Goal: Task Accomplishment & Management: Use online tool/utility

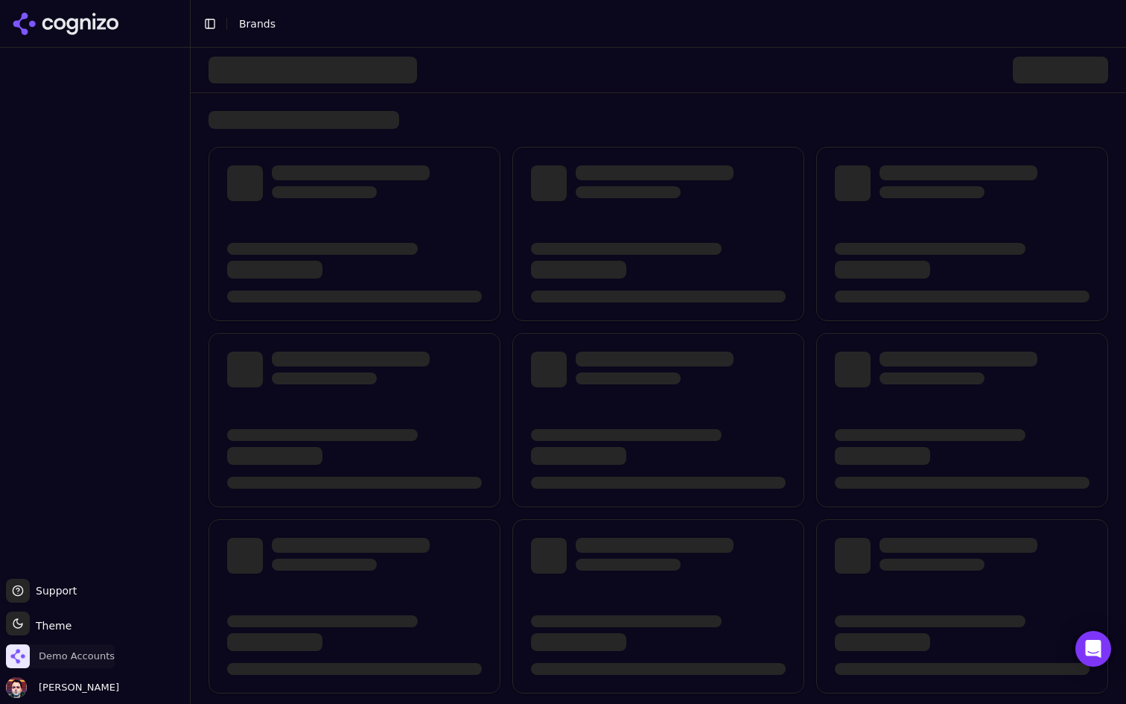
click at [48, 659] on span "Demo Accounts" at bounding box center [77, 655] width 76 height 13
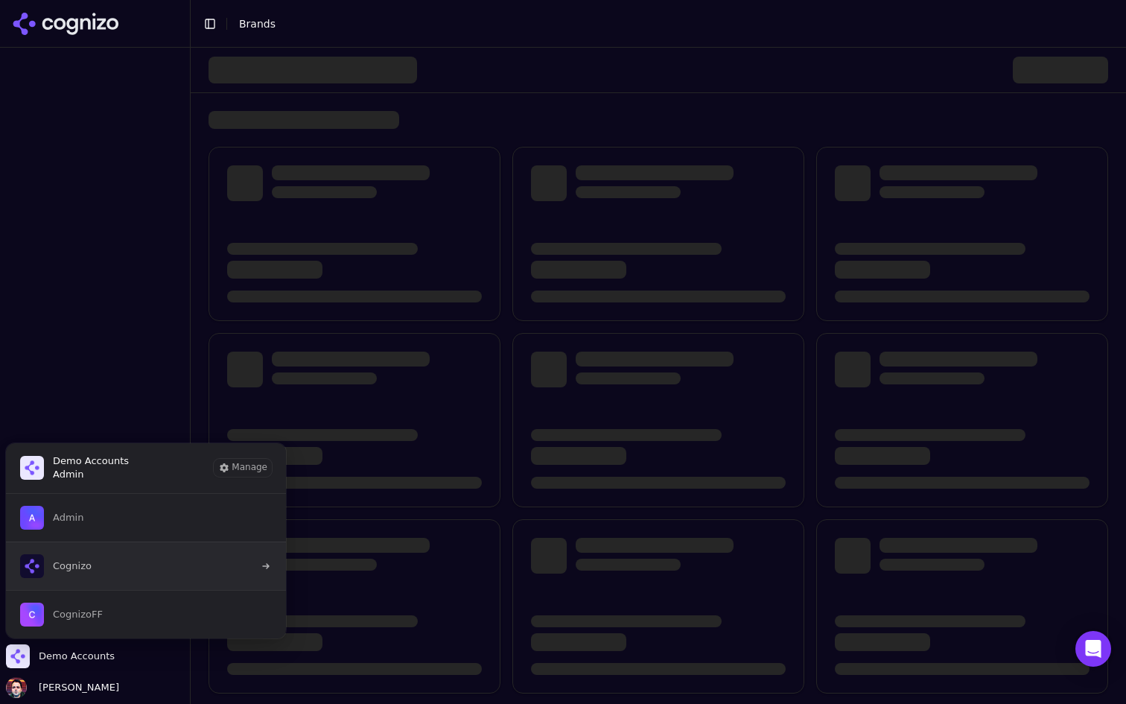
click at [147, 561] on button "Cognizo" at bounding box center [145, 565] width 281 height 48
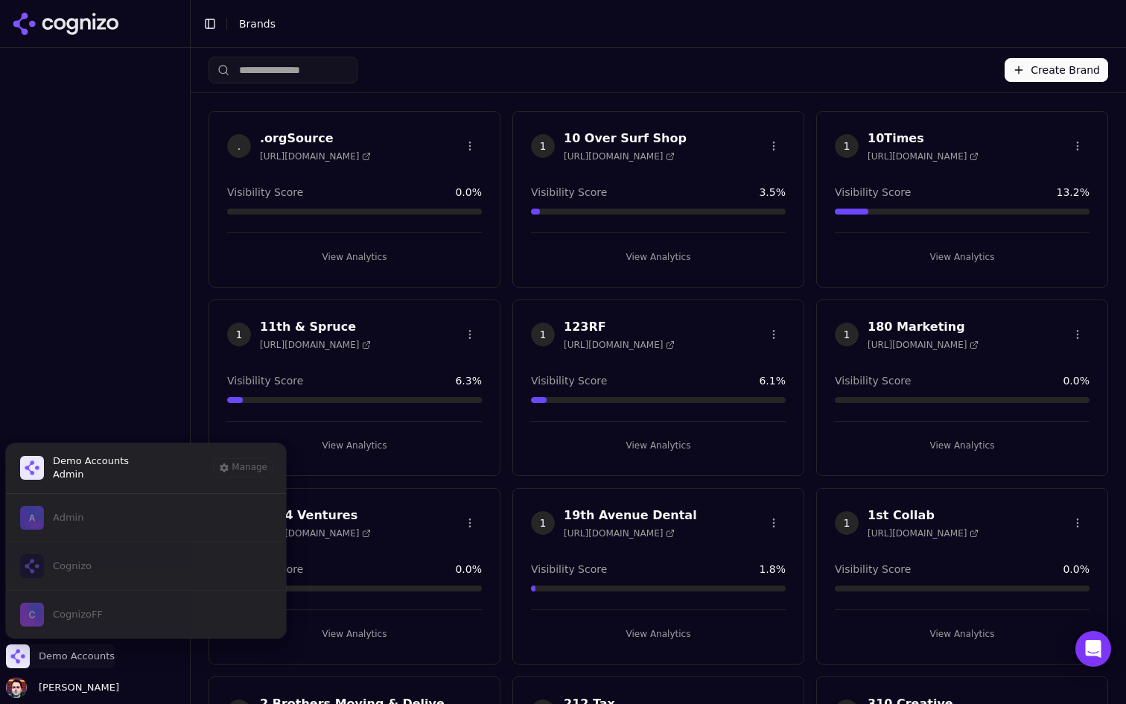
click at [80, 650] on span "Demo Accounts" at bounding box center [77, 655] width 76 height 13
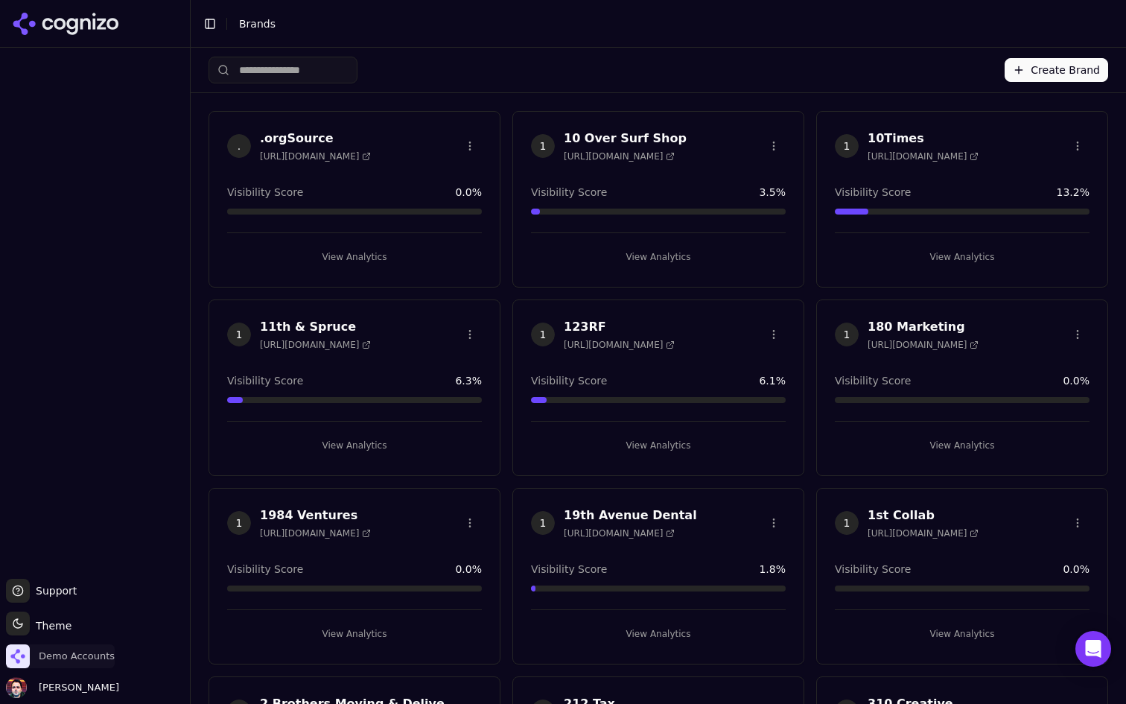
click at [77, 652] on span "Demo Accounts" at bounding box center [77, 655] width 76 height 13
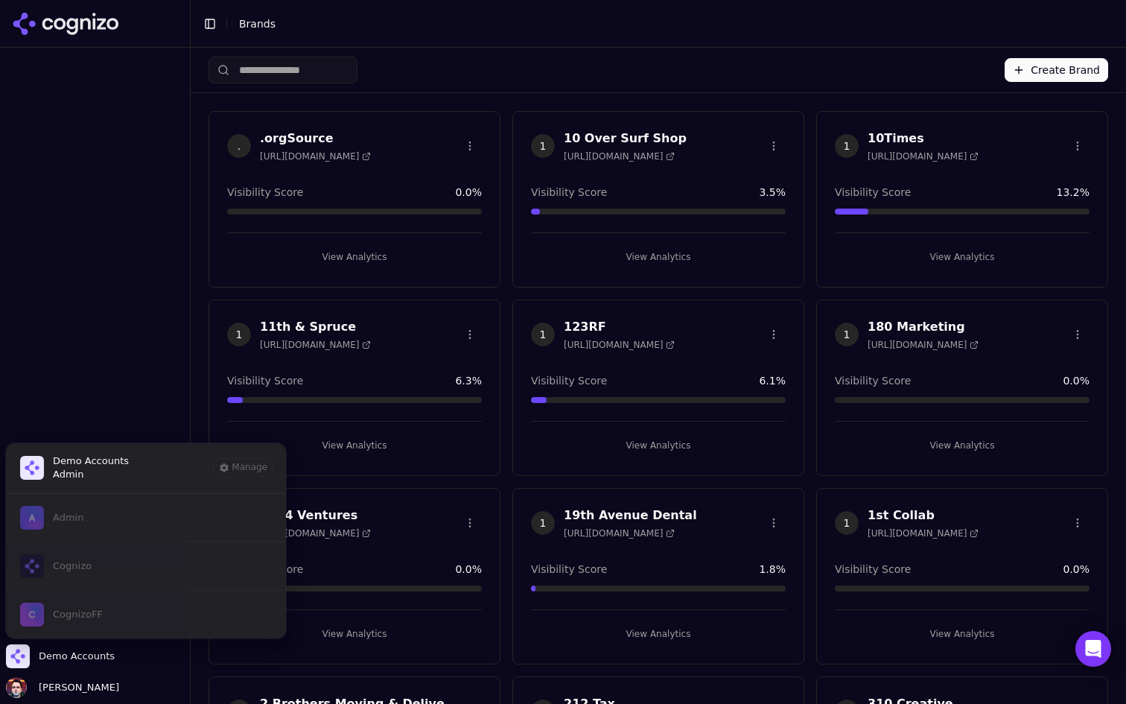
click at [166, 612] on div "Admin Cognizo CognizoFF" at bounding box center [145, 565] width 281 height 145
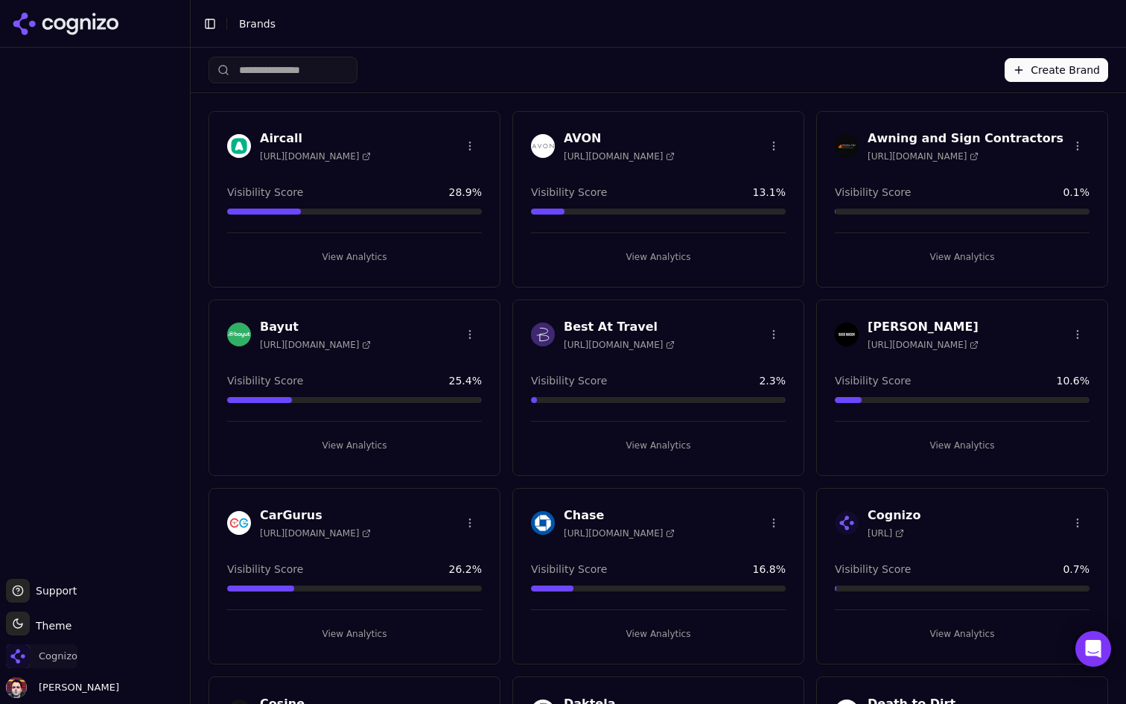
click at [60, 658] on span "Cognizo" at bounding box center [58, 655] width 39 height 13
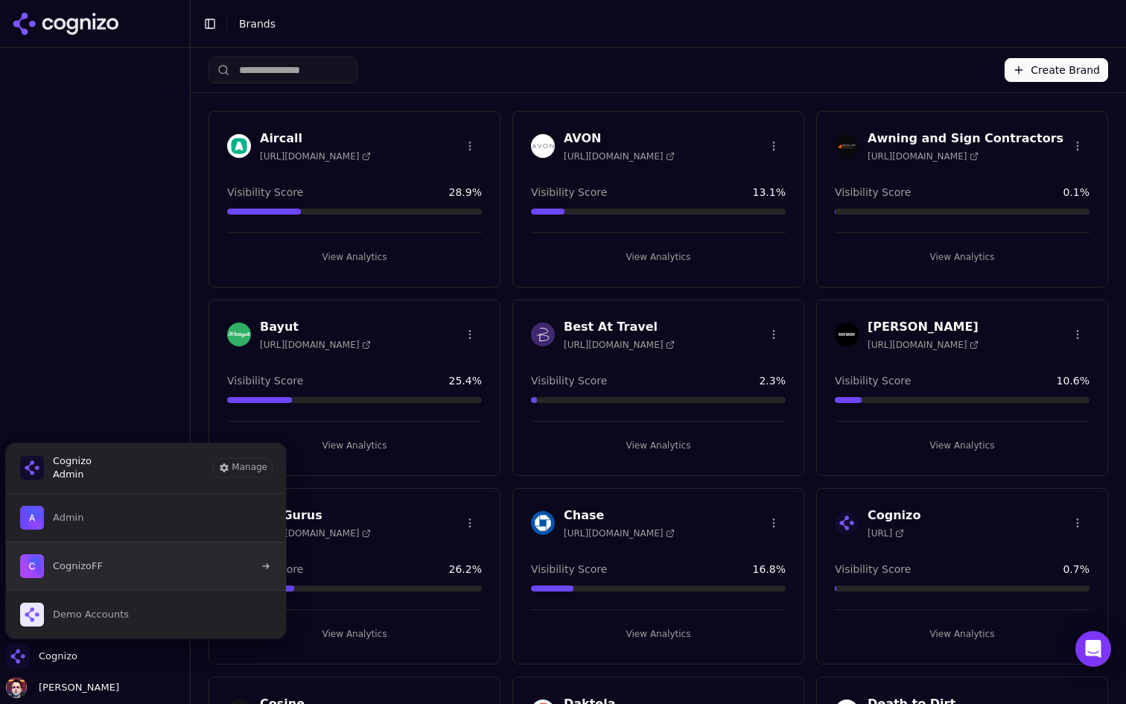
click at [161, 549] on button "CognizoFF" at bounding box center [145, 565] width 281 height 48
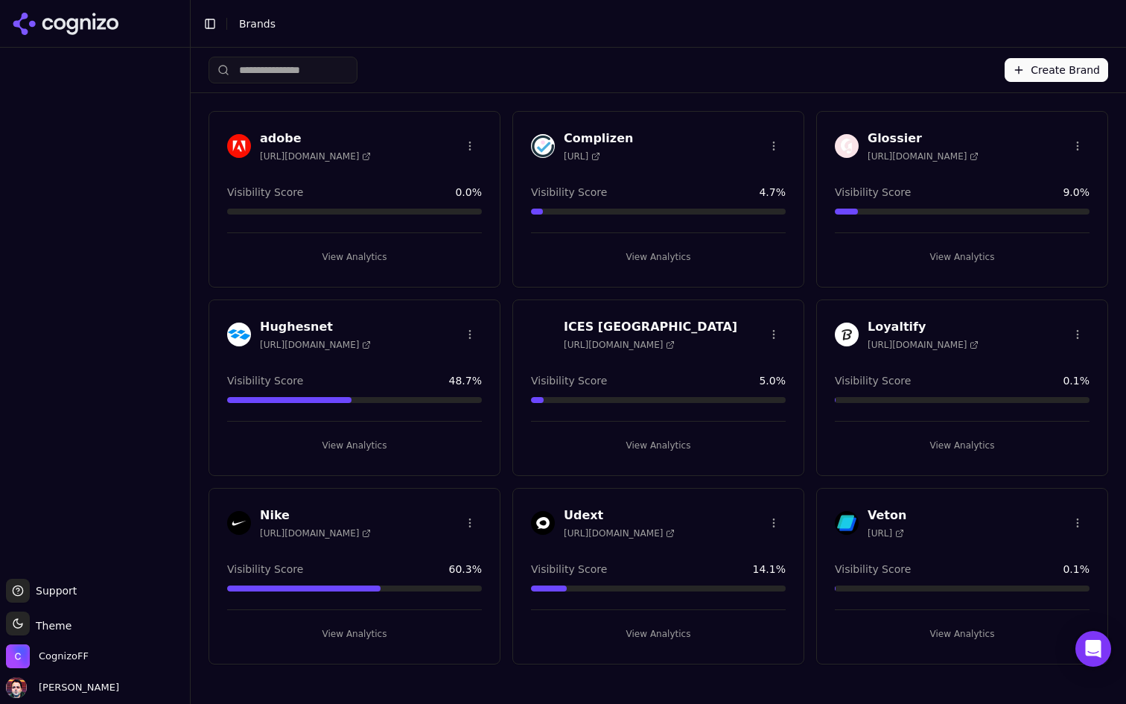
click at [690, 443] on button "View Analytics" at bounding box center [658, 445] width 255 height 24
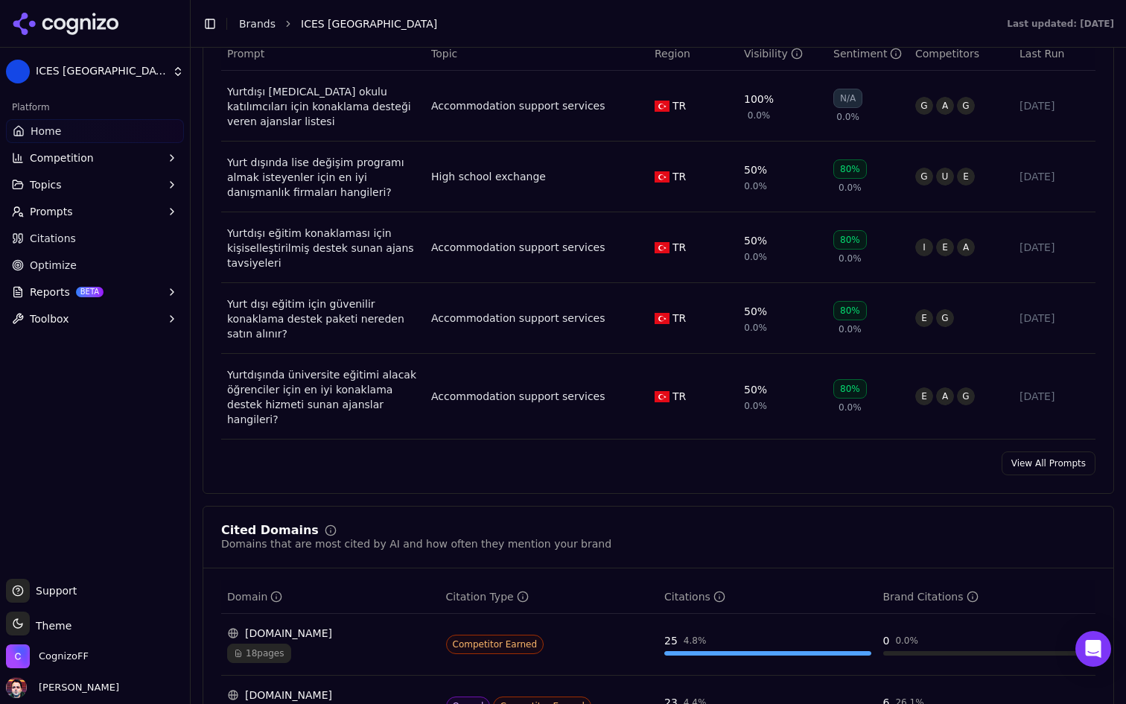
scroll to position [1226, 0]
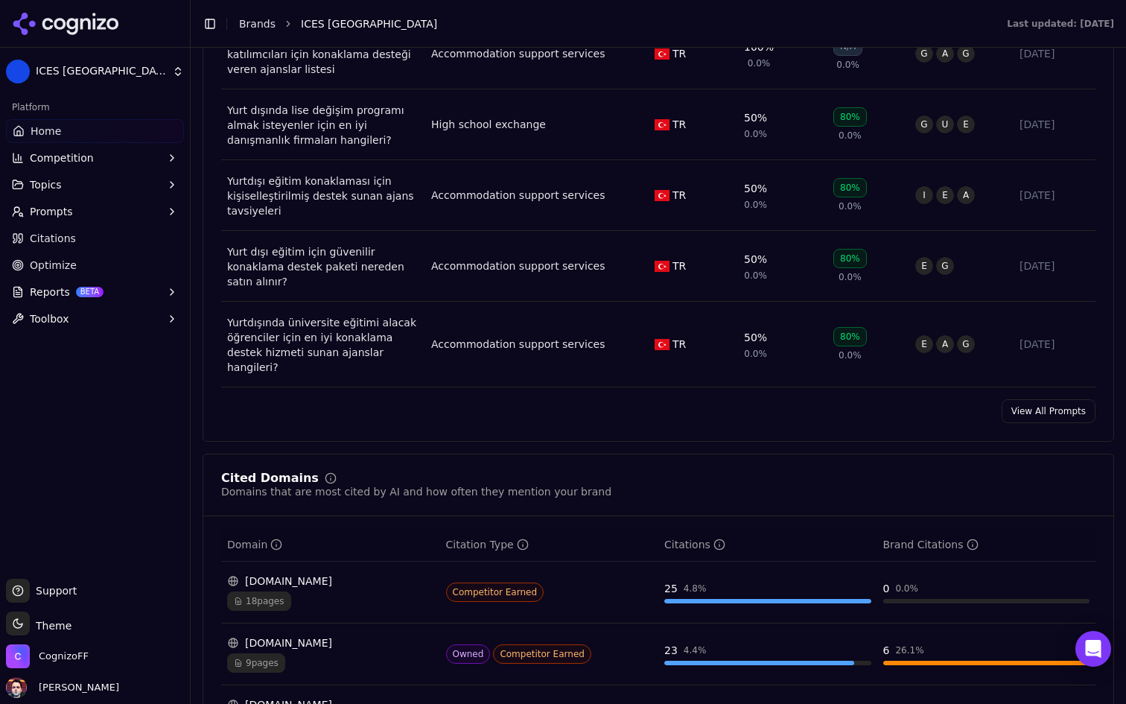
click at [130, 218] on button "Prompts" at bounding box center [95, 212] width 178 height 24
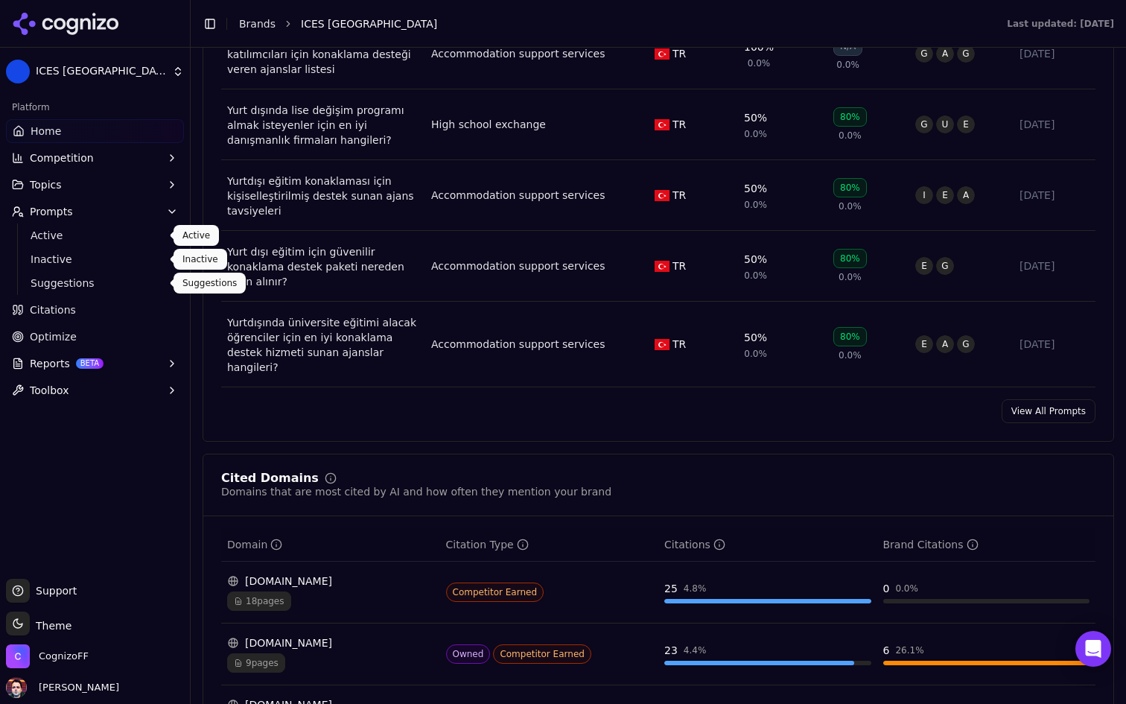
click at [138, 241] on span "Active" at bounding box center [96, 235] width 130 height 15
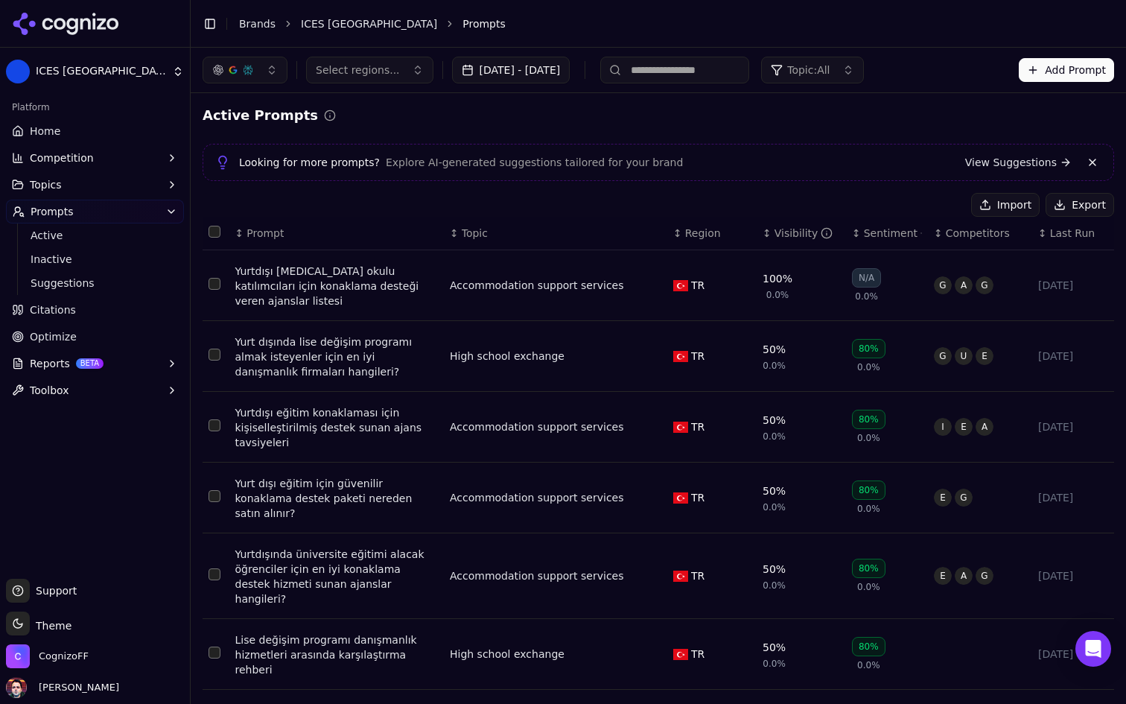
click at [646, 174] on div "Looking for more prompts? Explore AI-generated suggestions tailored for your br…" at bounding box center [658, 162] width 911 height 37
click at [89, 284] on span "Suggestions" at bounding box center [96, 283] width 130 height 15
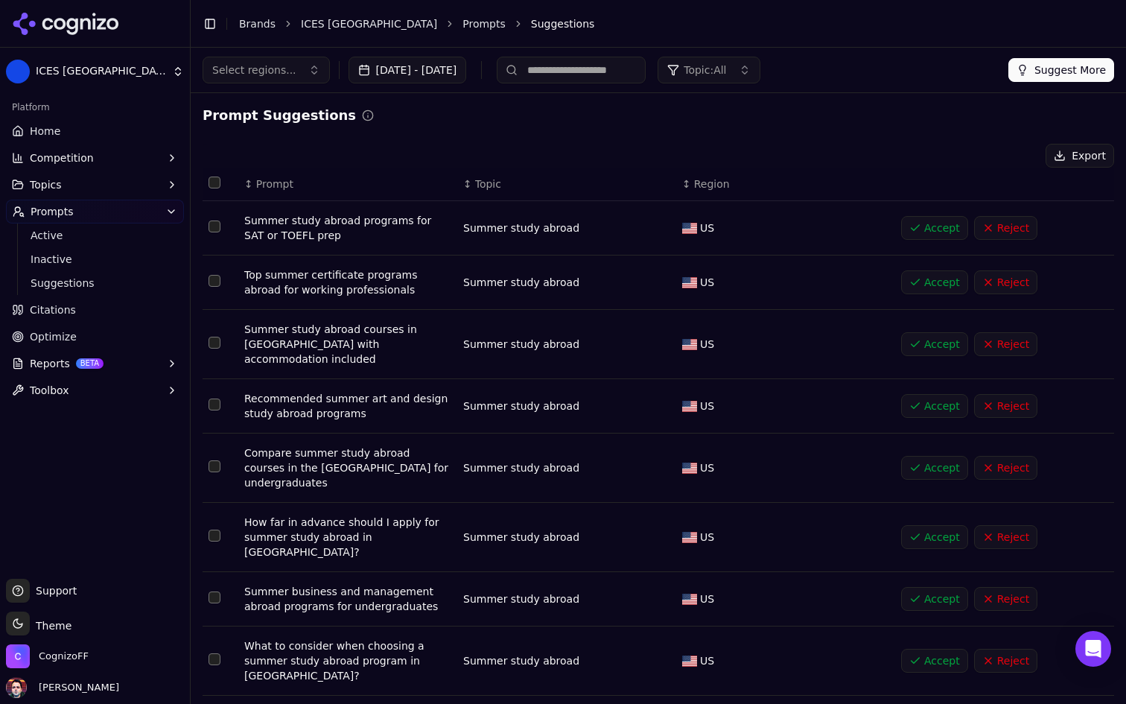
scroll to position [89, 0]
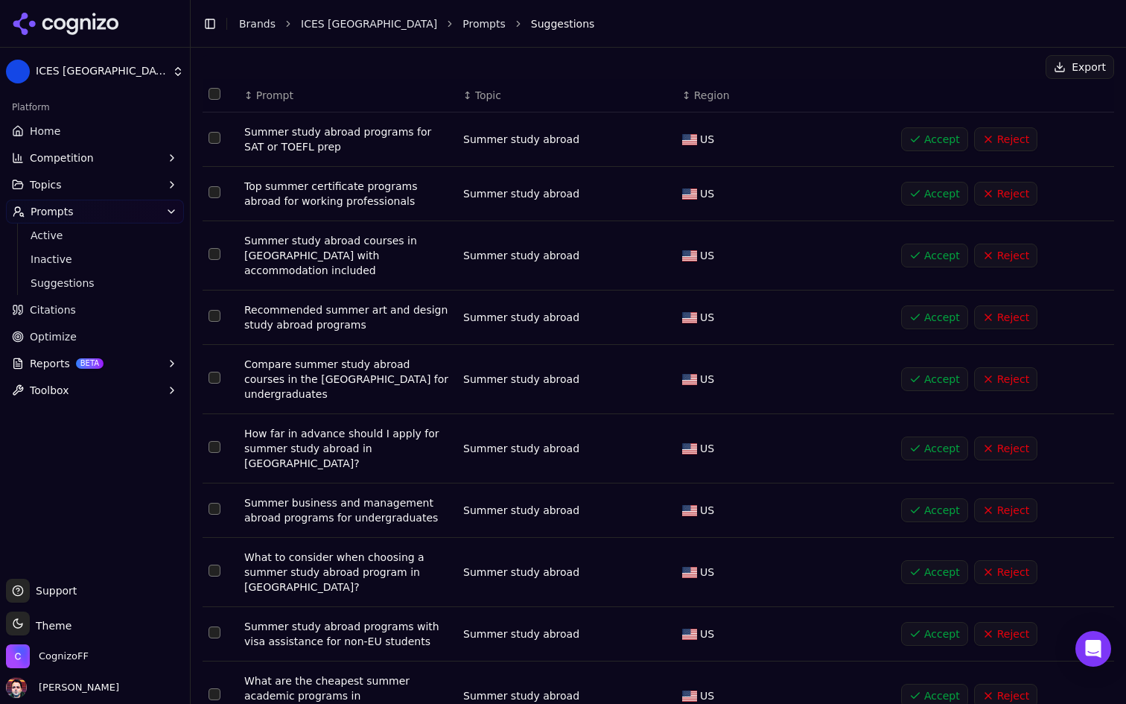
click at [417, 685] on html "ICES Turkey Platform Home Competition Topics Prompts Active Inactive Suggestion…" at bounding box center [563, 352] width 1126 height 704
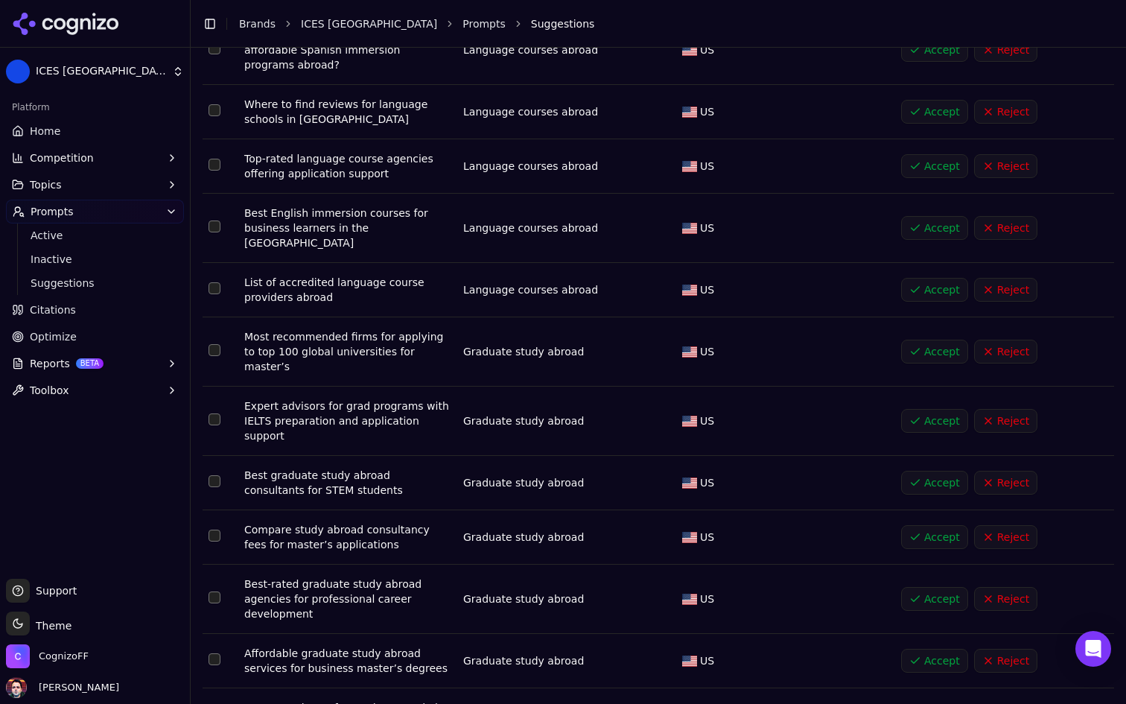
scroll to position [5458, 0]
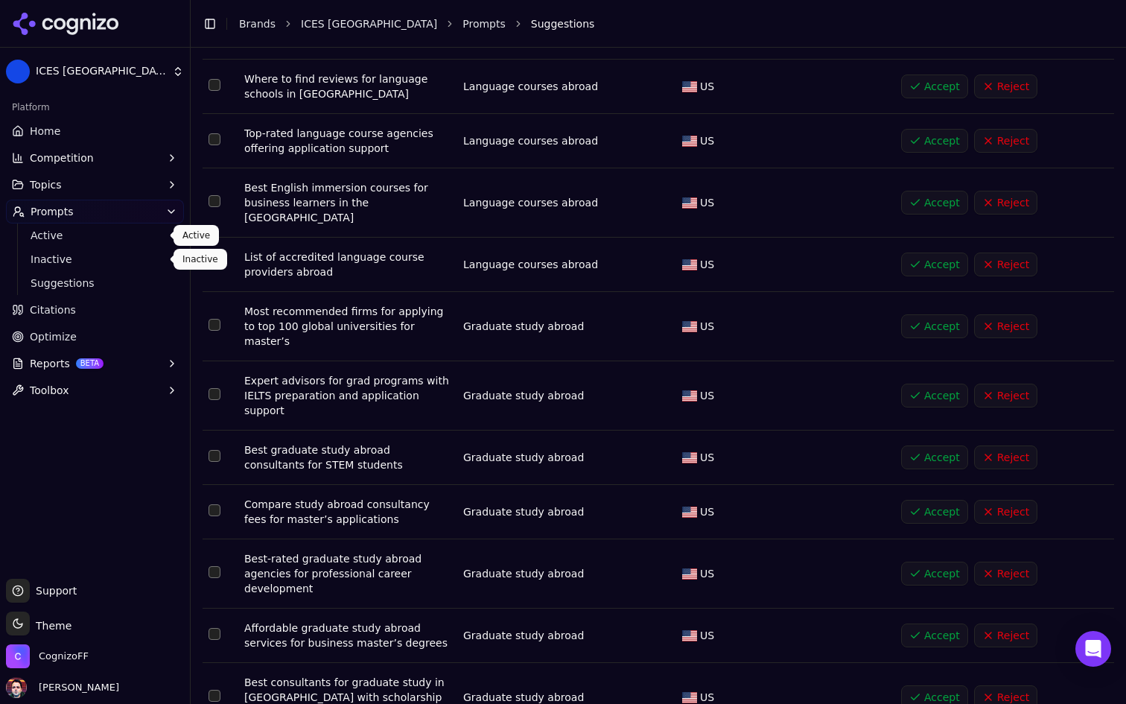
click at [83, 241] on span "Active" at bounding box center [96, 235] width 130 height 15
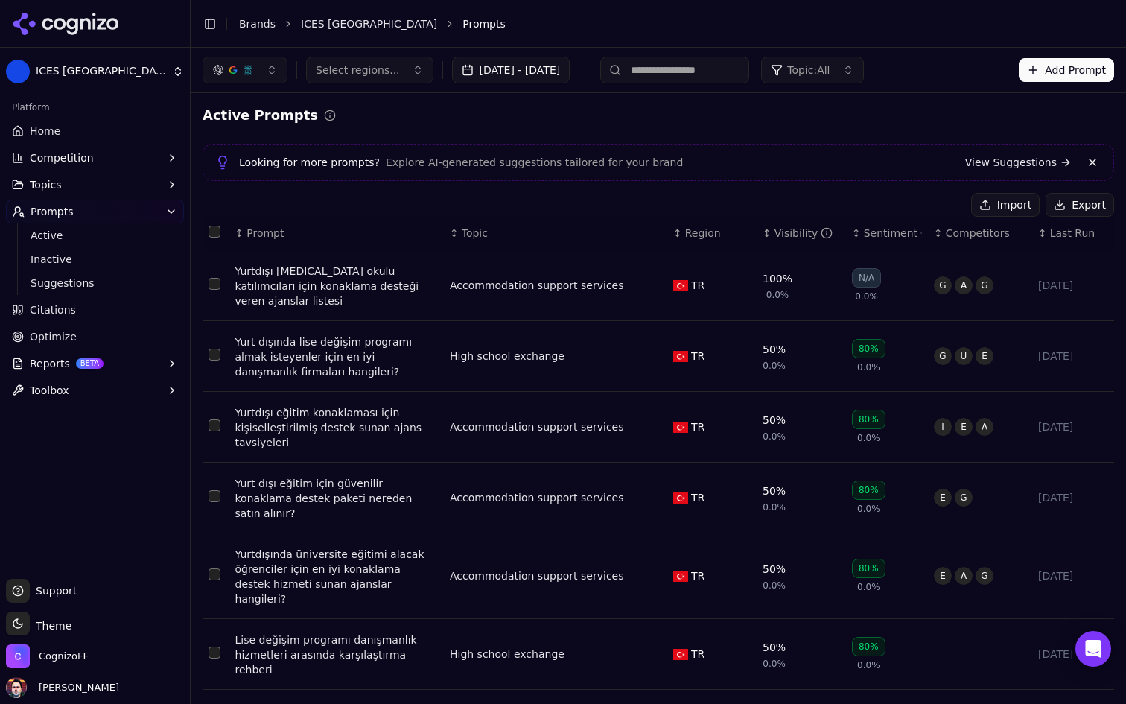
click at [699, 235] on span "Region" at bounding box center [703, 233] width 36 height 15
click at [54, 280] on span "Suggestions" at bounding box center [96, 283] width 130 height 15
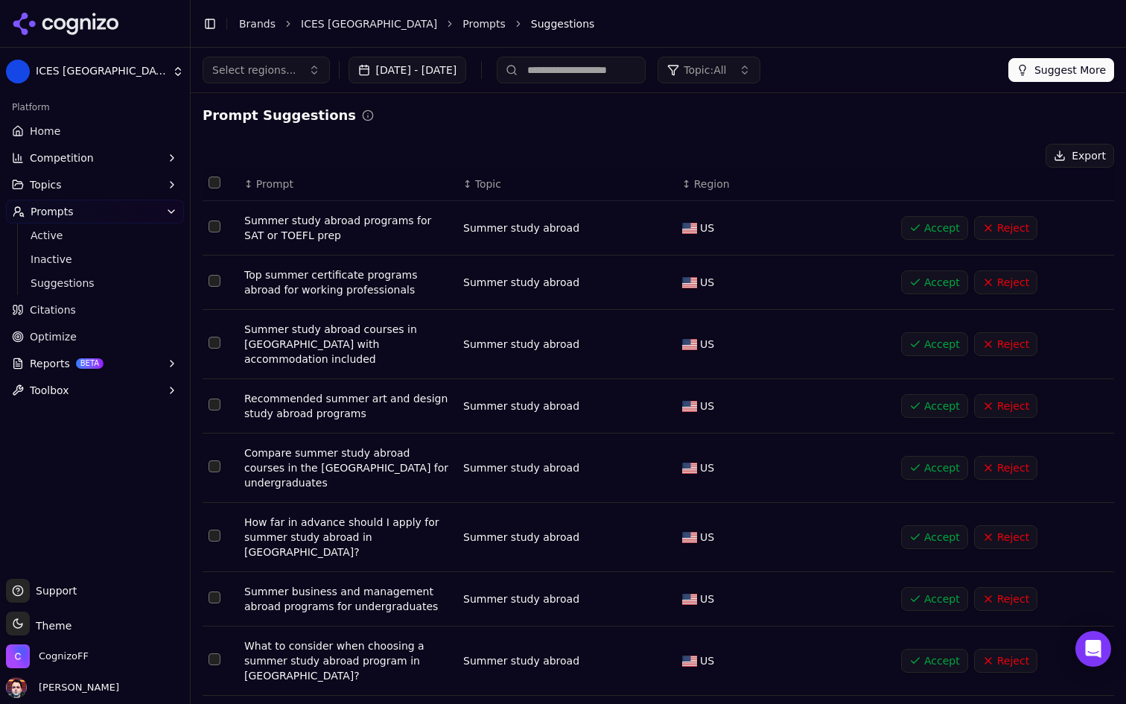
click at [220, 181] on th "Data table" at bounding box center [221, 185] width 36 height 34
click at [214, 181] on button "Select all rows" at bounding box center [215, 182] width 12 height 12
click at [214, 185] on button "Select all rows" at bounding box center [215, 182] width 12 height 12
click at [298, 53] on div "Select regions... Aug 17, 2025 - Sep 16, 2025 Topic: All Suggest More" at bounding box center [658, 70] width 935 height 45
click at [293, 63] on button "Select regions..." at bounding box center [266, 70] width 127 height 27
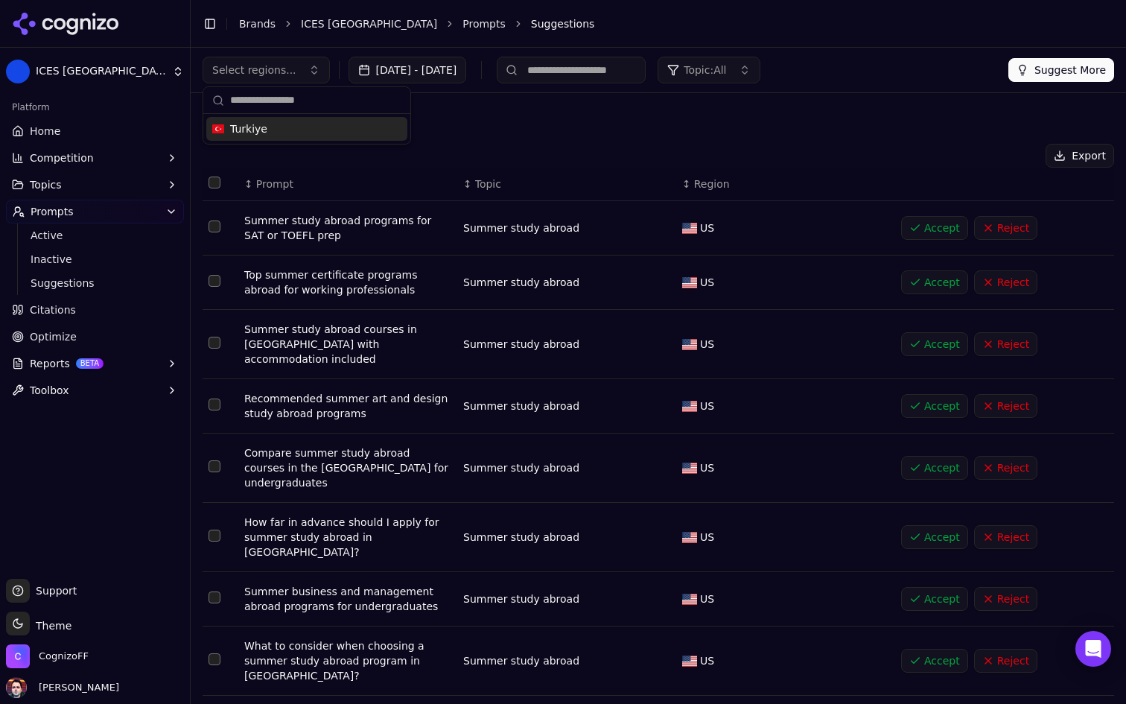
click at [291, 67] on span "Select regions..." at bounding box center [254, 70] width 84 height 15
click at [211, 181] on button "Select all rows" at bounding box center [215, 182] width 12 height 12
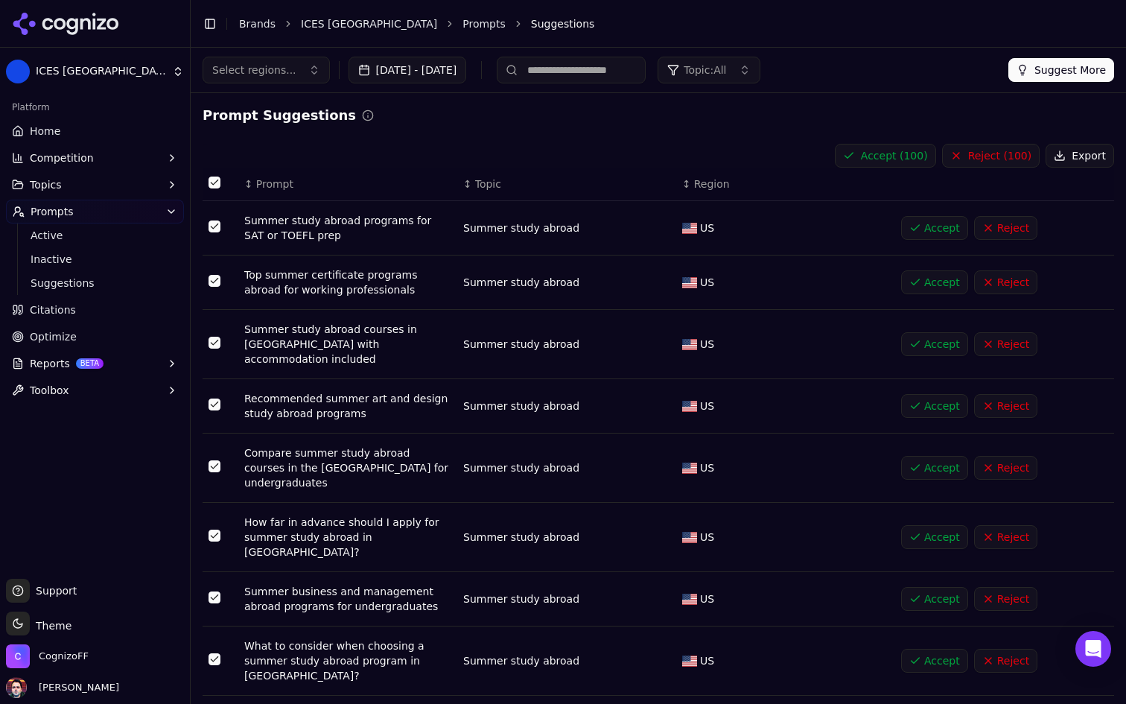
click at [990, 151] on button "Reject ( 100 )" at bounding box center [991, 156] width 98 height 24
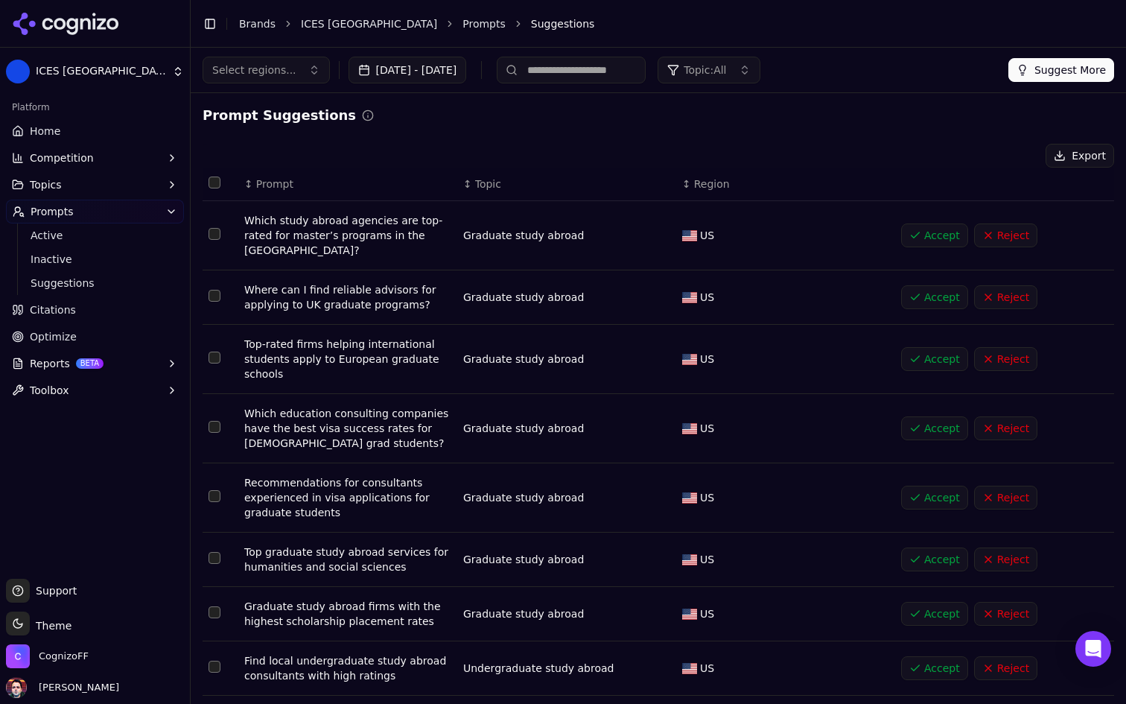
click at [211, 185] on button "Select all rows" at bounding box center [215, 182] width 12 height 12
click at [987, 155] on button "Reject ( 68 )" at bounding box center [995, 156] width 92 height 24
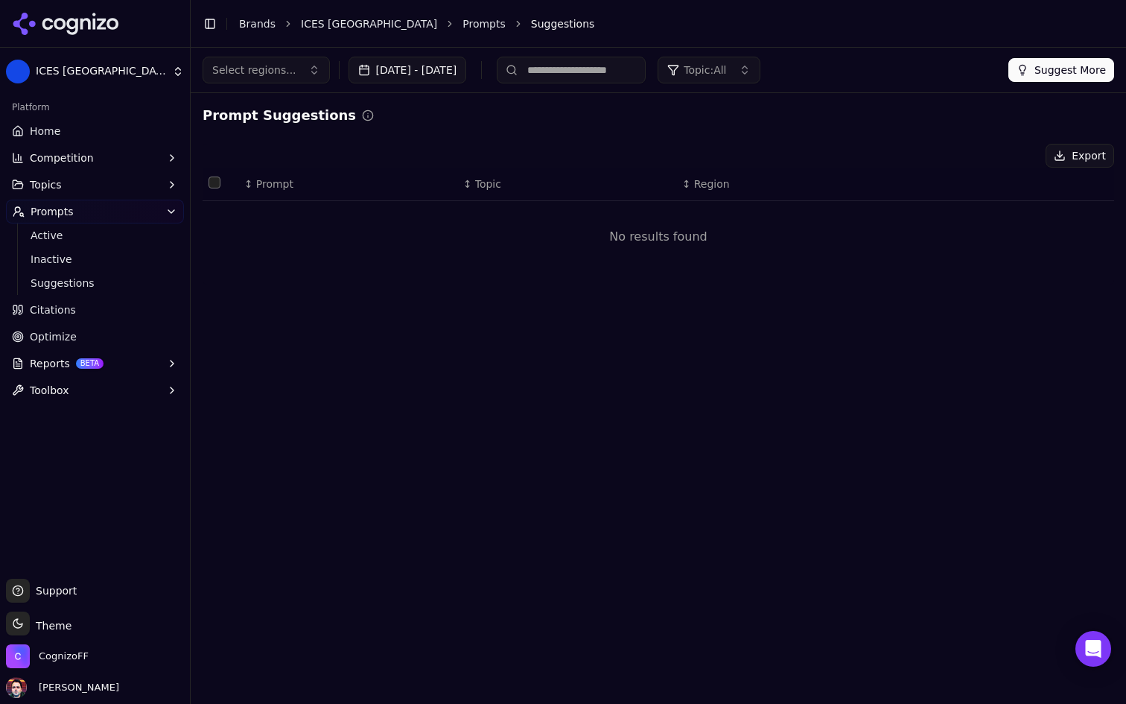
click at [1072, 74] on button "Suggest More" at bounding box center [1061, 70] width 106 height 24
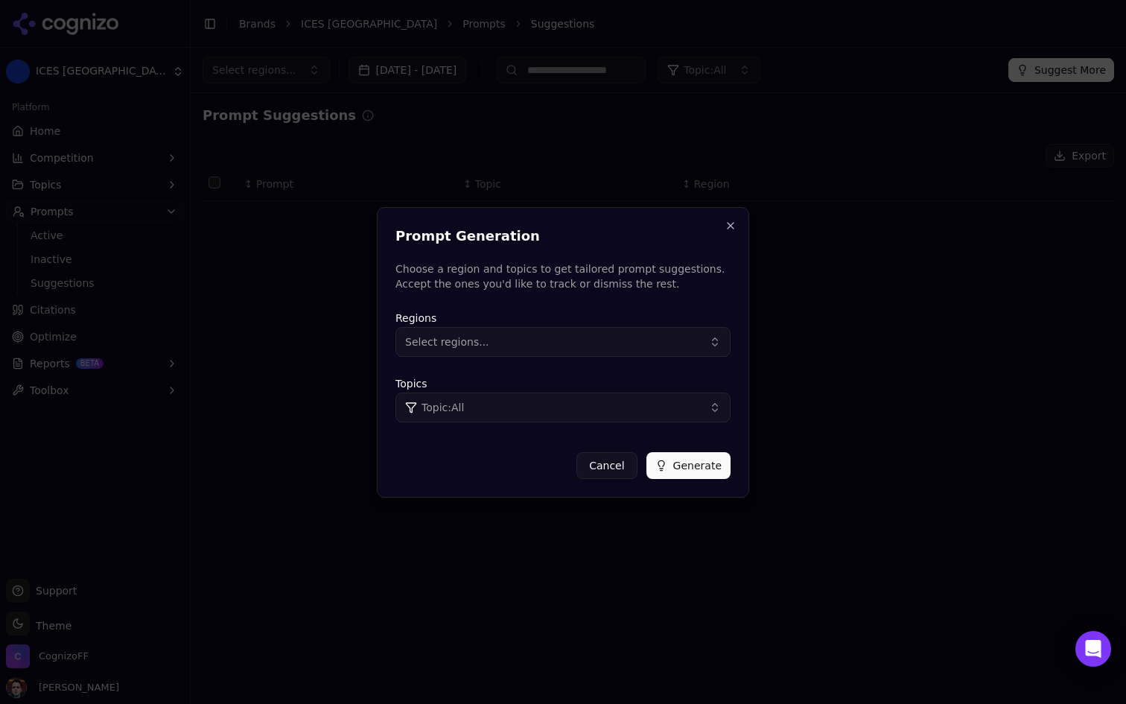
click at [544, 426] on div "Regions Select regions... Topics Topic: All" at bounding box center [562, 365] width 335 height 125
click at [553, 418] on button "Topic: All" at bounding box center [562, 407] width 335 height 30
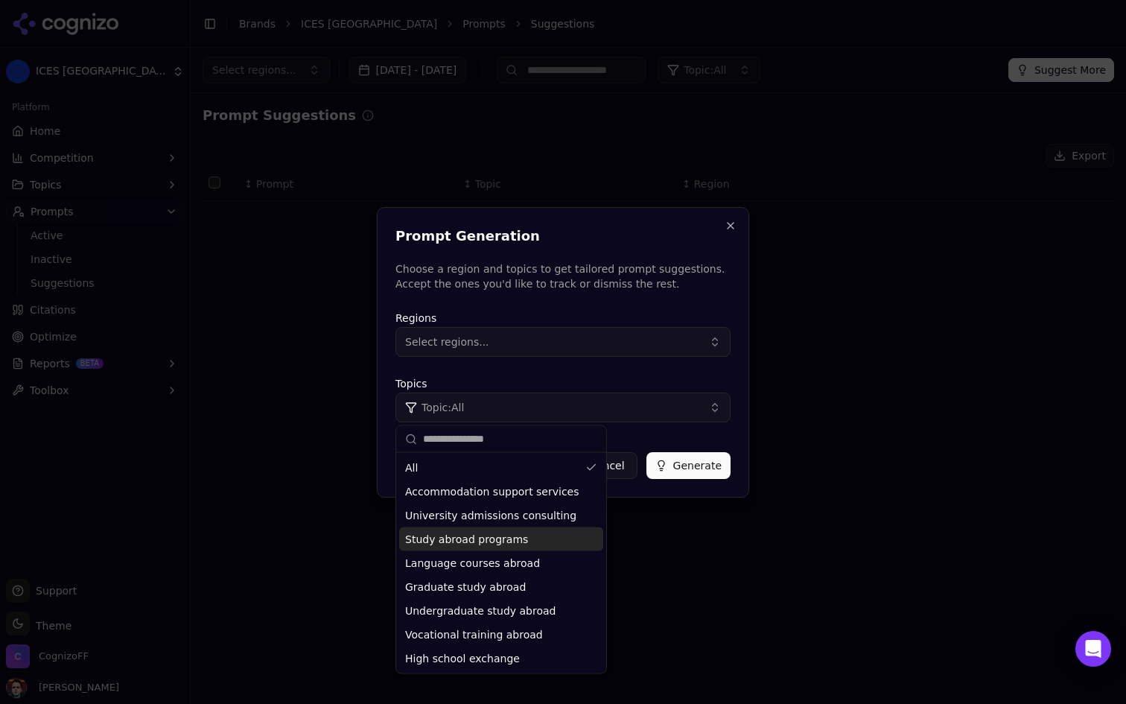
click at [522, 544] on div "Study abroad programs" at bounding box center [501, 539] width 204 height 24
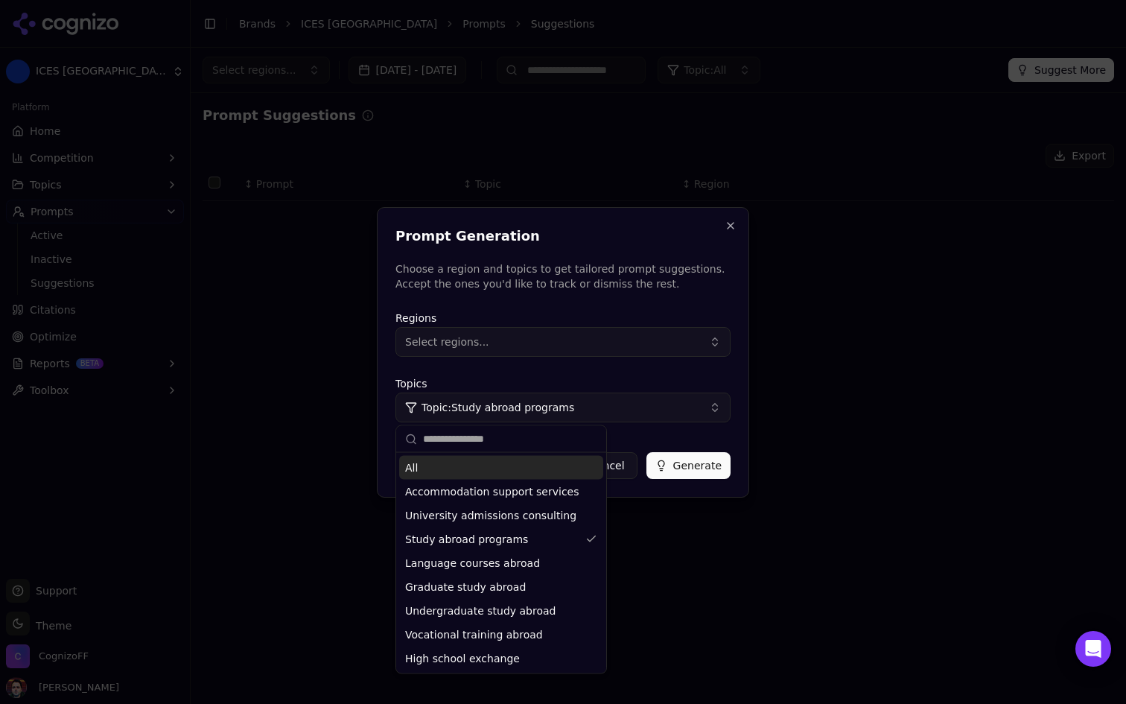
click at [570, 331] on button "Select regions..." at bounding box center [562, 342] width 335 height 30
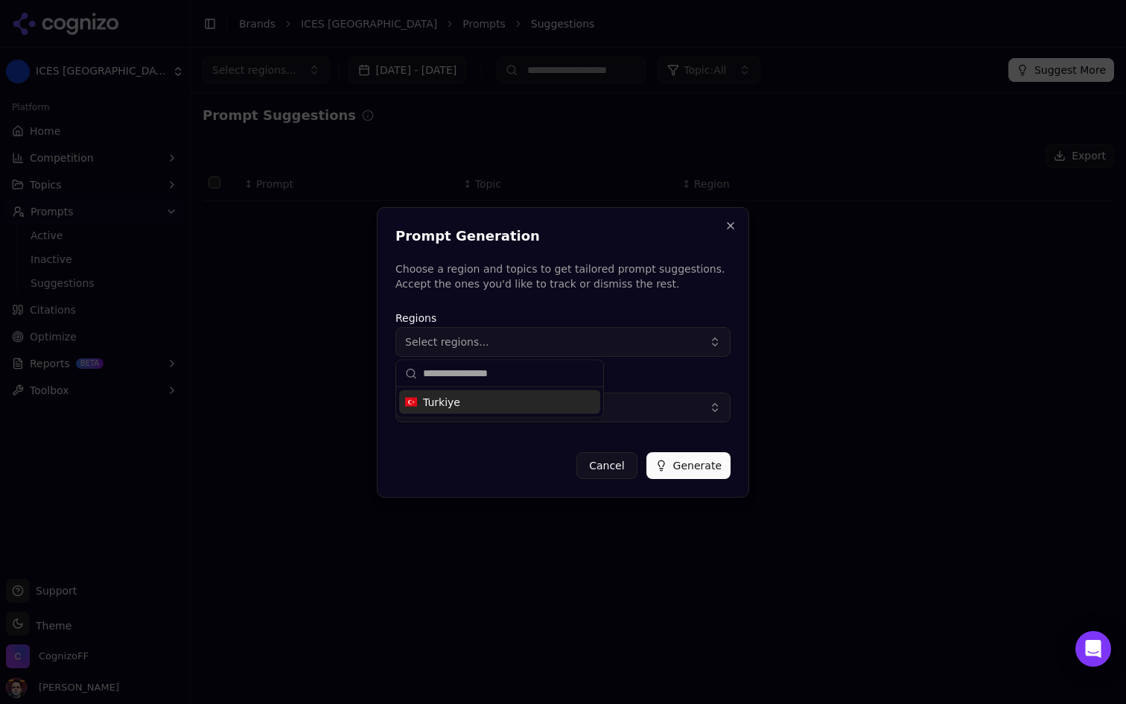
click at [491, 399] on div "Turkiye" at bounding box center [499, 402] width 201 height 24
click at [704, 462] on button "Generate" at bounding box center [688, 465] width 84 height 27
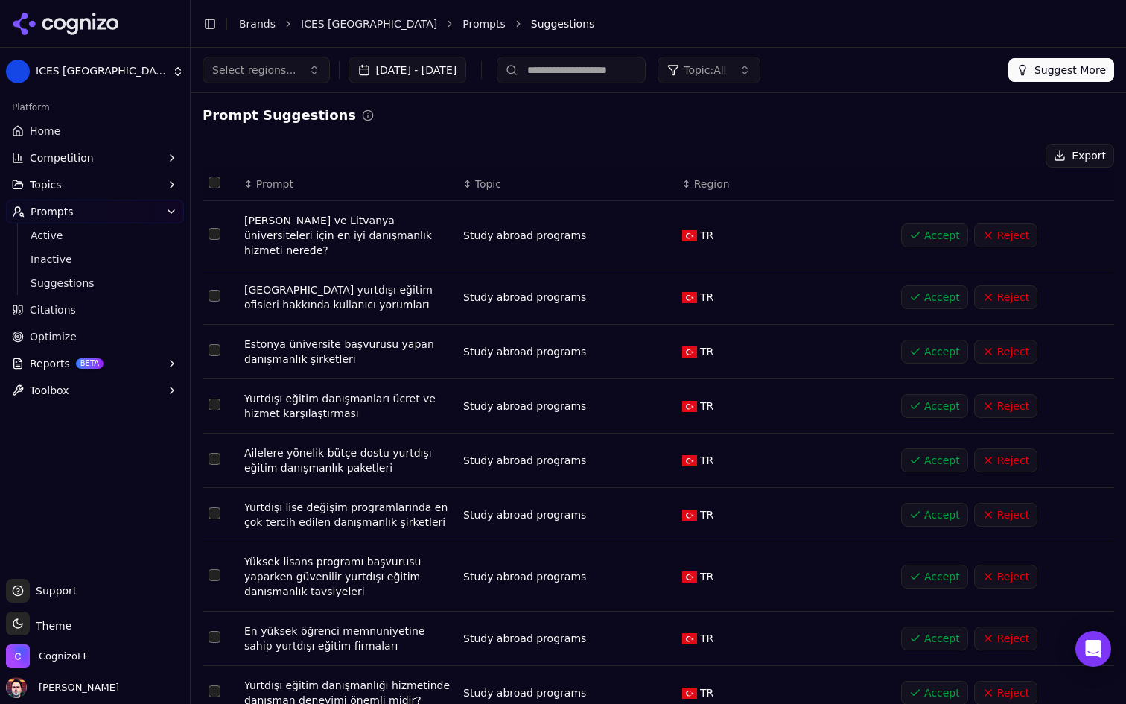
click at [78, 125] on link "Home" at bounding box center [95, 131] width 178 height 24
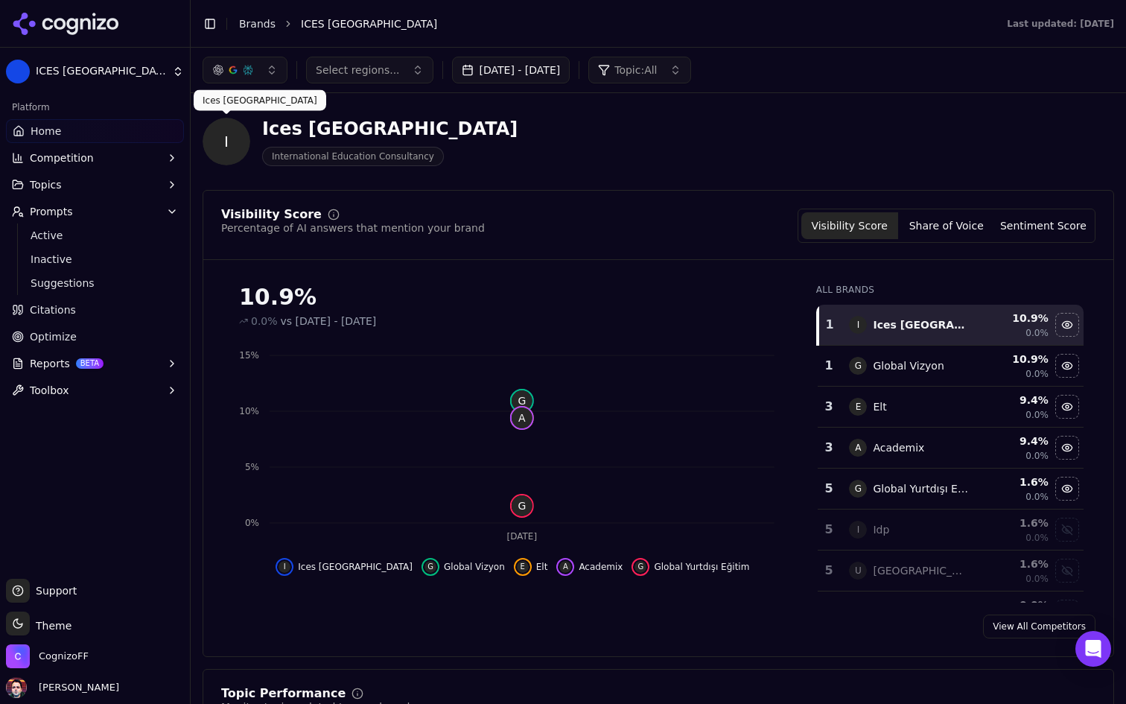
click at [228, 136] on span "I" at bounding box center [227, 142] width 48 height 48
click at [146, 211] on button "Prompts" at bounding box center [95, 212] width 178 height 24
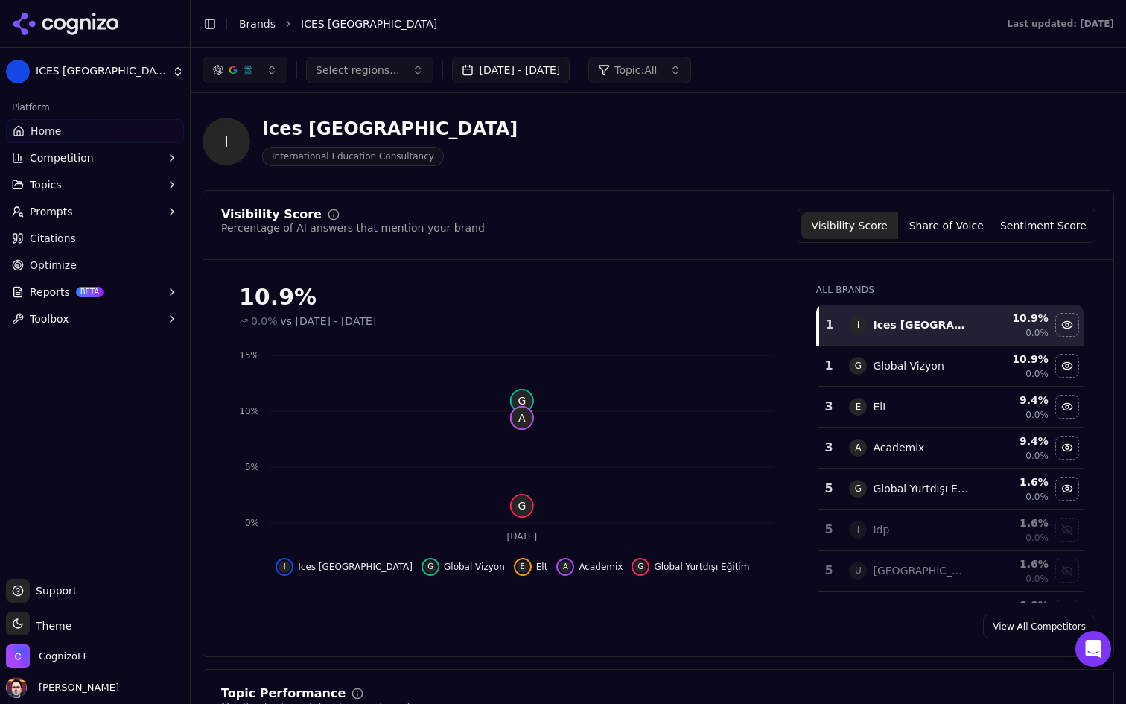
click at [157, 83] on html "ICES Turkey Platform Home Competition Topics Prompts Citations Optimize Reports…" at bounding box center [563, 352] width 1126 height 704
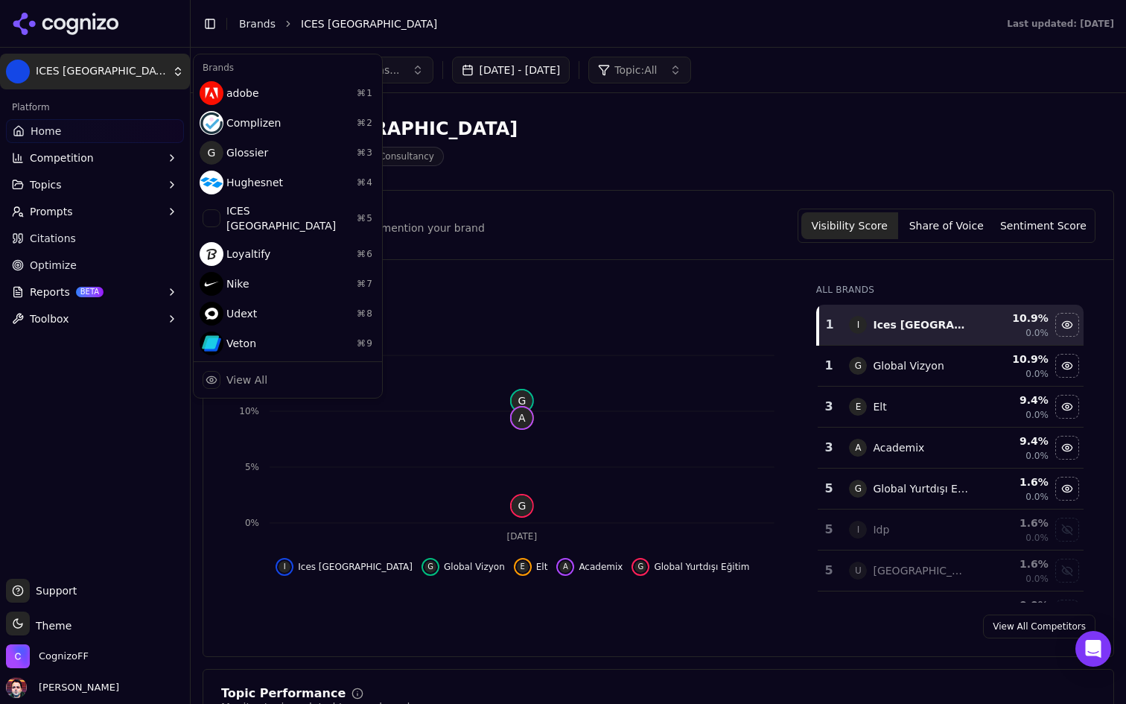
click at [157, 83] on html "ICES Turkey Platform Home Competition Topics Prompts Citations Optimize Reports…" at bounding box center [563, 352] width 1126 height 704
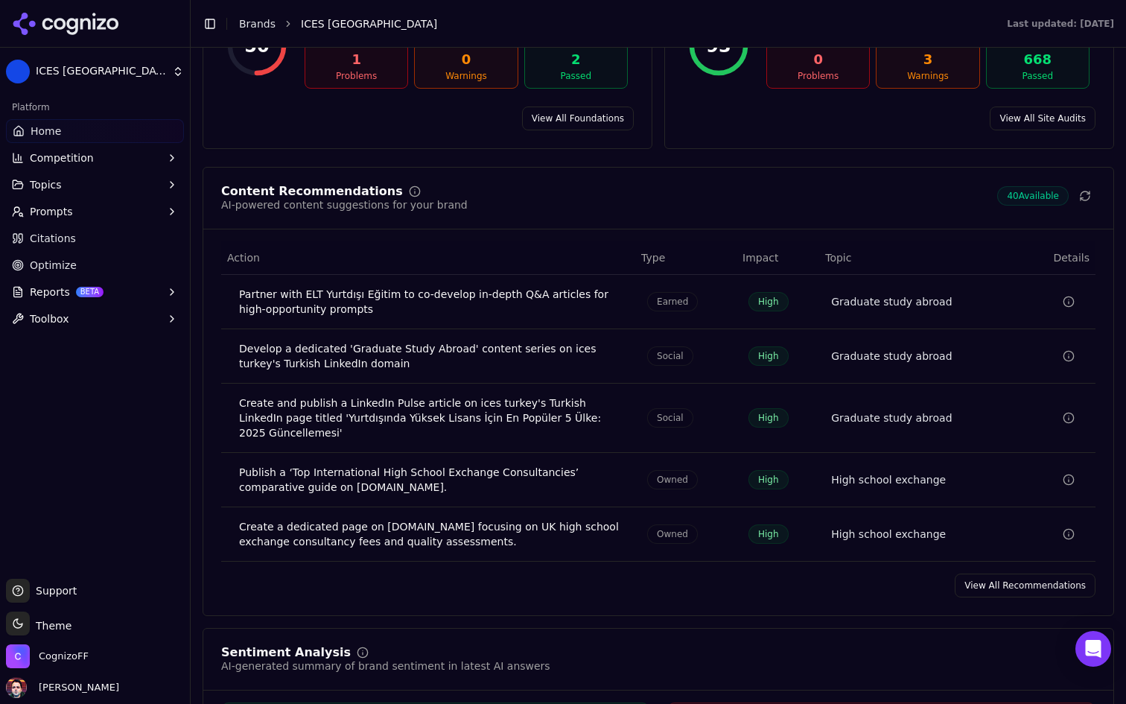
scroll to position [2256, 0]
click at [102, 214] on button "Prompts" at bounding box center [95, 212] width 178 height 24
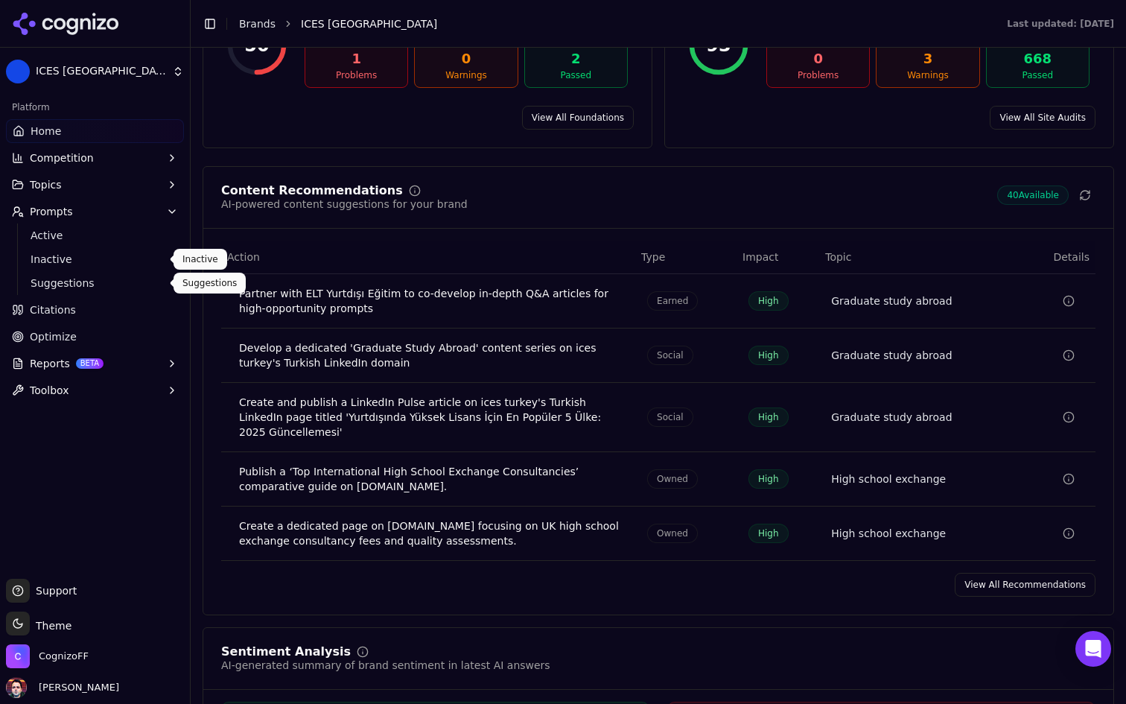
click at [77, 279] on span "Suggestions" at bounding box center [96, 283] width 130 height 15
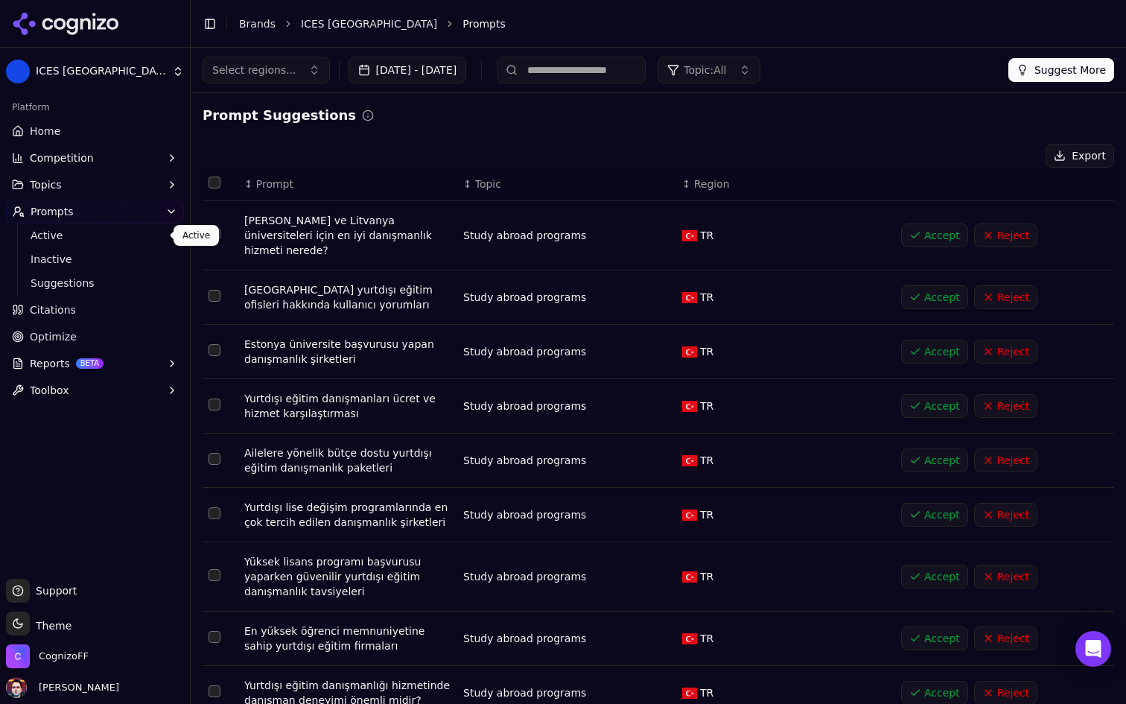
click at [96, 241] on span "Active" at bounding box center [96, 235] width 130 height 15
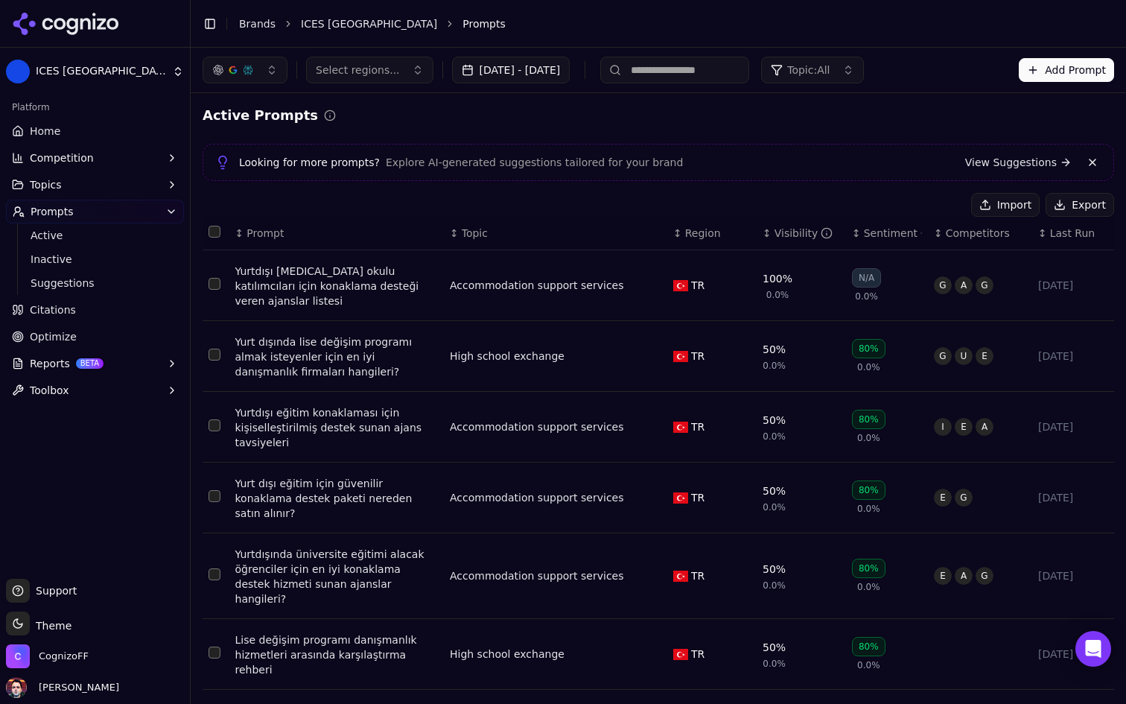
click at [386, 73] on span "Select regions..." at bounding box center [358, 70] width 84 height 15
click at [141, 186] on button "Topics" at bounding box center [95, 185] width 178 height 24
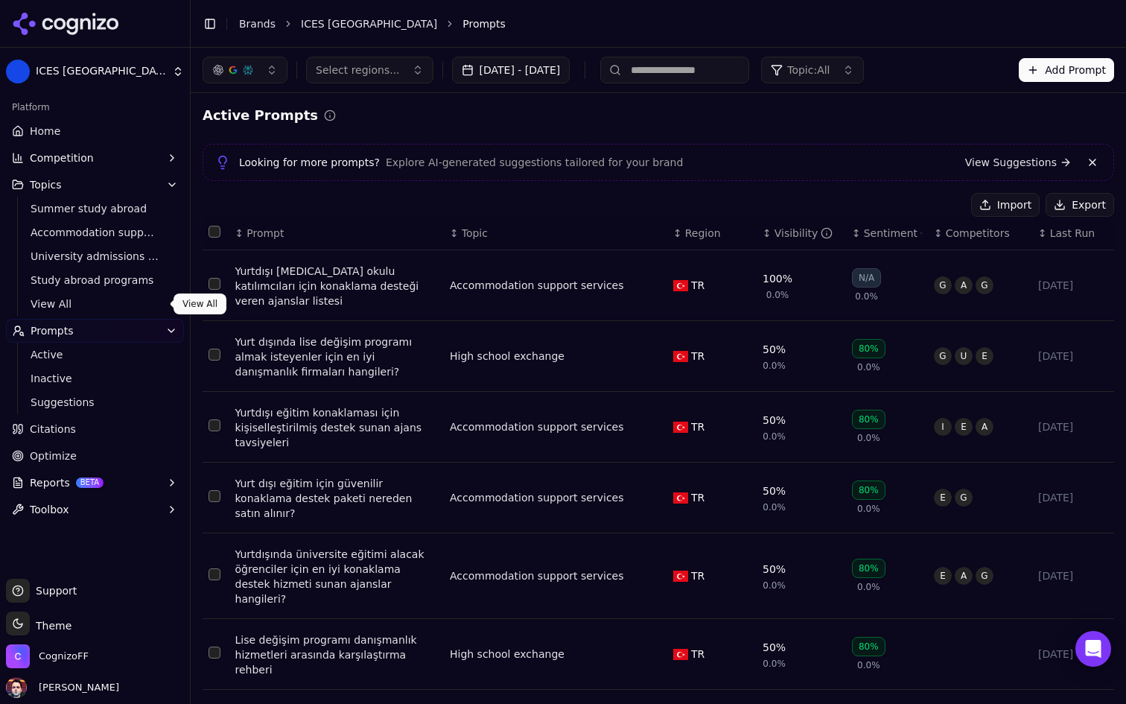
click at [82, 308] on span "View All" at bounding box center [96, 303] width 130 height 15
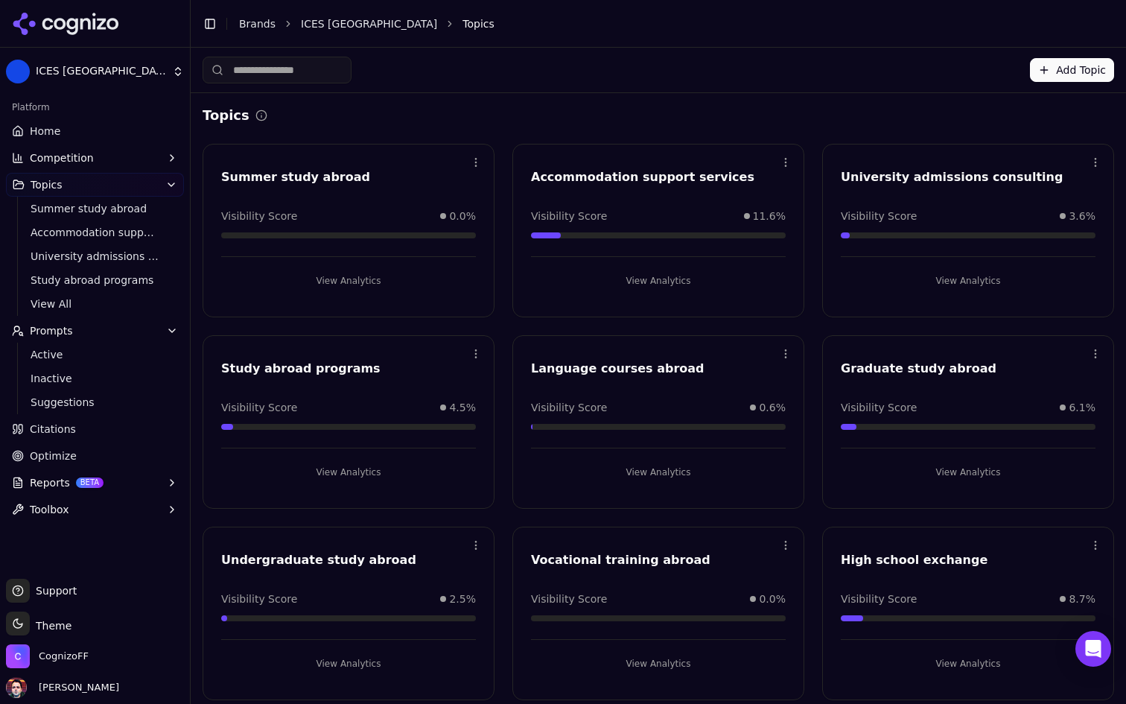
scroll to position [200, 0]
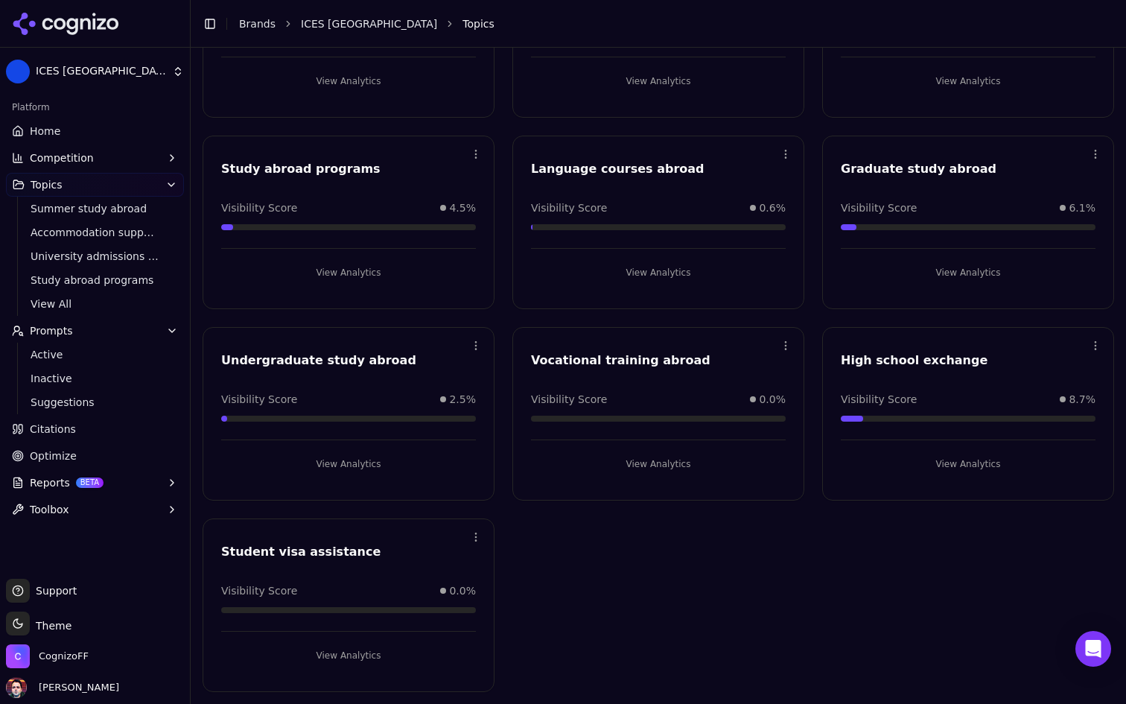
click at [392, 655] on button "View Analytics" at bounding box center [348, 655] width 255 height 24
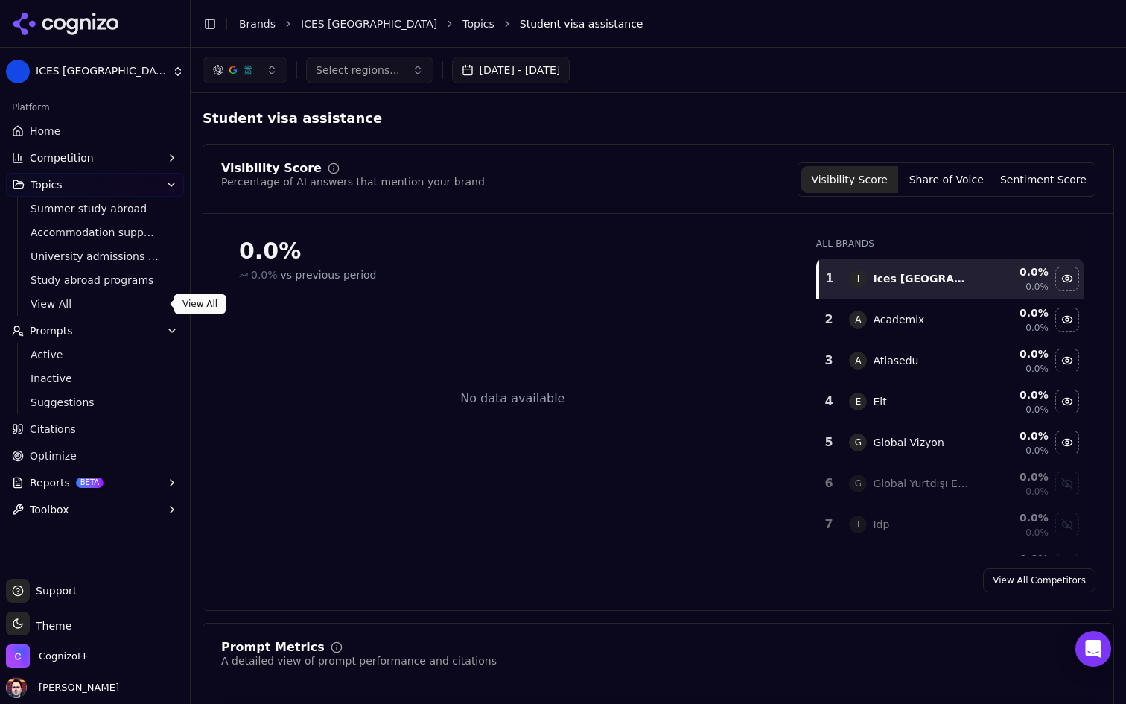
click at [123, 298] on span "View All" at bounding box center [96, 303] width 130 height 15
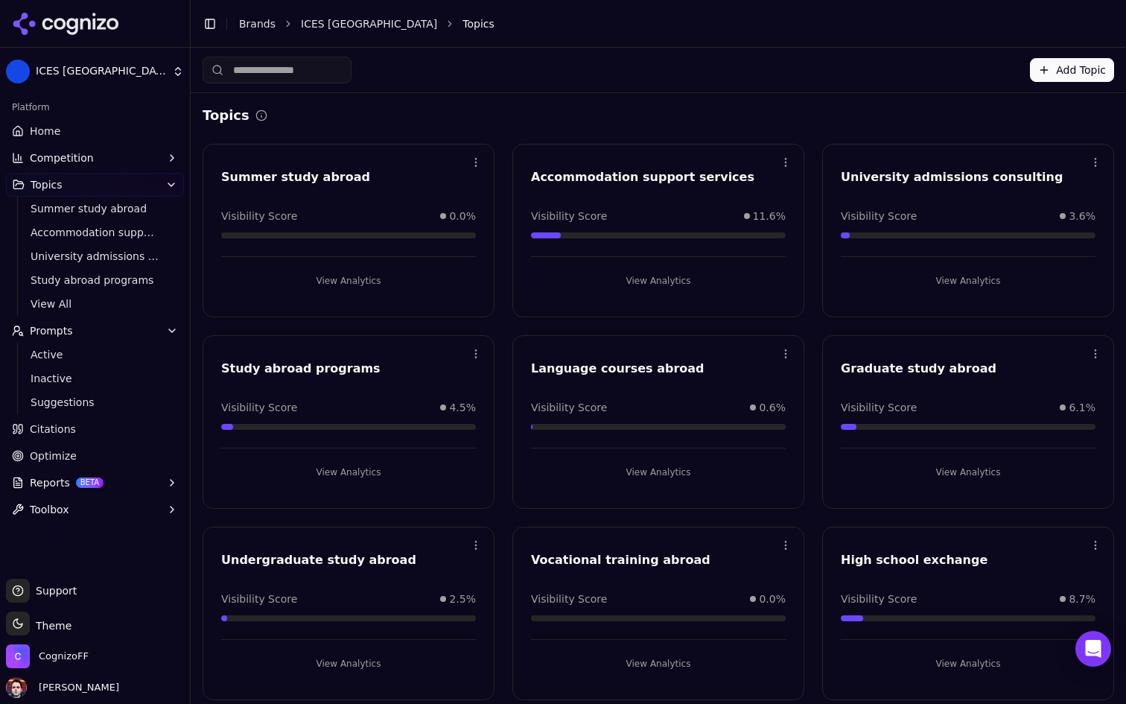
click at [658, 474] on button "View Analytics" at bounding box center [658, 472] width 255 height 24
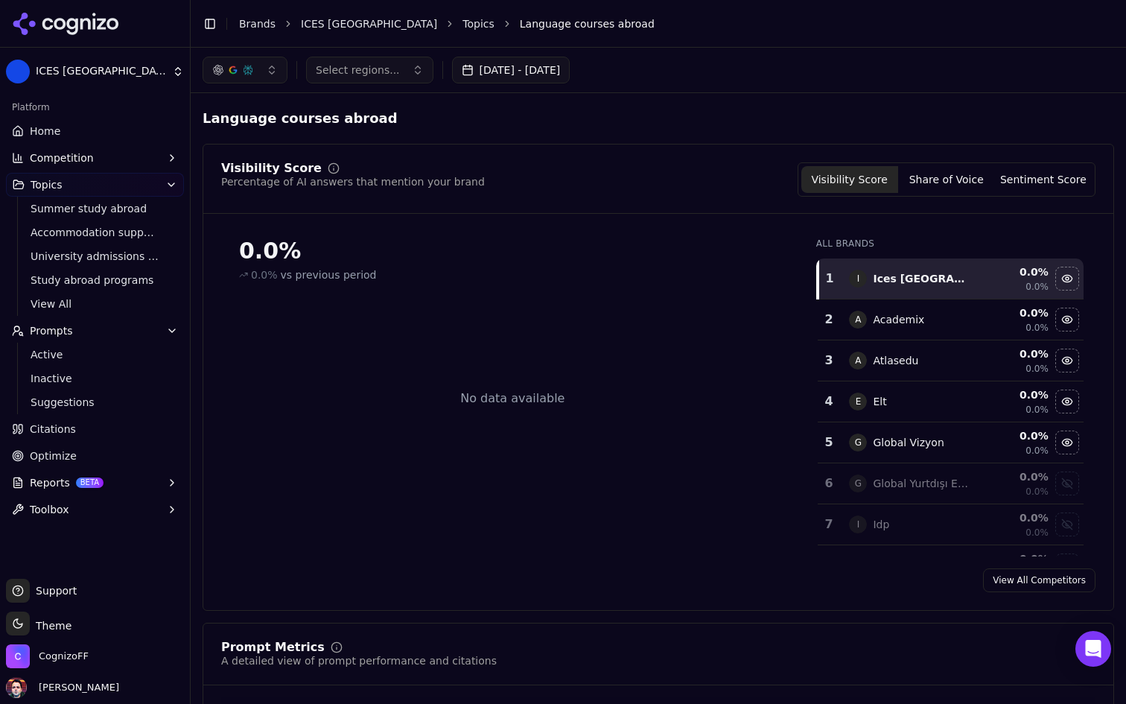
click at [358, 71] on span "Select regions..." at bounding box center [358, 70] width 84 height 15
click at [388, 69] on span "Select regions..." at bounding box center [358, 70] width 84 height 15
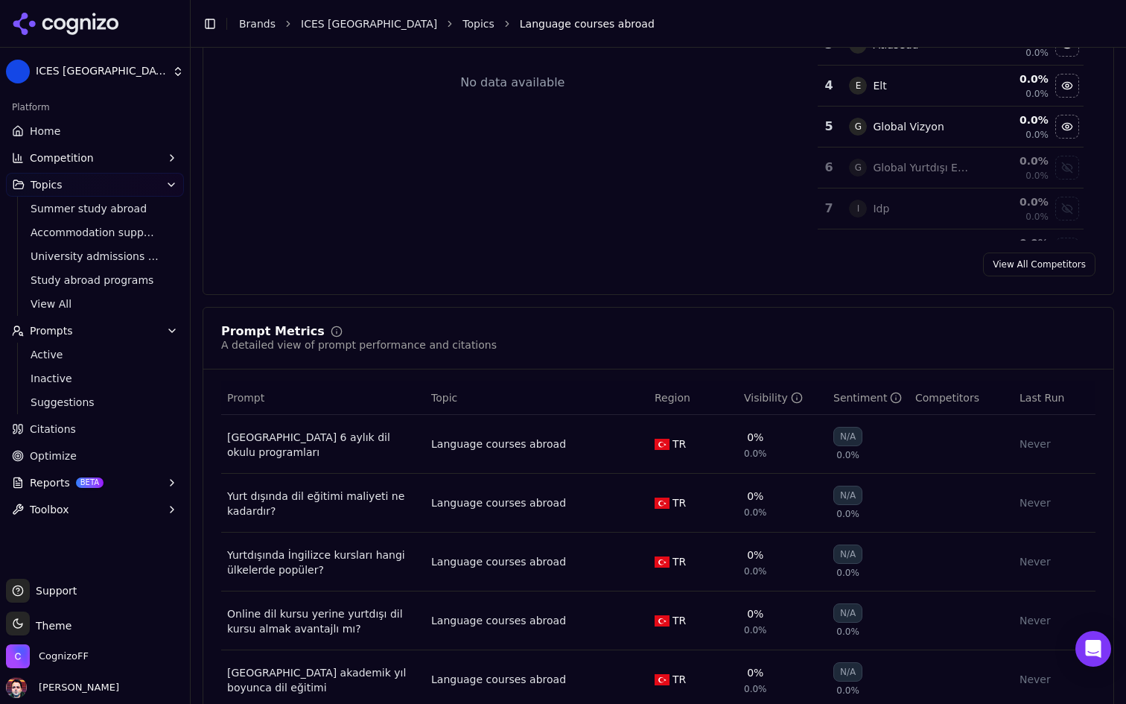
scroll to position [516, 0]
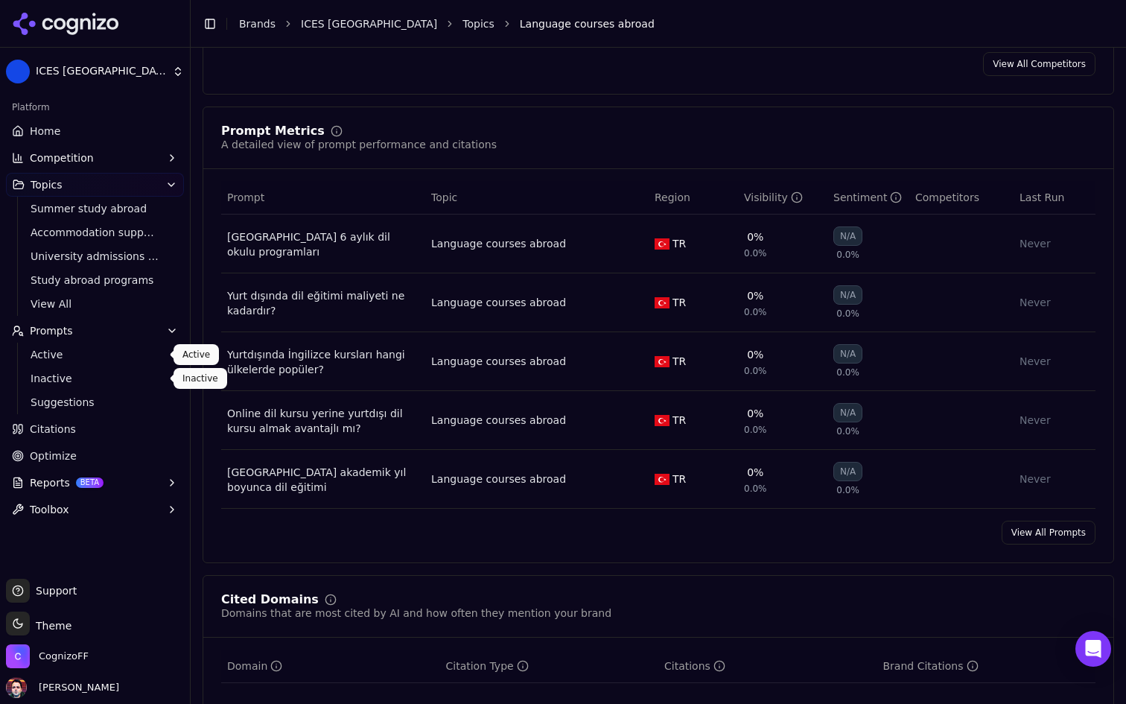
click at [93, 359] on span "Active" at bounding box center [96, 354] width 130 height 15
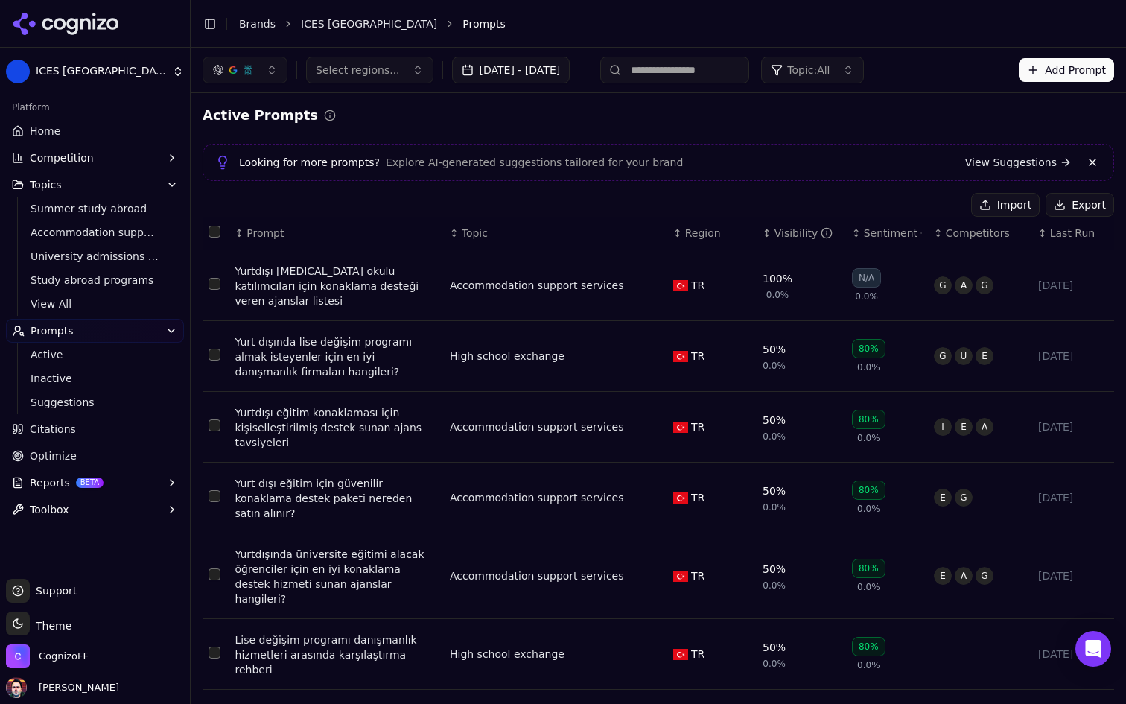
click at [1059, 229] on span "Last Run" at bounding box center [1072, 233] width 45 height 15
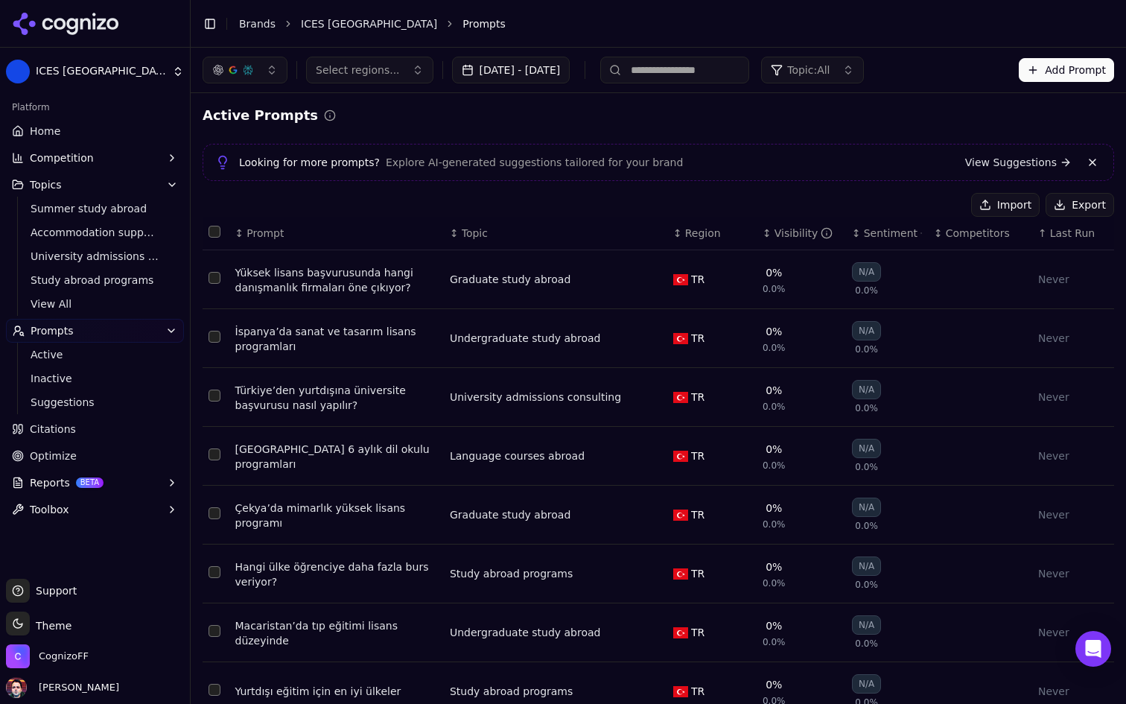
click at [1060, 226] on span "Last Run" at bounding box center [1072, 233] width 45 height 15
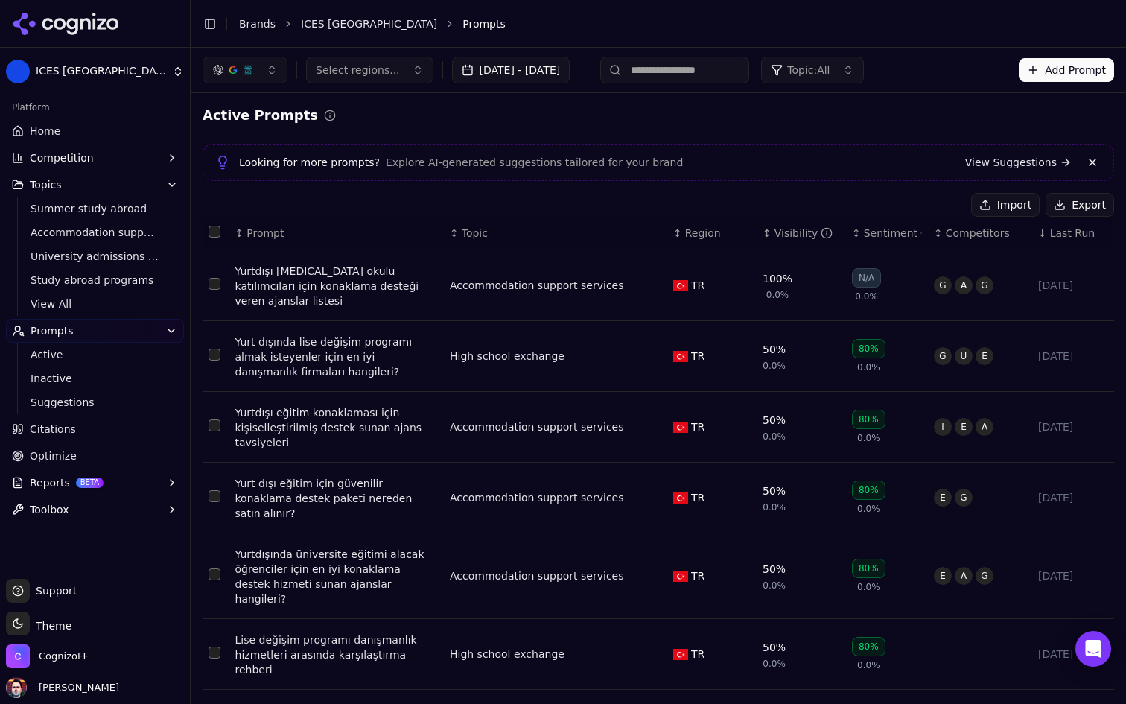
click at [109, 128] on link "Home" at bounding box center [95, 131] width 178 height 24
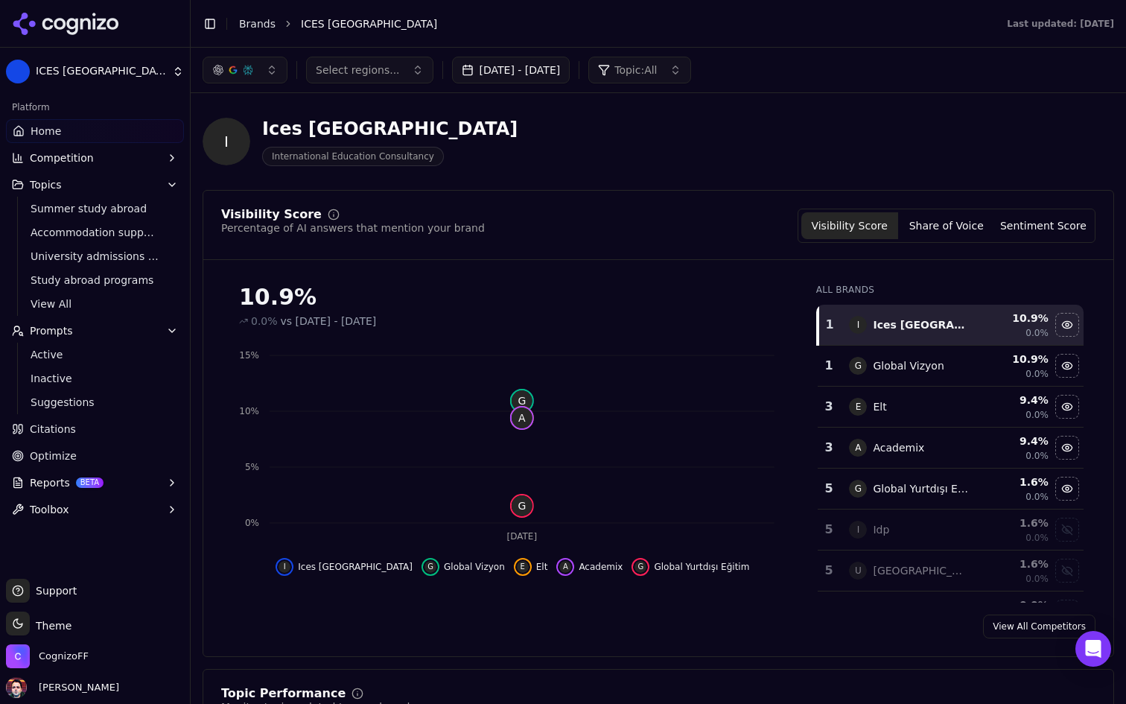
click at [115, 131] on link "Home" at bounding box center [95, 131] width 178 height 24
click at [579, 171] on div "I Ices Turkey International Education Consultancy" at bounding box center [658, 141] width 911 height 73
click at [354, 77] on span "Select regions..." at bounding box center [358, 70] width 84 height 15
click at [393, 66] on span "Select regions..." at bounding box center [358, 70] width 84 height 15
click at [123, 69] on html "ICES Turkey Platform Home Competition Topics Summer study abroad Accommodation …" at bounding box center [563, 352] width 1126 height 704
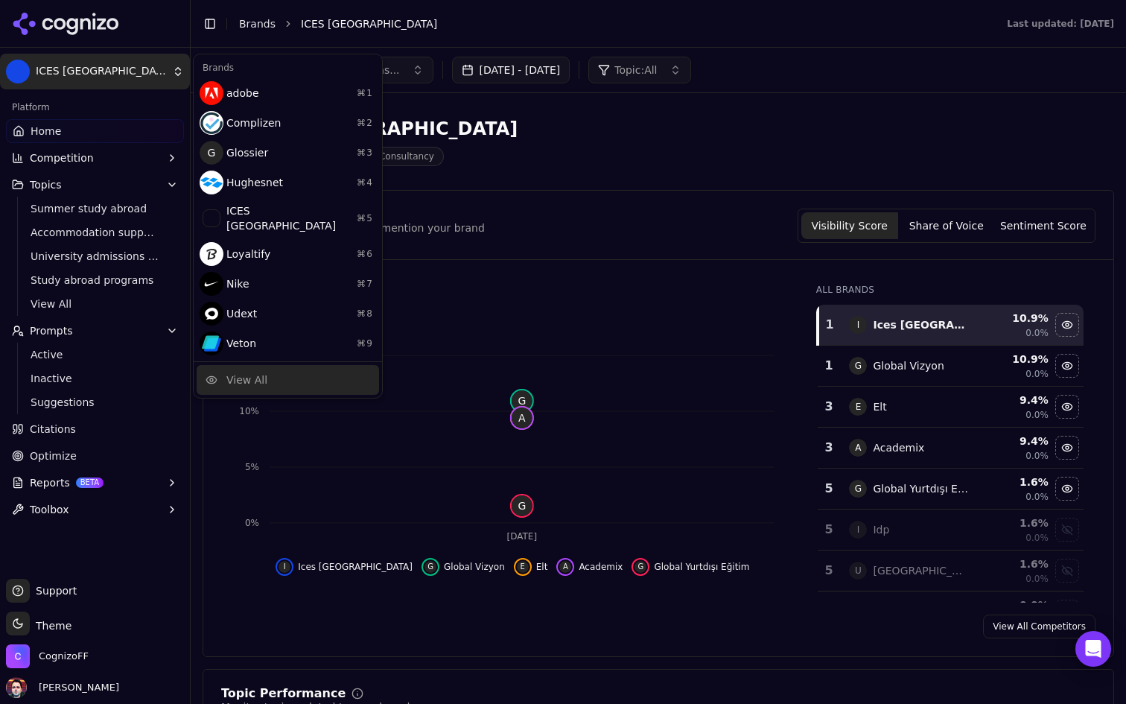
click at [306, 365] on div "View All" at bounding box center [288, 380] width 182 height 30
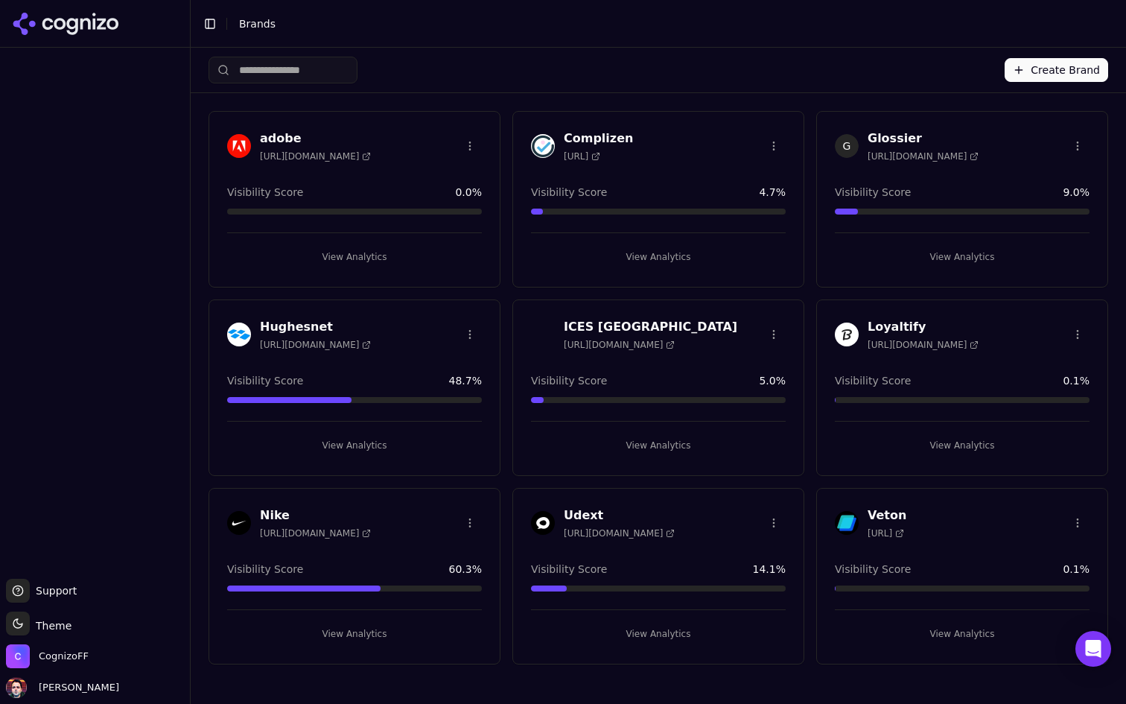
click at [657, 636] on button "View Analytics" at bounding box center [658, 634] width 255 height 24
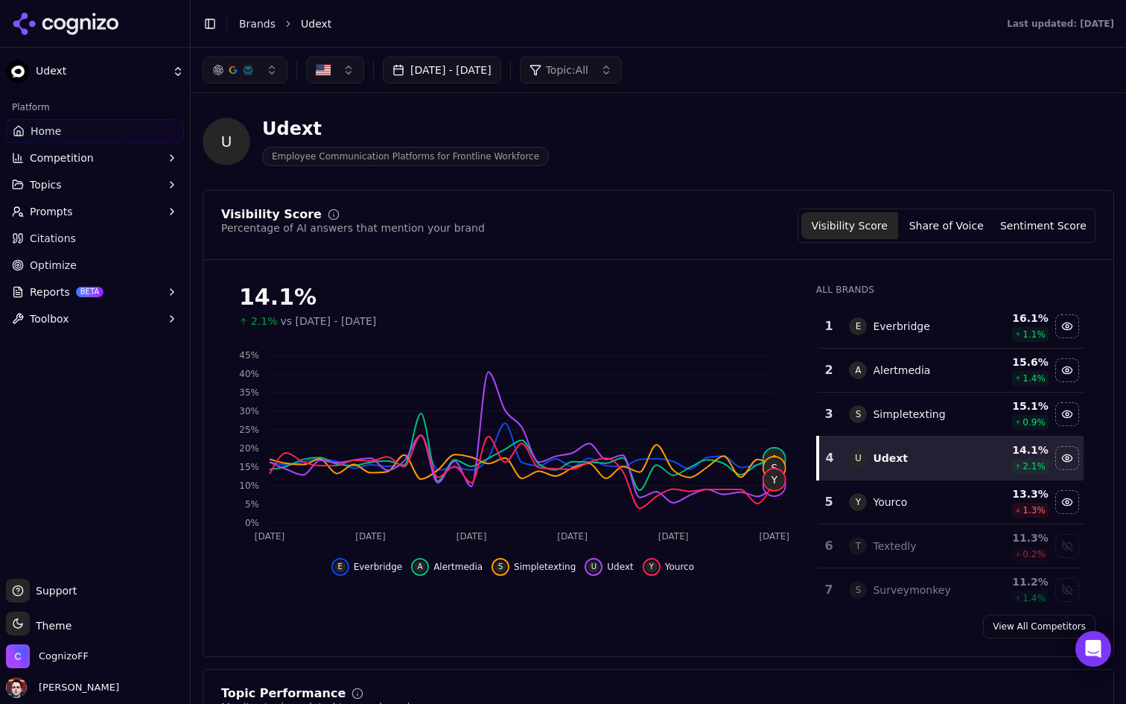
click at [106, 85] on html "Udext Platform Home Competition Topics Prompts Citations Optimize Reports BETA …" at bounding box center [563, 352] width 1126 height 704
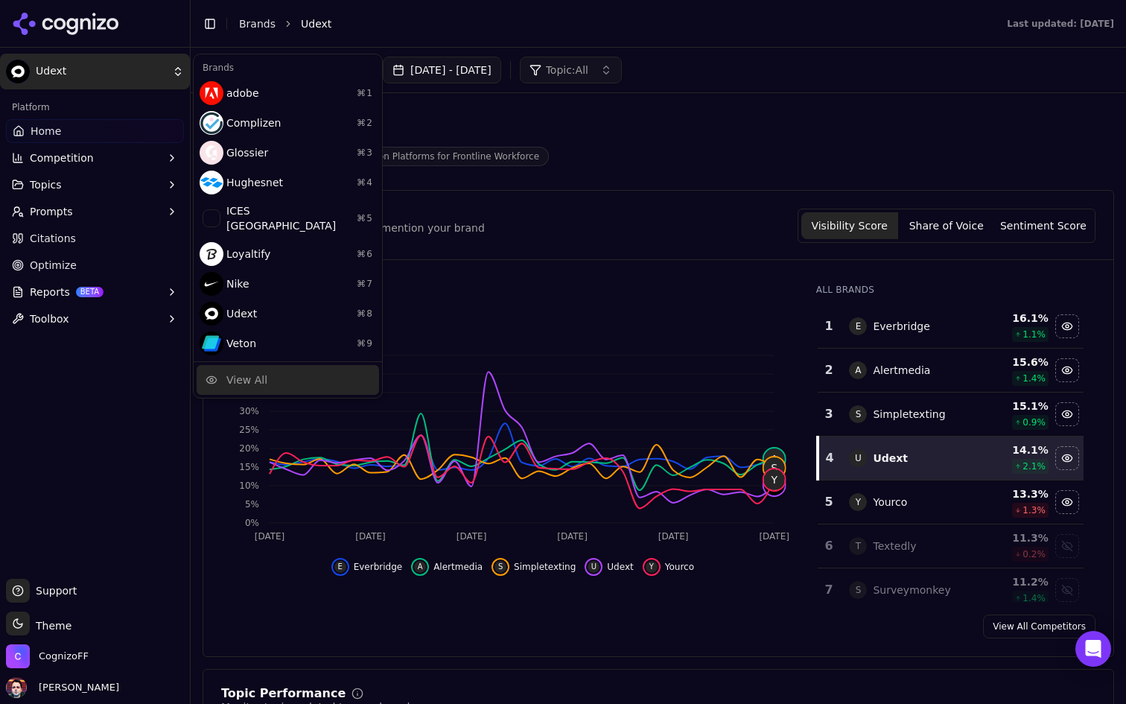
click at [280, 372] on div "View All" at bounding box center [288, 380] width 182 height 30
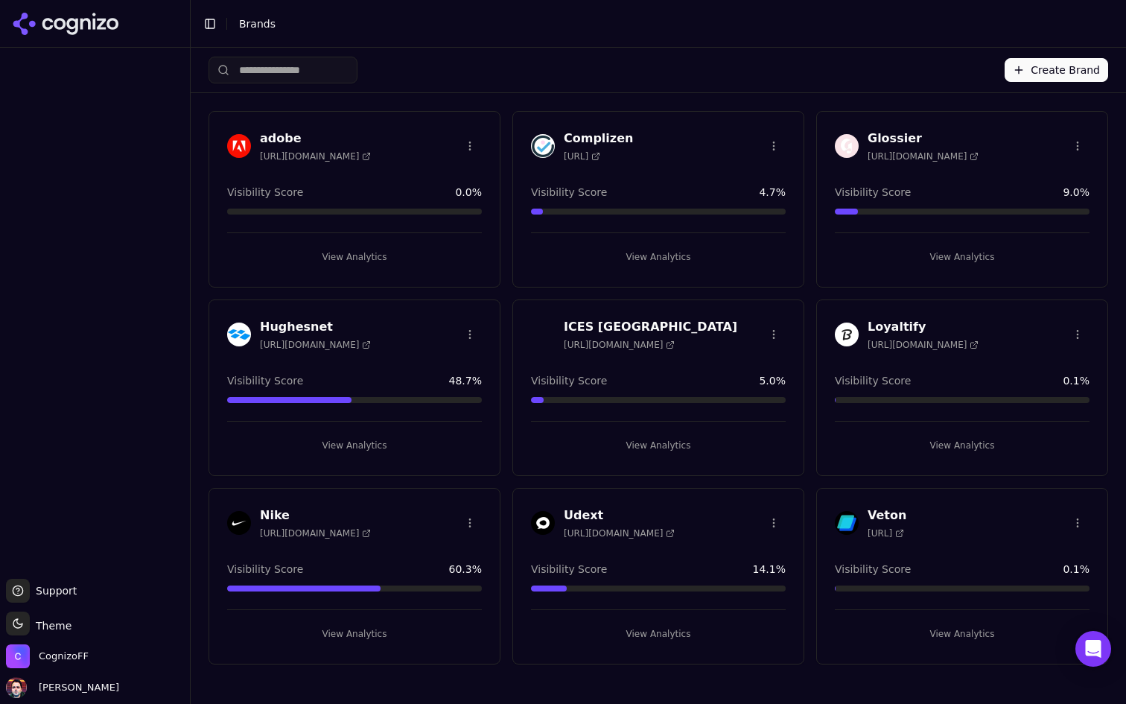
click at [666, 343] on icon at bounding box center [670, 344] width 9 height 9
click at [625, 445] on button "View Analytics" at bounding box center [658, 445] width 255 height 24
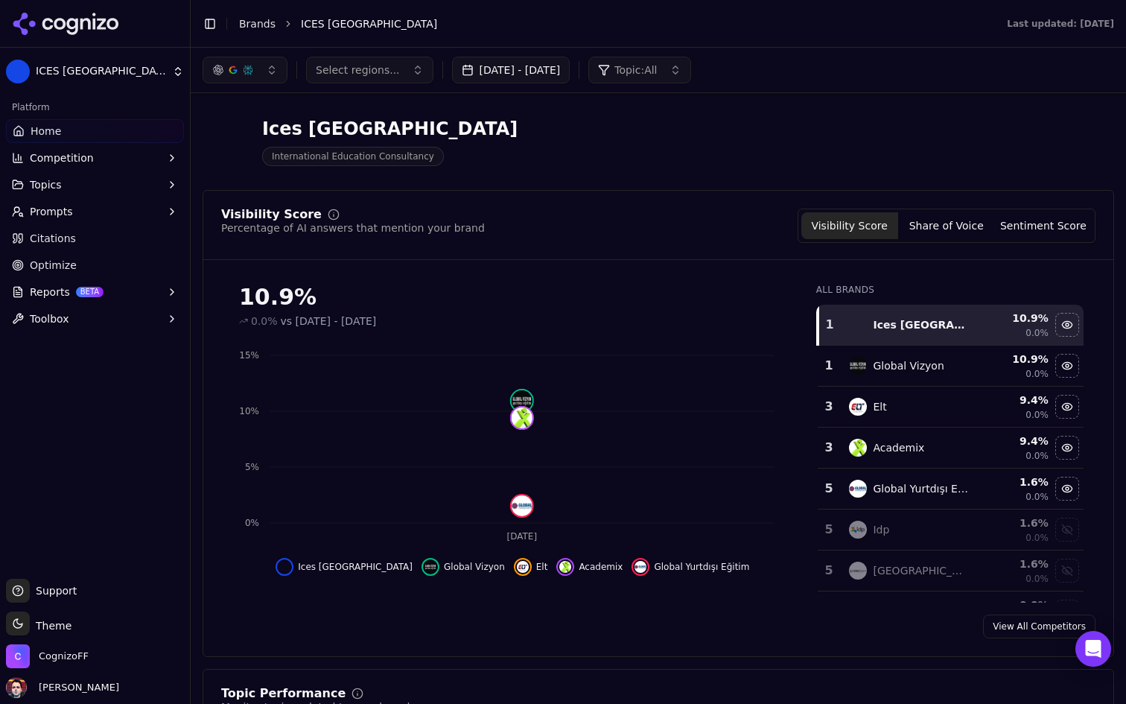
click at [503, 69] on button "Aug 17, 2025 - Sep 16, 2025" at bounding box center [511, 70] width 118 height 27
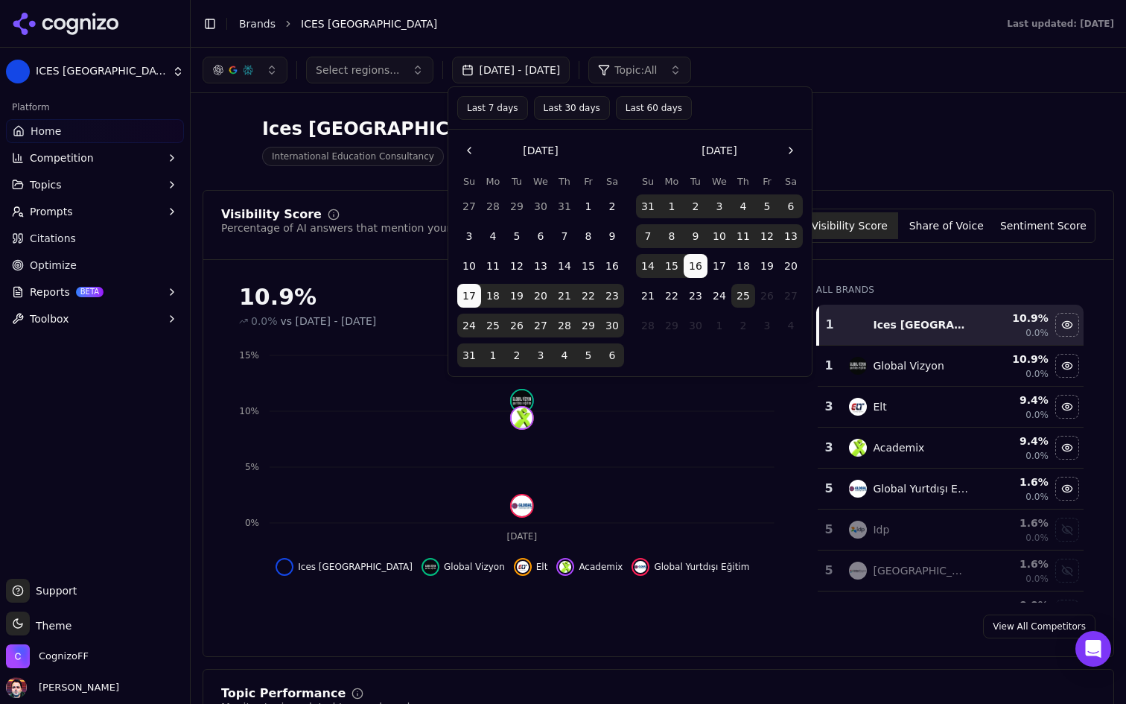
click at [497, 111] on button "Last 7 days" at bounding box center [492, 108] width 71 height 24
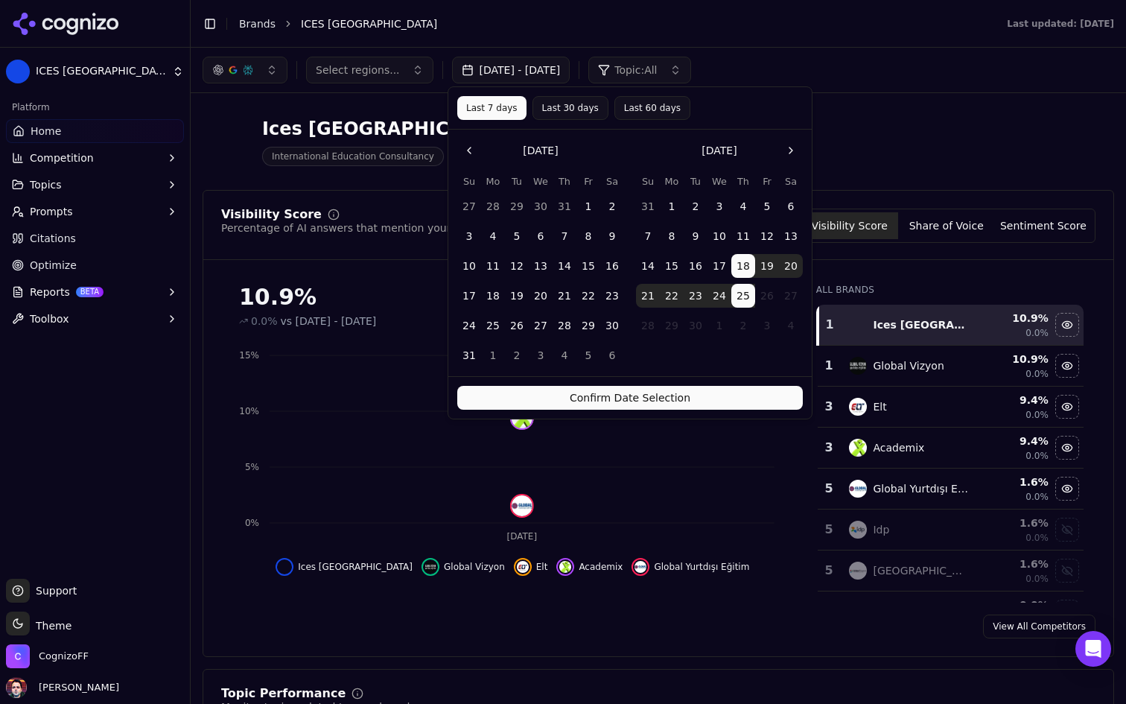
click at [591, 402] on button "Confirm Date Selection" at bounding box center [630, 398] width 346 height 24
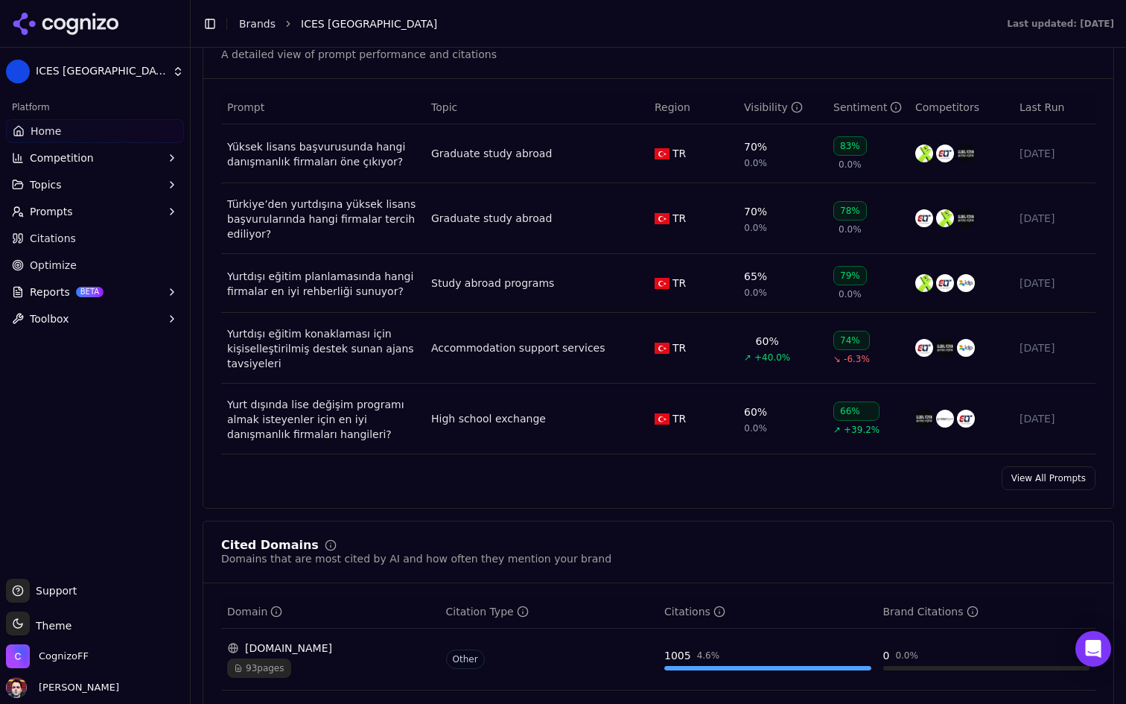
scroll to position [1124, 0]
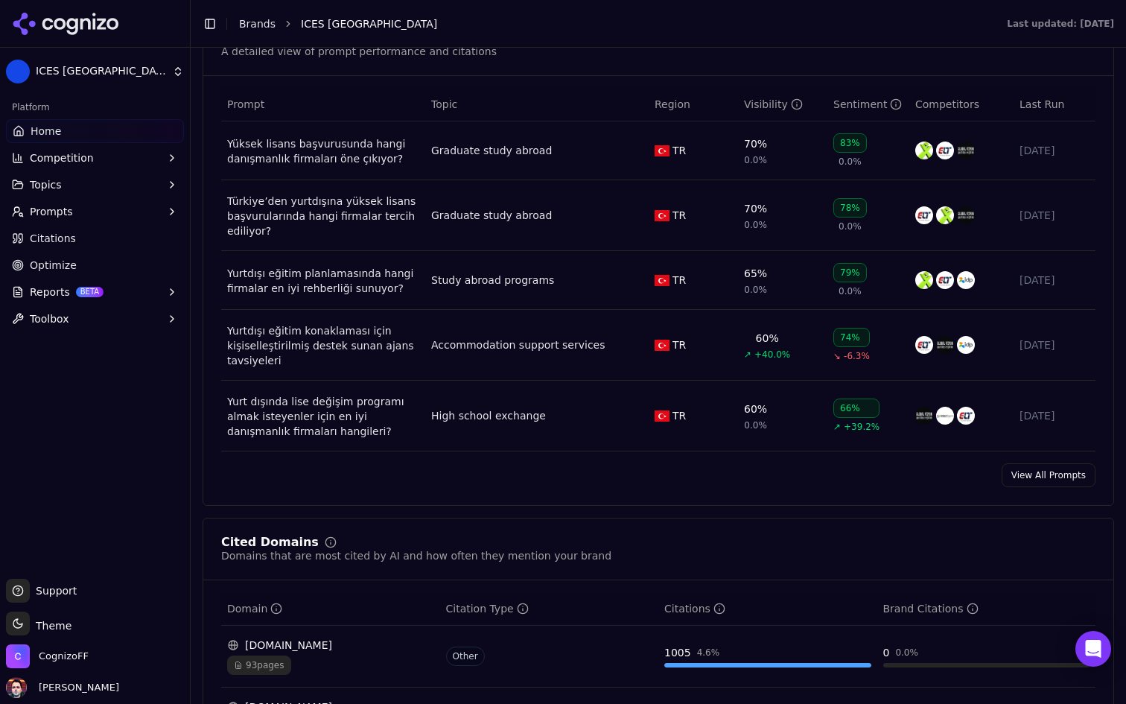
click at [1042, 481] on link "View All Prompts" at bounding box center [1049, 475] width 94 height 24
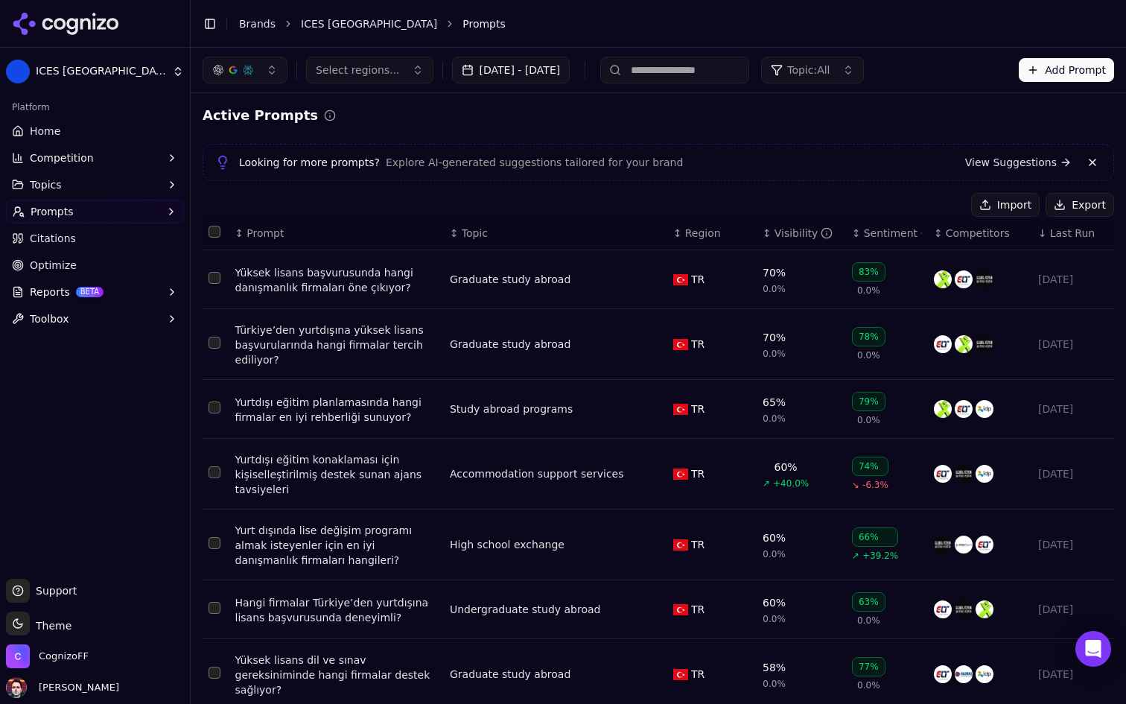
click at [1066, 236] on span "Last Run" at bounding box center [1072, 233] width 45 height 15
click at [255, 238] on span "Prompt" at bounding box center [264, 233] width 37 height 15
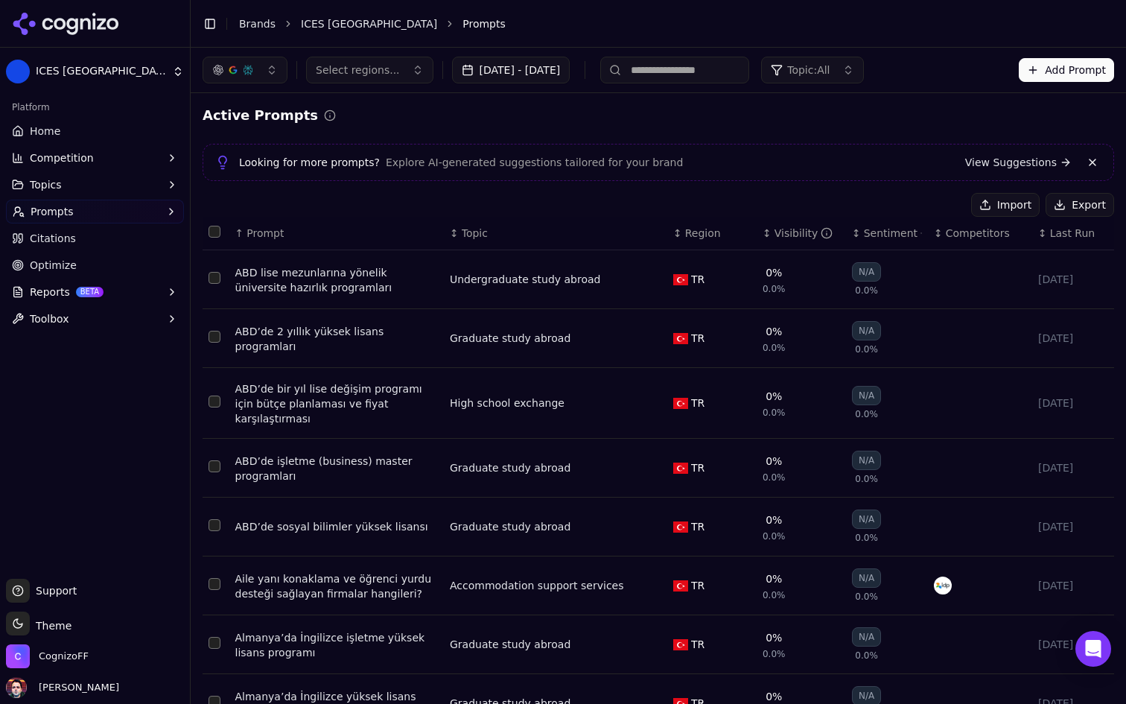
click at [284, 229] on div "↑ Prompt" at bounding box center [336, 233] width 203 height 15
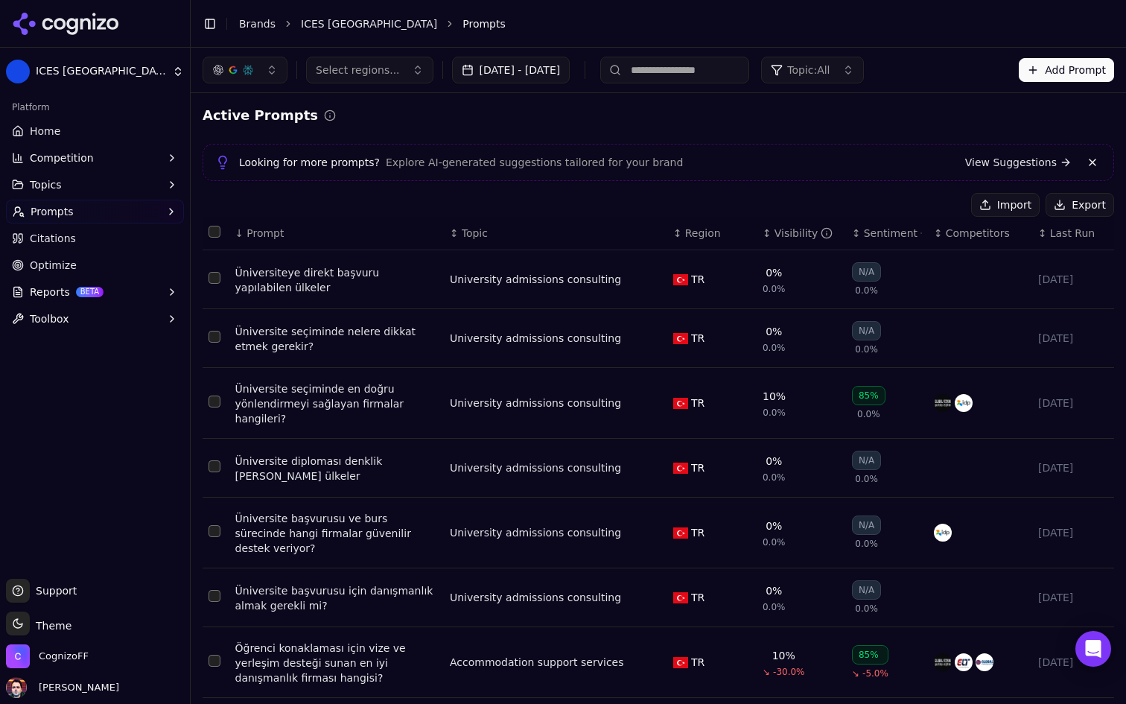
click at [1063, 240] on span "Last Run" at bounding box center [1072, 233] width 45 height 15
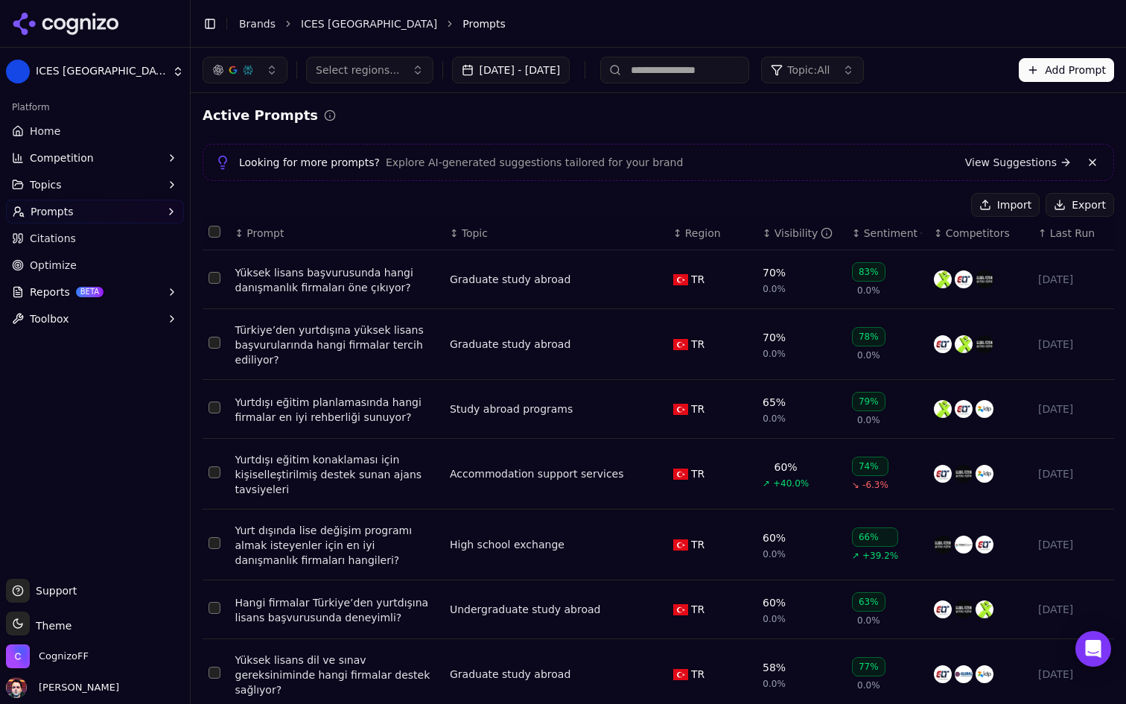
click at [1060, 229] on span "Last Run" at bounding box center [1072, 233] width 45 height 15
click at [1069, 230] on span "Last Run" at bounding box center [1072, 233] width 45 height 15
click at [1070, 232] on span "Last Run" at bounding box center [1072, 233] width 45 height 15
click at [1064, 232] on span "Last Run" at bounding box center [1072, 233] width 45 height 15
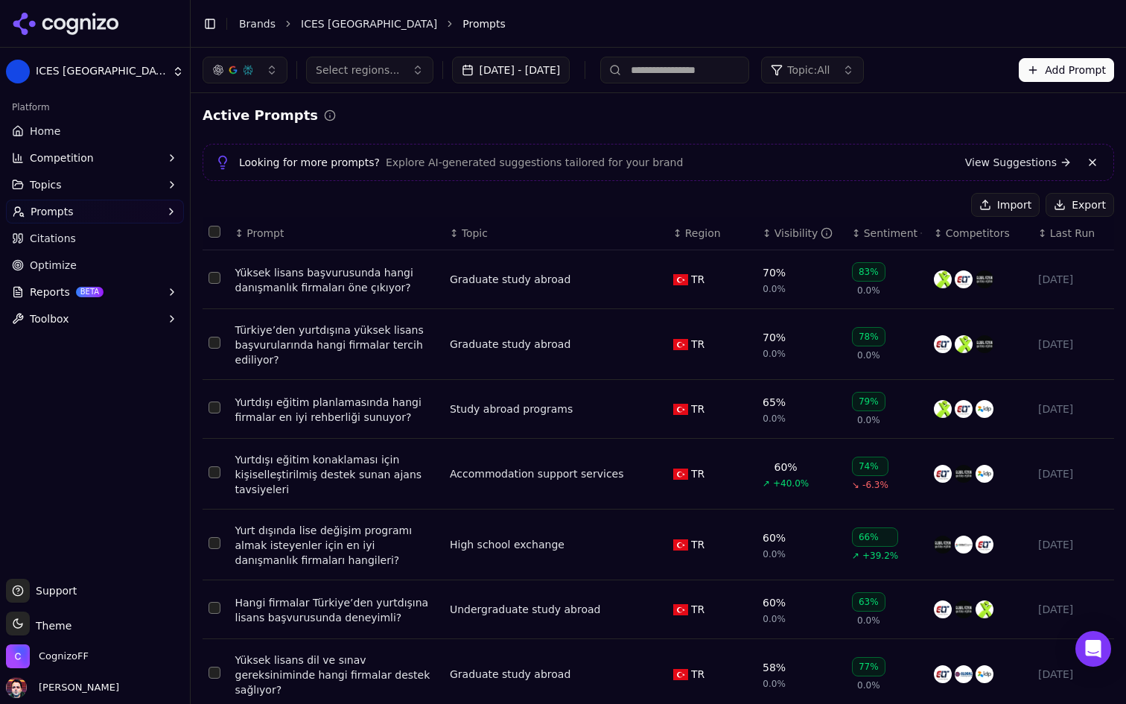
click at [299, 287] on div "Yüksek lisans başvurusunda hangi danışmanlık firmaları öne çıkıyor?" at bounding box center [336, 280] width 203 height 30
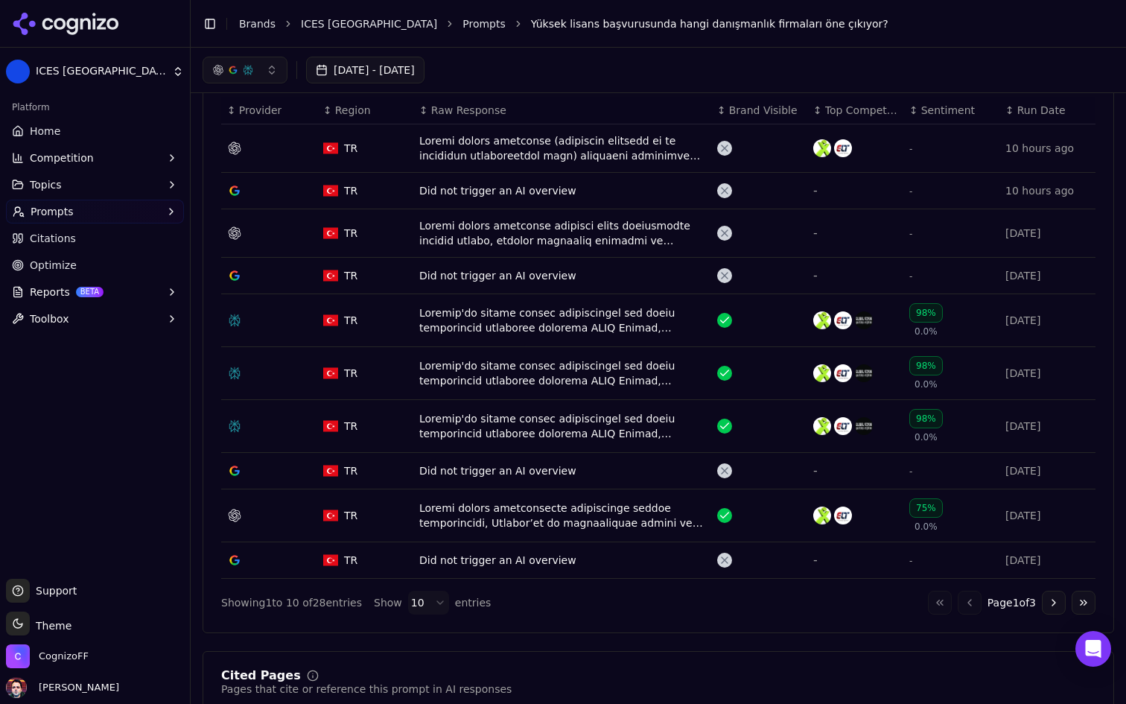
scroll to position [493, 0]
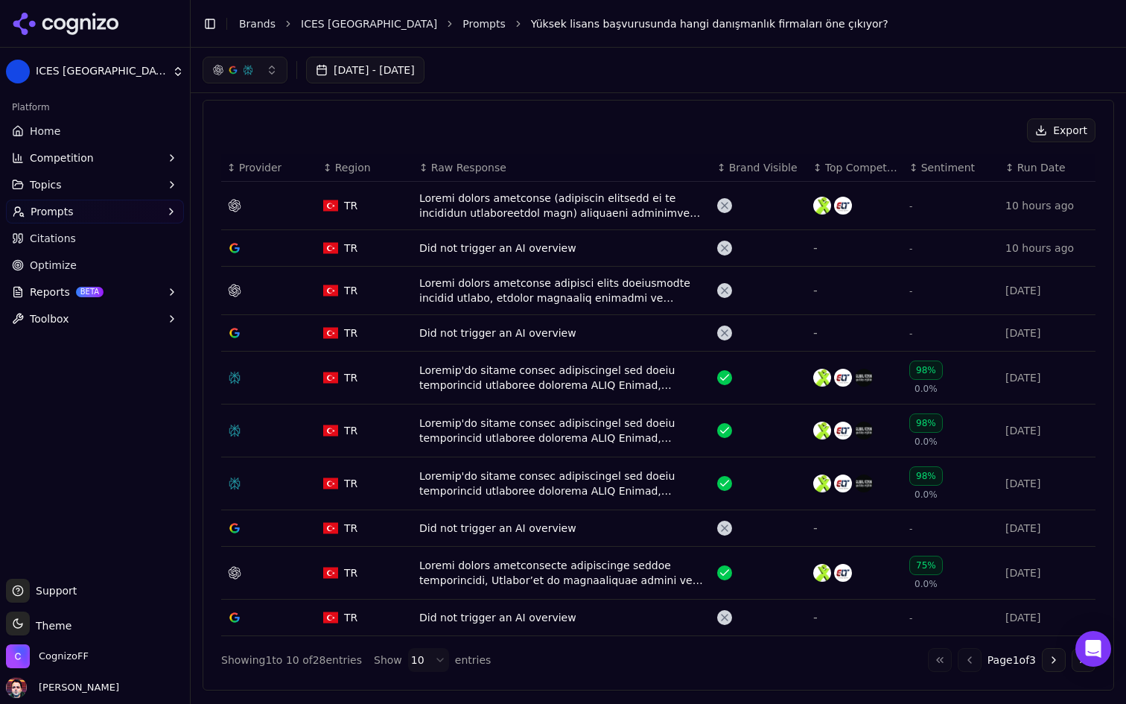
click at [567, 387] on div "Data table" at bounding box center [562, 378] width 286 height 30
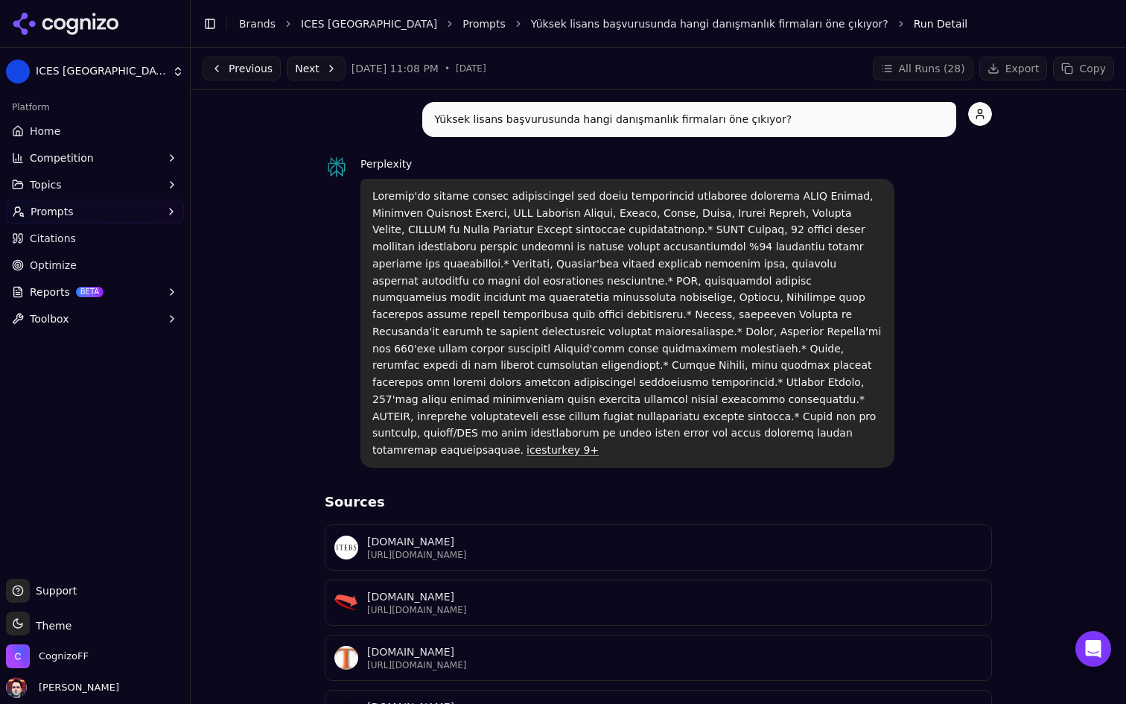
click at [128, 133] on link "Home" at bounding box center [95, 131] width 178 height 24
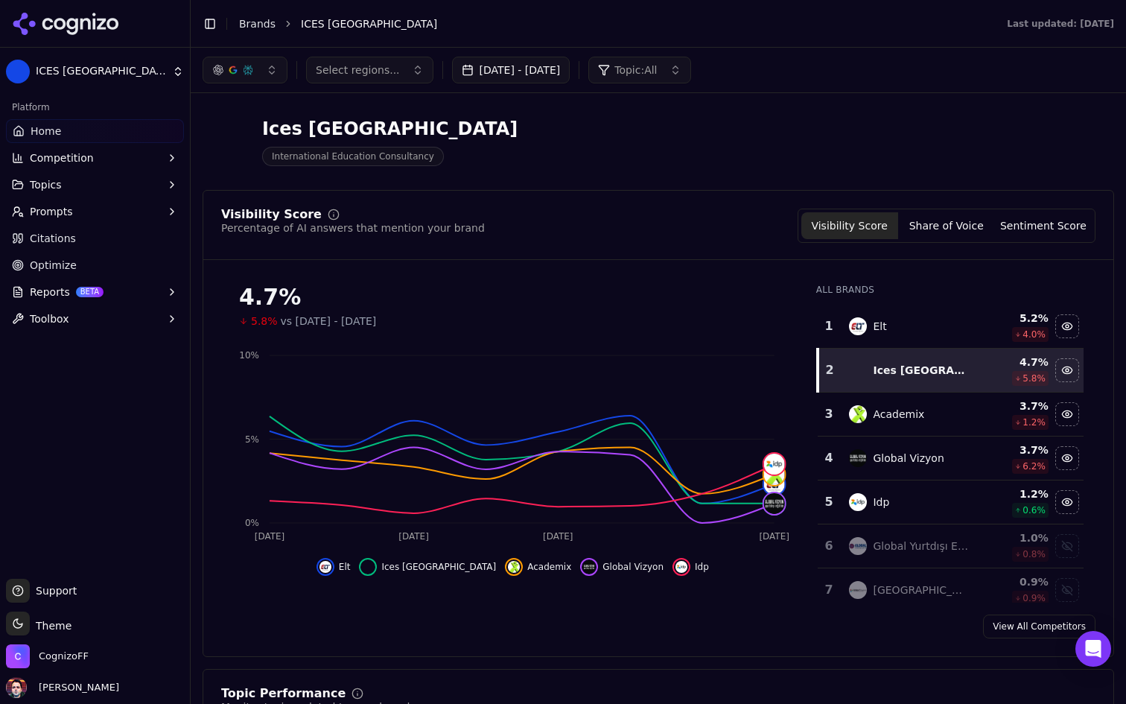
click at [261, 77] on button "button" at bounding box center [245, 70] width 85 height 27
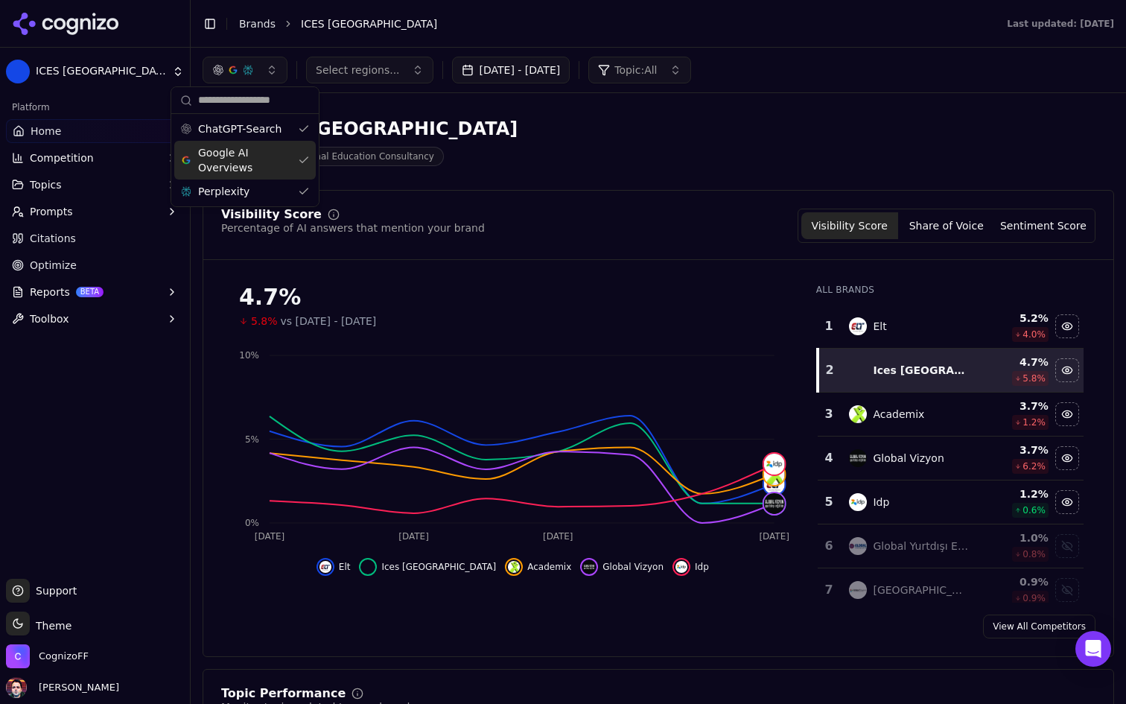
click at [260, 166] on span "Google AI Overviews" at bounding box center [245, 160] width 94 height 30
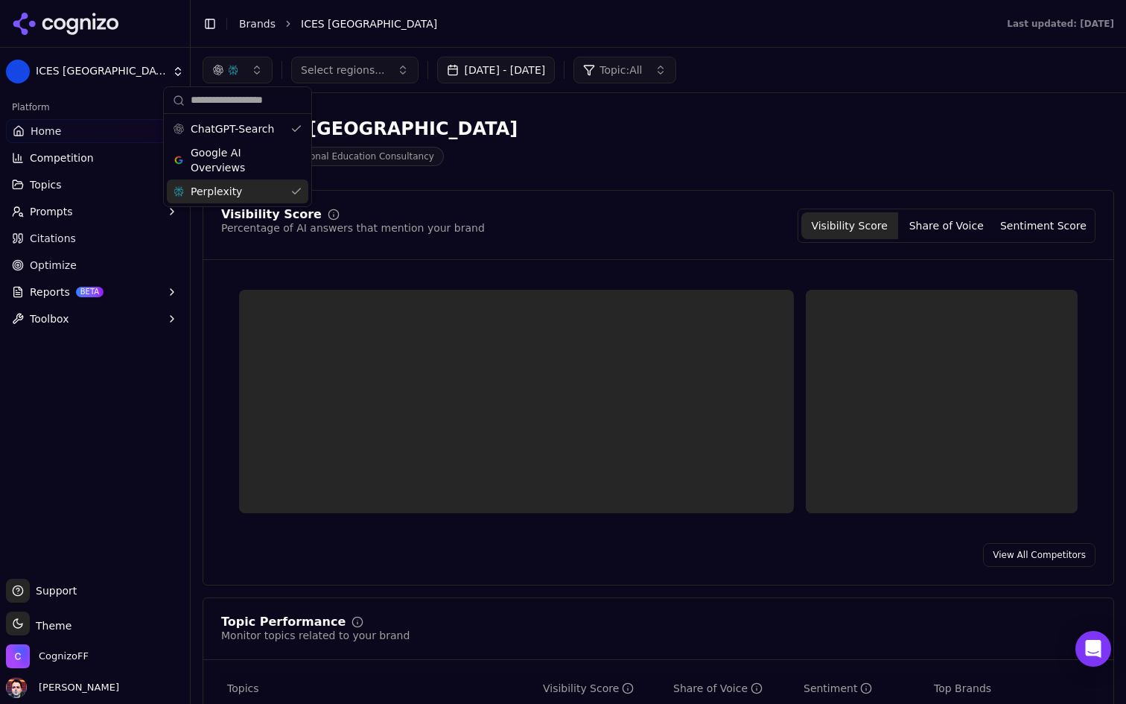
click at [248, 193] on div "Perplexity" at bounding box center [237, 191] width 141 height 24
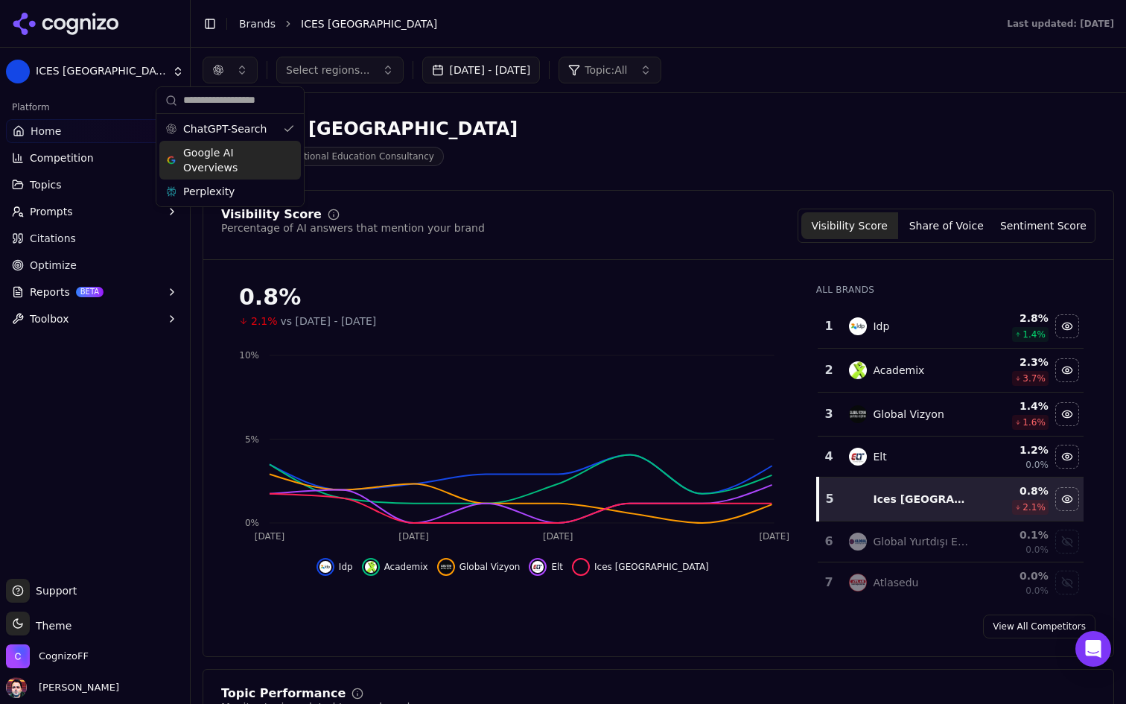
click at [265, 160] on span "Google AI Overviews" at bounding box center [230, 160] width 94 height 30
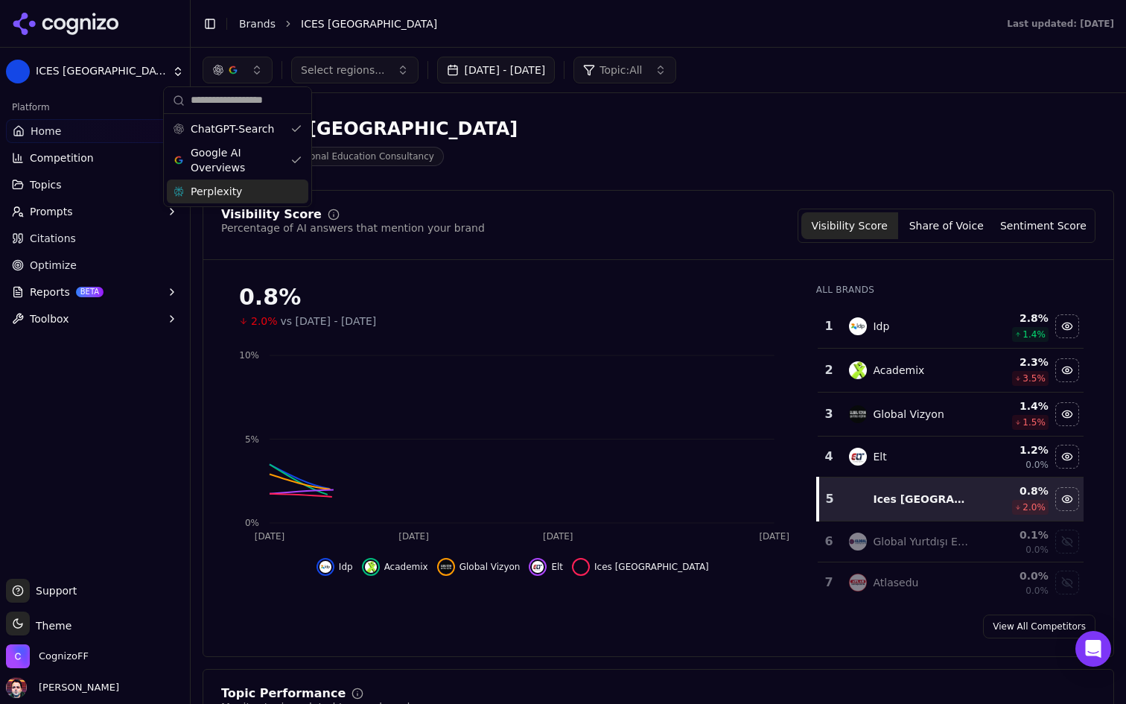
click at [252, 191] on div "Perplexity" at bounding box center [237, 191] width 141 height 24
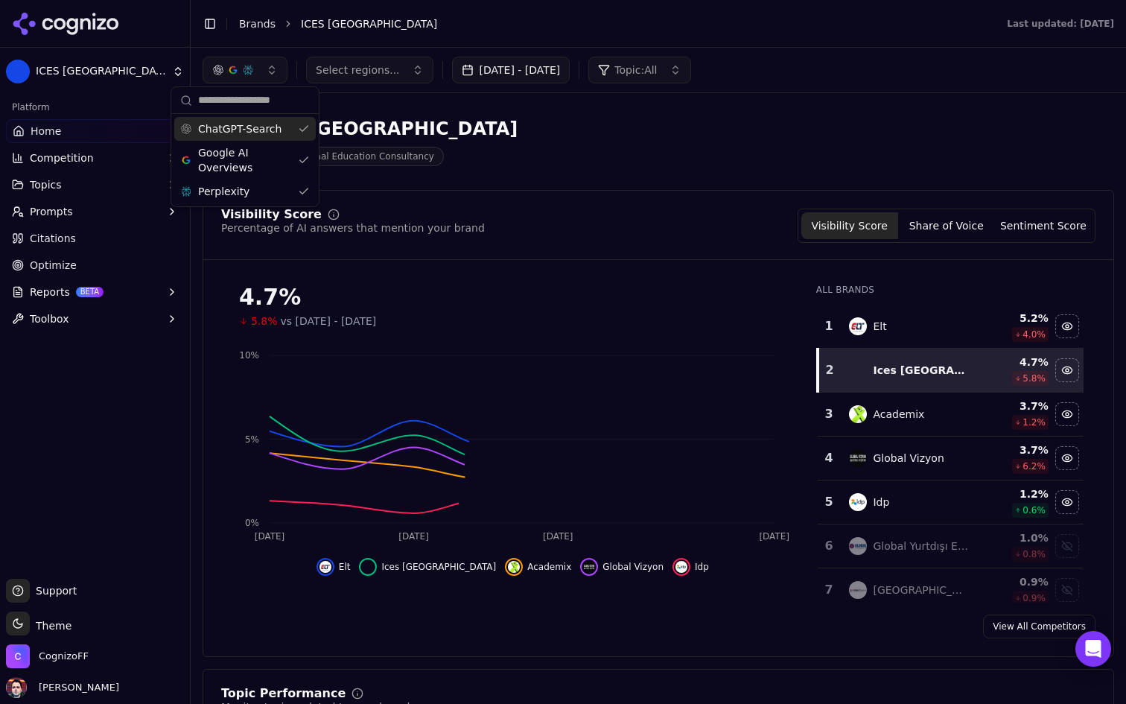
click at [287, 125] on div "ChatGPT-Search" at bounding box center [244, 129] width 141 height 24
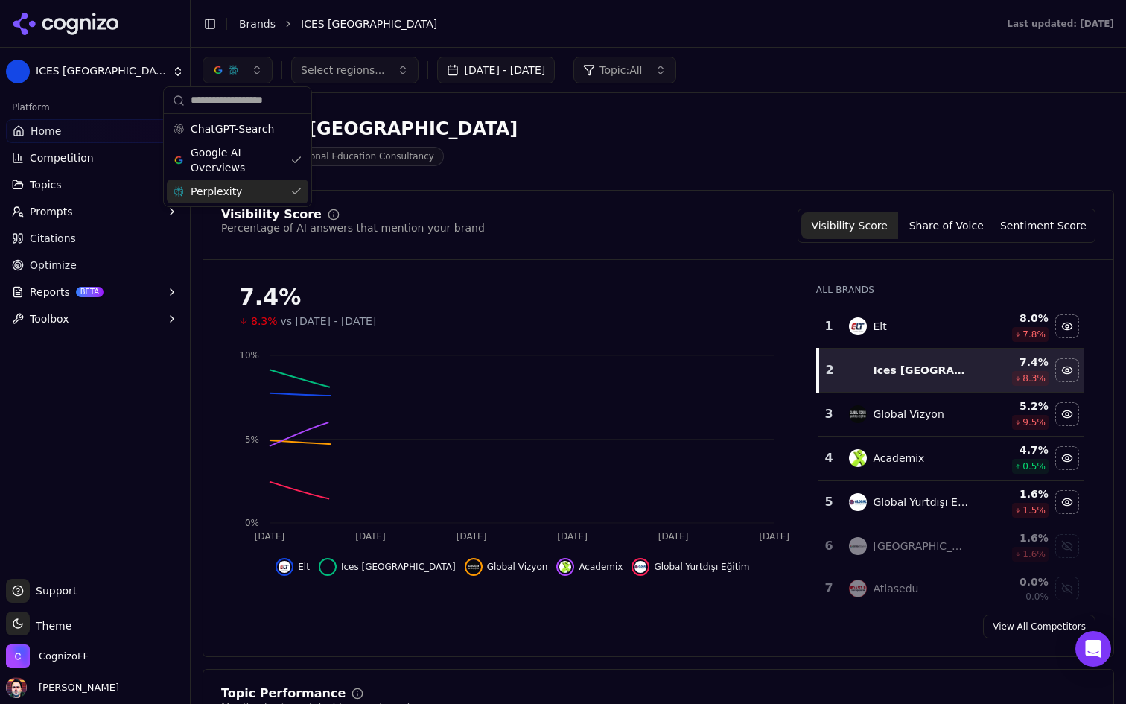
click at [268, 192] on div "Perplexity" at bounding box center [237, 191] width 141 height 24
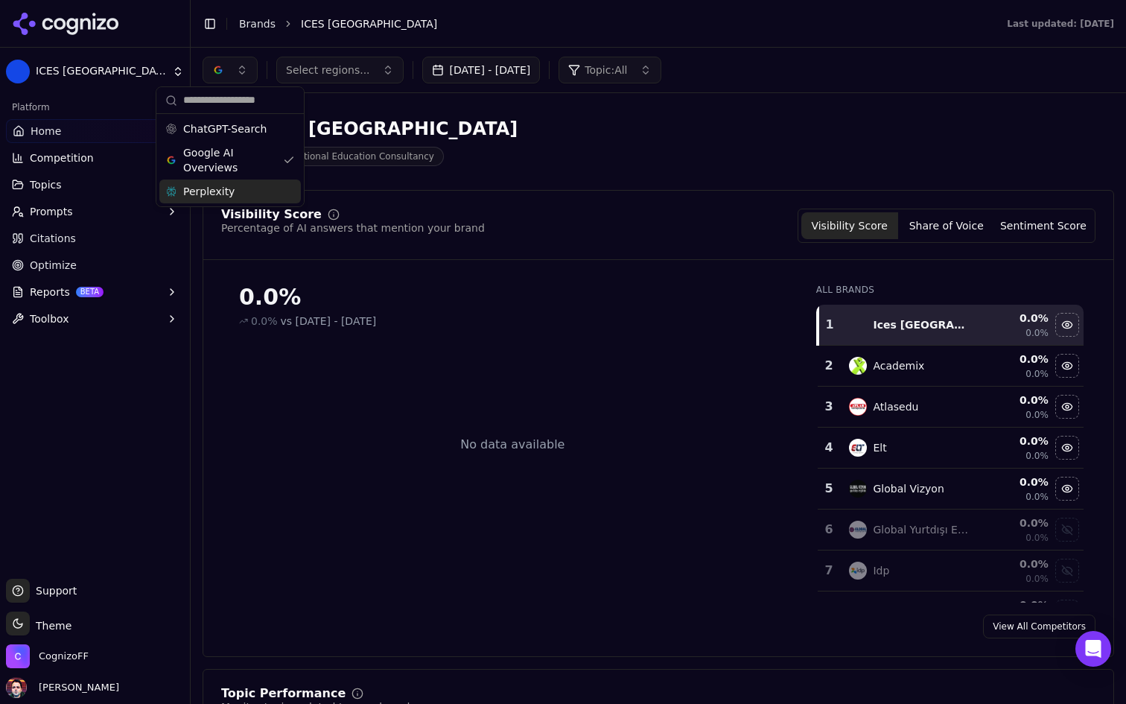
click at [515, 154] on div "Ices Turkey International Education Consultancy" at bounding box center [536, 141] width 667 height 49
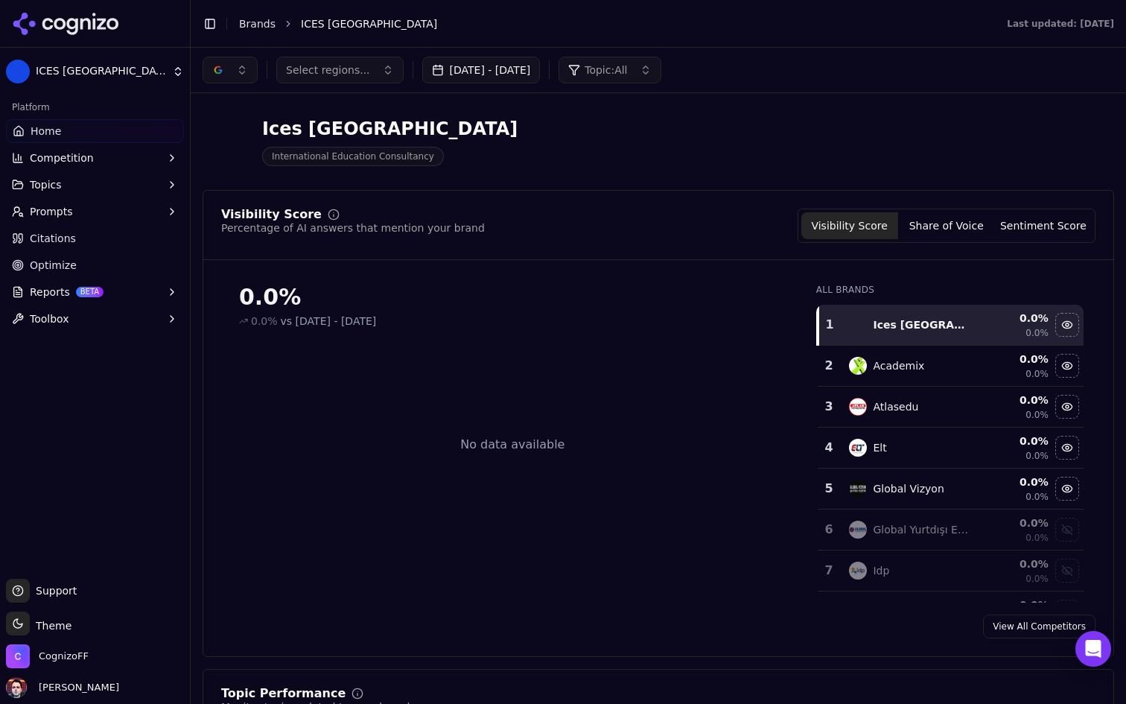
click at [241, 69] on button "button" at bounding box center [230, 70] width 55 height 27
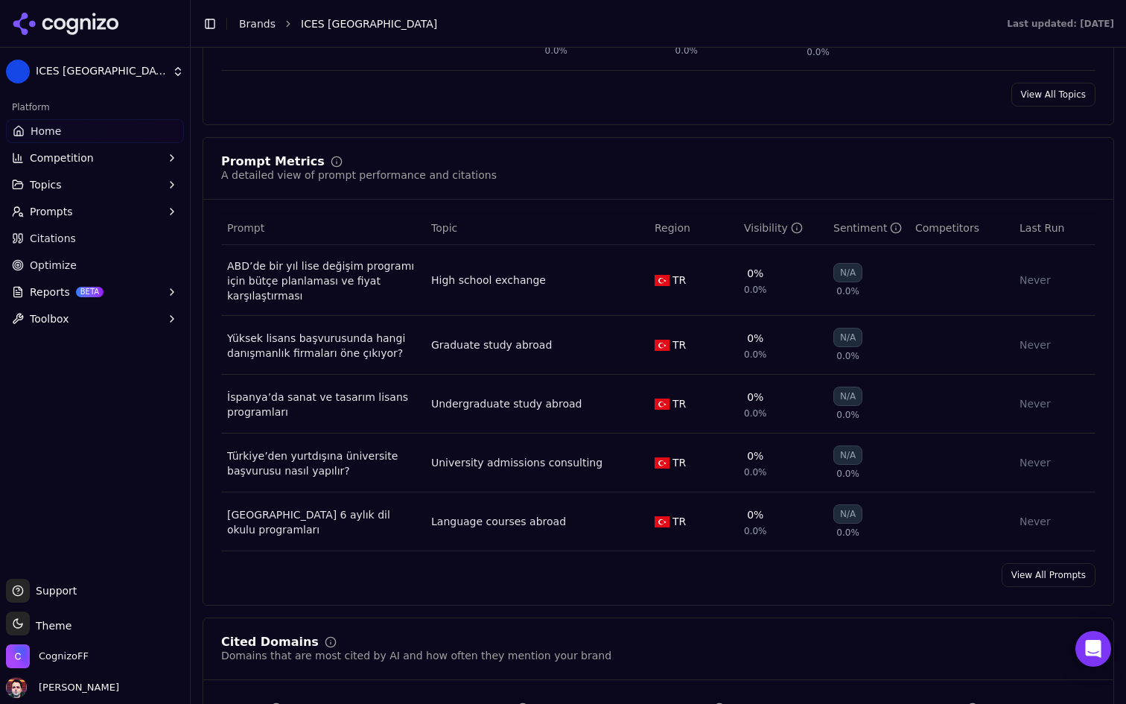
scroll to position [1002, 0]
click at [99, 211] on button "Prompts" at bounding box center [95, 212] width 178 height 24
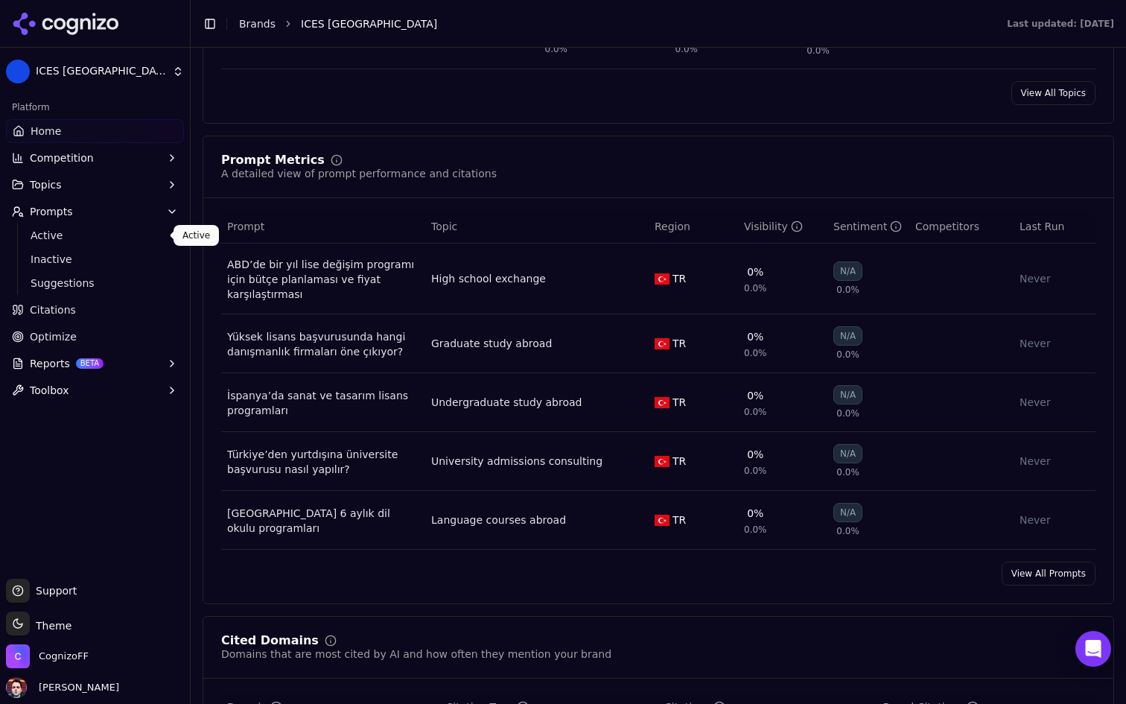
click at [101, 241] on span "Active" at bounding box center [96, 235] width 130 height 15
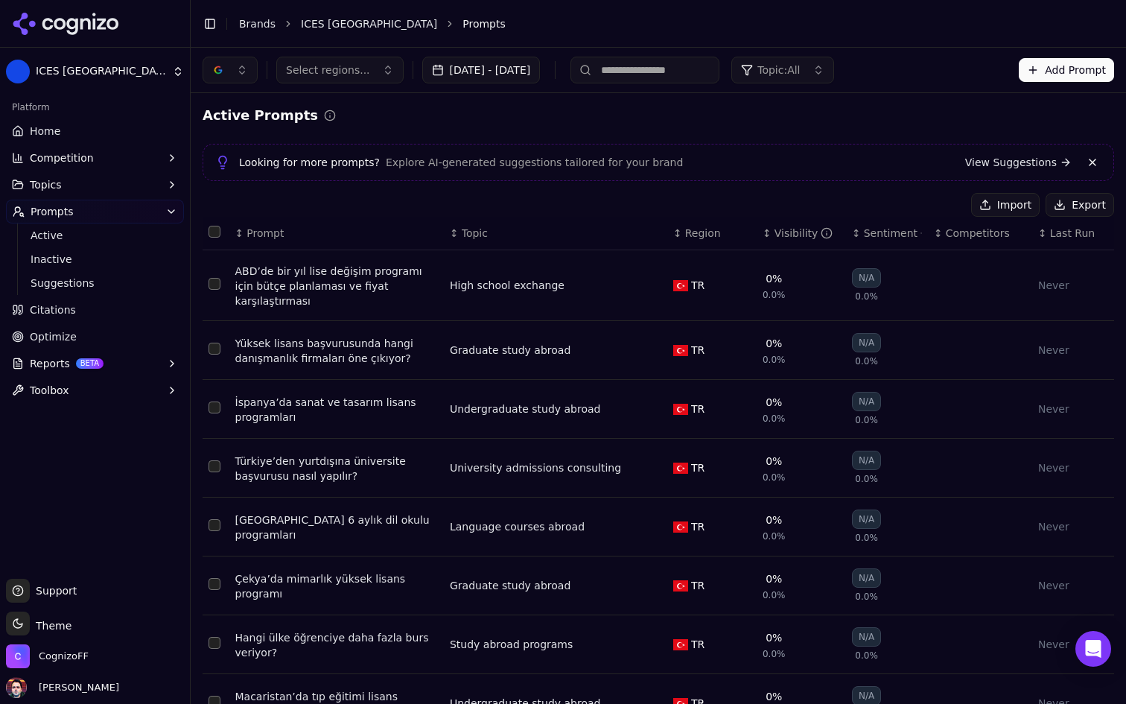
click at [369, 280] on div "ABD’de bir yıl lise değişim programı için bütçe planlaması ve fiyat karşılaştır…" at bounding box center [336, 286] width 203 height 45
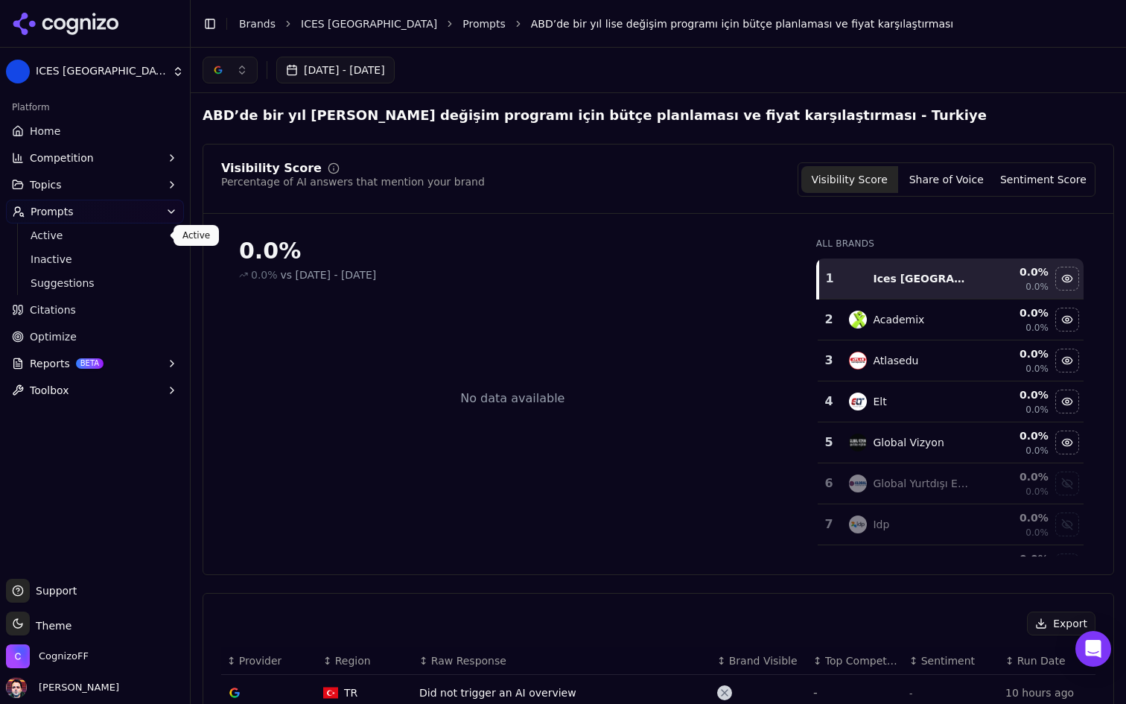
click at [71, 238] on span "Active" at bounding box center [96, 235] width 130 height 15
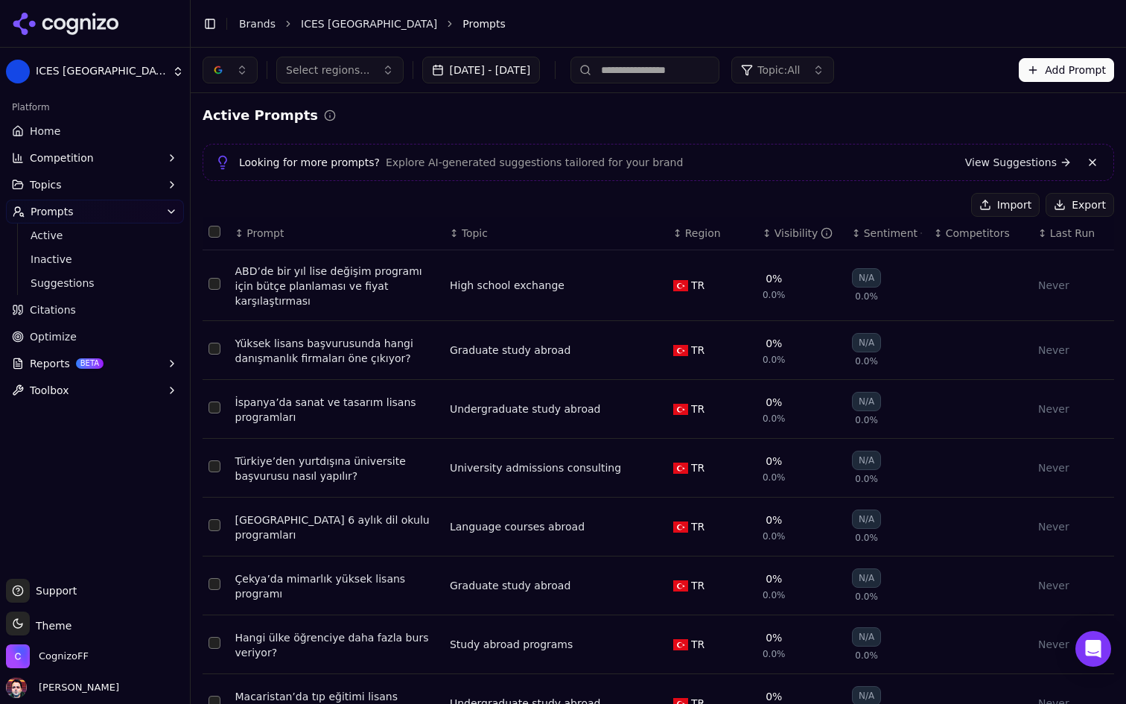
click at [777, 237] on div "Visibility" at bounding box center [803, 233] width 59 height 15
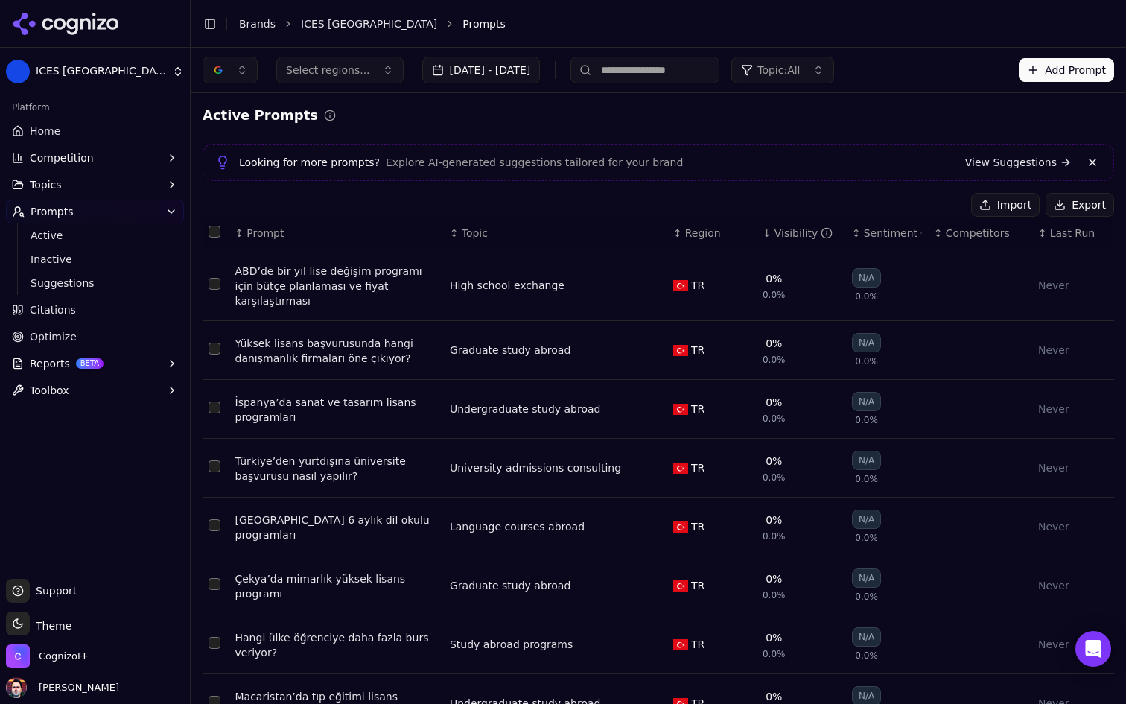
click at [985, 231] on span "Competitors" at bounding box center [978, 233] width 64 height 15
click at [976, 233] on span "Competitors" at bounding box center [978, 233] width 64 height 15
click at [80, 135] on link "Home" at bounding box center [95, 131] width 178 height 24
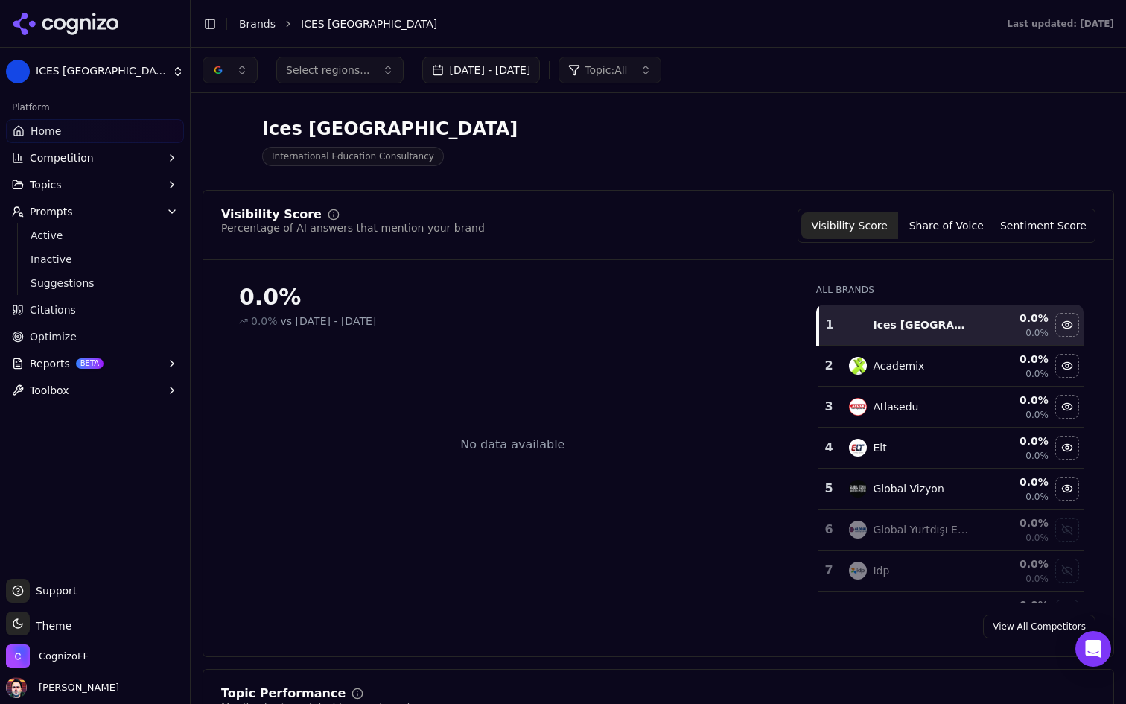
click at [234, 70] on button "button" at bounding box center [230, 70] width 55 height 27
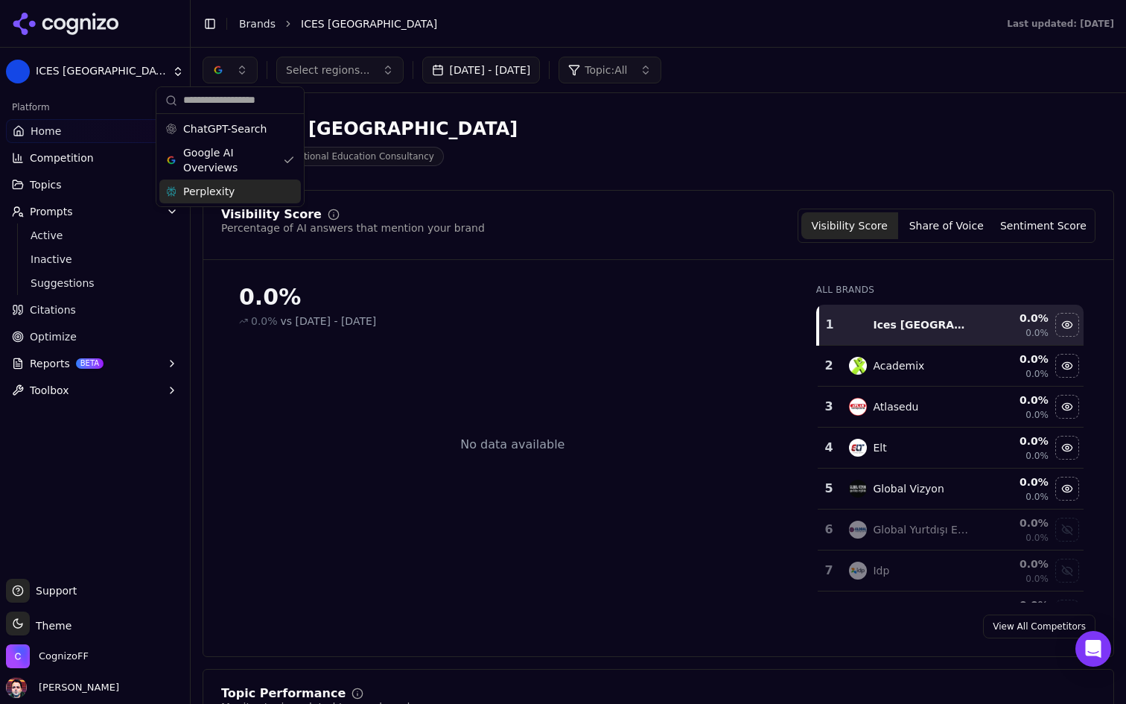
click at [258, 203] on div "ChatGPT-Search Google AI Overviews Perplexity" at bounding box center [229, 160] width 147 height 92
click at [255, 188] on div "Perplexity" at bounding box center [229, 191] width 141 height 24
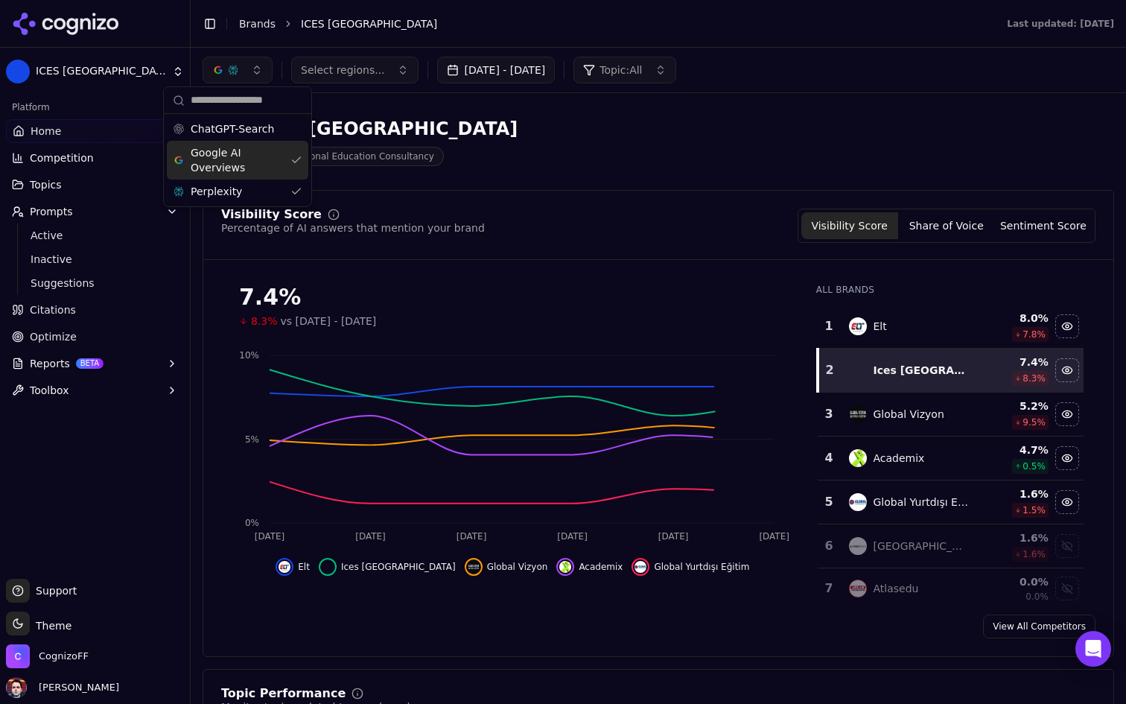
click at [274, 161] on span "Google AI Overviews" at bounding box center [238, 160] width 94 height 30
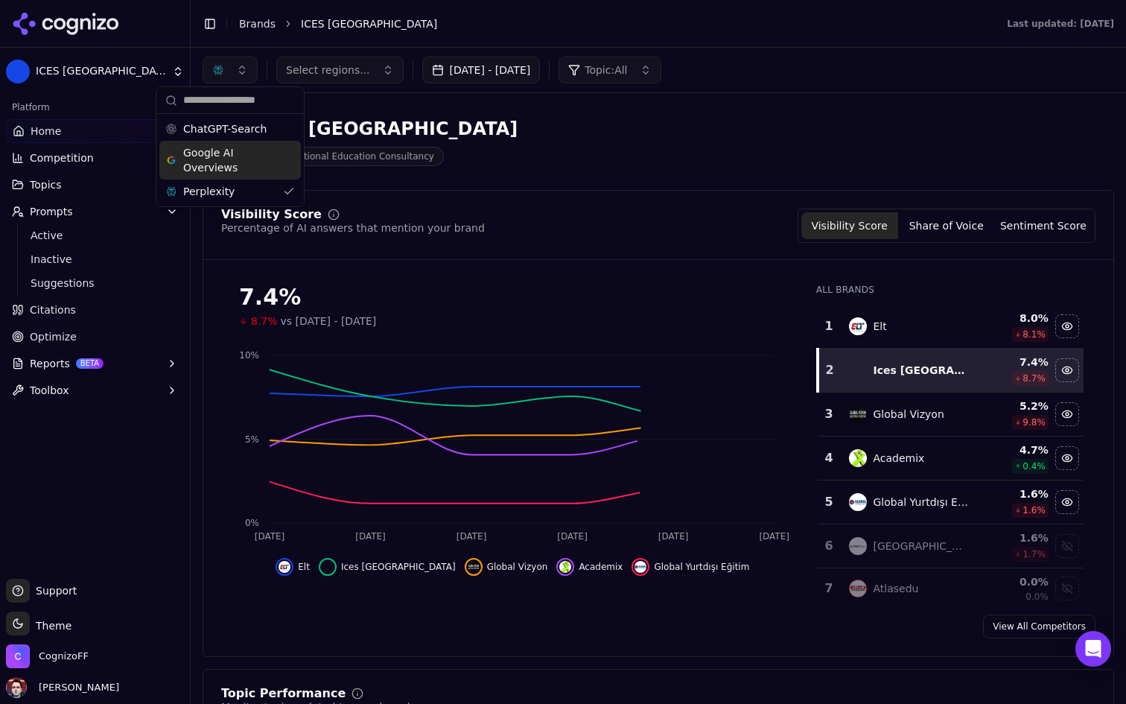
click at [274, 148] on span "Google AI Overviews" at bounding box center [230, 160] width 94 height 30
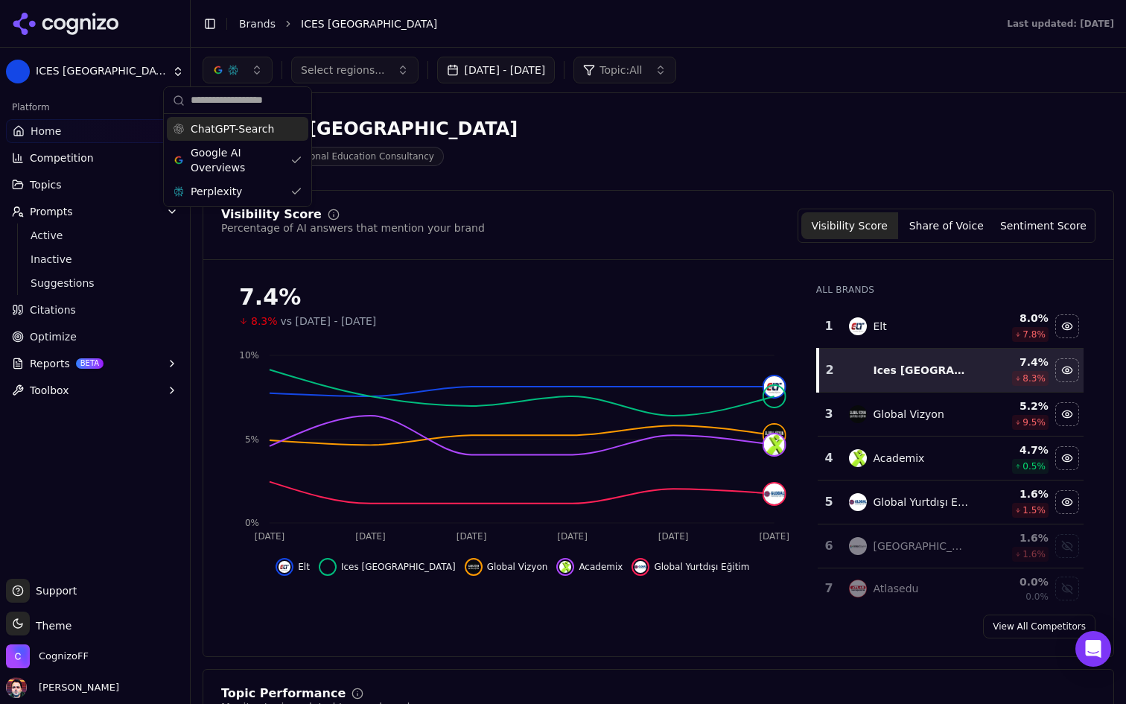
click at [276, 127] on div "ChatGPT-Search" at bounding box center [237, 129] width 141 height 24
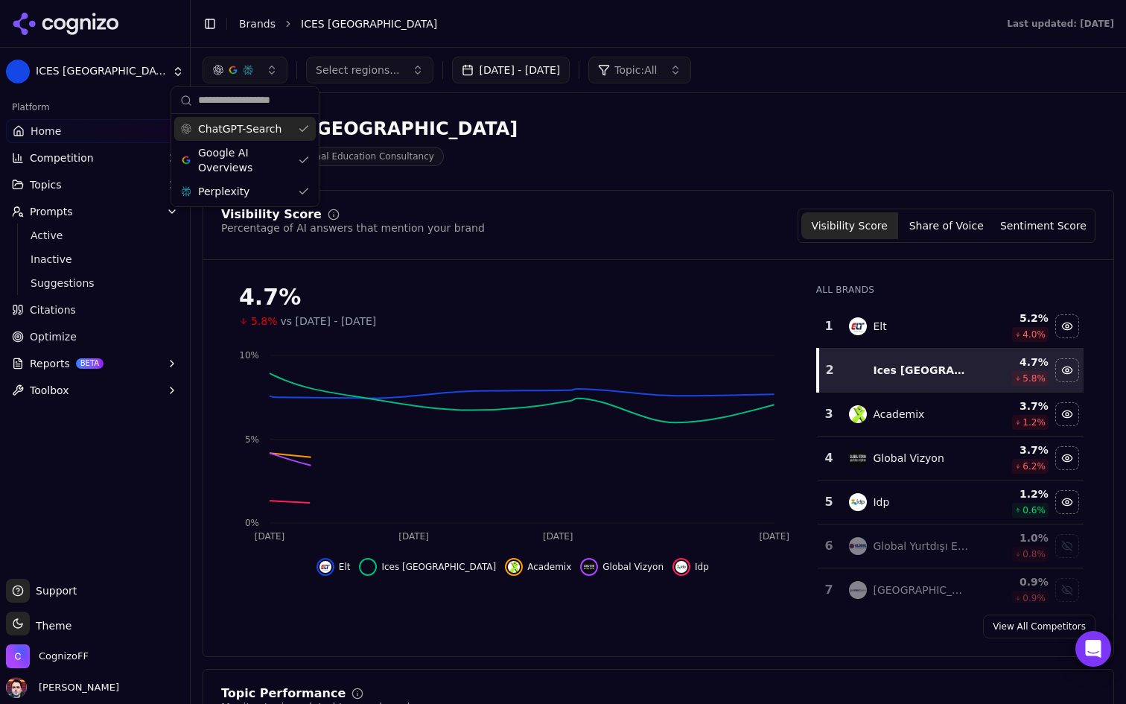
click at [575, 157] on div "Ices Turkey International Education Consultancy" at bounding box center [536, 141] width 667 height 49
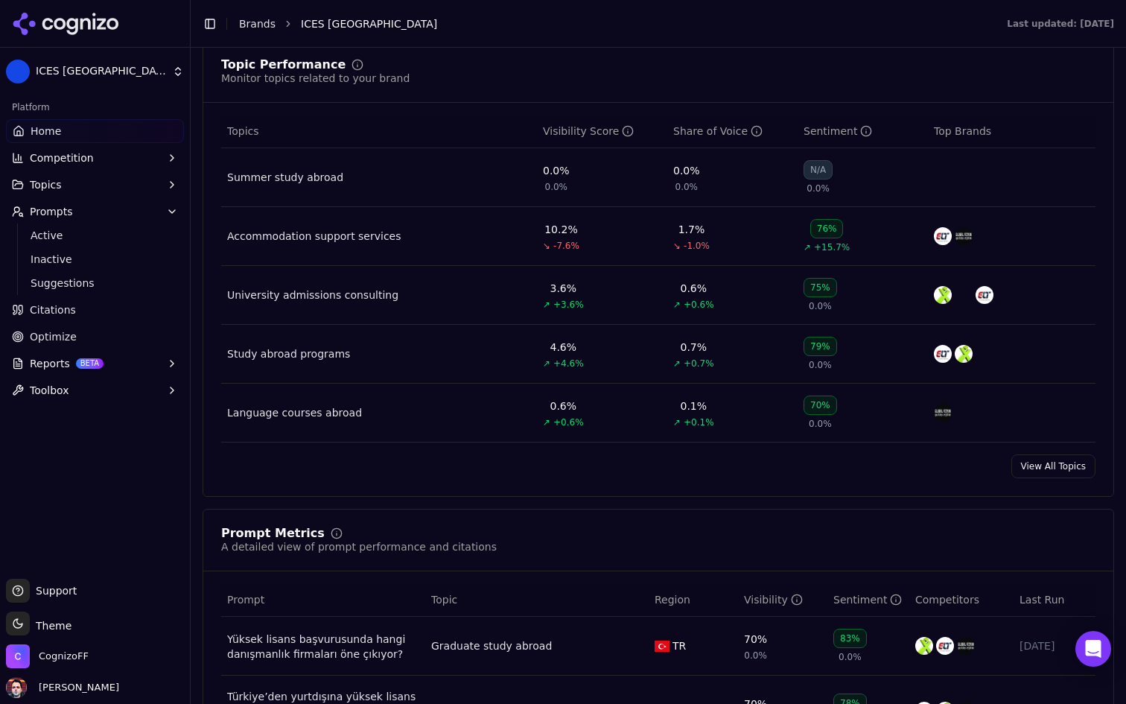
scroll to position [726, 0]
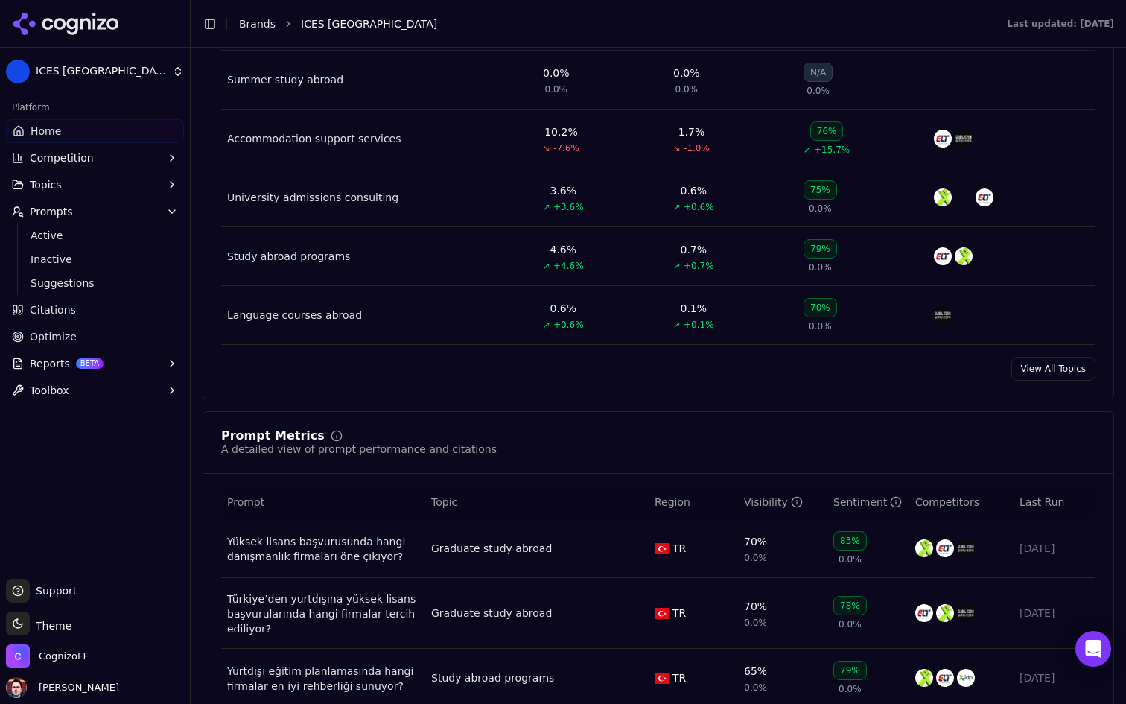
click at [101, 334] on link "Optimize" at bounding box center [95, 337] width 178 height 24
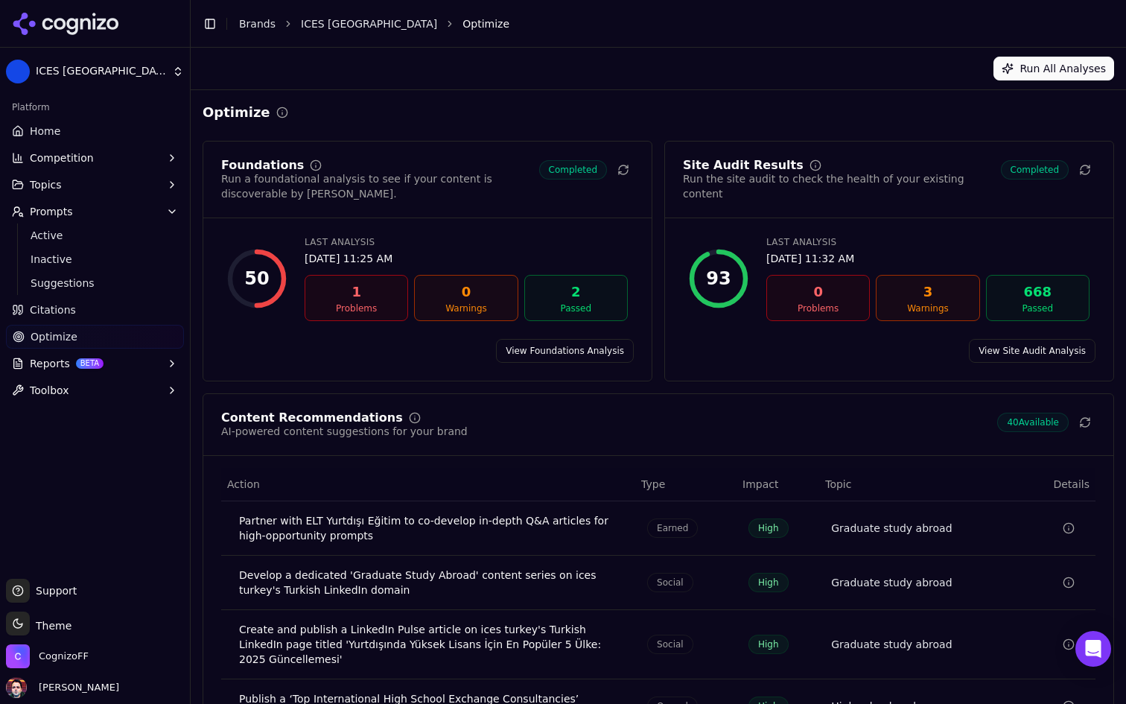
click at [1013, 359] on link "View Site Audit Analysis" at bounding box center [1032, 351] width 127 height 24
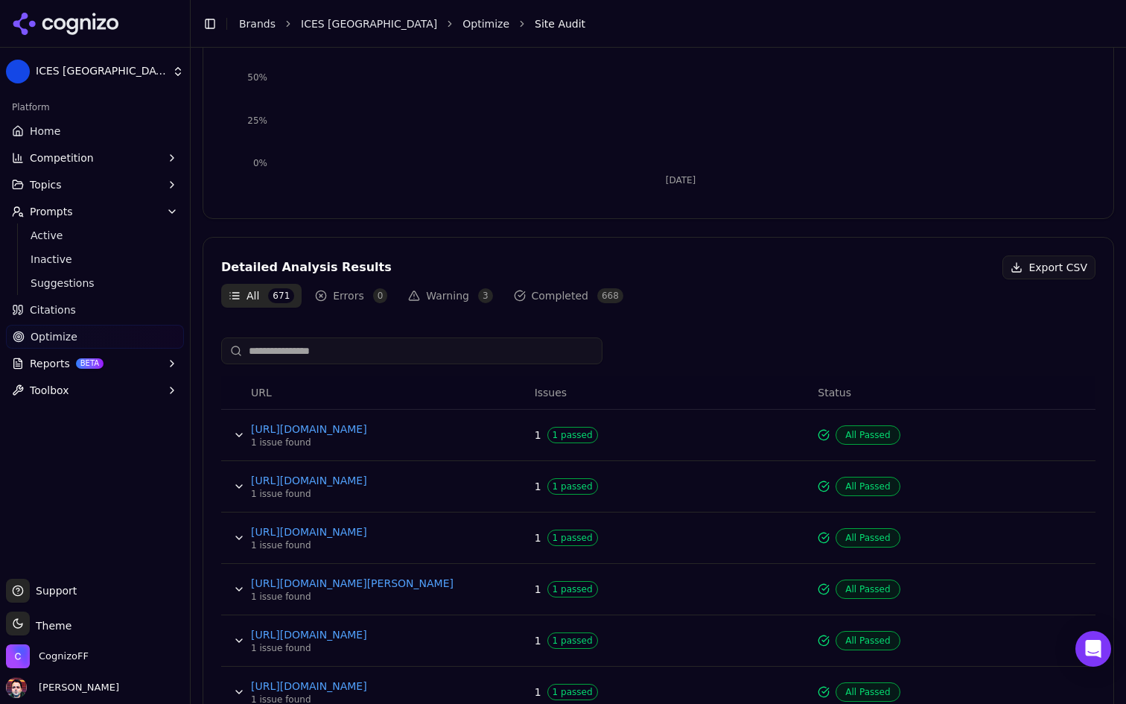
click at [450, 301] on button "Warning 3" at bounding box center [450, 296] width 99 height 24
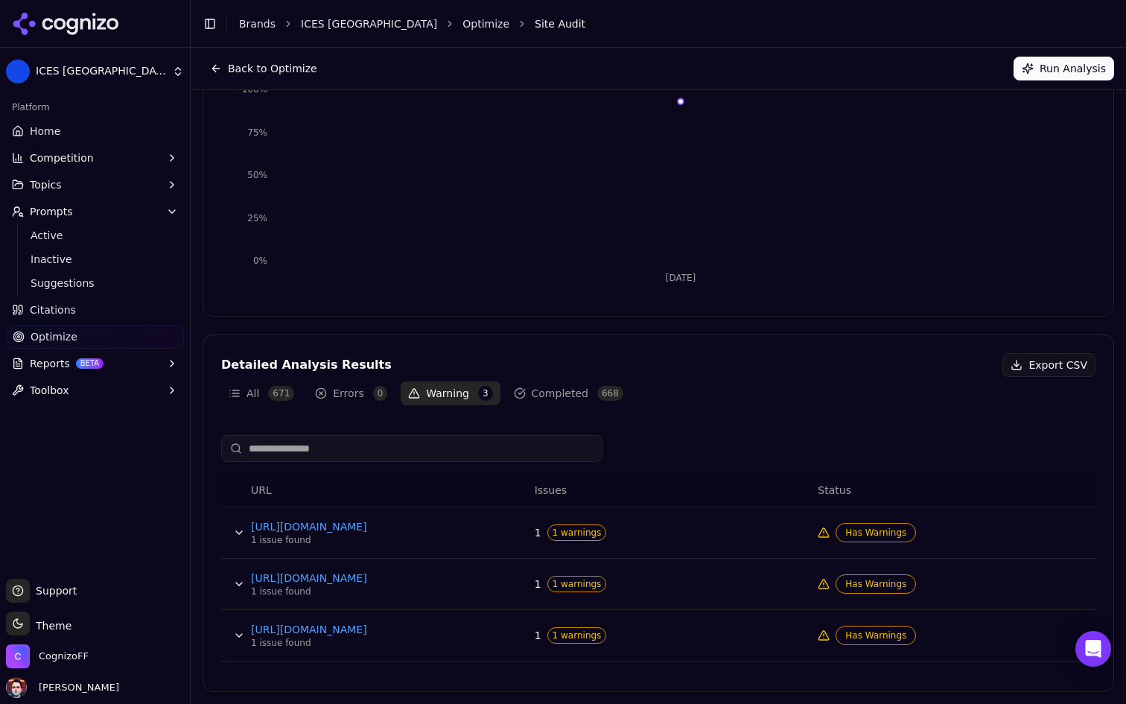
scroll to position [231, 0]
click at [471, 527] on link "https://www.icesturkey.com/etkinlikler" at bounding box center [362, 526] width 223 height 15
click at [235, 530] on button "Data table" at bounding box center [239, 533] width 24 height 24
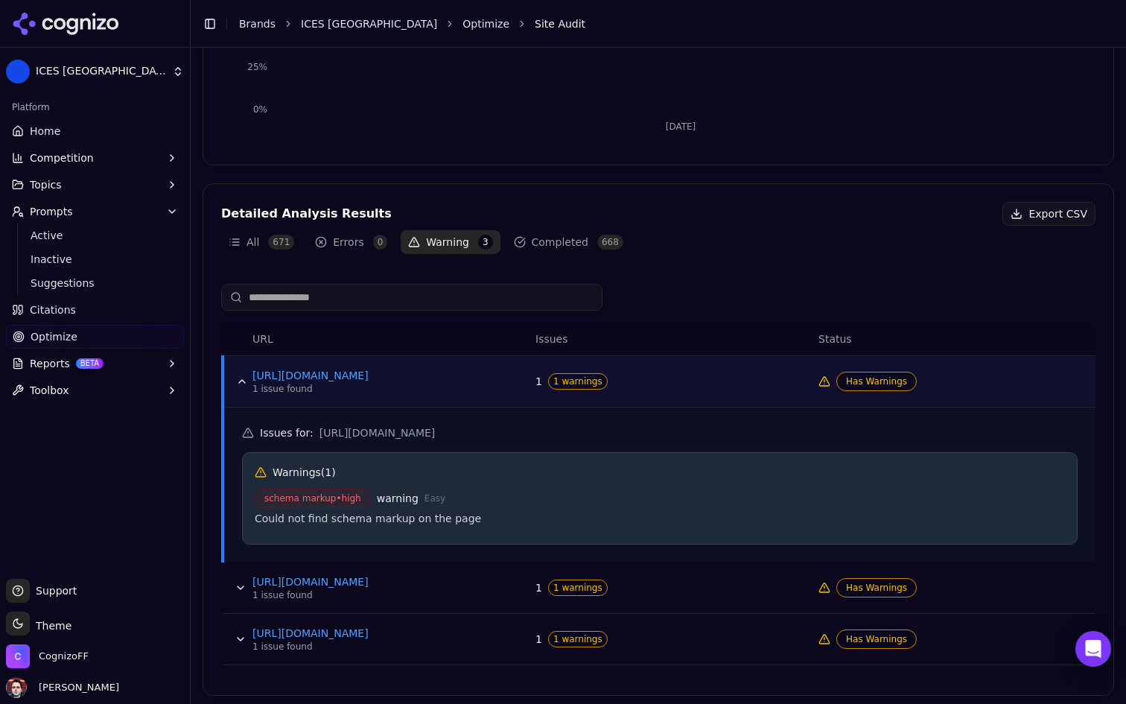
scroll to position [386, 0]
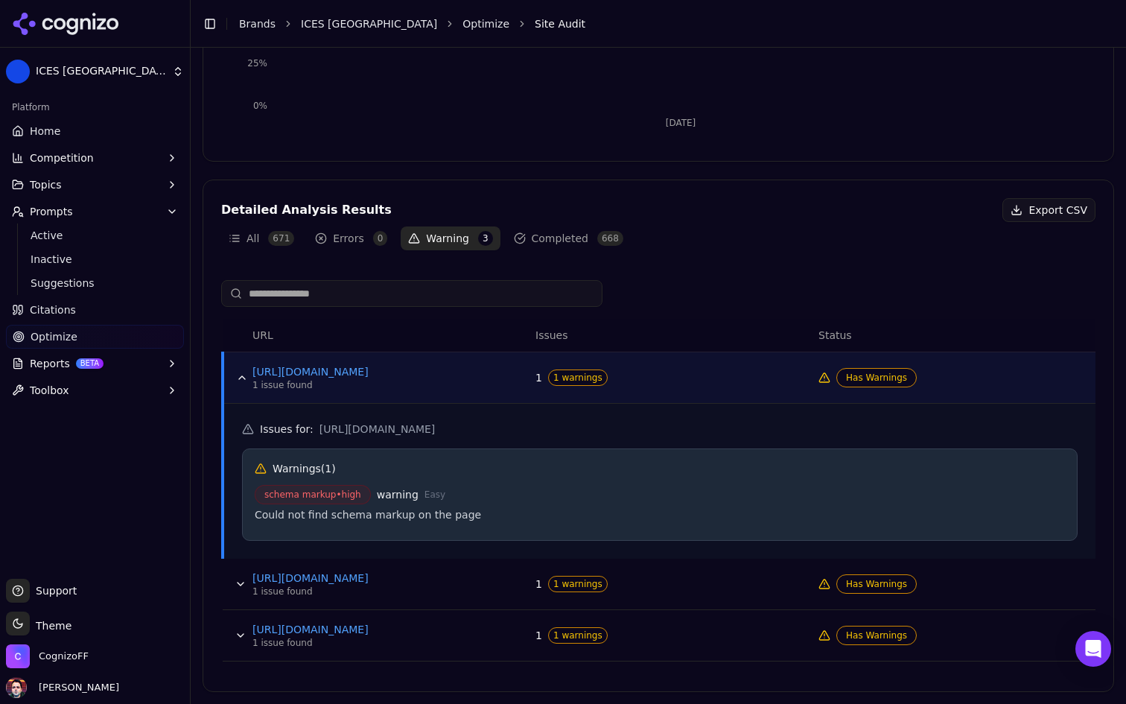
click at [239, 584] on button "Data table" at bounding box center [241, 584] width 24 height 24
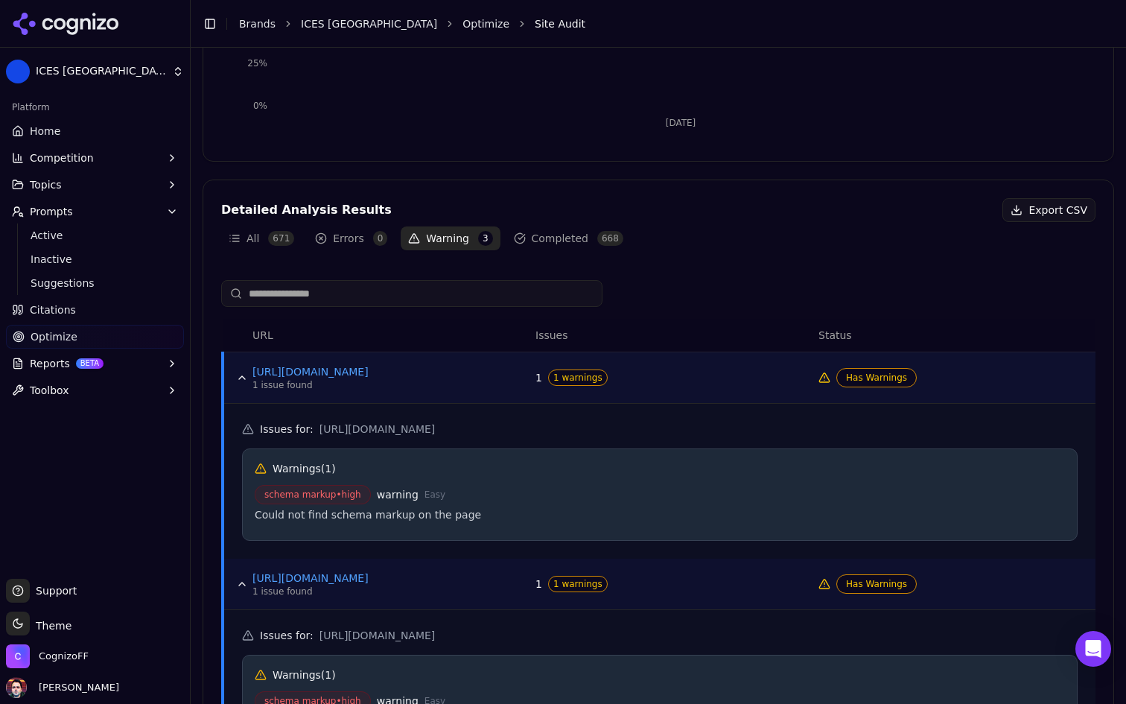
scroll to position [541, 0]
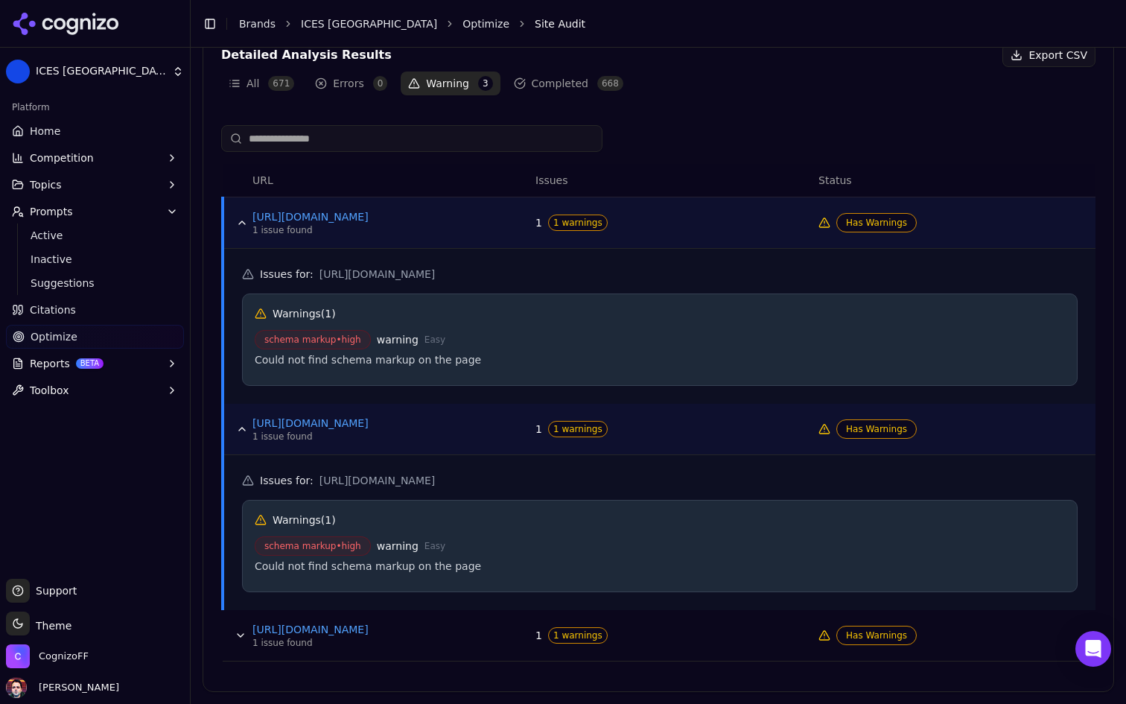
click at [241, 634] on button "Data table" at bounding box center [241, 635] width 24 height 24
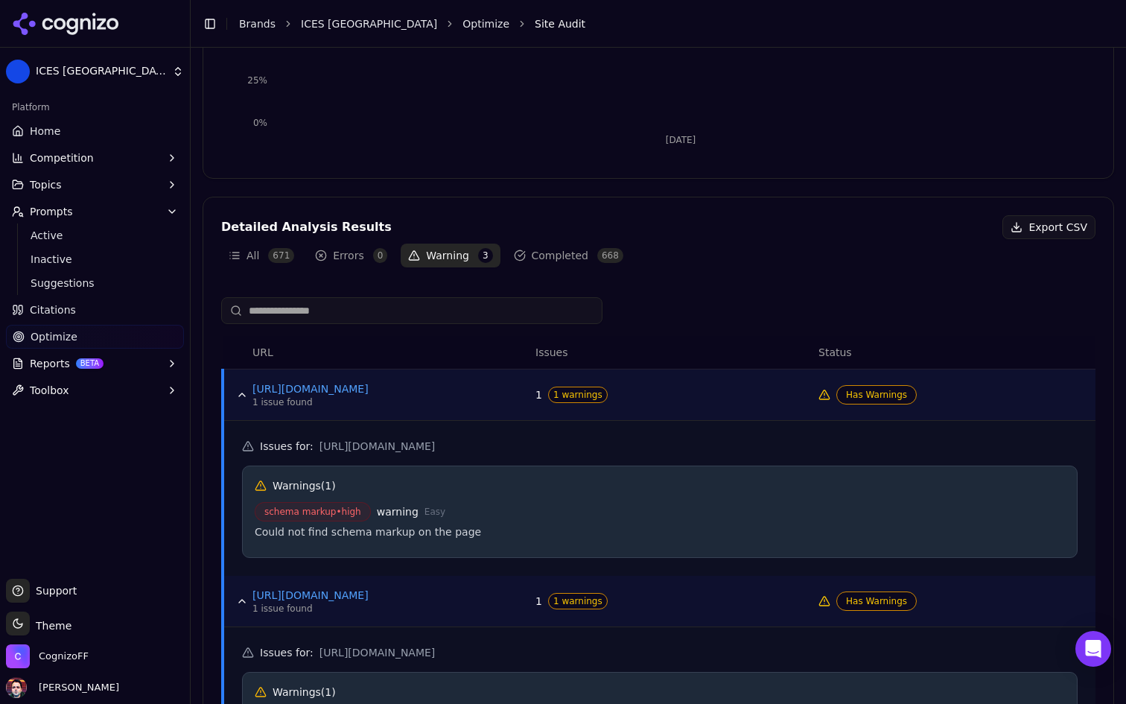
scroll to position [392, 0]
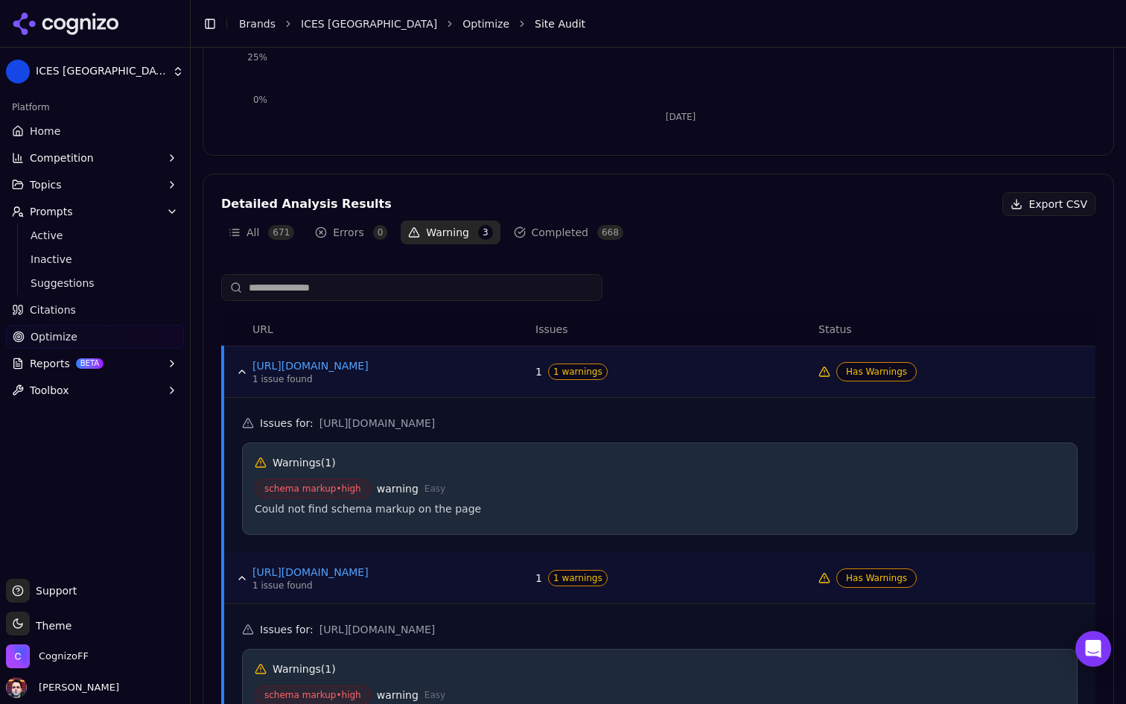
click at [360, 235] on button "Errors 0" at bounding box center [351, 232] width 87 height 24
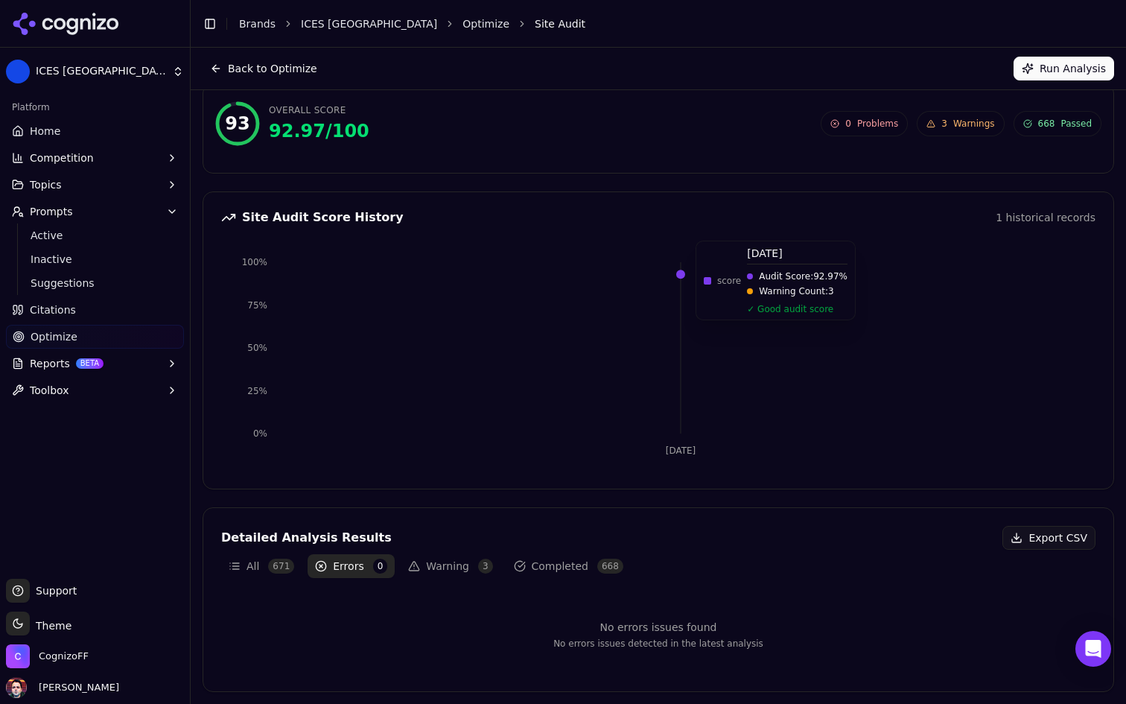
scroll to position [0, 0]
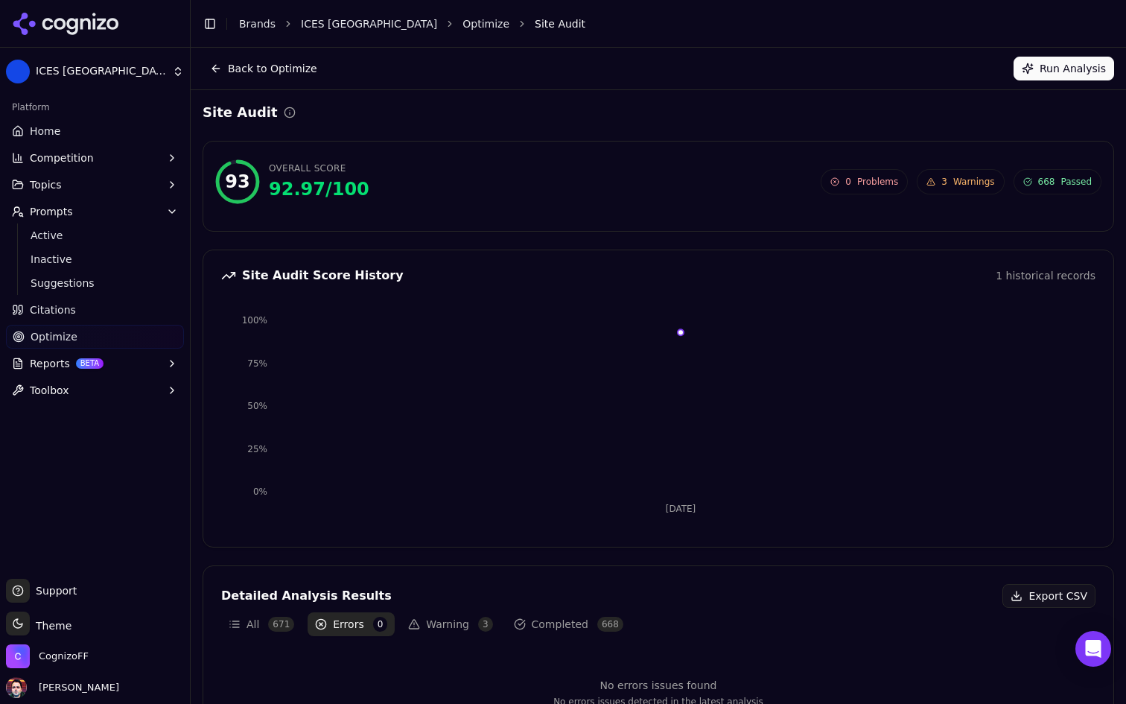
click at [242, 80] on div "Back to Optimize Run Analysis" at bounding box center [658, 69] width 935 height 42
click at [242, 77] on button "Back to Optimize" at bounding box center [264, 69] width 122 height 24
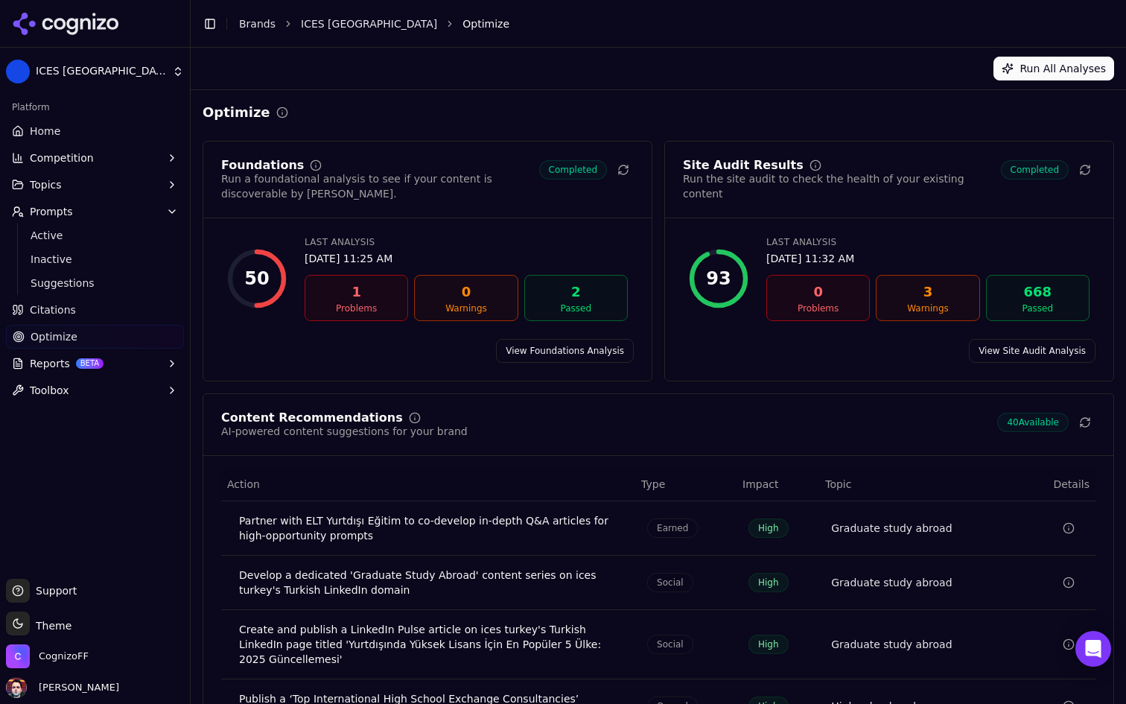
click at [540, 341] on link "View Foundations Analysis" at bounding box center [565, 351] width 138 height 24
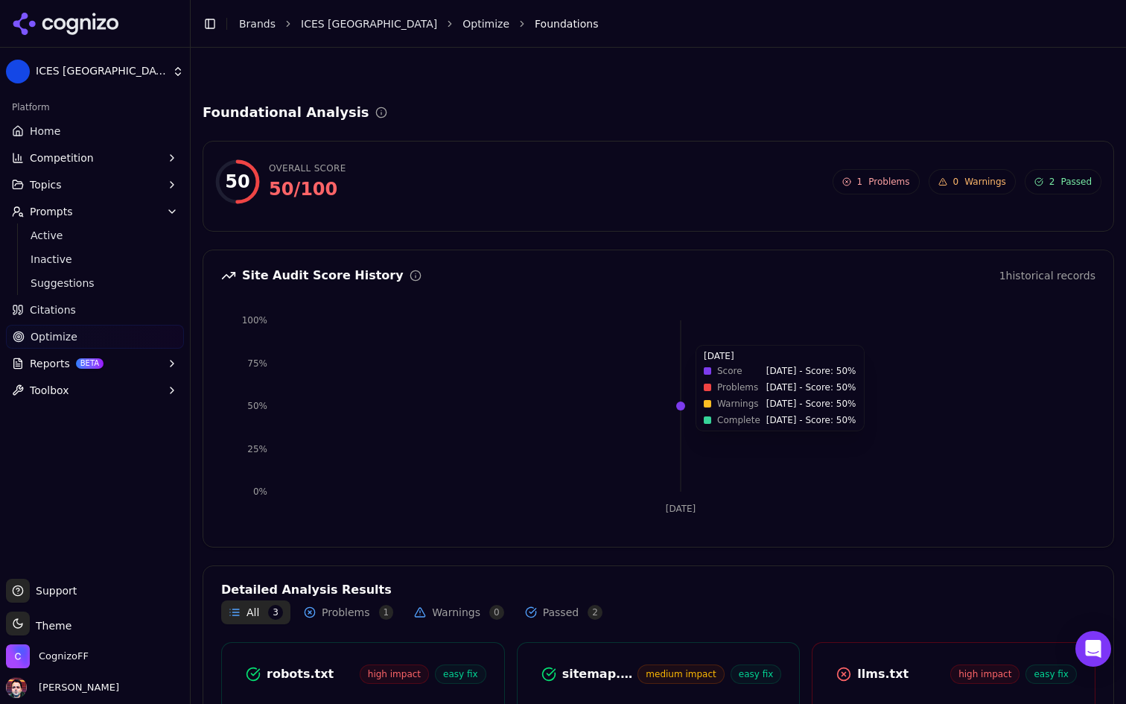
scroll to position [170, 0]
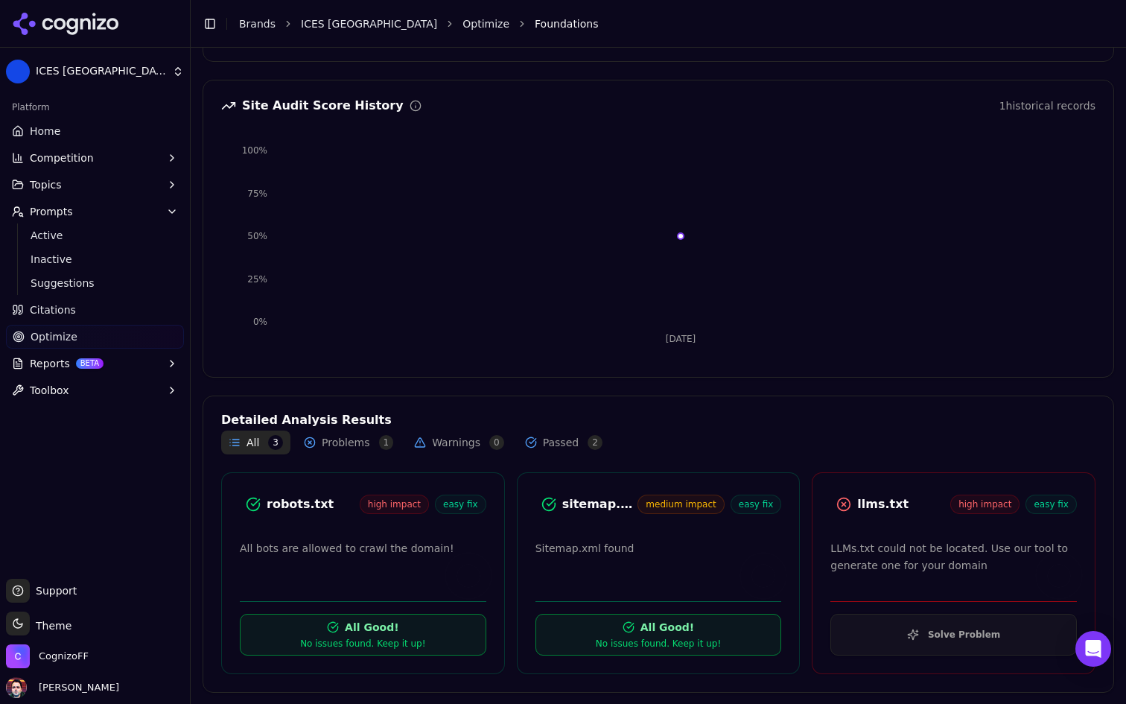
click at [968, 638] on button "Solve Problem" at bounding box center [953, 635] width 246 height 42
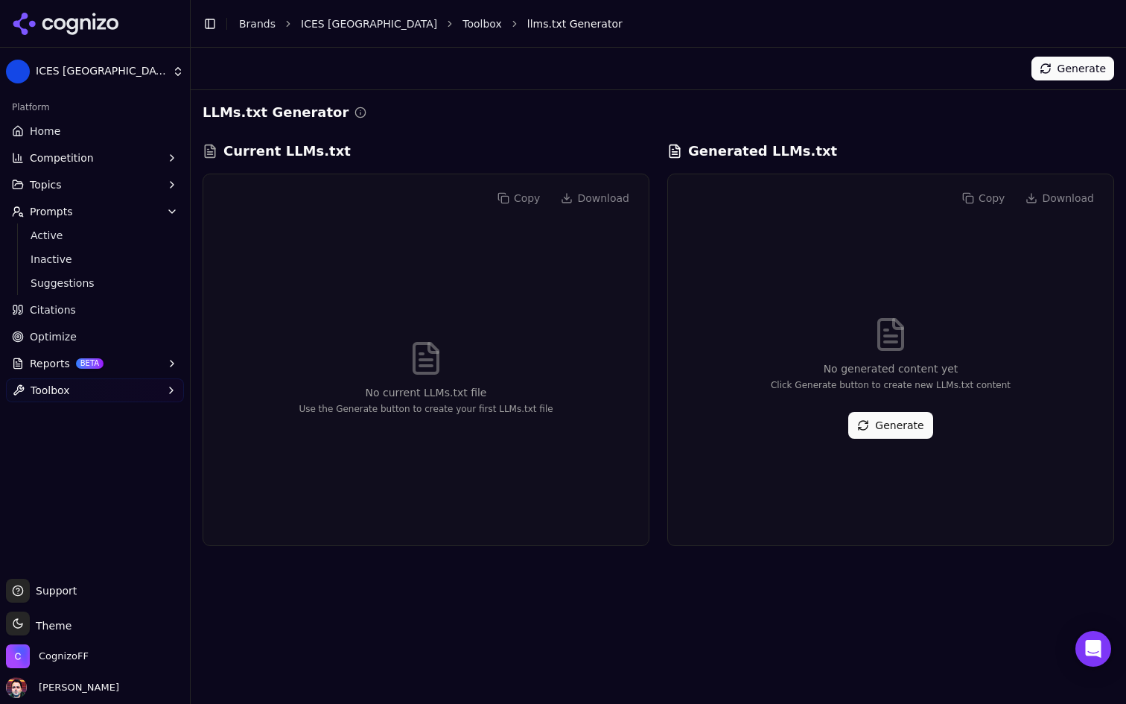
click at [883, 430] on button "Generate" at bounding box center [890, 425] width 84 height 27
click at [160, 365] on button "Reports BETA" at bounding box center [95, 363] width 178 height 24
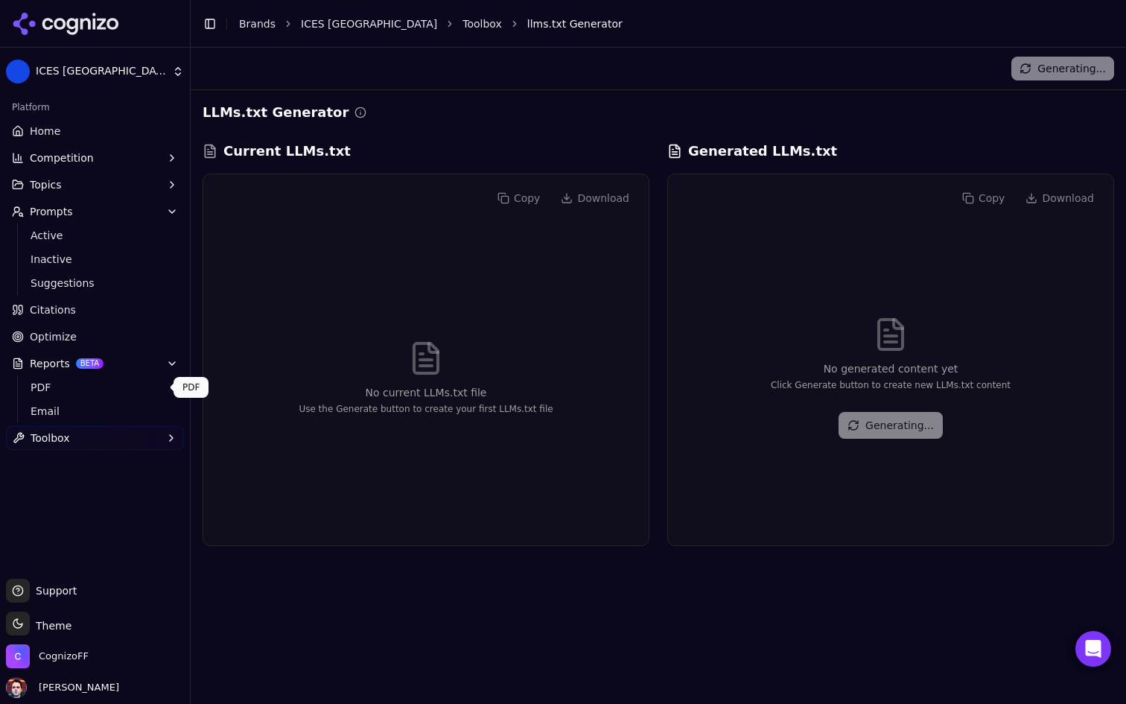
click at [118, 385] on span "PDF" at bounding box center [96, 387] width 130 height 15
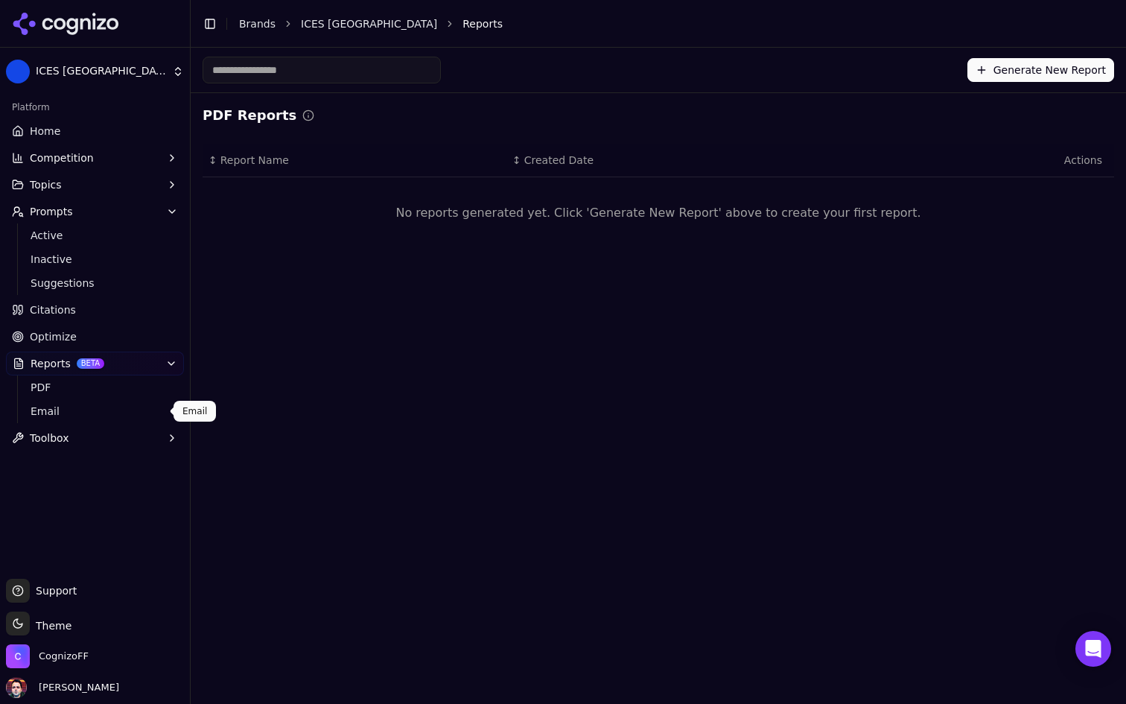
click at [115, 413] on span "Email" at bounding box center [96, 411] width 130 height 15
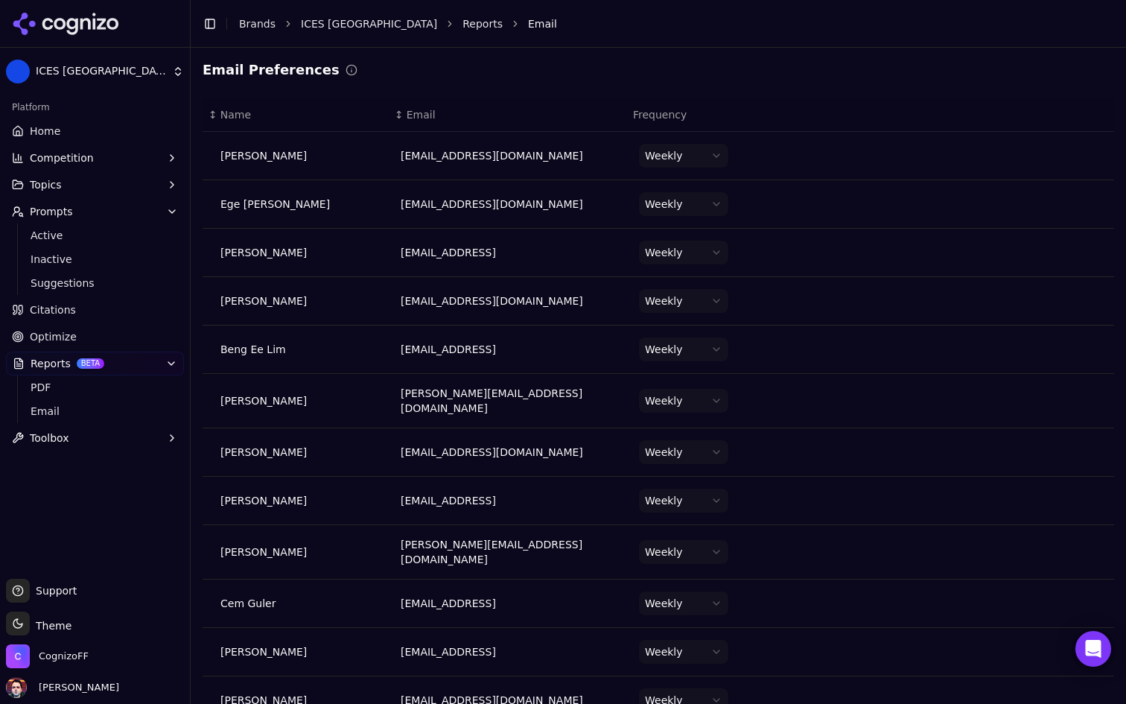
scroll to position [69, 0]
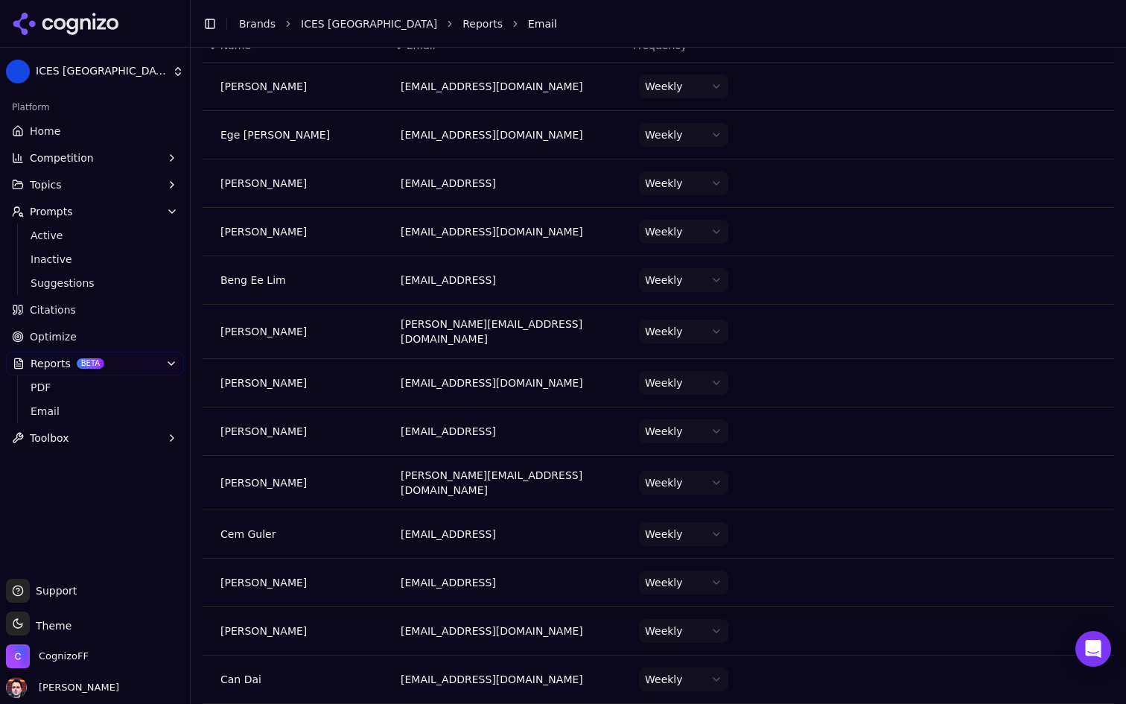
click at [698, 672] on html "ICES Turkey Platform Home Competition Topics Prompts Active Inactive Suggestion…" at bounding box center [563, 352] width 1126 height 704
click at [689, 622] on html "ICES Turkey Platform Home Competition Topics Prompts Active Inactive Suggestion…" at bounding box center [563, 352] width 1126 height 704
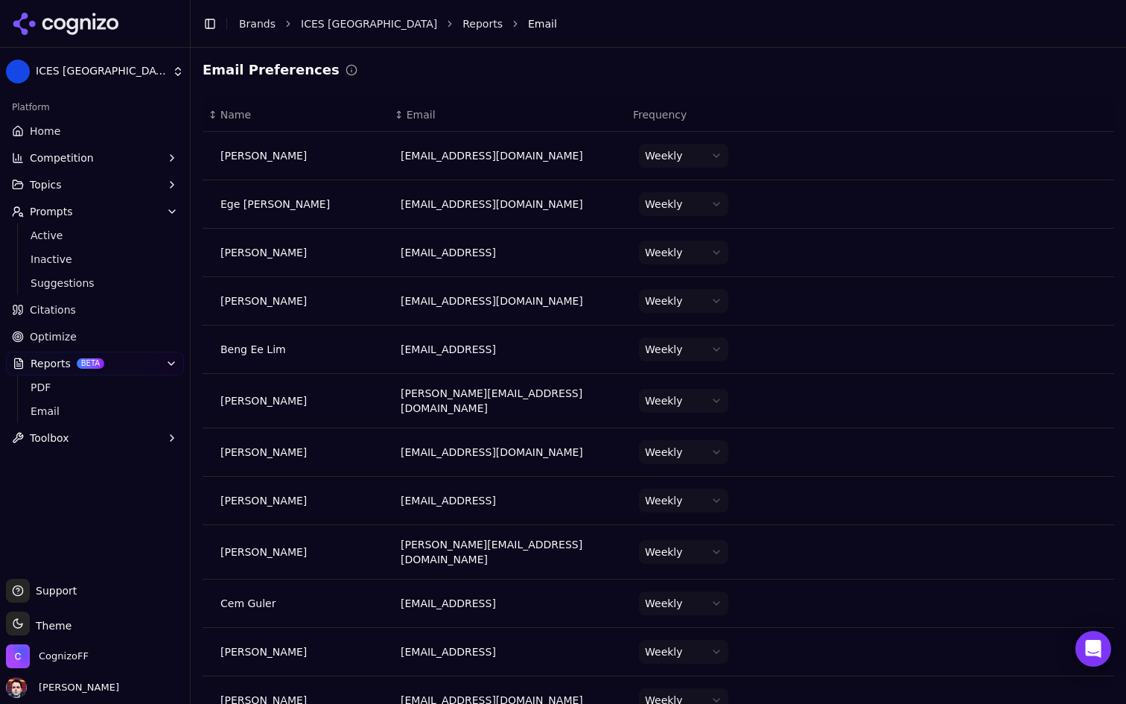
click at [696, 156] on html "ICES Turkey Platform Home Competition Topics Prompts Active Inactive Suggestion…" at bounding box center [563, 352] width 1126 height 704
click at [700, 207] on html "ICES Turkey Platform Home Competition Topics Prompts Active Inactive Suggestion…" at bounding box center [563, 352] width 1126 height 704
click at [715, 205] on html "ICES Turkey Platform Home Competition Topics Prompts Active Inactive Suggestion…" at bounding box center [563, 352] width 1126 height 704
click at [710, 246] on html "ICES Turkey Platform Home Competition Topics Prompts Active Inactive Suggestion…" at bounding box center [563, 352] width 1126 height 704
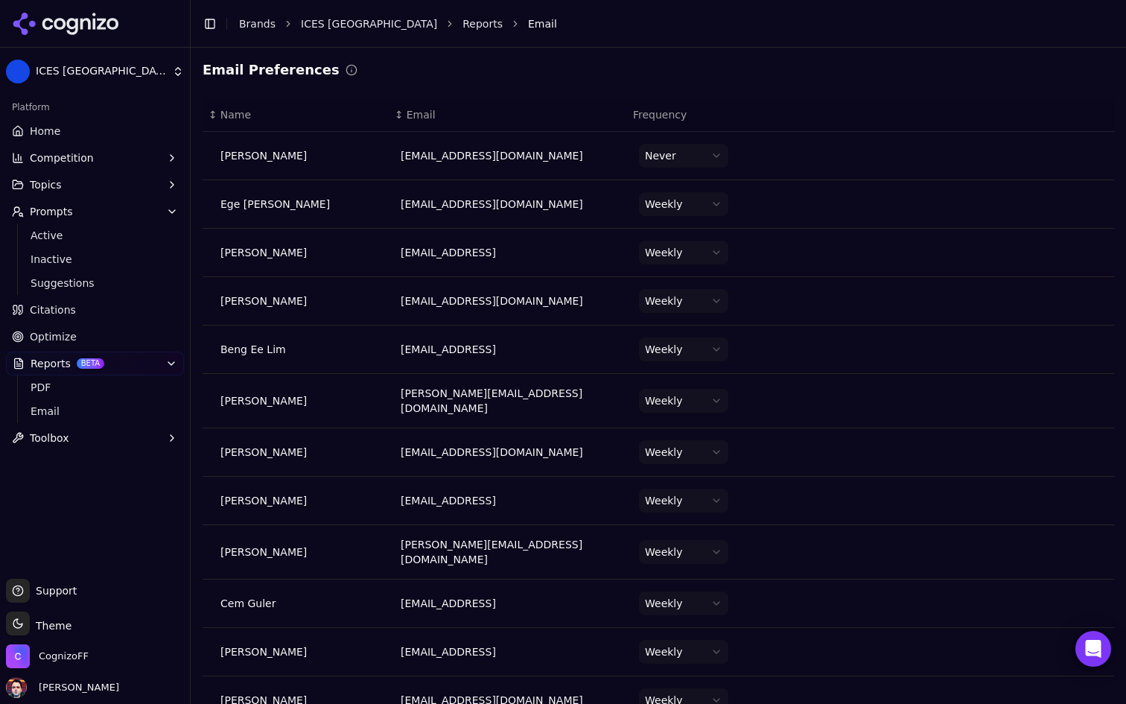
click at [692, 303] on html "ICES Turkey Platform Home Competition Topics Prompts Active Inactive Suggestion…" at bounding box center [563, 352] width 1126 height 704
click at [701, 351] on html "ICES Turkey Platform Home Competition Topics Prompts Active Inactive Suggestion…" at bounding box center [563, 352] width 1126 height 704
click at [704, 346] on html "ICES Turkey Platform Home Competition Topics Prompts Active Inactive Suggestion…" at bounding box center [563, 352] width 1126 height 704
click at [700, 401] on html "ICES Turkey Platform Home Competition Topics Prompts Active Inactive Suggestion…" at bounding box center [563, 352] width 1126 height 704
click at [706, 452] on html "ICES Turkey Platform Home Competition Topics Prompts Active Inactive Suggestion…" at bounding box center [563, 352] width 1126 height 704
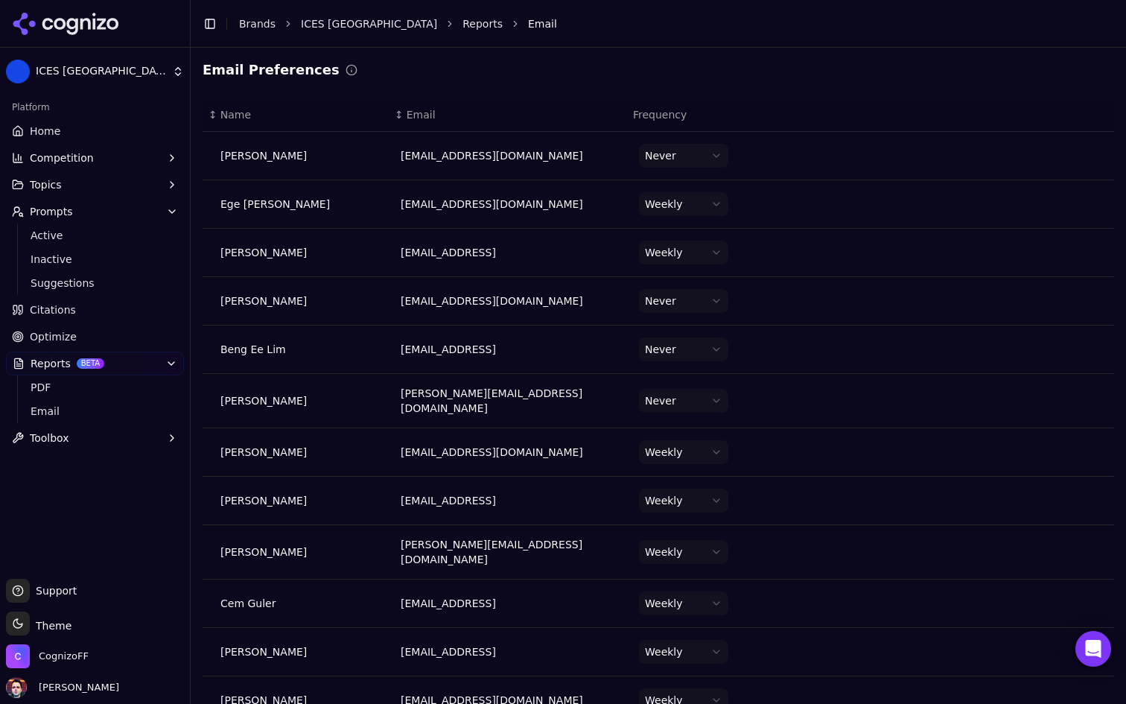
click at [703, 491] on html "ICES Turkey Platform Home Competition Topics Prompts Active Inactive Suggestion…" at bounding box center [563, 352] width 1126 height 704
click at [707, 499] on html "ICES Turkey Platform Home Competition Topics Prompts Active Inactive Suggestion…" at bounding box center [563, 352] width 1126 height 704
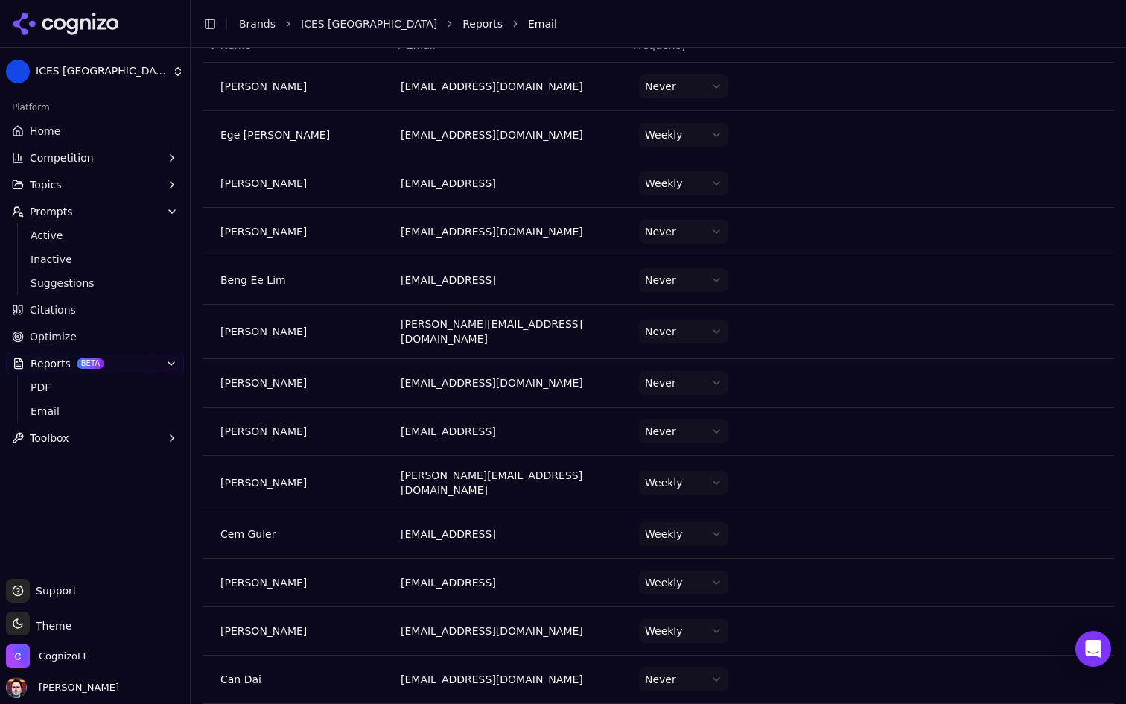
click at [687, 627] on html "ICES Turkey Platform Home Competition Topics Prompts Active Inactive Suggestion…" at bounding box center [563, 352] width 1126 height 704
click at [704, 568] on html "ICES Turkey Platform Home Competition Topics Prompts Active Inactive Suggestion…" at bounding box center [563, 352] width 1126 height 704
click at [705, 576] on html "ICES Turkey Platform Home Competition Topics Prompts Active Inactive Suggestion…" at bounding box center [563, 352] width 1126 height 704
click at [709, 519] on html "ICES Turkey Platform Home Competition Topics Prompts Active Inactive Suggestion…" at bounding box center [563, 352] width 1126 height 704
click at [698, 477] on html "ICES Turkey Platform Home Competition Topics Prompts Active Inactive Suggestion…" at bounding box center [563, 352] width 1126 height 704
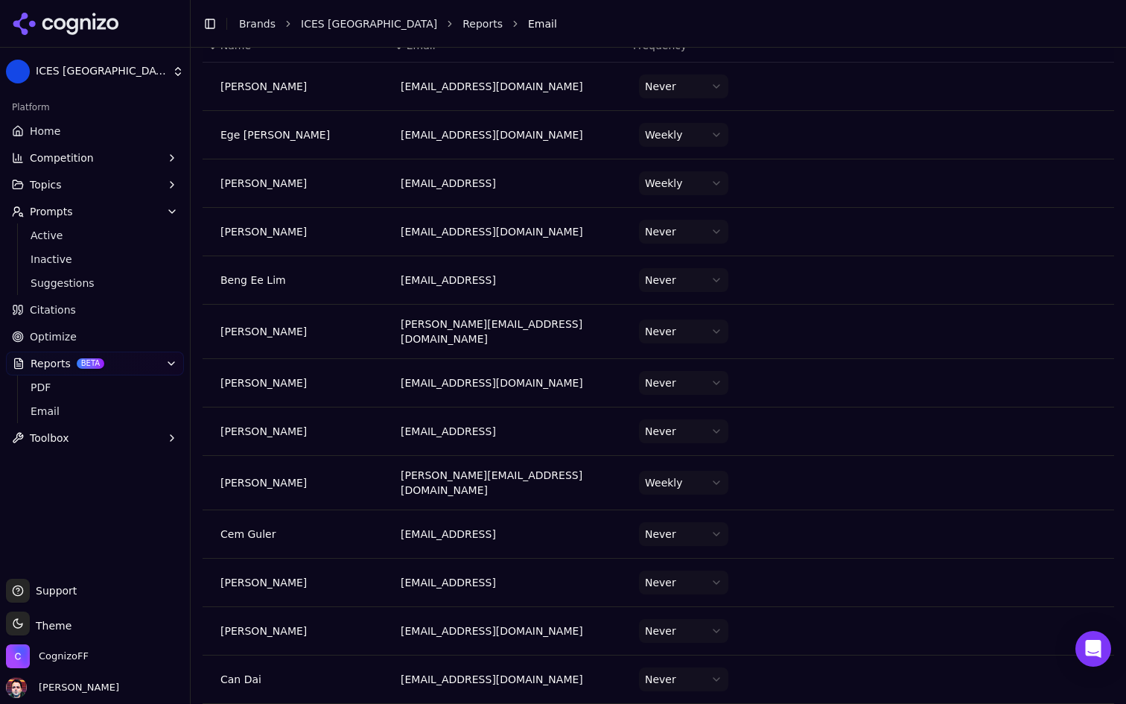
click at [706, 474] on html "ICES Turkey Platform Home Competition Topics Prompts Active Inactive Suggestion…" at bounding box center [563, 352] width 1126 height 704
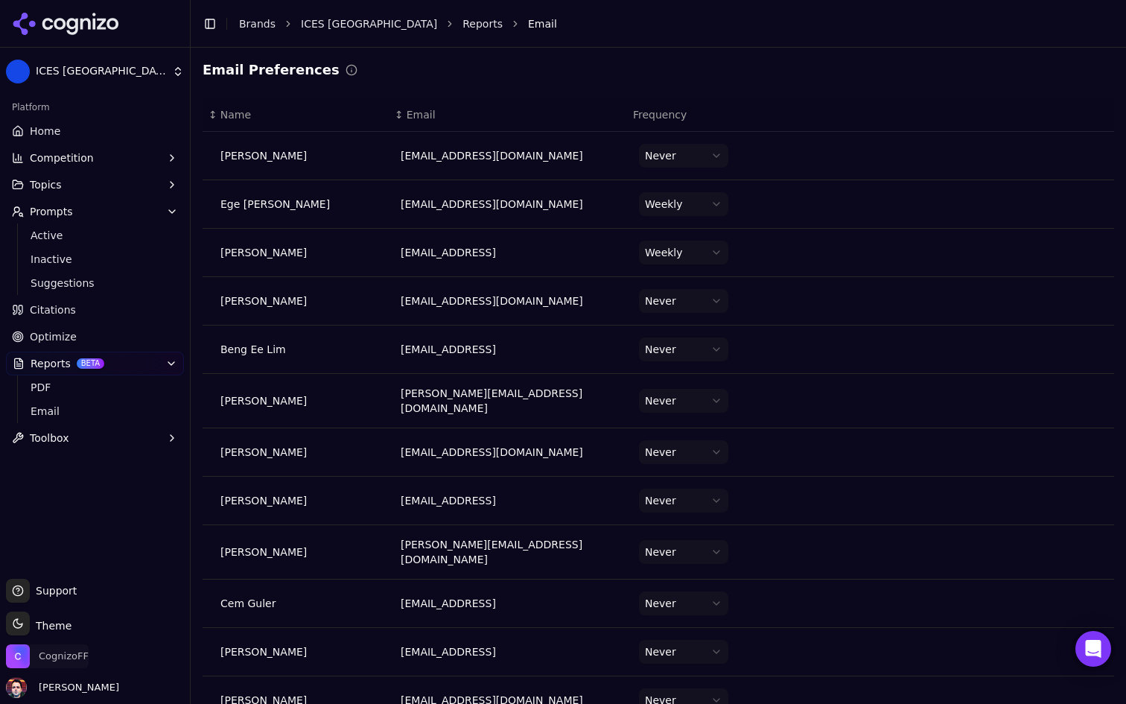
click at [55, 656] on span "CognizoFF" at bounding box center [64, 655] width 50 height 13
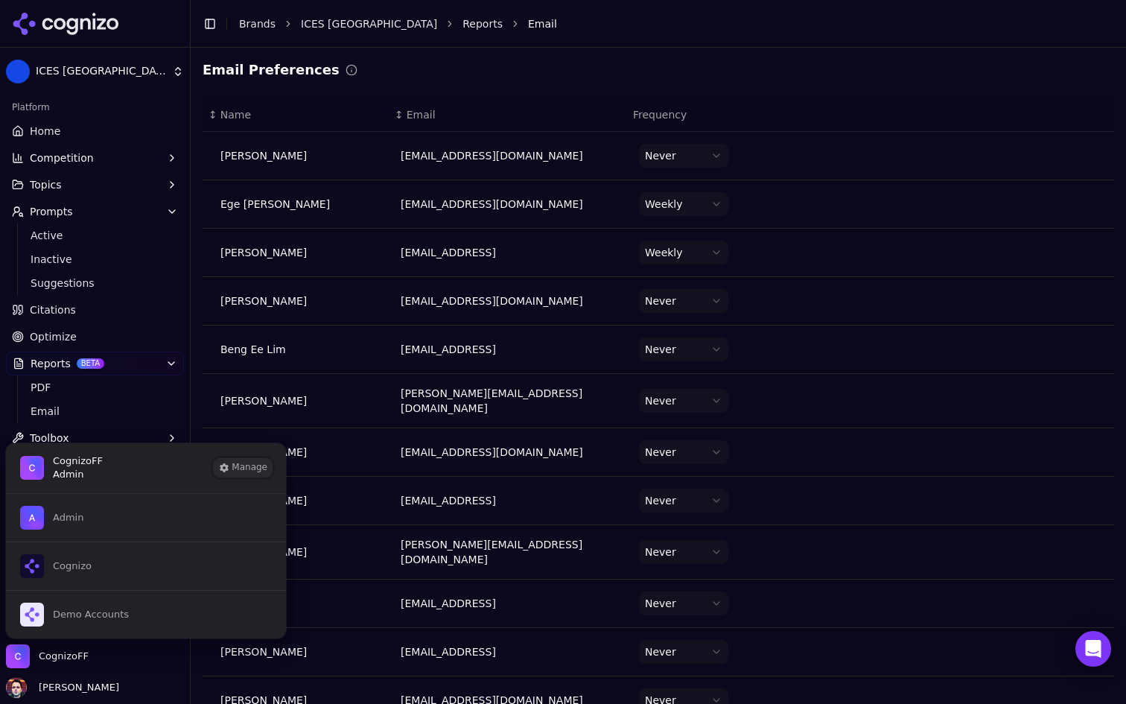
click at [253, 468] on button "Manage" at bounding box center [243, 468] width 58 height 18
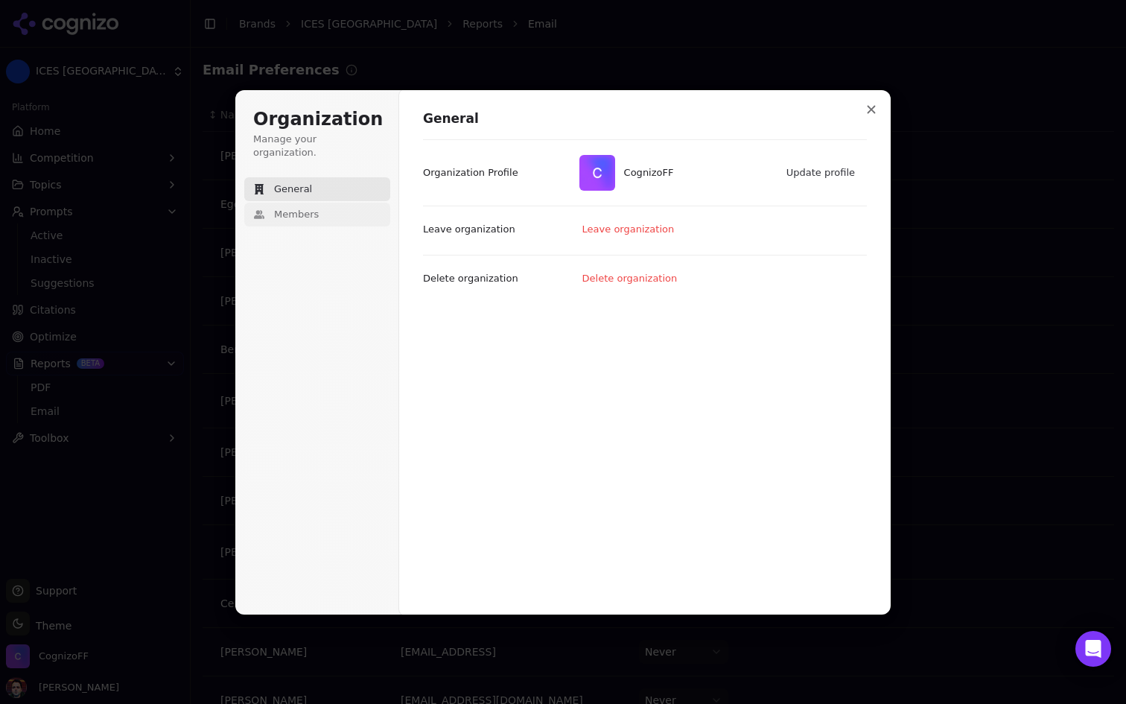
click at [324, 203] on button "Members" at bounding box center [317, 215] width 146 height 24
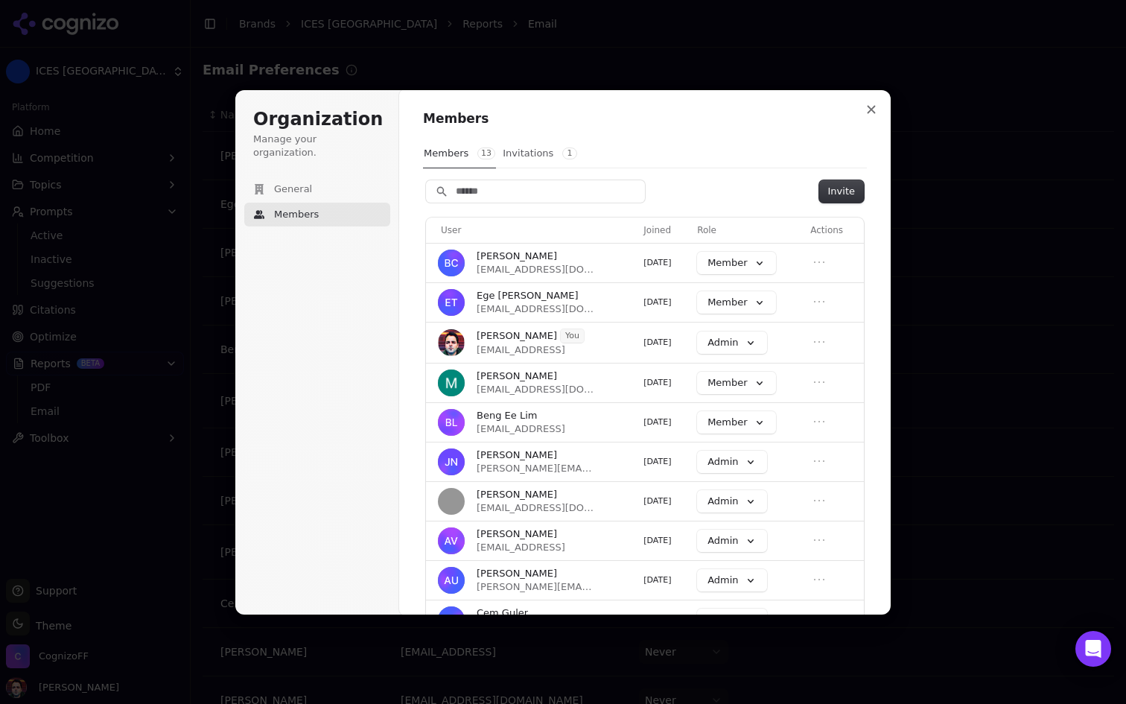
click at [515, 151] on button "Invitations 1" at bounding box center [540, 153] width 76 height 28
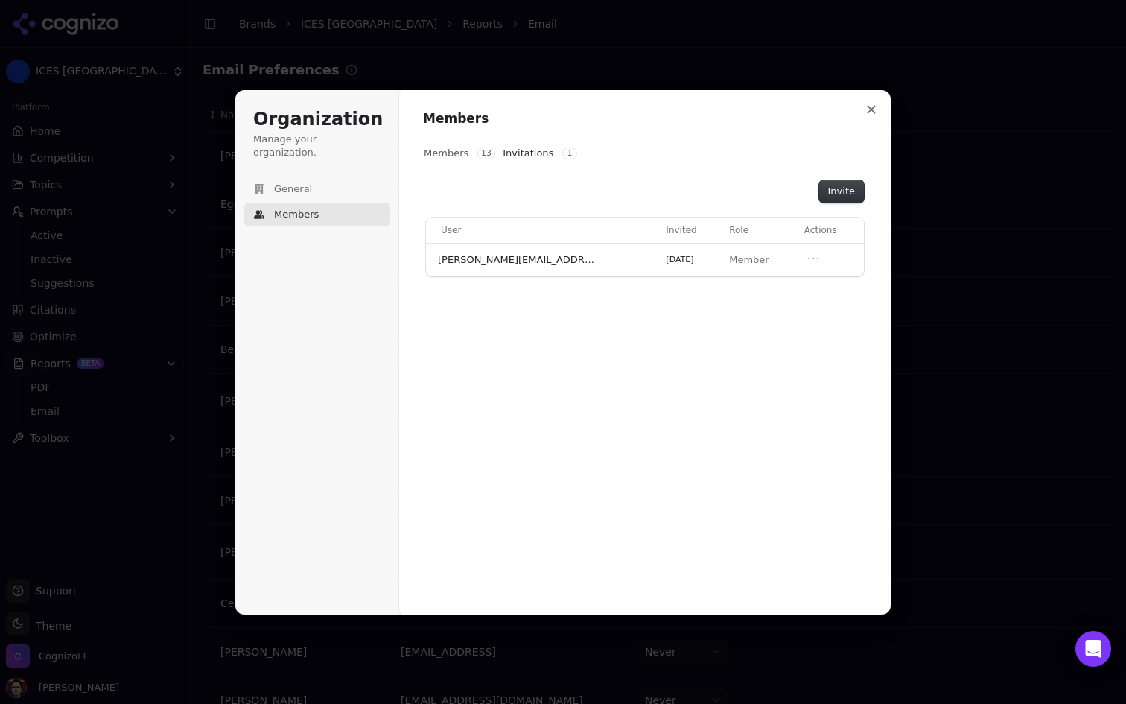
click at [462, 158] on button "Members 13" at bounding box center [459, 153] width 73 height 28
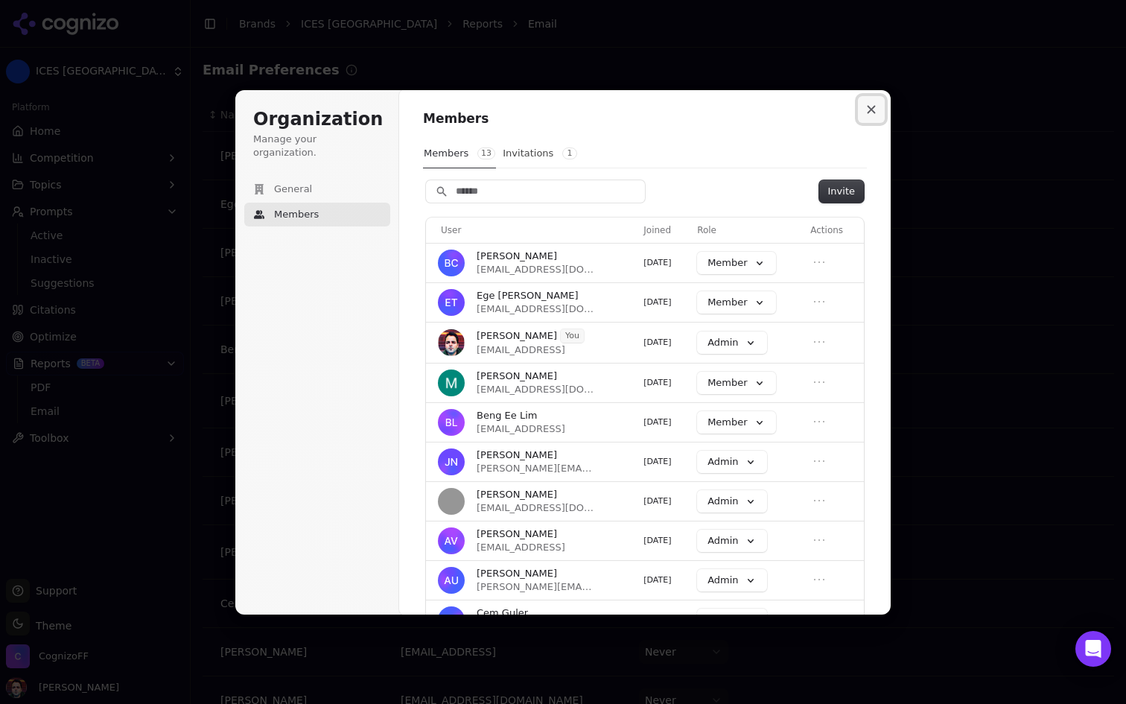
click at [871, 106] on icon "Close modal" at bounding box center [871, 109] width 9 height 9
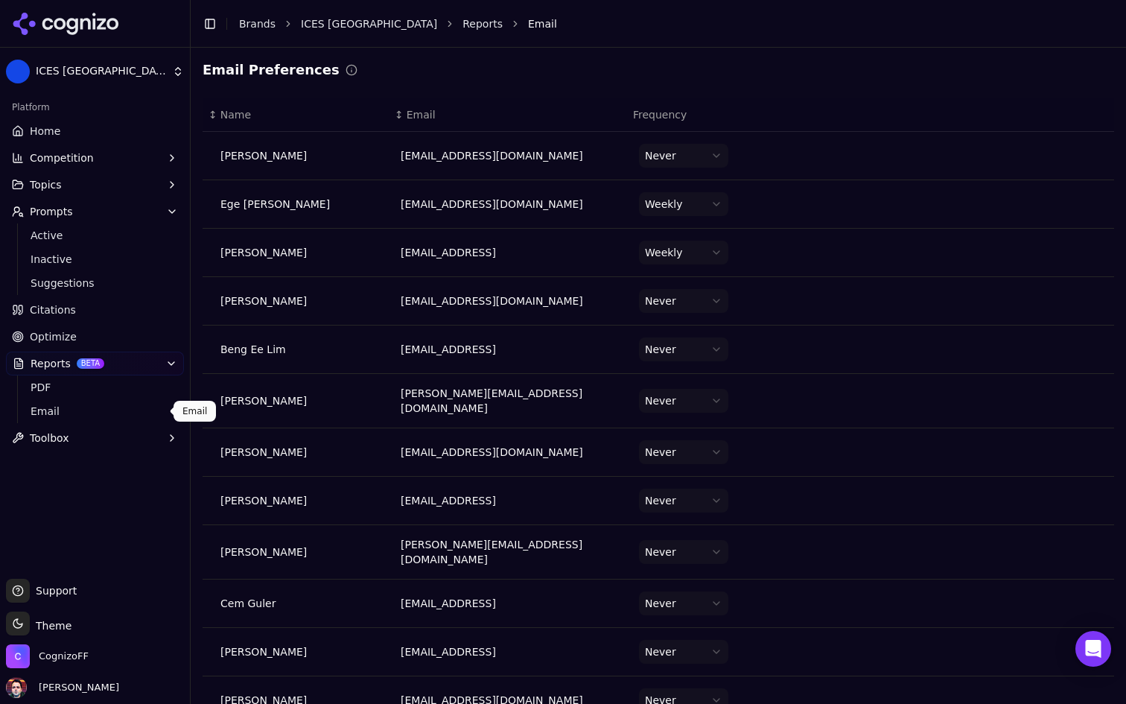
click at [112, 416] on span "Email" at bounding box center [96, 411] width 130 height 15
click at [127, 388] on span "PDF" at bounding box center [96, 387] width 130 height 15
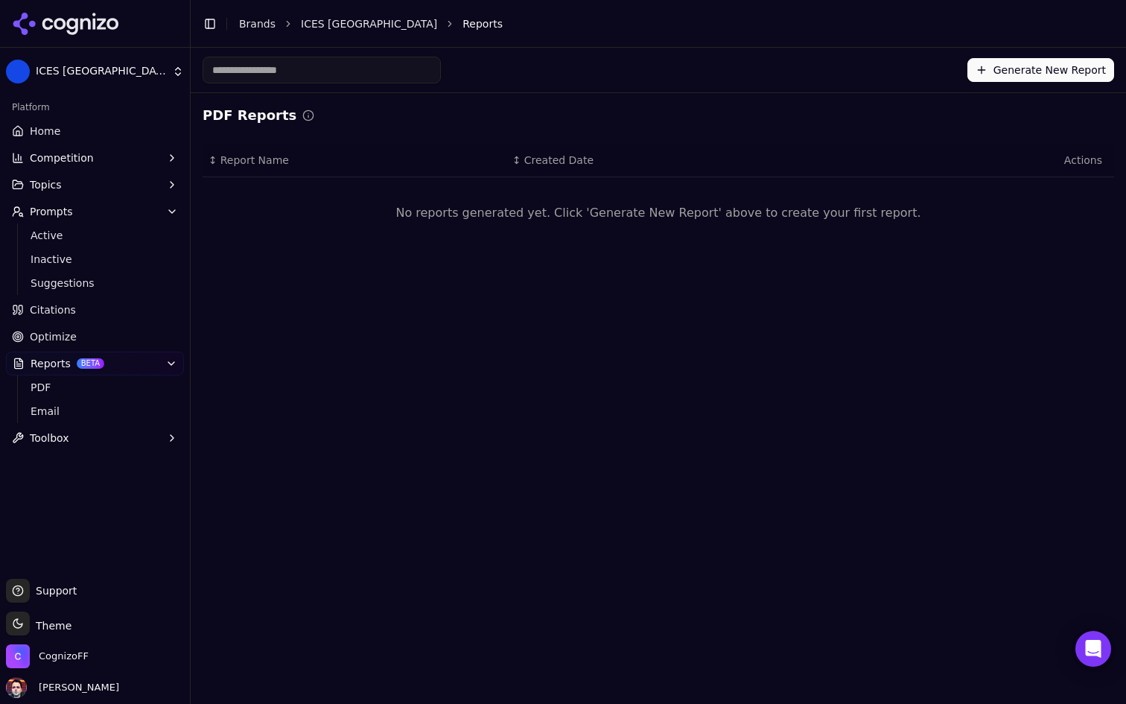
click at [117, 138] on link "Home" at bounding box center [95, 131] width 178 height 24
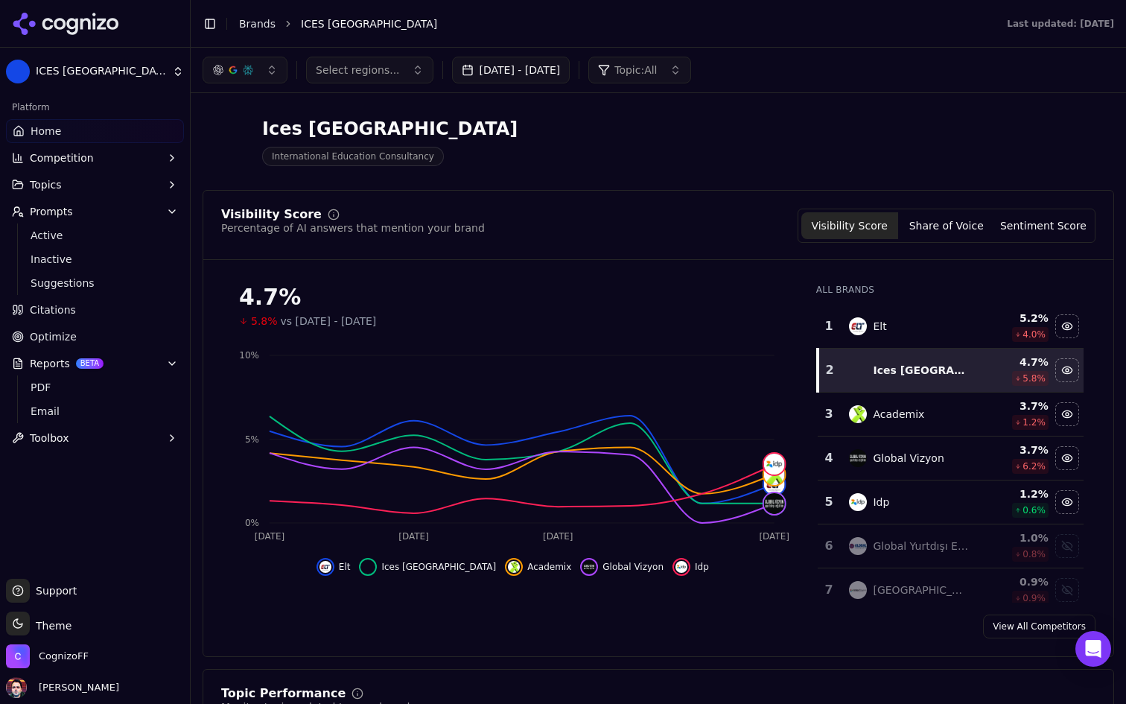
click at [118, 338] on link "Optimize" at bounding box center [95, 337] width 178 height 24
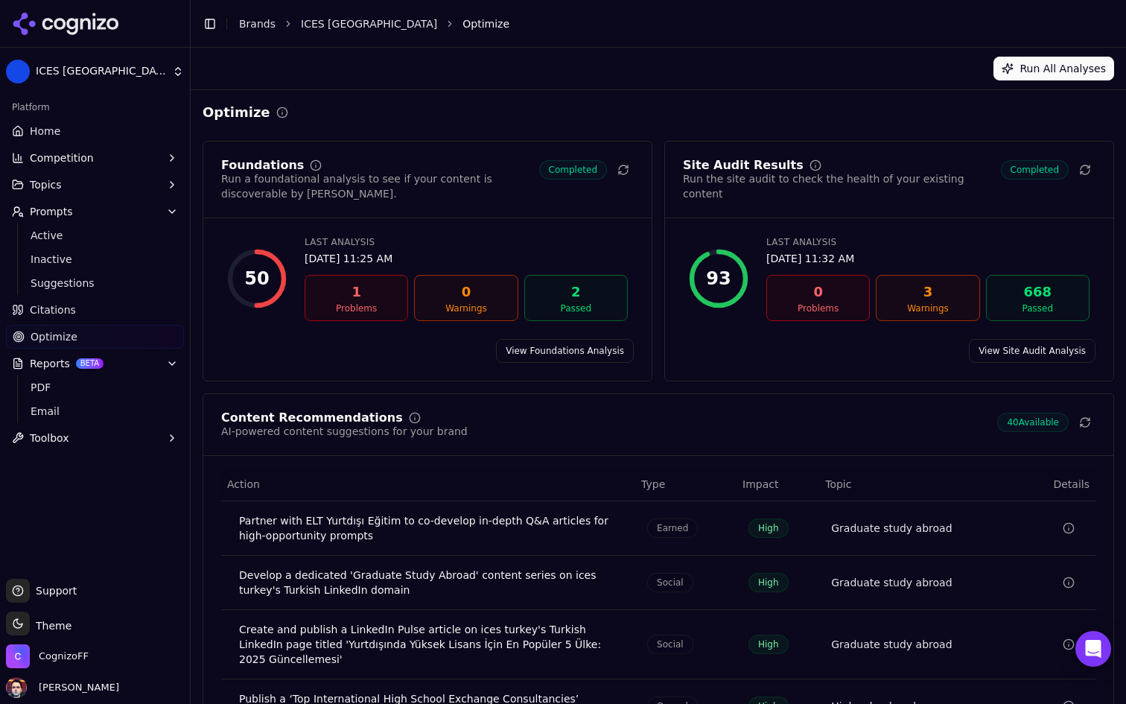
scroll to position [150, 0]
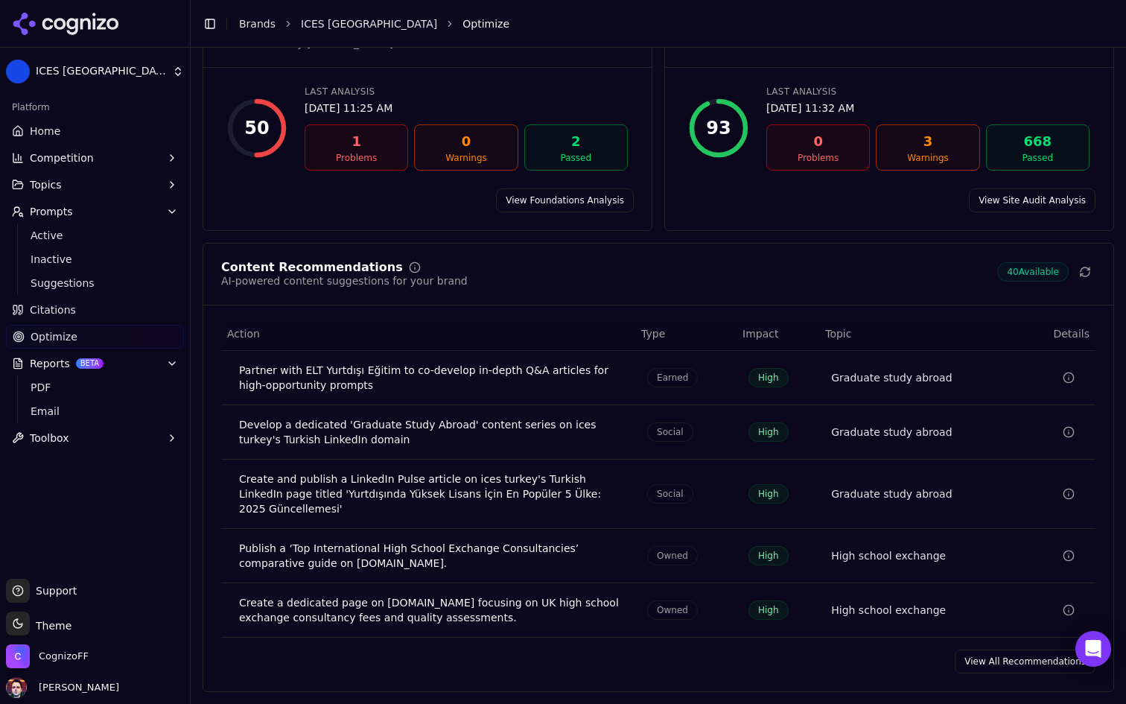
click at [1011, 660] on link "View All Recommendations" at bounding box center [1025, 661] width 141 height 24
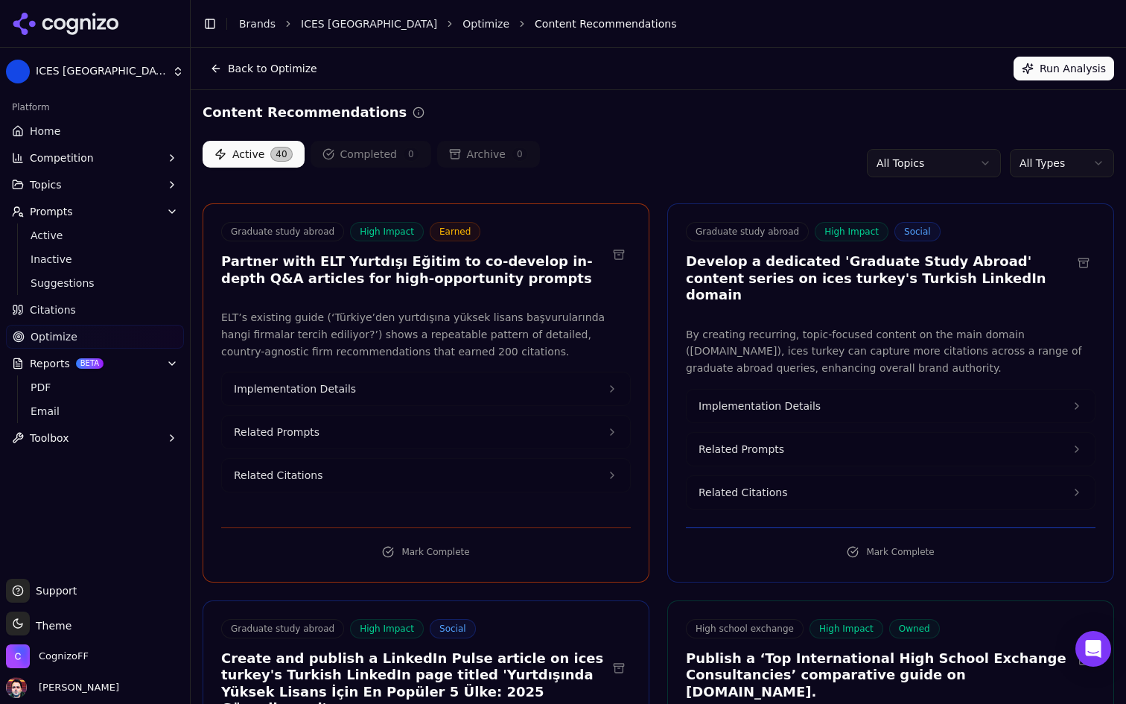
click at [858, 389] on button "Implementation Details" at bounding box center [891, 405] width 408 height 33
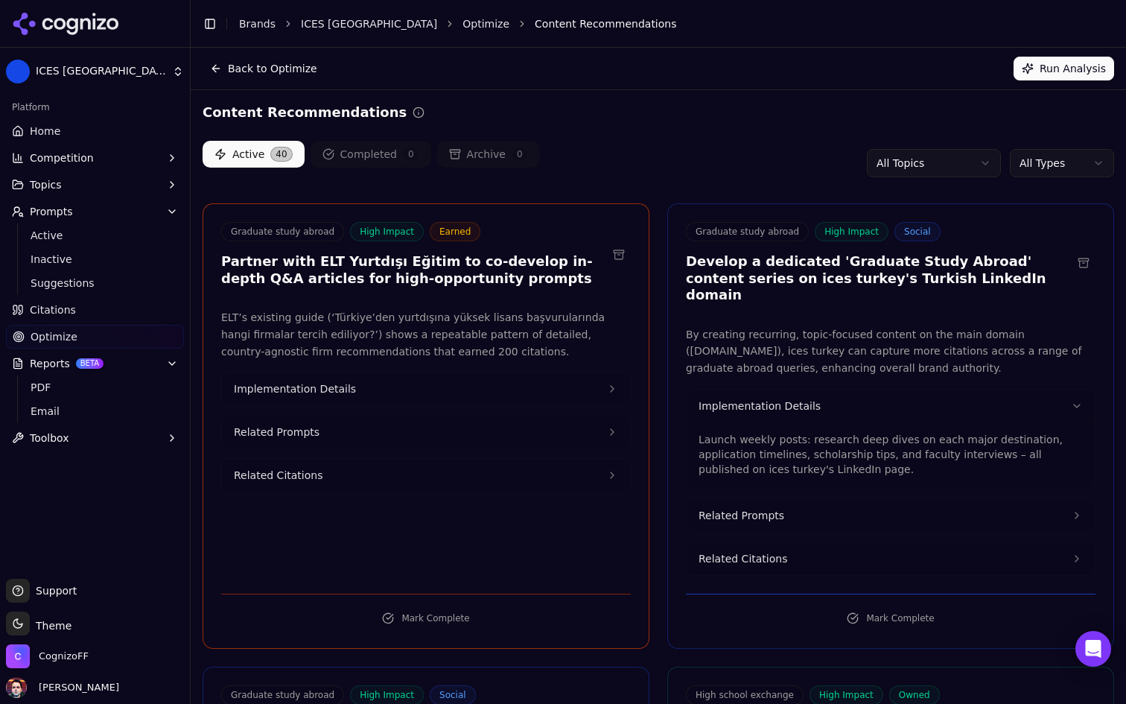
click at [858, 389] on button "Implementation Details" at bounding box center [891, 405] width 408 height 33
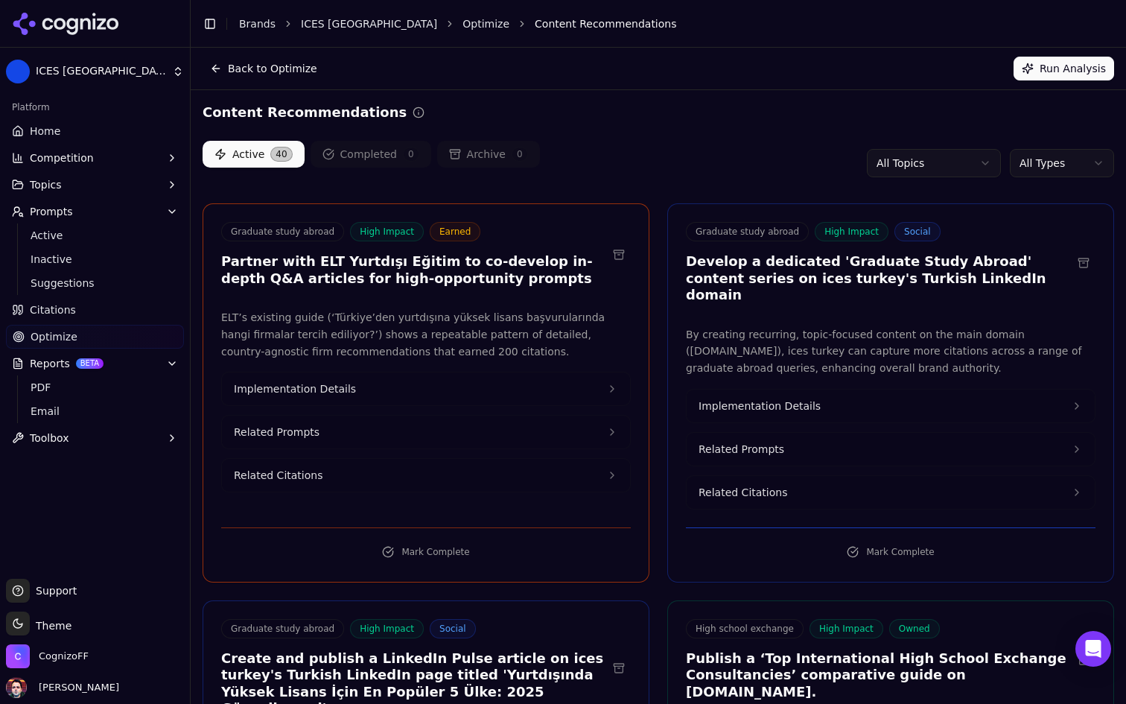
click at [839, 433] on button "Related Prompts" at bounding box center [891, 449] width 408 height 33
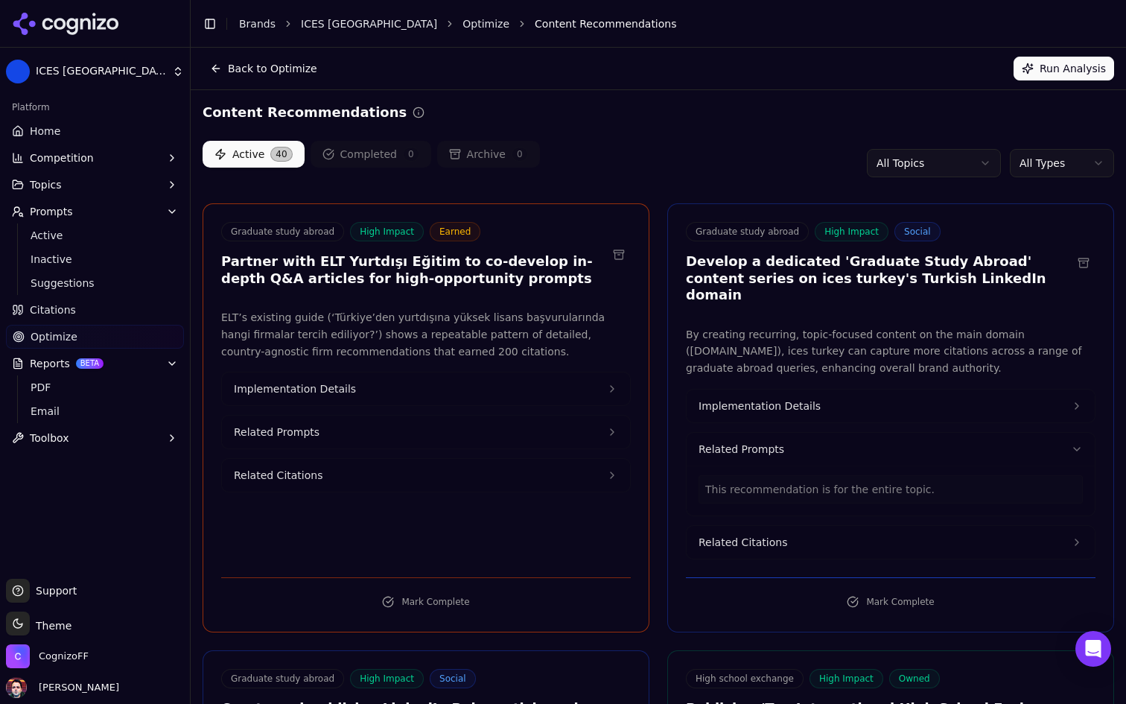
click at [839, 433] on button "Related Prompts" at bounding box center [891, 449] width 408 height 33
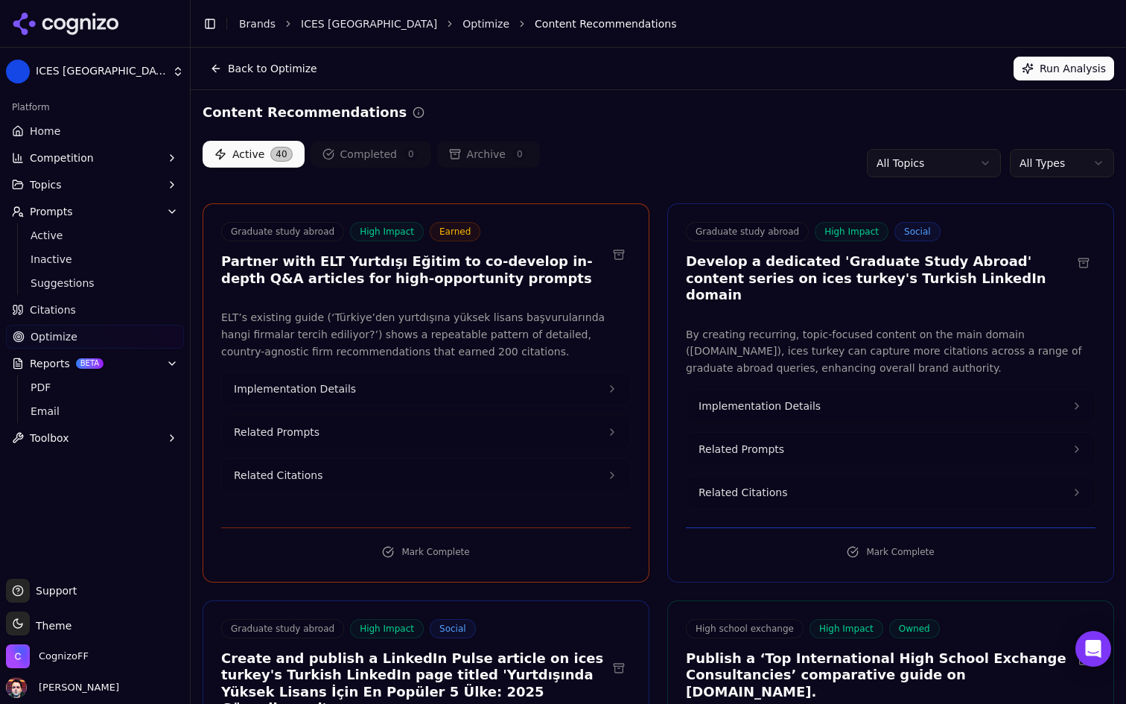
click at [820, 476] on button "Related Citations" at bounding box center [891, 492] width 408 height 33
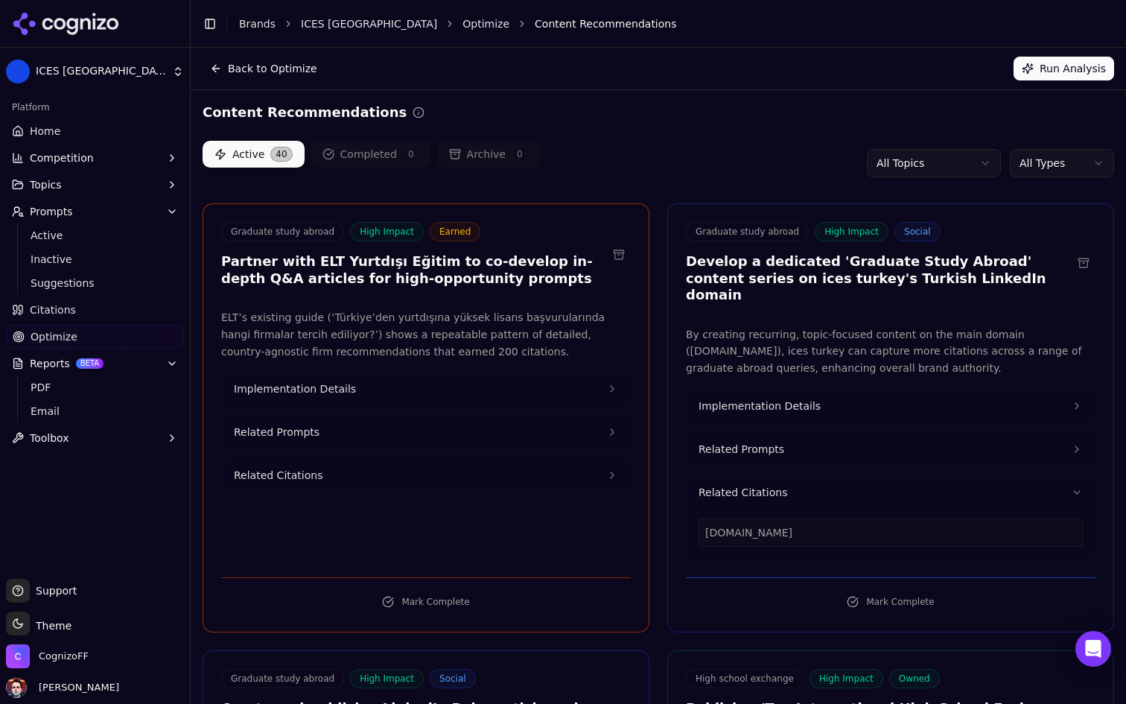
click at [820, 476] on button "Related Citations" at bounding box center [891, 492] width 408 height 33
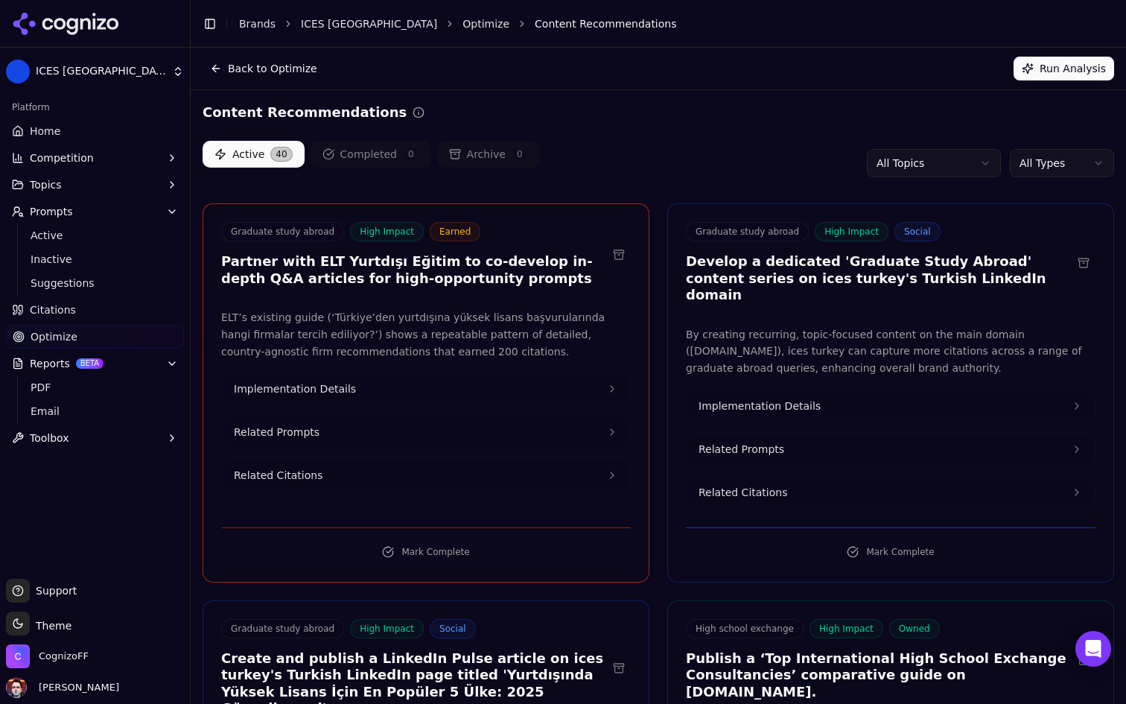
click at [836, 389] on button "Implementation Details" at bounding box center [891, 405] width 408 height 33
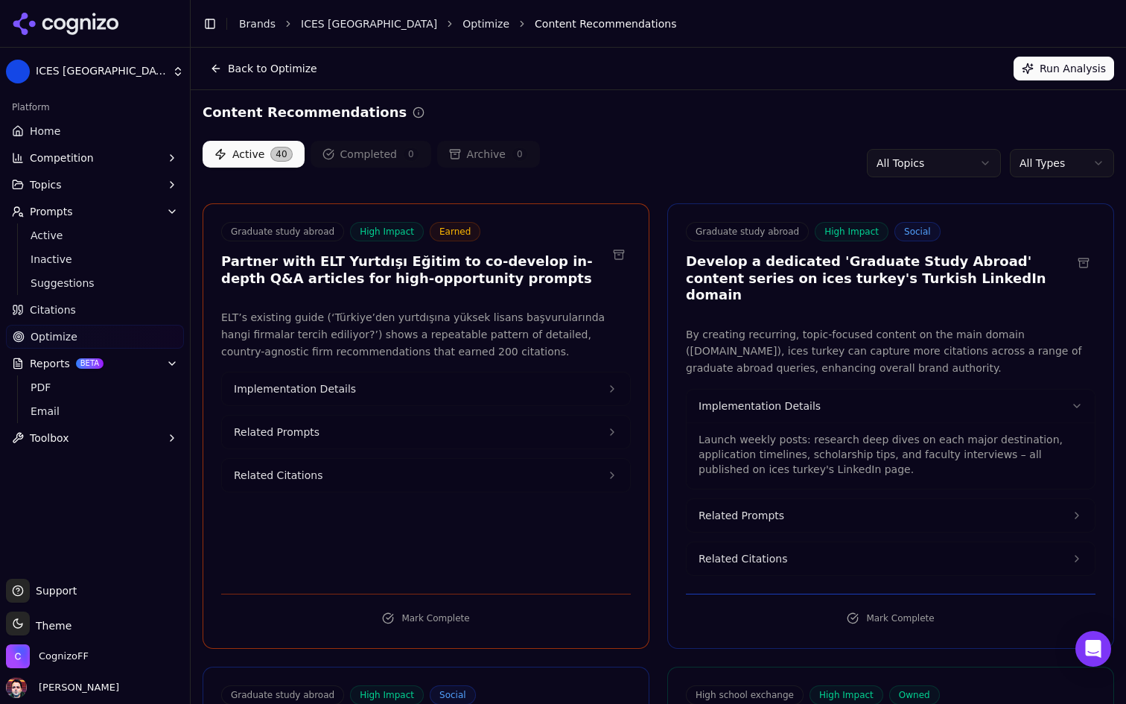
click at [858, 389] on button "Implementation Details" at bounding box center [891, 405] width 408 height 33
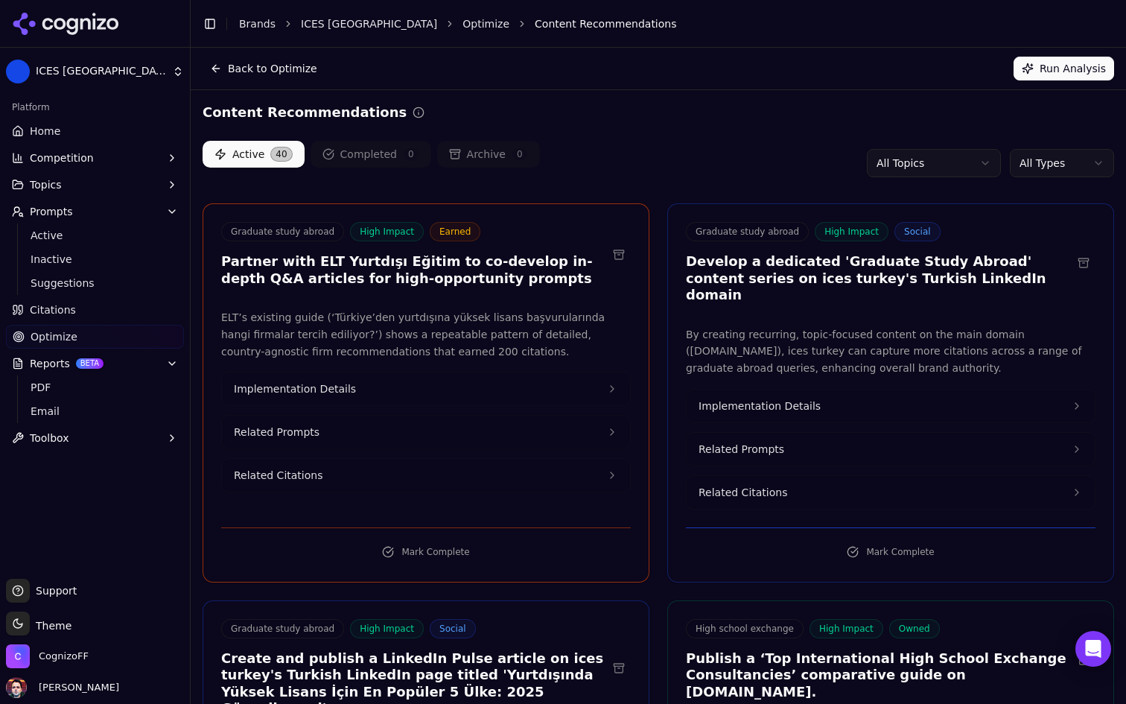
click at [116, 78] on html "ICES Turkey Platform Home Competition Topics Prompts Active Inactive Suggestion…" at bounding box center [563, 352] width 1126 height 704
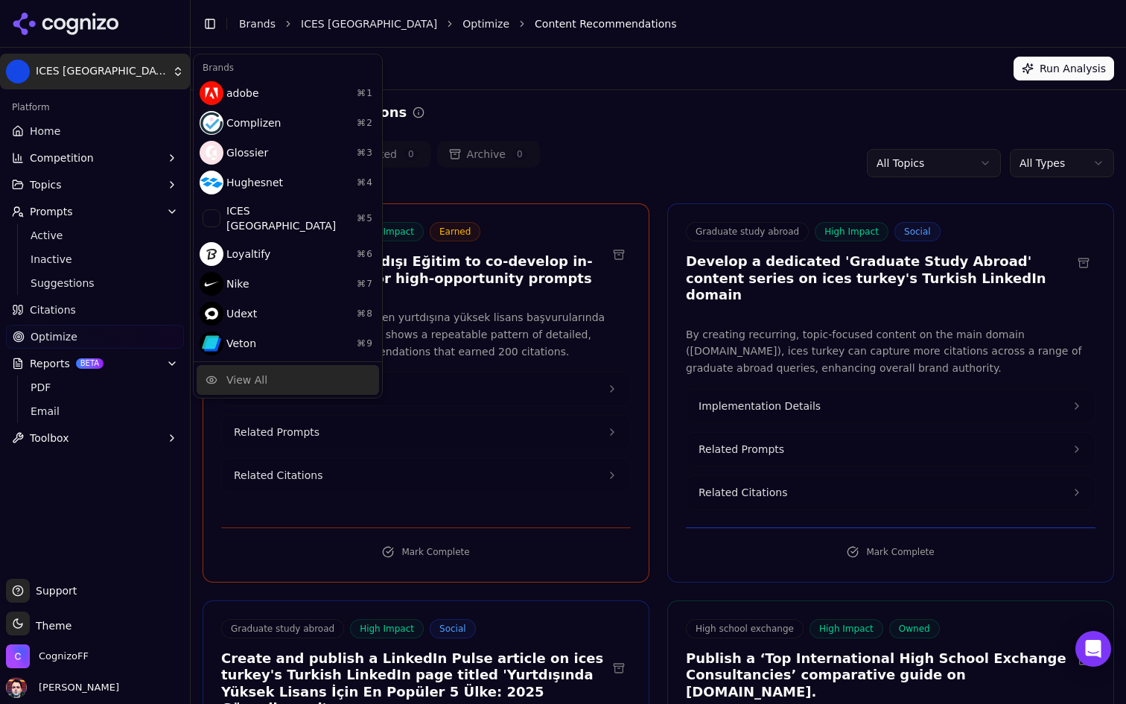
click at [249, 372] on div "View All" at bounding box center [246, 379] width 41 height 15
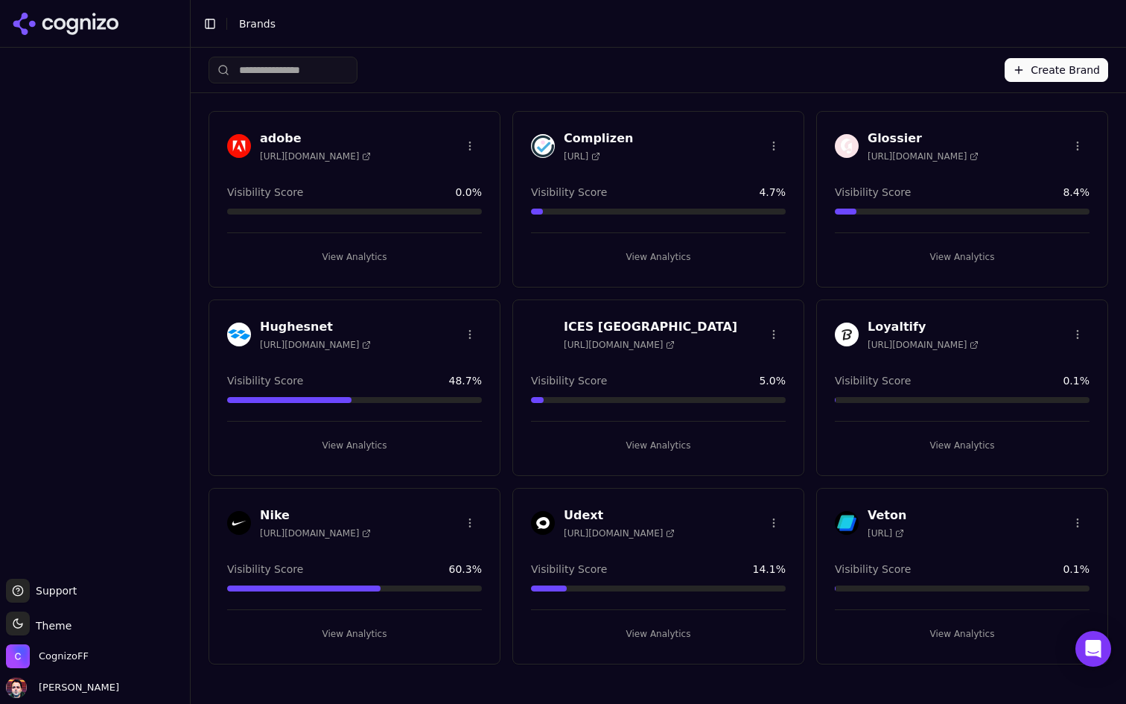
click at [1047, 66] on button "Create Brand" at bounding box center [1057, 70] width 104 height 24
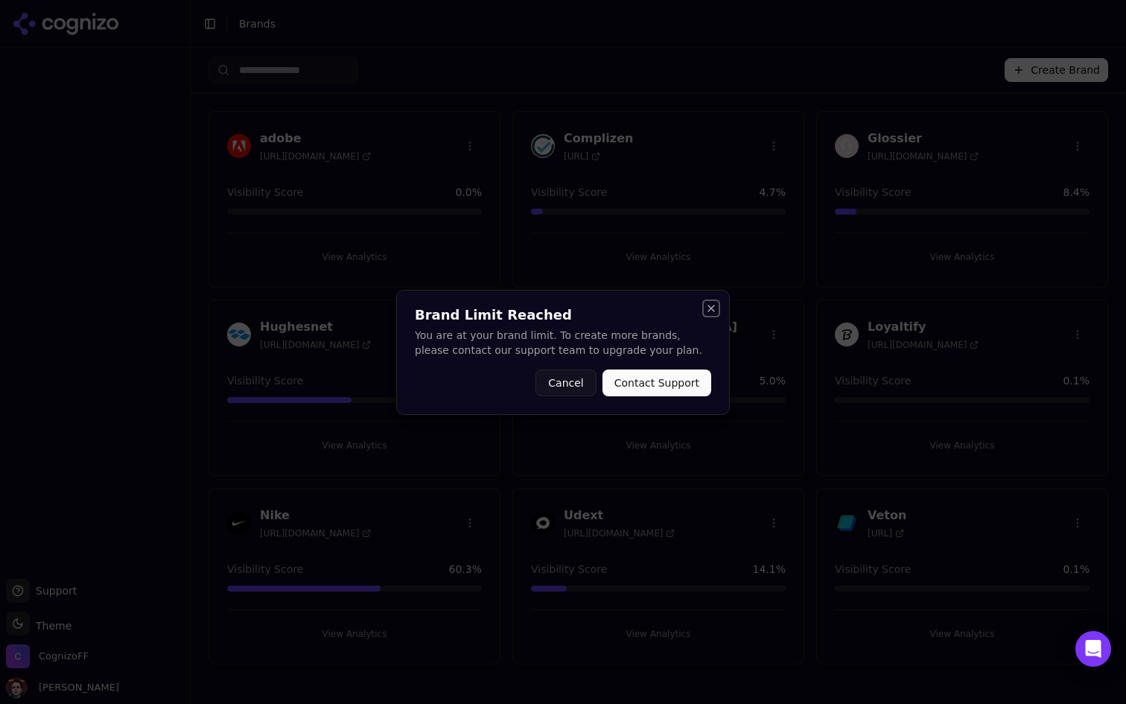
click at [707, 306] on button "Close" at bounding box center [711, 308] width 12 height 12
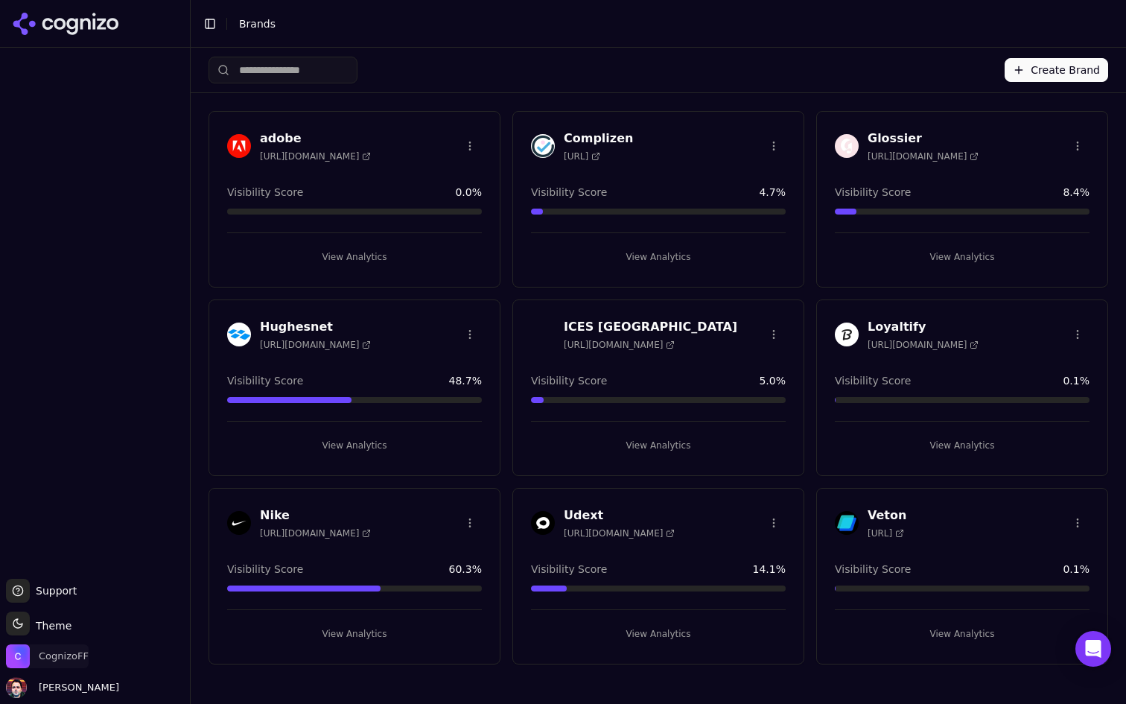
click at [62, 666] on span "CognizoFF" at bounding box center [47, 656] width 83 height 24
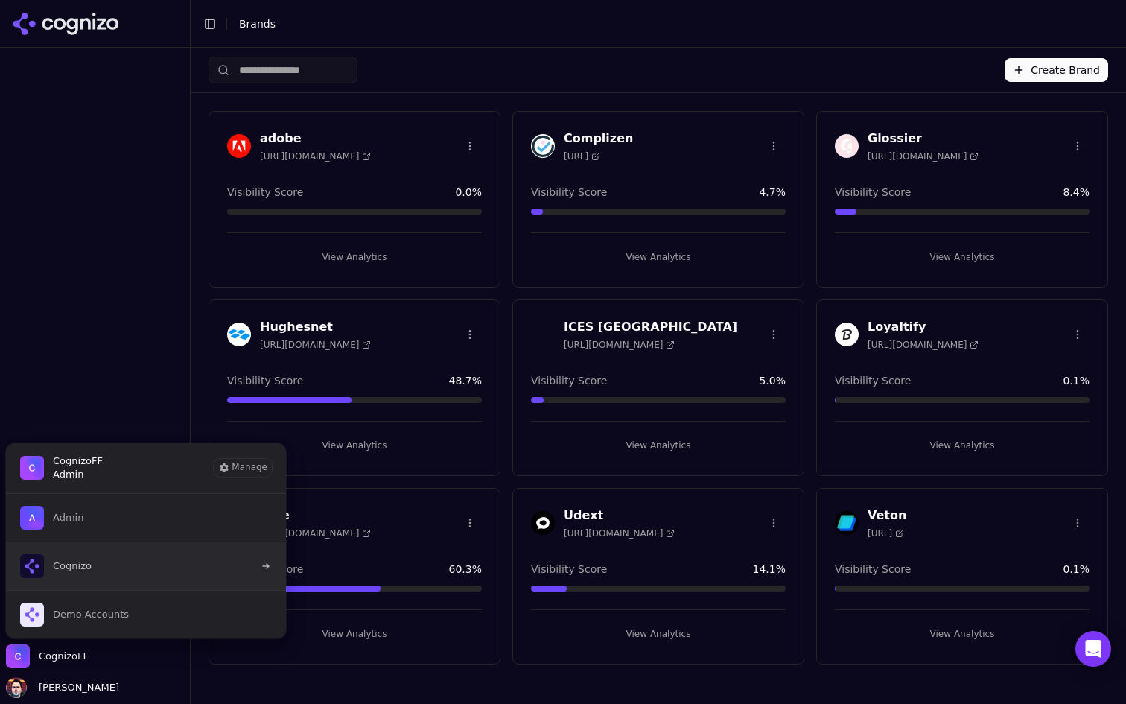
click at [136, 560] on button "Cognizo" at bounding box center [145, 565] width 281 height 48
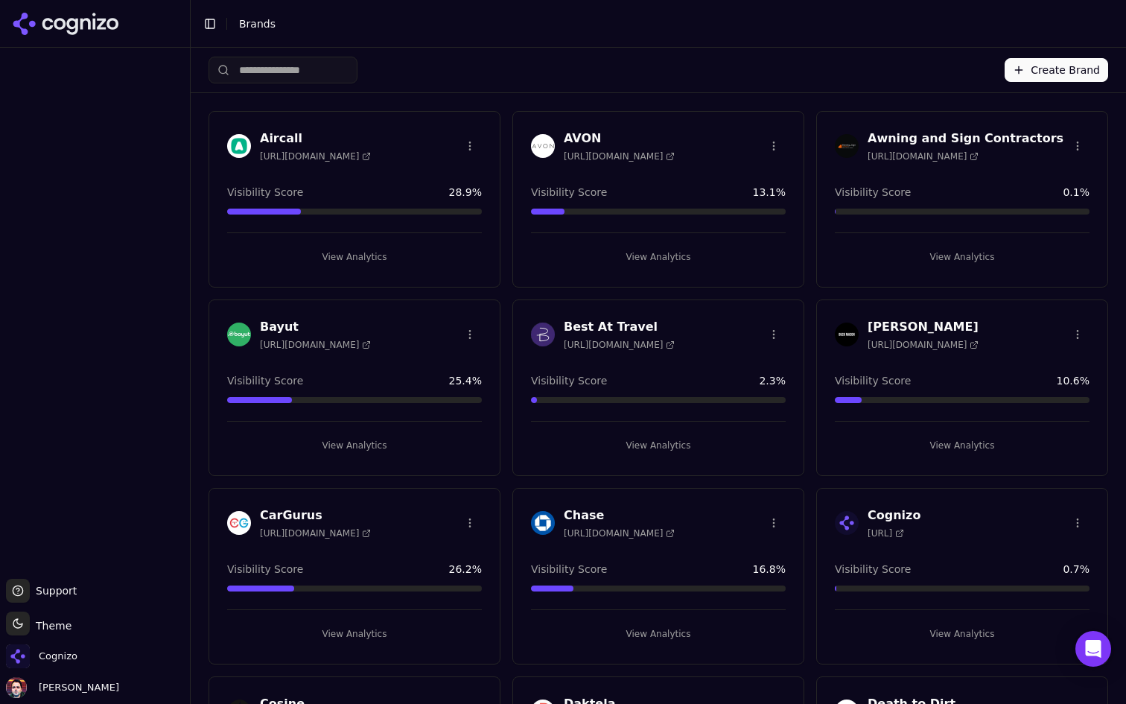
click at [1047, 61] on button "Create Brand" at bounding box center [1057, 70] width 104 height 24
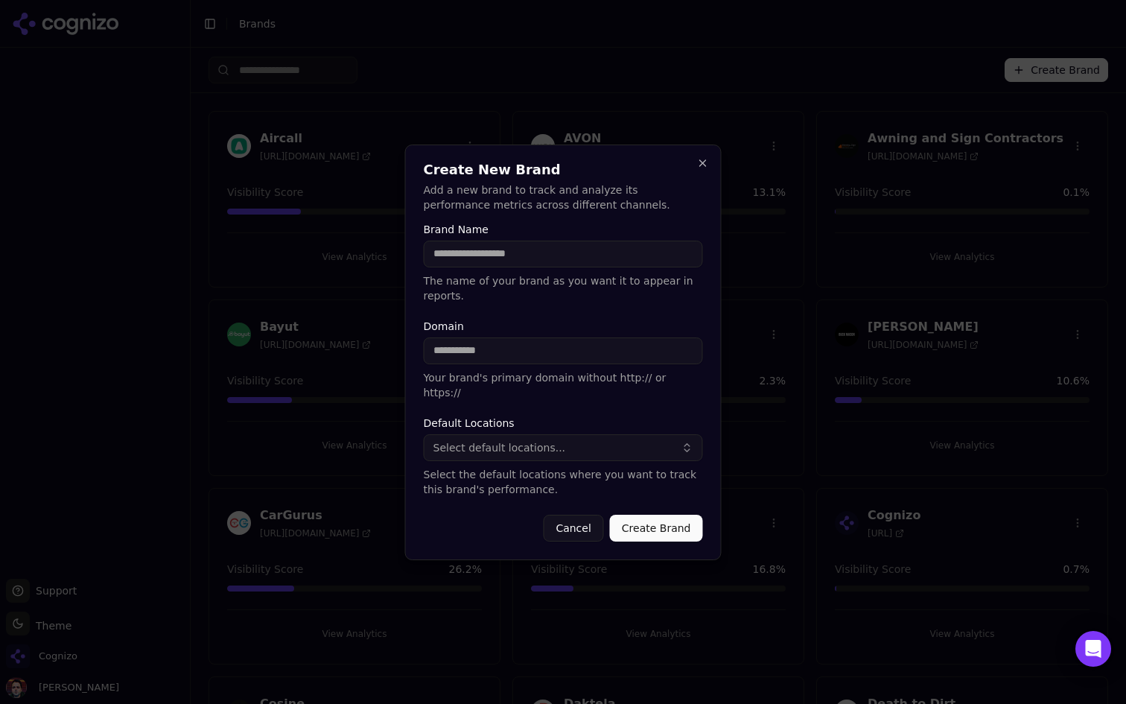
click at [547, 361] on input "Domain" at bounding box center [563, 350] width 279 height 27
click at [550, 354] on input "Domain" at bounding box center [563, 350] width 279 height 27
click at [513, 322] on form "Brand Name The name of your brand as you want it to appear in reports. Domain Y…" at bounding box center [563, 382] width 279 height 317
click at [523, 357] on input "Domain" at bounding box center [563, 350] width 279 height 27
click at [550, 320] on form "Brand Name The name of your brand as you want it to appear in reports. Domain Y…" at bounding box center [563, 382] width 279 height 317
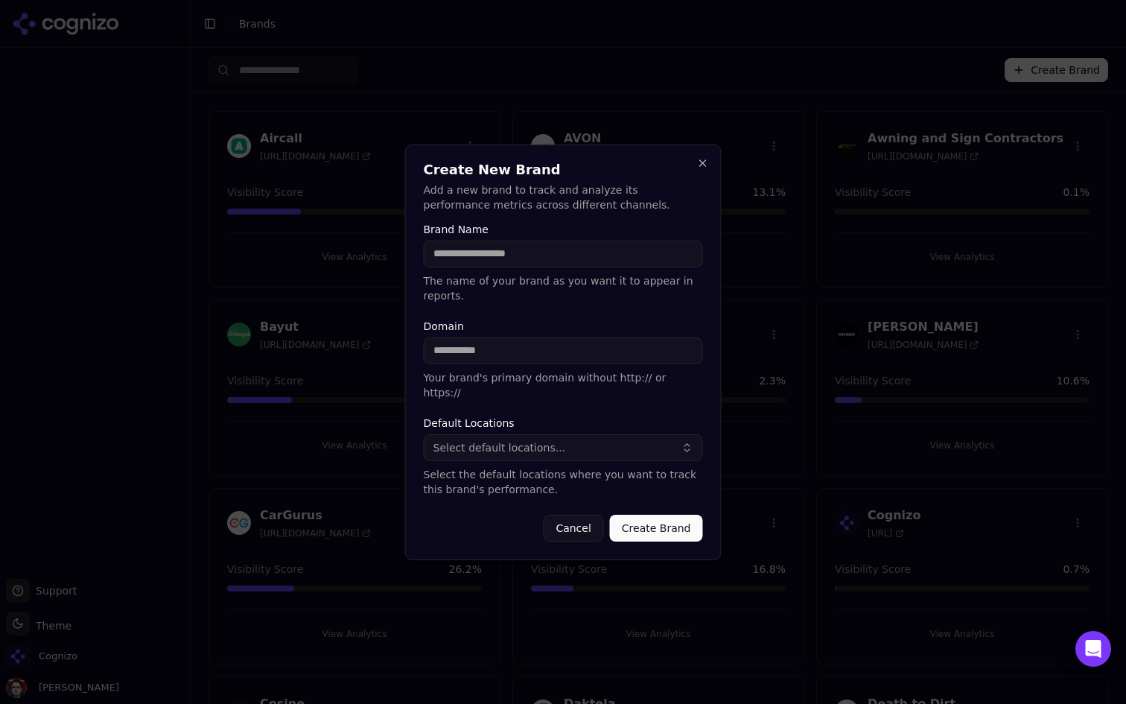
click at [574, 258] on input "Brand Name" at bounding box center [563, 254] width 279 height 27
click at [594, 211] on p "Add a new brand to track and analyze its performance metrics across different c…" at bounding box center [563, 197] width 279 height 30
click at [698, 163] on div "Create New Brand Add a new brand to track and analyze its performance metrics a…" at bounding box center [563, 352] width 316 height 416
click at [700, 167] on button "Close" at bounding box center [703, 163] width 12 height 12
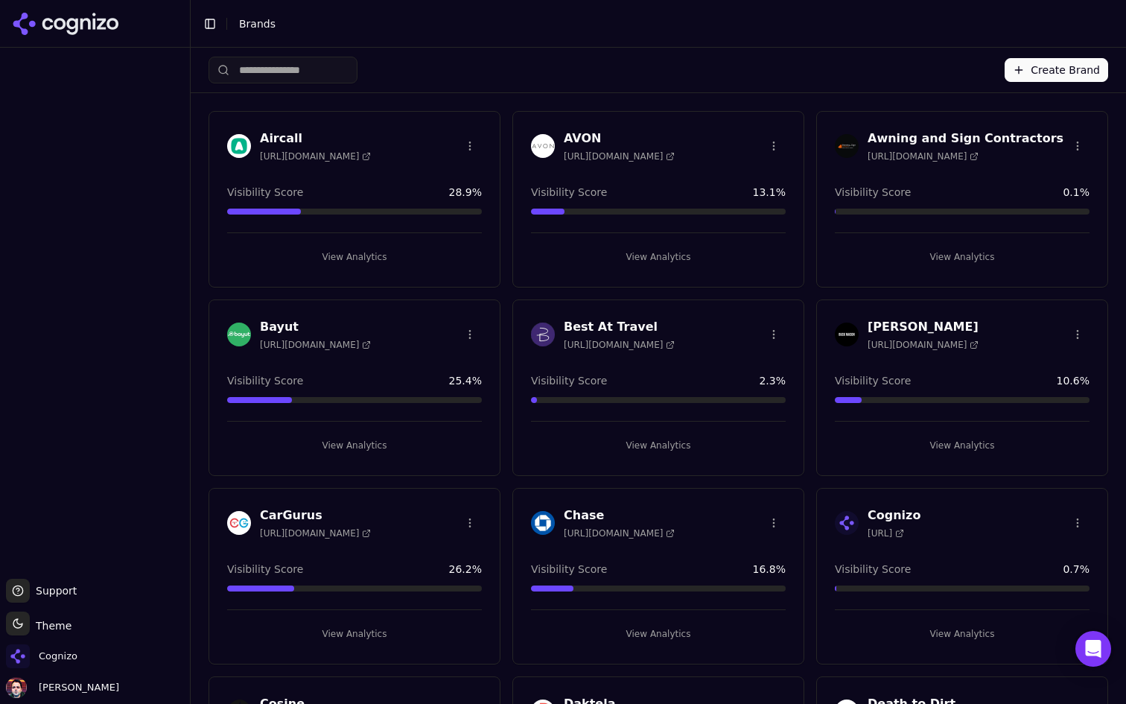
click at [300, 52] on div "Create Brand" at bounding box center [659, 70] width 900 height 45
click at [289, 69] on input "search" at bounding box center [283, 70] width 149 height 27
click at [60, 663] on span "Cognizo" at bounding box center [41, 656] width 71 height 24
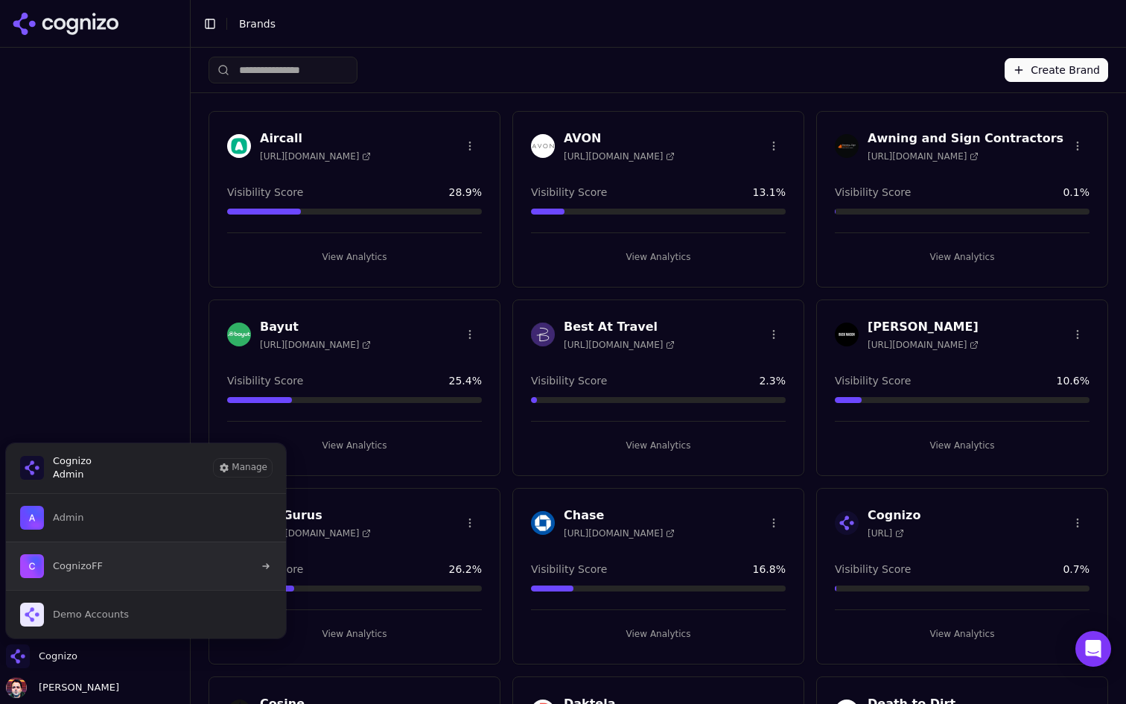
click at [168, 575] on button "CognizoFF" at bounding box center [145, 565] width 281 height 48
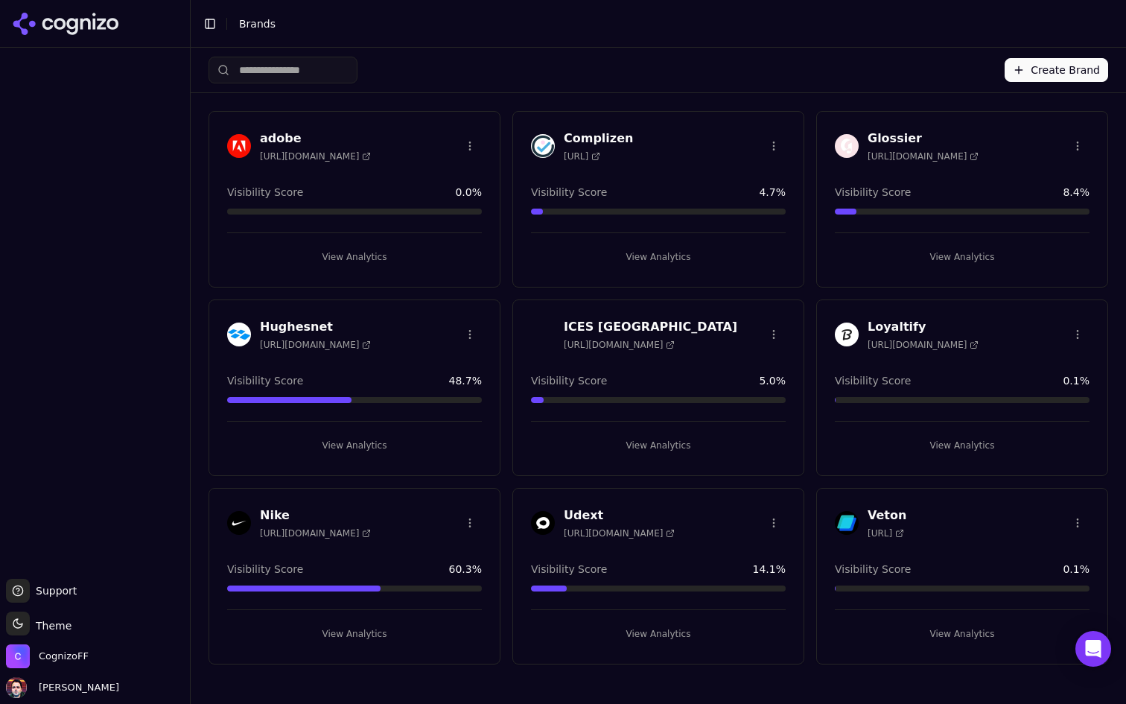
click at [319, 66] on input "search" at bounding box center [283, 70] width 149 height 27
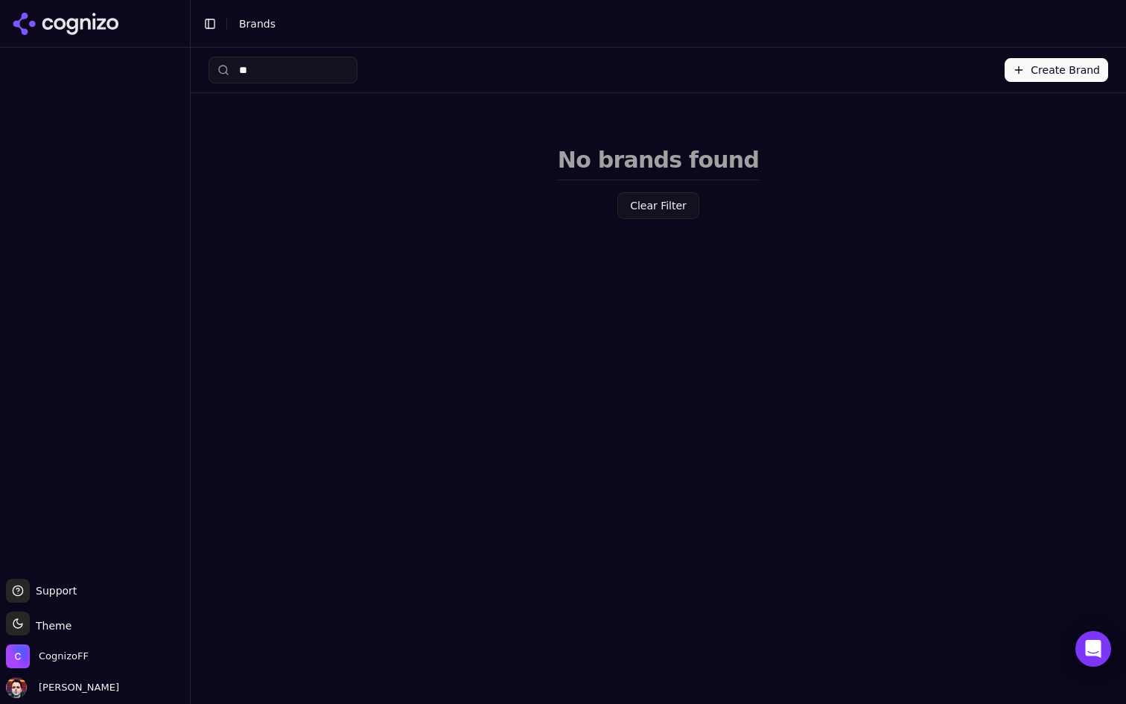
type input "*"
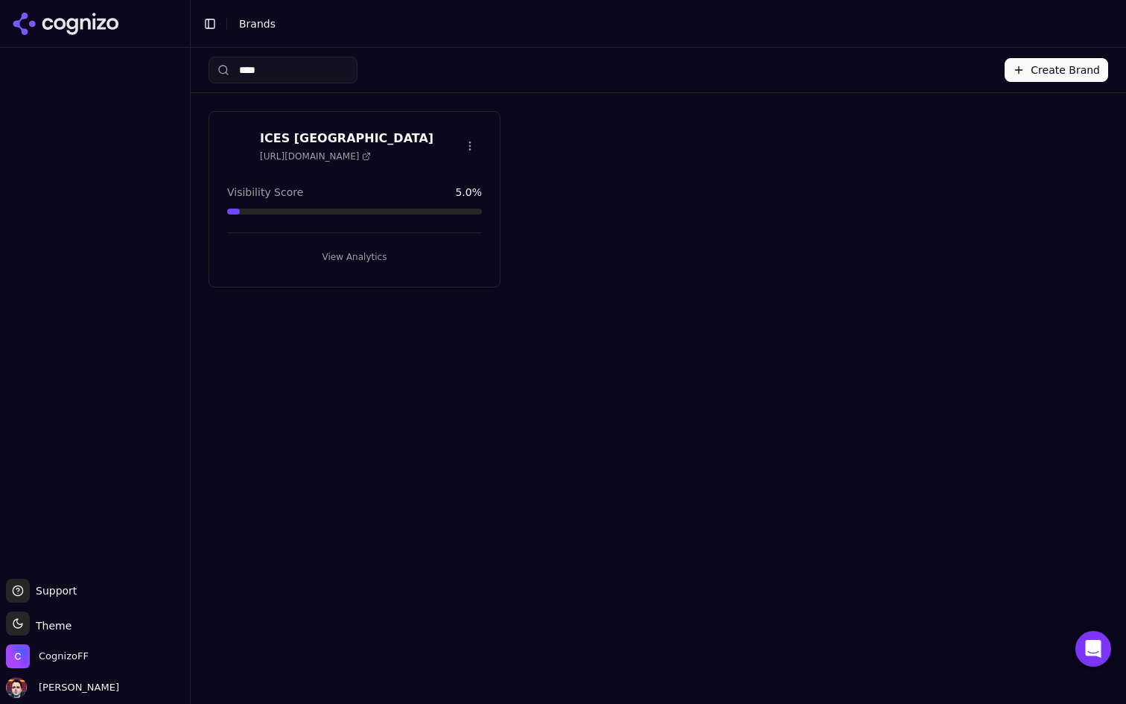
type input "****"
click at [324, 264] on button "View Analytics" at bounding box center [354, 257] width 255 height 24
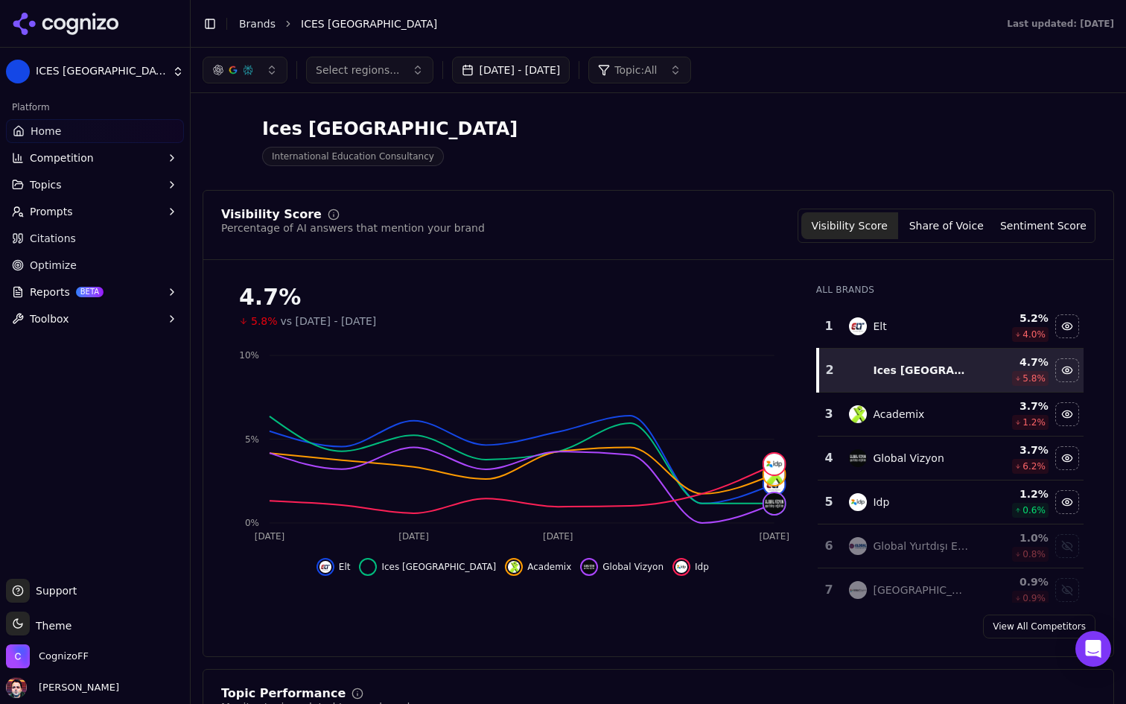
click at [404, 73] on button "Select regions..." at bounding box center [369, 70] width 127 height 27
click at [148, 187] on button "Topics" at bounding box center [95, 185] width 178 height 24
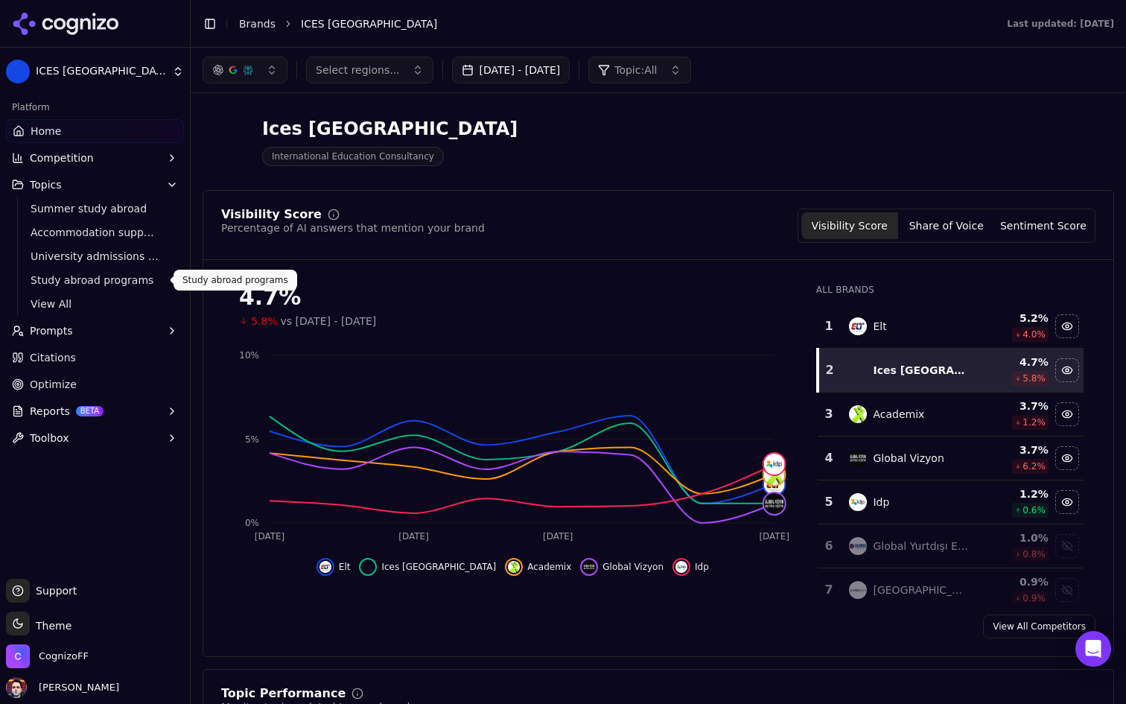
click at [99, 299] on span "View All" at bounding box center [96, 303] width 130 height 15
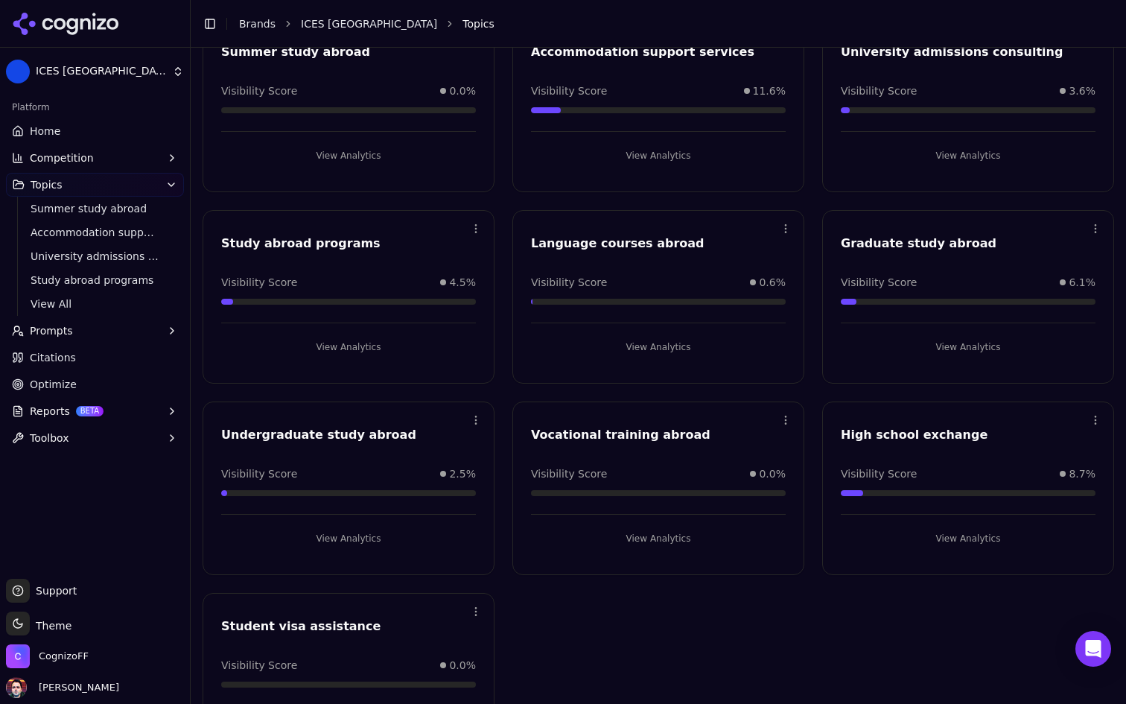
scroll to position [200, 0]
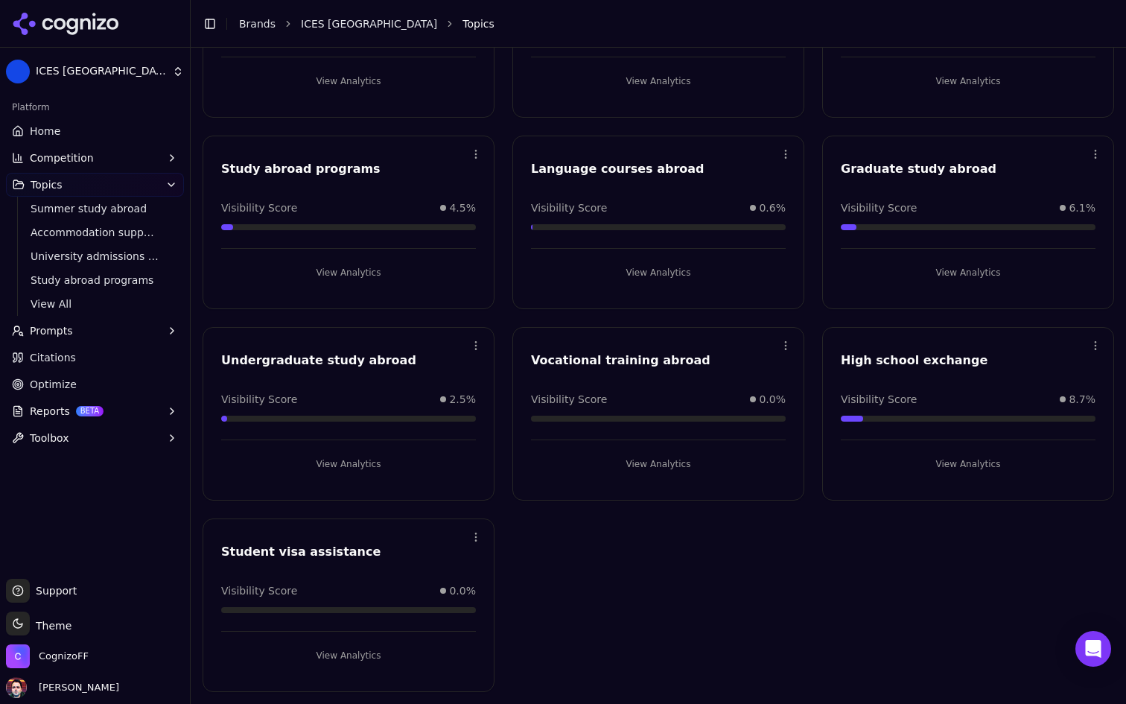
click at [608, 476] on div "Open menu Vocational training abroad Visibility Score 0.0% View Analytics" at bounding box center [658, 414] width 292 height 174
click at [627, 461] on button "View Analytics" at bounding box center [658, 464] width 255 height 24
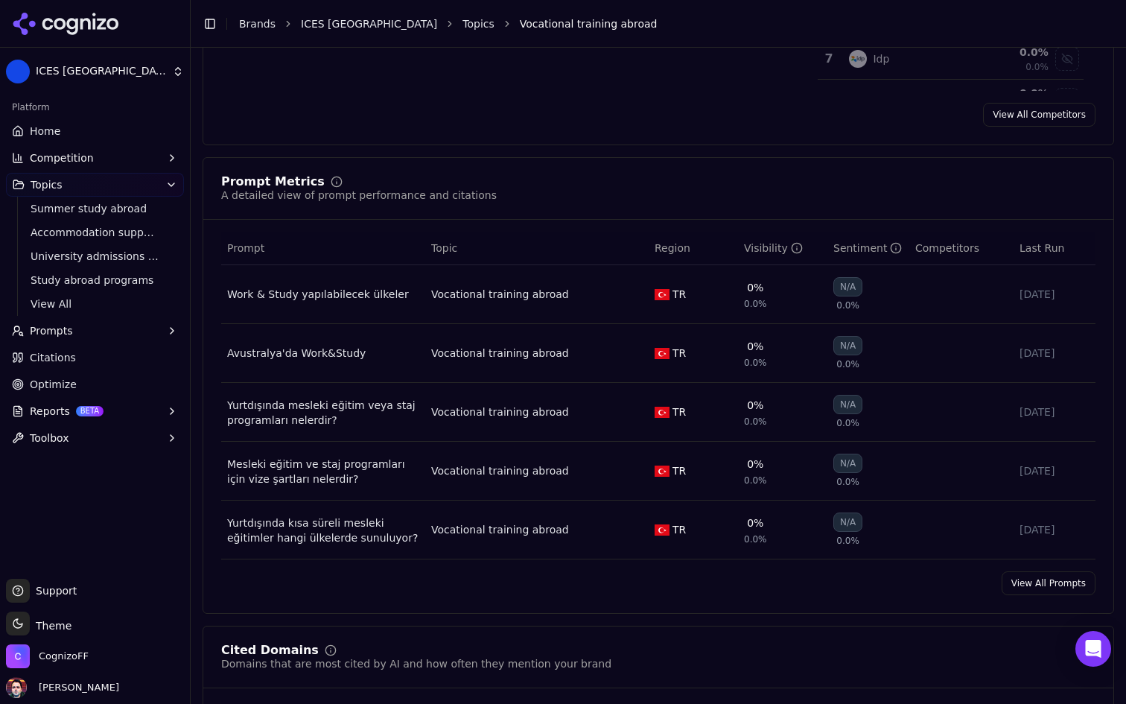
scroll to position [466, 0]
click at [521, 203] on div "Prompt Metrics A detailed view of prompt performance and citations" at bounding box center [658, 197] width 910 height 44
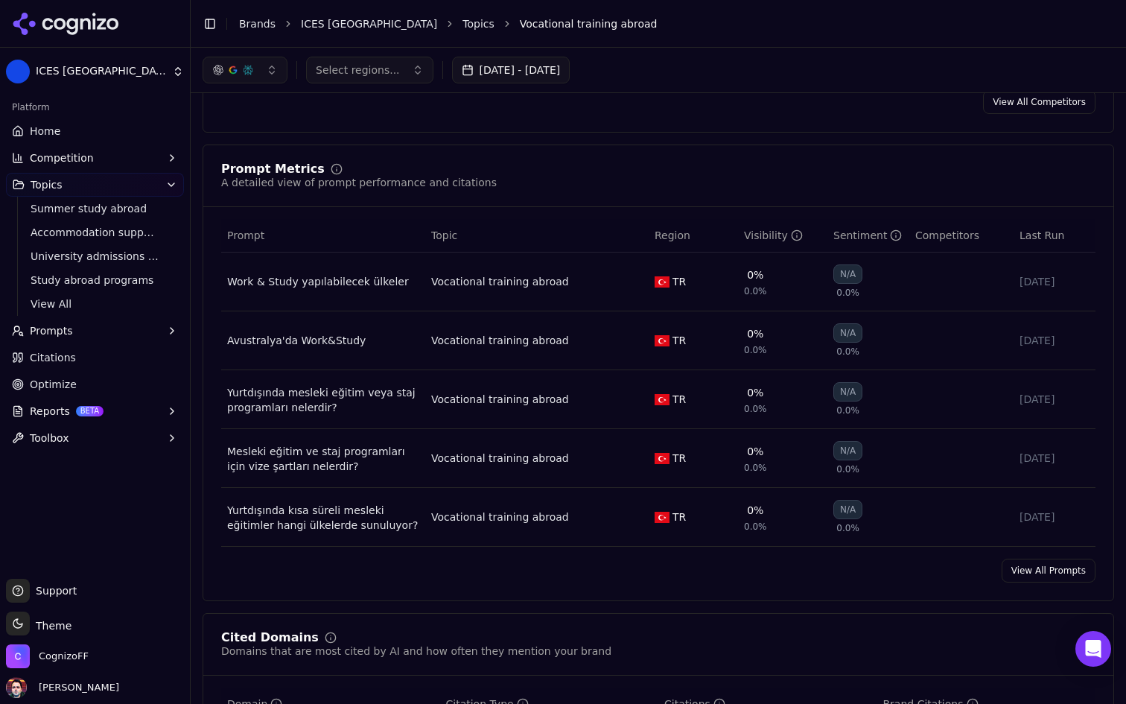
scroll to position [0, 0]
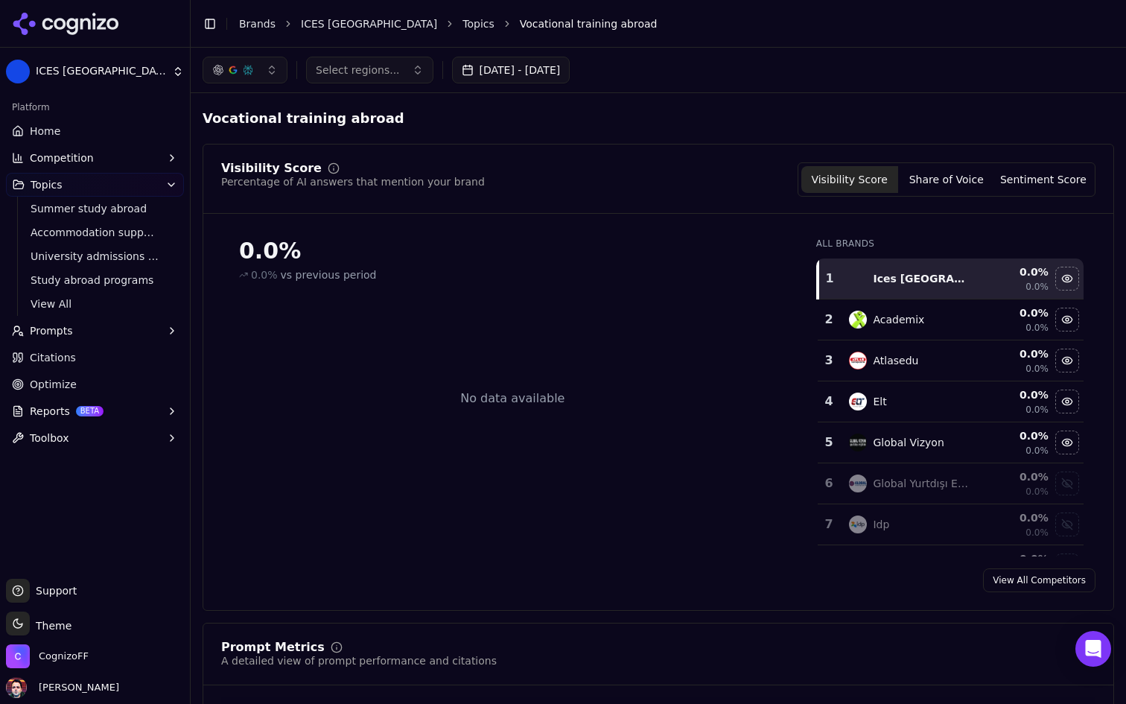
click at [551, 79] on button "[DATE] - [DATE]" at bounding box center [511, 70] width 118 height 27
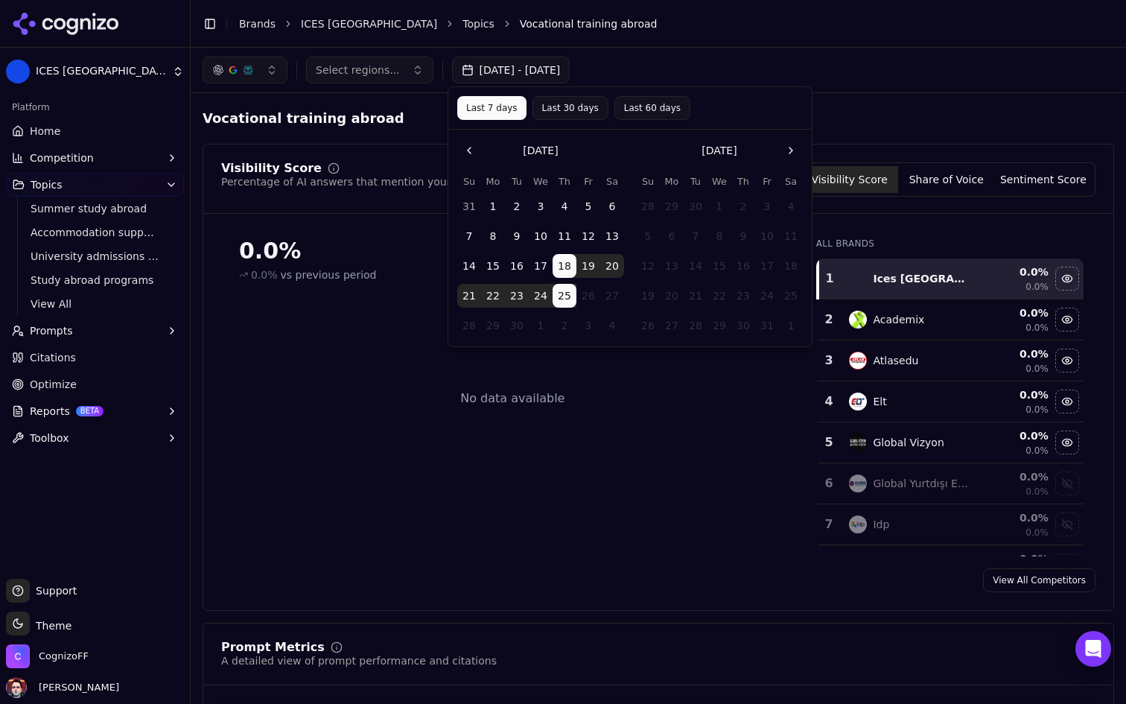
click at [568, 71] on button "[DATE] - [DATE]" at bounding box center [511, 70] width 118 height 27
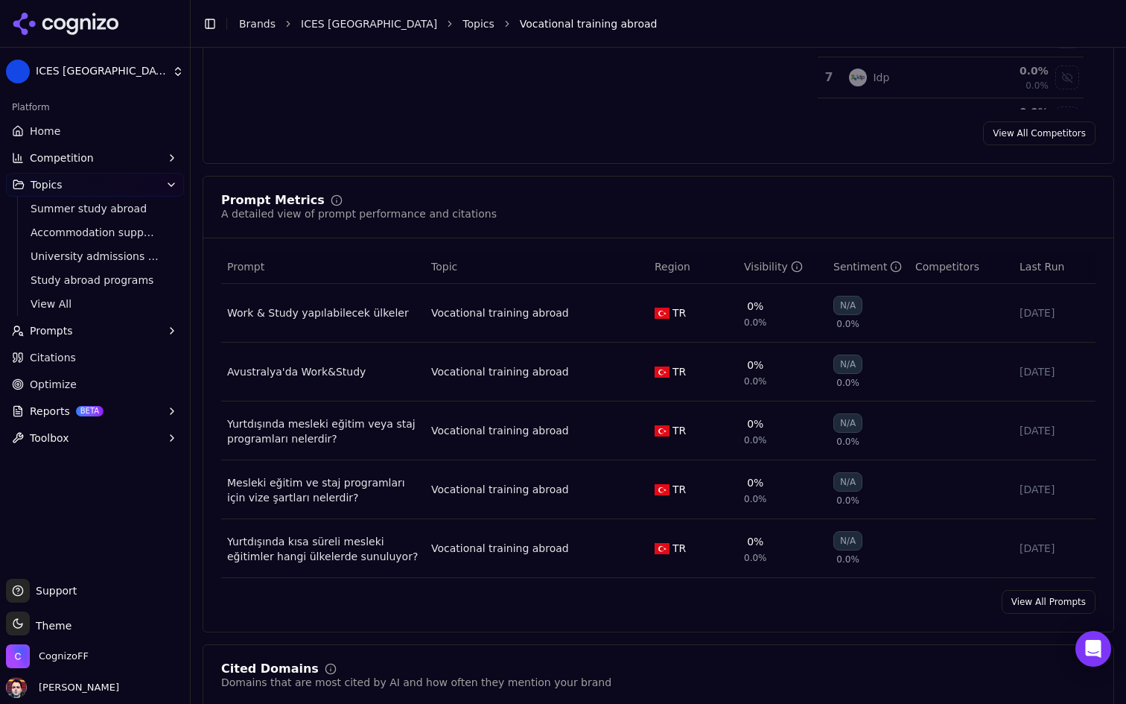
scroll to position [494, 0]
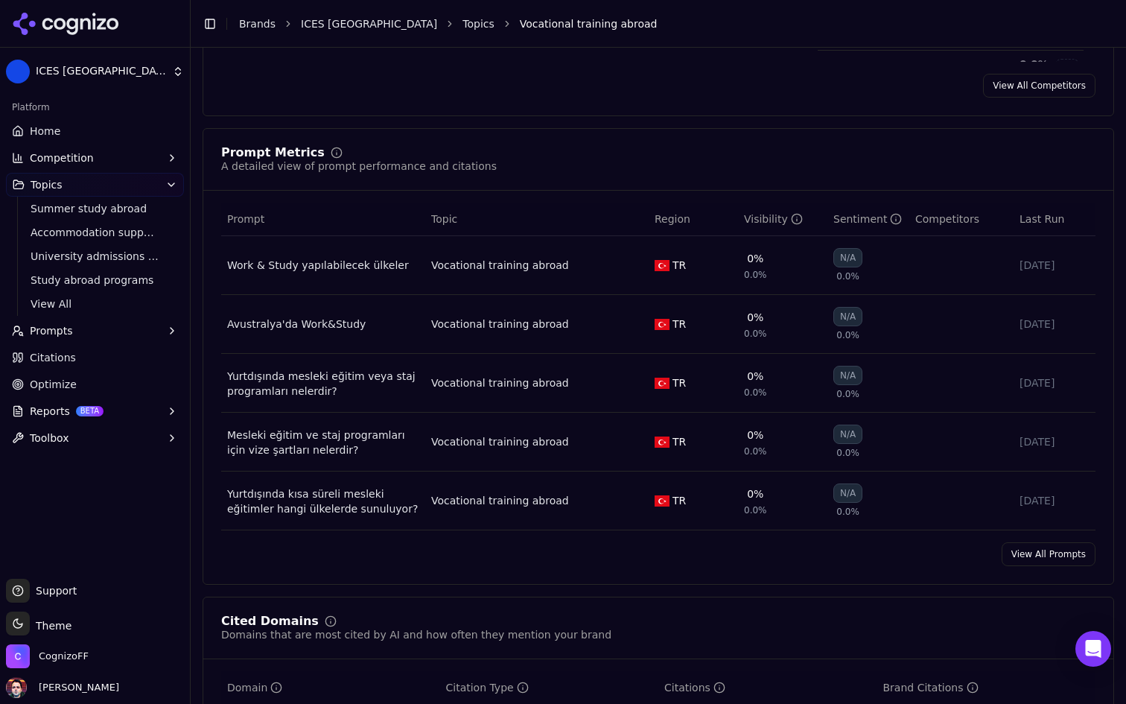
click at [351, 273] on td "Work & Study yapılabilecek ülkeler" at bounding box center [323, 265] width 204 height 59
click at [354, 270] on div "Work & Study yapılabilecek ülkeler" at bounding box center [323, 265] width 192 height 15
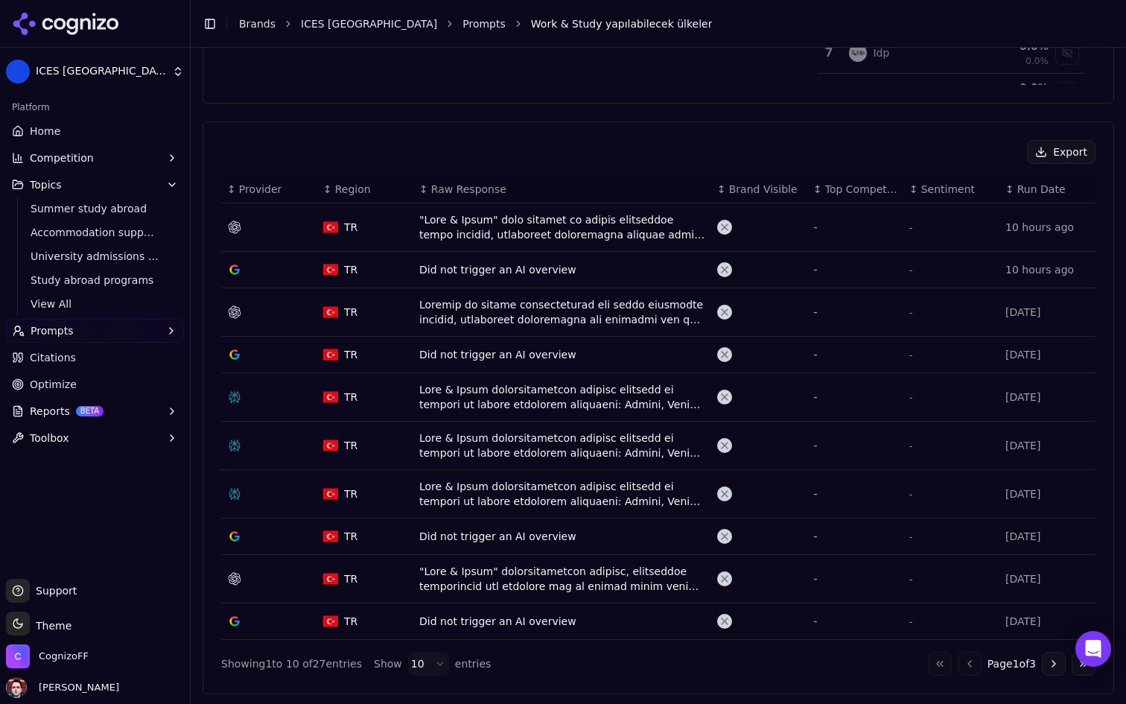
scroll to position [494, 0]
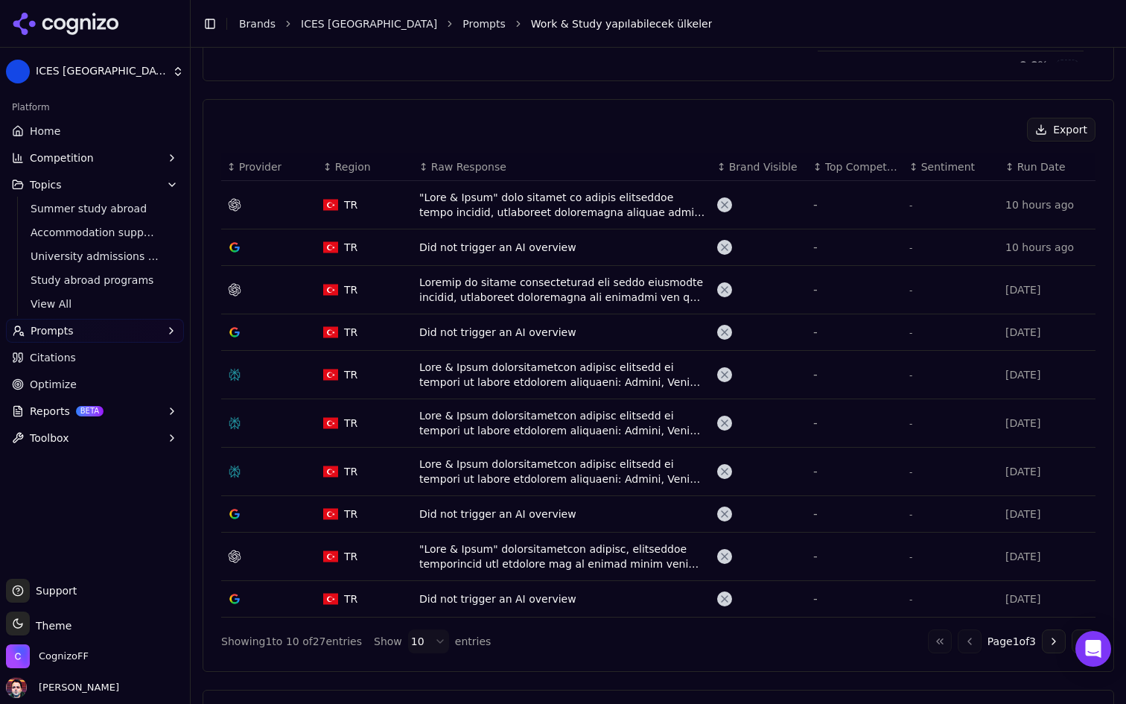
click at [588, 222] on td "Data table" at bounding box center [562, 205] width 298 height 48
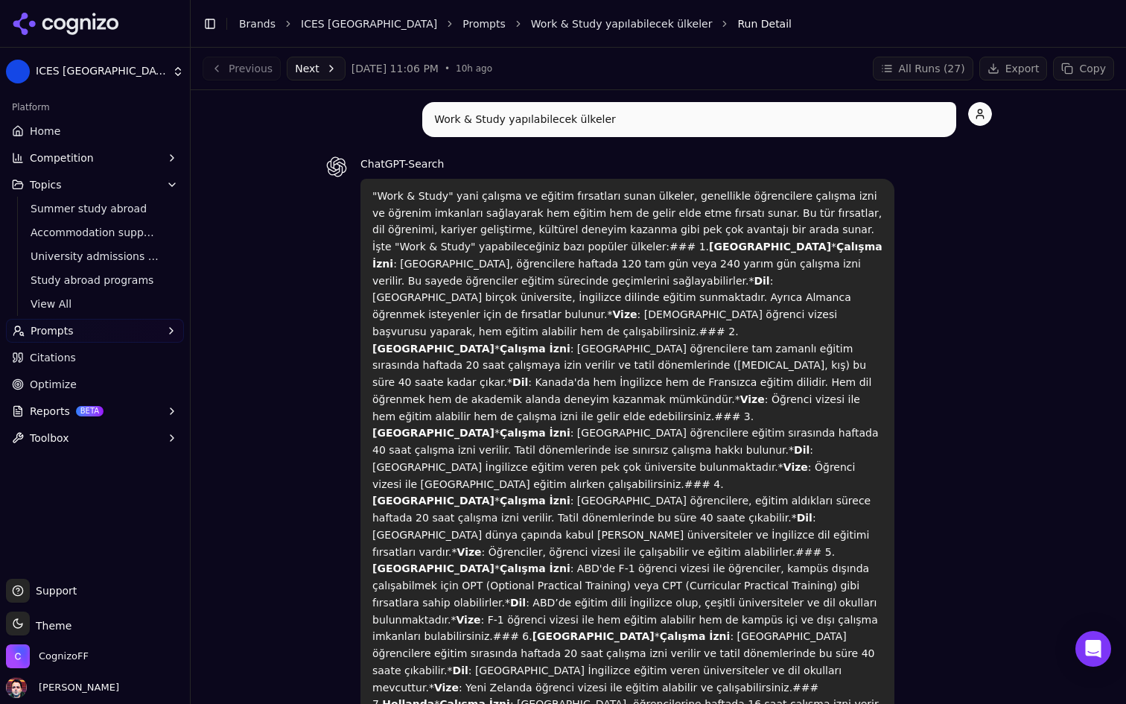
click at [334, 71] on button "Next" at bounding box center [316, 69] width 59 height 24
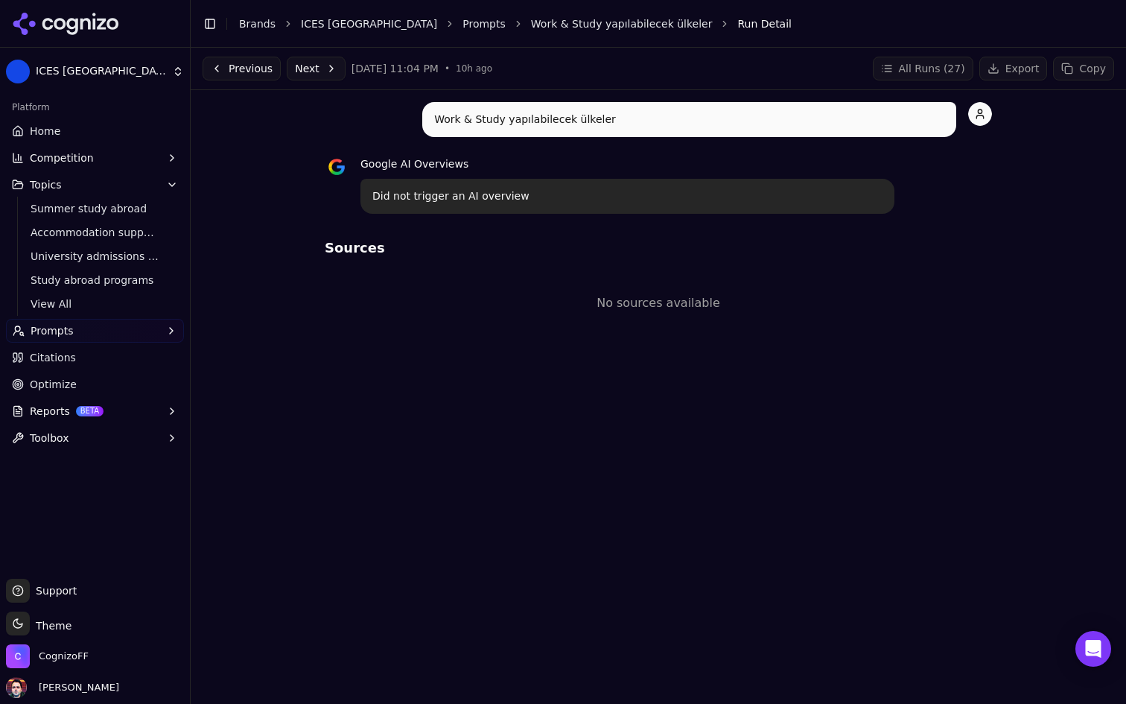
click at [325, 69] on button "Next" at bounding box center [316, 69] width 59 height 24
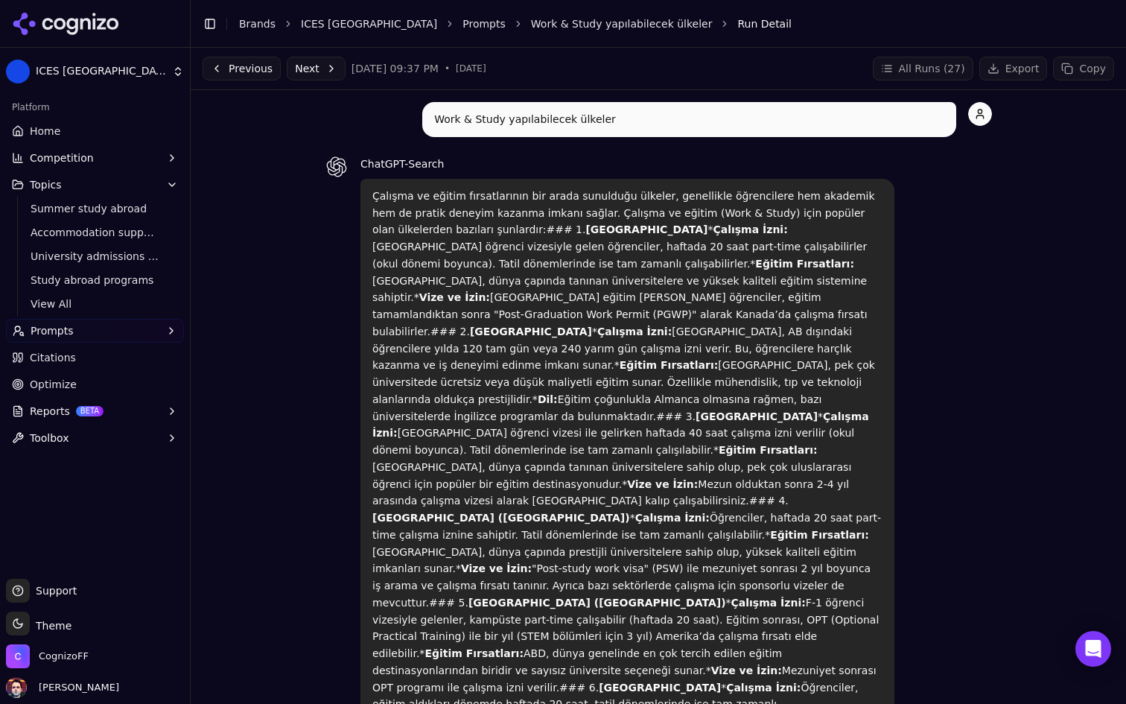
click at [329, 67] on button "Next" at bounding box center [316, 69] width 59 height 24
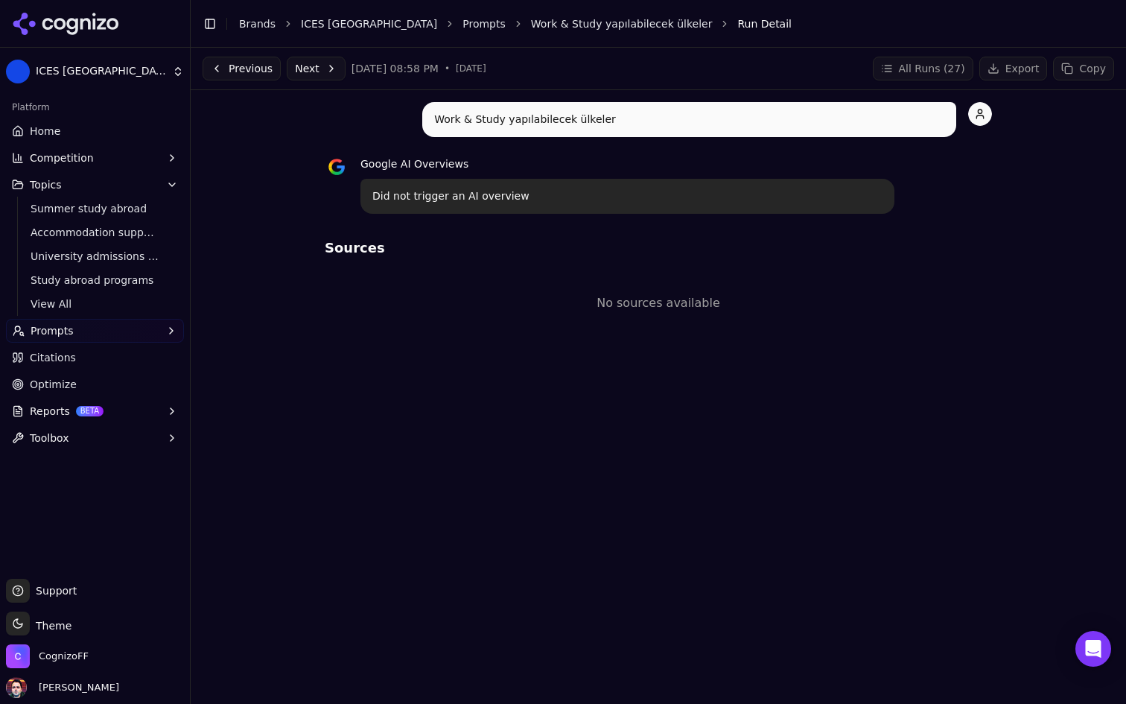
click at [329, 67] on button "Next" at bounding box center [316, 69] width 59 height 24
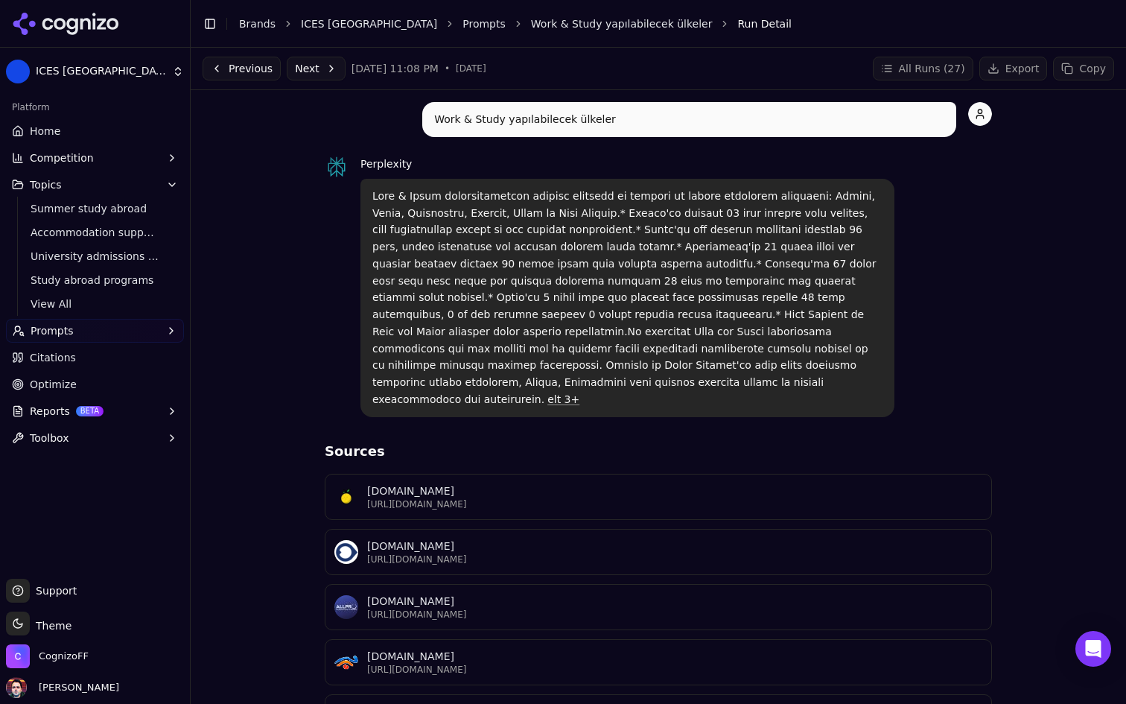
click at [93, 131] on link "Home" at bounding box center [95, 131] width 178 height 24
click at [93, 131] on html "ICES Turkey Platform Home Competition Topics Summer study abroad Accommodation …" at bounding box center [563, 352] width 1126 height 704
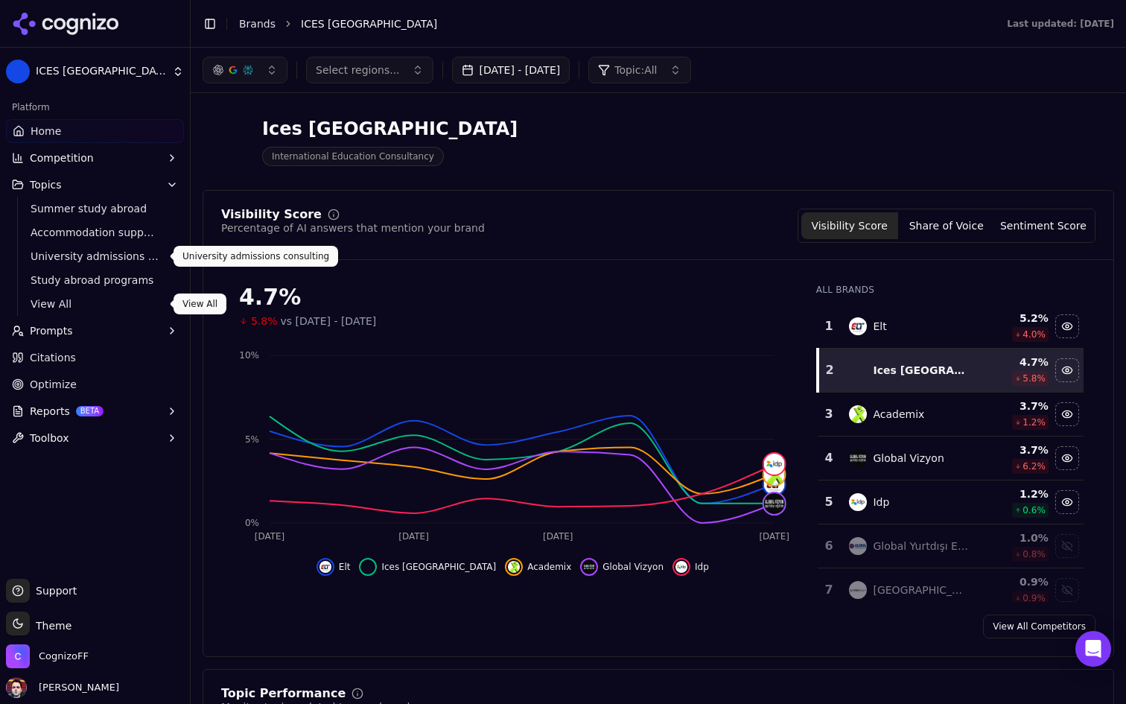
click at [76, 313] on link "View All" at bounding box center [95, 303] width 141 height 21
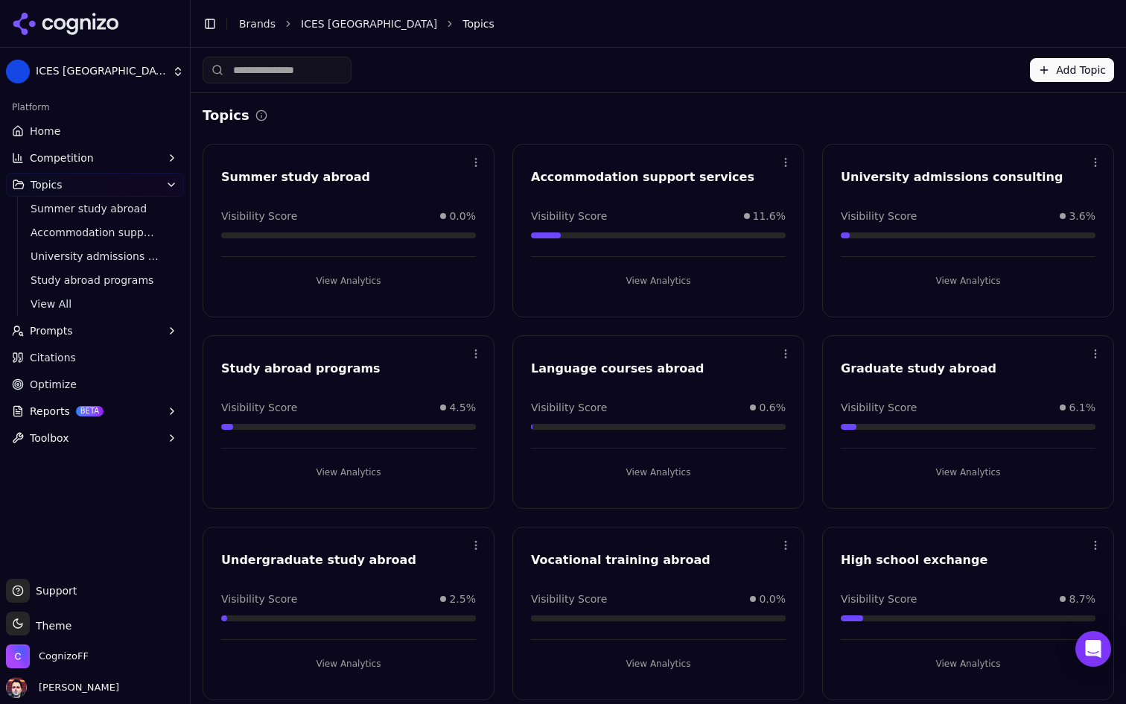
click at [84, 386] on link "Optimize" at bounding box center [95, 384] width 178 height 24
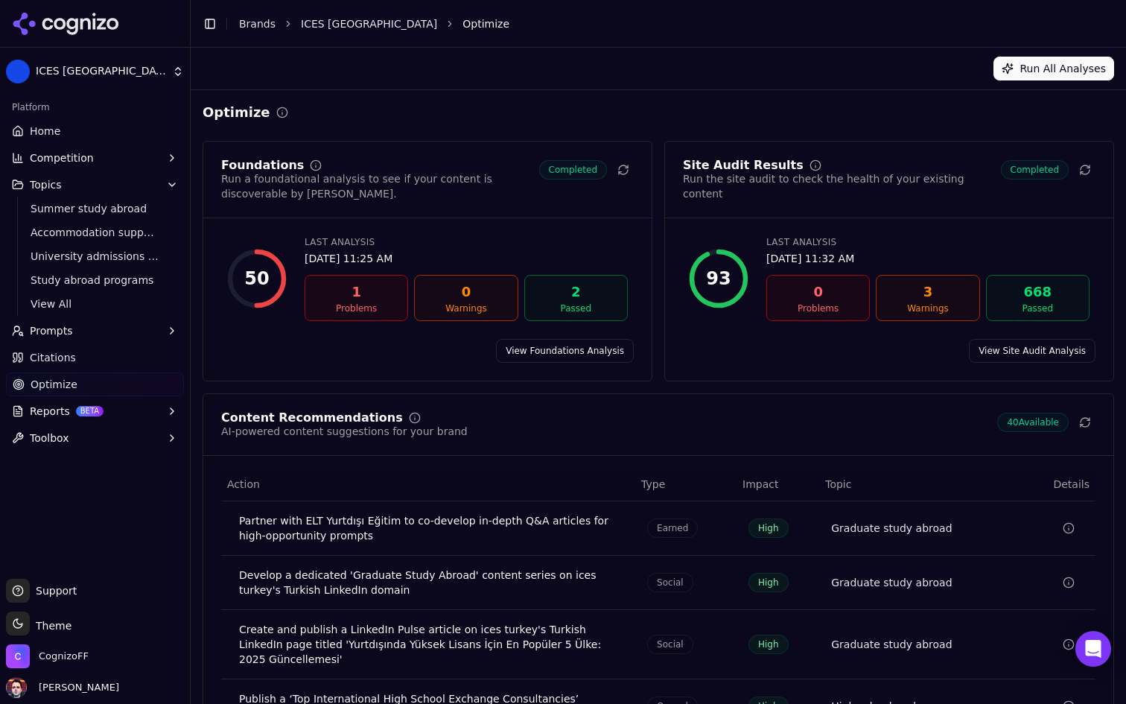
click at [123, 357] on link "Citations" at bounding box center [95, 358] width 178 height 24
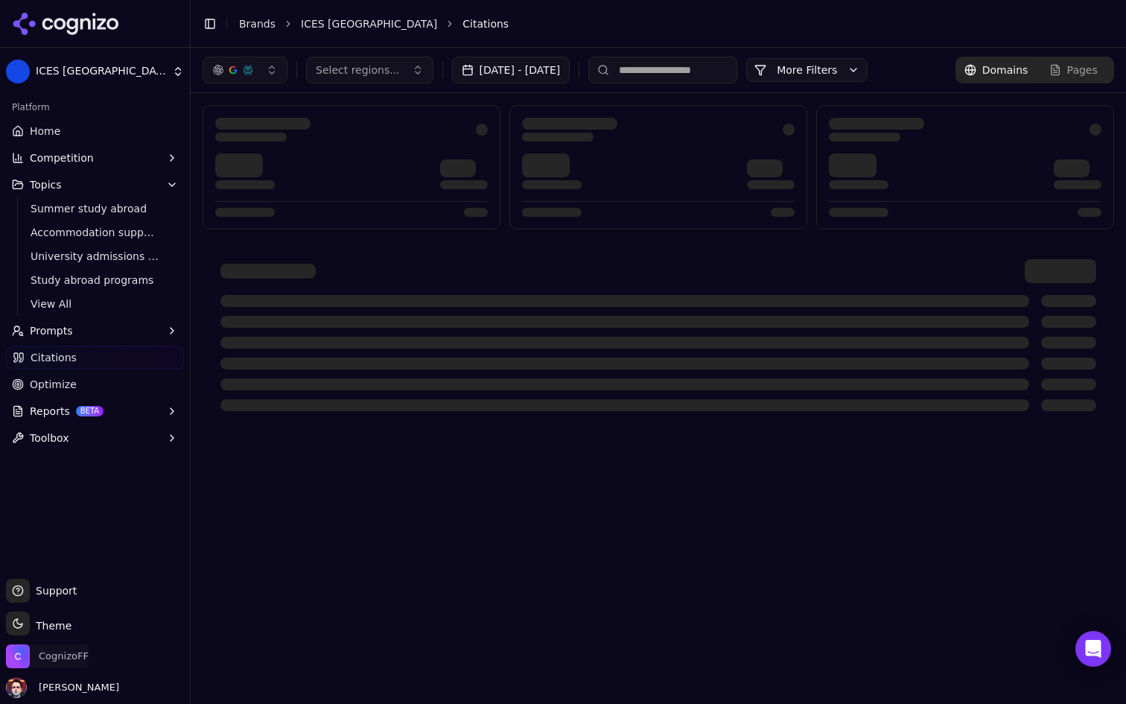
click at [56, 659] on span "CognizoFF" at bounding box center [64, 655] width 50 height 13
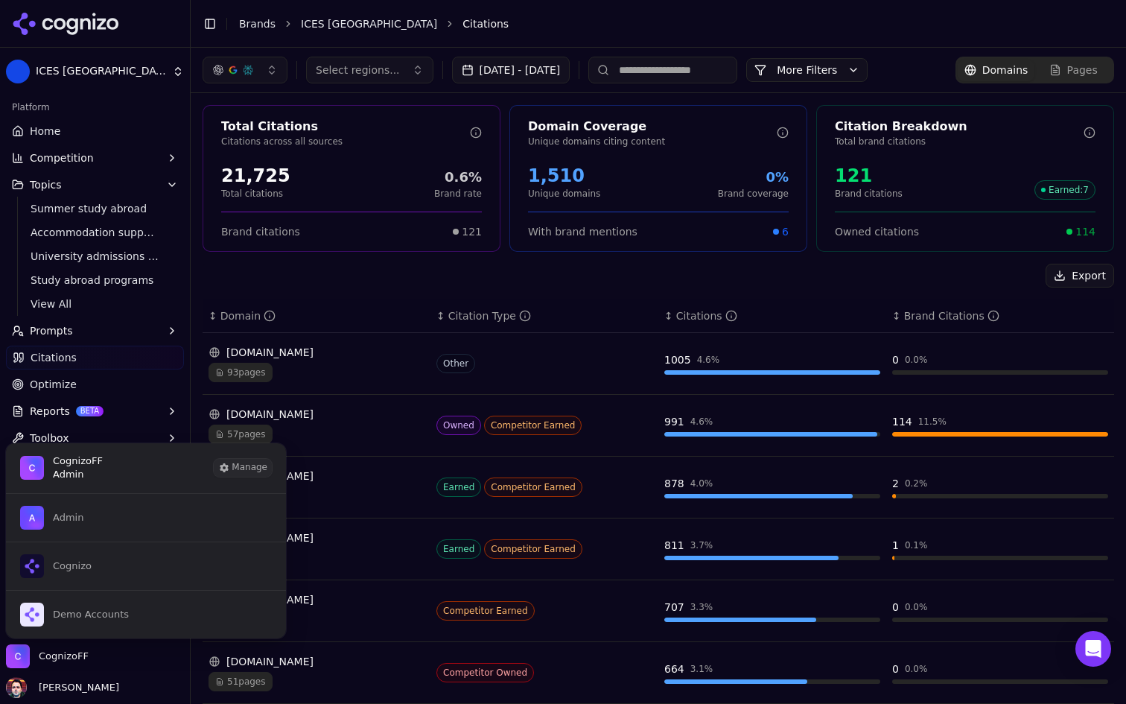
click at [226, 472] on icon "CognizoFF is active" at bounding box center [224, 468] width 12 height 12
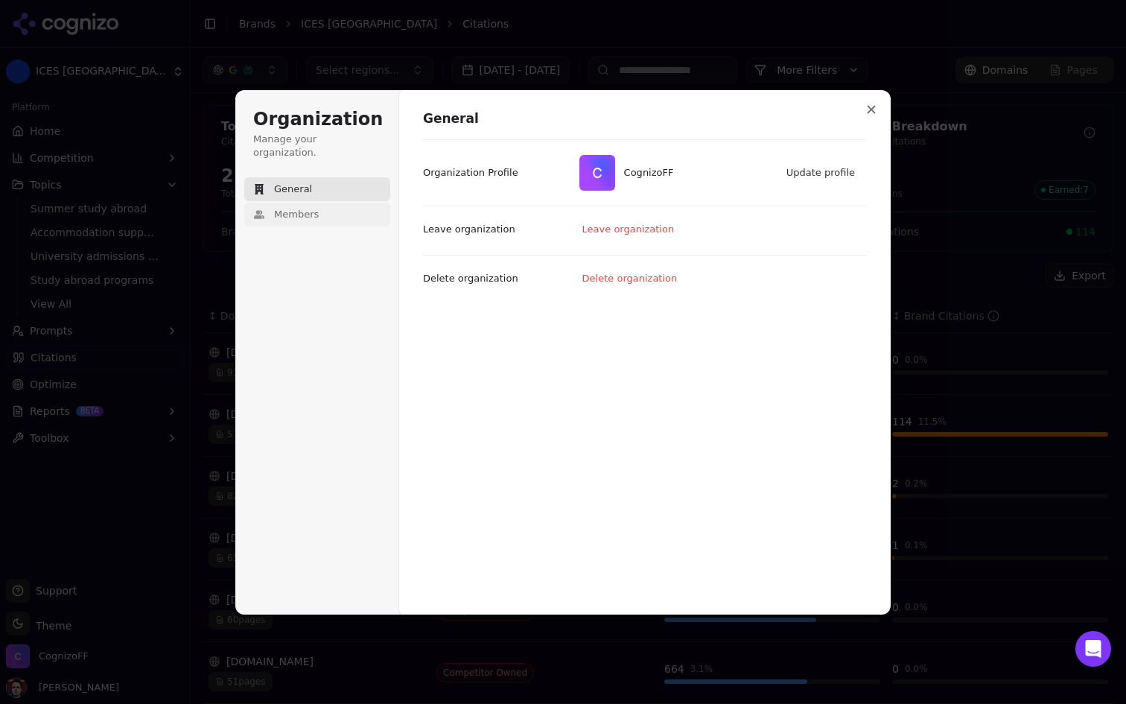
click at [346, 203] on button "Members" at bounding box center [317, 215] width 146 height 24
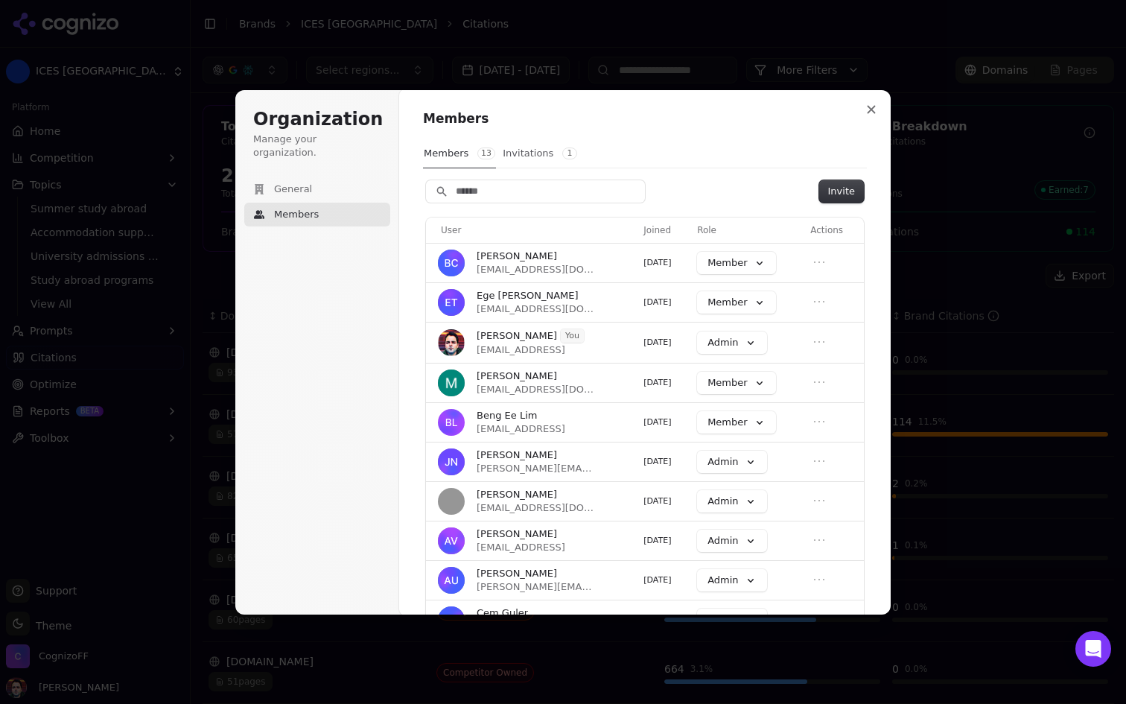
click at [540, 154] on button "Invitations 1" at bounding box center [540, 153] width 76 height 28
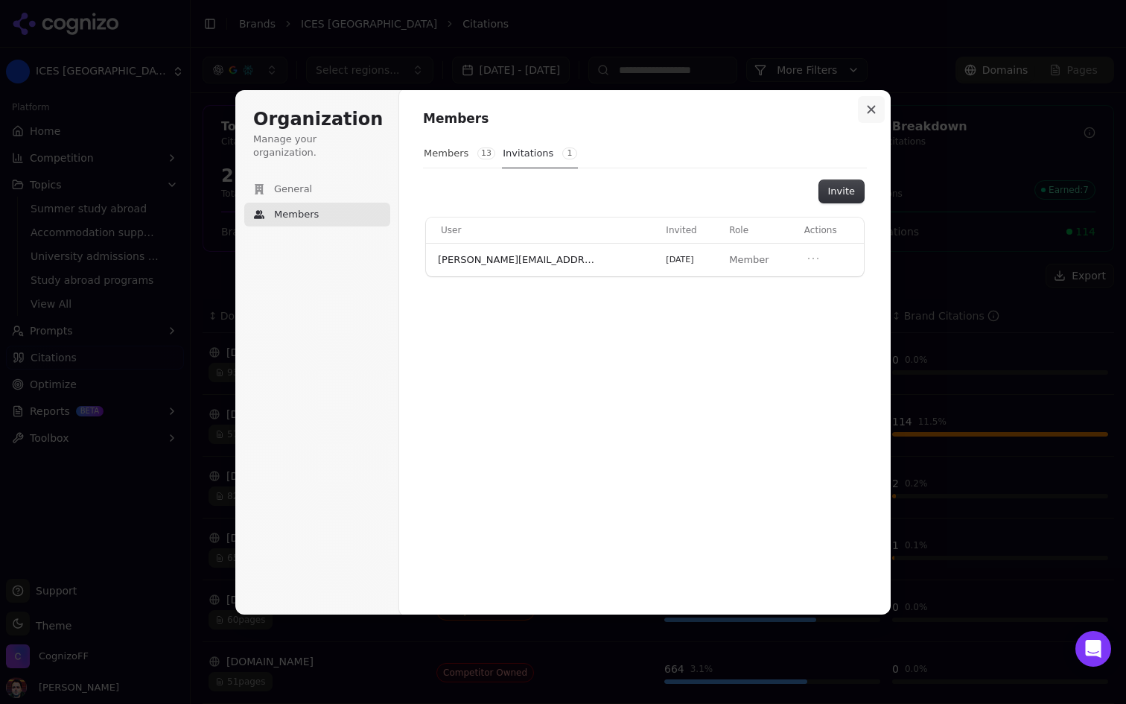
click at [864, 107] on button "Close modal" at bounding box center [871, 109] width 27 height 27
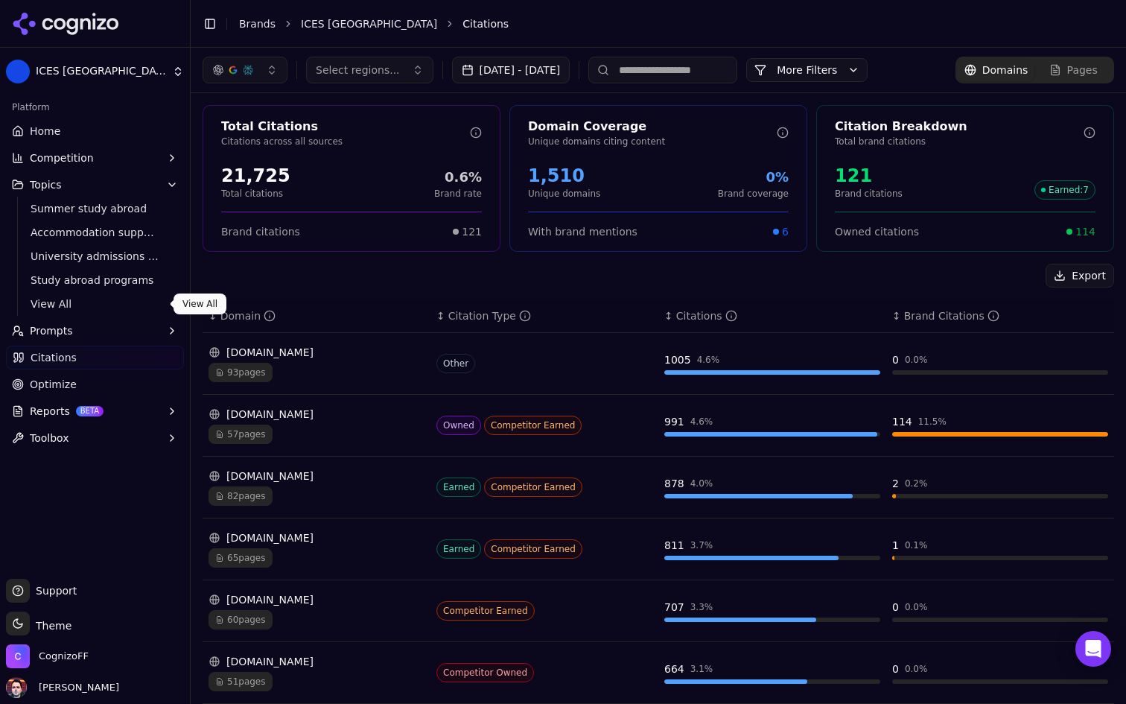
click at [86, 302] on span "View All" at bounding box center [96, 303] width 130 height 15
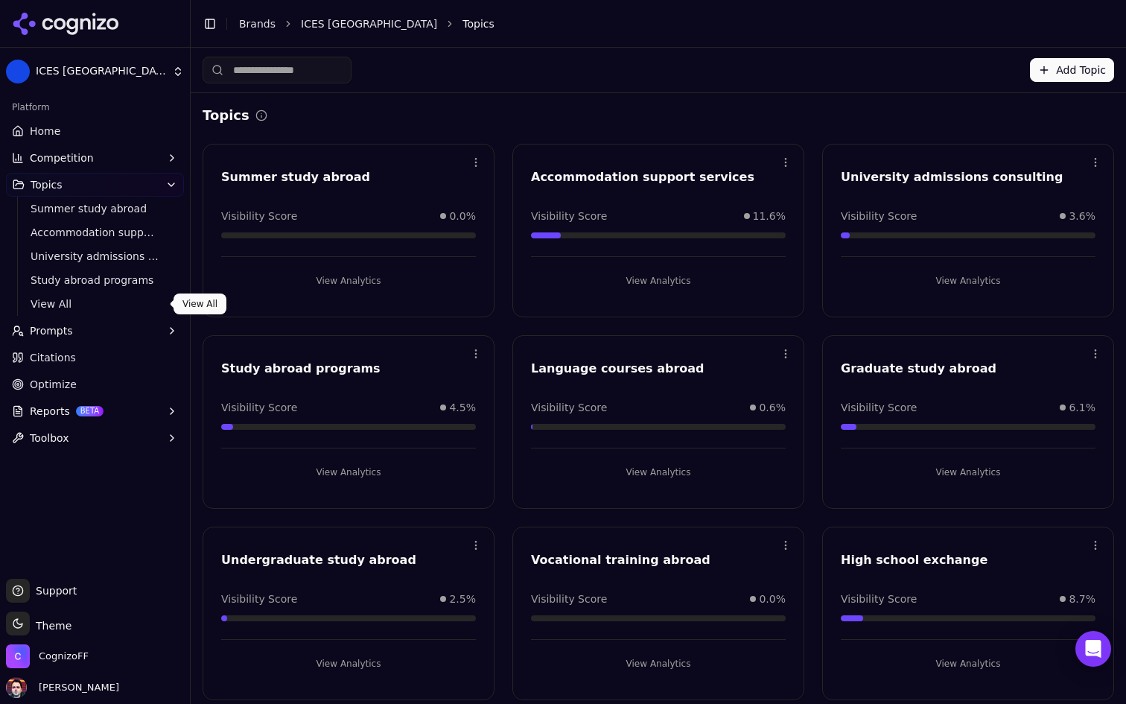
click at [124, 306] on span "View All" at bounding box center [96, 303] width 130 height 15
click at [89, 302] on span "View All" at bounding box center [96, 303] width 130 height 15
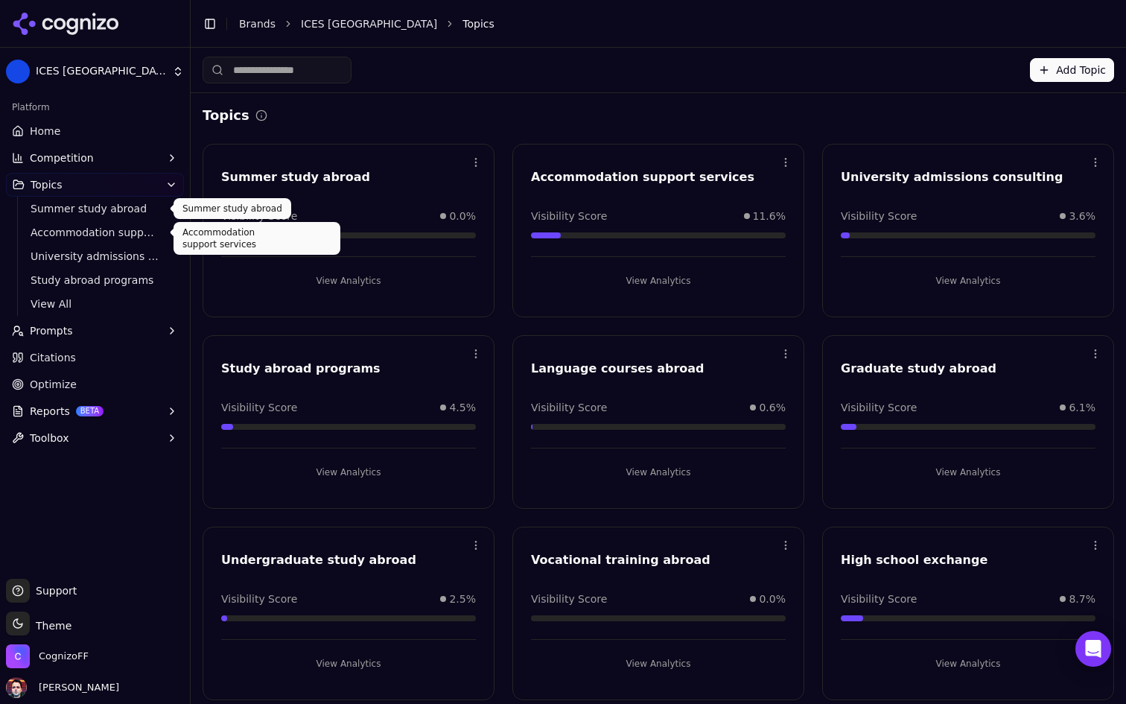
click at [100, 205] on span "Summer study abroad" at bounding box center [96, 208] width 130 height 15
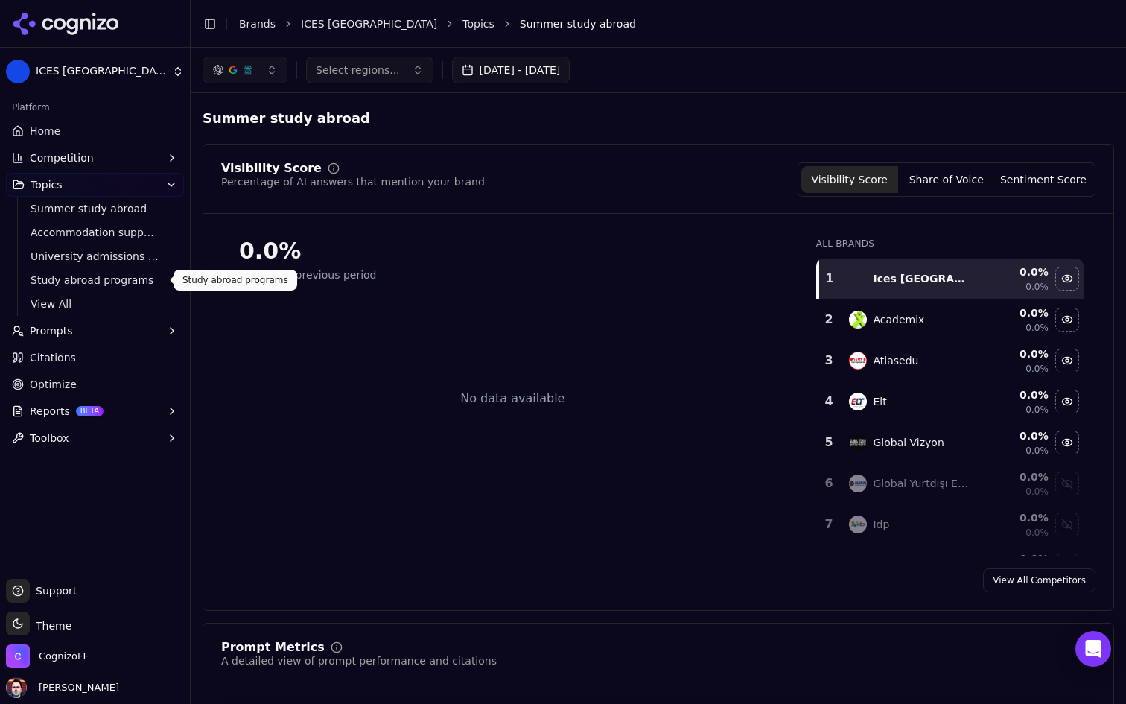
click at [103, 280] on span "Study abroad programs" at bounding box center [96, 280] width 130 height 15
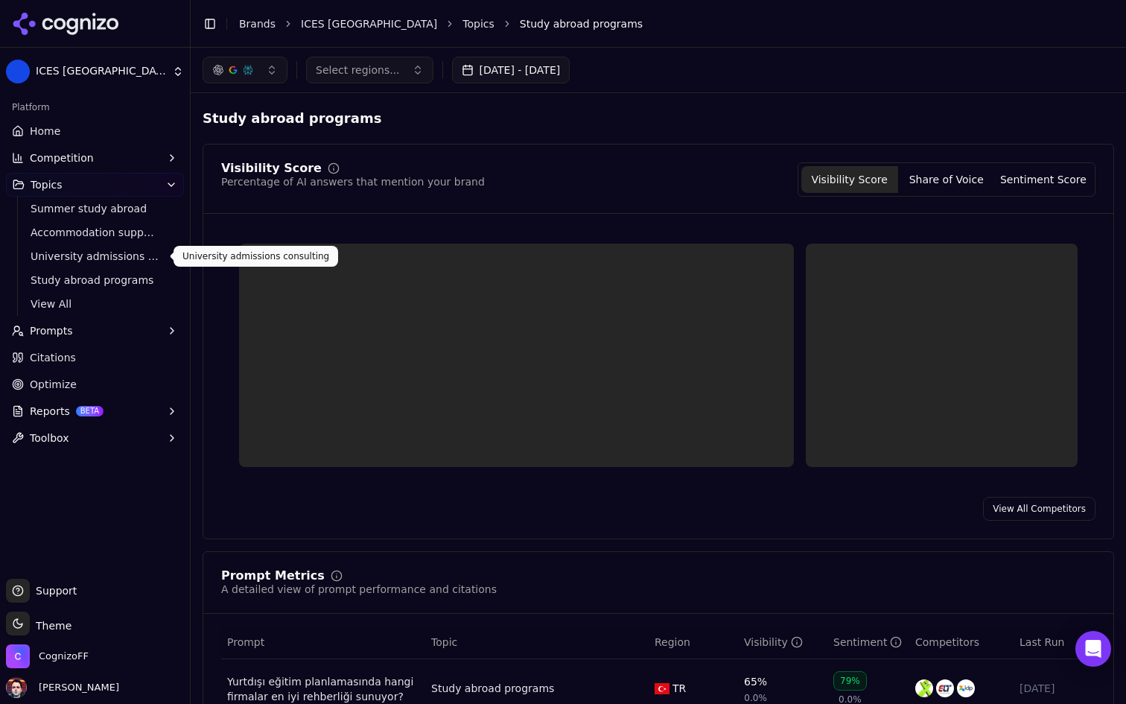
click at [123, 261] on span "University admissions consulting" at bounding box center [96, 256] width 130 height 15
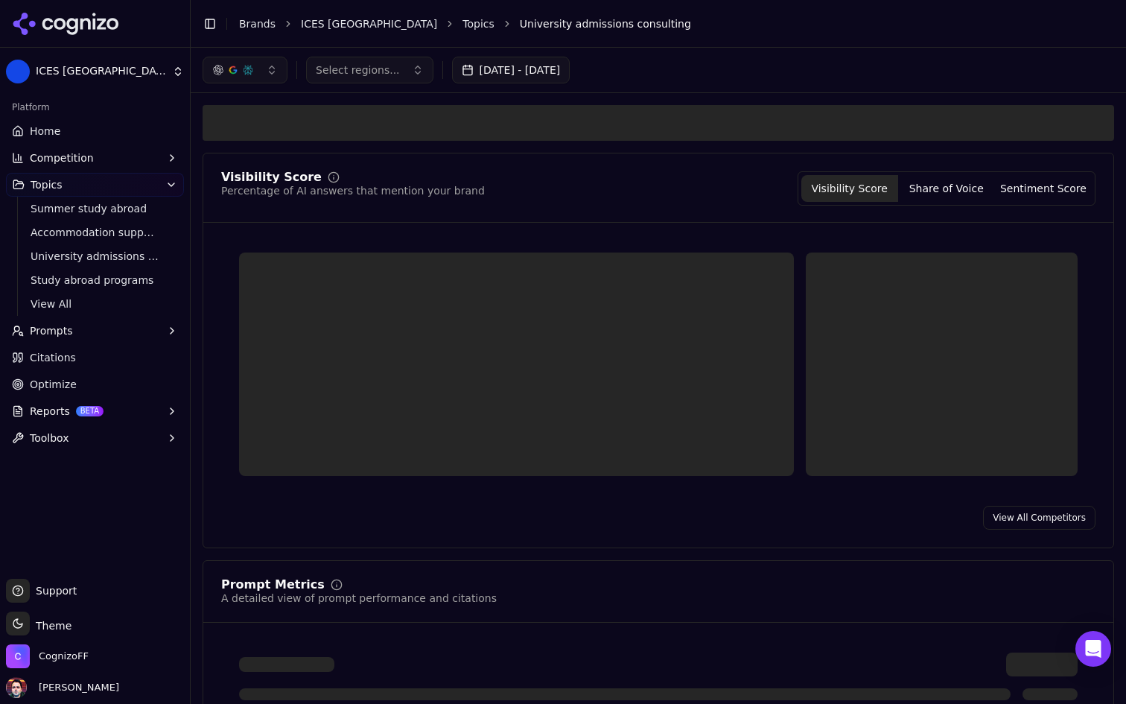
click at [130, 223] on link "Accommodation support services" at bounding box center [95, 232] width 141 height 21
click at [112, 236] on span "Accommodation support services" at bounding box center [96, 232] width 130 height 15
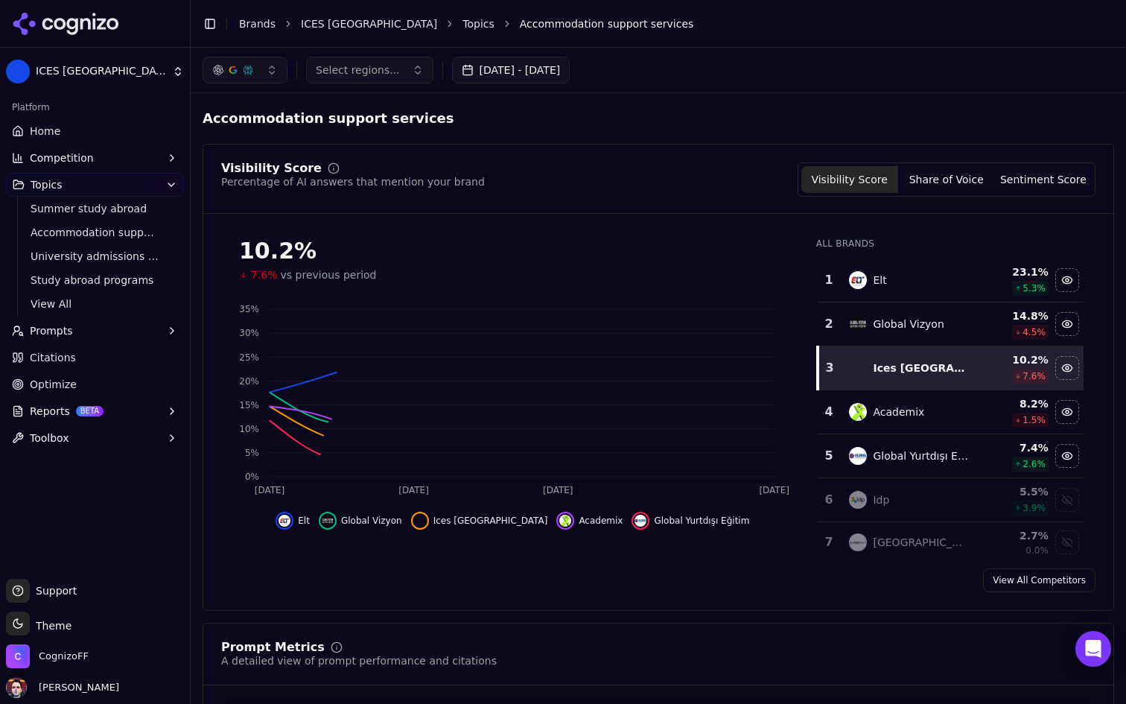
click at [128, 212] on span "Summer study abroad" at bounding box center [96, 208] width 130 height 15
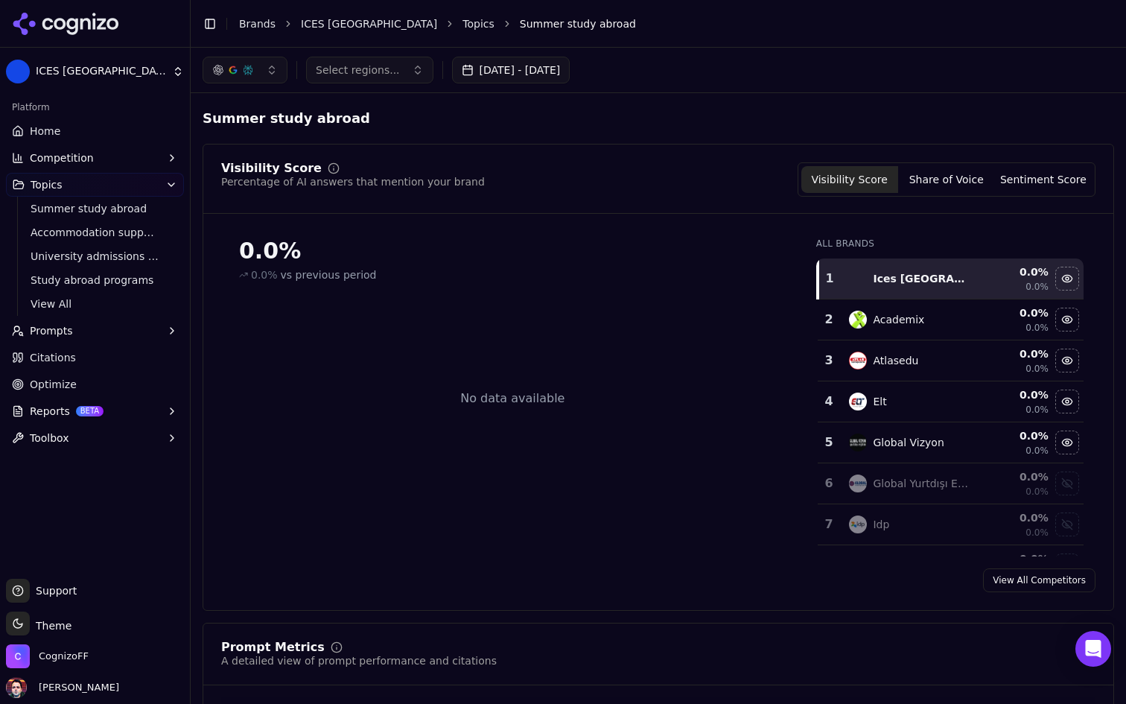
click at [101, 133] on link "Home" at bounding box center [95, 131] width 178 height 24
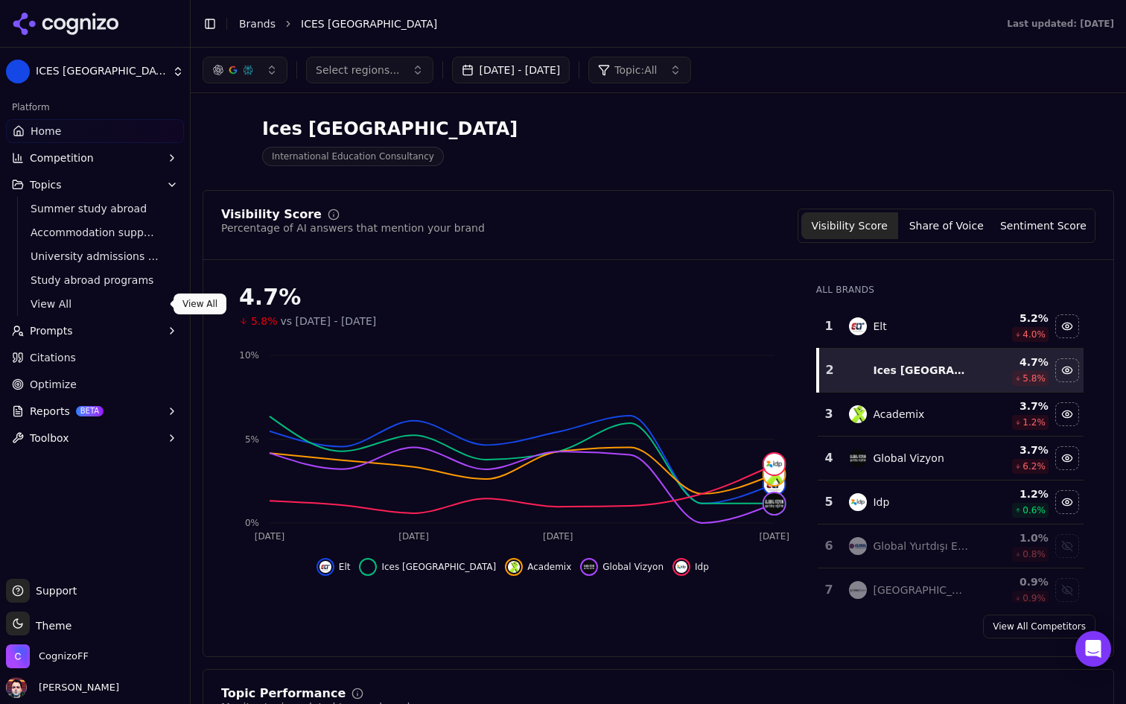
click at [72, 342] on button "Prompts" at bounding box center [95, 331] width 178 height 24
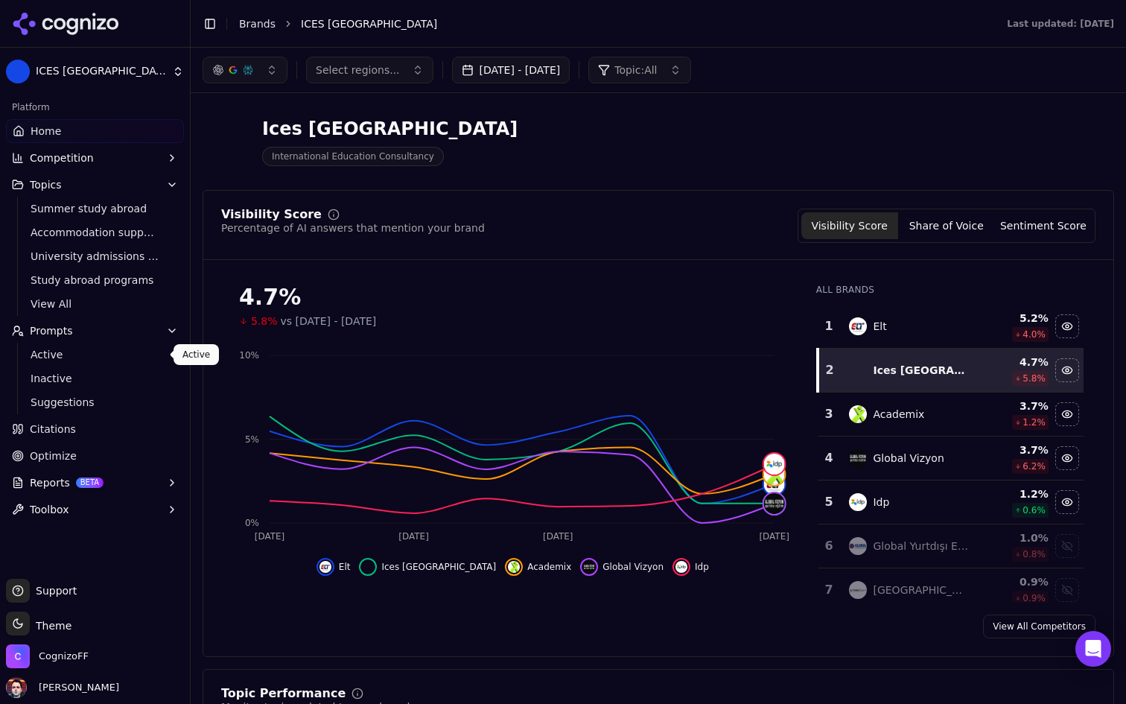
click at [100, 365] on ul "Active Inactive Suggestions" at bounding box center [95, 378] width 157 height 71
click at [116, 353] on span "Active" at bounding box center [96, 354] width 130 height 15
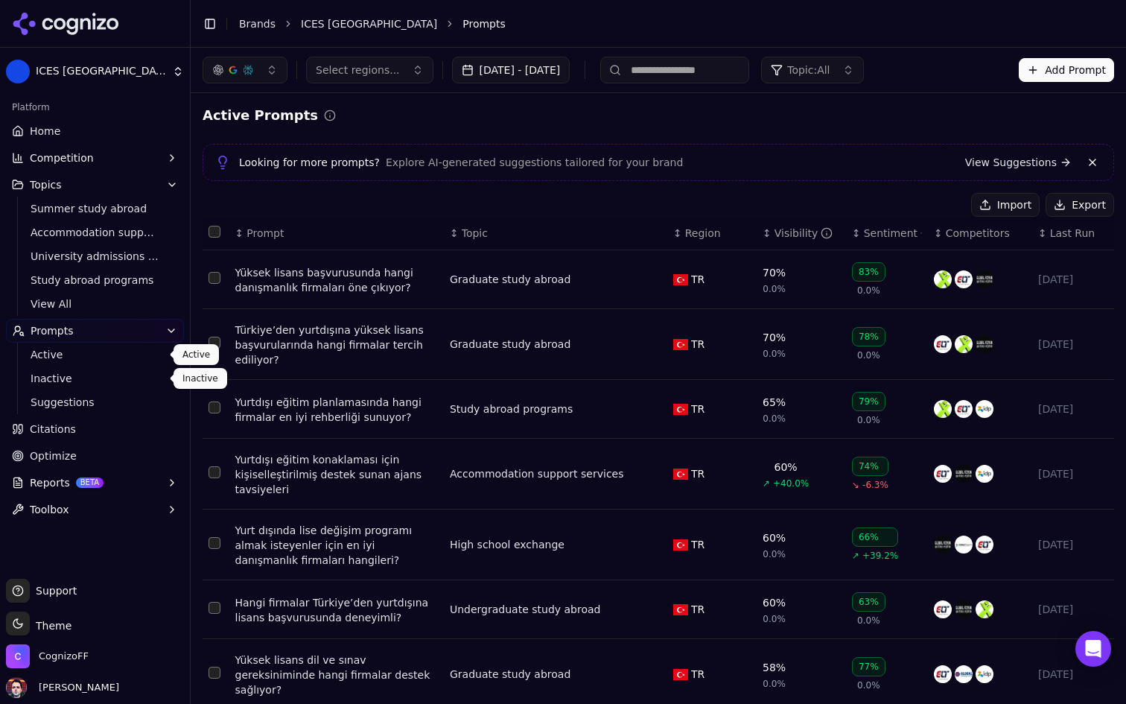
click at [98, 375] on span "Inactive" at bounding box center [96, 378] width 130 height 15
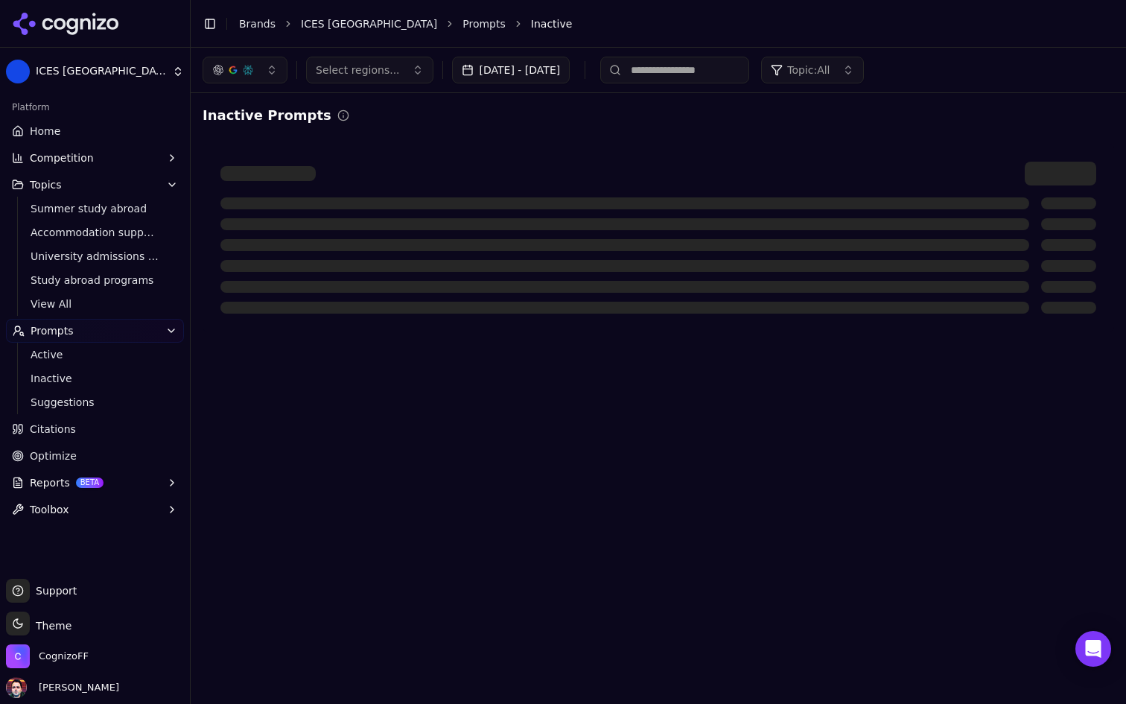
click at [94, 403] on span "Suggestions" at bounding box center [96, 402] width 130 height 15
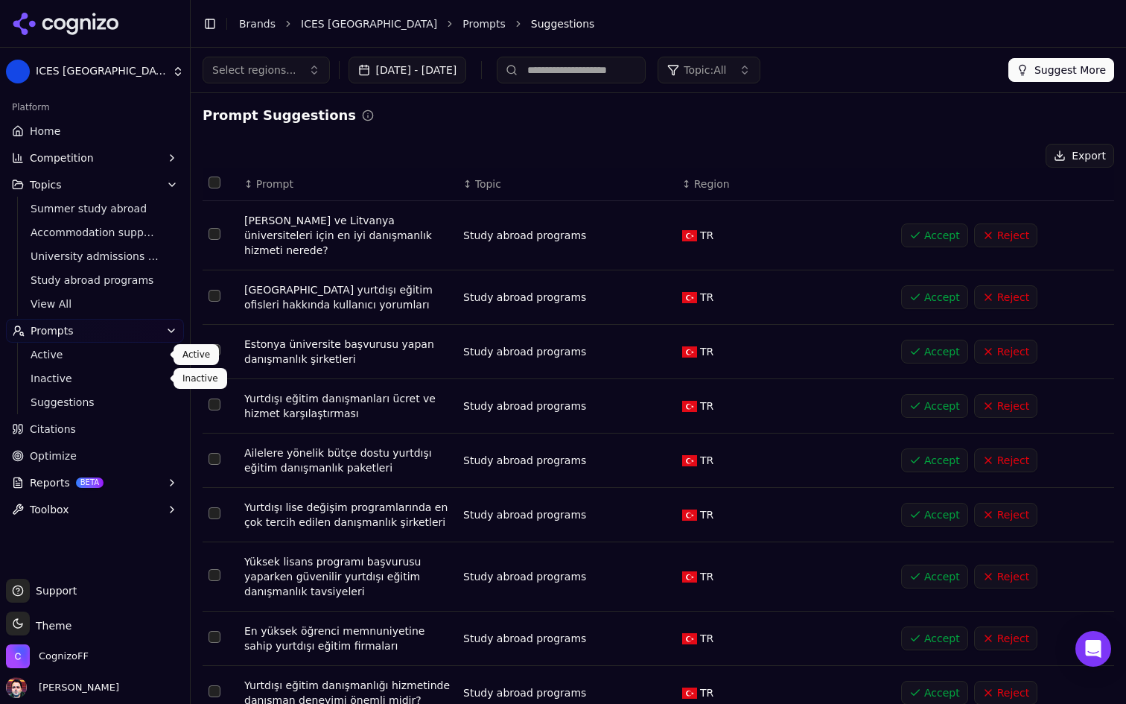
click at [119, 352] on span "Active" at bounding box center [96, 354] width 130 height 15
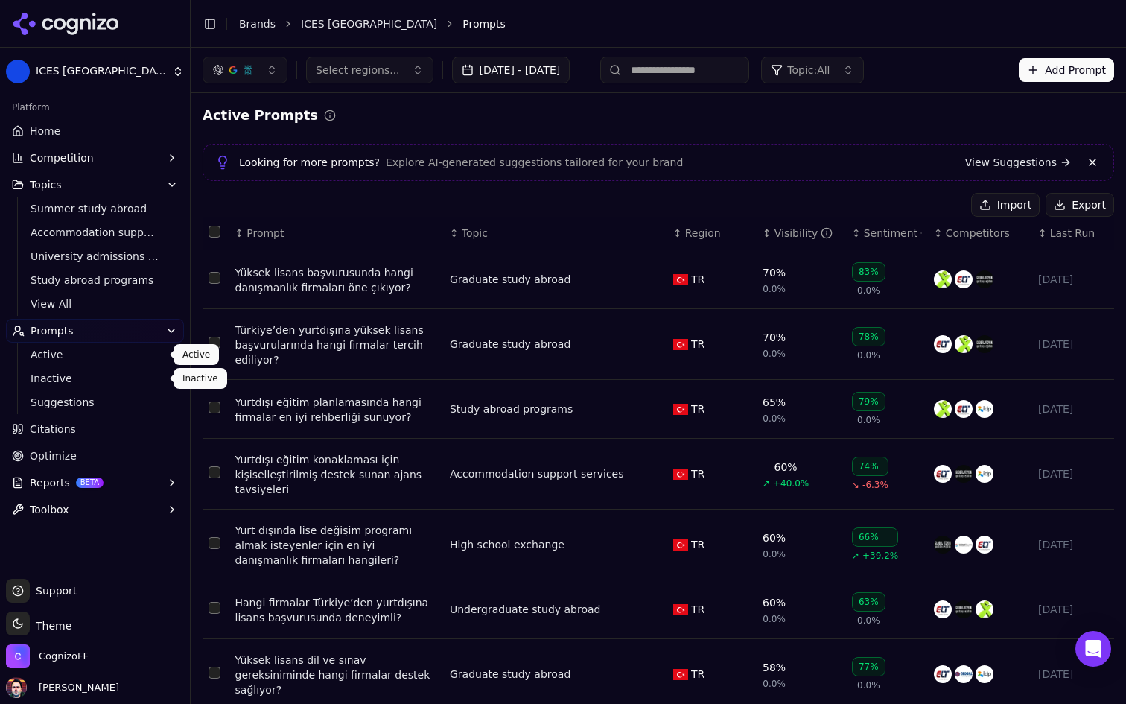
click at [100, 375] on span "Inactive" at bounding box center [96, 378] width 130 height 15
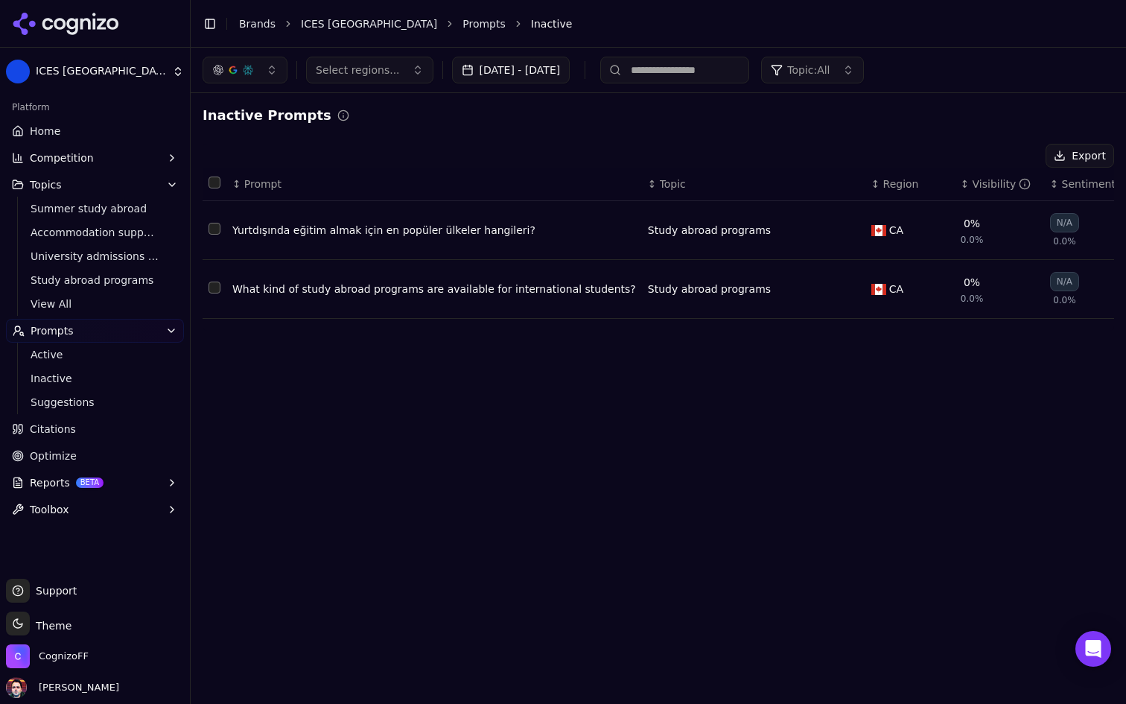
click at [89, 413] on ul "Active Inactive Suggestions" at bounding box center [95, 378] width 157 height 71
click at [117, 393] on link "Suggestions" at bounding box center [95, 402] width 141 height 21
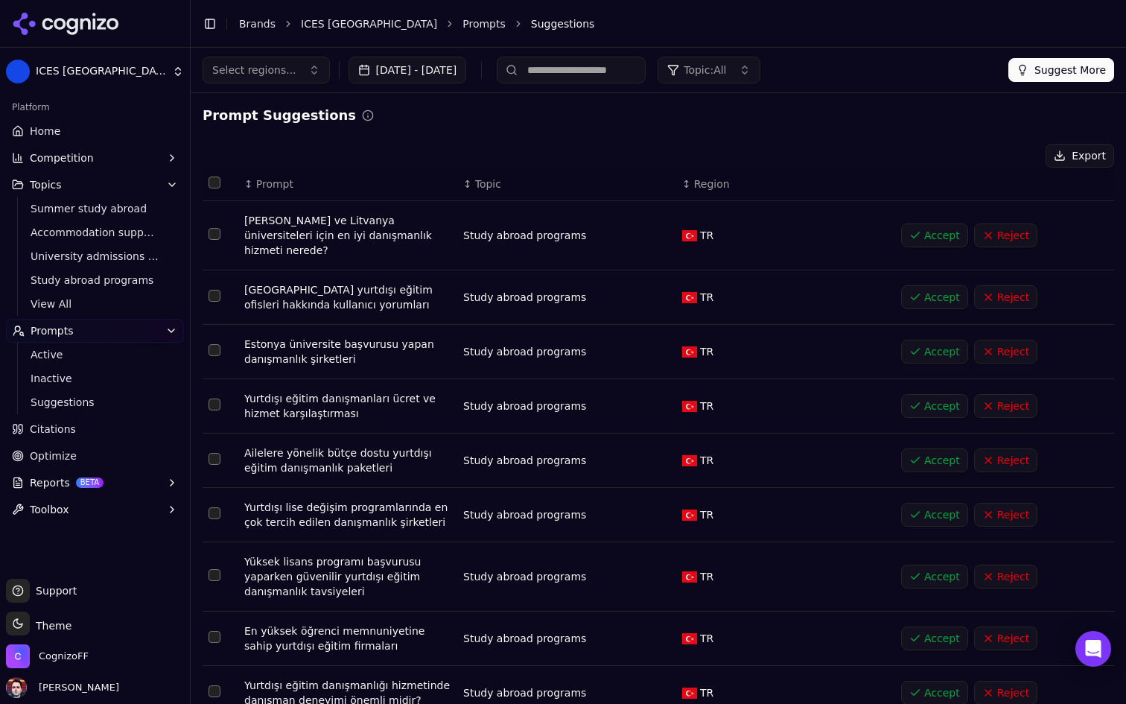
click at [121, 373] on span "Inactive" at bounding box center [96, 378] width 130 height 15
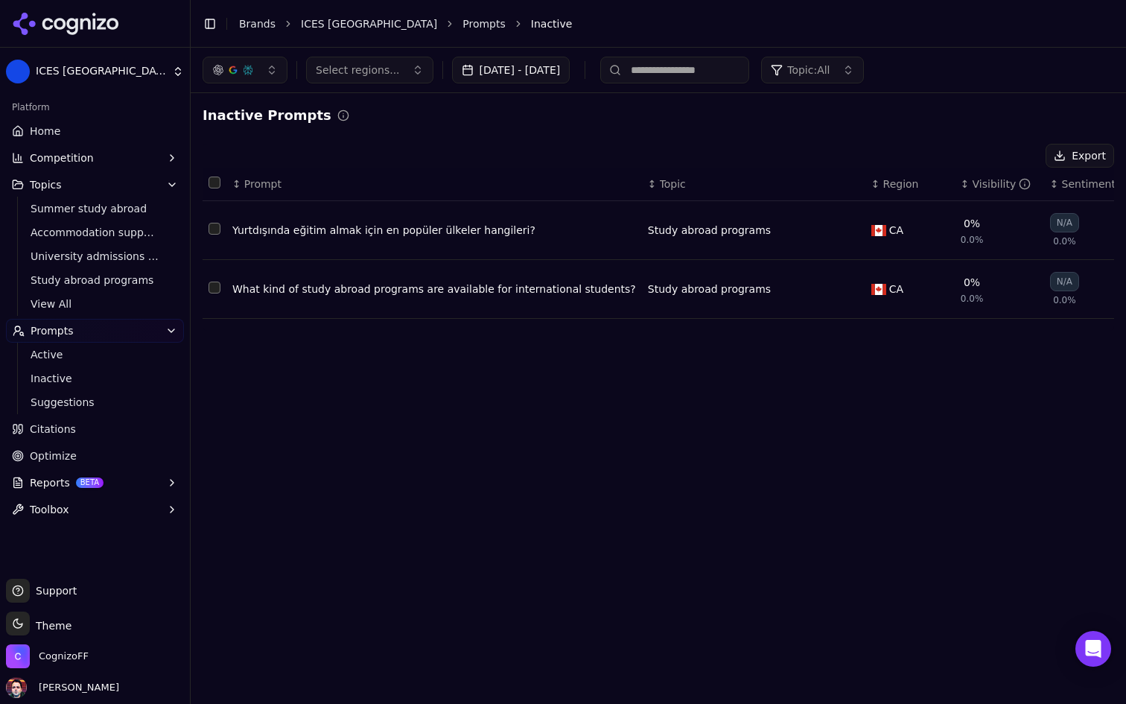
click at [122, 351] on span "Active" at bounding box center [96, 354] width 130 height 15
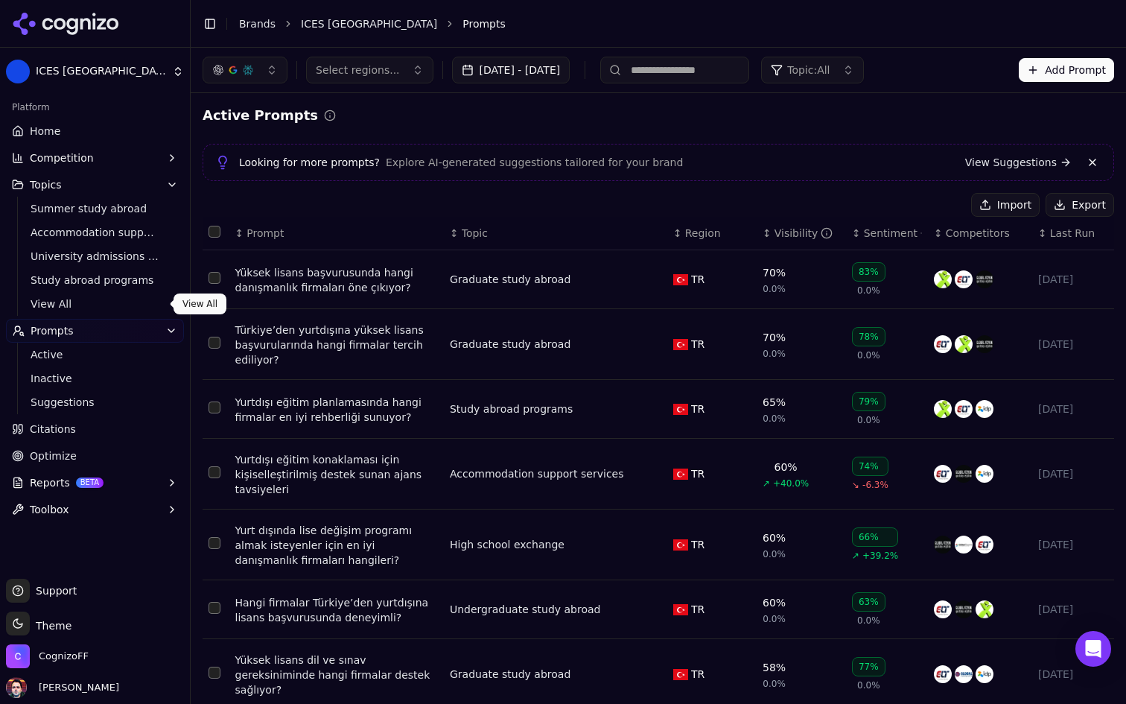
click at [118, 305] on span "View All" at bounding box center [96, 303] width 130 height 15
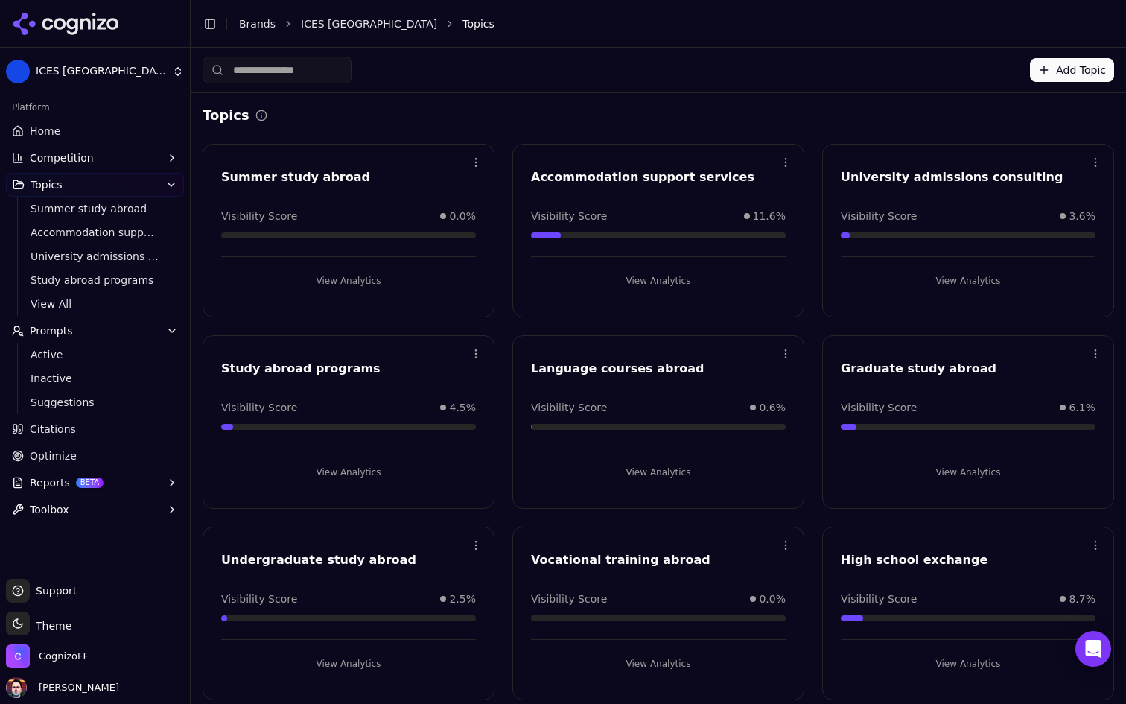
click at [93, 435] on link "Citations" at bounding box center [95, 429] width 178 height 24
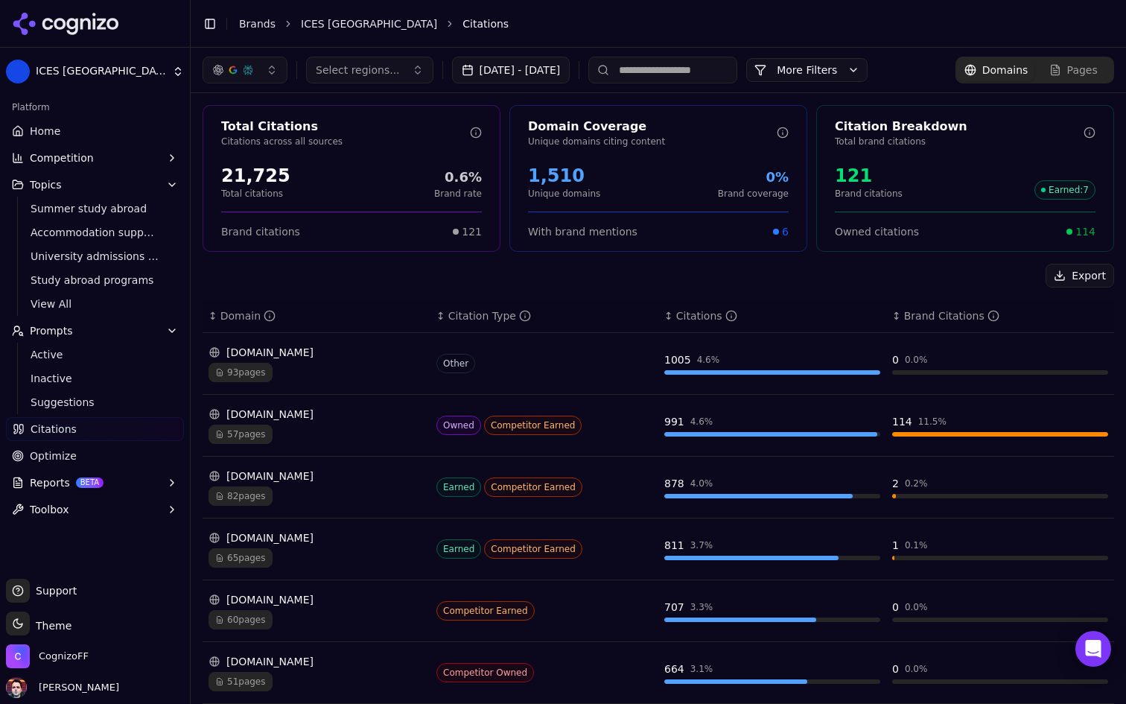
click at [358, 429] on div "57 pages" at bounding box center [317, 433] width 216 height 19
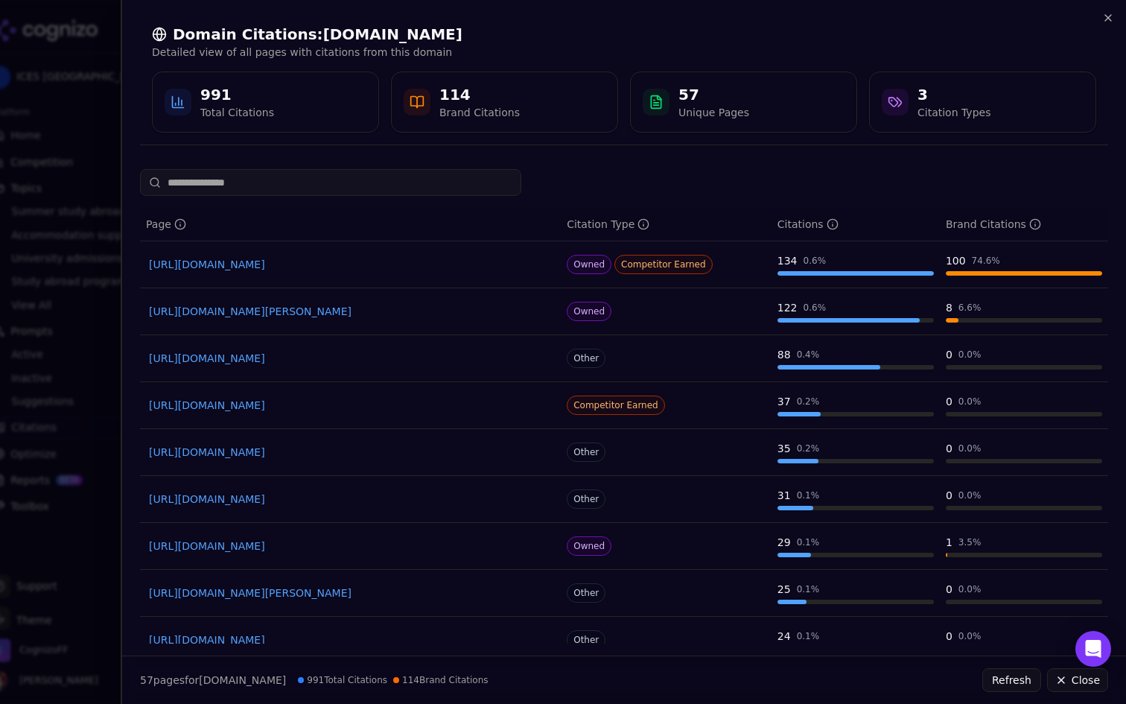
click at [232, 264] on link "https://icesturkey.com" at bounding box center [350, 264] width 403 height 15
click at [1110, 19] on icon "button" at bounding box center [1108, 18] width 6 height 6
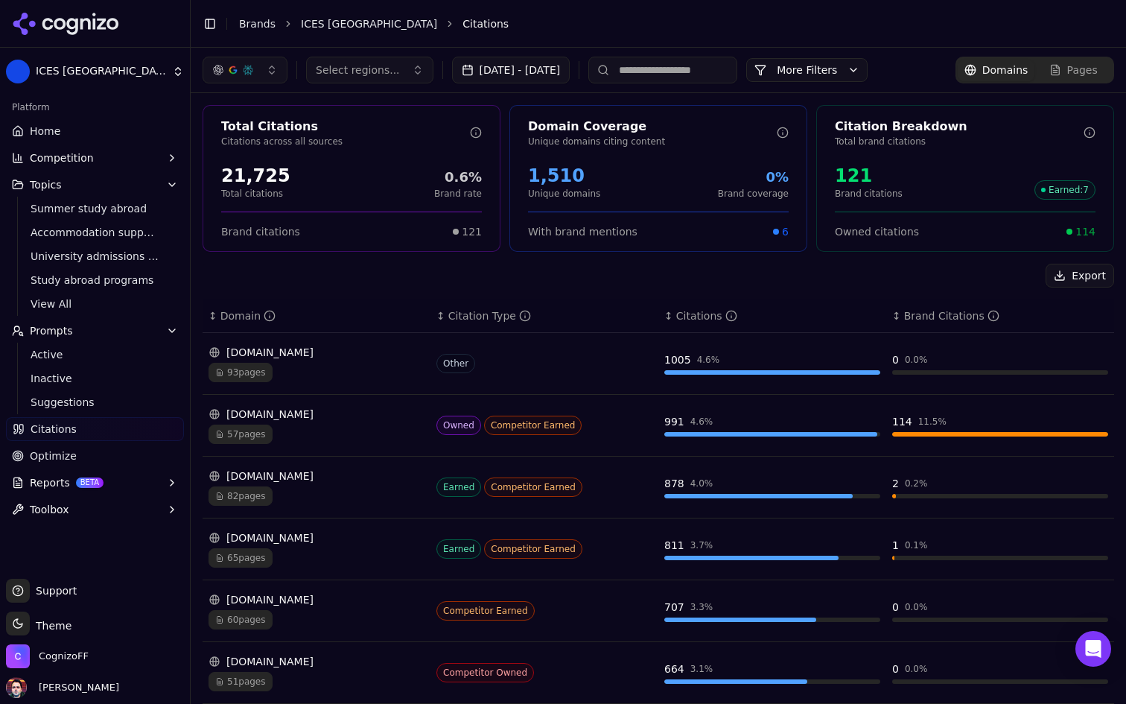
click at [110, 143] on ul "Home Competition Topics Summer study abroad Accommodation support services Univ…" at bounding box center [95, 320] width 178 height 402
click at [115, 136] on link "Home" at bounding box center [95, 131] width 178 height 24
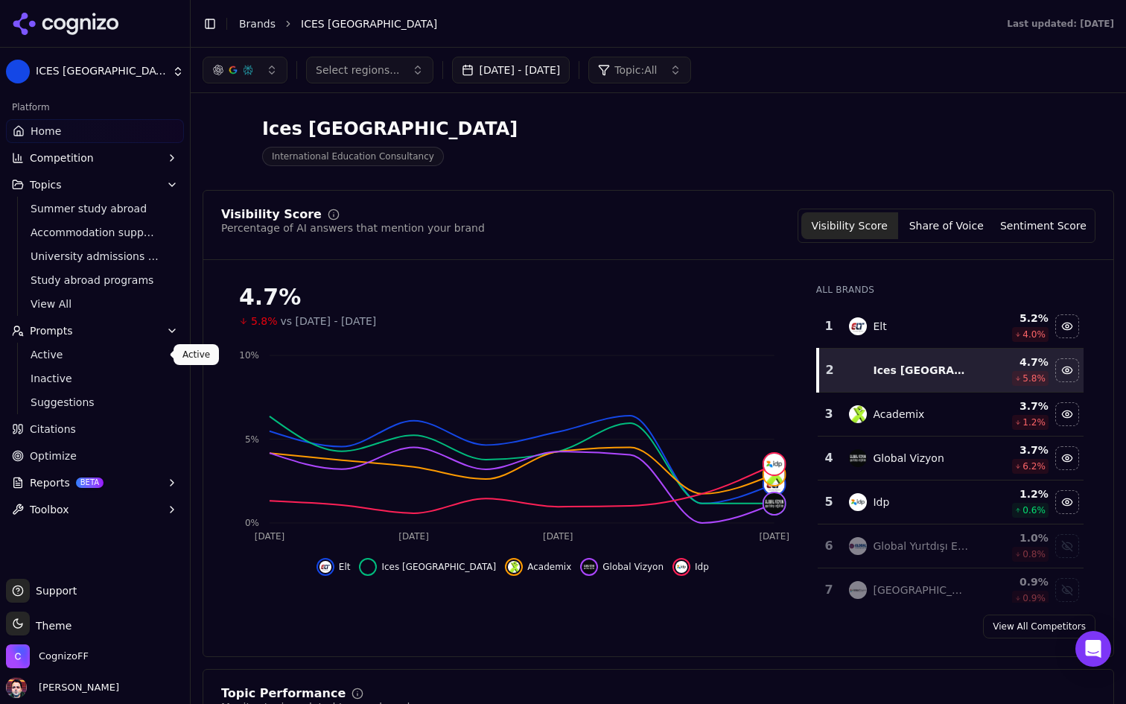
click at [151, 348] on span "Active" at bounding box center [96, 354] width 130 height 15
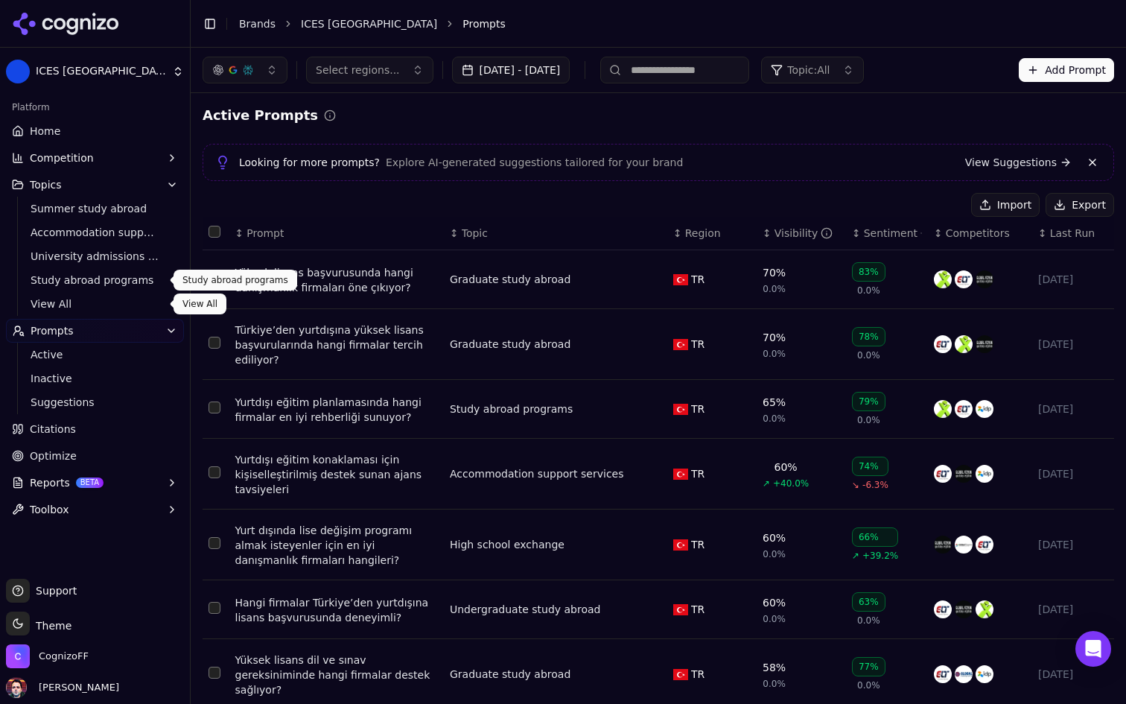
click at [95, 304] on span "View All" at bounding box center [96, 303] width 130 height 15
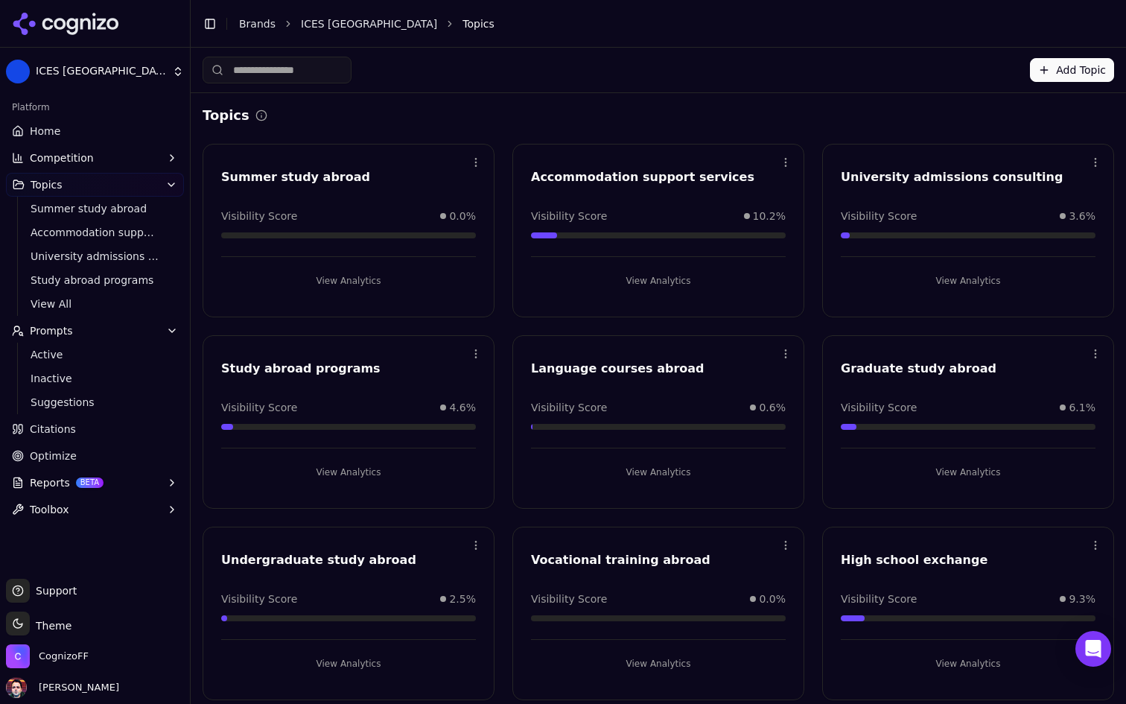
click at [118, 136] on link "Home" at bounding box center [95, 131] width 178 height 24
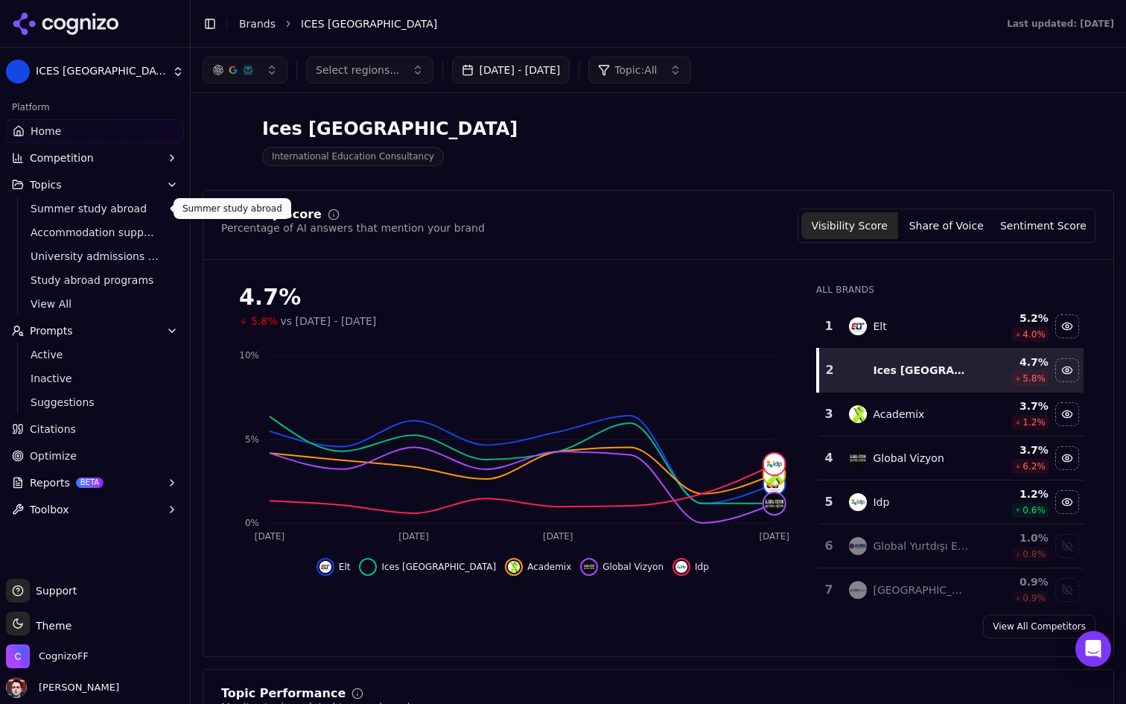
click at [150, 184] on button "Topics" at bounding box center [95, 185] width 178 height 24
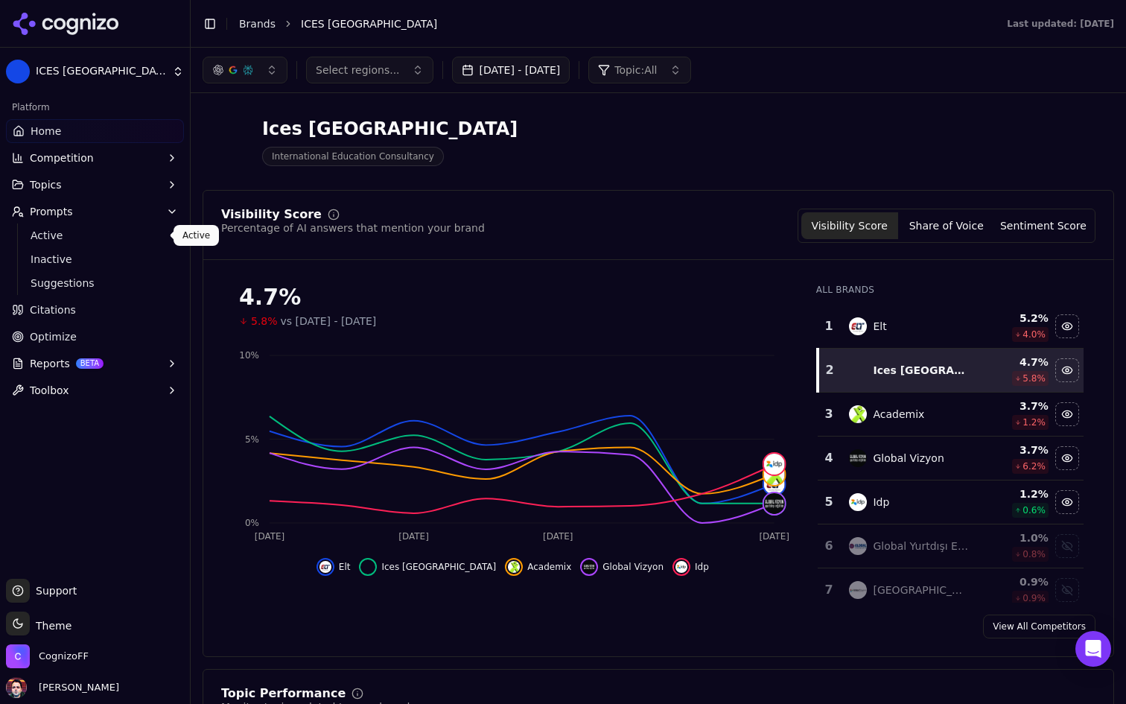
click at [164, 208] on button "Prompts" at bounding box center [95, 212] width 178 height 24
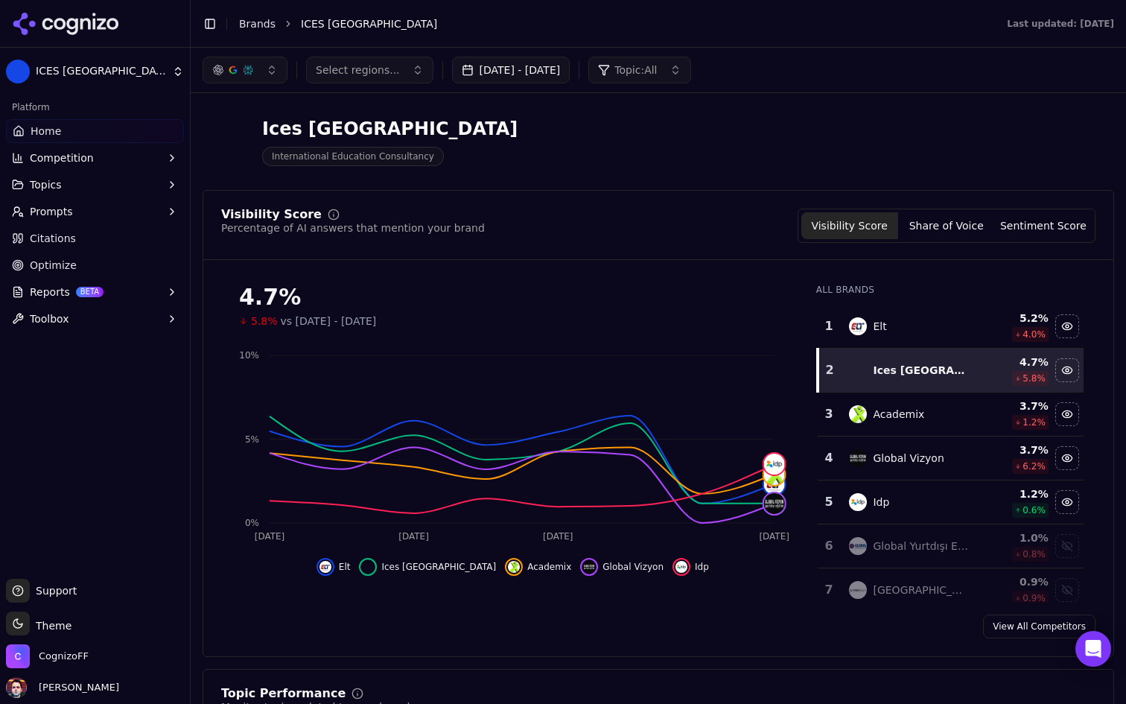
click at [150, 244] on link "Citations" at bounding box center [95, 238] width 178 height 24
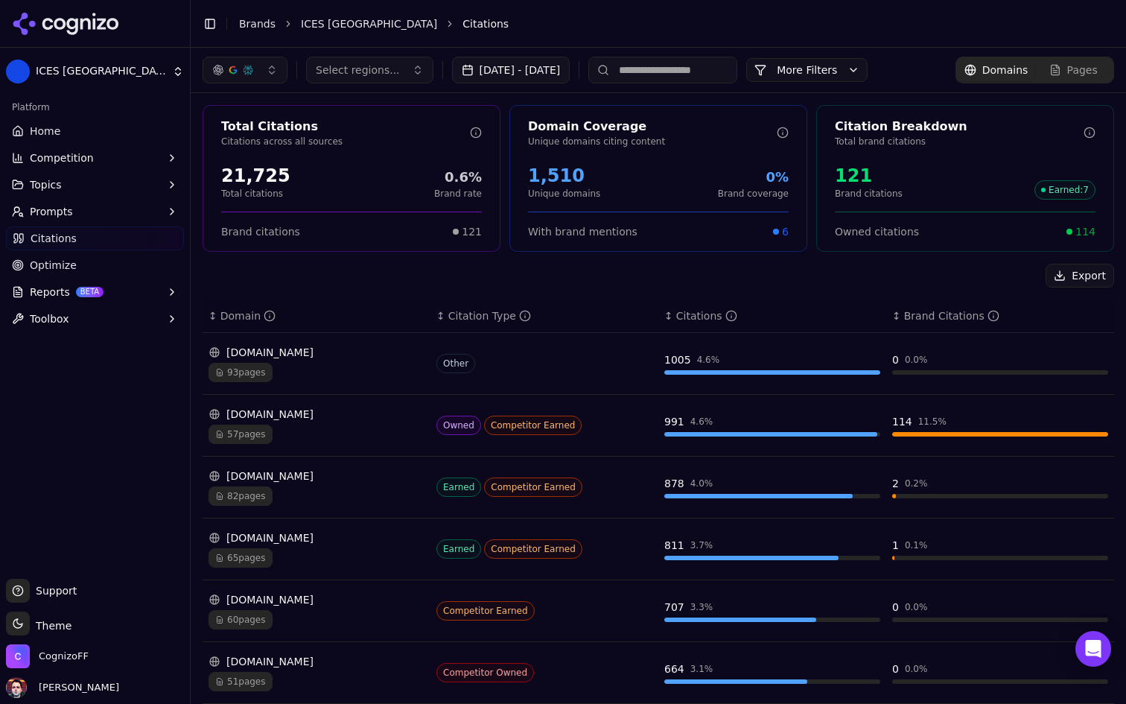
click at [143, 261] on link "Optimize" at bounding box center [95, 265] width 178 height 24
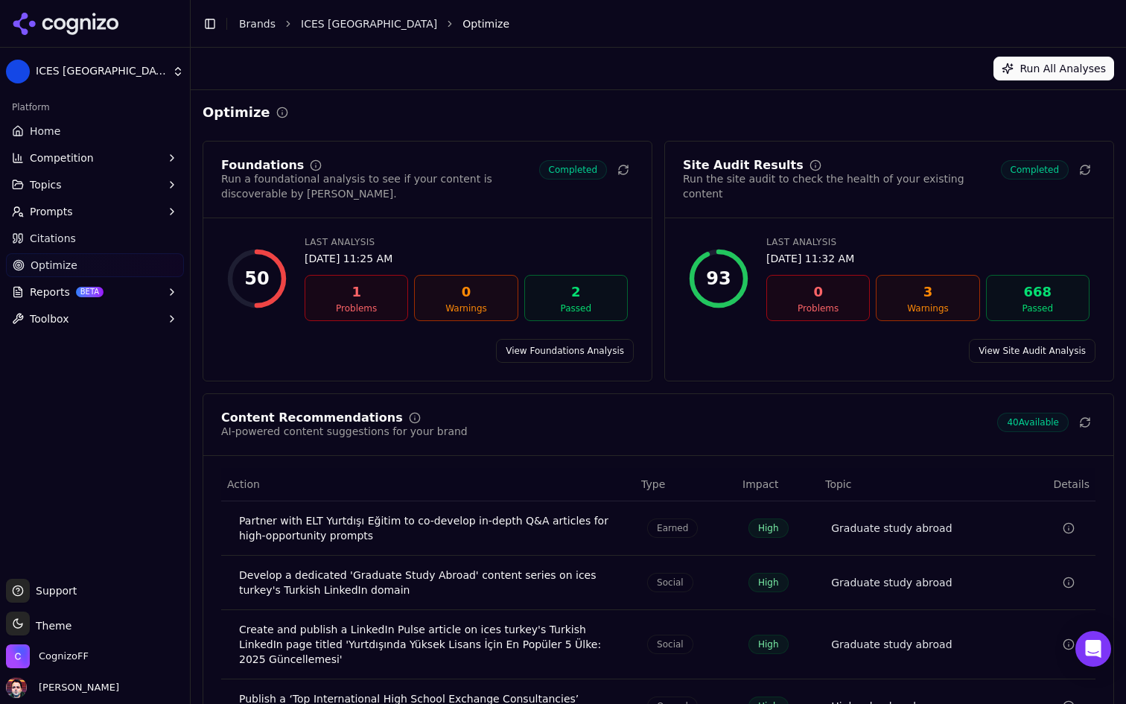
click at [133, 121] on link "Home" at bounding box center [95, 131] width 178 height 24
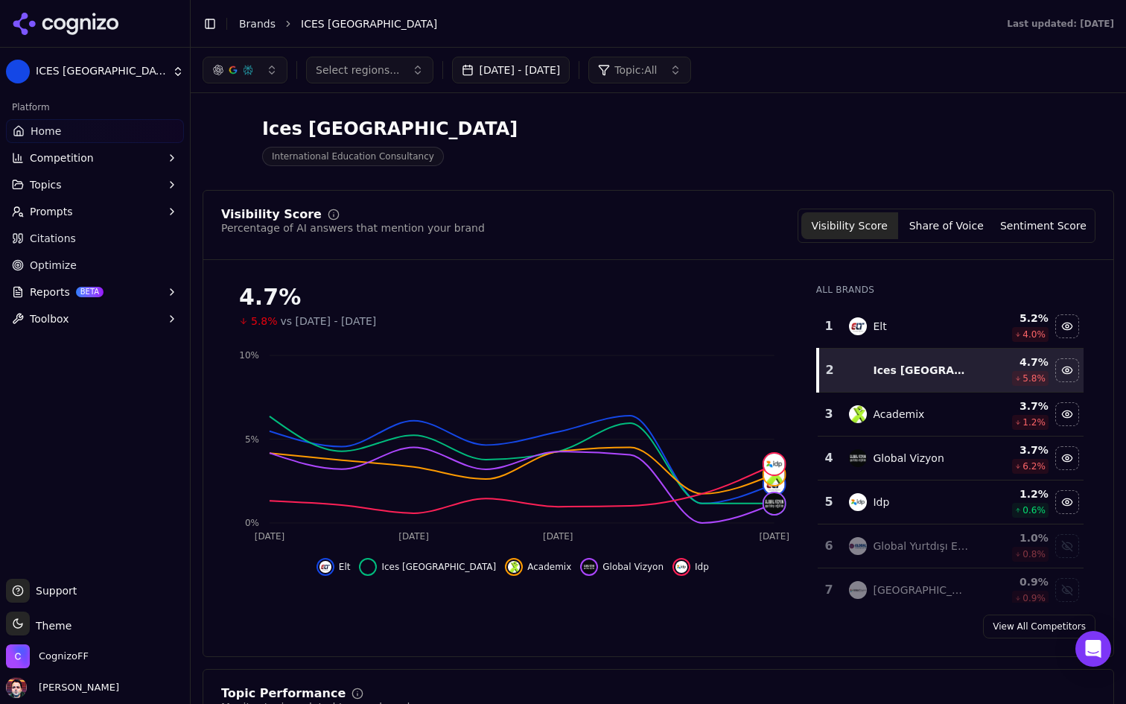
click at [143, 290] on button "Reports BETA" at bounding box center [95, 292] width 178 height 24
click at [160, 266] on link "Optimize" at bounding box center [95, 265] width 178 height 24
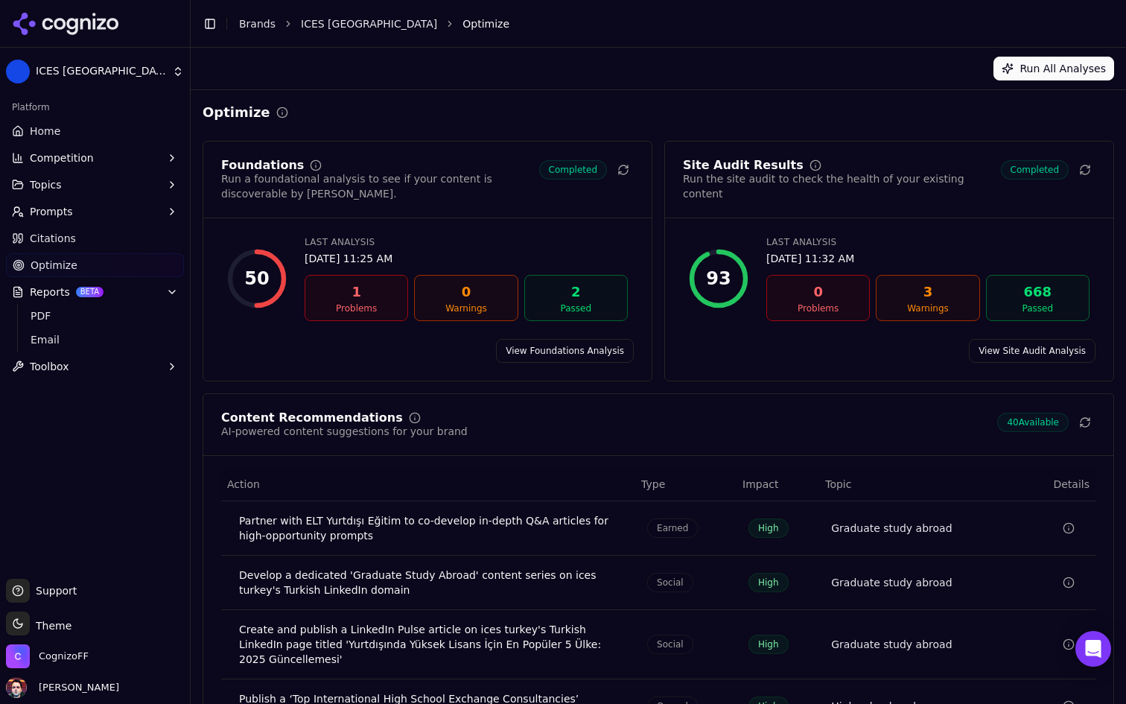
click at [141, 248] on link "Citations" at bounding box center [95, 238] width 178 height 24
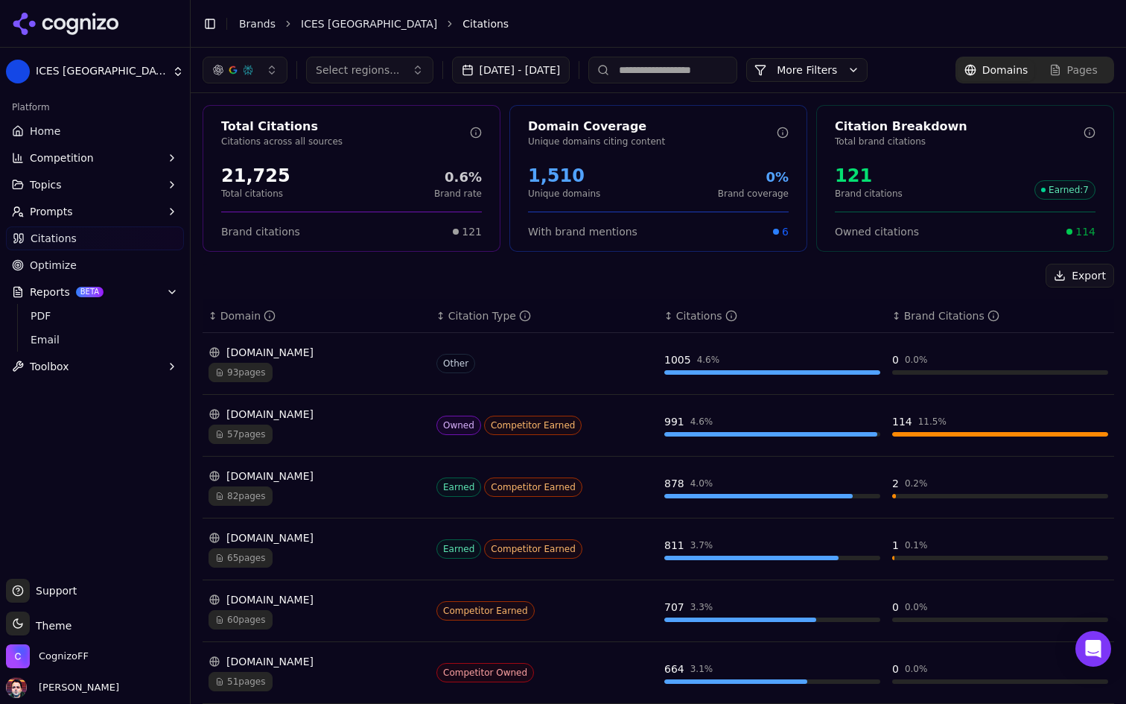
click at [163, 221] on button "Prompts" at bounding box center [95, 212] width 178 height 24
click at [128, 129] on link "Home" at bounding box center [95, 131] width 178 height 24
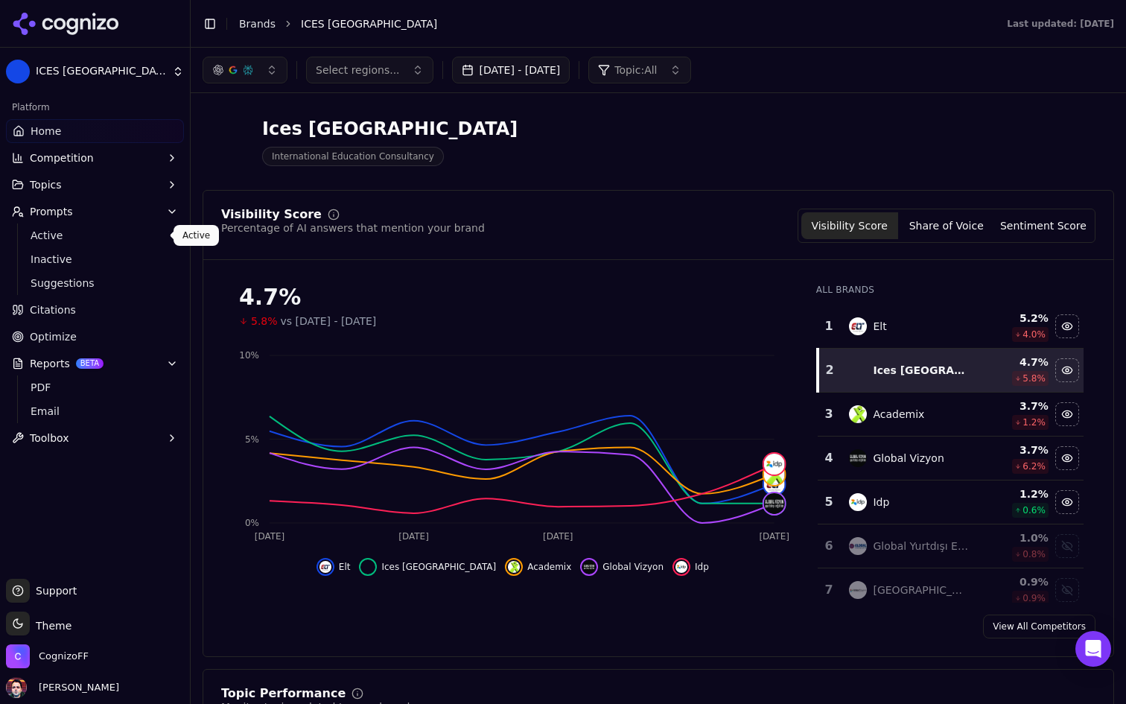
click at [116, 235] on span "Active" at bounding box center [96, 235] width 130 height 15
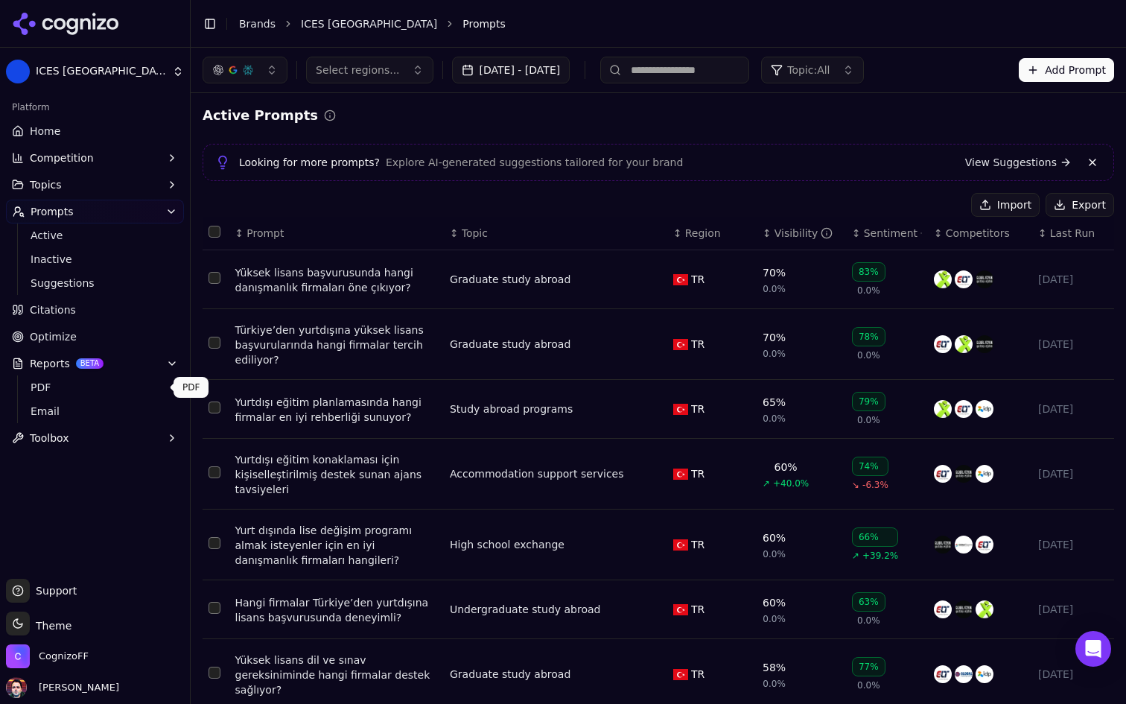
click at [153, 358] on button "Reports BETA" at bounding box center [95, 363] width 178 height 24
click at [156, 217] on button "Prompts" at bounding box center [95, 212] width 178 height 24
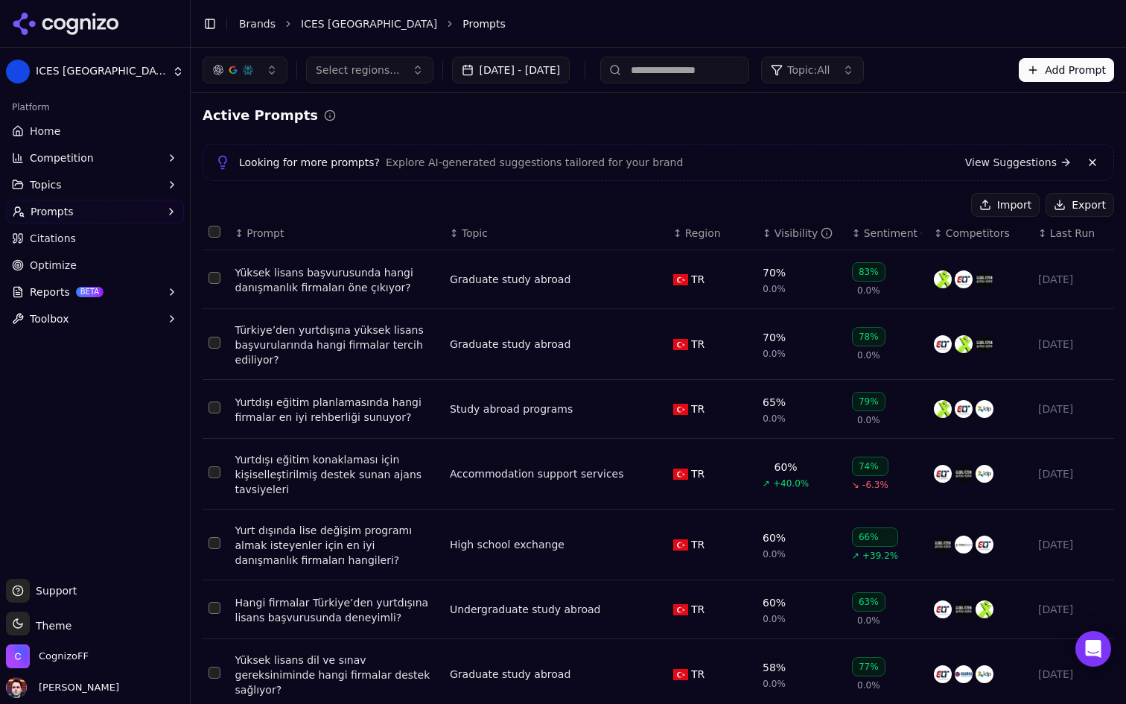
click at [158, 121] on link "Home" at bounding box center [95, 131] width 178 height 24
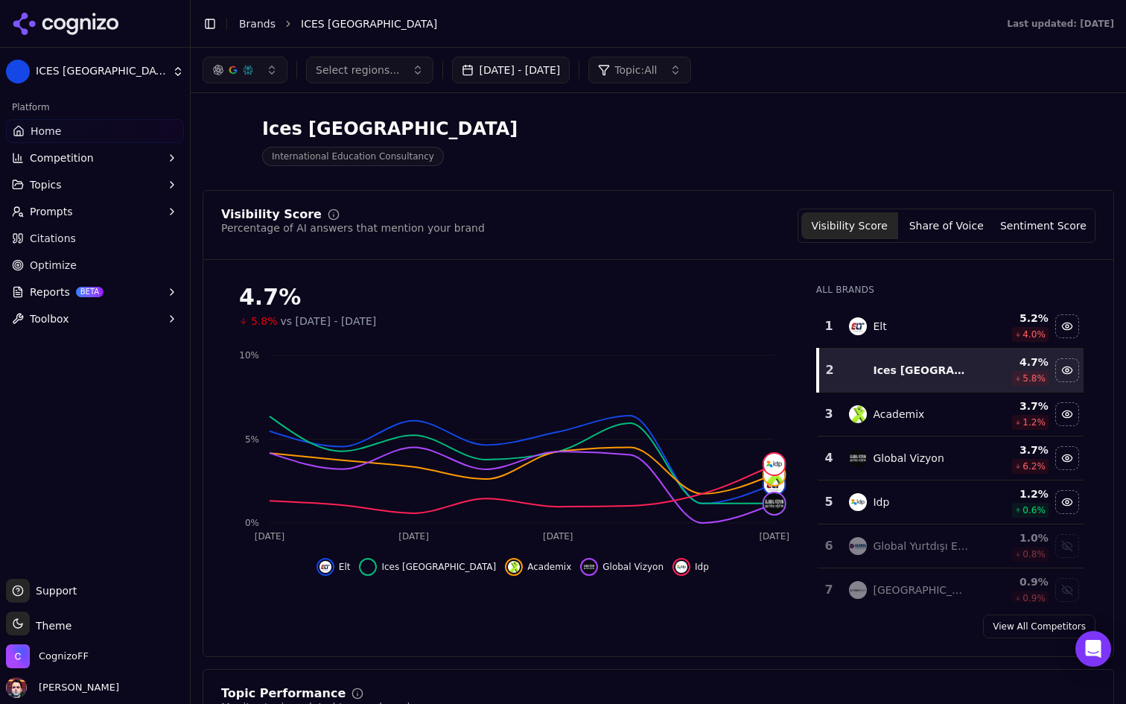
click at [141, 167] on button "Competition" at bounding box center [95, 158] width 178 height 24
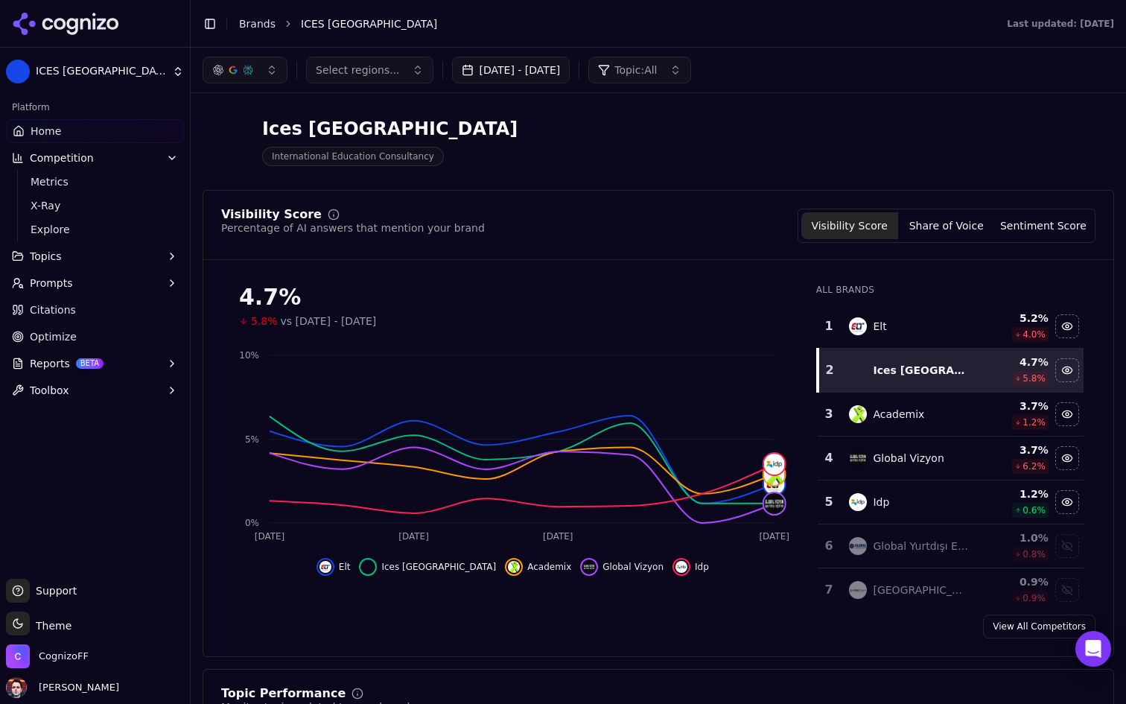
click at [141, 167] on button "Competition" at bounding box center [95, 158] width 178 height 24
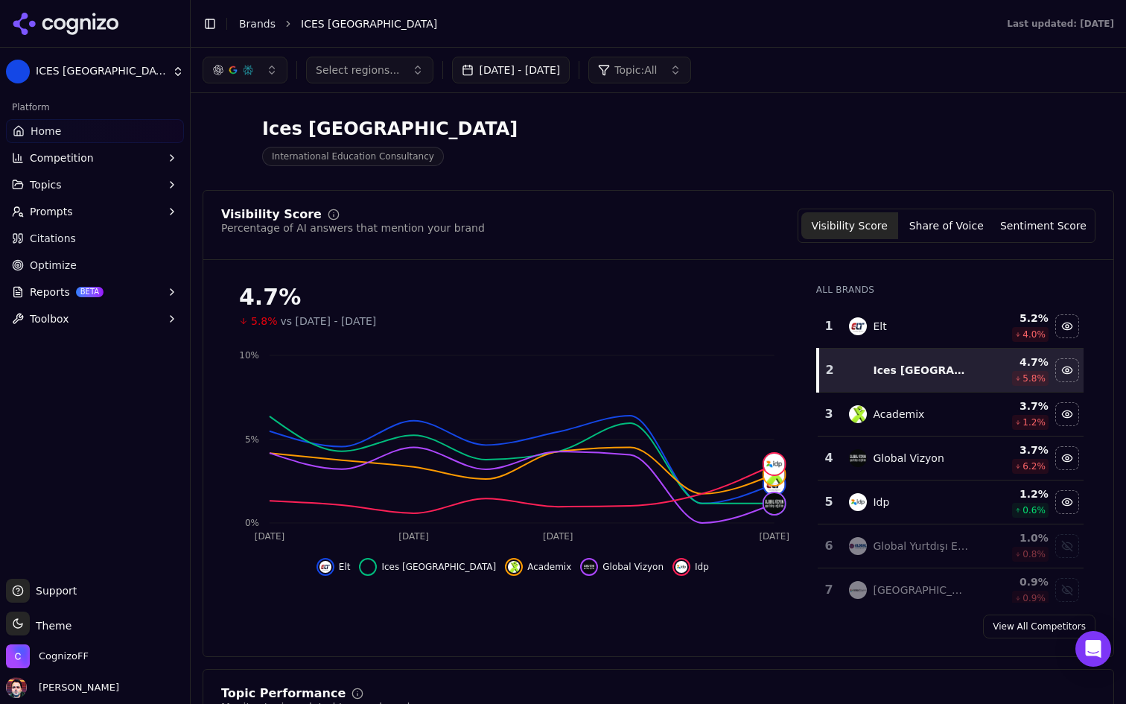
click at [150, 125] on link "Home" at bounding box center [95, 131] width 178 height 24
click at [65, 655] on span "CognizoFF" at bounding box center [64, 655] width 50 height 13
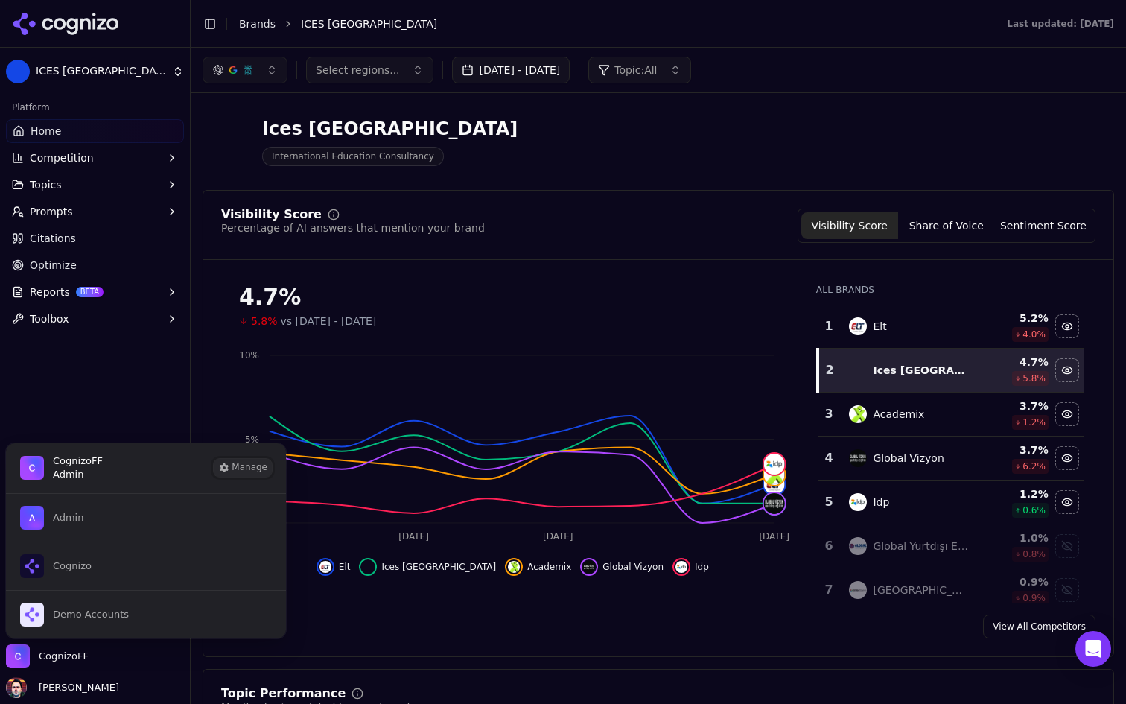
click at [240, 471] on button "Manage" at bounding box center [243, 468] width 58 height 18
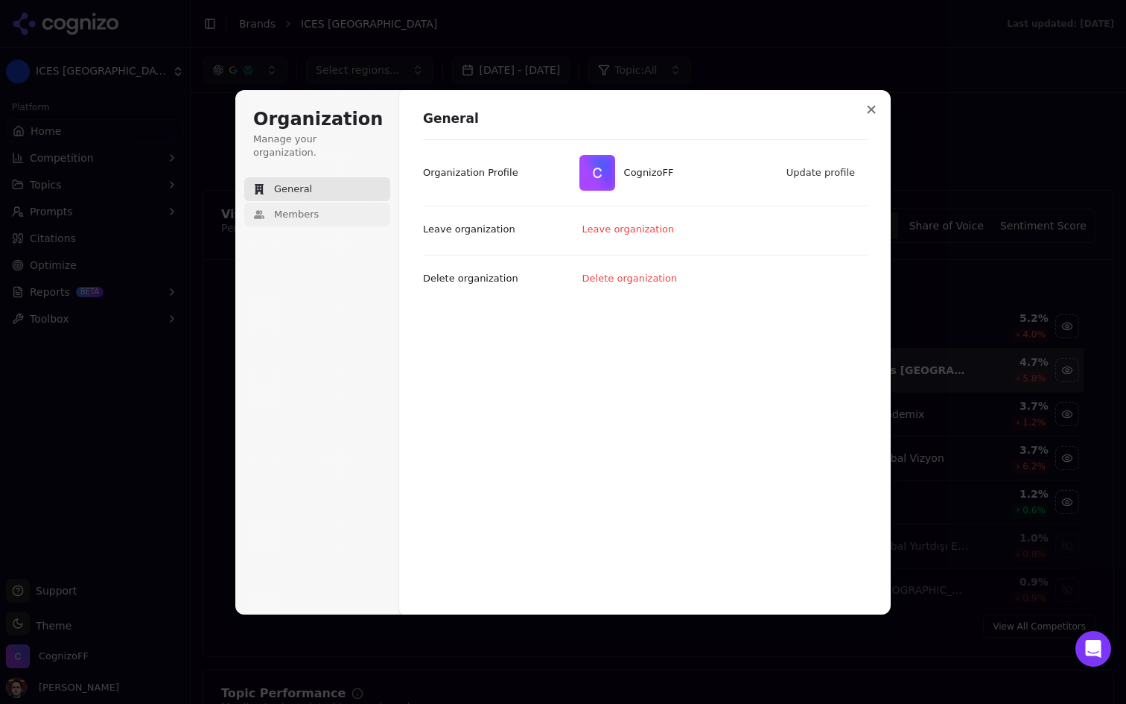
click at [324, 206] on button "Members" at bounding box center [317, 215] width 146 height 24
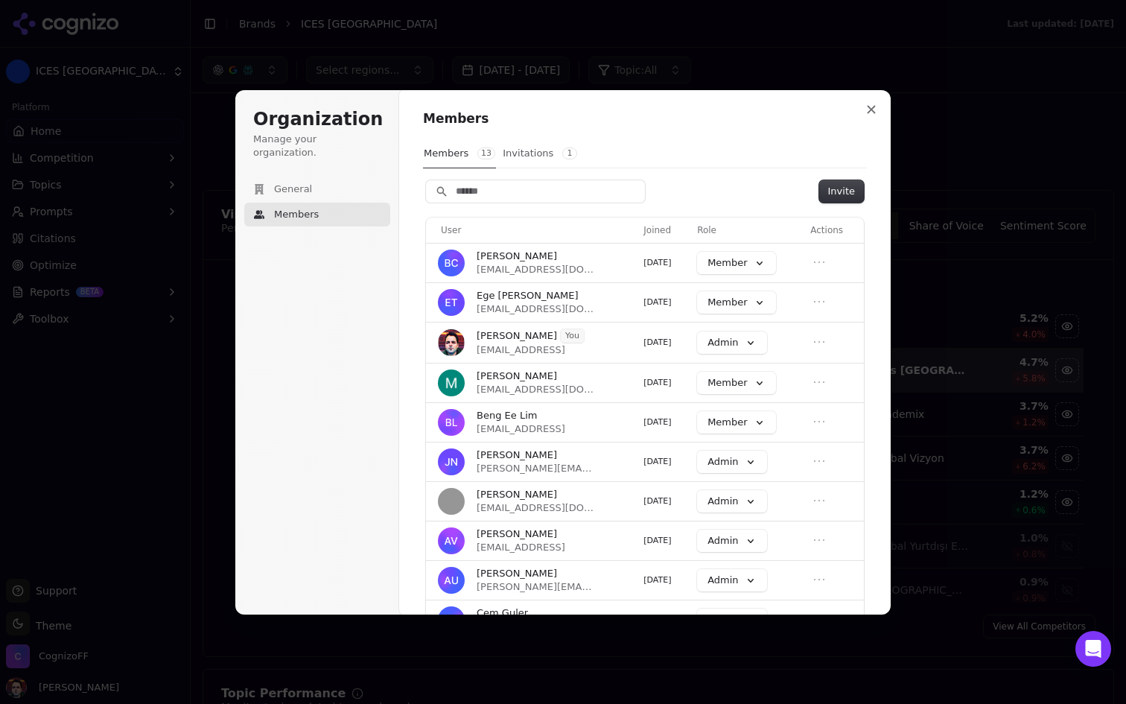
click at [533, 168] on button "Invitations 1" at bounding box center [540, 153] width 76 height 28
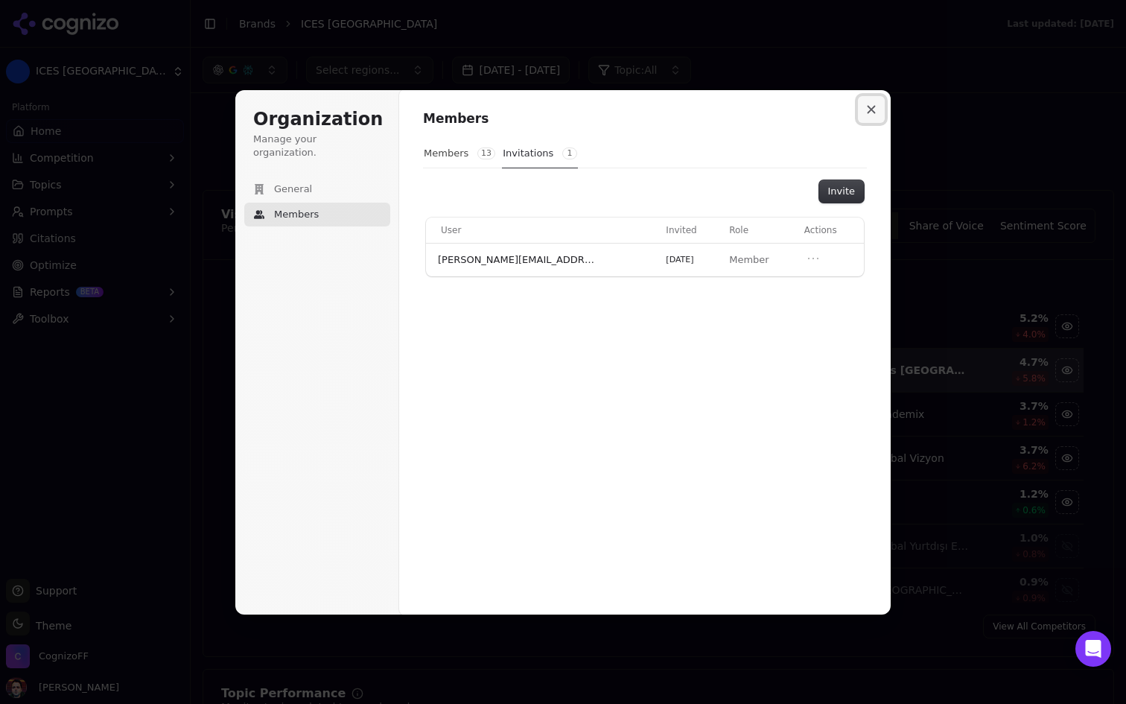
click at [865, 108] on button "Close modal" at bounding box center [871, 109] width 27 height 27
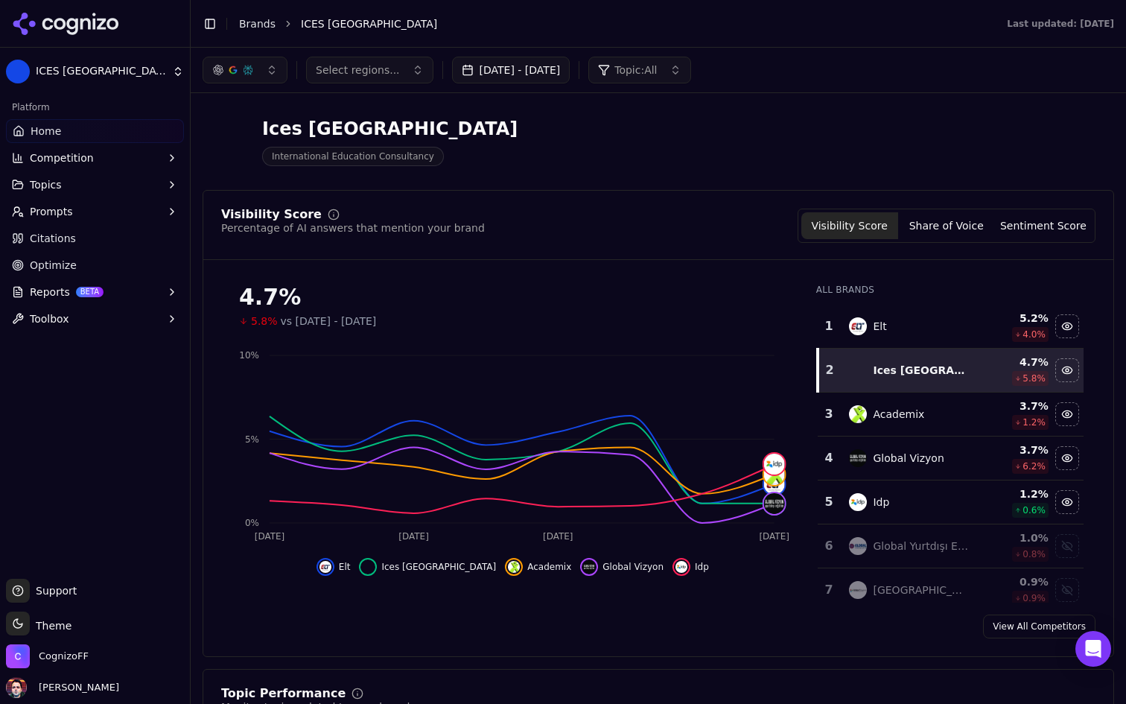
click at [142, 235] on link "Citations" at bounding box center [95, 238] width 178 height 24
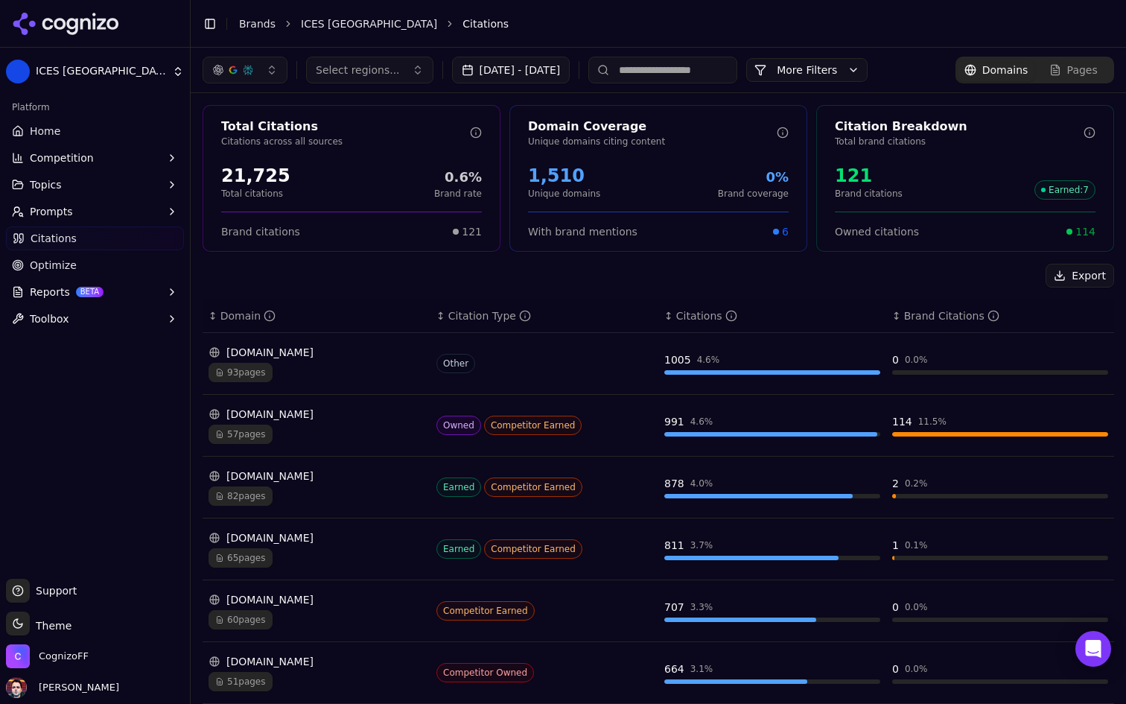
click at [868, 70] on button "More Filters" at bounding box center [806, 70] width 121 height 24
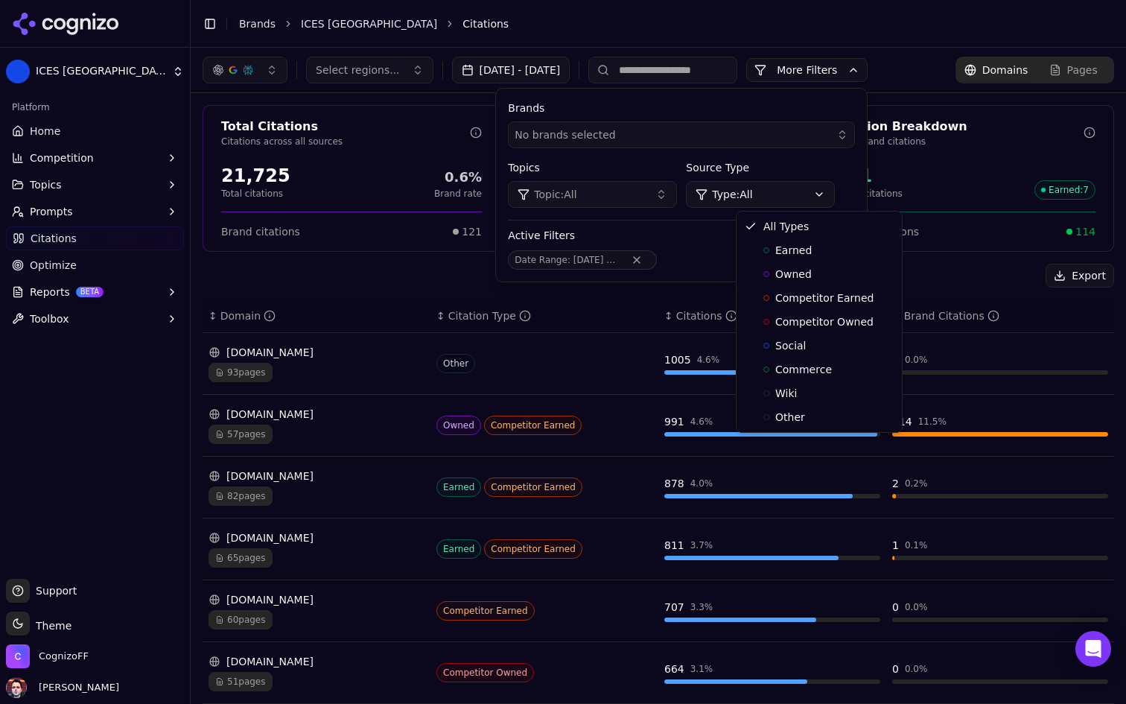
click at [831, 197] on html "ICES Turkey Platform Home Competition Topics Prompts Citations Optimize Reports…" at bounding box center [563, 352] width 1126 height 704
click at [701, 251] on html "ICES Turkey Platform Home Competition Topics Prompts Citations Optimize Reports…" at bounding box center [563, 352] width 1126 height 704
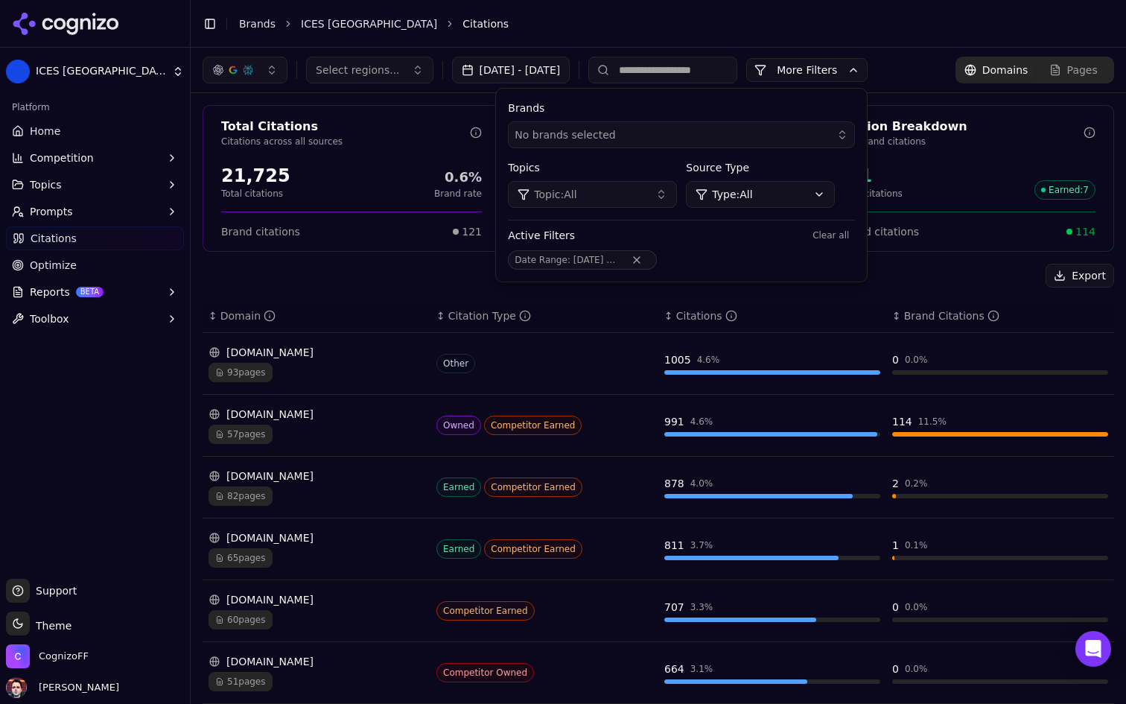
click at [650, 257] on button "Remove Date Range filter" at bounding box center [636, 260] width 27 height 12
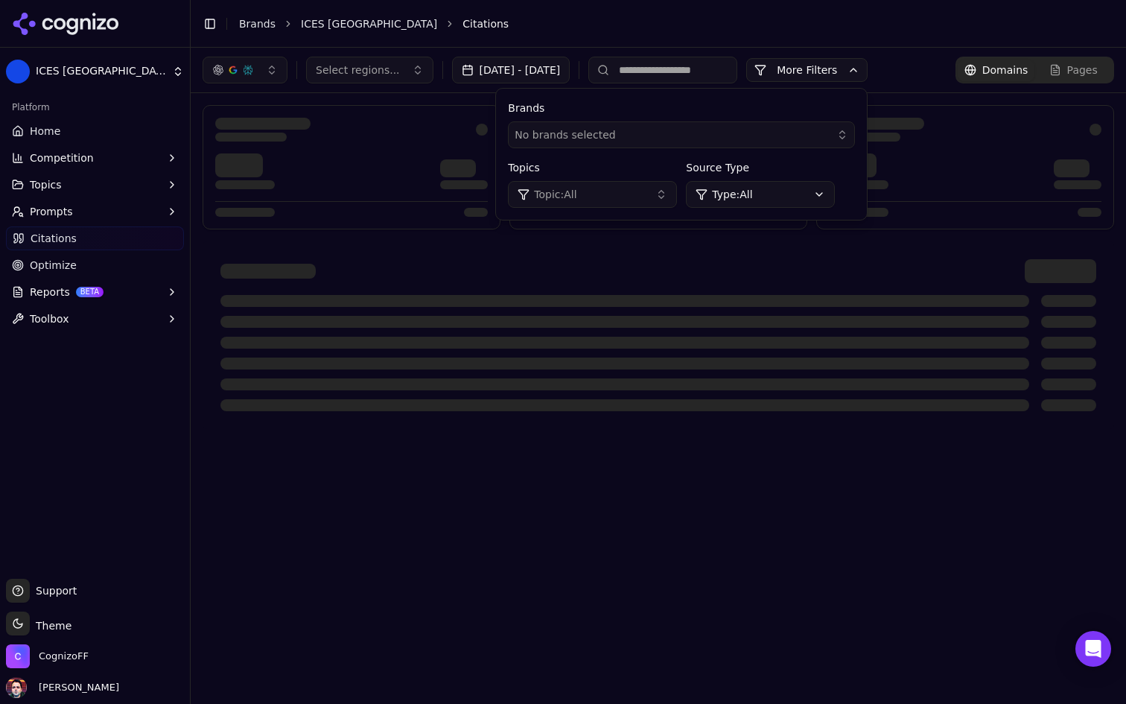
click at [846, 197] on html "ICES Turkey Platform Home Competition Topics Prompts Citations Optimize Reports…" at bounding box center [563, 352] width 1126 height 704
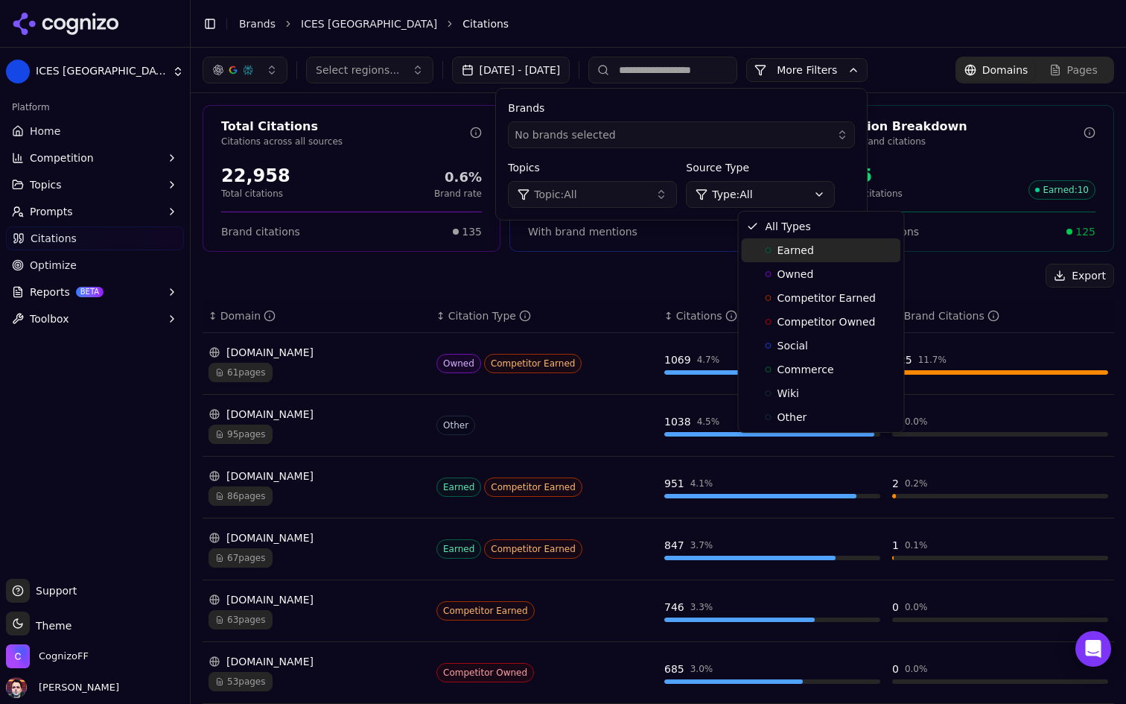
click at [845, 257] on div "Earned" at bounding box center [821, 250] width 159 height 24
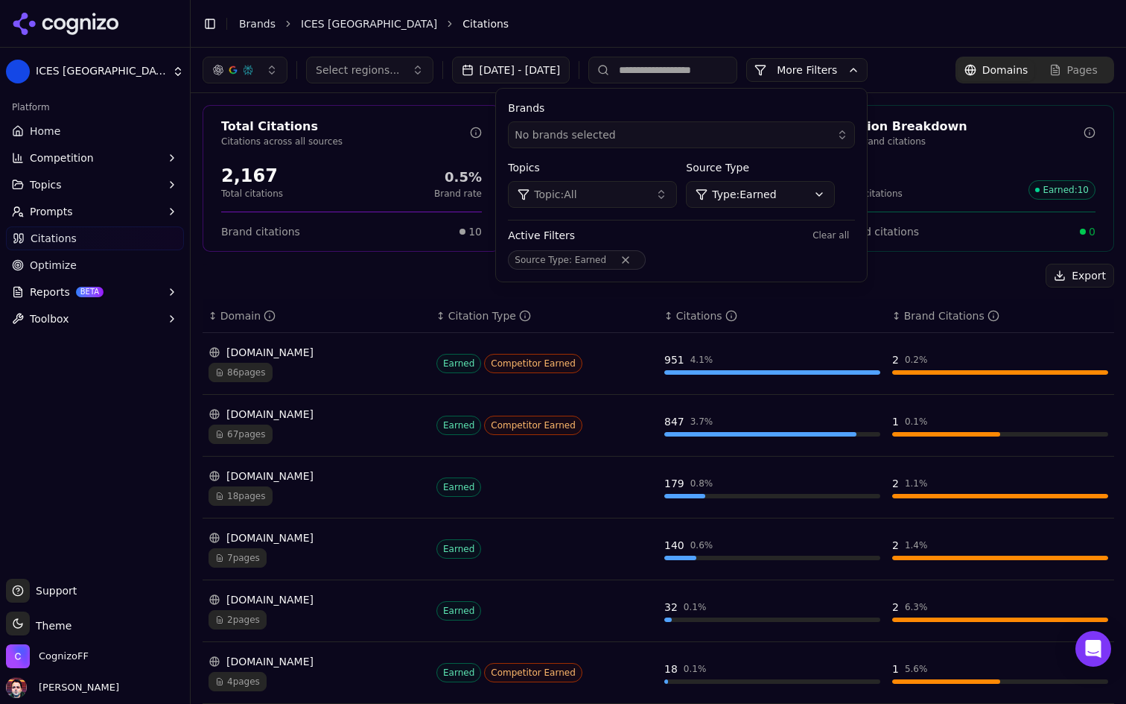
click at [397, 276] on div "Export" at bounding box center [658, 276] width 911 height 24
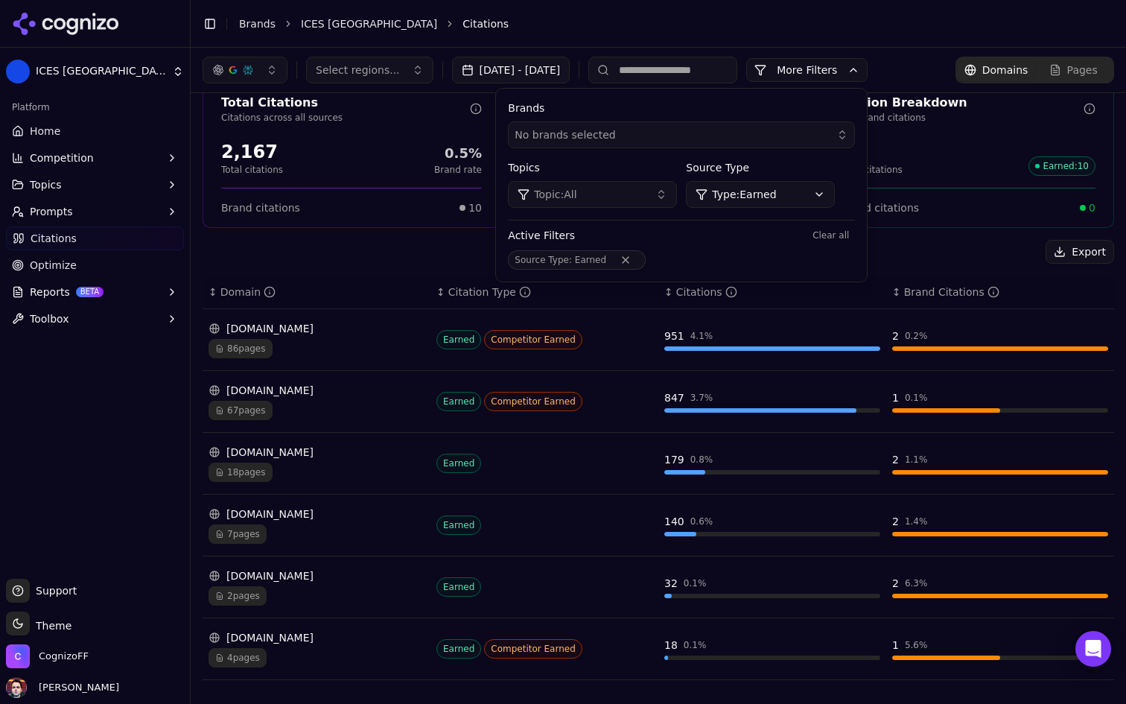
click at [371, 330] on div "academix.com.tr" at bounding box center [317, 328] width 216 height 15
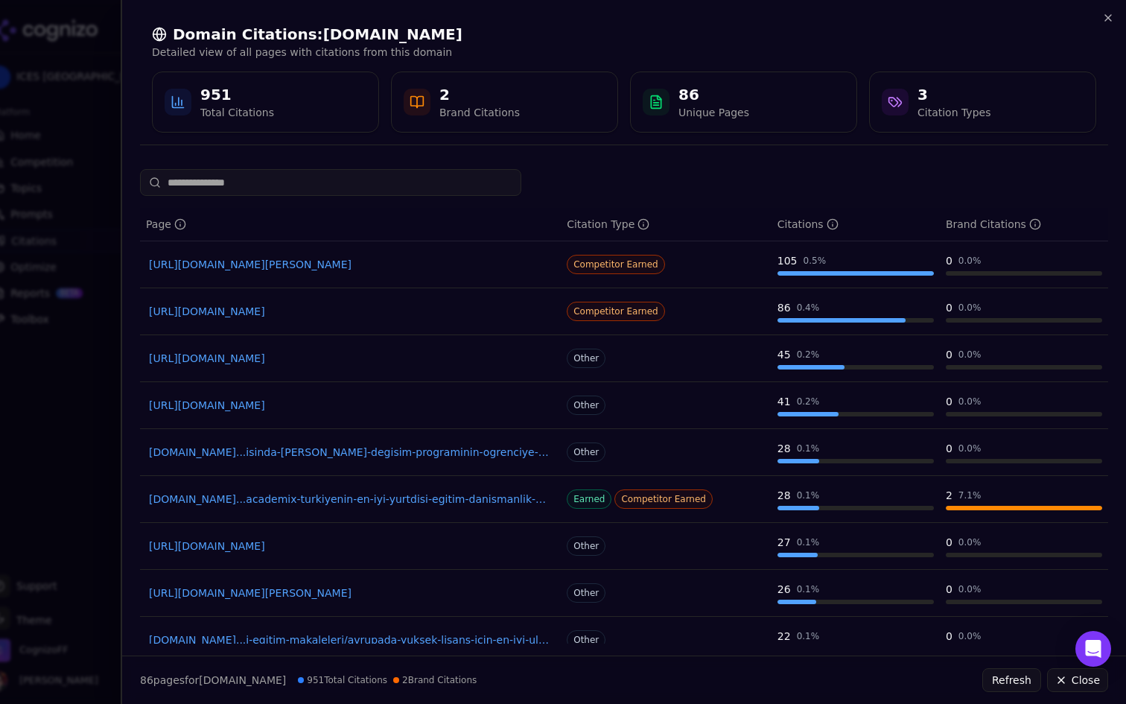
scroll to position [54, 0]
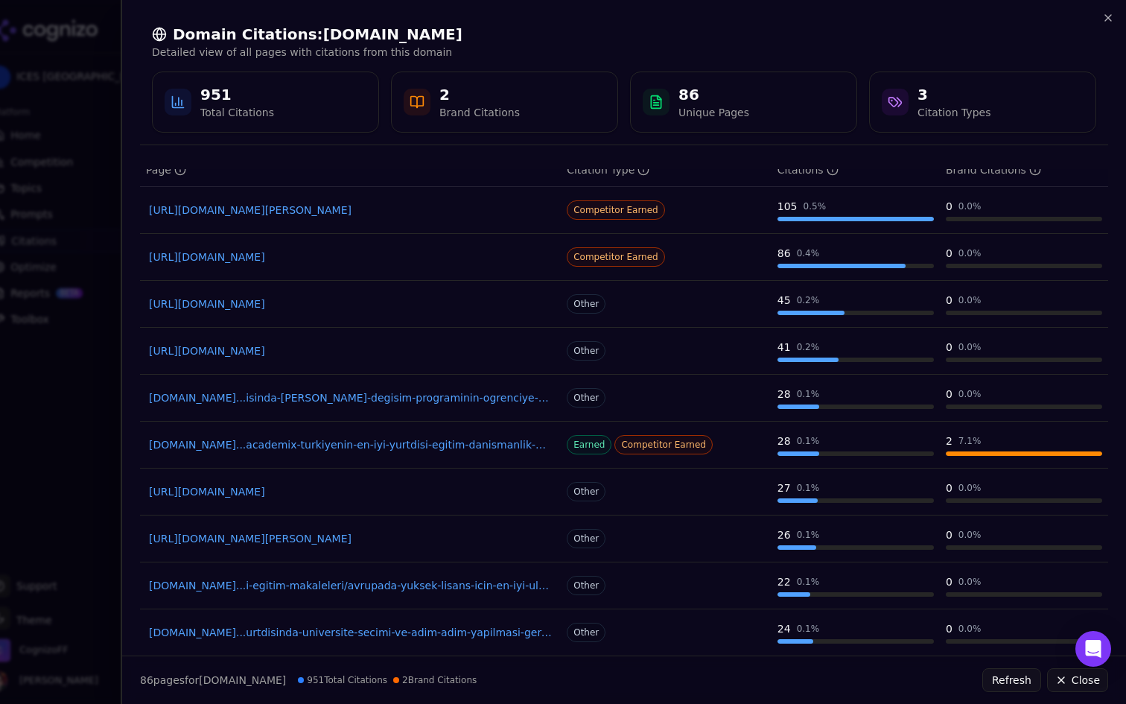
click at [384, 445] on link "academix.com.tr...academix-turkiyenin-en-iyi-yurtdisi-egitim-danismanlik-firmasi" at bounding box center [350, 444] width 403 height 15
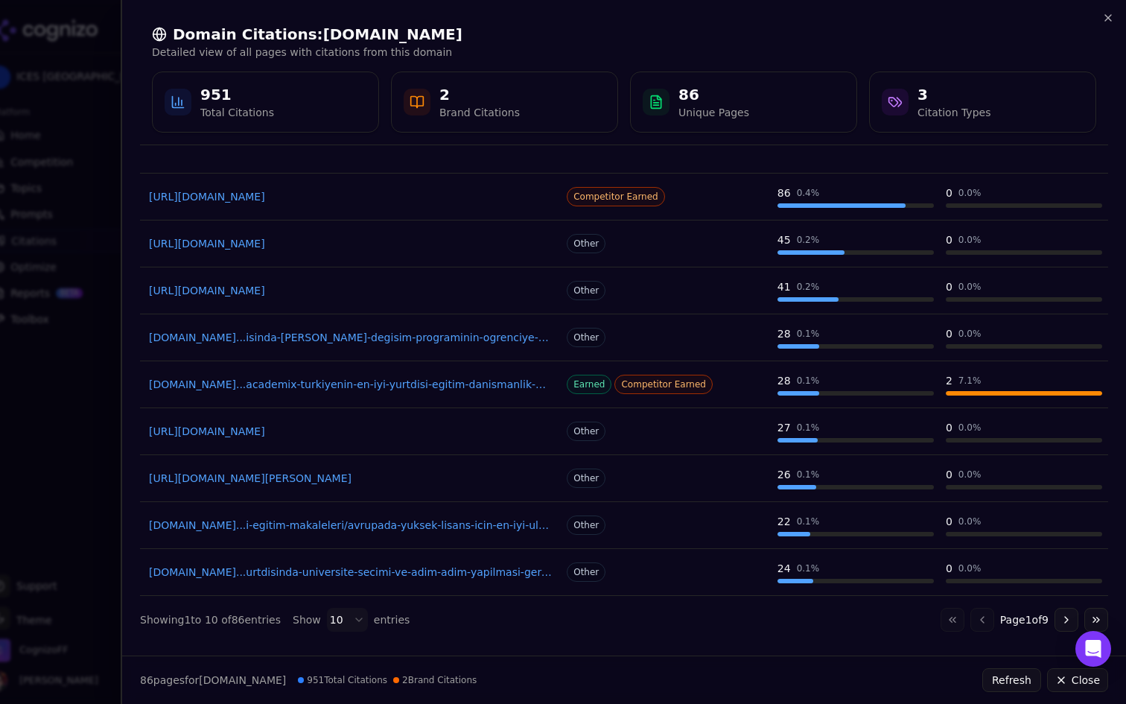
scroll to position [0, 0]
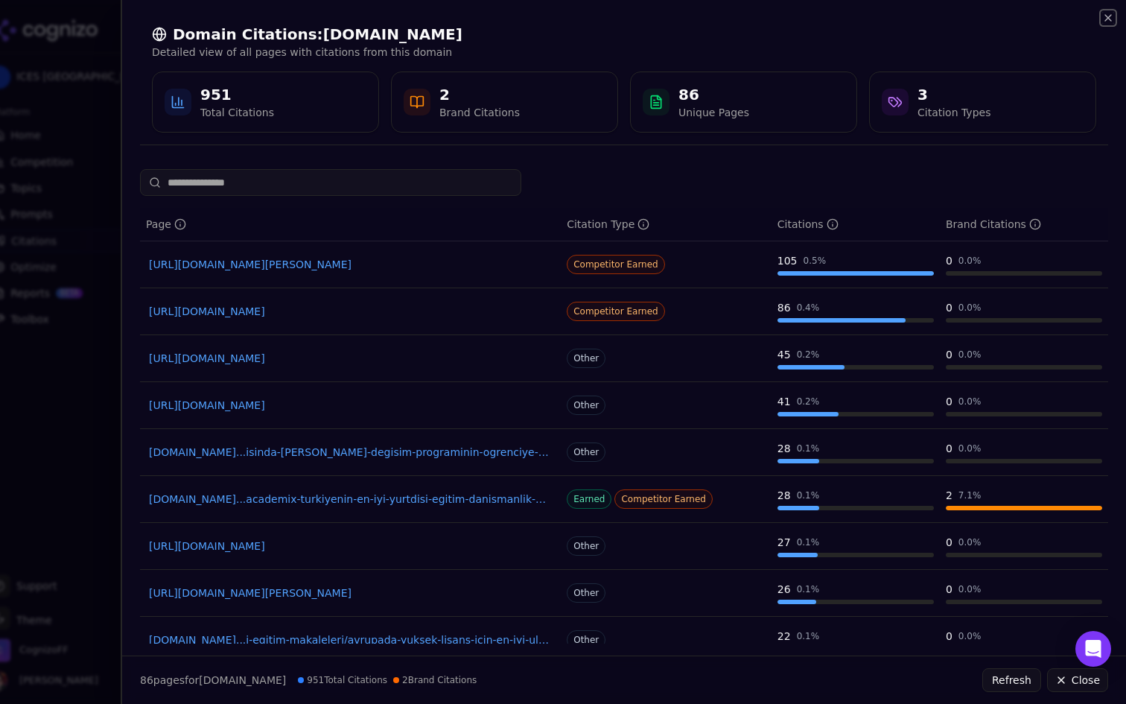
click at [1108, 20] on icon "button" at bounding box center [1108, 18] width 12 height 12
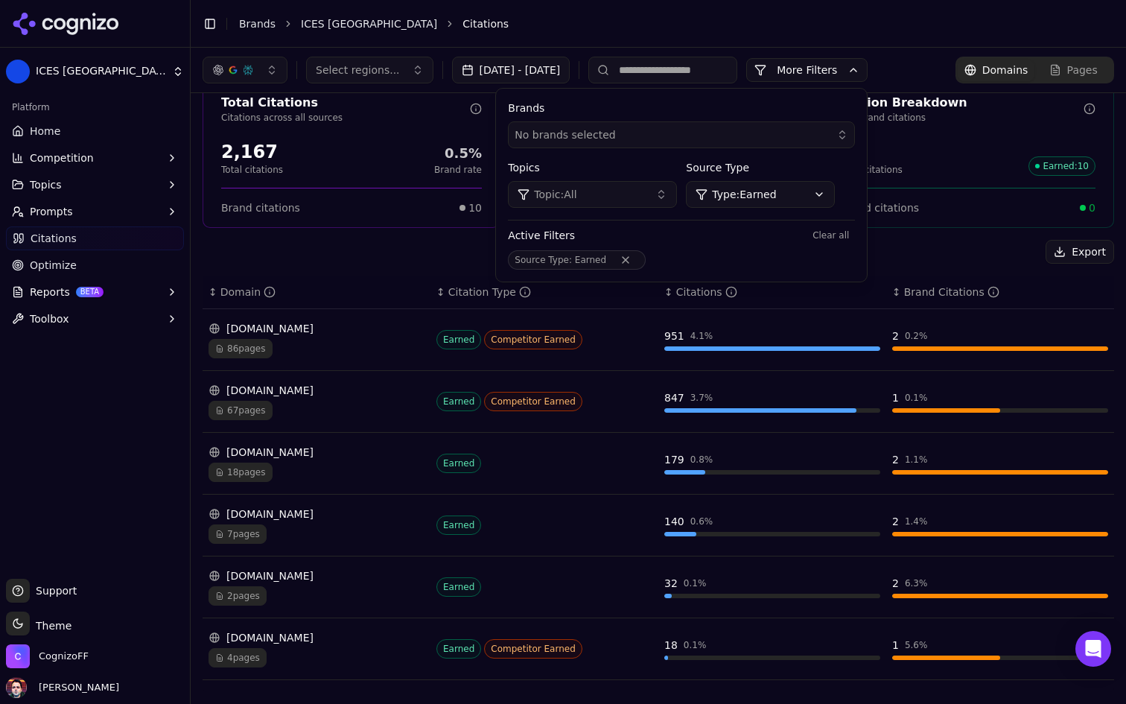
click at [437, 244] on div "Export" at bounding box center [658, 252] width 911 height 24
click at [353, 631] on div "edumag.net" at bounding box center [317, 637] width 216 height 15
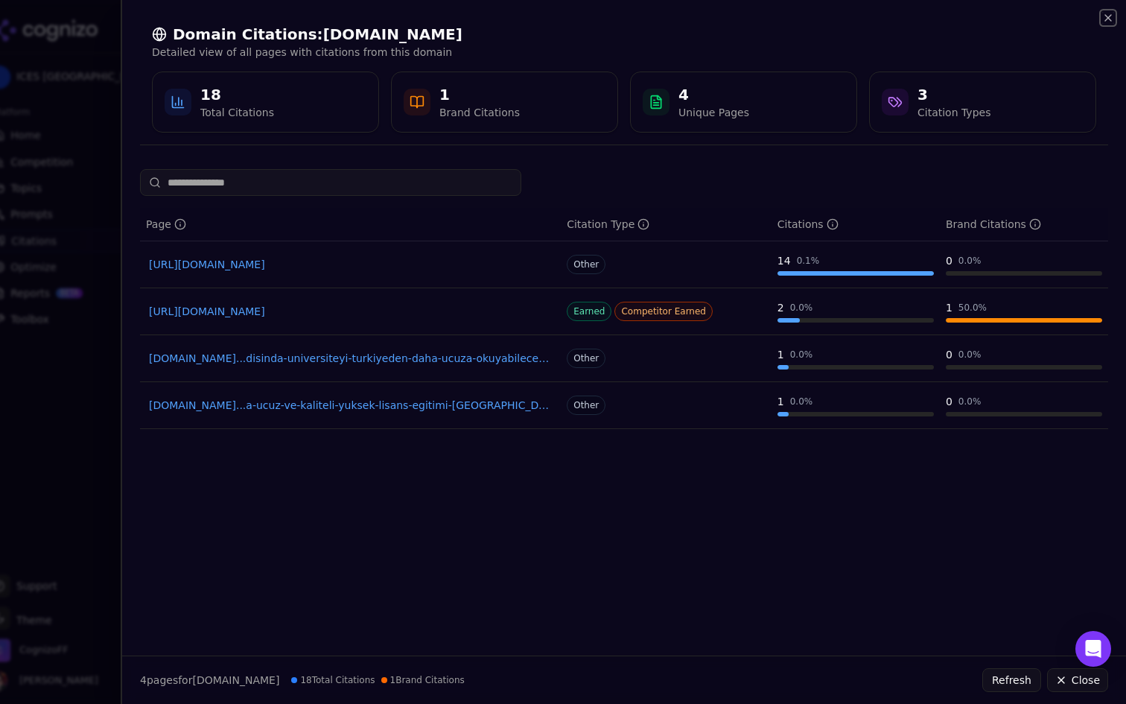
click at [1111, 19] on icon "button" at bounding box center [1108, 18] width 12 height 12
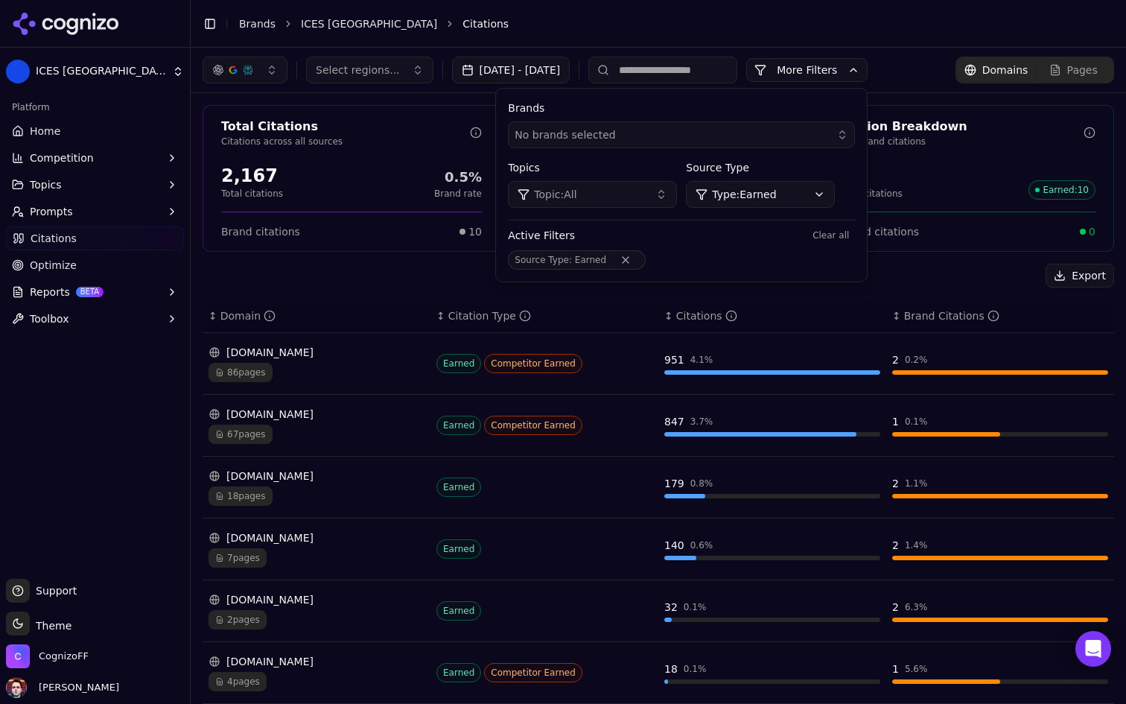
click at [639, 257] on button "Remove Source Type filter" at bounding box center [625, 260] width 27 height 12
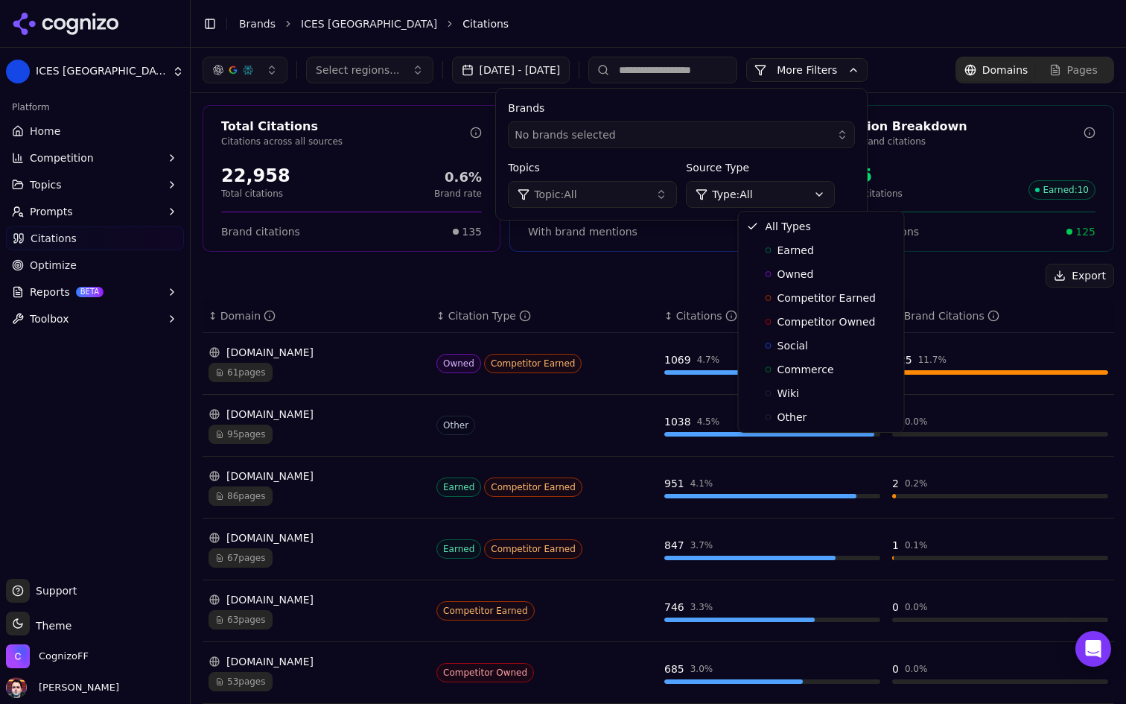
click at [845, 192] on html "ICES Turkey Platform Home Competition Topics Prompts Citations Optimize Reports…" at bounding box center [563, 352] width 1126 height 704
click at [836, 248] on div "Earned" at bounding box center [821, 250] width 159 height 24
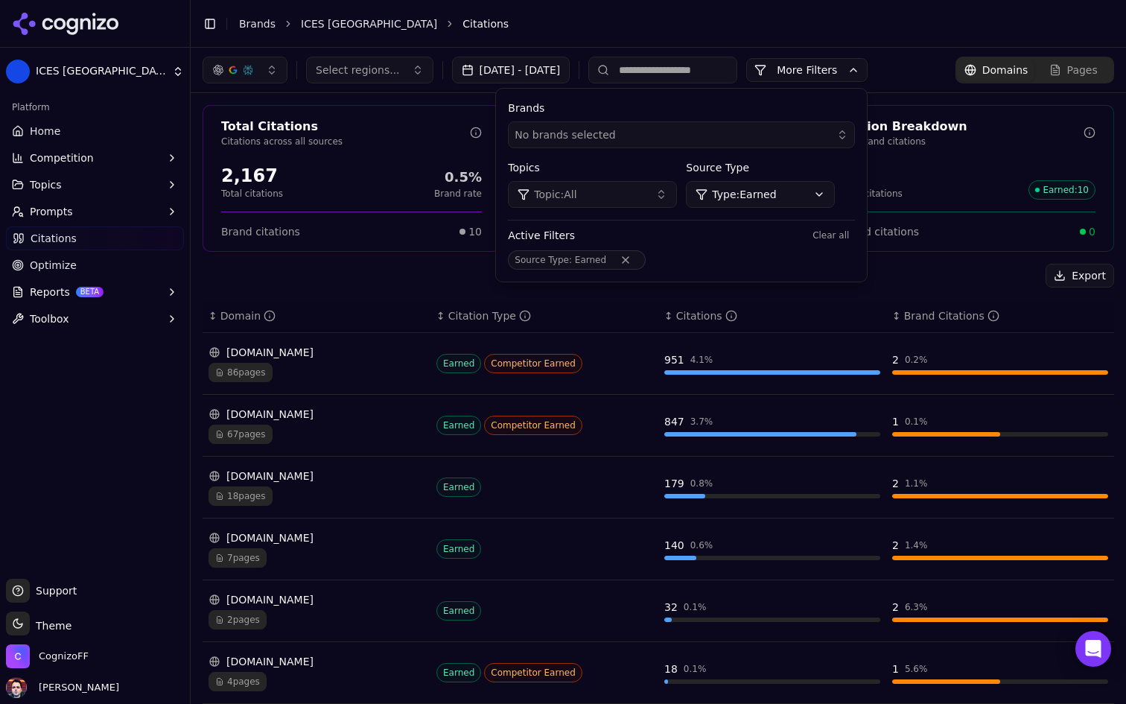
click at [373, 278] on div "Export" at bounding box center [658, 276] width 911 height 24
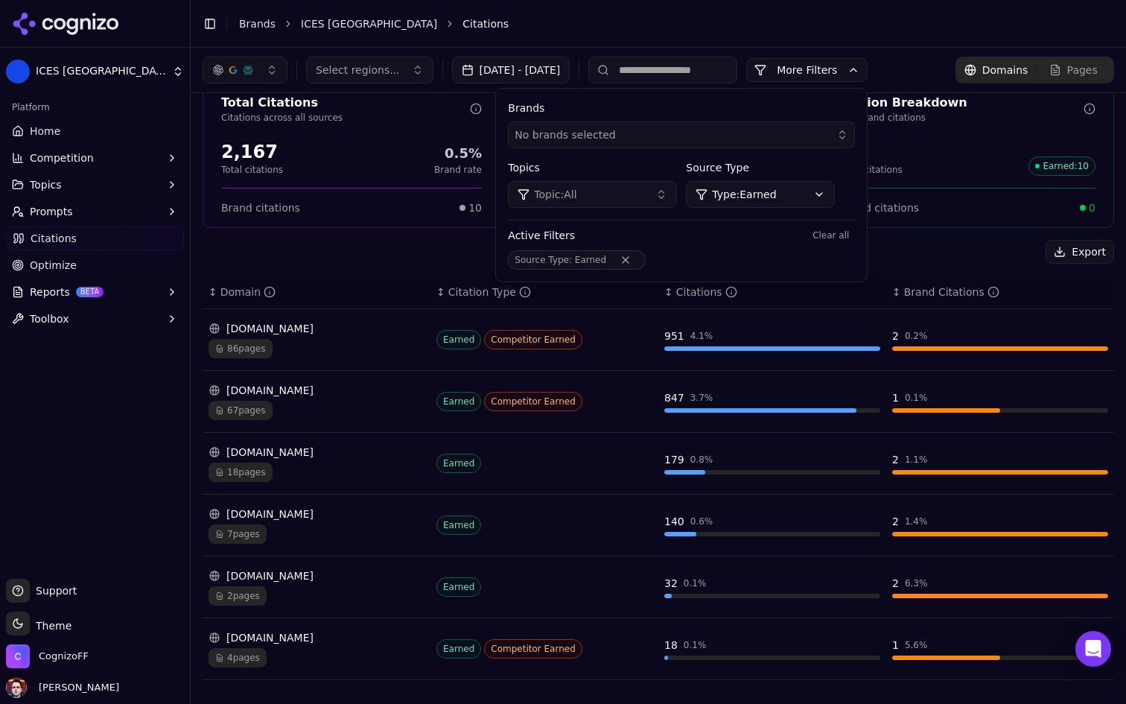
click at [354, 531] on div "7 pages" at bounding box center [317, 533] width 216 height 19
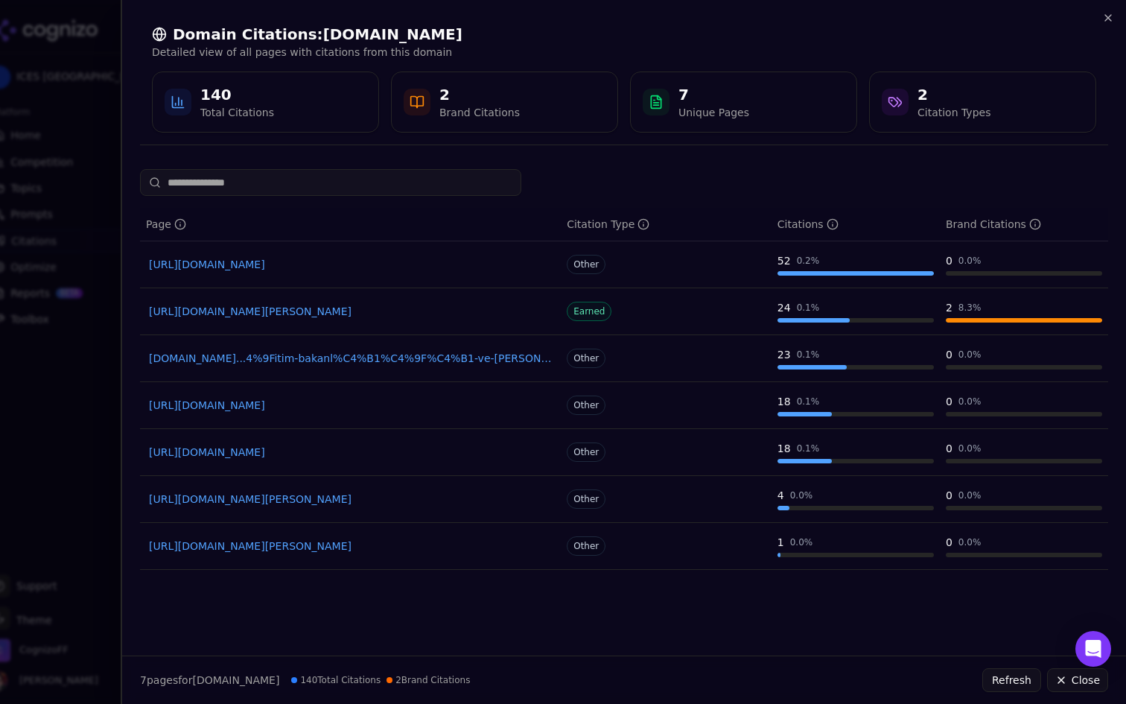
click at [474, 310] on link "https://lisedegisim.com.tr/lise-de%C4%9Fi%C5%9Fim-hangi-%C3%BClkelerde-var" at bounding box center [350, 311] width 403 height 15
click at [0, 521] on div at bounding box center [563, 352] width 1126 height 704
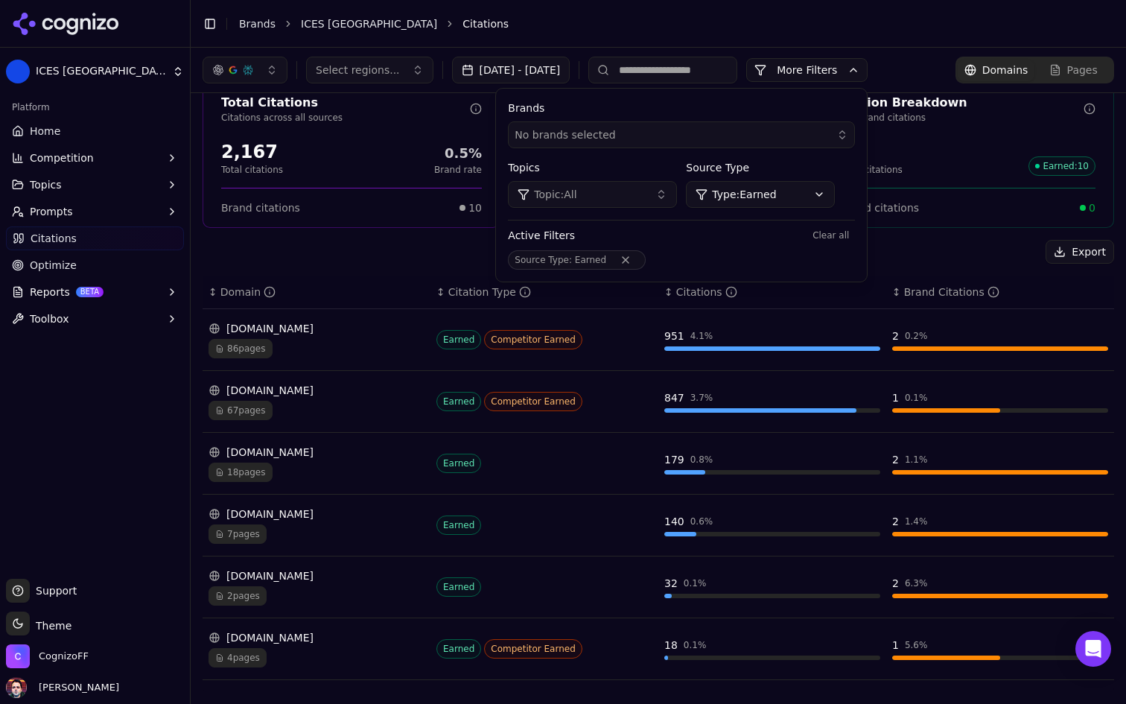
click at [345, 644] on div "edumag.net" at bounding box center [317, 637] width 216 height 15
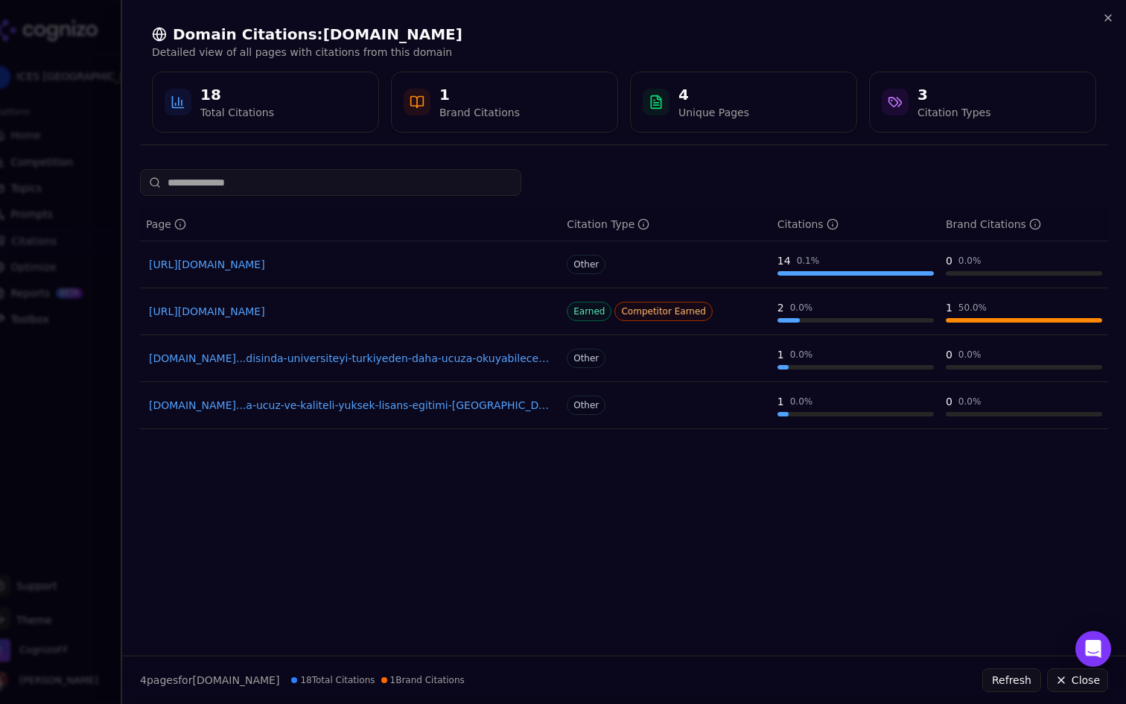
click at [3, 368] on div at bounding box center [563, 352] width 1126 height 704
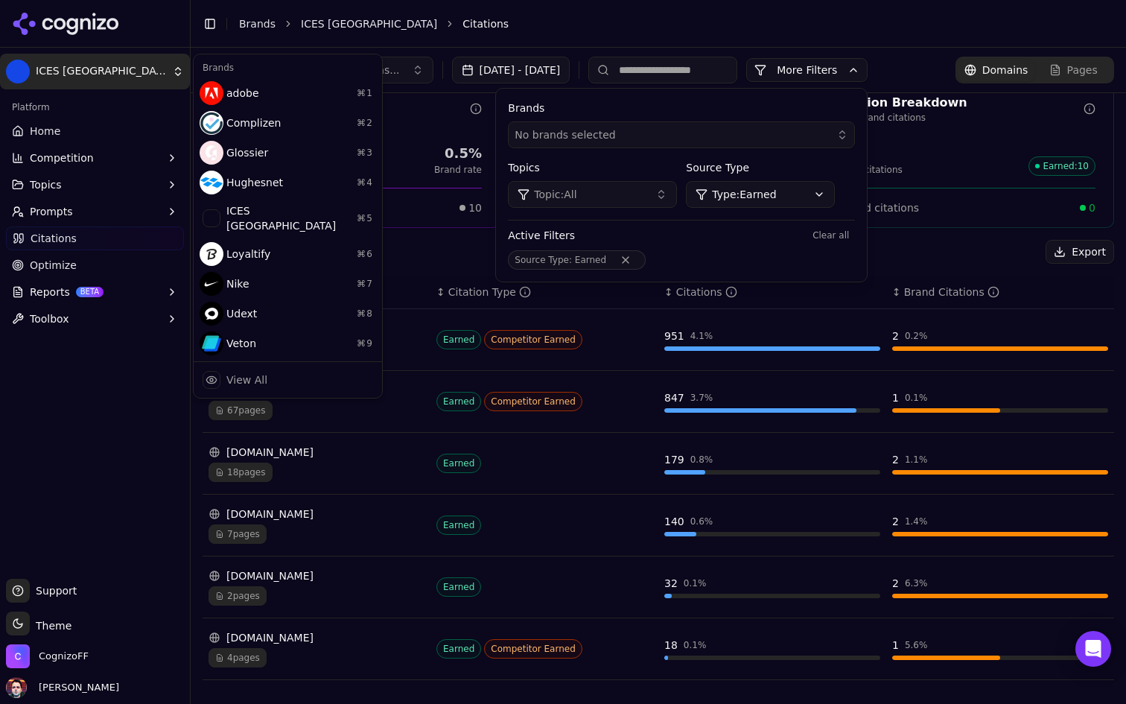
click at [131, 74] on html "ICES Turkey Platform Home Competition Topics Prompts Citations Optimize Reports…" at bounding box center [563, 352] width 1126 height 704
click at [138, 122] on html "ICES Turkey Platform Home Competition Topics Prompts Citations Optimize Reports…" at bounding box center [563, 352] width 1126 height 704
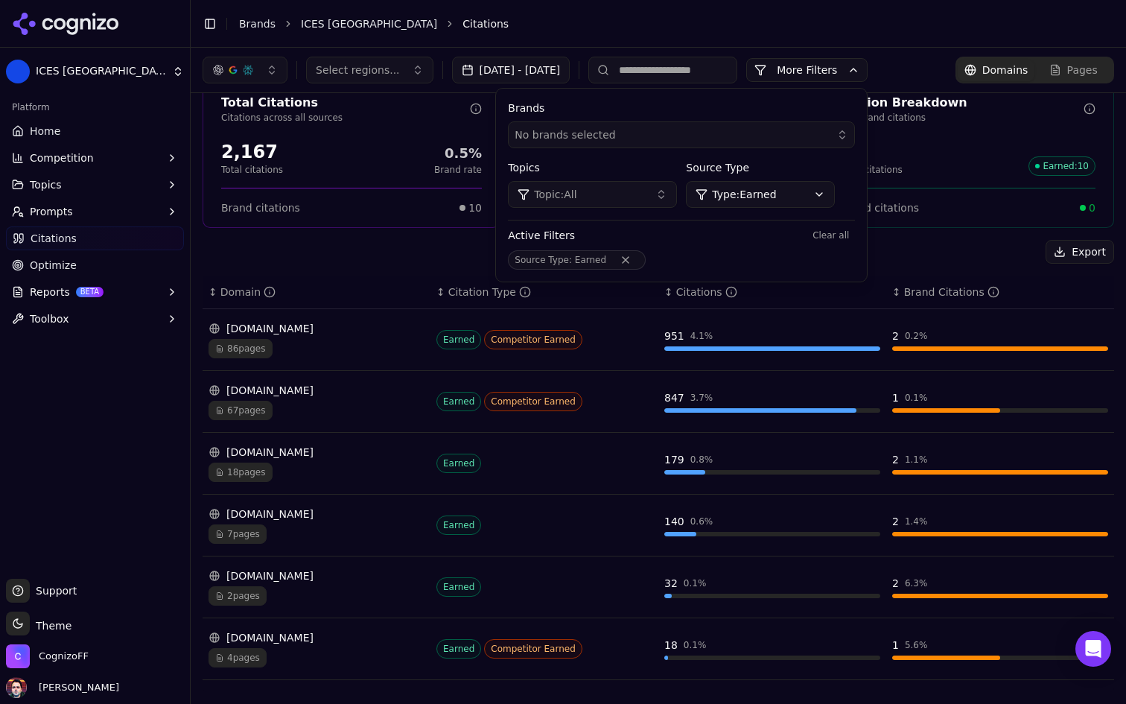
click at [121, 167] on button "Competition" at bounding box center [95, 158] width 178 height 24
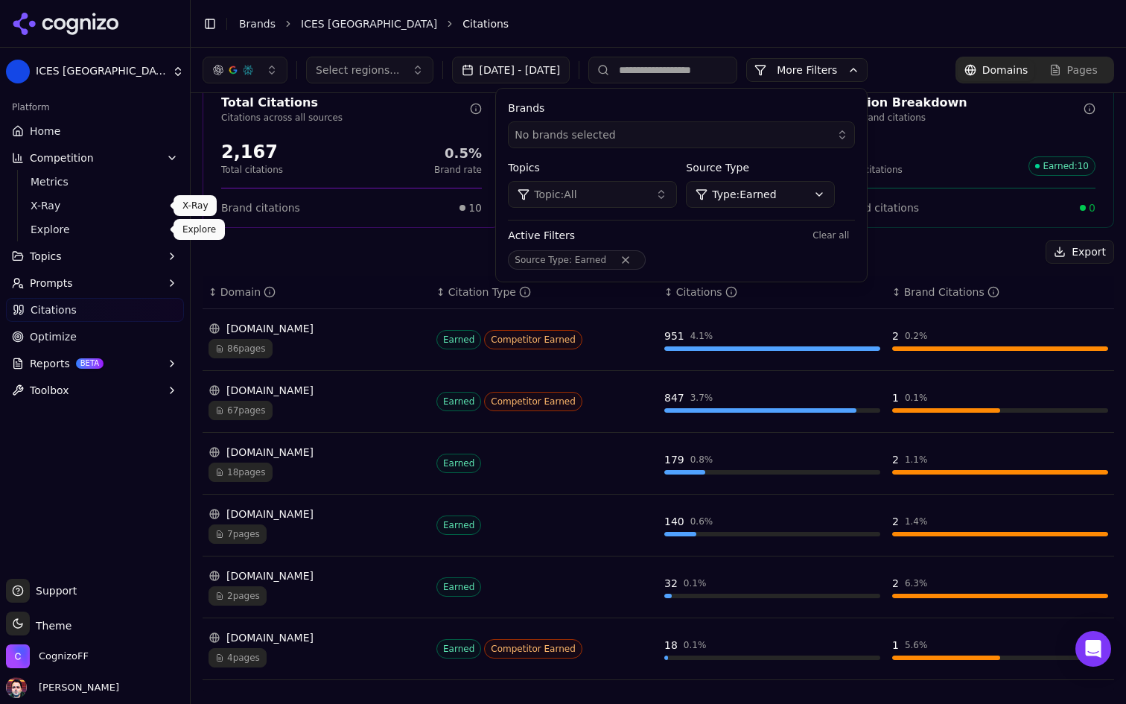
click at [89, 226] on span "Explore" at bounding box center [96, 229] width 130 height 15
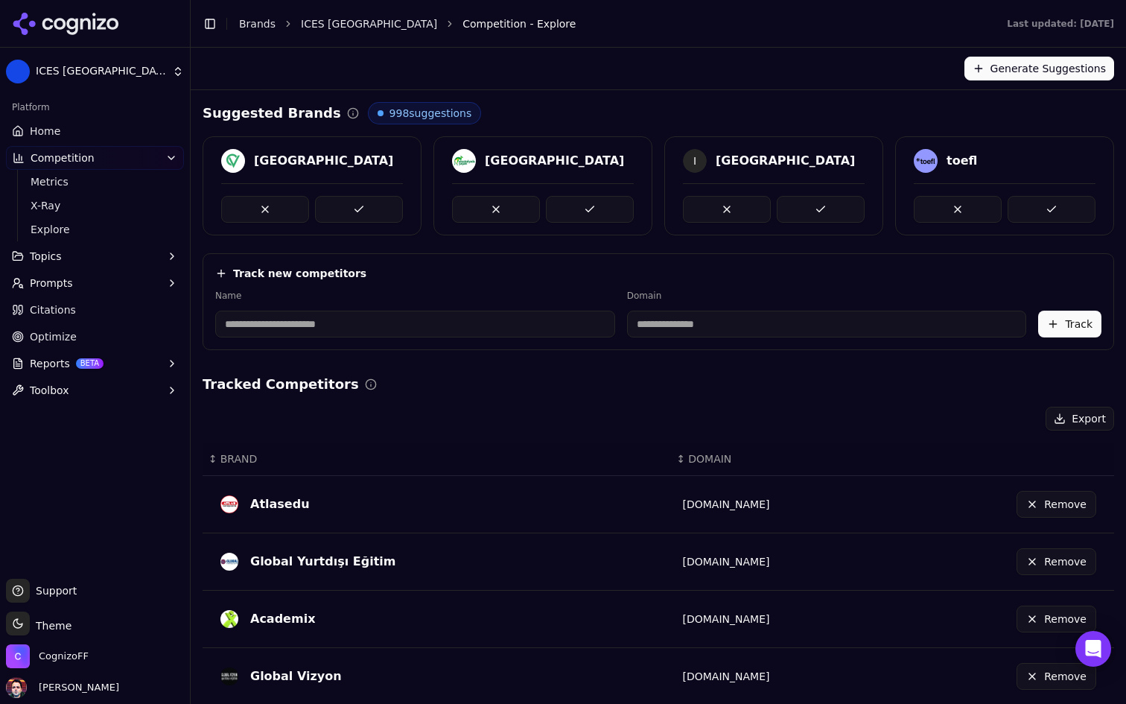
click at [130, 303] on link "Citations" at bounding box center [95, 310] width 178 height 24
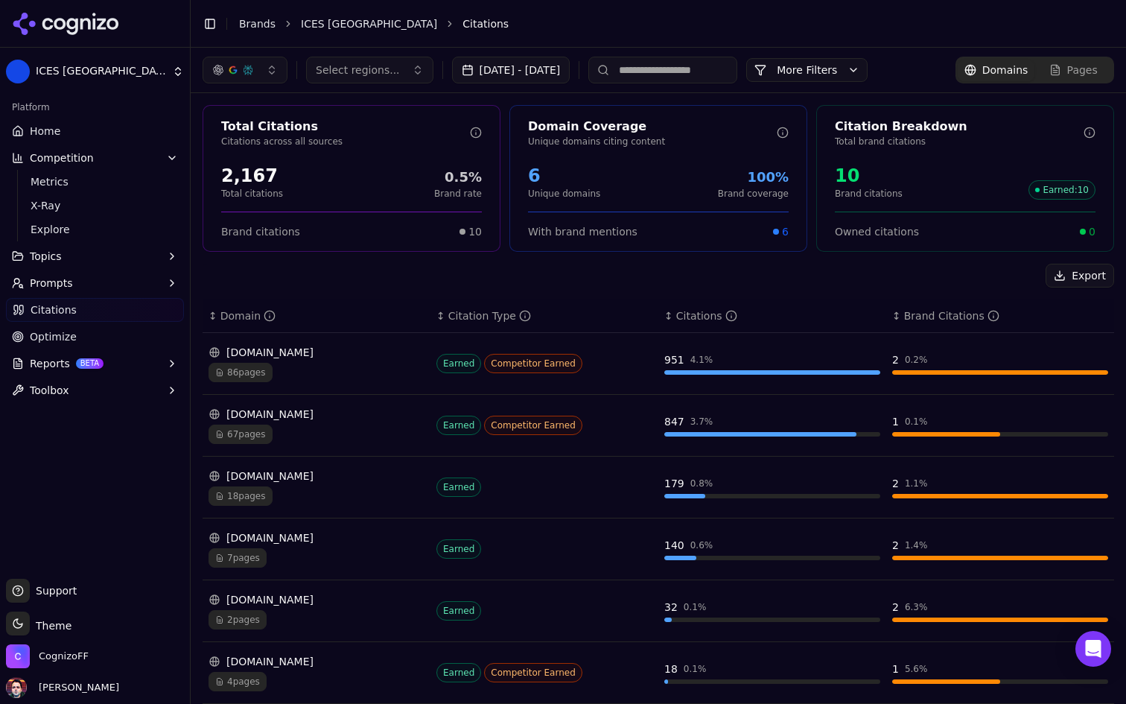
click at [570, 63] on button "[DATE] - [DATE]" at bounding box center [511, 70] width 118 height 27
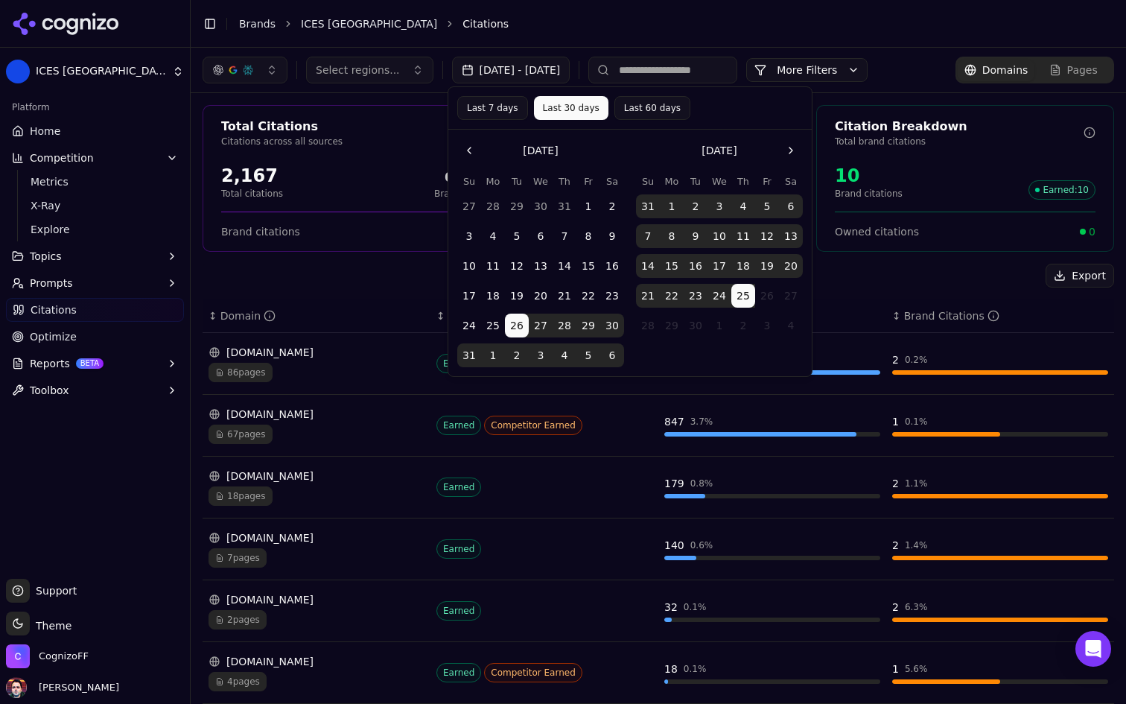
click at [570, 63] on button "[DATE] - [DATE]" at bounding box center [511, 70] width 118 height 27
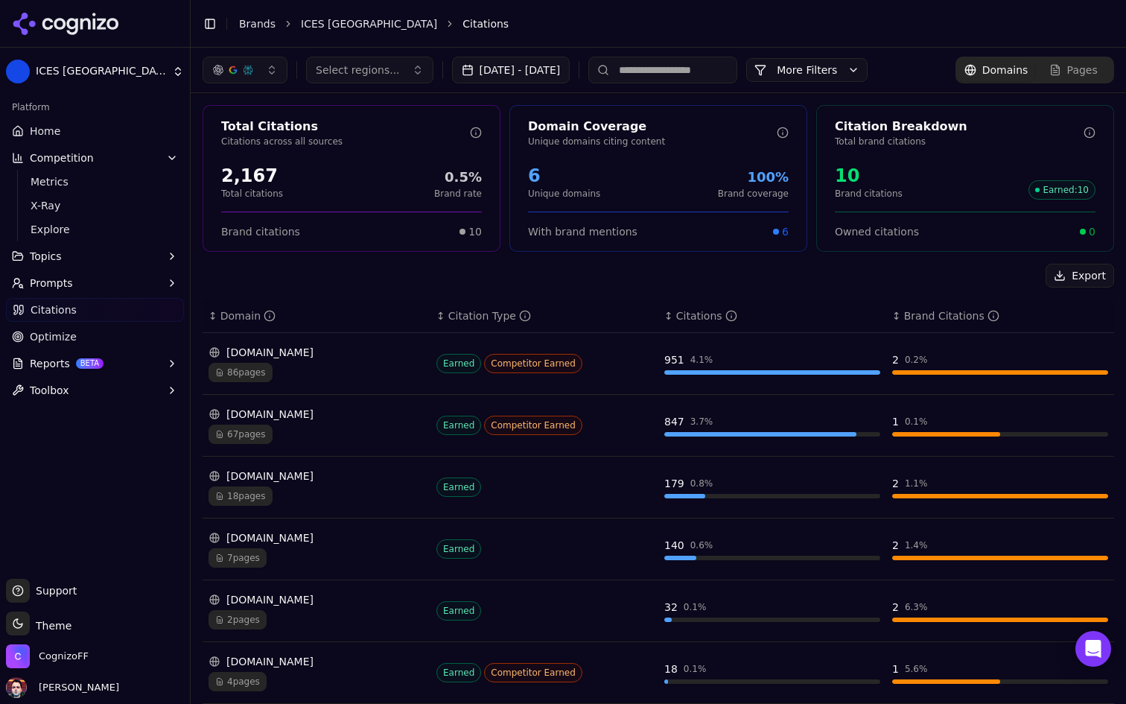
click at [868, 68] on button "More Filters" at bounding box center [806, 70] width 121 height 24
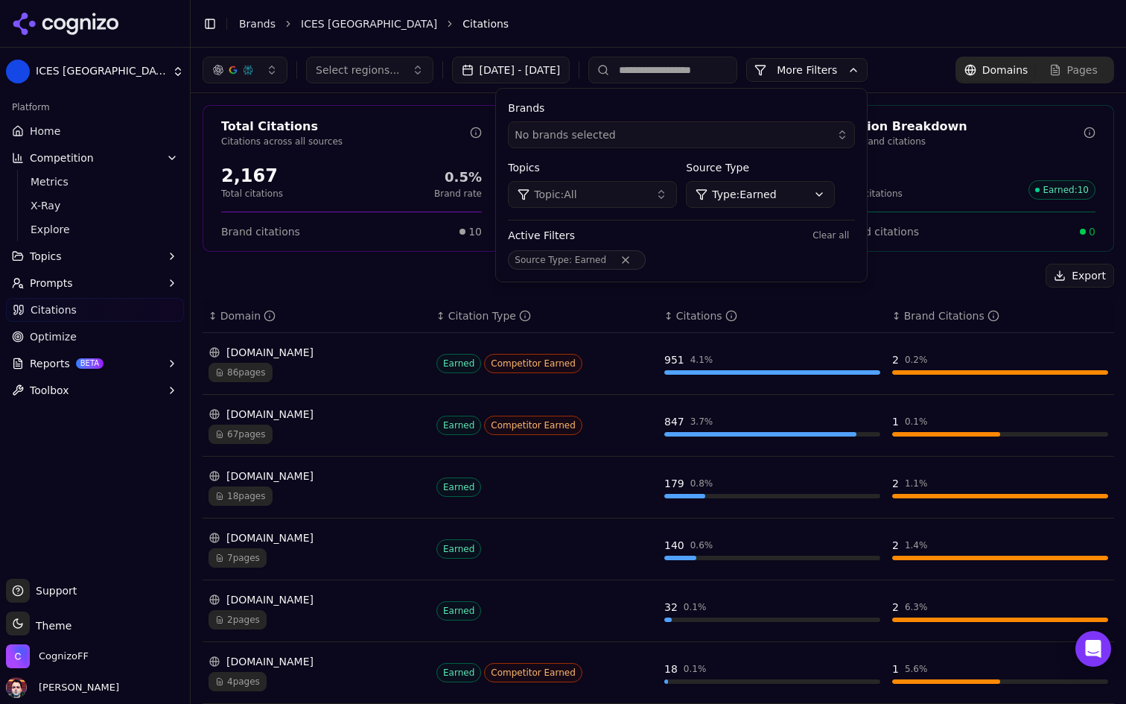
click at [639, 256] on button "Remove Source Type filter" at bounding box center [625, 260] width 27 height 12
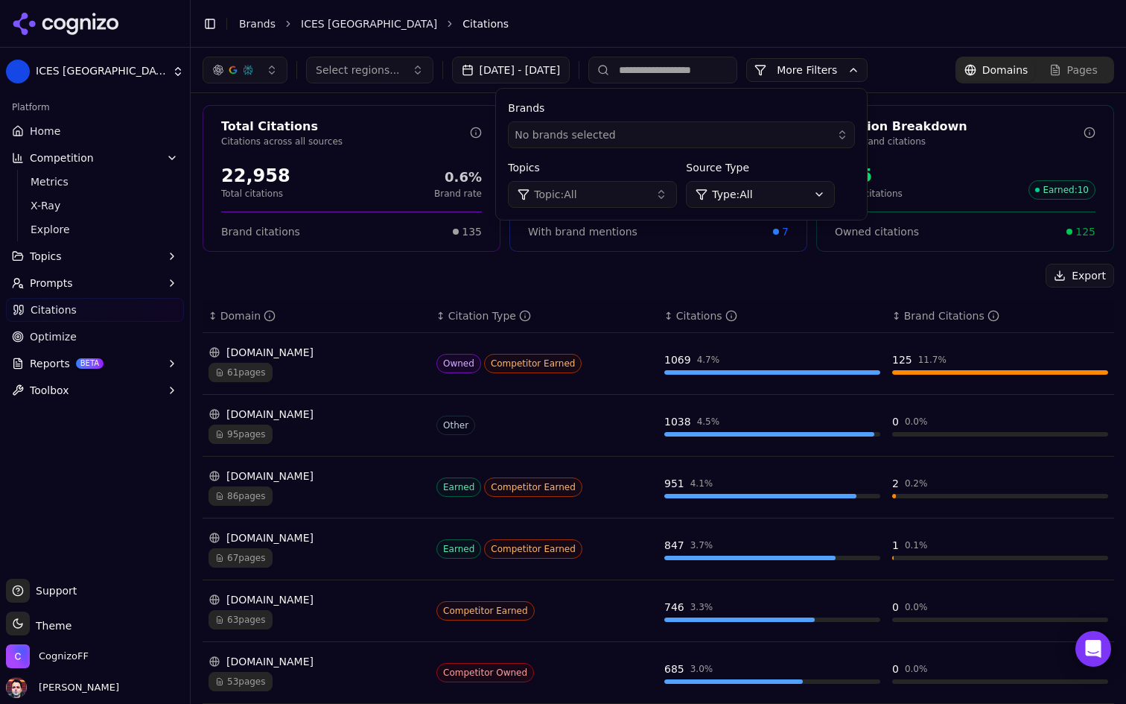
click at [837, 197] on html "ICES Turkey Platform Home Competition Metrics X-Ray Explore Topics Prompts Cita…" at bounding box center [563, 352] width 1126 height 704
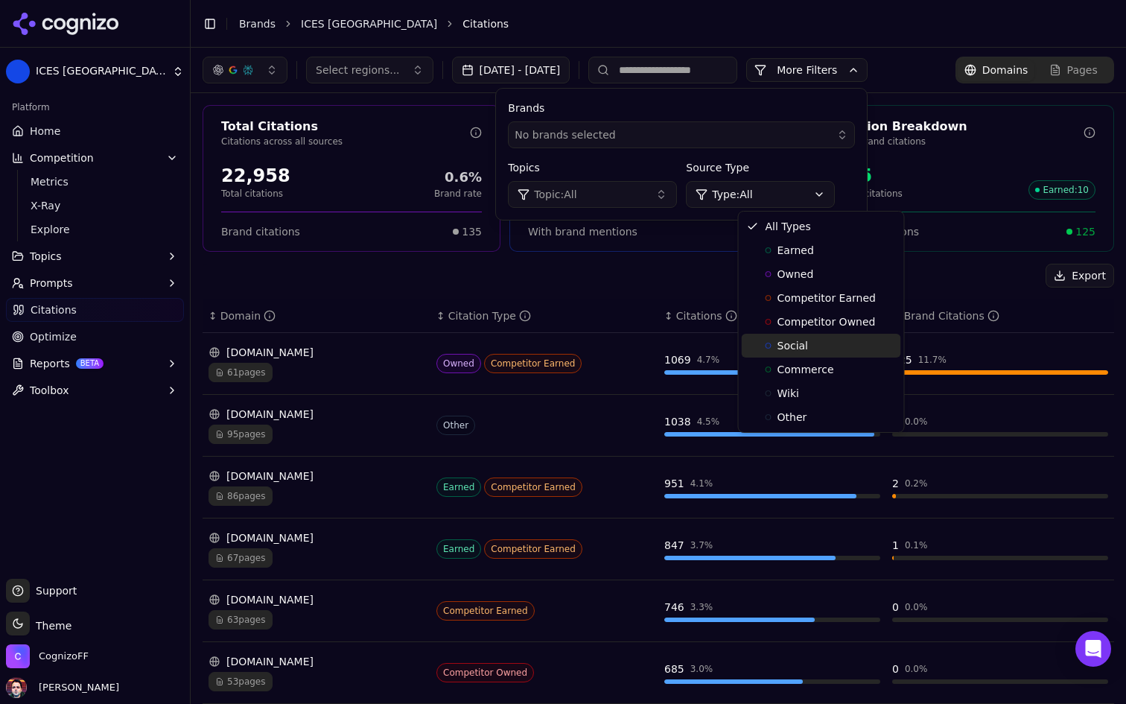
click at [819, 345] on div "Social" at bounding box center [821, 346] width 159 height 24
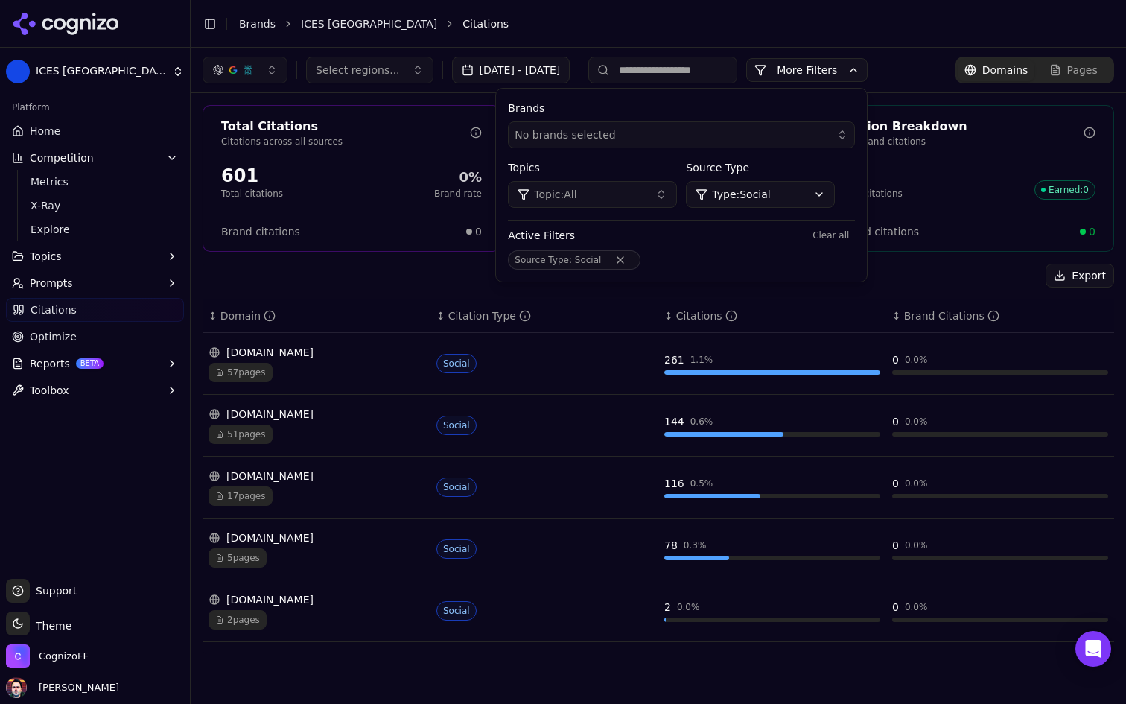
click at [548, 360] on div "Social" at bounding box center [544, 363] width 216 height 19
click at [314, 355] on div "youtube.com" at bounding box center [317, 352] width 216 height 15
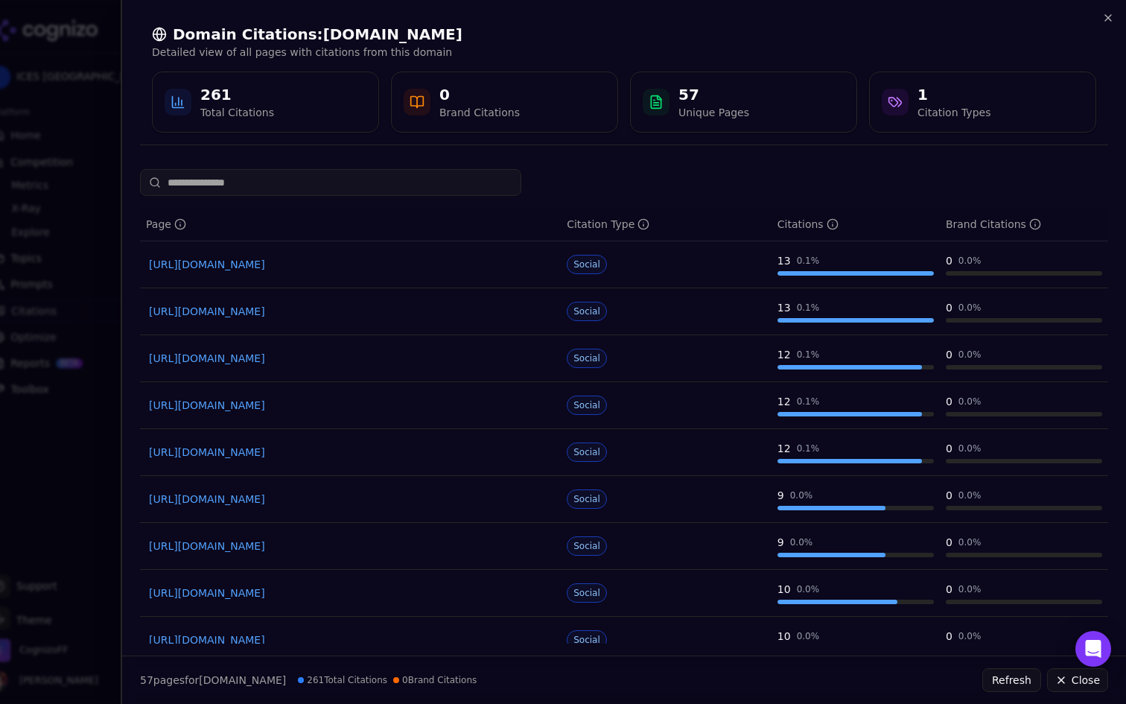
click at [337, 262] on link "https://youtube.com/watch?v=_RorJ4iH0FY" at bounding box center [350, 264] width 403 height 15
click at [1111, 23] on icon "button" at bounding box center [1108, 18] width 12 height 12
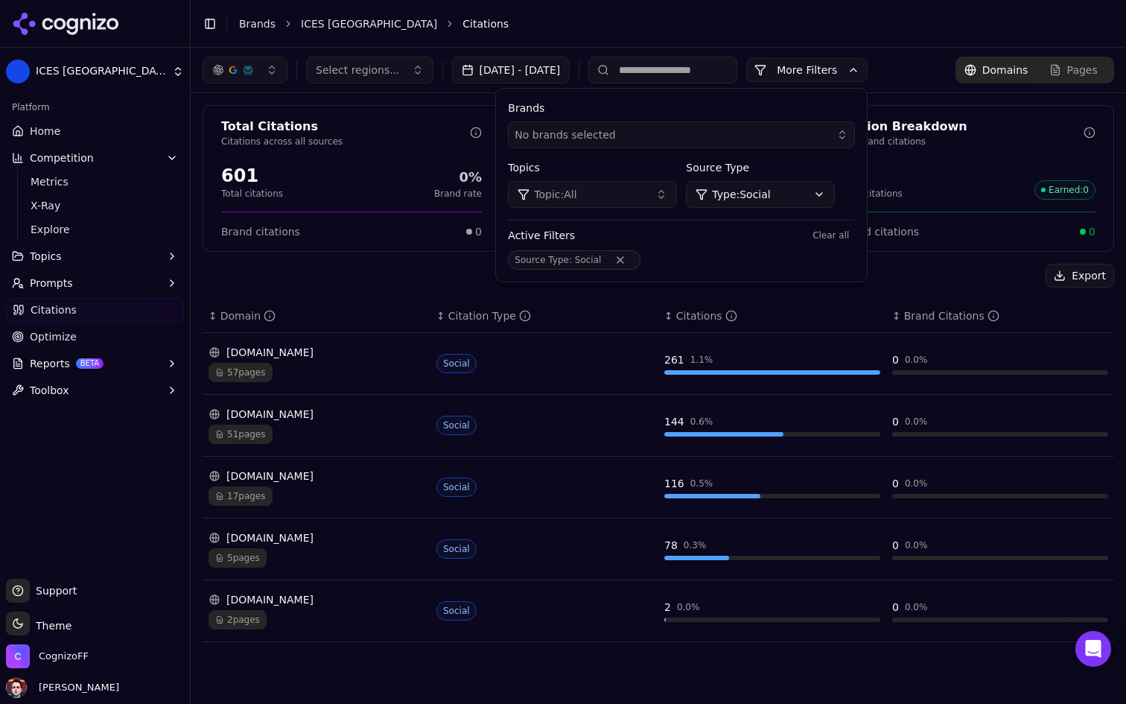
click at [634, 258] on button "Remove Source Type filter" at bounding box center [620, 260] width 27 height 12
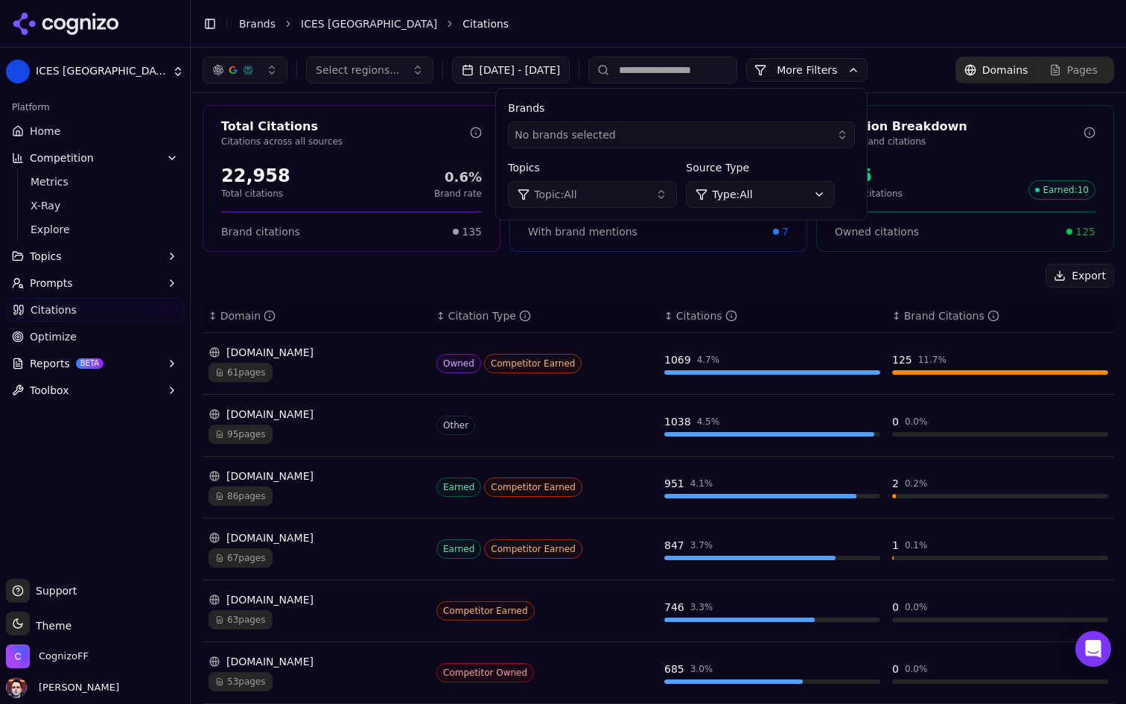
click at [825, 203] on html "ICES Turkey Platform Home Competition Metrics X-Ray Explore Topics Prompts Cita…" at bounding box center [563, 352] width 1126 height 704
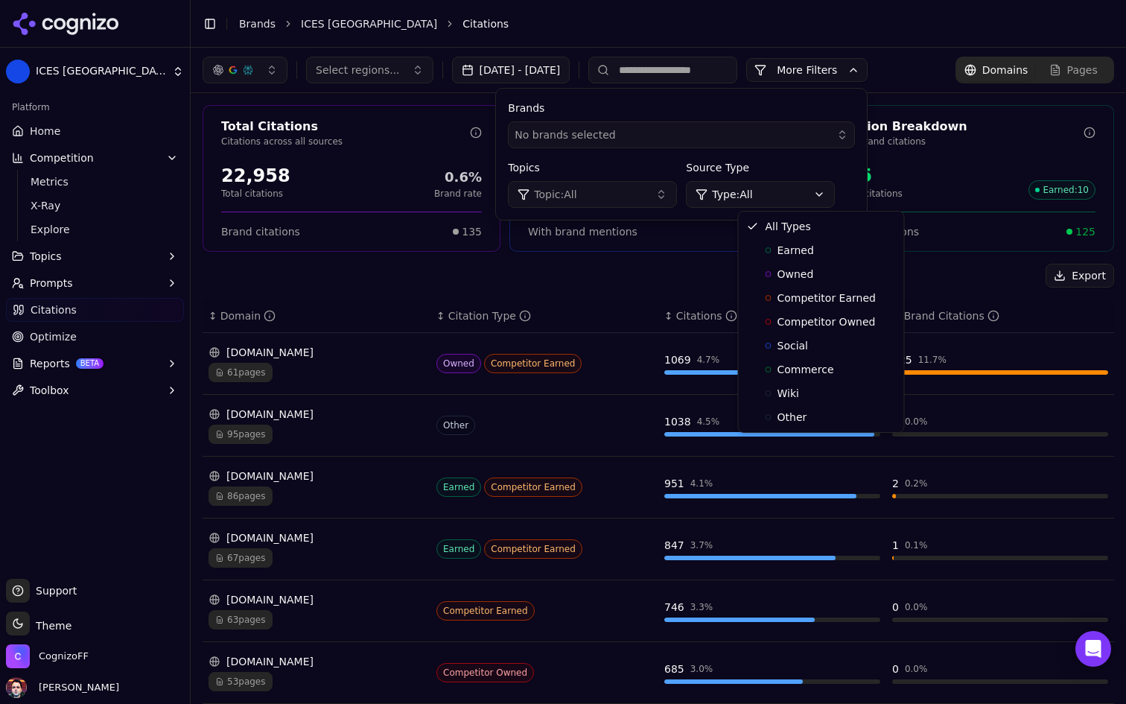
click at [622, 295] on html "ICES Turkey Platform Home Competition Metrics X-Ray Explore Topics Prompts Cita…" at bounding box center [563, 352] width 1126 height 704
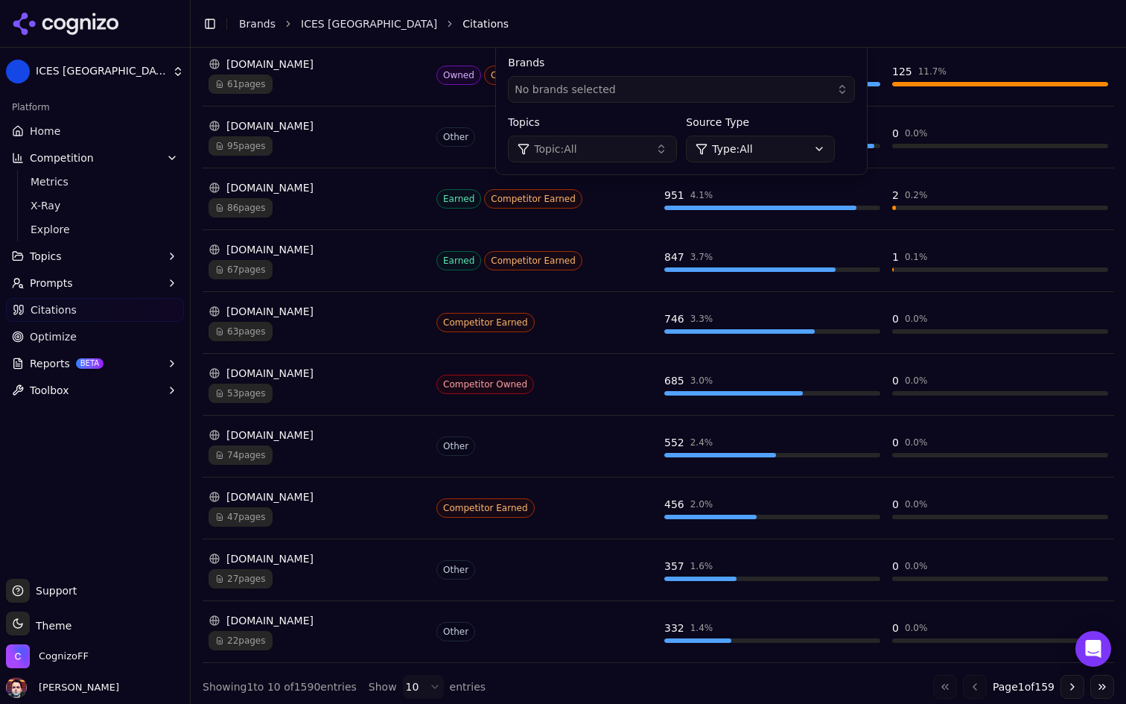
scroll to position [295, 0]
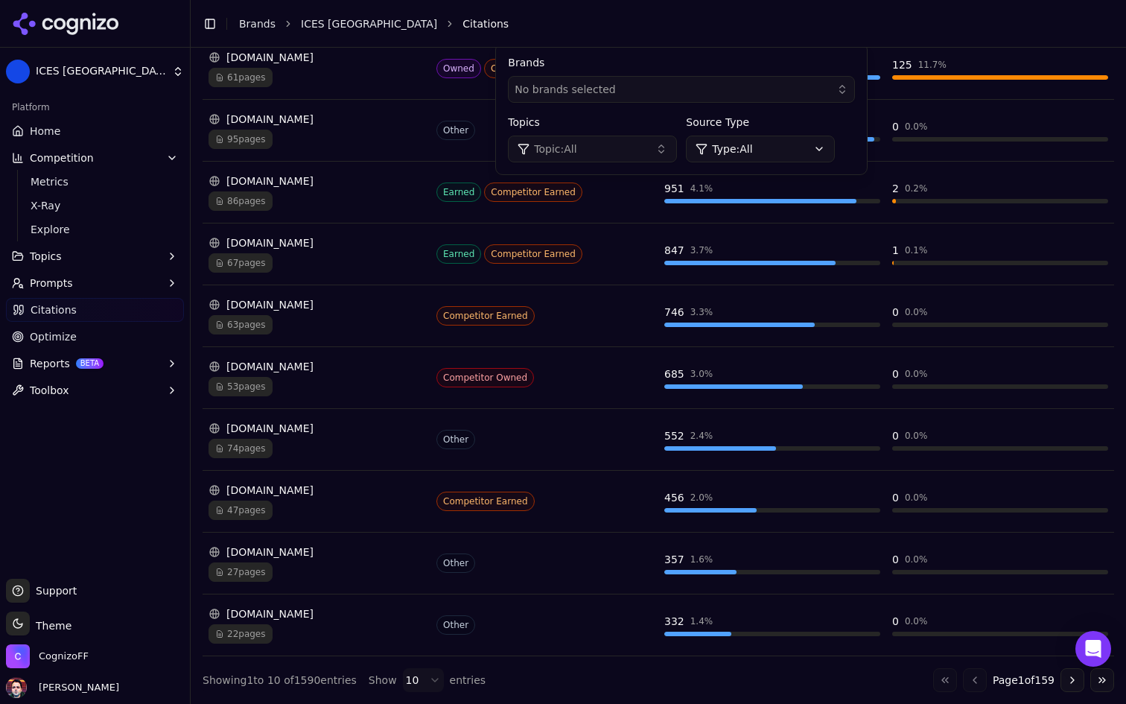
click at [349, 503] on div "47 pages" at bounding box center [317, 509] width 216 height 19
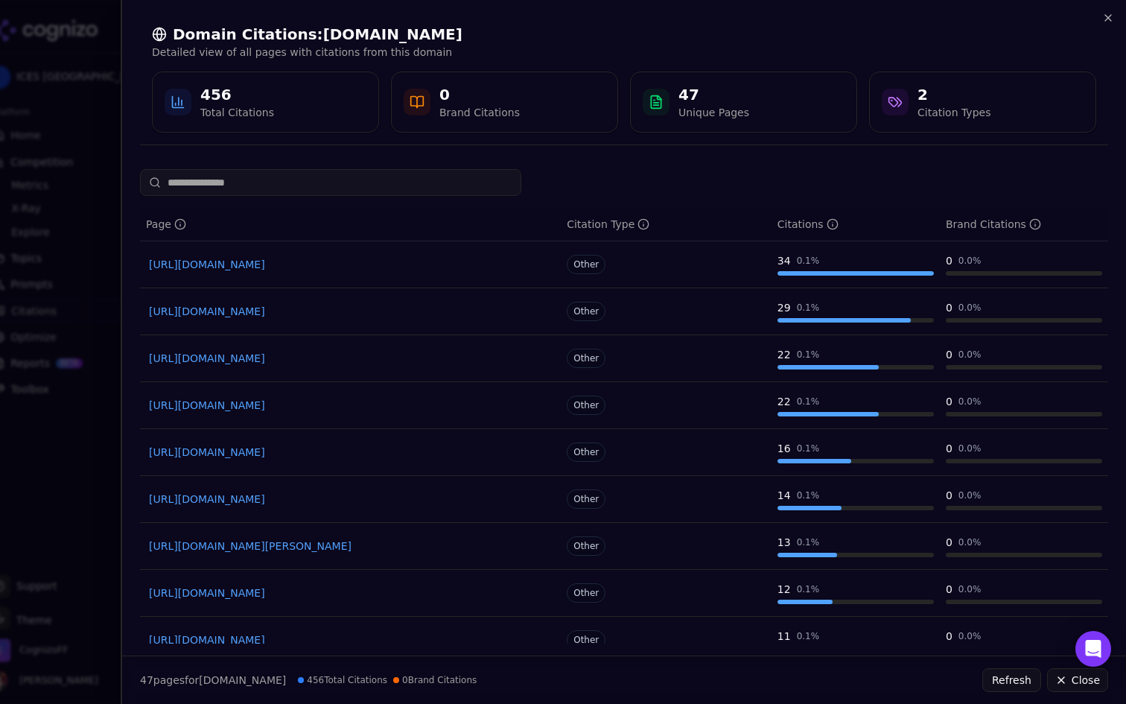
click at [1115, 14] on div "Domain Citations: kayzinternational.com Detailed view of all pages with citatio…" at bounding box center [624, 78] width 1004 height 157
click at [1103, 20] on icon "button" at bounding box center [1108, 18] width 12 height 12
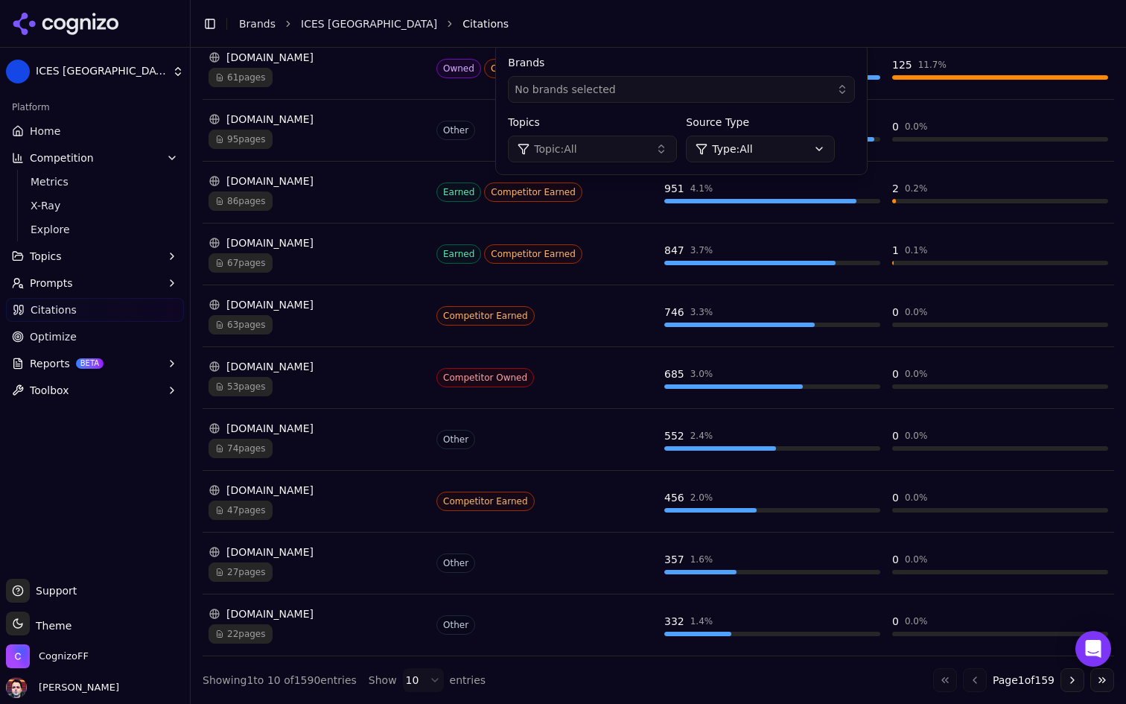
click at [136, 132] on link "Home" at bounding box center [95, 131] width 178 height 24
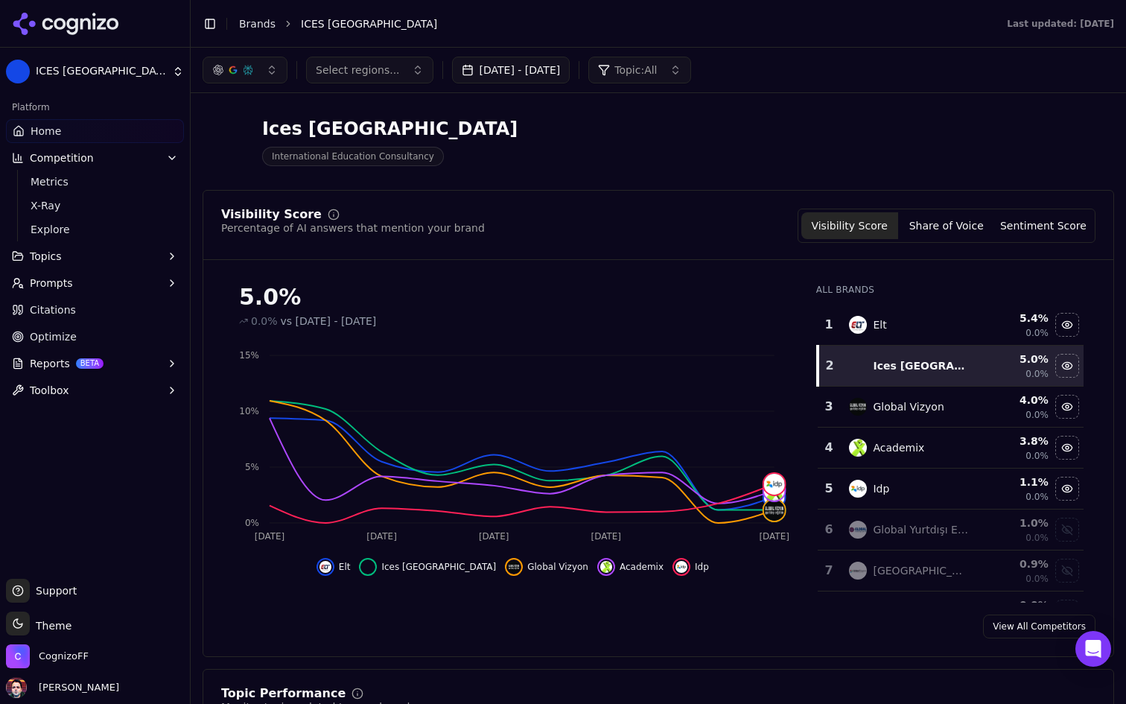
click at [392, 72] on span "Select regions..." at bounding box center [358, 70] width 84 height 15
click at [386, 69] on span "Select regions..." at bounding box center [358, 70] width 84 height 15
click at [269, 72] on button "button" at bounding box center [245, 70] width 85 height 27
click at [80, 254] on button "Topics" at bounding box center [95, 256] width 178 height 24
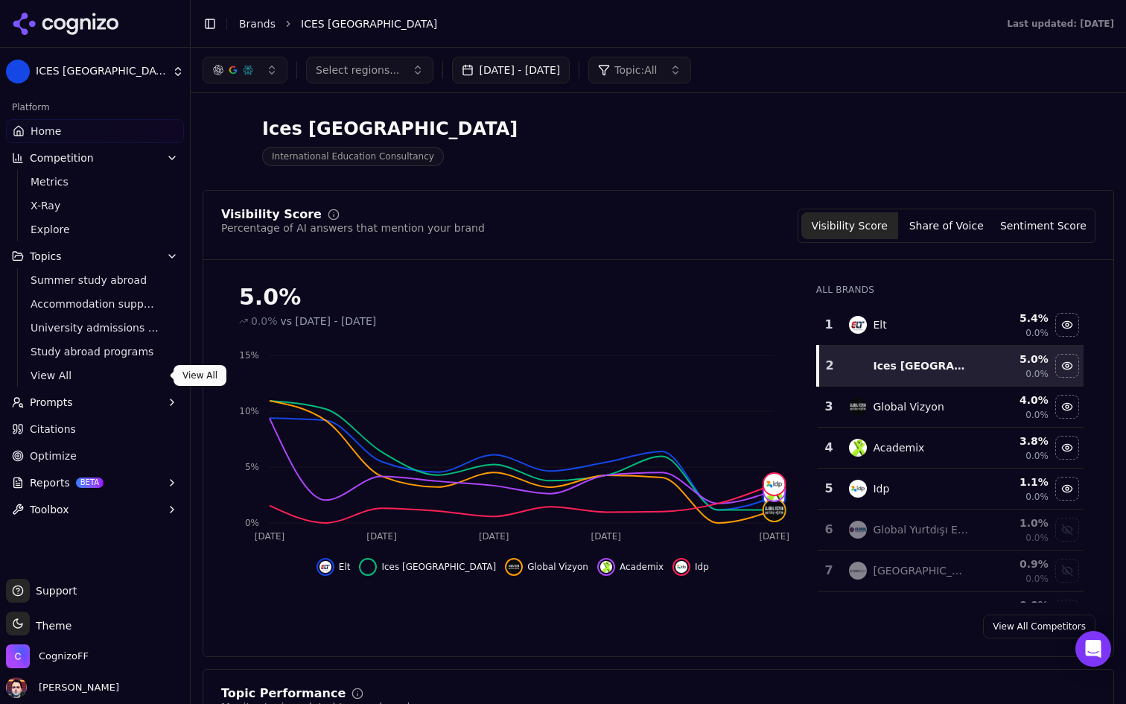
click at [98, 399] on button "Prompts" at bounding box center [95, 402] width 178 height 24
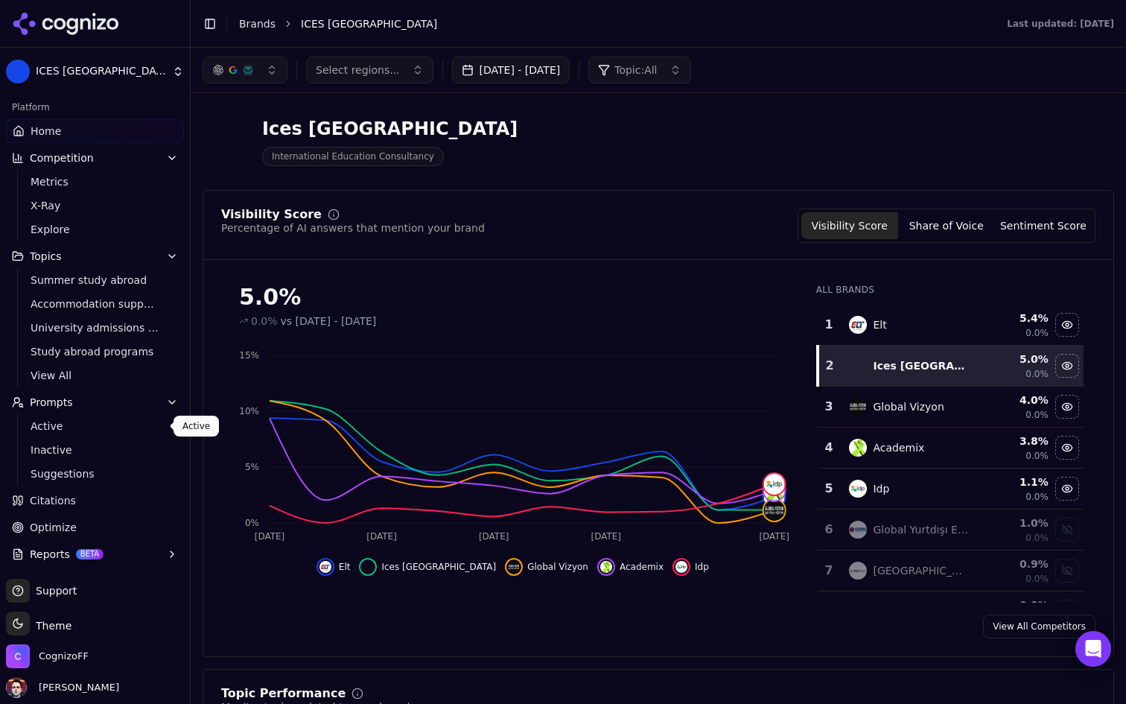
click at [98, 424] on span "Active" at bounding box center [96, 425] width 130 height 15
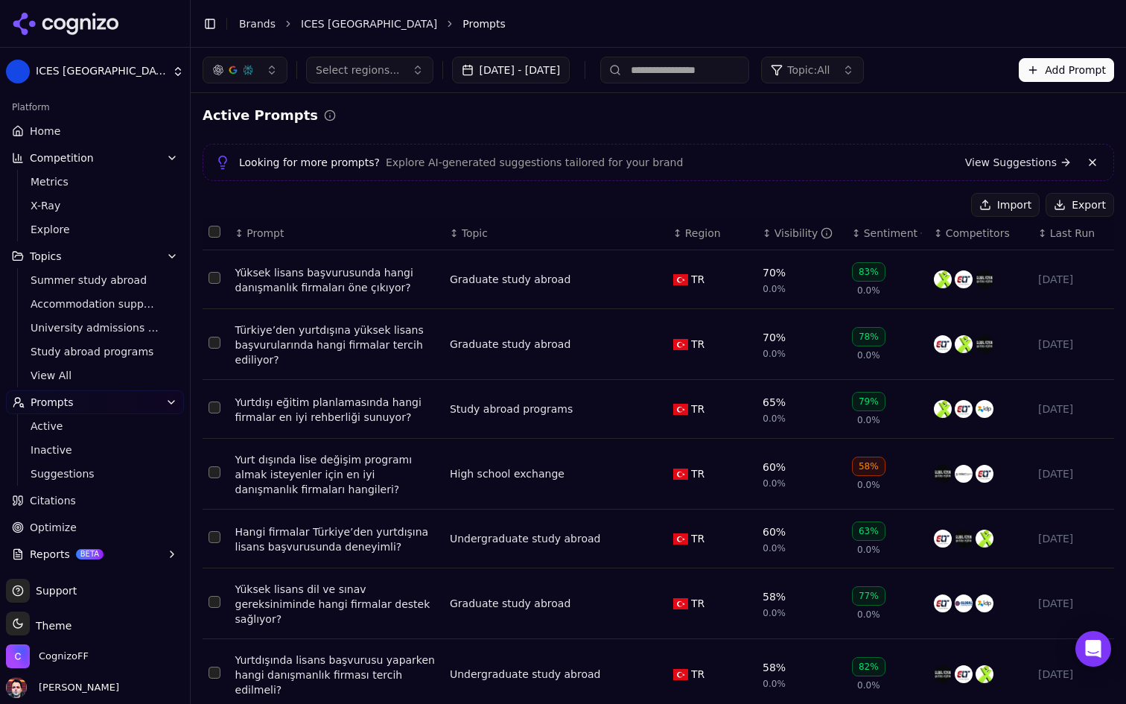
click at [1098, 69] on button "Add Prompt" at bounding box center [1066, 70] width 95 height 24
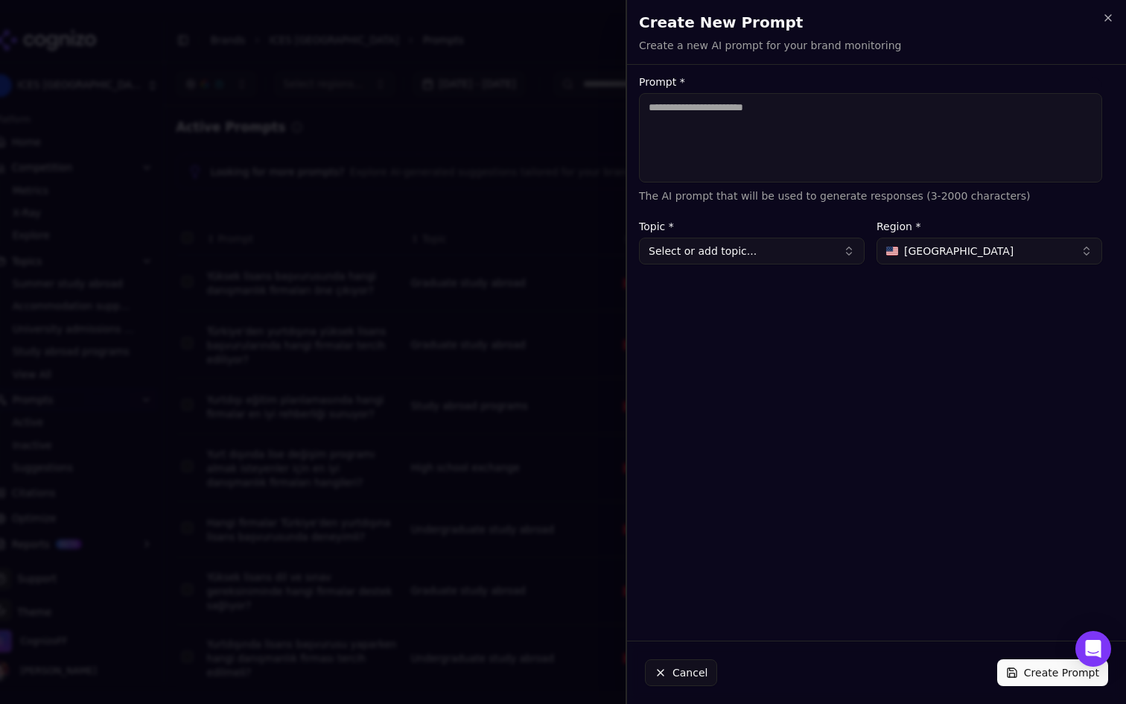
click at [863, 132] on textarea "Prompt *" at bounding box center [870, 137] width 463 height 89
type textarea "**********"
click at [1100, 20] on h2 "Create New Prompt" at bounding box center [876, 22] width 475 height 21
click at [1104, 19] on icon "button" at bounding box center [1108, 18] width 12 height 12
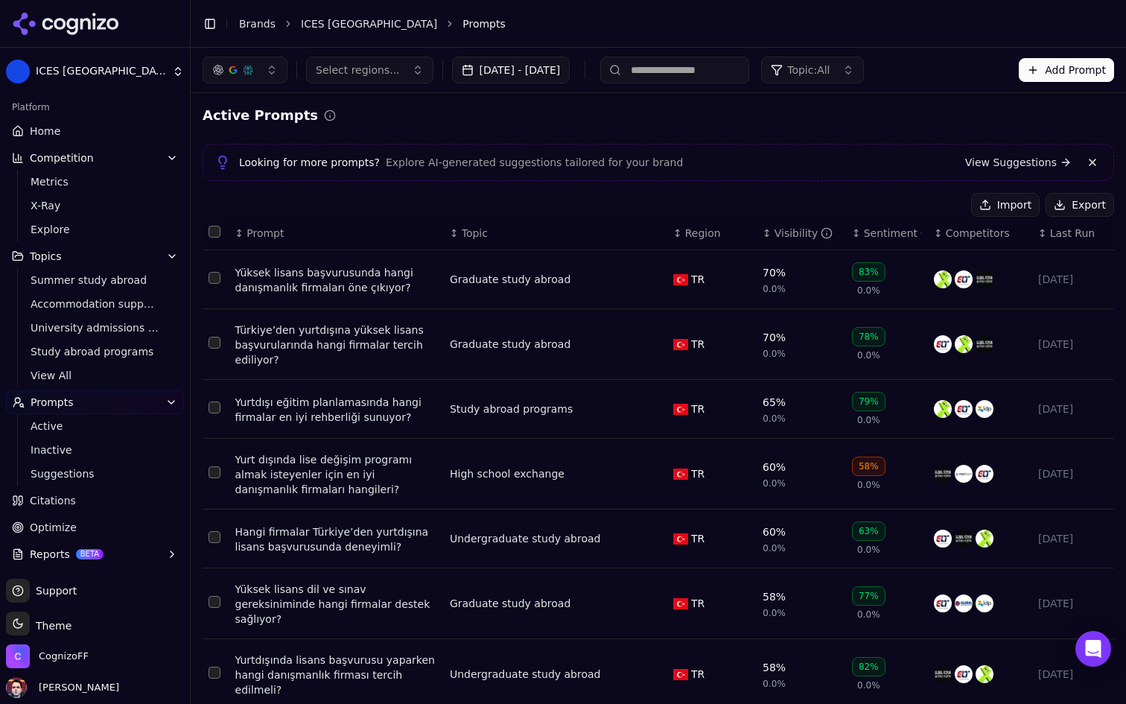
click at [255, 67] on button "button" at bounding box center [245, 70] width 85 height 27
click at [281, 130] on div "ChatGPT-Search" at bounding box center [244, 129] width 141 height 24
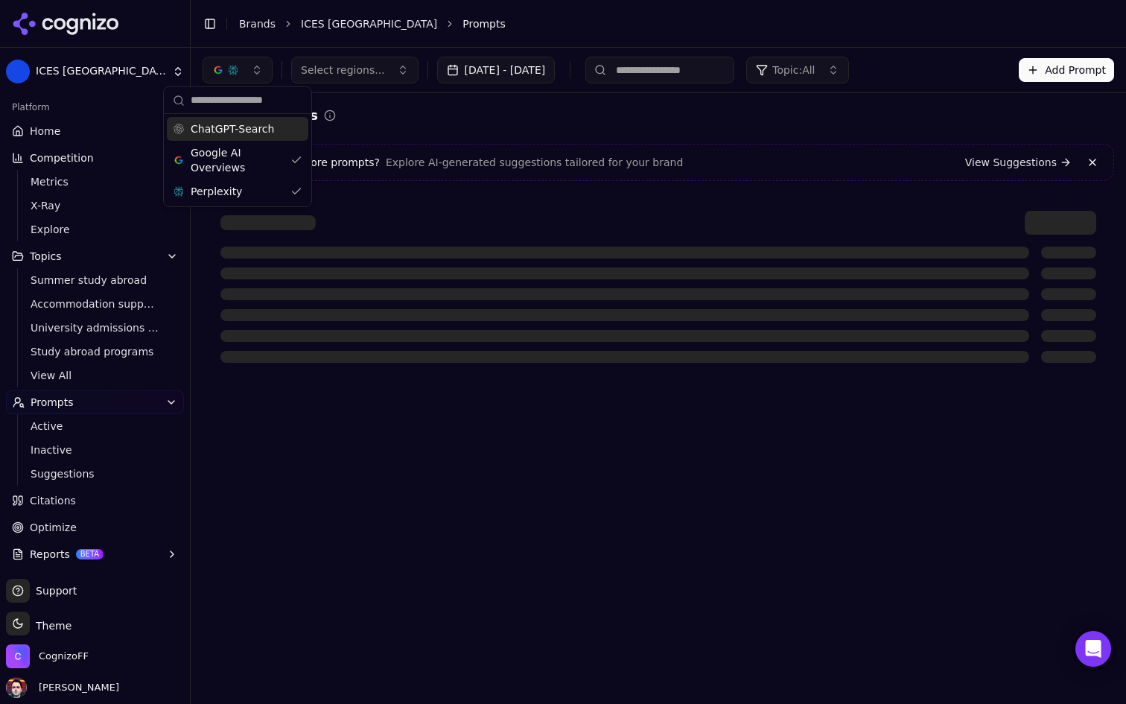
click at [265, 152] on span "Google AI Overviews" at bounding box center [238, 160] width 94 height 30
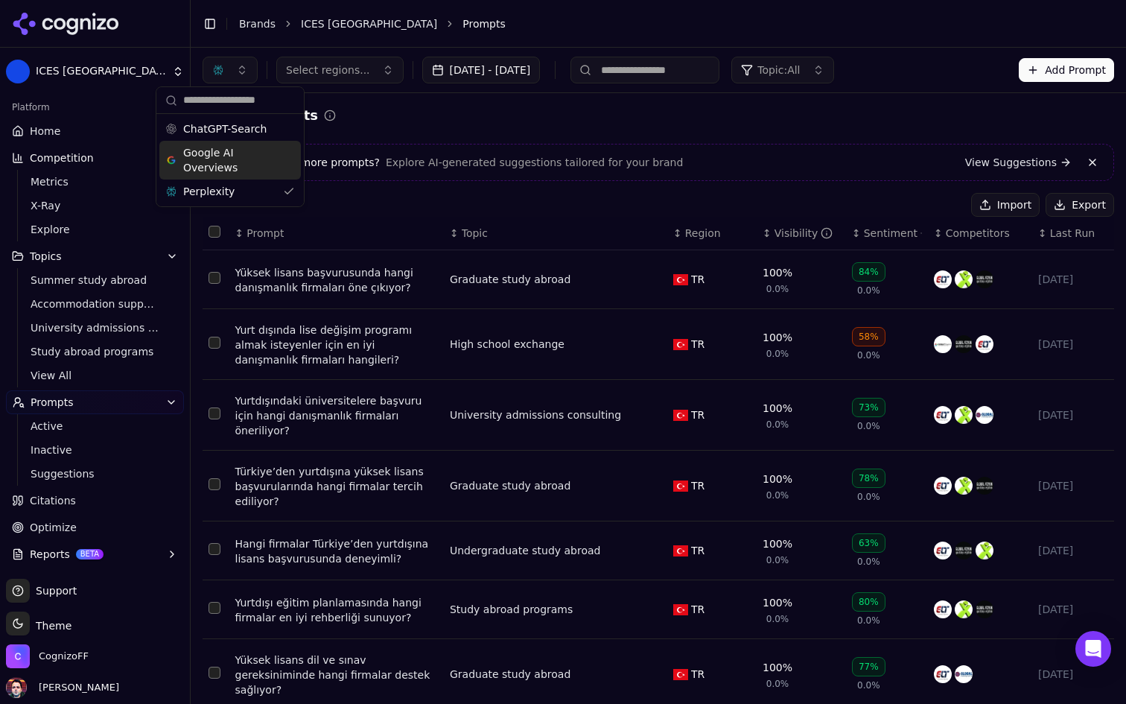
click at [732, 131] on div "Active Prompts Looking for more prompts? Explore AI-generated suggestions tailo…" at bounding box center [658, 531] width 911 height 853
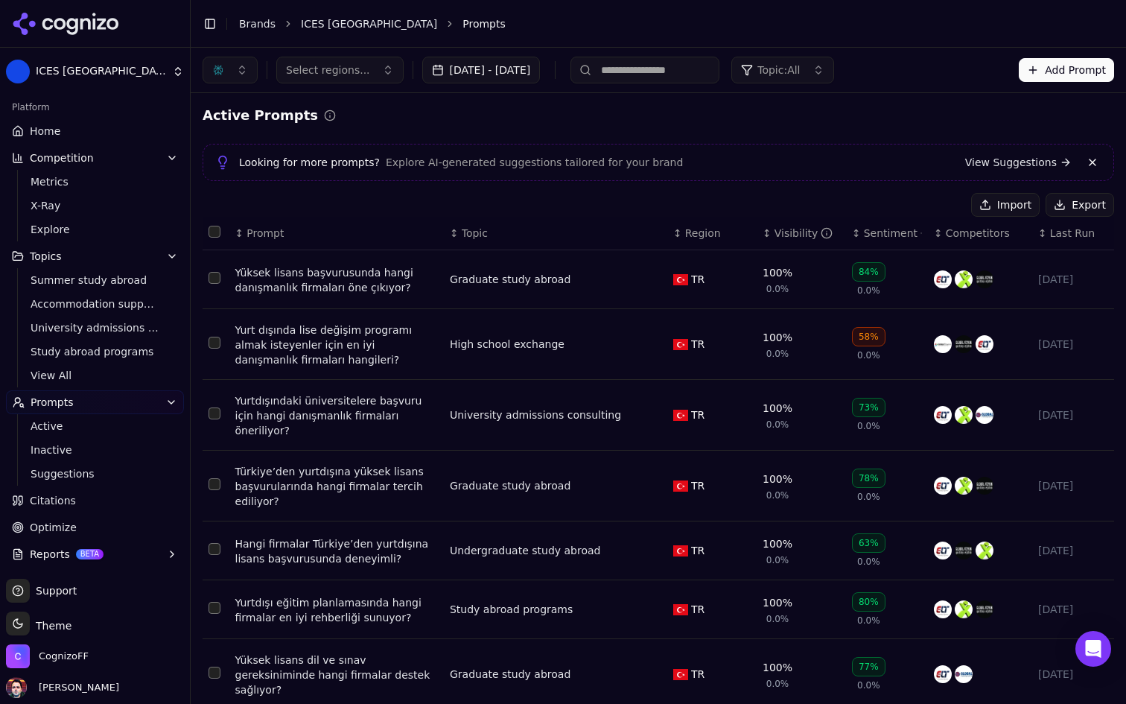
click at [773, 241] on th "↕ Visibility" at bounding box center [801, 234] width 89 height 34
click at [372, 281] on div "Yüksek lisans başvurusunda hangi danışmanlık firmaları öne çıkıyor?" at bounding box center [336, 280] width 203 height 30
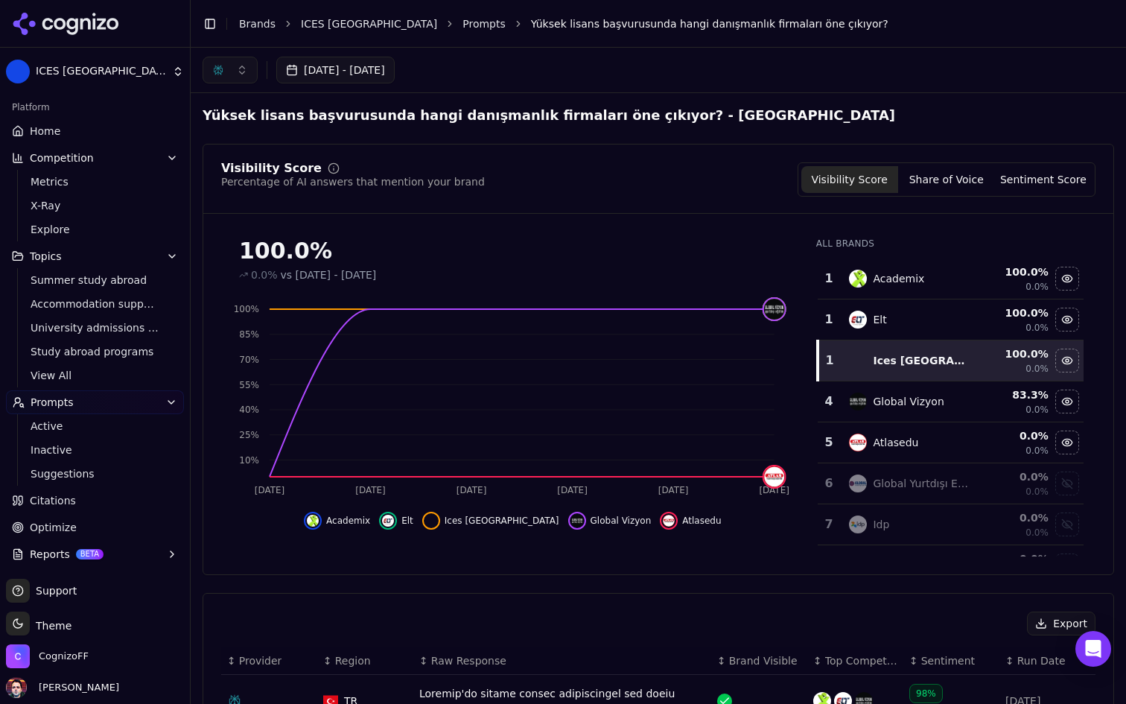
click at [103, 497] on link "Citations" at bounding box center [95, 500] width 178 height 24
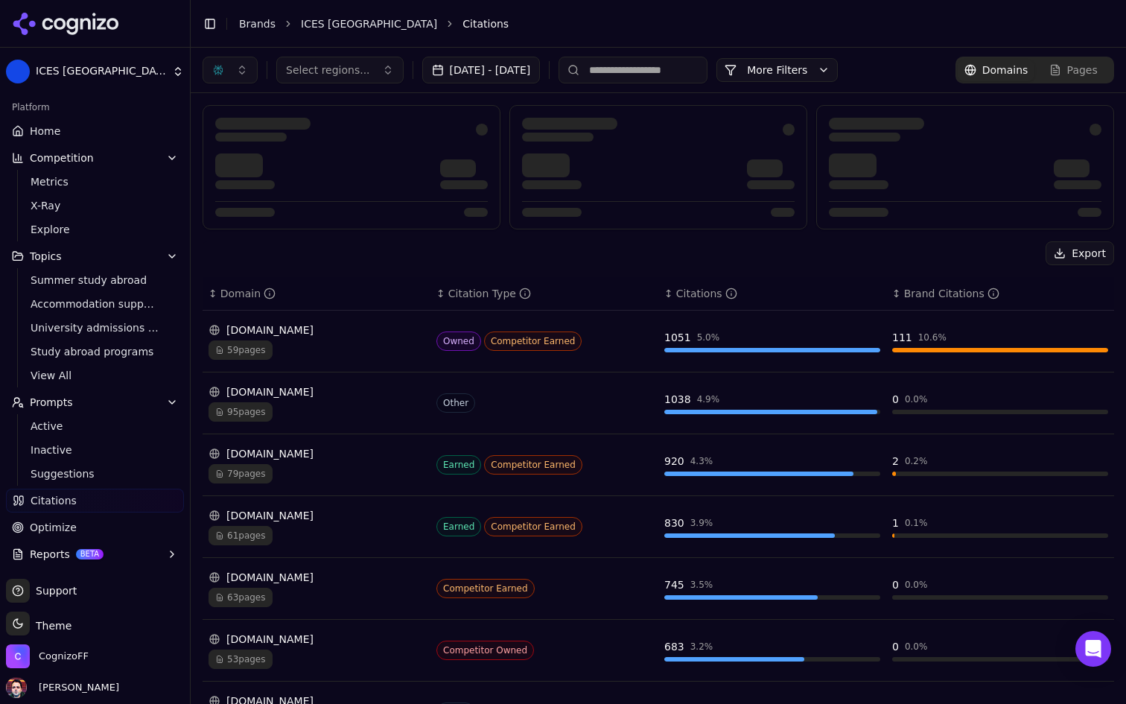
click at [240, 70] on button "button" at bounding box center [230, 70] width 55 height 27
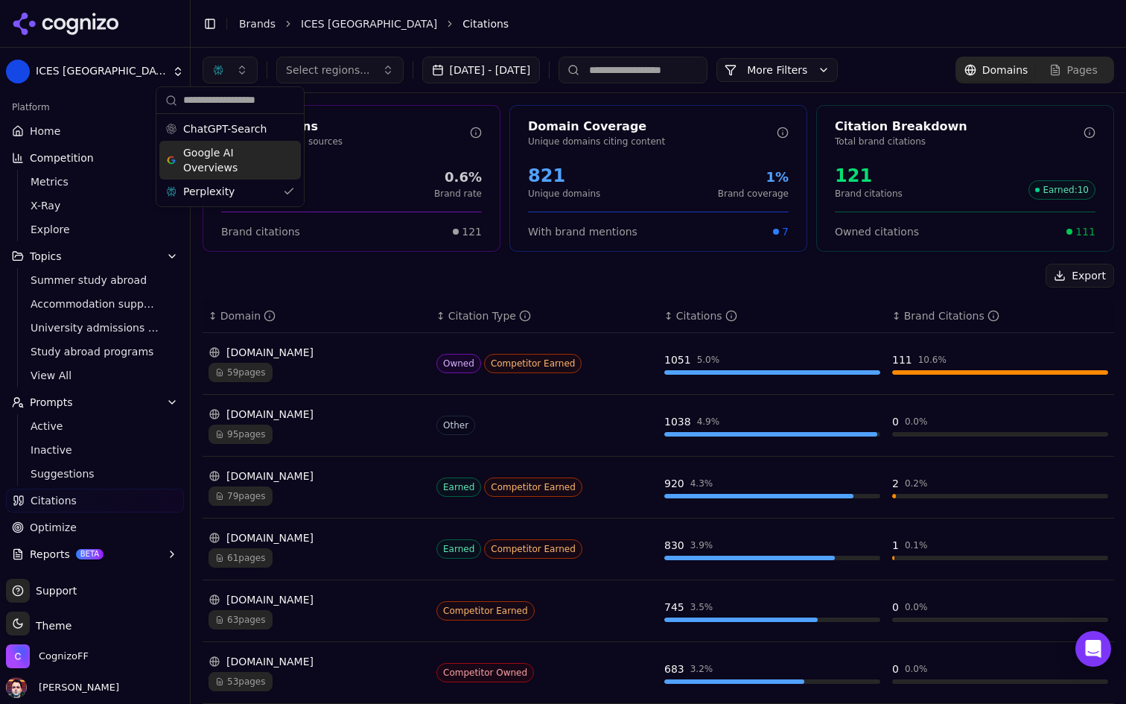
click at [235, 132] on span "ChatGPT-Search" at bounding box center [224, 128] width 83 height 15
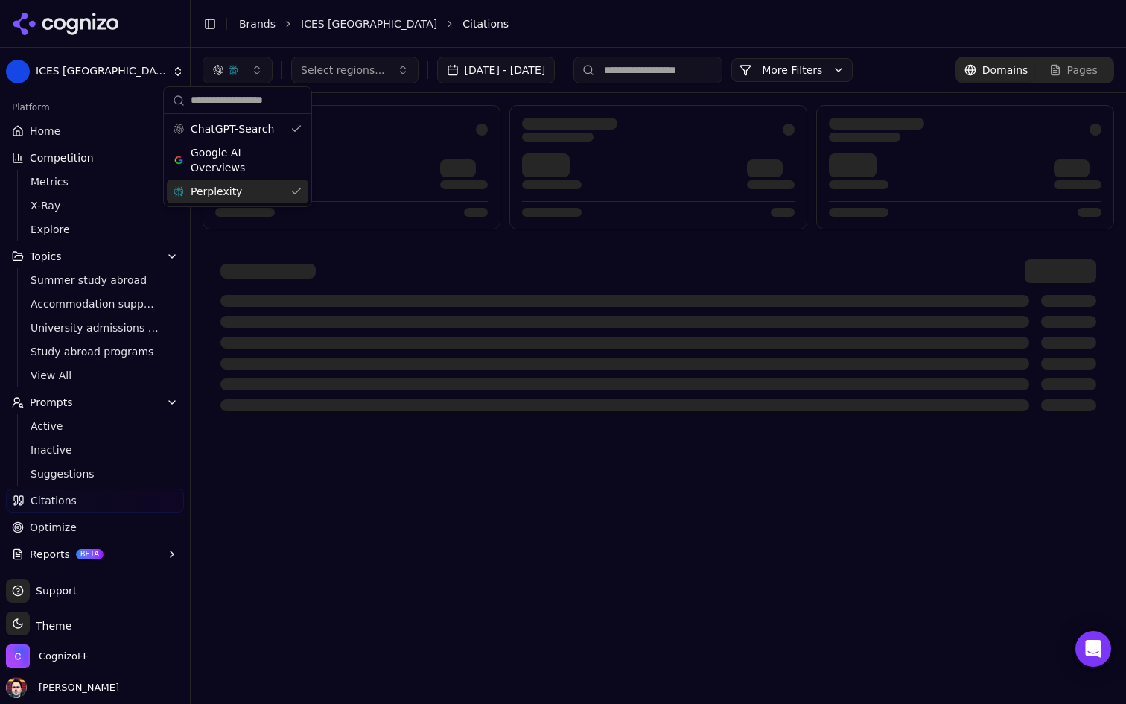
click at [270, 186] on div "Perplexity" at bounding box center [237, 191] width 141 height 24
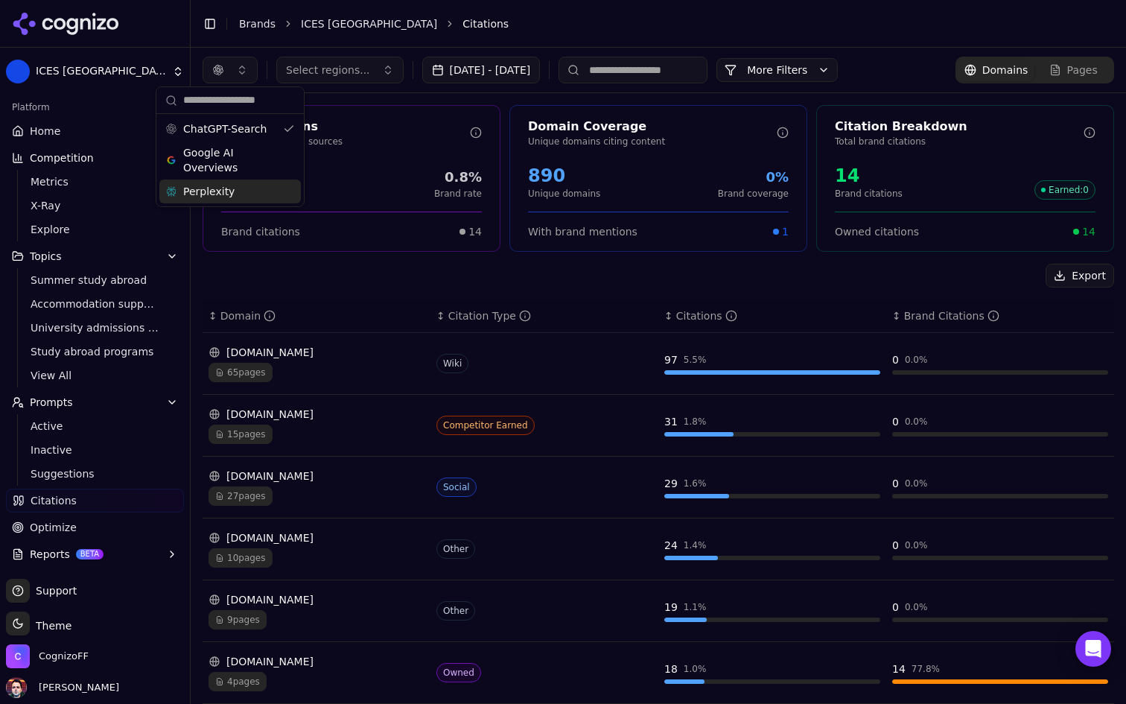
click at [499, 276] on div "Export" at bounding box center [658, 276] width 911 height 24
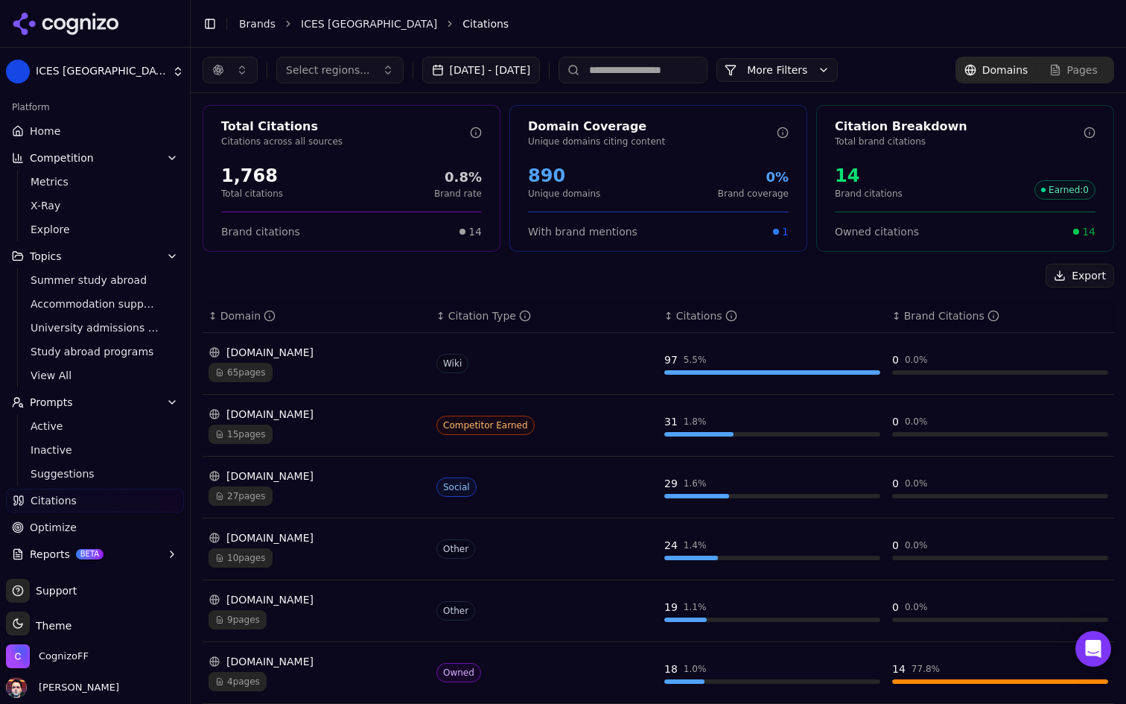
click at [838, 73] on button "More Filters" at bounding box center [776, 70] width 121 height 24
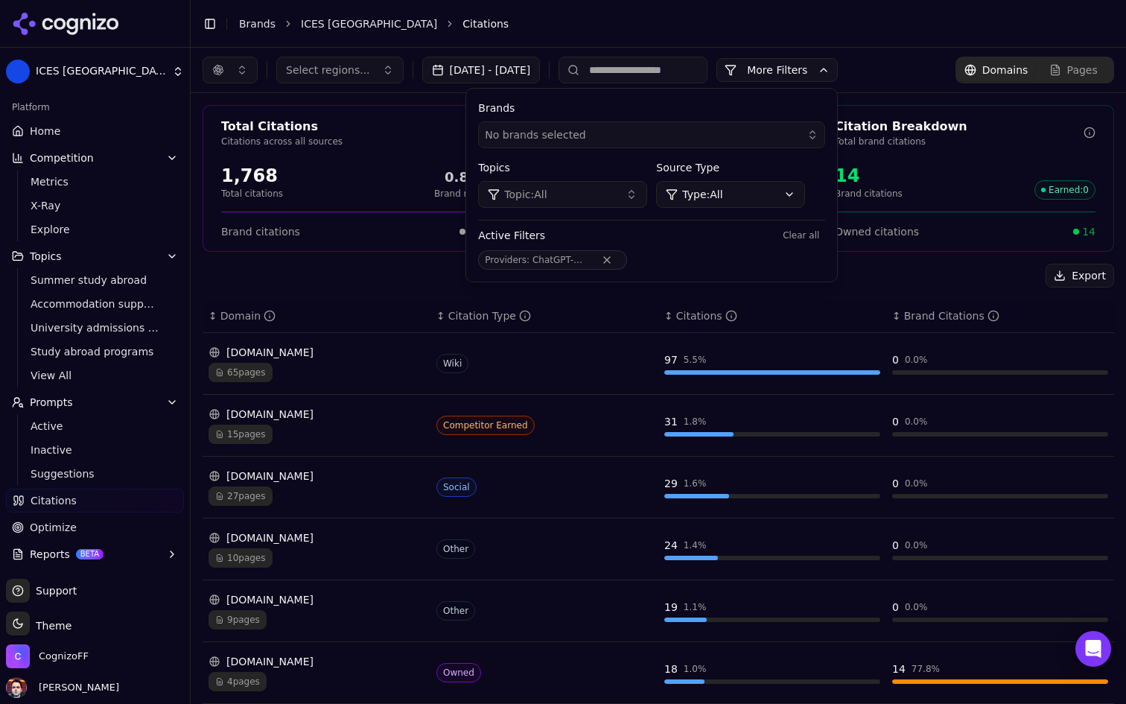
click at [418, 281] on div "Export" at bounding box center [658, 276] width 911 height 24
click at [394, 286] on div "Export" at bounding box center [658, 276] width 911 height 24
click at [372, 367] on div "65 pages" at bounding box center [317, 372] width 216 height 19
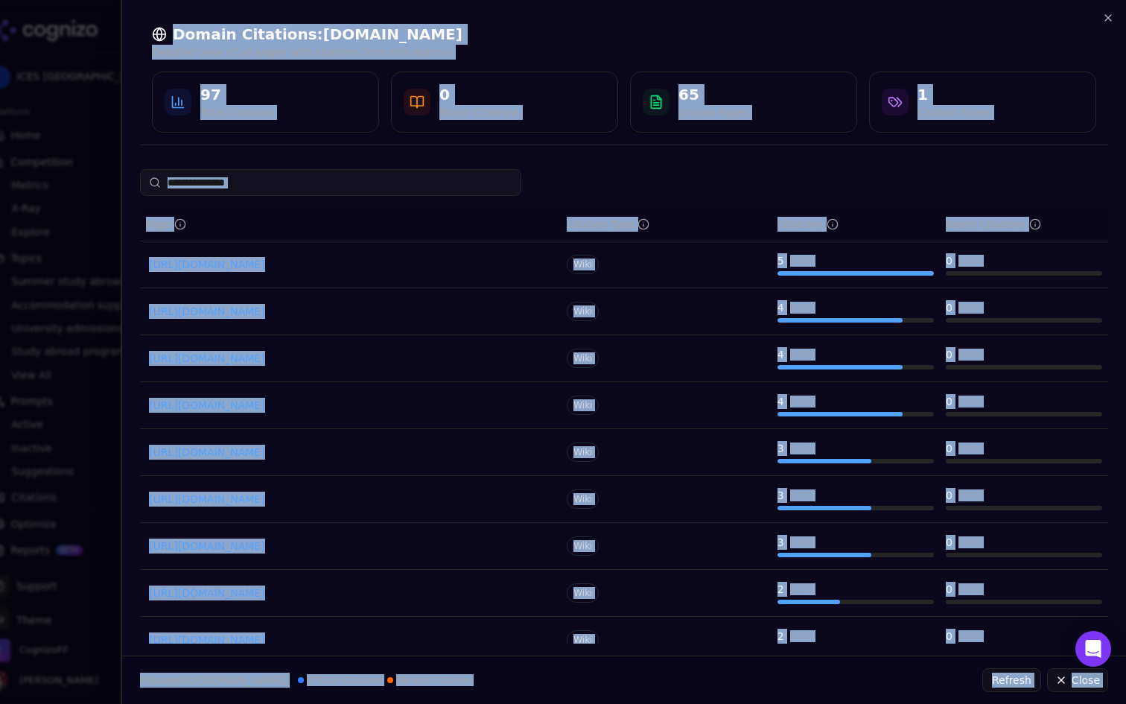
click at [1107, 23] on div "Domain Citations: en.wikipedia.org Detailed view of all pages with citations fr…" at bounding box center [623, 352] width 1005 height 704
click at [1107, 23] on icon "button" at bounding box center [1108, 18] width 12 height 12
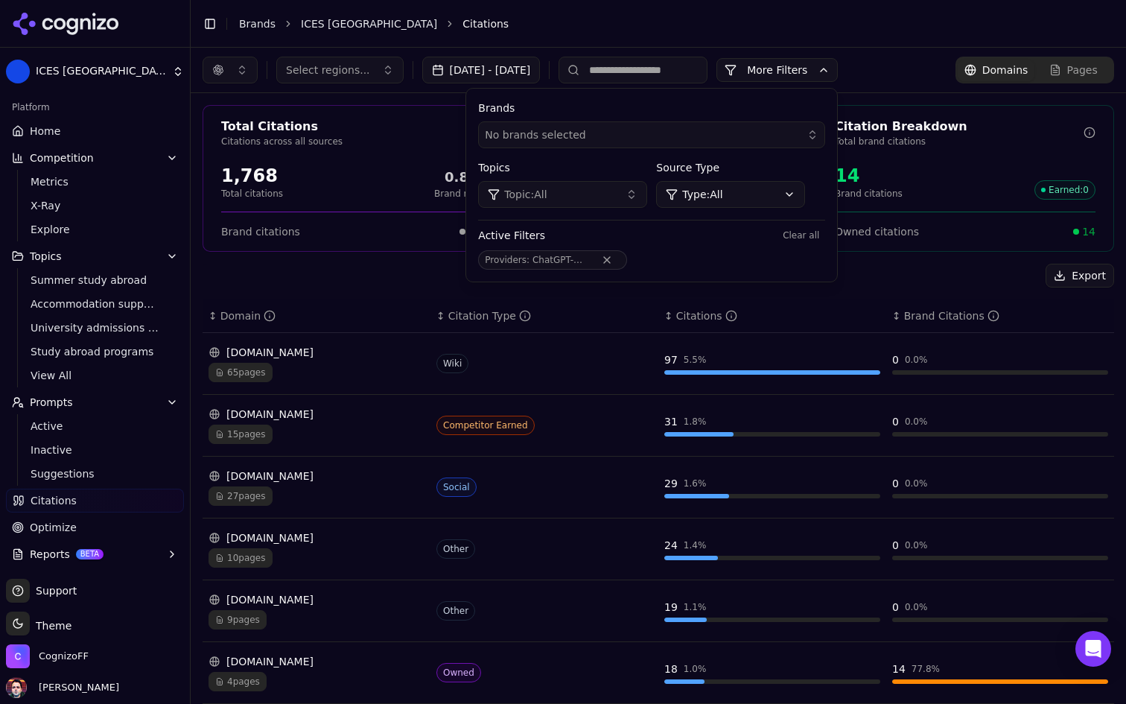
click at [366, 493] on div "27 pages" at bounding box center [317, 495] width 216 height 19
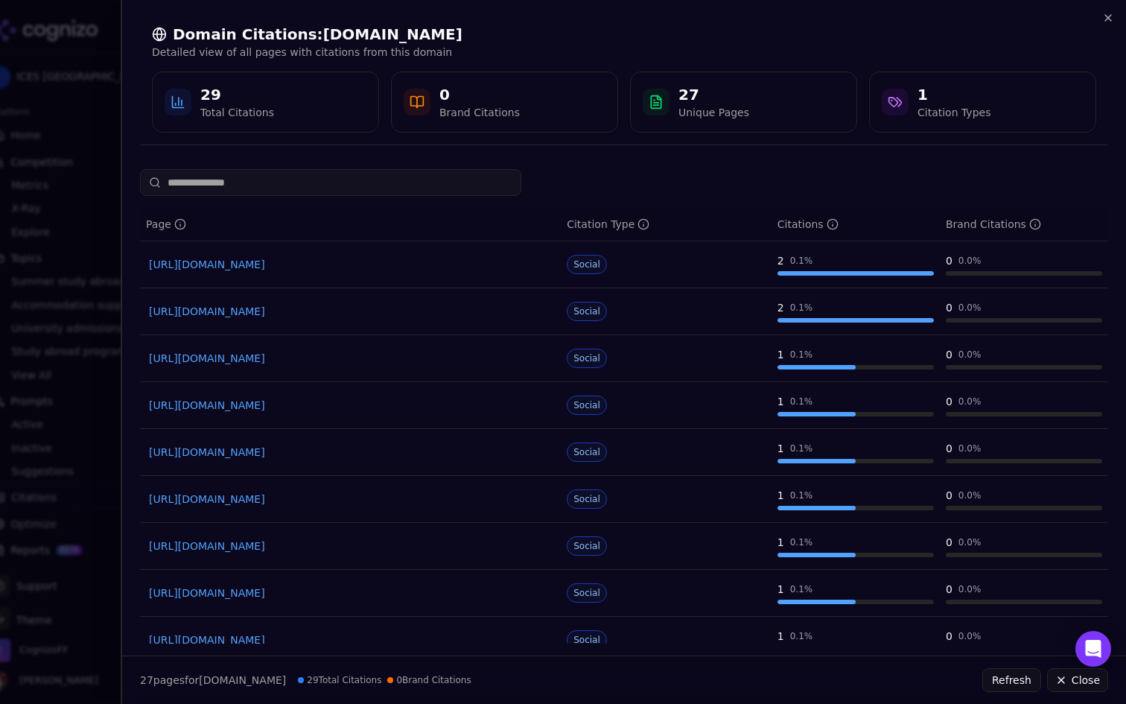
click at [392, 261] on link "https://reddit.com/r/exchangestudents/comments/1i13nb9" at bounding box center [350, 264] width 403 height 15
click at [1104, 18] on icon "button" at bounding box center [1108, 18] width 12 height 12
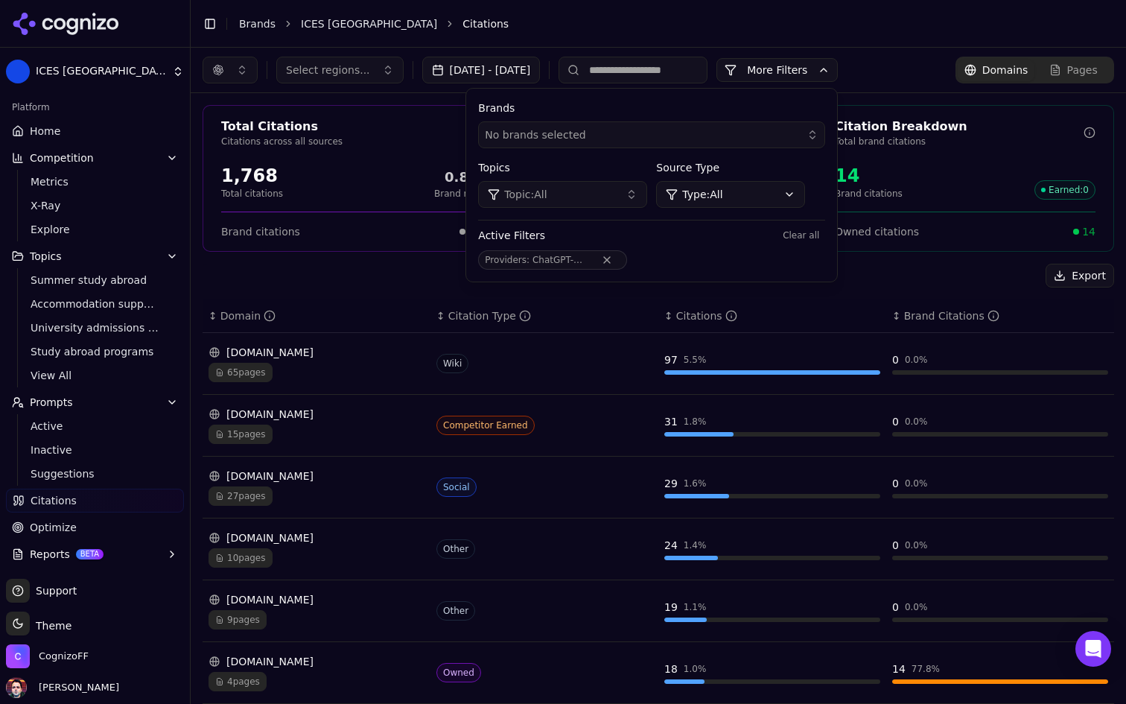
click at [303, 595] on div "nacel.org" at bounding box center [317, 599] width 216 height 15
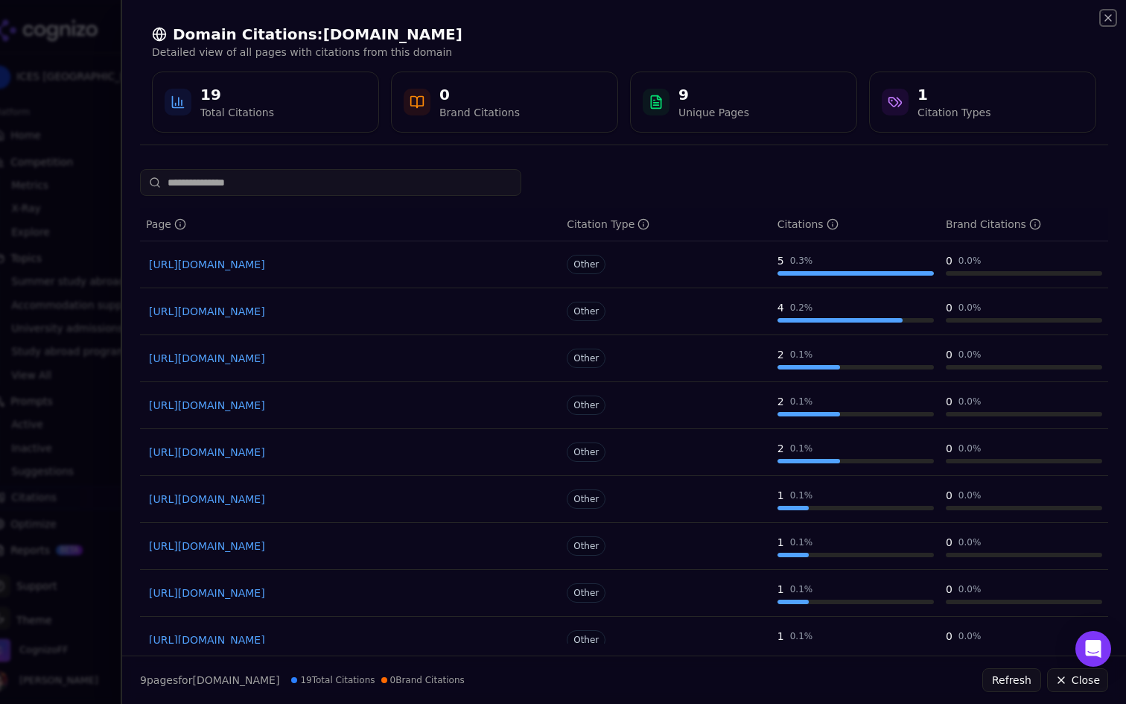
click at [1110, 22] on icon "button" at bounding box center [1108, 18] width 12 height 12
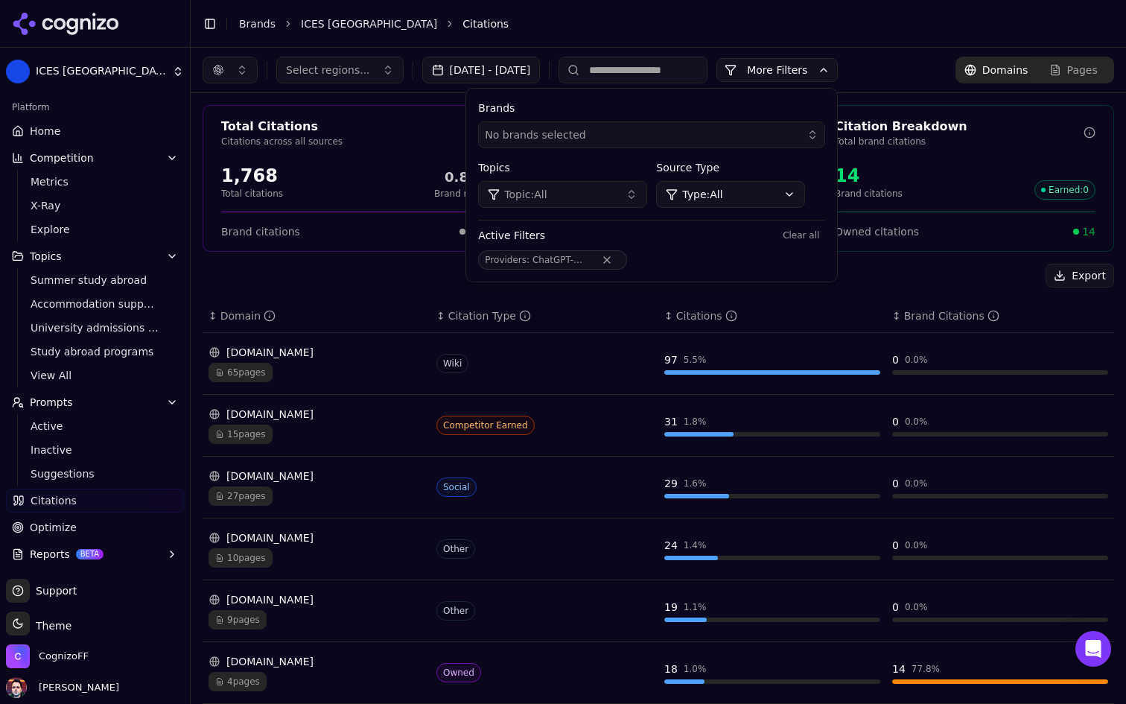
click at [419, 290] on div "Export ↕ Domain ↕ Citation Type ↕ Citations ↕ Brand Citations en.wikipedia.org …" at bounding box center [658, 625] width 911 height 723
click at [838, 67] on button "More Filters" at bounding box center [776, 70] width 121 height 24
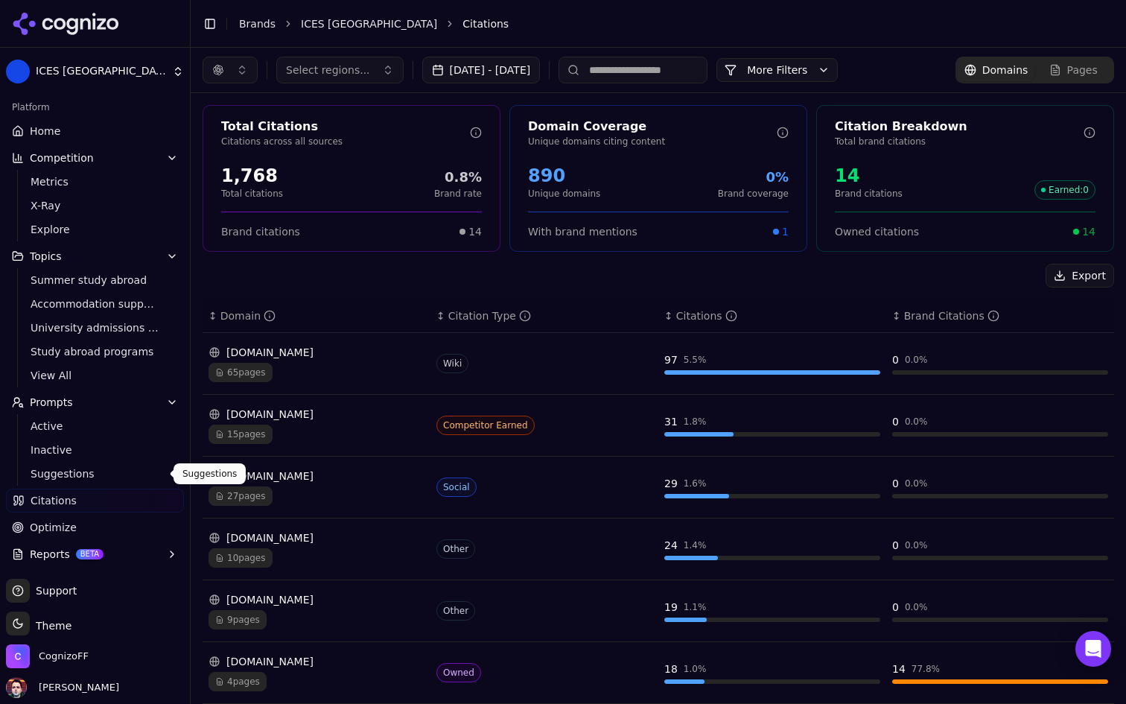
scroll to position [26, 0]
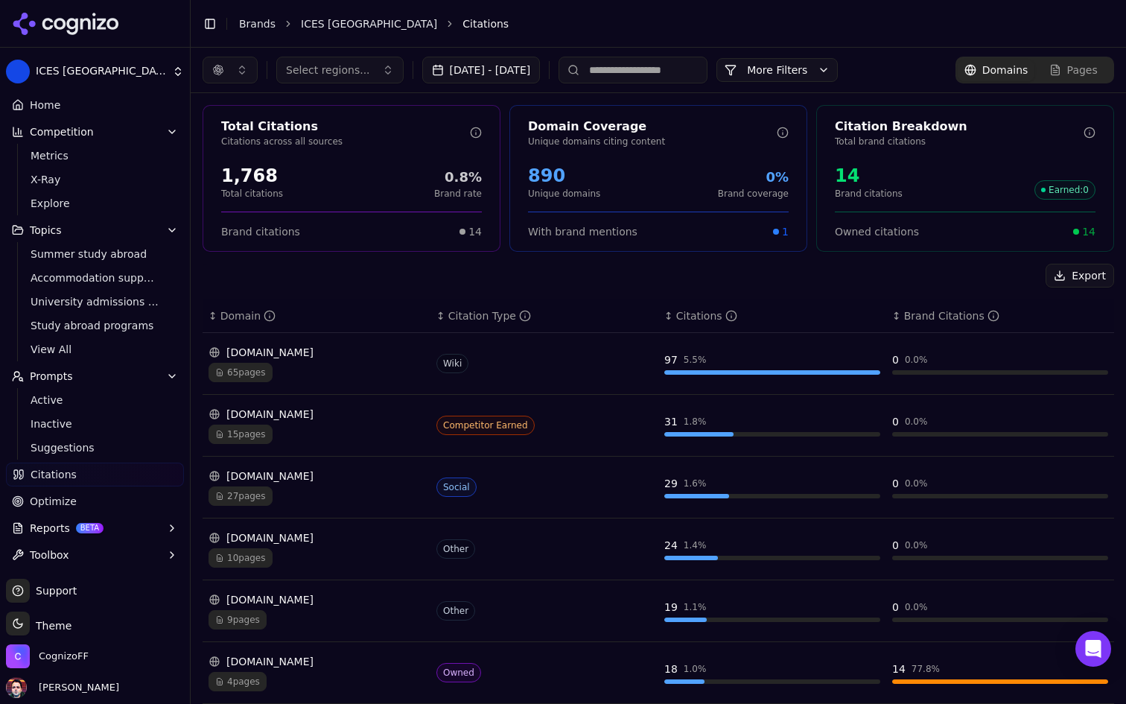
click at [838, 66] on button "More Filters" at bounding box center [776, 70] width 121 height 24
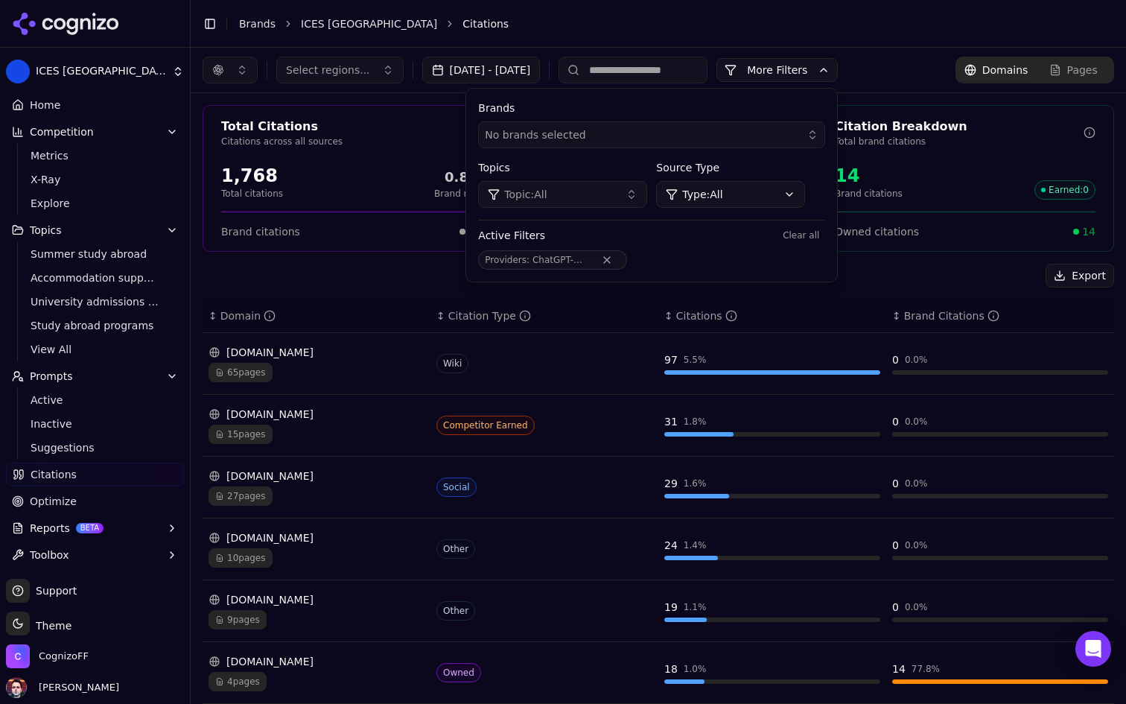
click at [783, 197] on html "ICES Turkey Platform Home Competition Metrics X-Ray Explore Topics Summer study…" at bounding box center [563, 352] width 1126 height 704
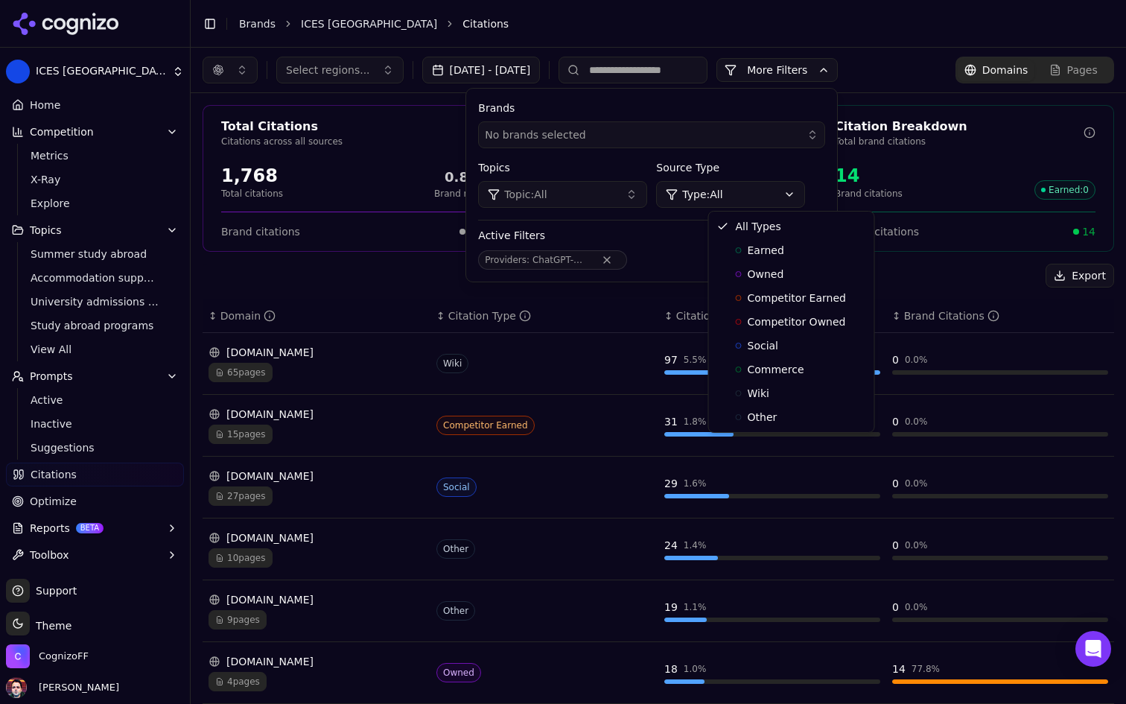
click at [783, 197] on html "ICES Turkey Platform Home Competition Metrics X-Ray Explore Topics Summer study…" at bounding box center [563, 352] width 1126 height 704
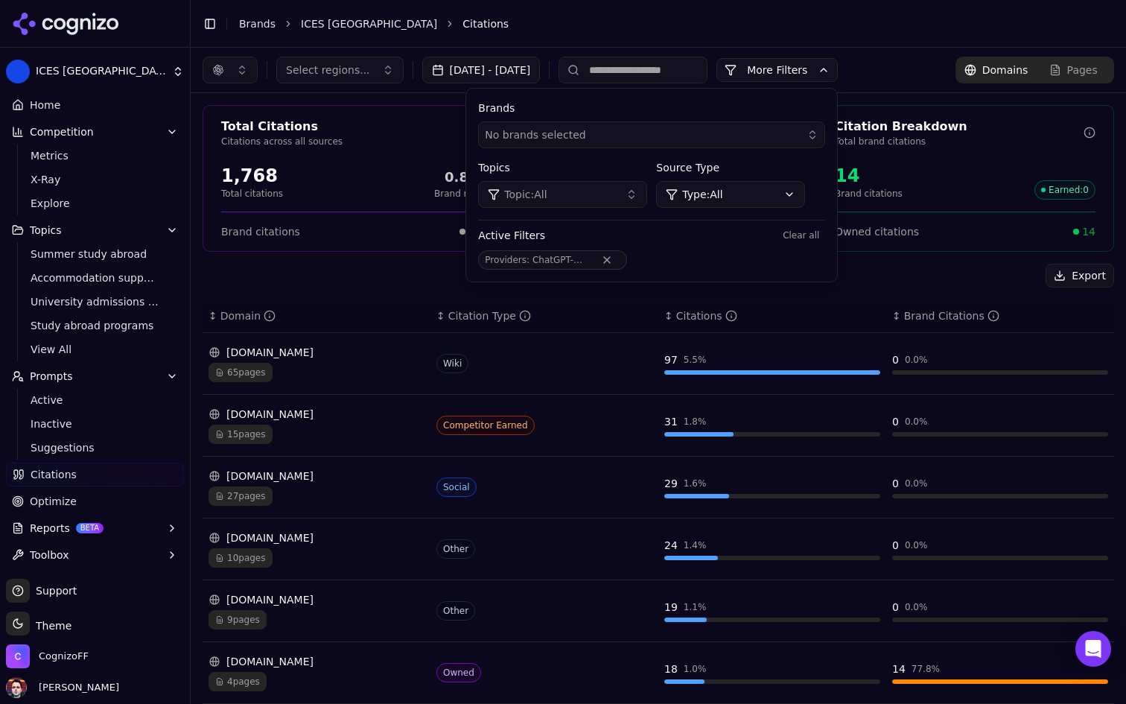
click at [647, 195] on button "Topic: All" at bounding box center [562, 194] width 169 height 27
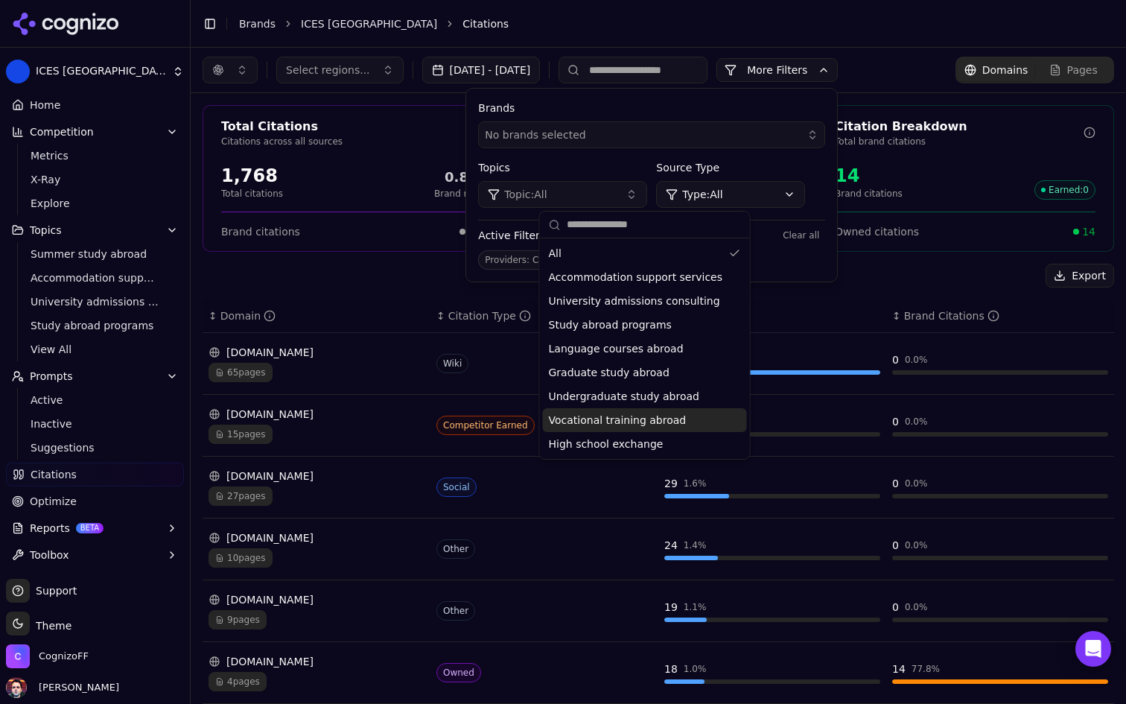
click at [639, 439] on span "High school exchange" at bounding box center [606, 443] width 115 height 15
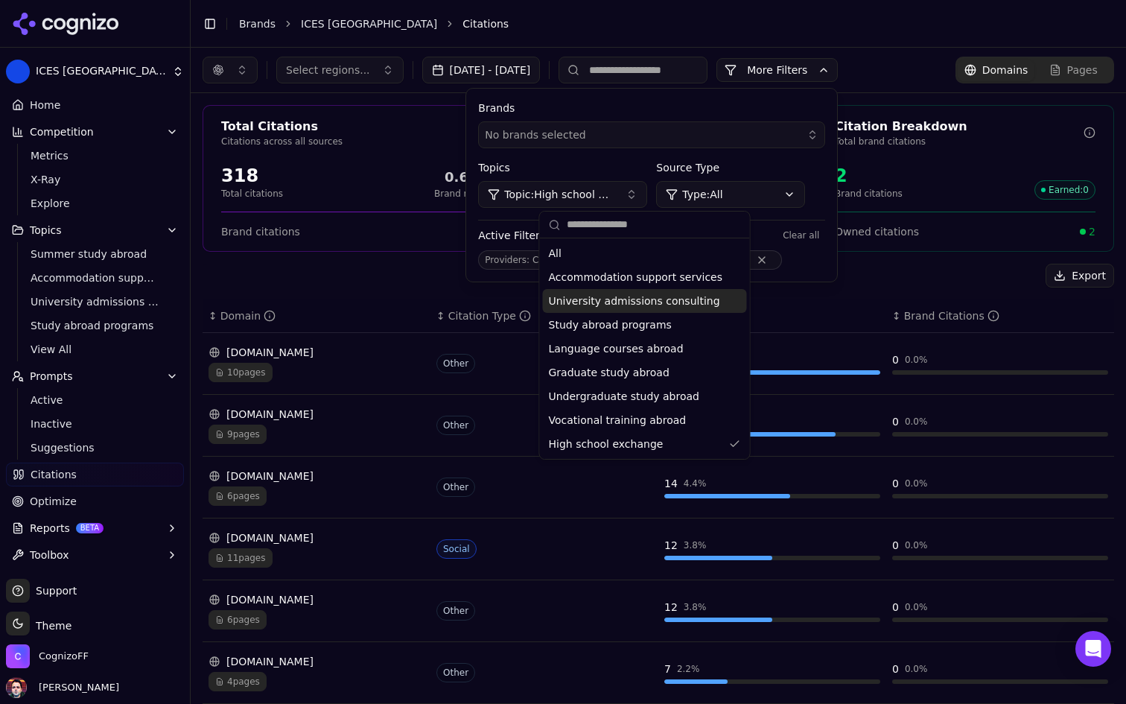
click at [425, 246] on div "Total Citations Citations across all sources 318 Total citations 0.6% Brand rat…" at bounding box center [352, 178] width 298 height 147
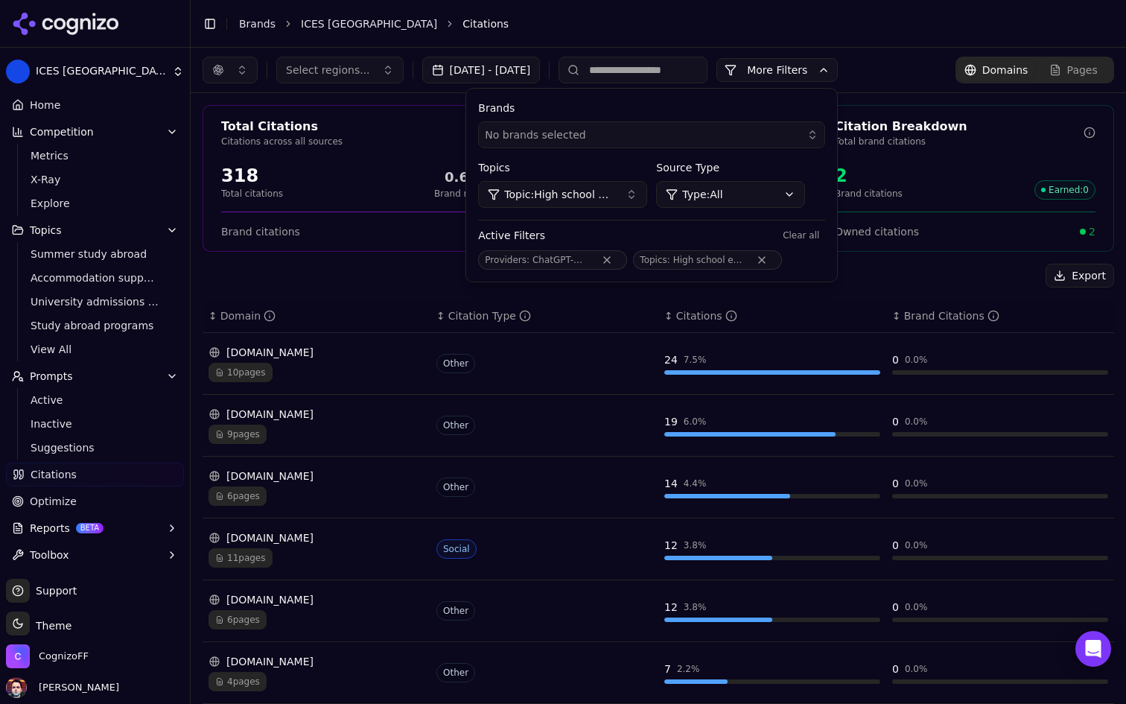
click at [403, 269] on div "Export" at bounding box center [658, 276] width 911 height 24
click at [838, 61] on button "More Filters" at bounding box center [776, 70] width 121 height 24
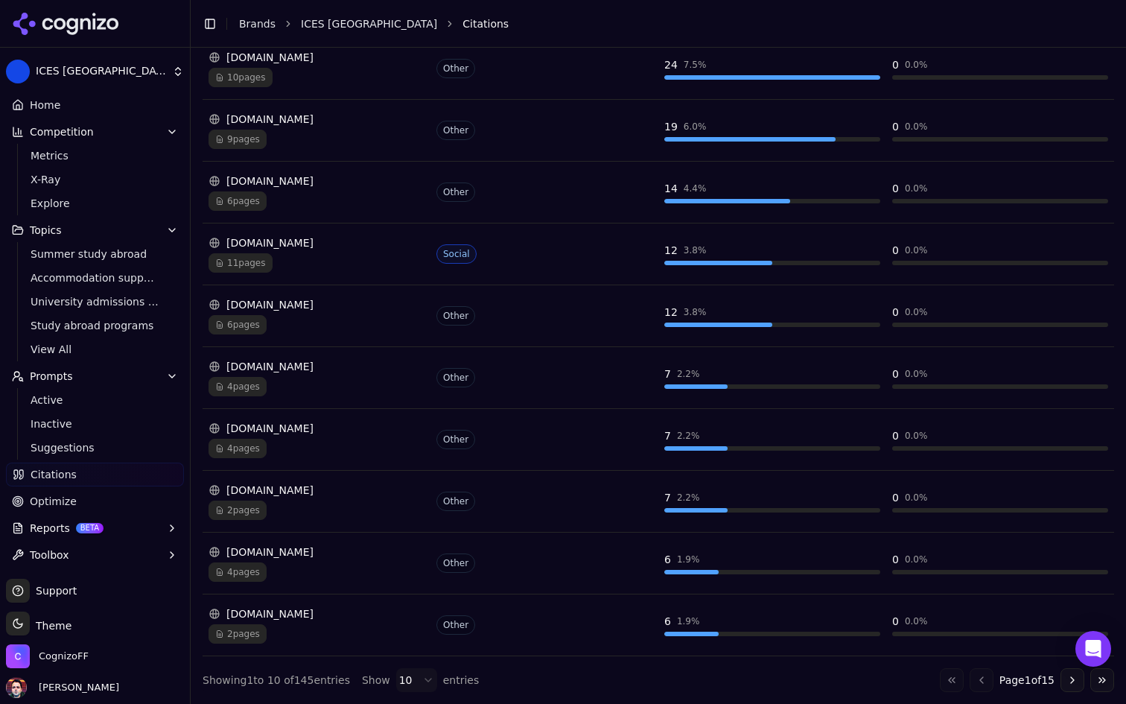
scroll to position [0, 0]
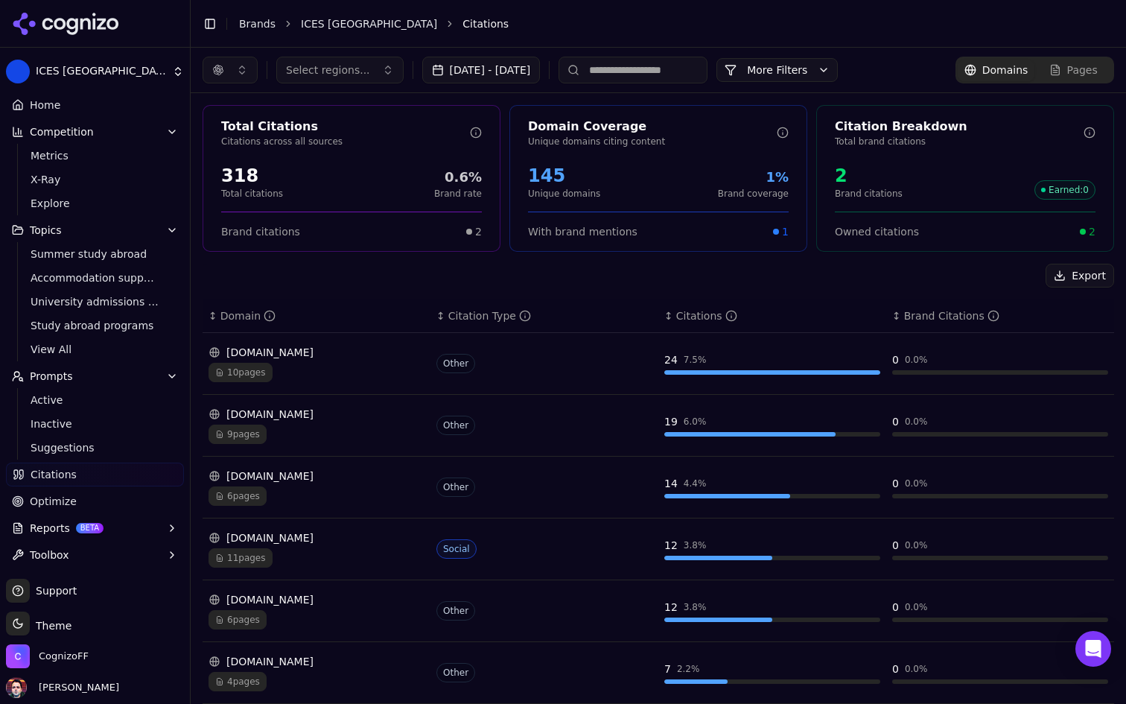
click at [462, 325] on th "↕ Citation Type" at bounding box center [544, 316] width 228 height 34
click at [453, 316] on div "Citation Type" at bounding box center [489, 315] width 83 height 15
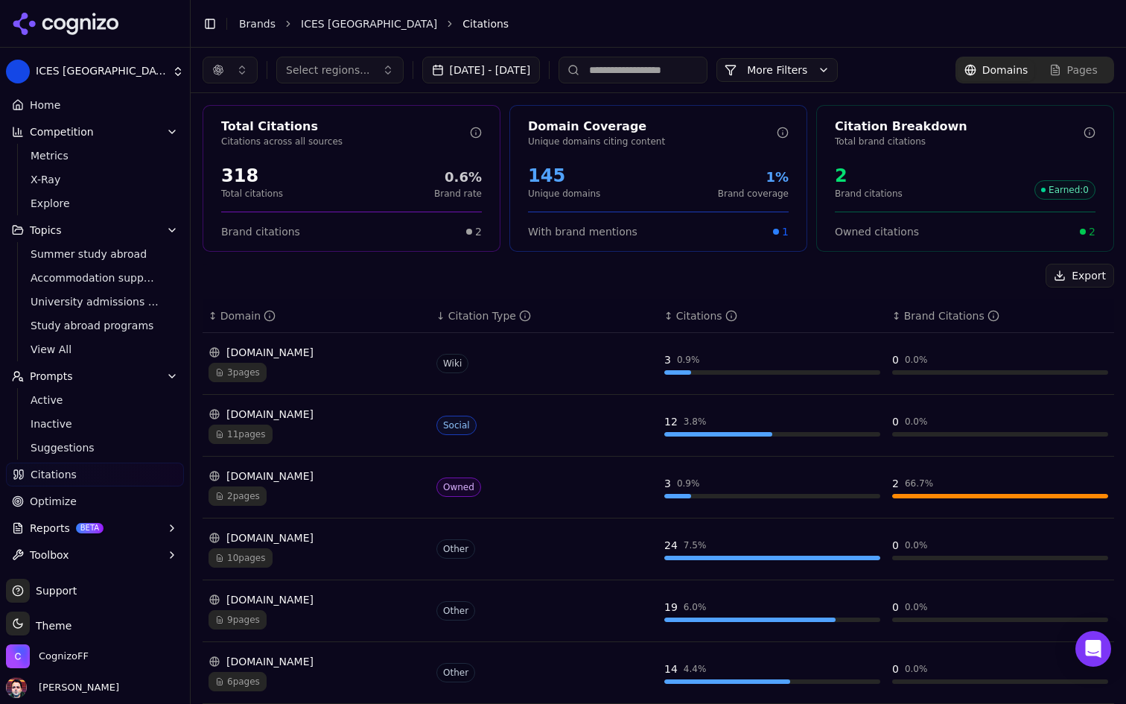
click at [453, 316] on div "Citation Type" at bounding box center [489, 315] width 83 height 15
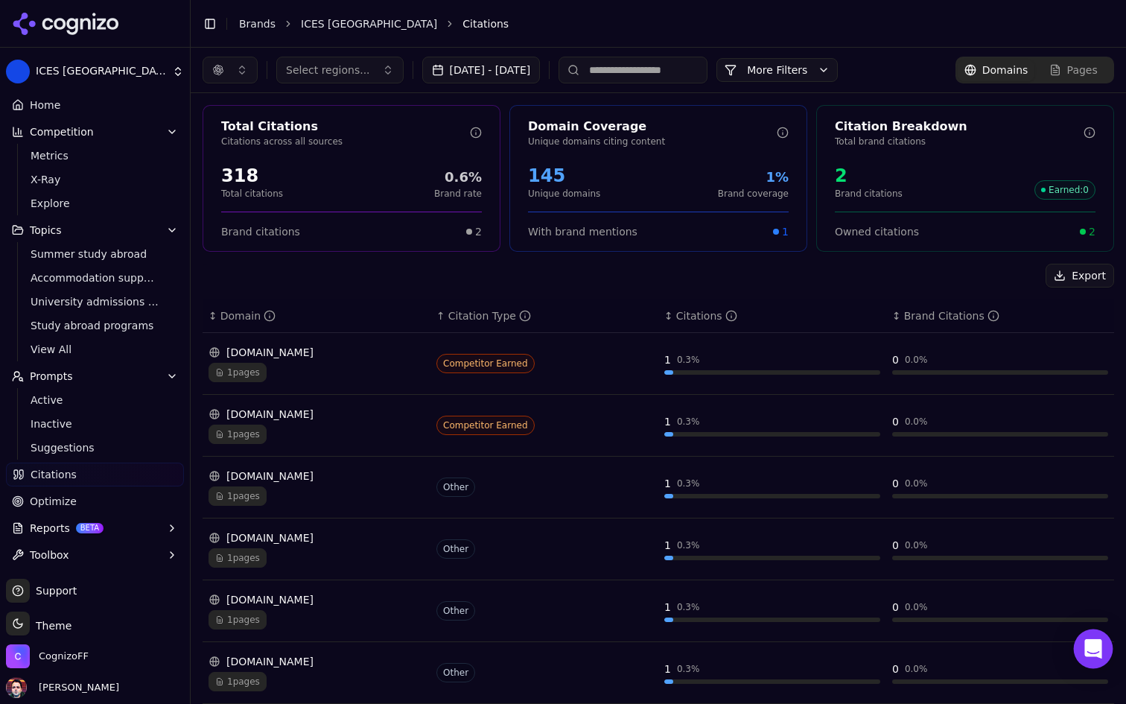
click at [1092, 638] on div "Open Intercom Messenger" at bounding box center [1093, 648] width 39 height 39
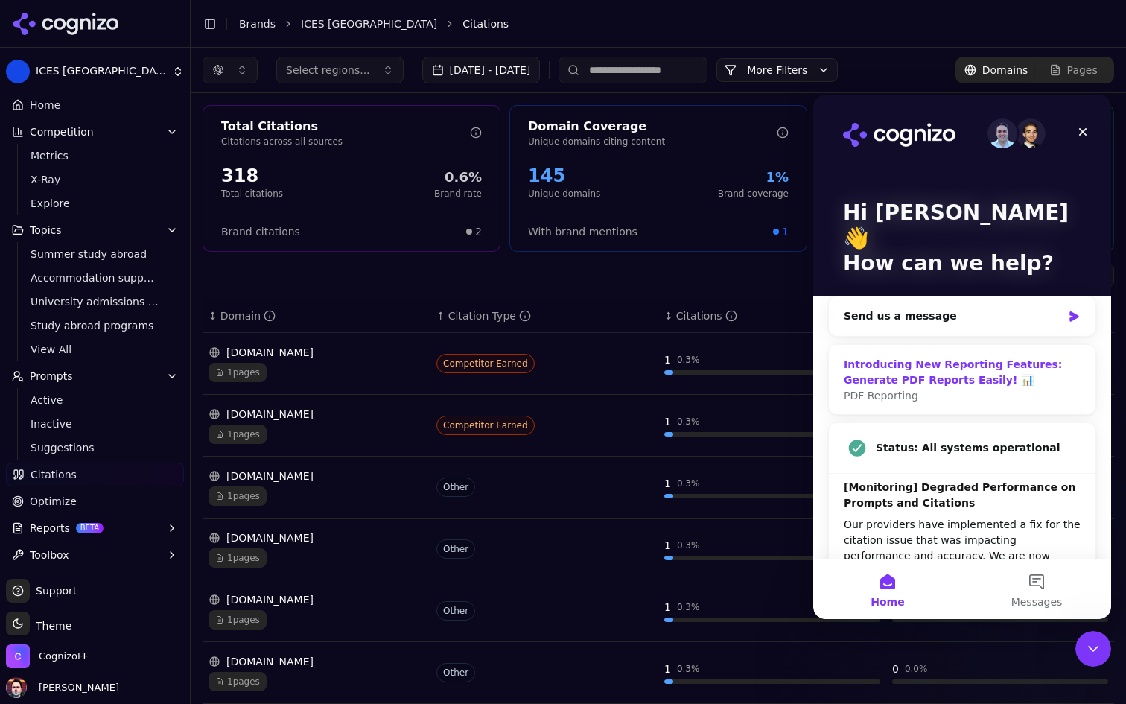
click at [964, 357] on div "Introducing New Reporting Features: Generate PDF Reports Easily! 📊" at bounding box center [962, 372] width 237 height 31
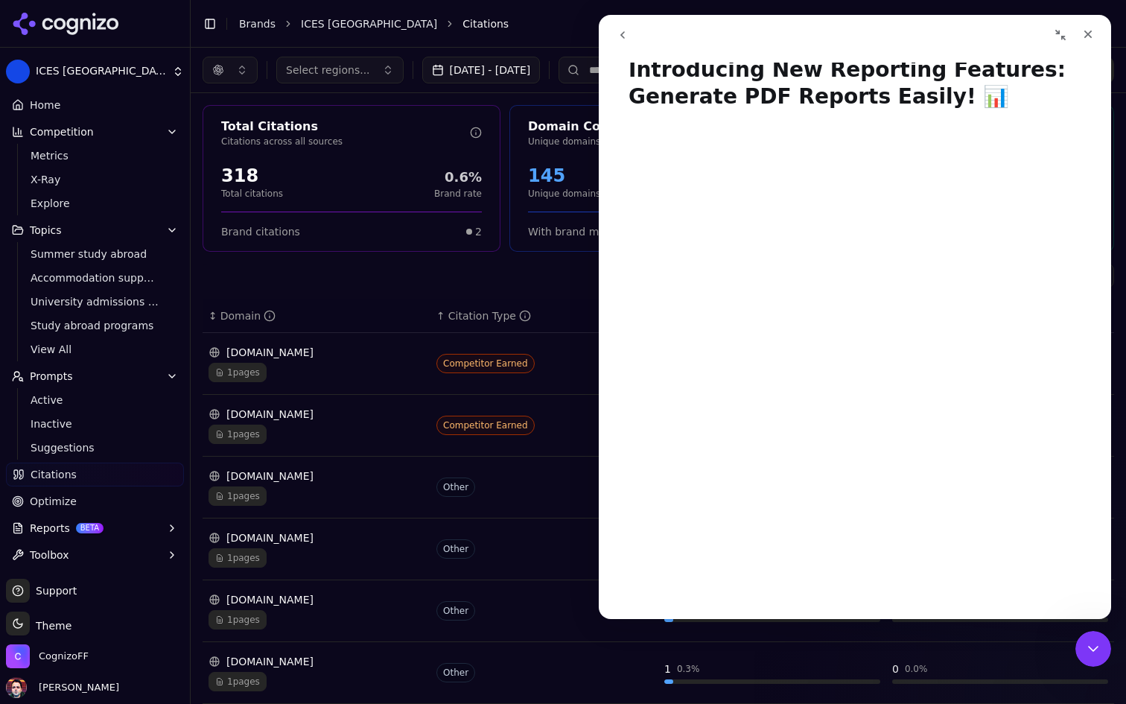
scroll to position [42, 0]
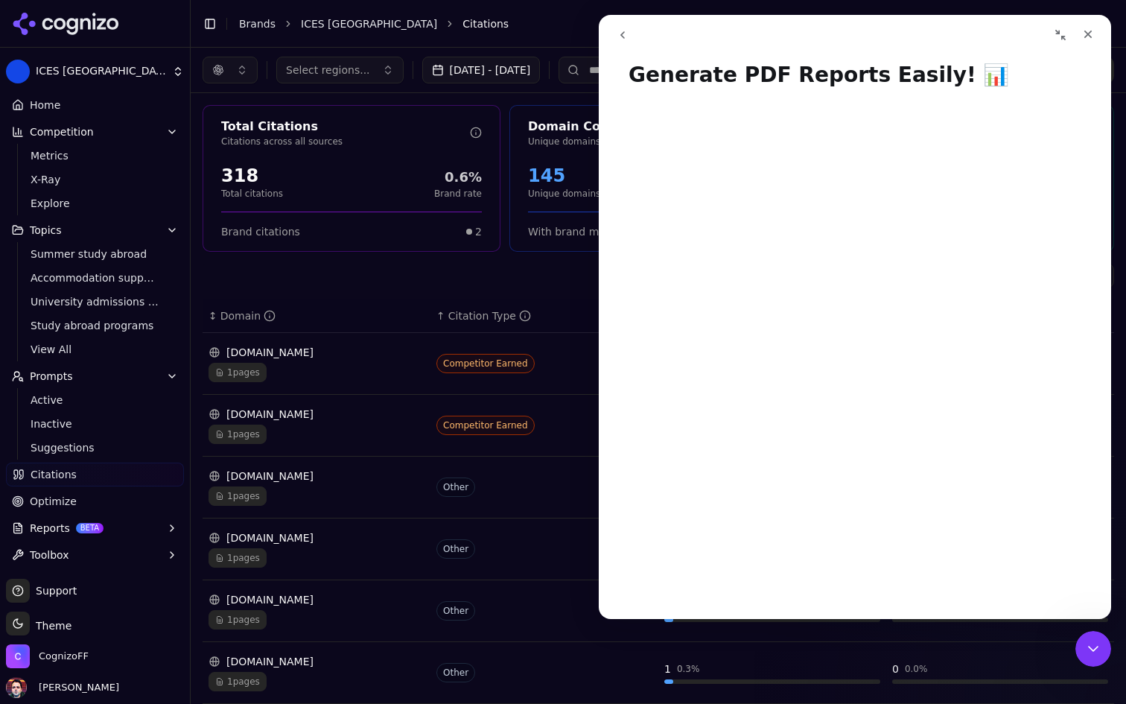
click at [623, 33] on icon "go back" at bounding box center [622, 34] width 4 height 7
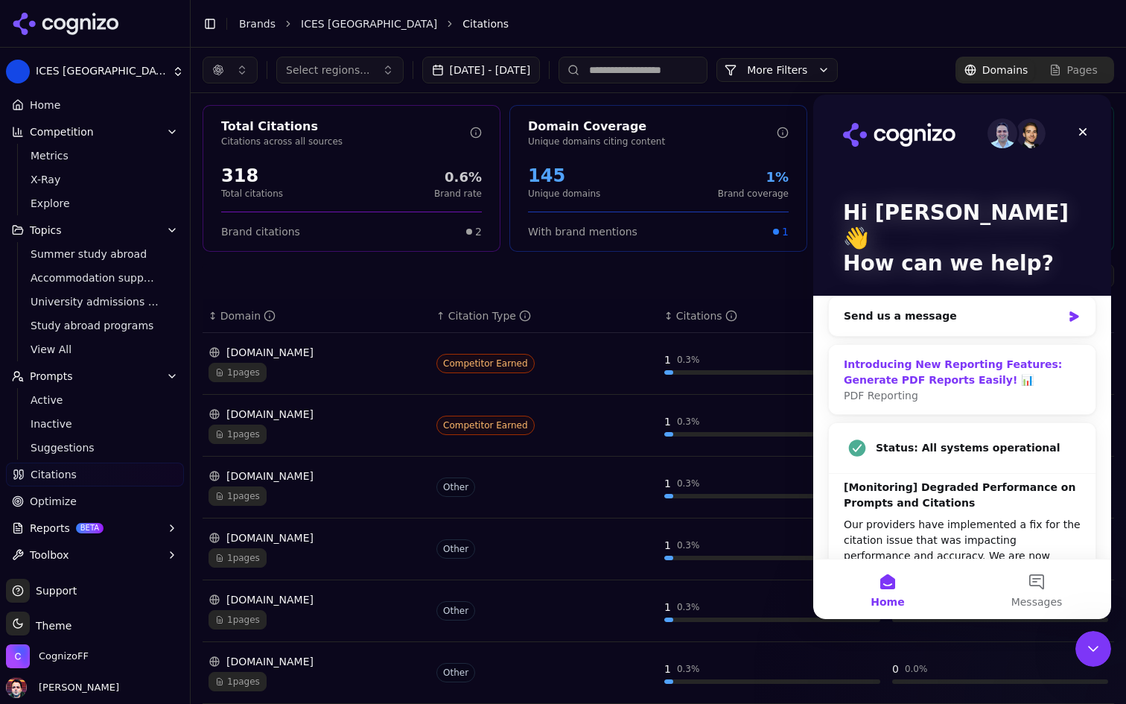
scroll to position [67, 0]
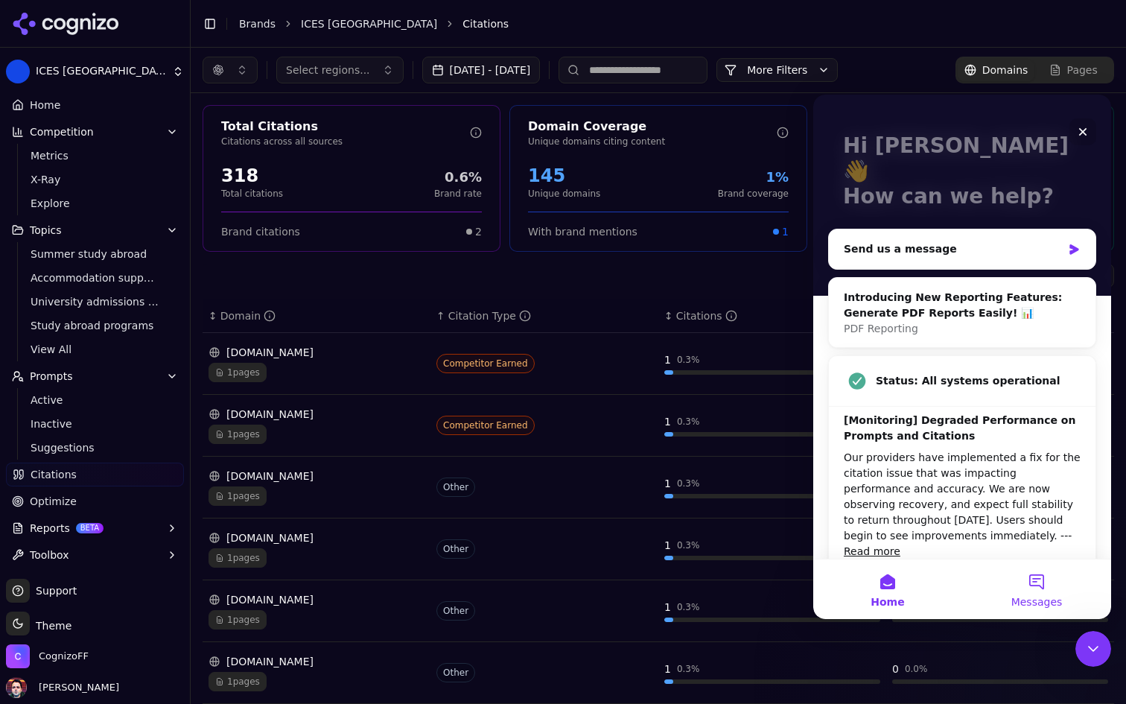
click at [1054, 582] on button "Messages" at bounding box center [1036, 589] width 149 height 60
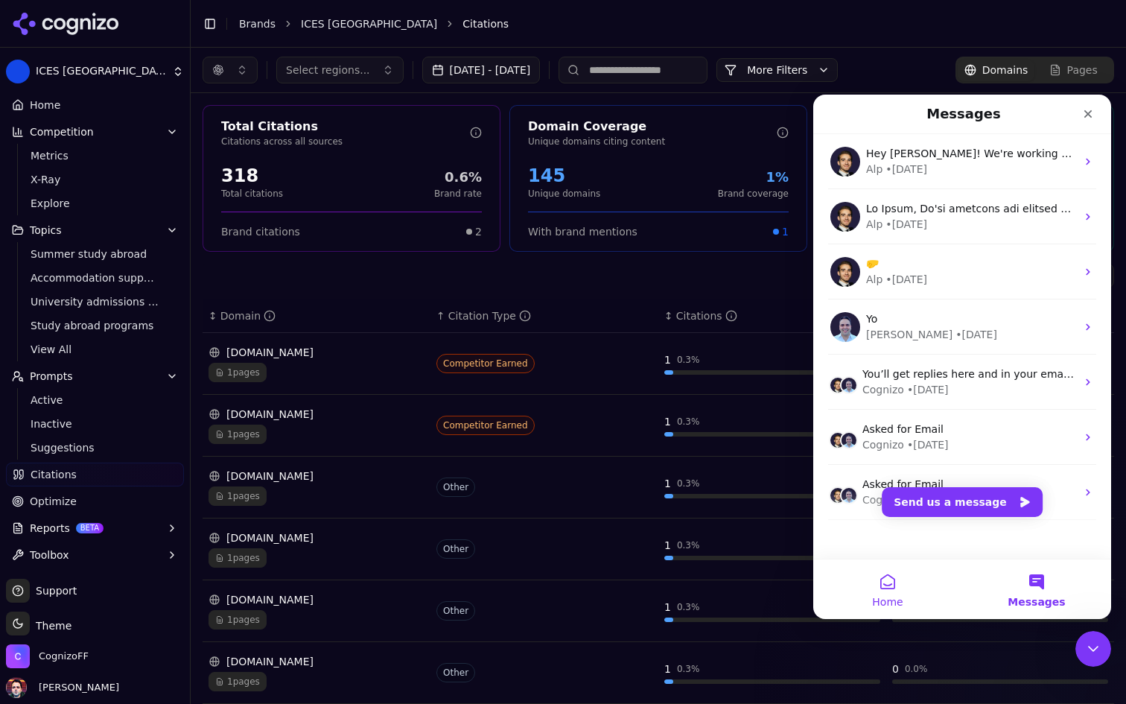
click at [907, 588] on button "Home" at bounding box center [887, 589] width 149 height 60
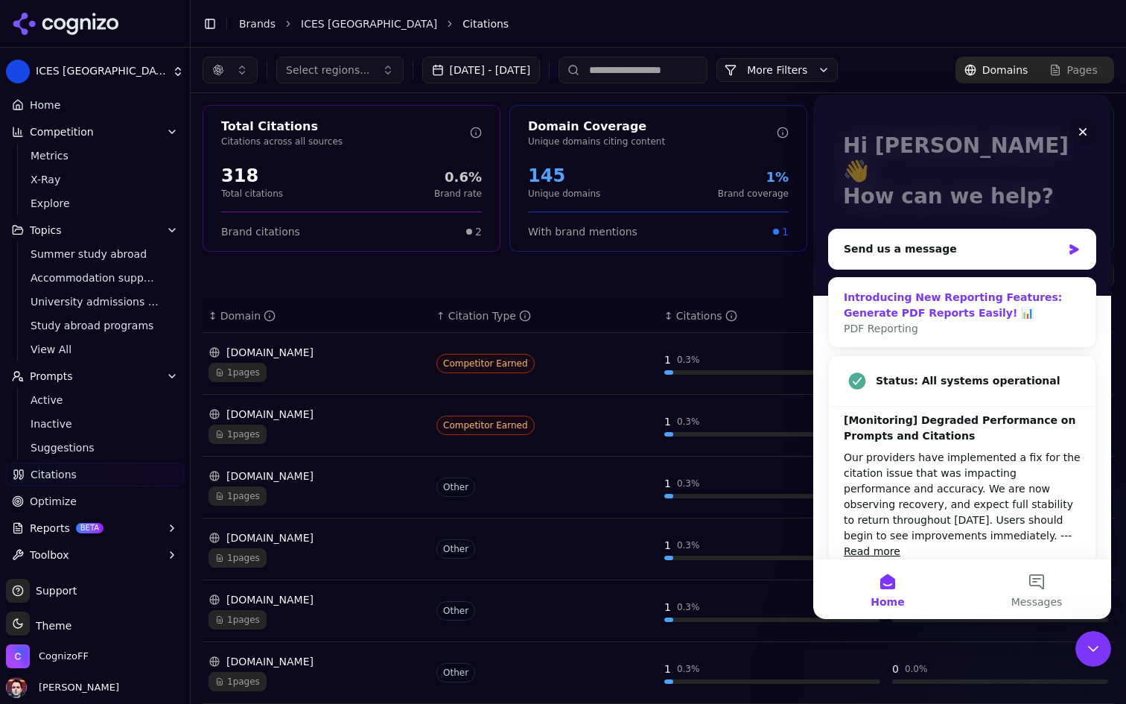
click at [950, 290] on div "Introducing New Reporting Features: Generate PDF Reports Easily! 📊" at bounding box center [962, 305] width 237 height 31
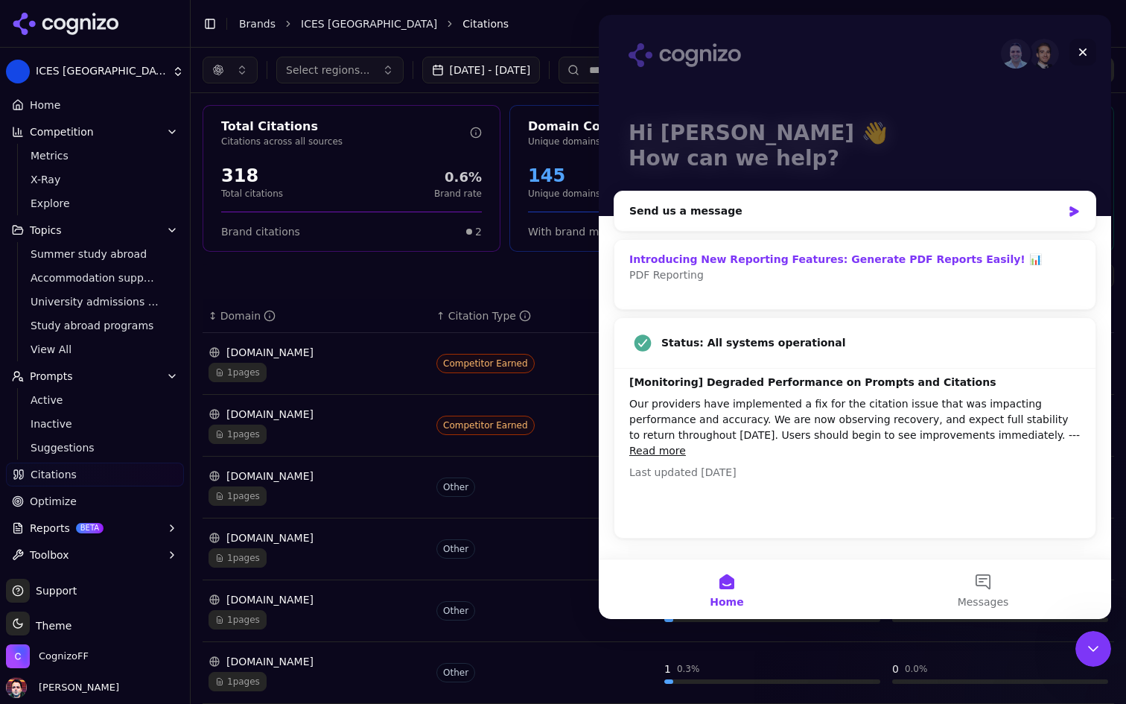
scroll to position [7, 0]
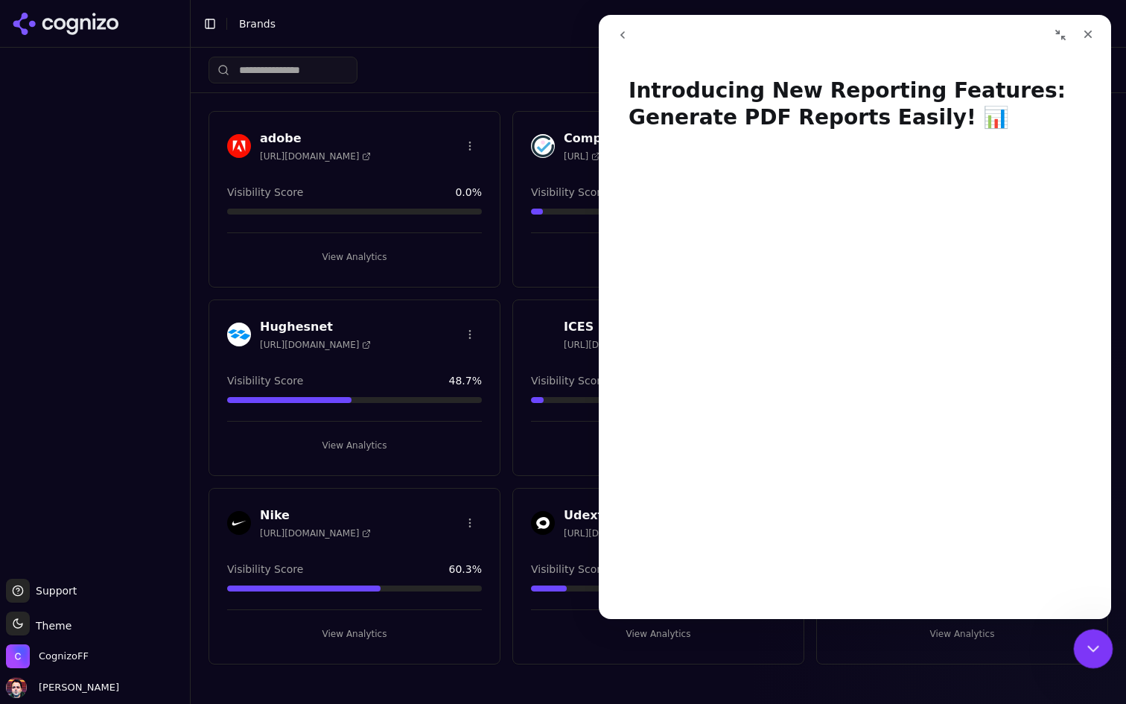
click at [1086, 646] on icon "Close Intercom Messenger" at bounding box center [1091, 646] width 18 height 18
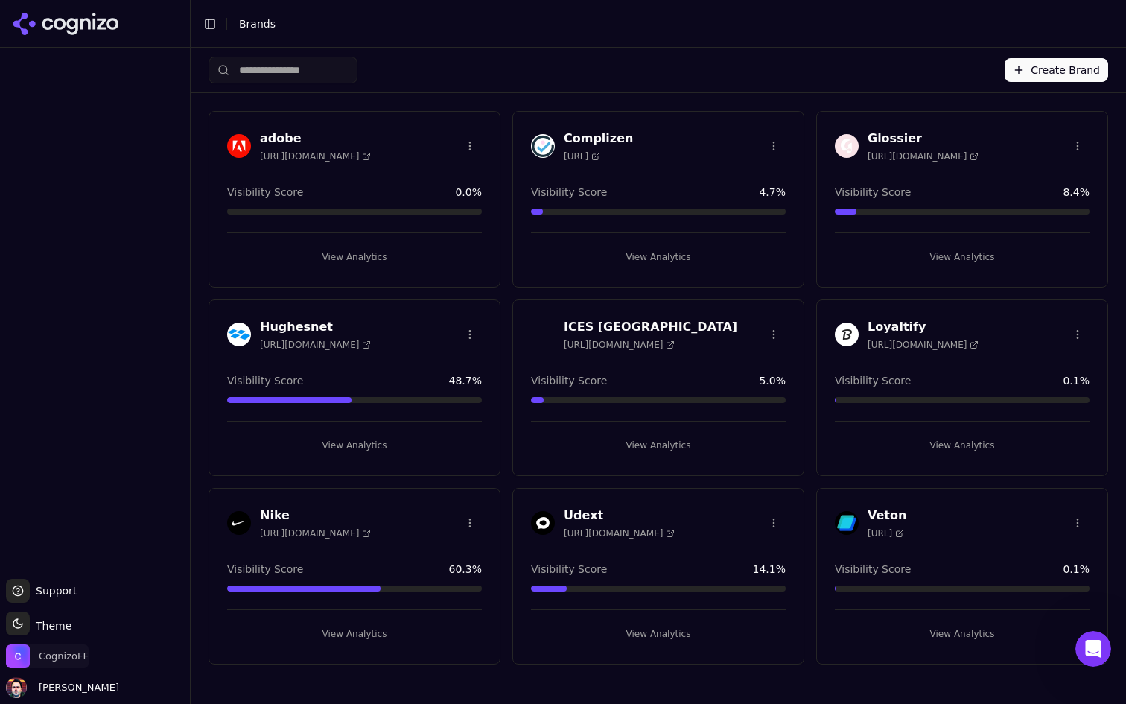
click at [39, 650] on span "CognizoFF" at bounding box center [64, 655] width 50 height 13
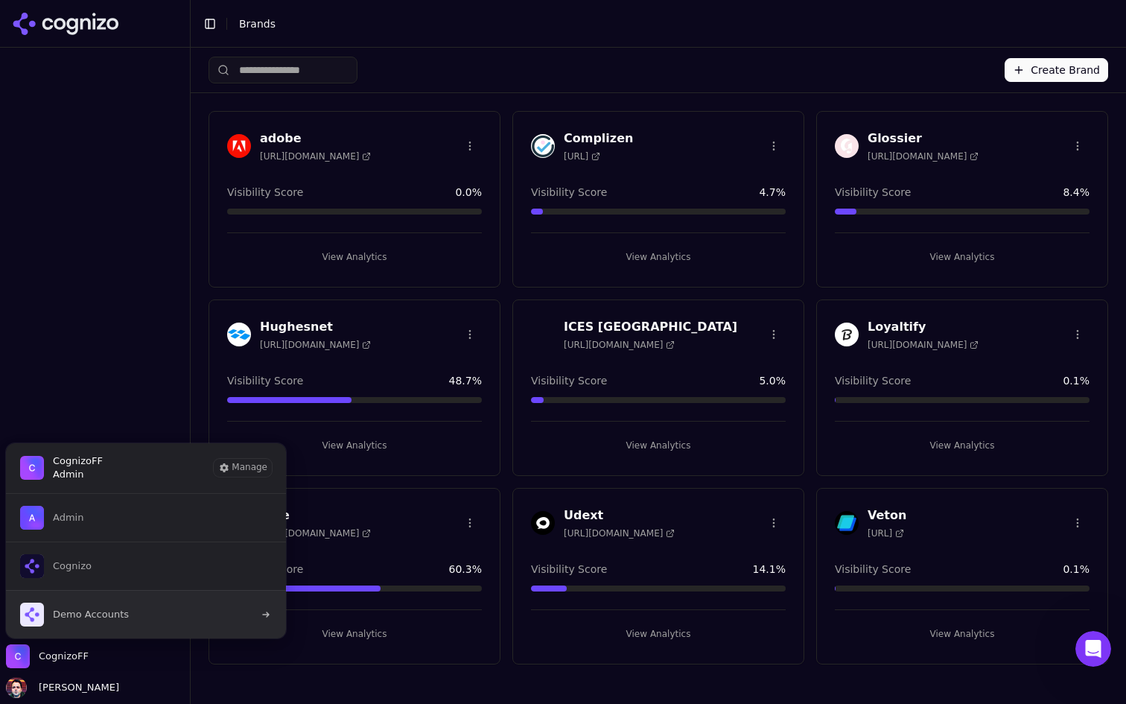
click at [122, 605] on span "Demo Accounts" at bounding box center [74, 614] width 109 height 24
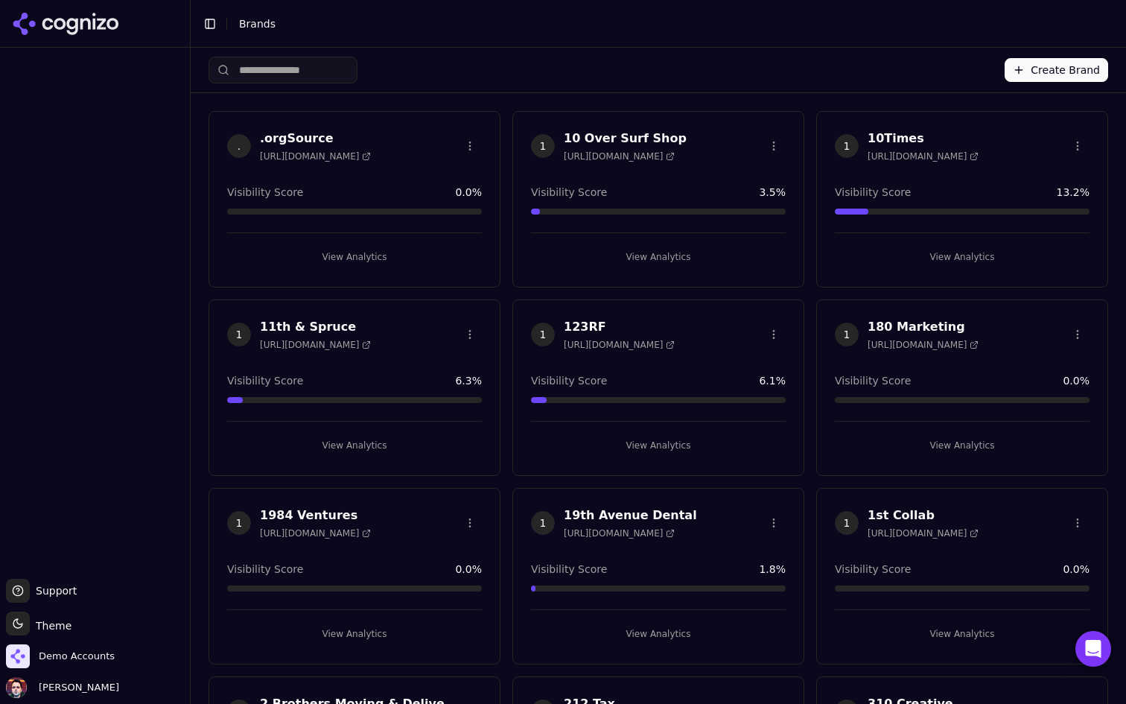
click at [308, 72] on input "search" at bounding box center [283, 70] width 149 height 27
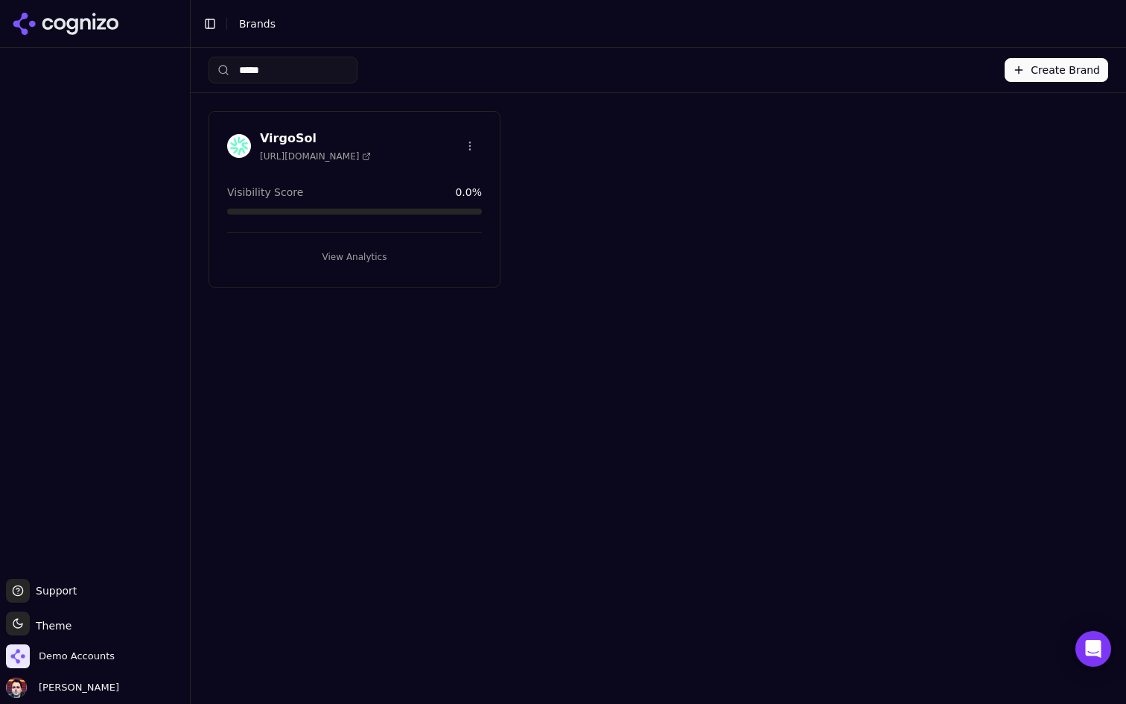
type input "*****"
click at [327, 246] on button "View Analytics" at bounding box center [354, 257] width 255 height 24
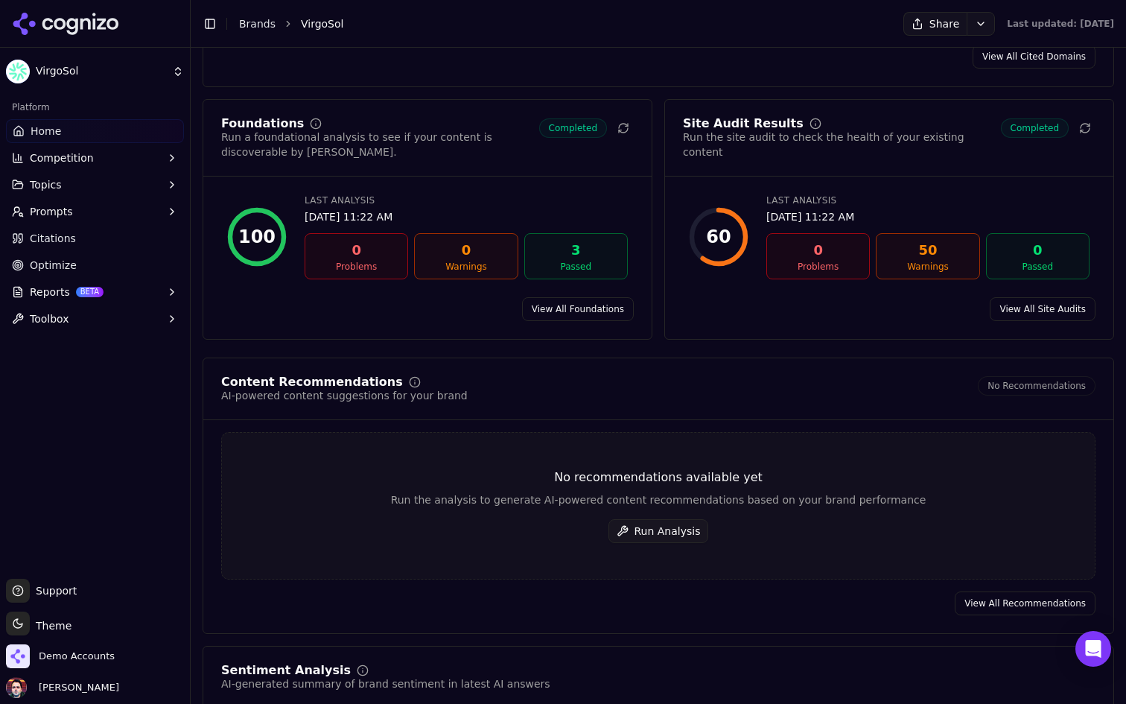
scroll to position [2016, 0]
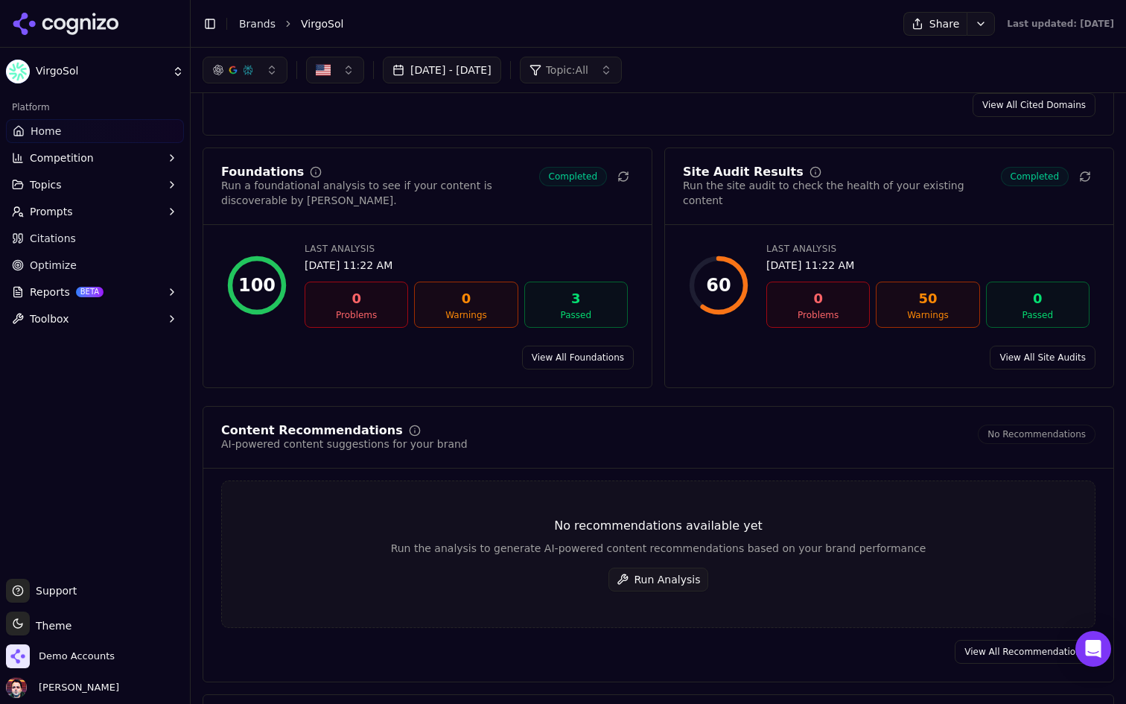
click at [651, 567] on button "Run Analysis" at bounding box center [658, 579] width 101 height 24
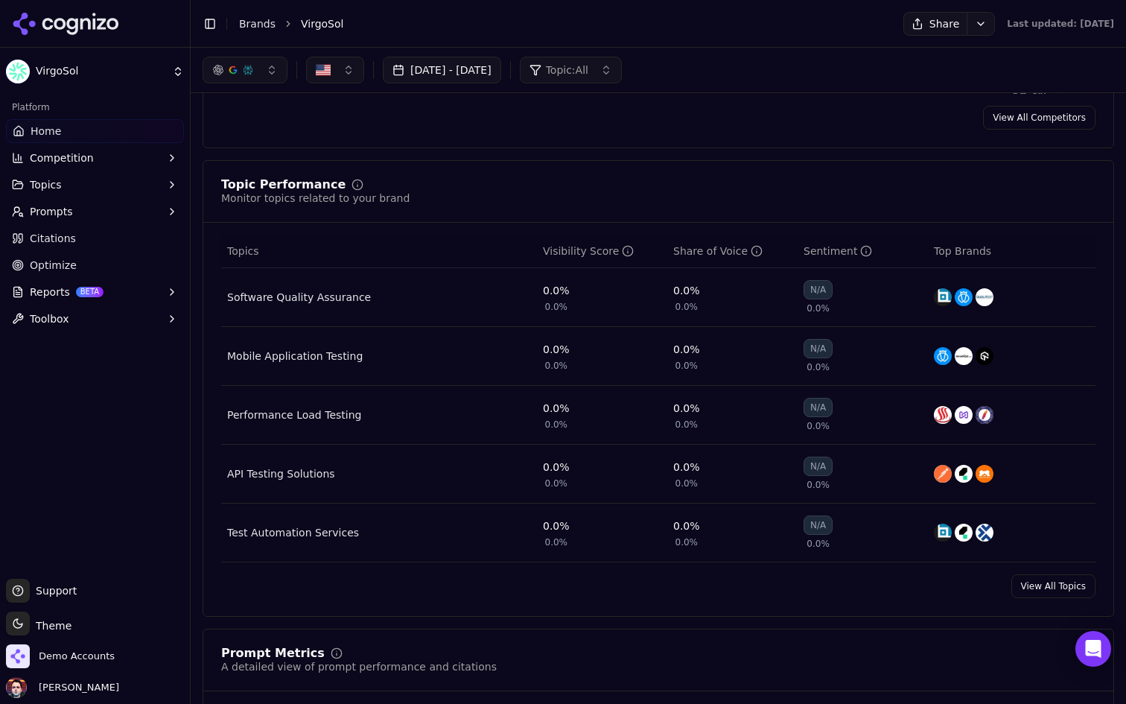
scroll to position [0, 0]
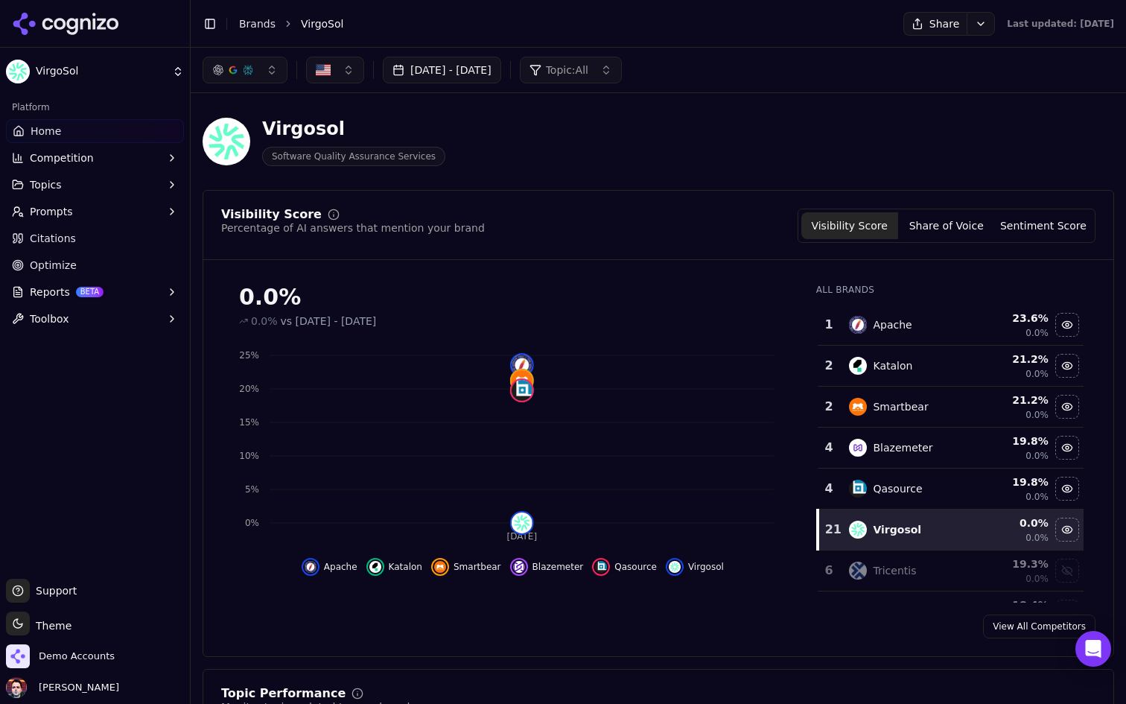
click at [116, 287] on button "Reports BETA" at bounding box center [95, 292] width 178 height 24
click at [109, 311] on span "PDF" at bounding box center [96, 315] width 130 height 15
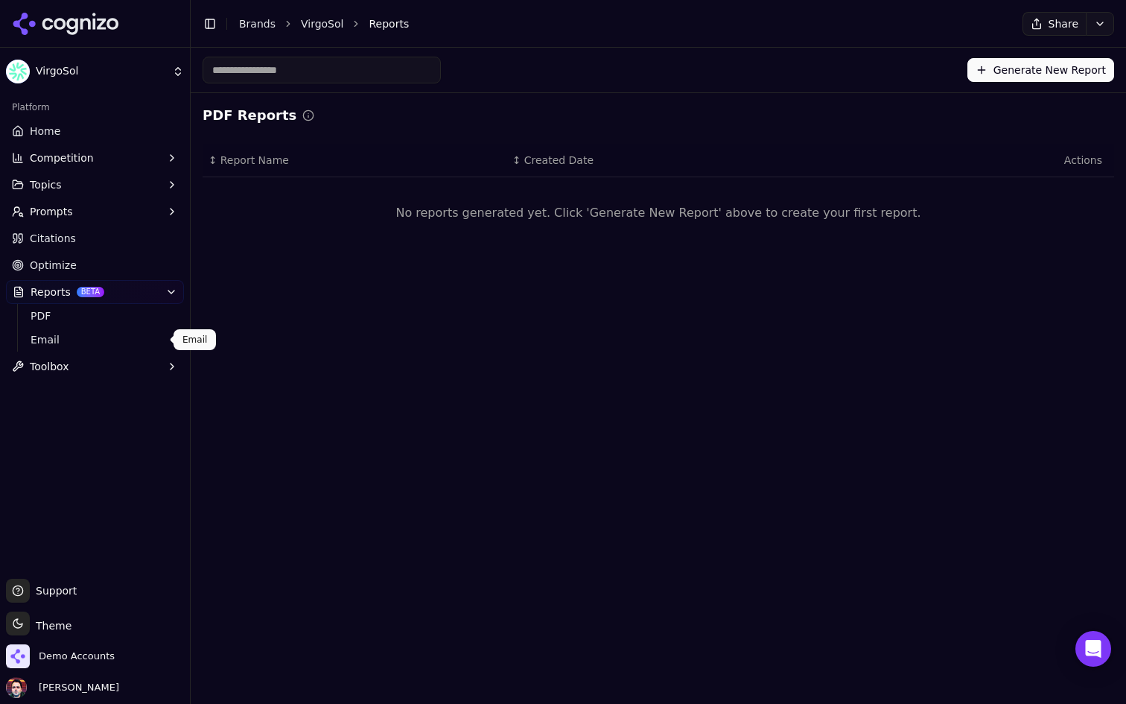
click at [119, 332] on span "Email" at bounding box center [96, 339] width 130 height 15
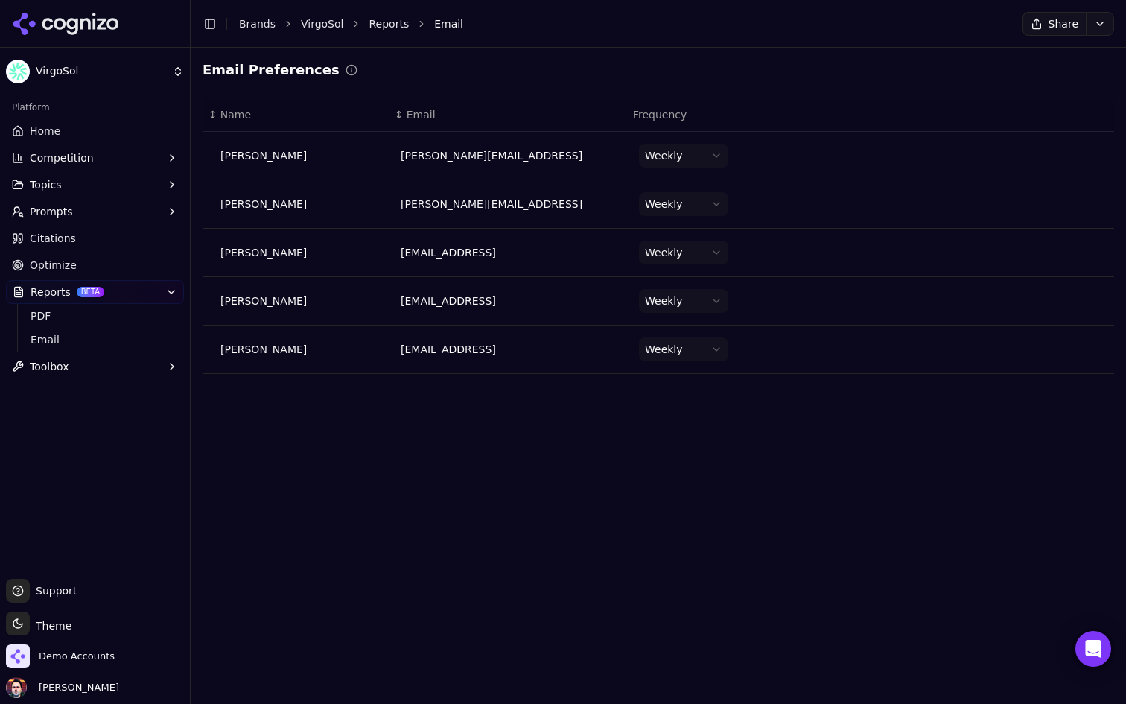
click at [104, 133] on link "Home" at bounding box center [95, 131] width 178 height 24
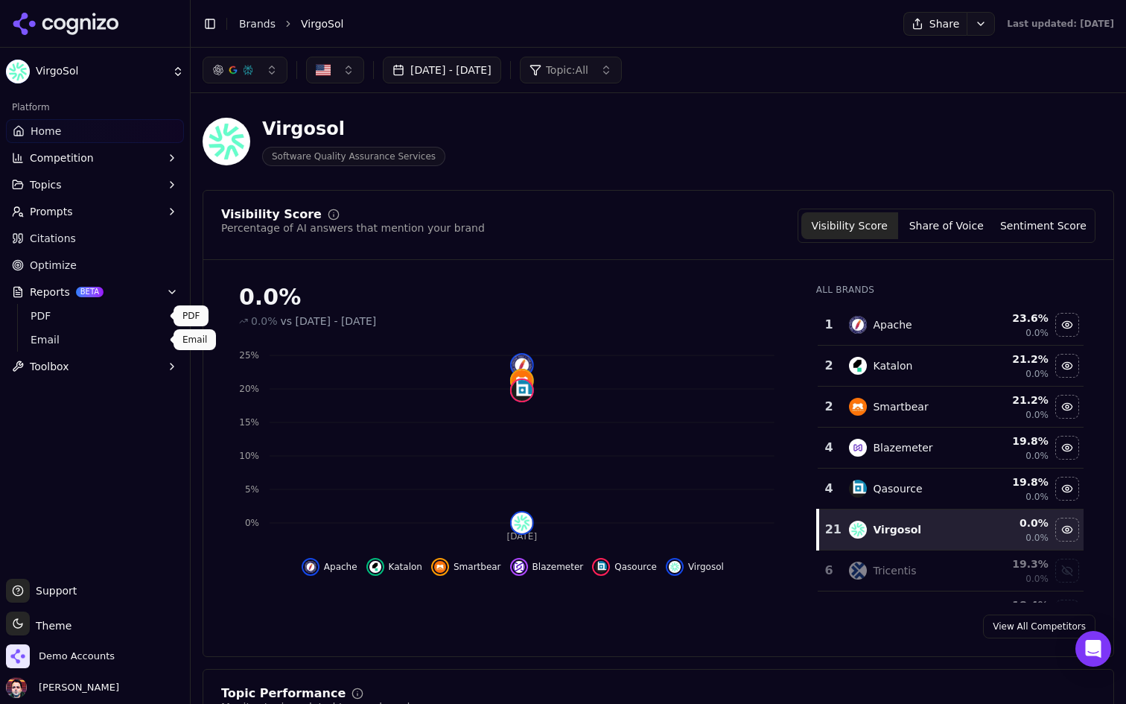
click at [108, 321] on span "PDF" at bounding box center [96, 315] width 130 height 15
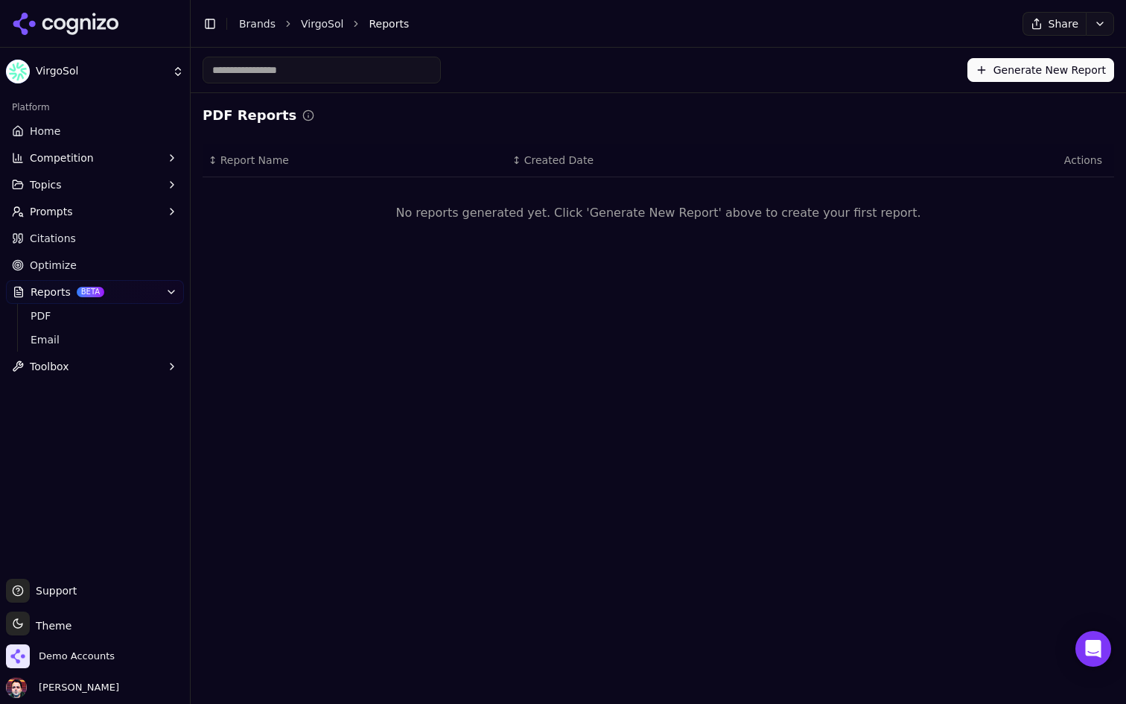
click at [129, 264] on link "Optimize" at bounding box center [95, 265] width 178 height 24
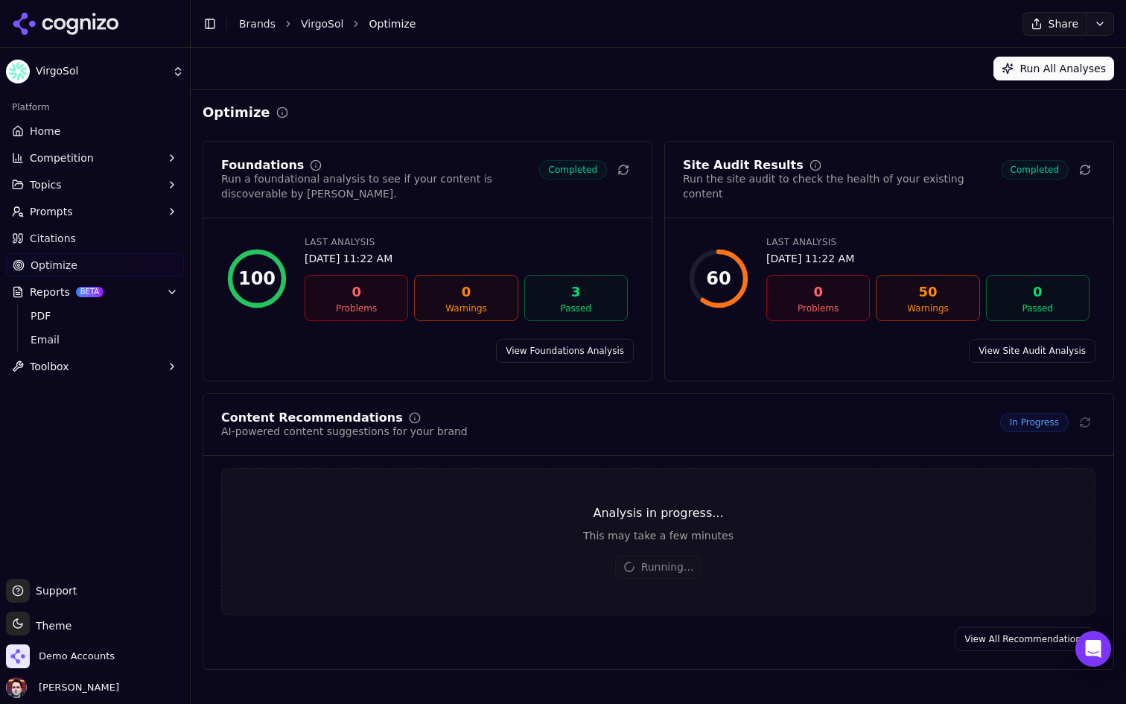
click at [991, 629] on link "View All Recommendations" at bounding box center [1025, 639] width 141 height 24
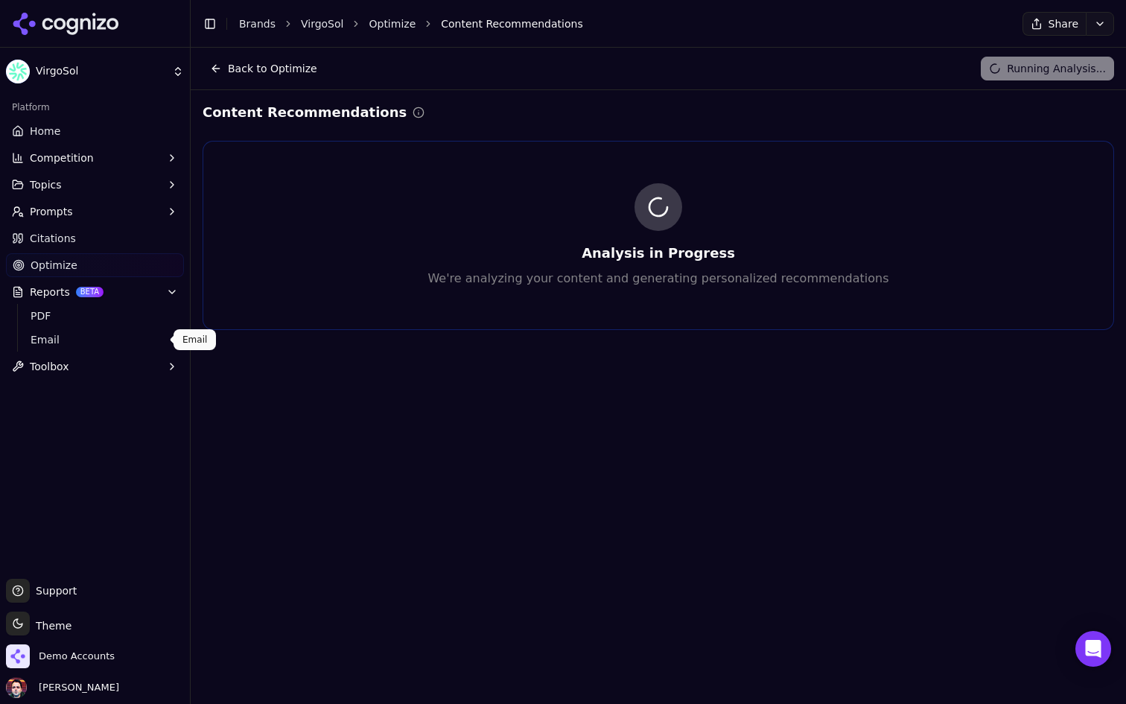
click at [84, 357] on button "Toolbox" at bounding box center [95, 366] width 178 height 24
click at [103, 368] on button "Toolbox" at bounding box center [95, 366] width 178 height 24
click at [123, 175] on button "Topics" at bounding box center [95, 185] width 178 height 24
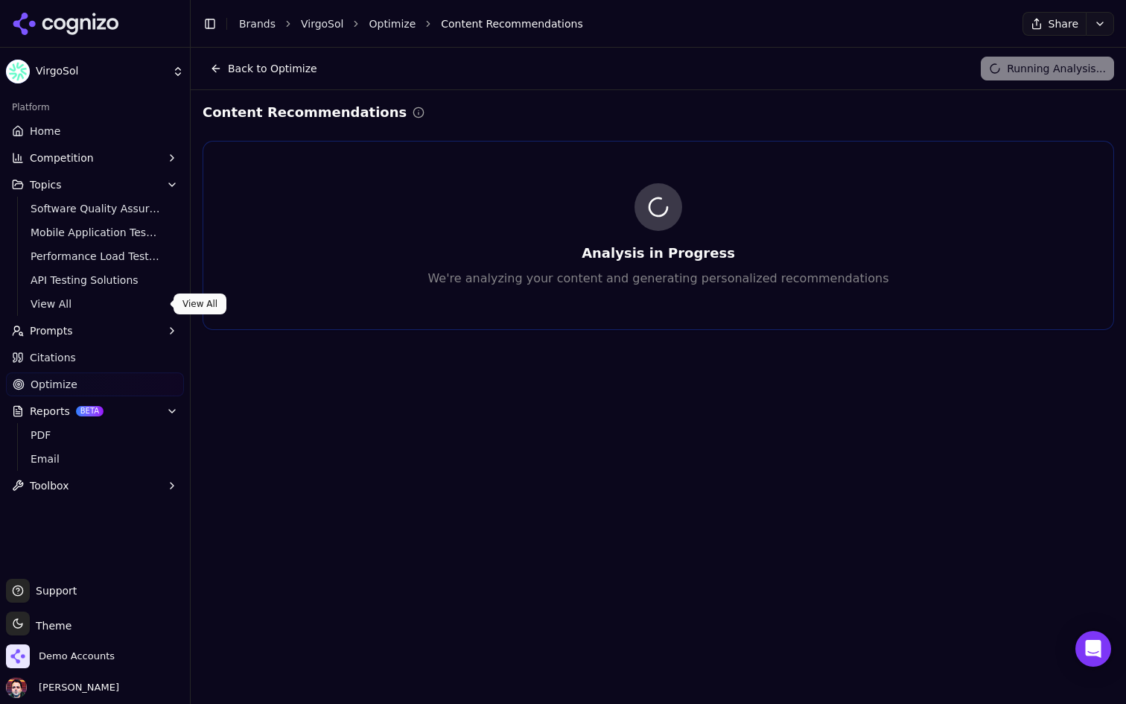
click at [108, 307] on span "View All" at bounding box center [96, 303] width 130 height 15
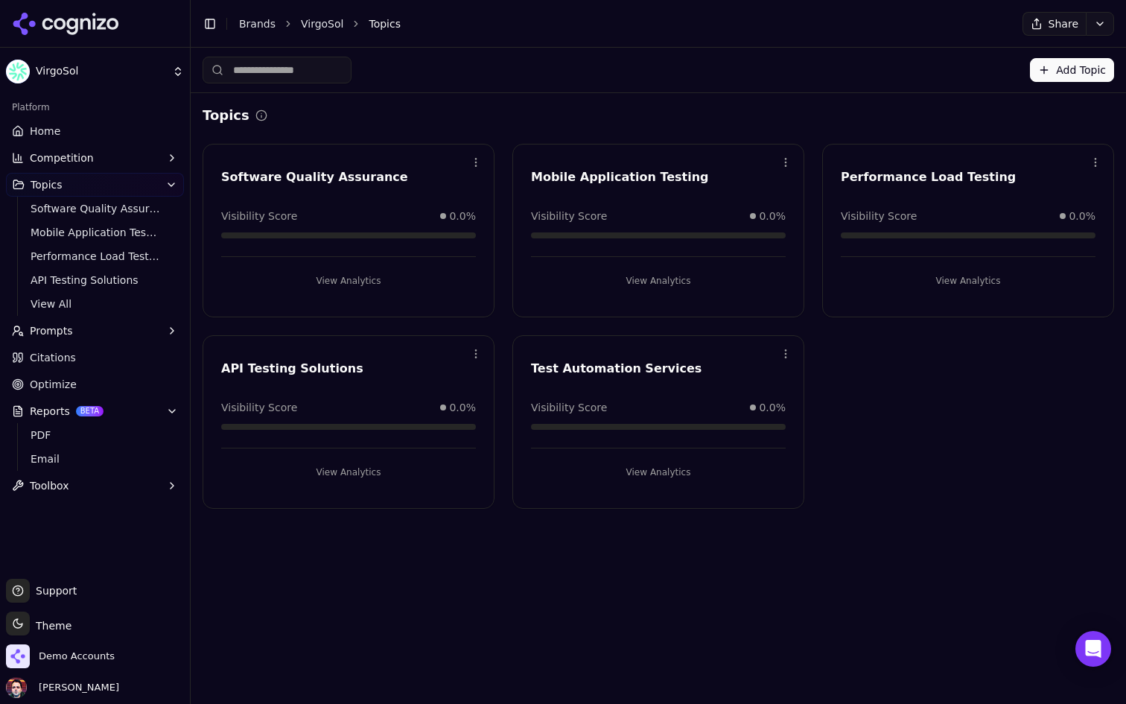
click at [103, 127] on link "Home" at bounding box center [95, 131] width 178 height 24
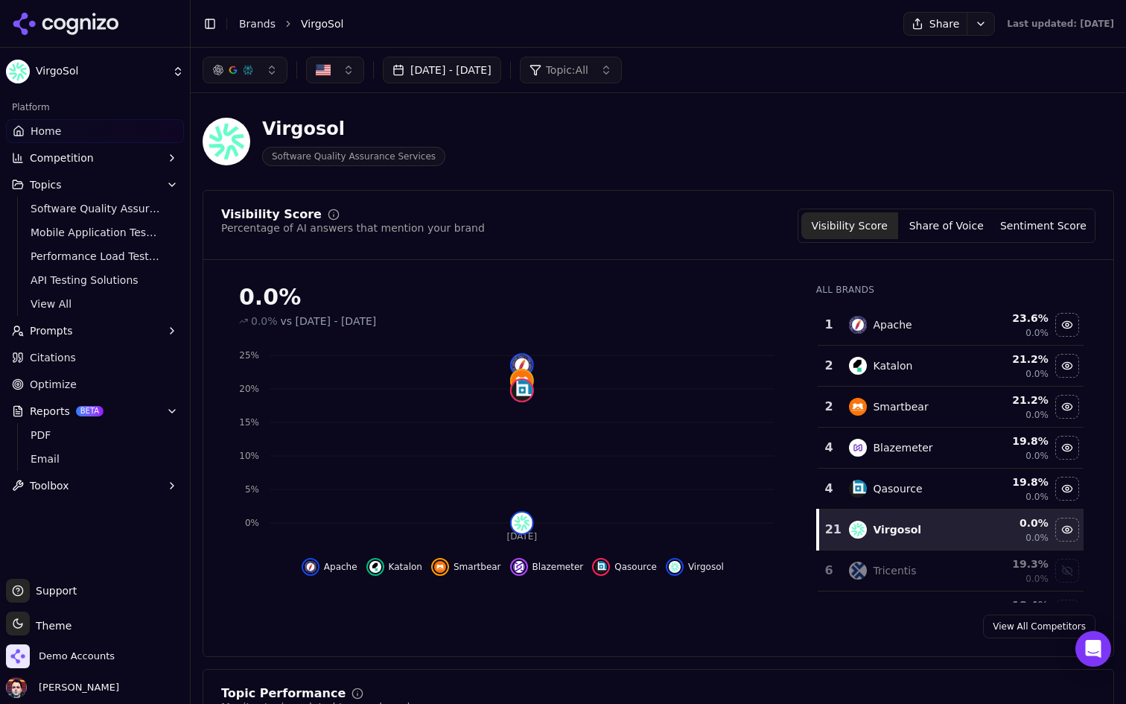
click at [319, 57] on button "button" at bounding box center [335, 70] width 58 height 27
click at [344, 68] on button "button" at bounding box center [335, 70] width 58 height 27
click at [134, 330] on button "Prompts" at bounding box center [95, 331] width 178 height 24
click at [133, 475] on button "Toolbox" at bounding box center [95, 486] width 178 height 24
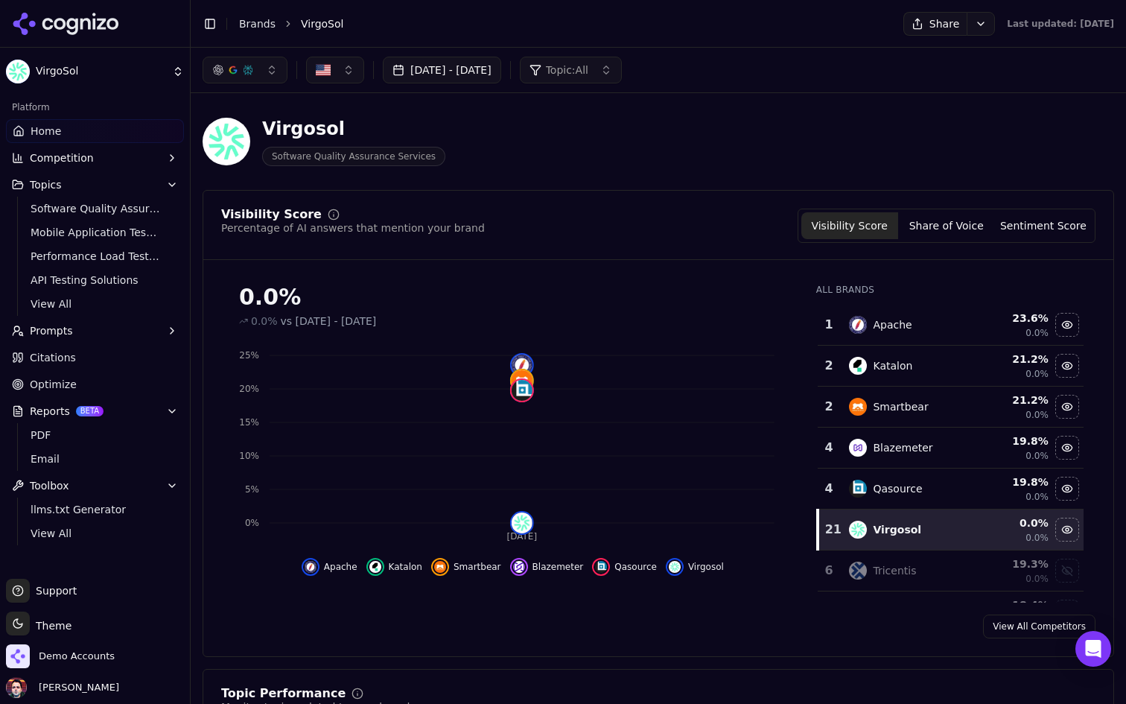
click at [122, 482] on button "Toolbox" at bounding box center [95, 486] width 178 height 24
click at [126, 439] on span "PDF" at bounding box center [96, 434] width 130 height 15
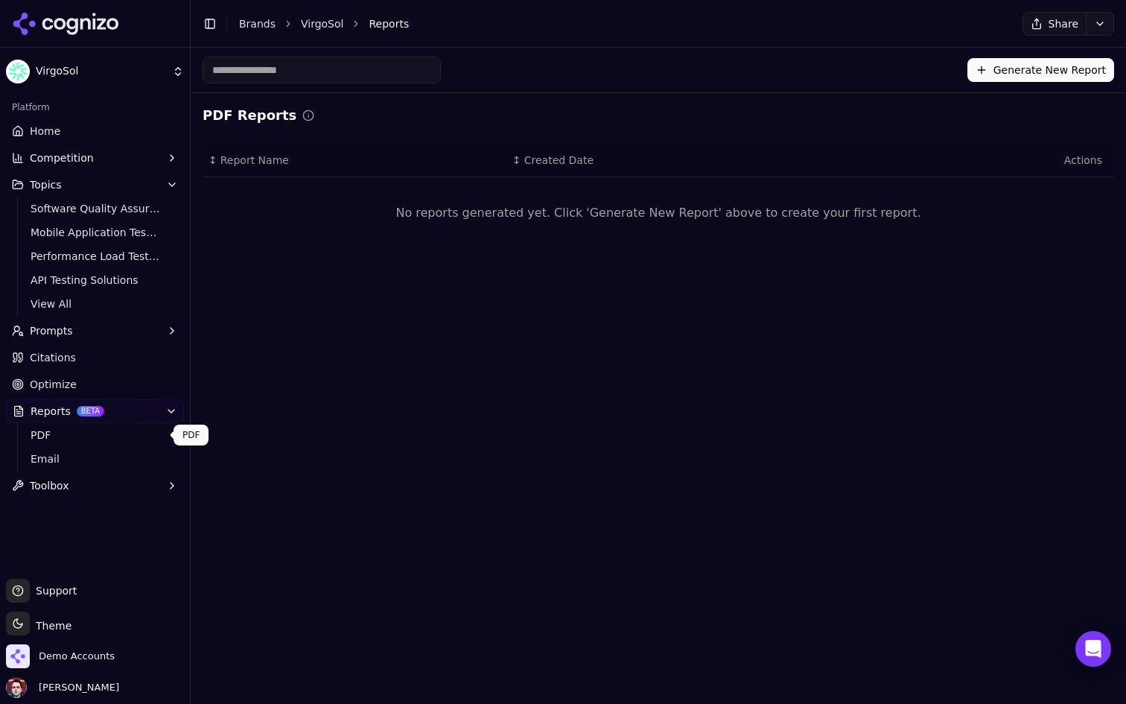
click at [127, 378] on link "Optimize" at bounding box center [95, 384] width 178 height 24
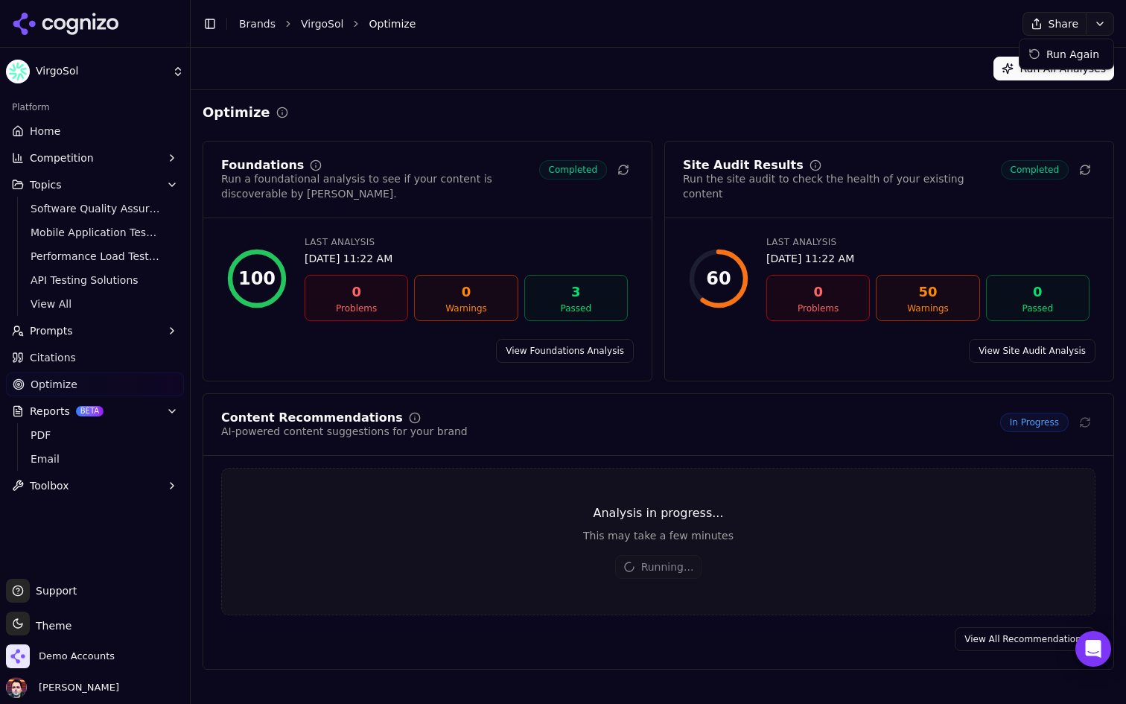
click at [1105, 22] on html "VirgoSol Platform Home Competition Topics Software Quality Assurance Mobile App…" at bounding box center [563, 352] width 1126 height 704
click at [1104, 22] on html "VirgoSol Platform Home Competition Topics Software Quality Assurance Mobile App…" at bounding box center [563, 352] width 1126 height 704
click at [79, 656] on span "Demo Accounts" at bounding box center [77, 655] width 76 height 13
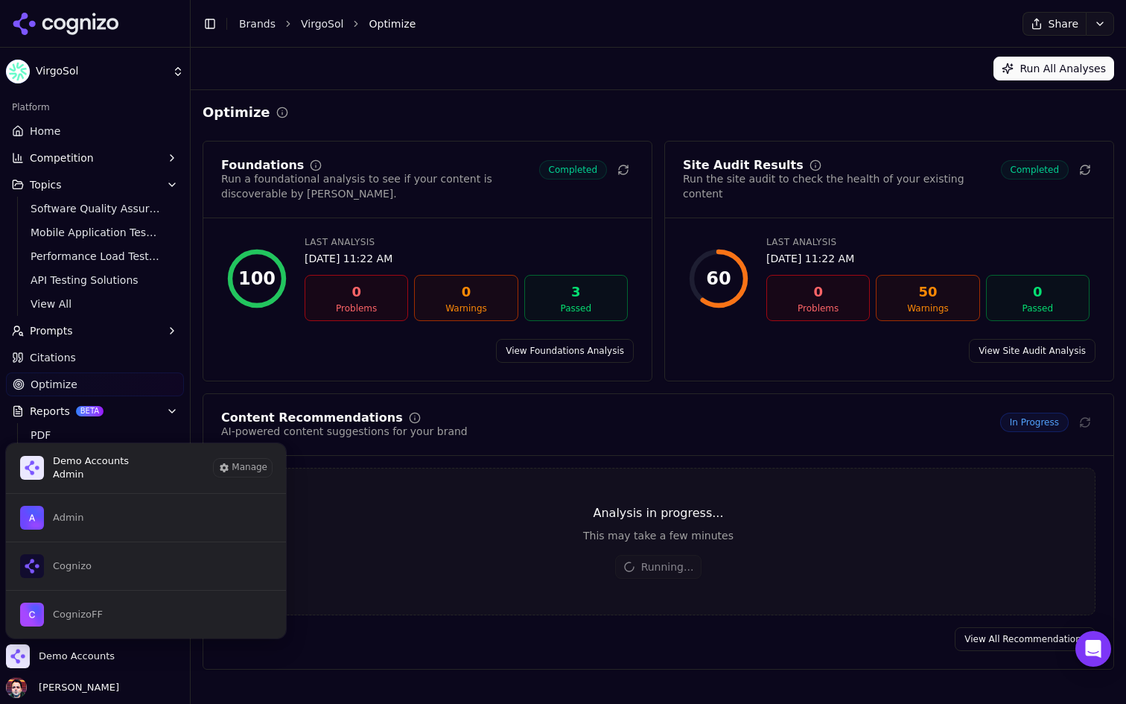
click at [449, 109] on div "Optimize" at bounding box center [658, 112] width 911 height 21
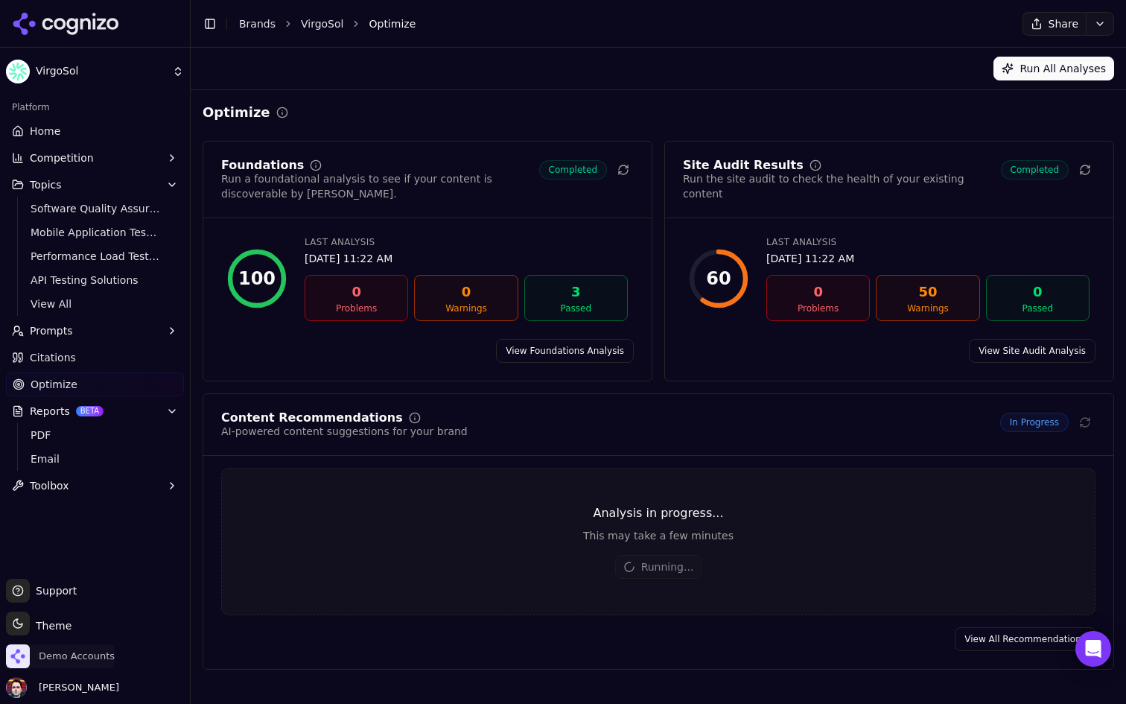
click at [69, 653] on span "Demo Accounts" at bounding box center [77, 655] width 76 height 13
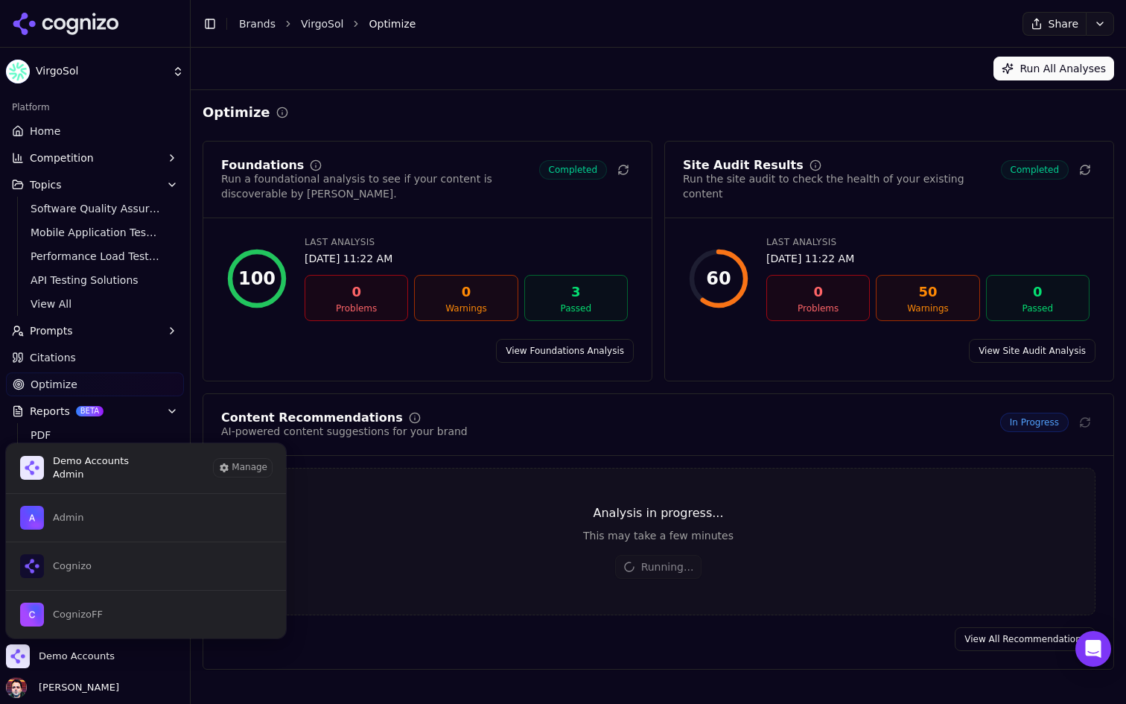
click at [457, 106] on div "Optimize" at bounding box center [658, 112] width 911 height 21
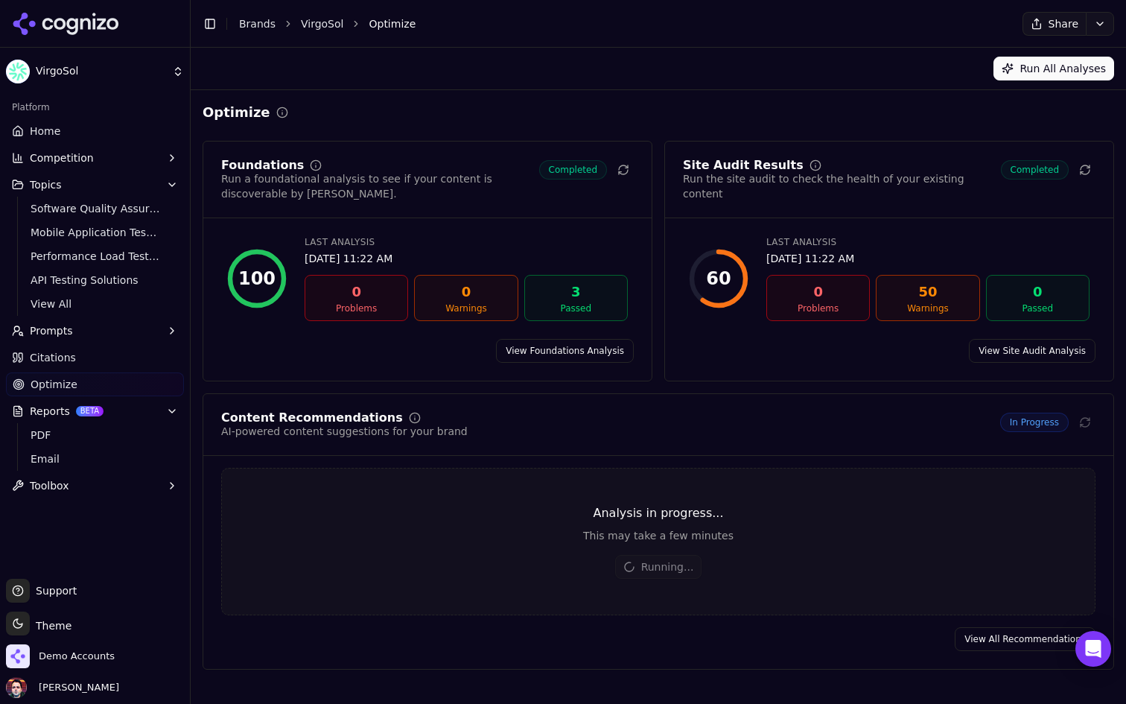
click at [120, 337] on button "Prompts" at bounding box center [95, 331] width 178 height 24
click at [96, 362] on link "Active" at bounding box center [95, 354] width 141 height 21
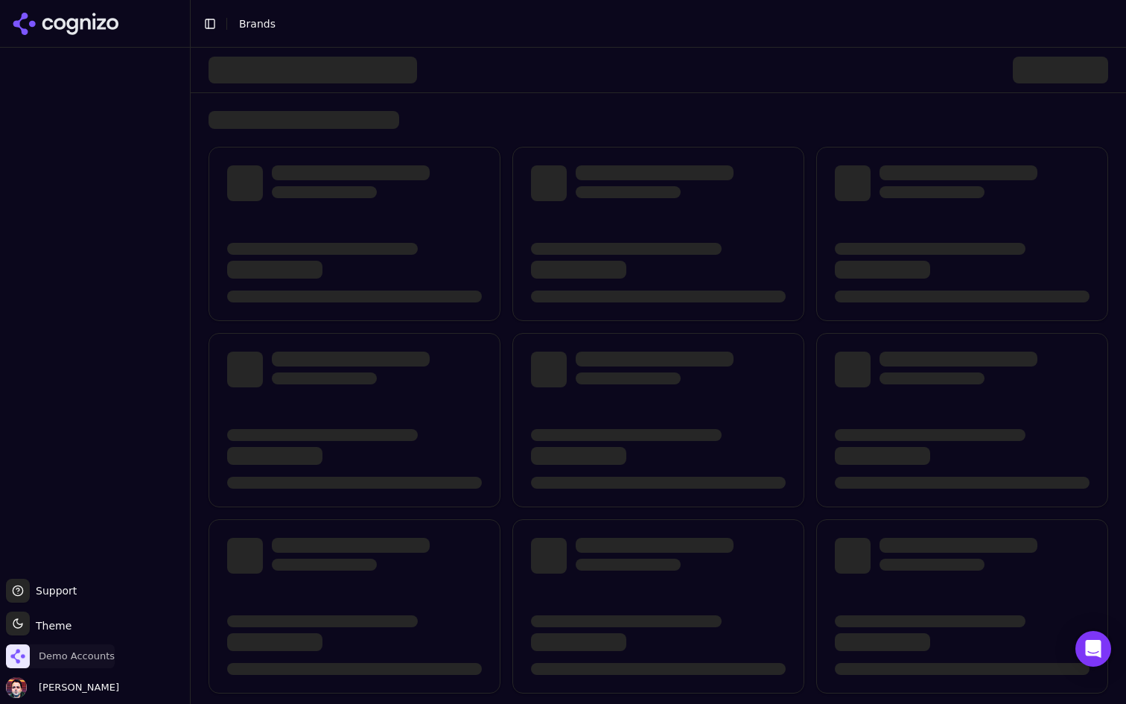
click at [91, 657] on span "Demo Accounts" at bounding box center [77, 655] width 76 height 13
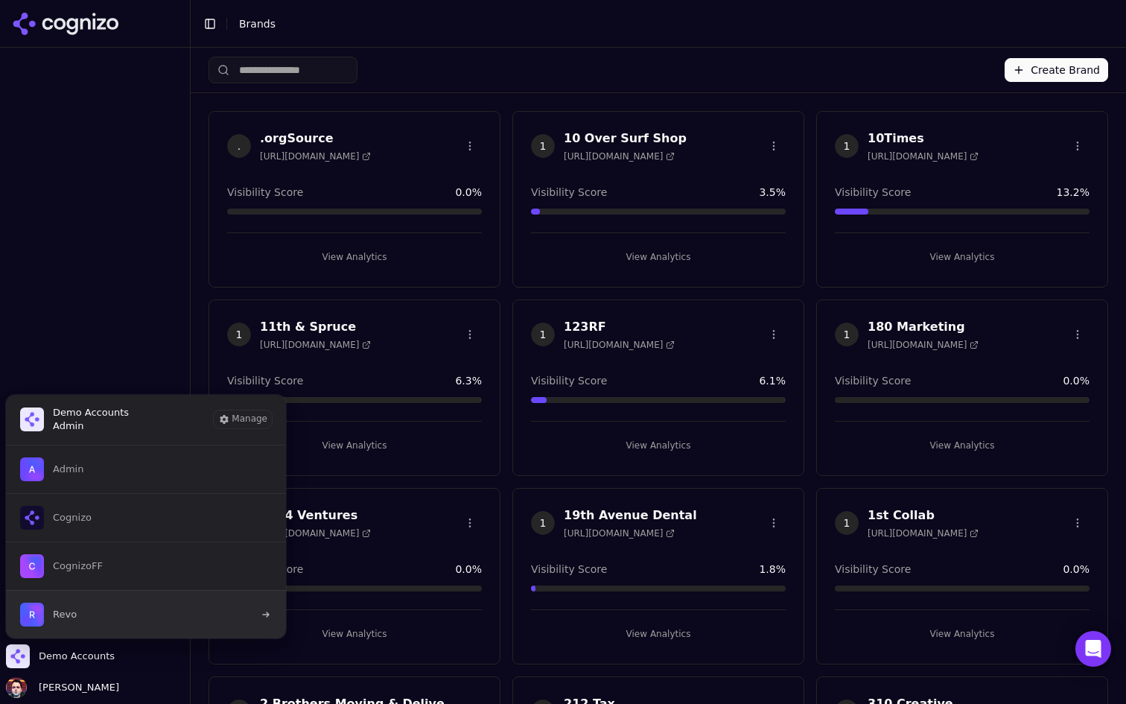
click at [103, 622] on button "Revo" at bounding box center [145, 614] width 281 height 48
click at [139, 623] on div "Admin Cognizo CognizoFF Revo" at bounding box center [145, 542] width 281 height 194
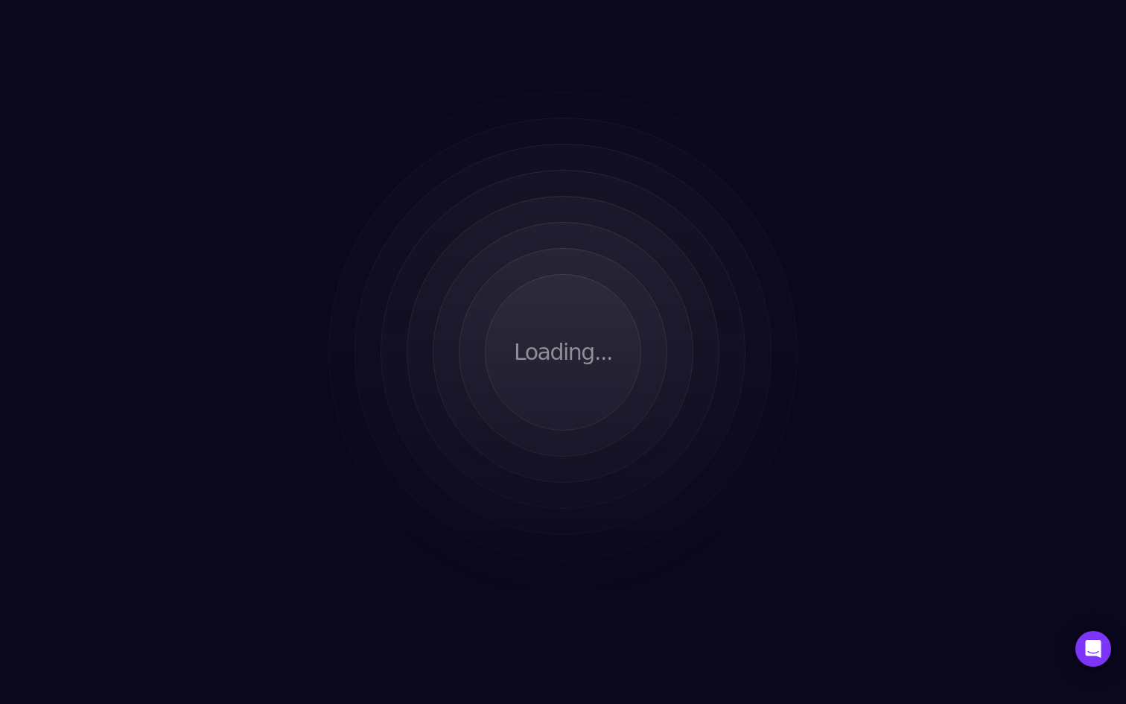
click at [162, 613] on html "Loading..." at bounding box center [563, 352] width 1126 height 704
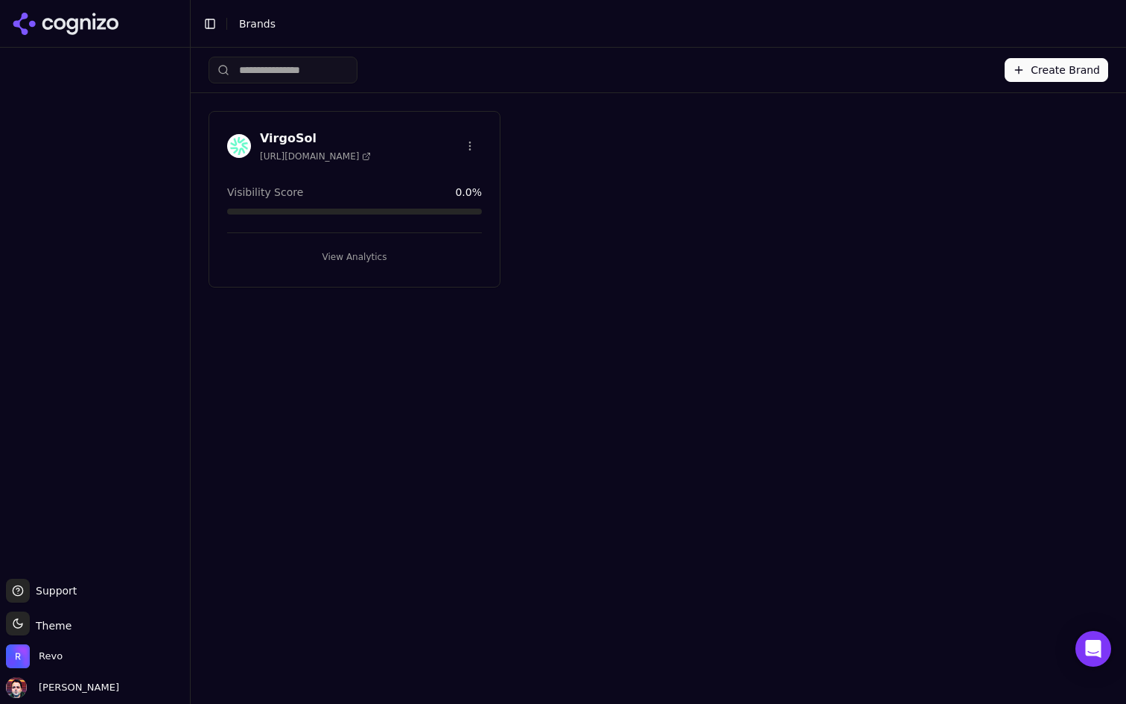
click at [416, 257] on button "View Analytics" at bounding box center [354, 257] width 255 height 24
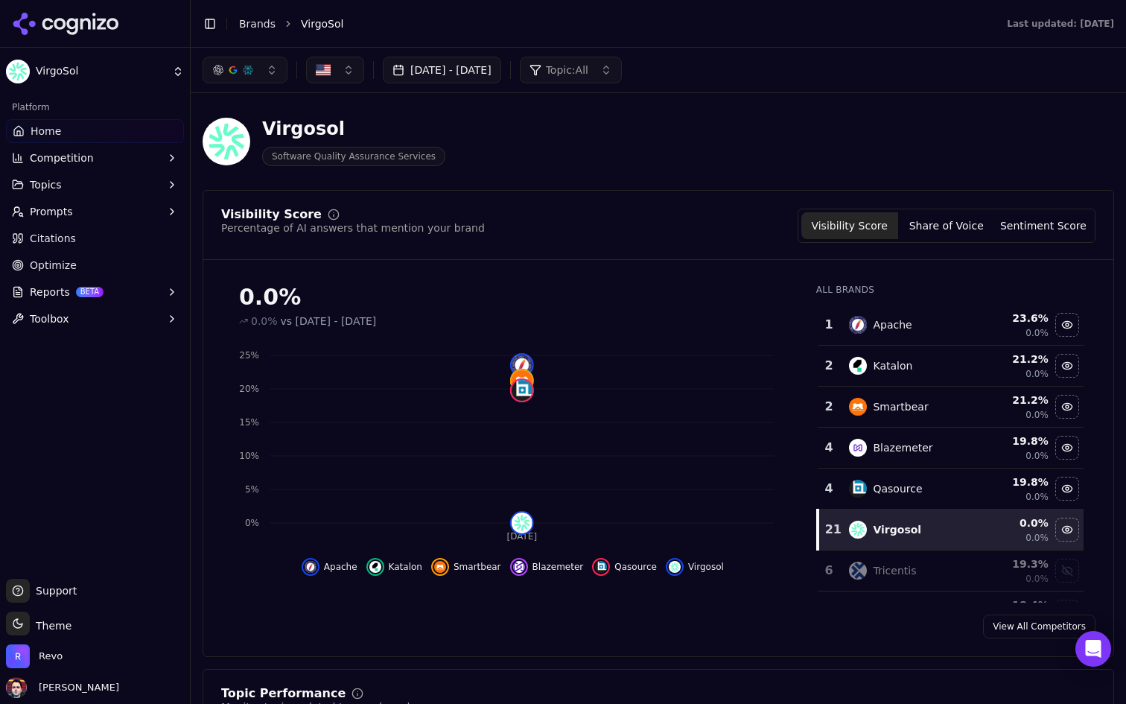
click at [137, 293] on button "Reports BETA" at bounding box center [95, 292] width 178 height 24
click at [107, 317] on span "PDF" at bounding box center [96, 315] width 130 height 15
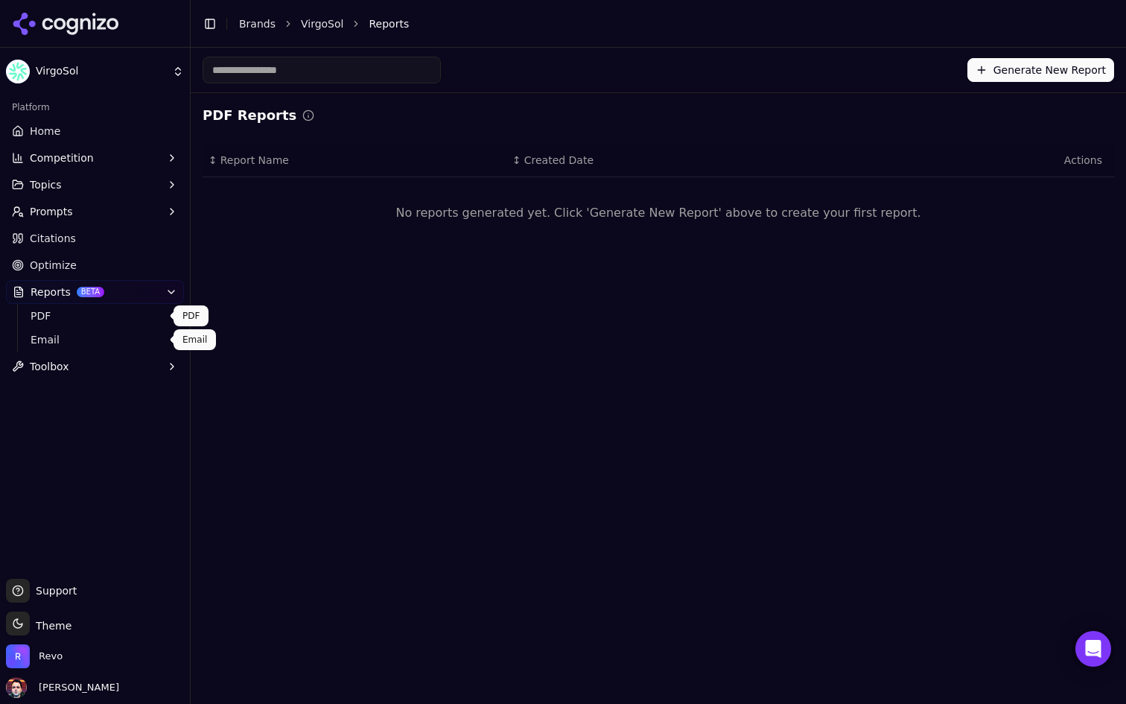
click at [92, 338] on span "Email" at bounding box center [96, 339] width 130 height 15
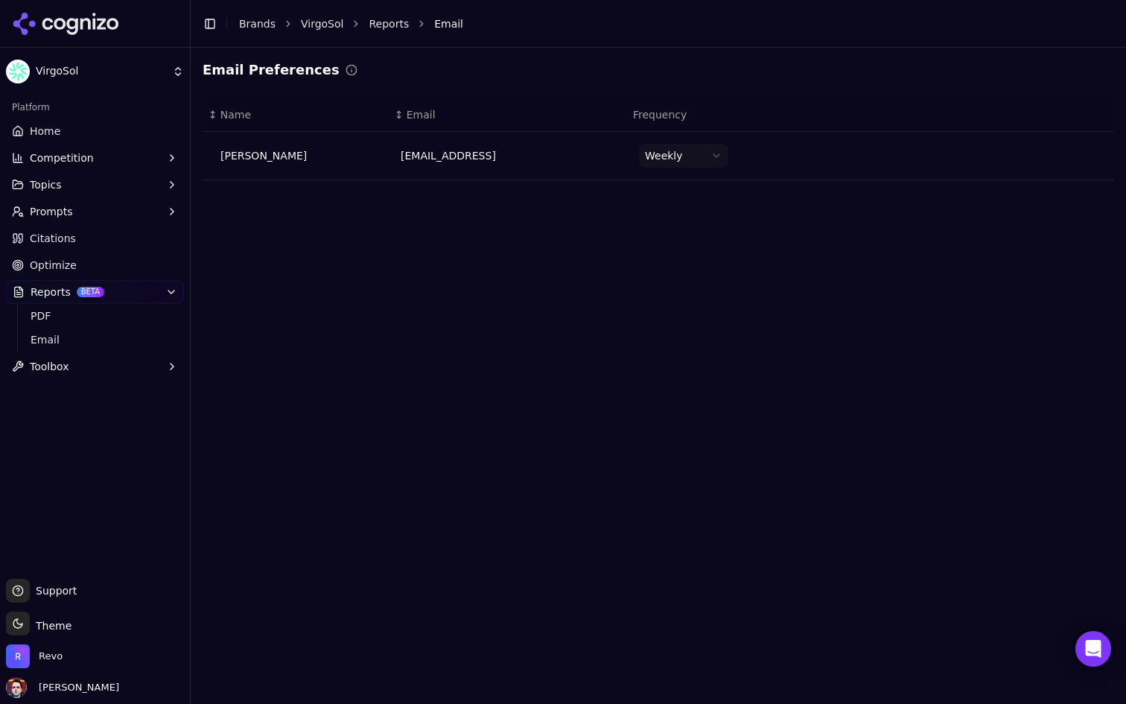
click at [131, 285] on button "Reports BETA" at bounding box center [95, 292] width 178 height 24
click at [122, 268] on link "Optimize" at bounding box center [95, 265] width 178 height 24
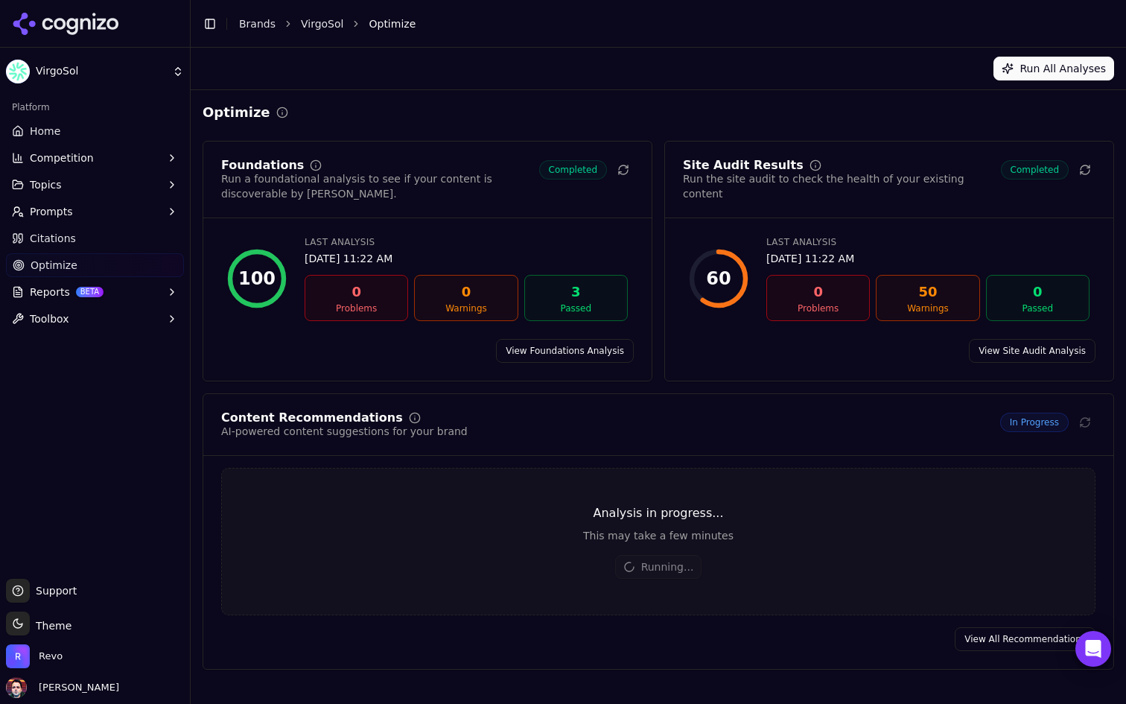
click at [1008, 640] on link "View All Recommendations" at bounding box center [1025, 639] width 141 height 24
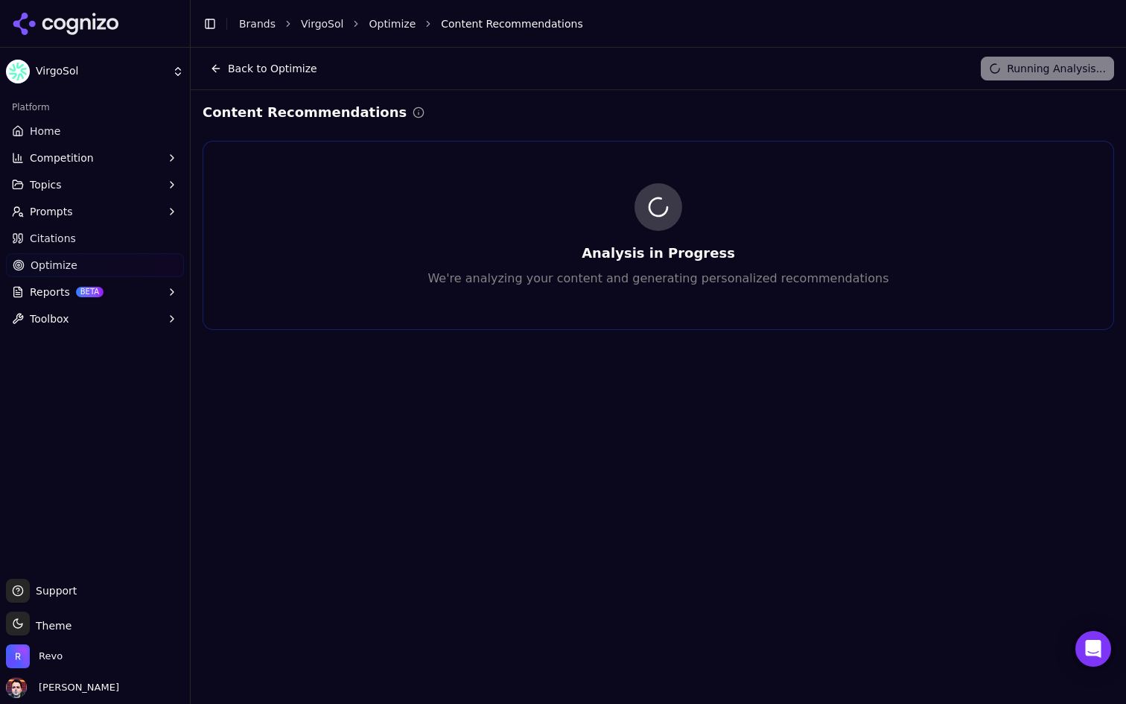
click at [74, 126] on link "Home" at bounding box center [95, 131] width 178 height 24
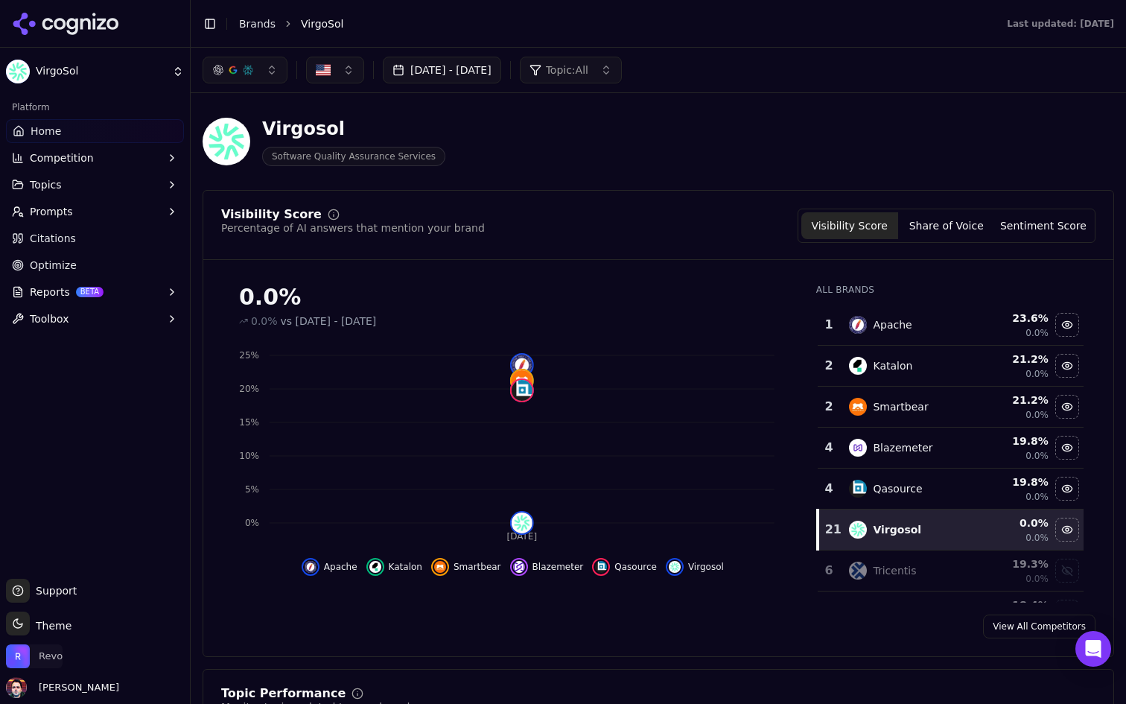
click at [31, 647] on span "Revo" at bounding box center [34, 656] width 57 height 24
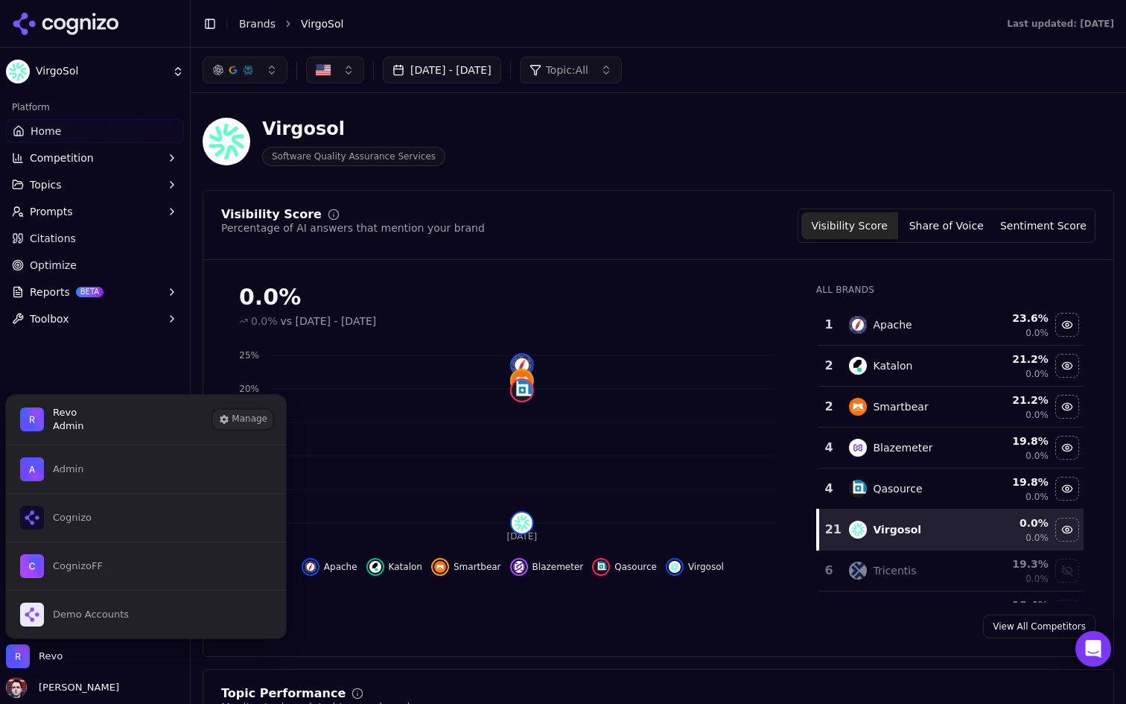
click at [243, 415] on button "Manage" at bounding box center [243, 419] width 58 height 18
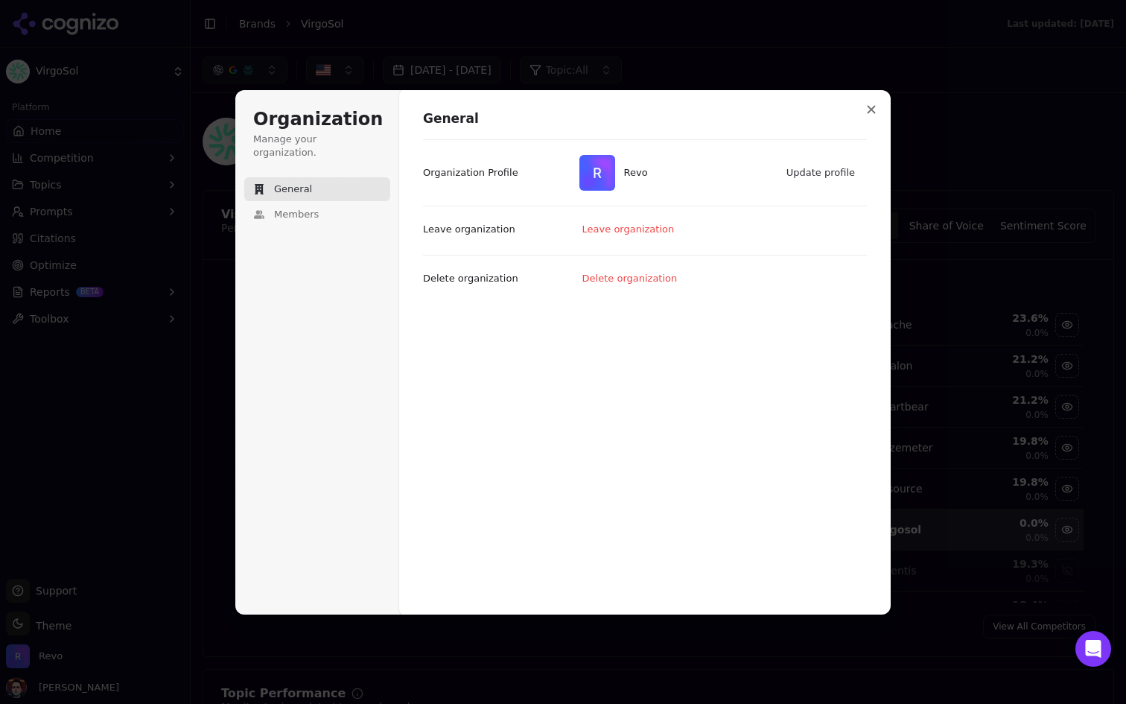
click at [592, 176] on img at bounding box center [597, 173] width 36 height 36
click at [813, 174] on button "Update profile" at bounding box center [821, 173] width 85 height 22
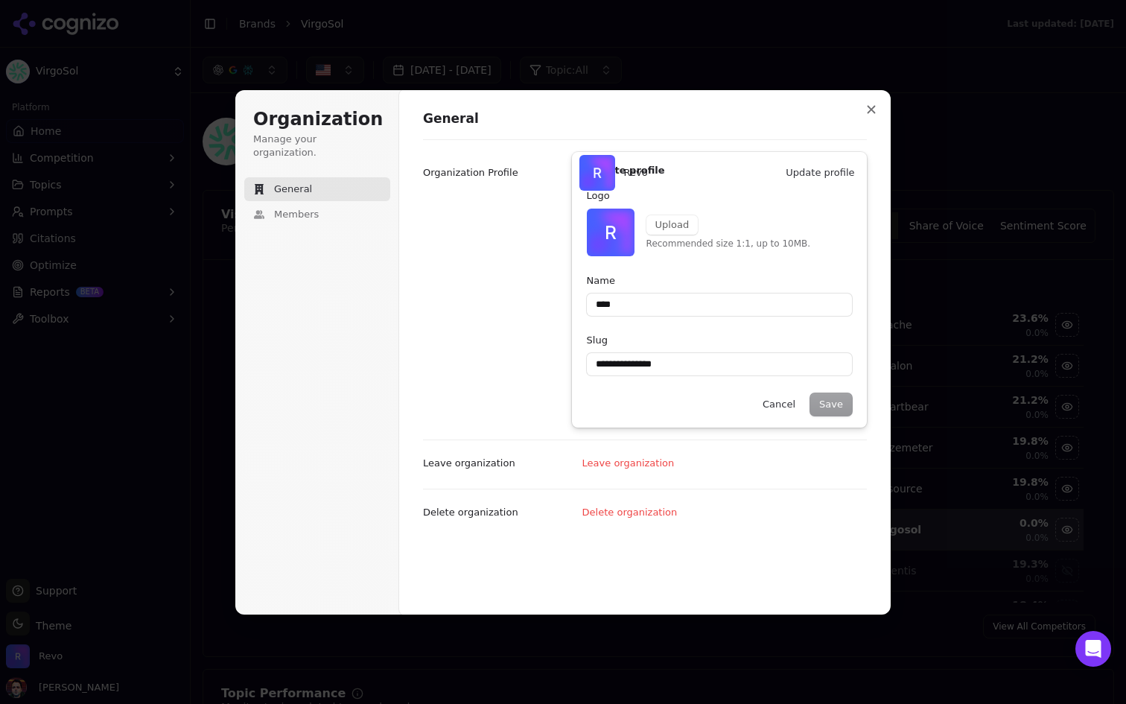
type input "****"
type input "**********"
type input "****"
type input "**********"
click at [689, 220] on button "Upload" at bounding box center [672, 224] width 52 height 19
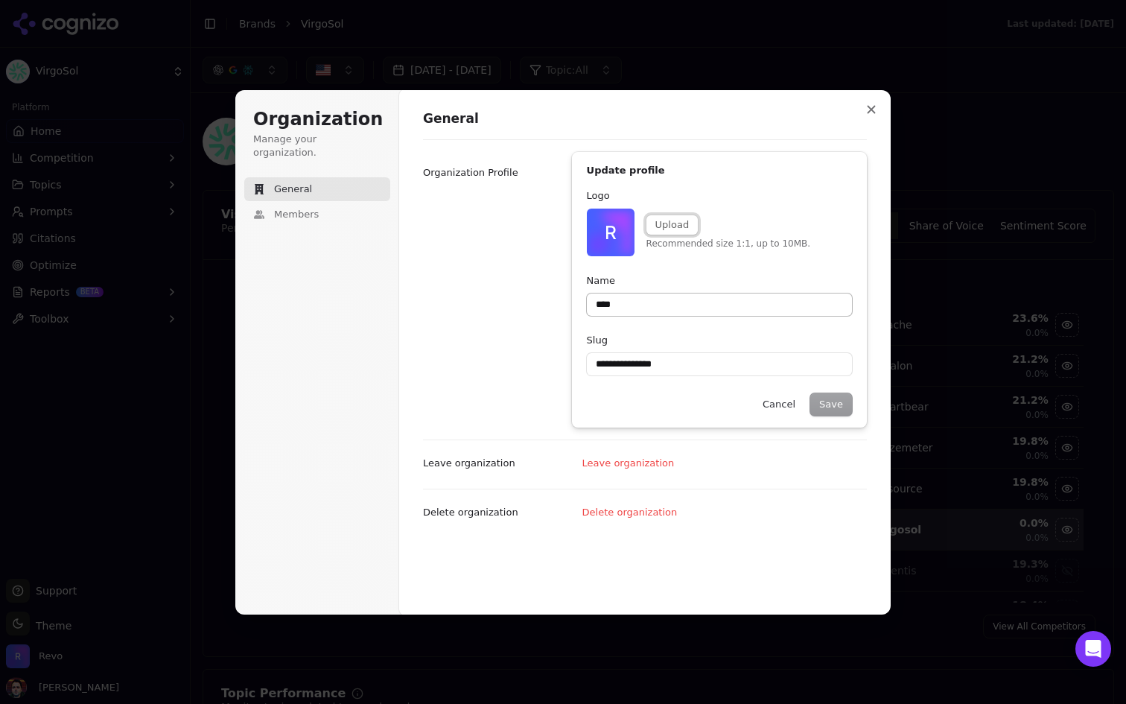
type input "****"
type input "**********"
type input "****"
type input "**********"
type input "****"
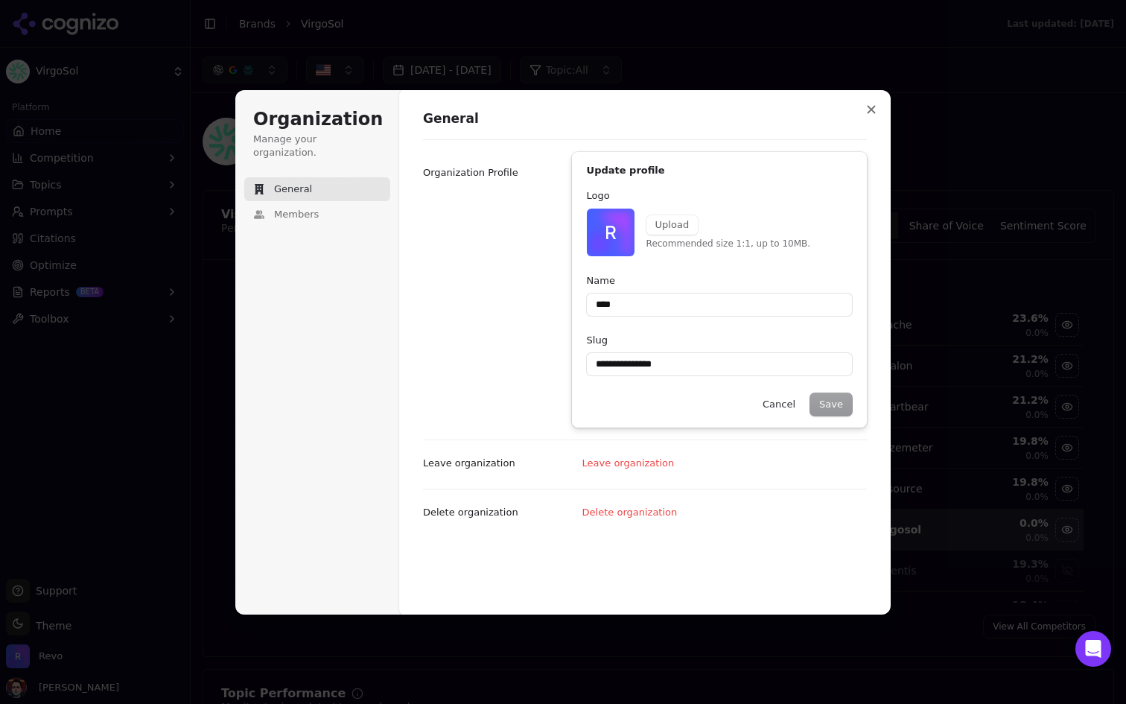
type input "**********"
type input "****"
type input "**********"
click at [512, 318] on div "**********" at bounding box center [645, 289] width 444 height 300
click at [670, 230] on button "Upload" at bounding box center [672, 224] width 52 height 19
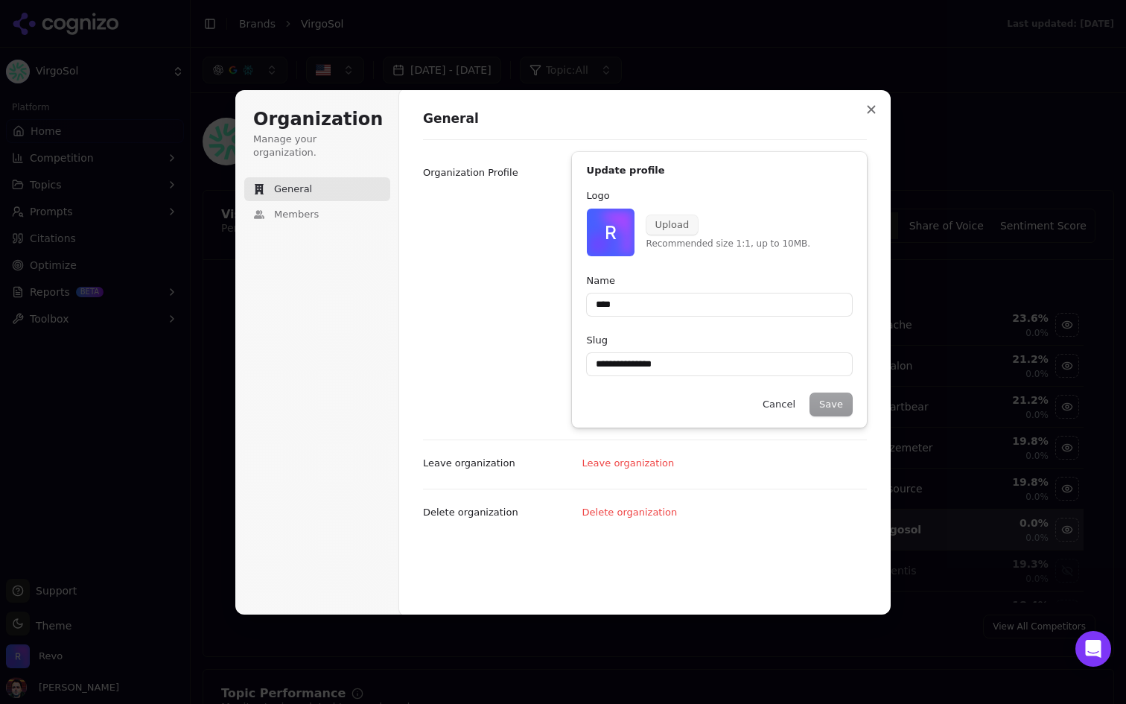
type input "****"
type input "**********"
type input "****"
type input "**********"
type input "****"
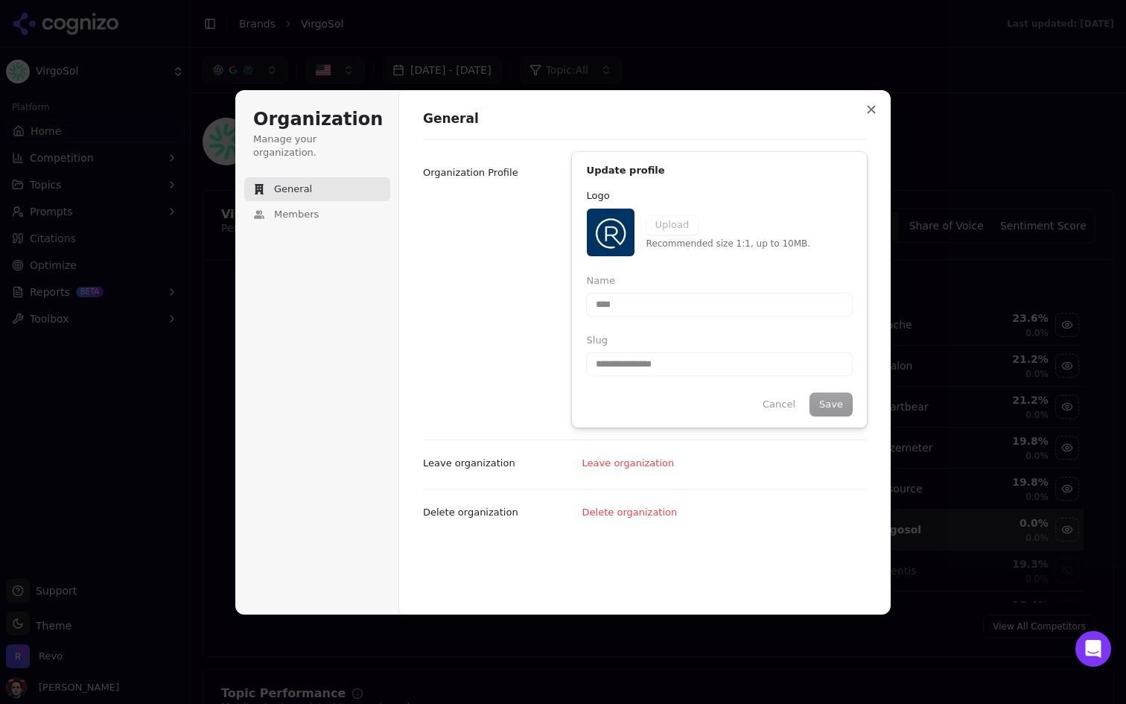
type input "**********"
click at [696, 398] on div "Save Cancel" at bounding box center [719, 404] width 265 height 22
click at [839, 406] on div "Save Cancel" at bounding box center [719, 404] width 265 height 22
type input "****"
type input "**********"
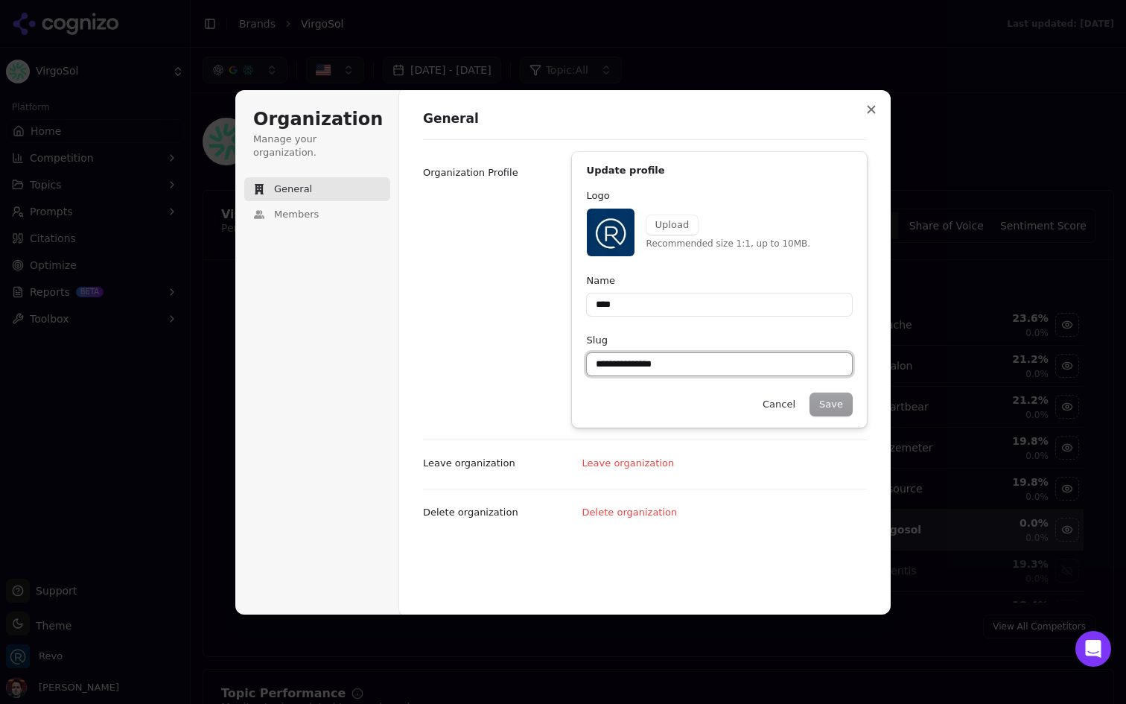
click at [739, 363] on input "**********" at bounding box center [719, 364] width 265 height 22
type input "****"
type input "**********"
click at [800, 442] on div "Leave organization Leave organization" at bounding box center [645, 463] width 444 height 49
click at [778, 401] on button "Cancel" at bounding box center [779, 404] width 51 height 22
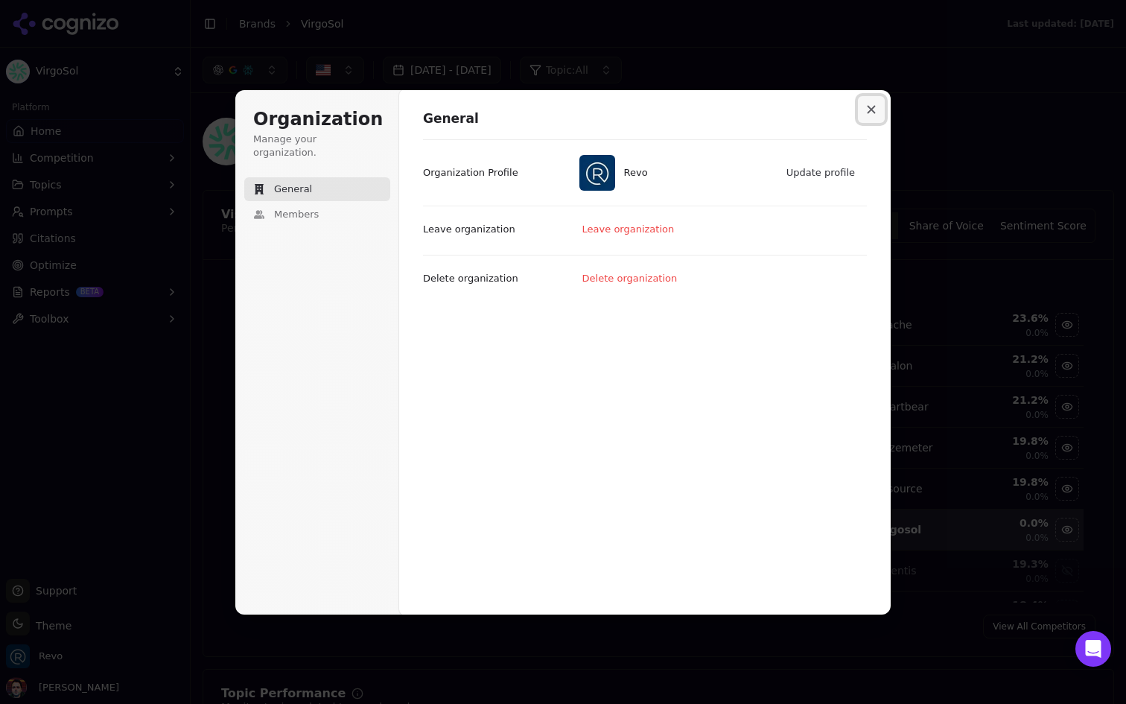
click at [876, 104] on button "Close modal" at bounding box center [871, 109] width 27 height 27
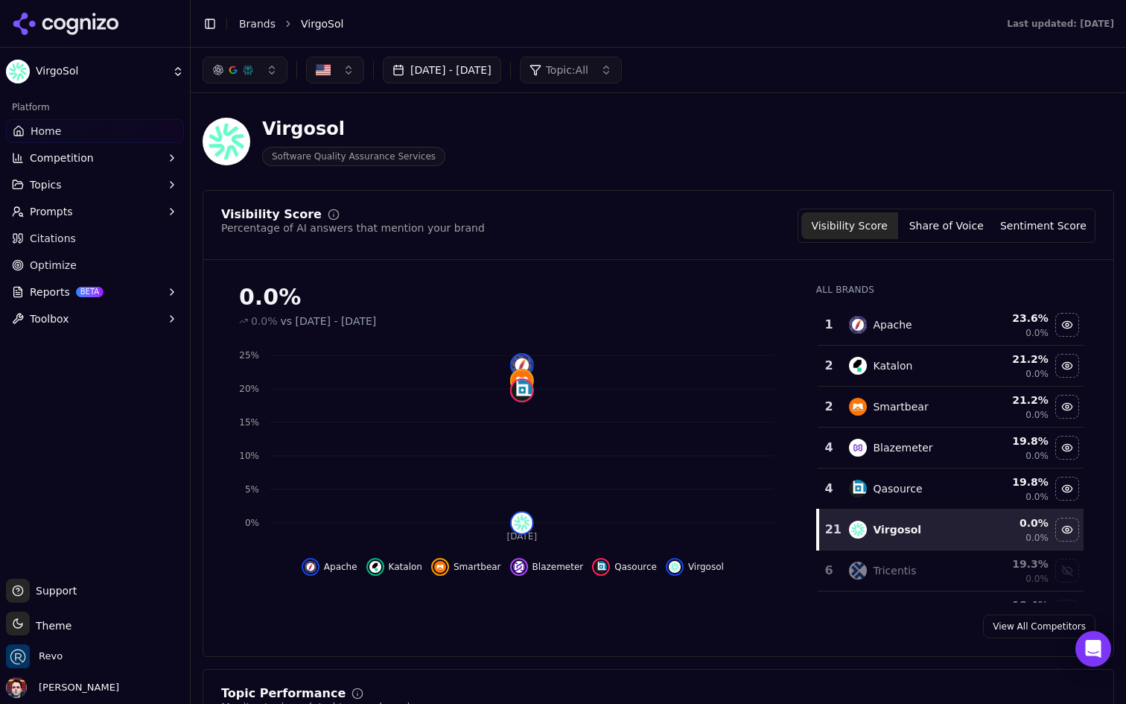
click at [144, 294] on button "Reports BETA" at bounding box center [95, 292] width 178 height 24
click at [147, 259] on link "Optimize" at bounding box center [95, 265] width 178 height 24
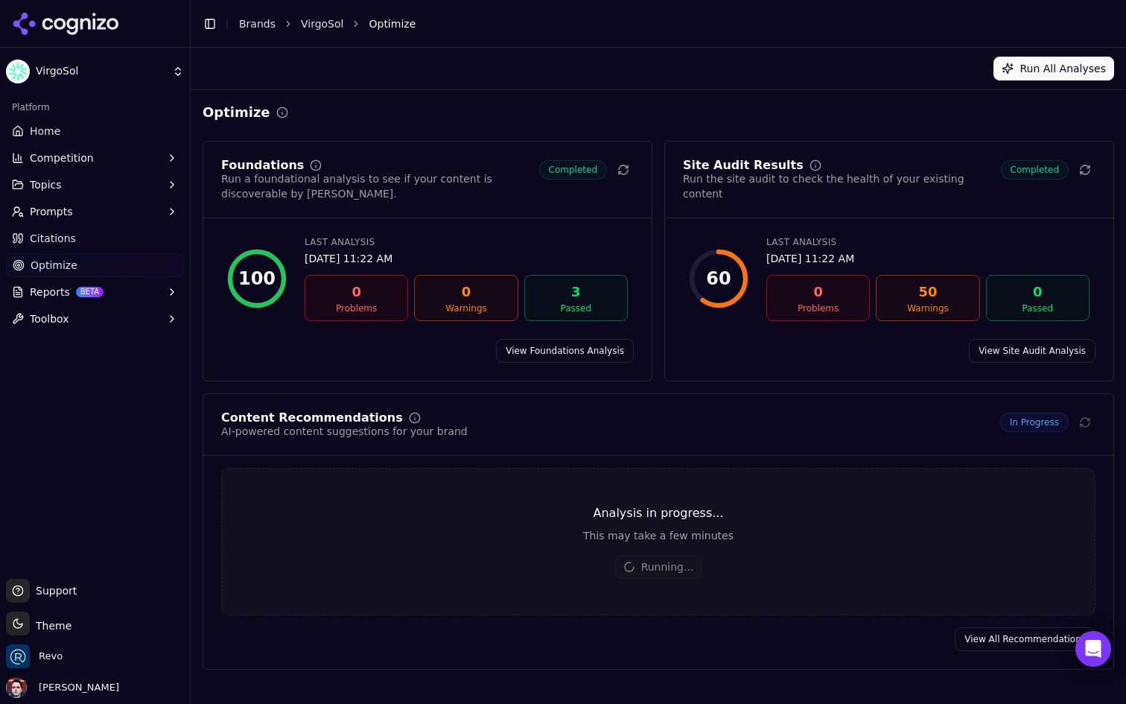
click at [127, 289] on button "Reports BETA" at bounding box center [95, 292] width 178 height 24
click at [112, 314] on span "PDF" at bounding box center [96, 315] width 130 height 15
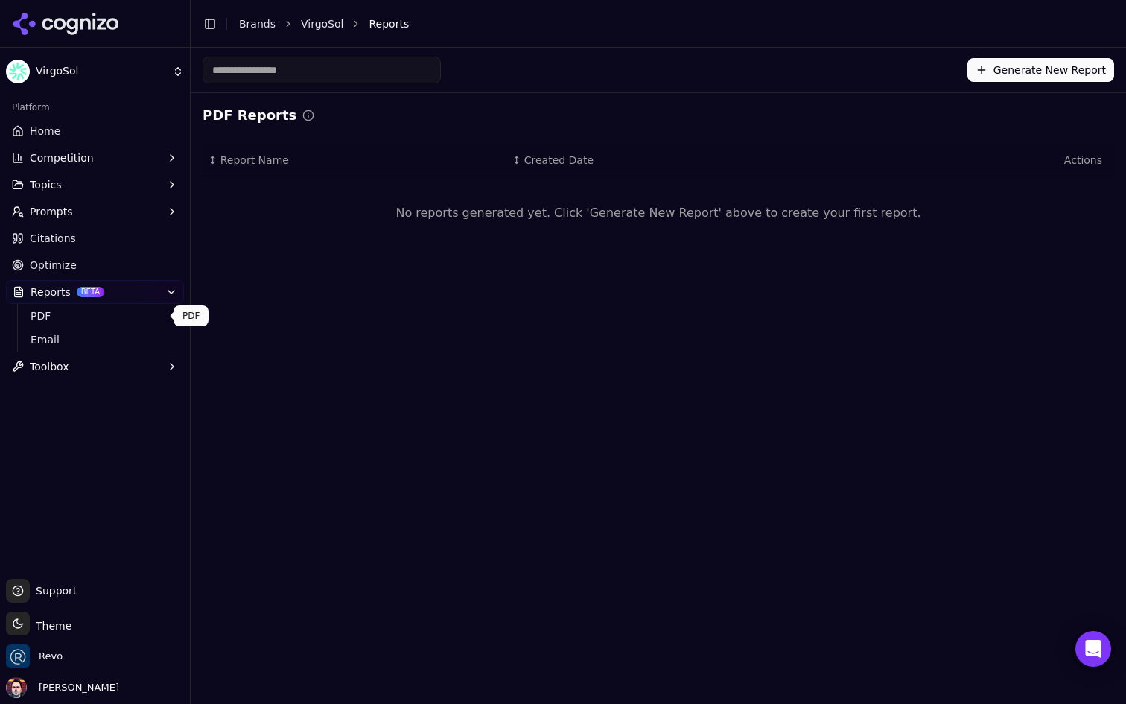
click at [127, 299] on button "Reports BETA" at bounding box center [95, 292] width 178 height 24
click at [127, 273] on link "Optimize" at bounding box center [95, 265] width 178 height 24
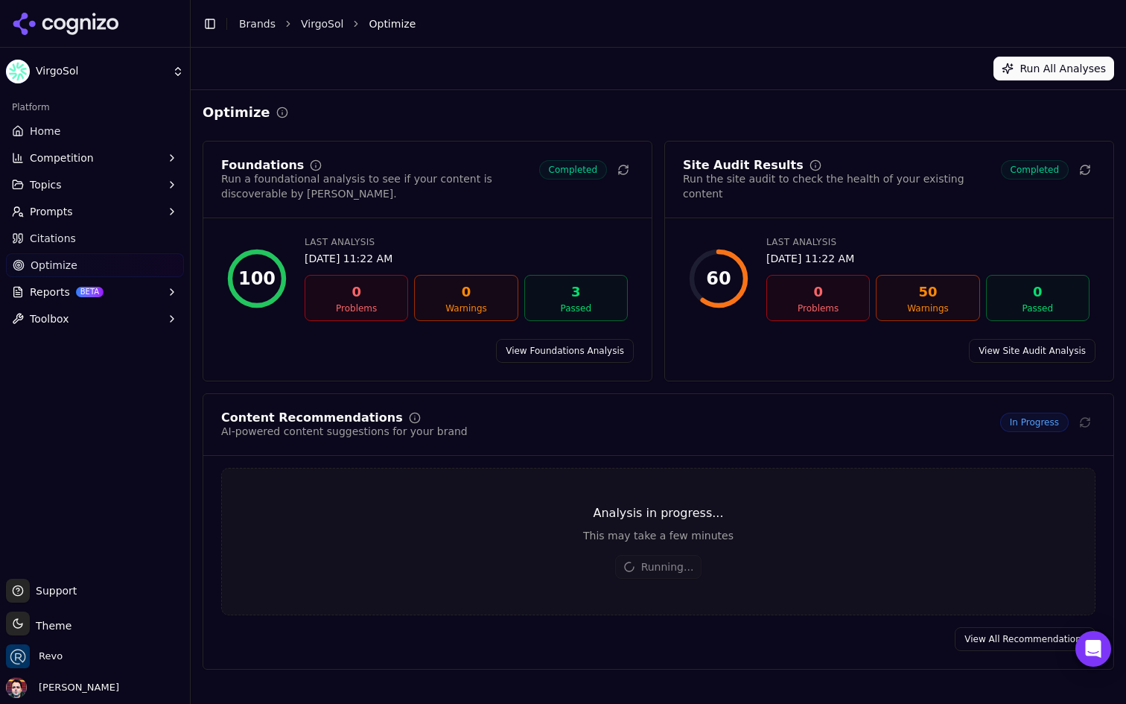
click at [129, 139] on link "Home" at bounding box center [95, 131] width 178 height 24
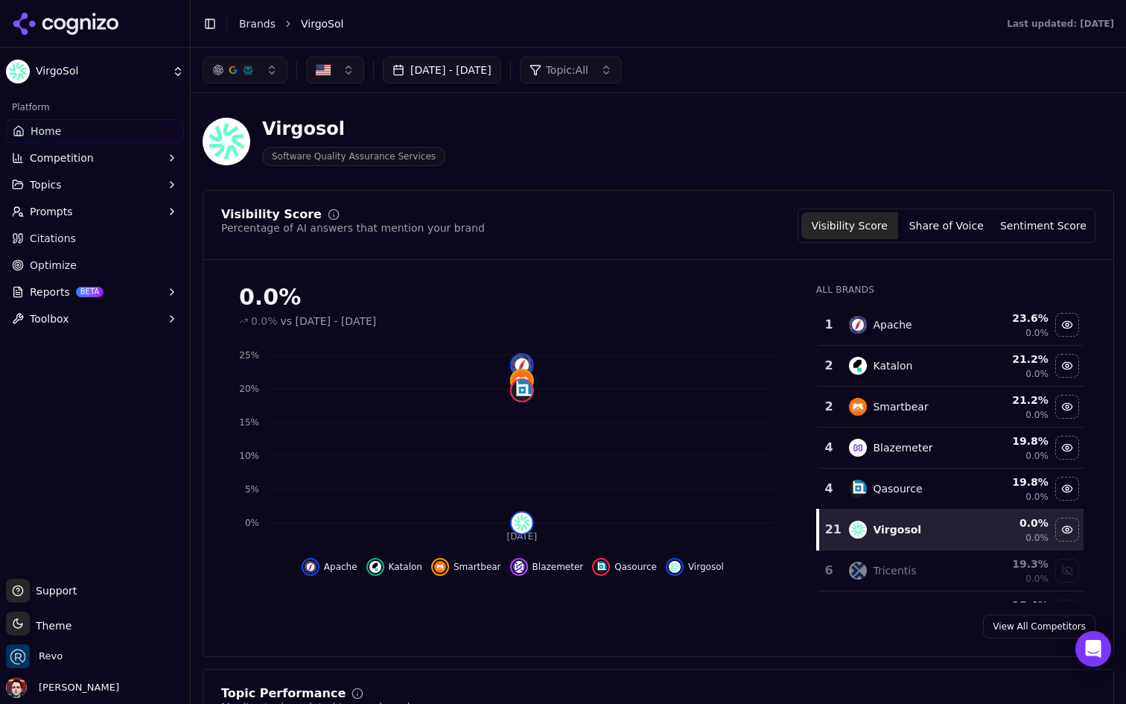
click at [61, 261] on span "Optimize" at bounding box center [53, 265] width 47 height 15
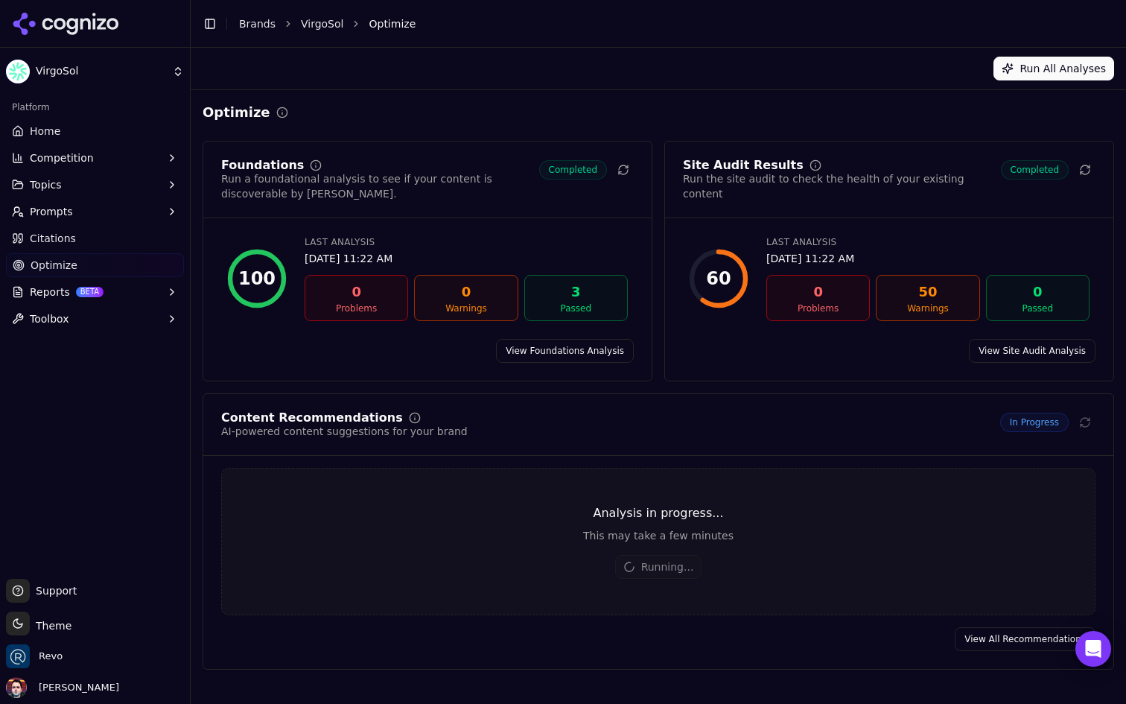
click at [151, 292] on button "Reports BETA" at bounding box center [95, 292] width 178 height 24
click at [113, 315] on span "PDF" at bounding box center [96, 315] width 130 height 15
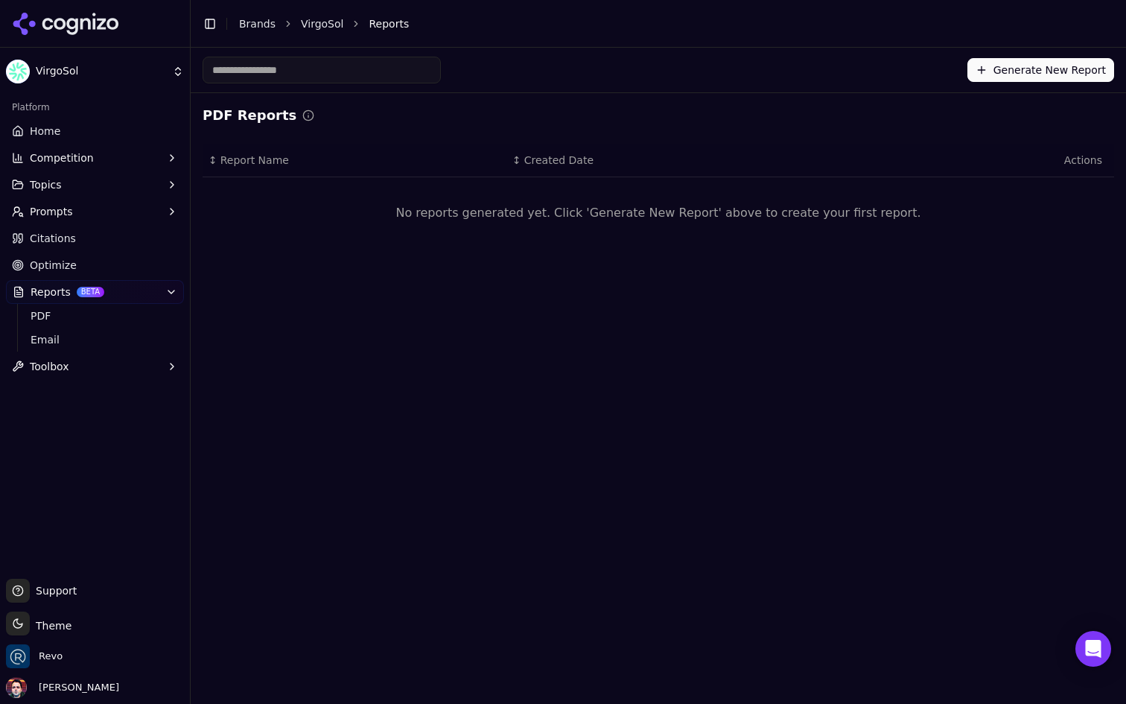
click at [997, 76] on button "Generate New Report" at bounding box center [1040, 70] width 147 height 24
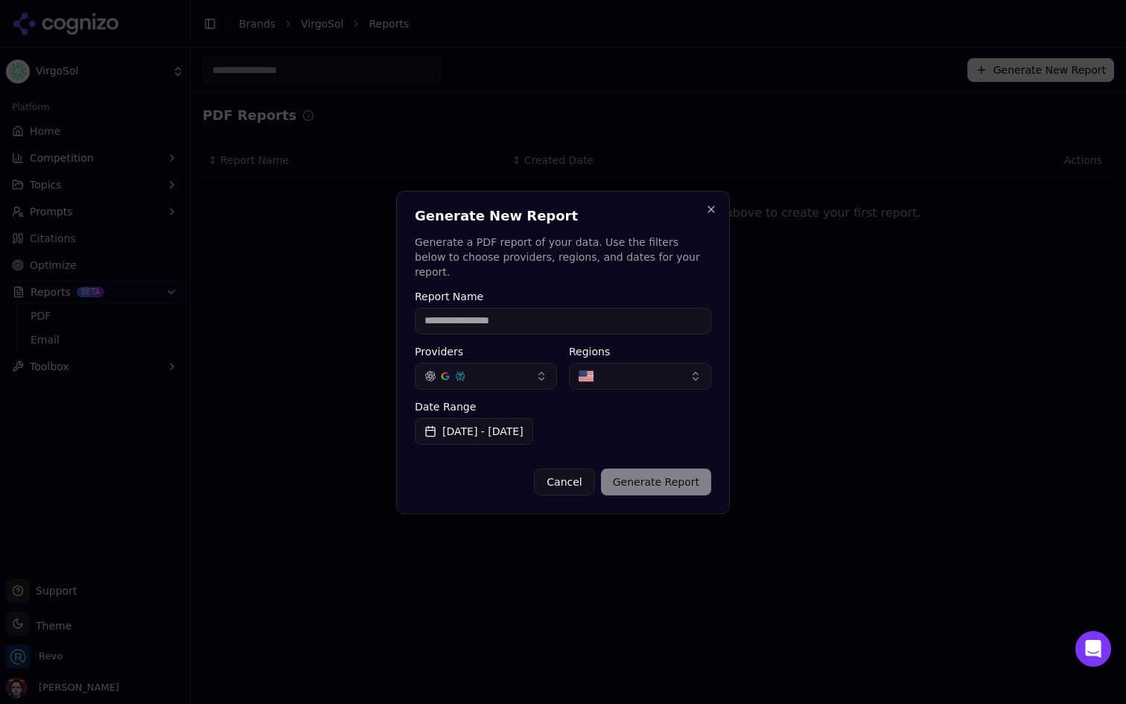
click at [534, 312] on input "Report Name" at bounding box center [563, 321] width 296 height 27
type input "**********"
click at [583, 279] on div "**********" at bounding box center [563, 352] width 334 height 323
click at [533, 428] on button "Aug 26, 2025 - Sep 25, 2025" at bounding box center [474, 431] width 118 height 27
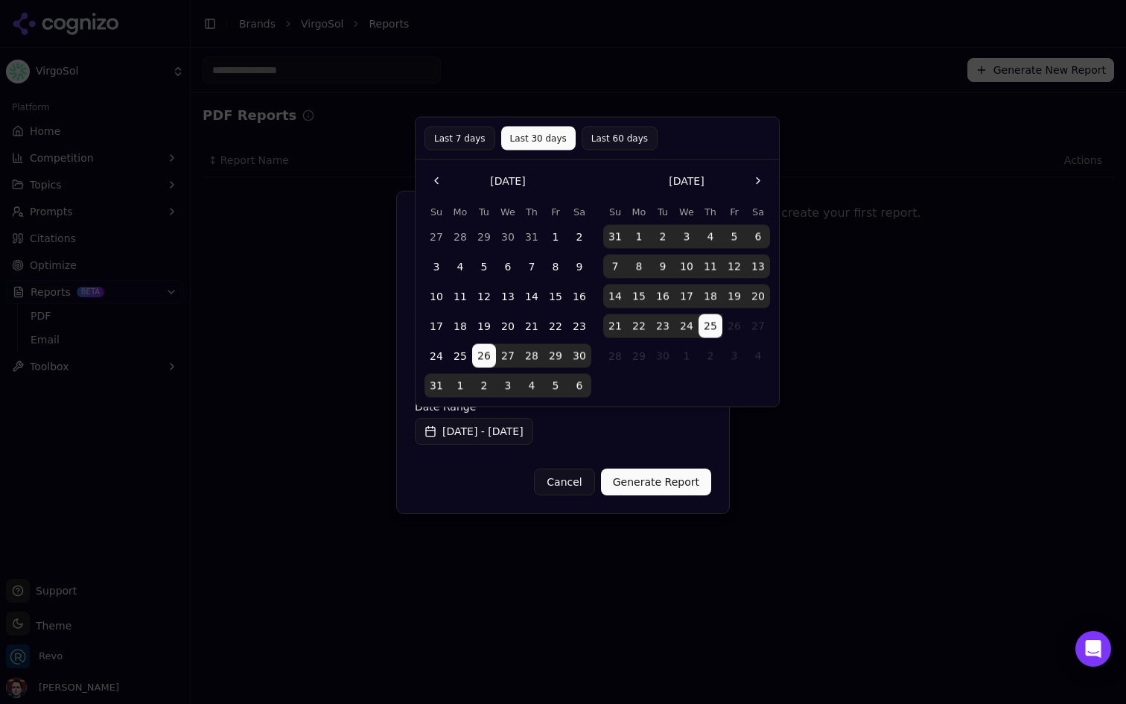
click at [608, 145] on button "Last 60 days" at bounding box center [620, 139] width 76 height 24
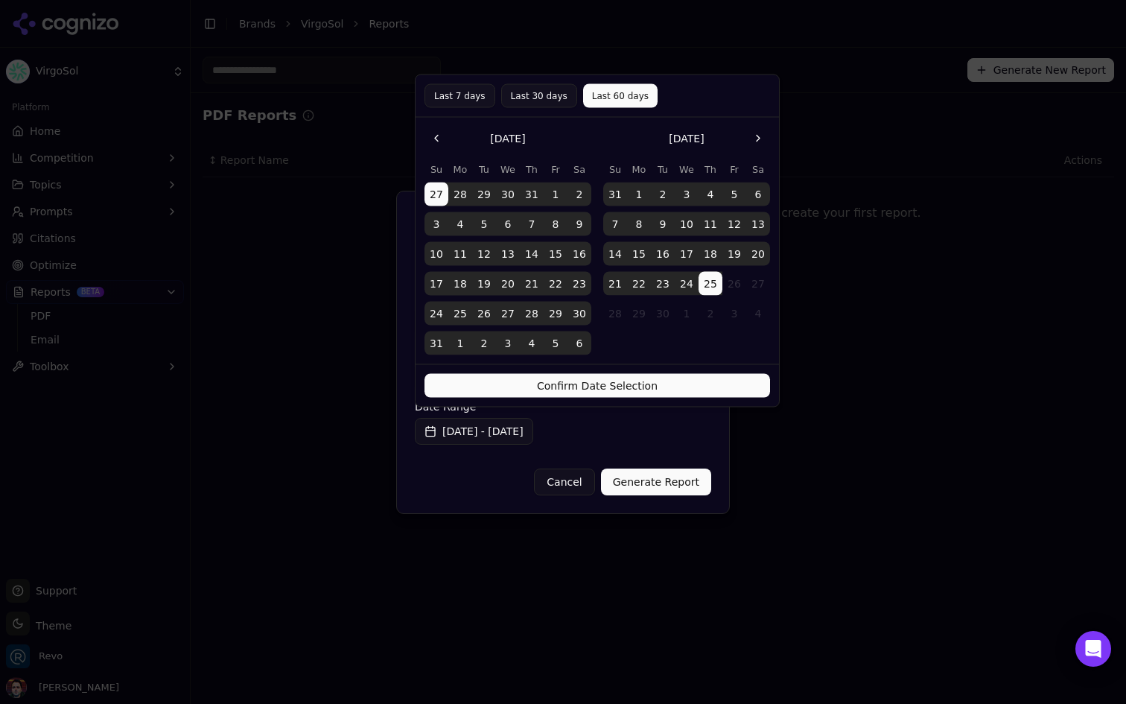
click at [540, 99] on button "Last 30 days" at bounding box center [539, 96] width 76 height 24
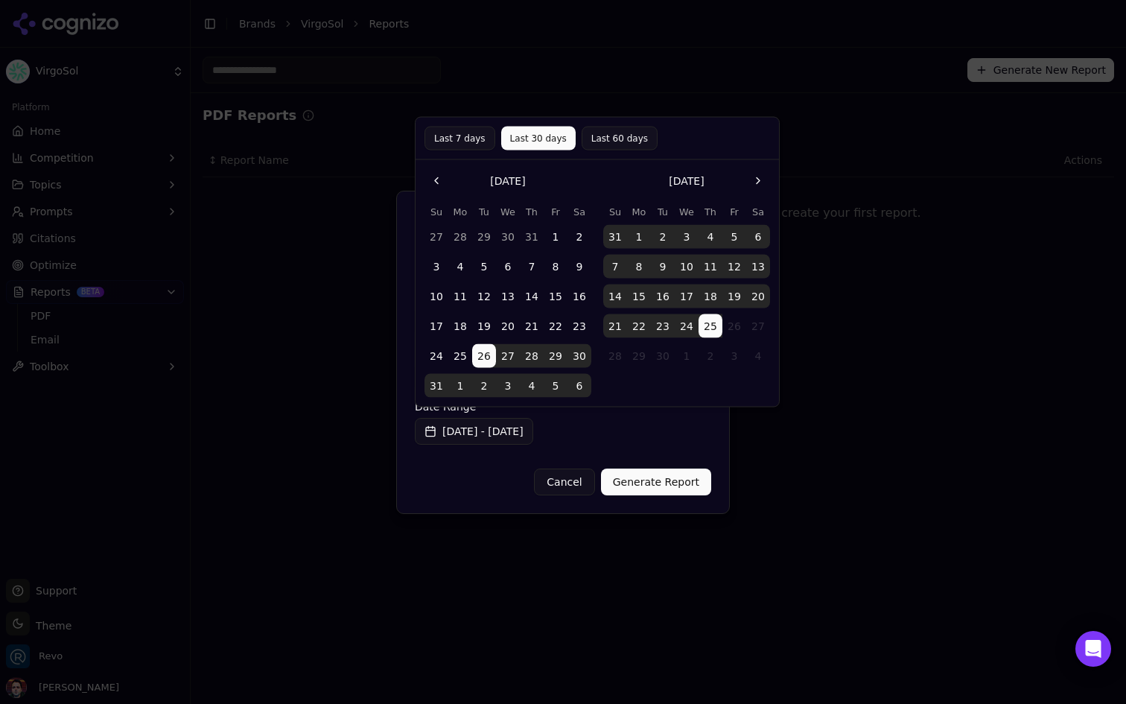
click at [468, 137] on button "Last 7 days" at bounding box center [459, 139] width 71 height 24
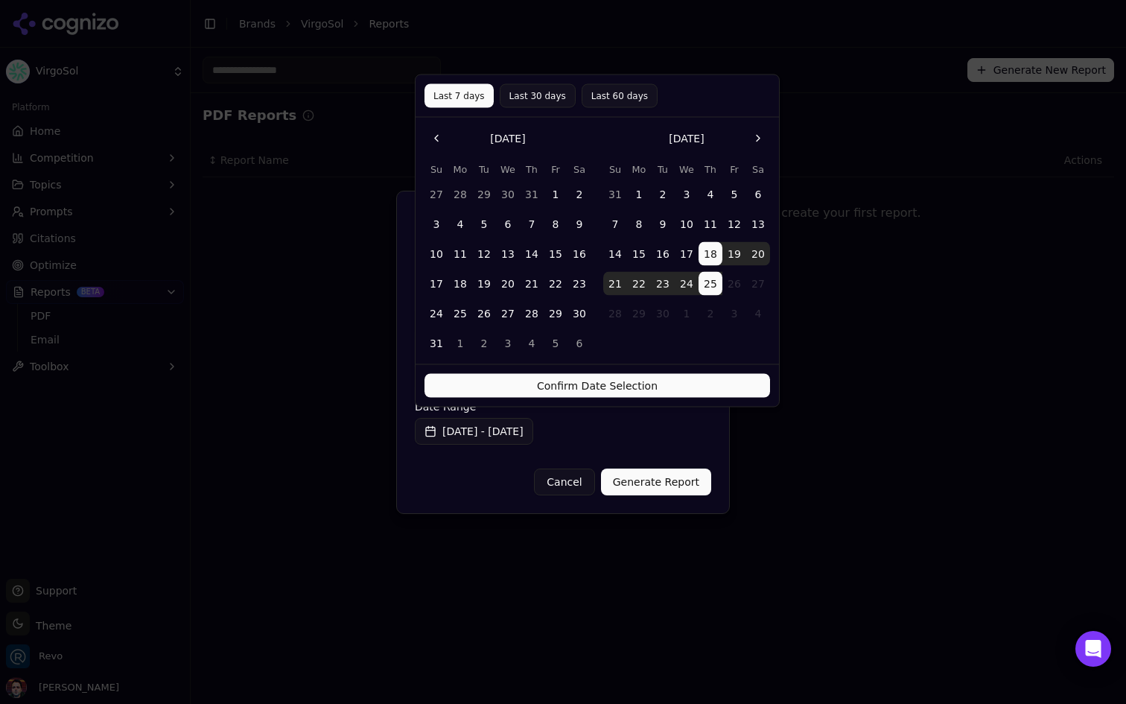
click at [566, 381] on button "Confirm Date Selection" at bounding box center [597, 386] width 346 height 24
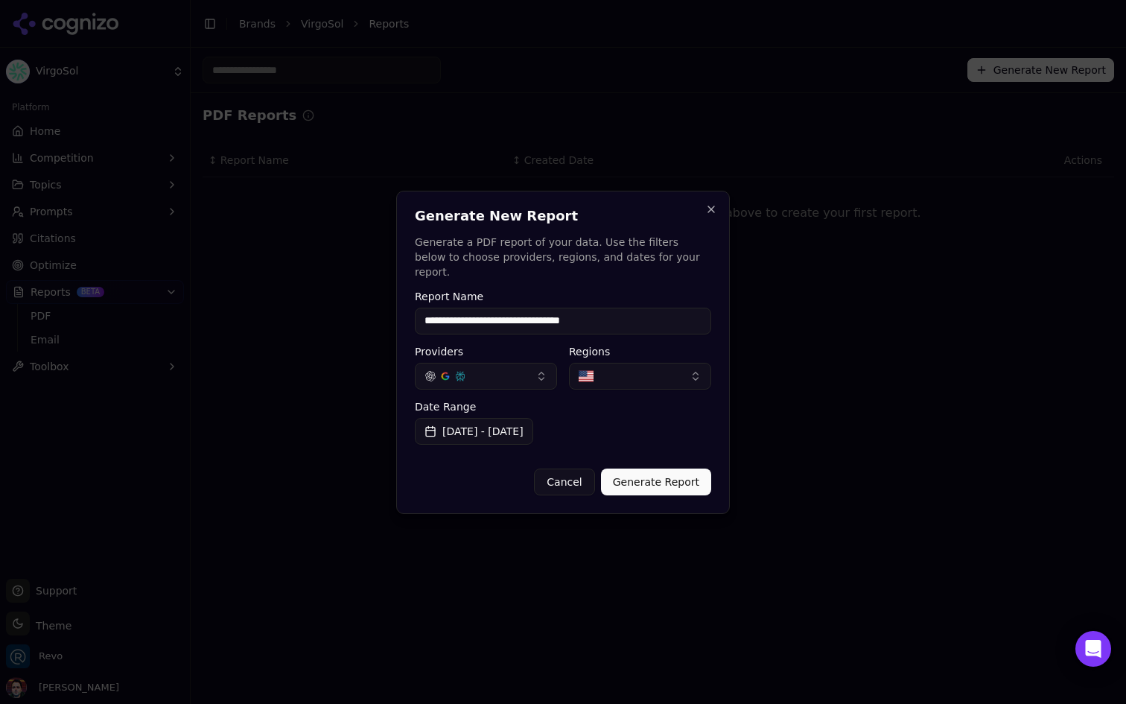
click at [655, 477] on button "Generate Report" at bounding box center [656, 481] width 110 height 27
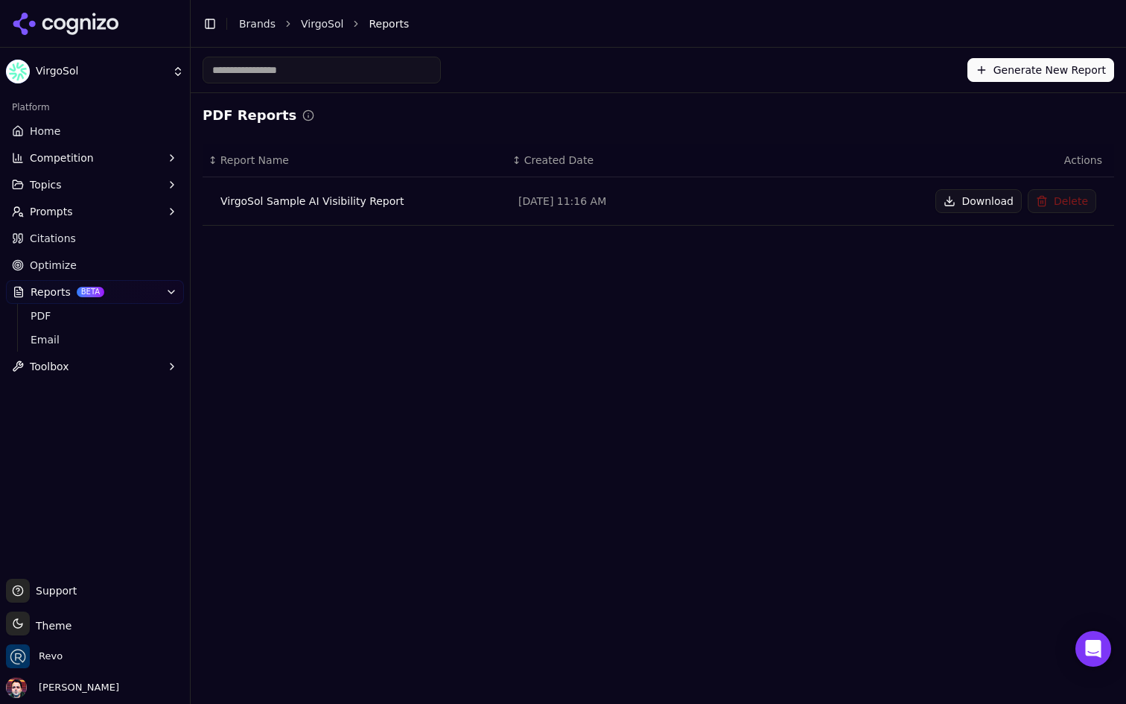
click at [971, 203] on button "Download" at bounding box center [978, 201] width 86 height 24
click at [129, 137] on link "Home" at bounding box center [95, 131] width 178 height 24
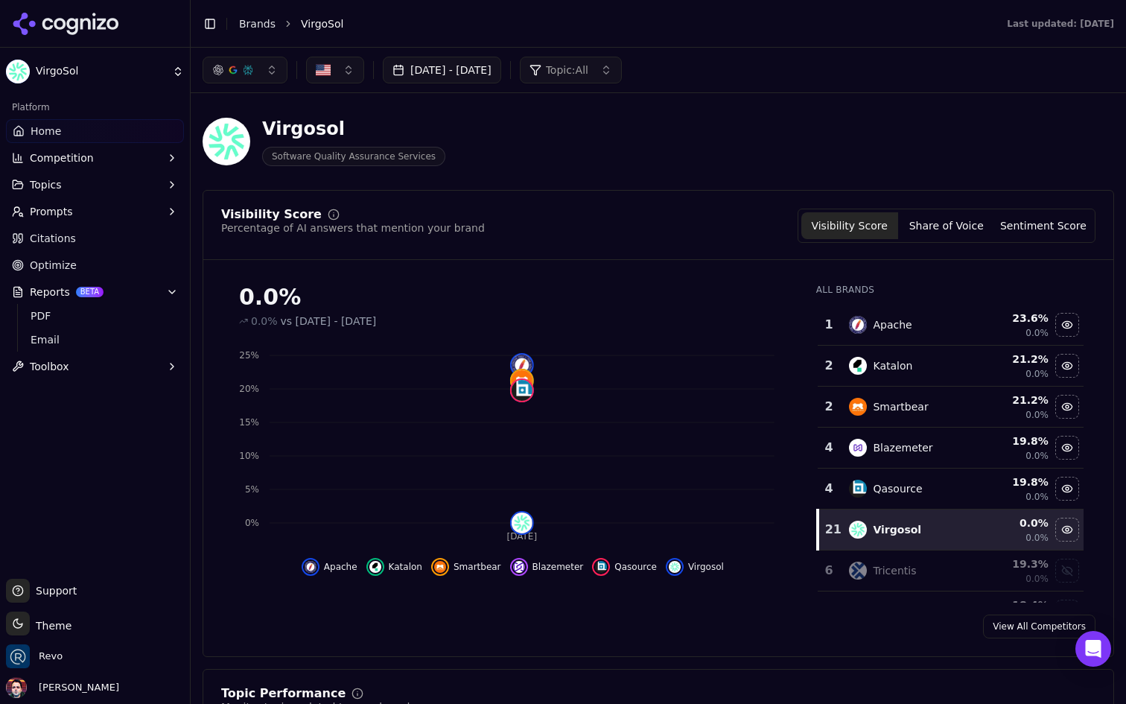
click at [488, 66] on button "Aug 26, 2025 - Sep 25, 2025" at bounding box center [442, 70] width 118 height 27
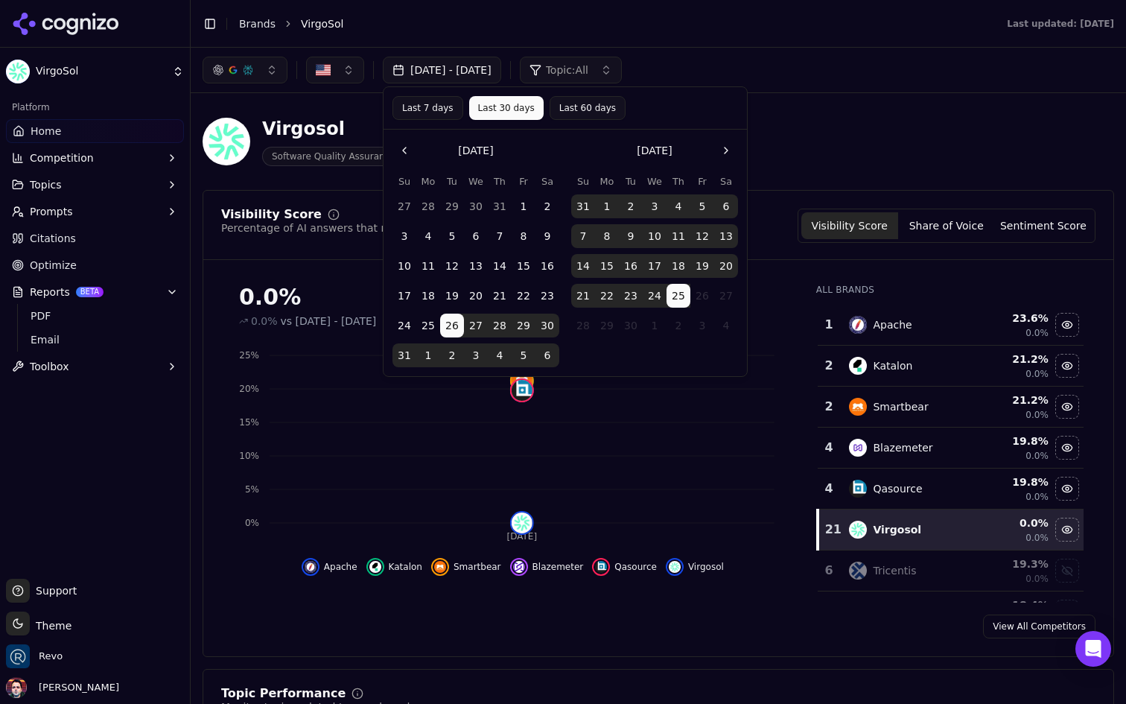
click at [483, 66] on button "Aug 26, 2025 - Sep 25, 2025" at bounding box center [442, 70] width 118 height 27
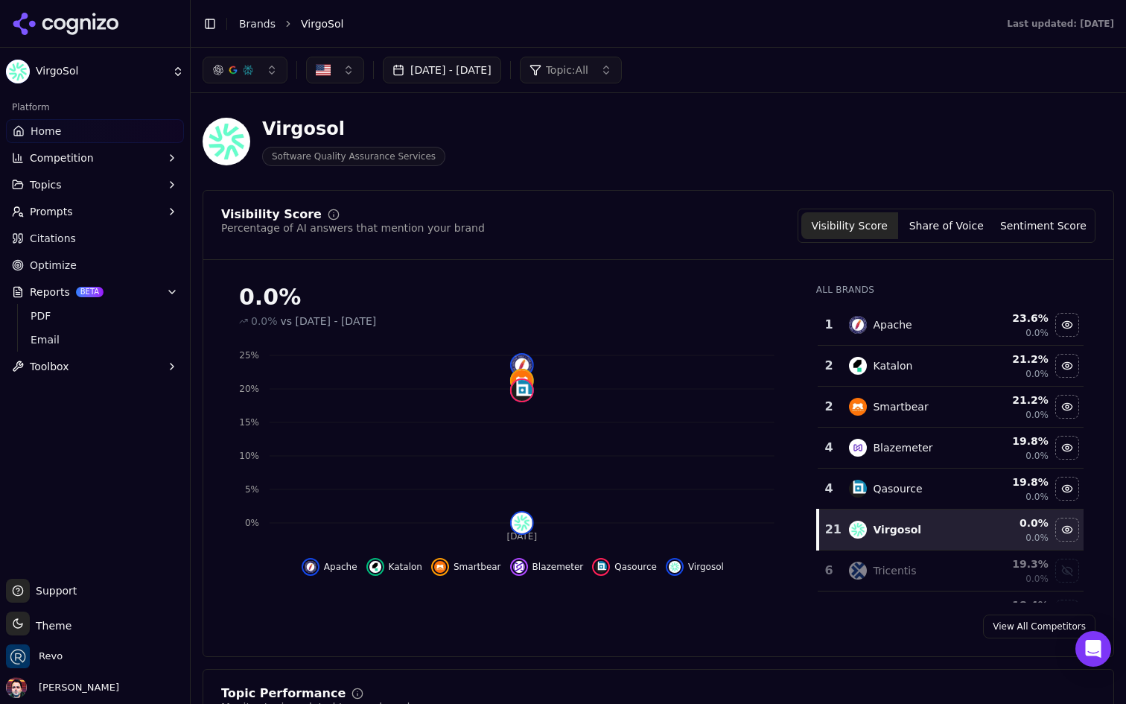
click at [491, 69] on button "Aug 26, 2025 - Sep 25, 2025" at bounding box center [442, 70] width 118 height 27
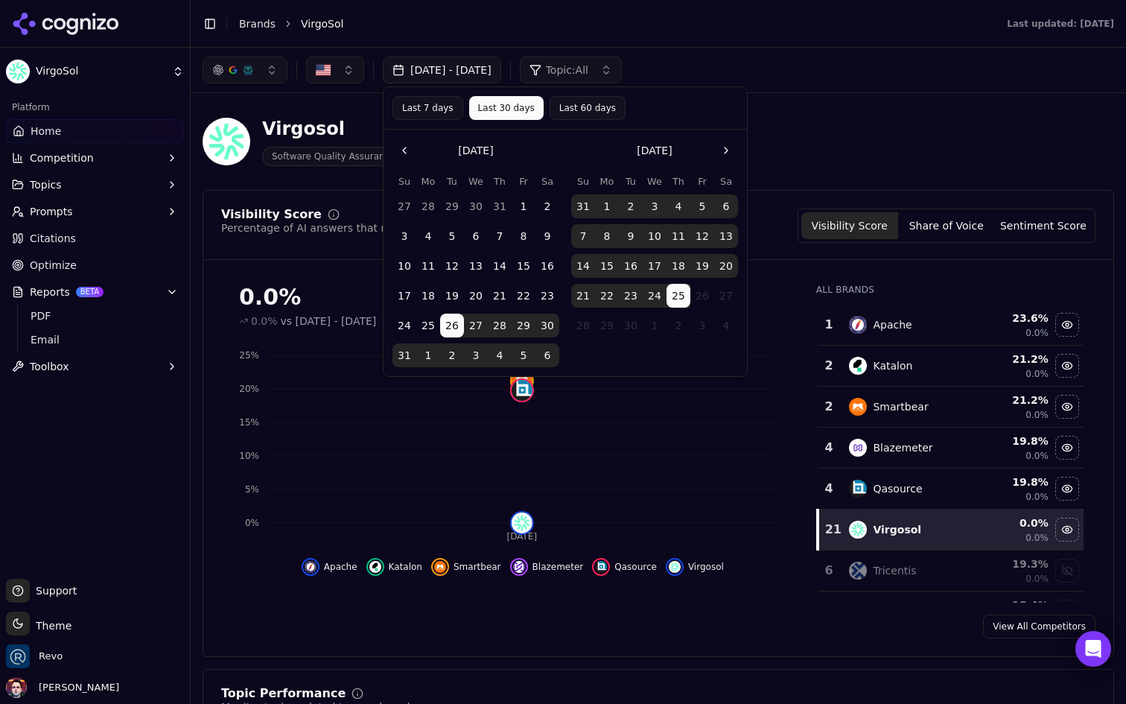
click at [662, 260] on button "17" at bounding box center [655, 266] width 24 height 24
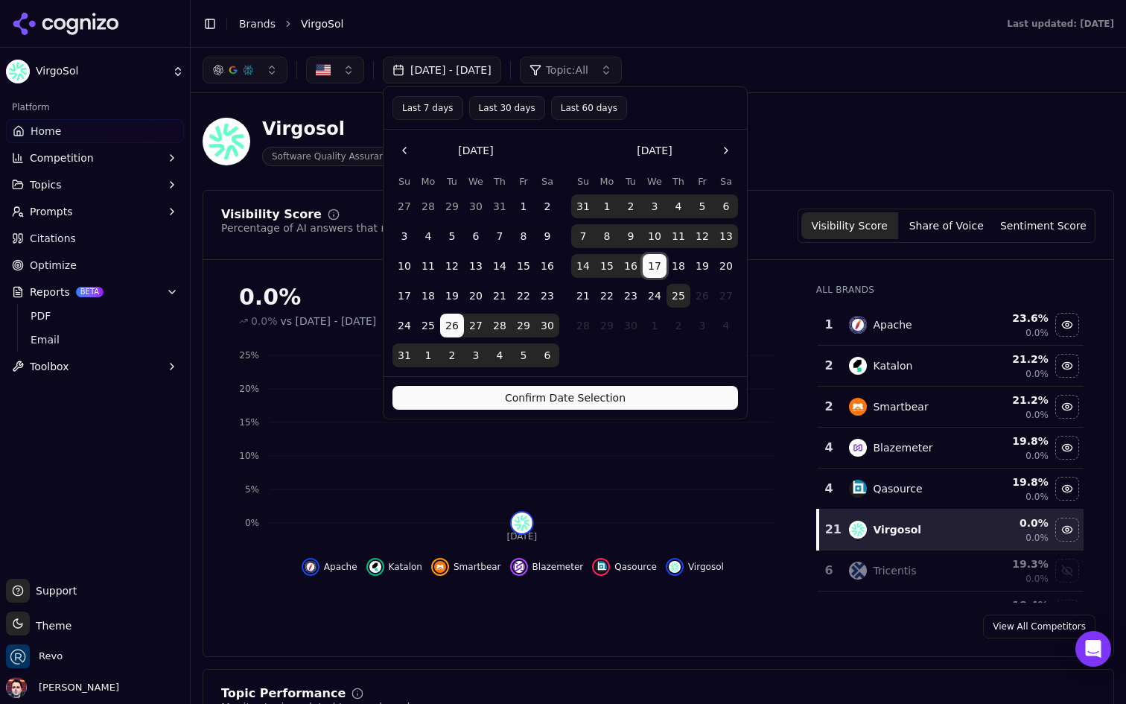
click at [655, 272] on button "17" at bounding box center [655, 266] width 24 height 24
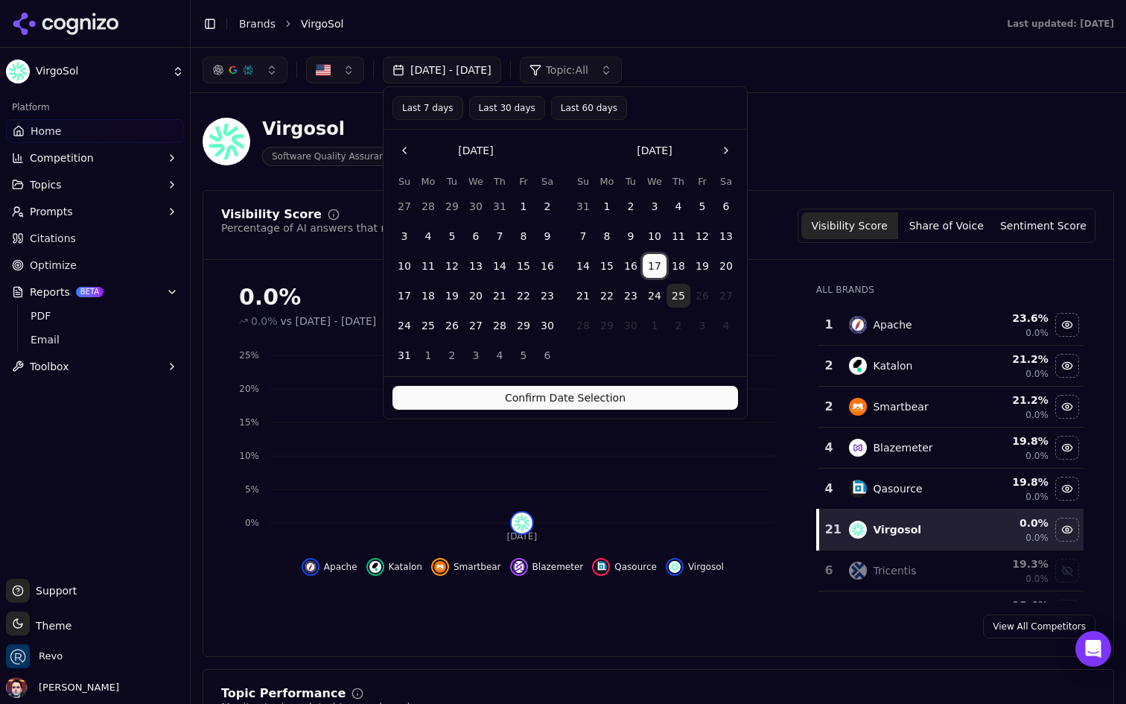
click at [655, 272] on button "17" at bounding box center [655, 266] width 24 height 24
click at [658, 270] on button "17" at bounding box center [655, 266] width 24 height 24
click at [670, 265] on button "18" at bounding box center [678, 266] width 24 height 24
click at [671, 289] on button "25" at bounding box center [678, 296] width 24 height 24
click at [598, 405] on button "Confirm Date Selection" at bounding box center [565, 398] width 346 height 24
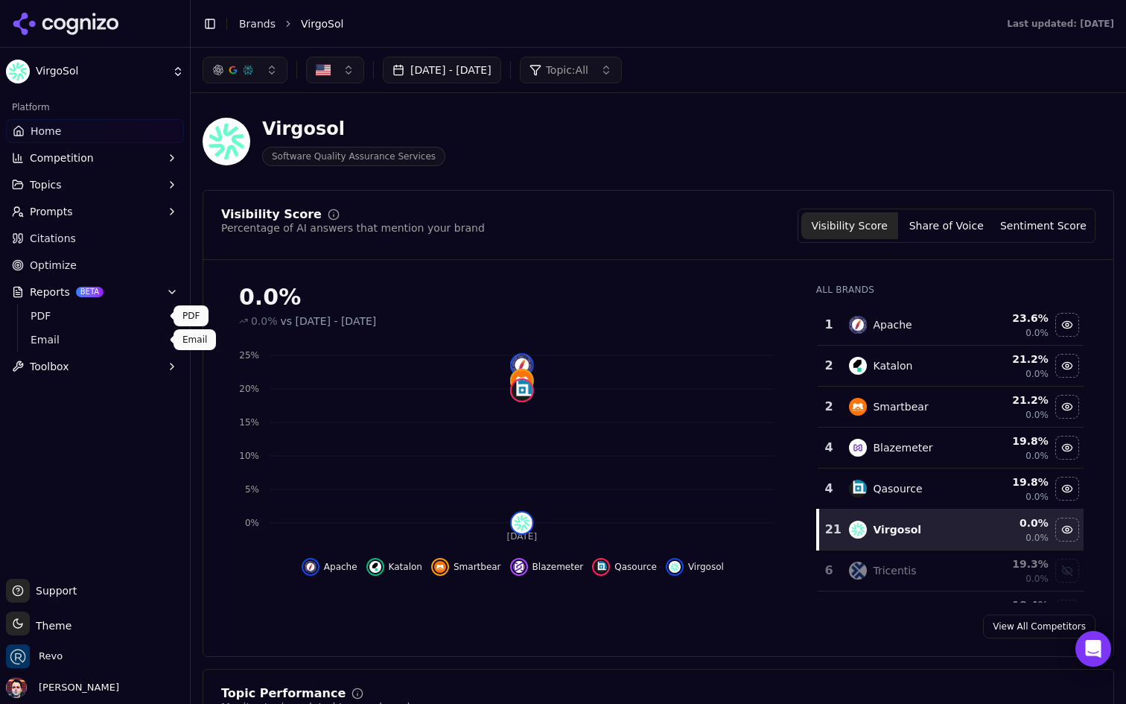
click at [104, 322] on span "PDF" at bounding box center [96, 315] width 130 height 15
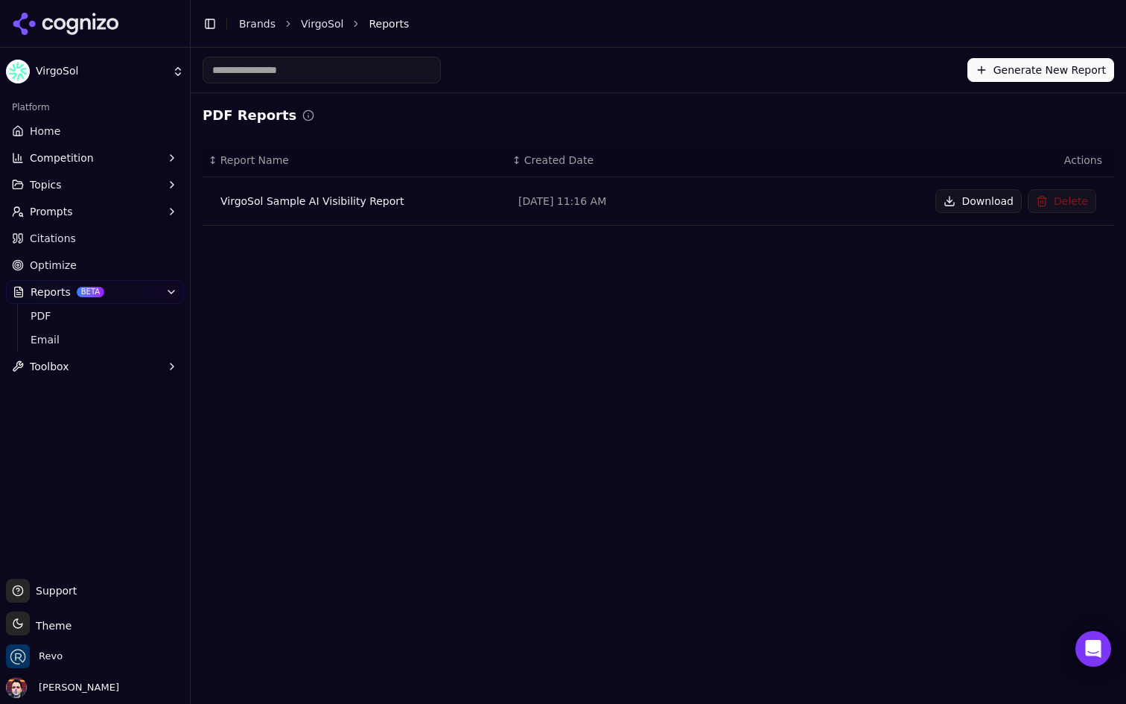
click at [1072, 196] on button "Delete" at bounding box center [1062, 201] width 69 height 24
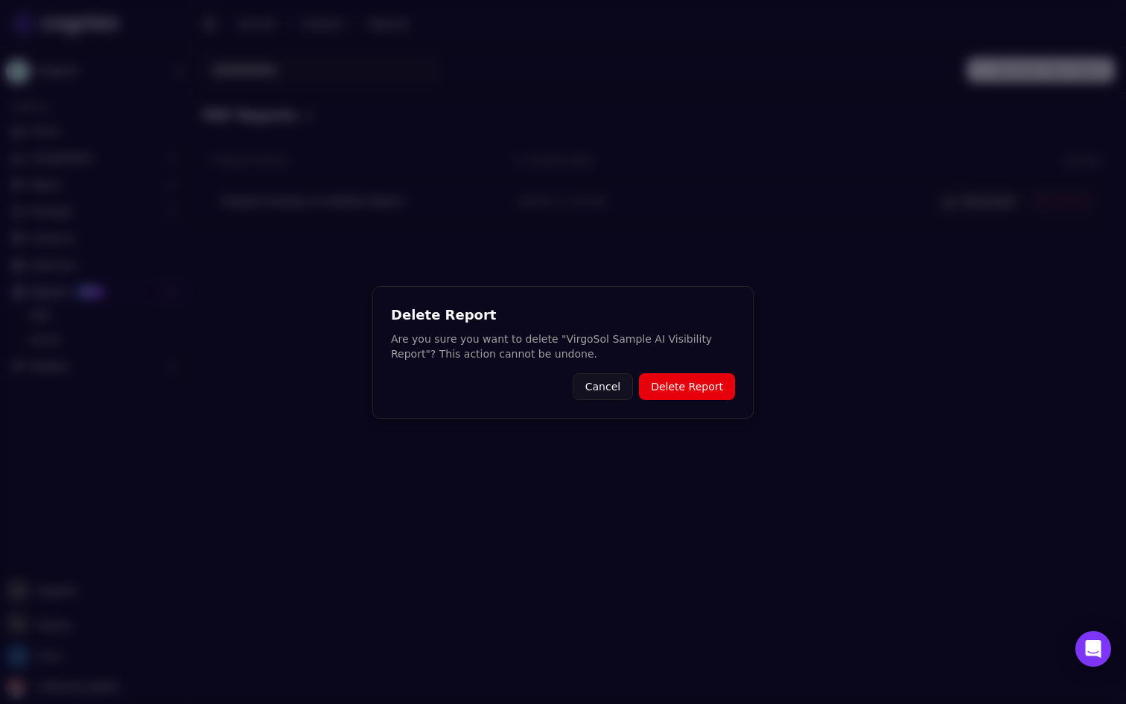
click at [684, 386] on button "Delete Report" at bounding box center [687, 386] width 96 height 27
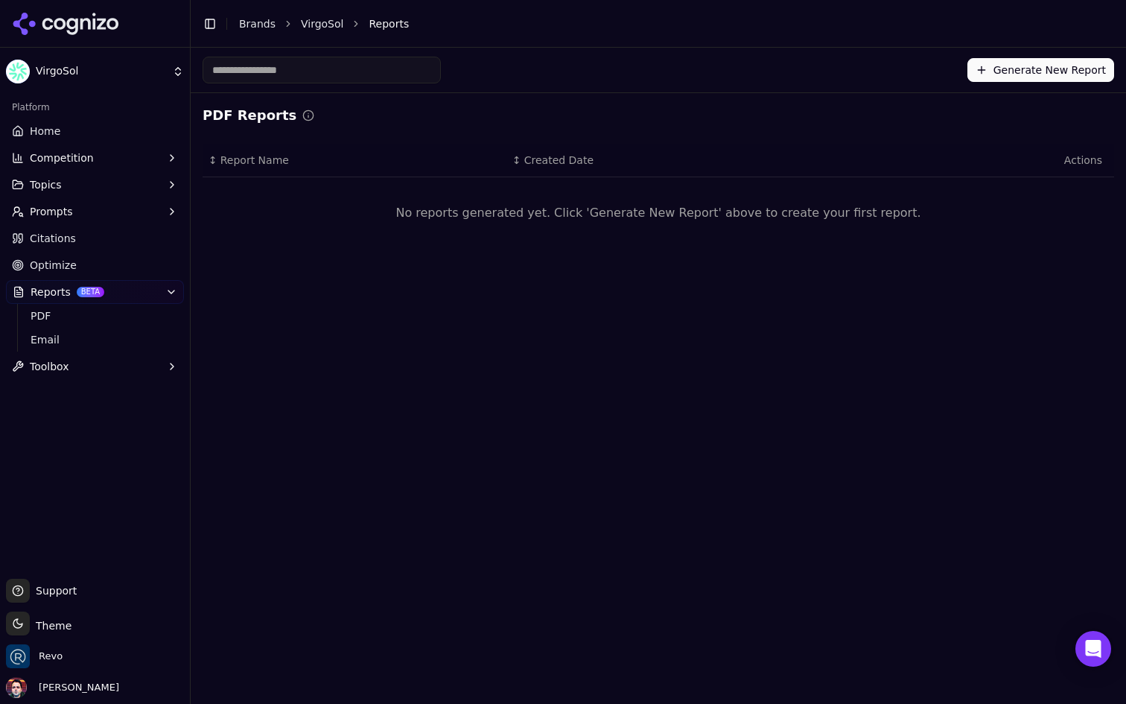
click at [1006, 66] on button "Generate New Report" at bounding box center [1040, 70] width 147 height 24
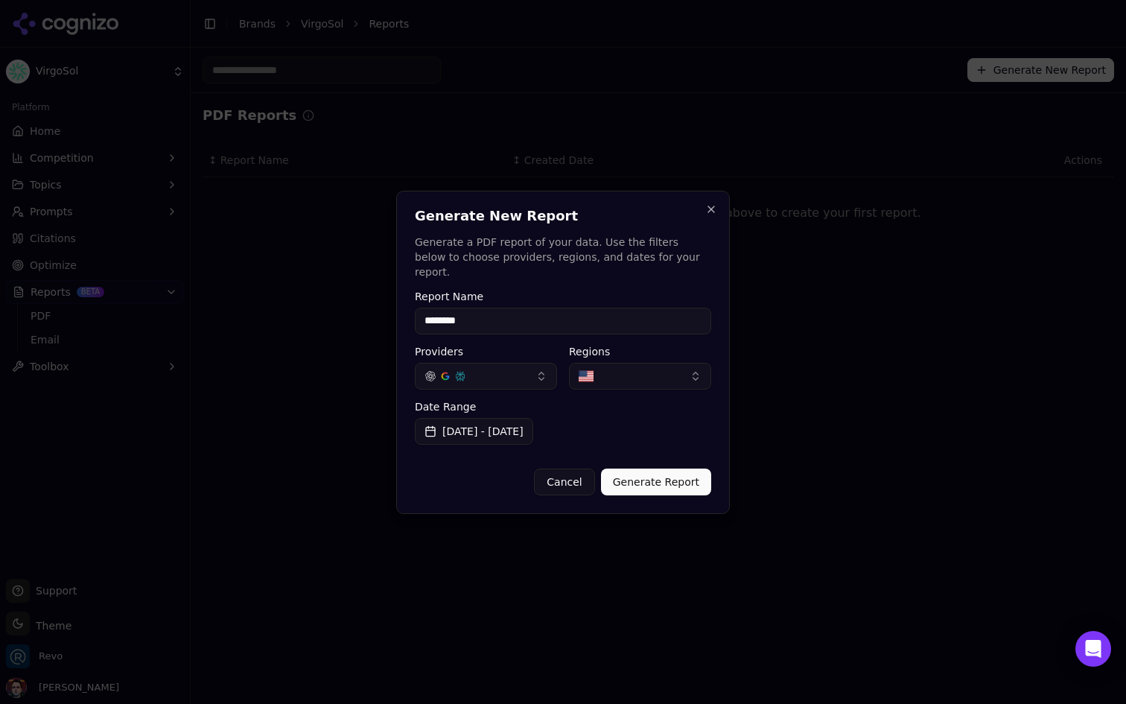
type input "**********"
click at [663, 468] on button "Generate Report" at bounding box center [656, 481] width 110 height 27
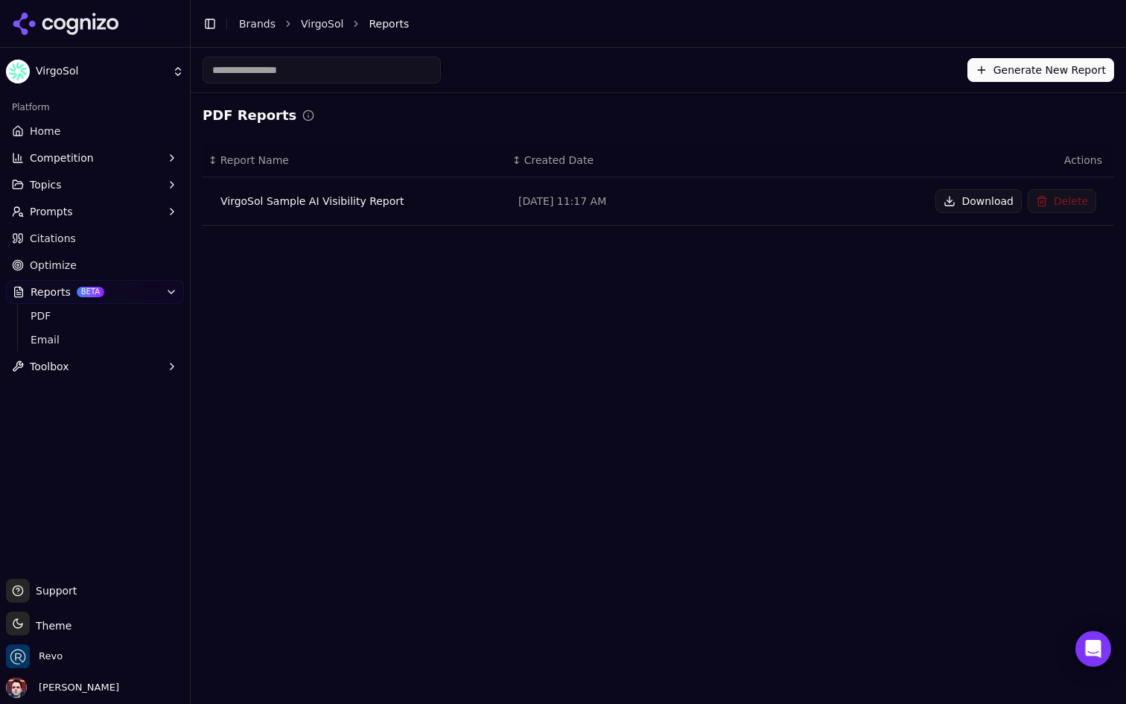
click at [360, 203] on div "VirgoSol Sample AI Visibility Report" at bounding box center [357, 201] width 274 height 15
click at [324, 203] on div "VirgoSol Sample AI Visibility Report" at bounding box center [357, 201] width 274 height 15
click at [968, 195] on button "Download" at bounding box center [978, 201] width 86 height 24
click at [111, 158] on button "Competition" at bounding box center [95, 158] width 178 height 24
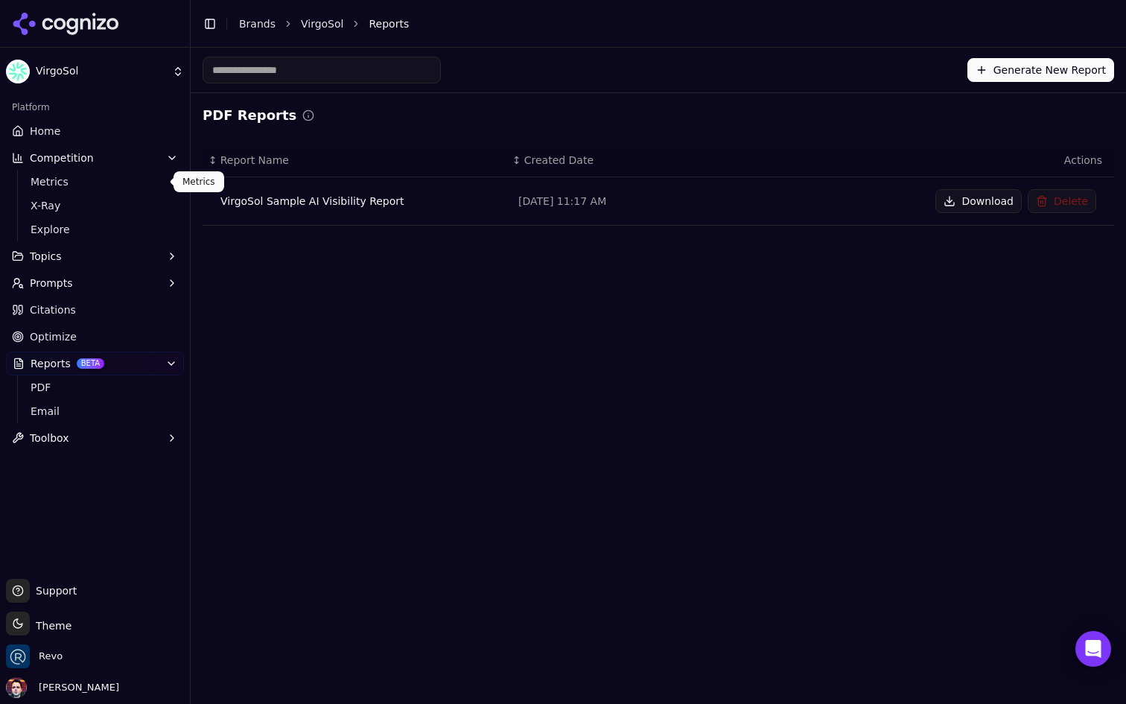
click at [98, 186] on span "Metrics" at bounding box center [96, 181] width 130 height 15
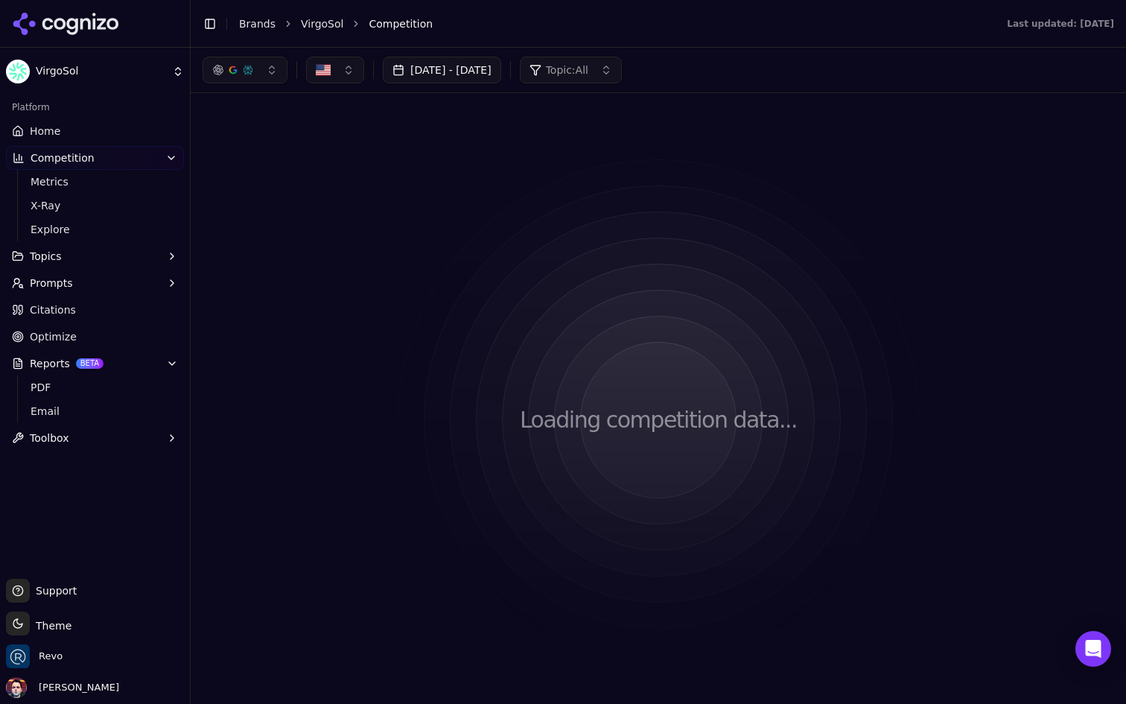
click at [88, 228] on span "Explore" at bounding box center [96, 229] width 130 height 15
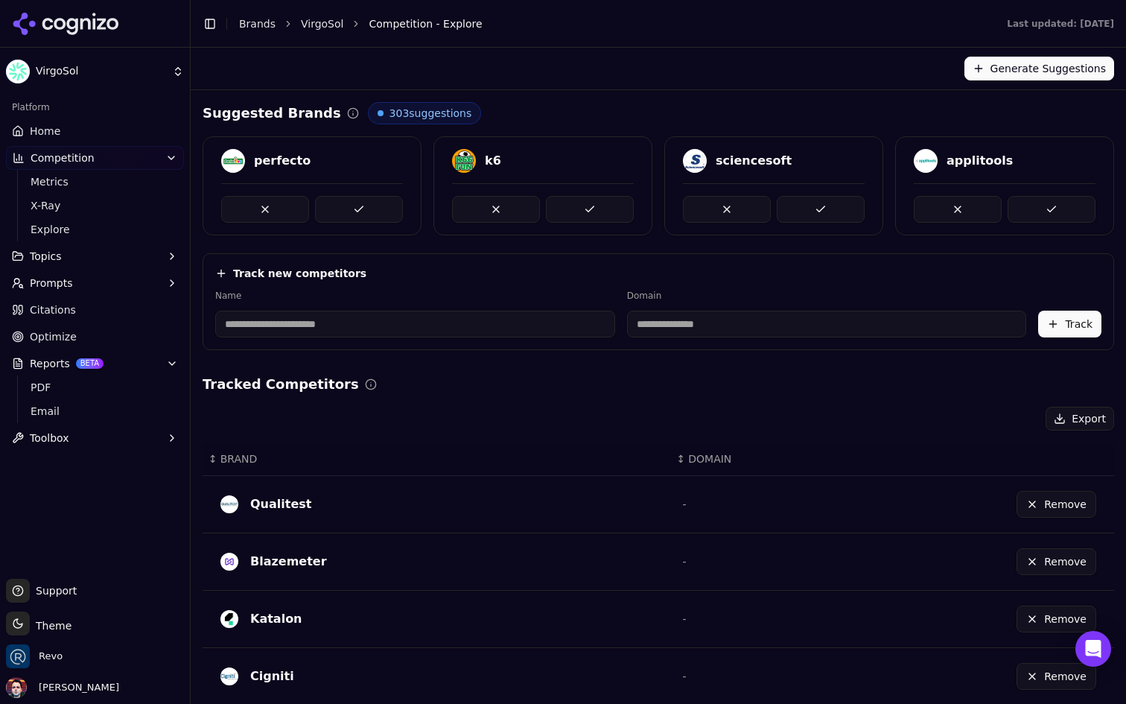
click at [101, 123] on link "Home" at bounding box center [95, 131] width 178 height 24
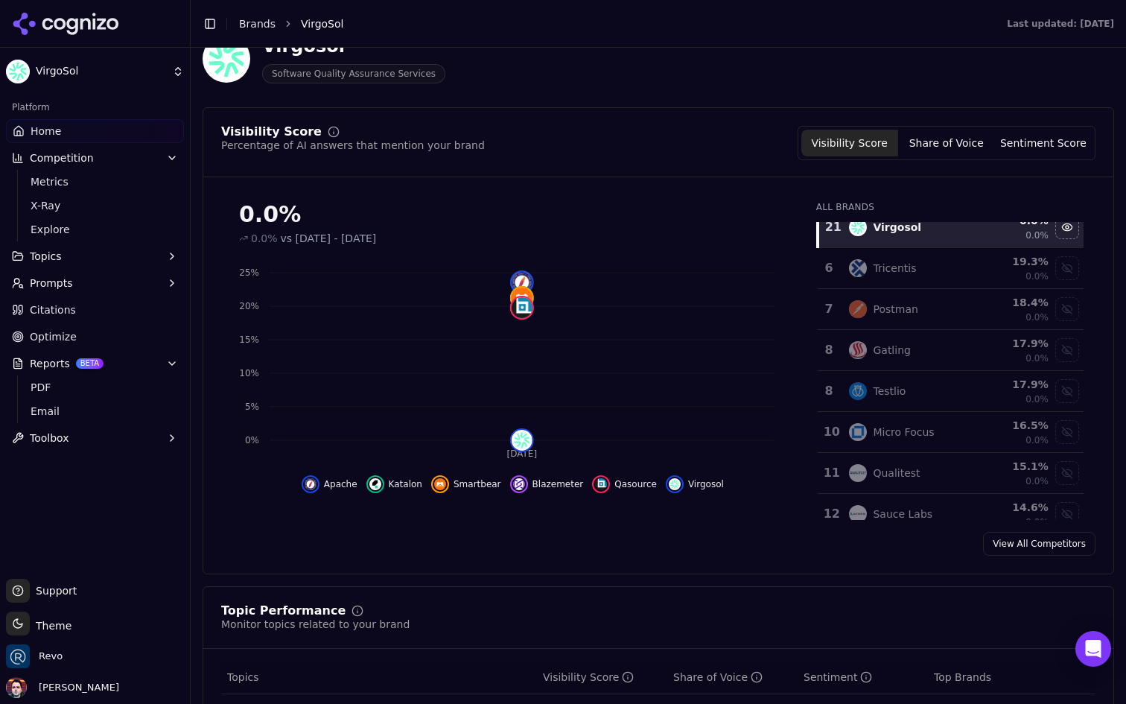
scroll to position [229, 0]
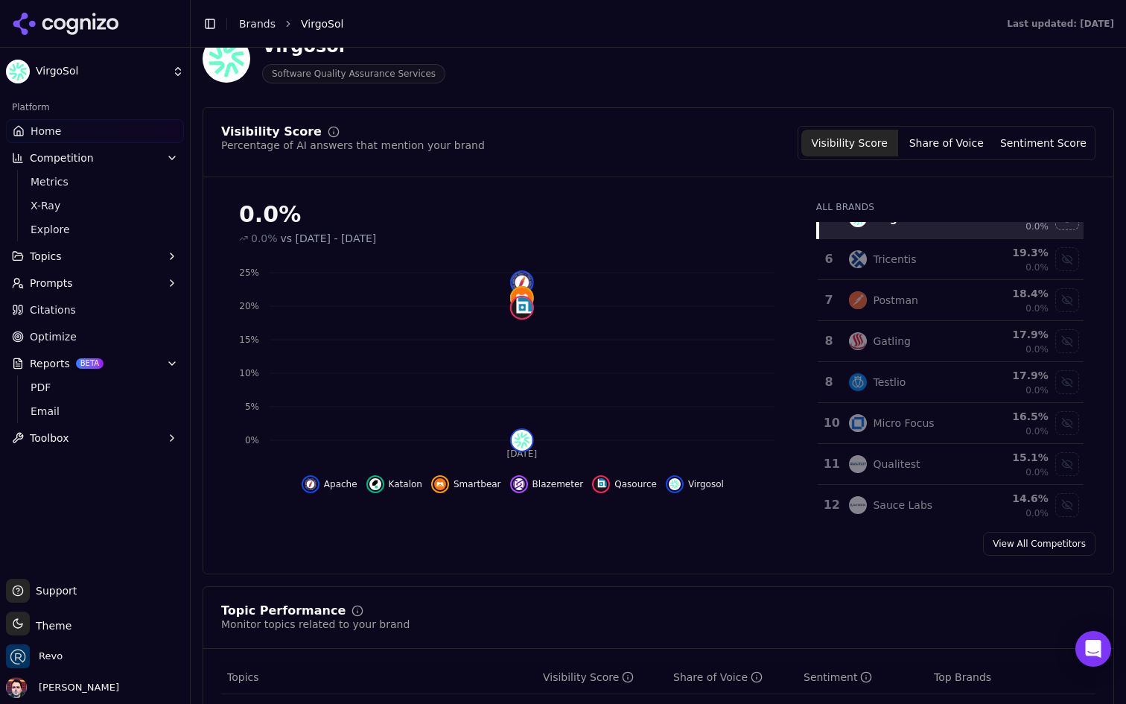
click at [1030, 545] on link "View All Competitors" at bounding box center [1039, 544] width 112 height 24
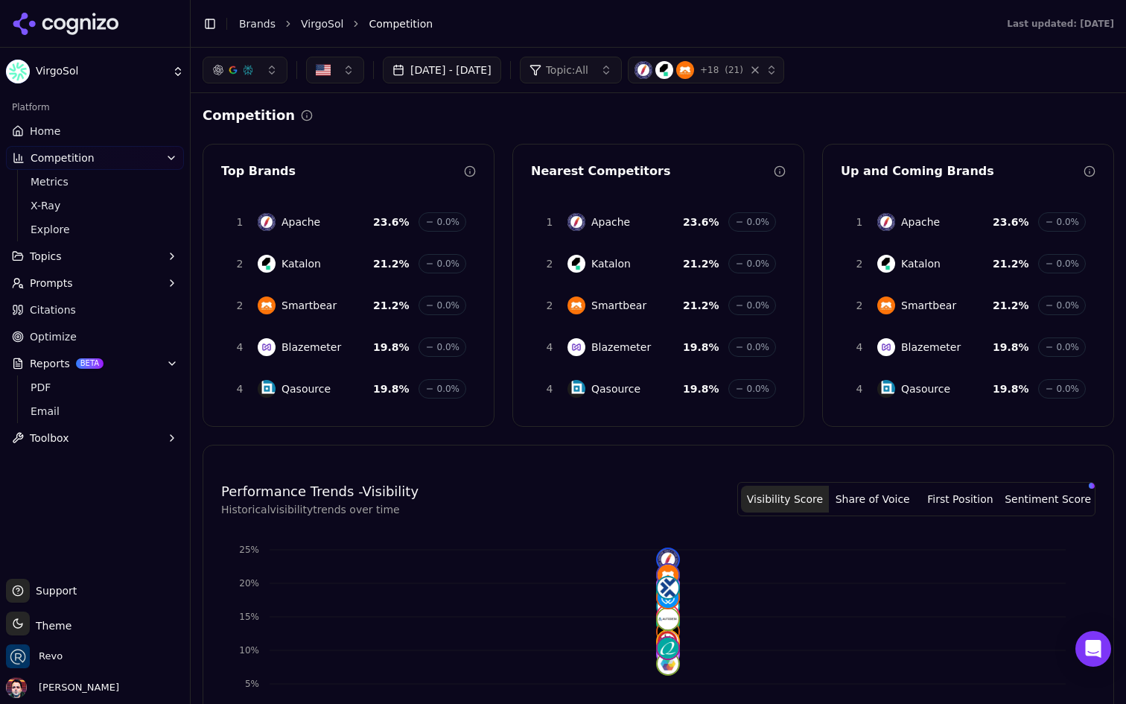
click at [777, 68] on div "button" at bounding box center [763, 70] width 30 height 15
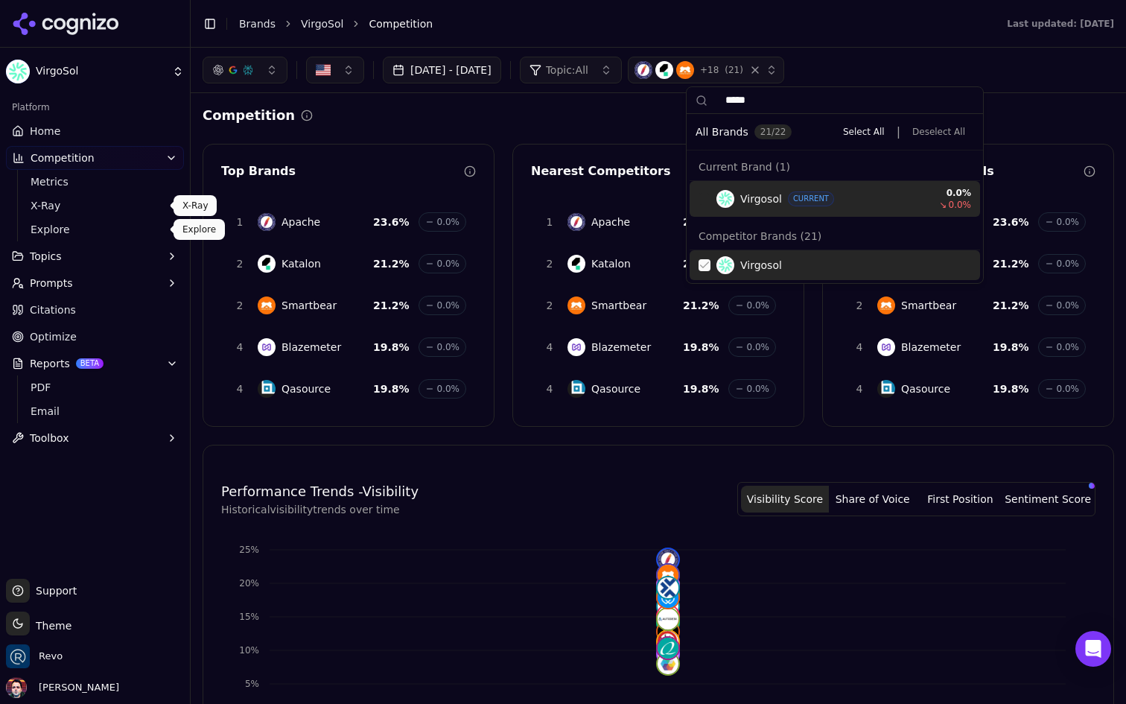
type input "*****"
click at [127, 220] on link "Explore" at bounding box center [95, 229] width 141 height 21
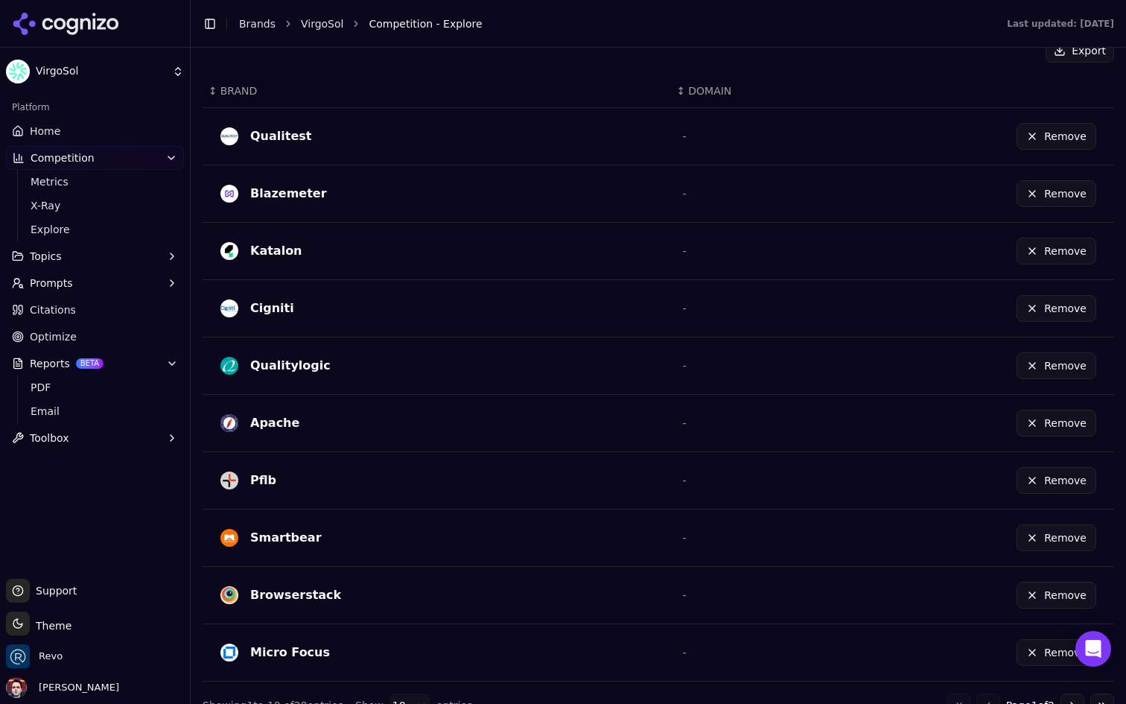
scroll to position [393, 0]
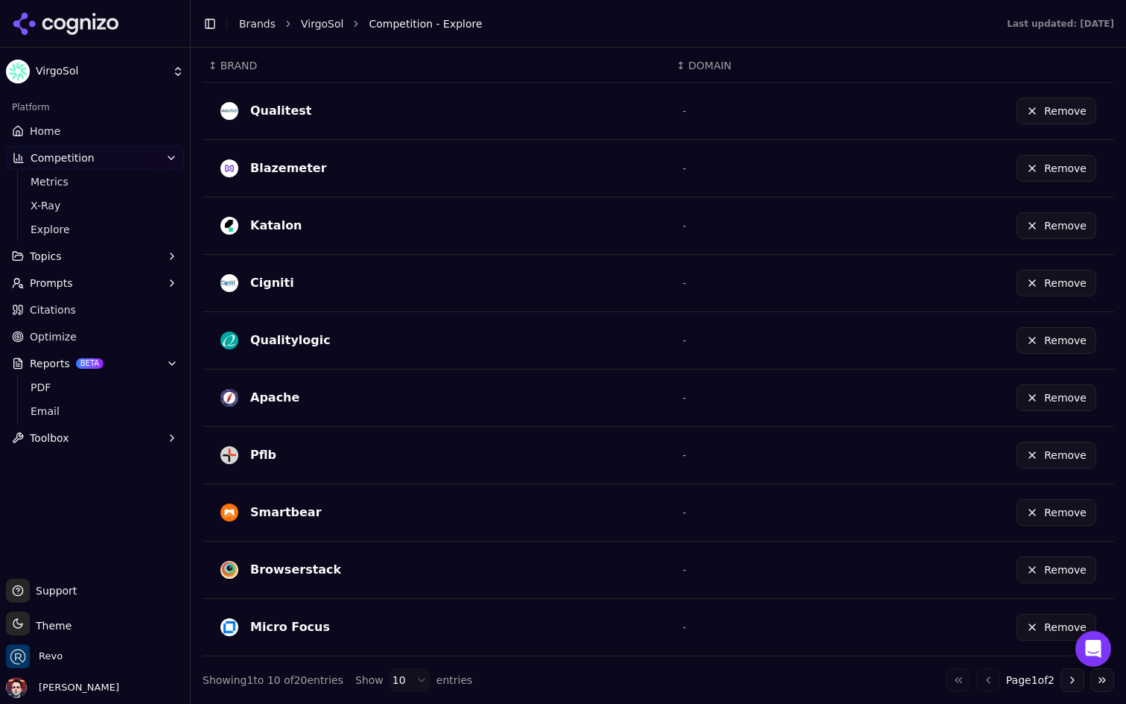
click at [407, 675] on html "VirgoSol Platform Home Competition Metrics X-Ray Explore Topics Prompts Citatio…" at bounding box center [563, 352] width 1126 height 704
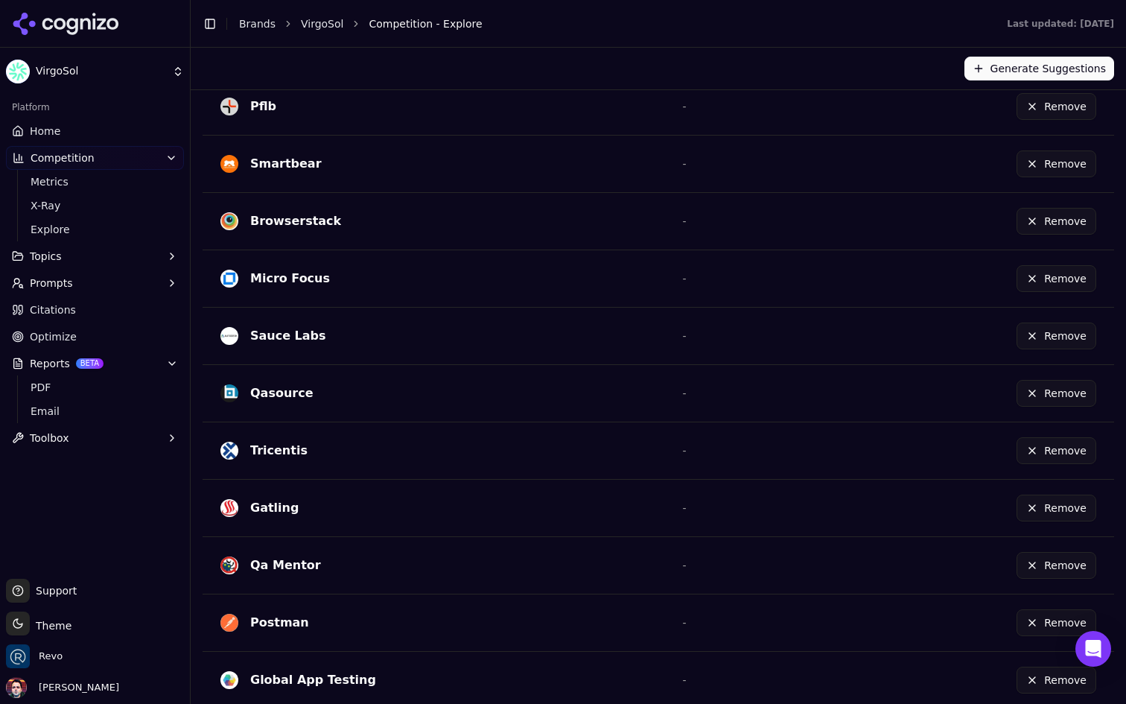
scroll to position [637, 0]
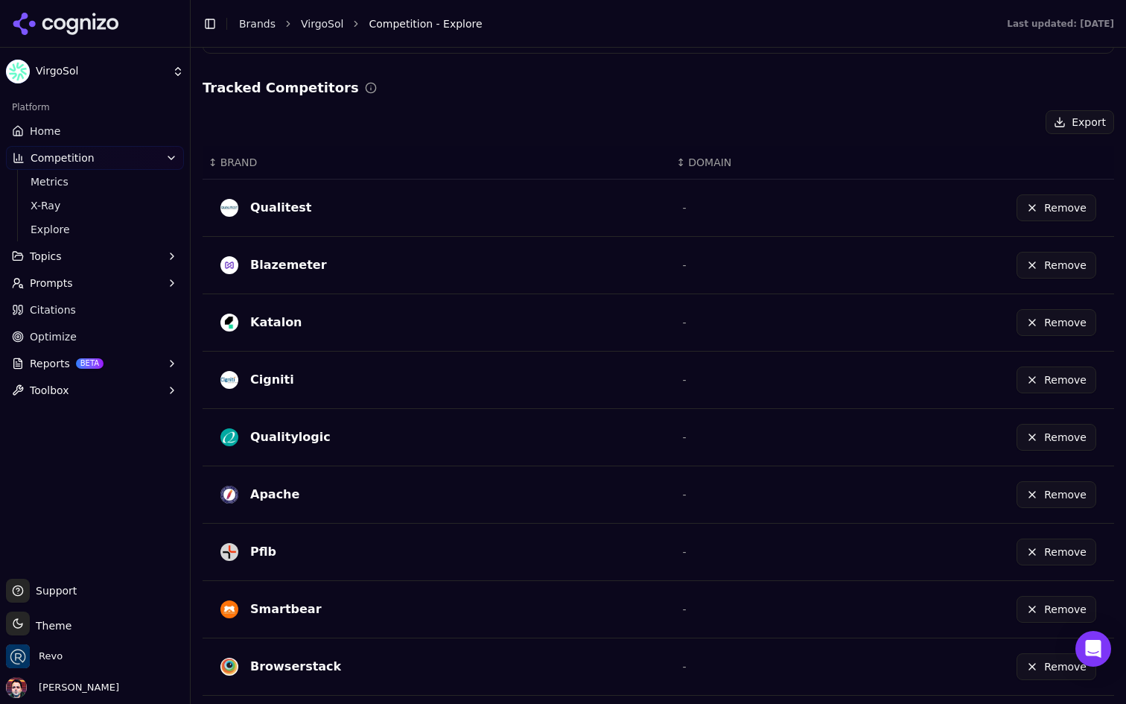
scroll to position [393, 0]
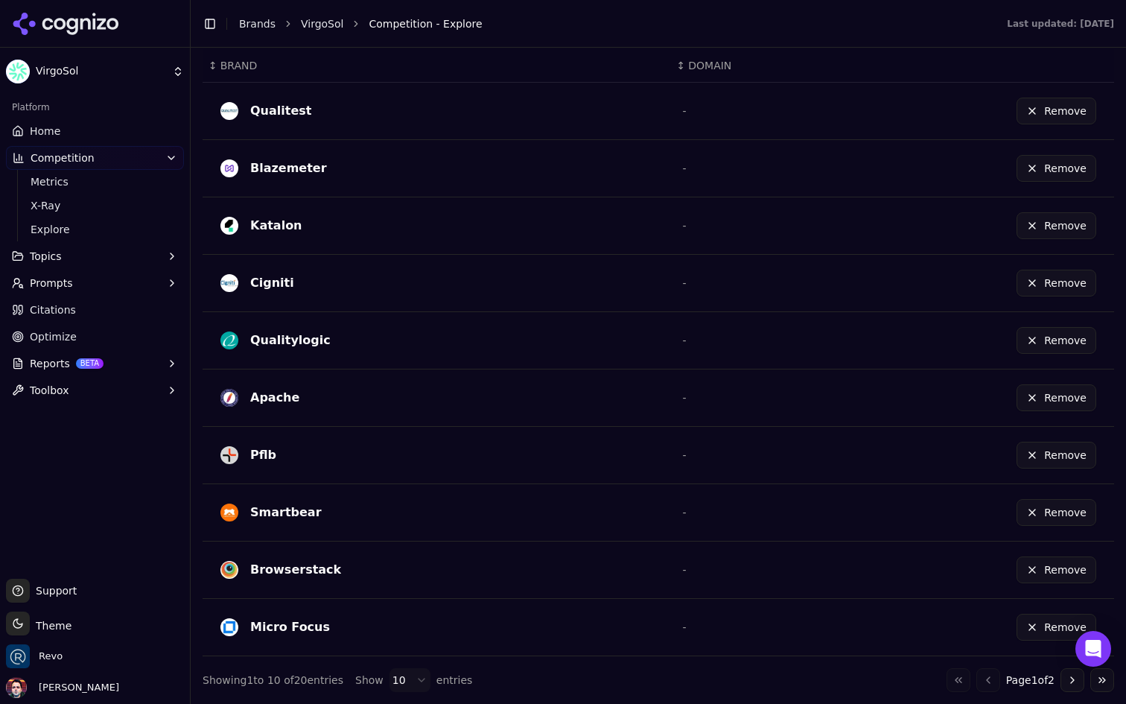
click at [407, 670] on html "VirgoSol Platform Home Competition Metrics X-Ray Explore Topics Prompts Citatio…" at bounding box center [563, 352] width 1126 height 704
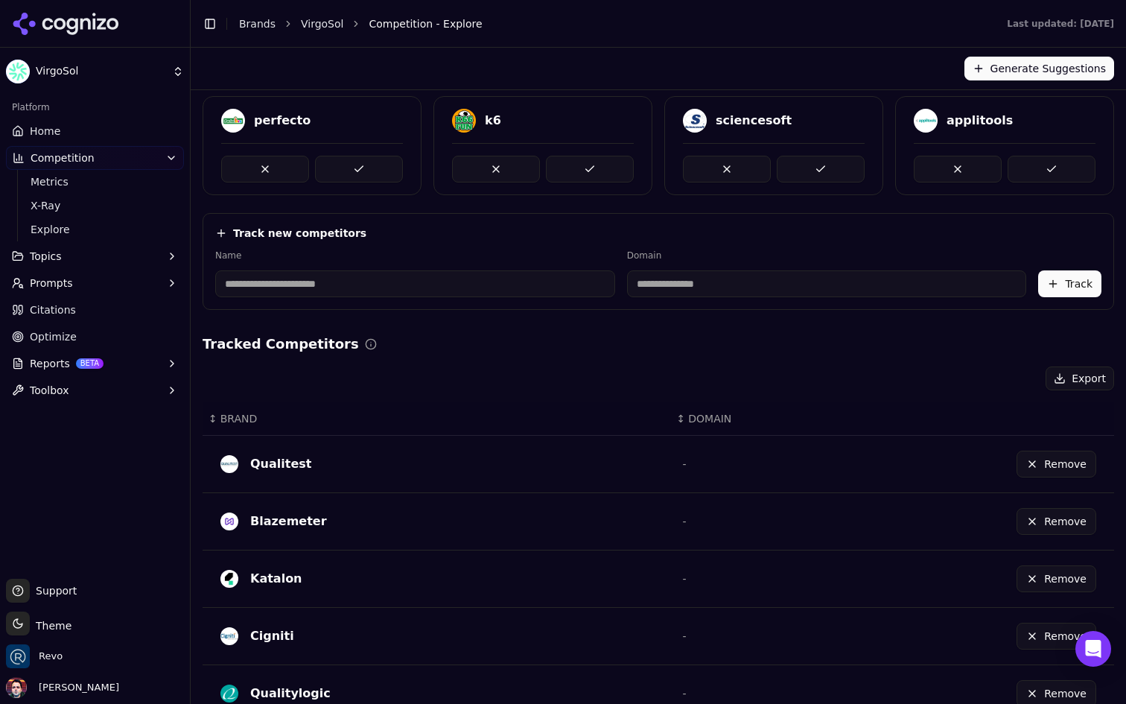
scroll to position [0, 0]
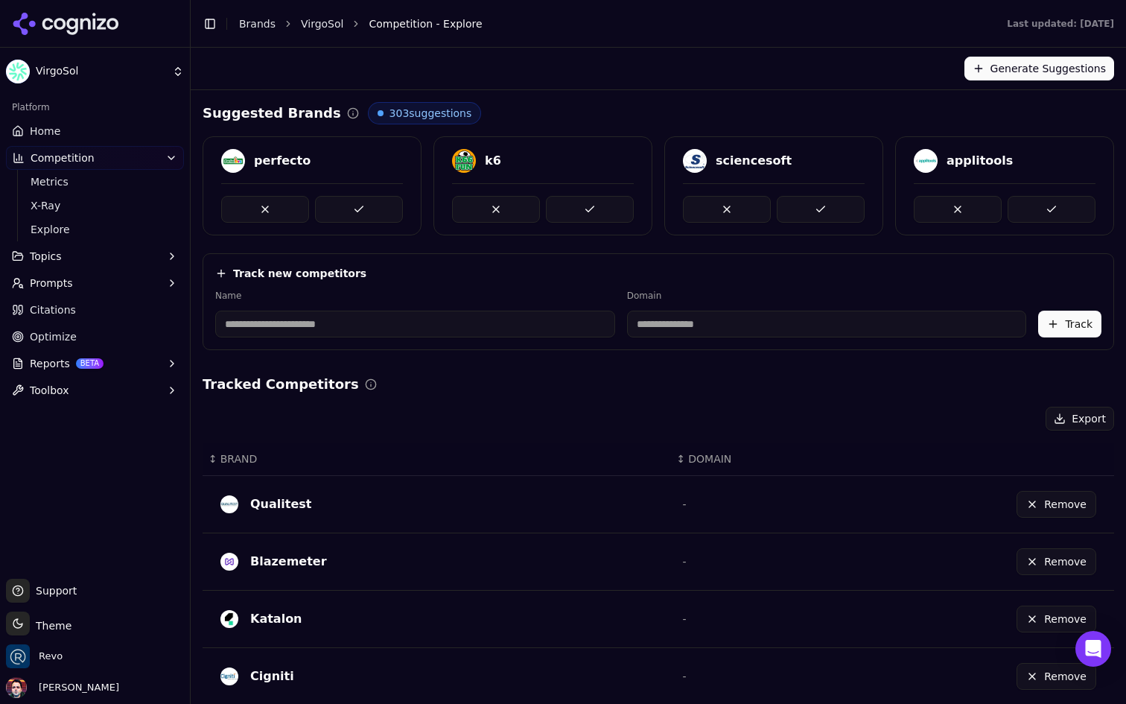
click at [117, 336] on link "Optimize" at bounding box center [95, 337] width 178 height 24
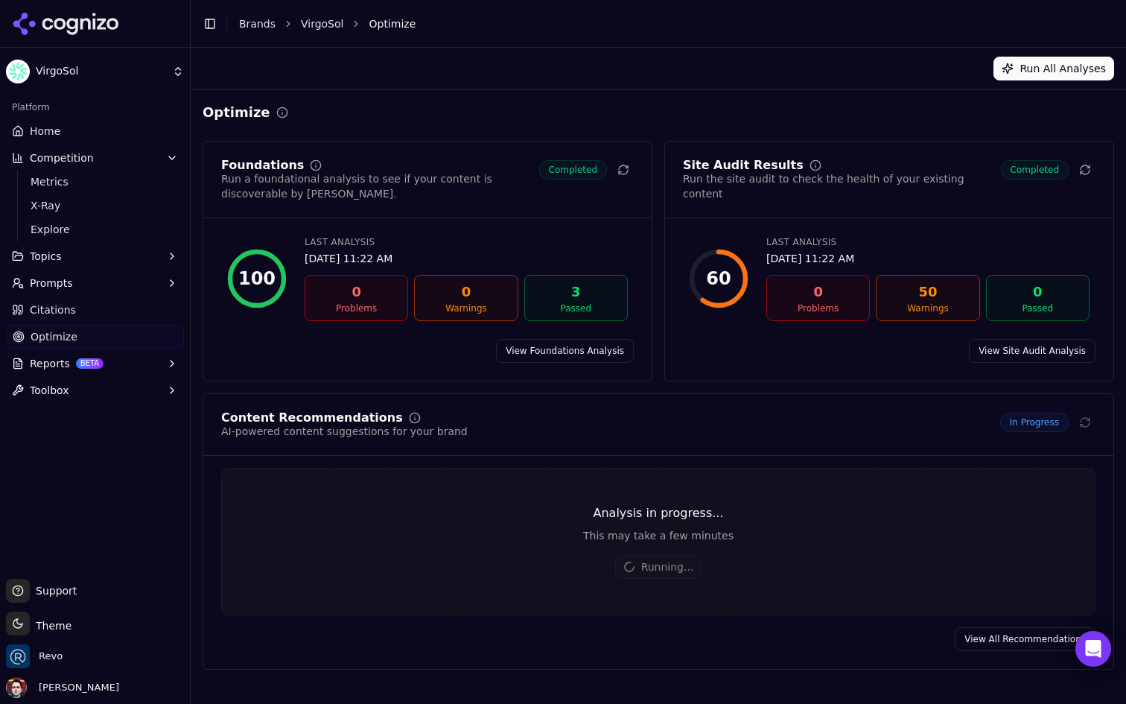
click at [111, 121] on link "Home" at bounding box center [95, 131] width 178 height 24
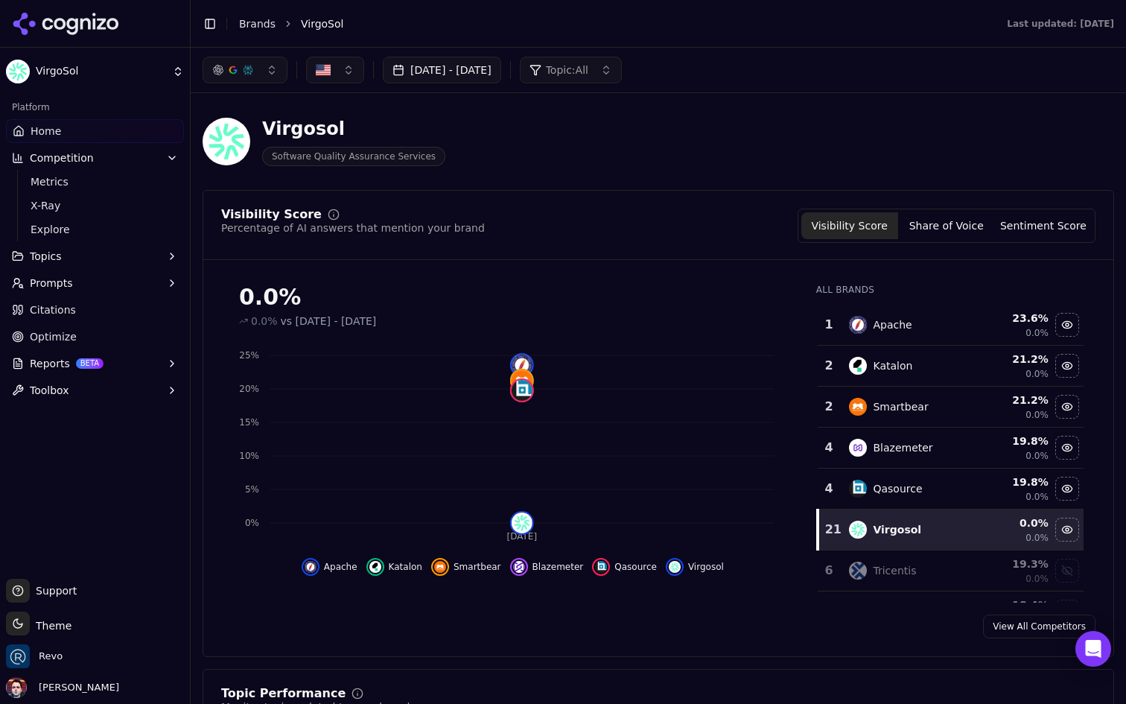
click at [112, 334] on link "Optimize" at bounding box center [95, 337] width 178 height 24
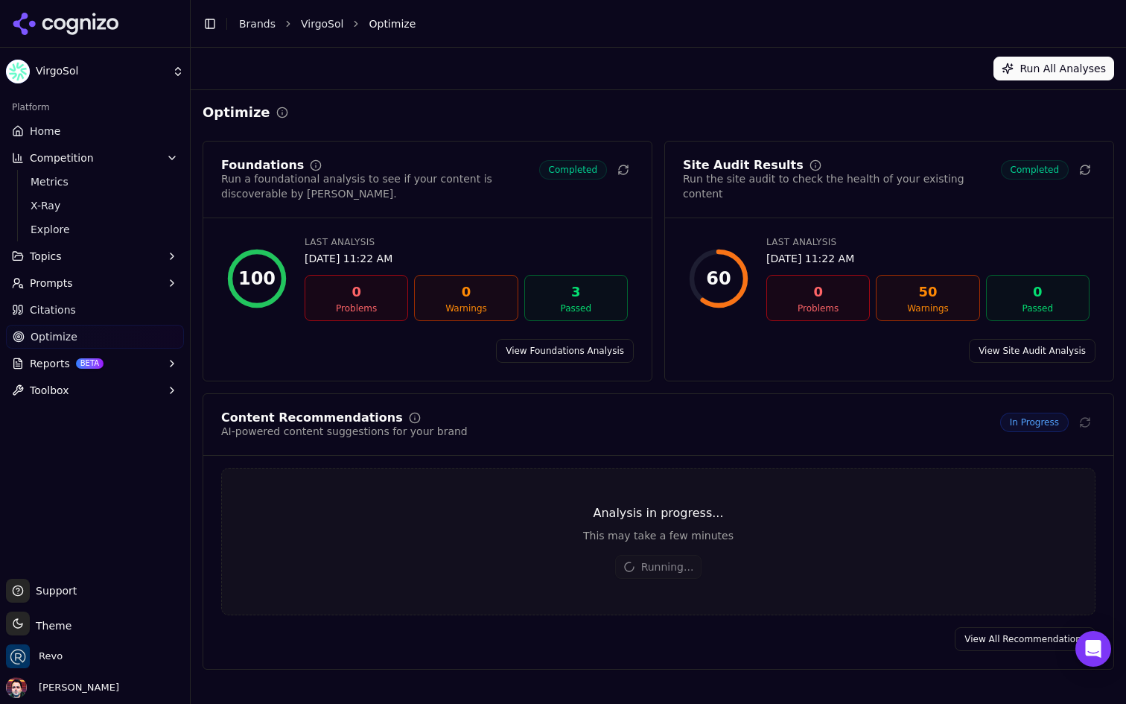
click at [553, 356] on link "View Foundations Analysis" at bounding box center [565, 351] width 138 height 24
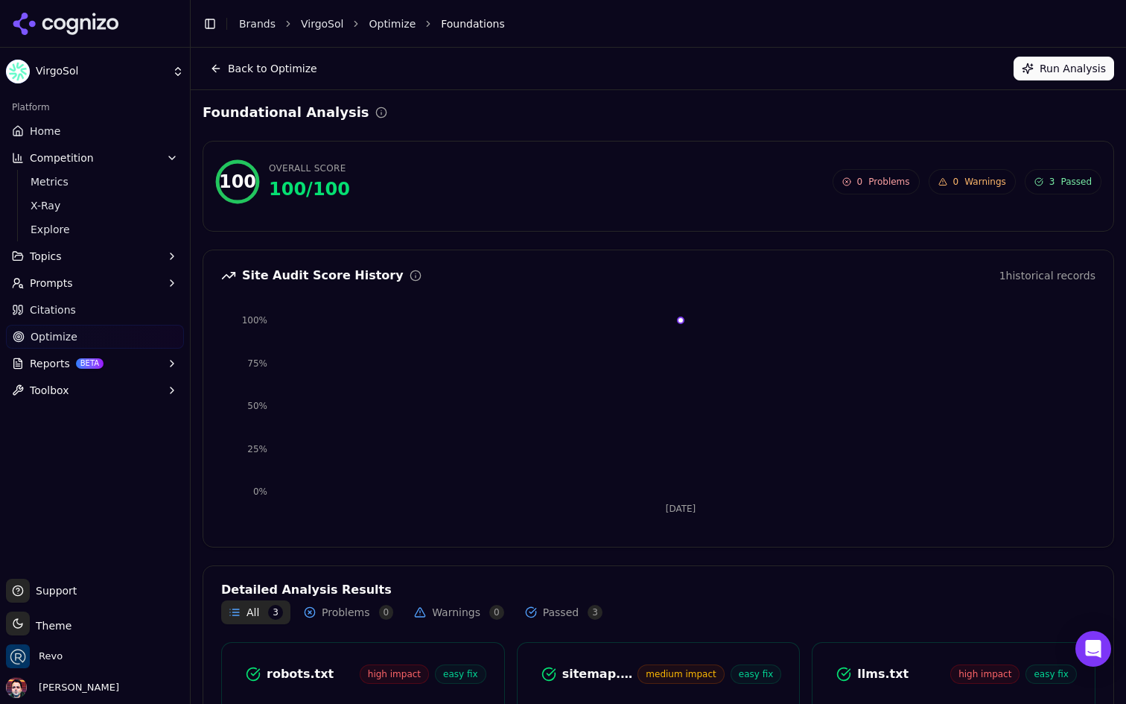
click at [121, 386] on button "Toolbox" at bounding box center [95, 390] width 178 height 24
click at [101, 423] on link "llms.txt Generator" at bounding box center [95, 414] width 141 height 21
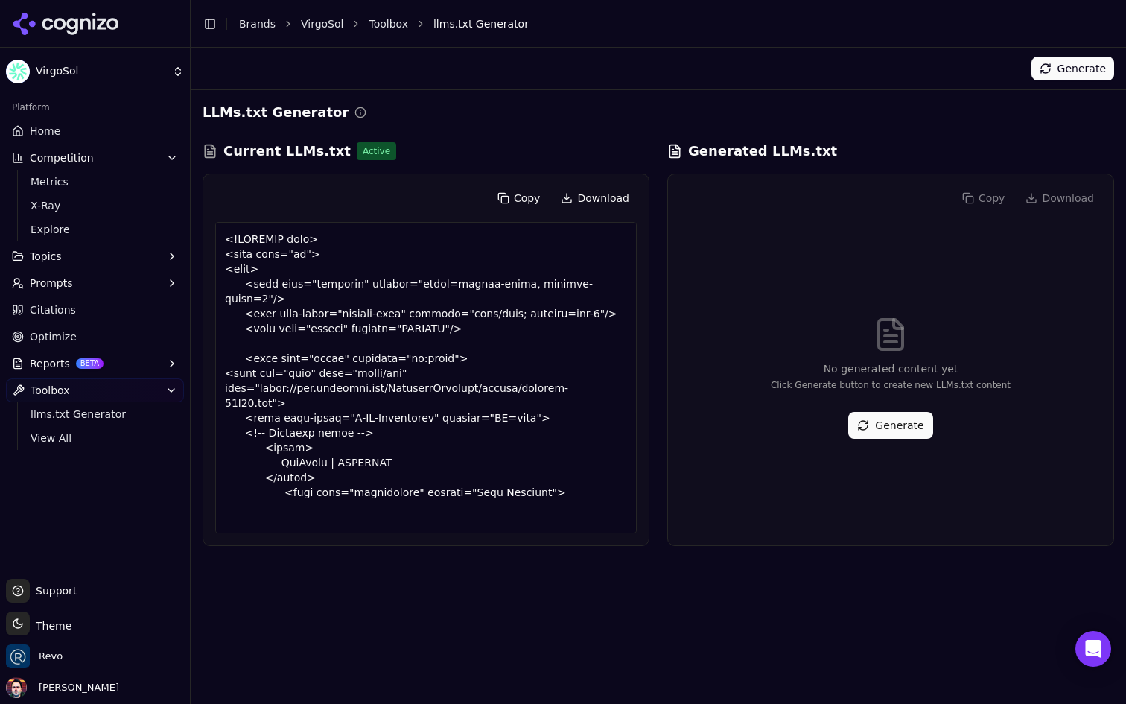
click at [144, 362] on button "Reports BETA" at bounding box center [95, 363] width 178 height 24
click at [127, 383] on span "PDF" at bounding box center [96, 387] width 130 height 15
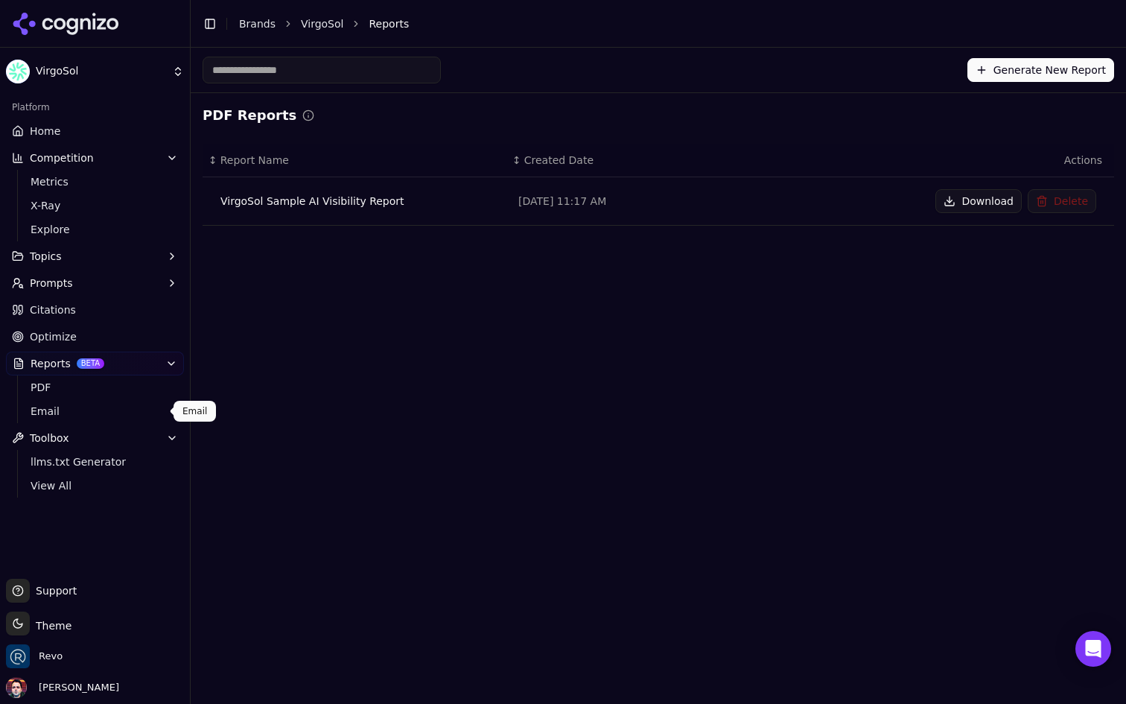
click at [119, 401] on link "Email" at bounding box center [95, 411] width 141 height 21
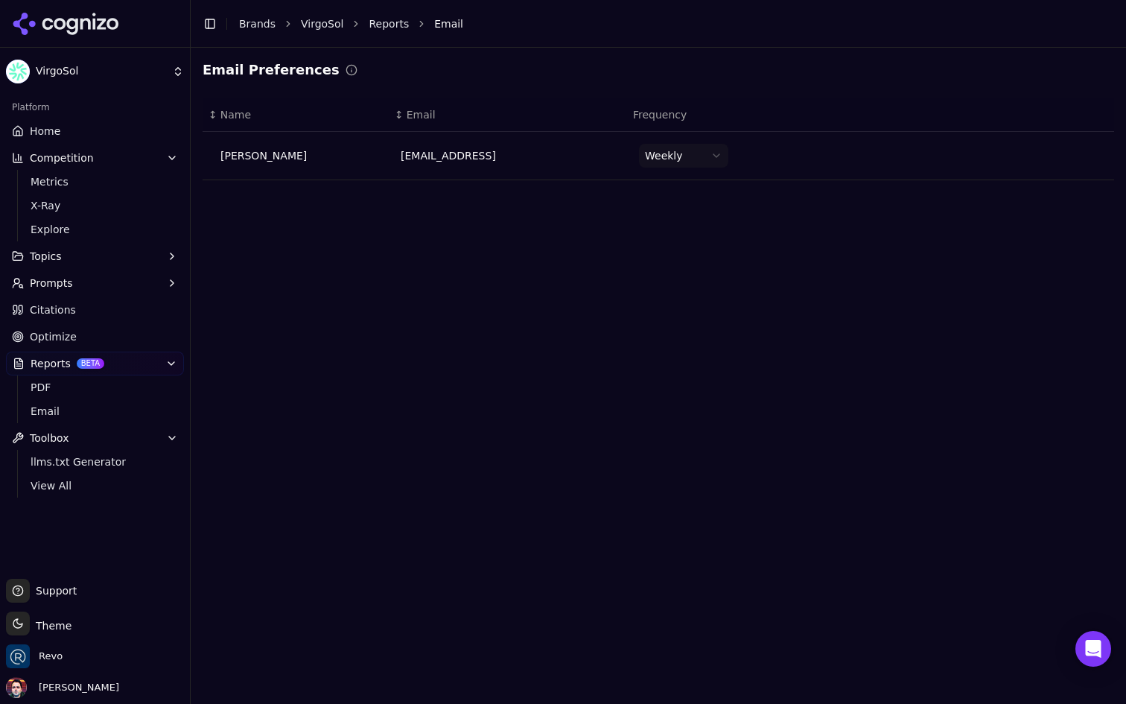
click at [116, 129] on link "Home" at bounding box center [95, 131] width 178 height 24
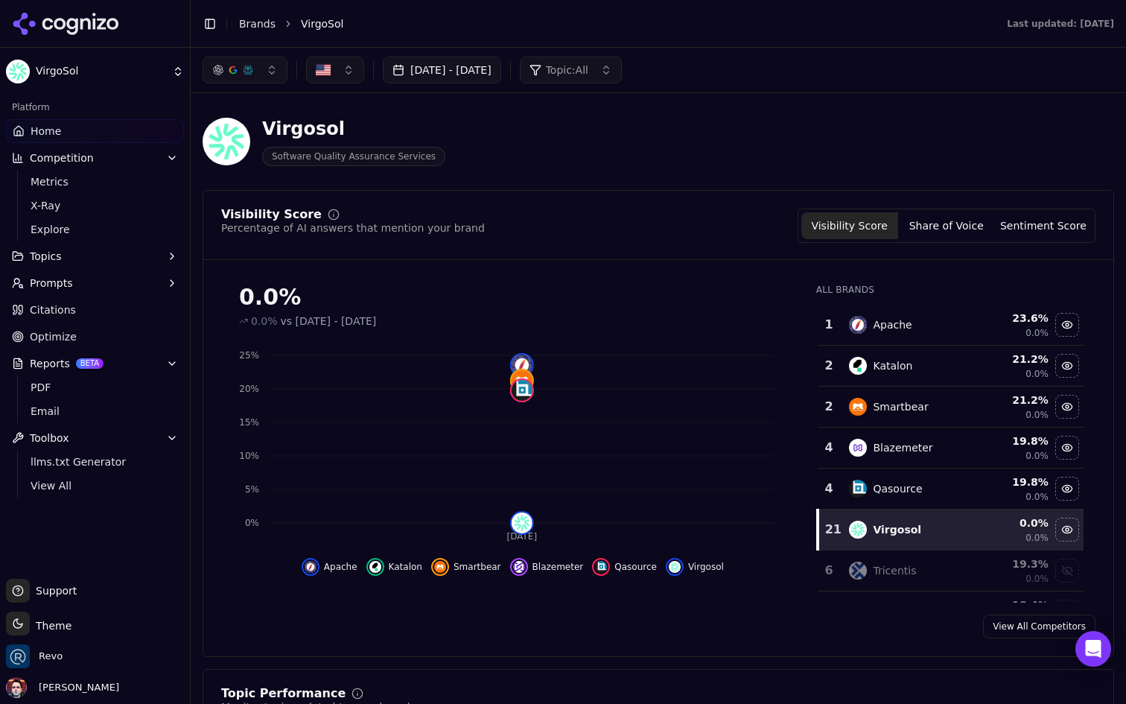
click at [1014, 634] on link "View All Competitors" at bounding box center [1039, 626] width 112 height 24
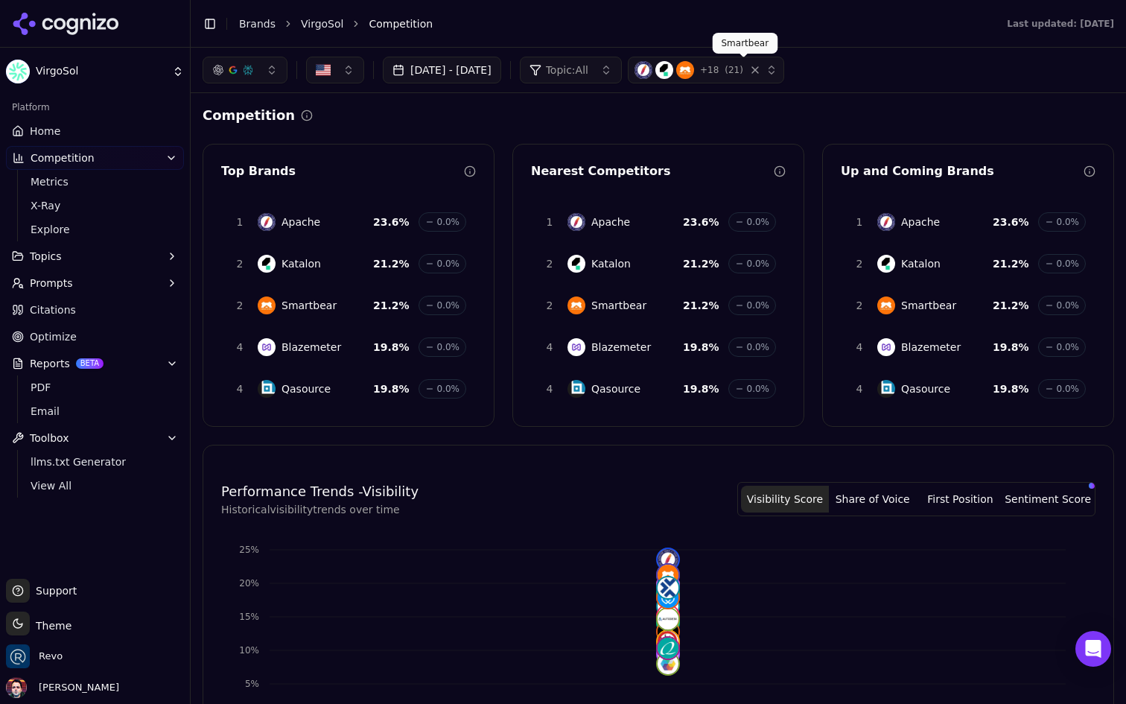
click at [739, 68] on div "+ 18 ( 21 )" at bounding box center [686, 70] width 104 height 18
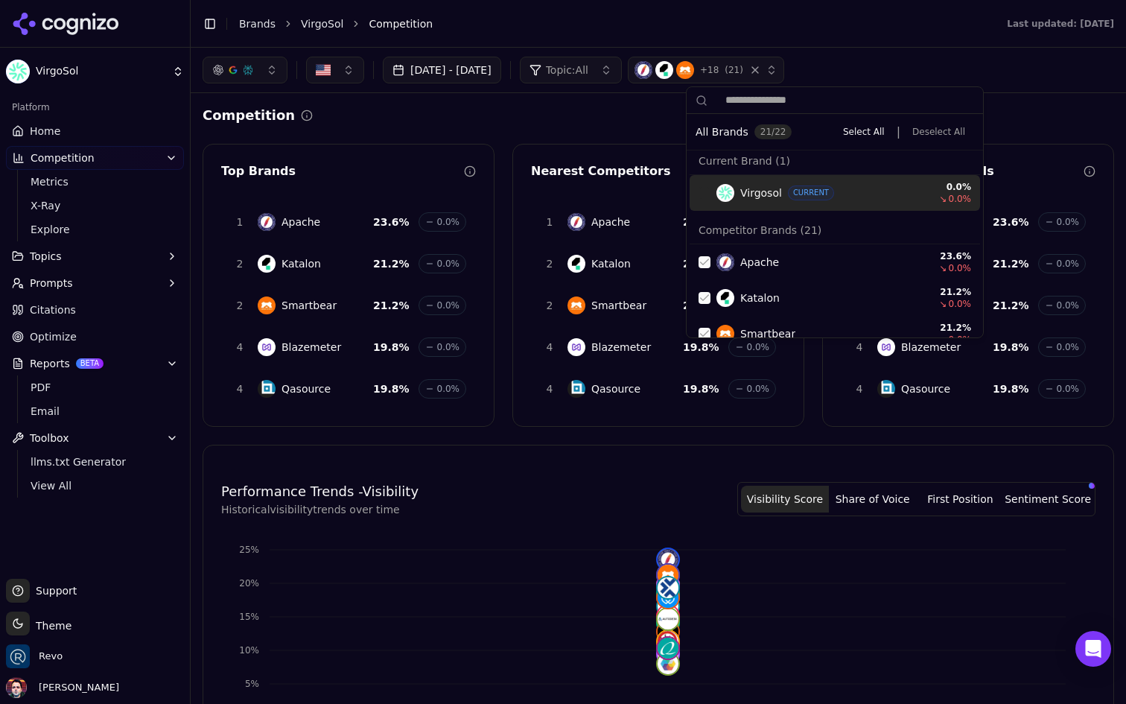
scroll to position [6, 0]
click at [585, 118] on div "Competition" at bounding box center [658, 115] width 911 height 21
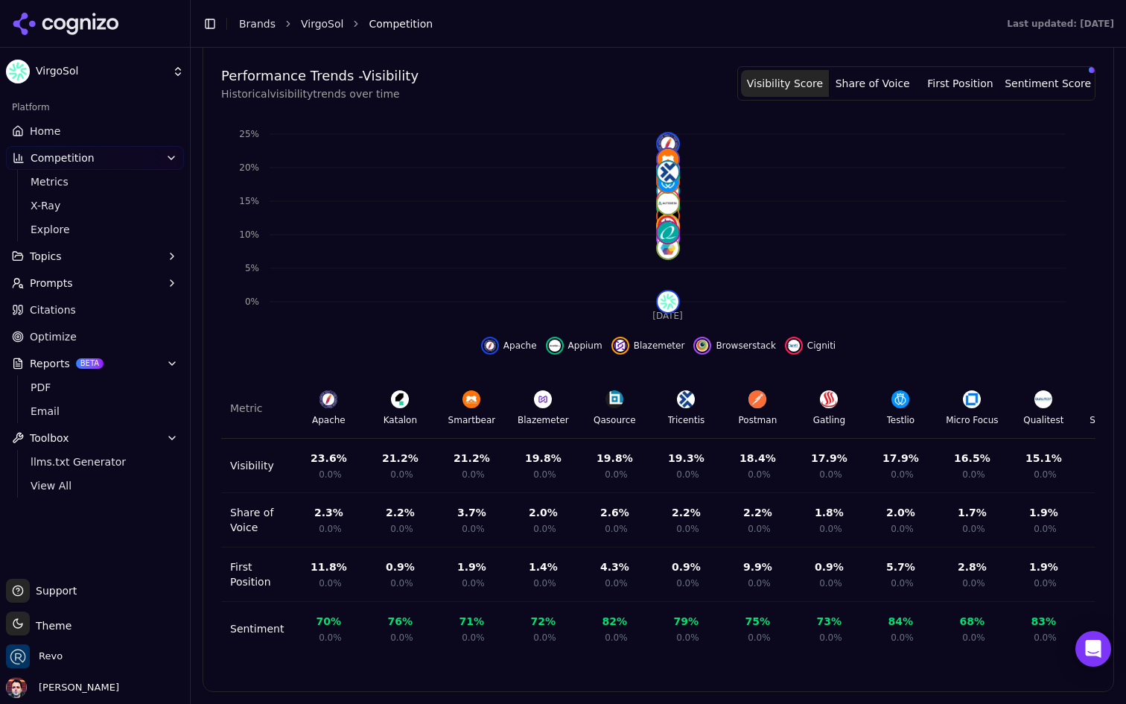
scroll to position [0, 0]
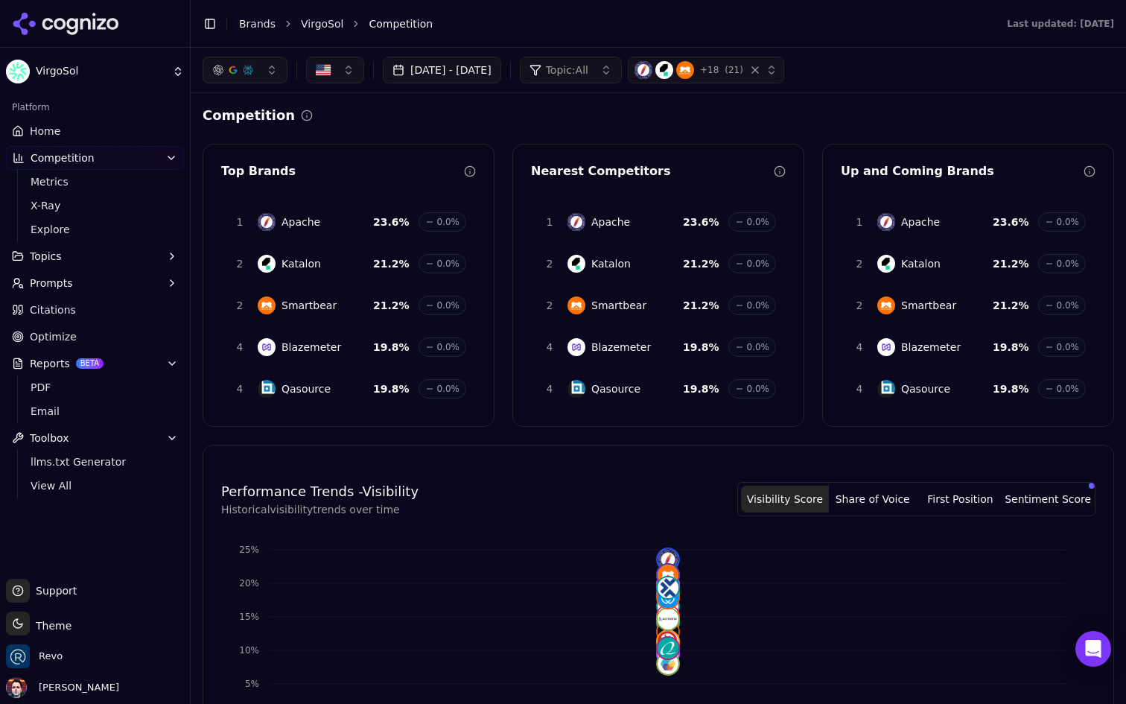
click at [777, 74] on div "button" at bounding box center [763, 70] width 30 height 15
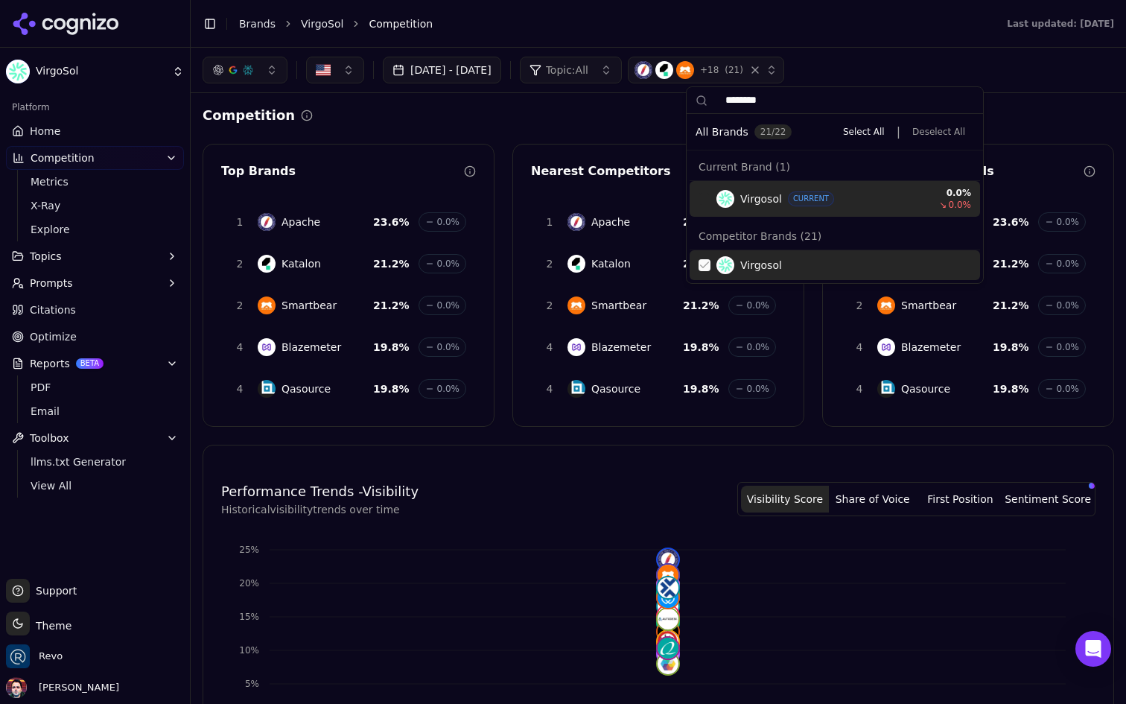
type input "********"
click at [614, 113] on div "Competition" at bounding box center [658, 115] width 911 height 21
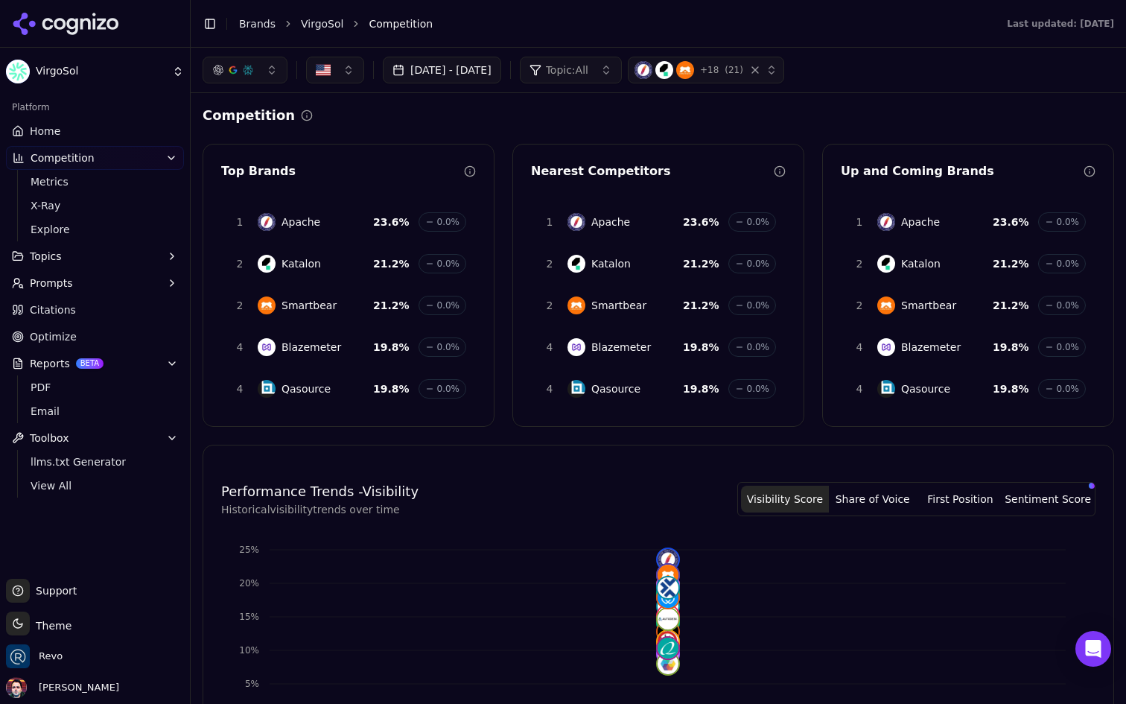
click at [777, 75] on div "button" at bounding box center [763, 70] width 30 height 15
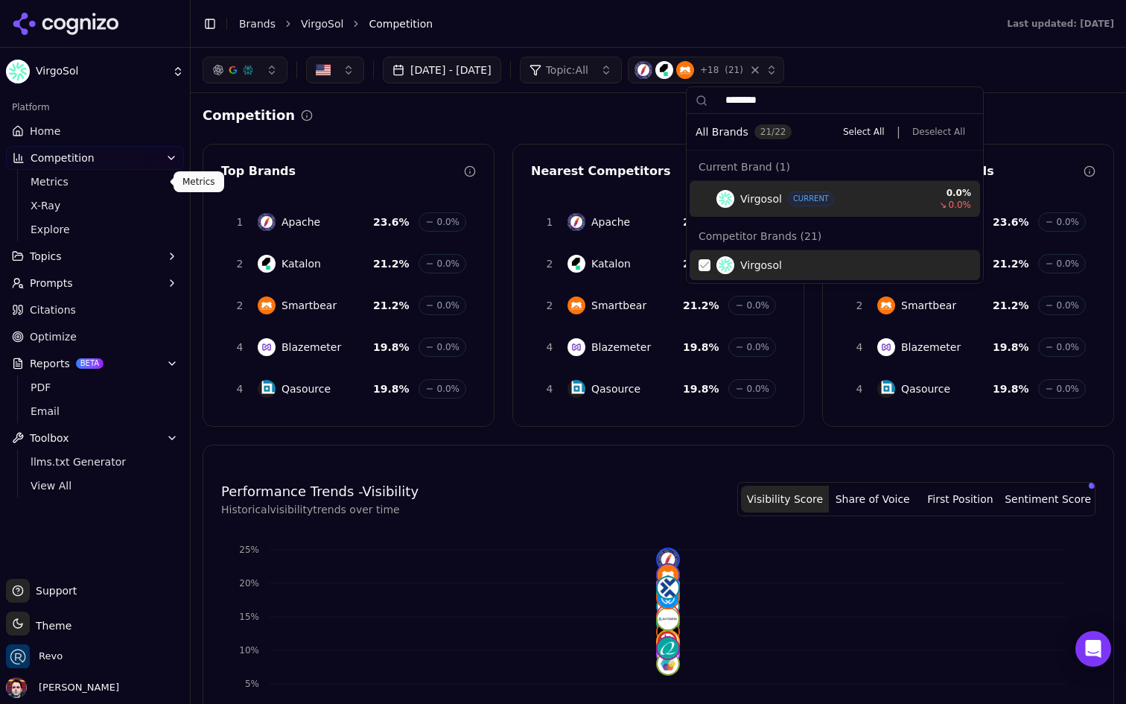
click at [122, 183] on span "Metrics" at bounding box center [96, 181] width 130 height 15
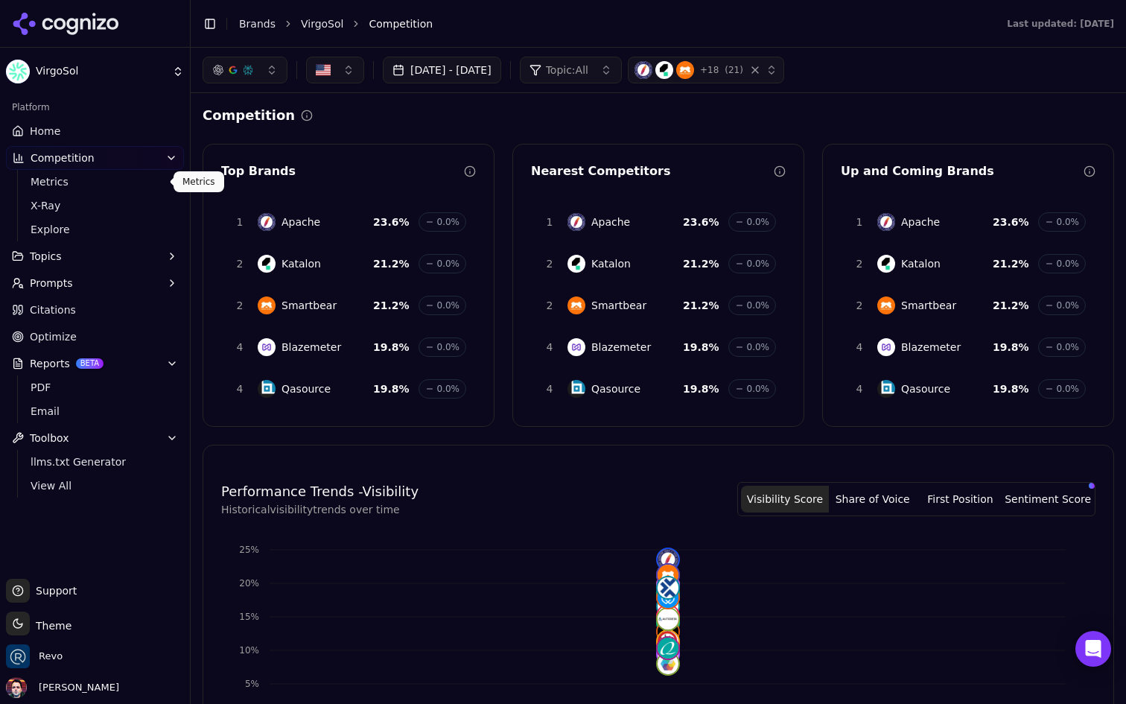
click at [115, 183] on span "Metrics" at bounding box center [96, 181] width 130 height 15
click at [100, 198] on span "X-Ray" at bounding box center [96, 205] width 130 height 15
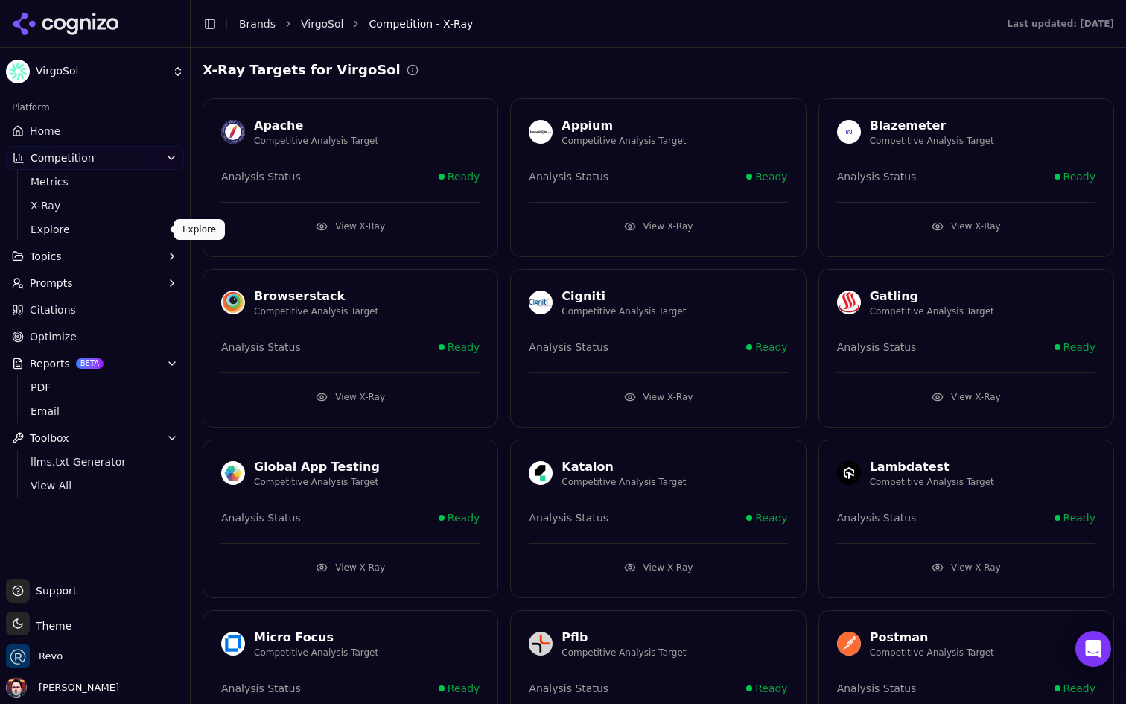
click at [86, 227] on span "Explore" at bounding box center [96, 229] width 130 height 15
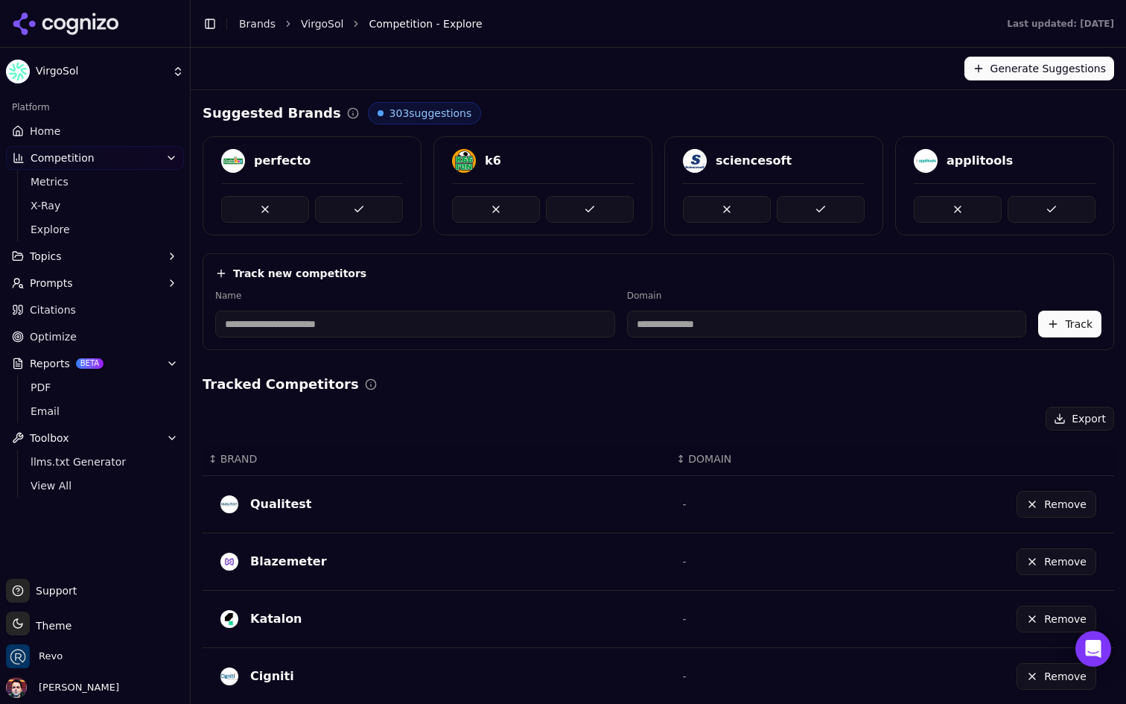
scroll to position [393, 0]
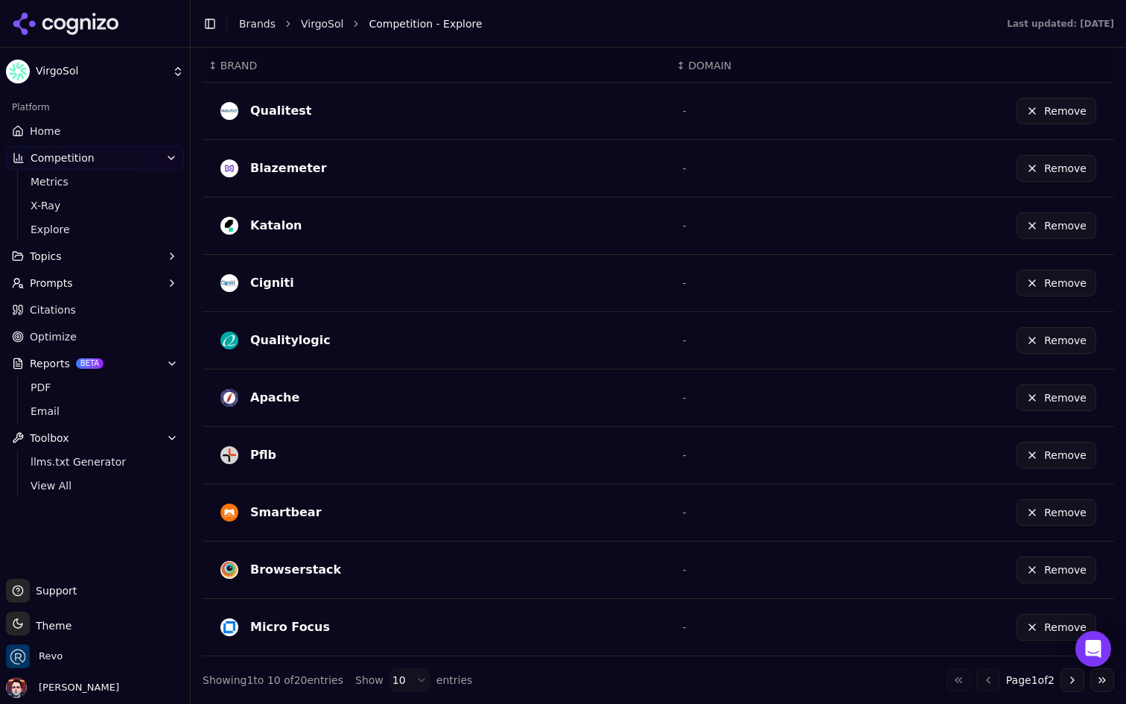
click at [403, 684] on html "VirgoSol Platform Home Competition Metrics X-Ray Explore Topics Prompts Citatio…" at bounding box center [563, 352] width 1126 height 704
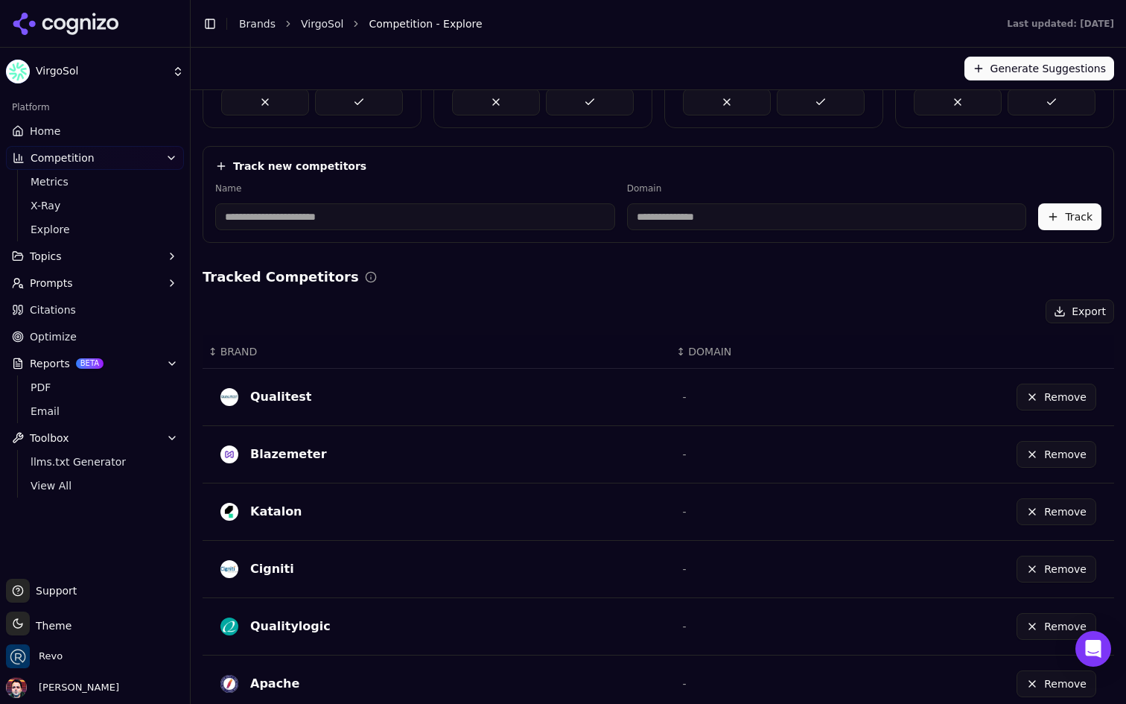
scroll to position [0, 0]
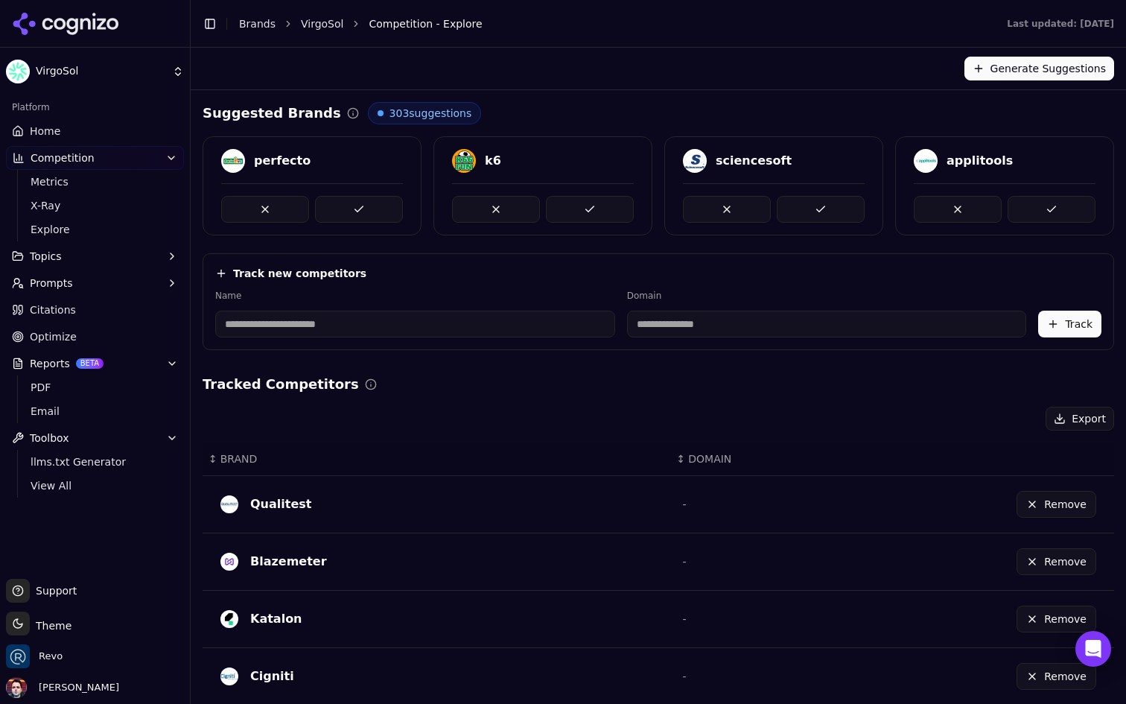
click at [90, 129] on link "Home" at bounding box center [95, 131] width 178 height 24
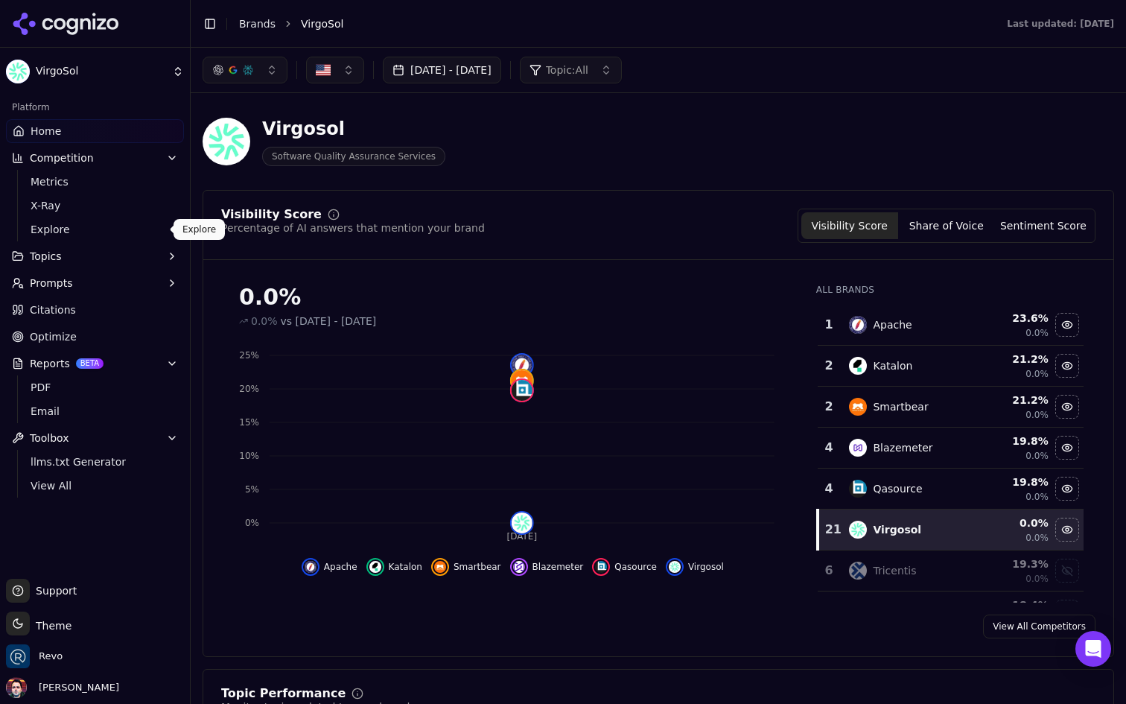
click at [115, 255] on button "Topics" at bounding box center [95, 256] width 178 height 24
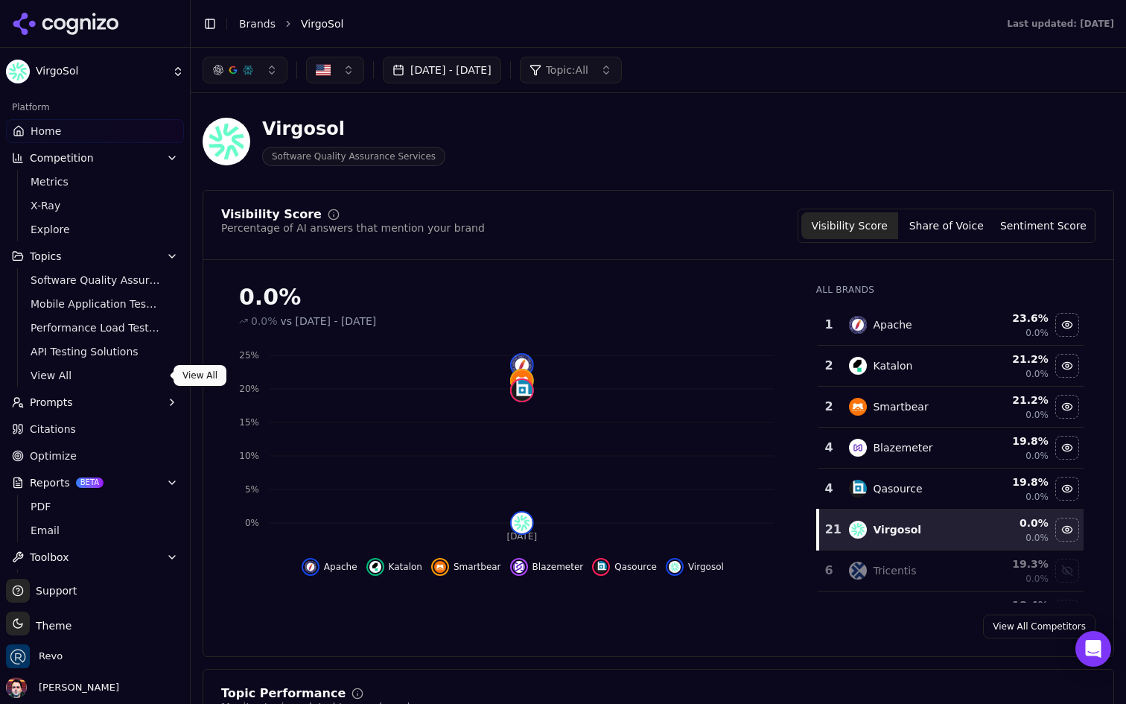
scroll to position [50, 0]
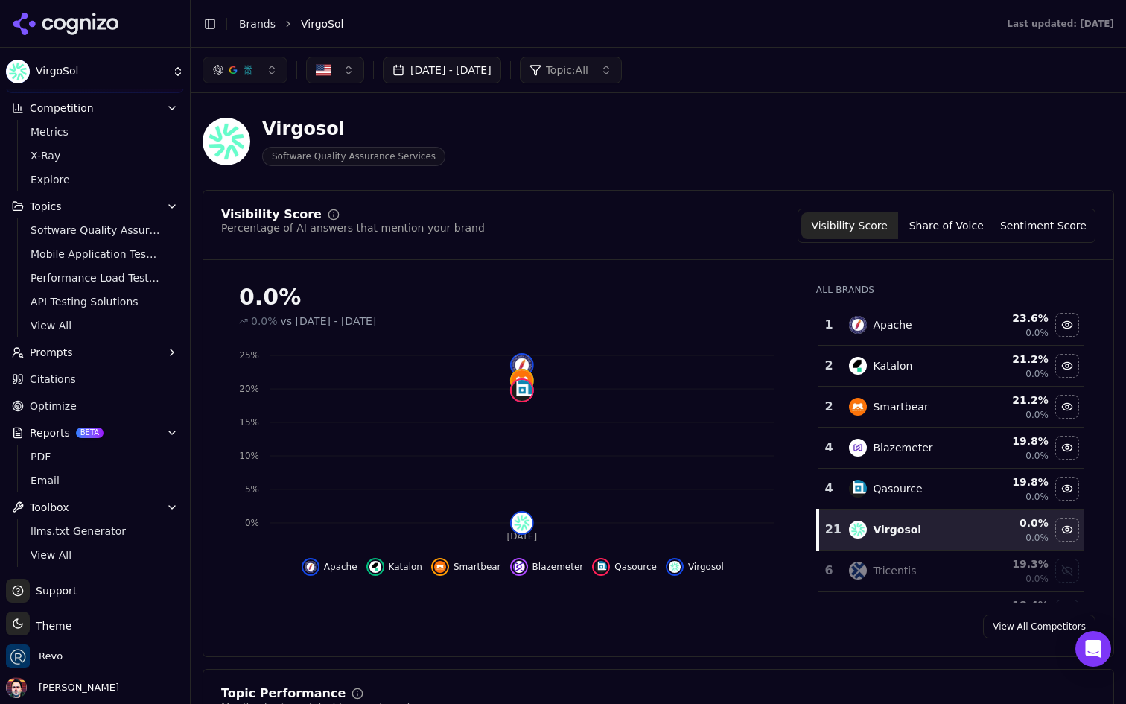
click at [109, 391] on ul "Home Competition Metrics X-Ray Explore Topics Software Quality Assurance Mobile…" at bounding box center [95, 317] width 178 height 497
click at [113, 380] on link "Citations" at bounding box center [95, 379] width 178 height 24
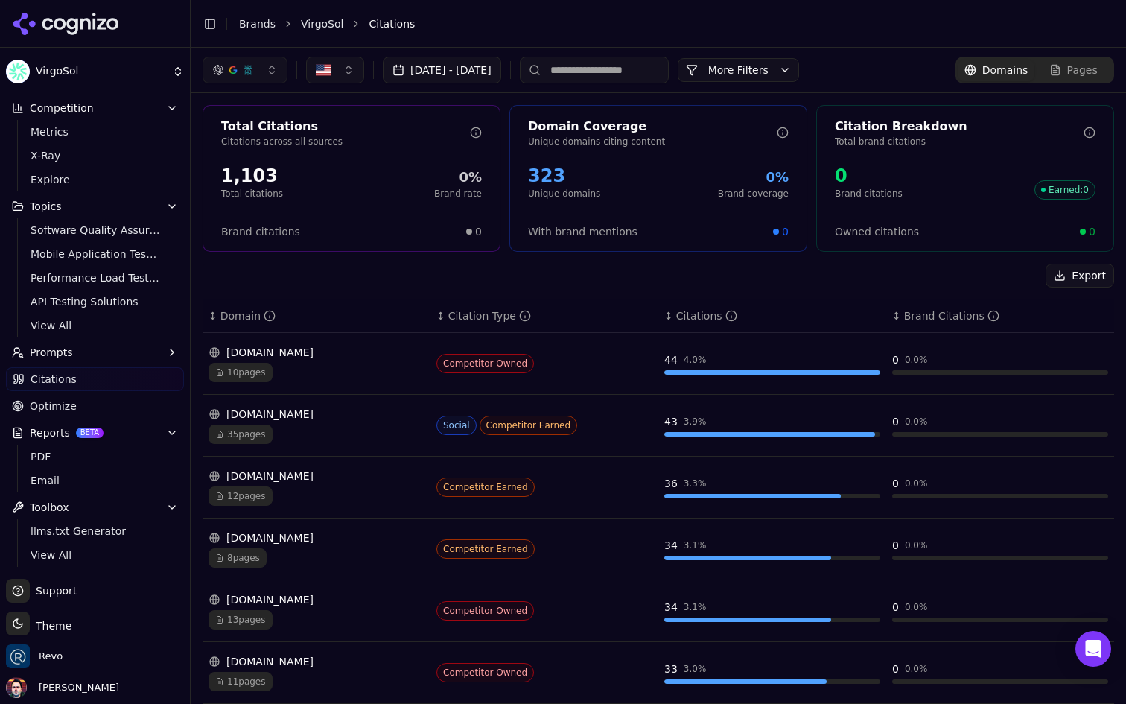
click at [649, 75] on input at bounding box center [594, 70] width 149 height 27
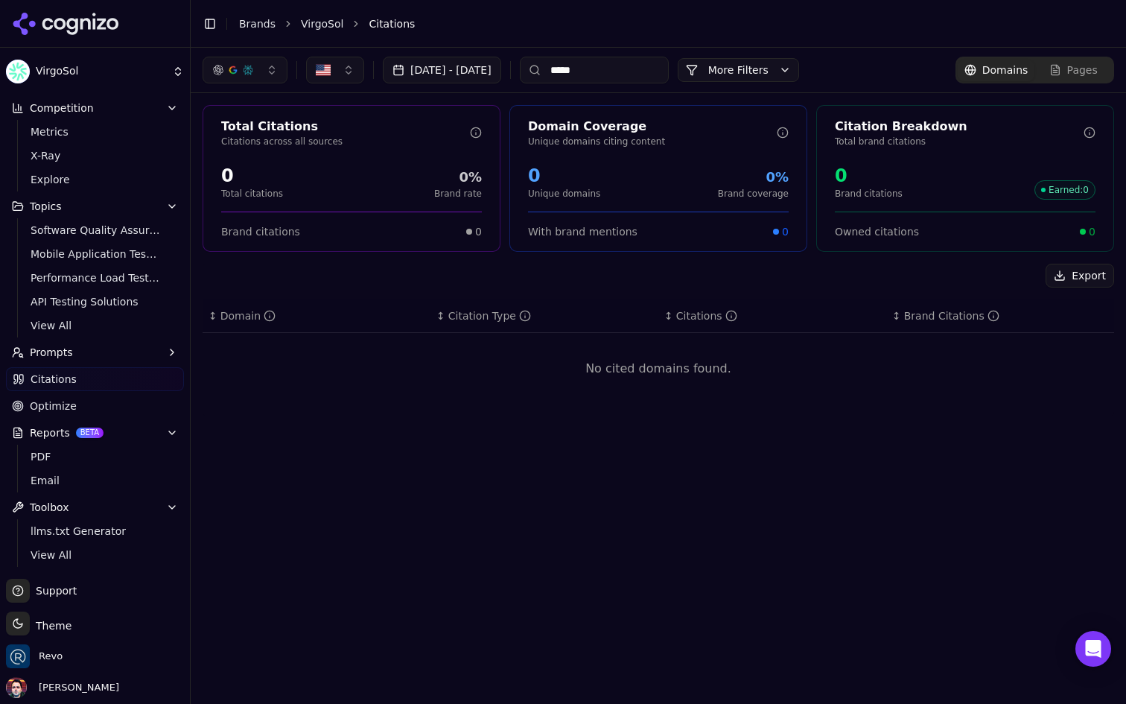
click at [649, 75] on input "*****" at bounding box center [594, 70] width 149 height 27
click at [668, 71] on input "*****" at bounding box center [594, 70] width 149 height 27
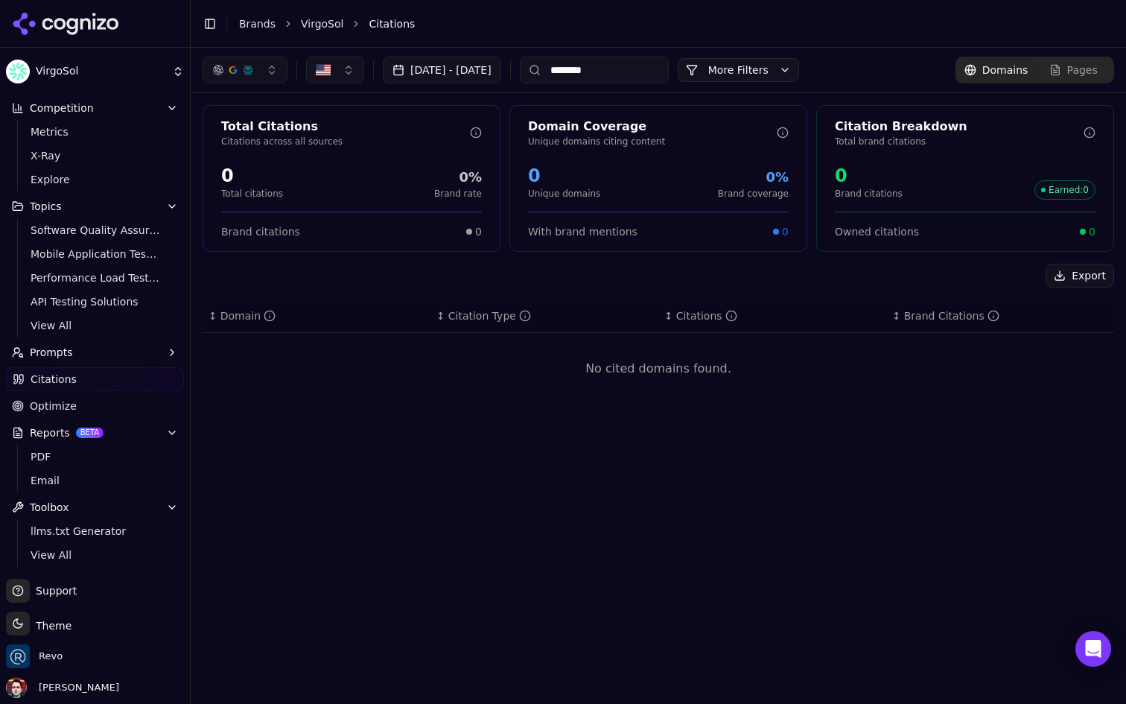
type input "********"
click at [668, 71] on input "********" at bounding box center [594, 70] width 149 height 27
click at [603, 42] on header "Toggle Sidebar Brands VirgoSol Citations" at bounding box center [658, 24] width 935 height 48
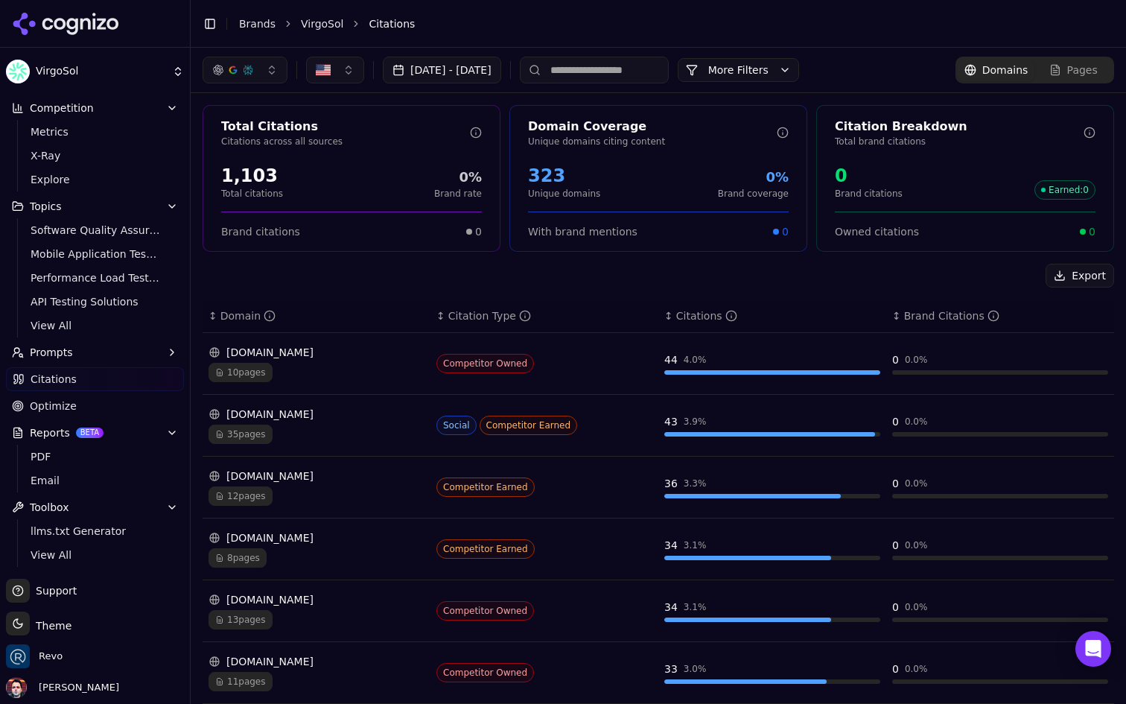
click at [168, 427] on icon "button" at bounding box center [172, 433] width 12 height 12
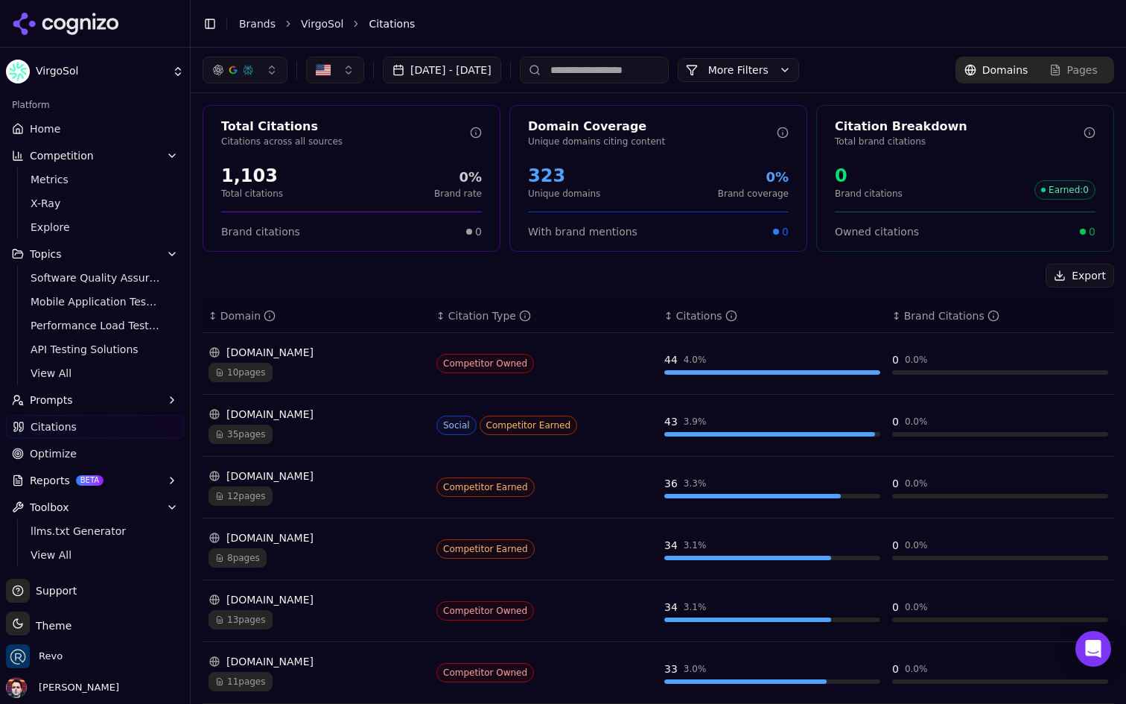
scroll to position [2, 0]
click at [153, 500] on button "Toolbox" at bounding box center [95, 507] width 178 height 24
click at [150, 408] on button "Prompts" at bounding box center [95, 402] width 178 height 24
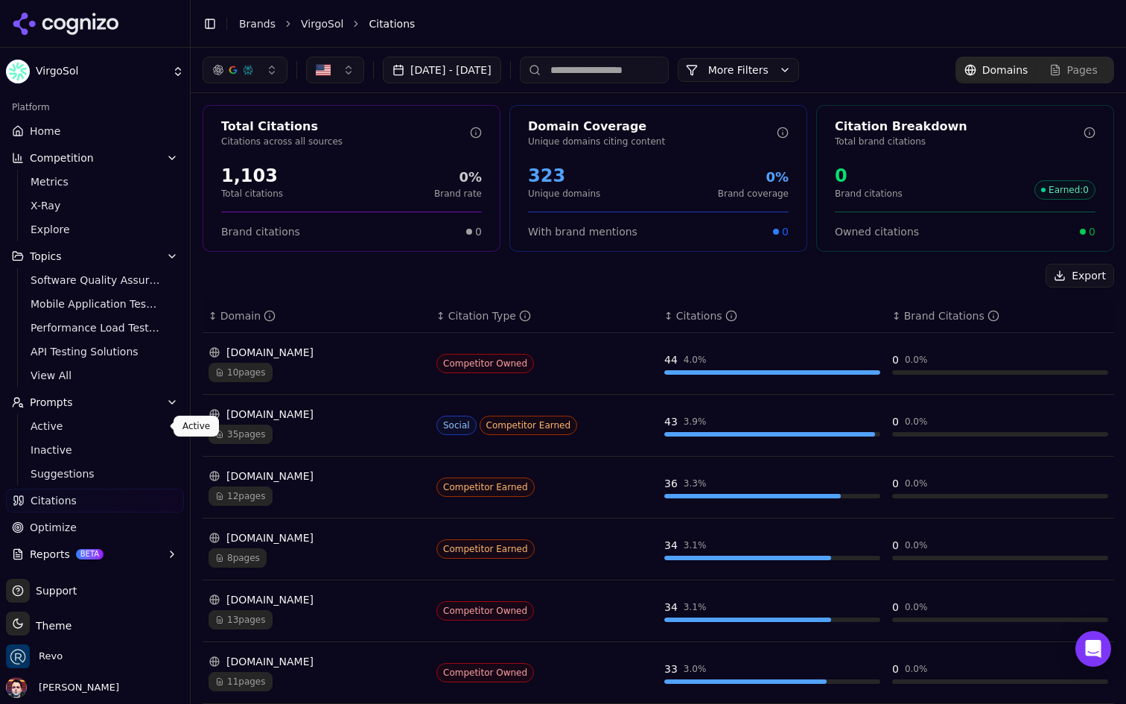
click at [141, 417] on link "Active" at bounding box center [95, 426] width 141 height 21
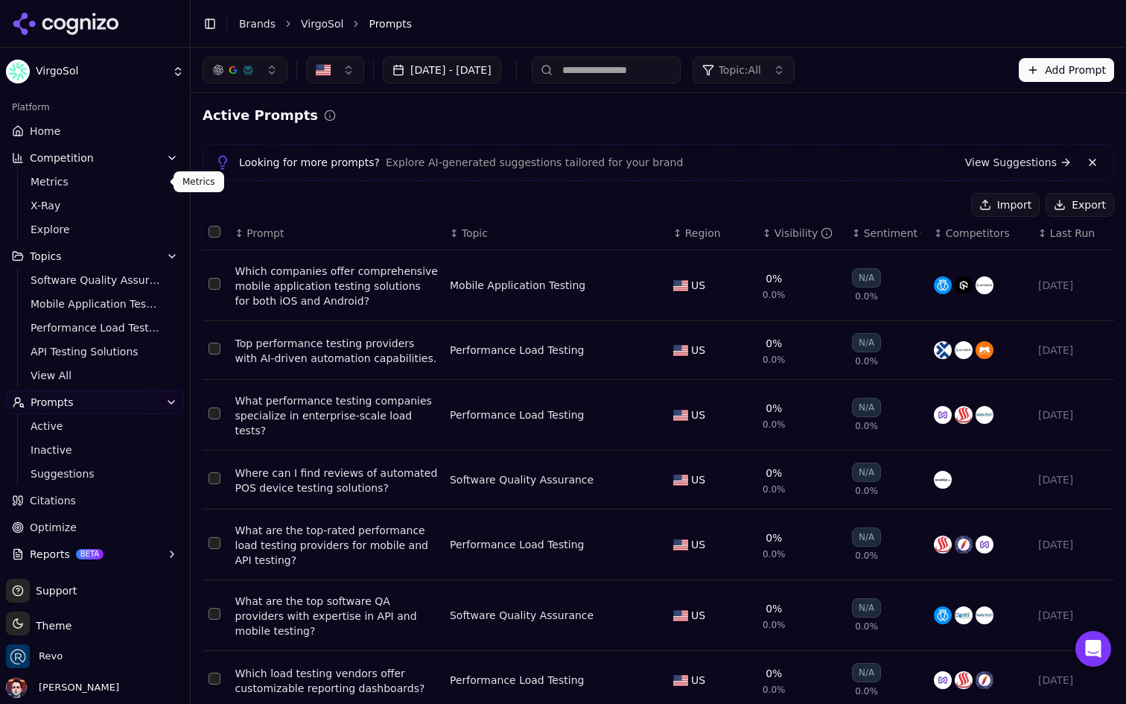
click at [100, 130] on link "Home" at bounding box center [95, 131] width 178 height 24
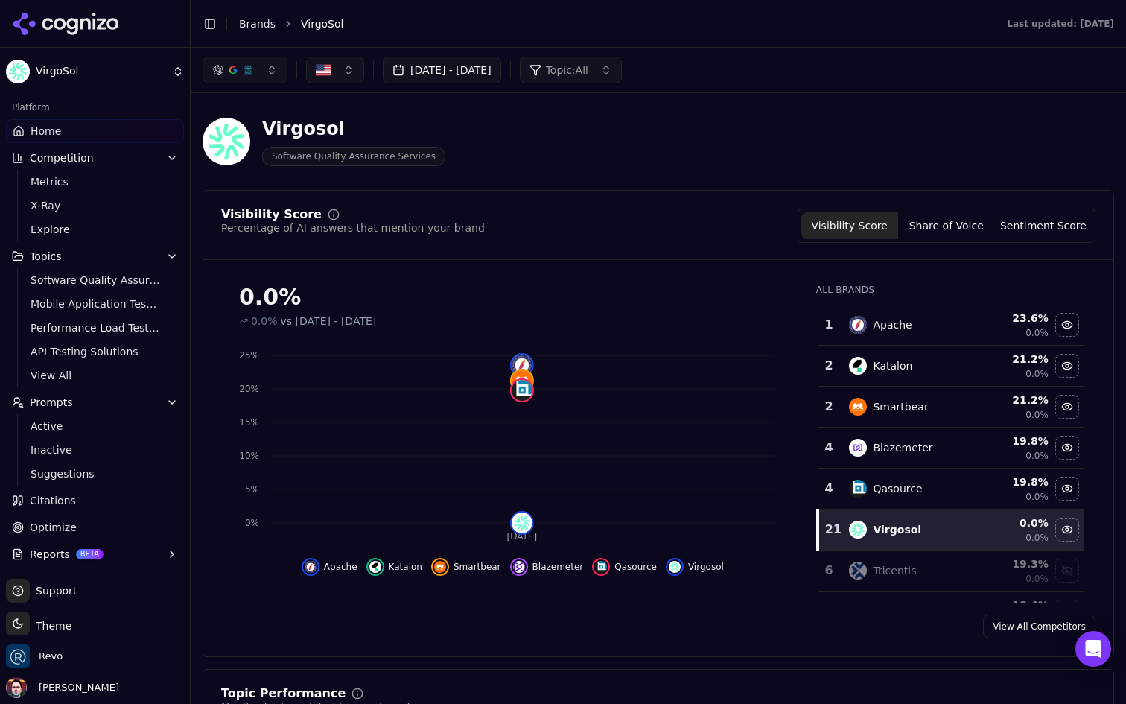
scroll to position [26, 0]
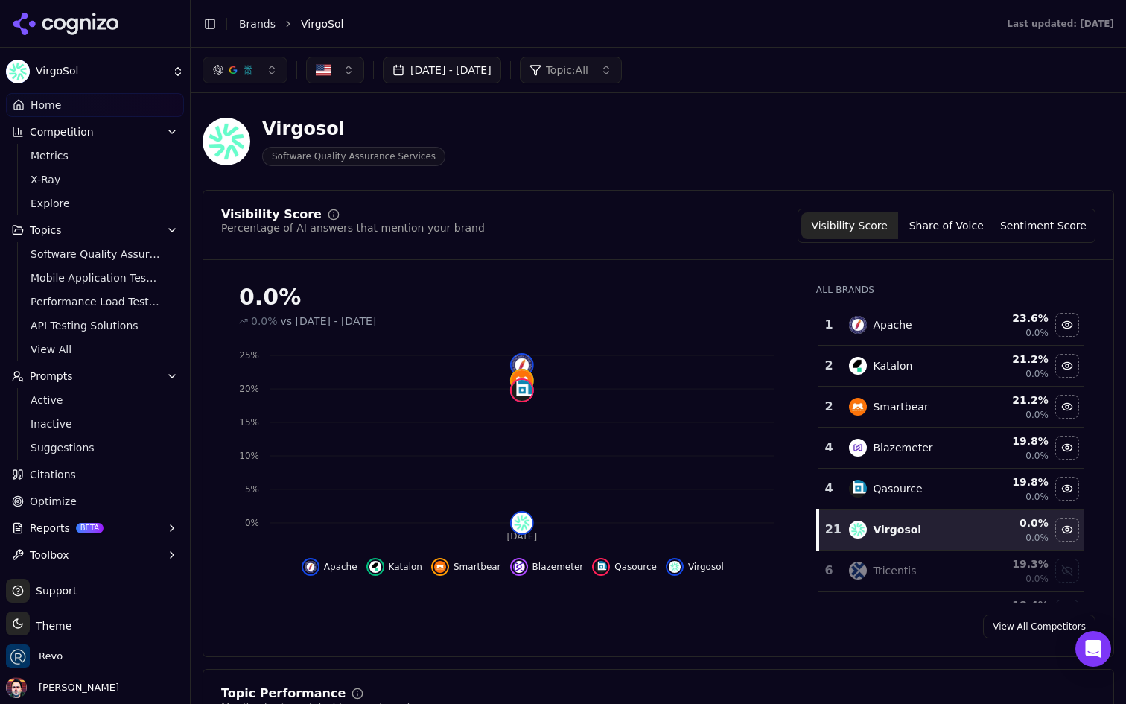
click at [109, 527] on button "Reports BETA" at bounding box center [95, 528] width 178 height 24
click at [101, 547] on span "PDF" at bounding box center [96, 551] width 130 height 15
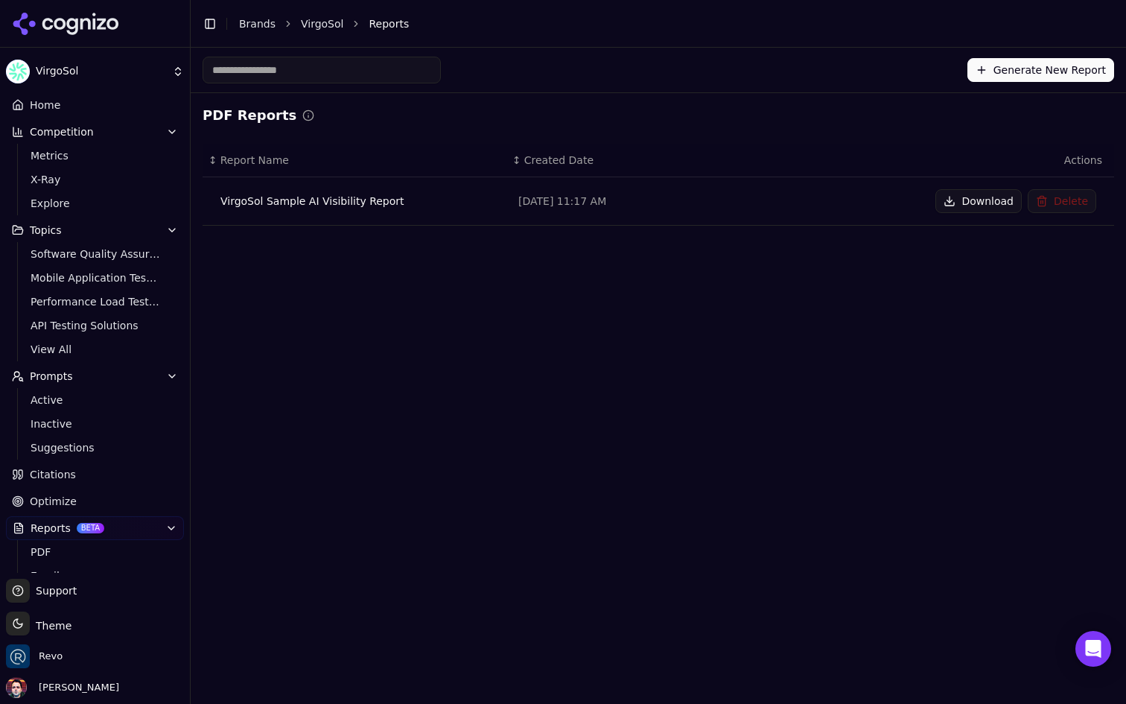
click at [1066, 203] on button "Delete" at bounding box center [1062, 201] width 69 height 24
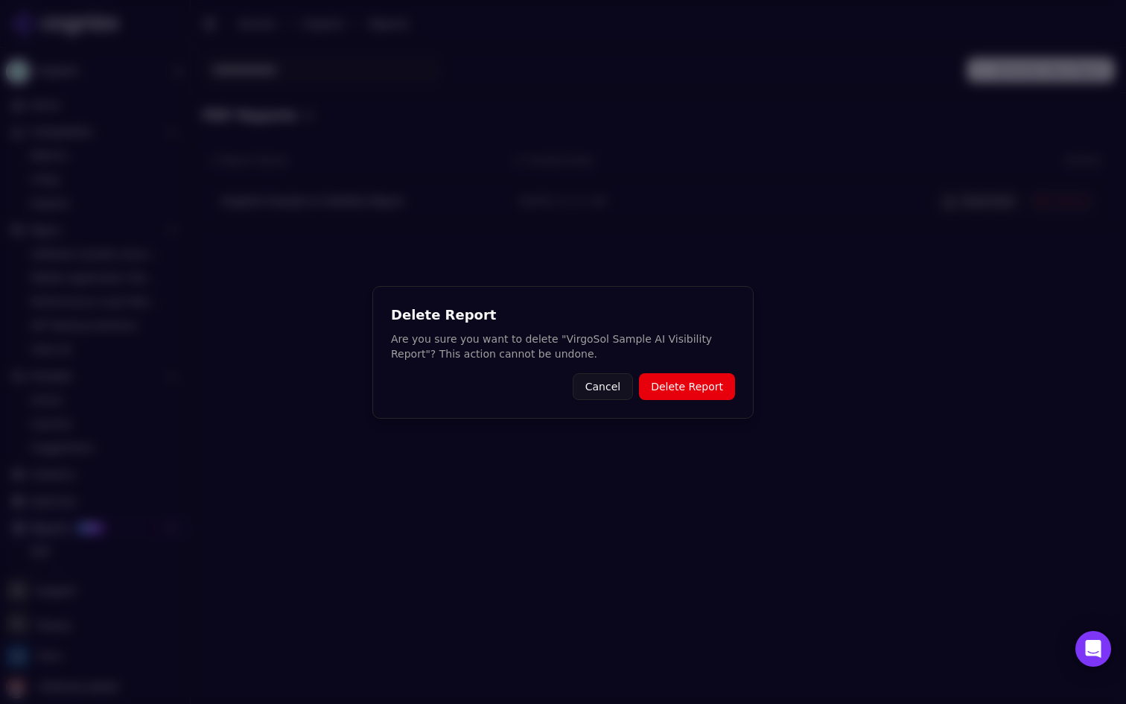
click at [678, 389] on button "Delete Report" at bounding box center [687, 386] width 96 height 27
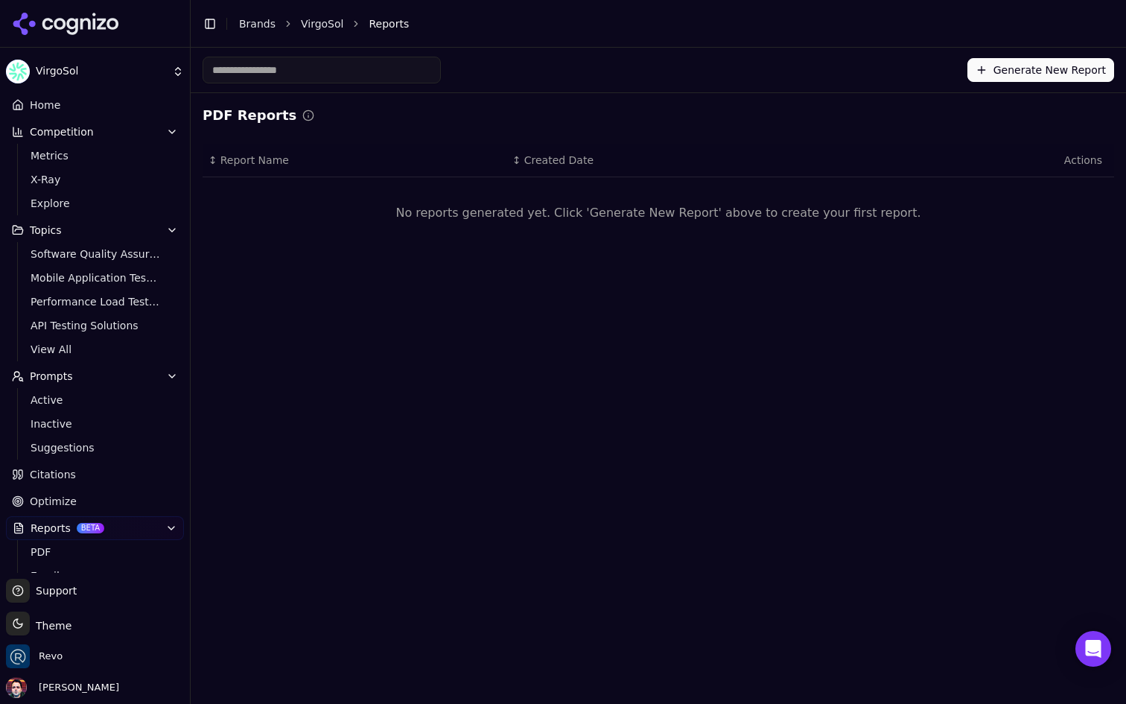
click at [1021, 71] on button "Generate New Report" at bounding box center [1040, 70] width 147 height 24
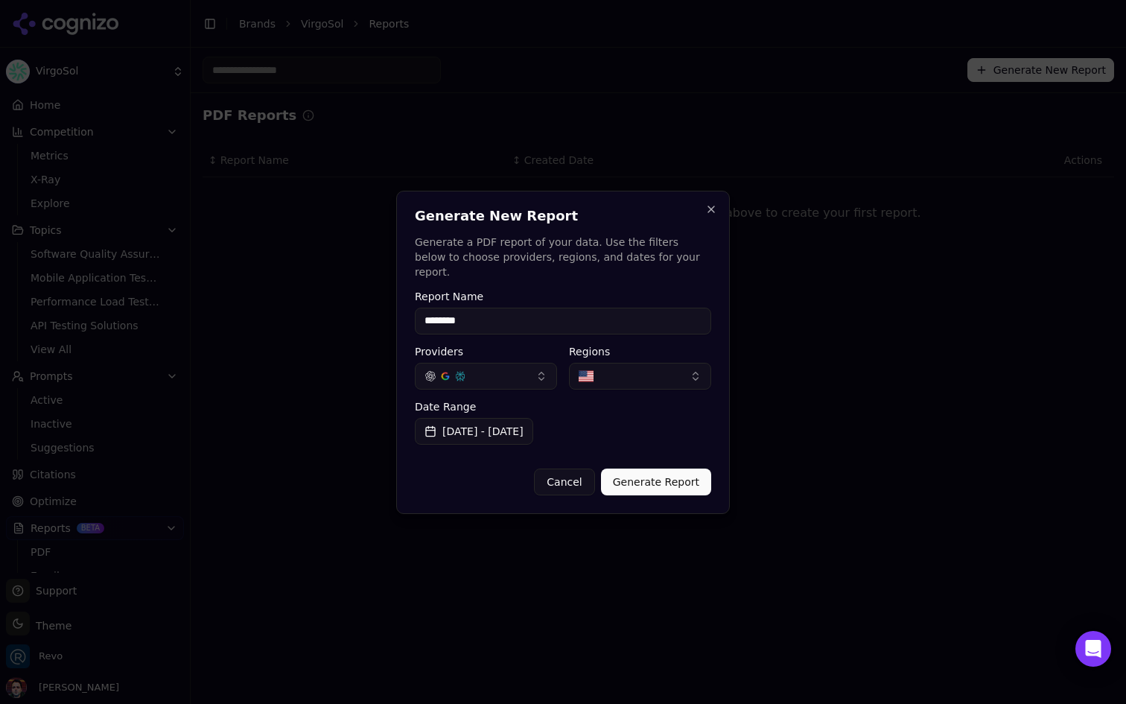
type input "**********"
click at [664, 488] on div "**********" at bounding box center [563, 352] width 334 height 323
click at [666, 483] on button "Generate Report" at bounding box center [656, 481] width 110 height 27
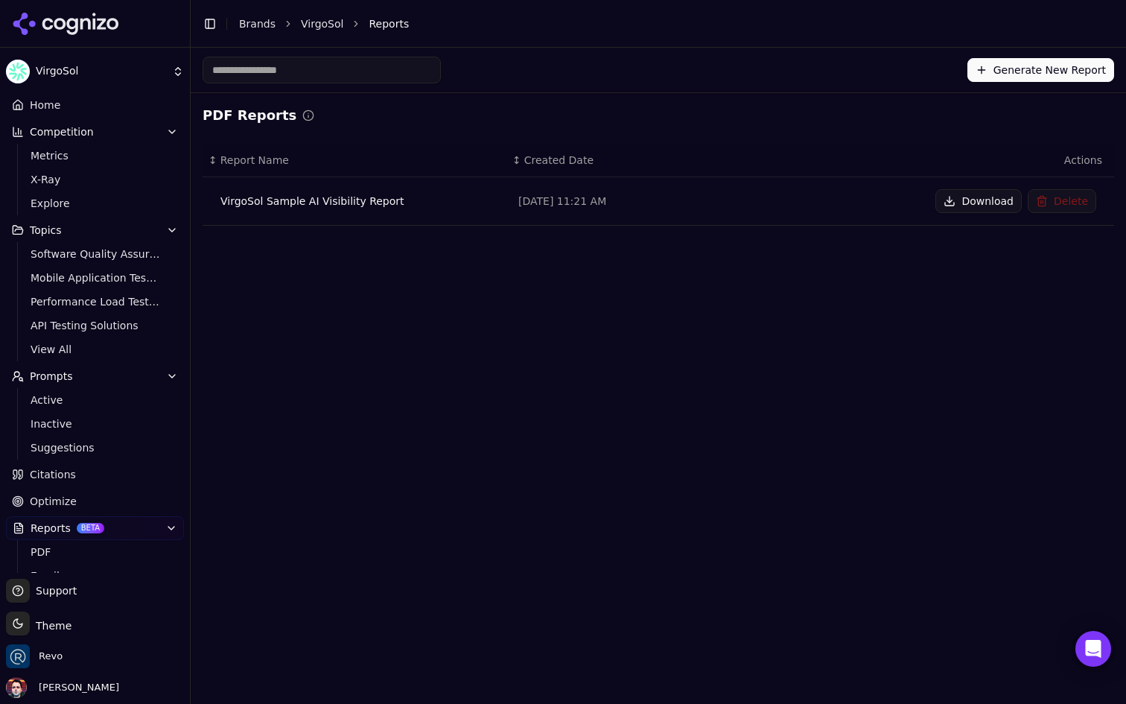
click at [954, 209] on button "Download" at bounding box center [978, 201] width 86 height 24
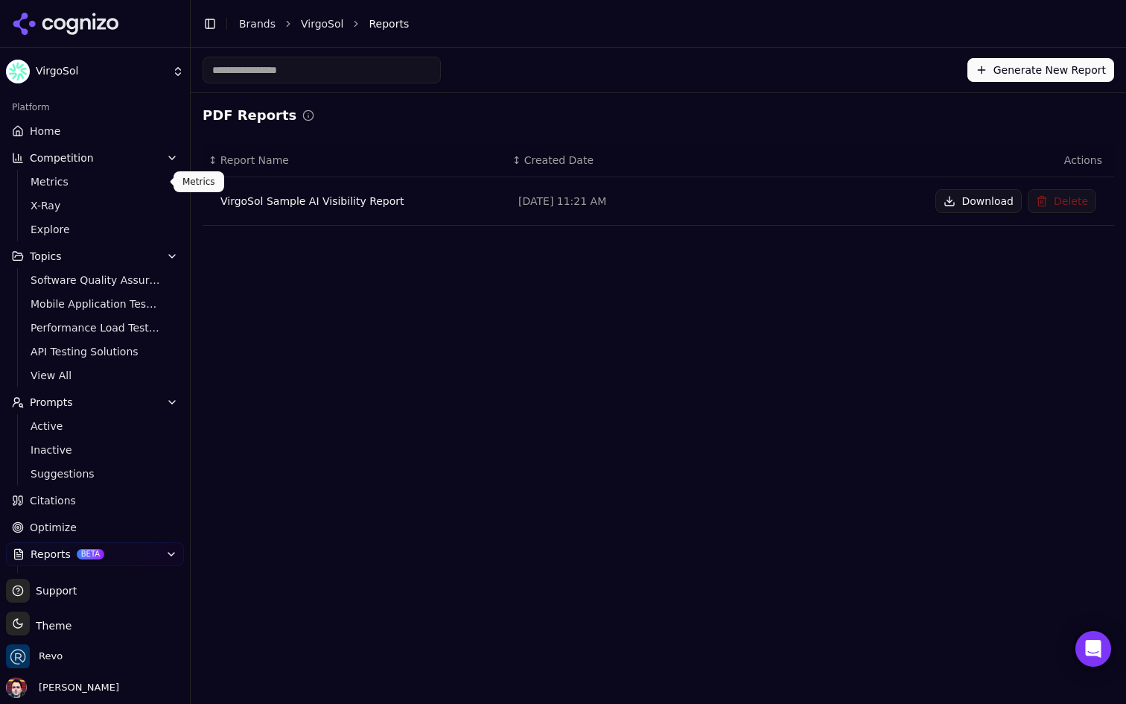
click at [109, 183] on span "Metrics" at bounding box center [96, 181] width 130 height 15
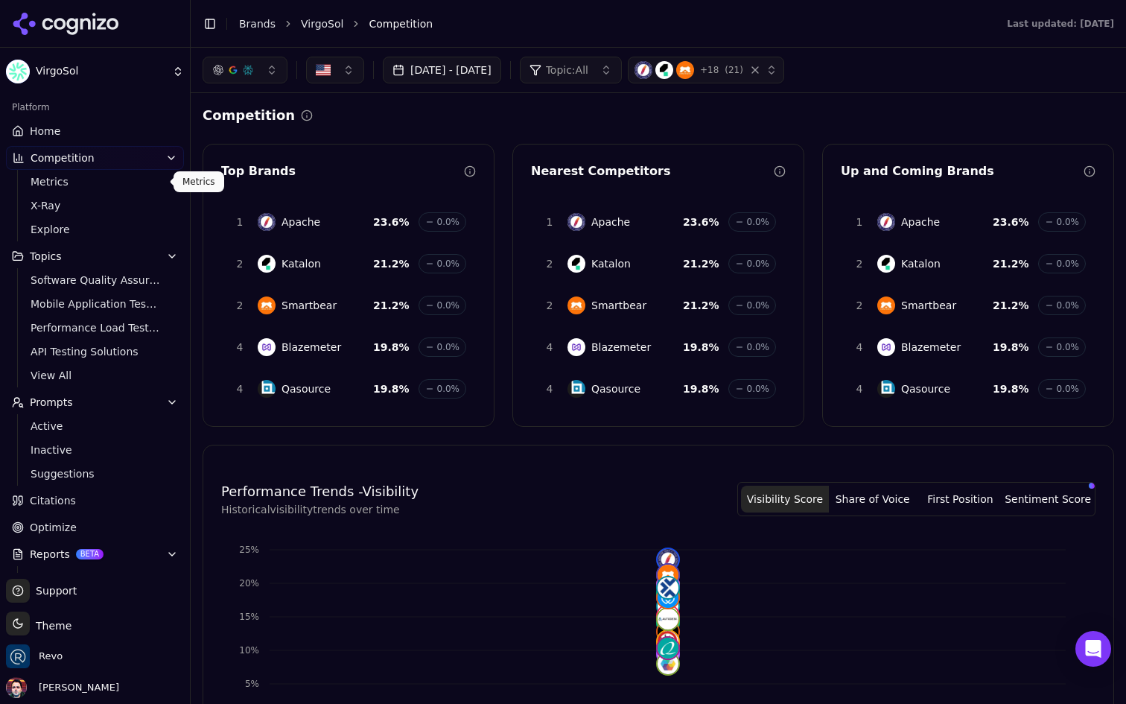
click at [107, 134] on link "Home" at bounding box center [95, 131] width 178 height 24
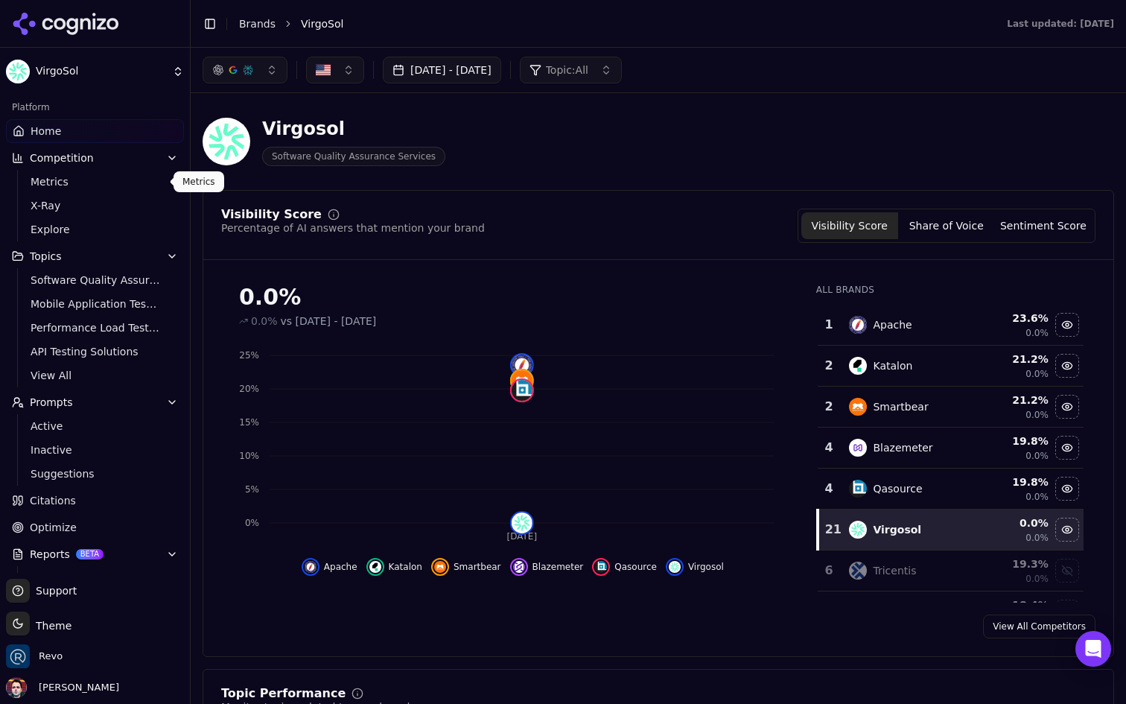
click at [96, 182] on span "Metrics" at bounding box center [96, 181] width 130 height 15
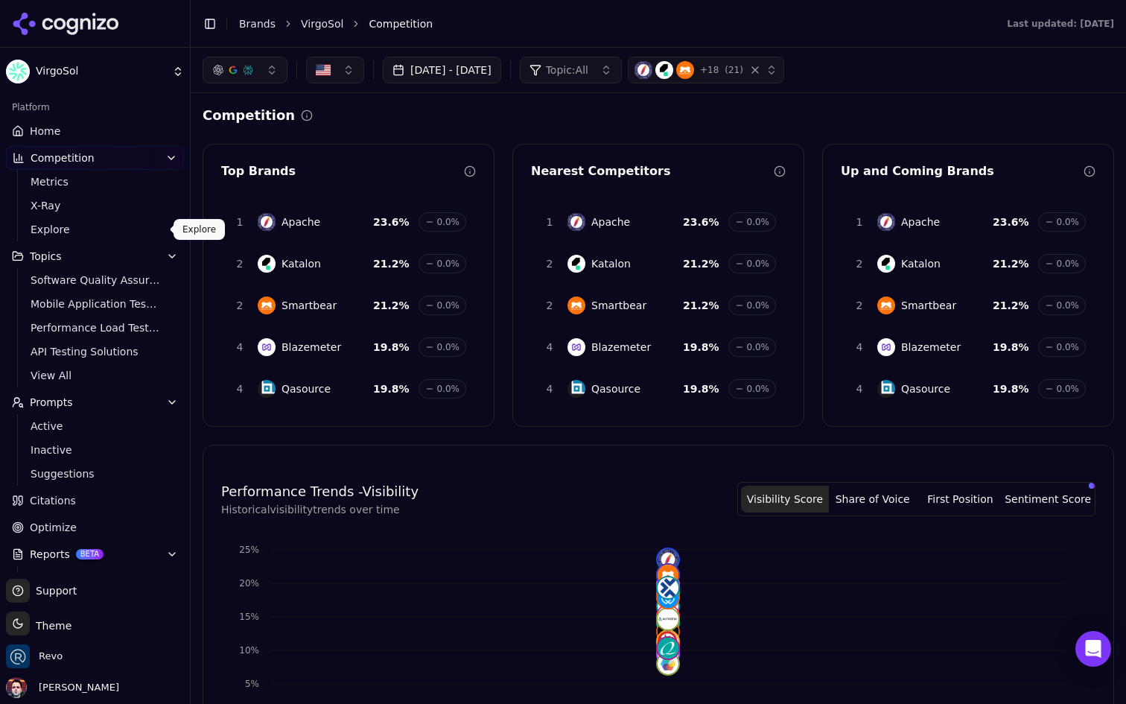
click at [63, 221] on link "Explore" at bounding box center [95, 229] width 141 height 21
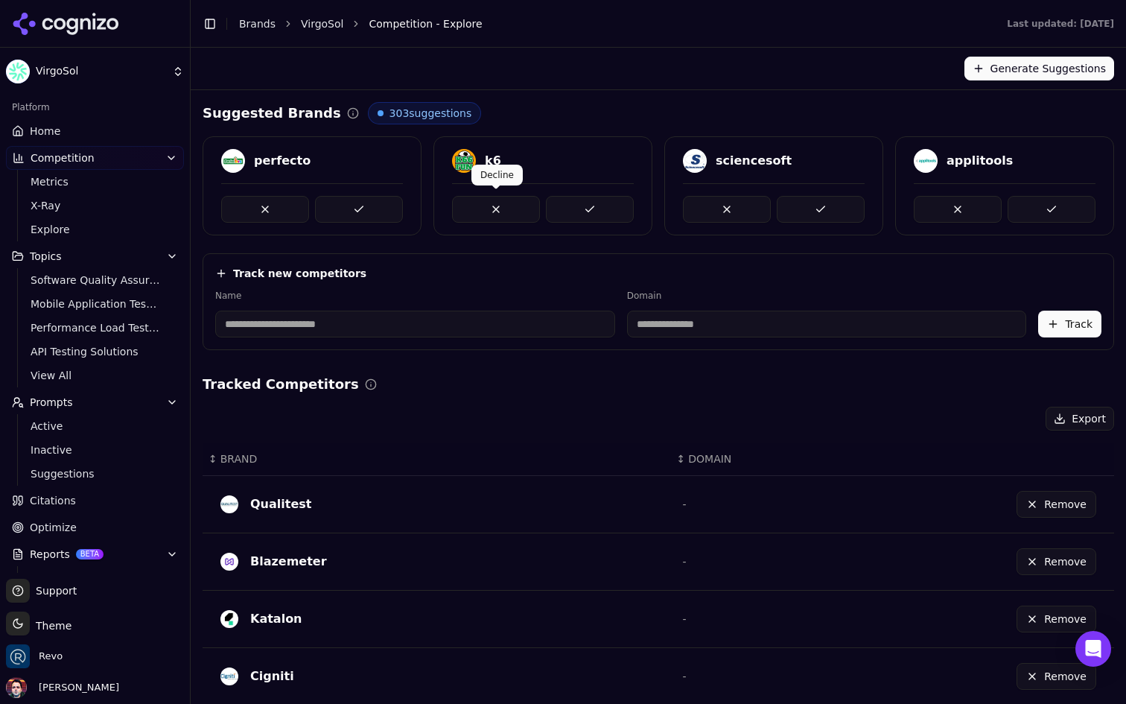
click at [503, 214] on button at bounding box center [496, 209] width 88 height 27
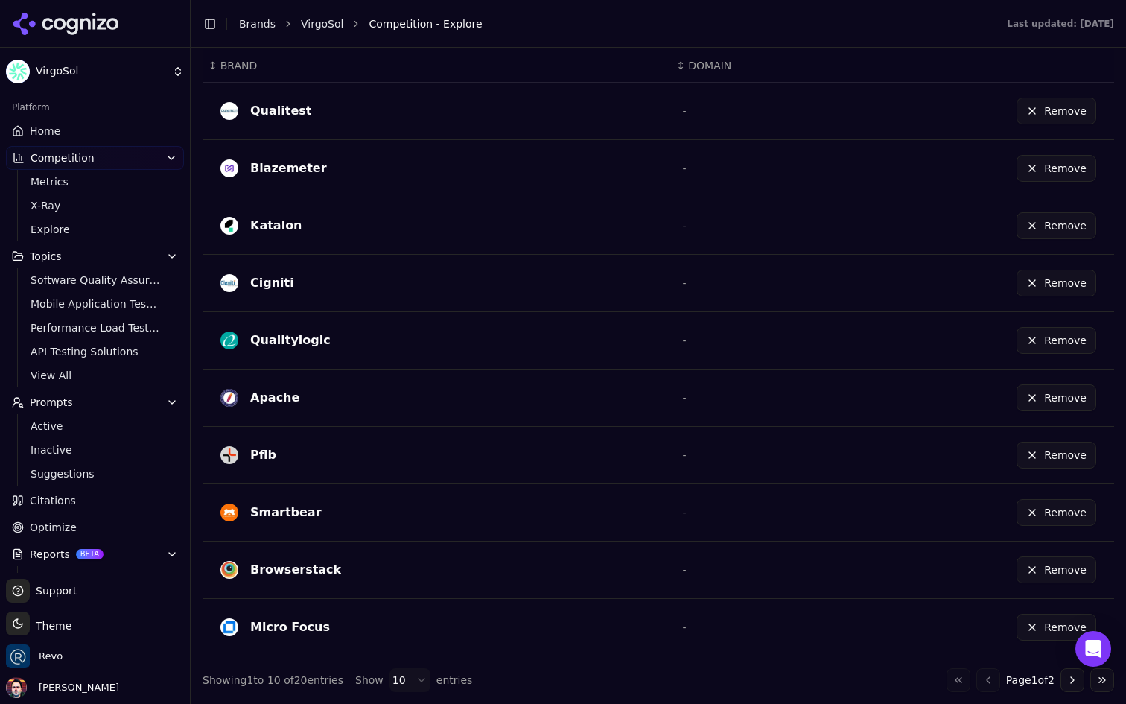
click at [1072, 681] on button "Go to next page" at bounding box center [1072, 680] width 24 height 24
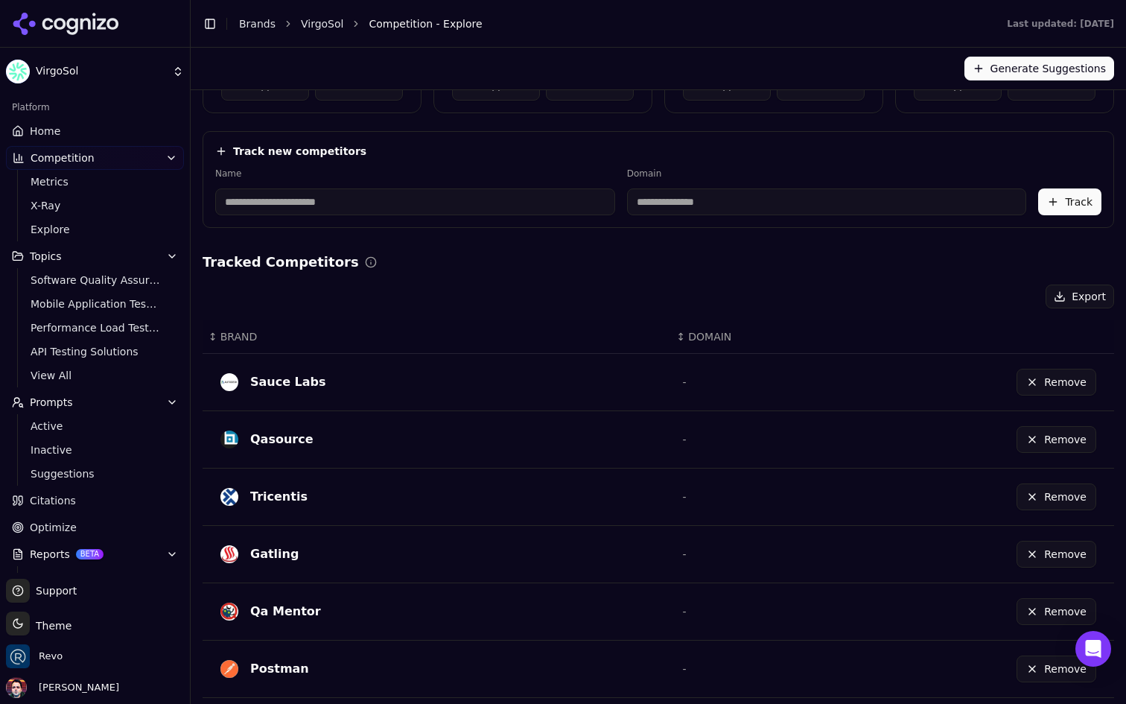
scroll to position [0, 0]
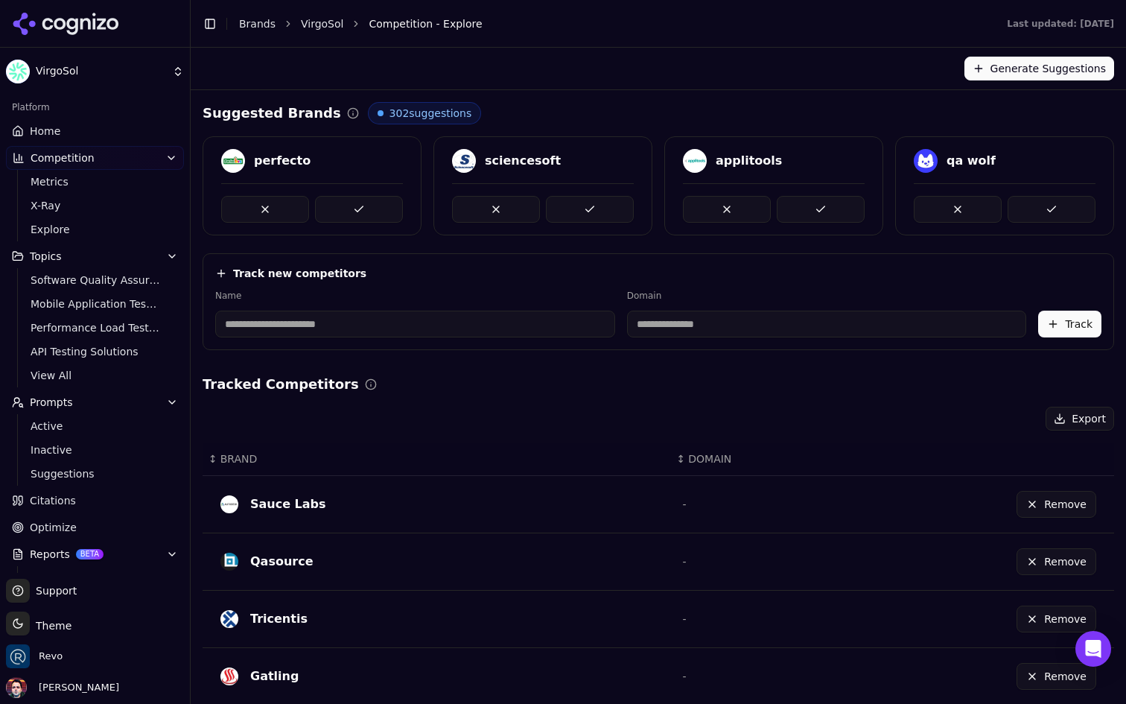
click at [87, 129] on link "Home" at bounding box center [95, 131] width 178 height 24
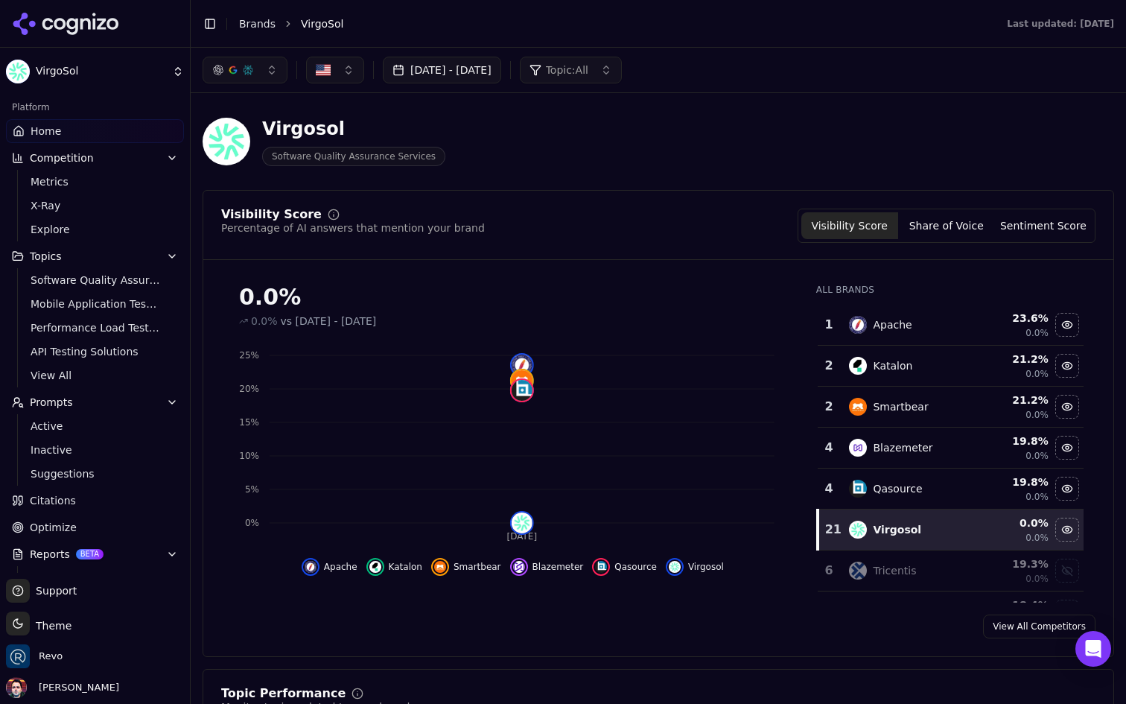
click at [486, 298] on div "0.0%" at bounding box center [512, 297] width 547 height 27
click at [106, 181] on span "Metrics" at bounding box center [96, 181] width 130 height 15
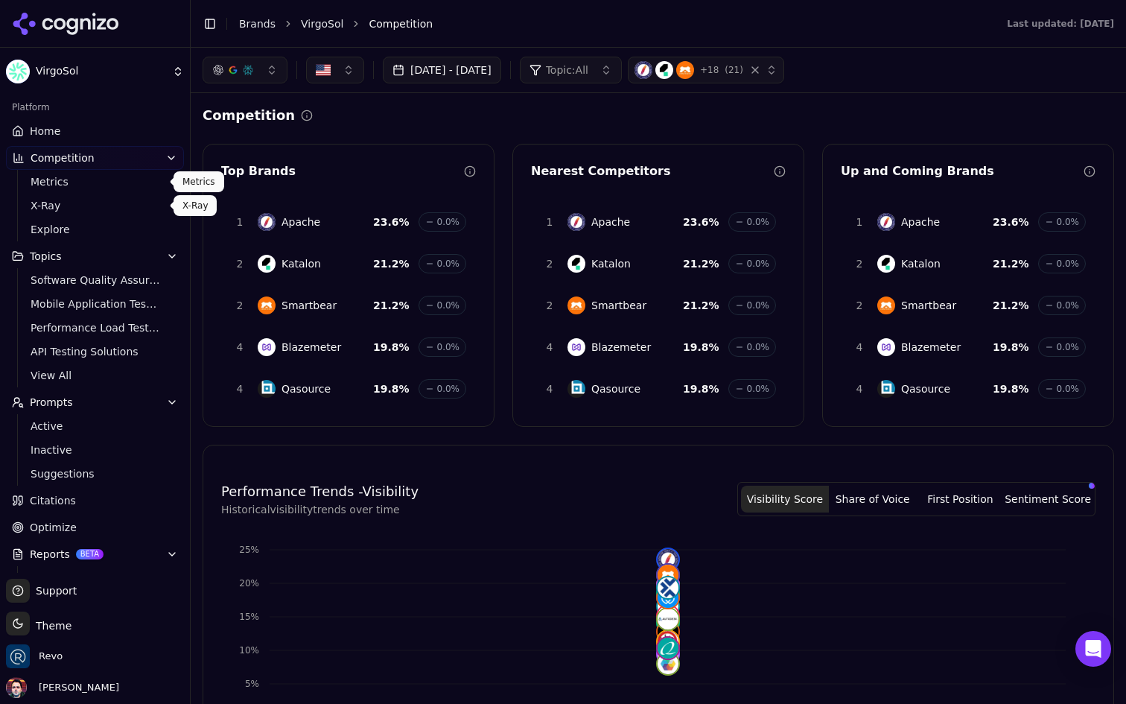
click at [99, 204] on span "X-Ray" at bounding box center [96, 205] width 130 height 15
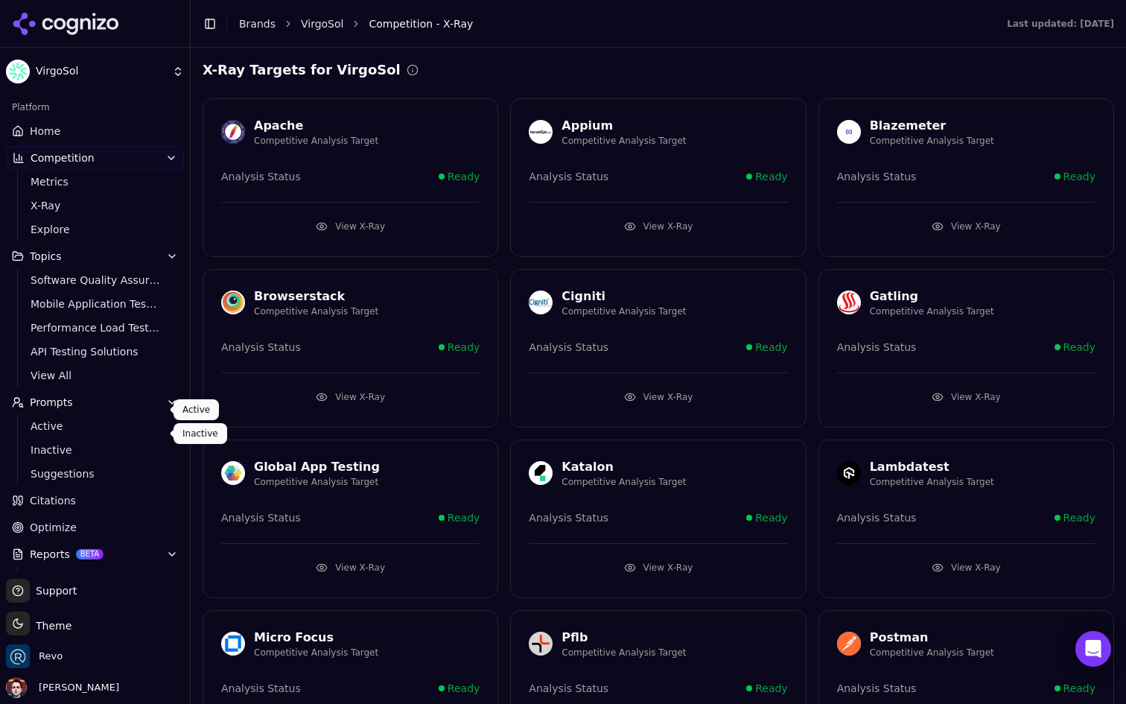
scroll to position [74, 0]
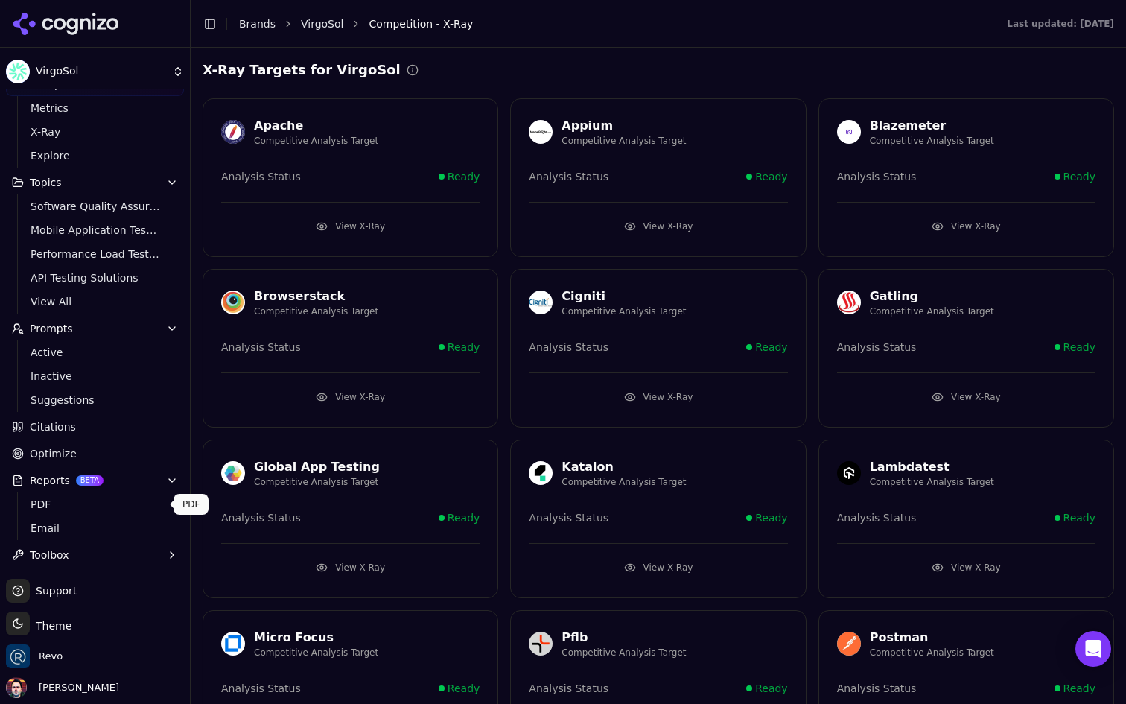
click at [89, 497] on span "PDF" at bounding box center [96, 504] width 130 height 15
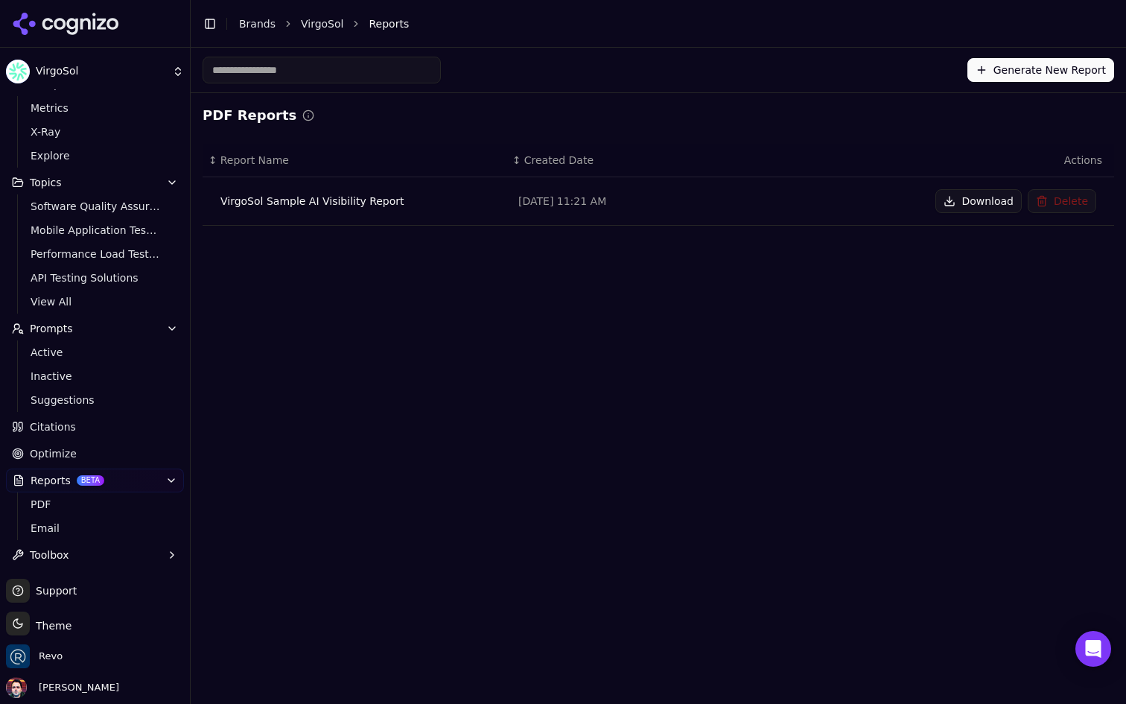
click at [1063, 203] on button "Delete" at bounding box center [1062, 201] width 69 height 24
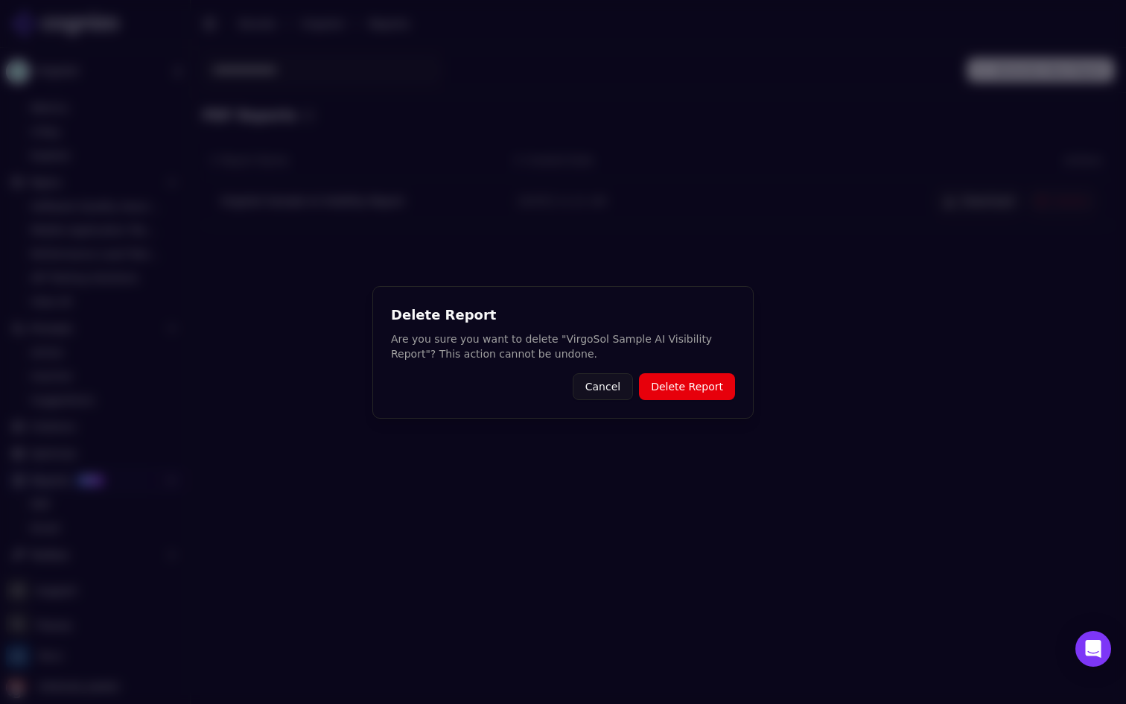
click at [710, 382] on button "Delete Report" at bounding box center [687, 386] width 96 height 27
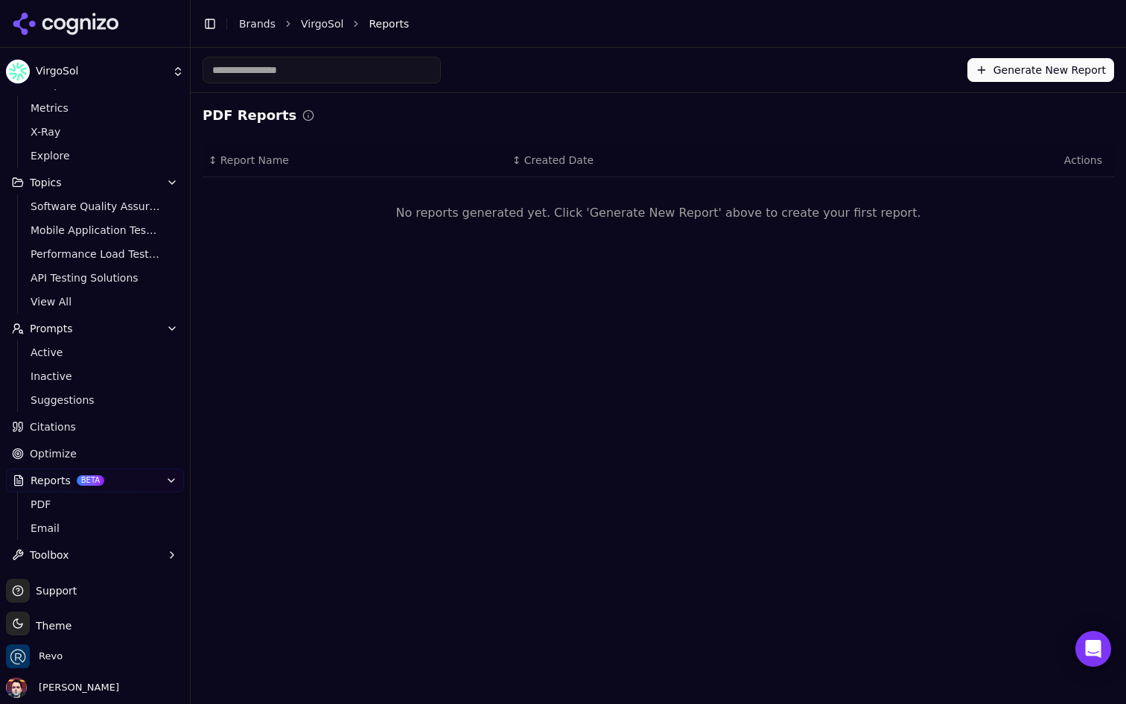
click at [1037, 63] on button "Generate New Report" at bounding box center [1040, 70] width 147 height 24
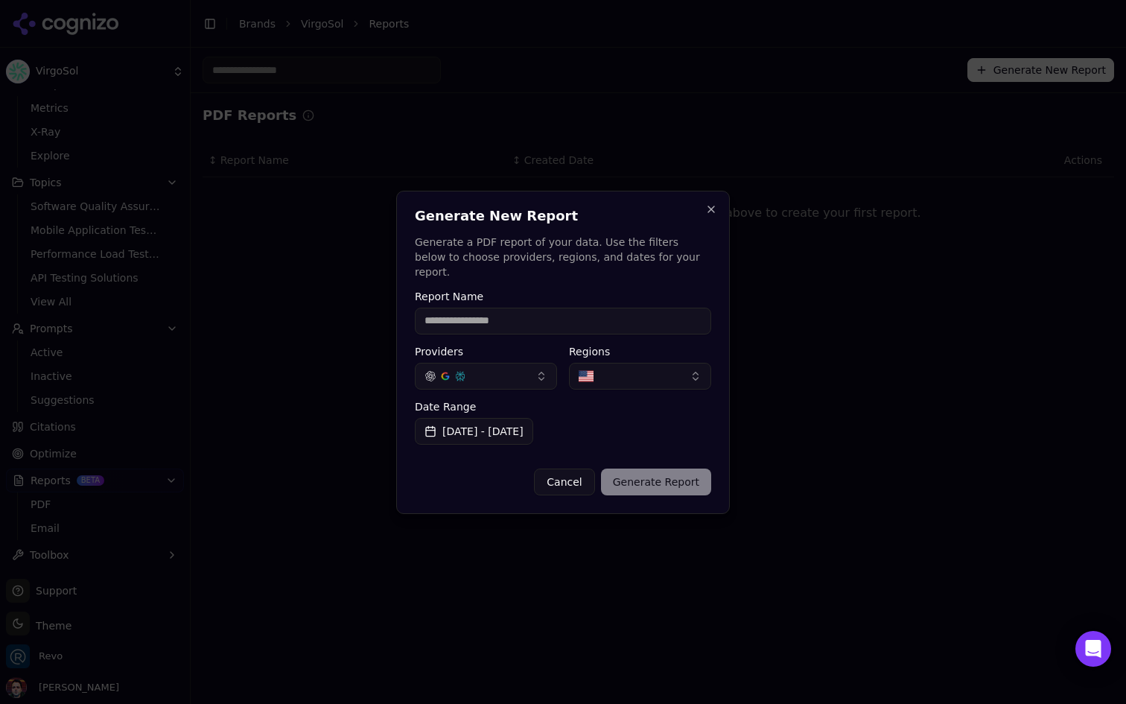
type input "**********"
click at [669, 477] on button "Generate Report" at bounding box center [656, 481] width 110 height 27
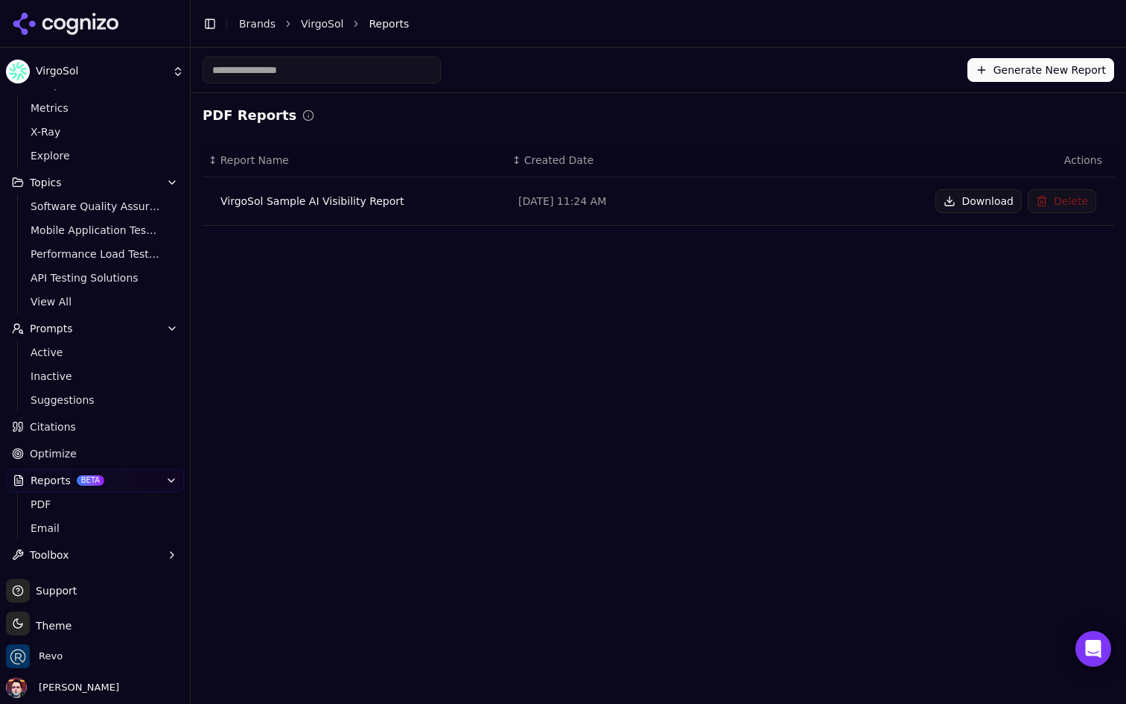
click at [977, 202] on button "Download" at bounding box center [978, 201] width 86 height 24
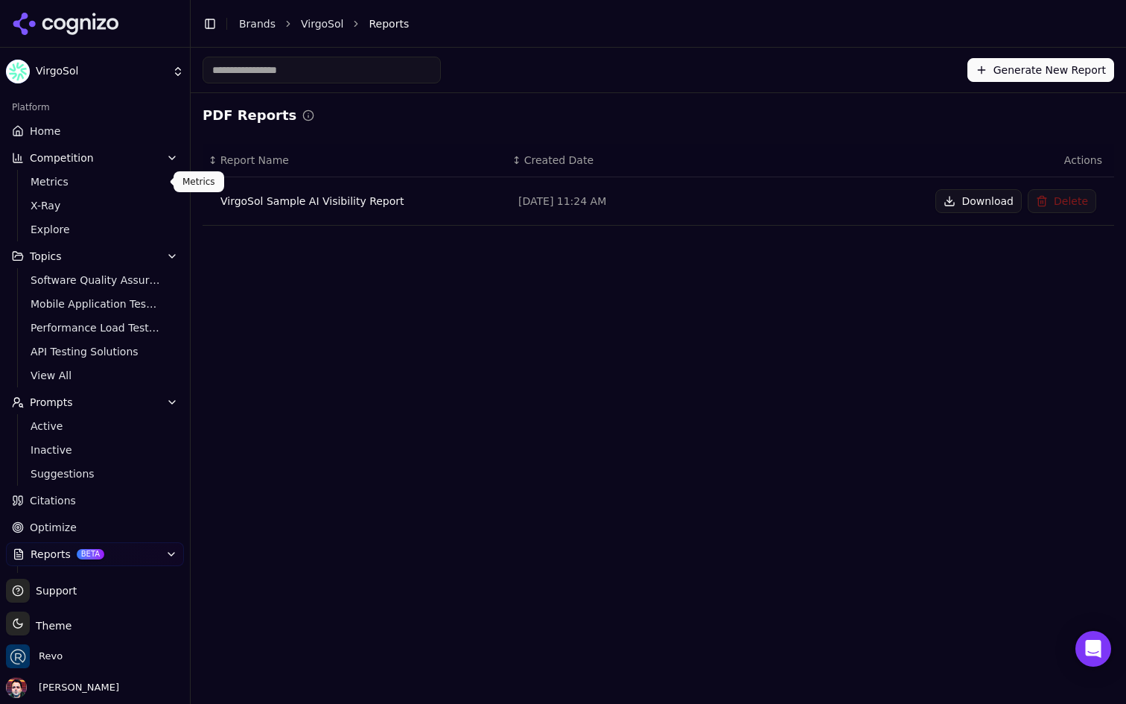
click at [99, 178] on span "Metrics" at bounding box center [96, 181] width 130 height 15
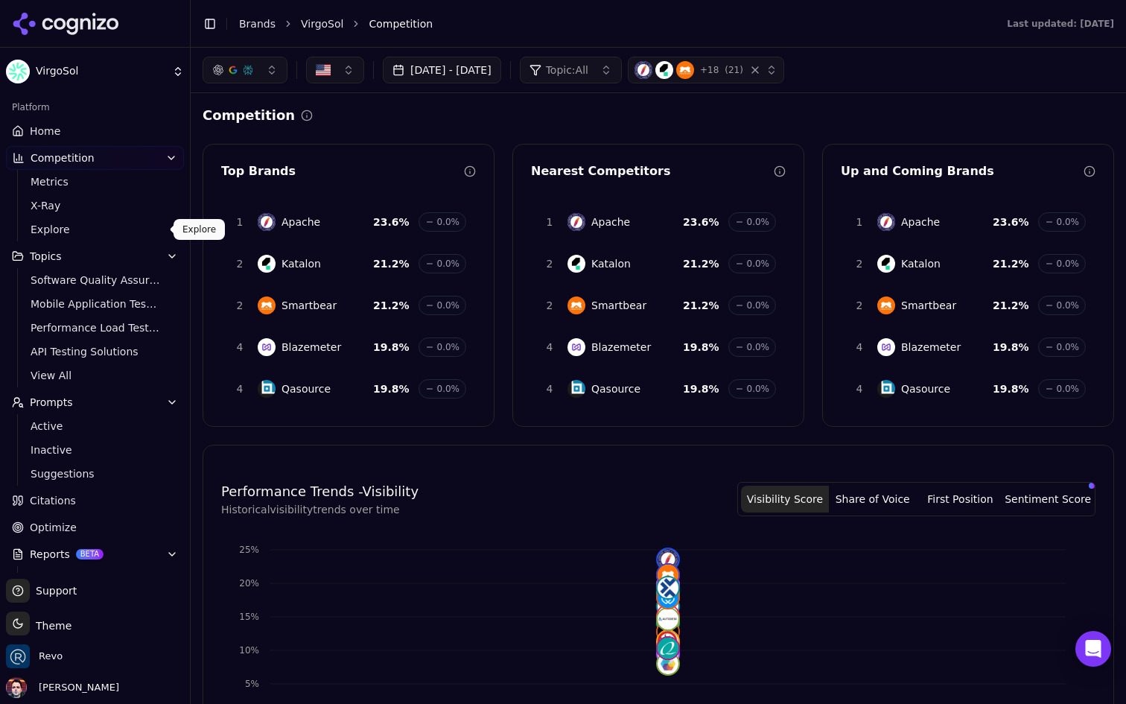
click at [86, 220] on link "Explore" at bounding box center [95, 229] width 141 height 21
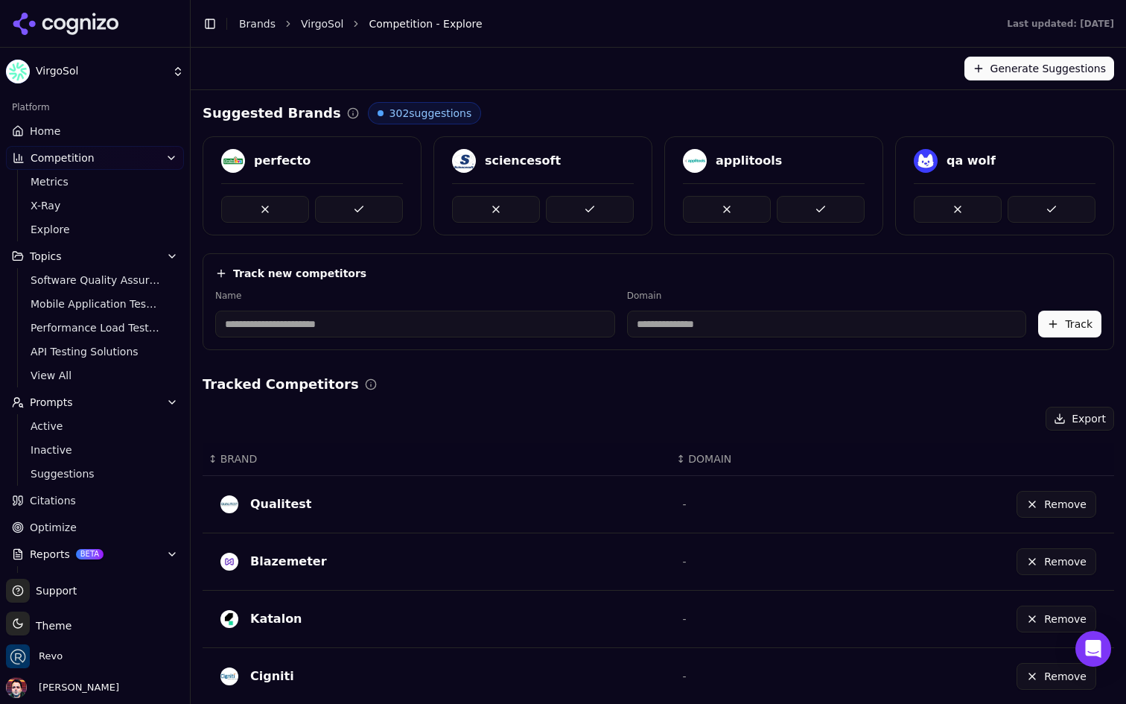
click at [86, 139] on link "Home" at bounding box center [95, 131] width 178 height 24
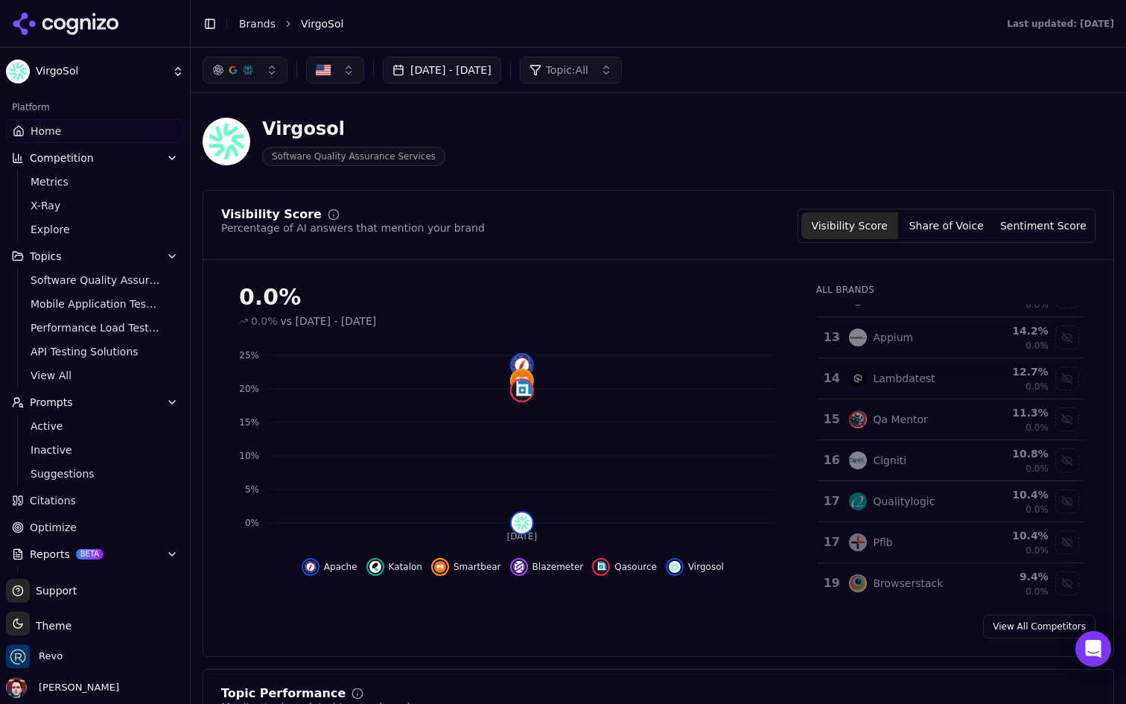
scroll to position [508, 0]
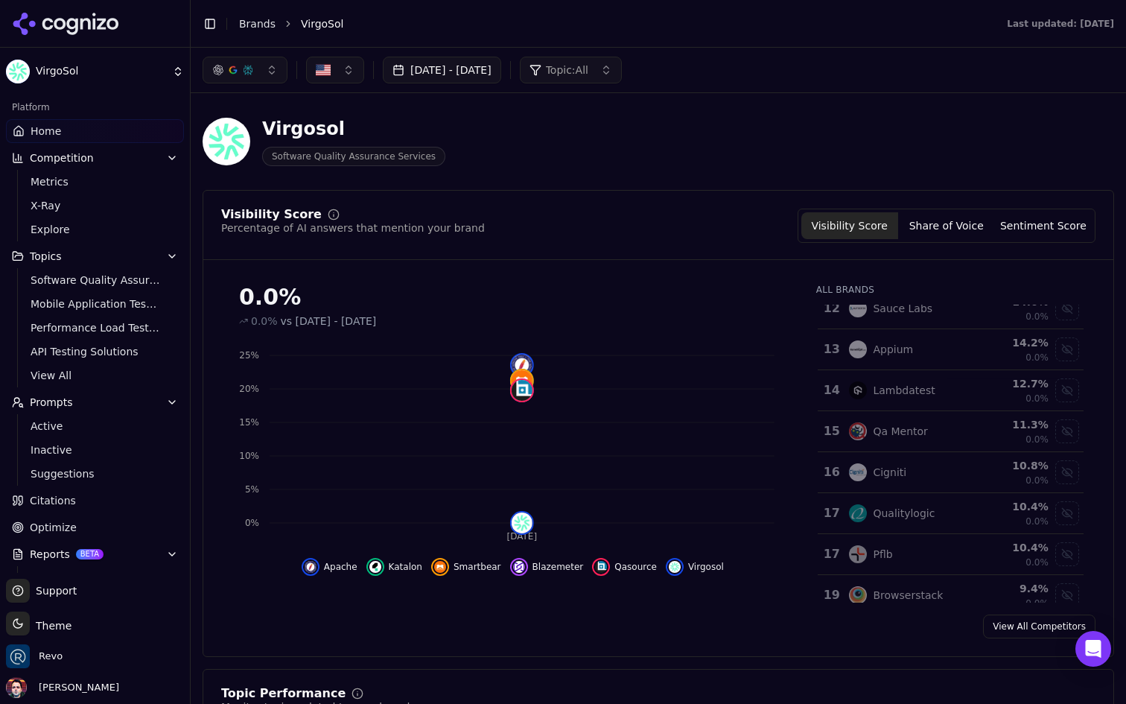
click at [952, 240] on div "Visibility Score Share of Voice Sentiment Score" at bounding box center [947, 226] width 298 height 34
click at [948, 223] on button "Share of Voice" at bounding box center [946, 225] width 97 height 27
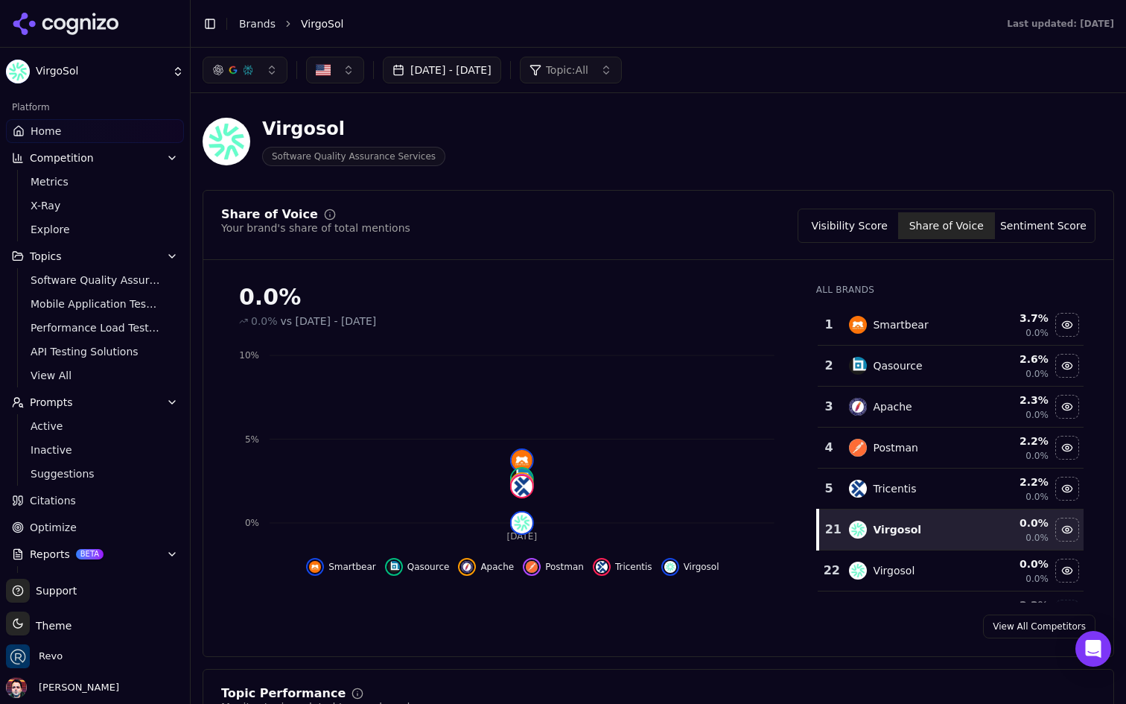
scroll to position [89, 0]
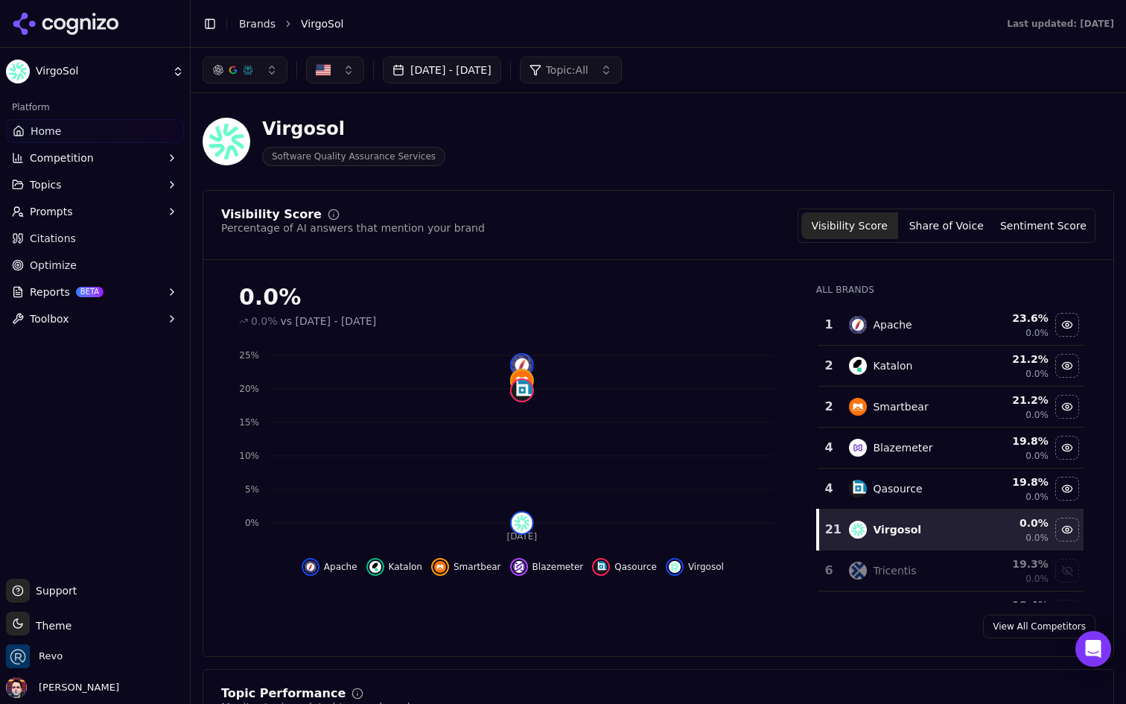
click at [956, 232] on button "Share of Voice" at bounding box center [946, 225] width 97 height 27
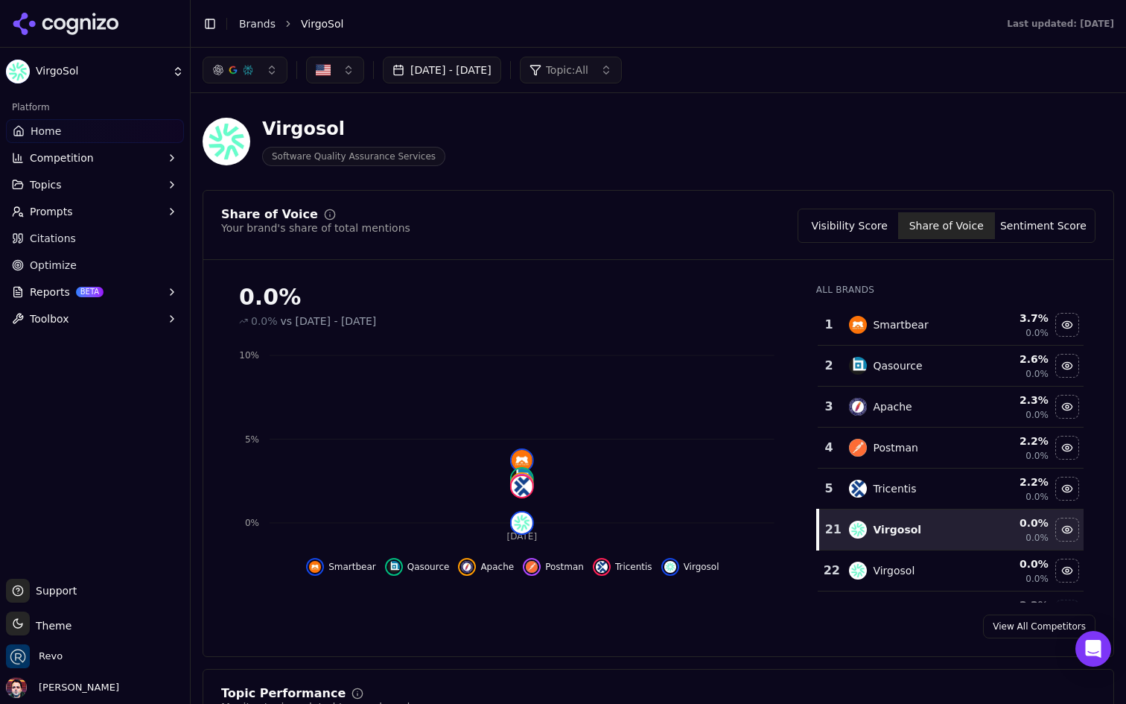
click at [1036, 214] on button "Sentiment Score" at bounding box center [1043, 225] width 97 height 27
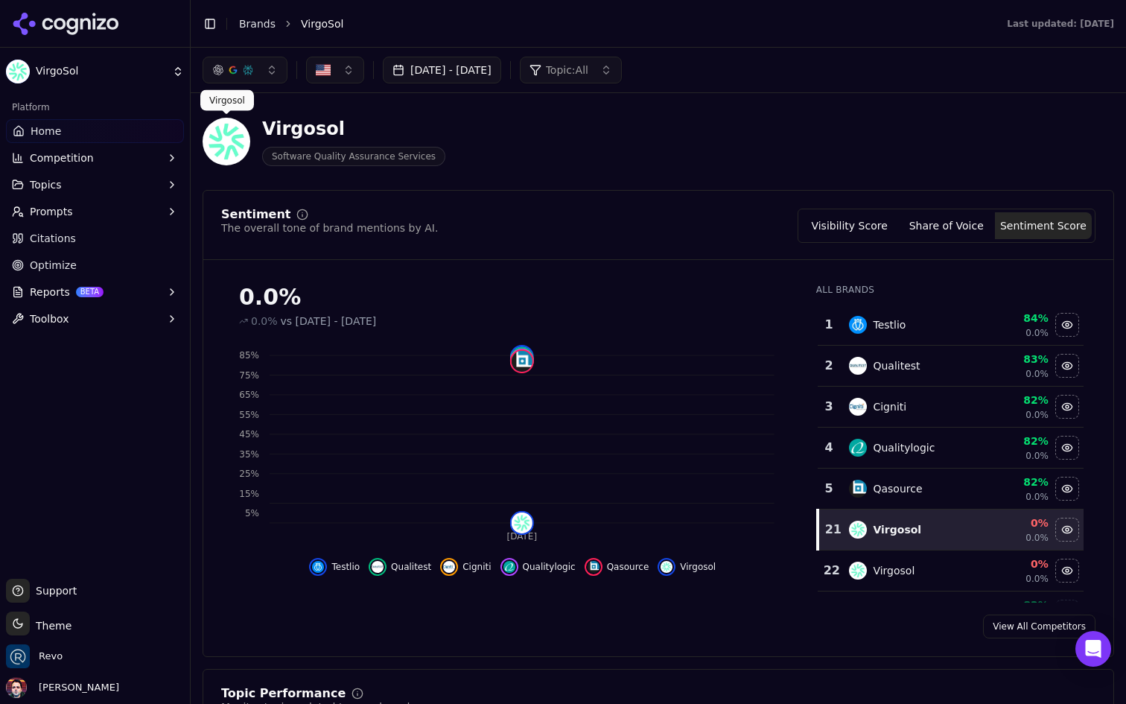
click at [121, 152] on button "Competition" at bounding box center [95, 158] width 178 height 24
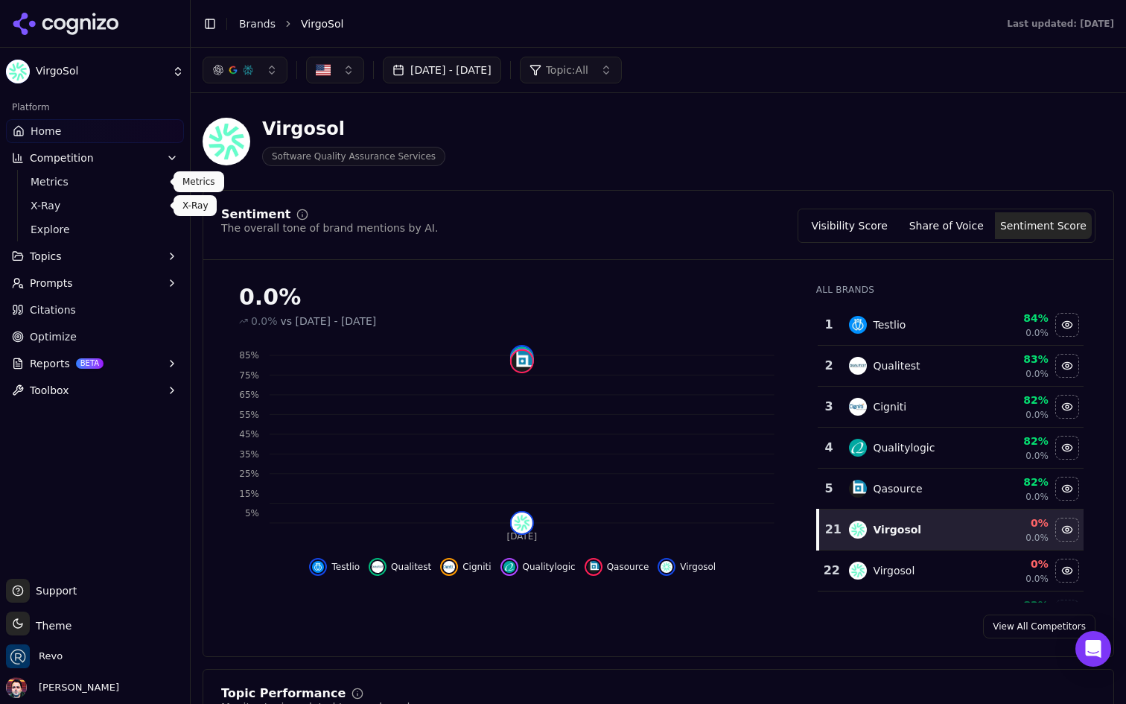
click at [103, 210] on span "X-Ray" at bounding box center [96, 205] width 130 height 15
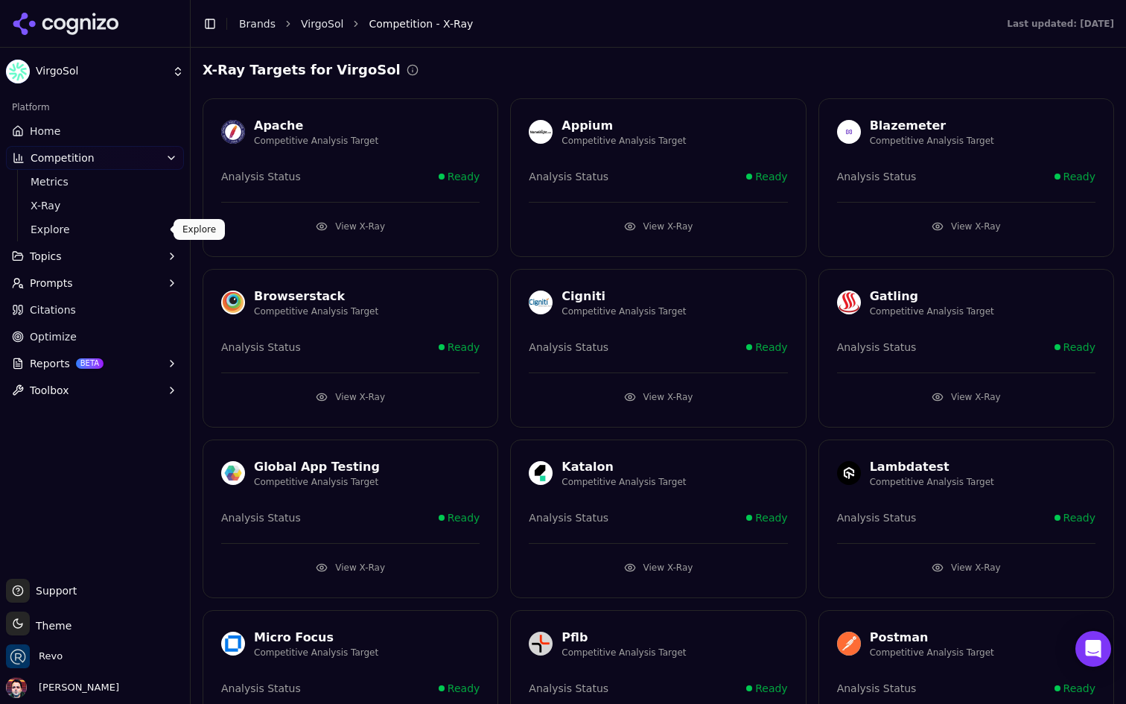
click at [97, 235] on span "Explore" at bounding box center [96, 229] width 130 height 15
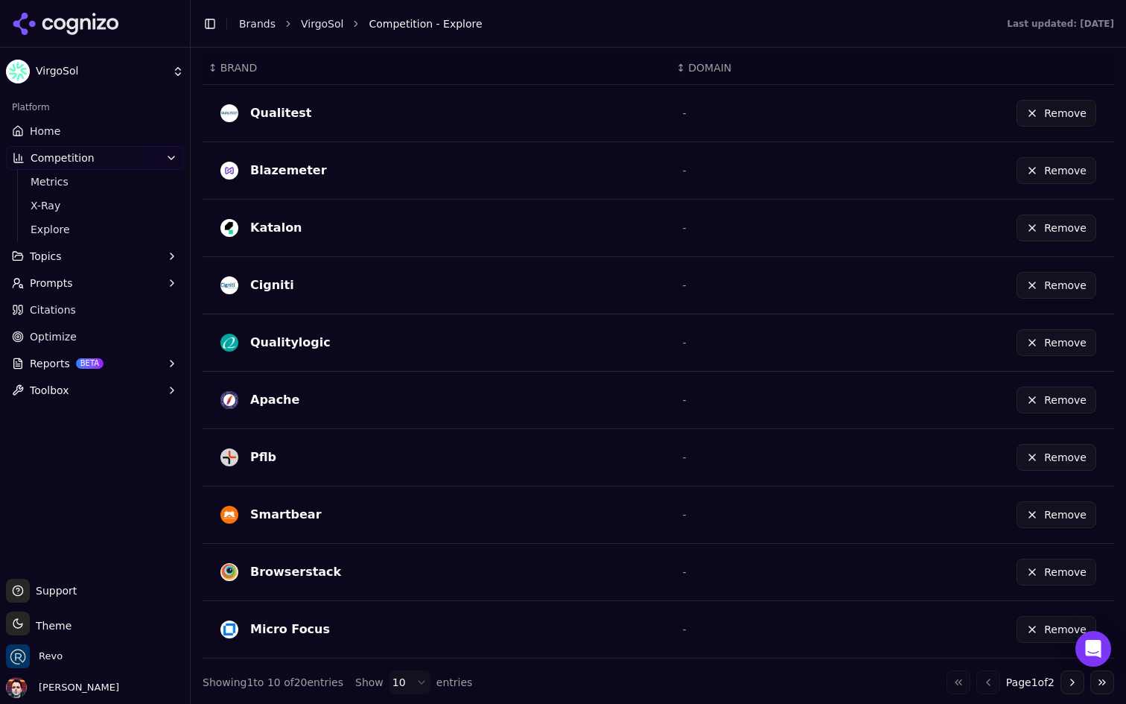
scroll to position [393, 0]
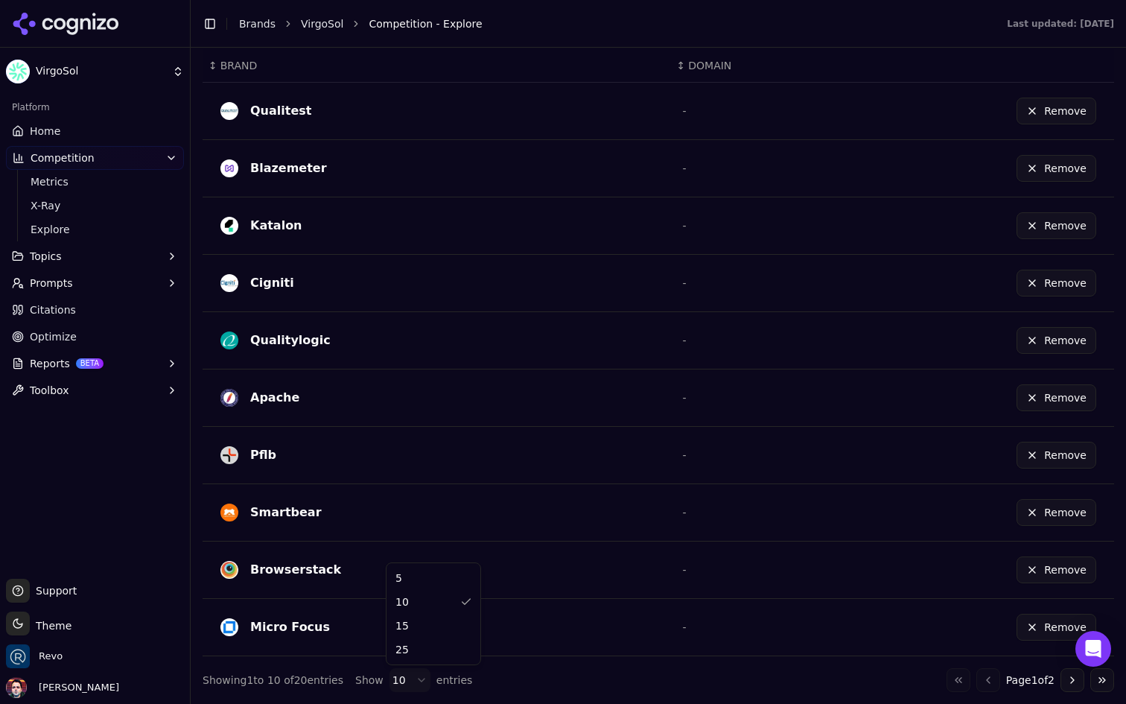
click at [406, 685] on html "VirgoSol Platform Home Competition Metrics X-Ray Explore Topics Prompts Citatio…" at bounding box center [563, 352] width 1126 height 704
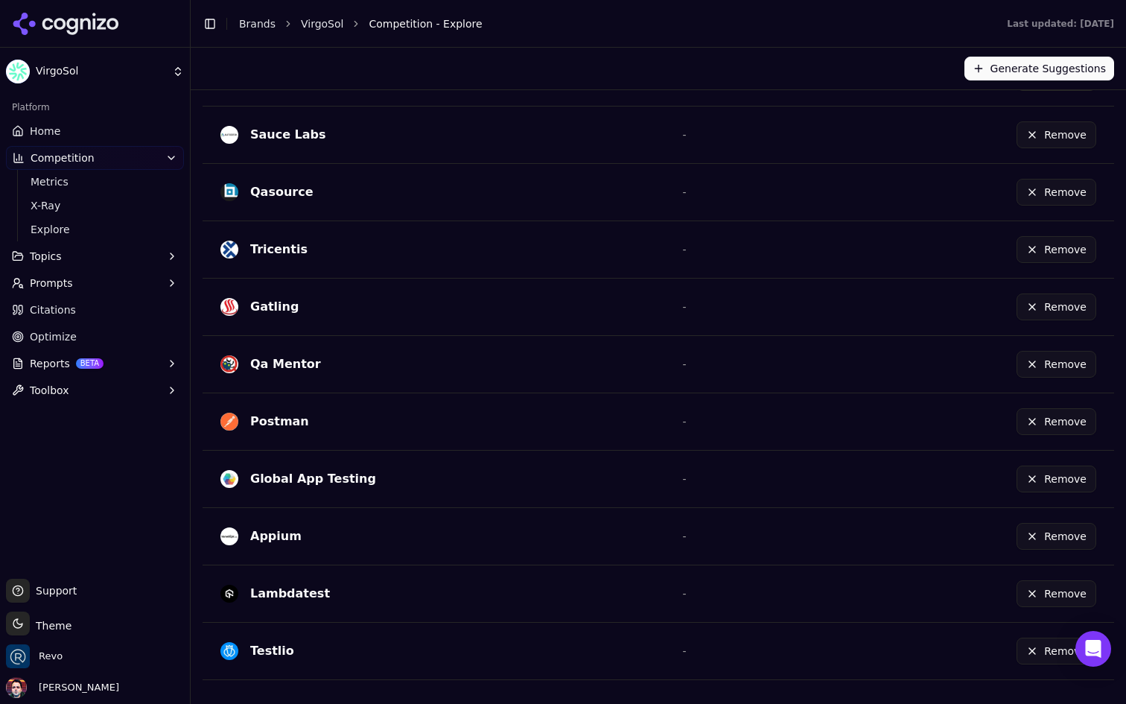
scroll to position [0, 0]
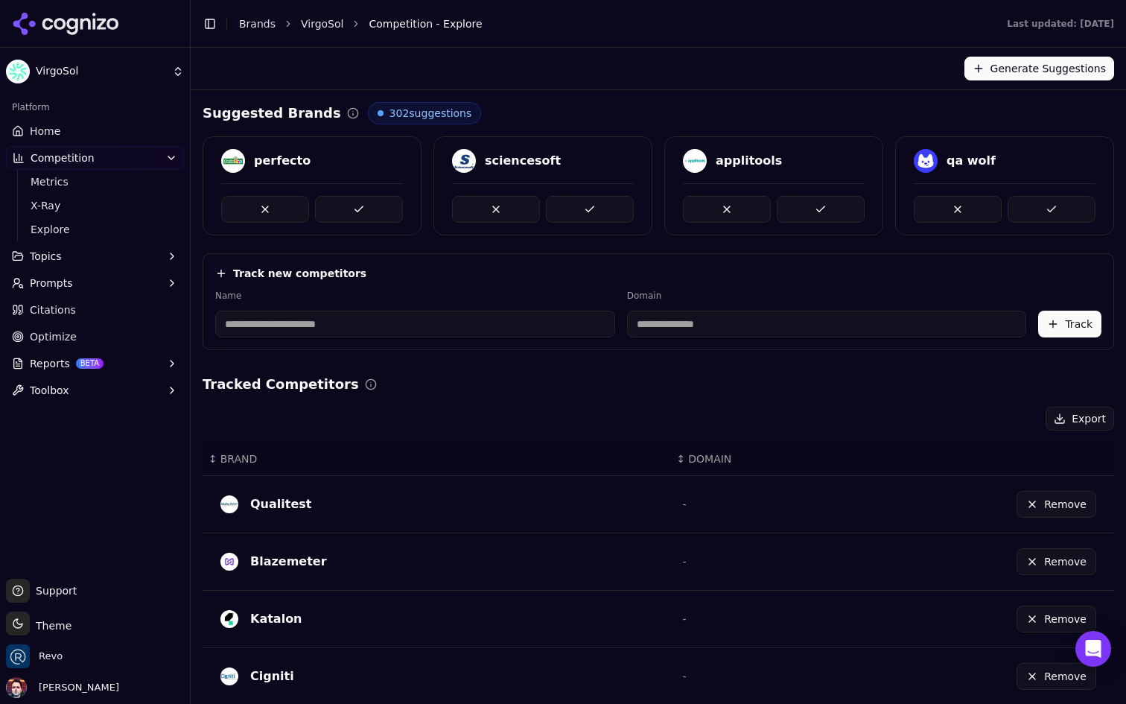
click at [133, 282] on button "Prompts" at bounding box center [95, 283] width 178 height 24
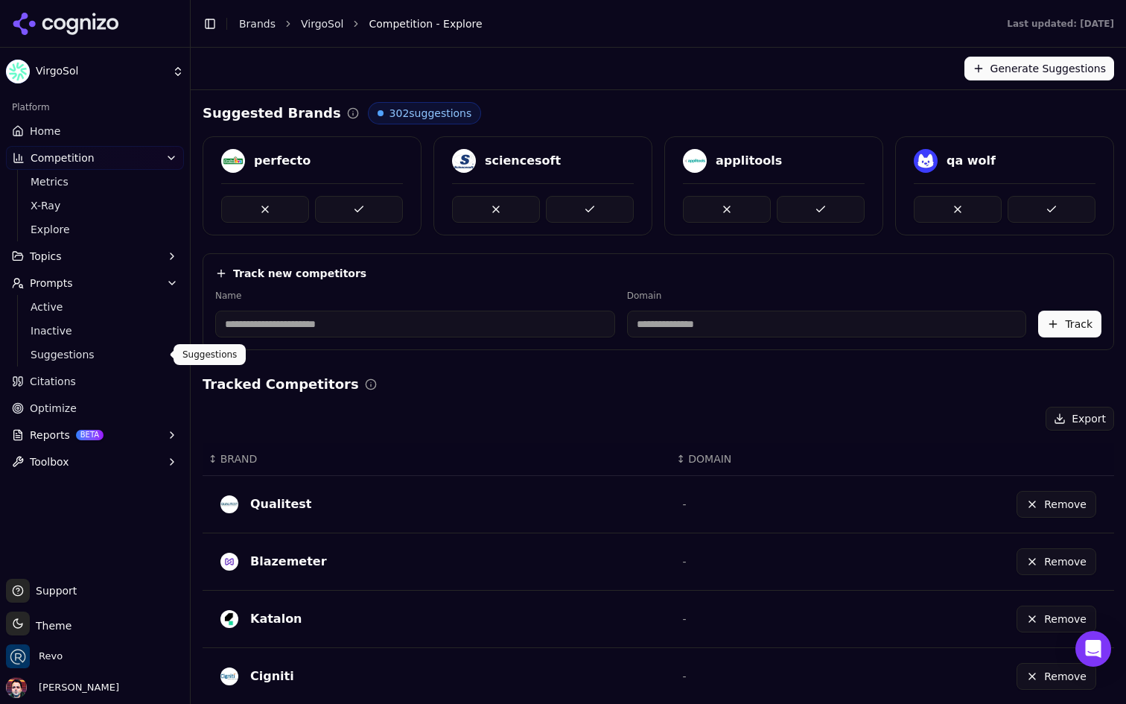
click at [106, 349] on span "Suggestions" at bounding box center [96, 354] width 130 height 15
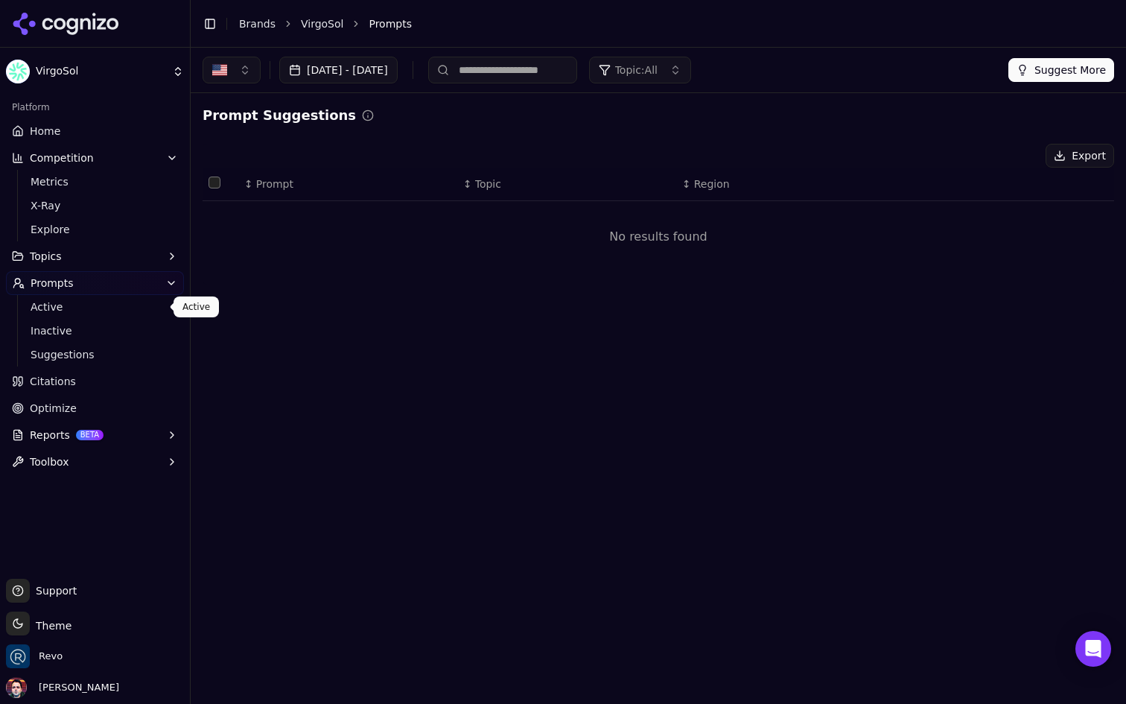
click at [115, 310] on span "Active" at bounding box center [96, 306] width 130 height 15
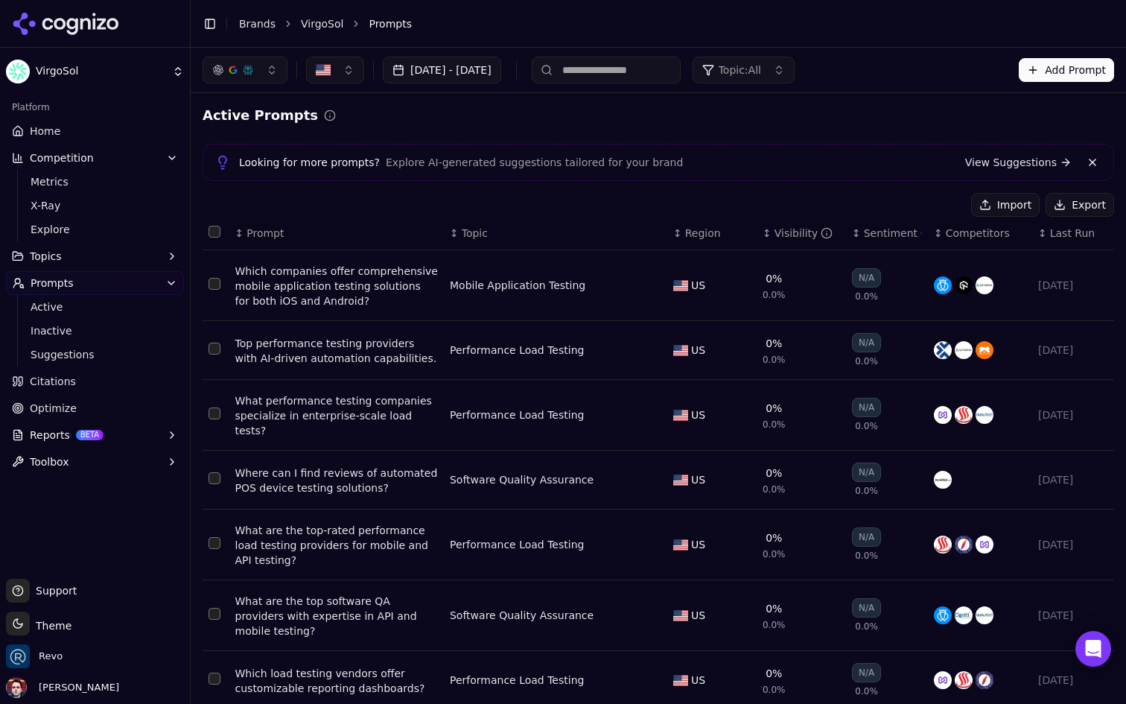
click at [356, 286] on div "Which companies offer comprehensive mobile application testing solutions for bo…" at bounding box center [336, 286] width 203 height 45
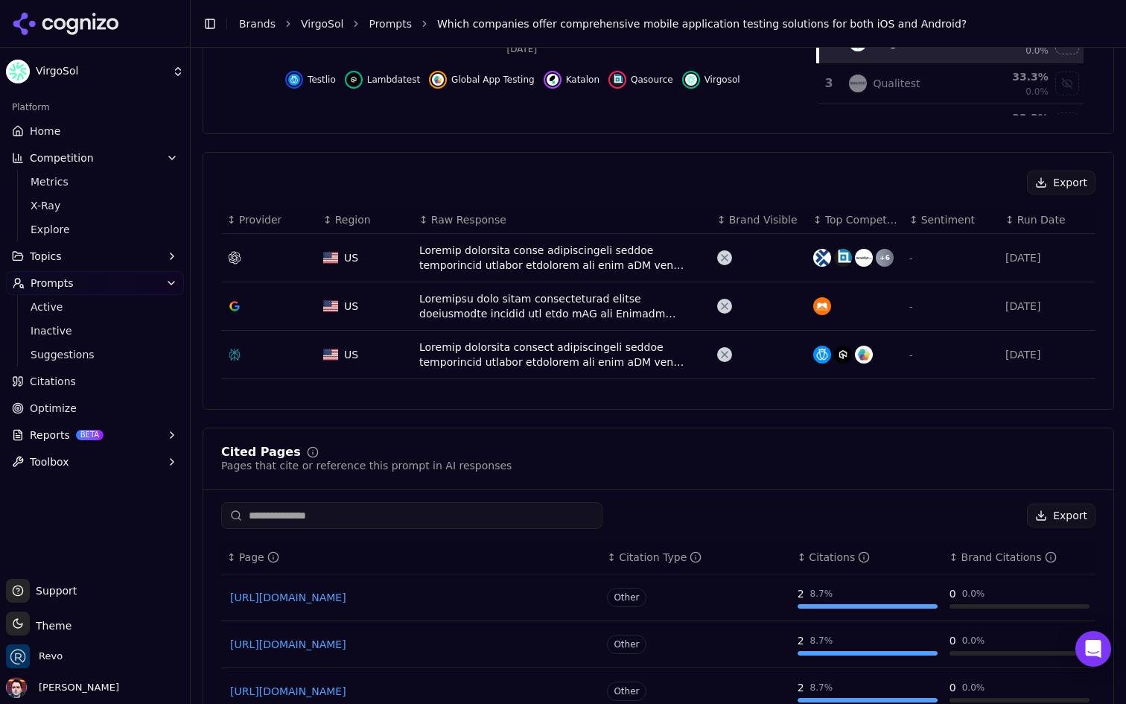
scroll to position [481, 0]
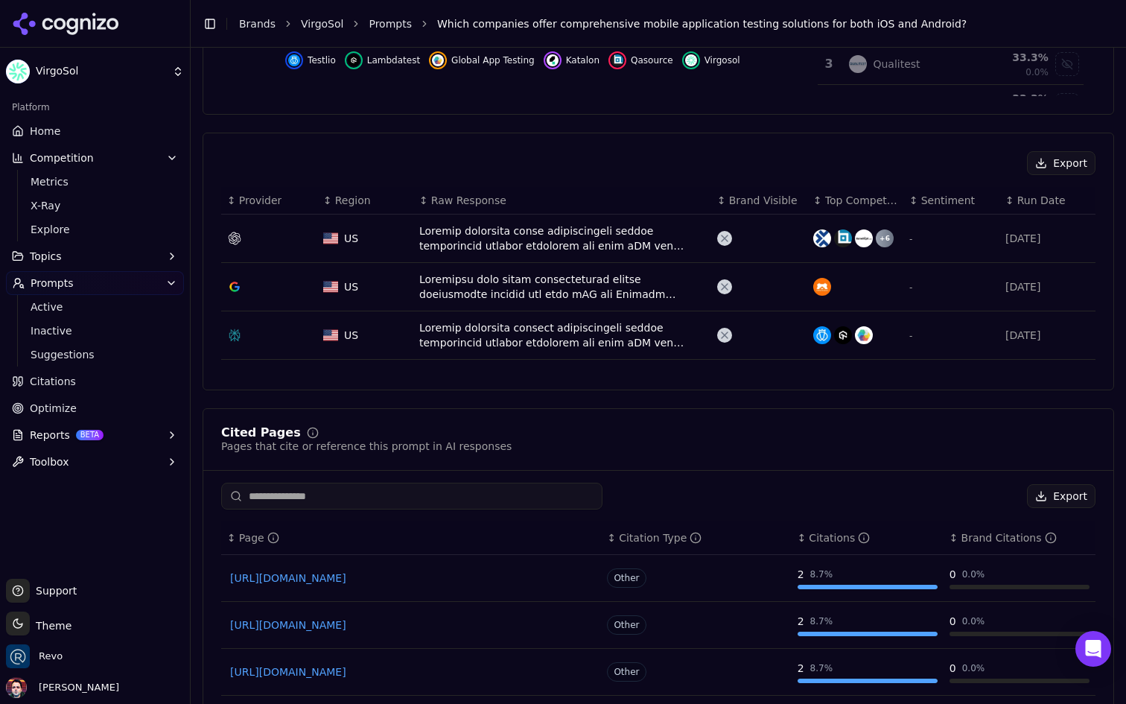
click at [574, 223] on div "Data table" at bounding box center [562, 238] width 286 height 30
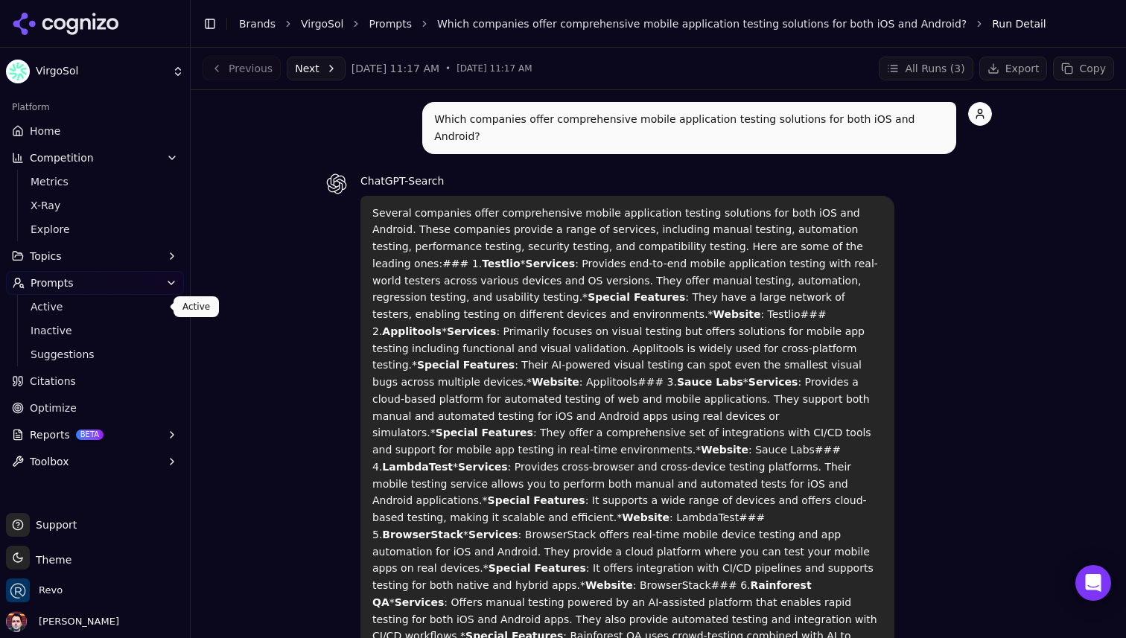
click at [98, 308] on span "Active" at bounding box center [96, 306] width 130 height 15
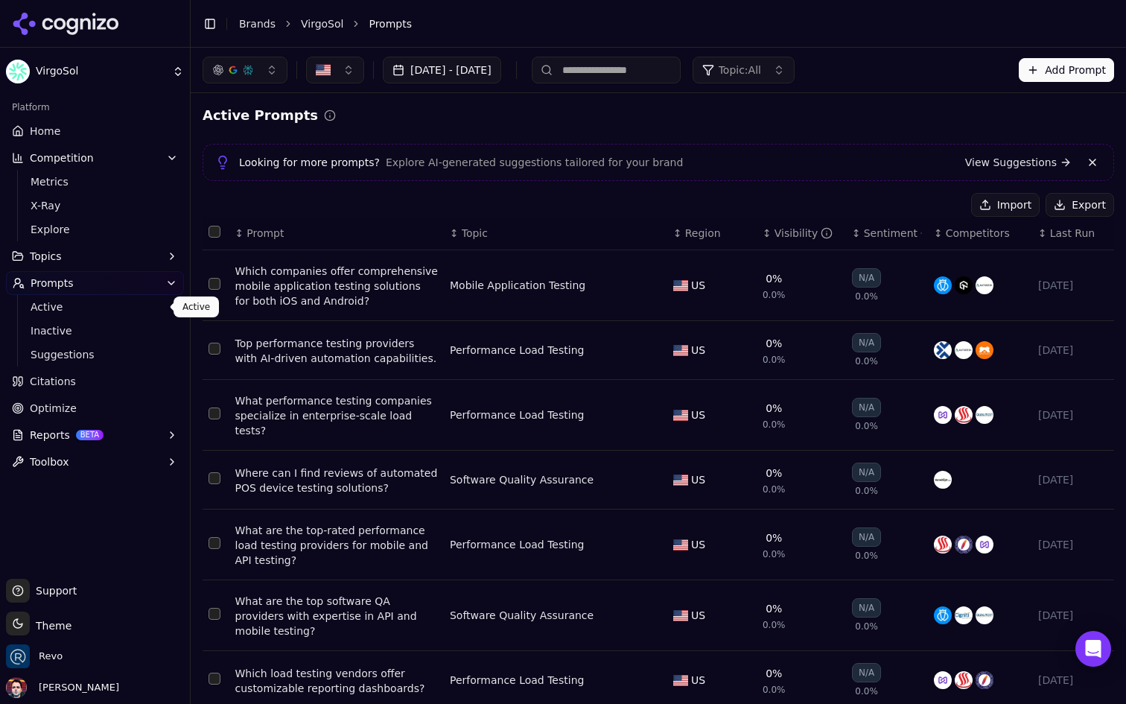
click at [609, 127] on div "Active Prompts Looking for more prompts? Explore AI-generated suggestions tailo…" at bounding box center [658, 525] width 911 height 841
click at [669, 63] on input at bounding box center [606, 70] width 149 height 27
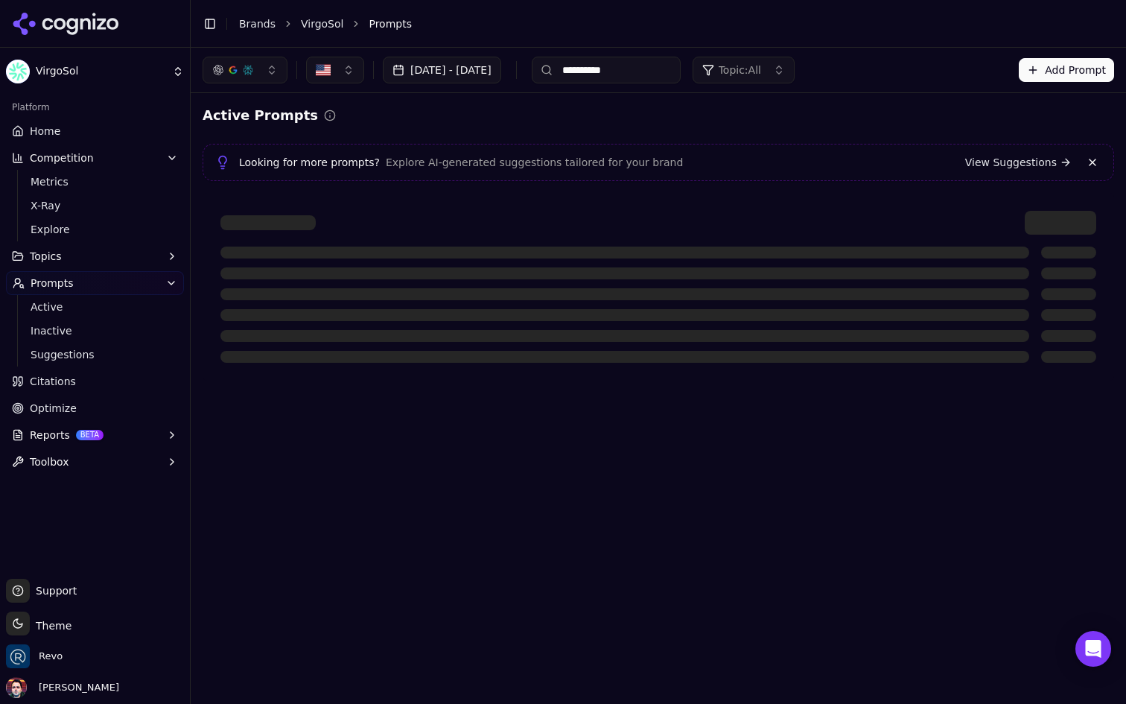
click at [618, 72] on input "**********" at bounding box center [606, 70] width 149 height 27
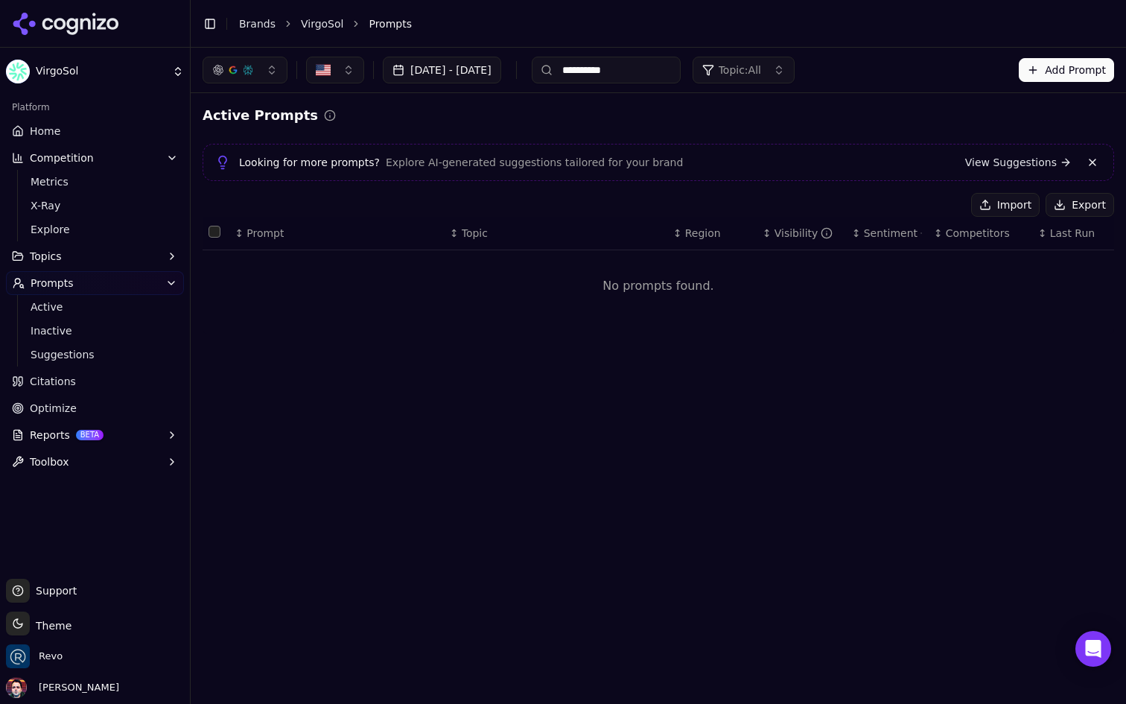
click at [618, 72] on input "**********" at bounding box center [606, 70] width 149 height 27
type input "*********"
click at [669, 73] on input "*********" at bounding box center [606, 70] width 149 height 27
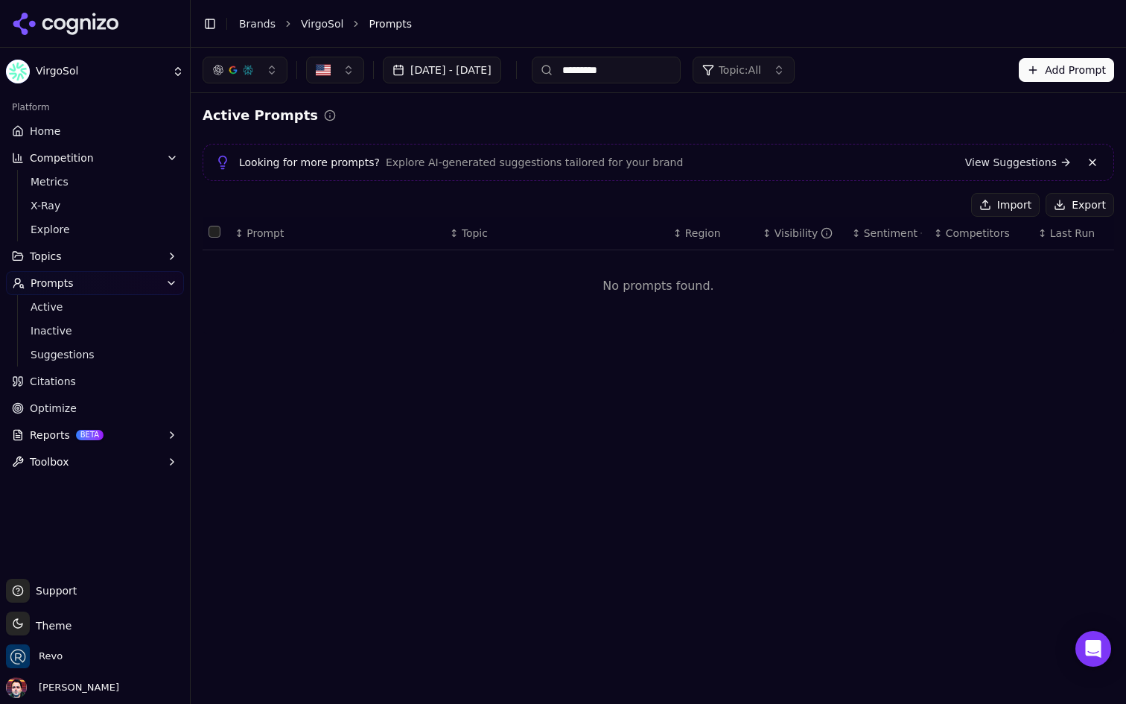
click at [669, 73] on input "*********" at bounding box center [606, 70] width 149 height 27
click at [547, 112] on div "Active Prompts" at bounding box center [658, 115] width 911 height 21
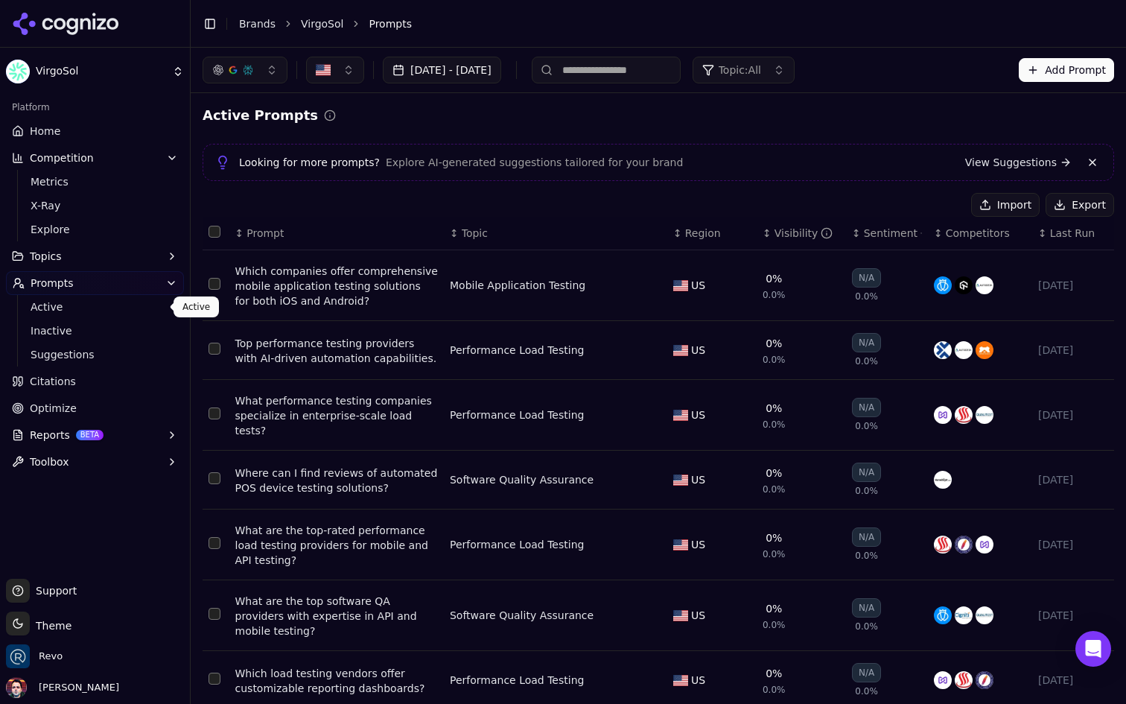
click at [121, 311] on span "Active" at bounding box center [96, 306] width 130 height 15
click at [369, 275] on div "Which companies offer comprehensive mobile application testing solutions for bo…" at bounding box center [336, 286] width 203 height 45
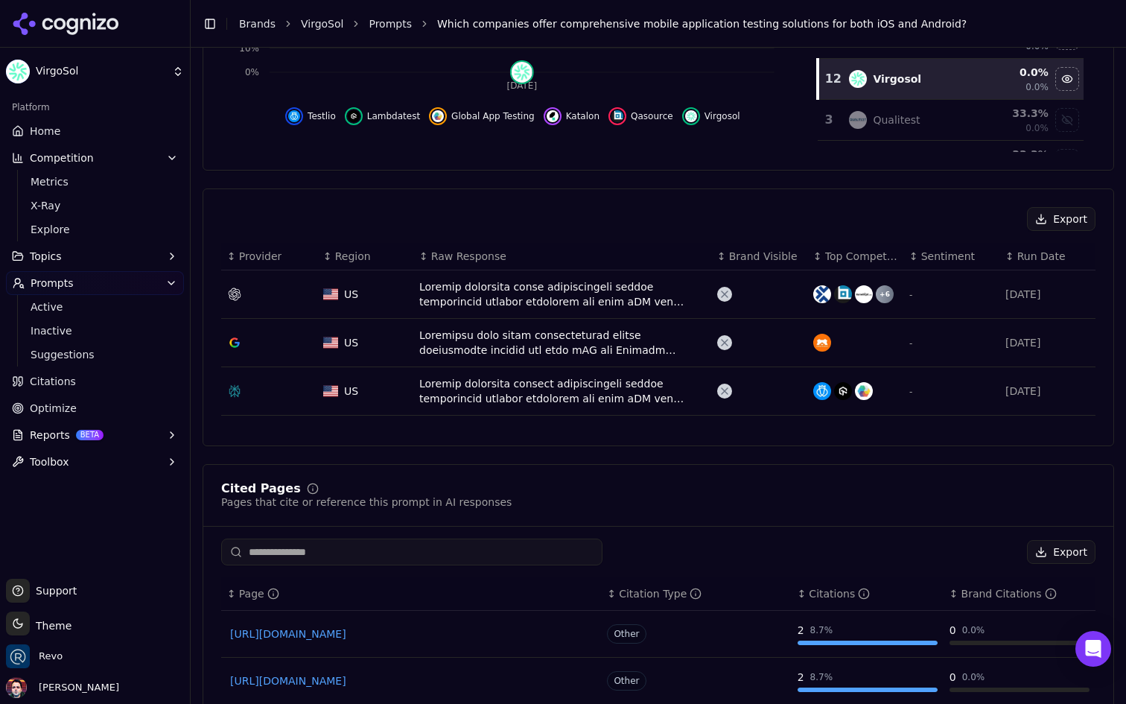
scroll to position [847, 0]
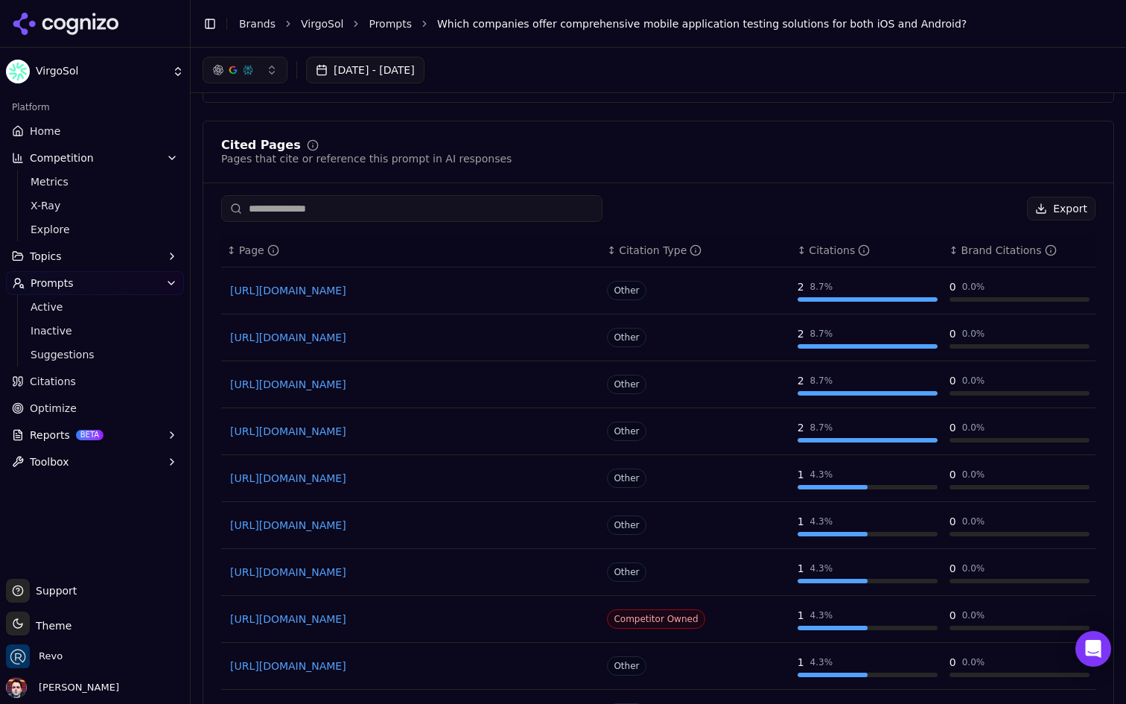
click at [491, 195] on input at bounding box center [411, 208] width 381 height 27
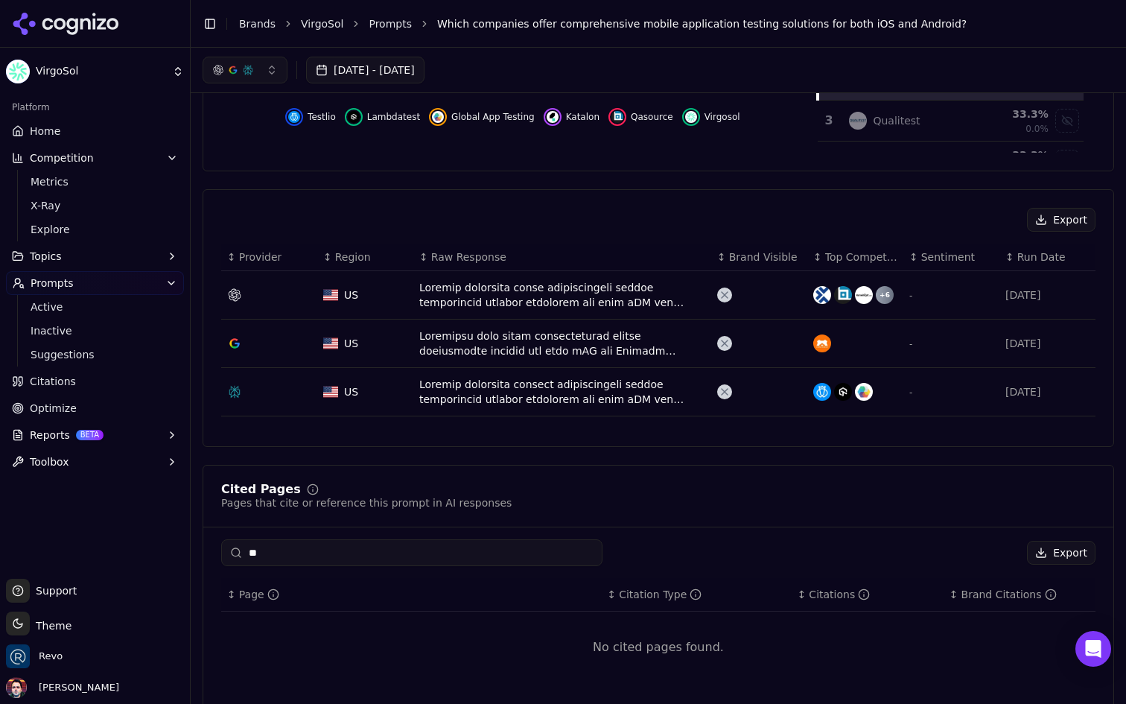
type input "*"
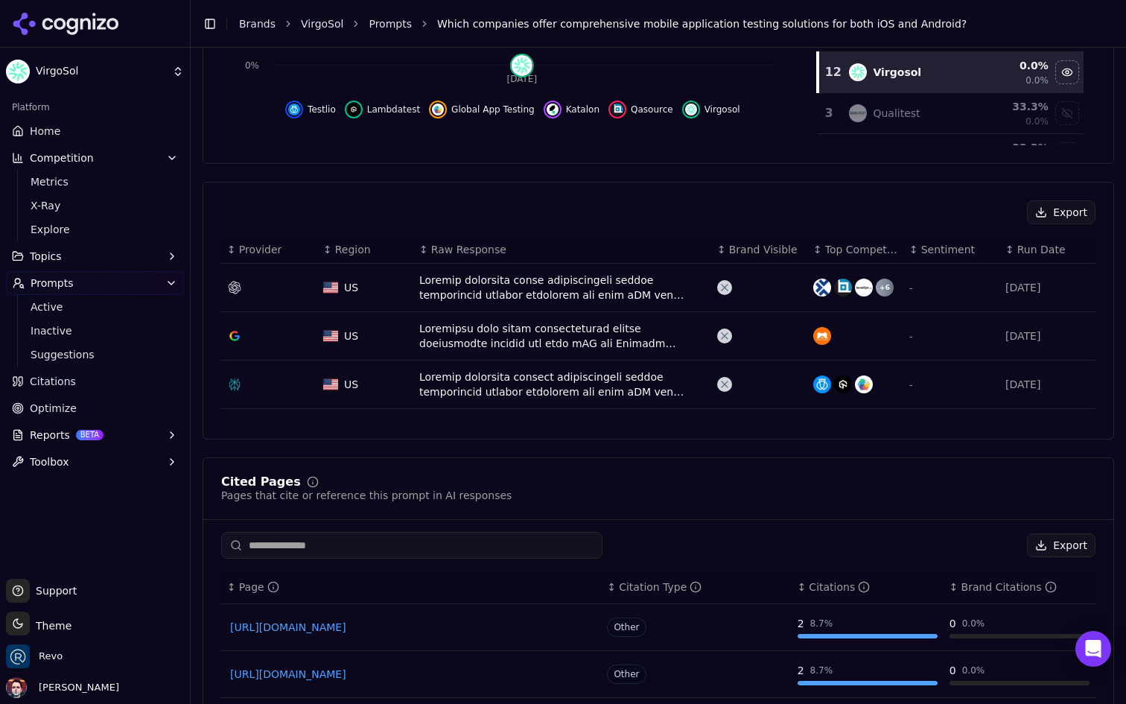
scroll to position [460, 0]
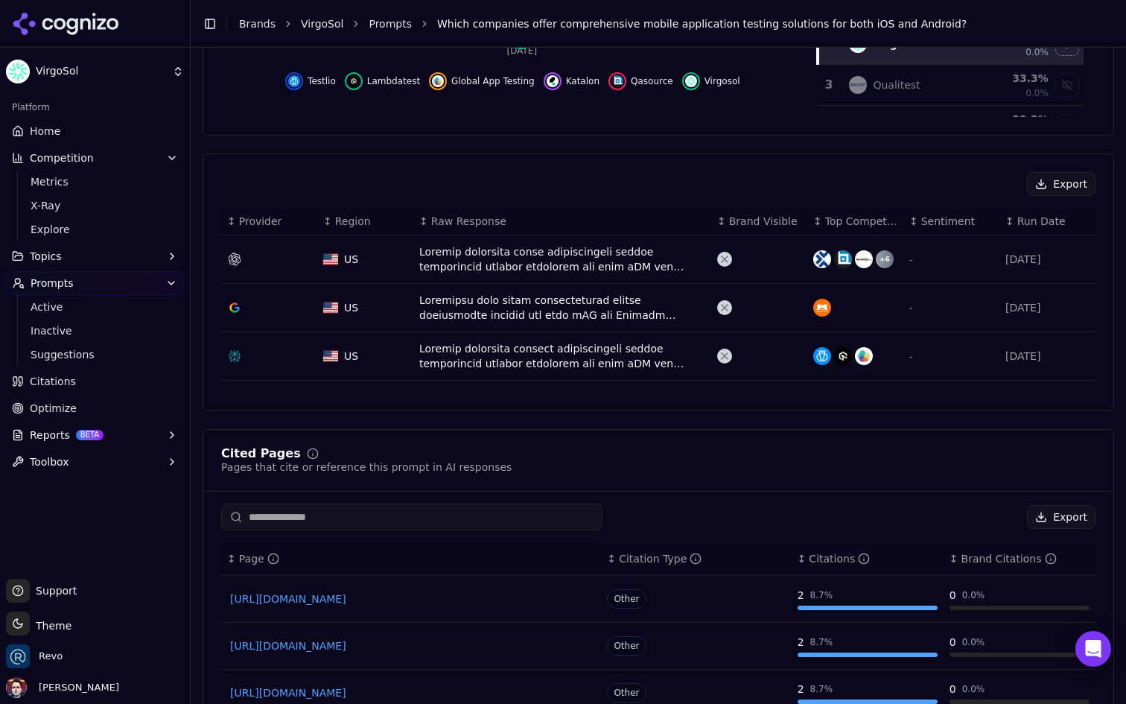
click at [588, 341] on div "Data table" at bounding box center [562, 356] width 286 height 30
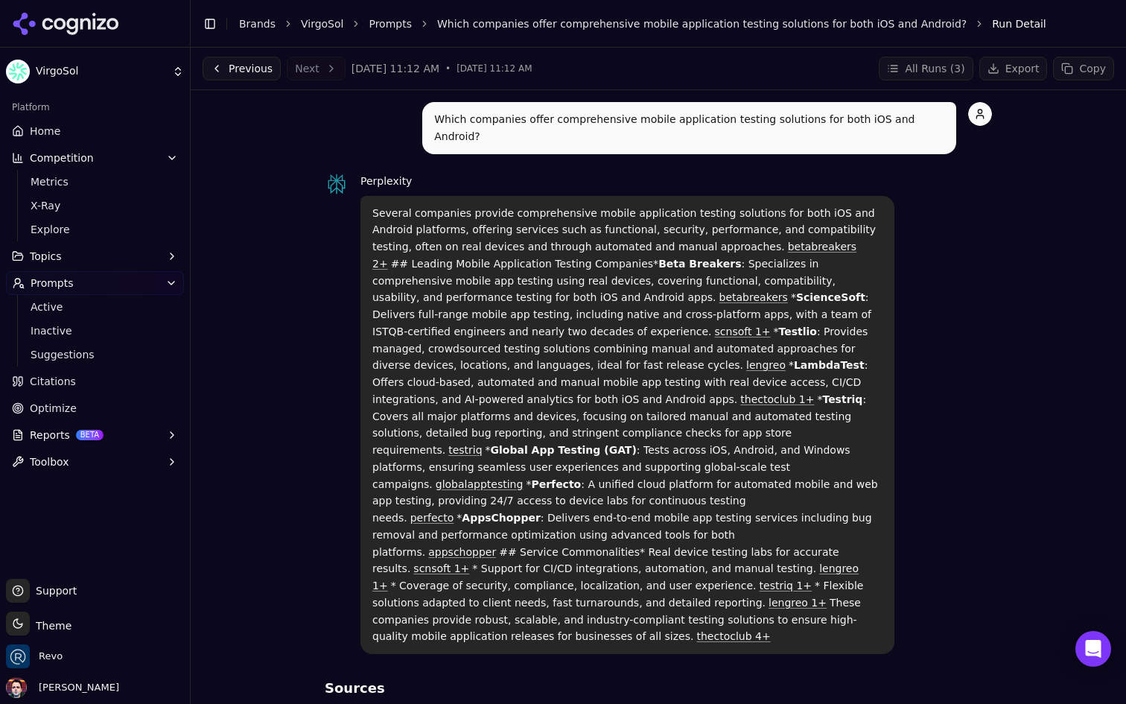
click at [113, 379] on link "Citations" at bounding box center [95, 381] width 178 height 24
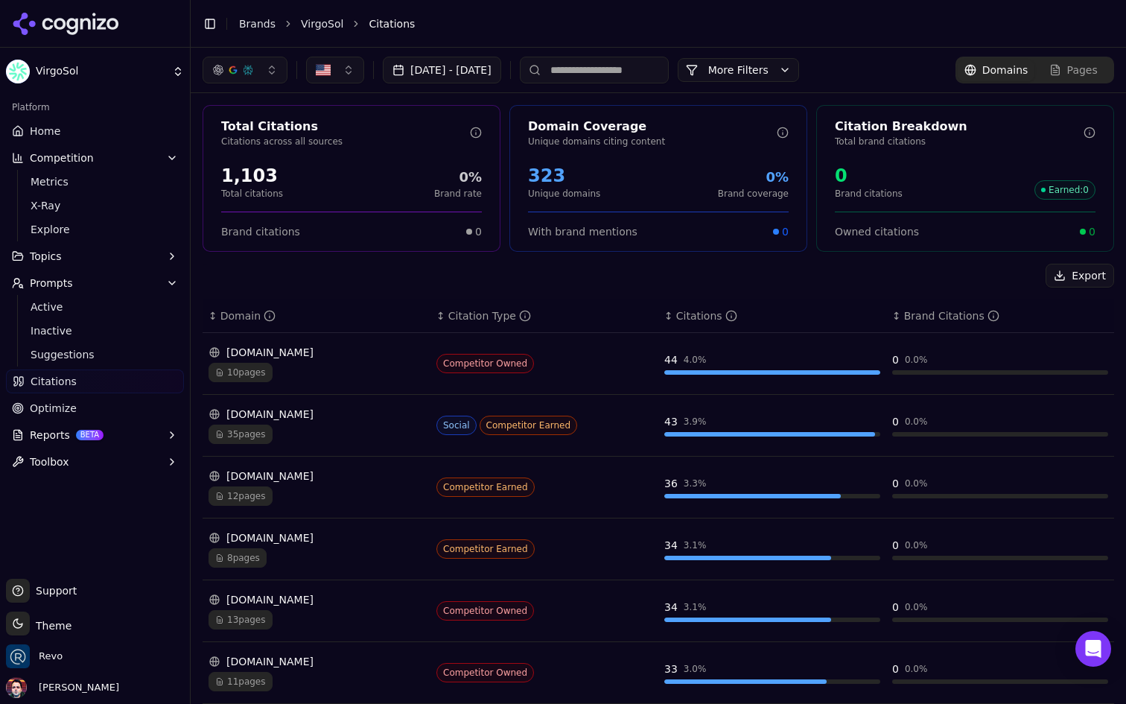
click at [664, 69] on input at bounding box center [594, 70] width 149 height 27
type input "*******"
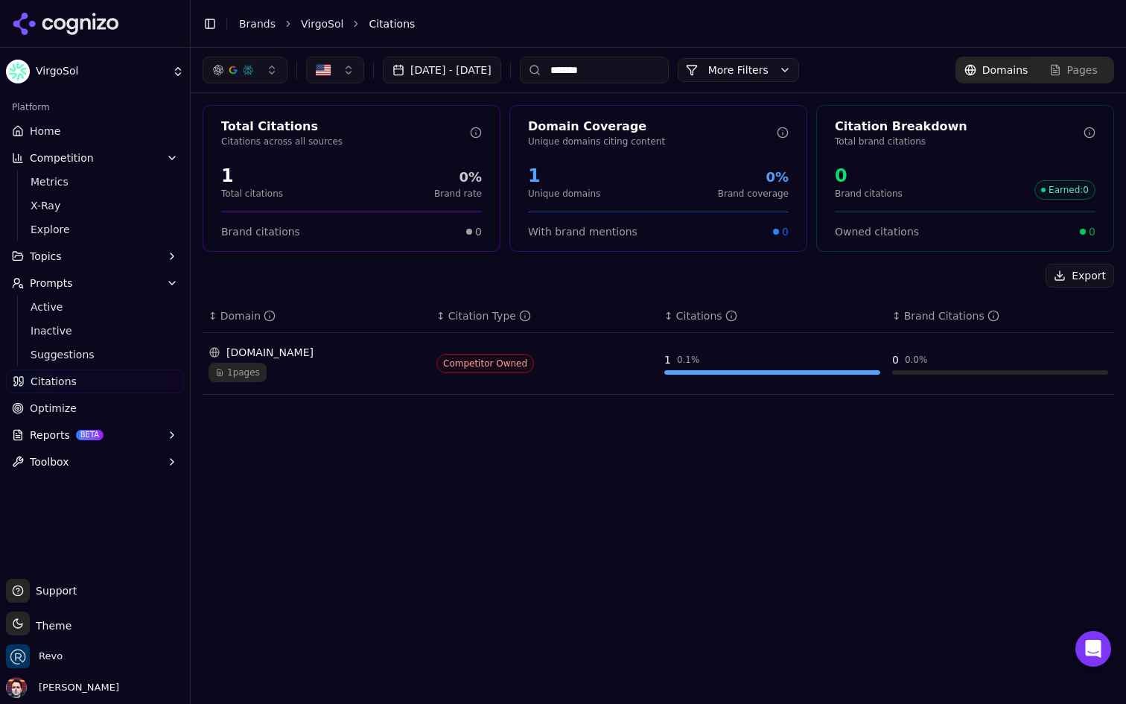
click at [372, 348] on div "katalon.com" at bounding box center [317, 352] width 216 height 15
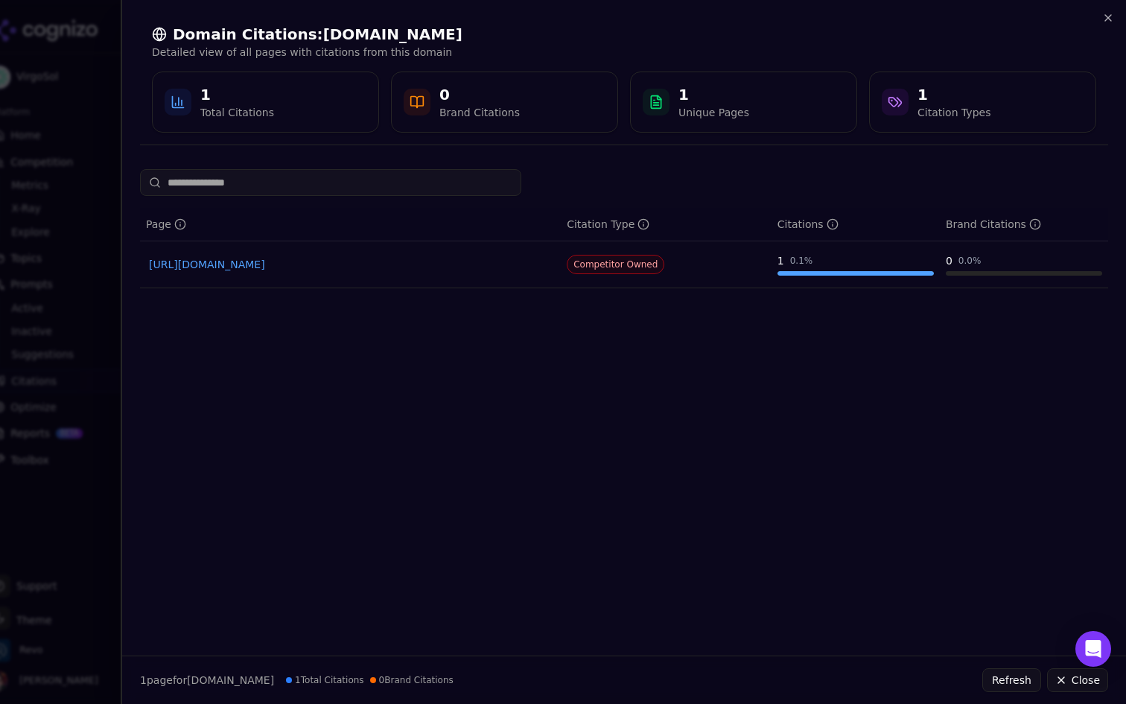
click at [397, 268] on link "https://katalon.com/resources-center/blog/mobile-testing-tools" at bounding box center [350, 264] width 403 height 15
click at [45, 272] on div at bounding box center [563, 352] width 1126 height 704
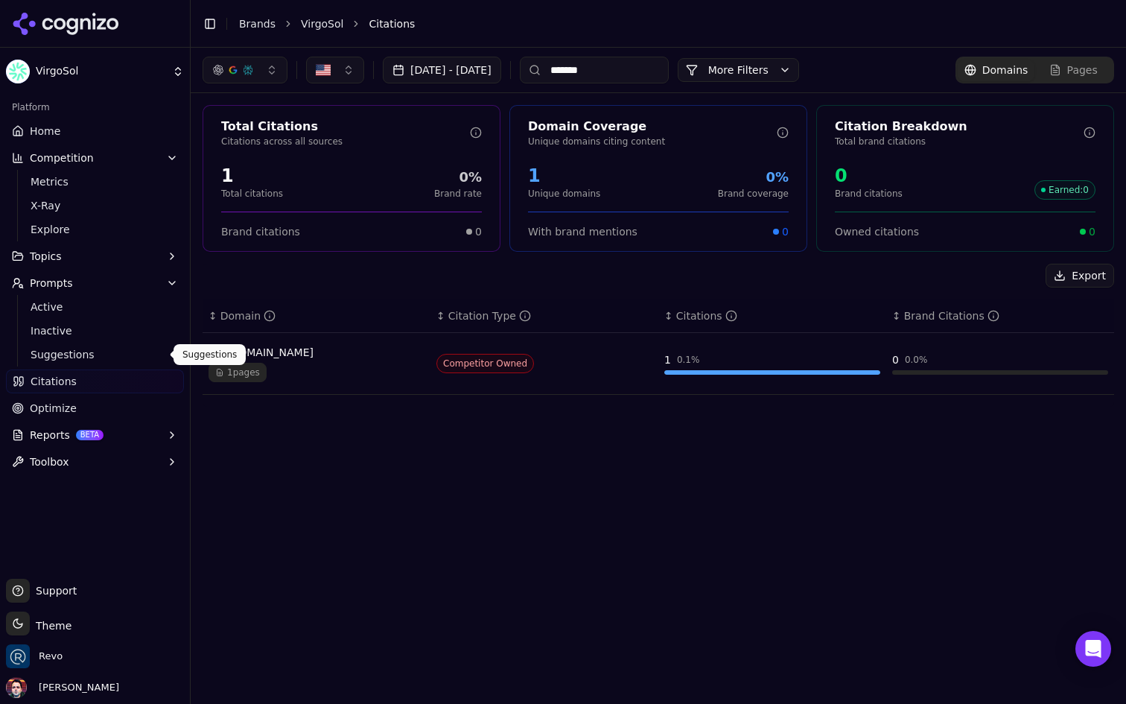
click at [83, 360] on span "Suggestions" at bounding box center [96, 354] width 130 height 15
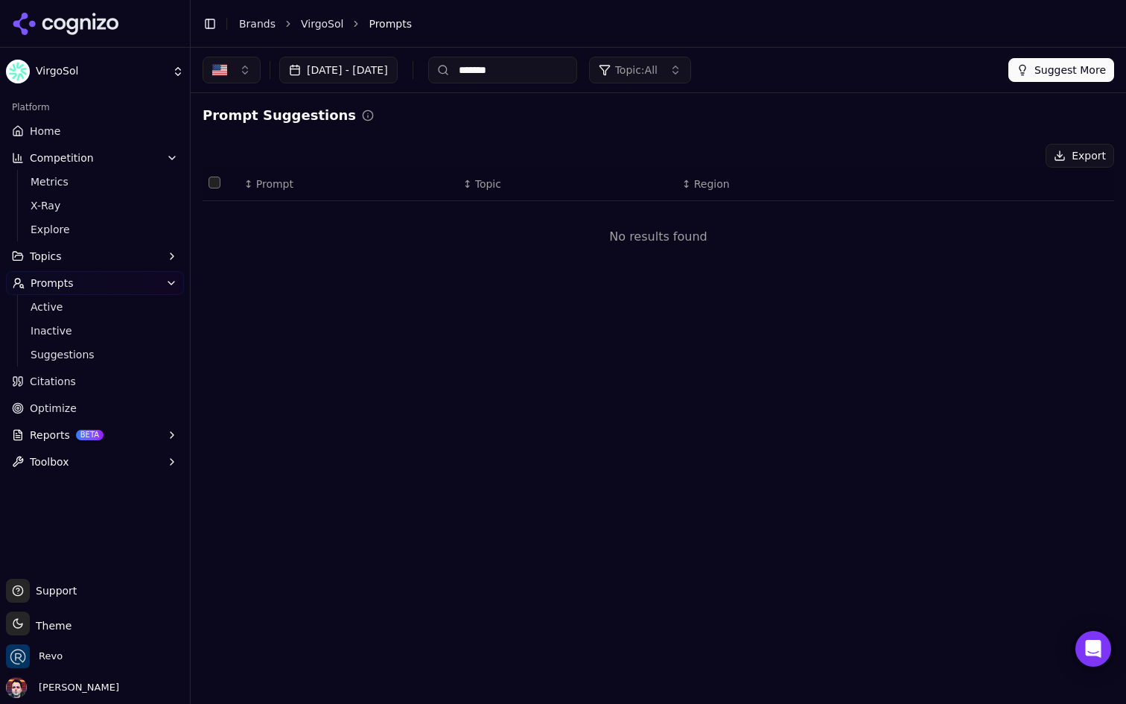
click at [556, 72] on input "*******" at bounding box center [502, 70] width 149 height 27
click at [541, 109] on div "Prompt Suggestions" at bounding box center [658, 115] width 911 height 21
click at [1037, 66] on button "Suggest More" at bounding box center [1061, 70] width 106 height 24
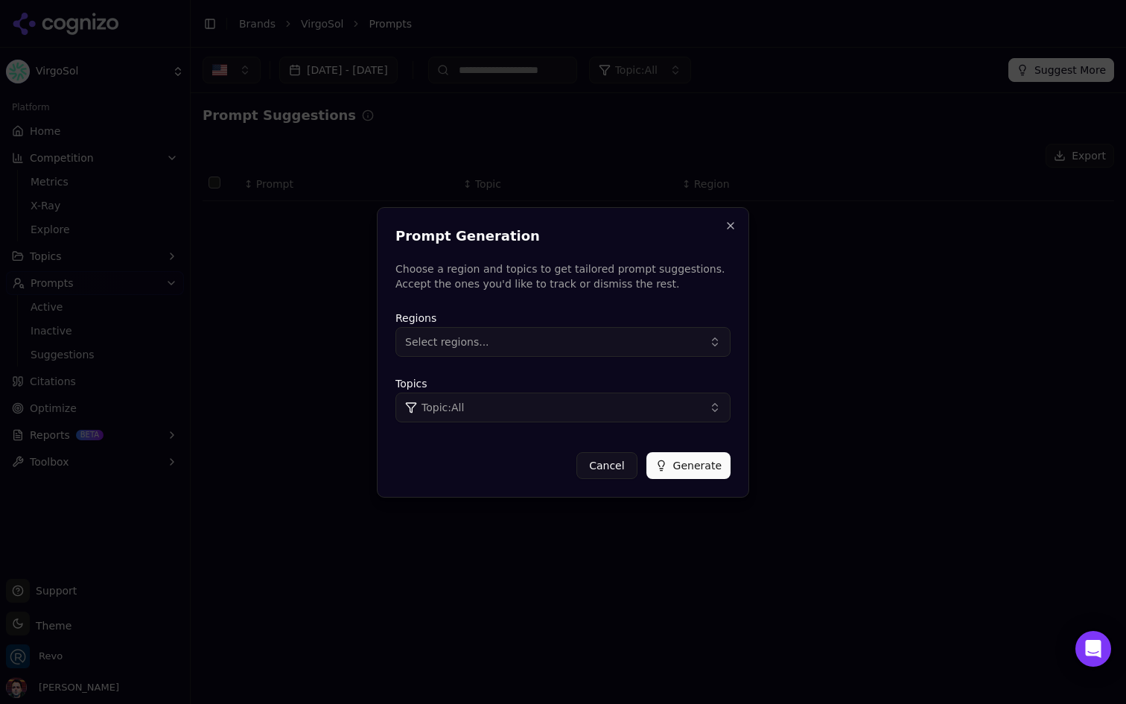
click at [564, 348] on button "Select regions..." at bounding box center [562, 342] width 335 height 30
click at [523, 395] on div "United States" at bounding box center [499, 402] width 201 height 24
click at [662, 378] on div "Topics Topic: All" at bounding box center [562, 399] width 335 height 48
click at [627, 399] on button "Topic: All" at bounding box center [562, 407] width 335 height 30
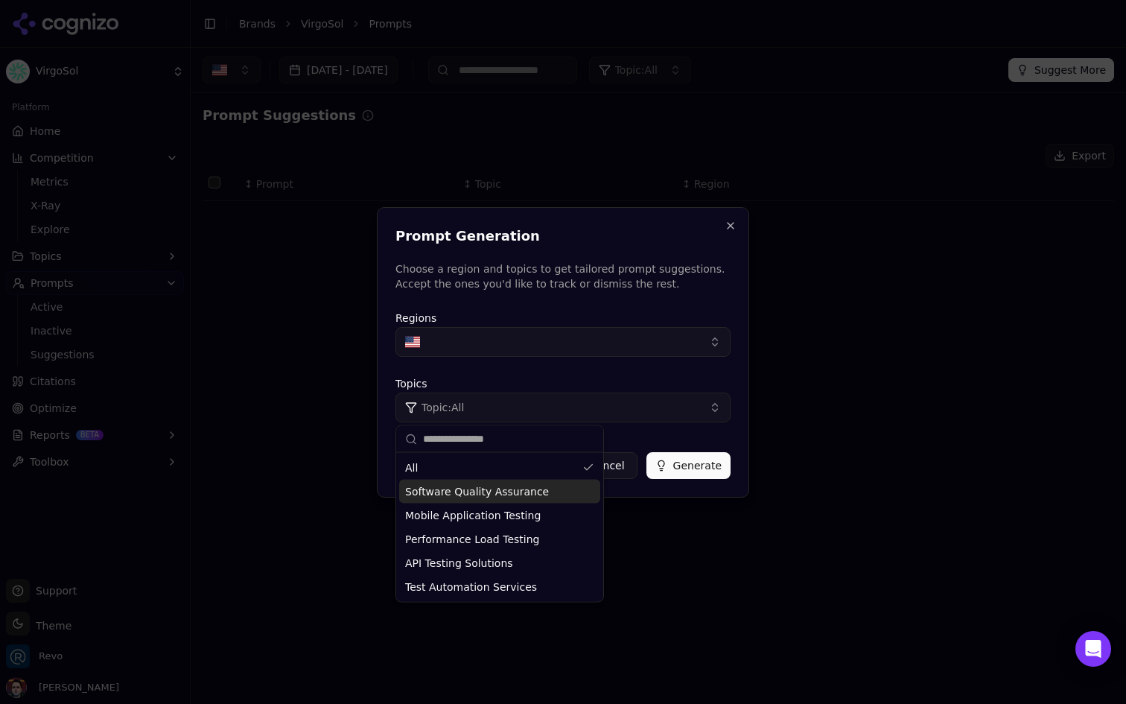
click at [518, 487] on span "Software Quality Assurance" at bounding box center [477, 491] width 144 height 15
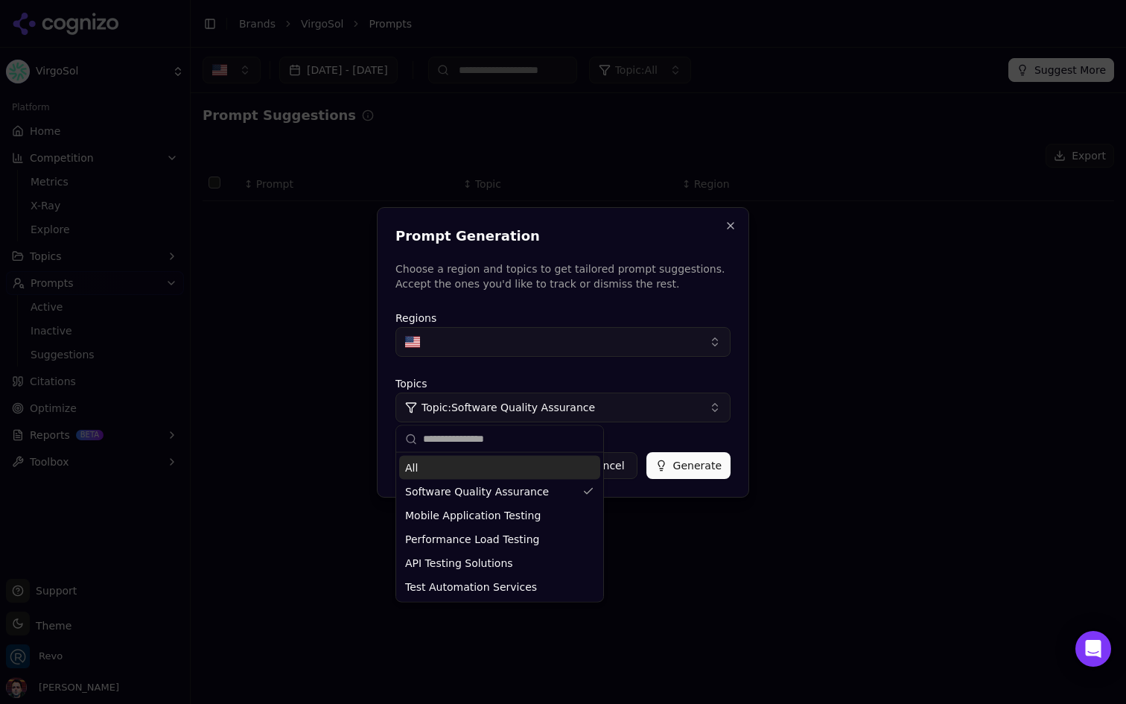
click at [685, 462] on button "Generate" at bounding box center [688, 465] width 84 height 27
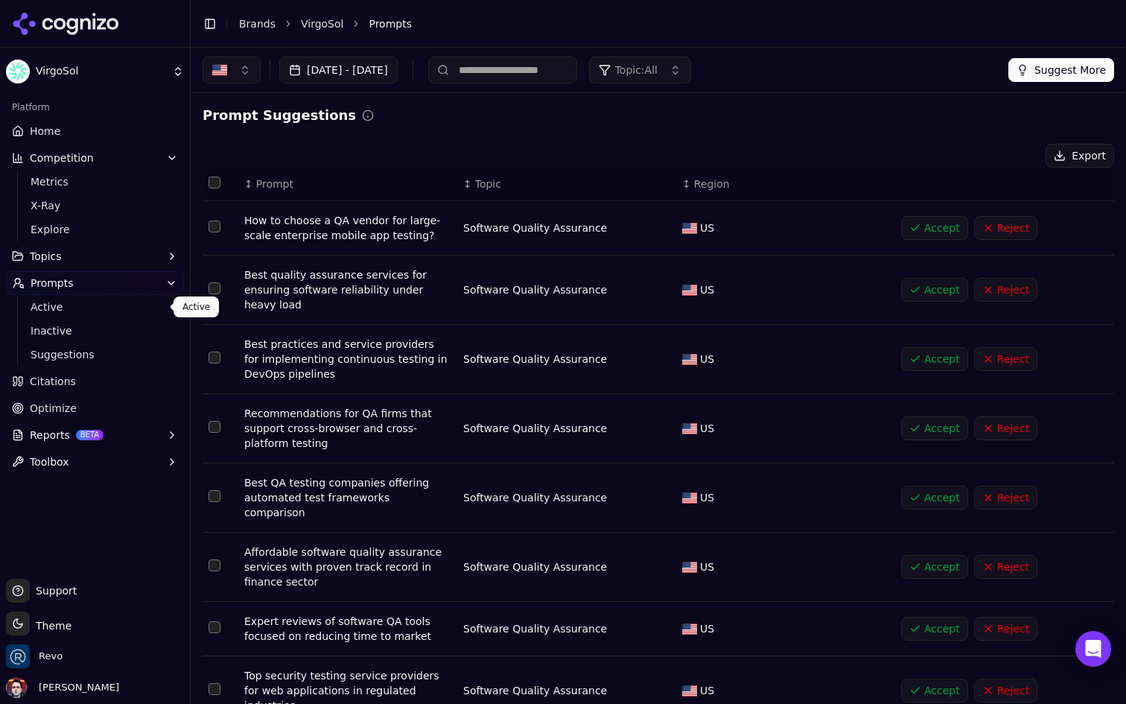
click at [112, 305] on span "Active" at bounding box center [96, 306] width 130 height 15
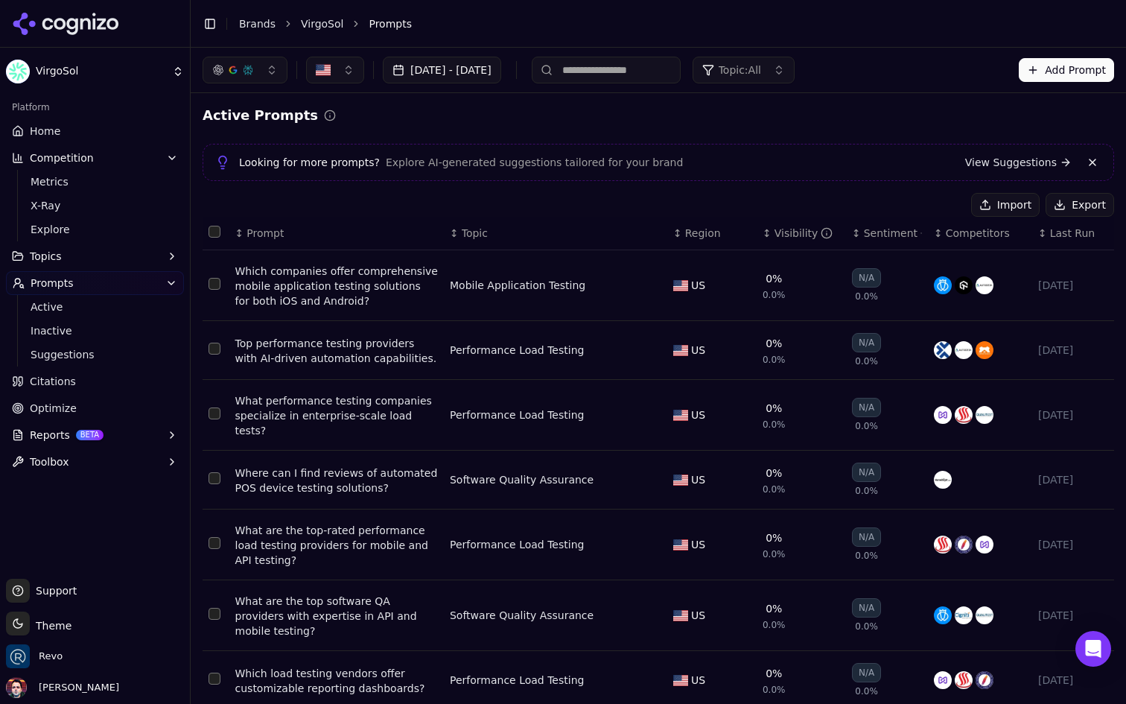
click at [1062, 69] on button "Add Prompt" at bounding box center [1066, 70] width 95 height 24
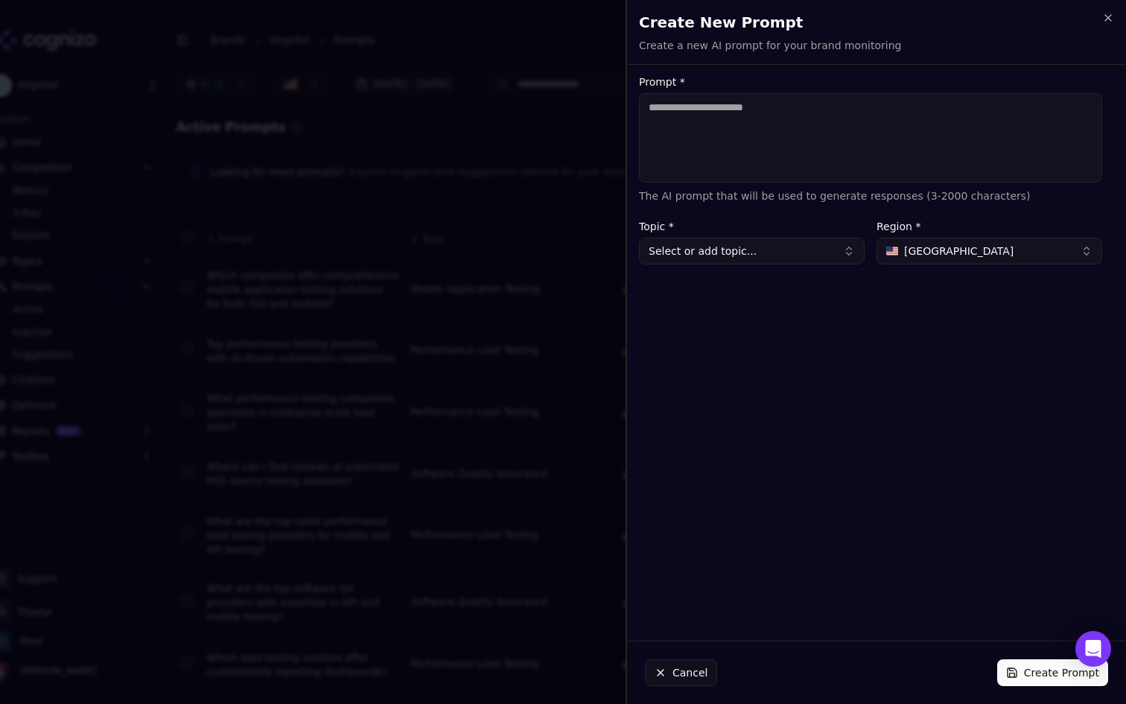
click at [812, 147] on textarea "Prompt *" at bounding box center [870, 137] width 463 height 89
type textarea "**********"
click at [789, 252] on button "Select or add topic..." at bounding box center [752, 251] width 226 height 27
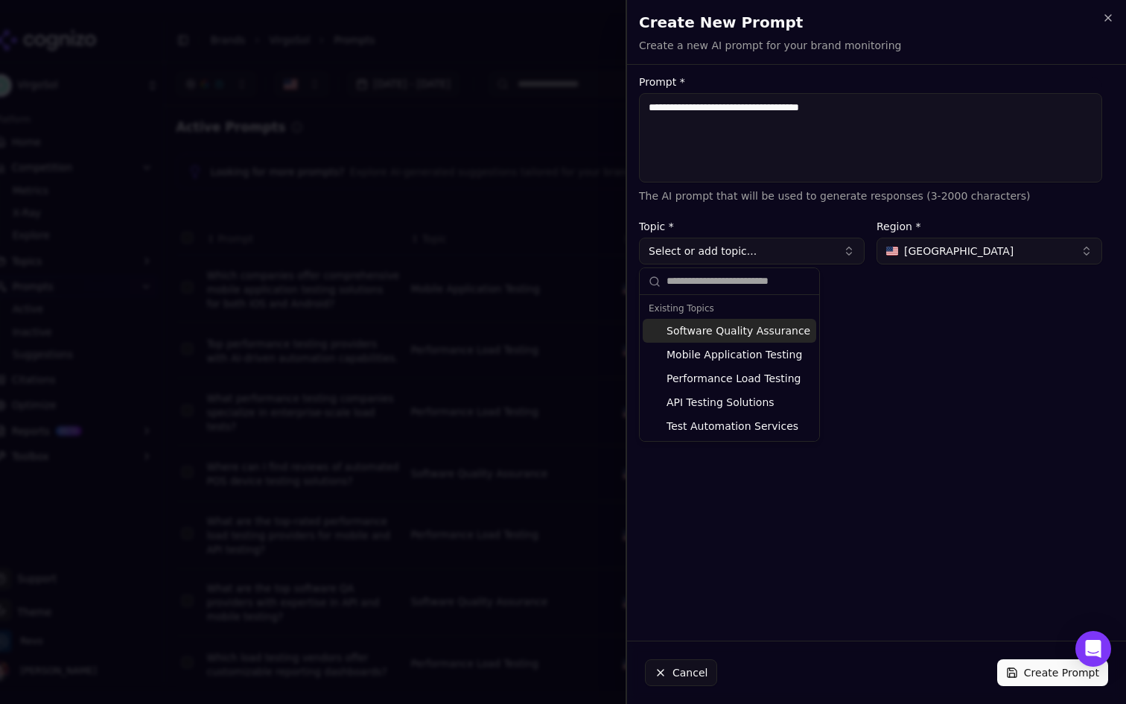
click at [754, 331] on div "Software Quality Assurance" at bounding box center [730, 331] width 174 height 24
type input "**********"
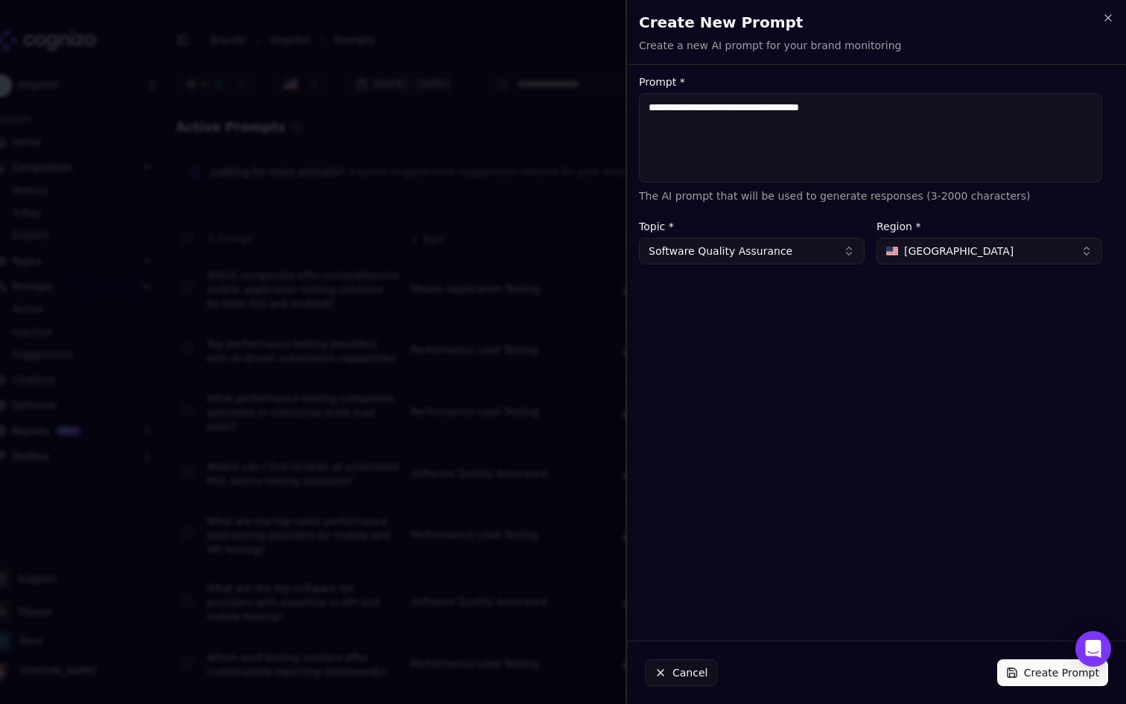
click at [853, 375] on div "**********" at bounding box center [870, 353] width 487 height 552
click at [1016, 664] on button "Create Prompt" at bounding box center [1052, 672] width 111 height 27
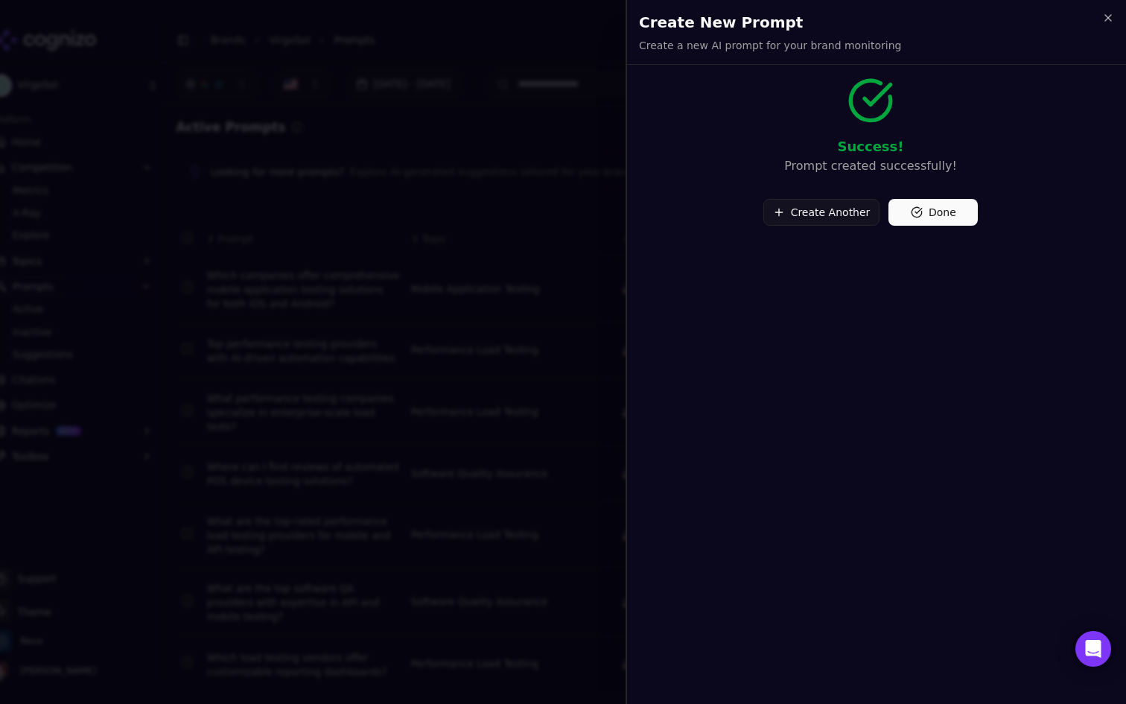
click at [942, 220] on button "Done" at bounding box center [932, 212] width 89 height 27
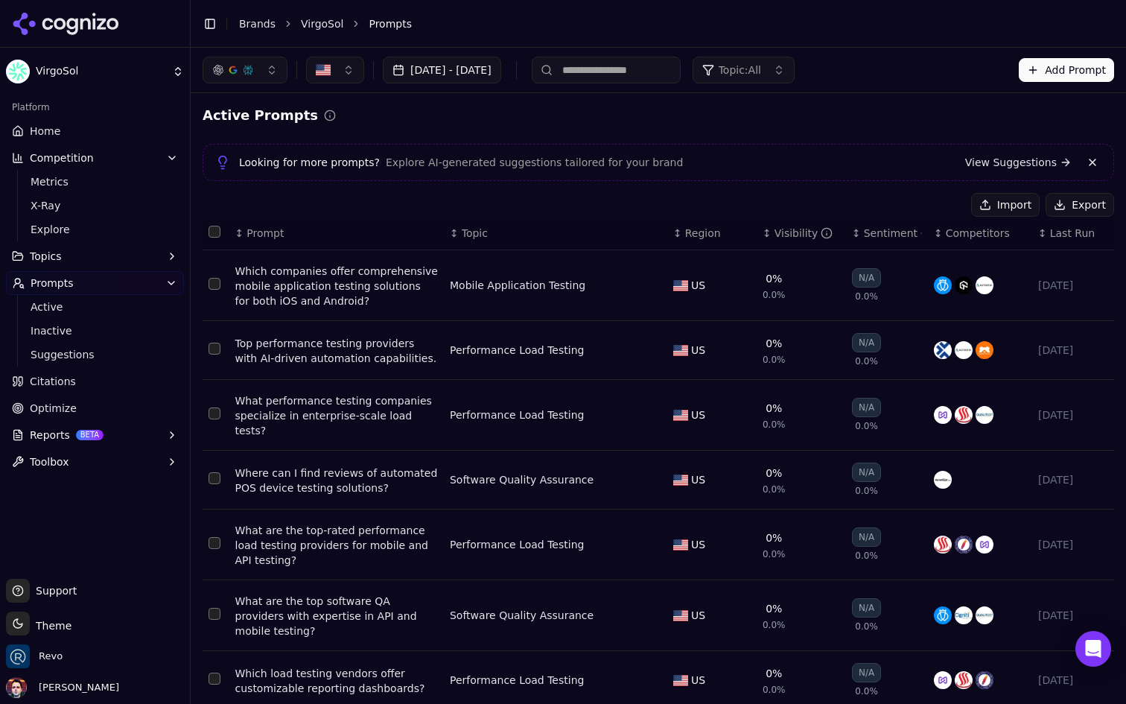
scroll to position [235, 0]
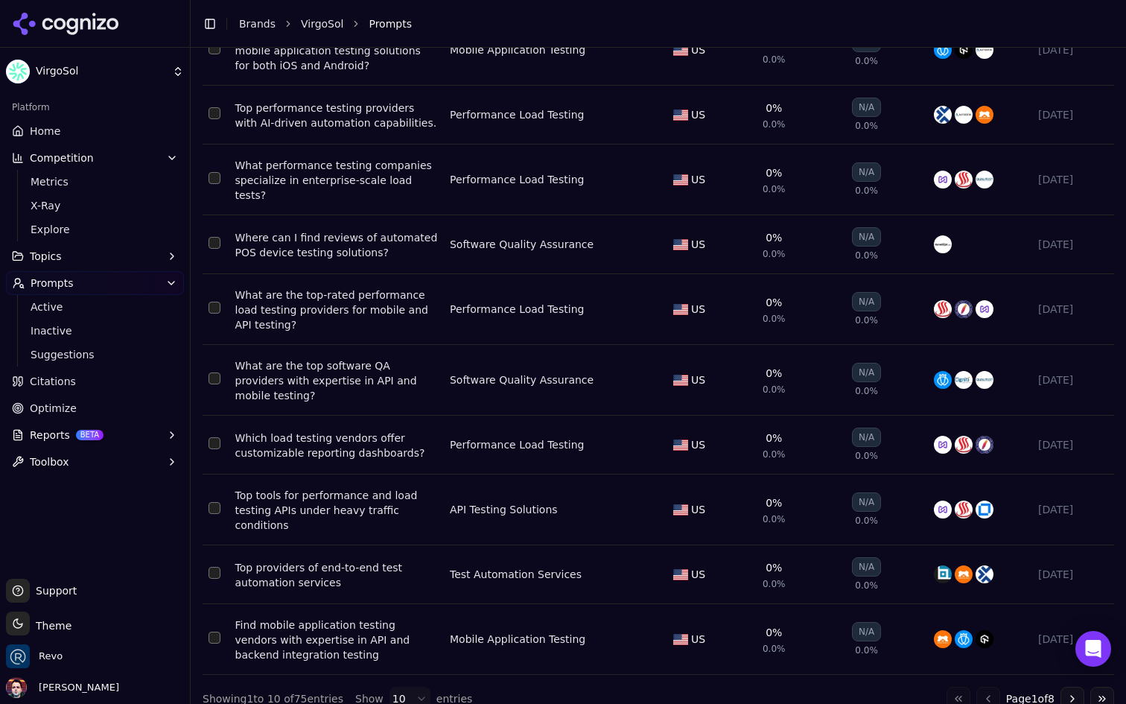
click at [212, 567] on button "Select row 9" at bounding box center [215, 573] width 12 height 12
click at [214, 567] on button "Select row 9" at bounding box center [215, 573] width 12 height 12
click at [74, 358] on span "Suggestions" at bounding box center [96, 354] width 130 height 15
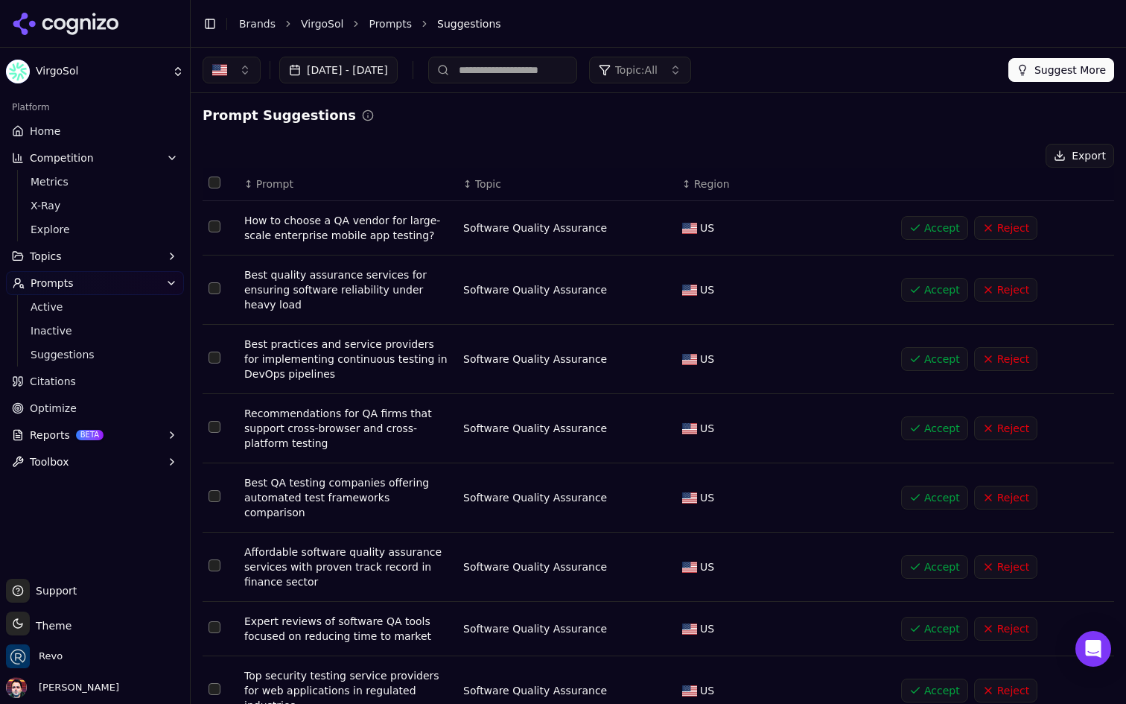
click at [1068, 67] on button "Suggest More" at bounding box center [1061, 70] width 106 height 24
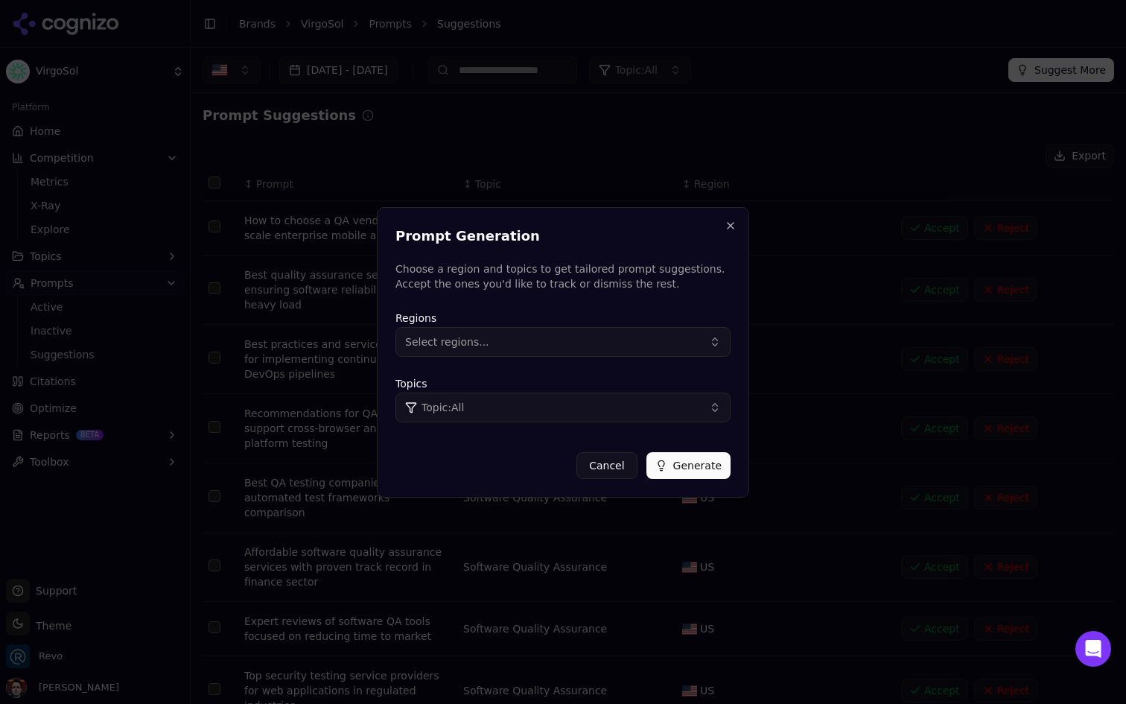
click at [594, 335] on button "Select regions..." at bounding box center [562, 342] width 335 height 30
click at [519, 399] on div "United States" at bounding box center [499, 402] width 201 height 24
click at [533, 407] on div "United States" at bounding box center [499, 402] width 201 height 24
click at [533, 410] on div "United States" at bounding box center [499, 402] width 201 height 24
click at [594, 410] on div "United States" at bounding box center [499, 402] width 201 height 24
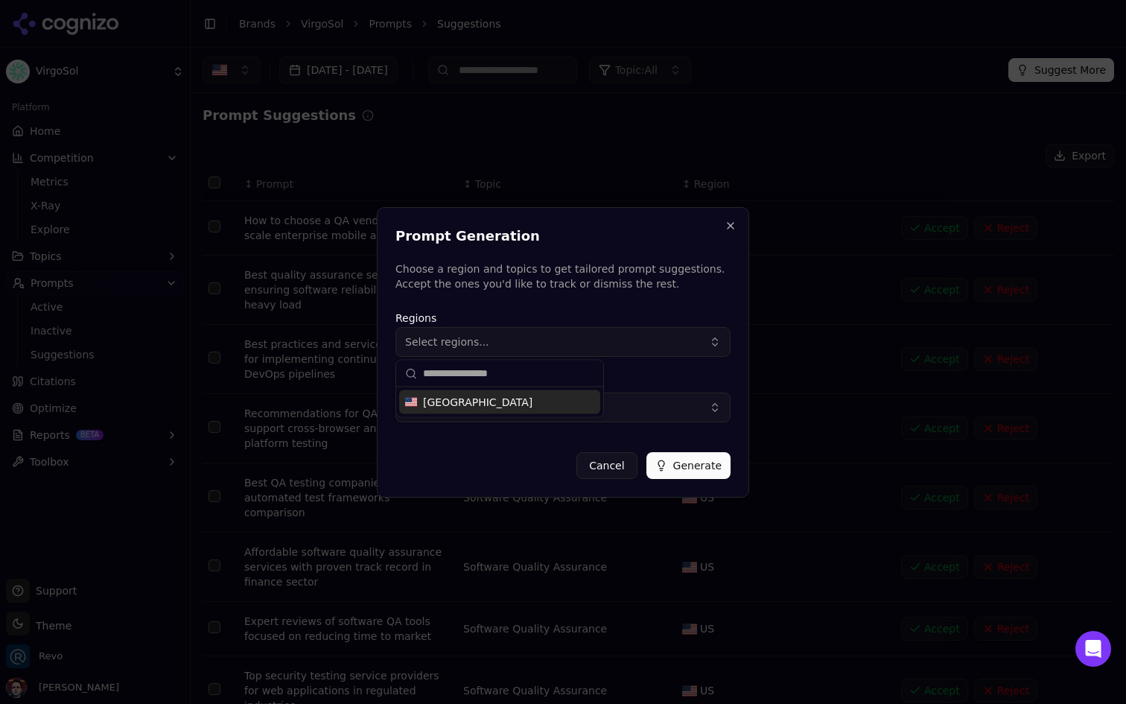
click at [636, 409] on button "Topic: All" at bounding box center [562, 407] width 335 height 30
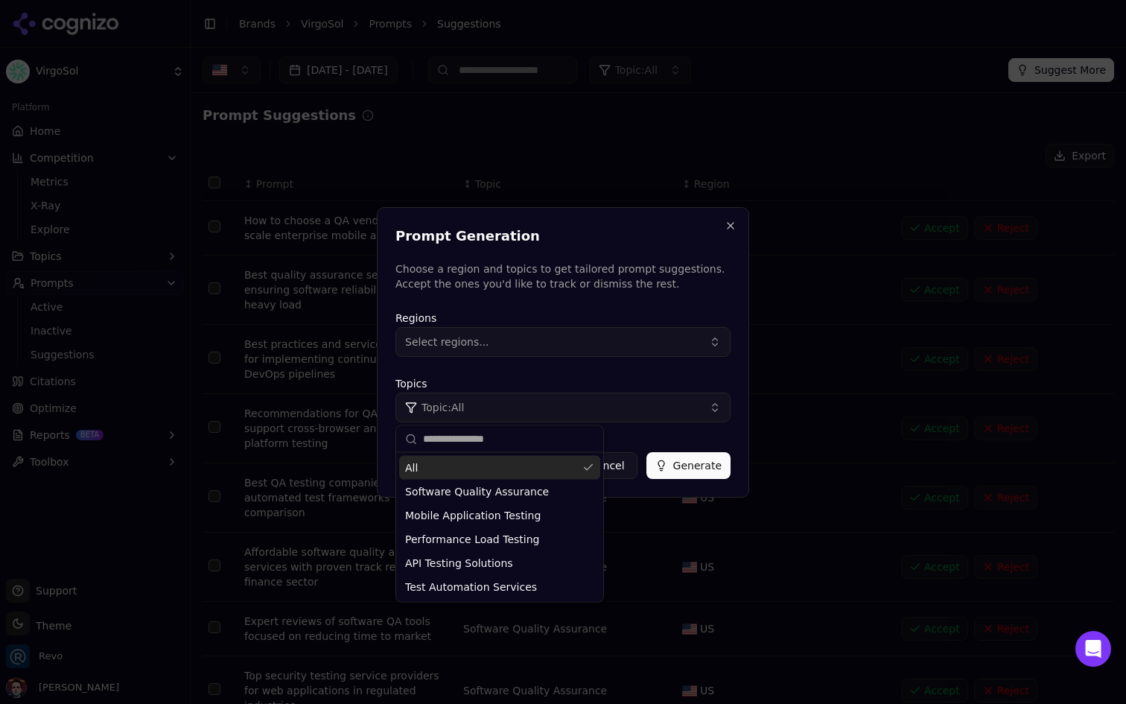
click at [601, 337] on button "Select regions..." at bounding box center [562, 342] width 335 height 30
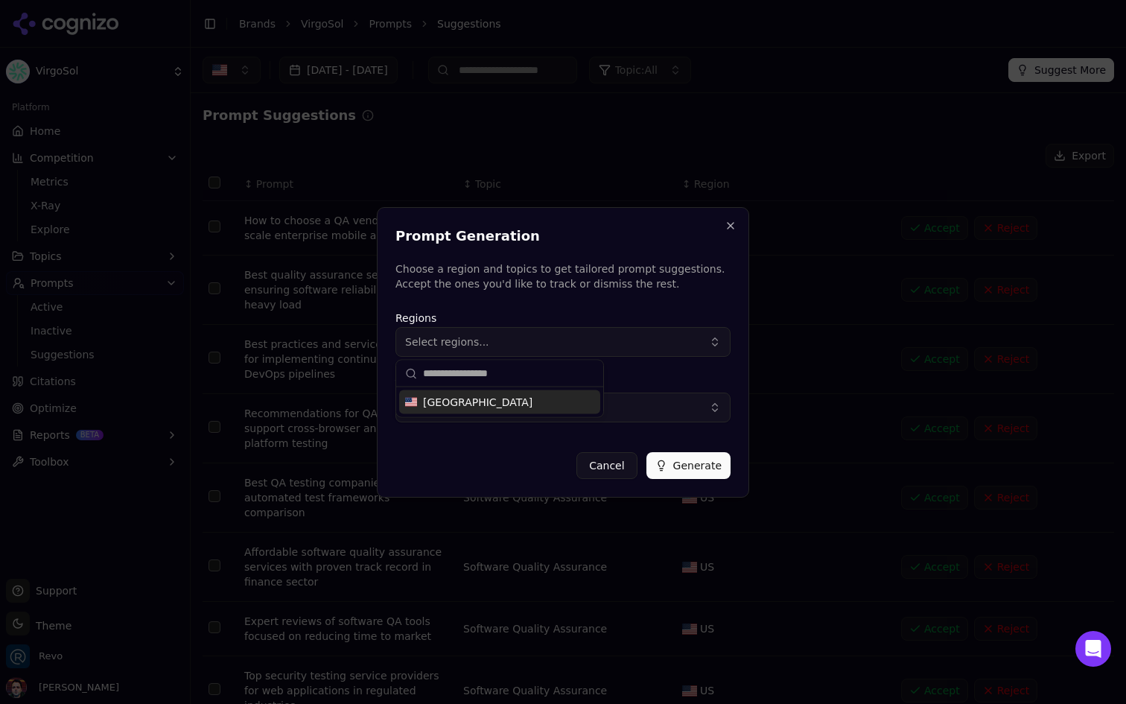
click at [527, 402] on div "United States" at bounding box center [499, 402] width 201 height 24
click at [651, 396] on button "Topic: All" at bounding box center [562, 407] width 335 height 30
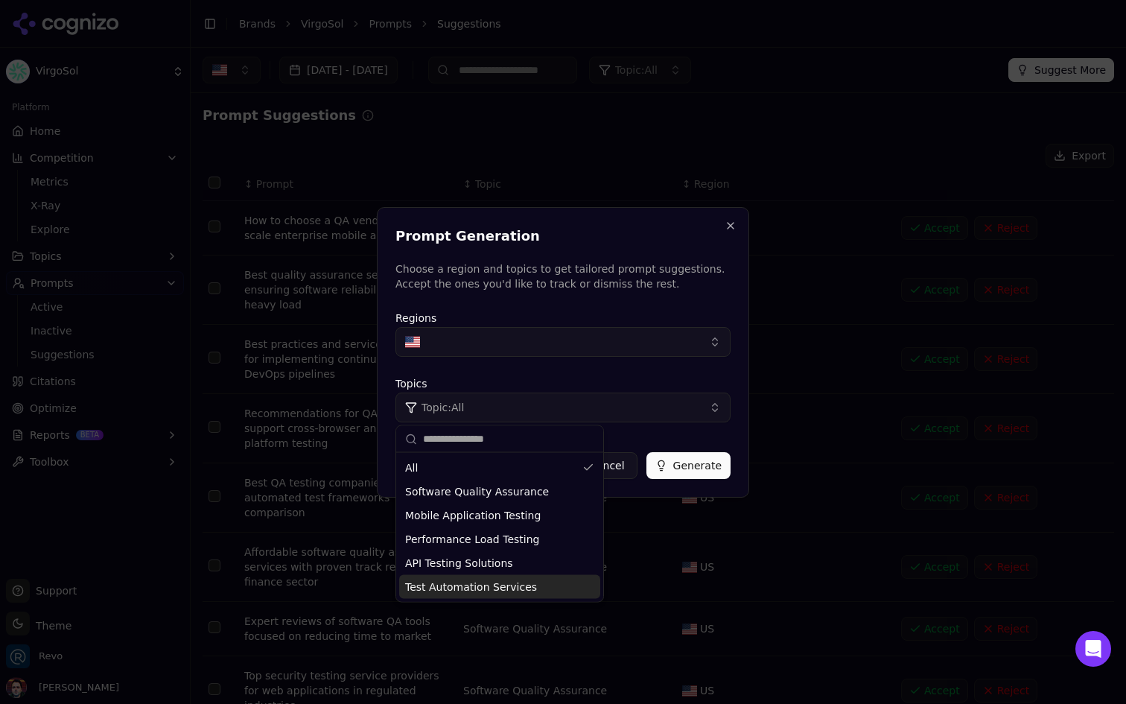
click at [494, 589] on span "Test Automation Services" at bounding box center [471, 586] width 132 height 15
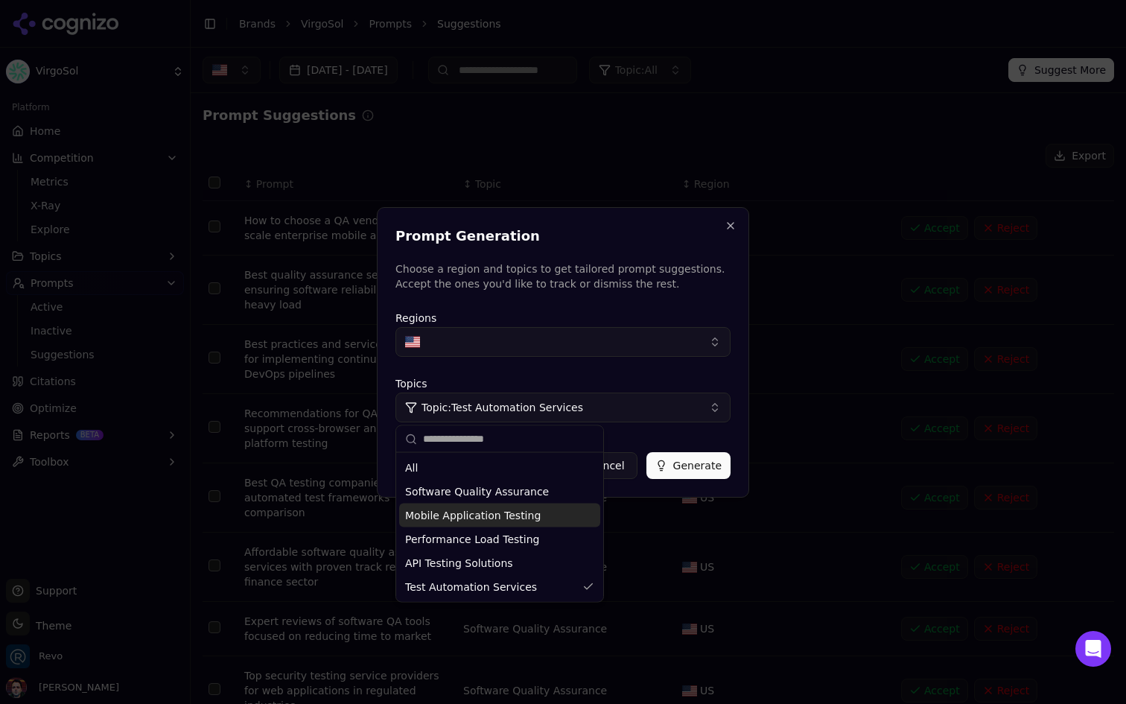
click at [694, 466] on button "Generate" at bounding box center [688, 465] width 84 height 27
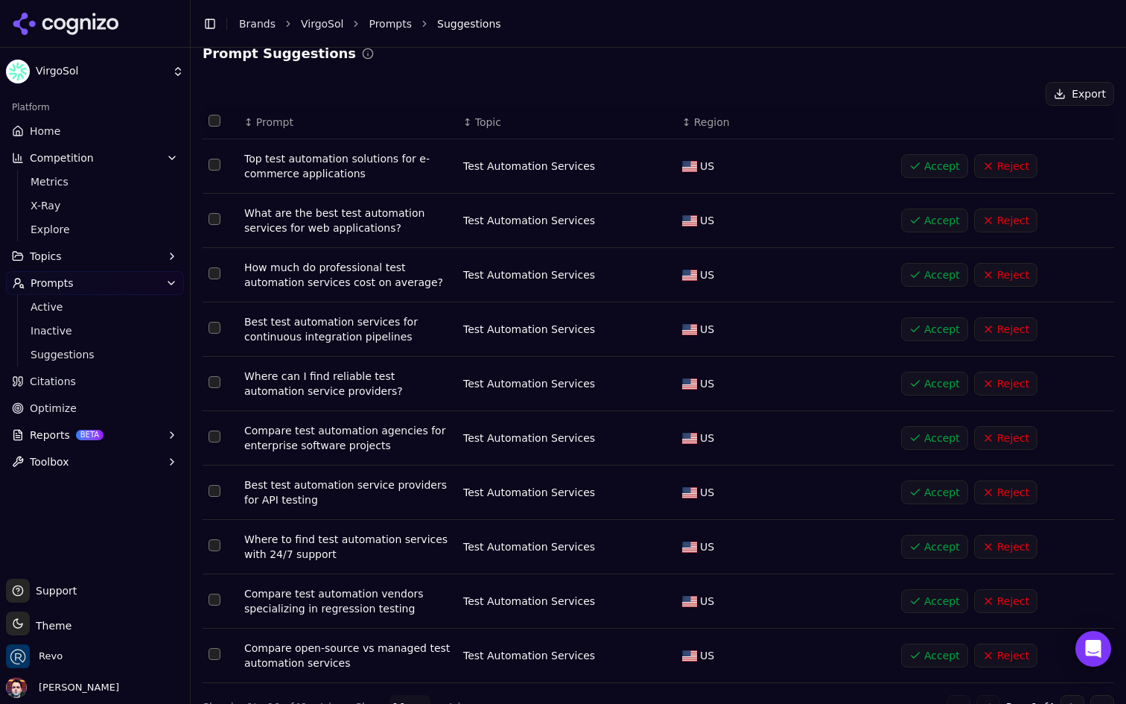
scroll to position [89, 0]
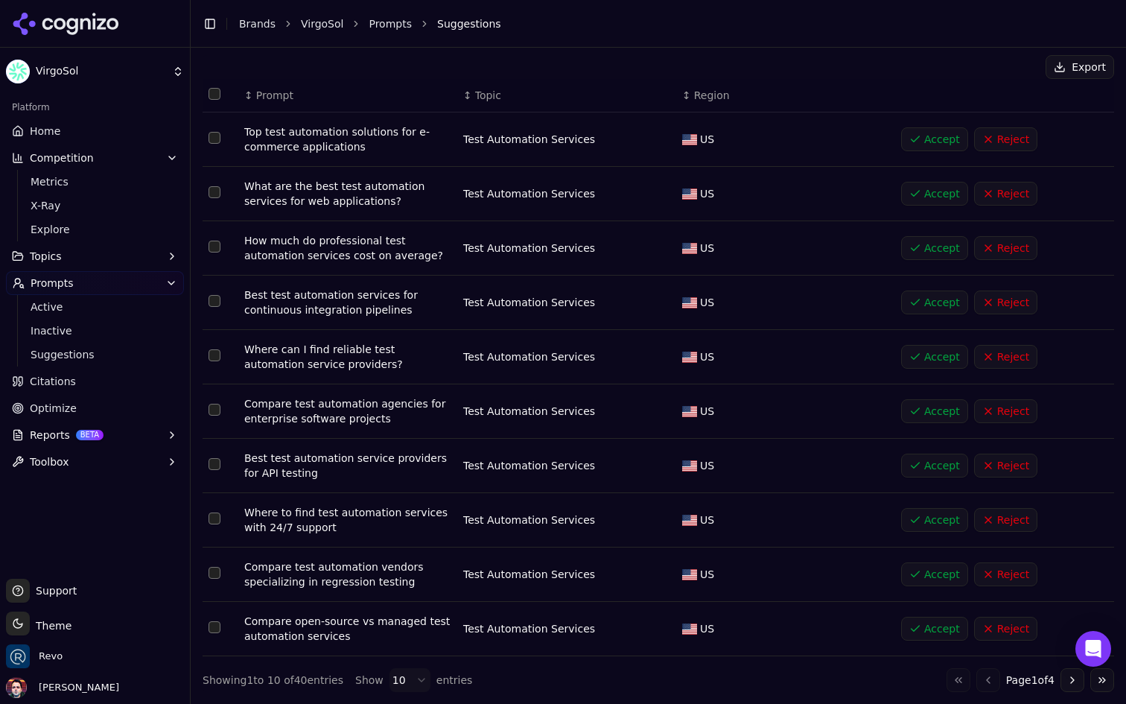
click at [926, 456] on button "Accept" at bounding box center [934, 465] width 67 height 24
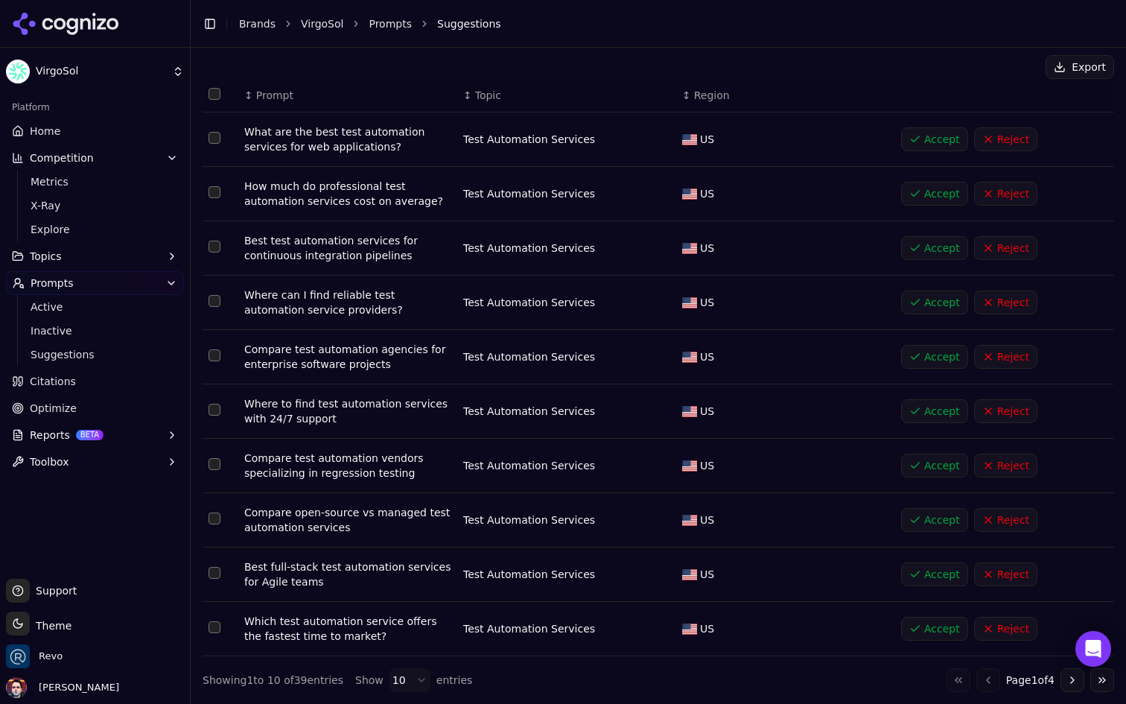
scroll to position [0, 0]
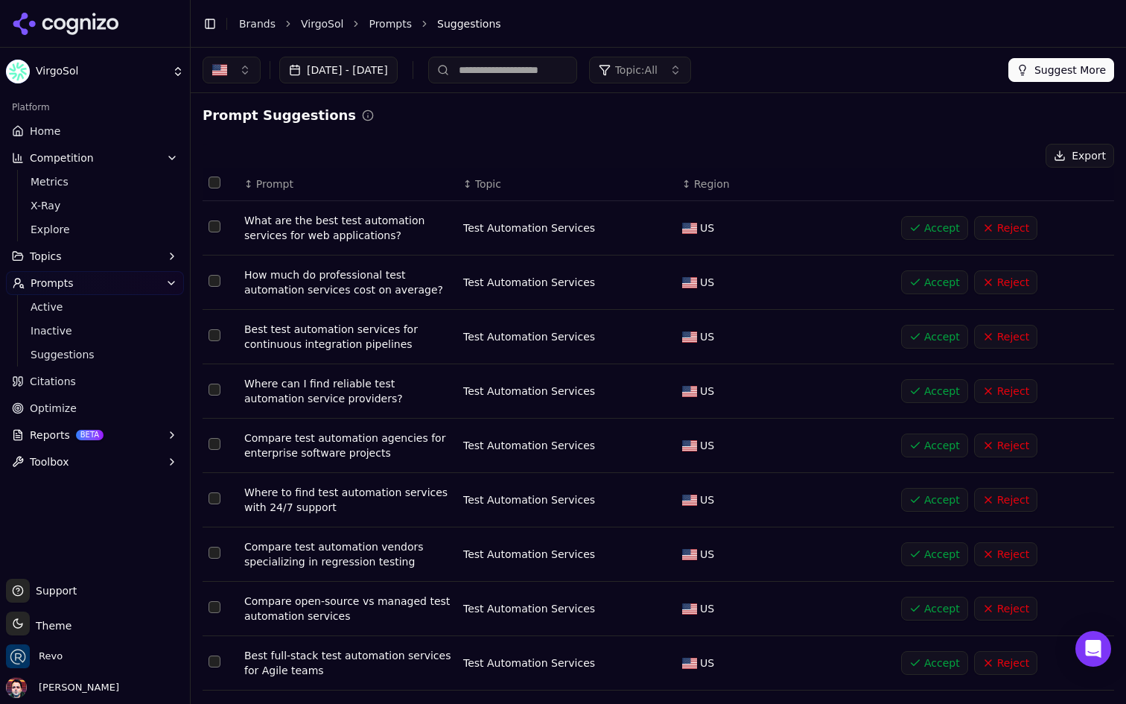
click at [658, 67] on span "Topic: All" at bounding box center [636, 70] width 42 height 15
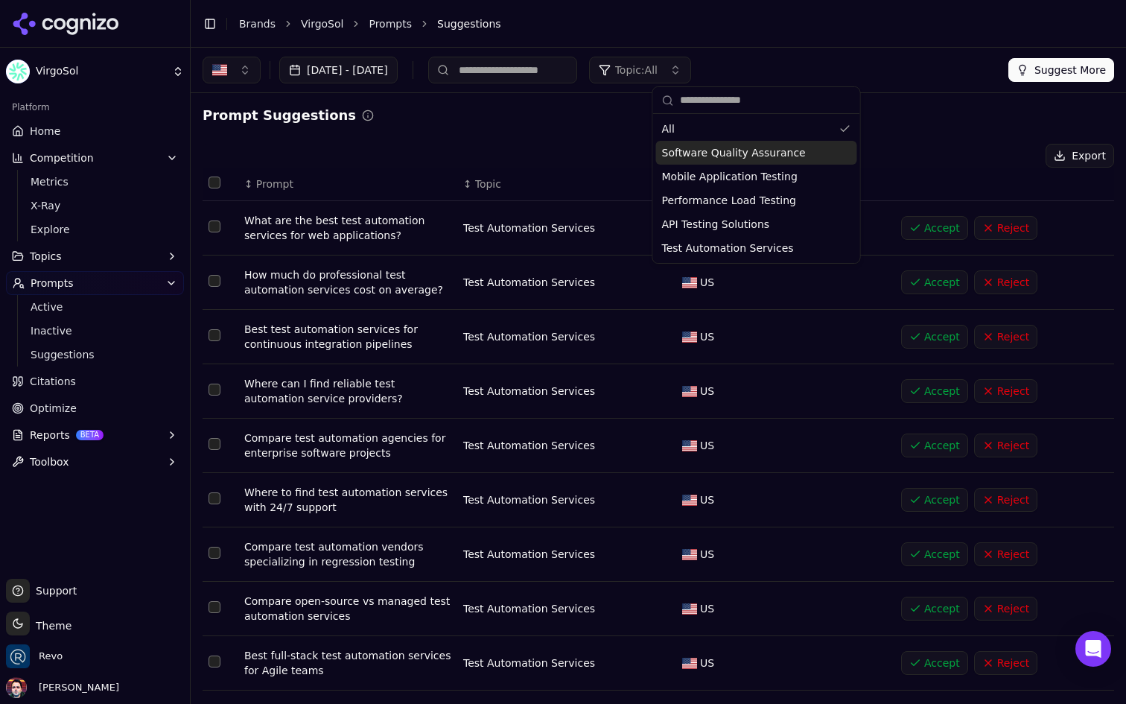
click at [755, 153] on span "Software Quality Assurance" at bounding box center [734, 152] width 144 height 15
click at [511, 134] on div "Prompt Suggestions Export ↕ Prompt ↕ Topic ↕ Region What are the best test auto…" at bounding box center [658, 442] width 911 height 675
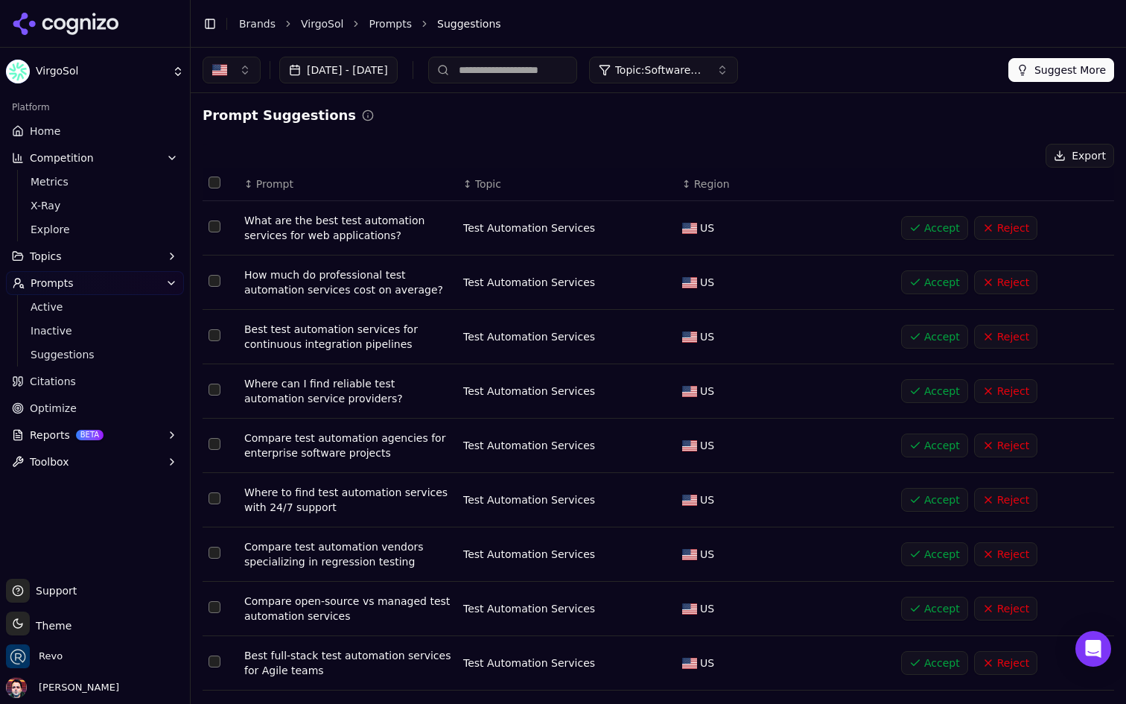
click at [928, 223] on button "Accept" at bounding box center [934, 228] width 67 height 24
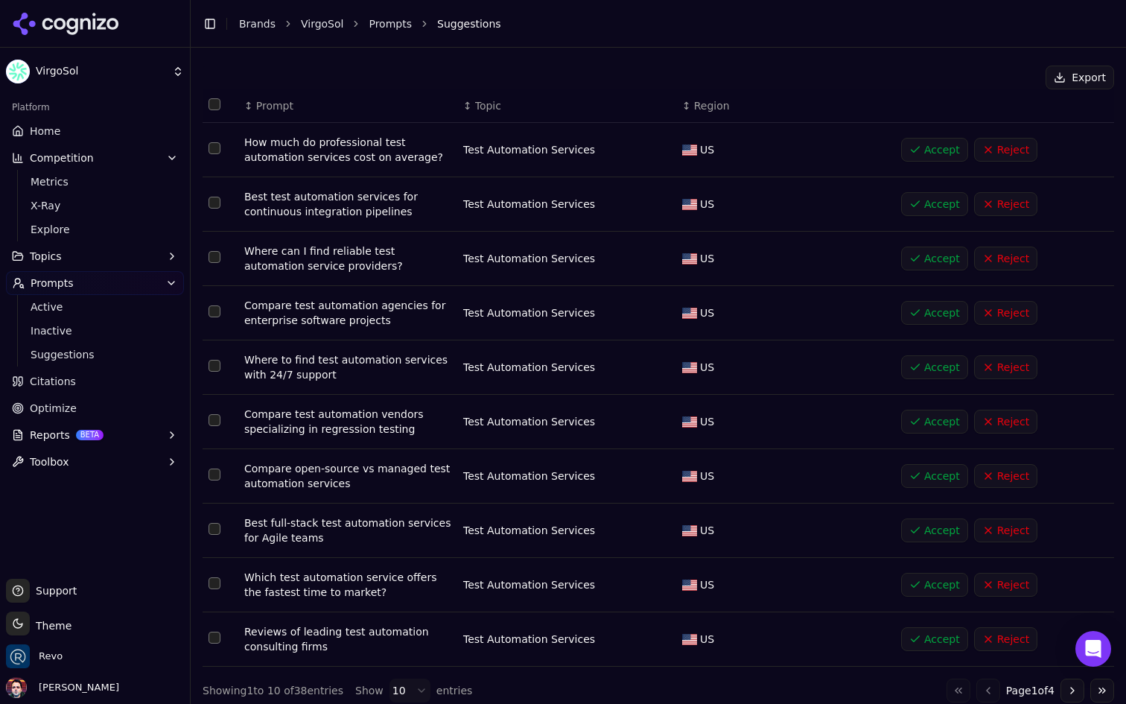
scroll to position [89, 0]
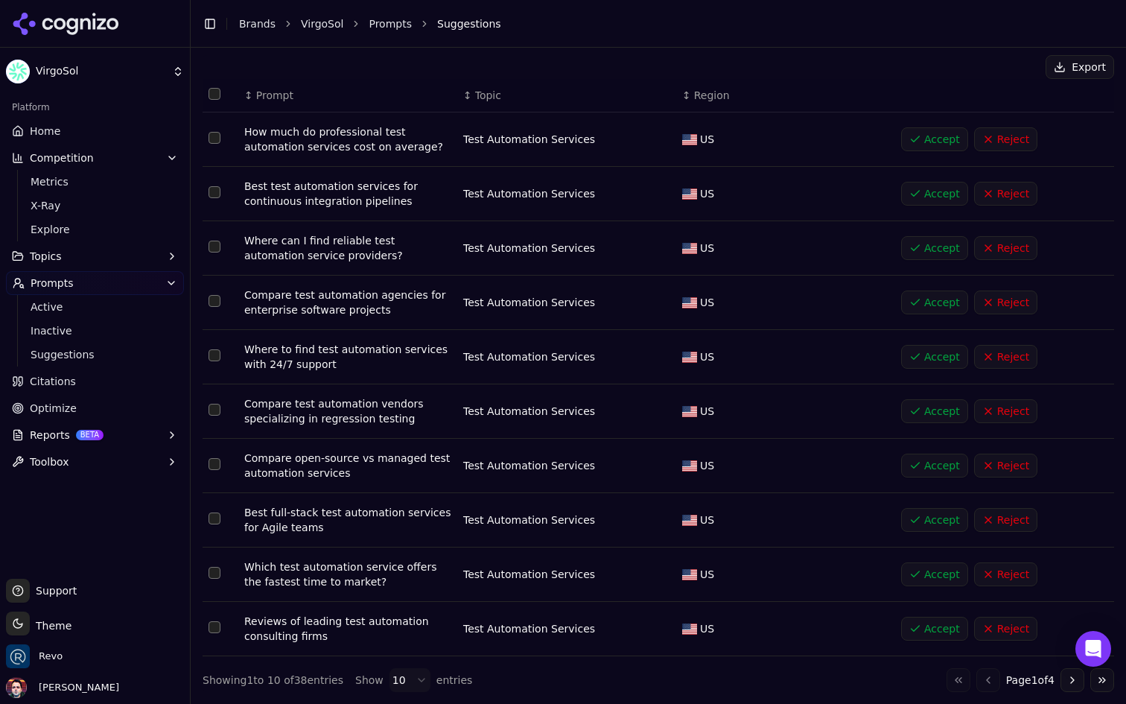
click at [934, 410] on button "Accept" at bounding box center [934, 411] width 67 height 24
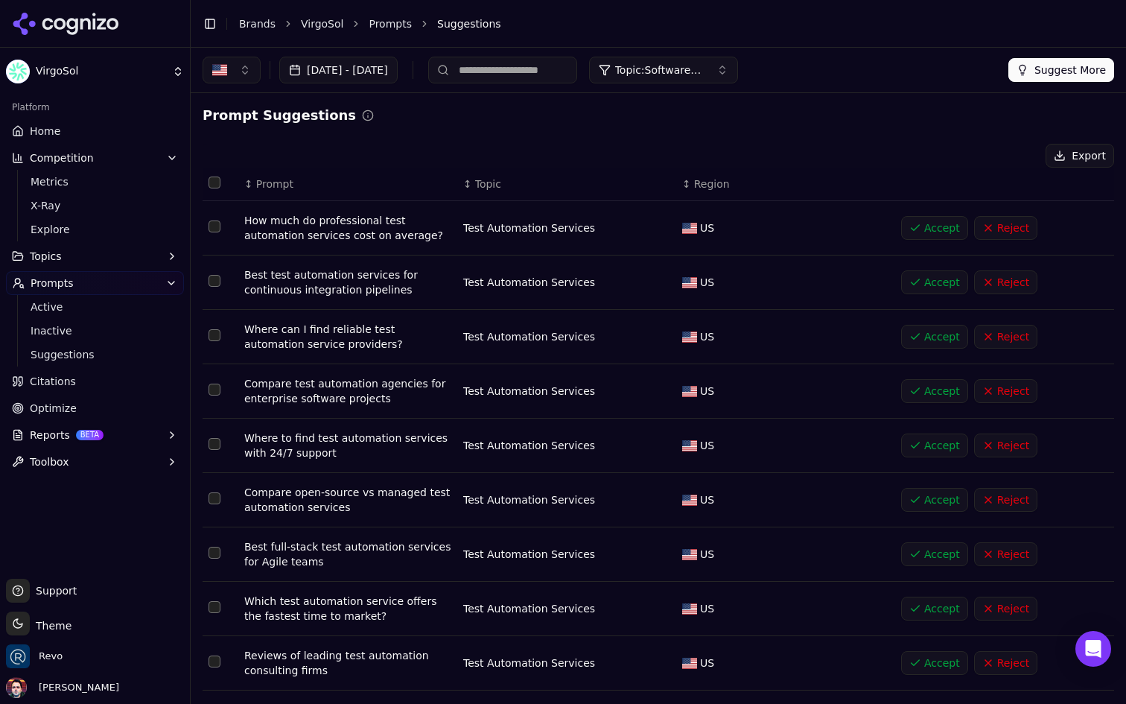
click at [93, 127] on link "Home" at bounding box center [95, 131] width 178 height 24
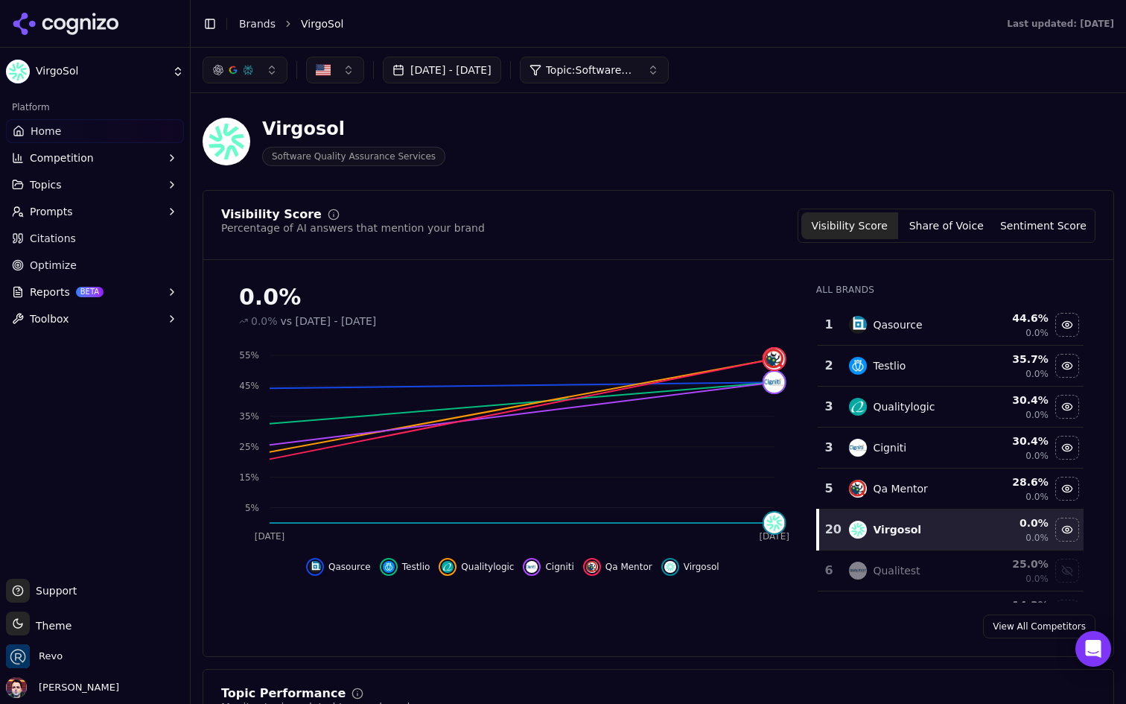
click at [91, 208] on button "Prompts" at bounding box center [95, 212] width 178 height 24
click at [943, 223] on button "Share of Voice" at bounding box center [946, 225] width 97 height 27
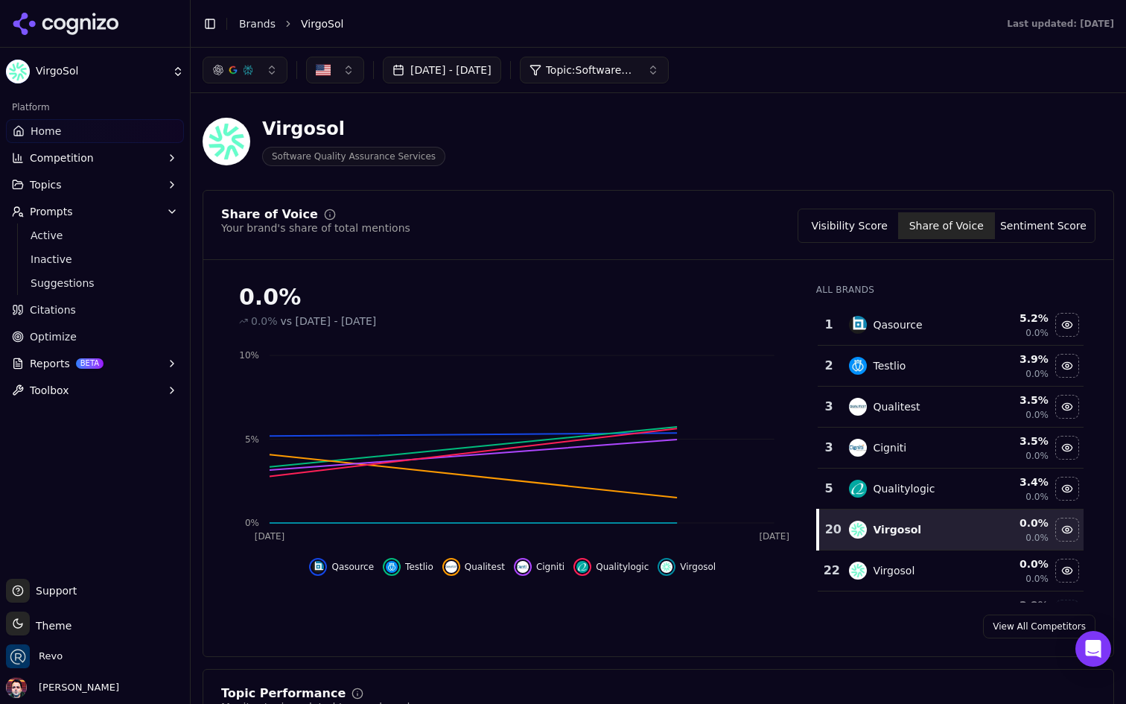
click at [1035, 229] on button "Sentiment Score" at bounding box center [1043, 225] width 97 height 27
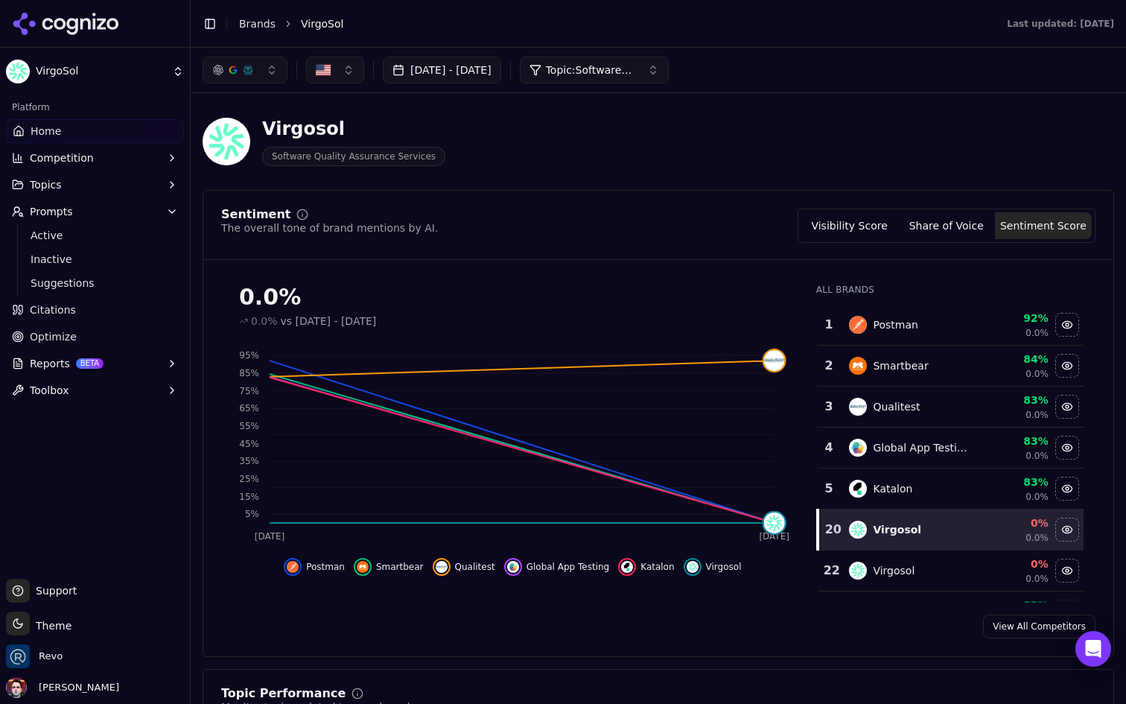
click at [850, 232] on button "Visibility Score" at bounding box center [849, 225] width 97 height 27
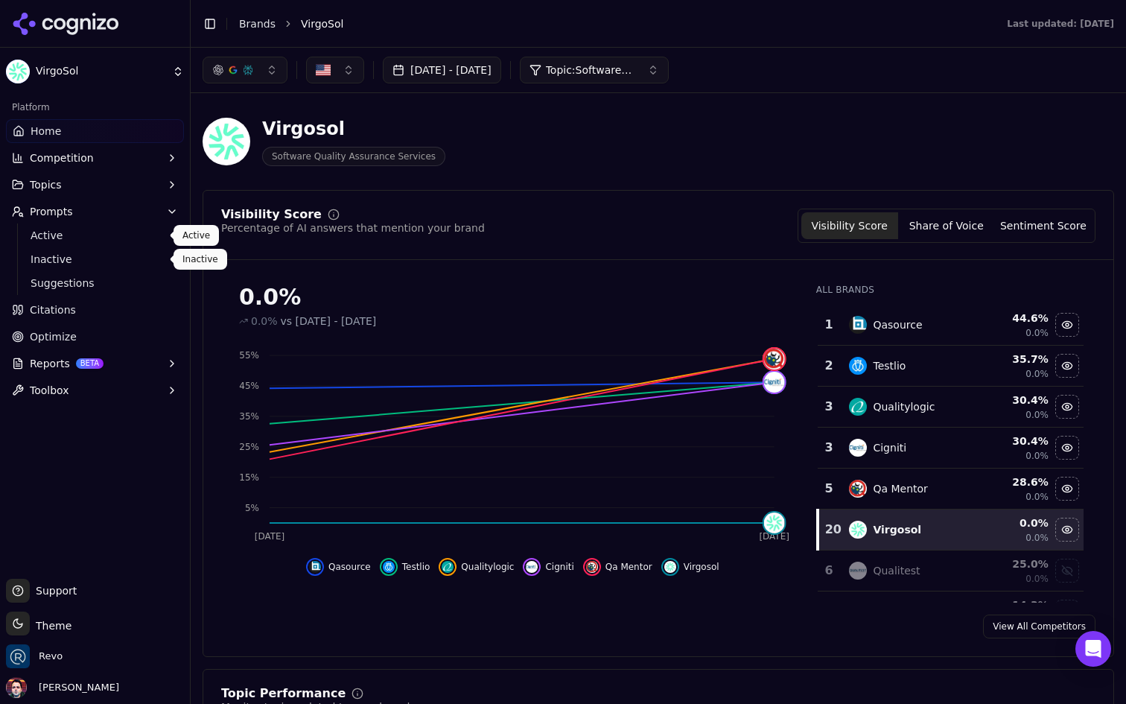
click at [139, 234] on span "Active" at bounding box center [96, 235] width 130 height 15
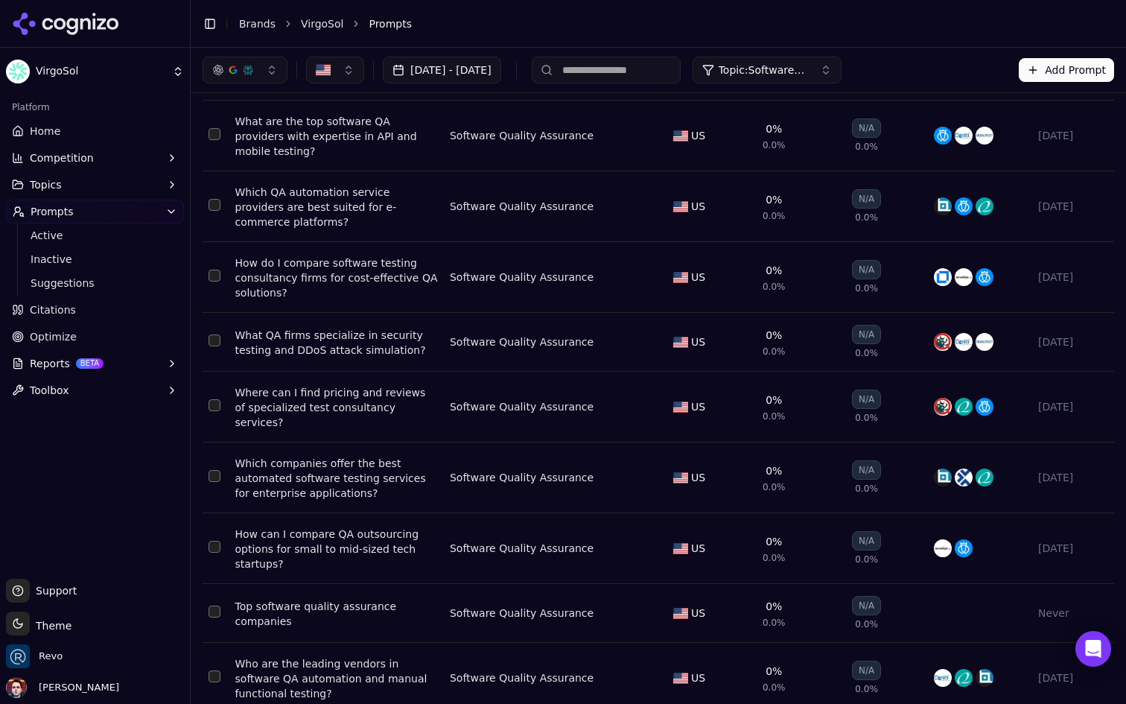
scroll to position [247, 0]
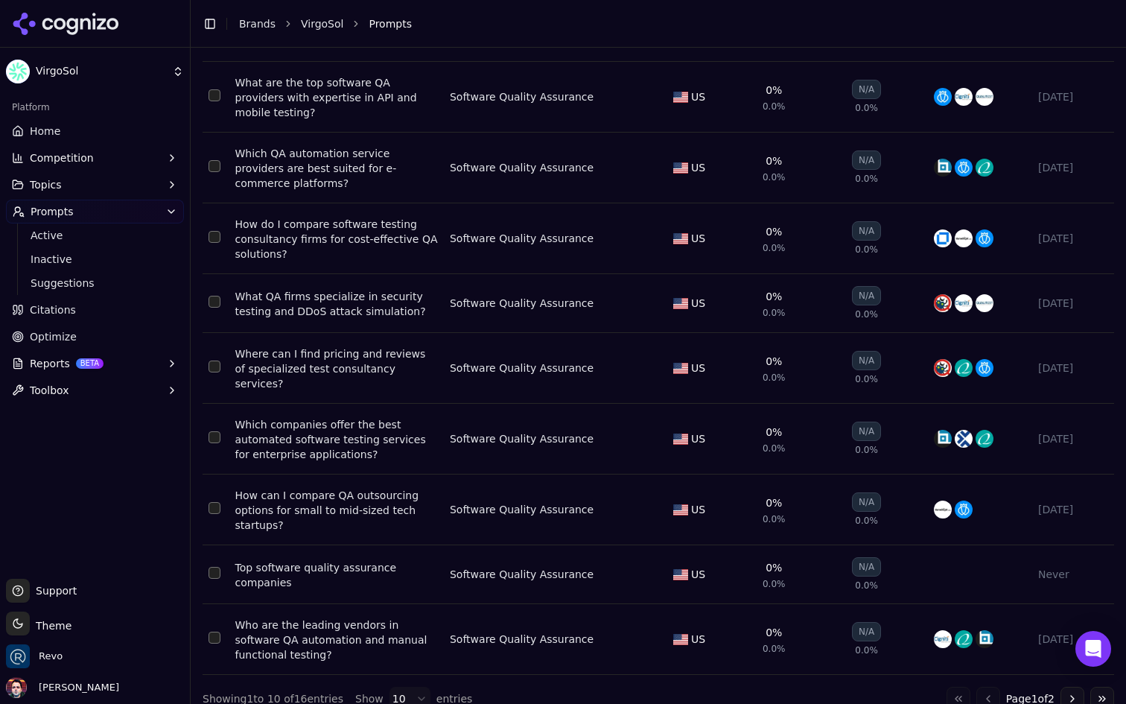
click at [347, 560] on div "Top software quality assurance companies" at bounding box center [336, 575] width 203 height 30
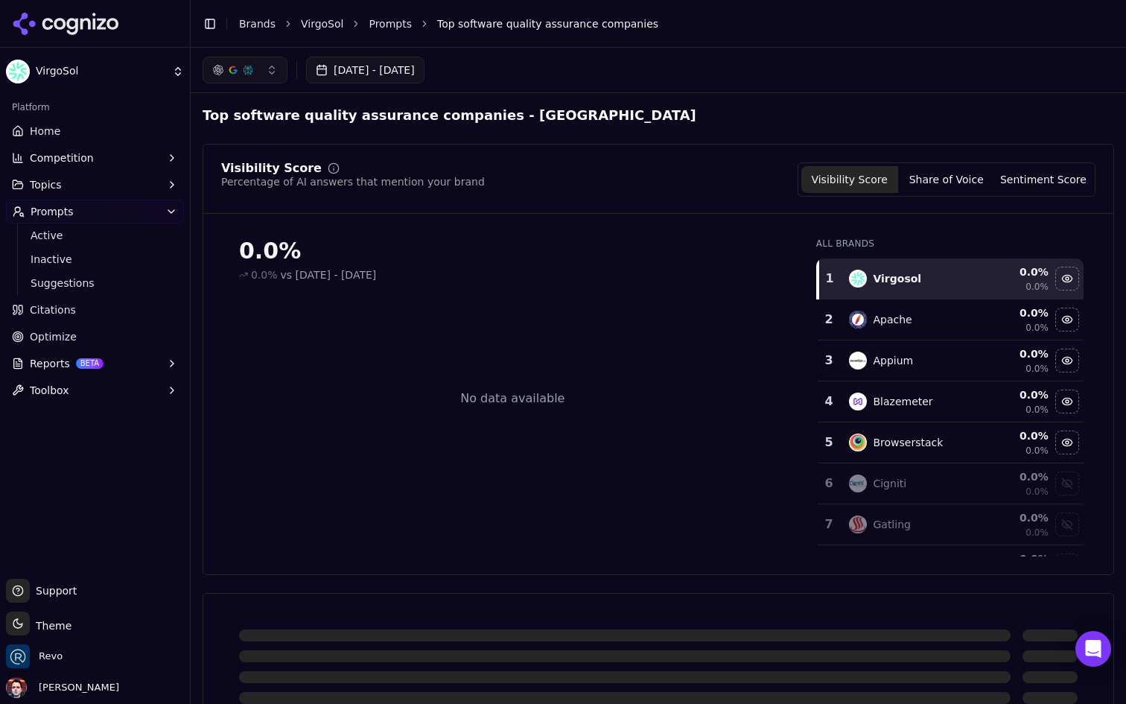
click at [120, 321] on link "Citations" at bounding box center [95, 310] width 178 height 24
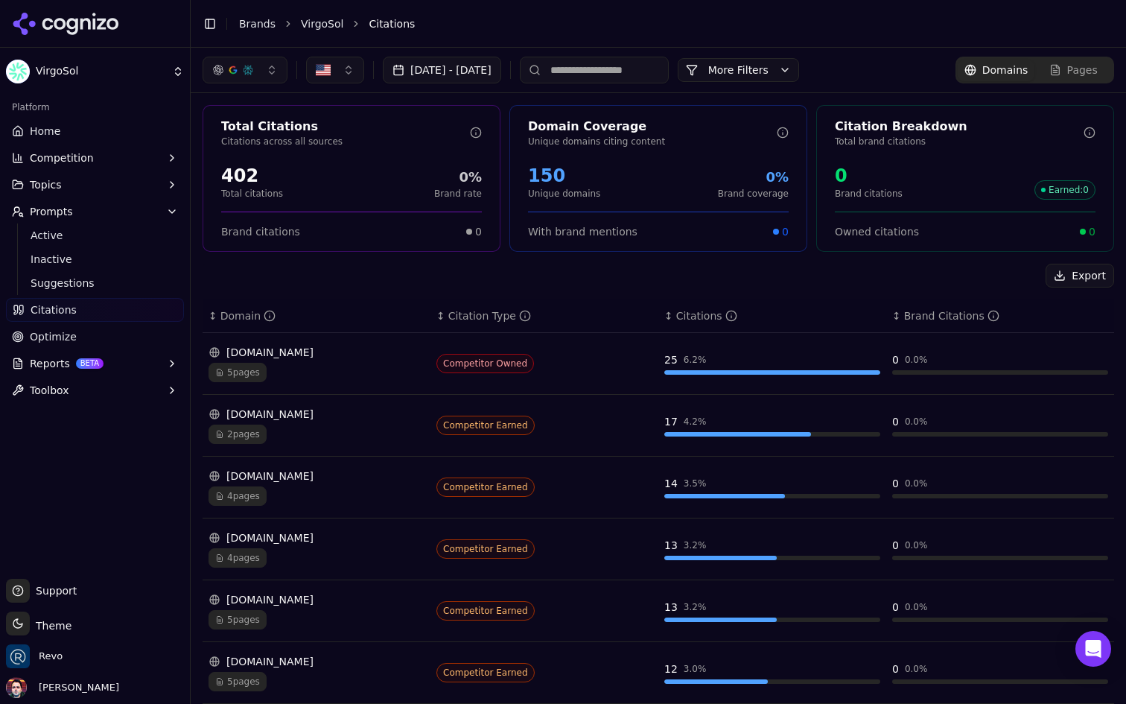
click at [95, 329] on link "Optimize" at bounding box center [95, 337] width 178 height 24
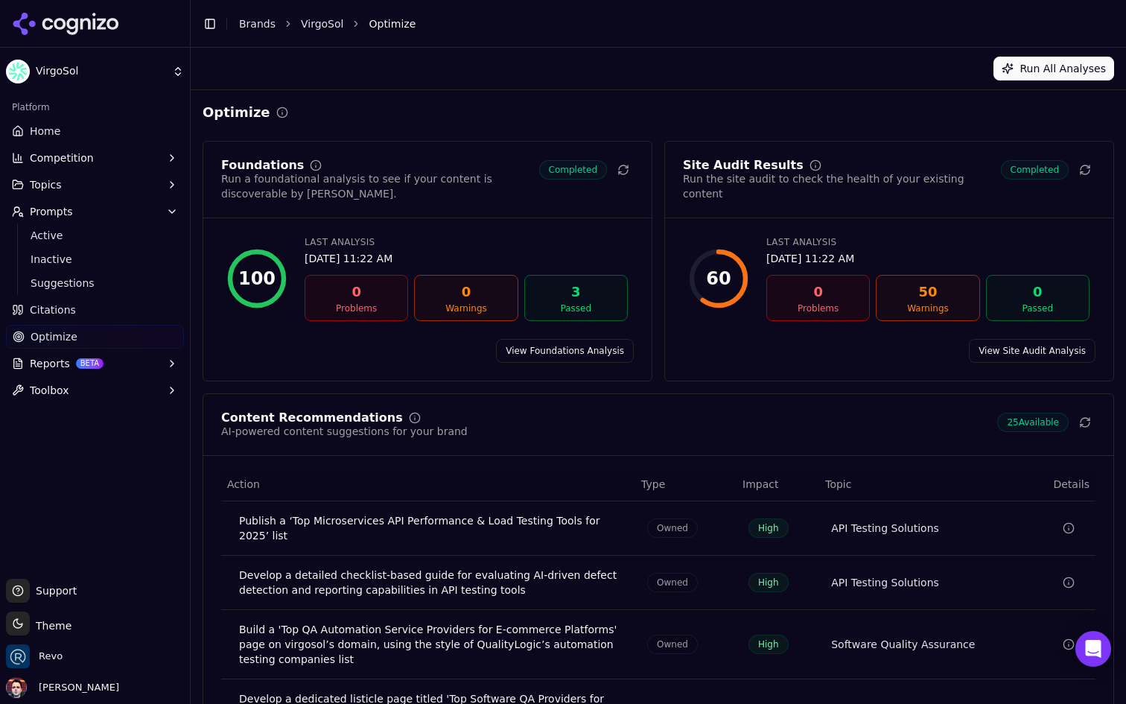
click at [142, 246] on ul "Active Inactive Suggestions" at bounding box center [95, 258] width 157 height 71
click at [115, 238] on span "Active" at bounding box center [96, 235] width 130 height 15
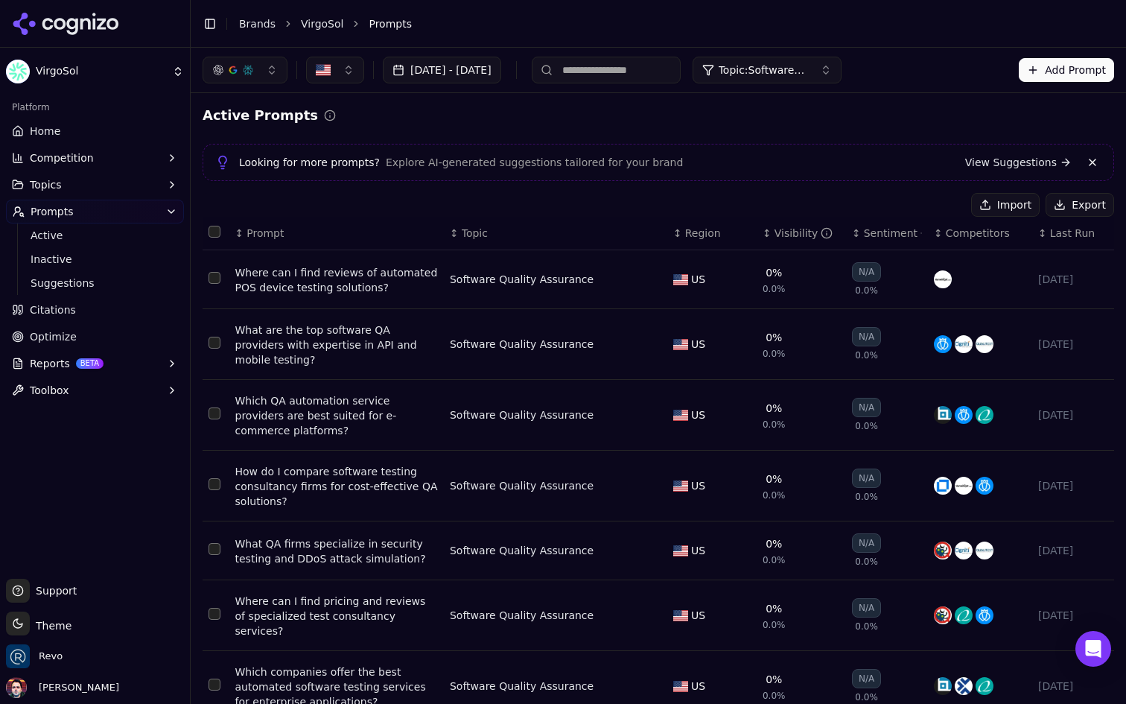
click at [115, 139] on link "Home" at bounding box center [95, 131] width 178 height 24
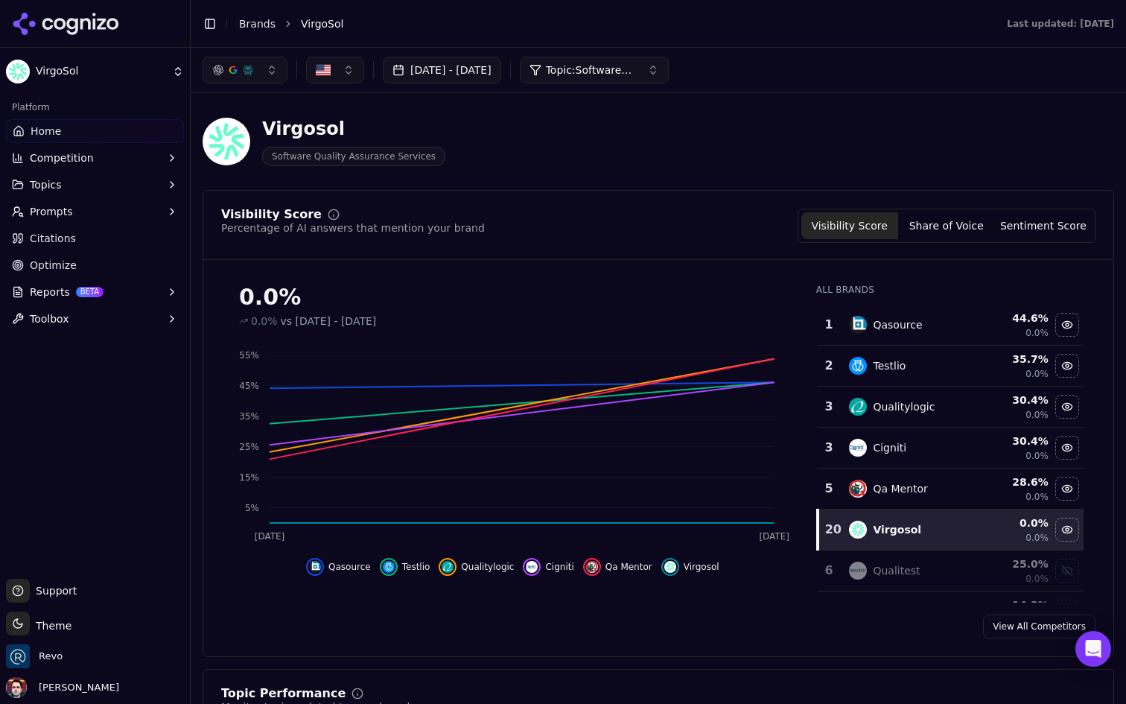
click at [115, 217] on button "Prompts" at bounding box center [95, 212] width 178 height 24
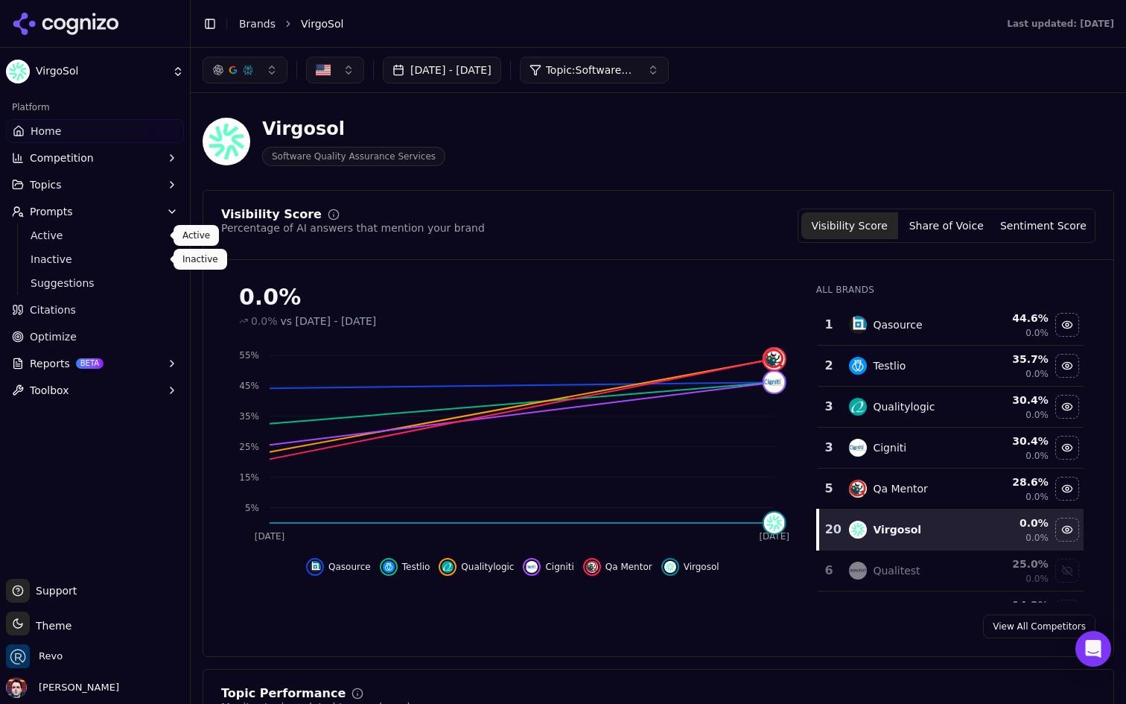
click at [114, 245] on link "Active" at bounding box center [95, 235] width 141 height 21
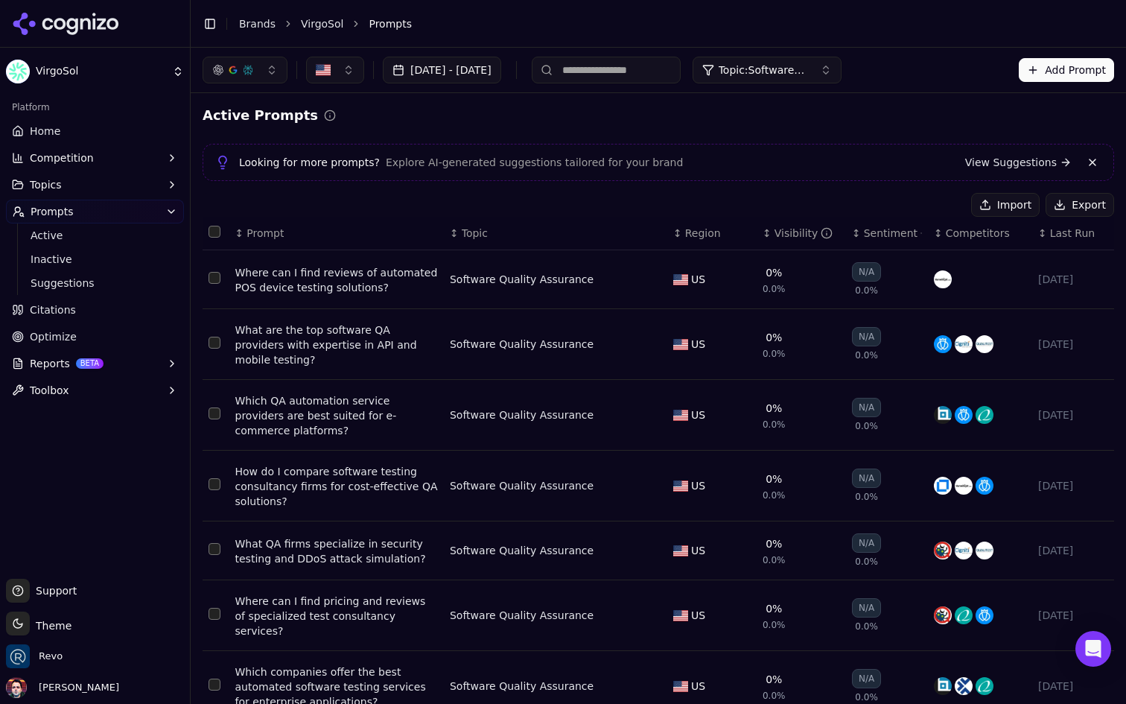
click at [124, 314] on link "Citations" at bounding box center [95, 310] width 178 height 24
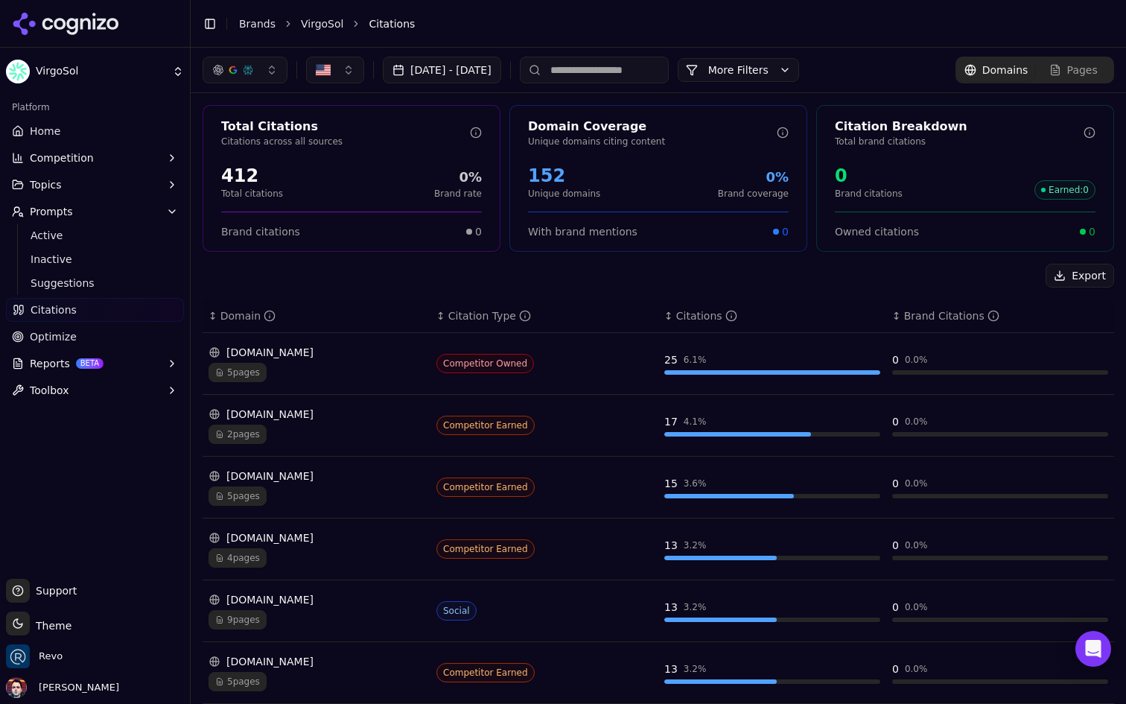
click at [113, 334] on link "Optimize" at bounding box center [95, 337] width 178 height 24
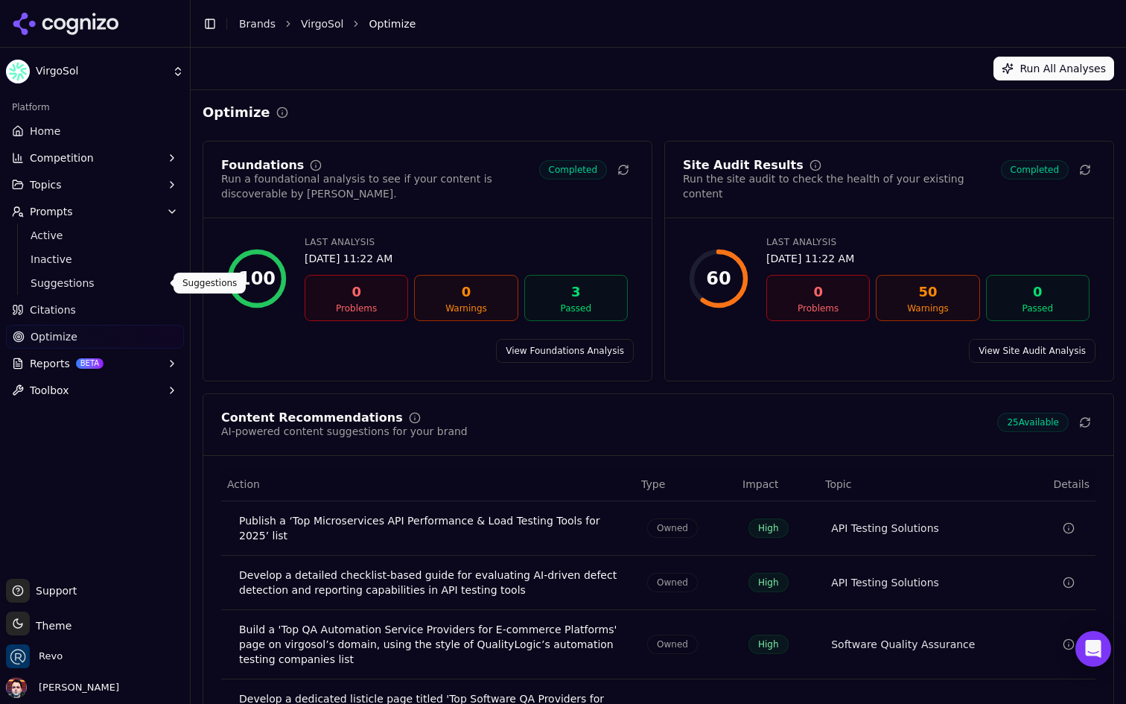
click at [127, 282] on span "Suggestions" at bounding box center [96, 283] width 130 height 15
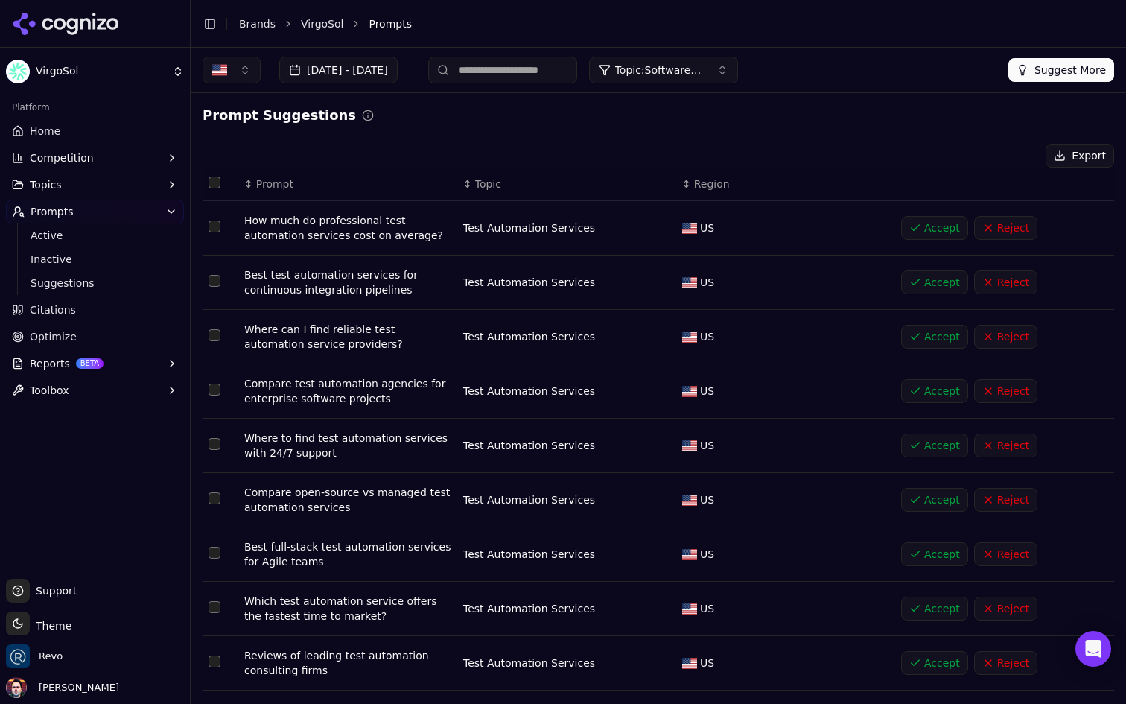
click at [704, 71] on span "Topic: Software Quality Assurance" at bounding box center [659, 70] width 89 height 15
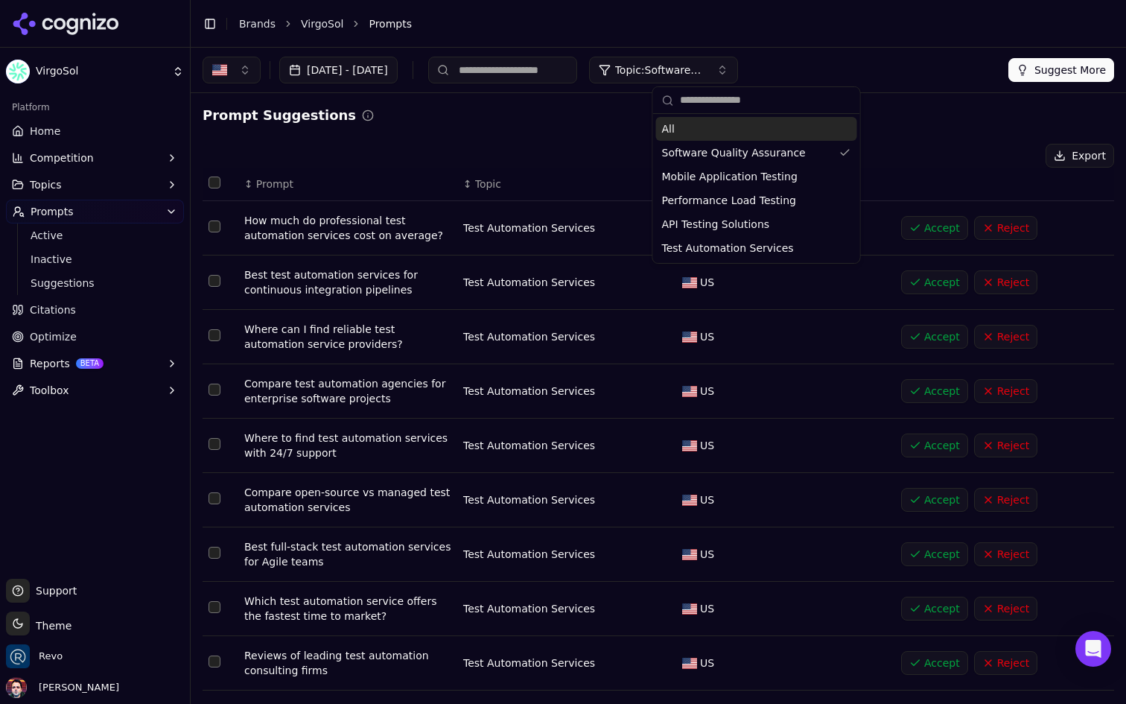
click at [704, 69] on span "Topic: Software Quality Assurance" at bounding box center [659, 70] width 89 height 15
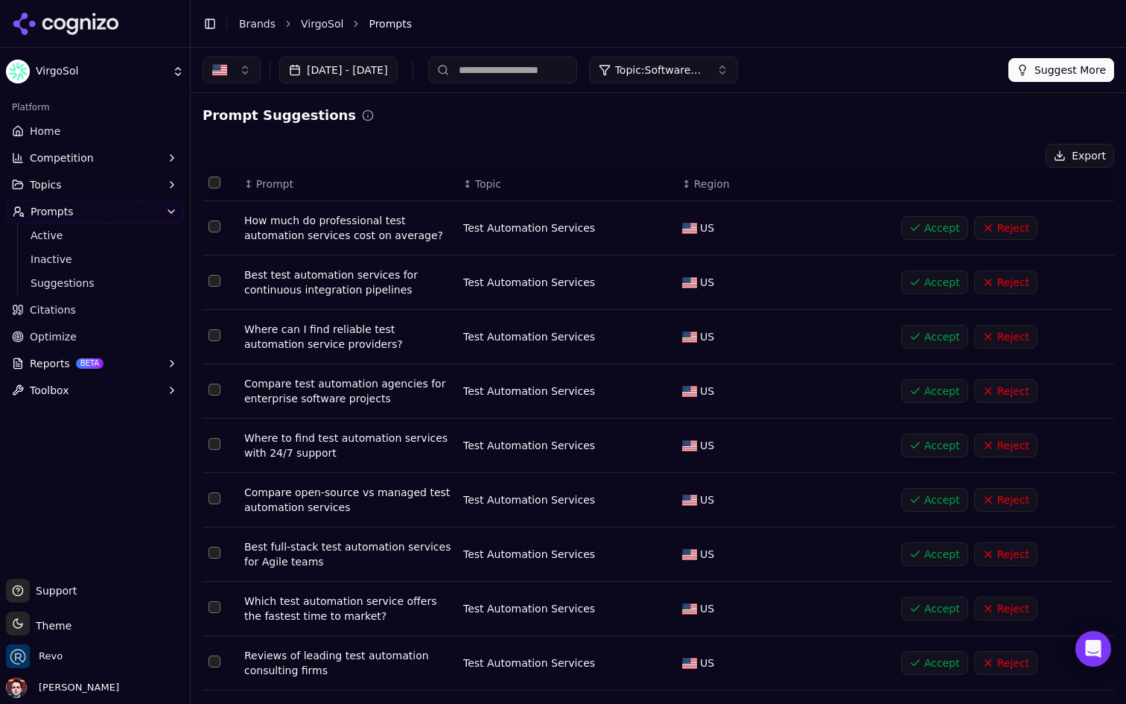
click at [738, 78] on button "Topic: Software Quality Assurance" at bounding box center [663, 70] width 149 height 27
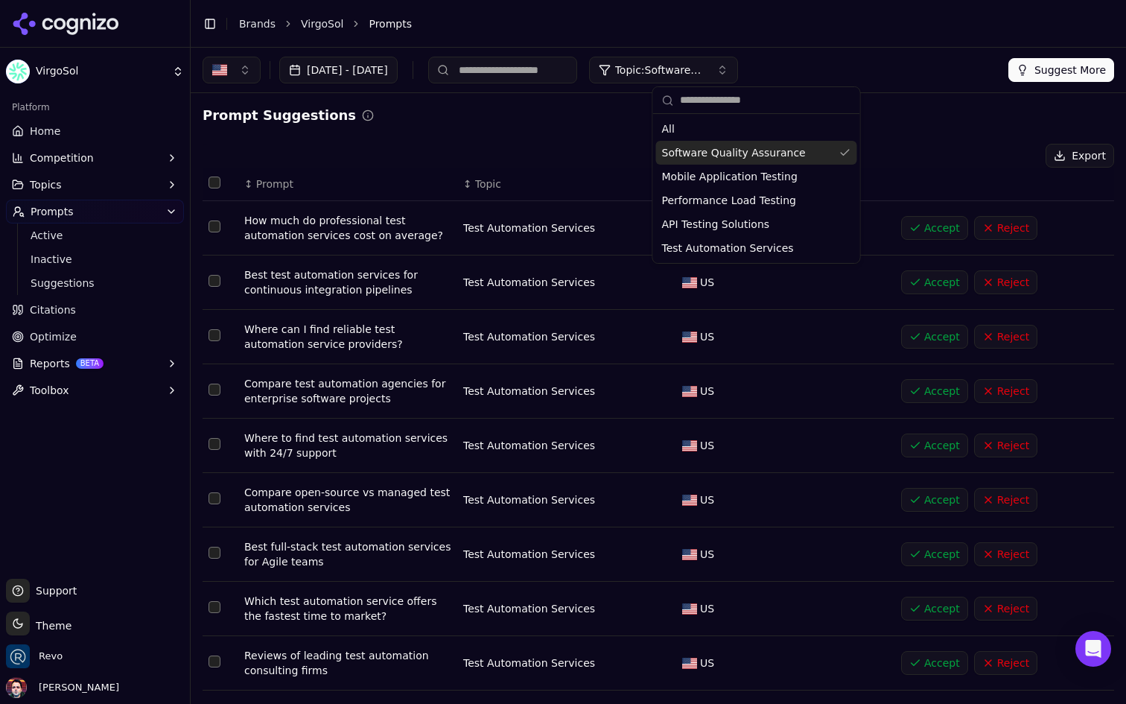
click at [721, 147] on span "Software Quality Assurance" at bounding box center [734, 152] width 144 height 15
click at [722, 149] on span "Software Quality Assurance" at bounding box center [734, 152] width 144 height 15
click at [744, 246] on span "Test Automation Services" at bounding box center [728, 248] width 132 height 15
click at [774, 154] on span "Software Quality Assurance" at bounding box center [734, 152] width 144 height 15
click at [932, 116] on div "Prompt Suggestions" at bounding box center [658, 115] width 911 height 21
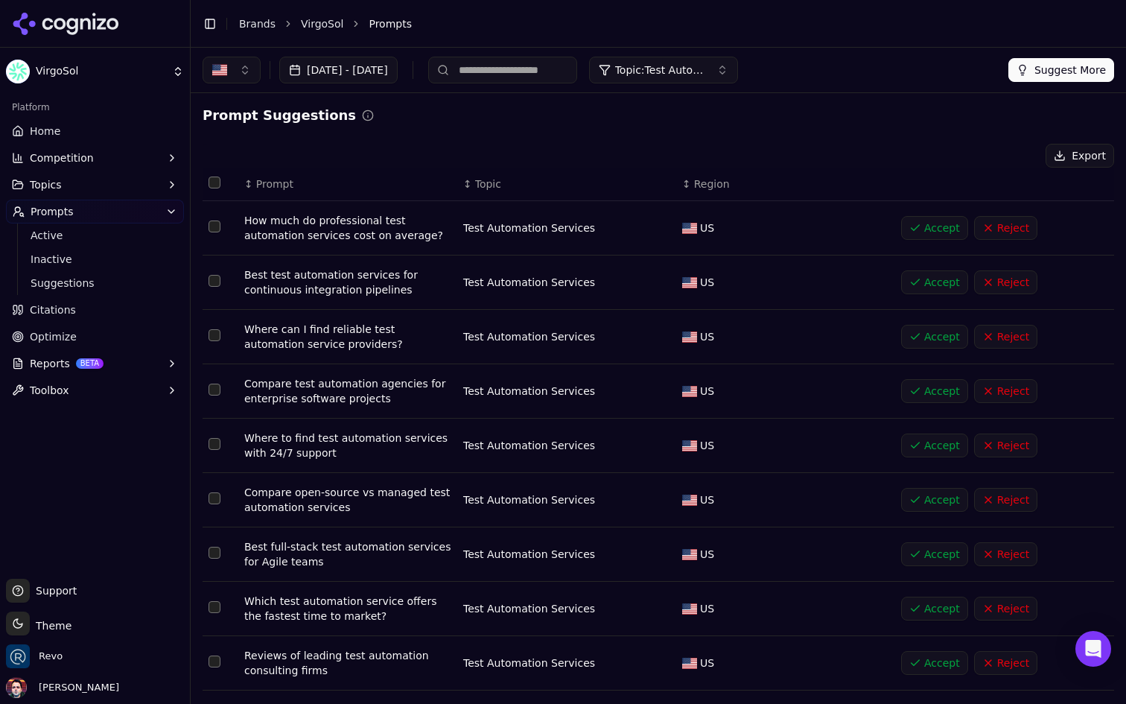
click at [485, 175] on th "↕ Topic" at bounding box center [566, 185] width 219 height 34
click at [482, 185] on span "Topic" at bounding box center [488, 183] width 26 height 15
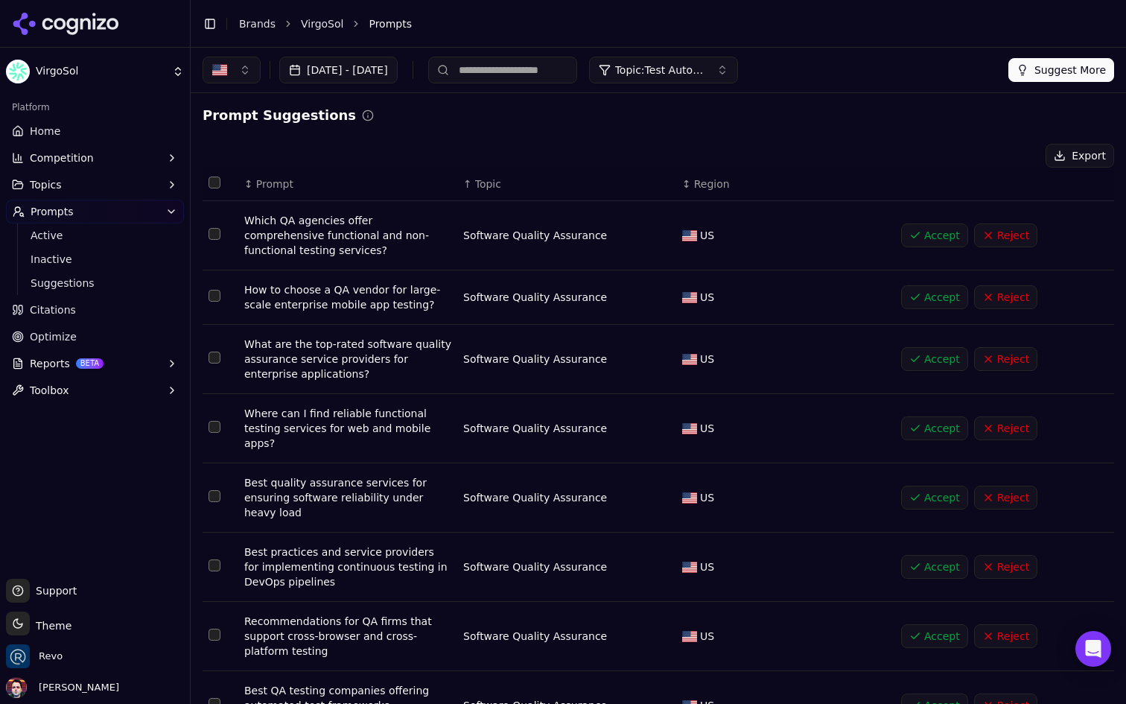
click at [738, 69] on button "Topic: Test Automation Services" at bounding box center [663, 70] width 149 height 27
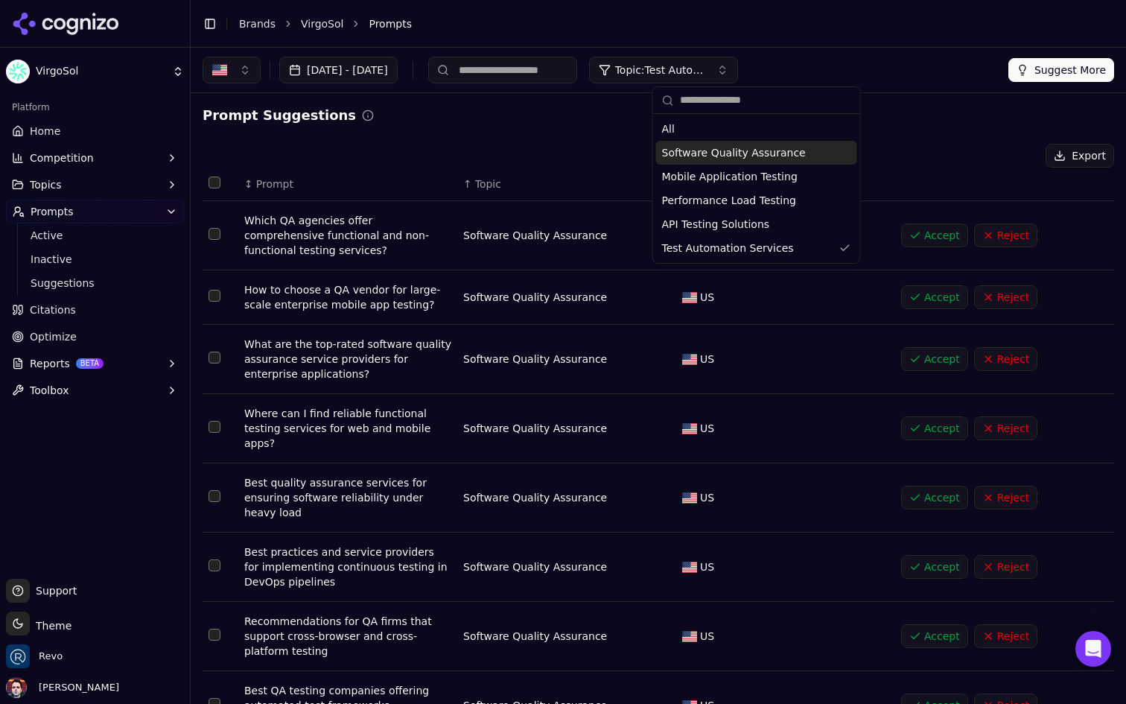
click at [771, 148] on span "Software Quality Assurance" at bounding box center [734, 152] width 144 height 15
click at [761, 252] on span "Test Automation Services" at bounding box center [728, 248] width 132 height 15
click at [917, 95] on div "Prompt Suggestions Export ↕ Prompt ↑ Topic ↕ Region Which QA agencies offer com…" at bounding box center [658, 502] width 935 height 818
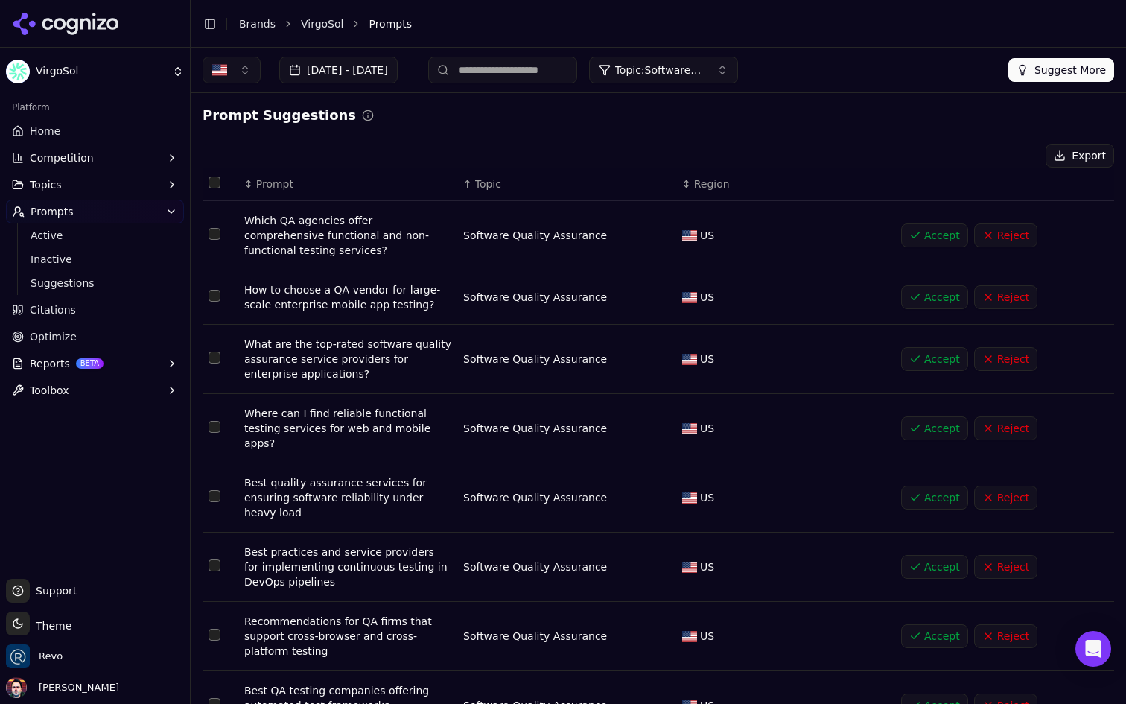
click at [489, 184] on span "Topic" at bounding box center [488, 183] width 26 height 15
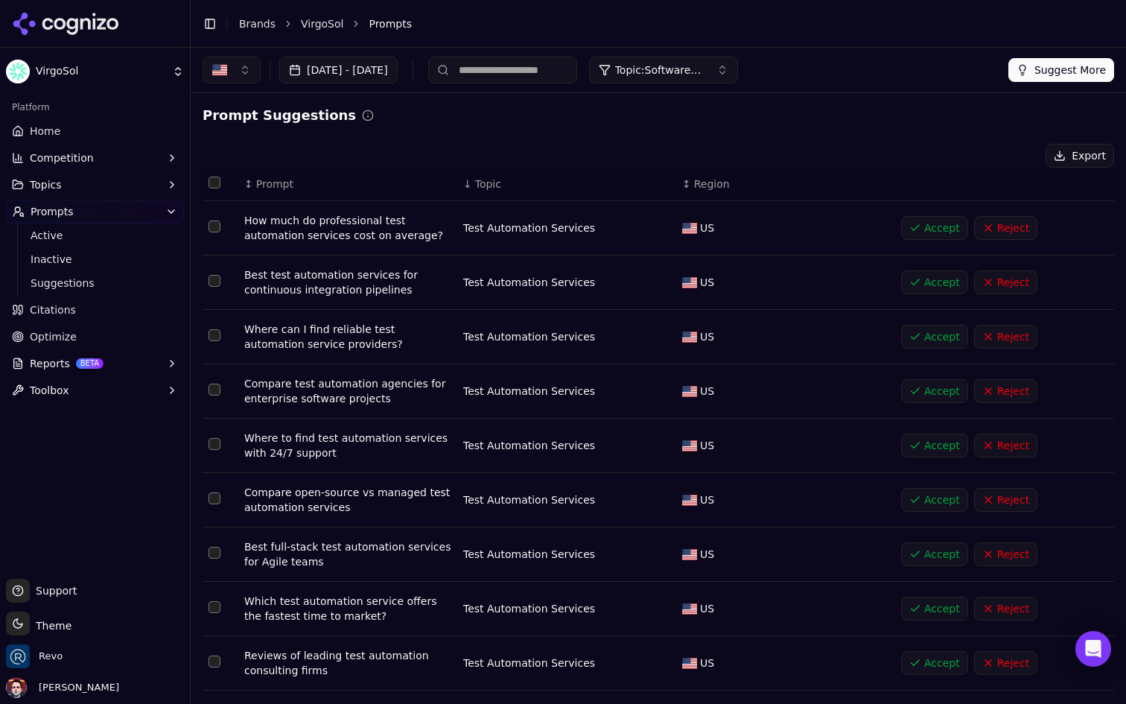
click at [704, 71] on span "Topic: Software Quality Assurance" at bounding box center [659, 70] width 89 height 15
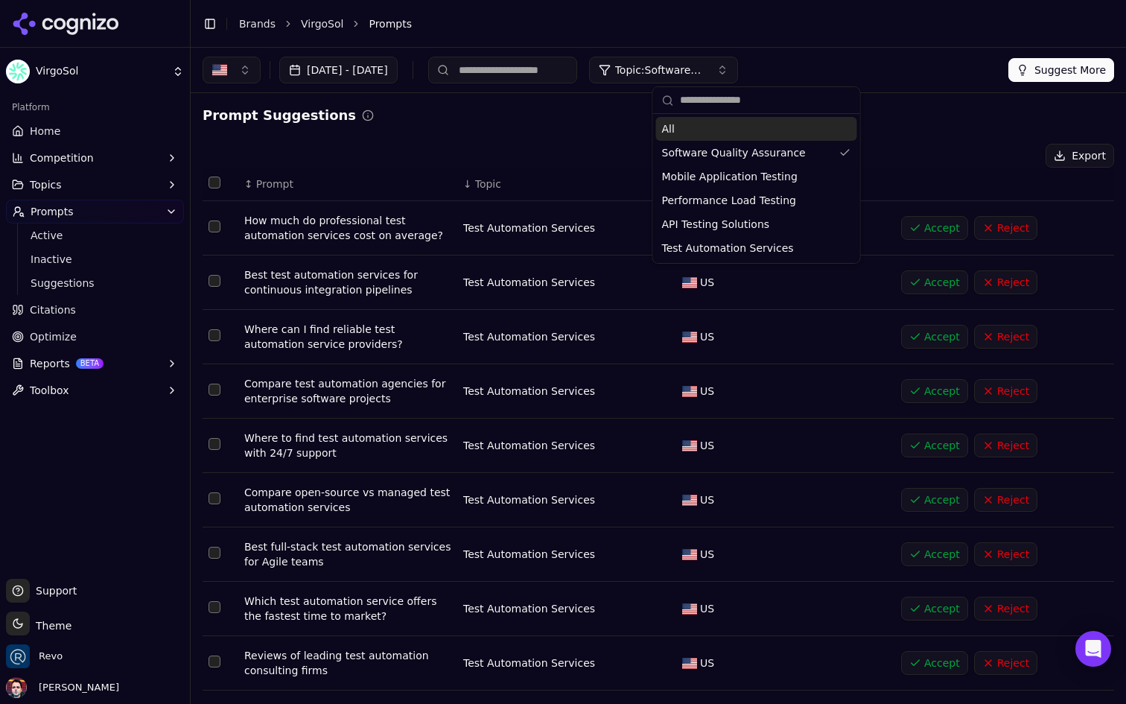
click at [583, 133] on div "Prompt Suggestions Export ↕ Prompt ↓ Topic ↕ Region How much do professional te…" at bounding box center [658, 442] width 911 height 675
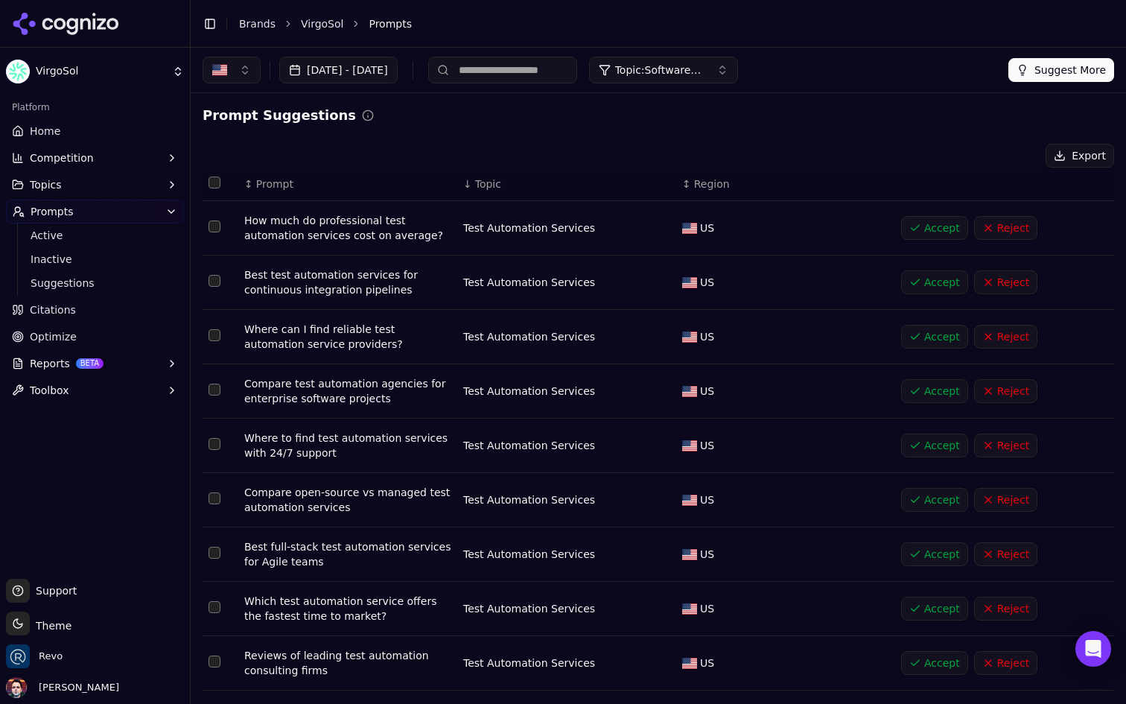
click at [910, 278] on button "Accept" at bounding box center [934, 282] width 67 height 24
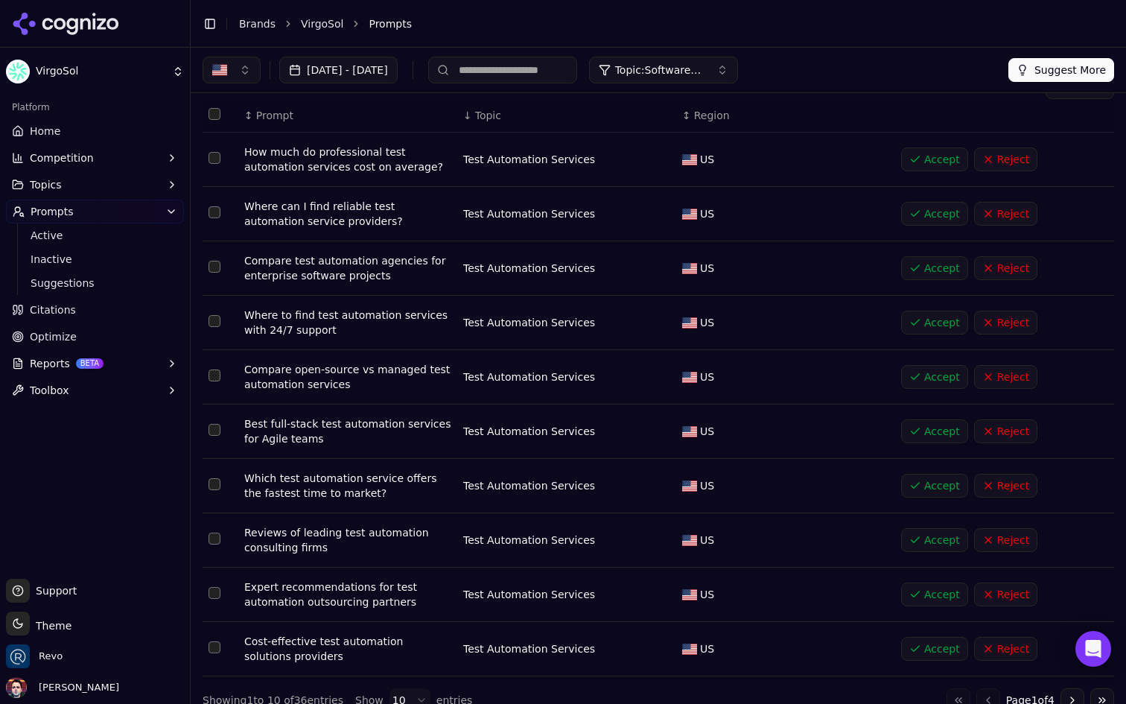
scroll to position [89, 0]
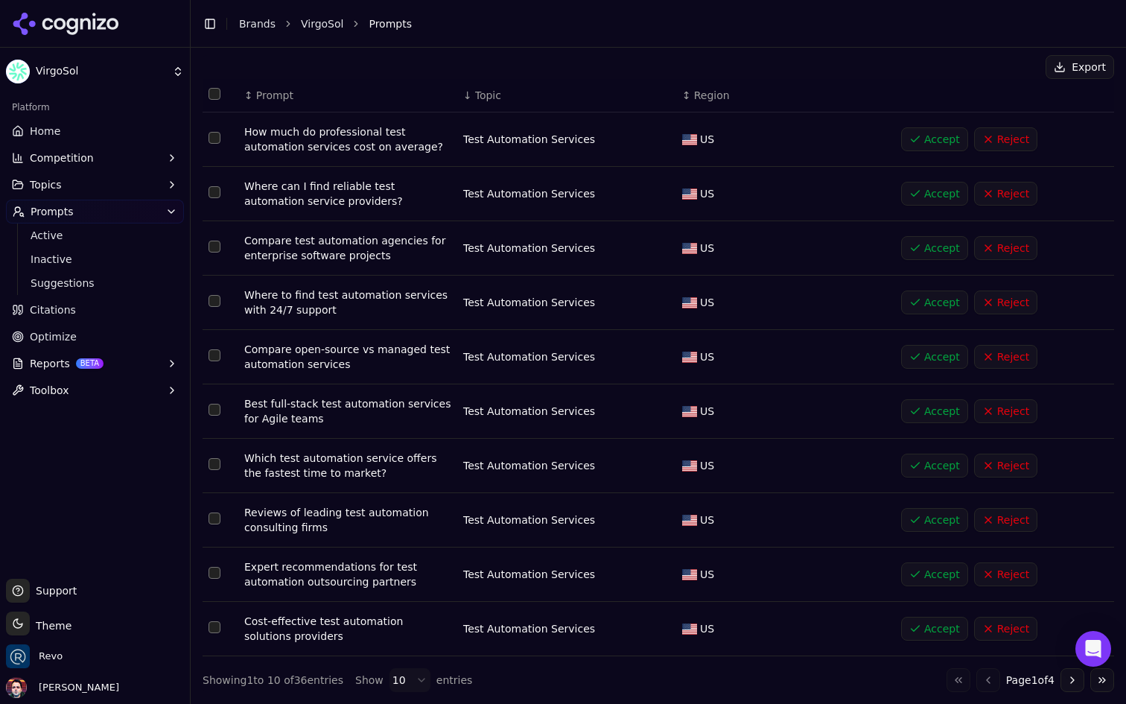
click at [404, 681] on html "VirgoSol Platform Home Competition Topics Prompts Active Inactive Suggestions C…" at bounding box center [563, 352] width 1126 height 704
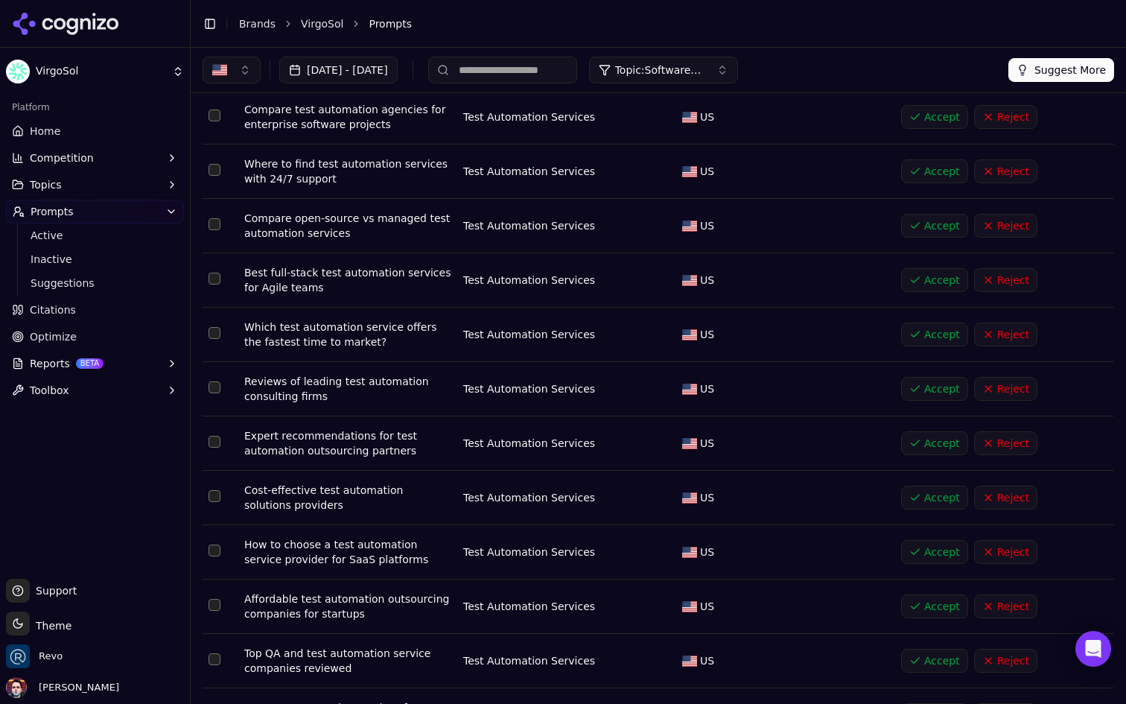
scroll to position [0, 0]
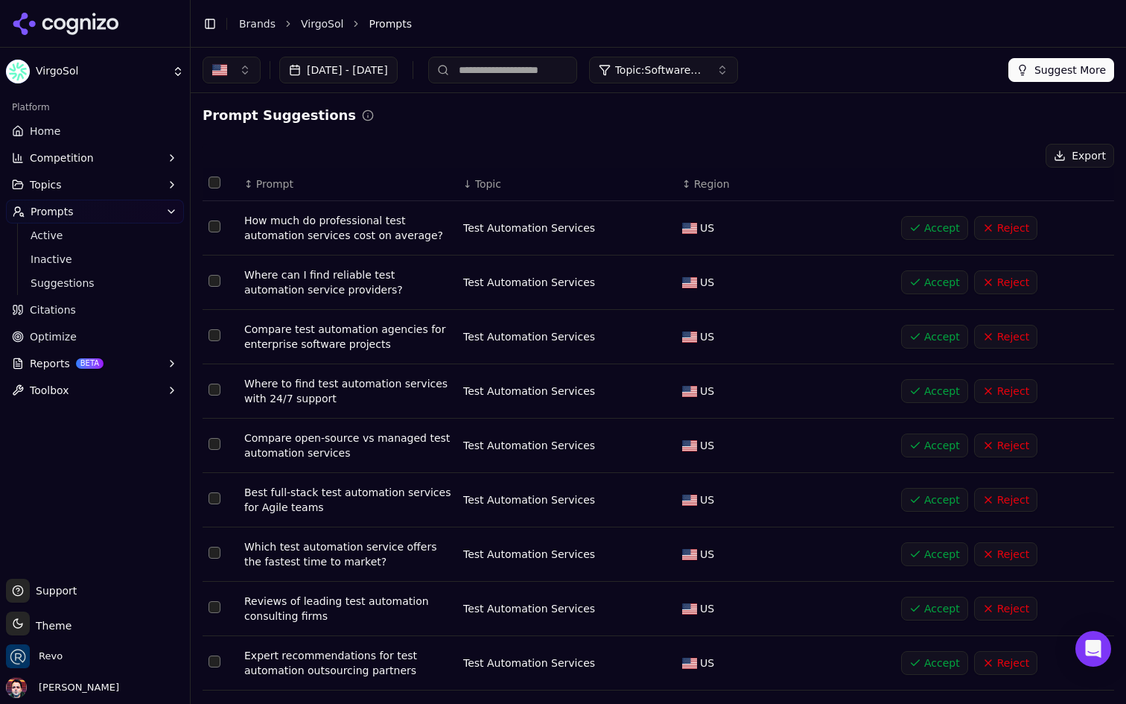
click at [148, 126] on link "Home" at bounding box center [95, 131] width 178 height 24
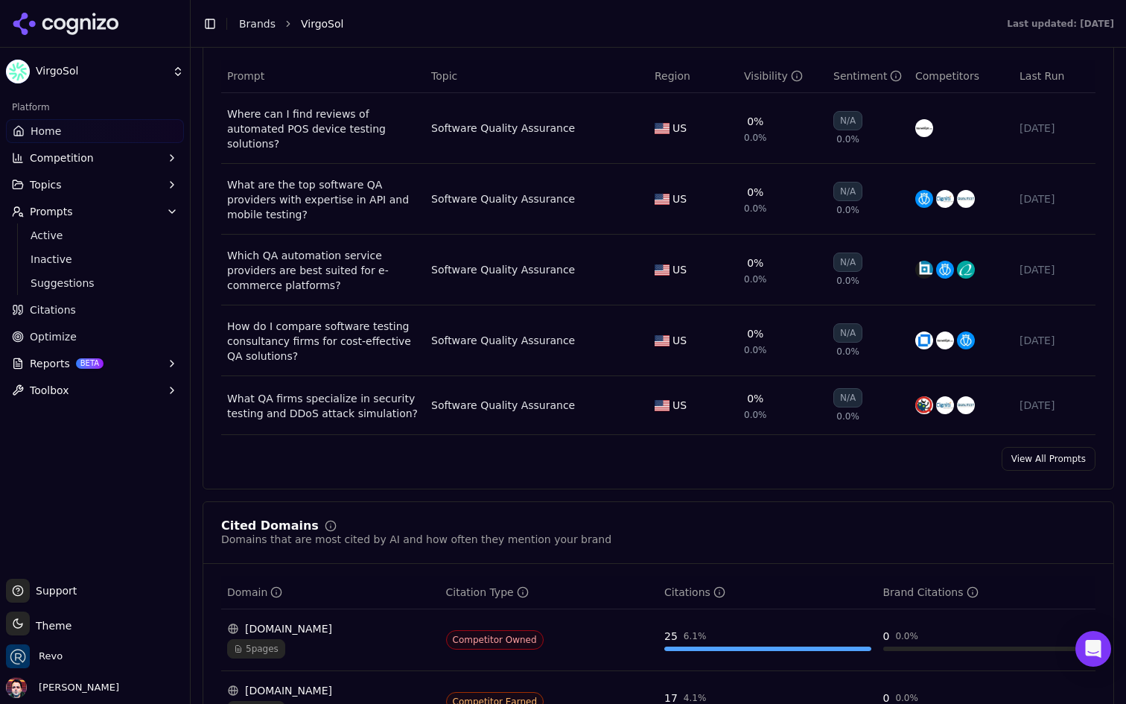
scroll to position [1163, 0]
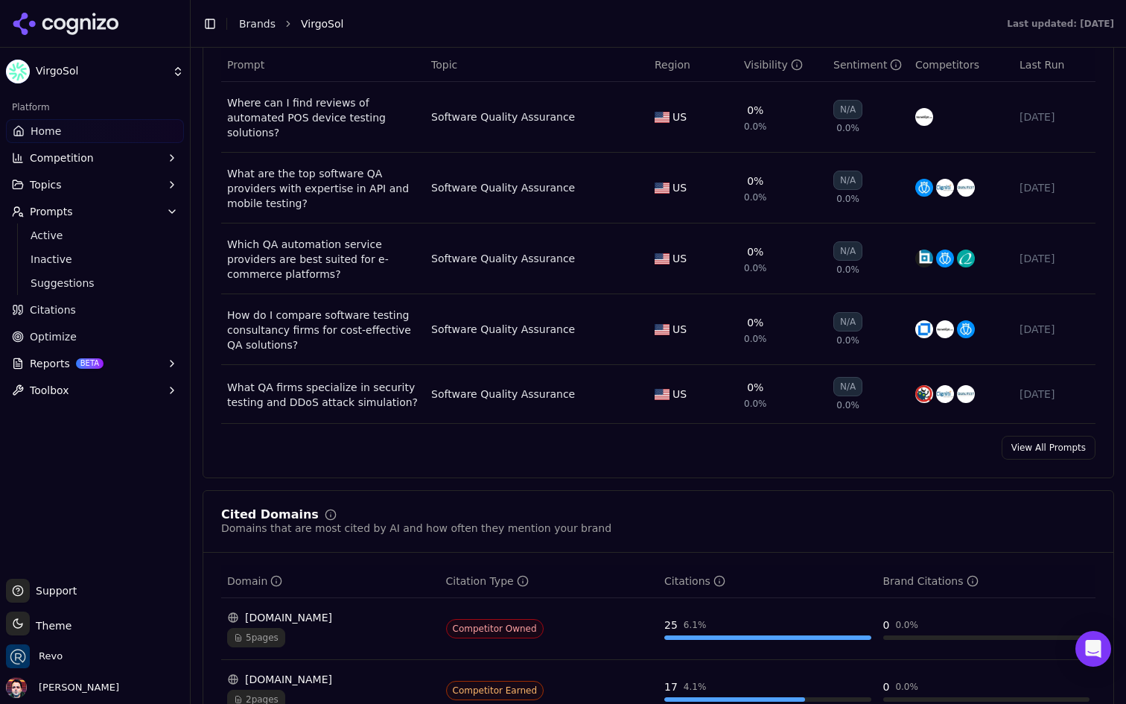
click at [1053, 440] on link "View All Prompts" at bounding box center [1049, 448] width 94 height 24
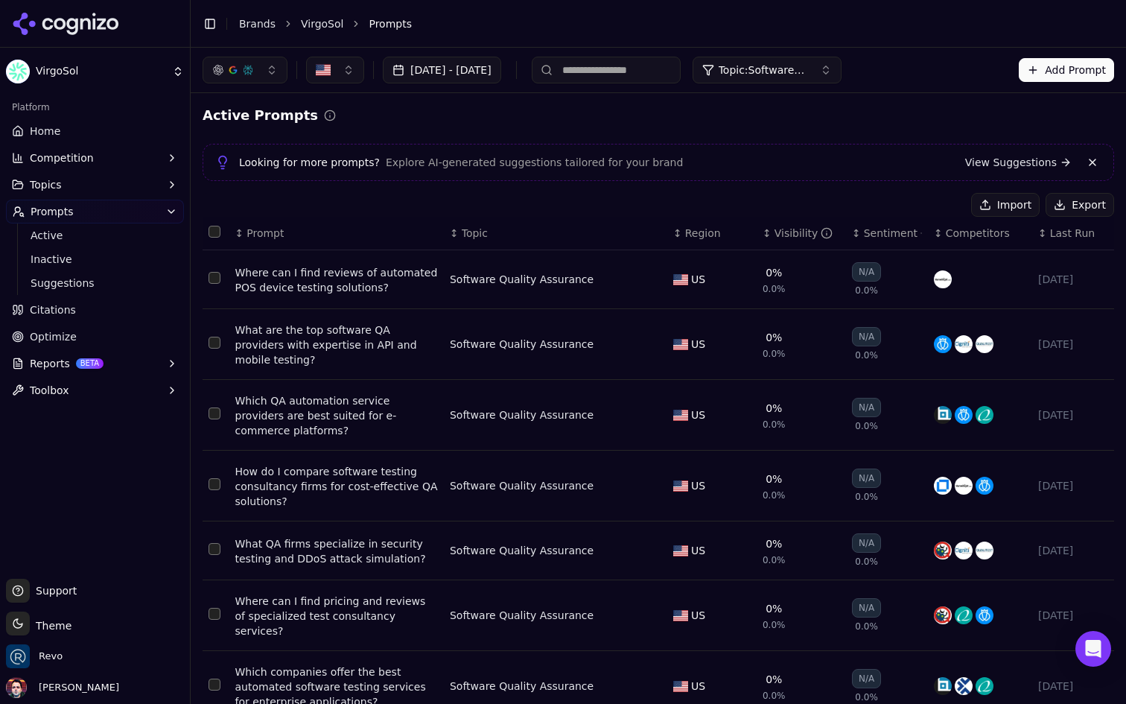
click at [1075, 233] on span "Last Run" at bounding box center [1072, 233] width 45 height 15
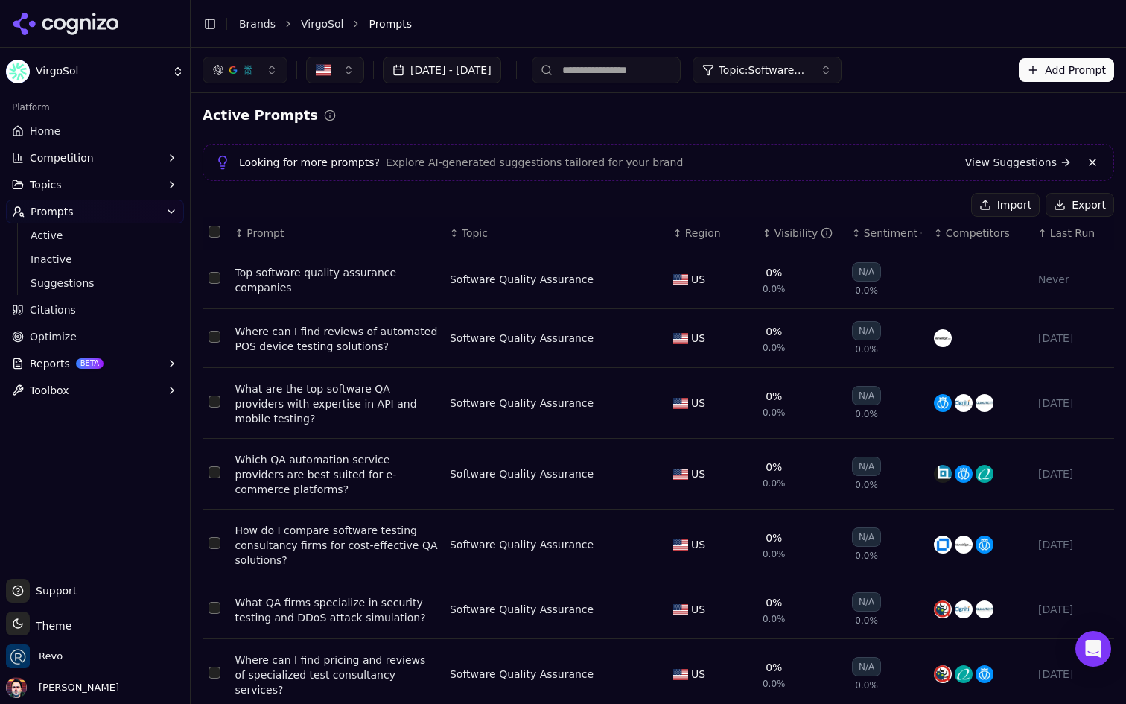
click at [1075, 233] on span "Last Run" at bounding box center [1072, 233] width 45 height 15
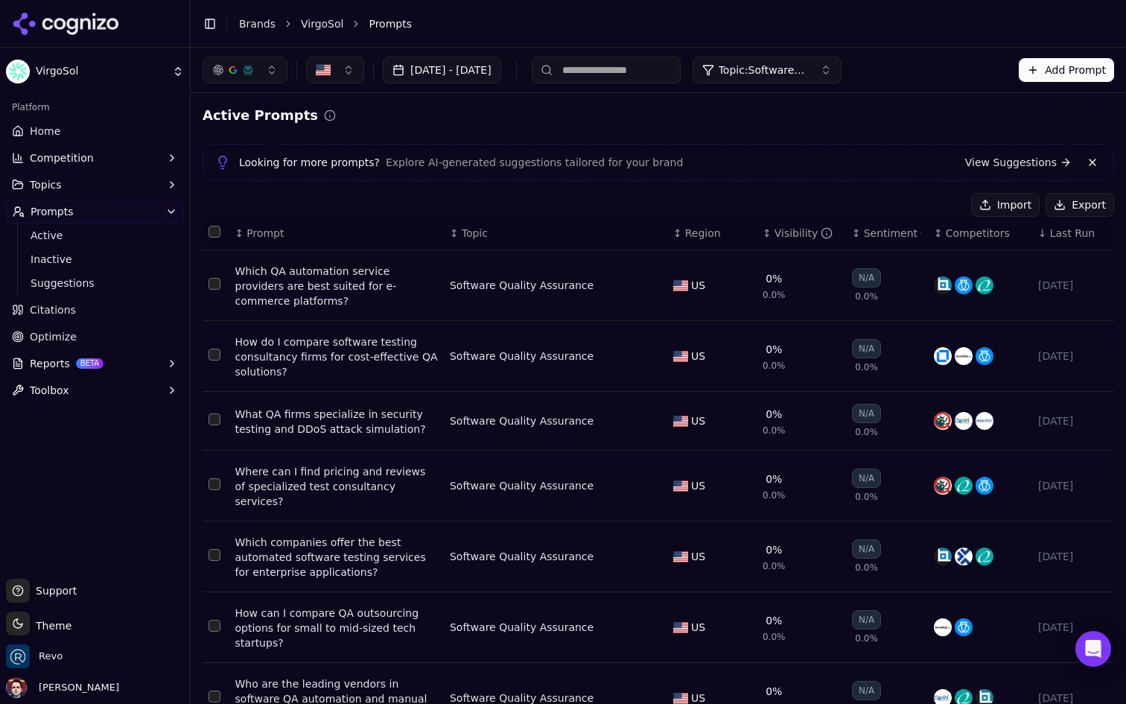
click at [501, 79] on button "[DATE] - [DATE]" at bounding box center [442, 70] width 118 height 27
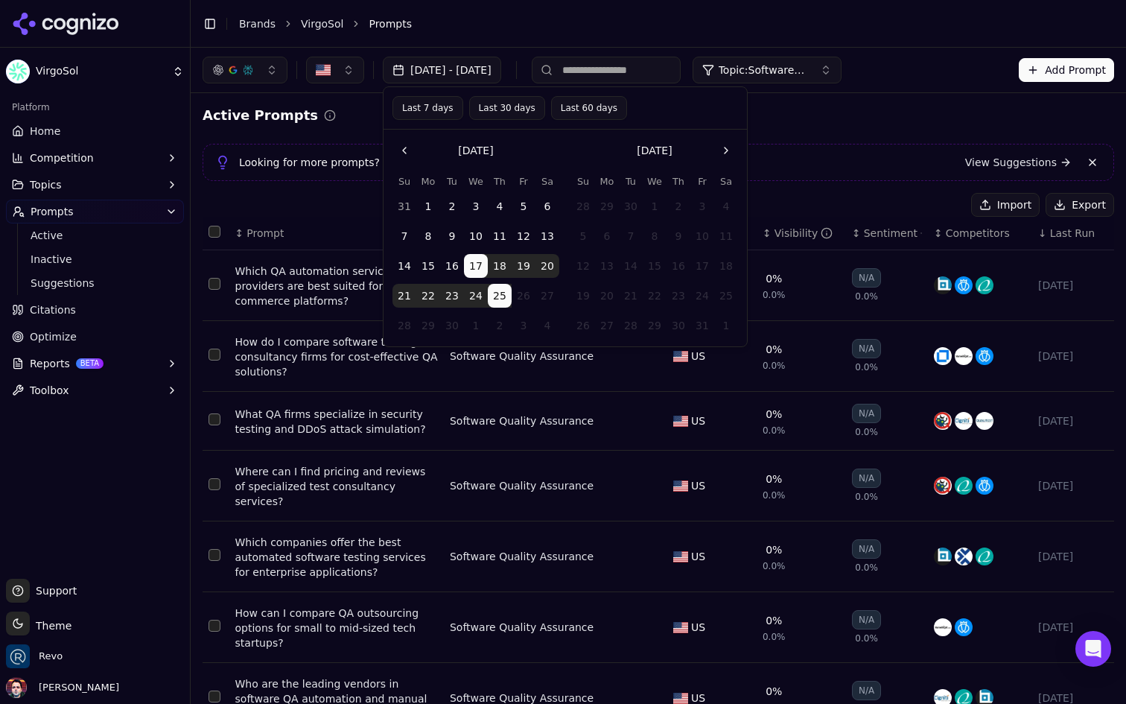
click at [501, 75] on button "[DATE] - [DATE]" at bounding box center [442, 70] width 118 height 27
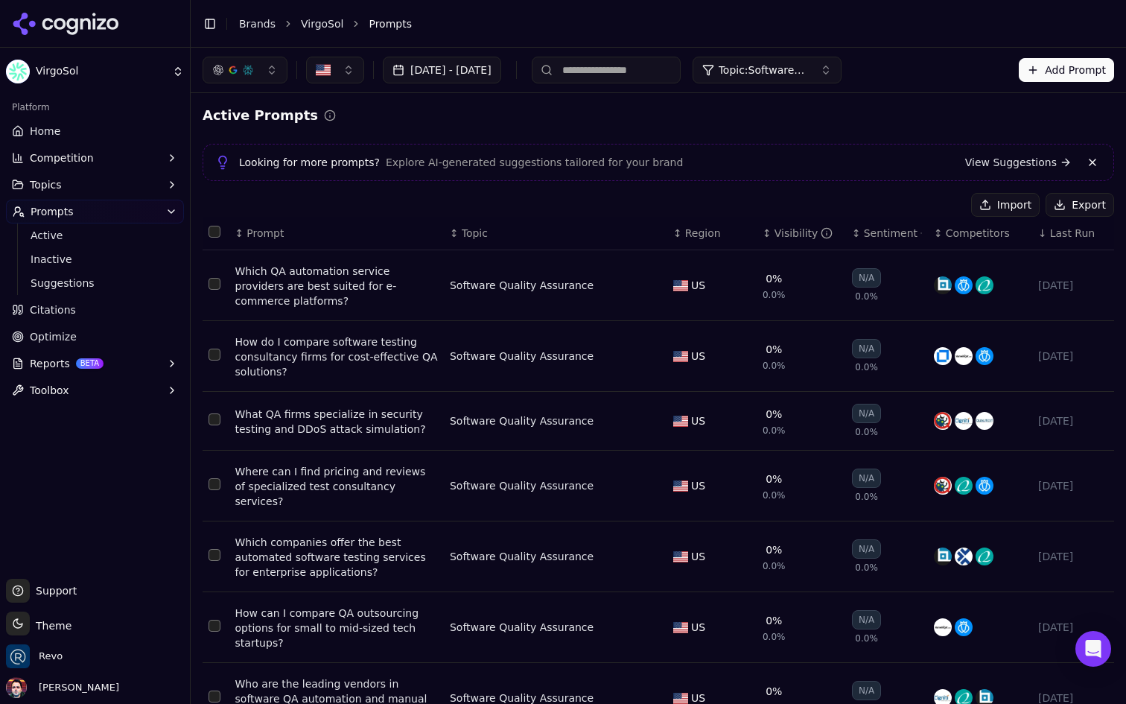
click at [1063, 237] on span "Last Run" at bounding box center [1072, 233] width 45 height 15
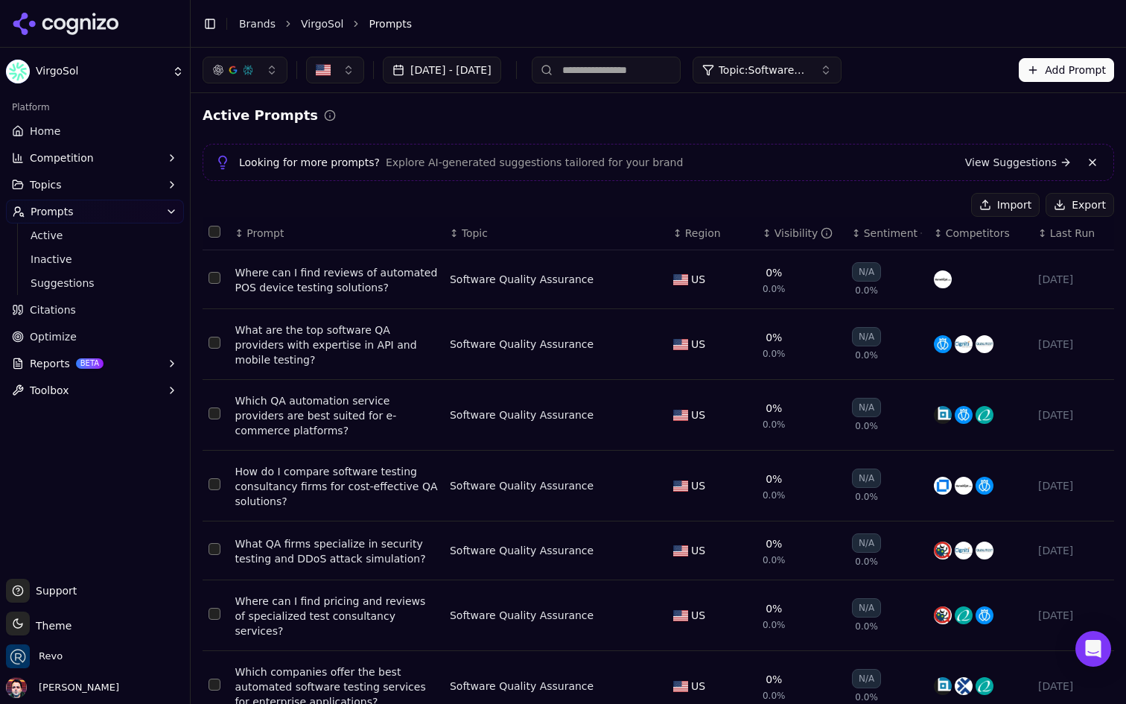
click at [1063, 237] on span "Last Run" at bounding box center [1072, 233] width 45 height 15
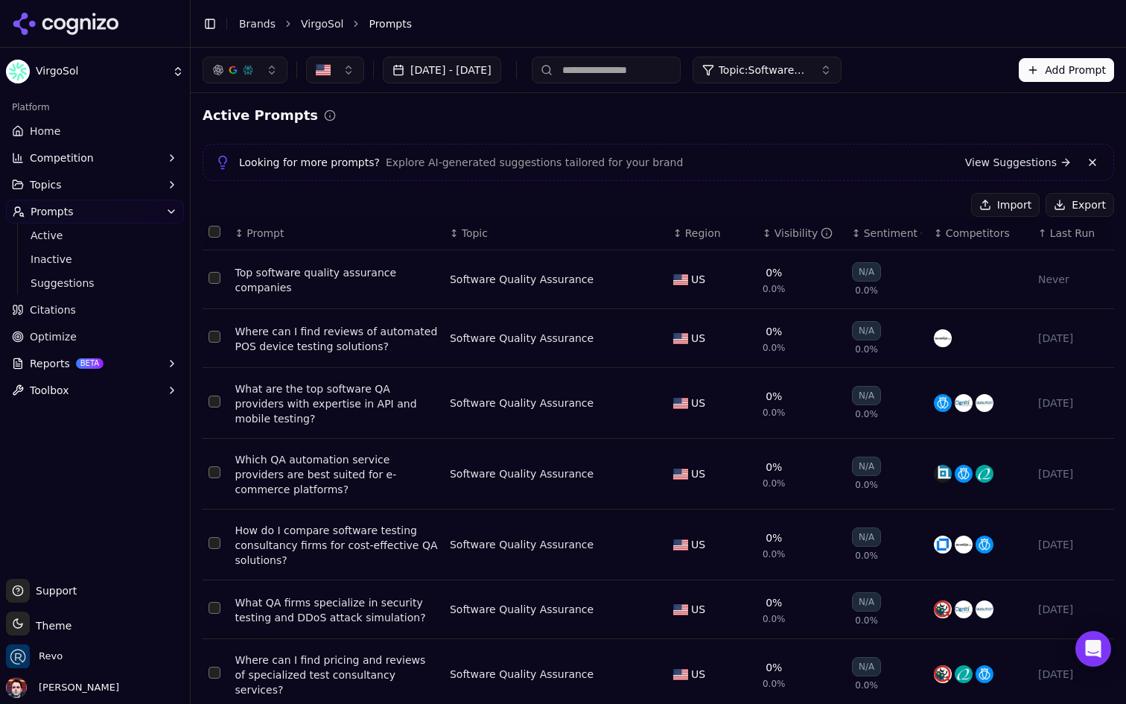
click at [1063, 237] on span "Last Run" at bounding box center [1072, 233] width 45 height 15
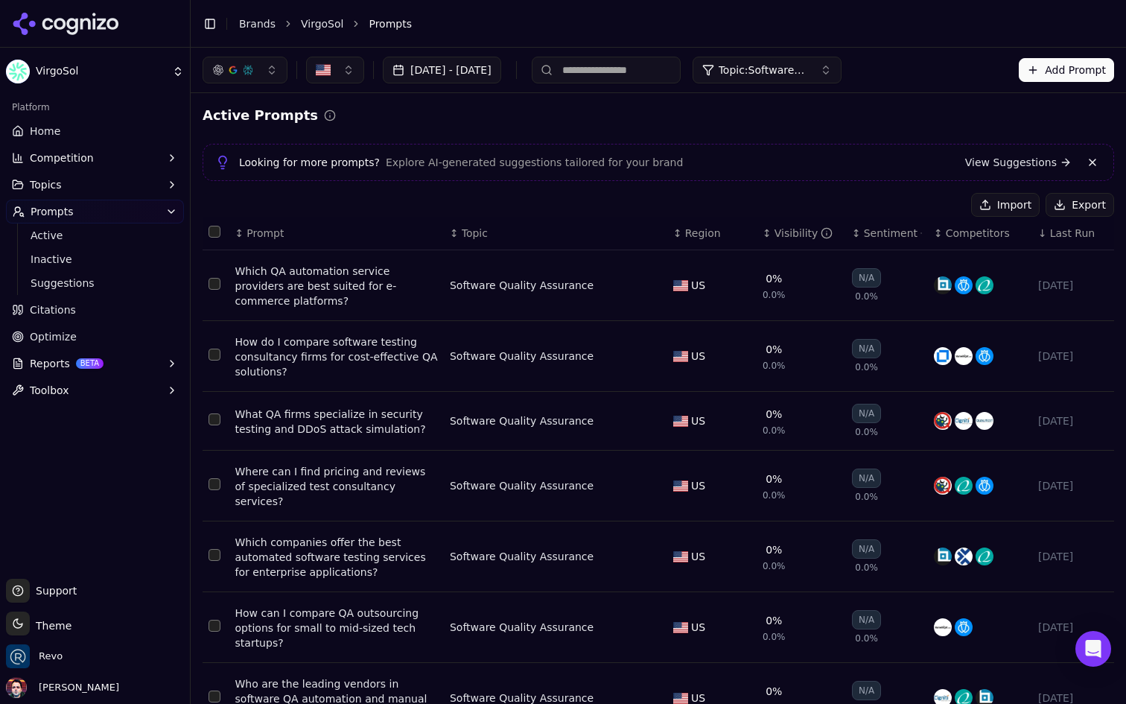
click at [1063, 237] on span "Last Run" at bounding box center [1072, 233] width 45 height 15
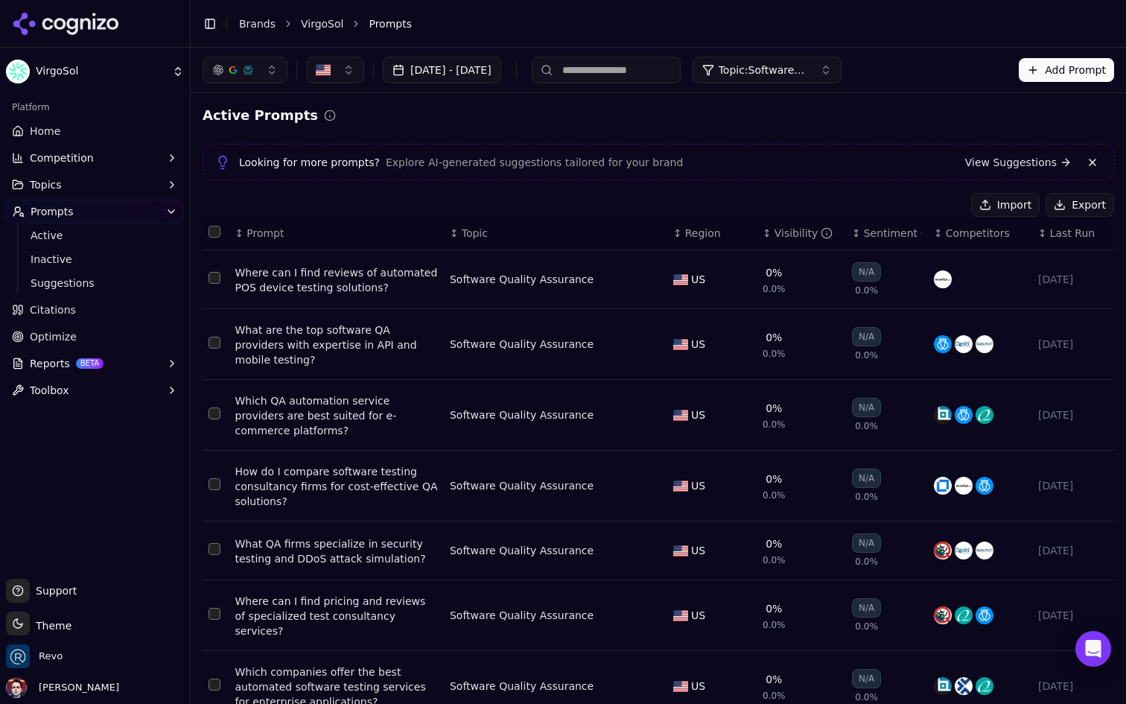
click at [371, 280] on div "Where can I find reviews of automated POS device testing solutions?" at bounding box center [336, 280] width 203 height 30
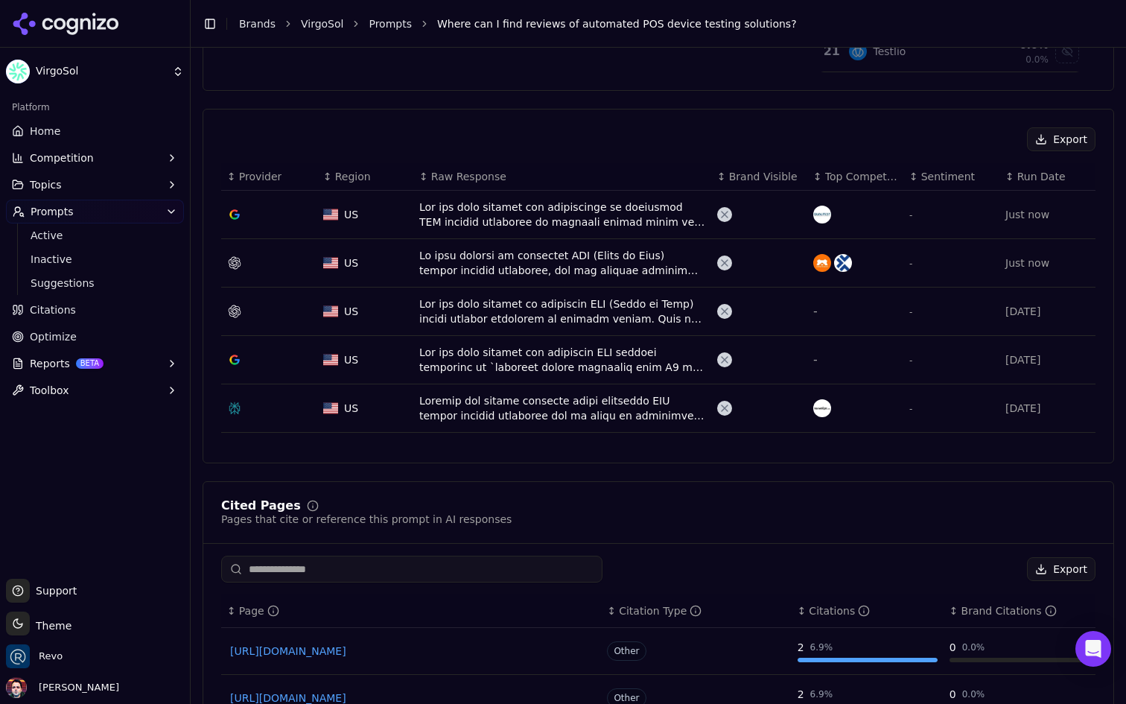
scroll to position [500, 0]
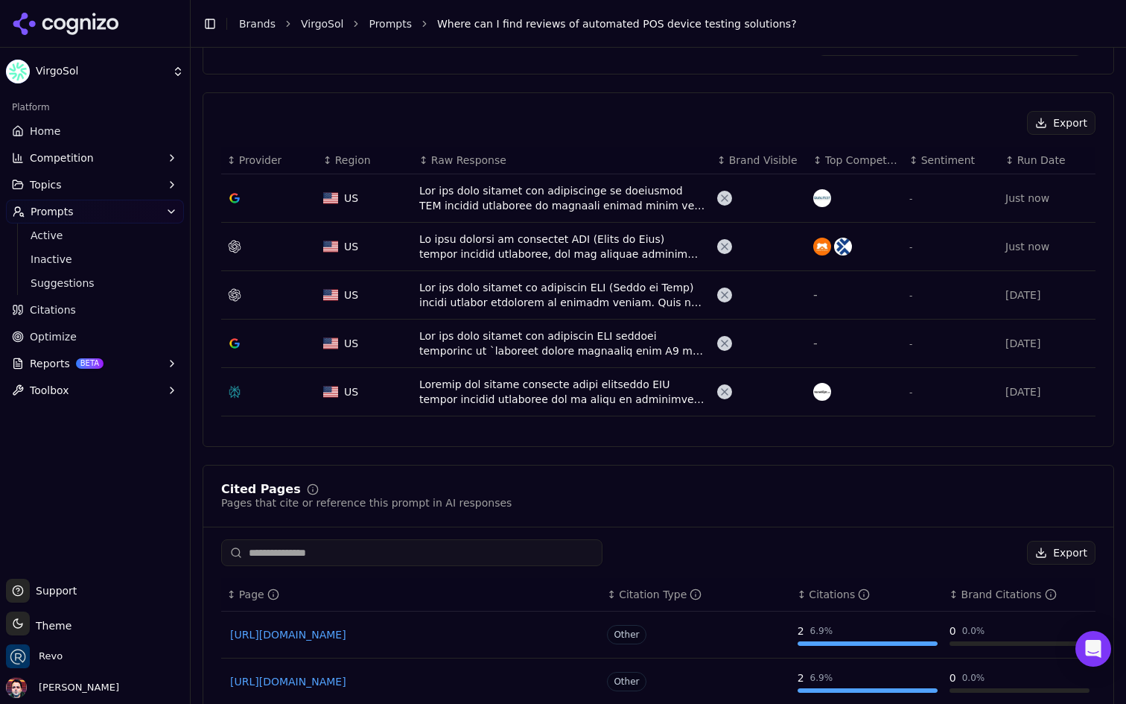
click at [576, 203] on div "Data table" at bounding box center [562, 198] width 286 height 30
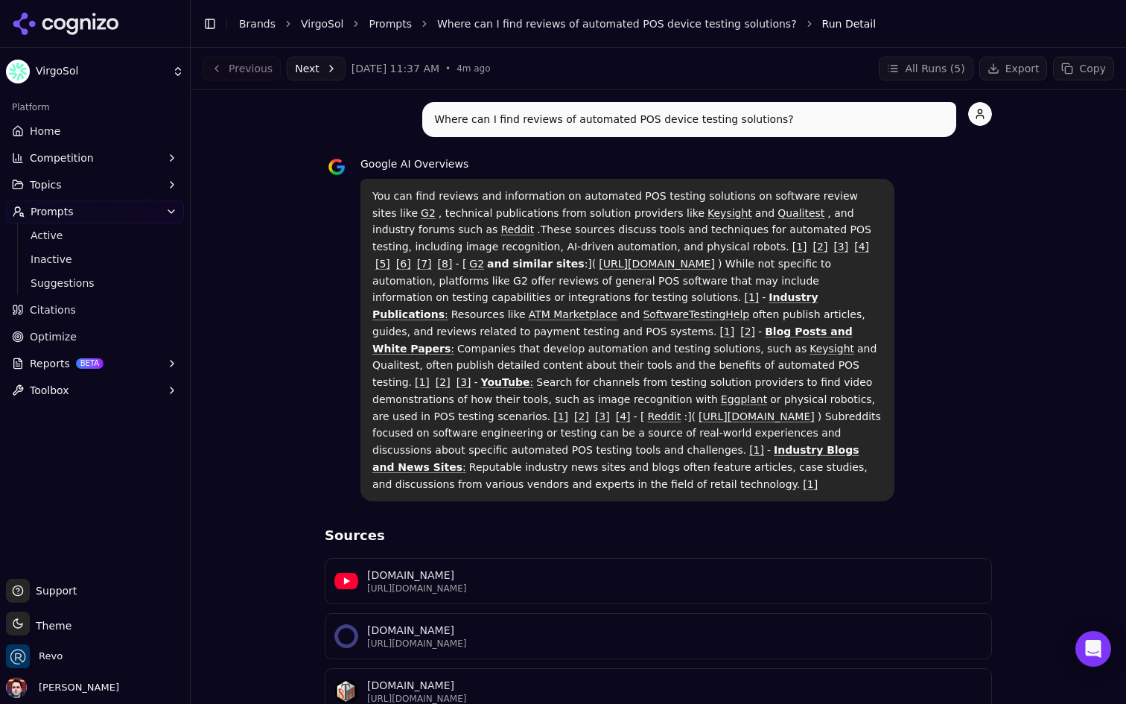
click at [109, 156] on button "Competition" at bounding box center [95, 158] width 178 height 24
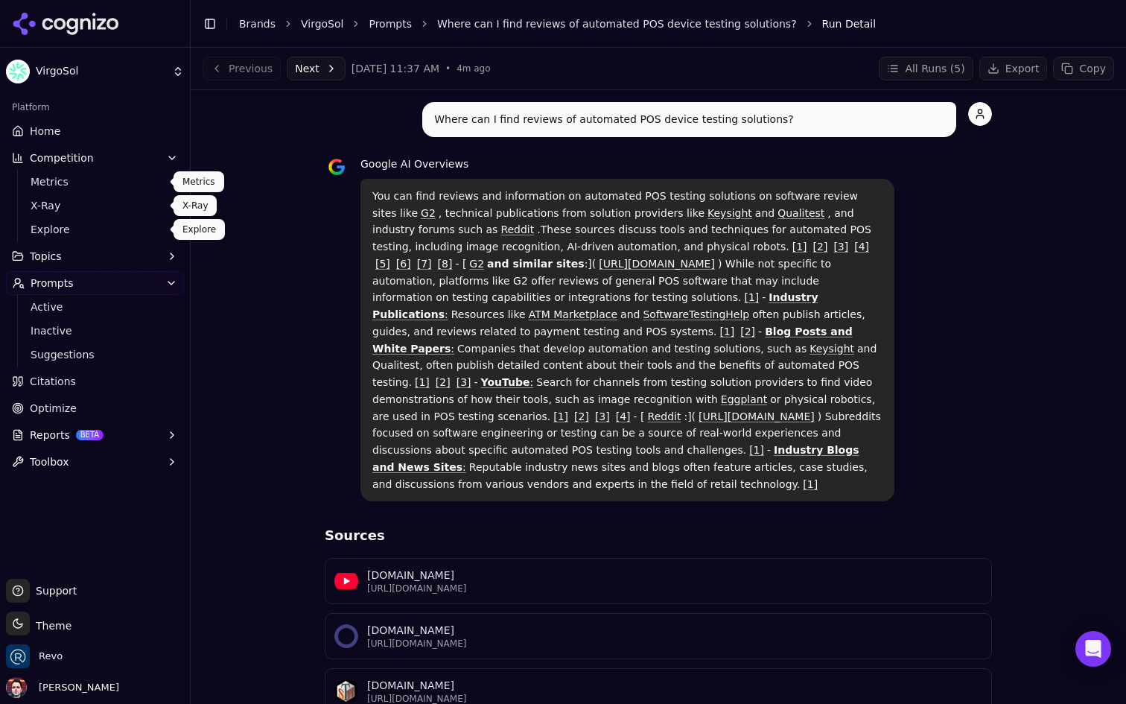
click at [92, 230] on span "Explore" at bounding box center [96, 229] width 130 height 15
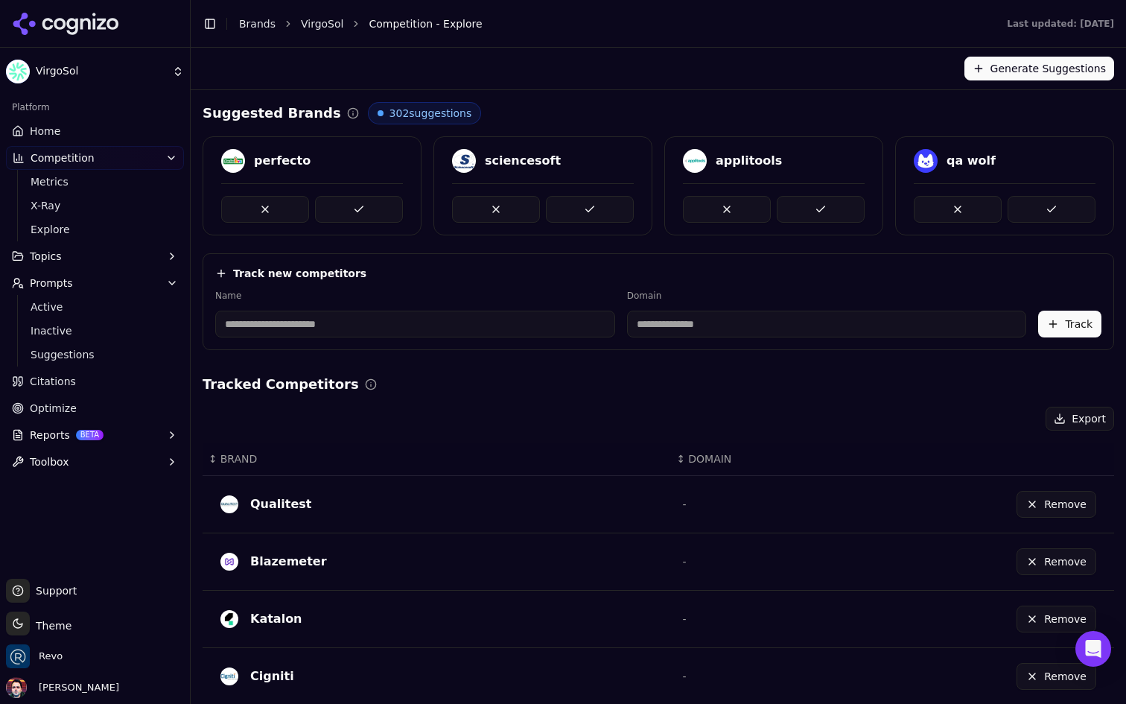
click at [414, 333] on input at bounding box center [415, 324] width 400 height 27
type input "*********"
click at [750, 331] on input "**********" at bounding box center [714, 324] width 325 height 27
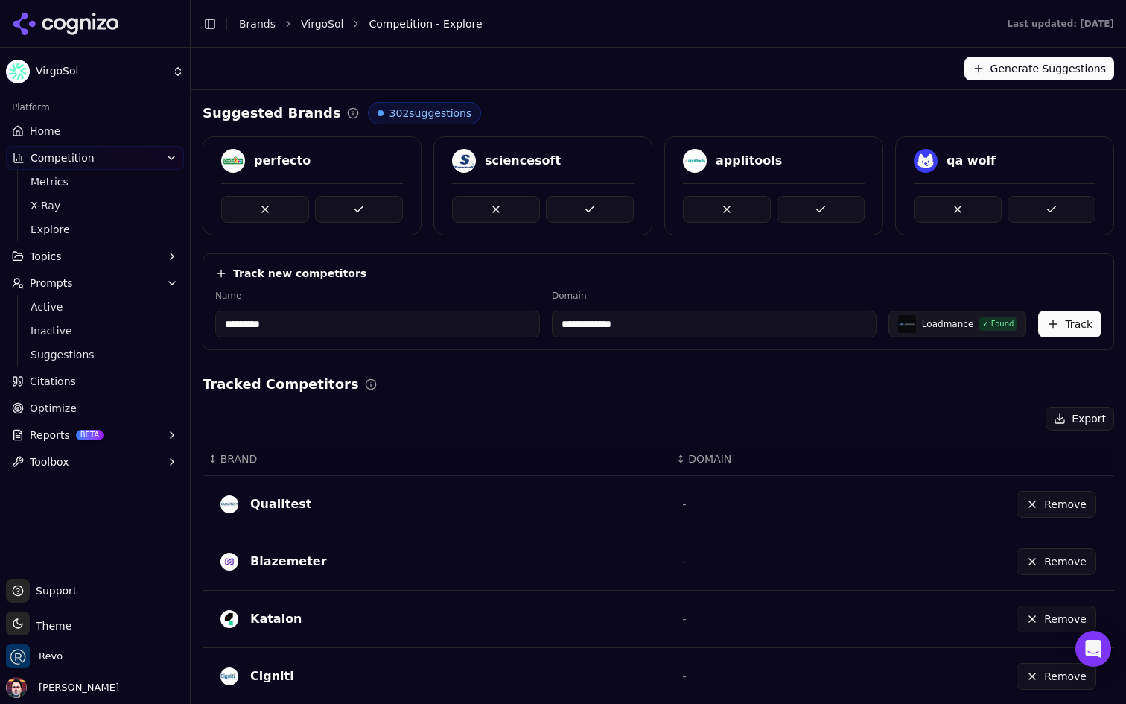
paste input "*********"
type input "**********"
click at [771, 246] on div "**********" at bounding box center [658, 593] width 911 height 983
click at [1066, 323] on button "Track" at bounding box center [1069, 324] width 63 height 27
click at [375, 318] on div "*********" at bounding box center [372, 324] width 315 height 27
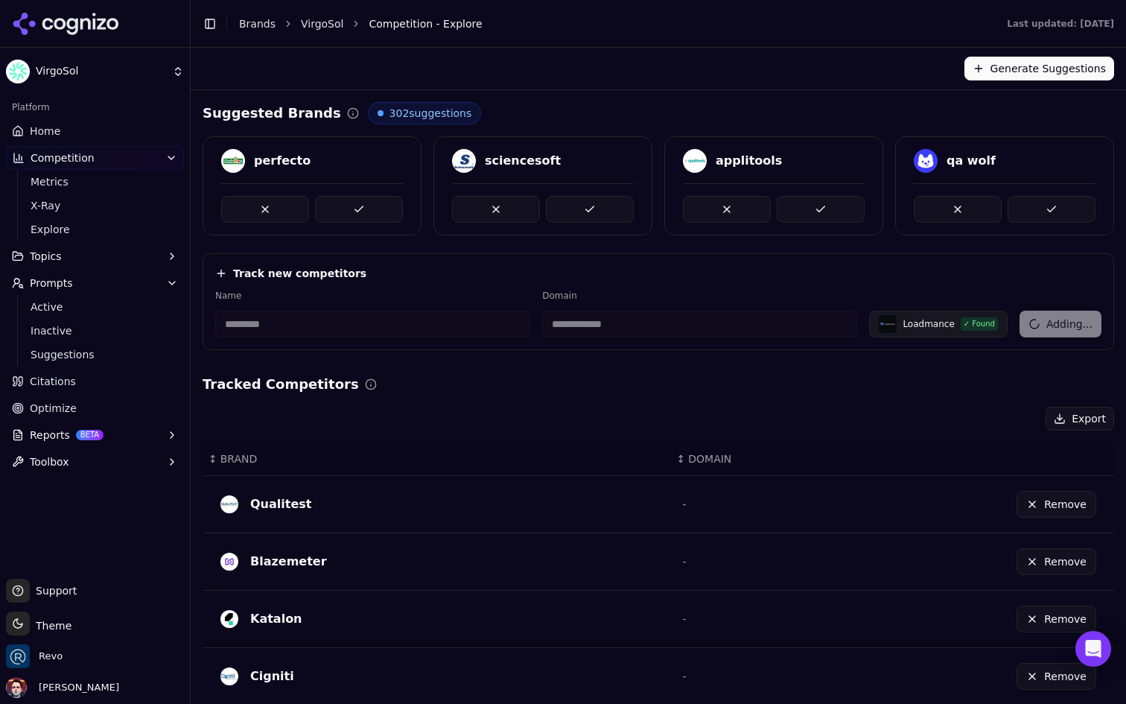
click at [373, 322] on div "*********" at bounding box center [372, 324] width 315 height 27
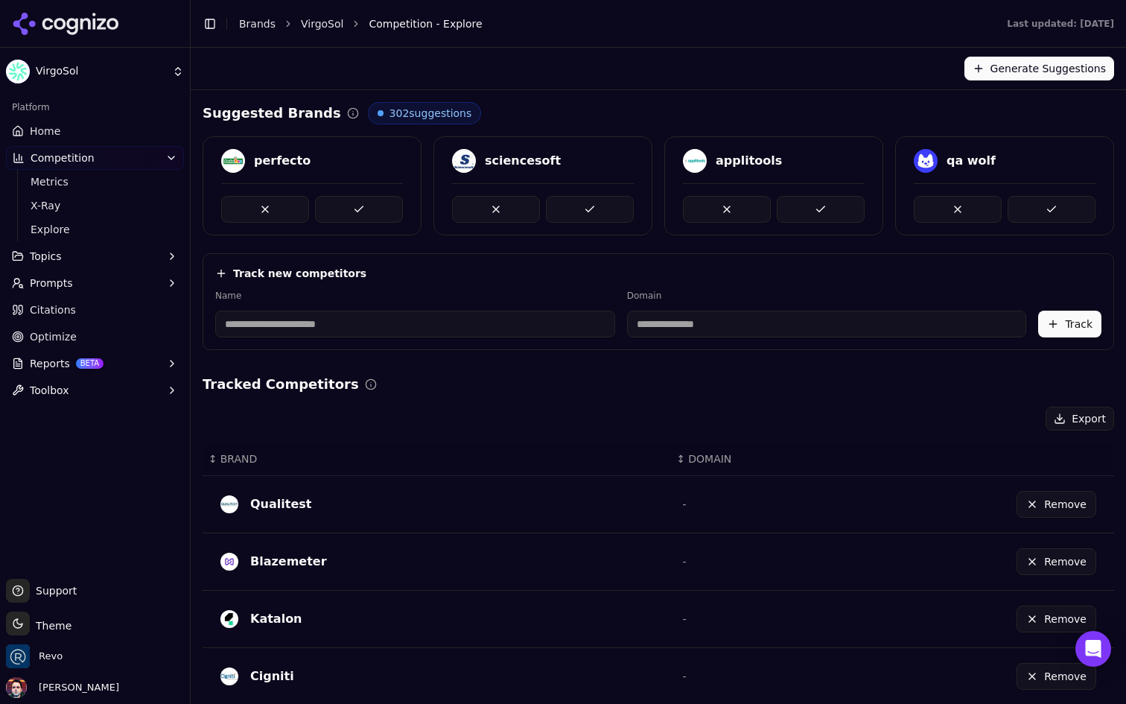
click at [71, 133] on link "Home" at bounding box center [95, 131] width 178 height 24
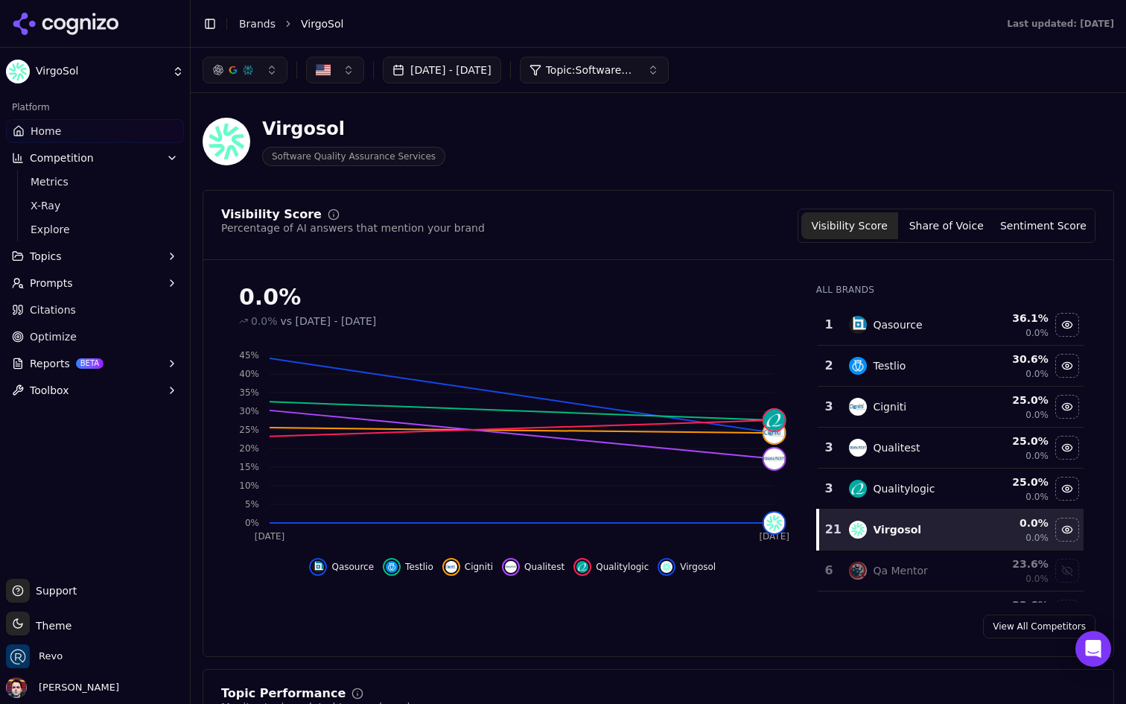
click at [952, 226] on button "Share of Voice" at bounding box center [946, 225] width 97 height 27
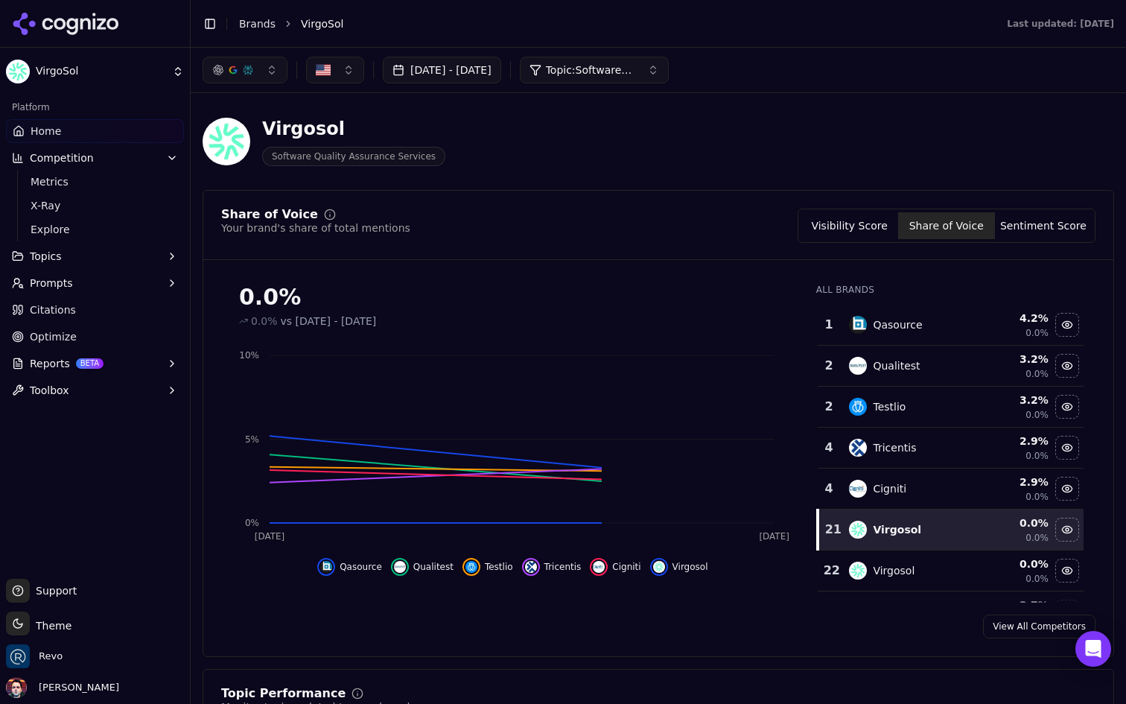
click at [1050, 218] on button "Sentiment Score" at bounding box center [1043, 225] width 97 height 27
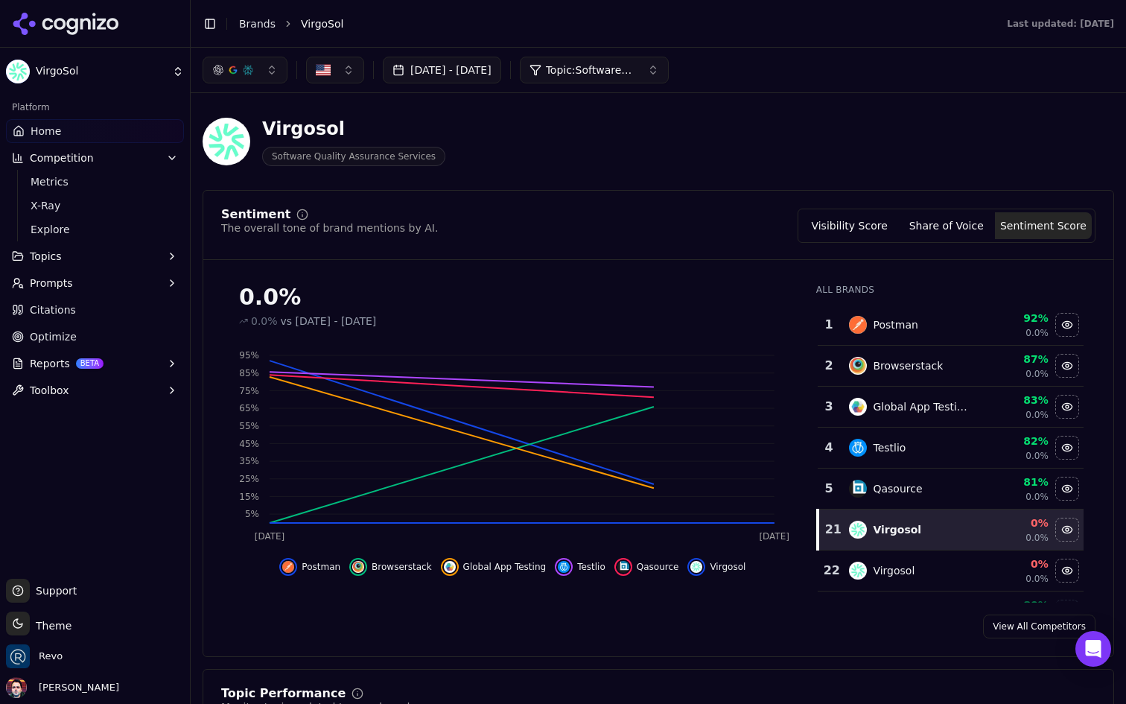
click at [869, 227] on button "Visibility Score" at bounding box center [849, 225] width 97 height 27
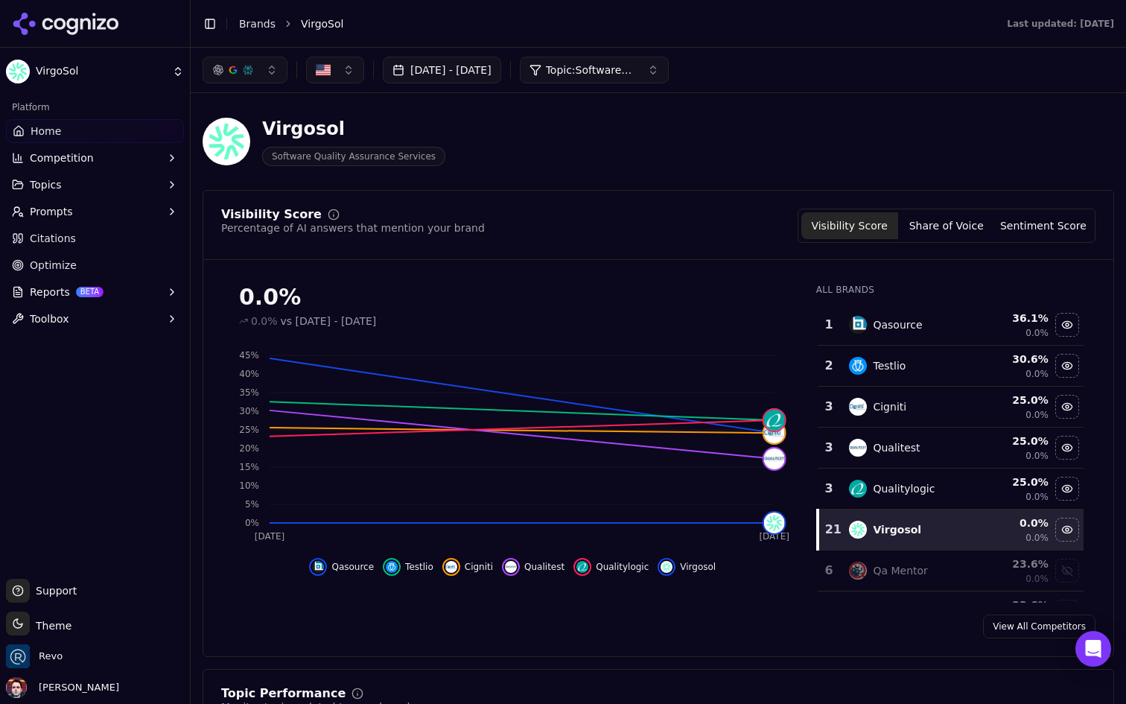
click at [99, 150] on button "Competition" at bounding box center [95, 158] width 178 height 24
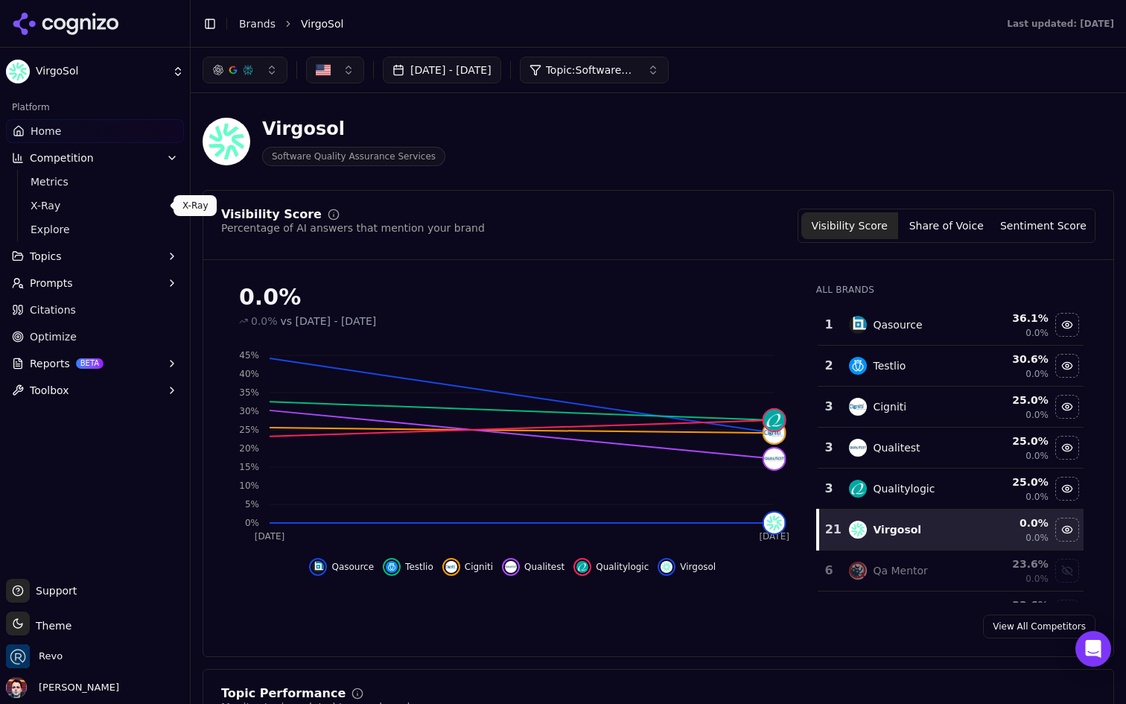
click at [105, 216] on ul "Metrics X-Ray Explore" at bounding box center [95, 205] width 157 height 71
click at [98, 226] on span "Explore" at bounding box center [96, 229] width 130 height 15
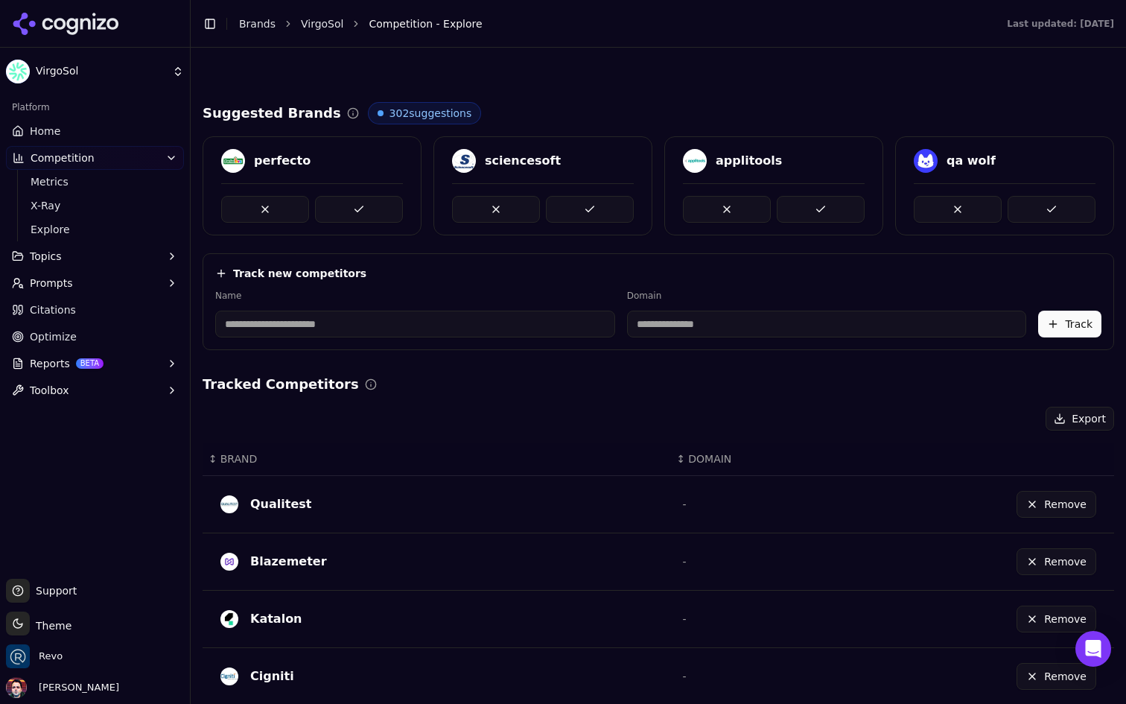
scroll to position [393, 0]
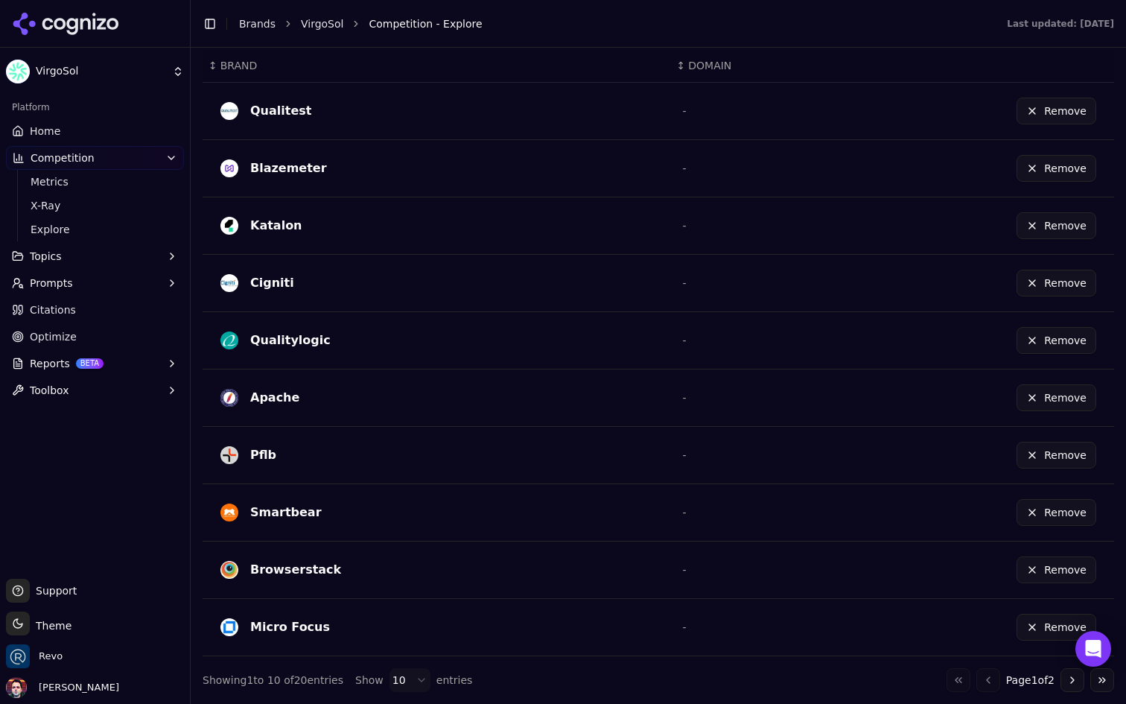
click at [404, 681] on html "VirgoSol Platform Home Competition Metrics X-Ray Explore Topics Prompts Citatio…" at bounding box center [563, 352] width 1126 height 704
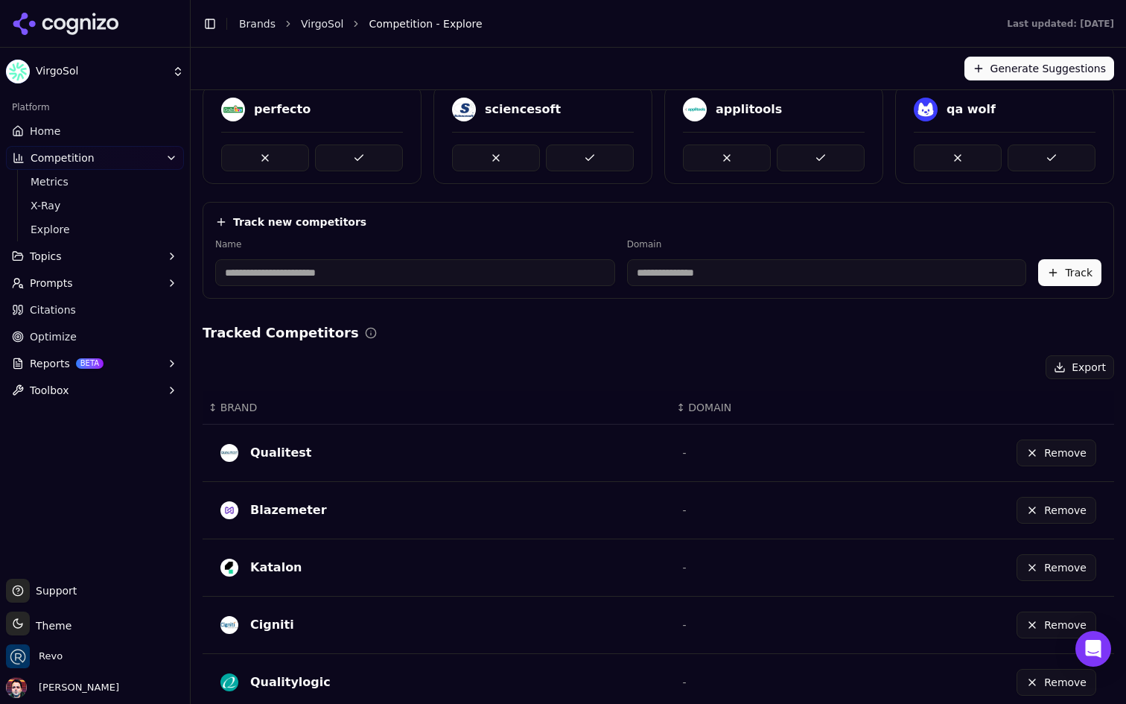
scroll to position [42, 0]
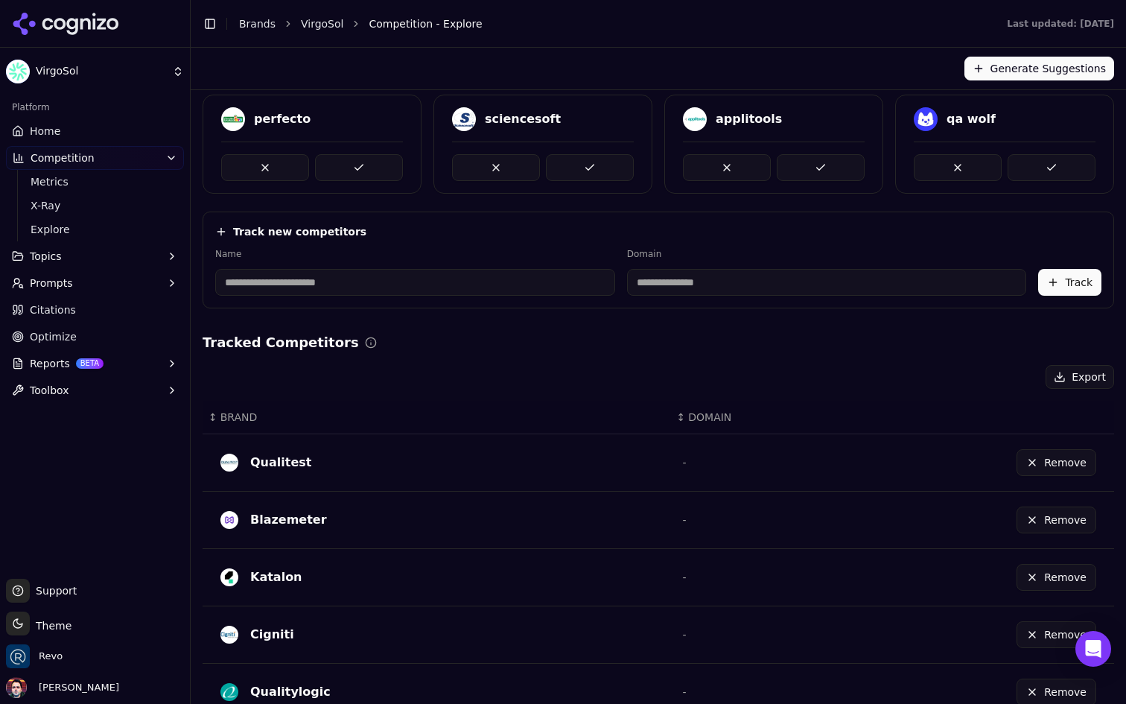
click at [410, 290] on input at bounding box center [415, 282] width 400 height 27
type input "*********"
type input "**********"
click at [688, 285] on input "**********" at bounding box center [746, 282] width 346 height 27
click at [789, 239] on div "**********" at bounding box center [658, 259] width 911 height 97
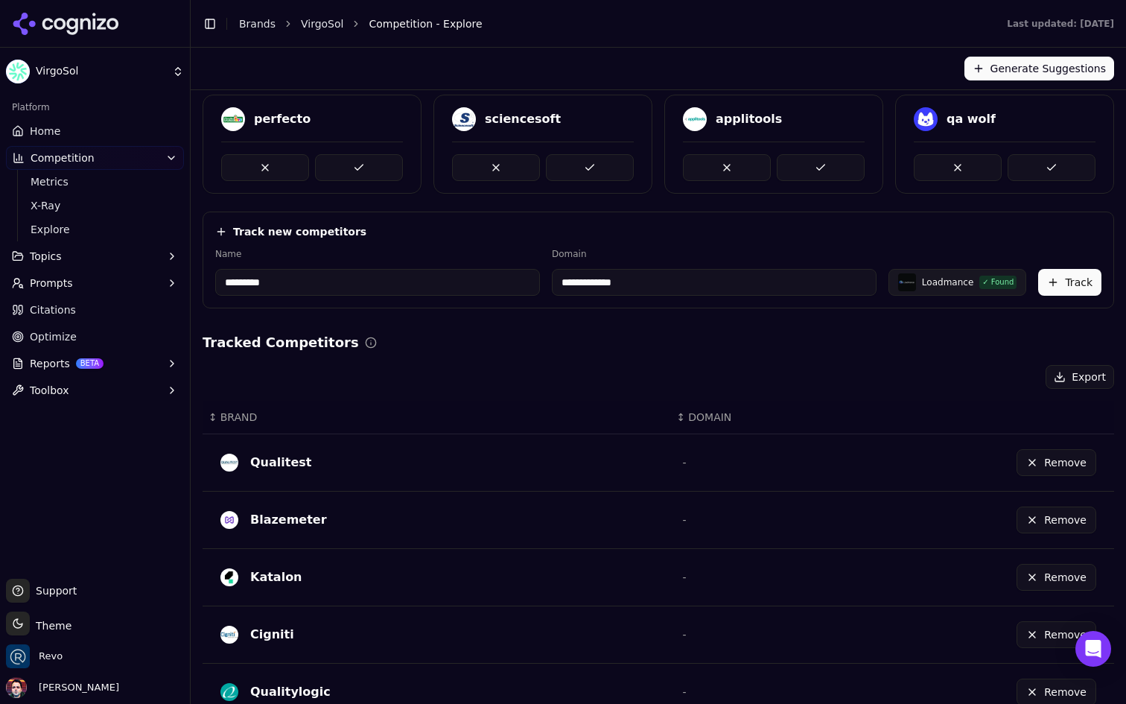
click at [1082, 290] on button "Track" at bounding box center [1069, 282] width 63 height 27
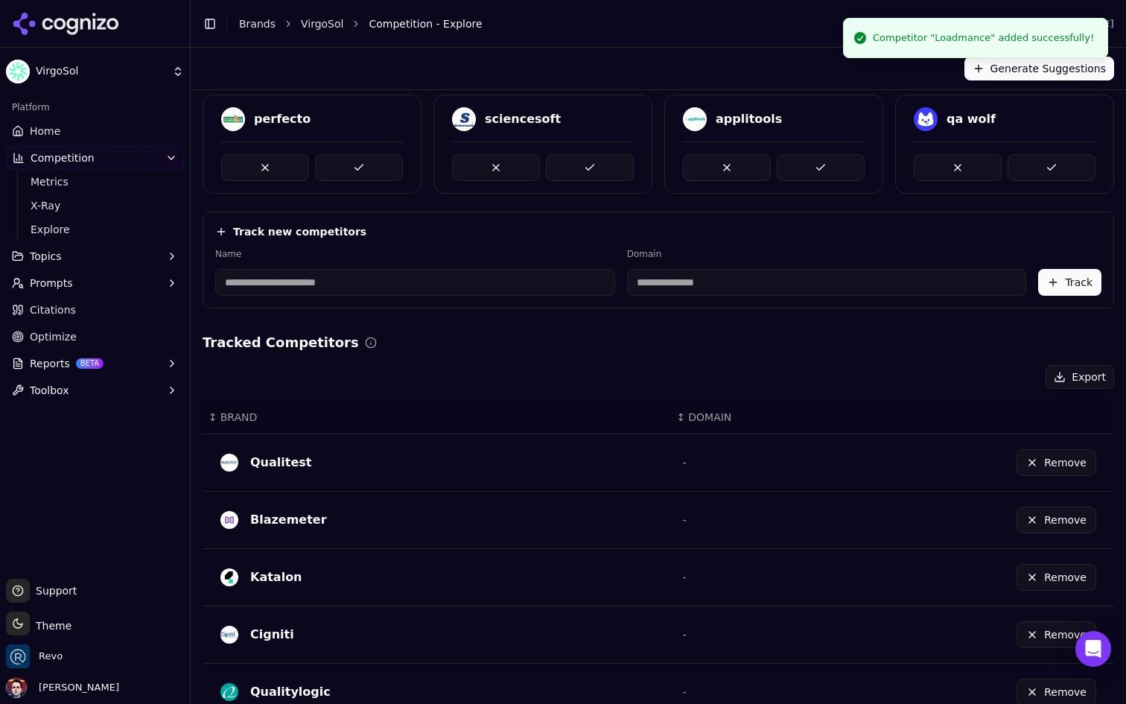
click at [462, 283] on input at bounding box center [415, 282] width 400 height 27
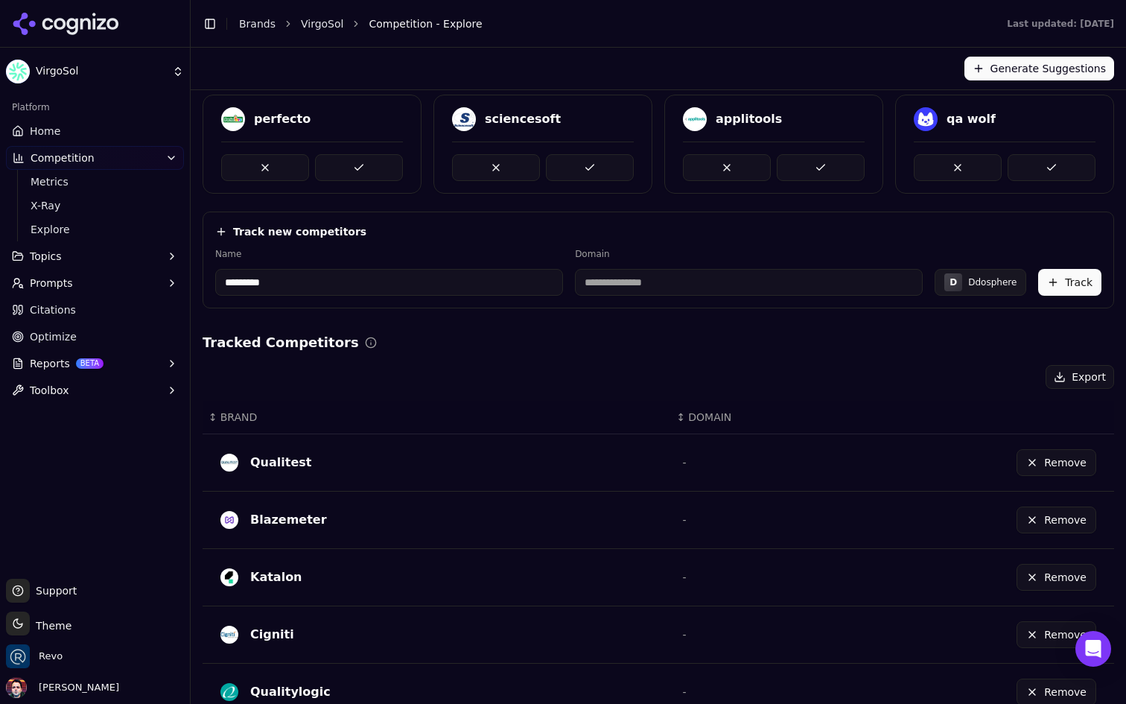
type input "*********"
click at [669, 291] on input at bounding box center [749, 282] width 348 height 27
paste input "**********"
click at [728, 255] on label "Domain" at bounding box center [749, 254] width 348 height 12
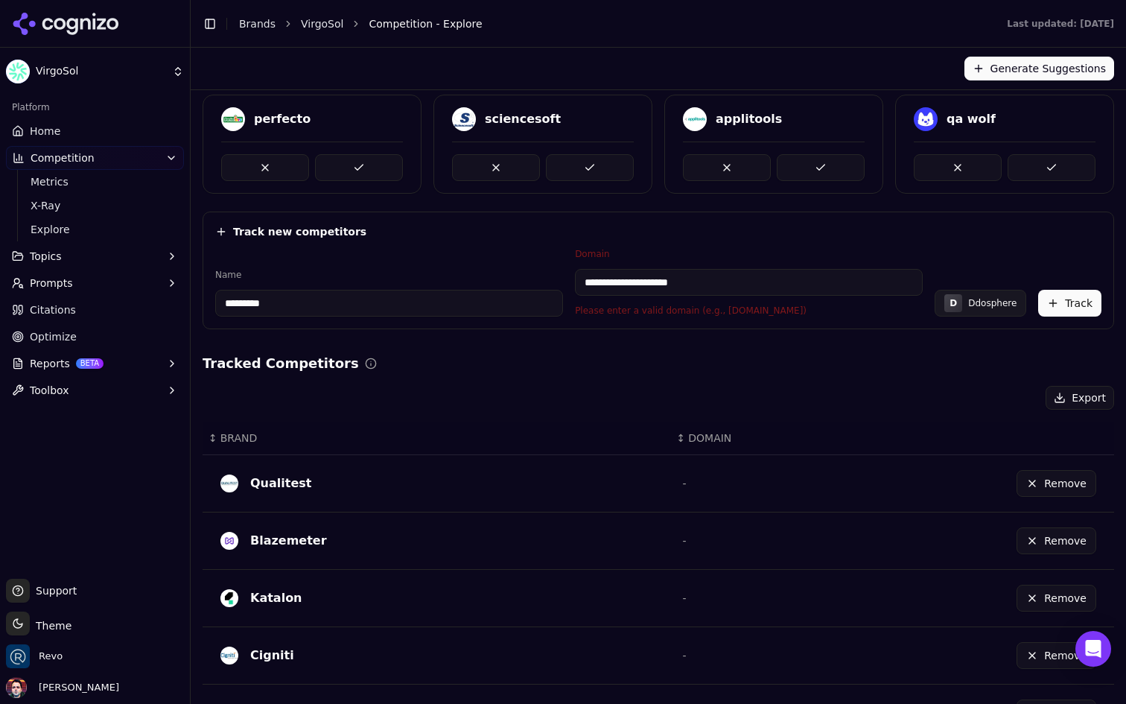
drag, startPoint x: 620, startPoint y: 282, endPoint x: 538, endPoint y: 279, distance: 82.0
click at [538, 279] on div "**********" at bounding box center [658, 282] width 886 height 69
click at [810, 279] on input "**********" at bounding box center [749, 282] width 348 height 27
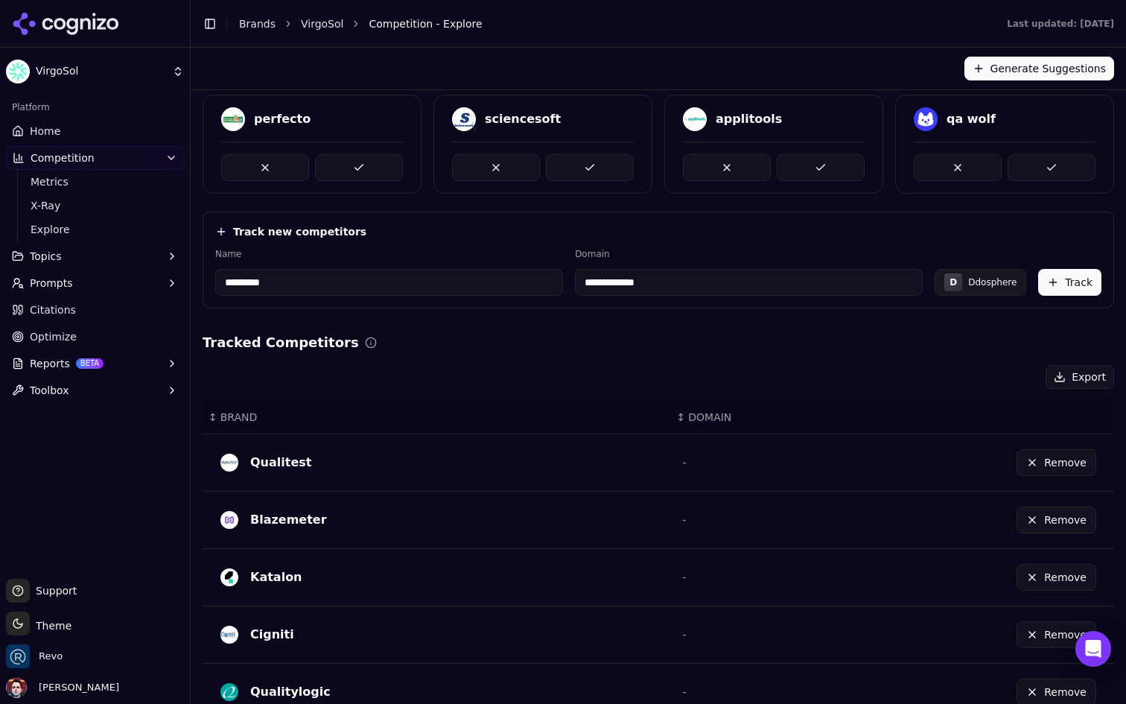
type input "**********"
click at [829, 244] on div "**********" at bounding box center [658, 259] width 911 height 97
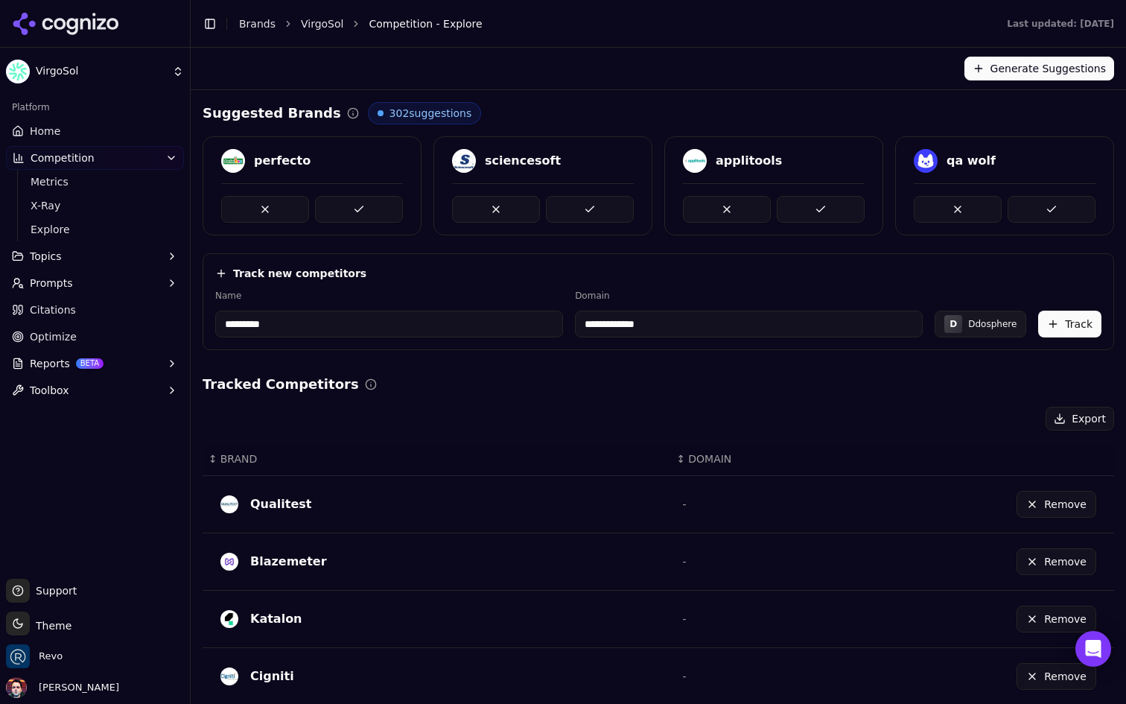
click at [1065, 330] on button "Track" at bounding box center [1069, 324] width 63 height 27
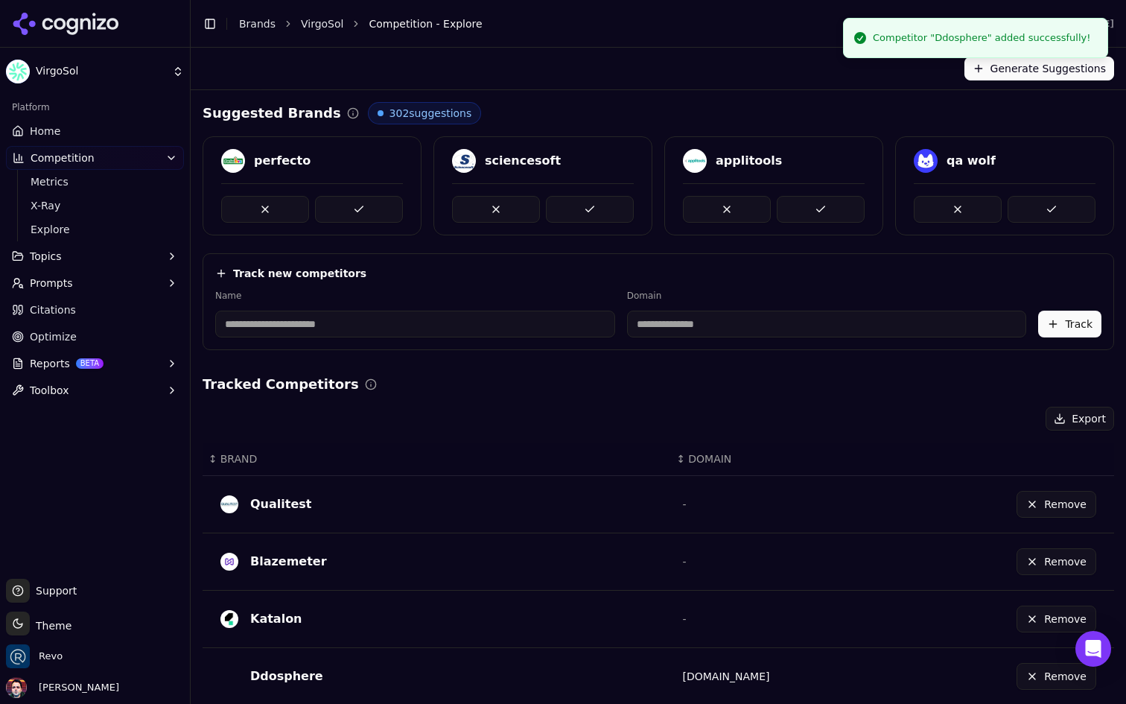
click at [132, 134] on link "Home" at bounding box center [95, 131] width 178 height 24
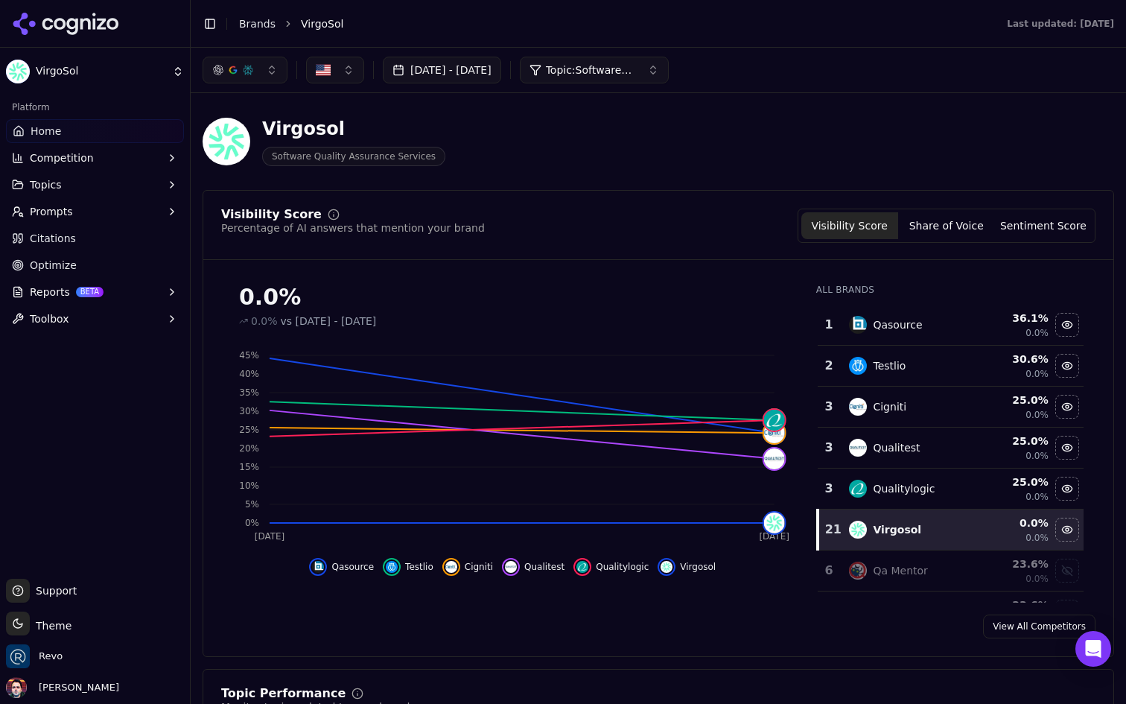
click at [95, 162] on button "Competition" at bounding box center [95, 158] width 178 height 24
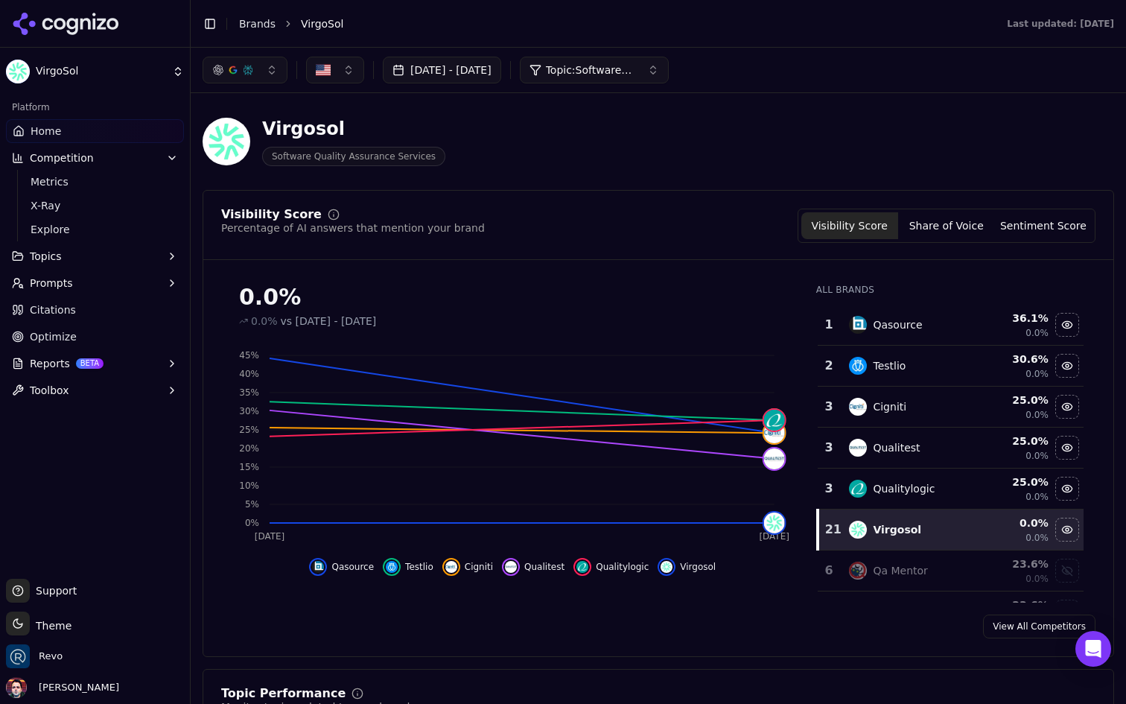
click at [96, 230] on span "Explore" at bounding box center [96, 229] width 130 height 15
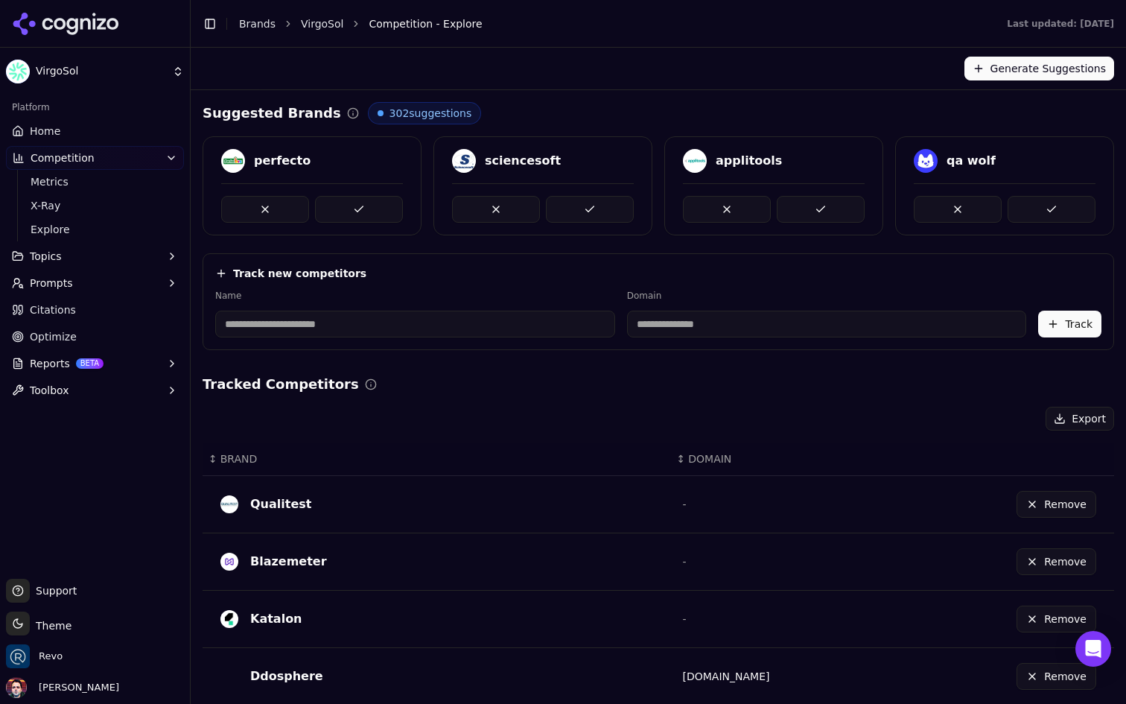
scroll to position [393, 0]
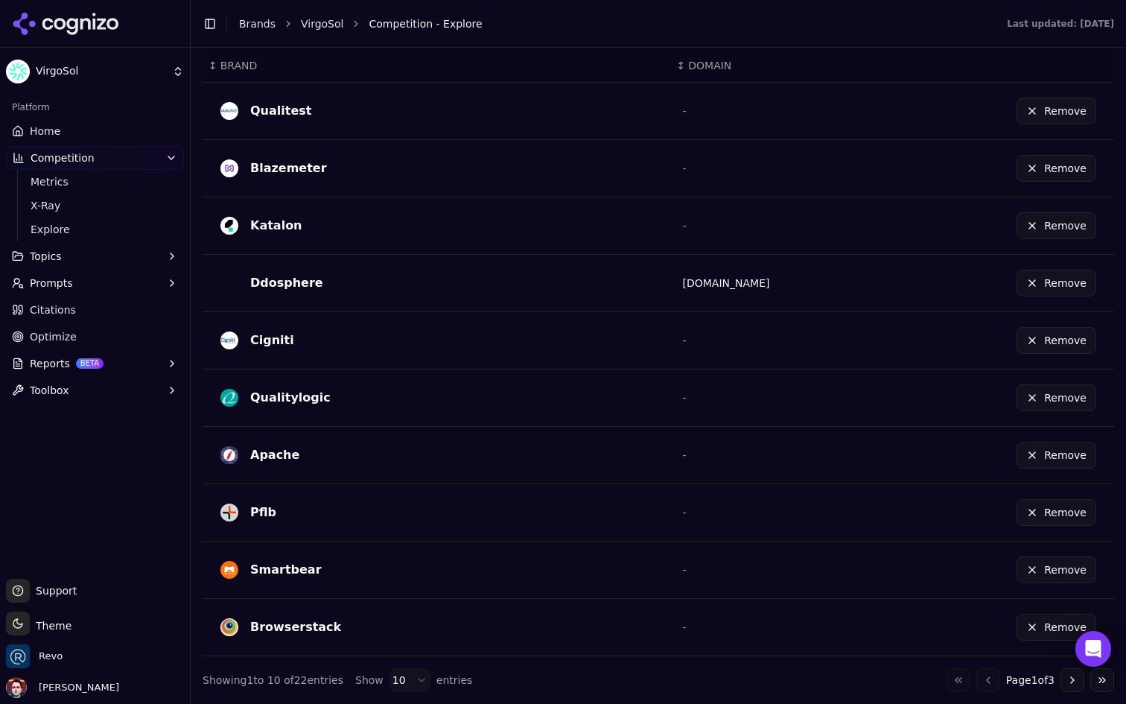
click at [1057, 293] on button "Remove" at bounding box center [1056, 283] width 80 height 27
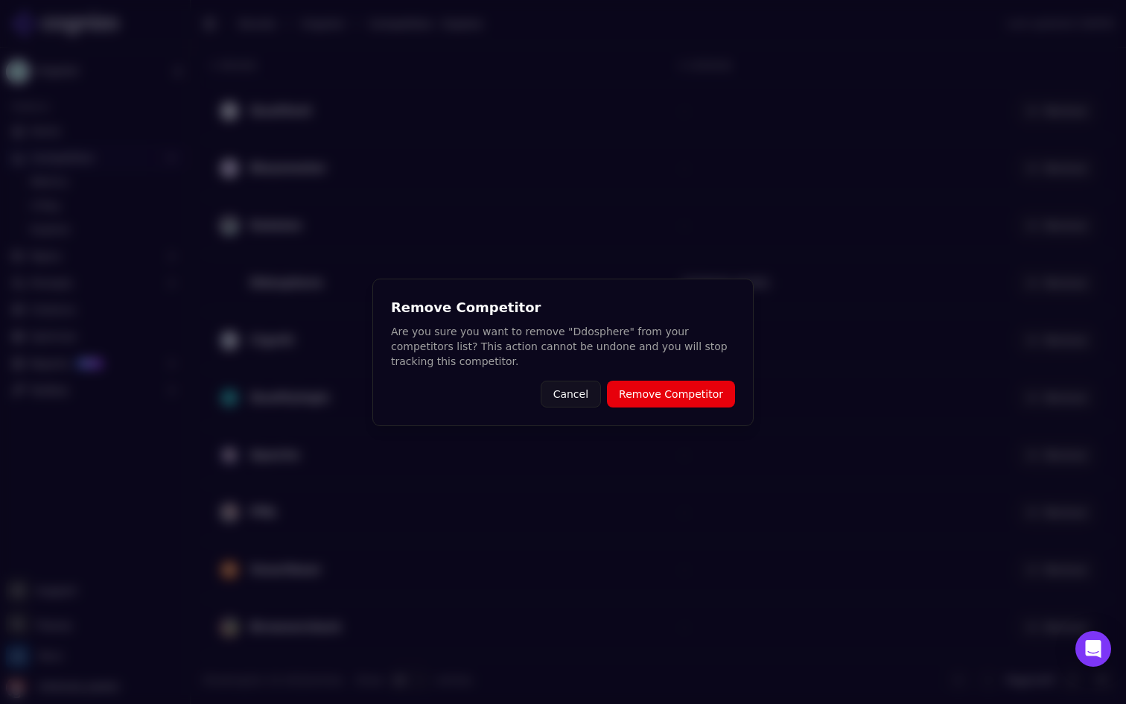
click at [671, 389] on button "Remove Competitor" at bounding box center [671, 394] width 128 height 27
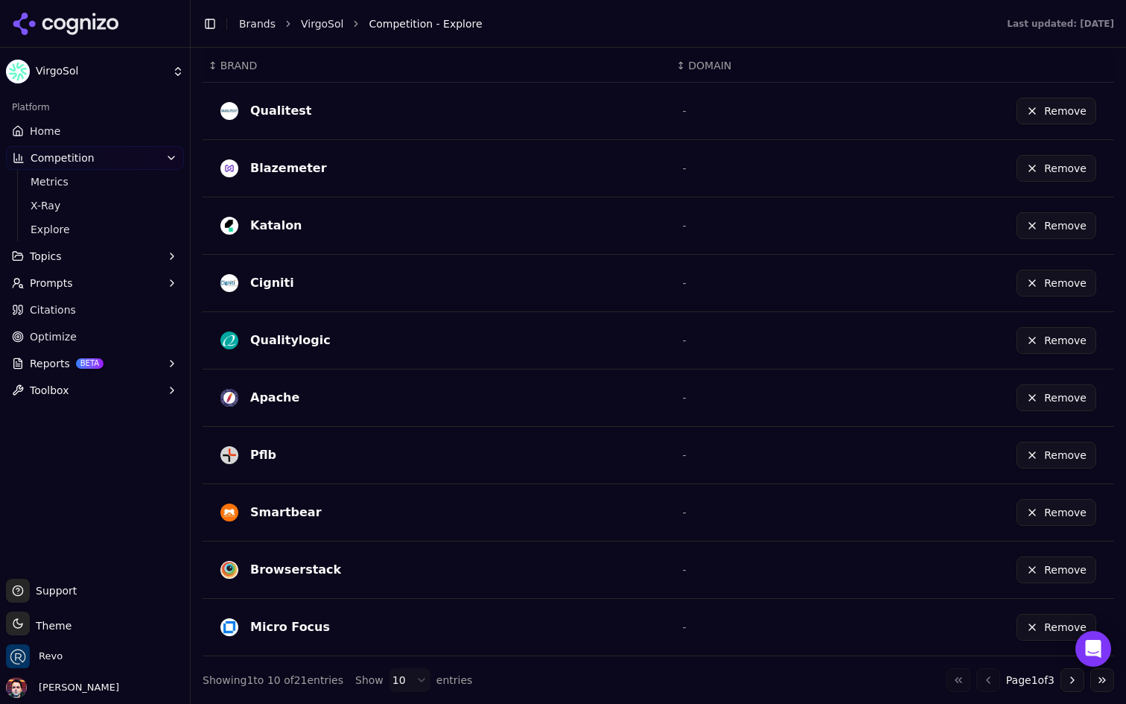
click at [406, 686] on html "VirgoSol Platform Home Competition Metrics X-Ray Explore Topics Prompts Citatio…" at bounding box center [563, 352] width 1126 height 704
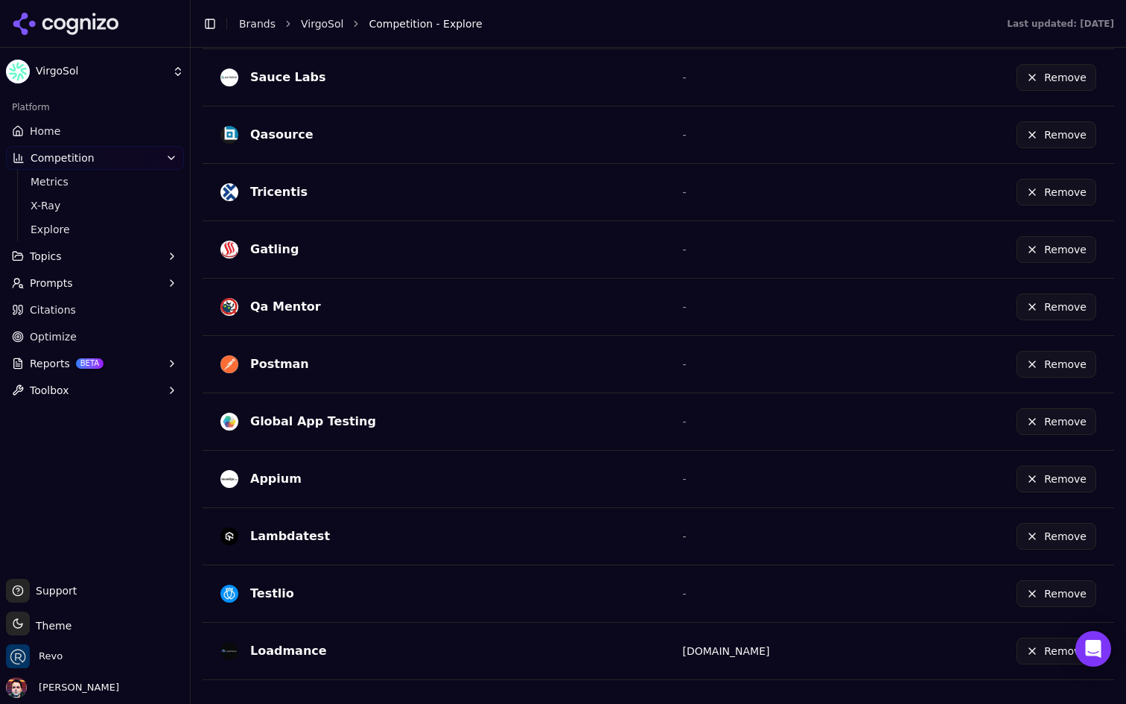
click at [1053, 652] on button "Remove" at bounding box center [1056, 650] width 80 height 27
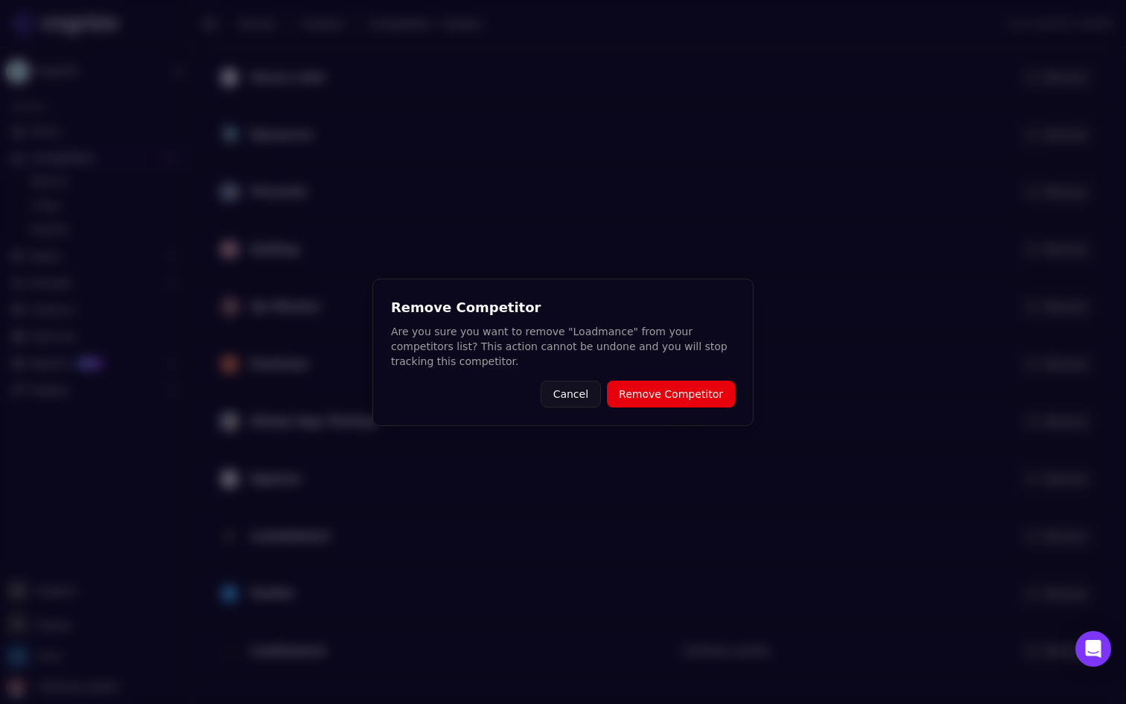
click at [673, 387] on button "Remove Competitor" at bounding box center [671, 394] width 128 height 27
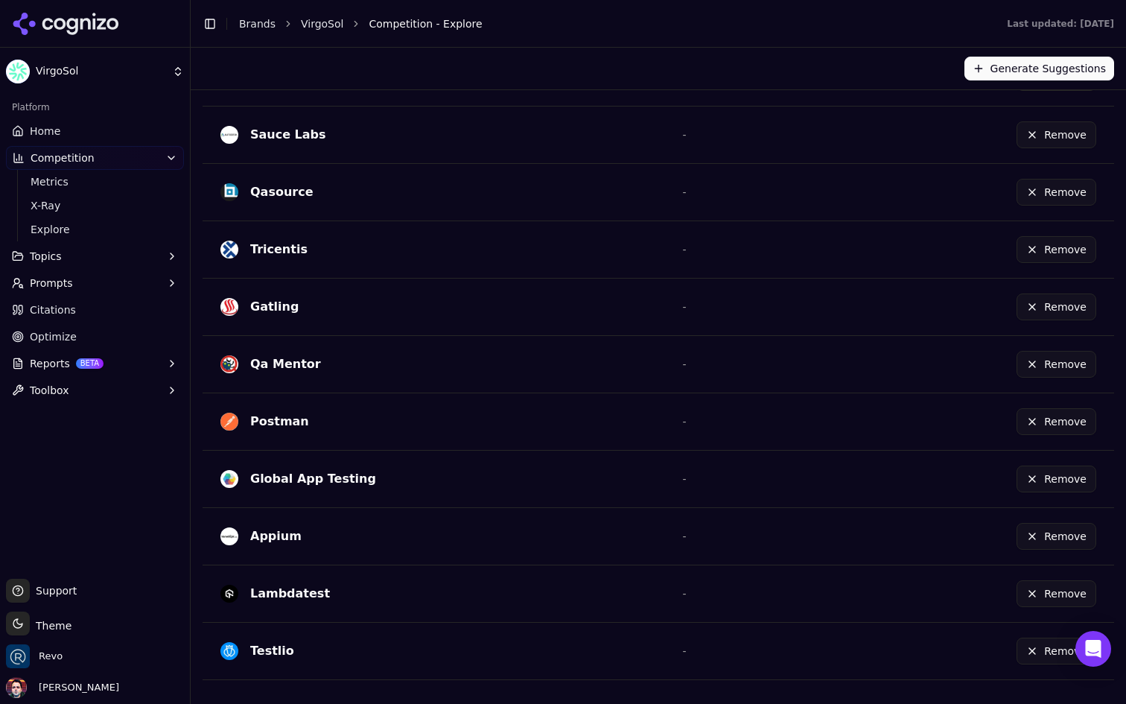
scroll to position [0, 0]
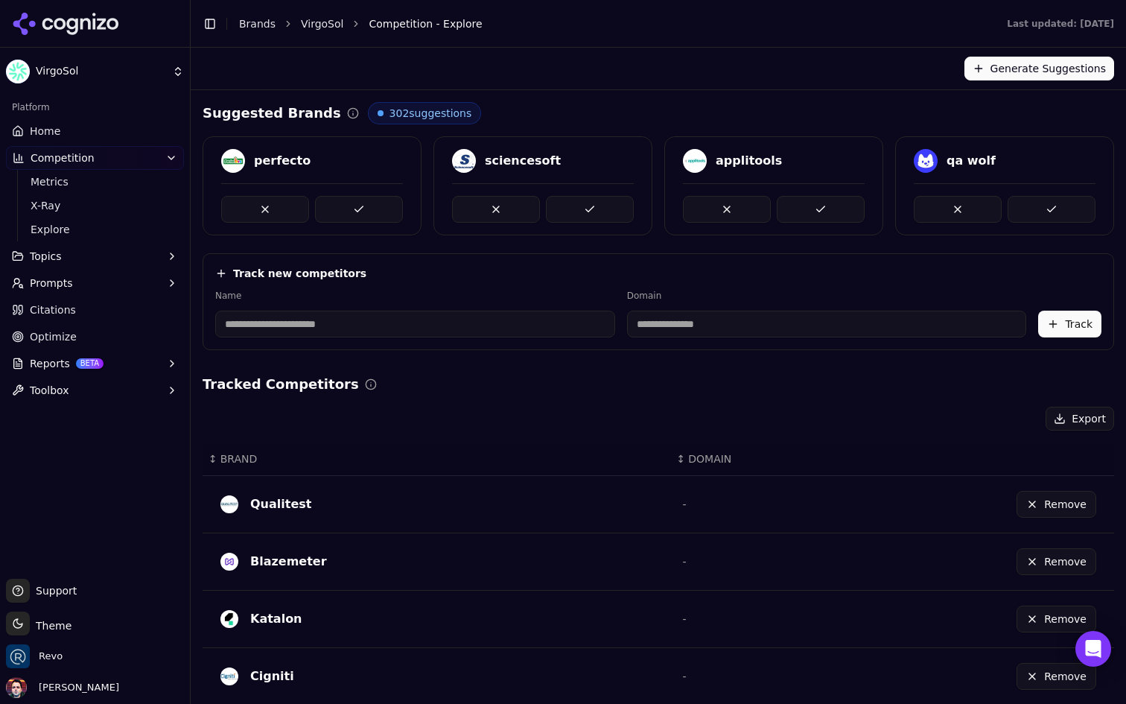
click at [393, 328] on input at bounding box center [415, 324] width 400 height 27
click at [471, 275] on div "Track new competitors" at bounding box center [658, 273] width 886 height 15
click at [381, 331] on input at bounding box center [415, 324] width 400 height 27
type input "********"
click at [678, 328] on input "**********" at bounding box center [716, 324] width 326 height 27
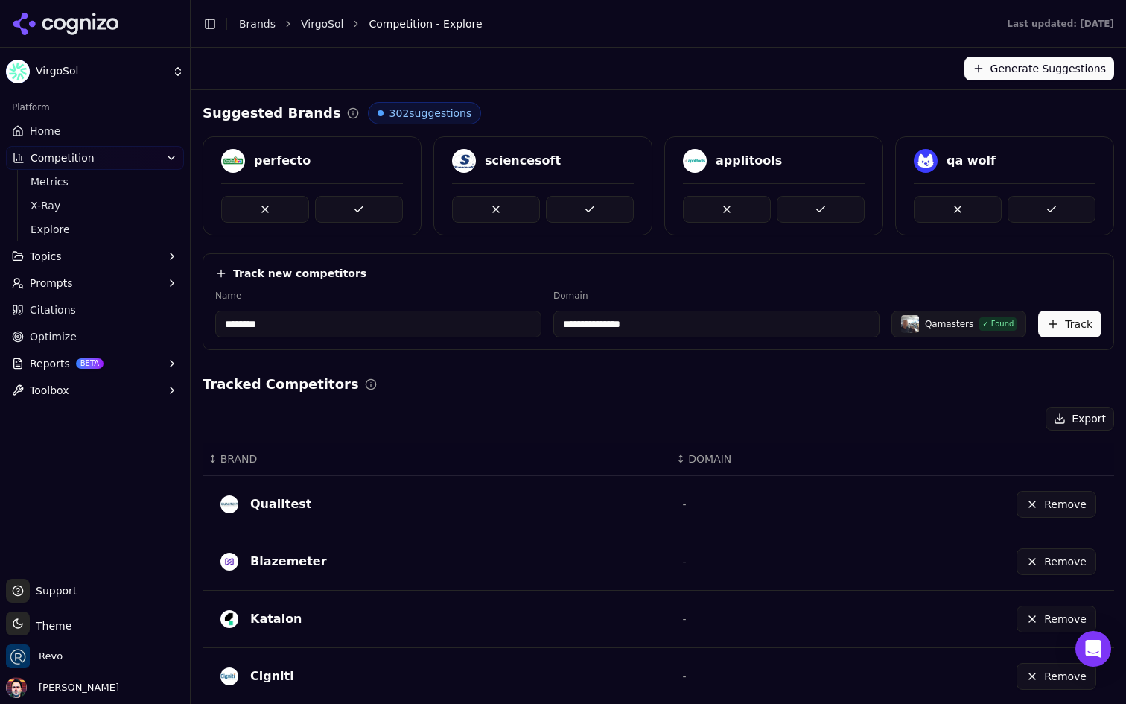
click at [678, 328] on input "**********" at bounding box center [716, 324] width 326 height 27
paste input "**********"
click at [675, 269] on div "Track new competitors" at bounding box center [658, 273] width 886 height 15
click at [783, 331] on input "**********" at bounding box center [759, 324] width 354 height 27
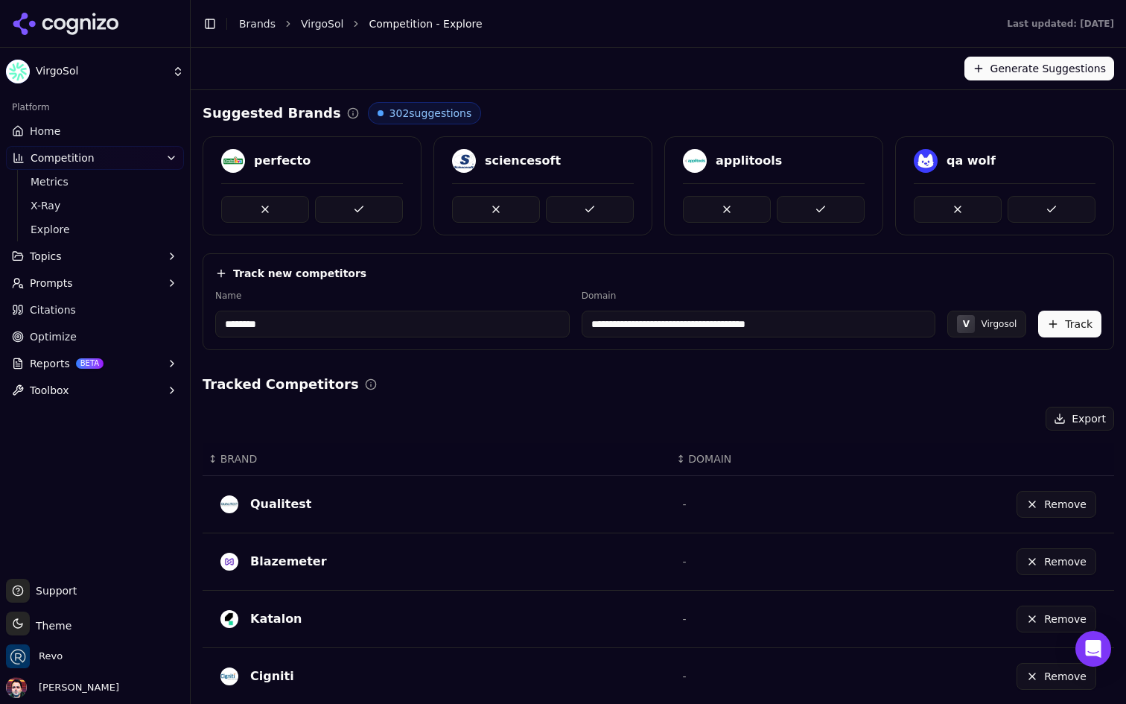
click at [783, 331] on input "**********" at bounding box center [759, 324] width 354 height 27
click at [836, 273] on div "Track new competitors" at bounding box center [658, 273] width 886 height 15
click at [1086, 328] on button "Track" at bounding box center [1069, 324] width 63 height 27
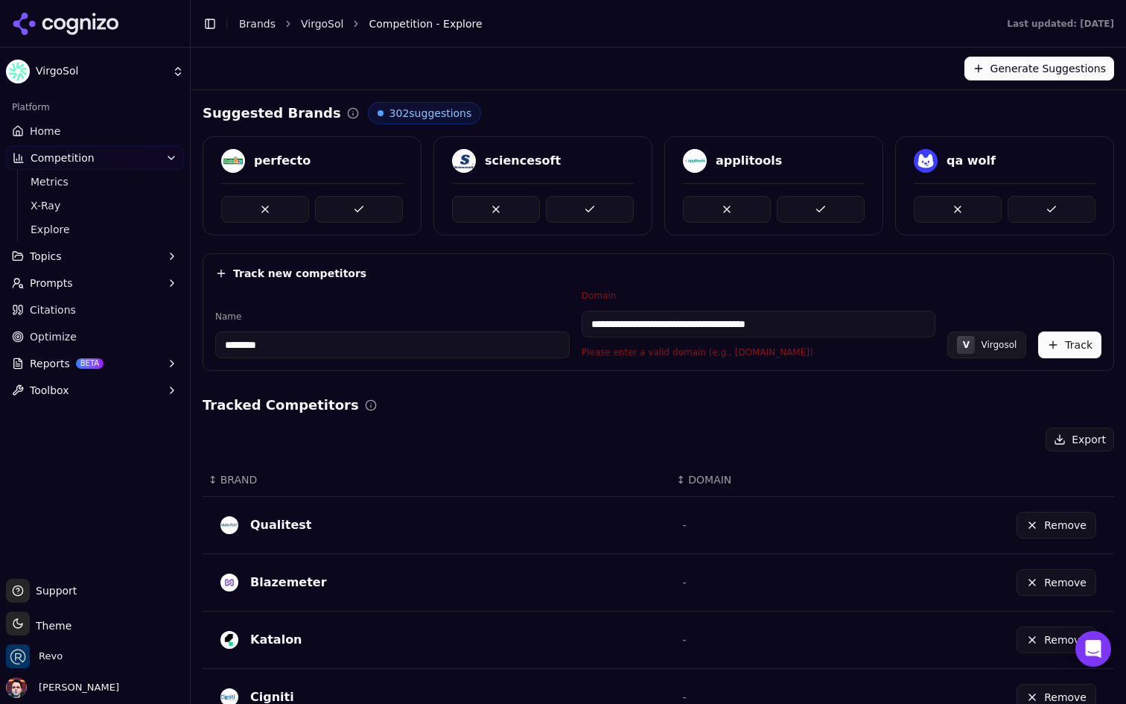
click at [727, 325] on input "**********" at bounding box center [759, 324] width 354 height 27
drag, startPoint x: 626, startPoint y: 322, endPoint x: 541, endPoint y: 320, distance: 84.9
click at [541, 320] on div "**********" at bounding box center [658, 324] width 886 height 69
type input "**********"
click at [1083, 341] on button "Track" at bounding box center [1069, 344] width 63 height 27
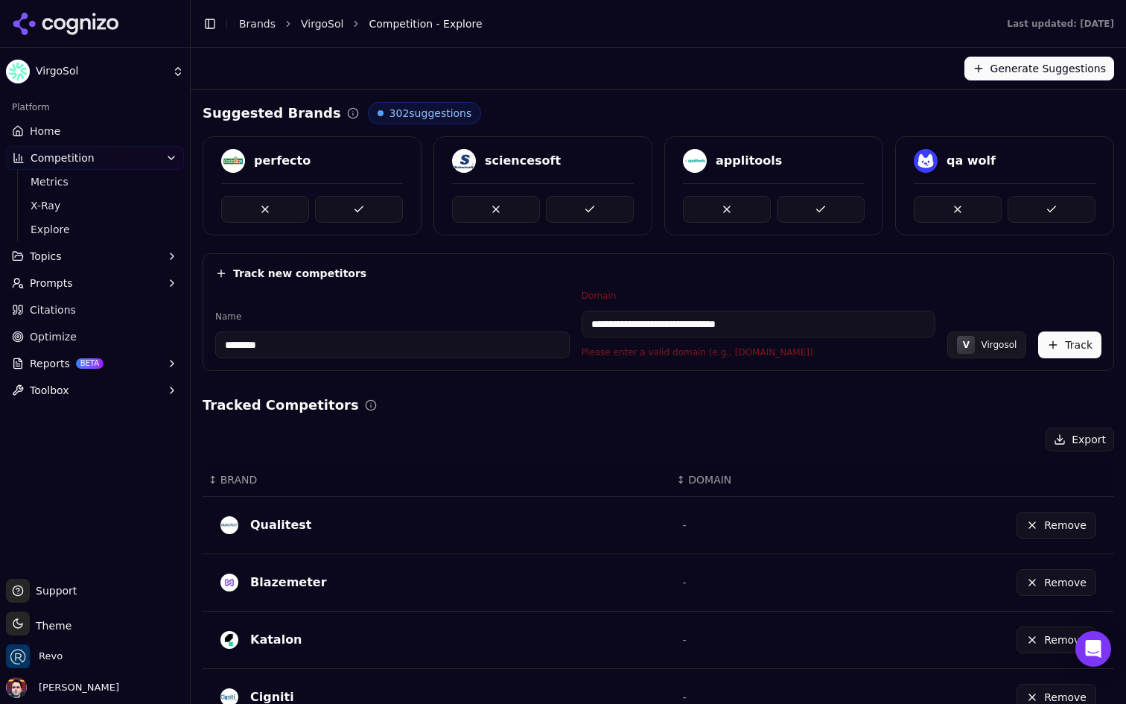
click at [812, 319] on input "**********" at bounding box center [759, 324] width 354 height 27
click at [389, 352] on input "********" at bounding box center [392, 344] width 354 height 27
click at [111, 130] on link "Home" at bounding box center [95, 131] width 178 height 24
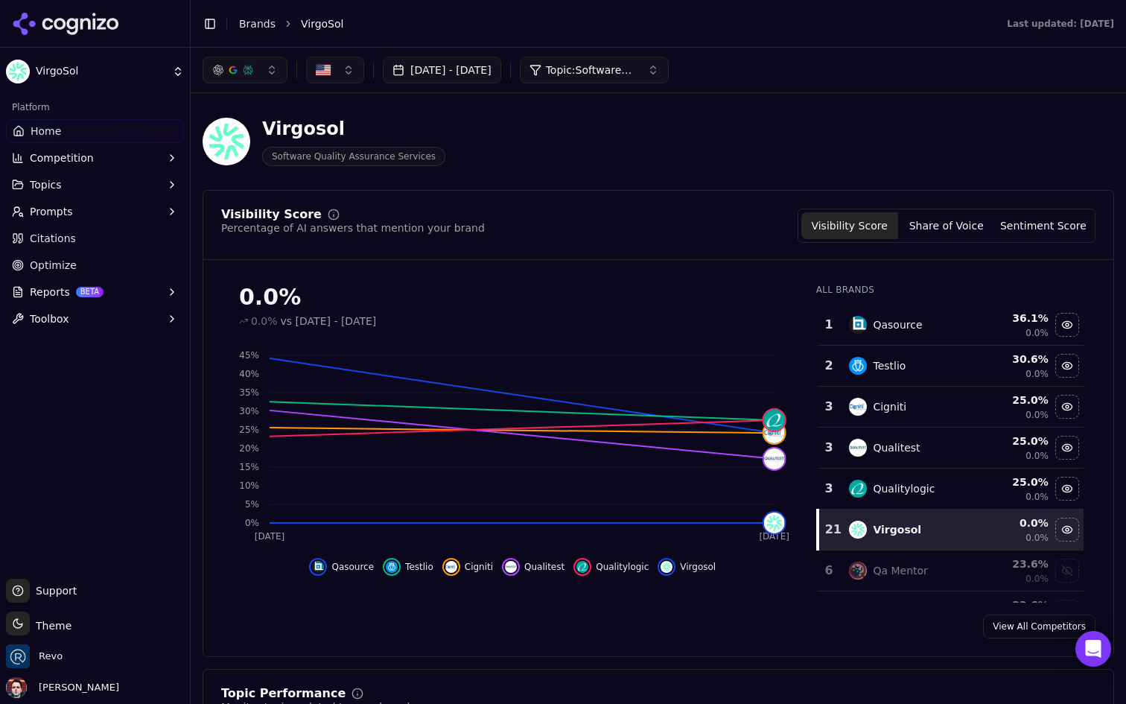
click at [950, 229] on button "Share of Voice" at bounding box center [946, 225] width 97 height 27
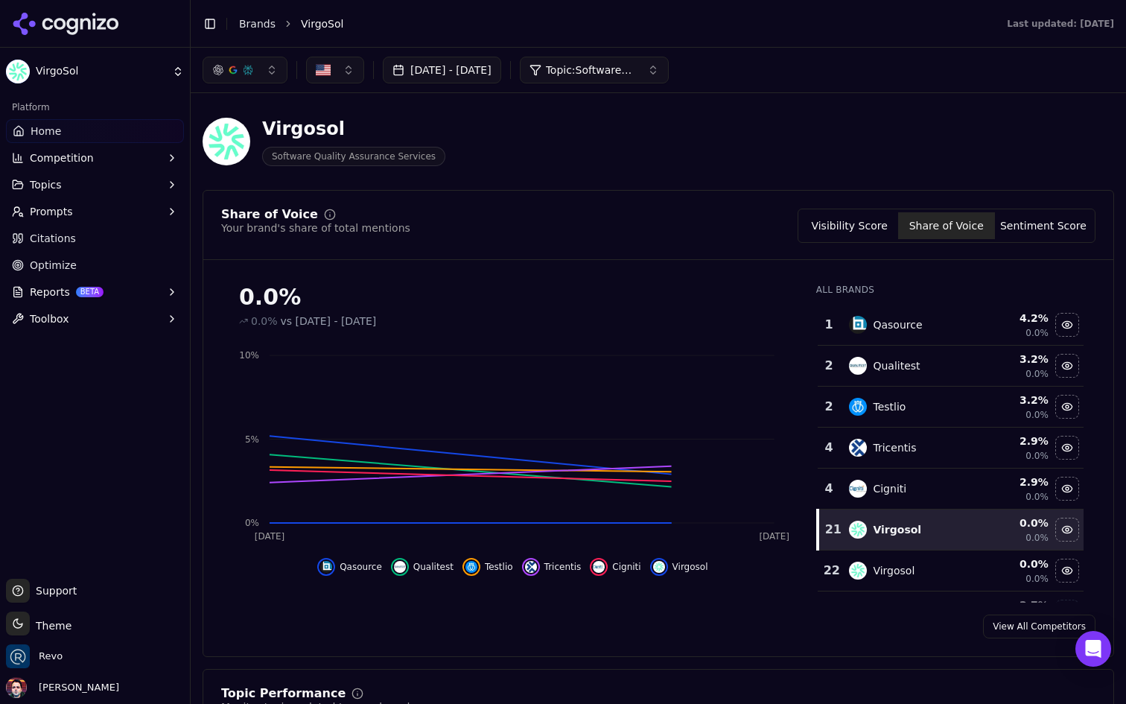
click at [1037, 229] on button "Sentiment Score" at bounding box center [1043, 225] width 97 height 27
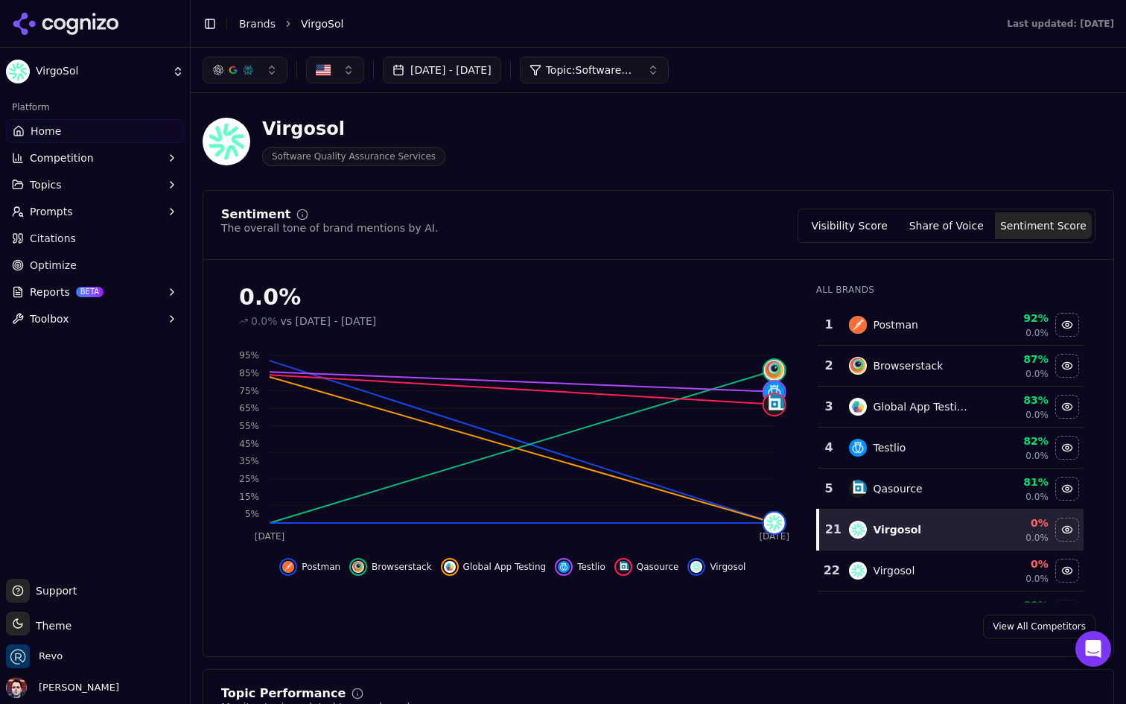
click at [123, 205] on button "Prompts" at bounding box center [95, 212] width 178 height 24
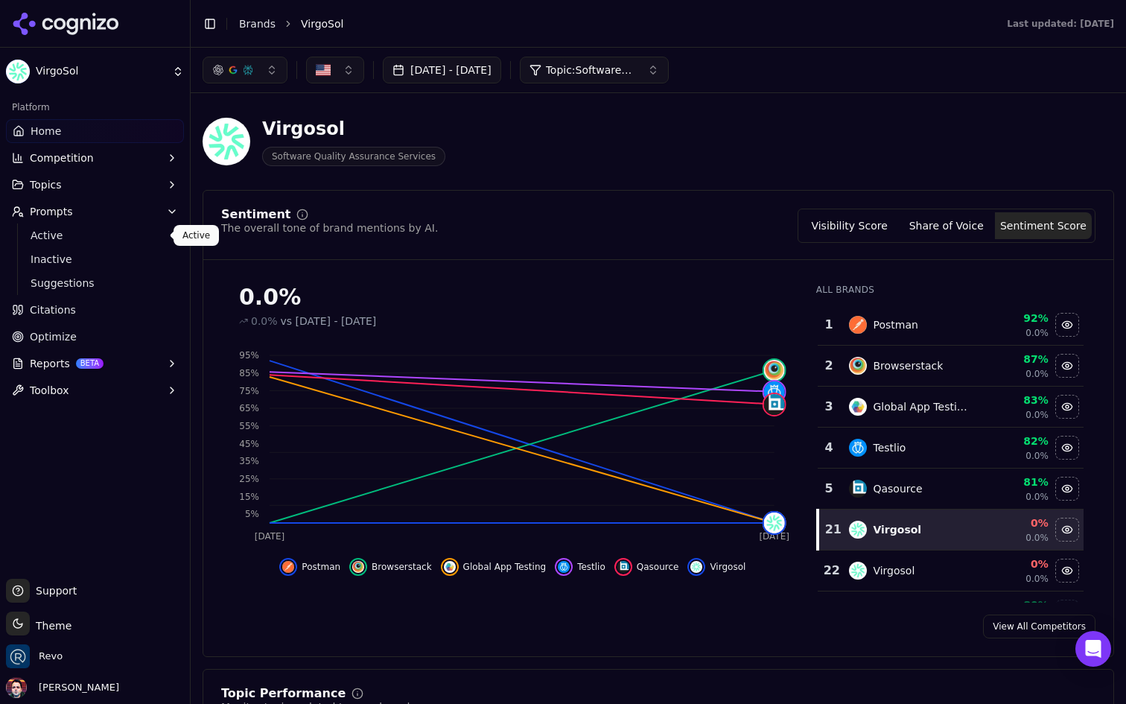
click at [107, 238] on span "Active" at bounding box center [96, 235] width 130 height 15
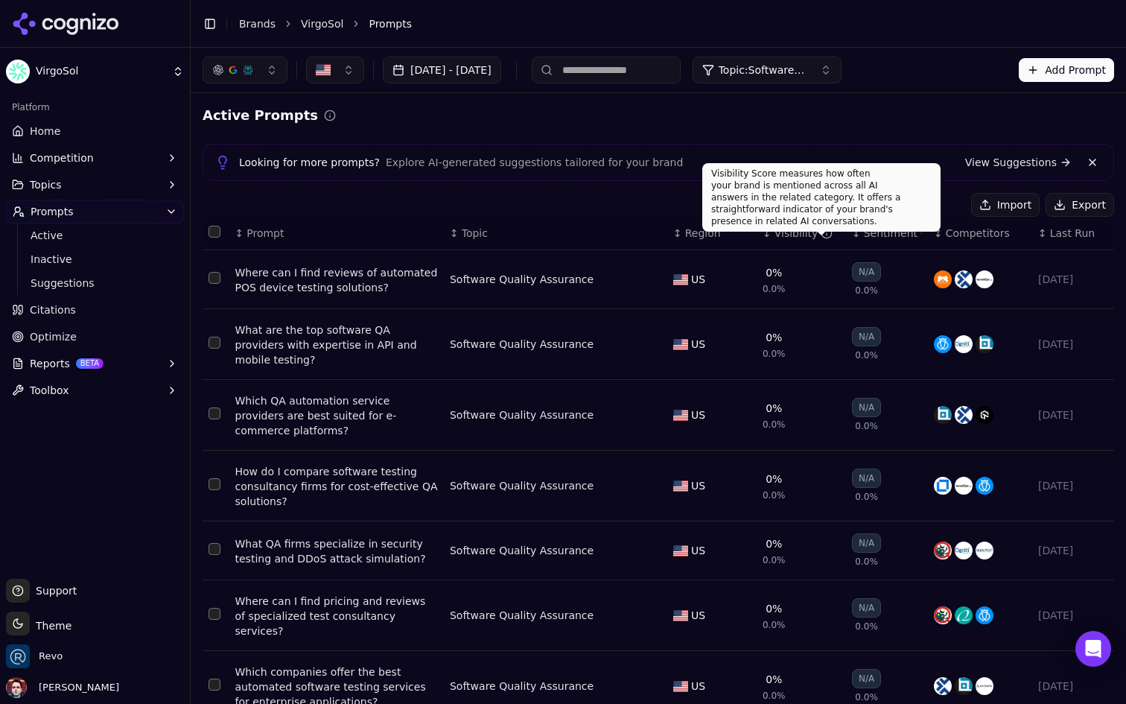
click at [779, 233] on div "Visibility" at bounding box center [803, 233] width 59 height 15
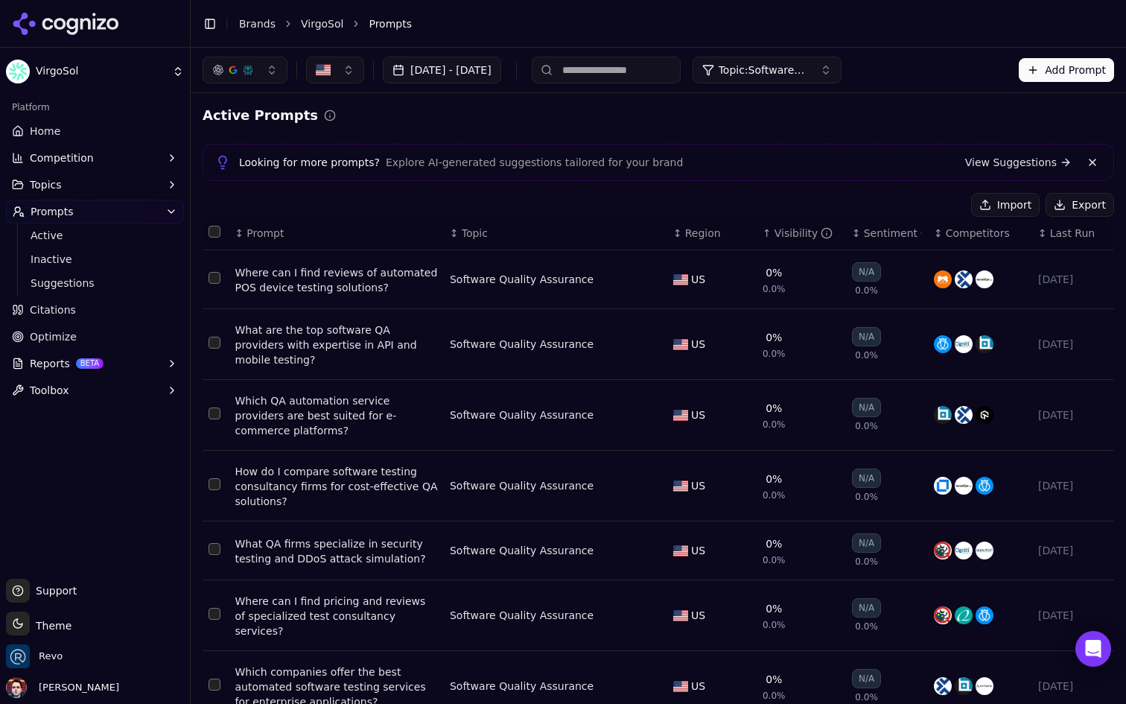
click at [779, 233] on div "Visibility" at bounding box center [803, 233] width 59 height 15
click at [1064, 234] on span "Last Run" at bounding box center [1072, 233] width 45 height 15
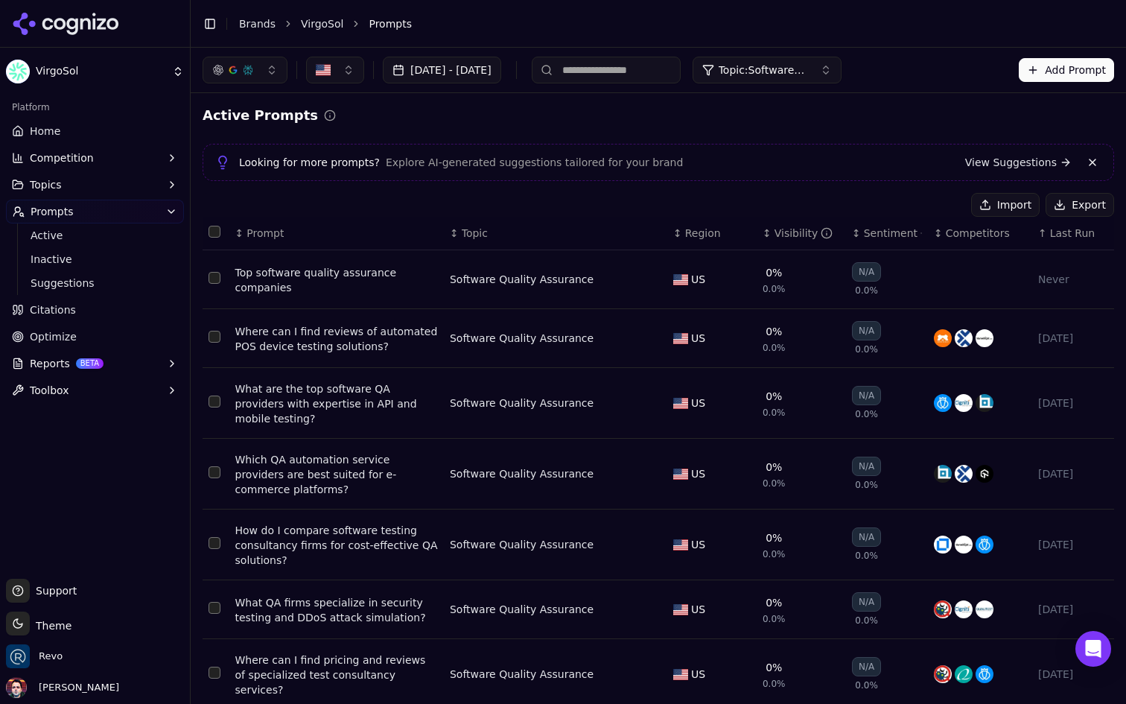
click at [338, 271] on div "Top software quality assurance companies" at bounding box center [336, 280] width 203 height 30
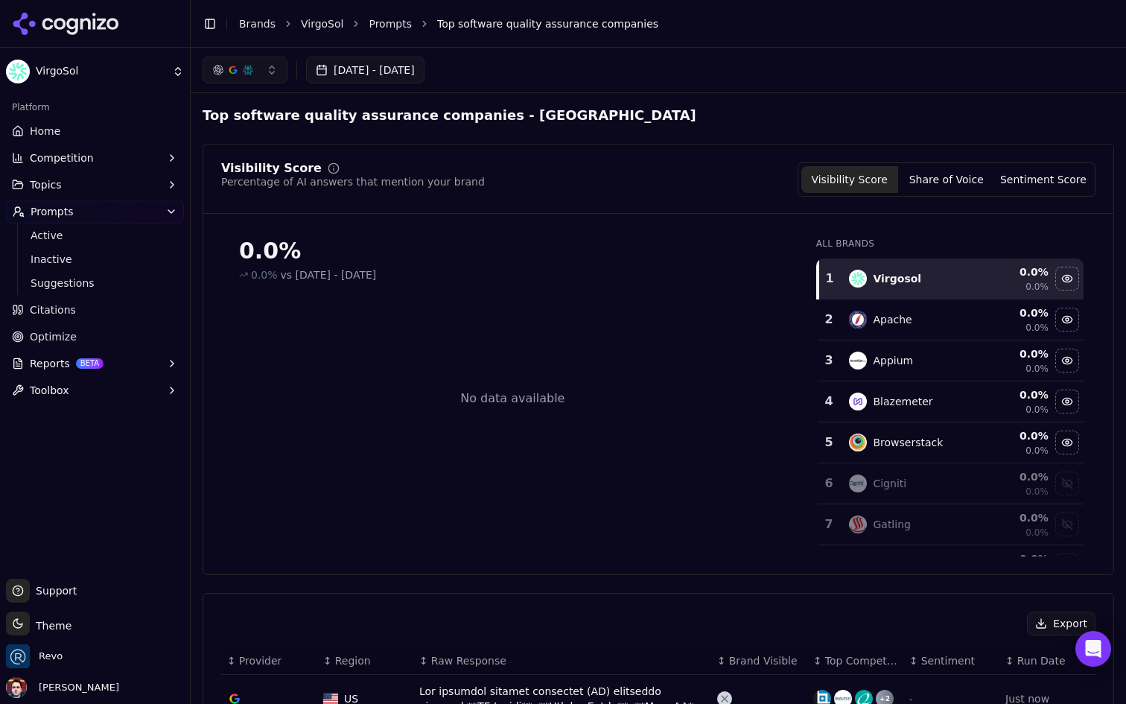
click at [108, 114] on div "Platform" at bounding box center [95, 107] width 178 height 24
click at [105, 121] on link "Home" at bounding box center [95, 131] width 178 height 24
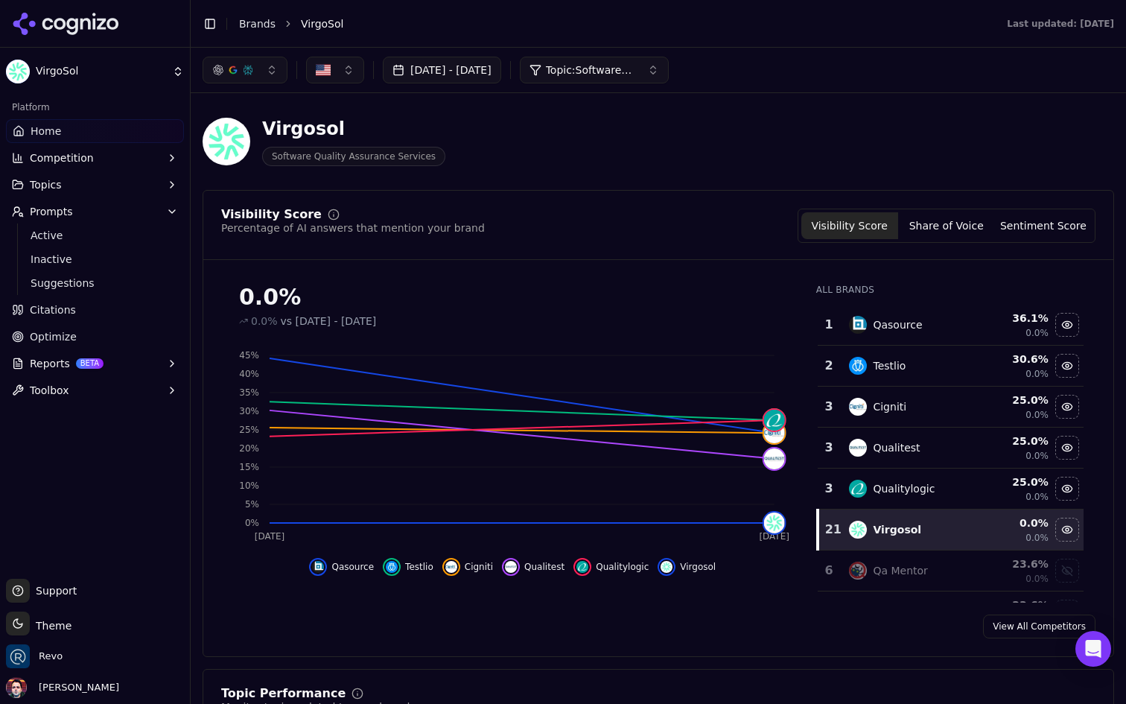
click at [117, 302] on link "Citations" at bounding box center [95, 310] width 178 height 24
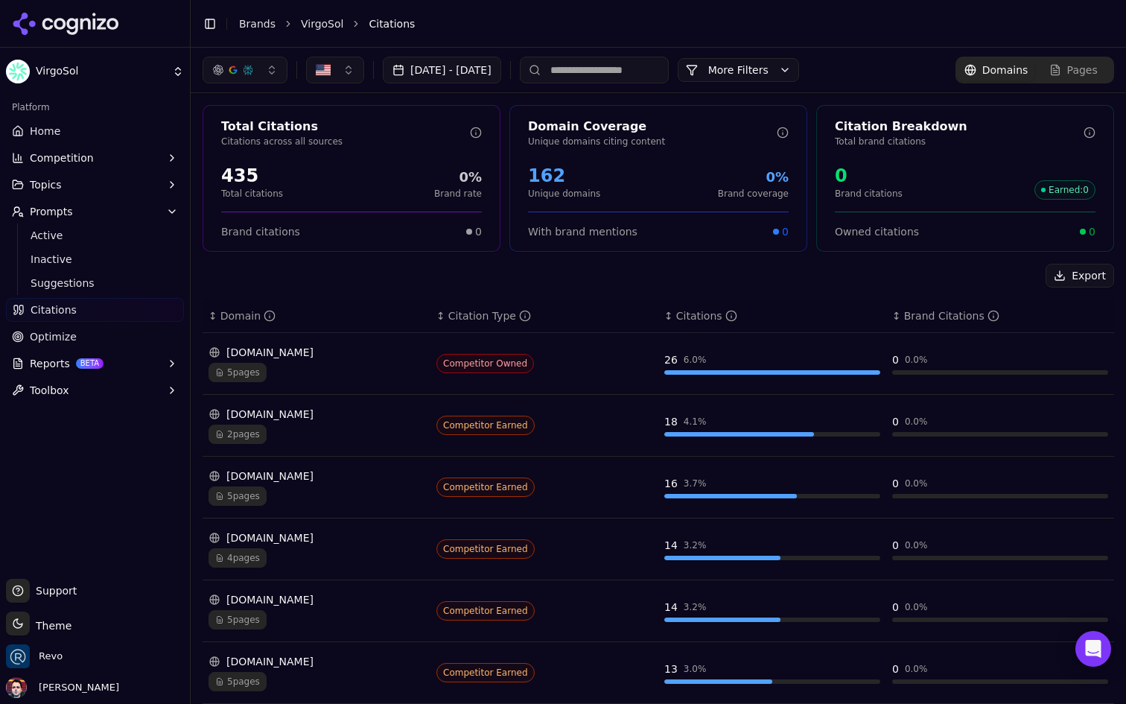
click at [127, 133] on link "Home" at bounding box center [95, 131] width 178 height 24
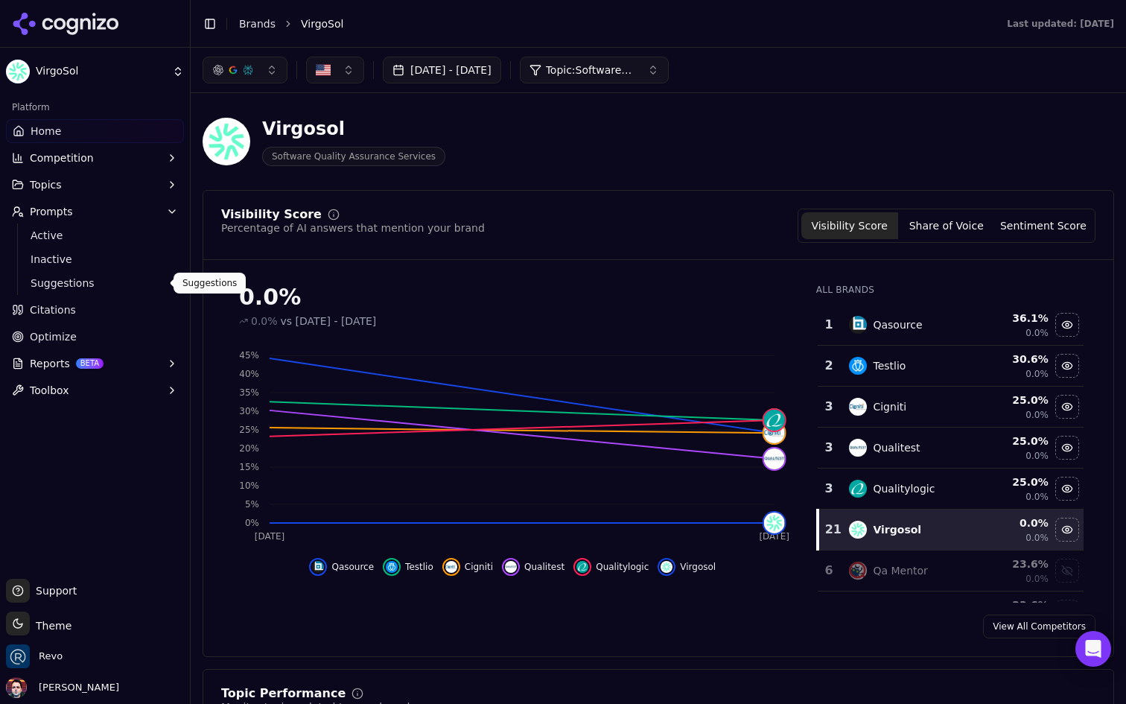
click at [141, 280] on span "Suggestions" at bounding box center [96, 283] width 130 height 15
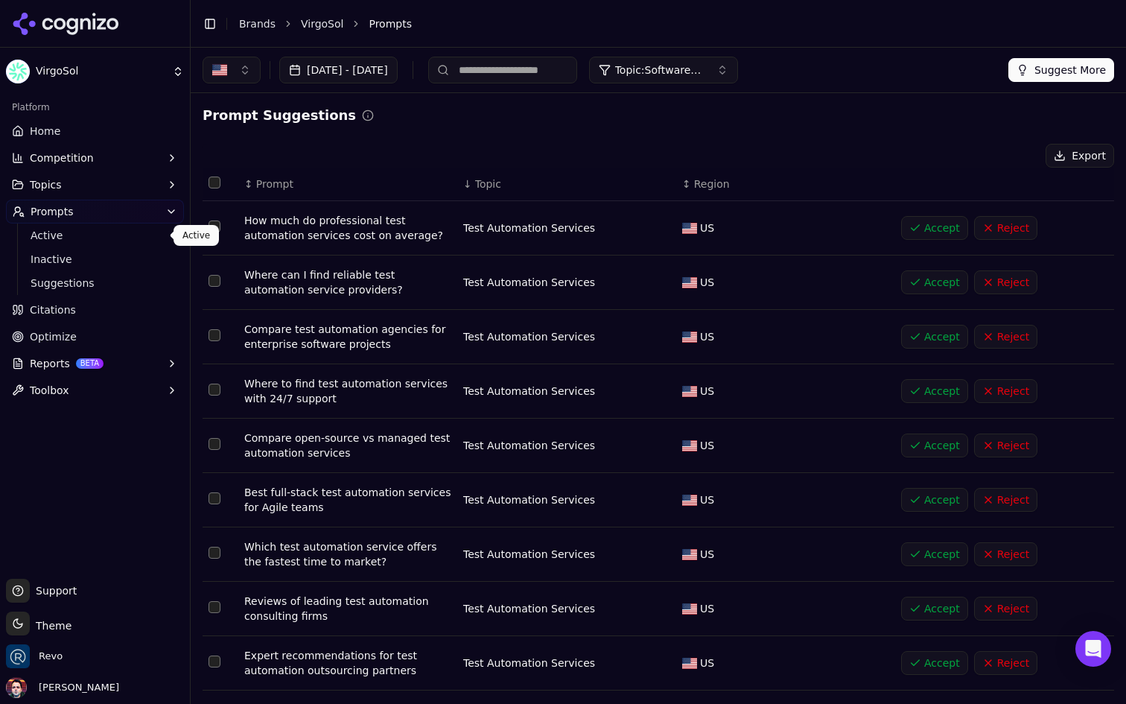
click at [134, 242] on span "Active" at bounding box center [96, 235] width 130 height 15
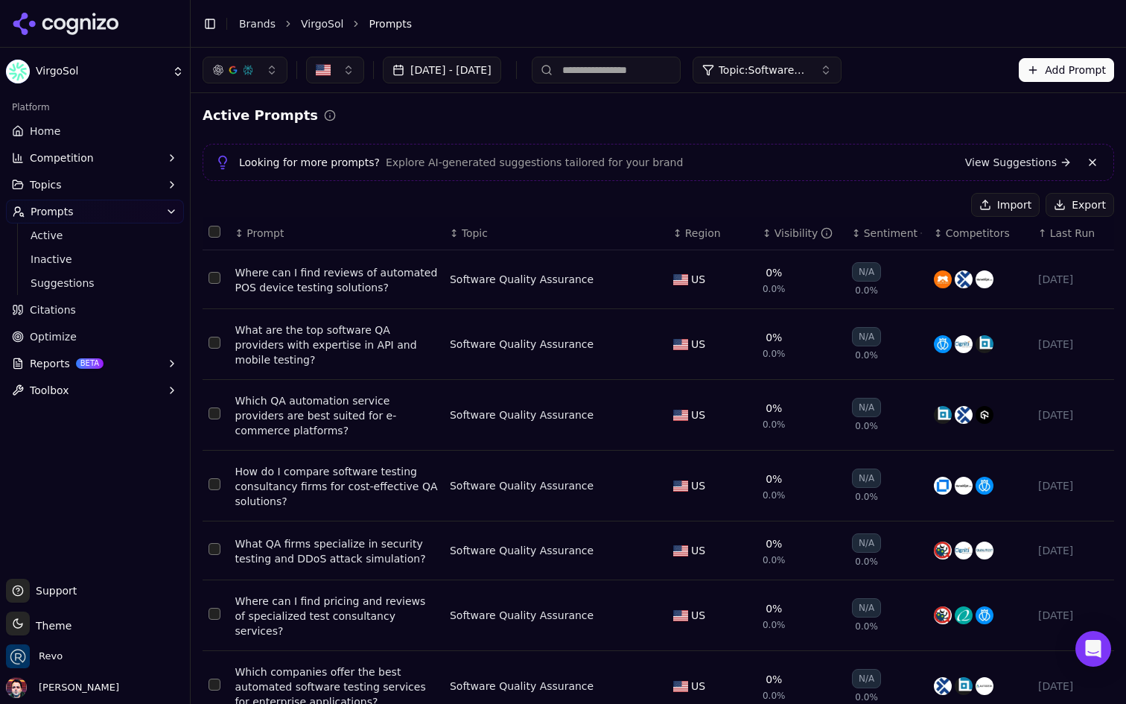
click at [121, 163] on button "Competition" at bounding box center [95, 158] width 178 height 24
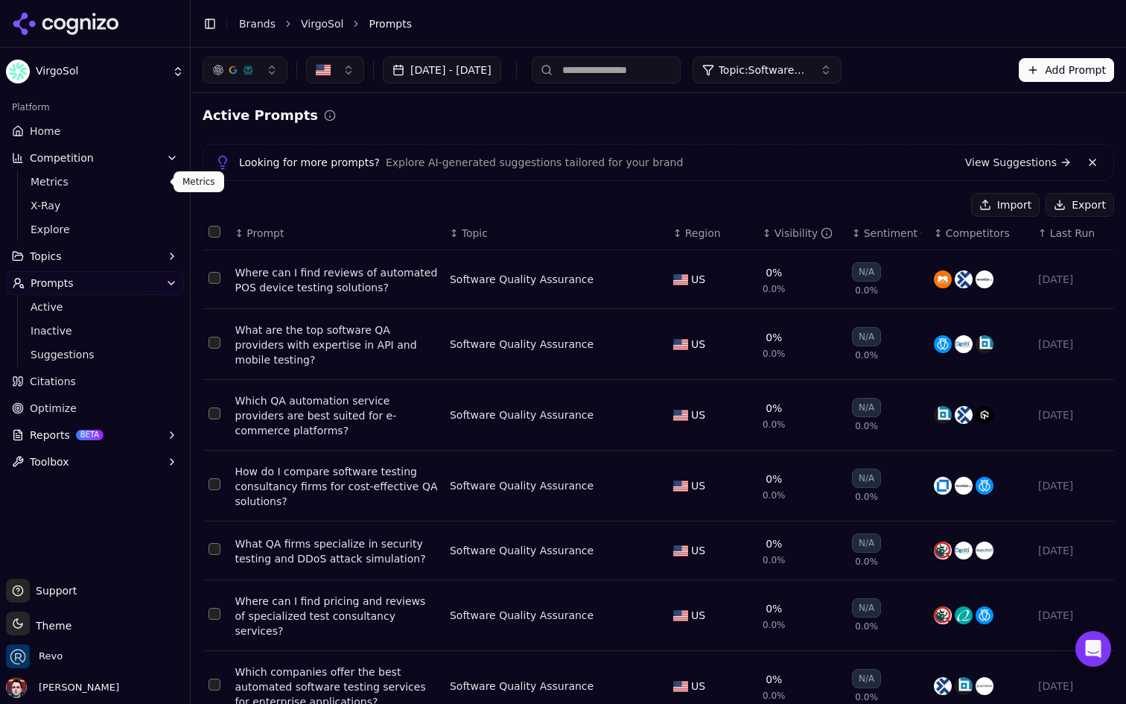
click at [104, 191] on link "Metrics" at bounding box center [95, 181] width 141 height 21
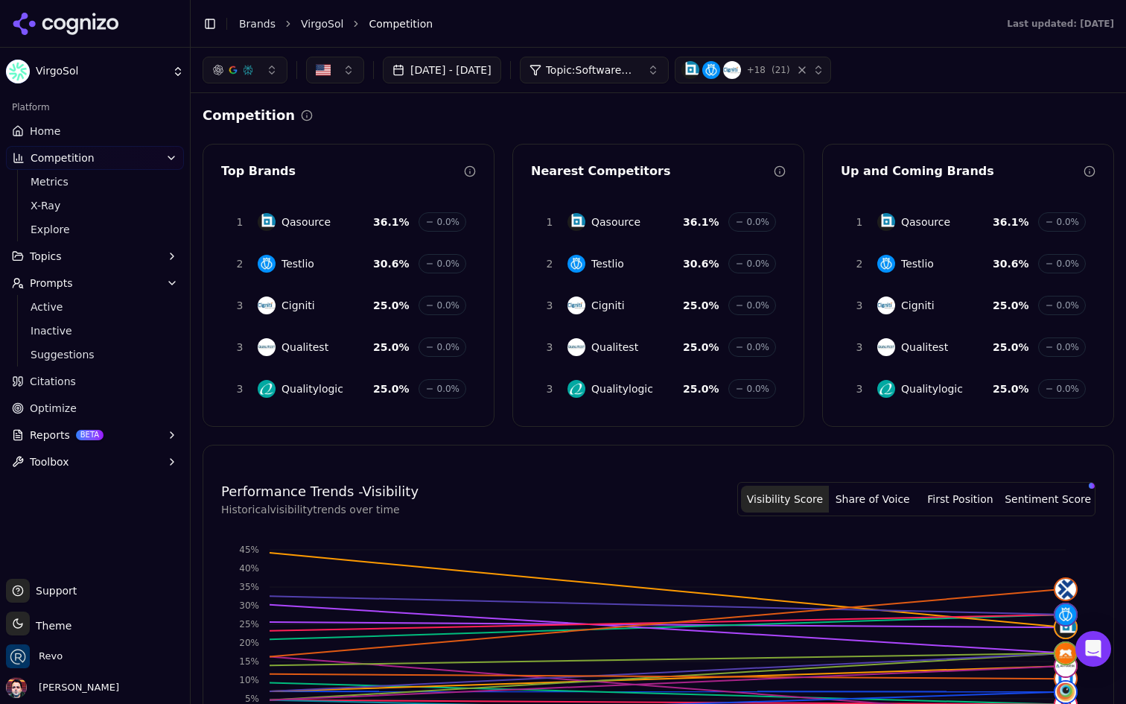
click at [60, 132] on link "Home" at bounding box center [95, 131] width 178 height 24
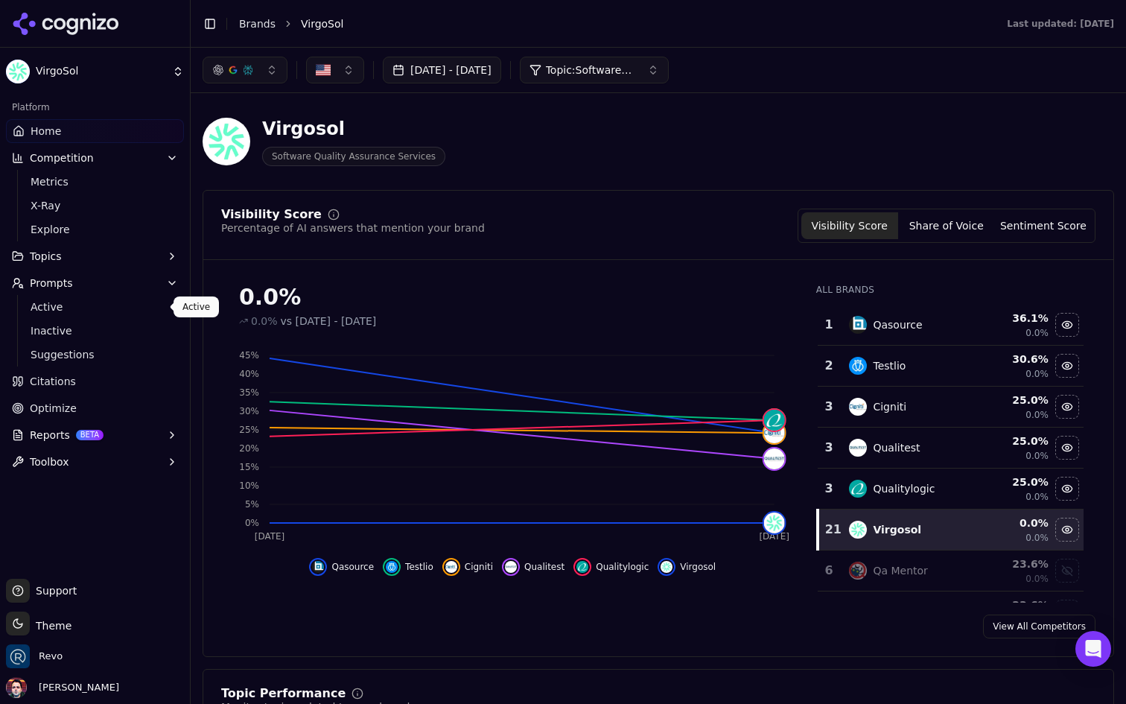
click at [133, 308] on span "Active" at bounding box center [96, 306] width 130 height 15
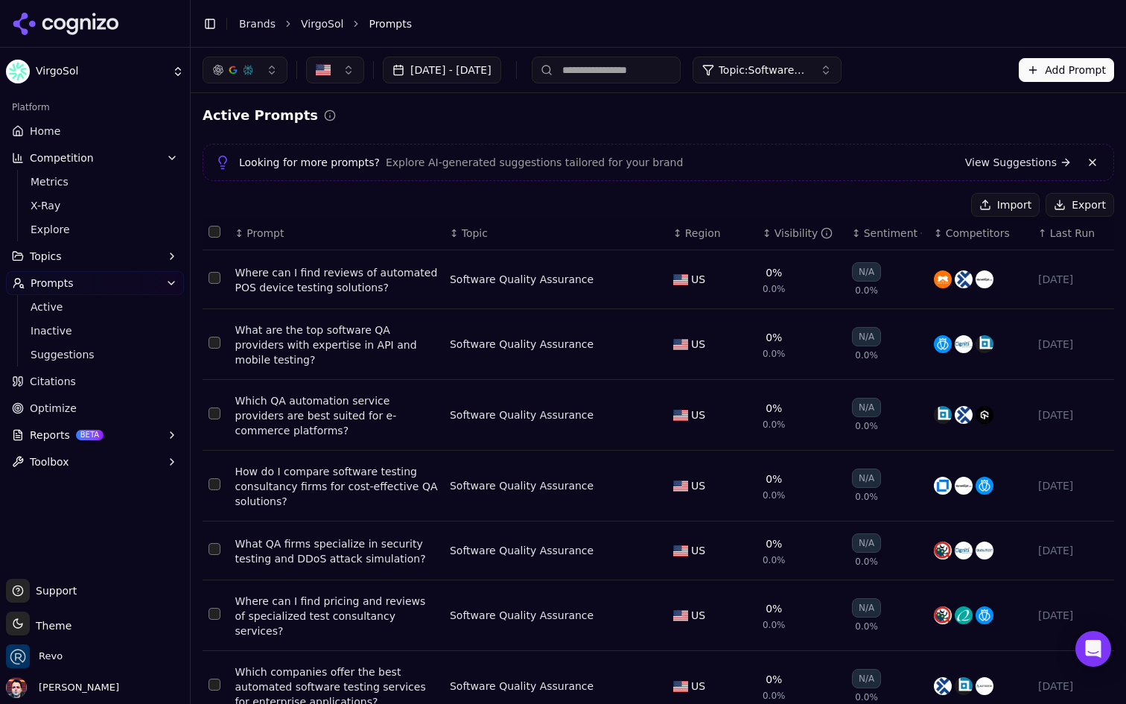
click at [808, 67] on span "Topic: Software Quality Assurance" at bounding box center [763, 70] width 89 height 15
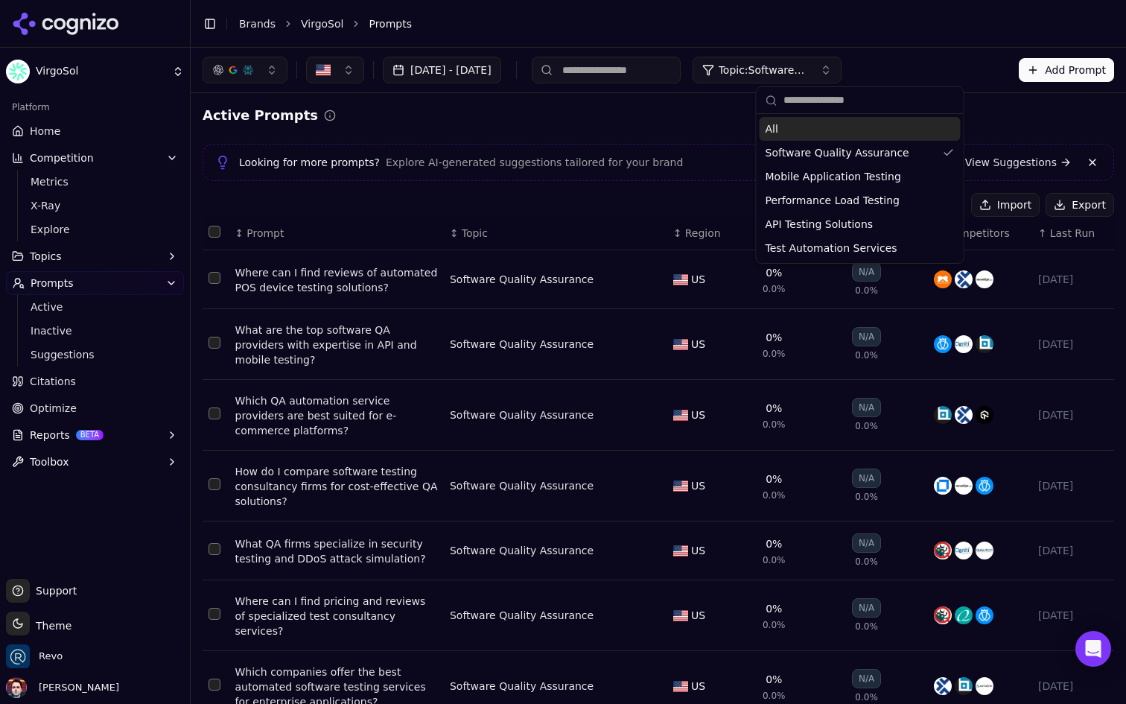
click at [808, 67] on span "Topic: Software Quality Assurance" at bounding box center [763, 70] width 89 height 15
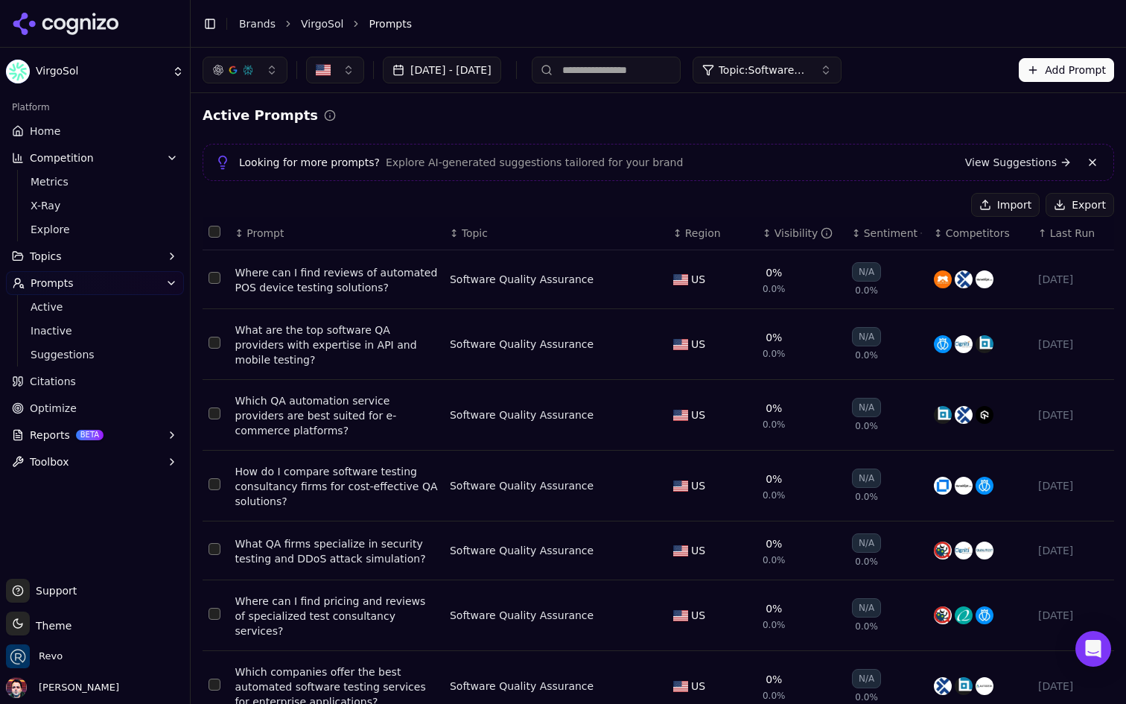
click at [466, 238] on span "Topic" at bounding box center [475, 233] width 26 height 15
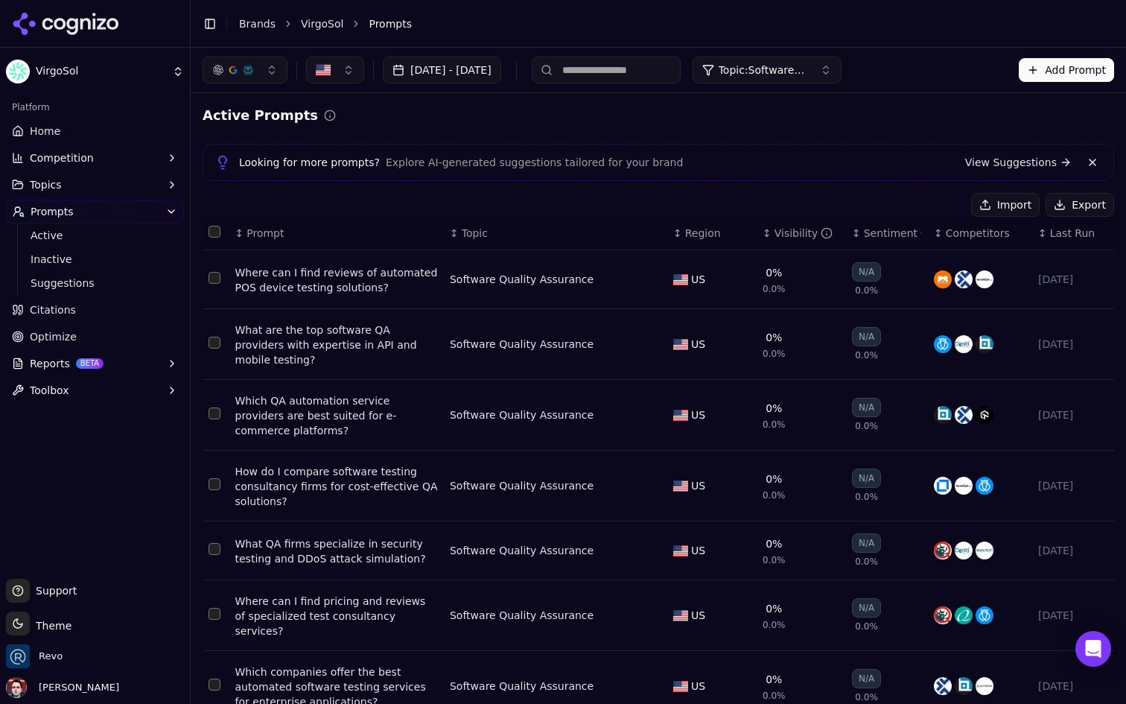
click at [841, 80] on button "Topic: Software Quality Assurance" at bounding box center [767, 70] width 149 height 27
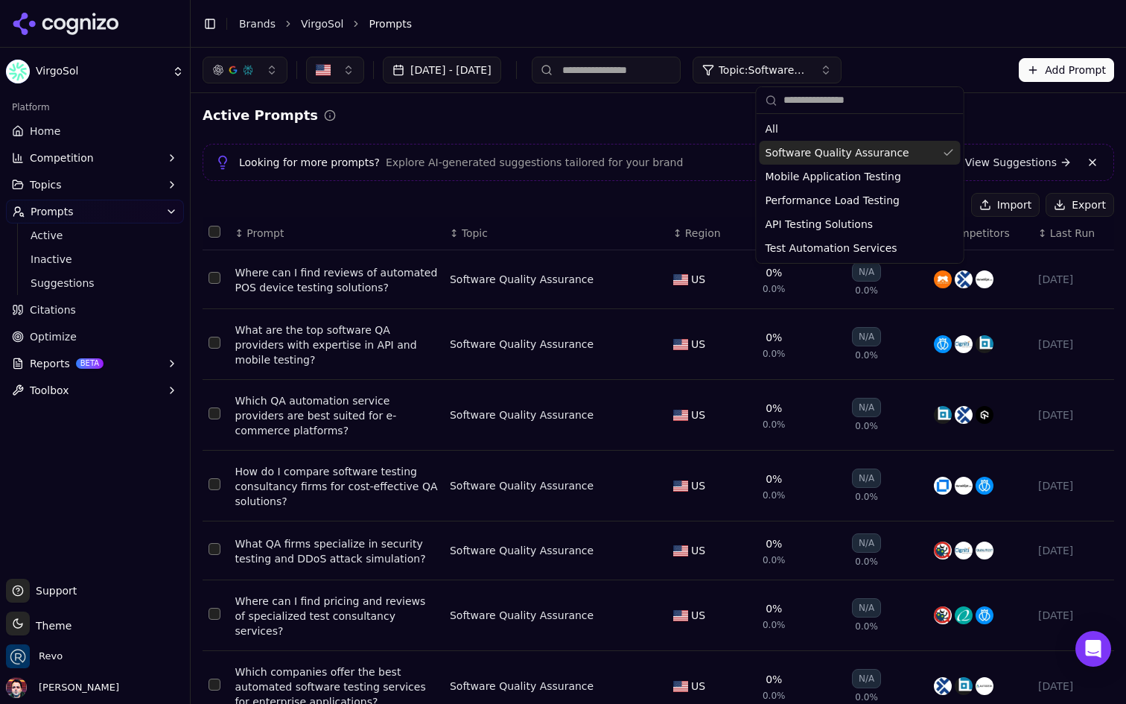
click at [478, 238] on span "Topic" at bounding box center [475, 233] width 26 height 15
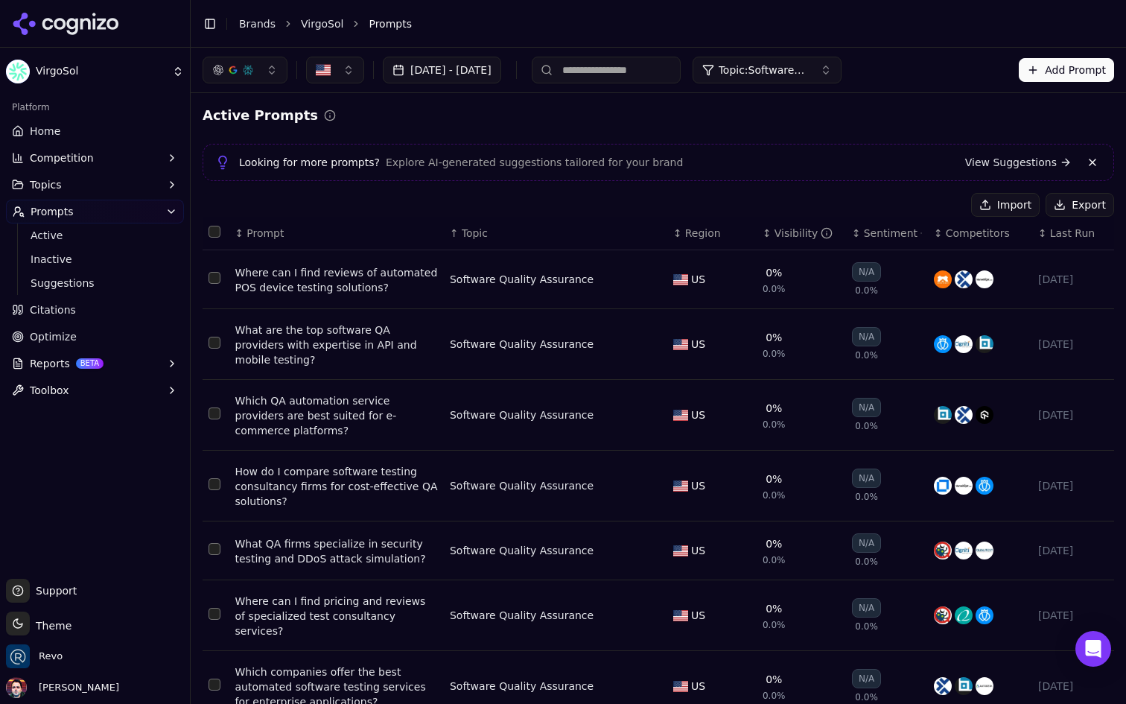
click at [468, 235] on span "Topic" at bounding box center [475, 233] width 26 height 15
click at [470, 238] on span "Topic" at bounding box center [475, 233] width 26 height 15
click at [481, 232] on span "Topic" at bounding box center [475, 233] width 26 height 15
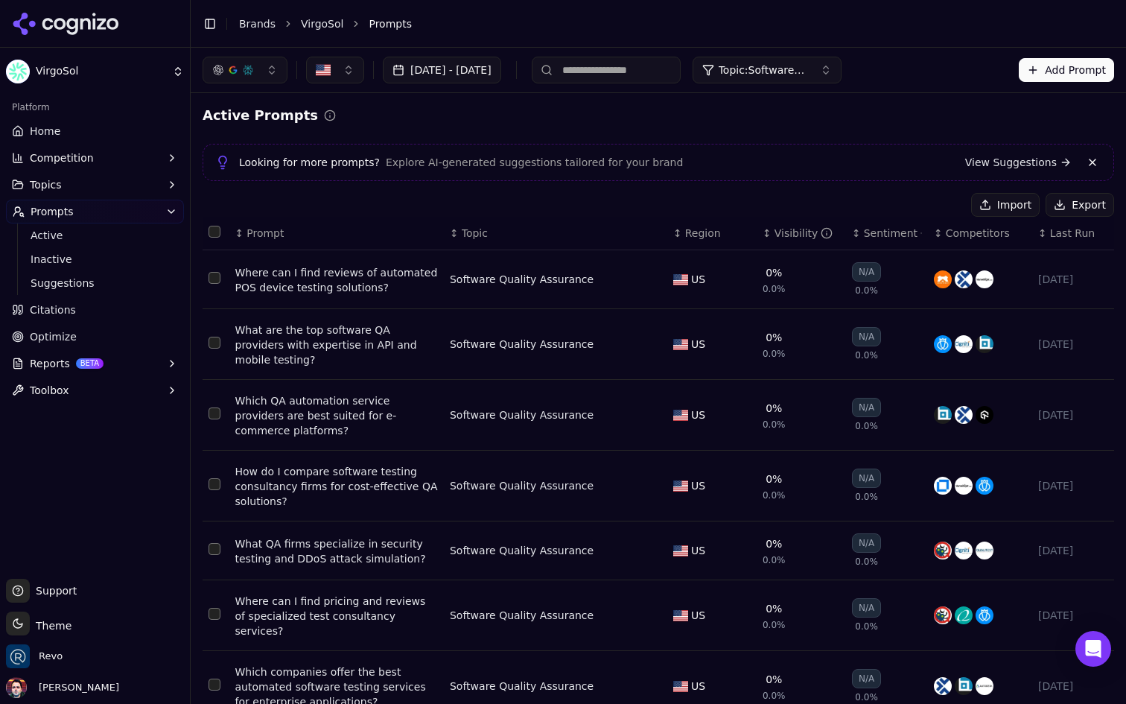
click at [481, 232] on span "Topic" at bounding box center [475, 233] width 26 height 15
click at [436, 128] on div "Active Prompts Looking for more prompts? Explore AI-generated suggestions tailo…" at bounding box center [658, 531] width 911 height 853
click at [133, 317] on link "Citations" at bounding box center [95, 310] width 178 height 24
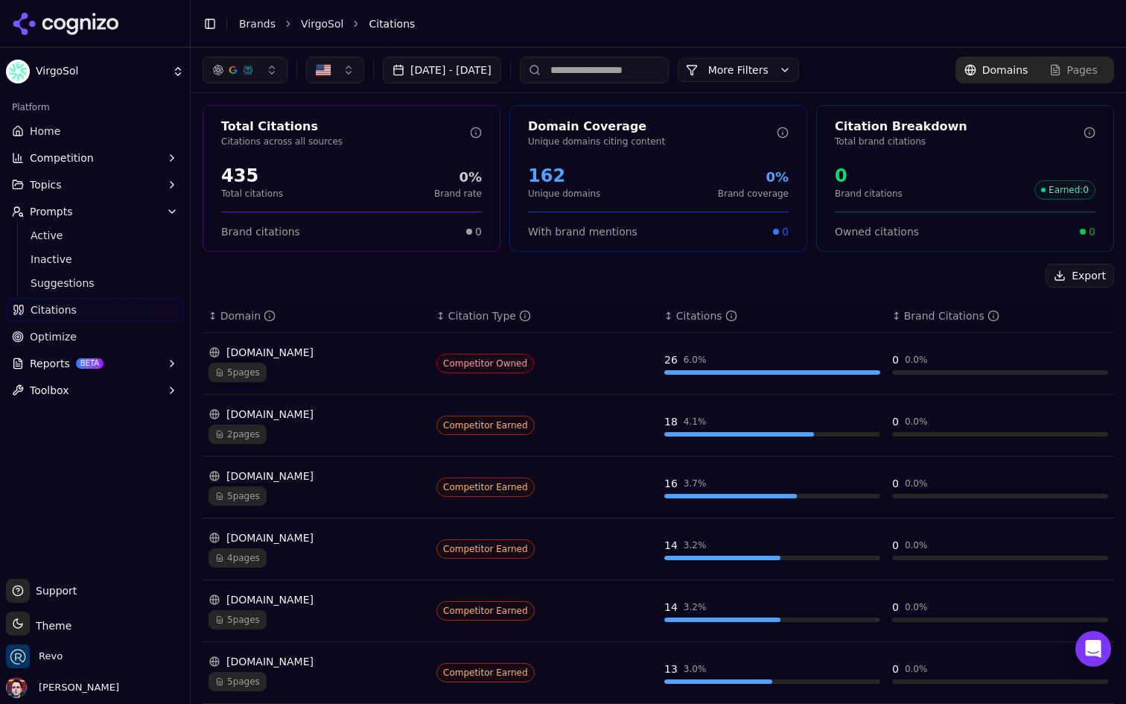
click at [121, 364] on button "Reports BETA" at bounding box center [95, 363] width 178 height 24
click at [111, 386] on span "PDF" at bounding box center [96, 387] width 130 height 15
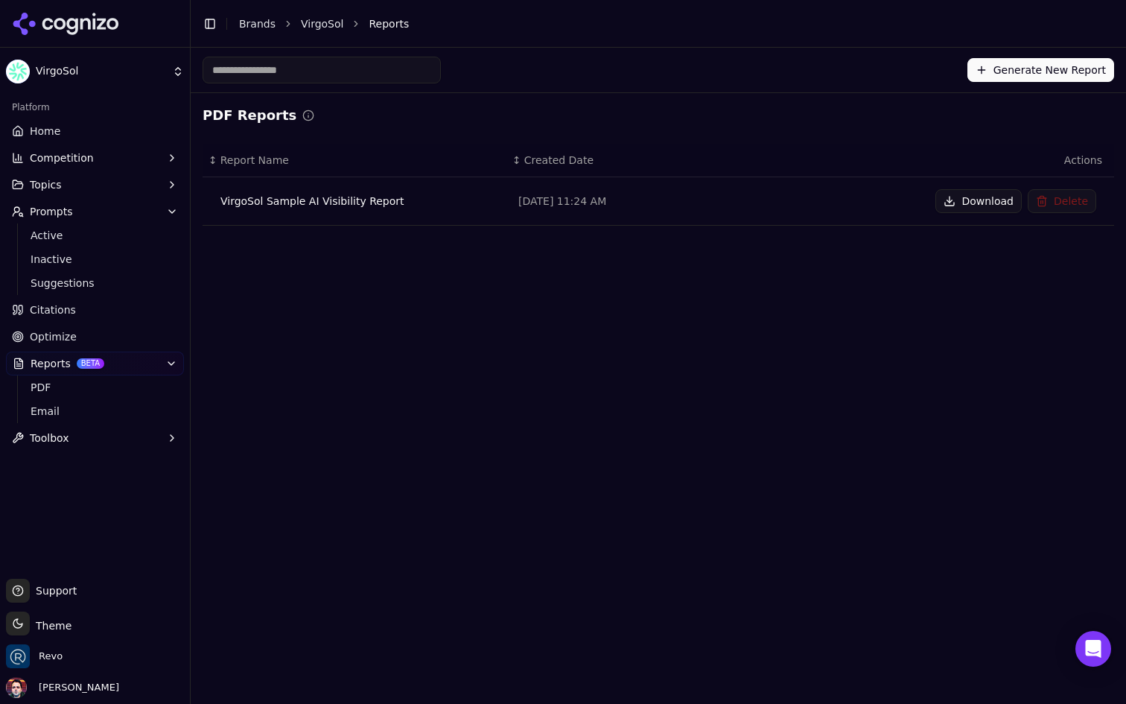
click at [1055, 193] on button "Delete" at bounding box center [1062, 201] width 69 height 24
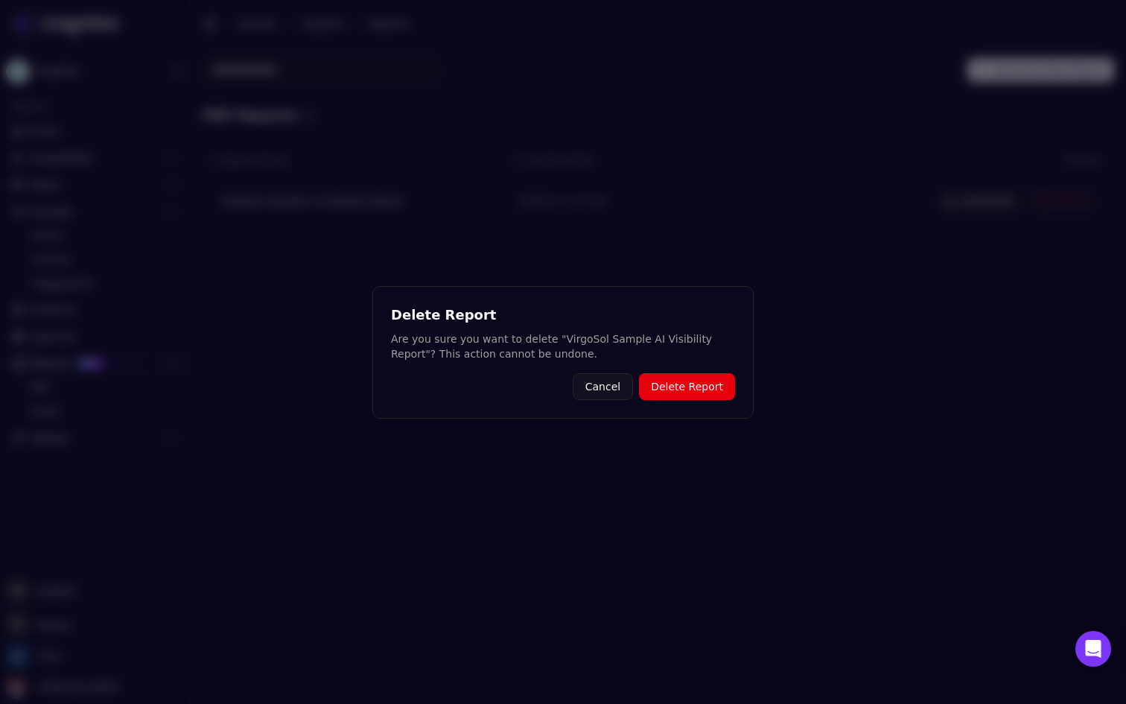
click at [675, 376] on button "Delete Report" at bounding box center [687, 386] width 96 height 27
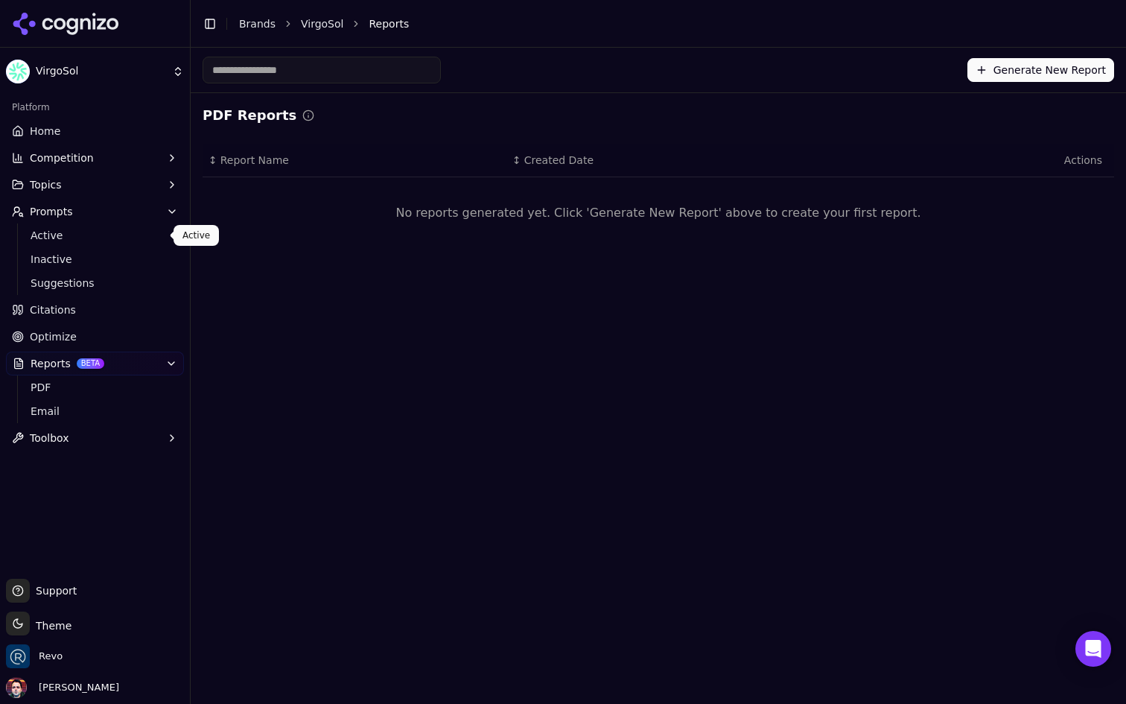
click at [107, 238] on span "Active" at bounding box center [96, 235] width 130 height 15
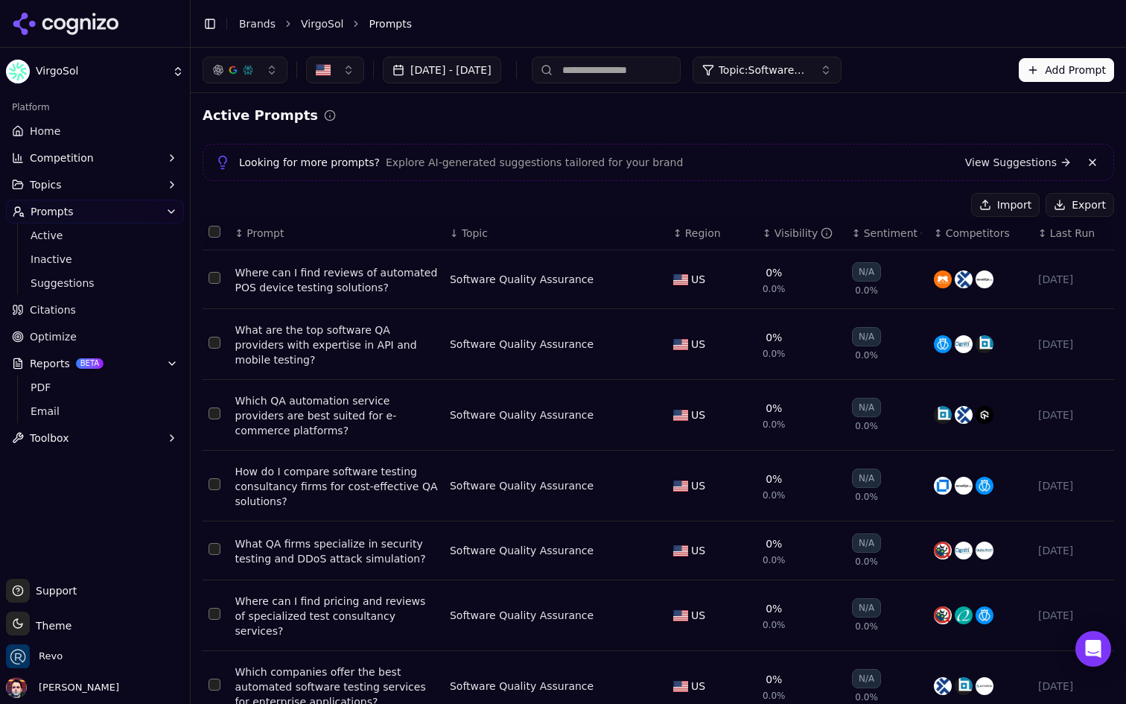
click at [1063, 240] on span "Last Run" at bounding box center [1072, 233] width 45 height 15
click at [1063, 237] on span "Last Run" at bounding box center [1072, 233] width 45 height 15
click at [1058, 233] on span "Last Run" at bounding box center [1072, 233] width 45 height 15
click at [841, 55] on div "[DATE] - [DATE] Topic: Software Quality Assurance Add Prompt" at bounding box center [658, 70] width 935 height 45
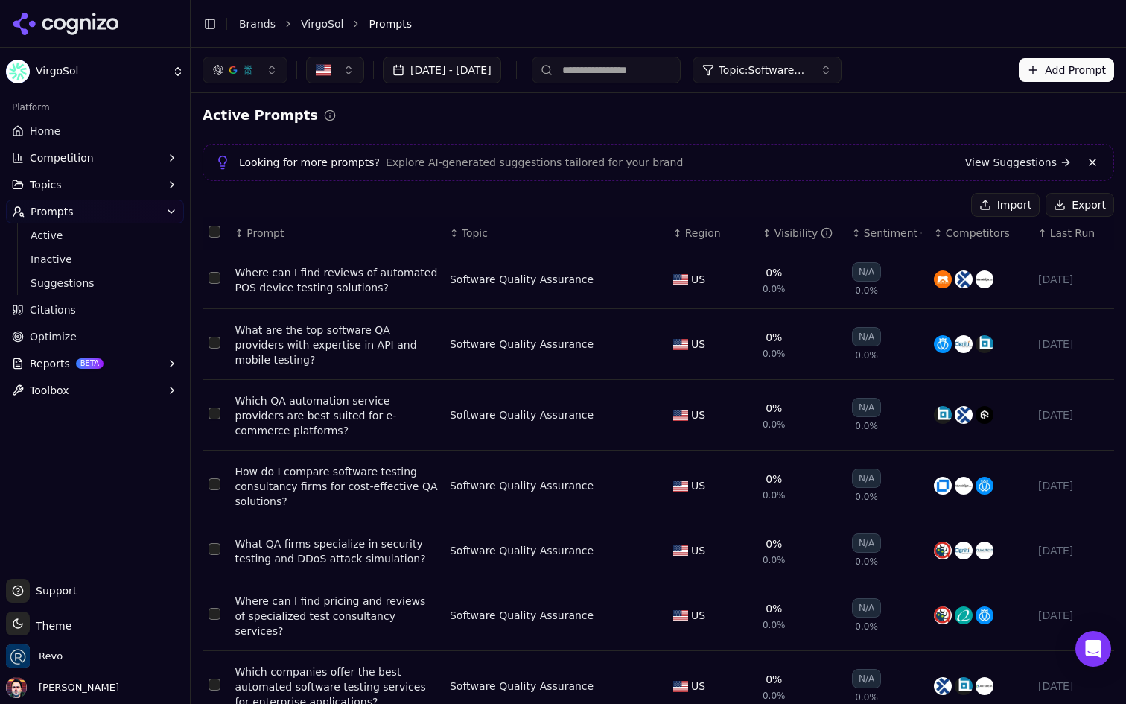
click at [808, 68] on span "Topic: Software Quality Assurance" at bounding box center [763, 70] width 89 height 15
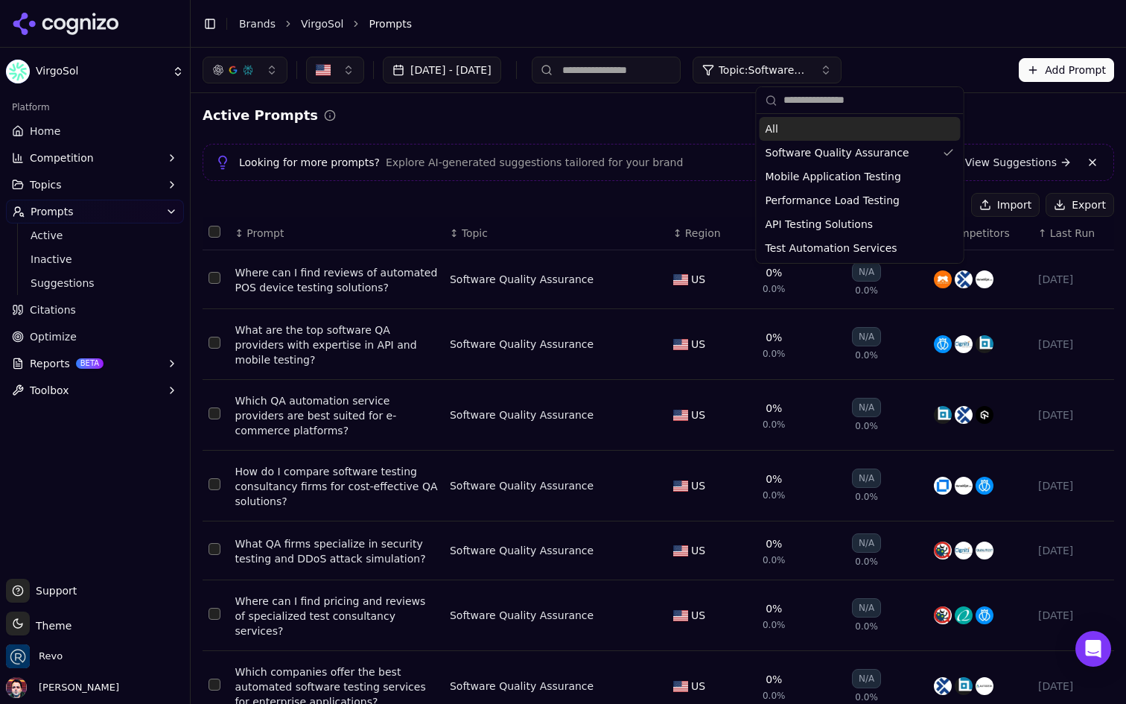
click at [798, 121] on div "All" at bounding box center [860, 129] width 201 height 24
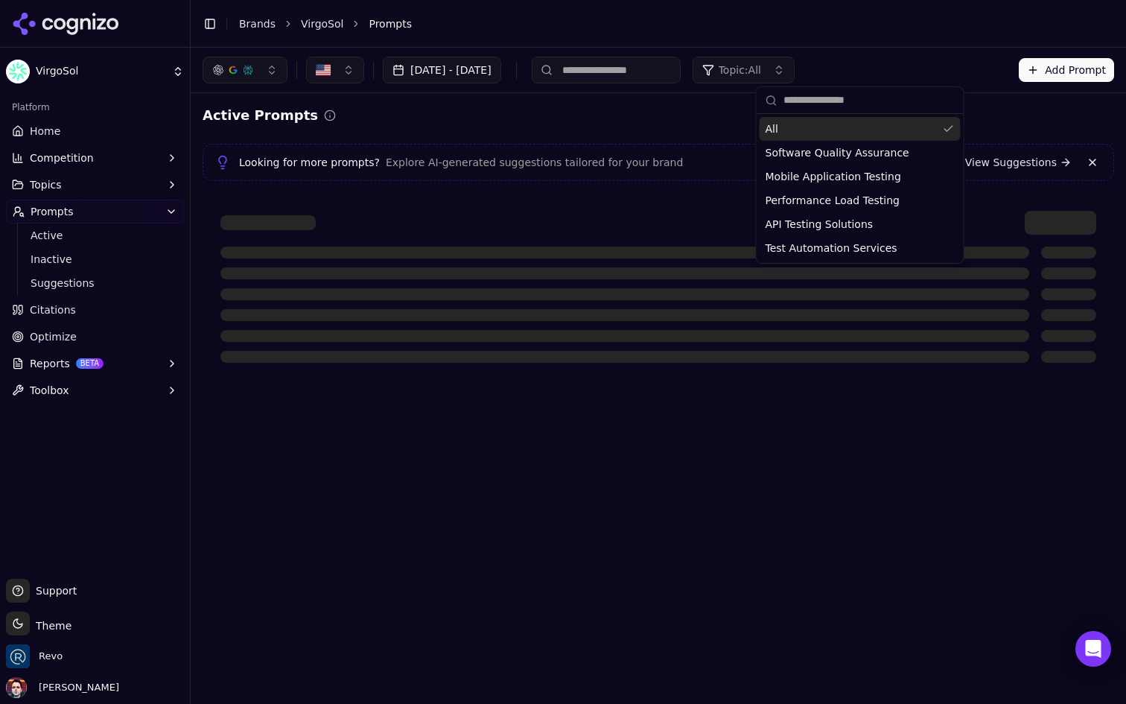
click at [680, 104] on div "Active Prompts Looking for more prompts? Explore AI-generated suggestions tailo…" at bounding box center [658, 242] width 935 height 299
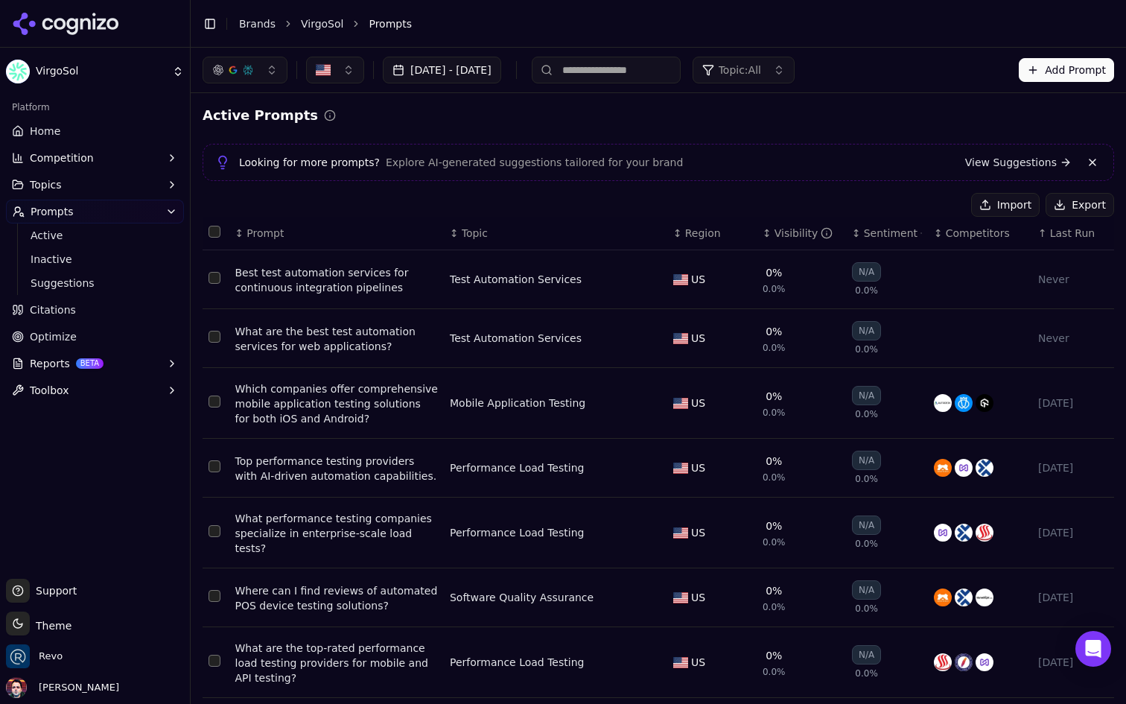
click at [1048, 237] on div "↑ Last Run" at bounding box center [1073, 233] width 70 height 15
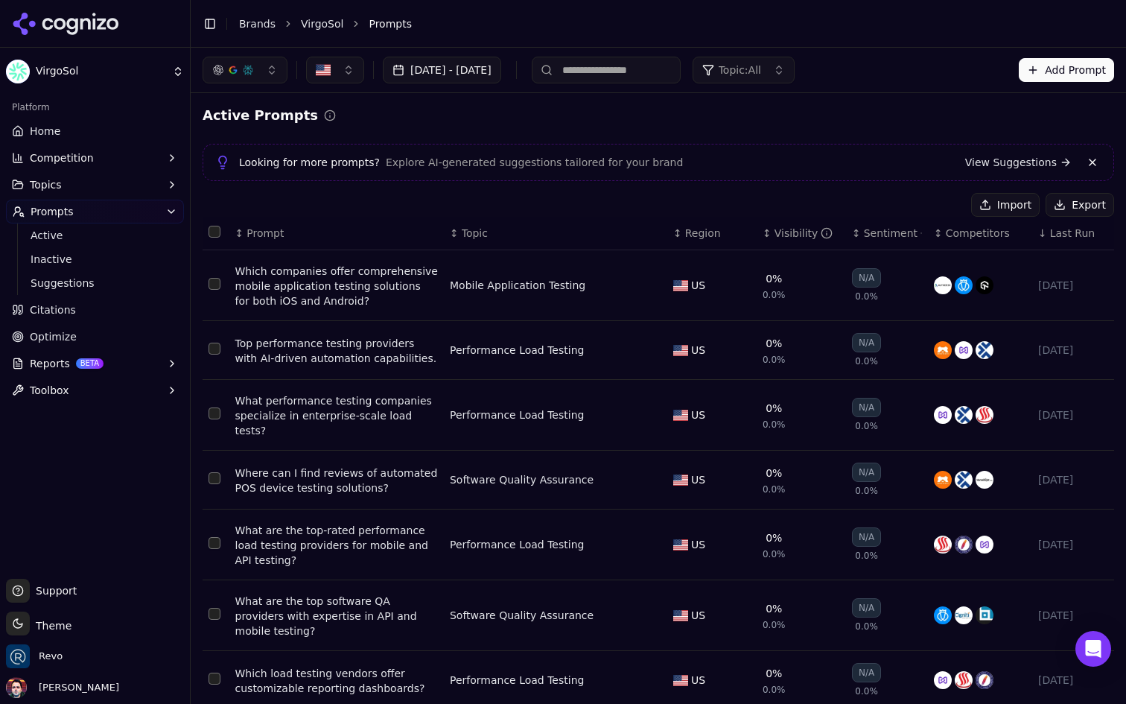
click at [1048, 237] on div "↓ Last Run" at bounding box center [1073, 233] width 70 height 15
click at [1059, 232] on span "Last Run" at bounding box center [1072, 233] width 45 height 15
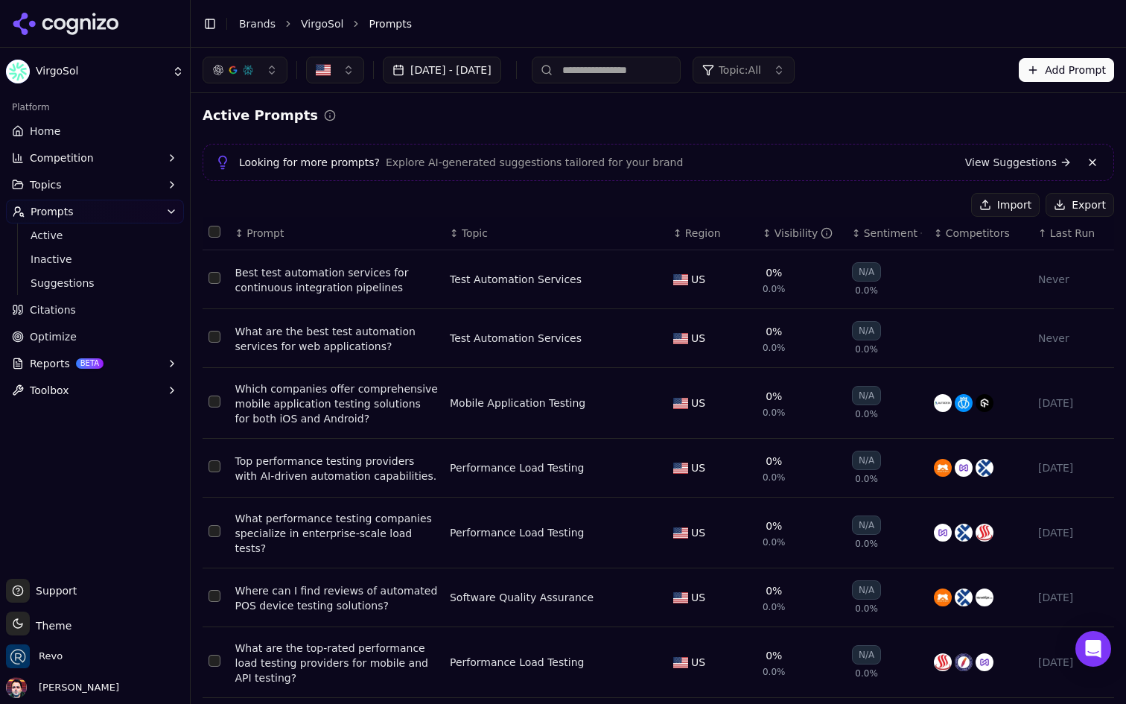
click at [364, 279] on div "Best test automation services for continuous integration pipelines" at bounding box center [336, 280] width 203 height 30
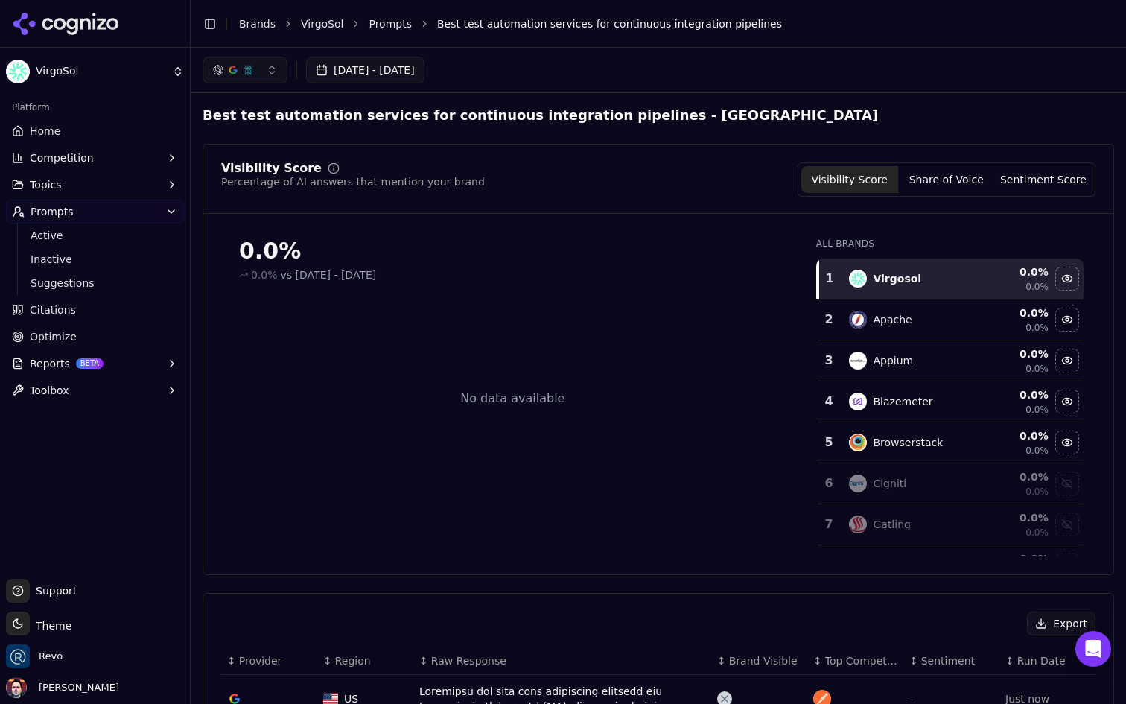
click at [92, 139] on link "Home" at bounding box center [95, 131] width 178 height 24
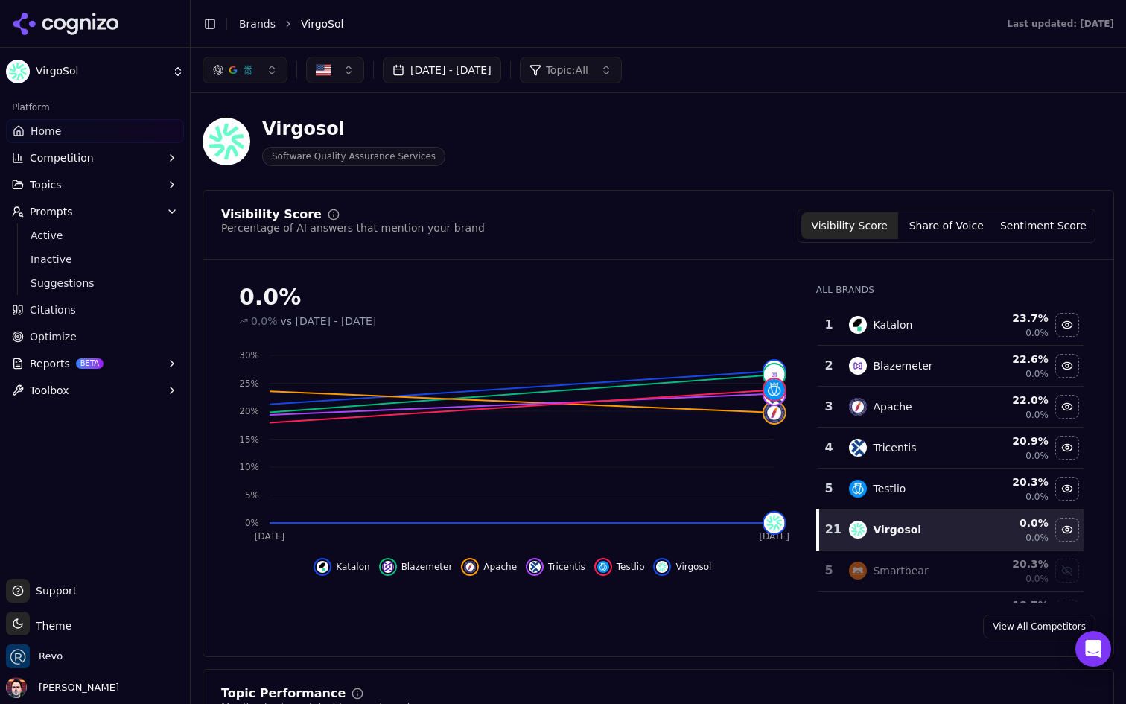
click at [943, 219] on button "Share of Voice" at bounding box center [946, 225] width 97 height 27
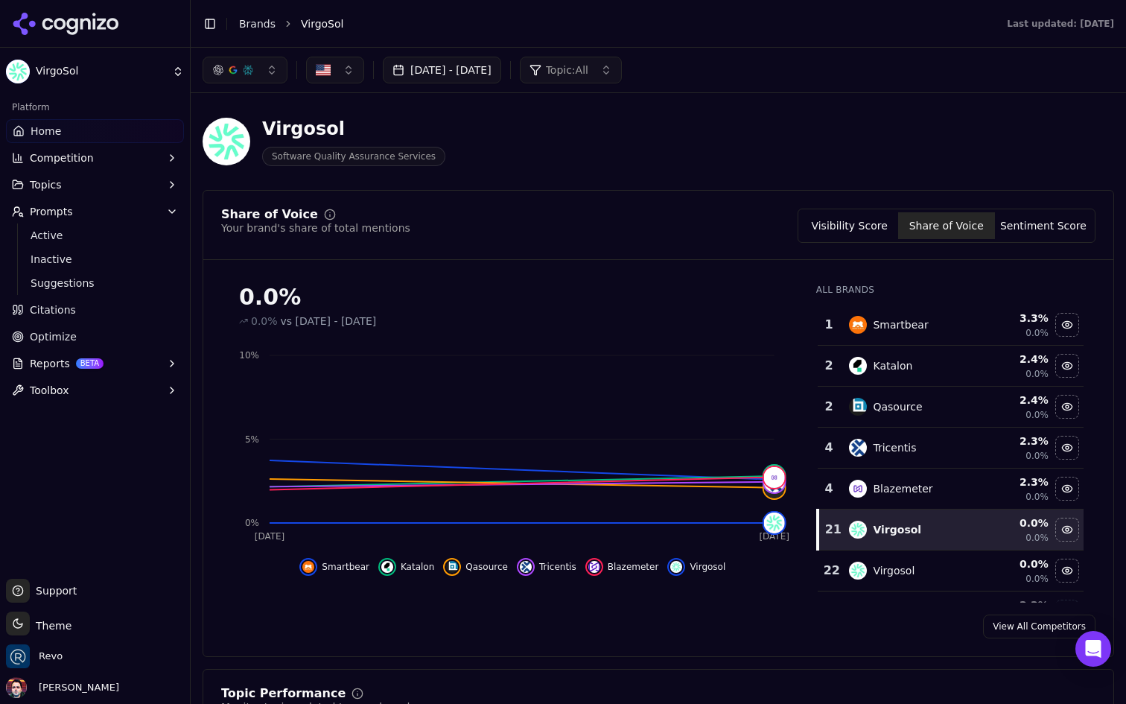
click at [1048, 236] on button "Sentiment Score" at bounding box center [1043, 225] width 97 height 27
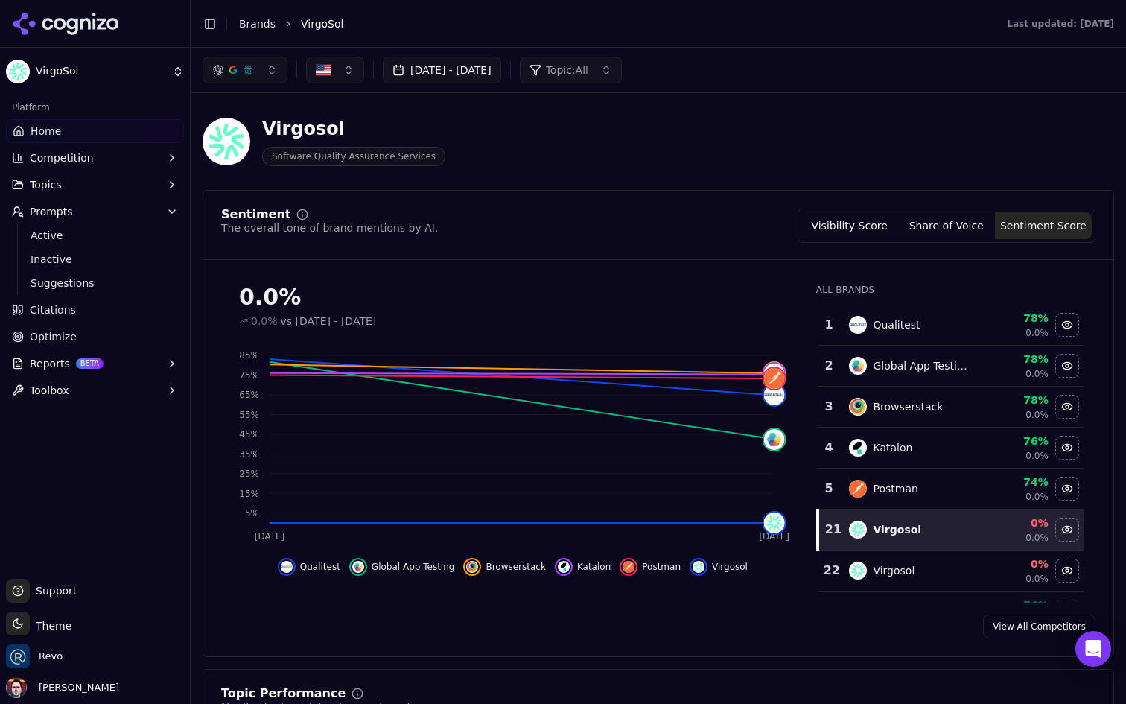
click at [853, 229] on button "Visibility Score" at bounding box center [849, 225] width 97 height 27
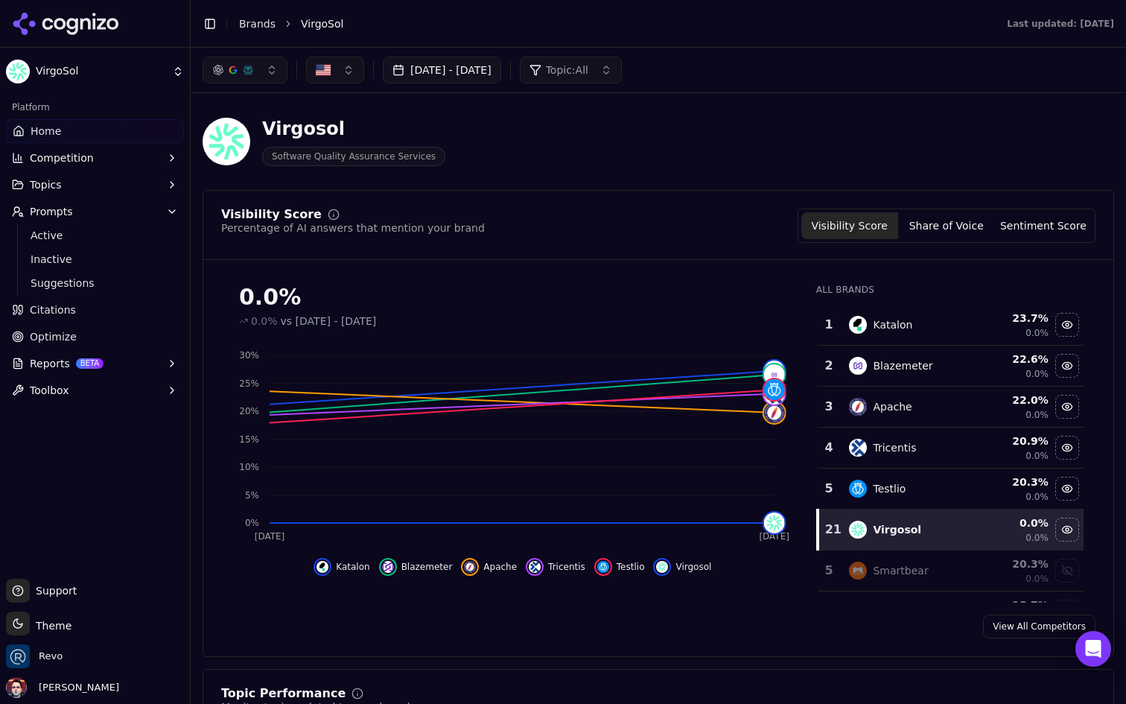
click at [1034, 226] on button "Sentiment Score" at bounding box center [1043, 225] width 97 height 27
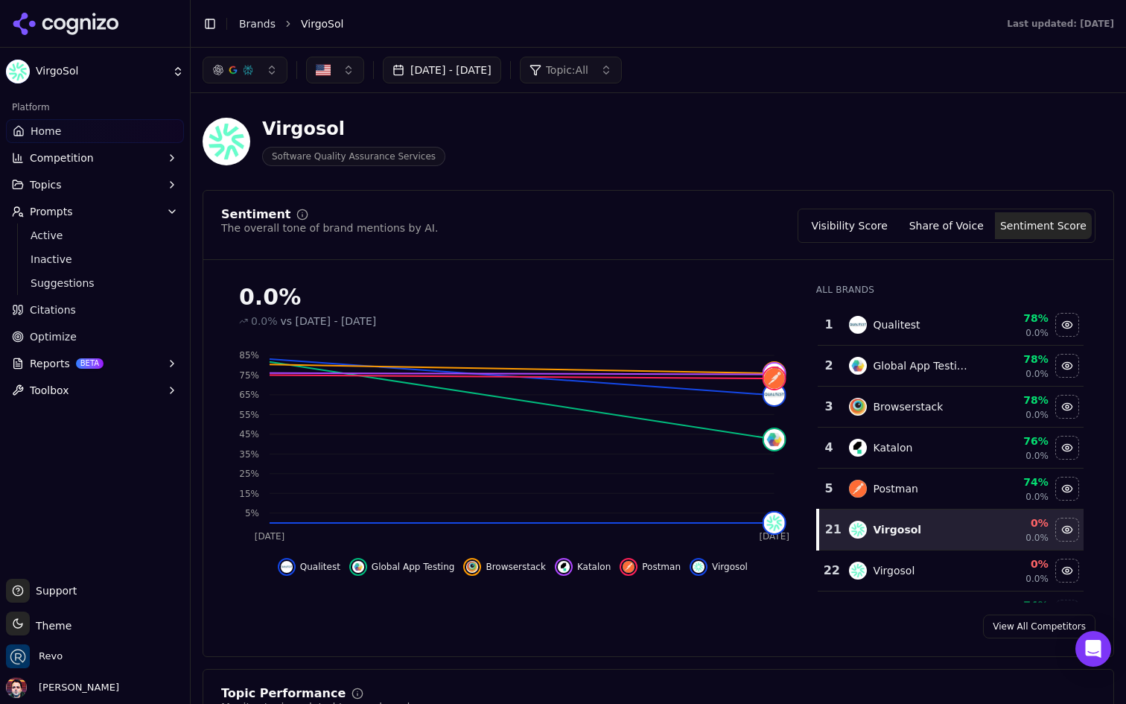
click at [977, 231] on button "Share of Voice" at bounding box center [946, 225] width 97 height 27
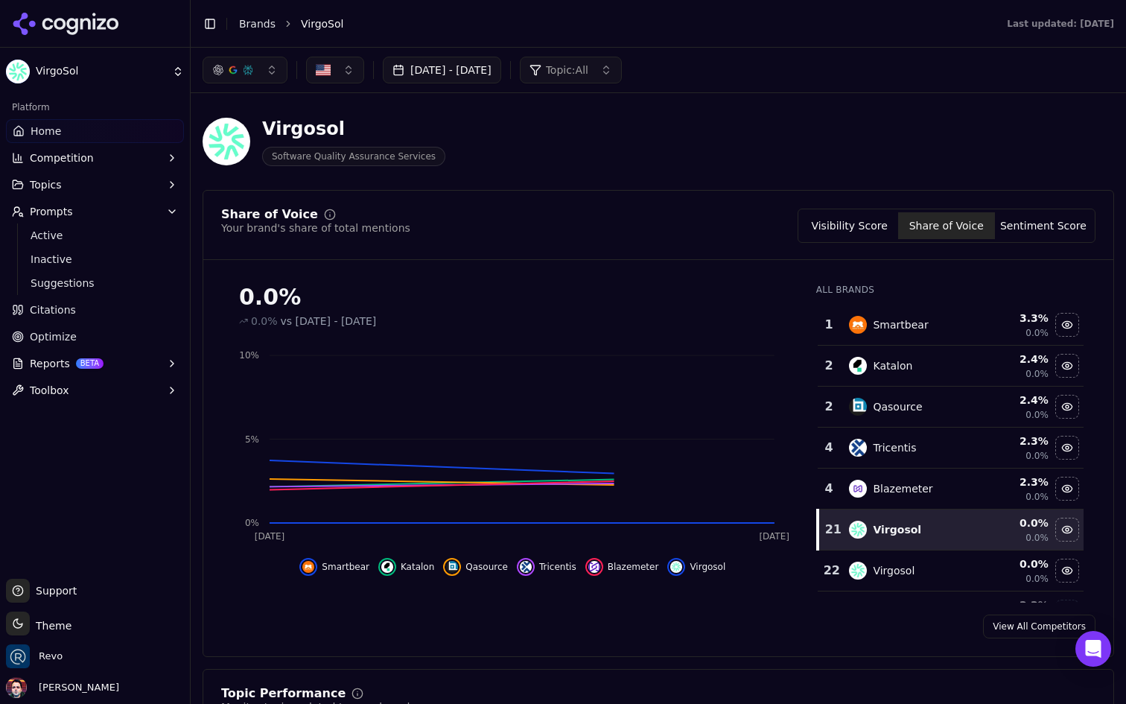
click at [884, 235] on button "Visibility Score" at bounding box center [849, 225] width 97 height 27
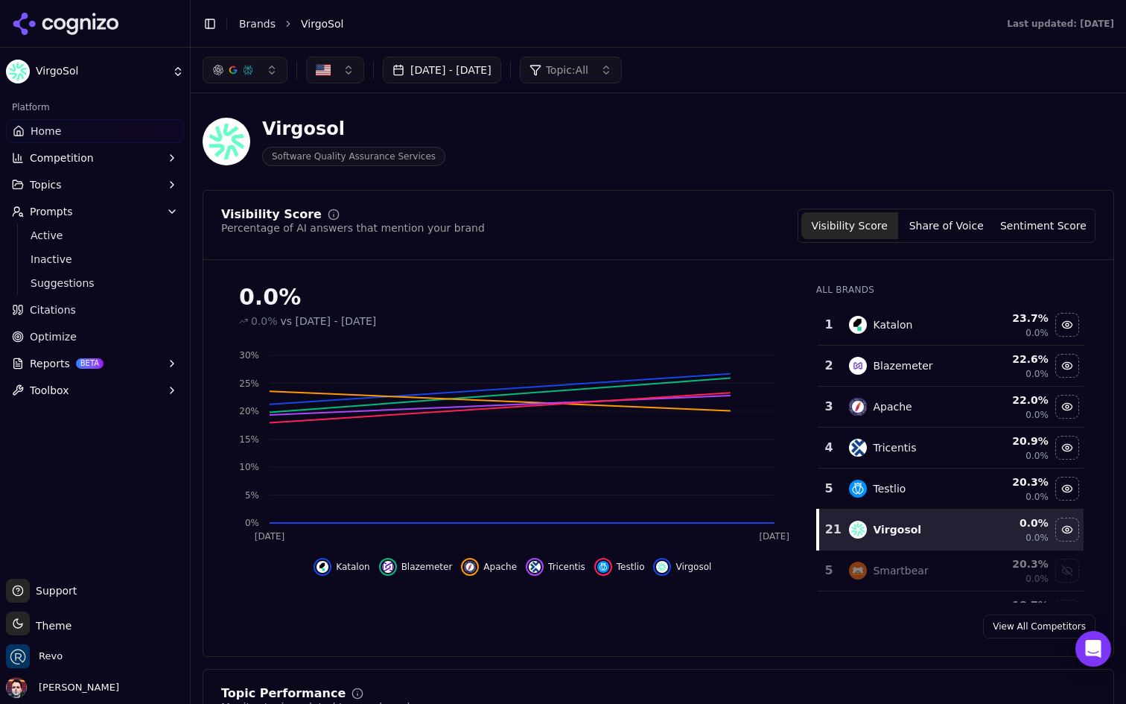
click at [938, 221] on button "Share of Voice" at bounding box center [946, 225] width 97 height 27
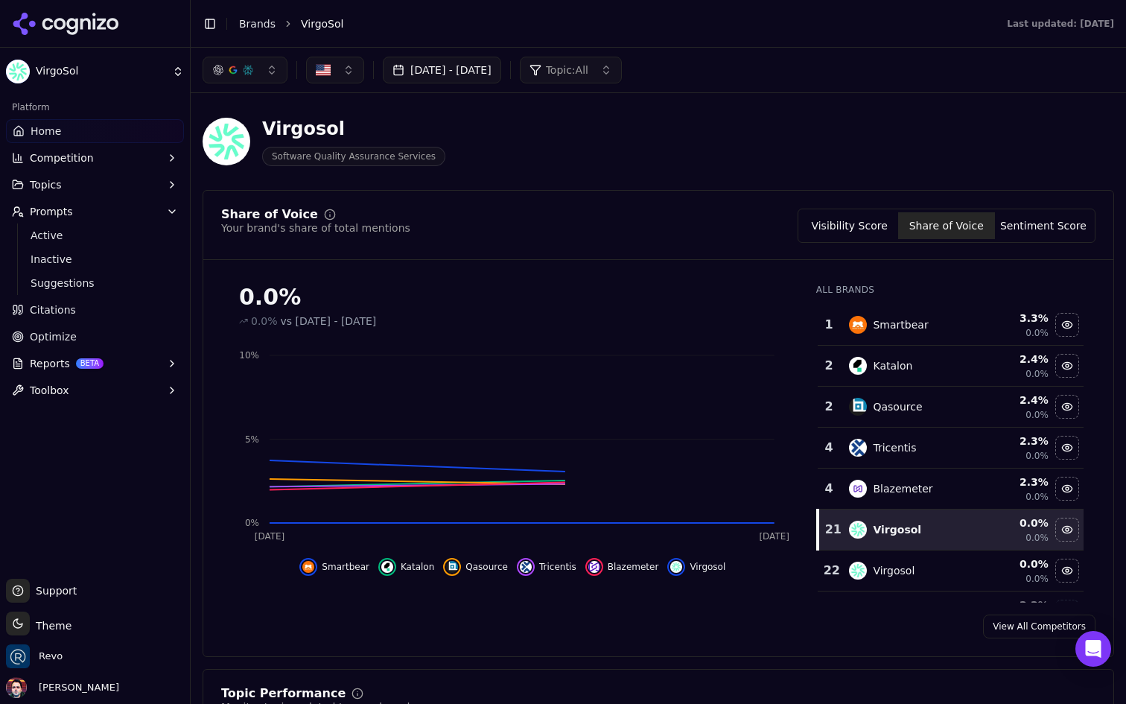
click at [1026, 223] on button "Sentiment Score" at bounding box center [1043, 225] width 97 height 27
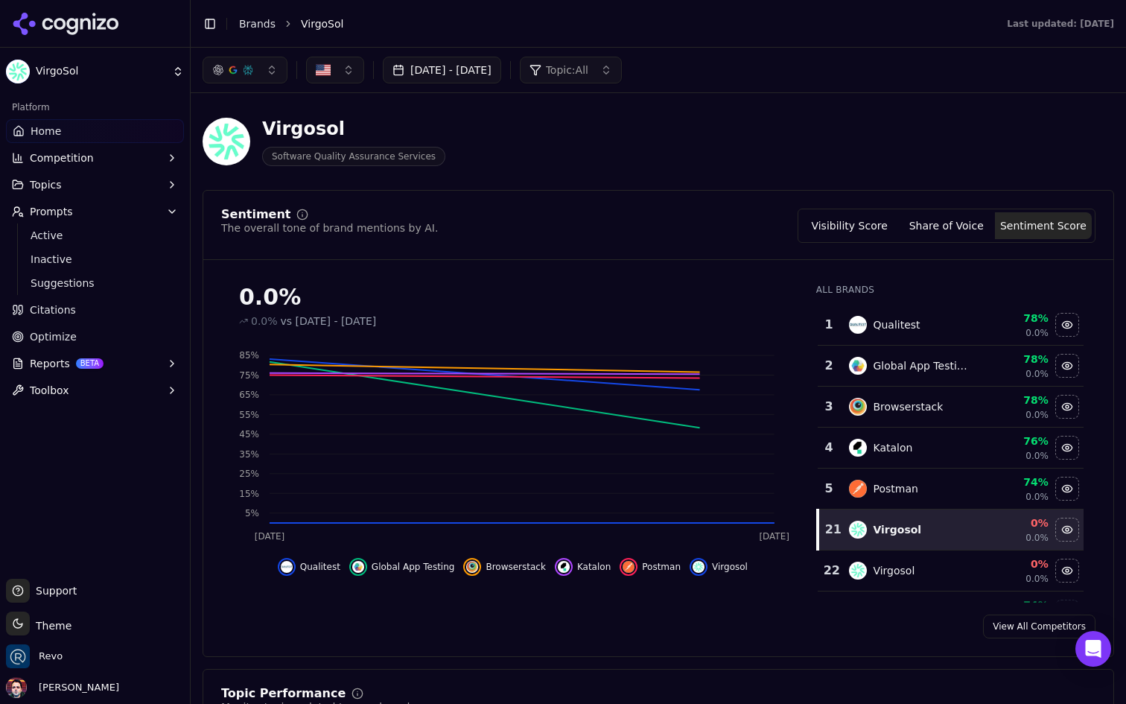
click at [864, 227] on button "Visibility Score" at bounding box center [849, 225] width 97 height 27
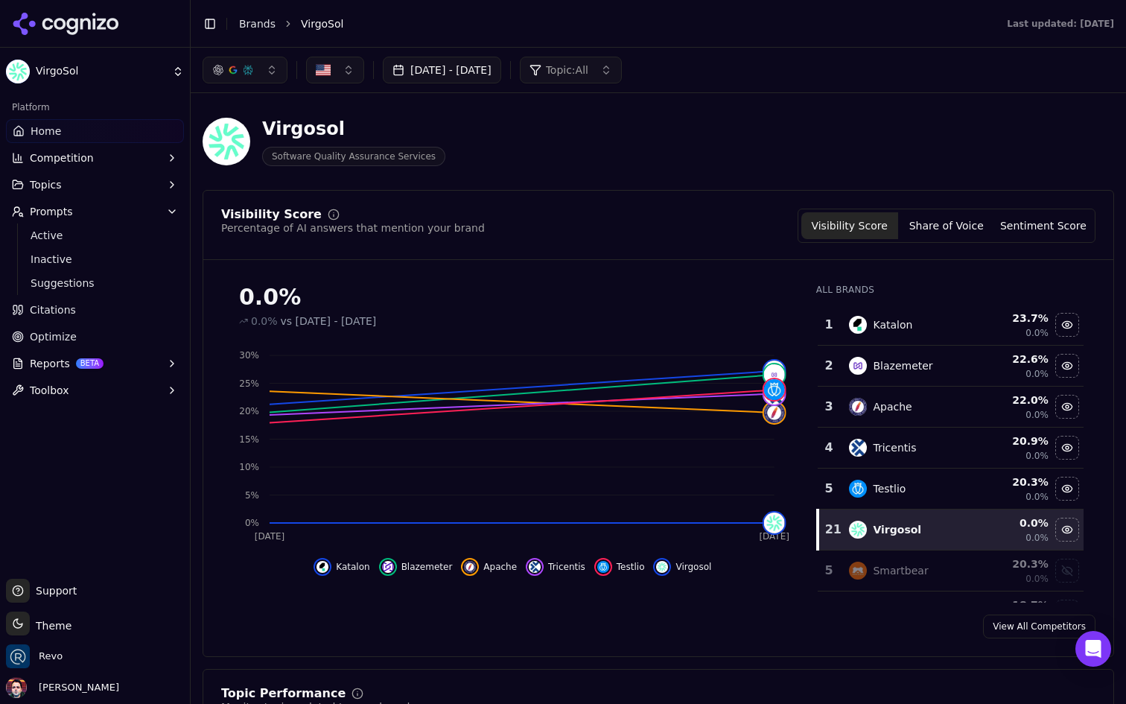
click at [112, 317] on link "Citations" at bounding box center [95, 310] width 178 height 24
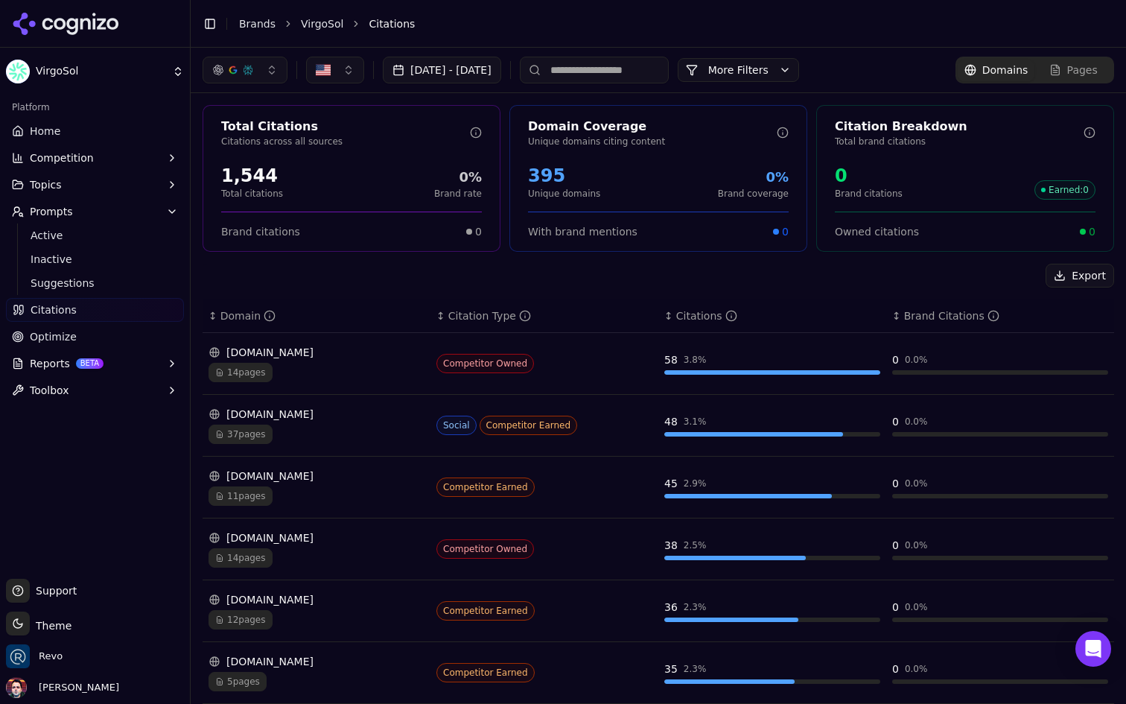
click at [133, 348] on link "Optimize" at bounding box center [95, 337] width 178 height 24
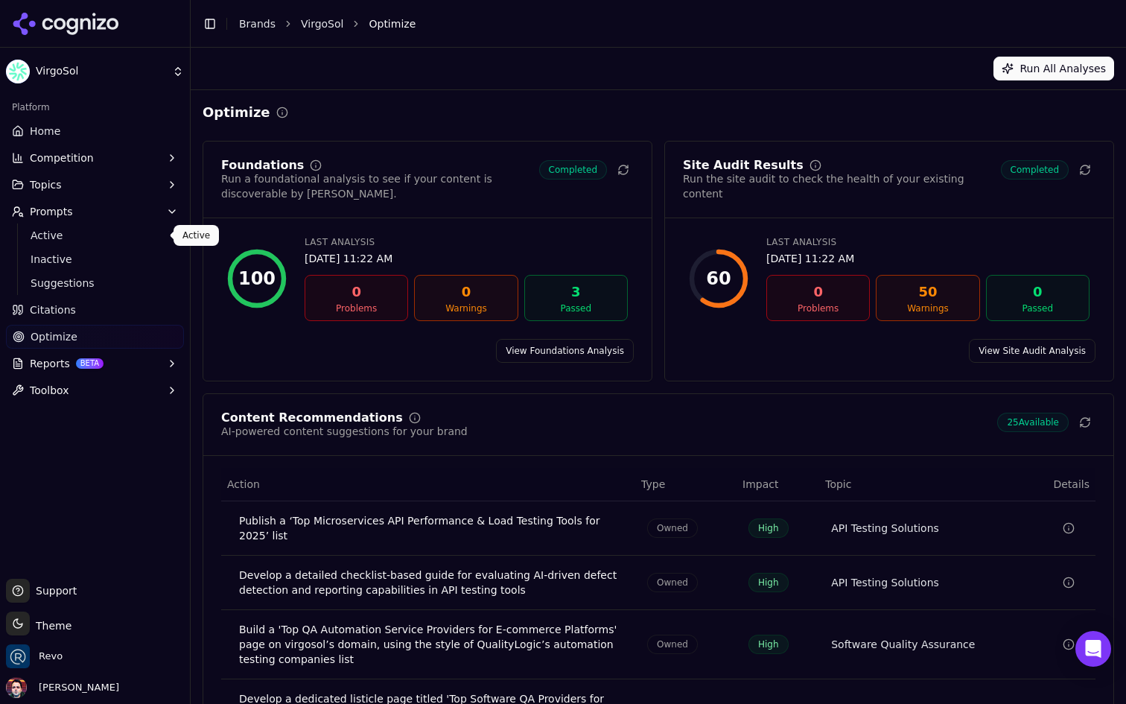
click at [121, 238] on span "Active" at bounding box center [96, 235] width 130 height 15
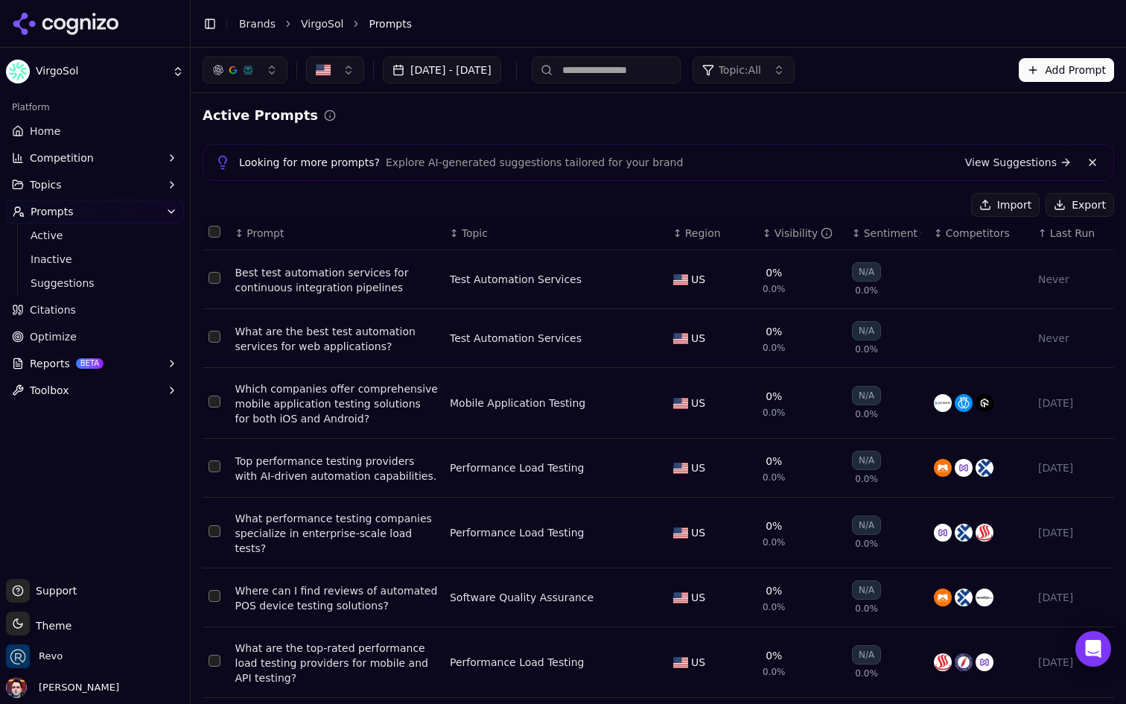
click at [109, 133] on link "Home" at bounding box center [95, 131] width 178 height 24
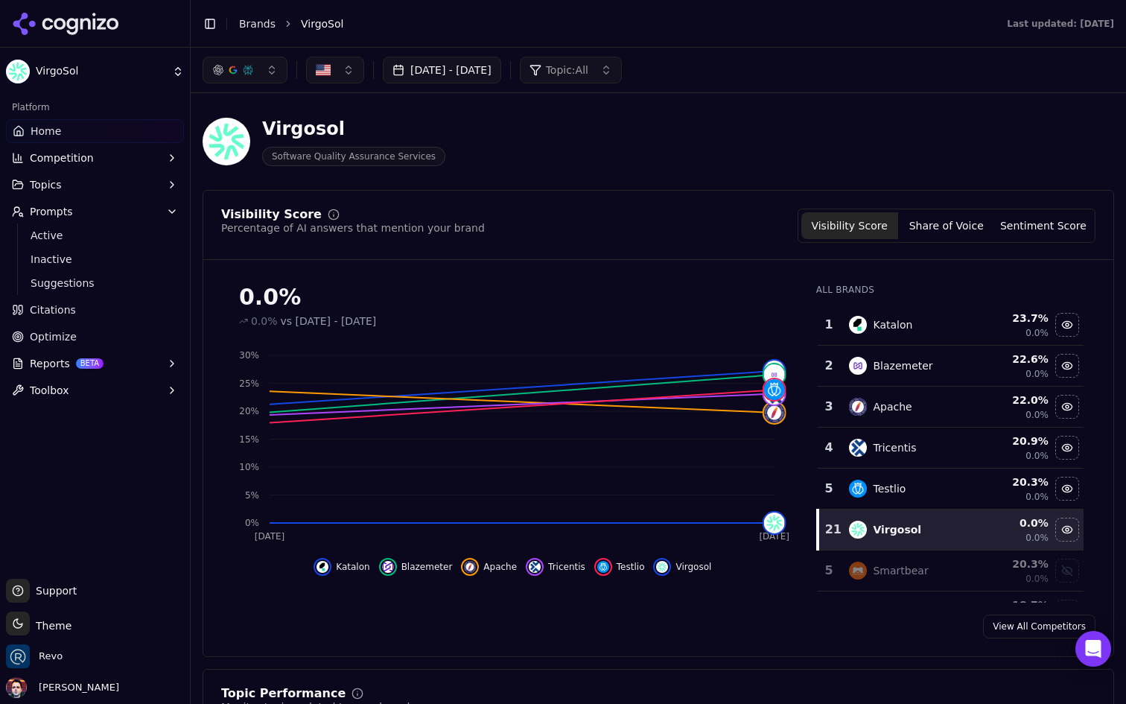
click at [144, 142] on link "Home" at bounding box center [95, 131] width 178 height 24
click at [122, 155] on button "Competition" at bounding box center [95, 158] width 178 height 24
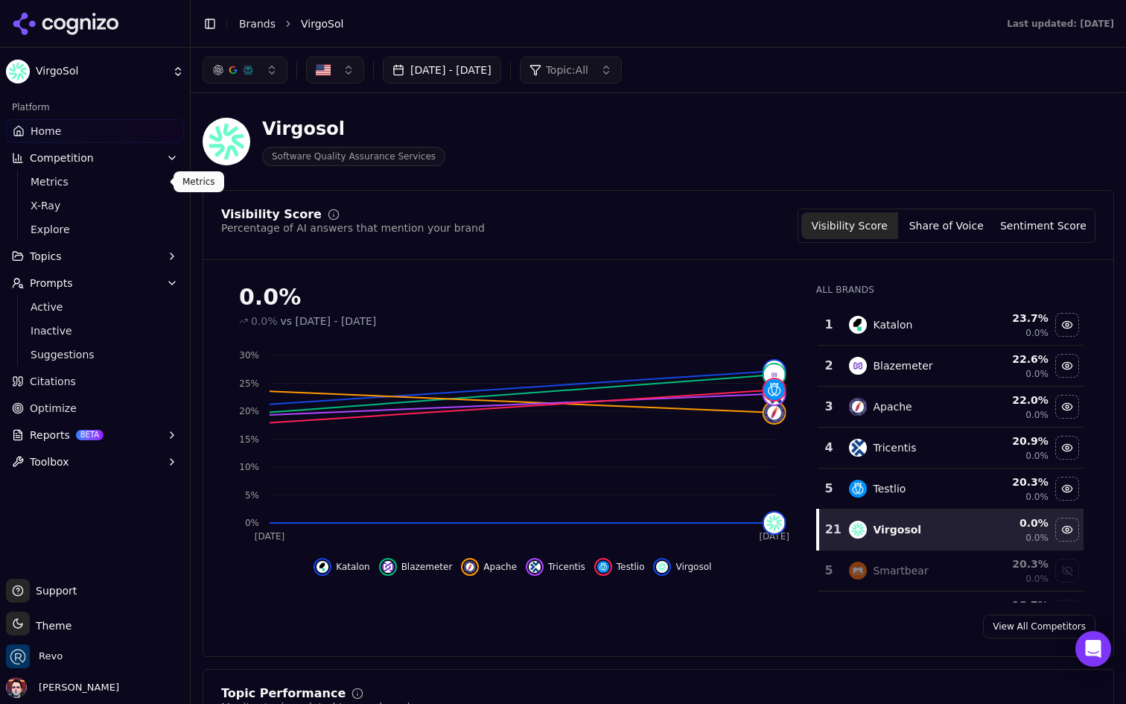
click at [95, 192] on ul "Metrics X-Ray Explore" at bounding box center [95, 205] width 157 height 71
click at [101, 186] on span "Metrics" at bounding box center [96, 181] width 130 height 15
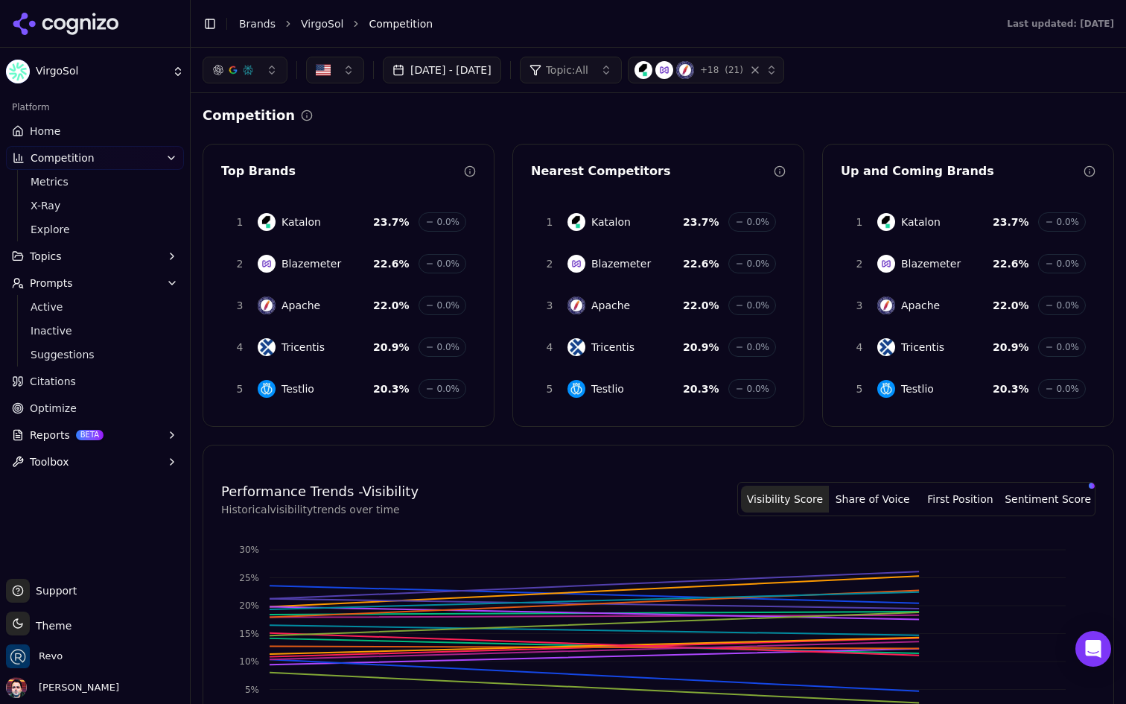
click at [112, 249] on button "Topics" at bounding box center [95, 256] width 178 height 24
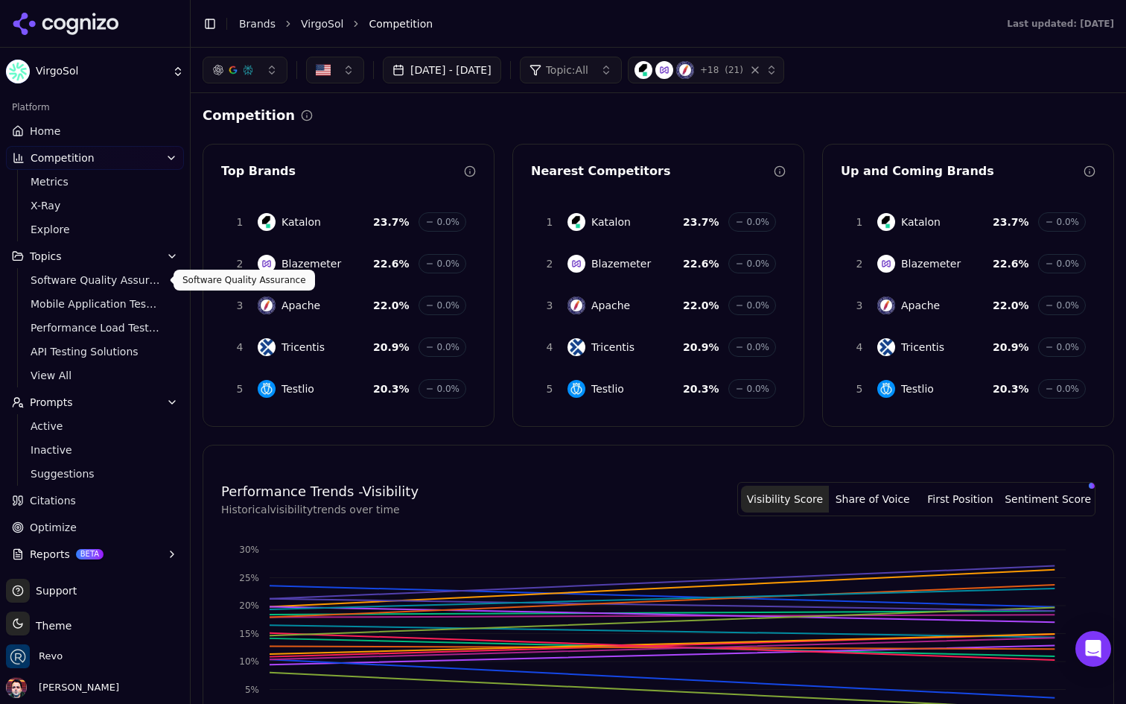
click at [95, 283] on span "Software Quality Assurance" at bounding box center [96, 280] width 130 height 15
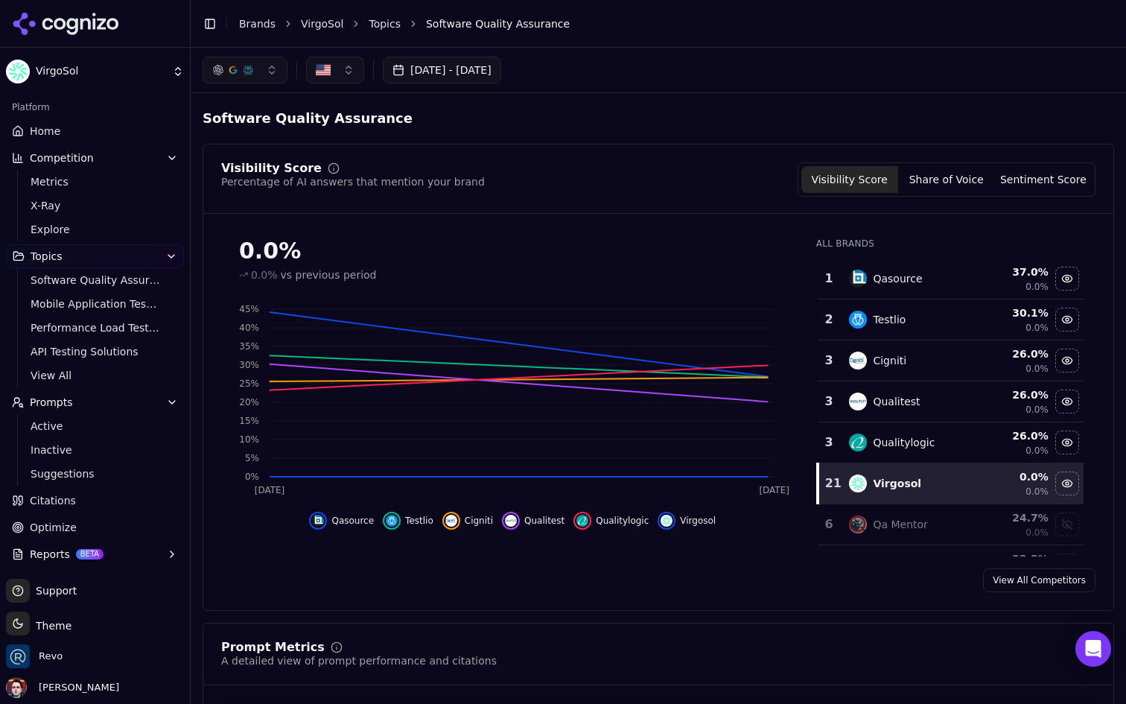
click at [110, 124] on link "Home" at bounding box center [95, 131] width 178 height 24
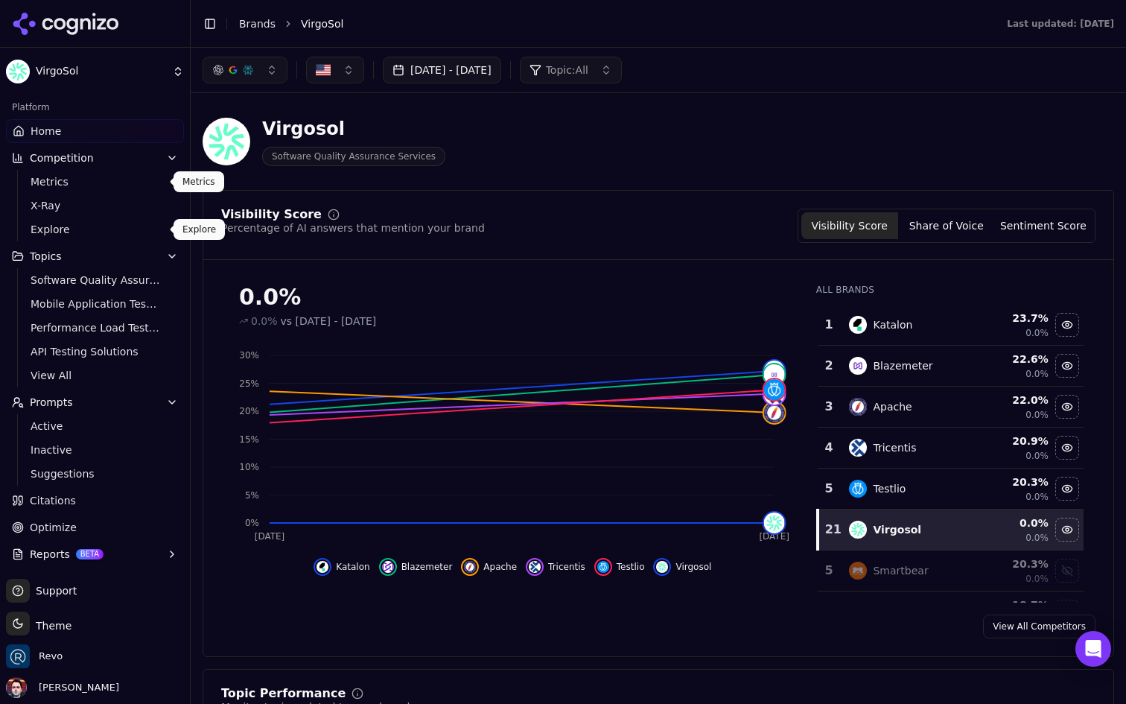
click at [144, 191] on link "Metrics" at bounding box center [95, 181] width 141 height 21
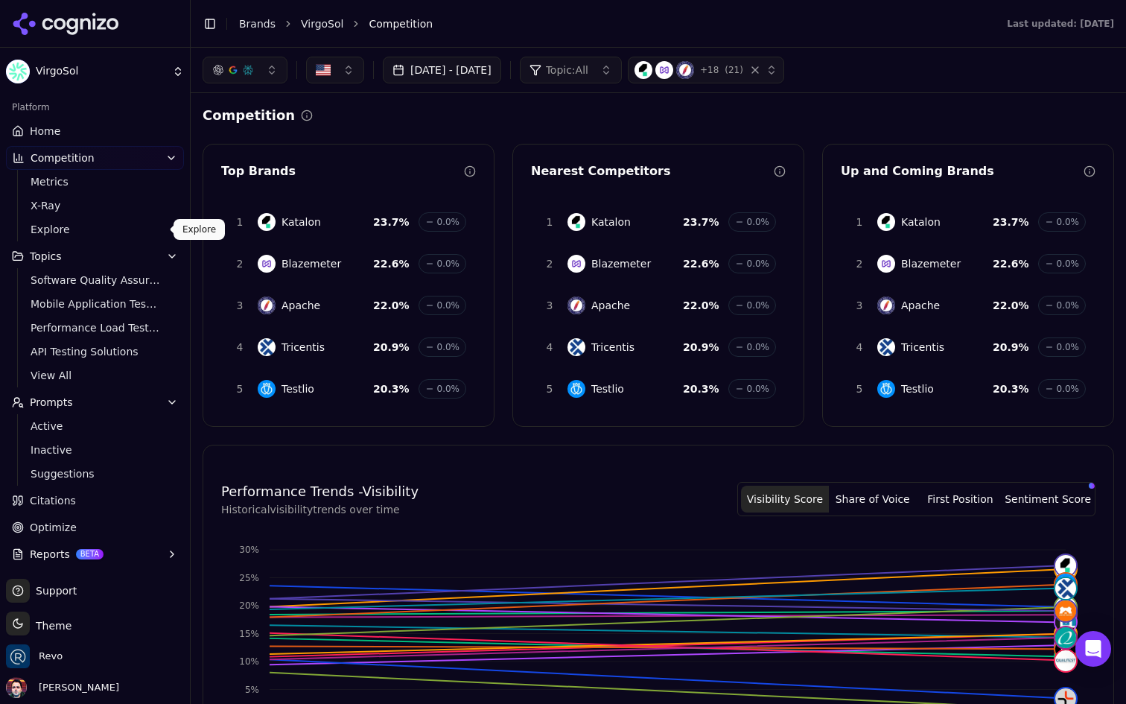
click at [127, 235] on span "Explore" at bounding box center [96, 229] width 130 height 15
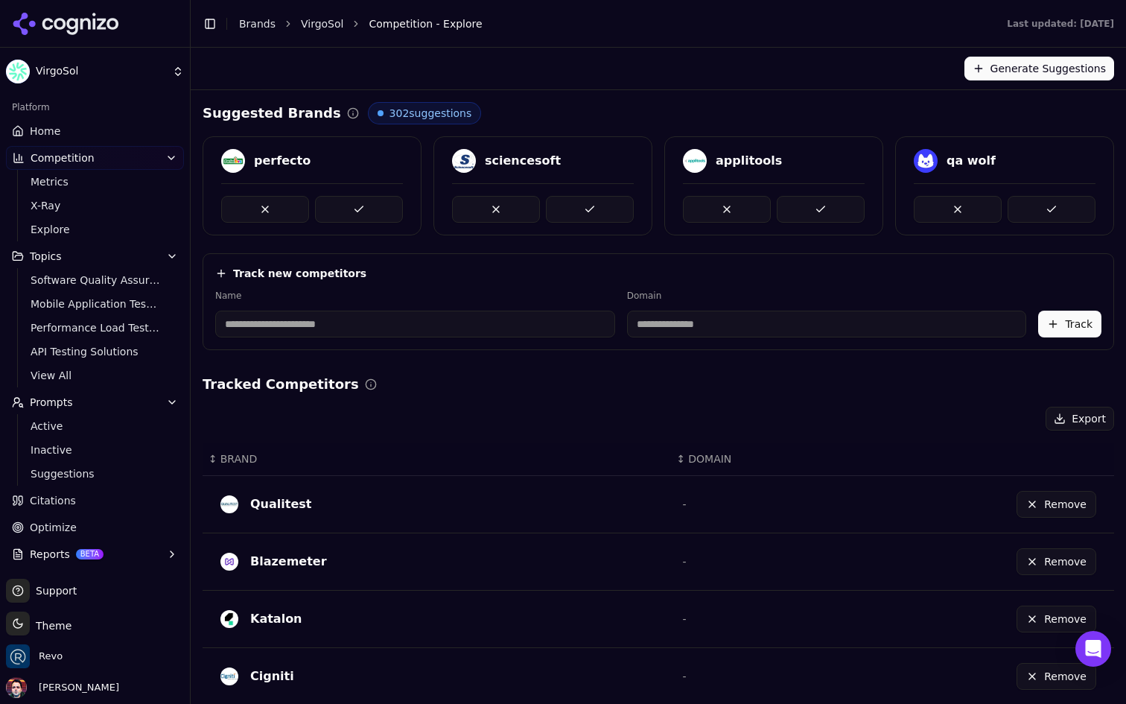
click at [120, 141] on link "Home" at bounding box center [95, 131] width 178 height 24
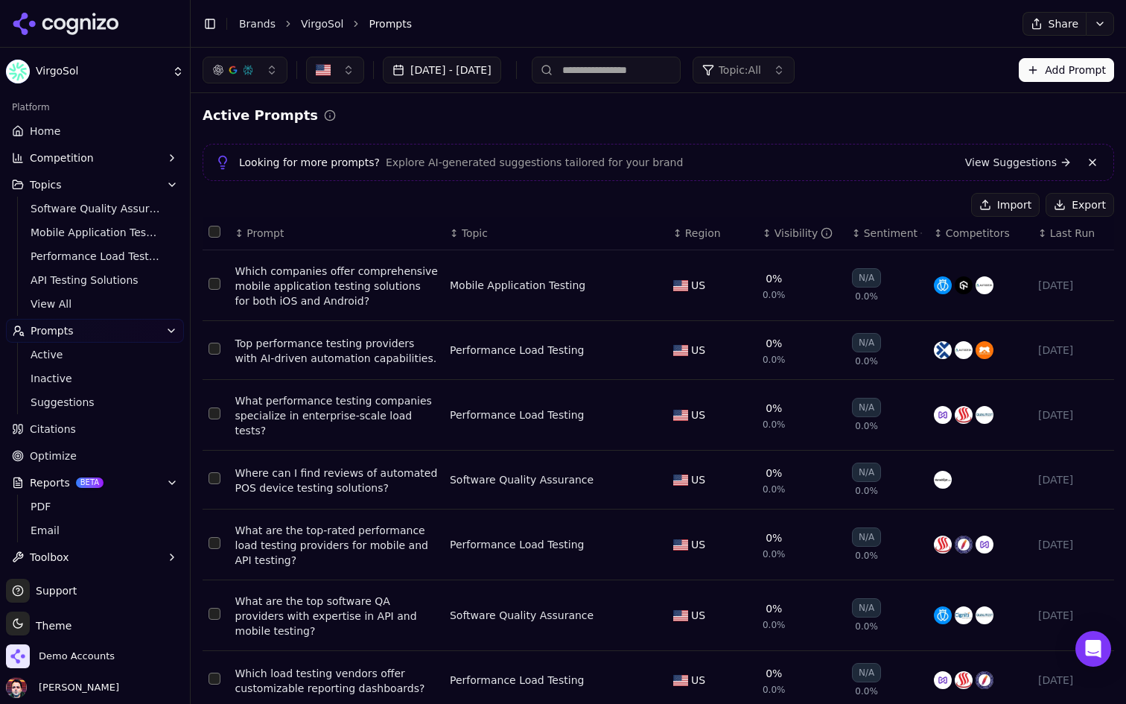
click at [110, 139] on link "Home" at bounding box center [95, 131] width 178 height 24
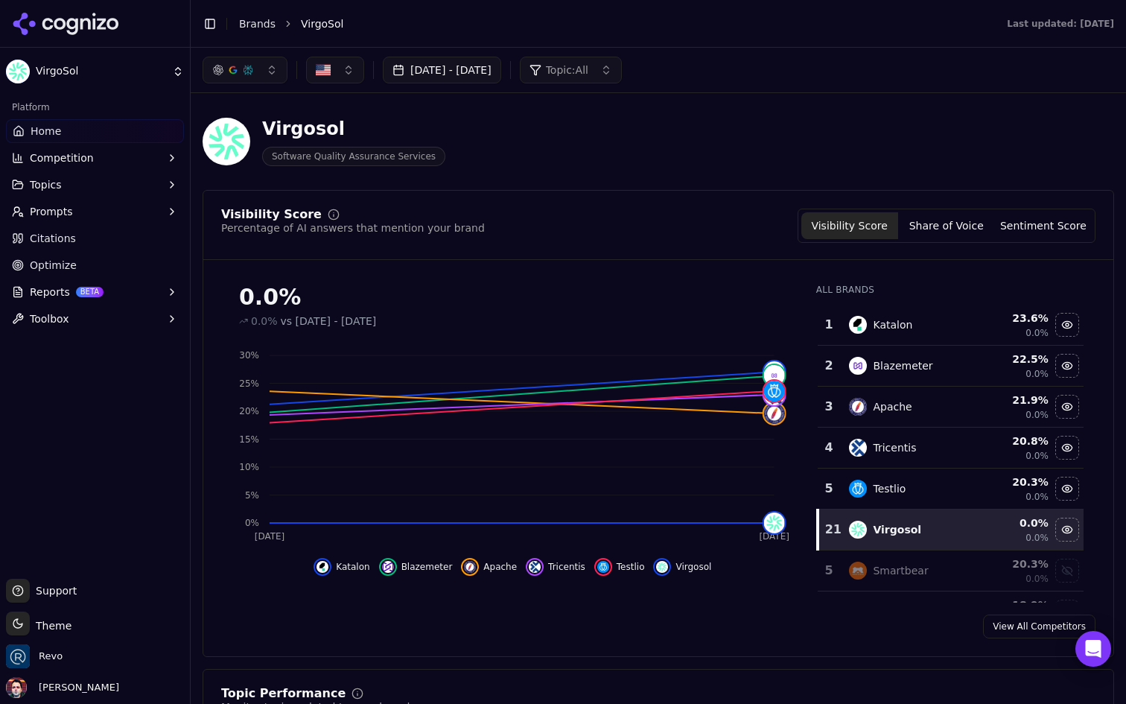
click at [950, 220] on button "Share of Voice" at bounding box center [946, 225] width 97 height 27
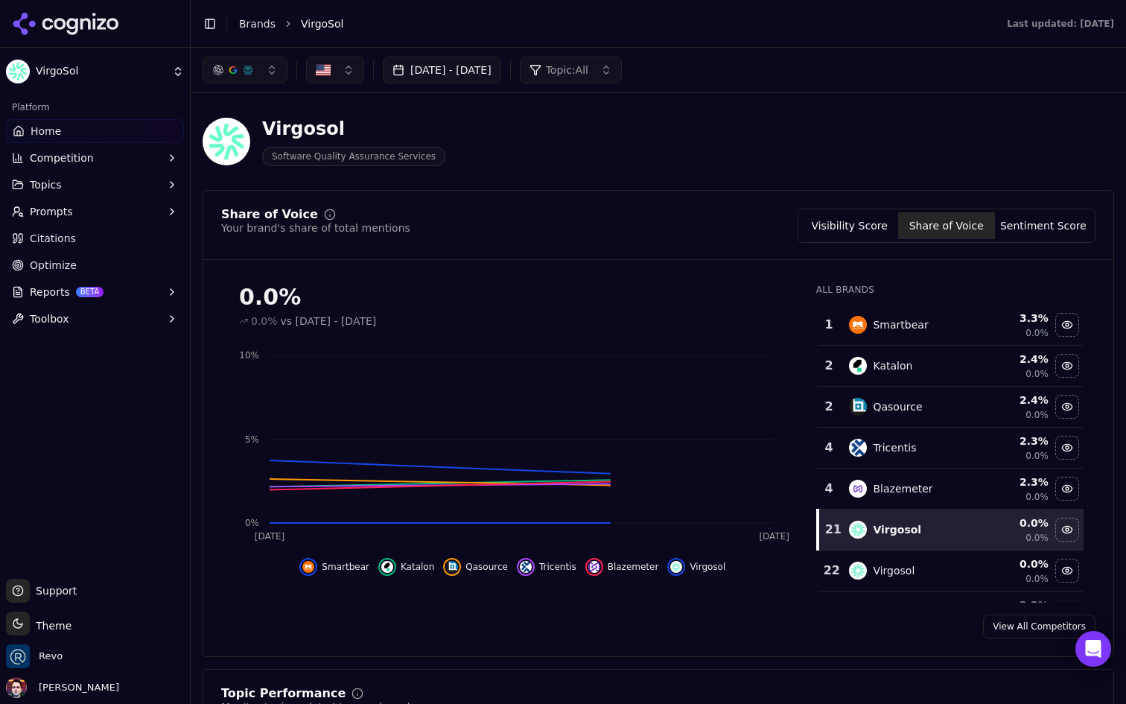
click at [1046, 233] on button "Sentiment Score" at bounding box center [1043, 225] width 97 height 27
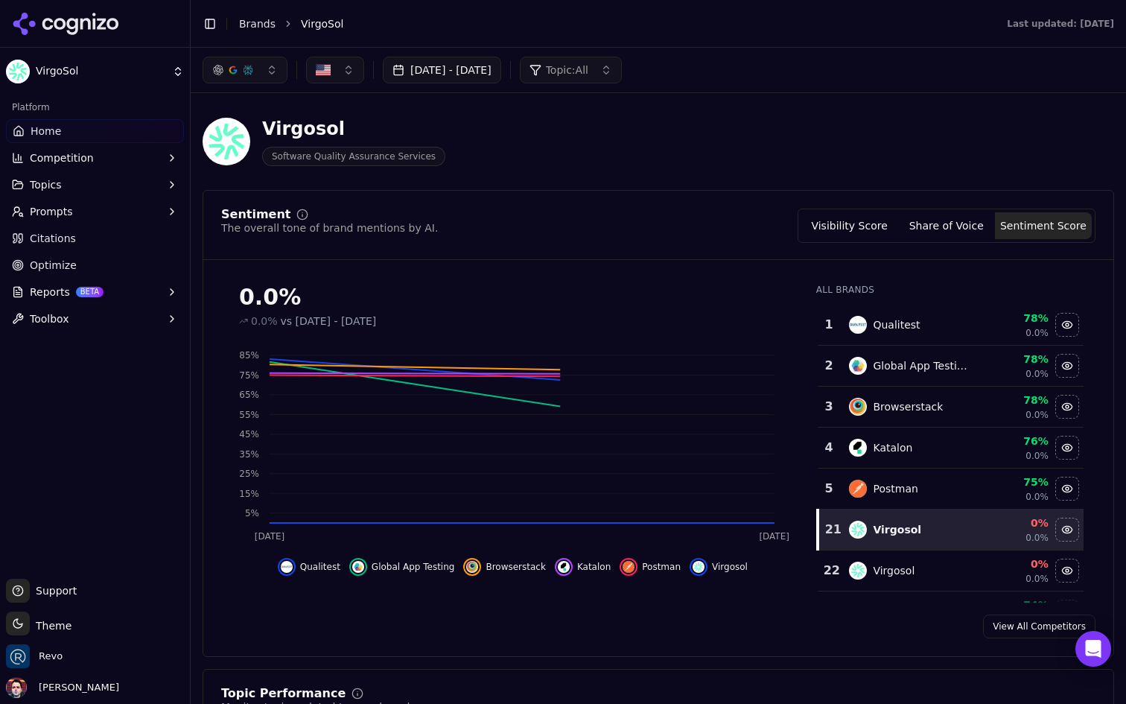
click at [847, 222] on button "Visibility Score" at bounding box center [849, 225] width 97 height 27
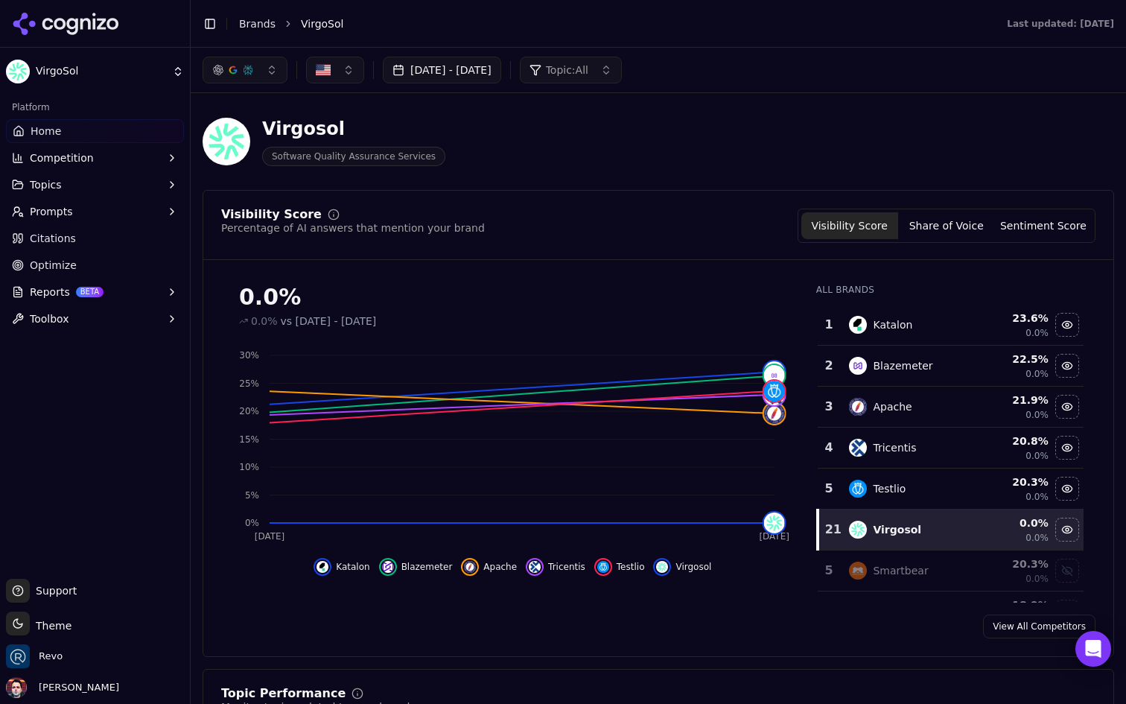
click at [131, 208] on button "Prompts" at bounding box center [95, 212] width 178 height 24
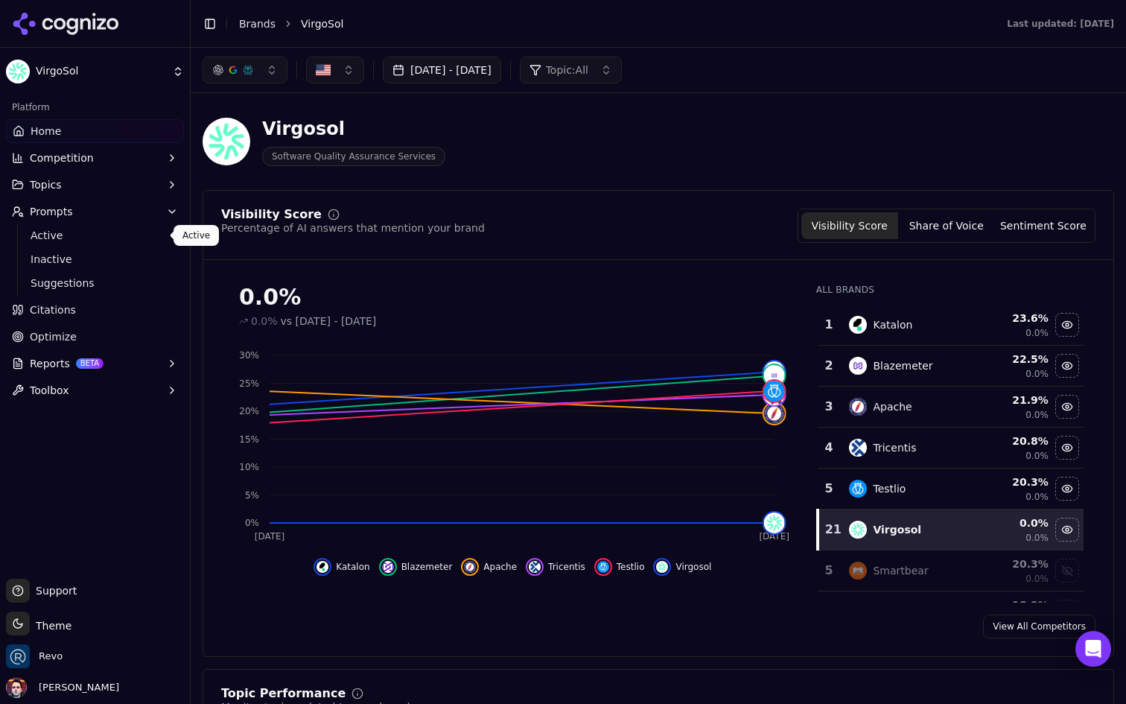
click at [111, 246] on ul "Active Inactive Suggestions" at bounding box center [95, 258] width 157 height 71
click at [116, 238] on span "Active" at bounding box center [96, 235] width 130 height 15
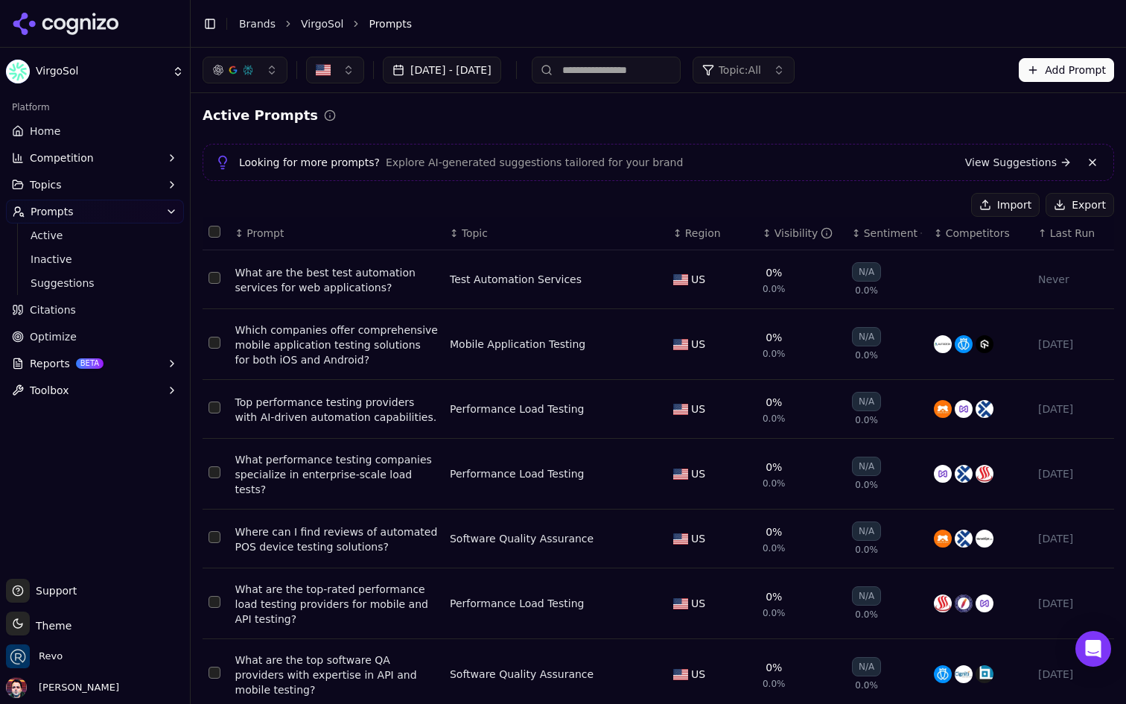
click at [965, 241] on th "↕ Competitors" at bounding box center [980, 234] width 104 height 34
click at [1062, 236] on span "Last Run" at bounding box center [1072, 233] width 45 height 15
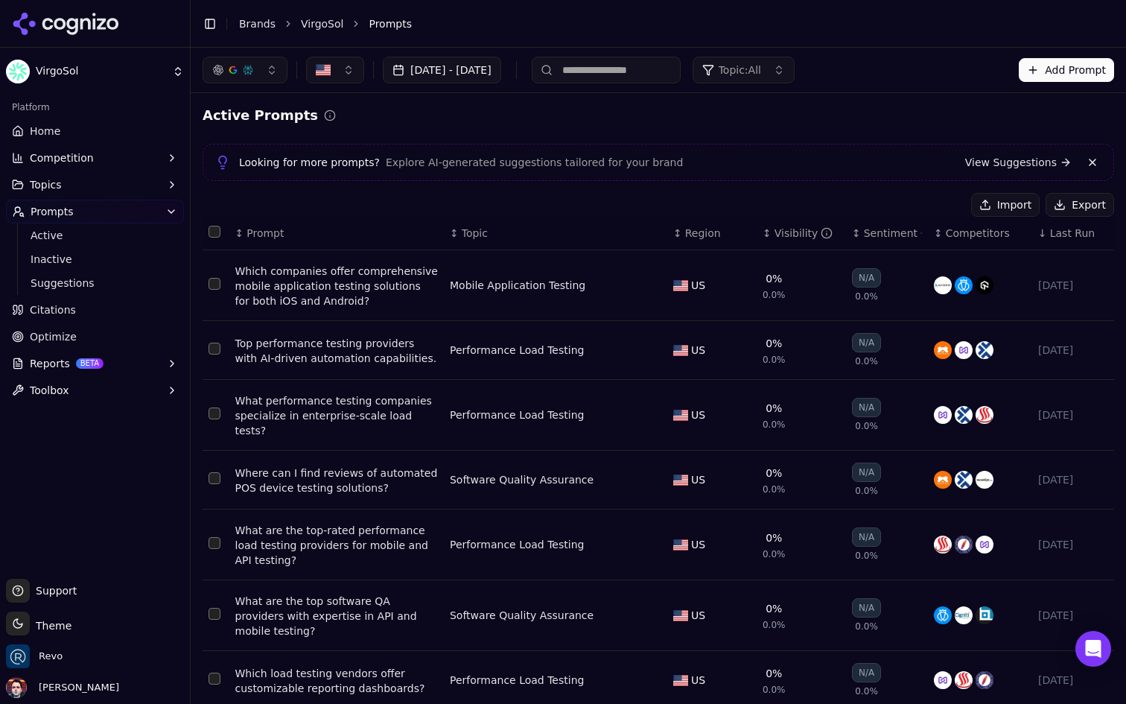
click at [1062, 236] on span "Last Run" at bounding box center [1072, 233] width 45 height 15
click at [1053, 234] on span "Last Run" at bounding box center [1072, 233] width 45 height 15
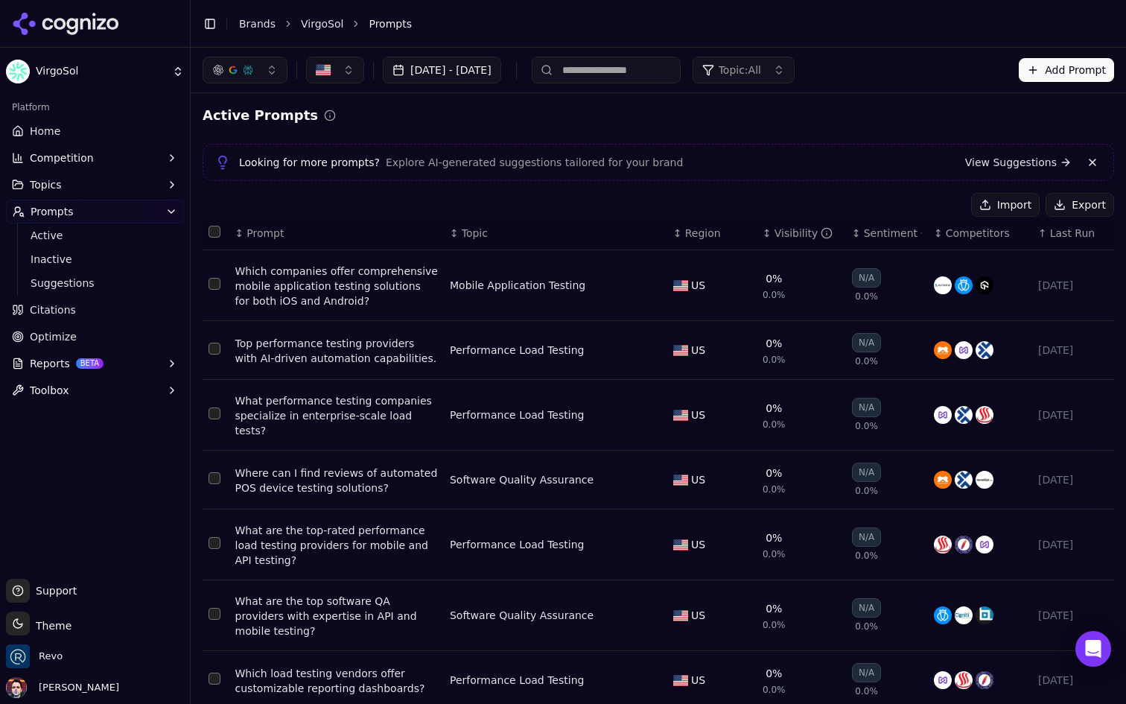
click at [1053, 234] on span "Last Run" at bounding box center [1072, 233] width 45 height 15
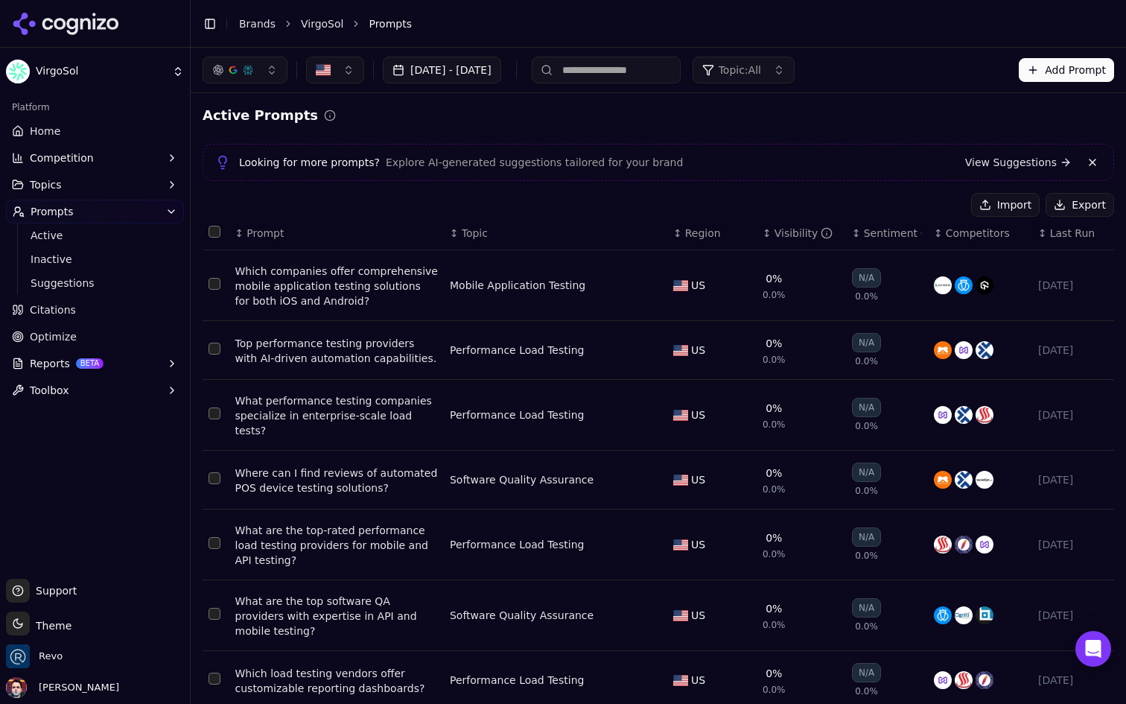
click at [1053, 234] on span "Last Run" at bounding box center [1072, 233] width 45 height 15
click at [777, 238] on div "Visibility" at bounding box center [803, 233] width 59 height 15
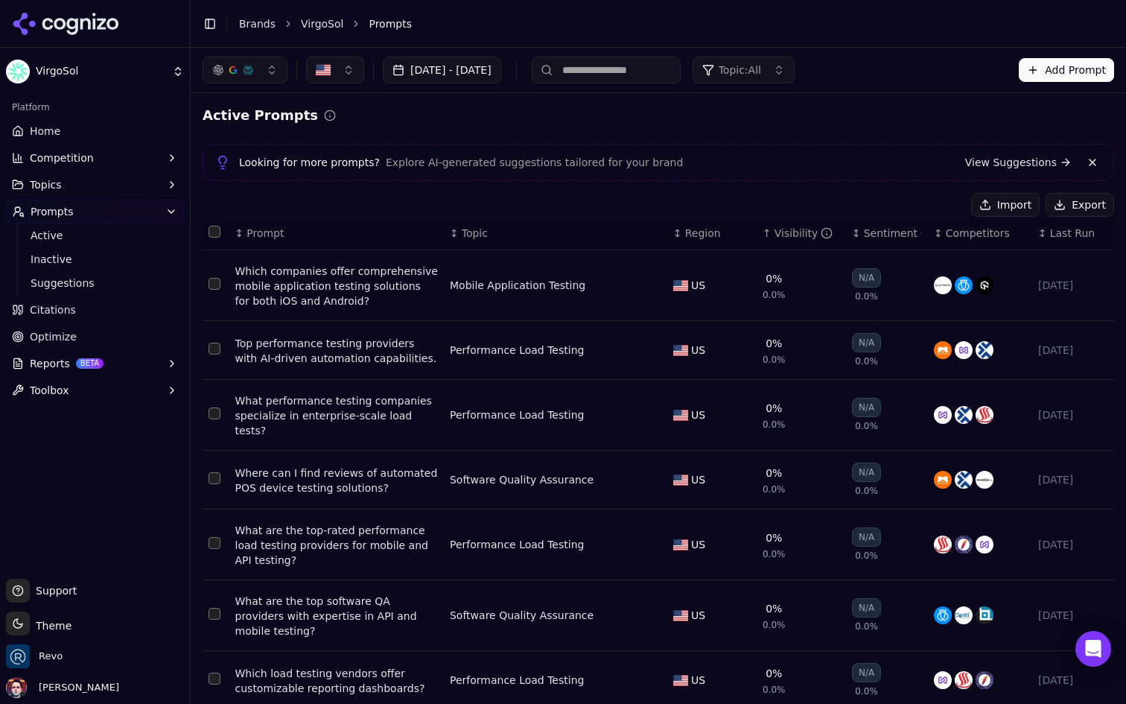
click at [777, 238] on div "Visibility" at bounding box center [803, 233] width 59 height 15
click at [255, 227] on span "Prompt" at bounding box center [264, 233] width 37 height 15
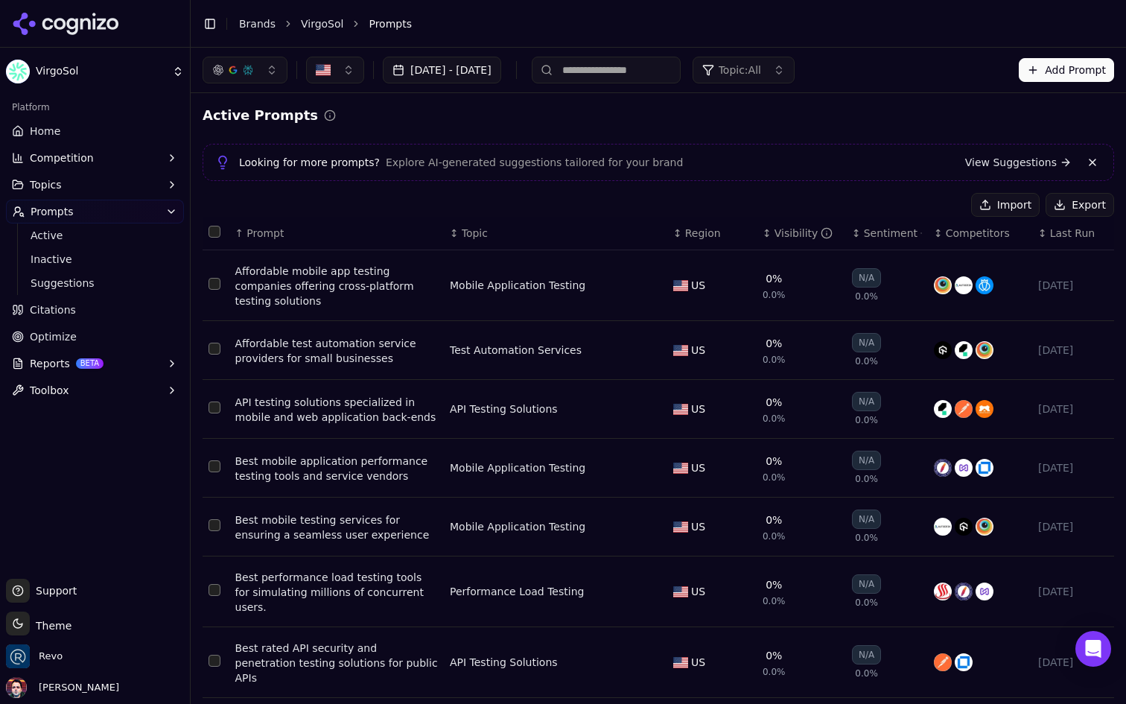
click at [255, 227] on span "Prompt" at bounding box center [264, 233] width 37 height 15
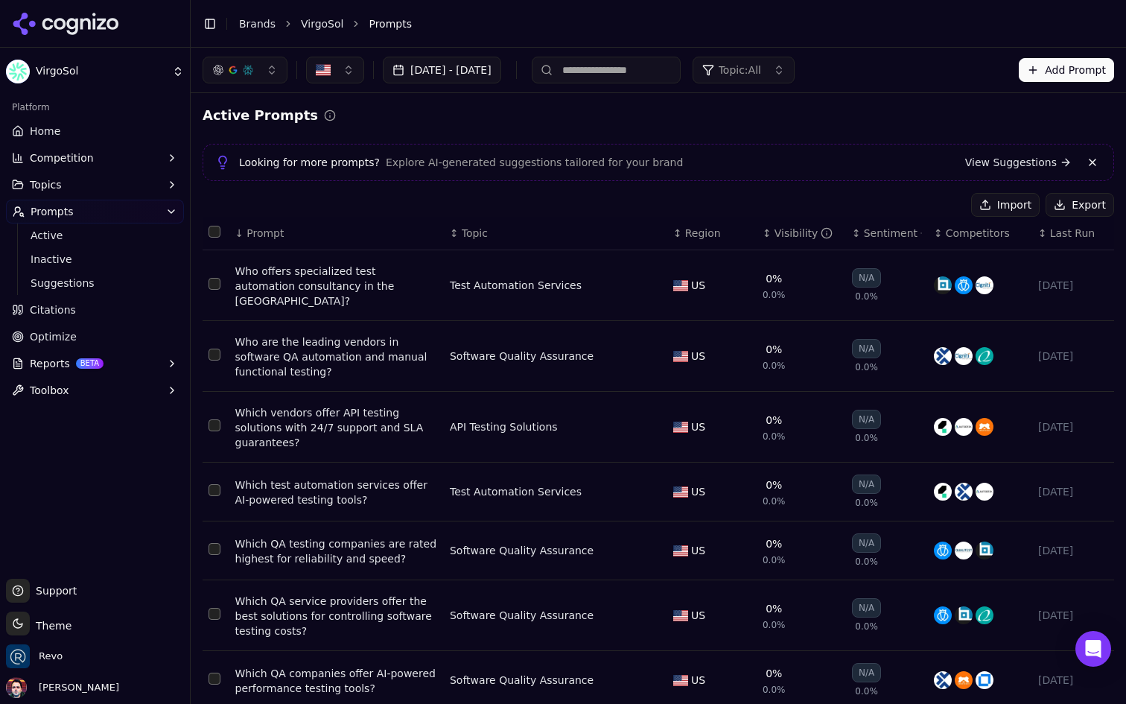
click at [1059, 240] on span "Last Run" at bounding box center [1072, 233] width 45 height 15
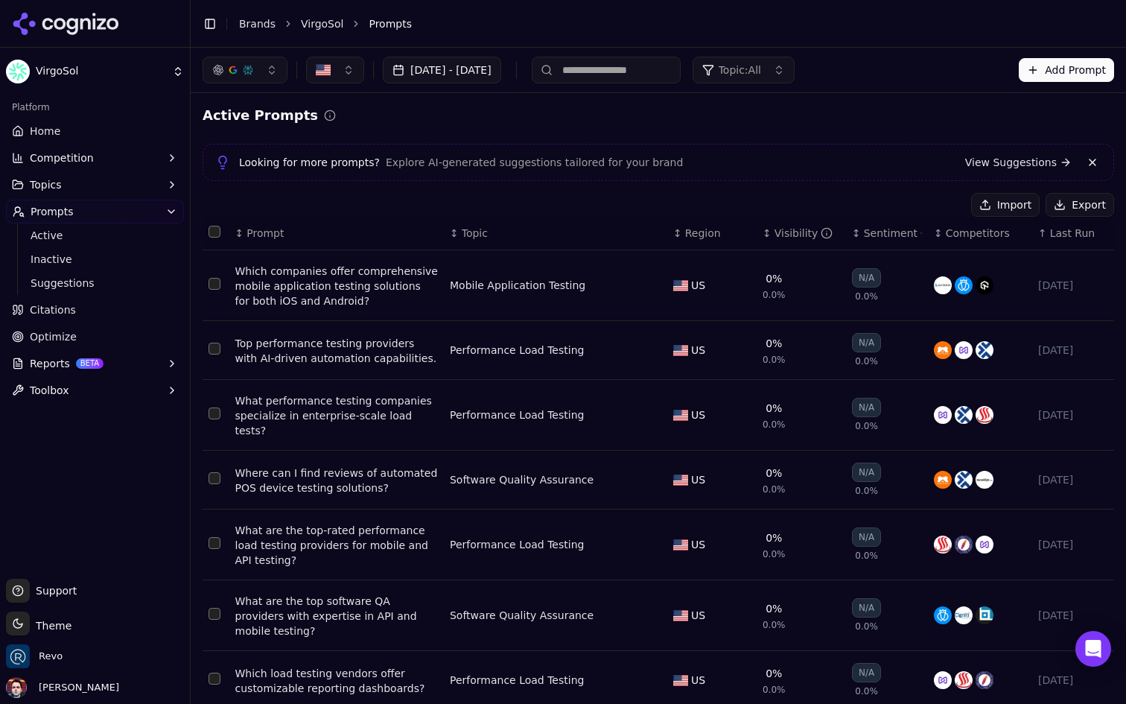
click at [1059, 240] on span "Last Run" at bounding box center [1072, 233] width 45 height 15
click at [1057, 234] on span "Last Run" at bounding box center [1072, 233] width 45 height 15
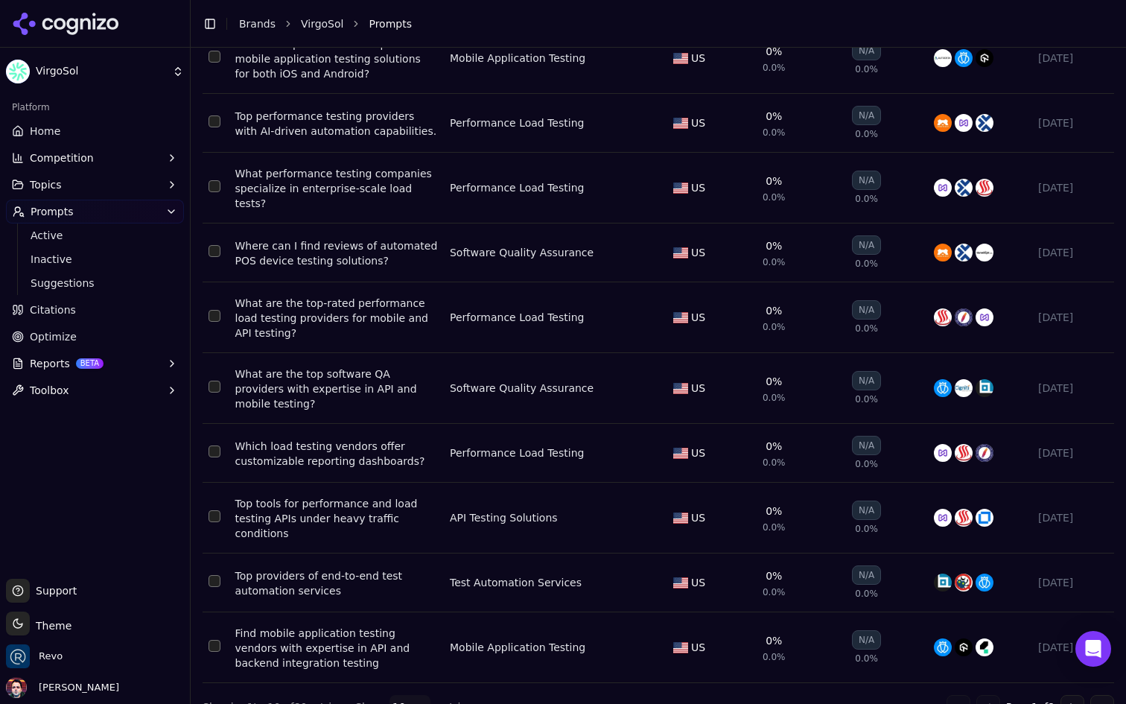
scroll to position [235, 0]
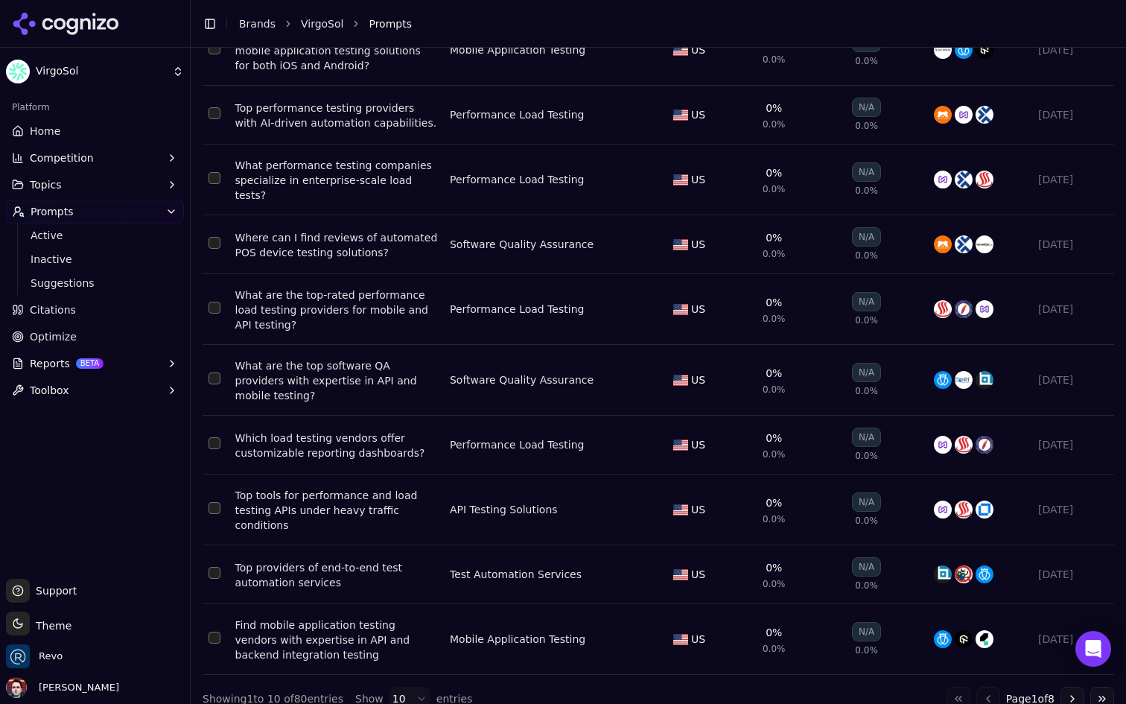
click at [346, 560] on div "Top providers of end-to-end test automation services" at bounding box center [336, 575] width 203 height 30
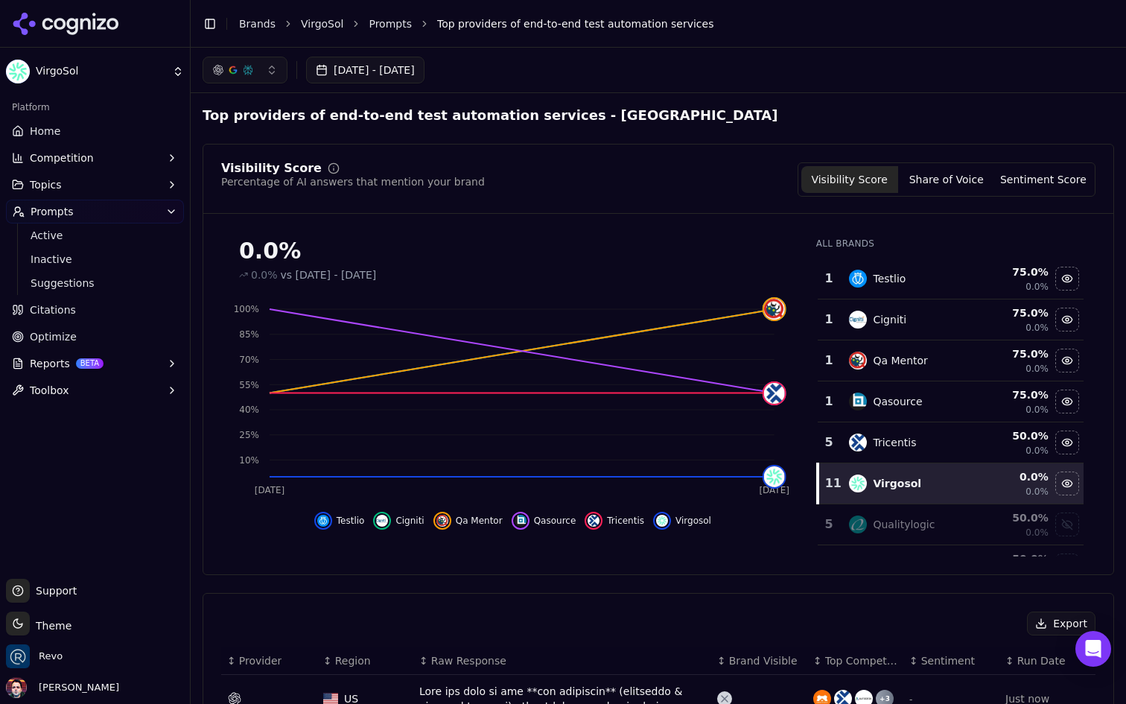
click at [957, 191] on button "Share of Voice" at bounding box center [946, 179] width 97 height 27
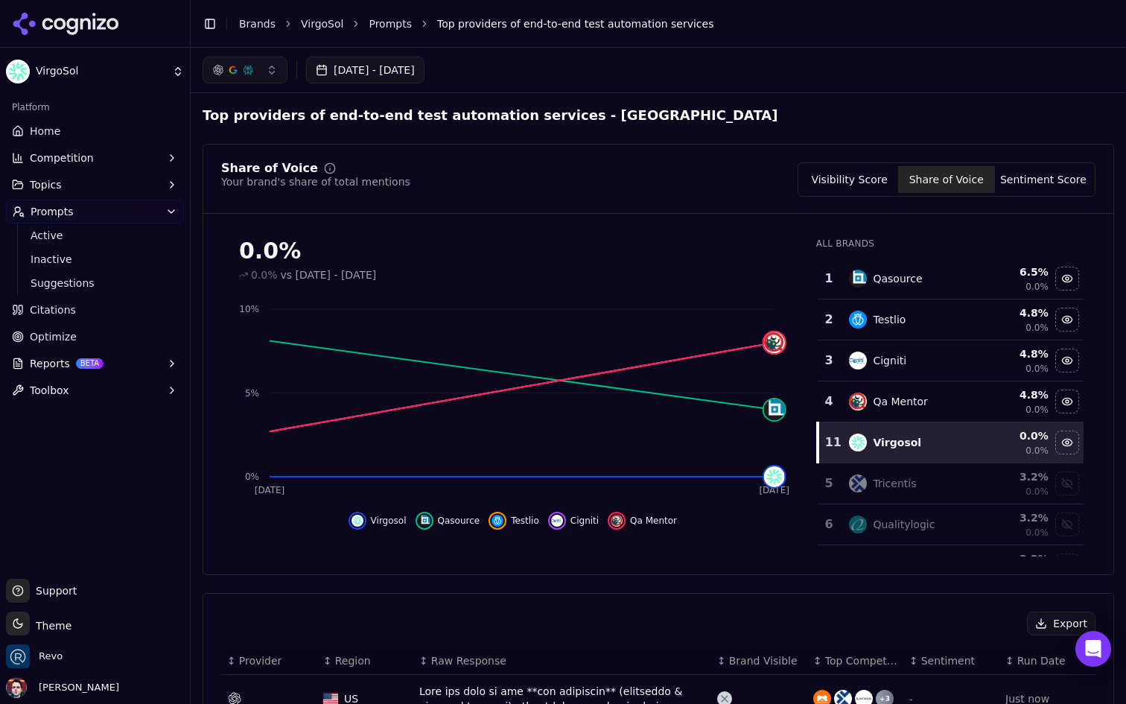
click at [1033, 193] on div "Visibility Score Share of Voice Sentiment Score" at bounding box center [947, 179] width 298 height 34
click at [1037, 183] on button "Sentiment Score" at bounding box center [1043, 179] width 97 height 27
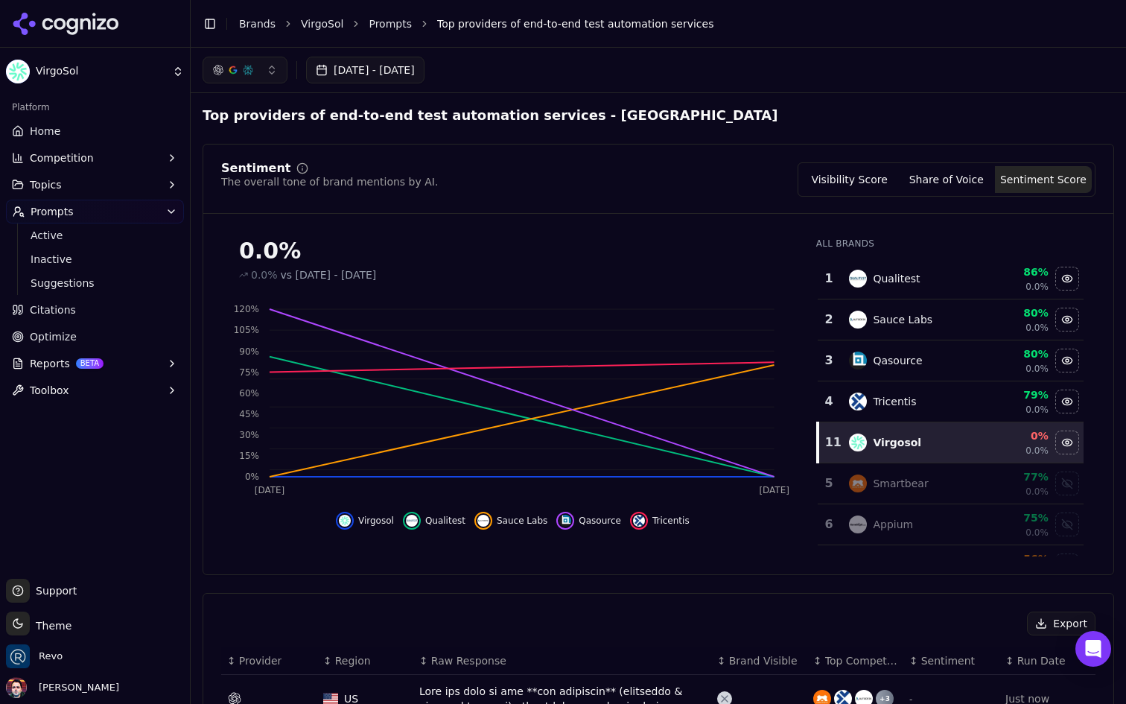
click at [98, 133] on link "Home" at bounding box center [95, 131] width 178 height 24
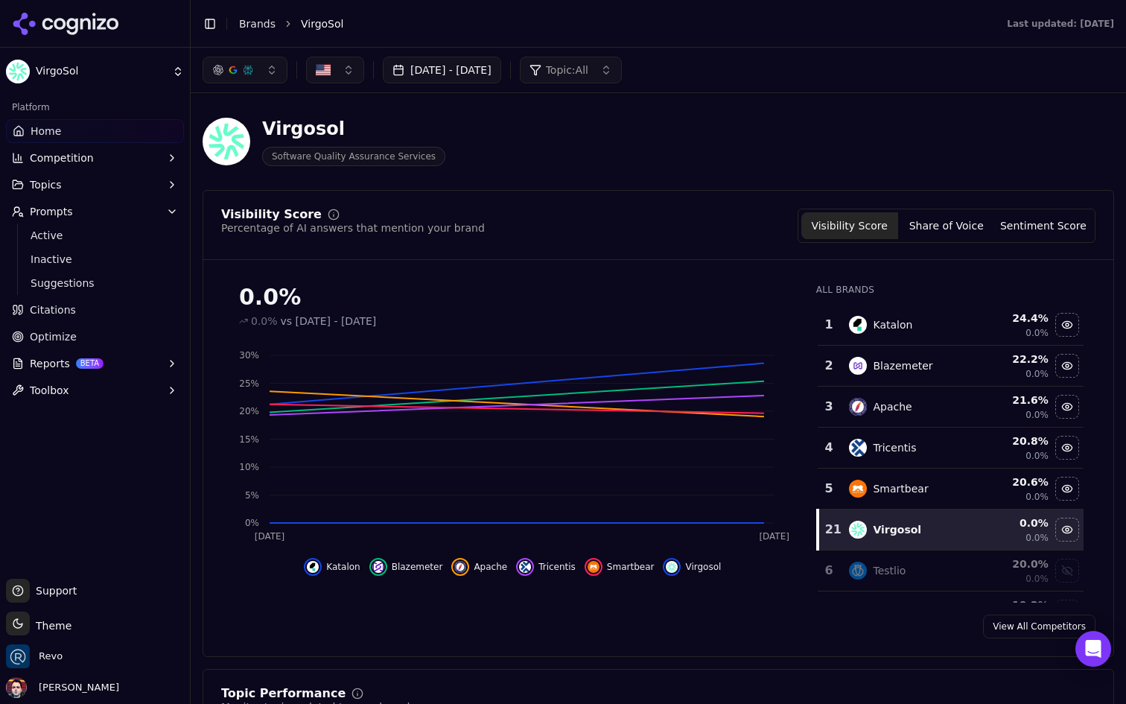
click at [938, 219] on button "Share of Voice" at bounding box center [946, 225] width 97 height 27
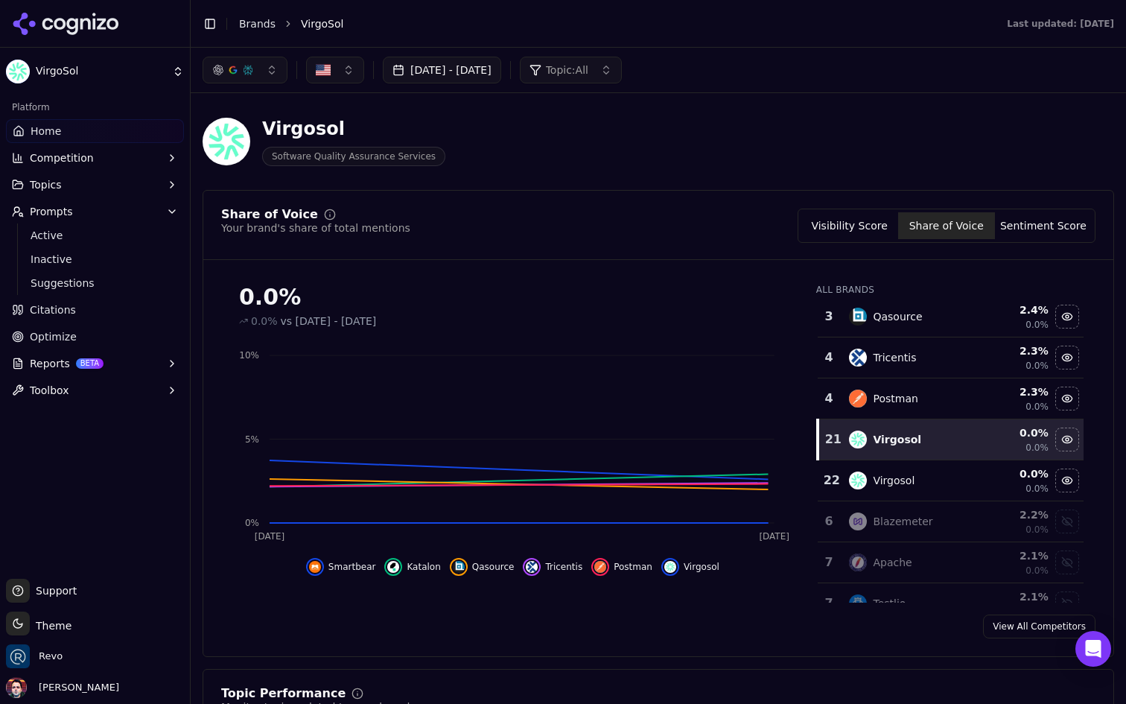
scroll to position [162, 0]
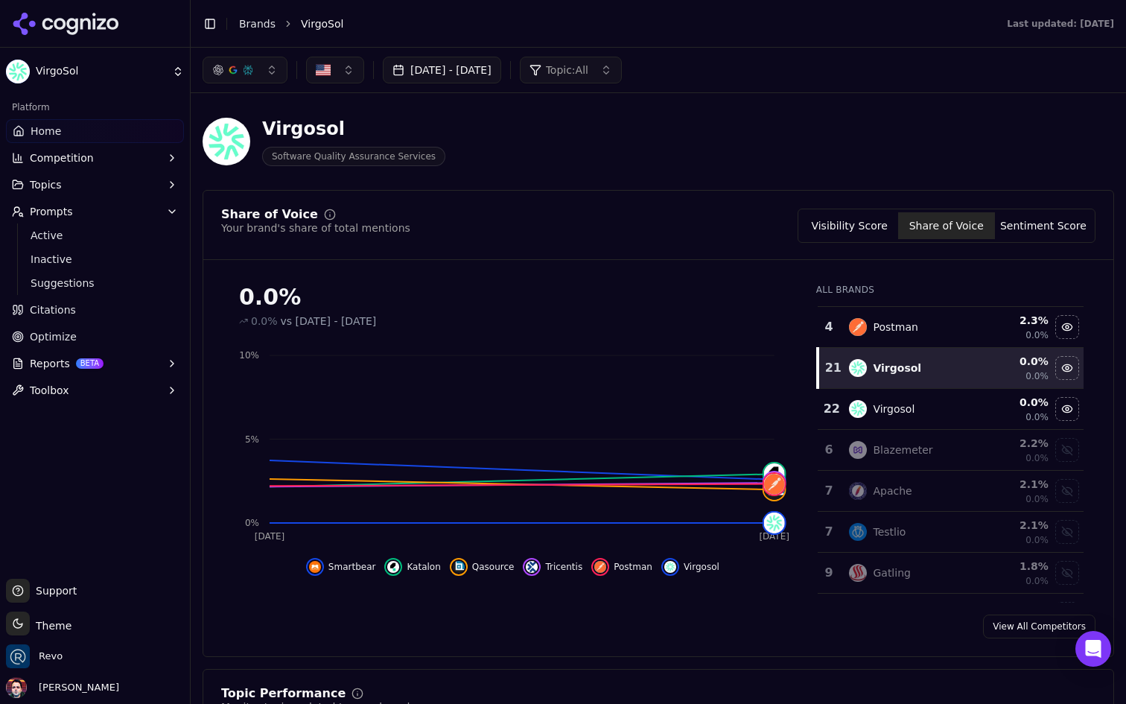
click at [943, 397] on td "Virgosol" at bounding box center [909, 409] width 138 height 41
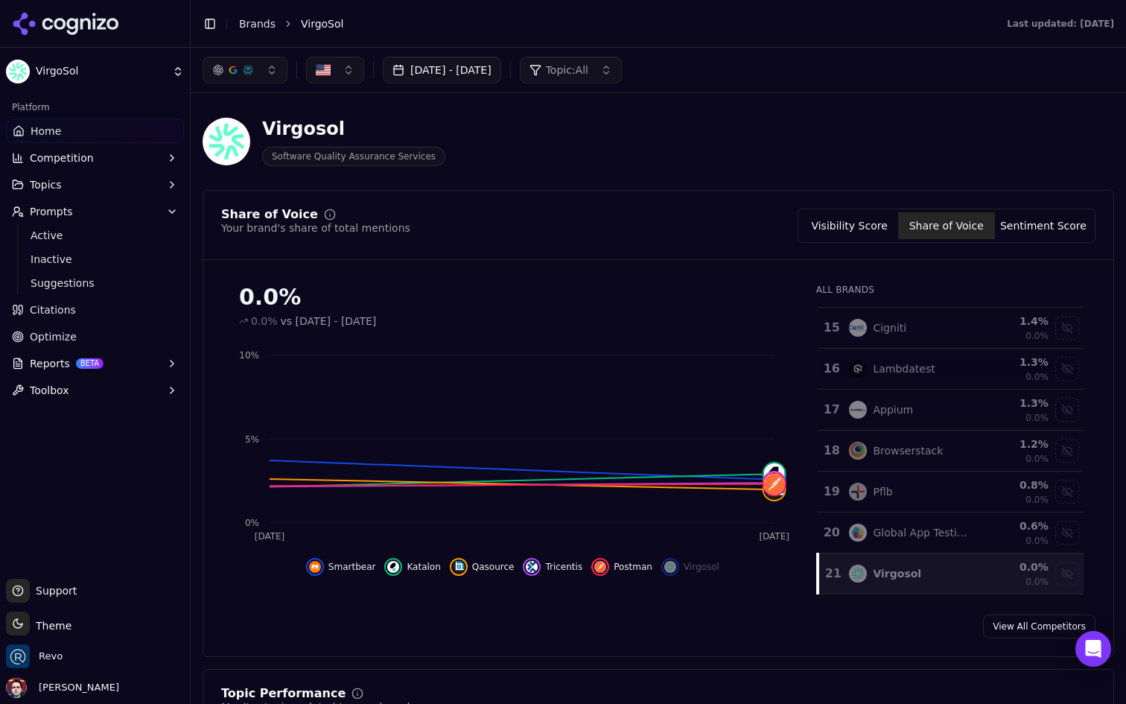
scroll to position [603, 0]
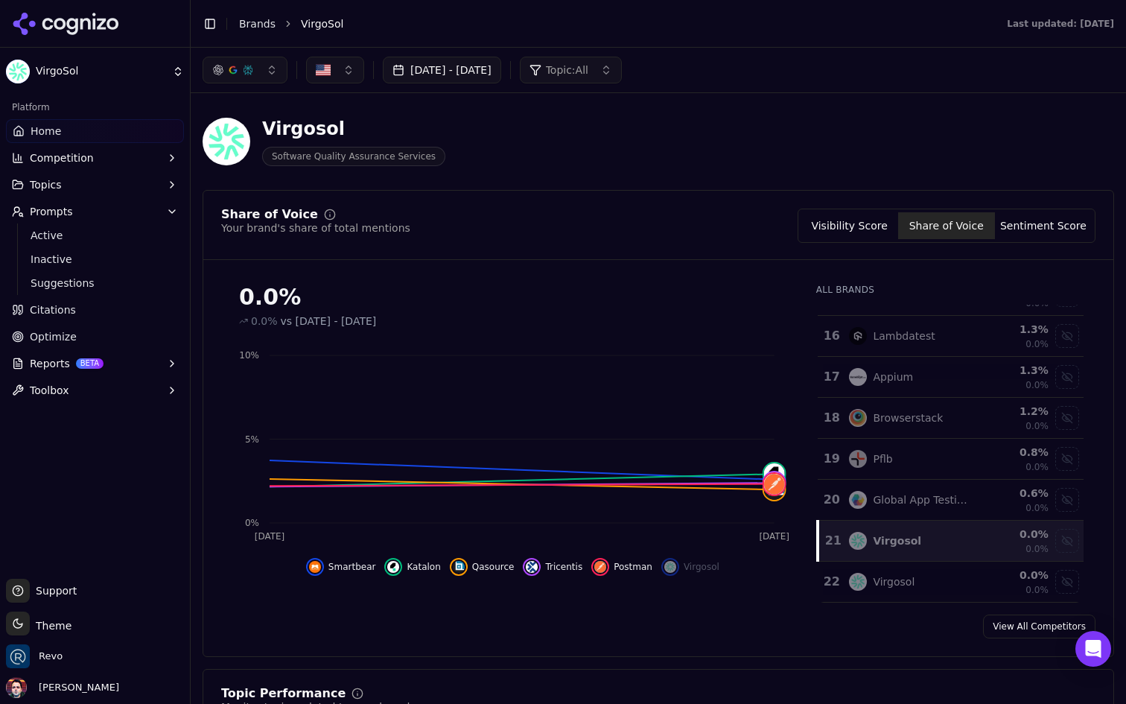
click at [932, 536] on div "Virgosol" at bounding box center [909, 541] width 120 height 18
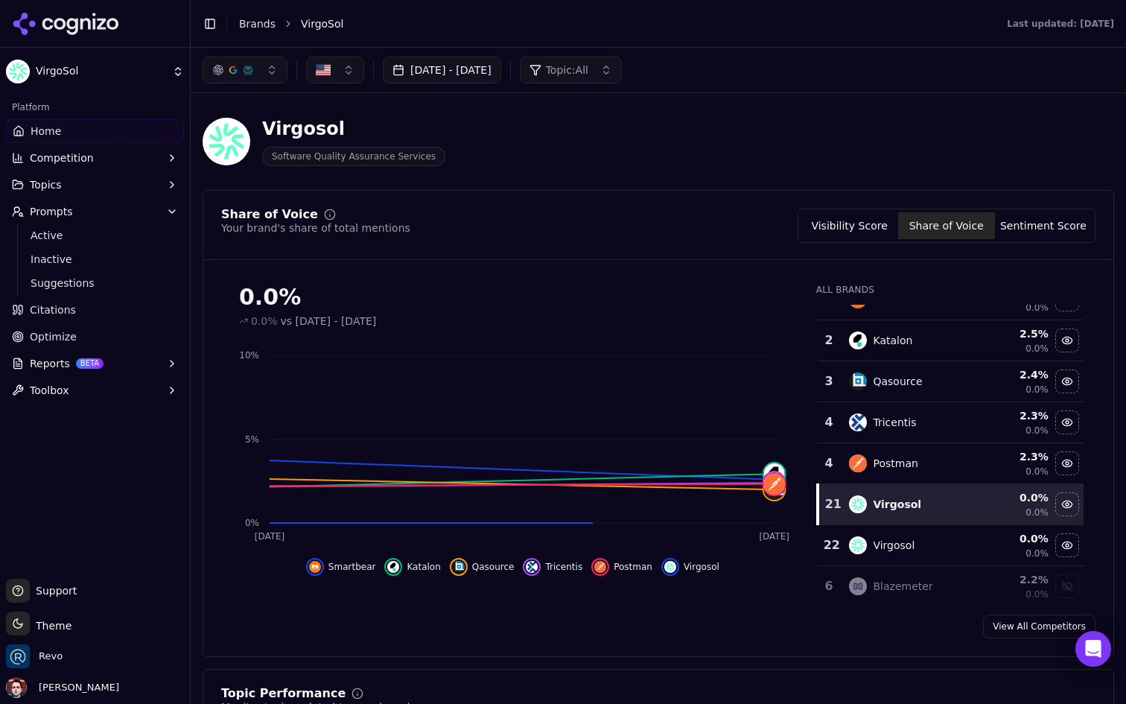
scroll to position [0, 0]
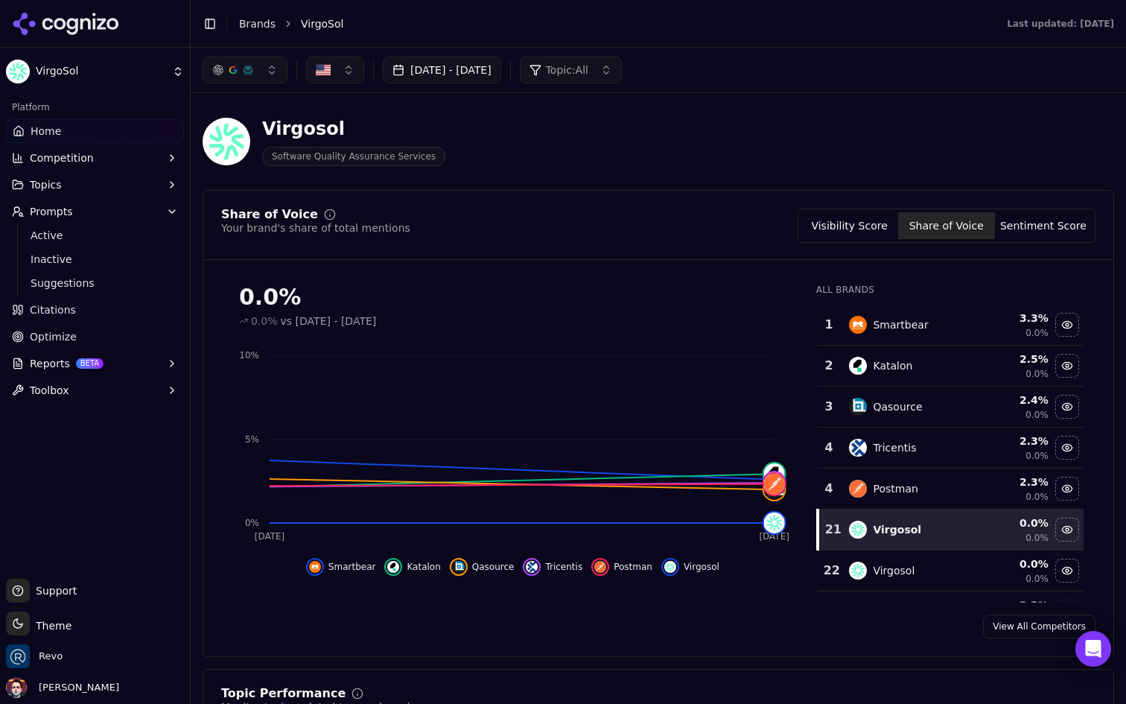
click at [1034, 230] on button "Sentiment Score" at bounding box center [1043, 225] width 97 height 27
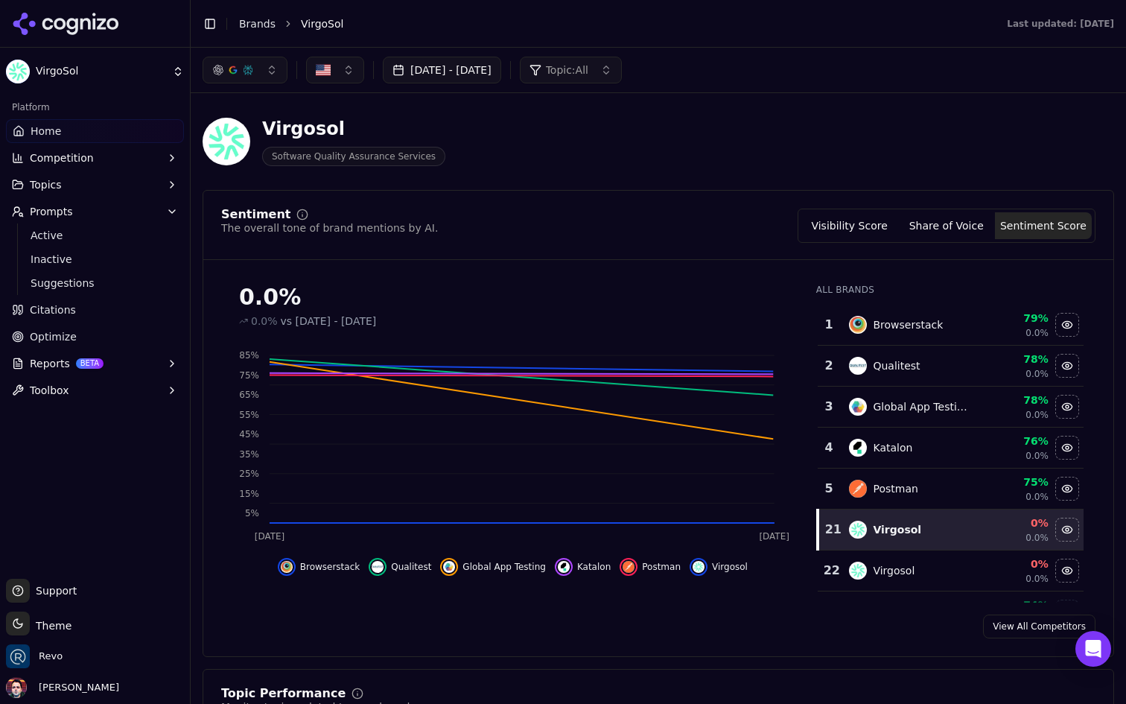
click at [949, 229] on button "Share of Voice" at bounding box center [946, 225] width 97 height 27
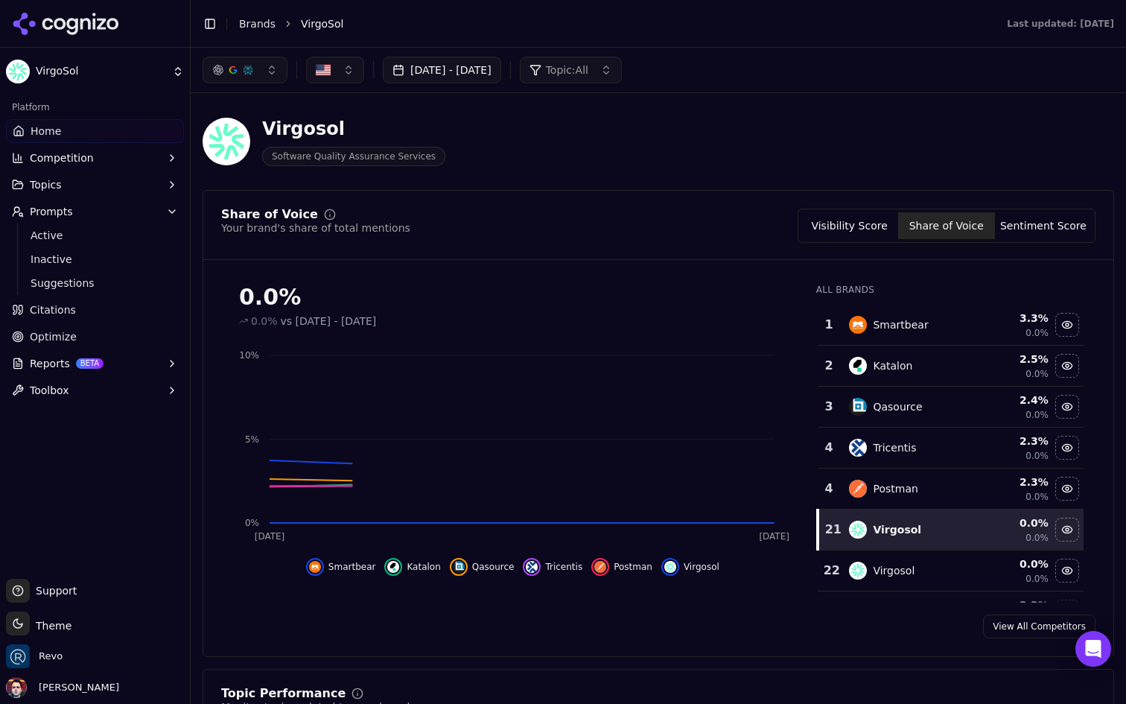
click at [877, 229] on button "Visibility Score" at bounding box center [849, 225] width 97 height 27
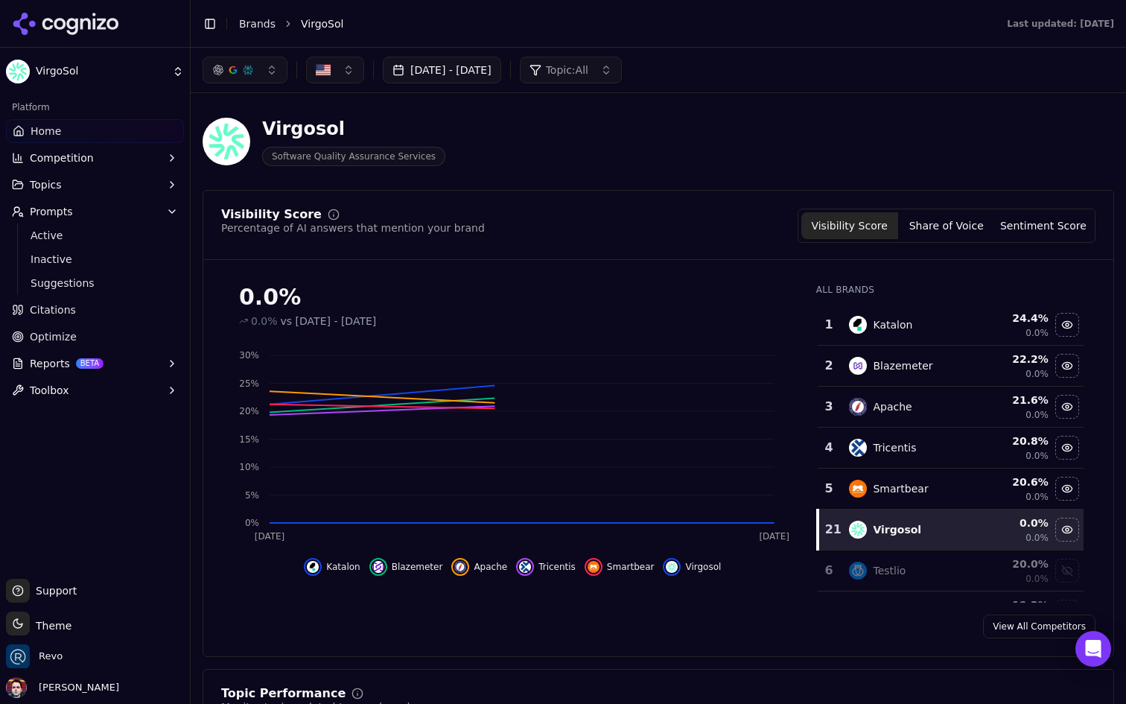
click at [946, 224] on button "Share of Voice" at bounding box center [946, 225] width 97 height 27
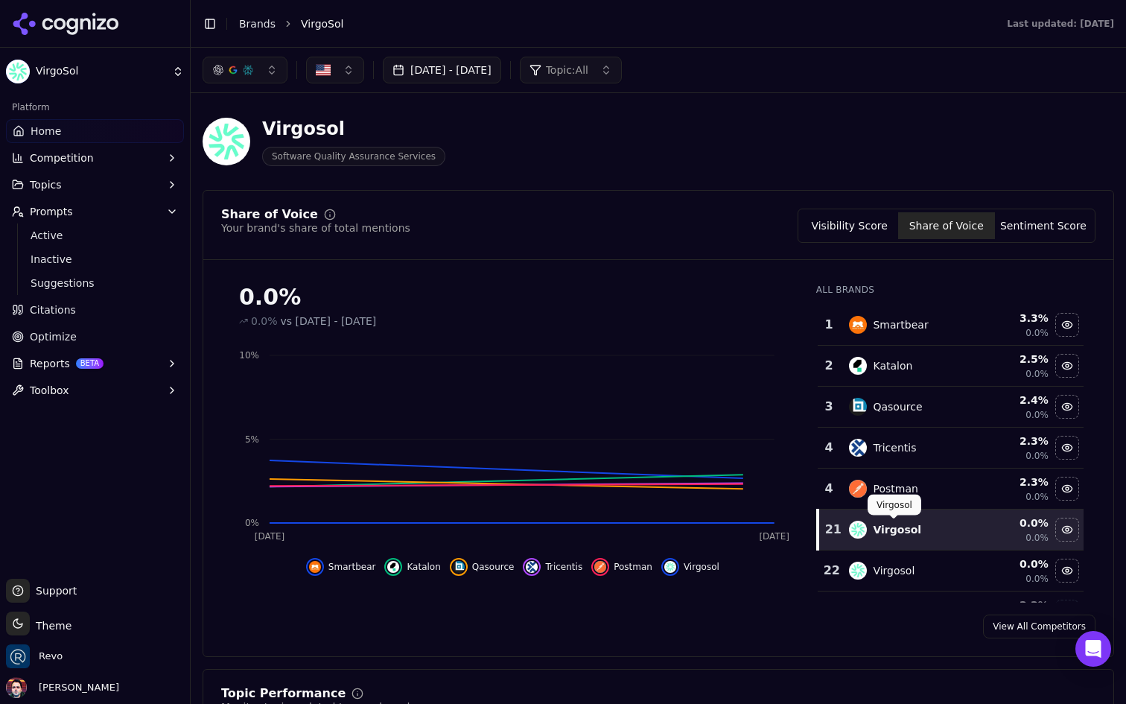
click at [906, 534] on div "Virgosol" at bounding box center [897, 529] width 48 height 15
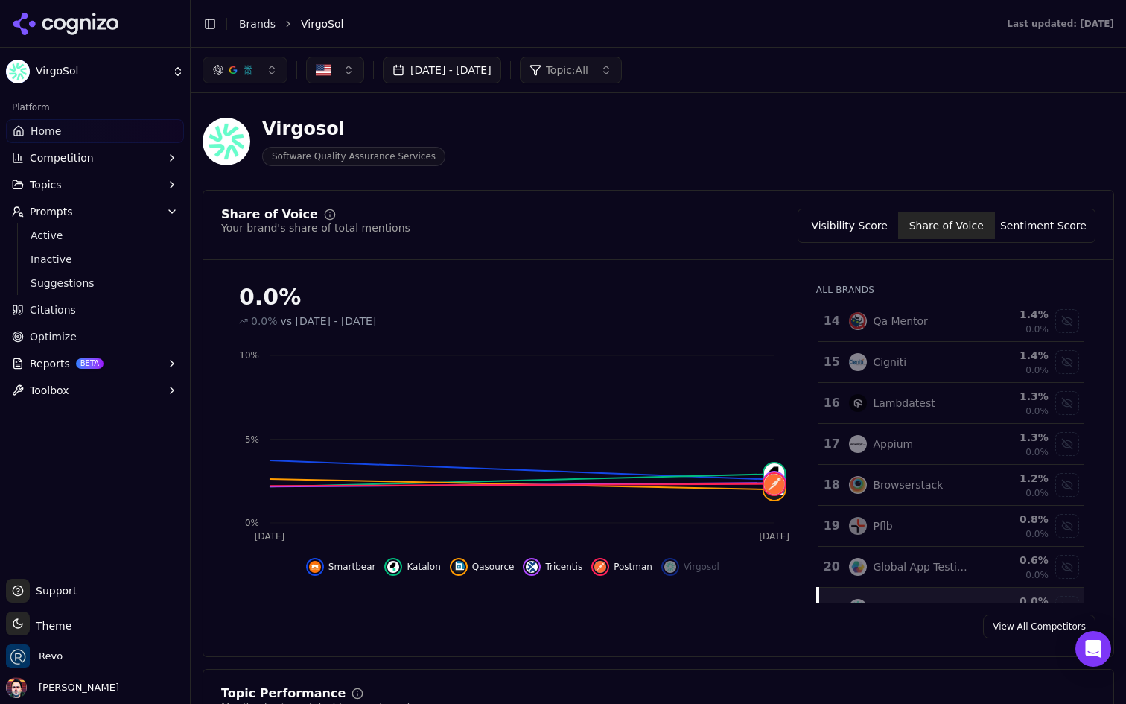
scroll to position [603, 0]
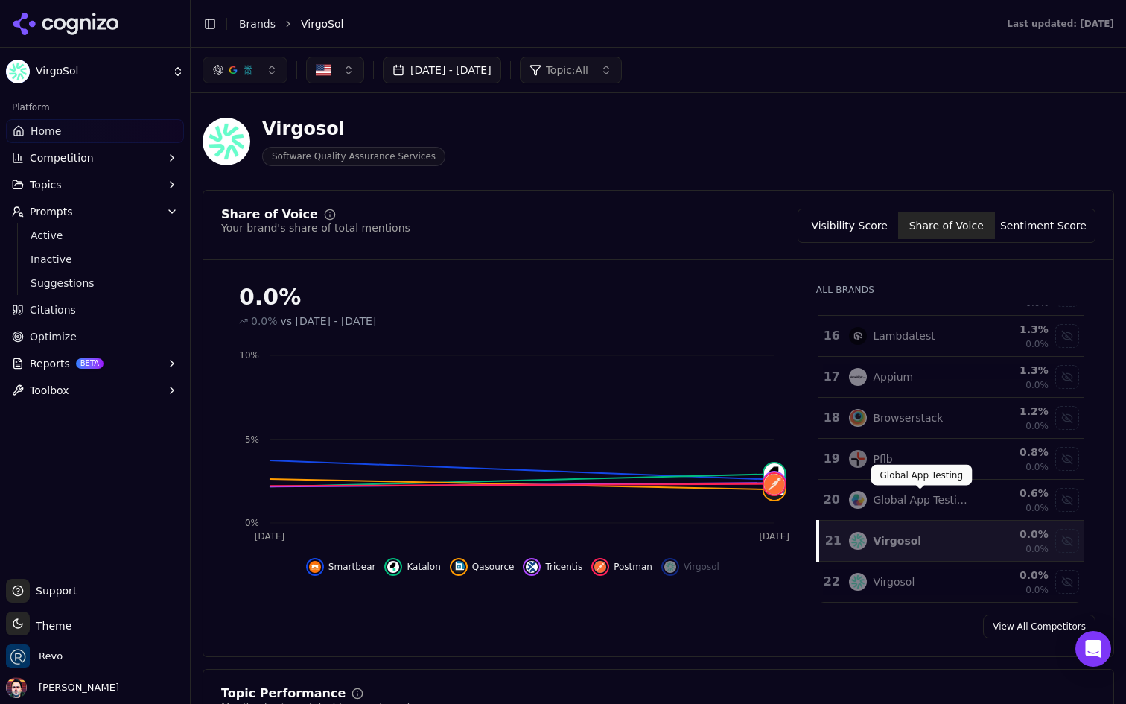
click at [918, 532] on div "Virgosol" at bounding box center [909, 541] width 120 height 18
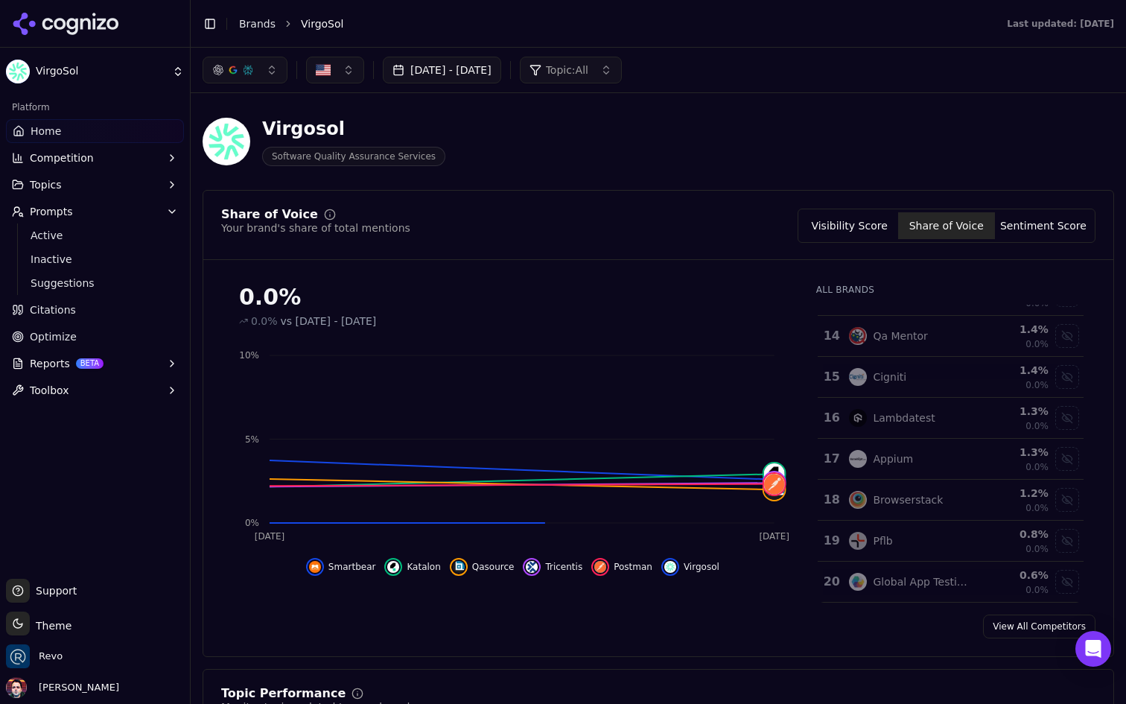
scroll to position [0, 0]
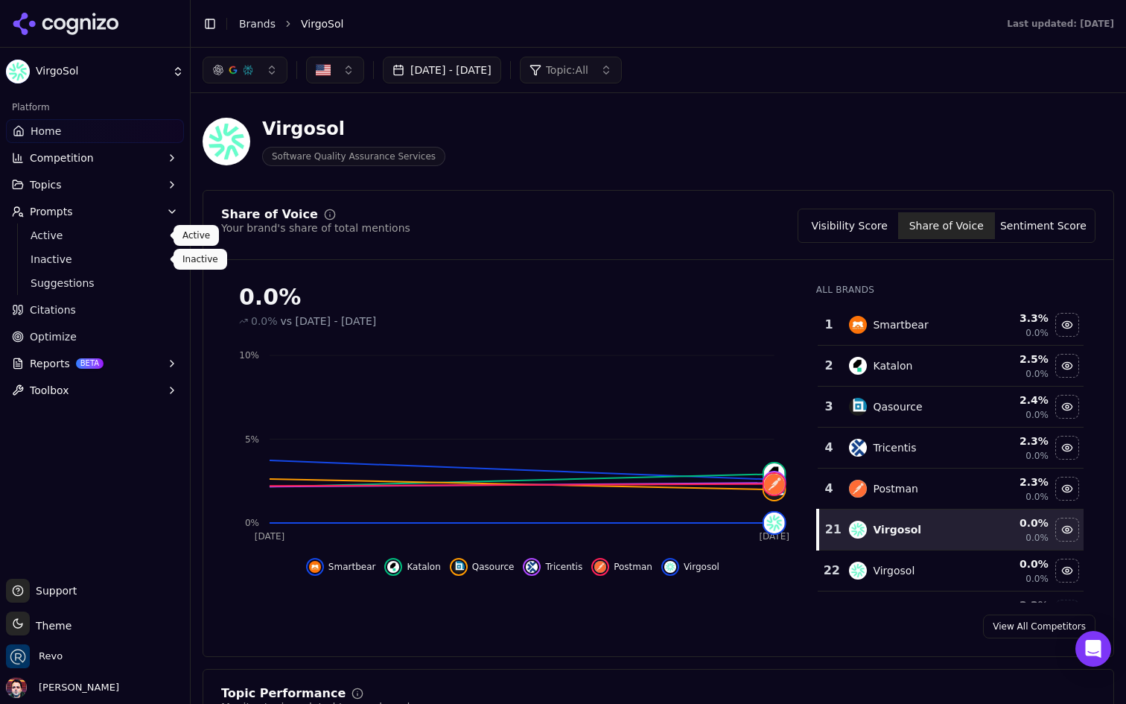
click at [117, 238] on span "Active" at bounding box center [96, 235] width 130 height 15
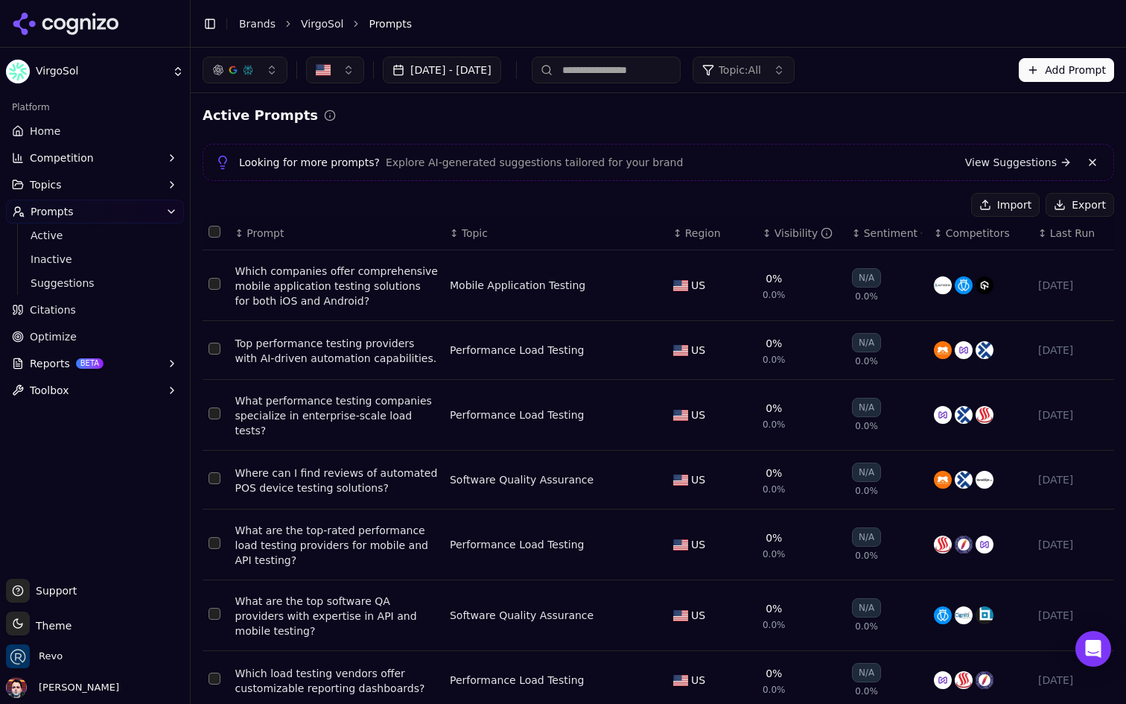
click at [1064, 230] on span "Last Run" at bounding box center [1072, 233] width 45 height 15
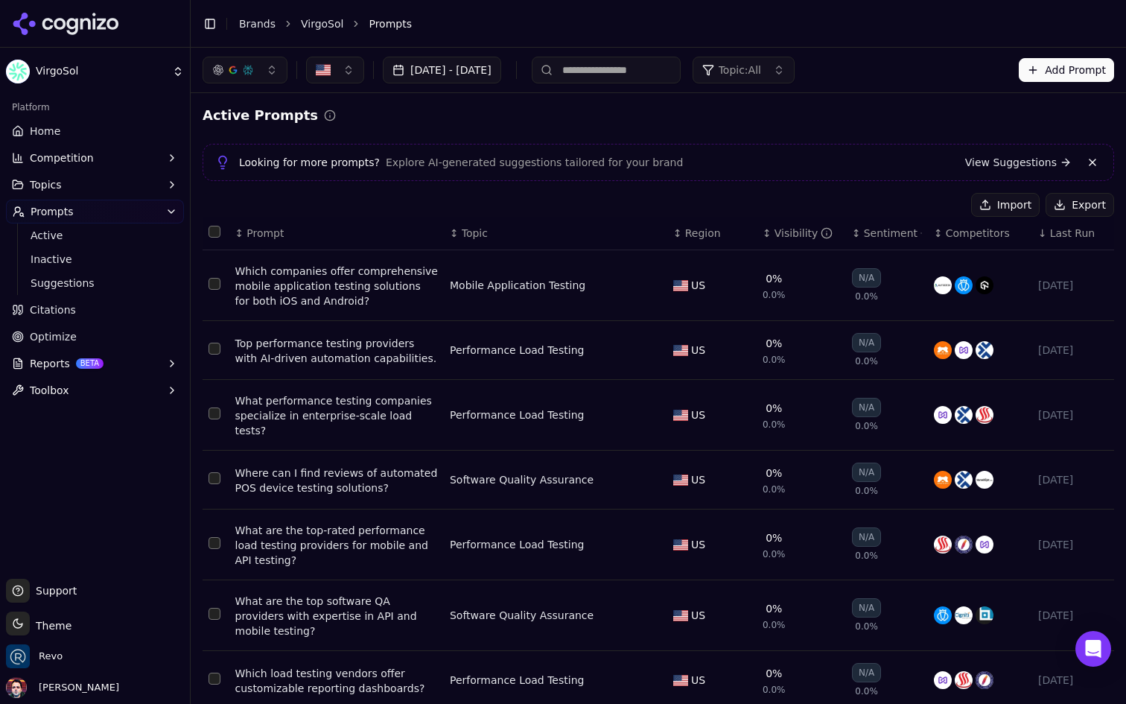
click at [1030, 230] on th "↕ Competitors" at bounding box center [980, 234] width 104 height 34
click at [778, 234] on div "Visibility" at bounding box center [803, 233] width 59 height 15
click at [264, 229] on span "Prompt" at bounding box center [264, 233] width 37 height 15
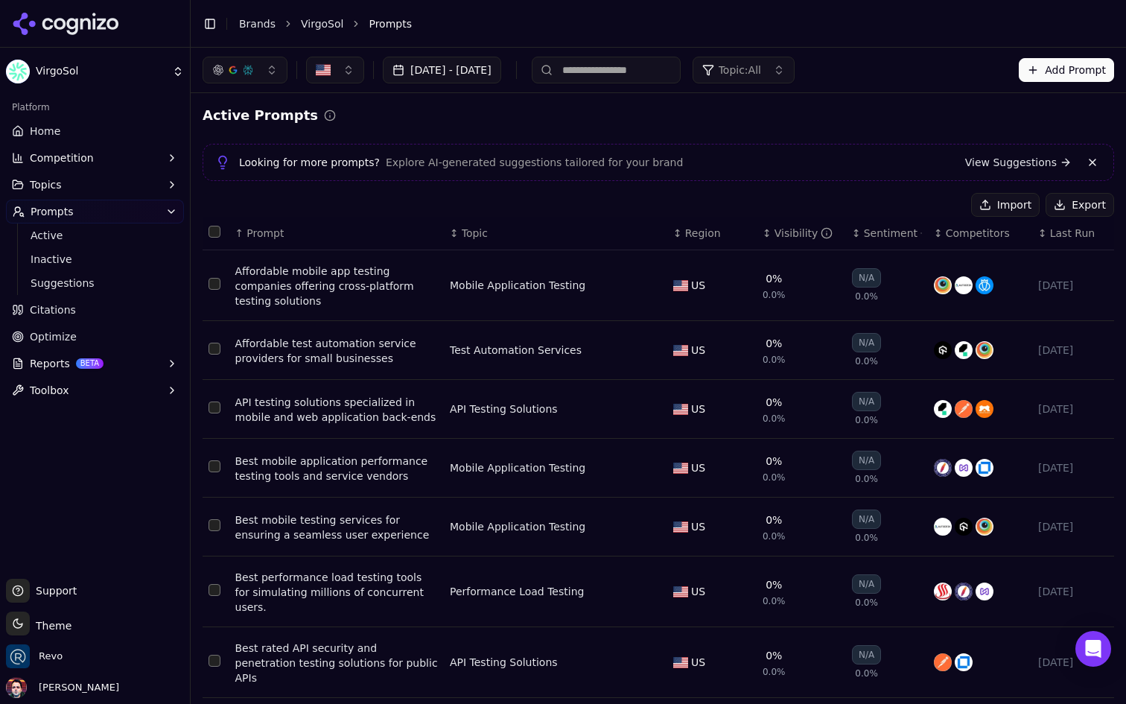
click at [134, 357] on button "Reports BETA" at bounding box center [95, 363] width 178 height 24
click at [110, 393] on span "PDF" at bounding box center [96, 387] width 130 height 15
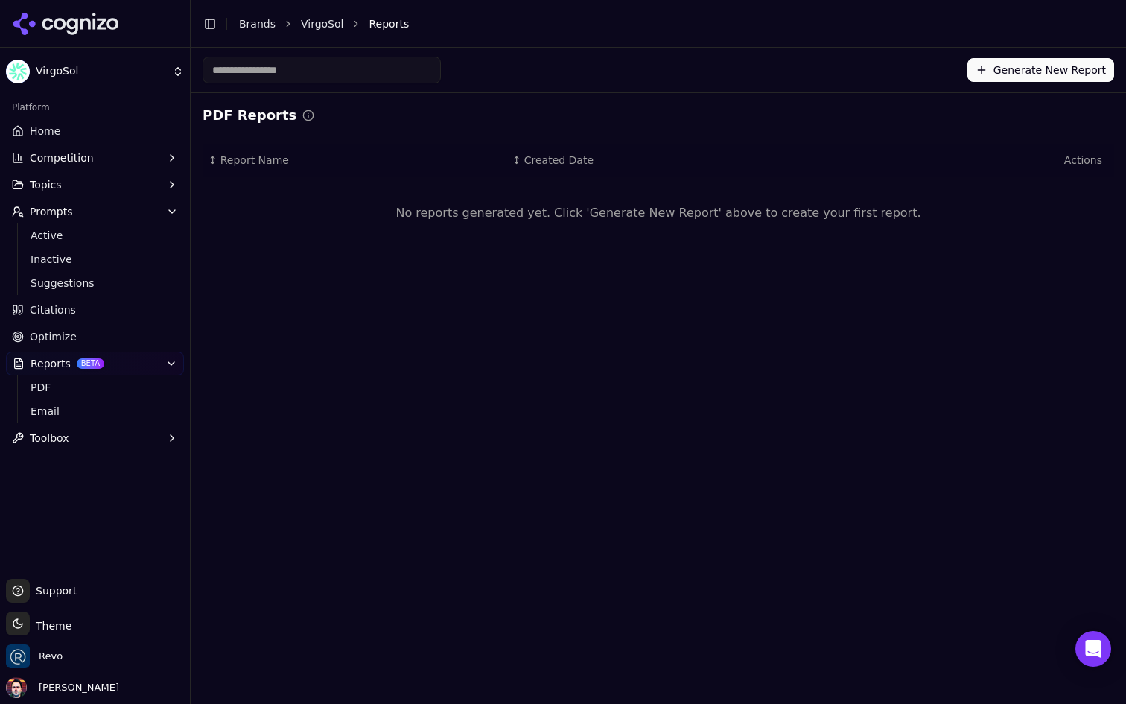
click at [1023, 68] on button "Generate New Report" at bounding box center [1040, 70] width 147 height 24
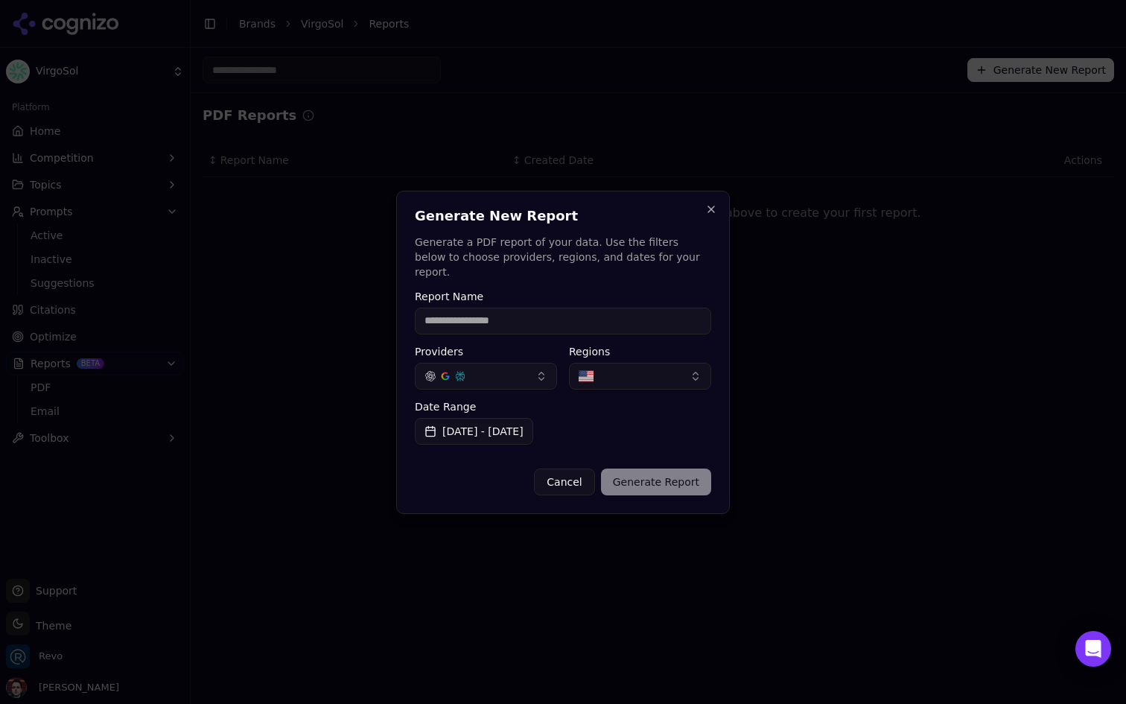
click at [547, 317] on input "Report Name" at bounding box center [563, 321] width 296 height 27
type input "**********"
click at [623, 401] on label "Date Range" at bounding box center [563, 406] width 296 height 10
click at [676, 477] on button "Generate Report" at bounding box center [656, 481] width 110 height 27
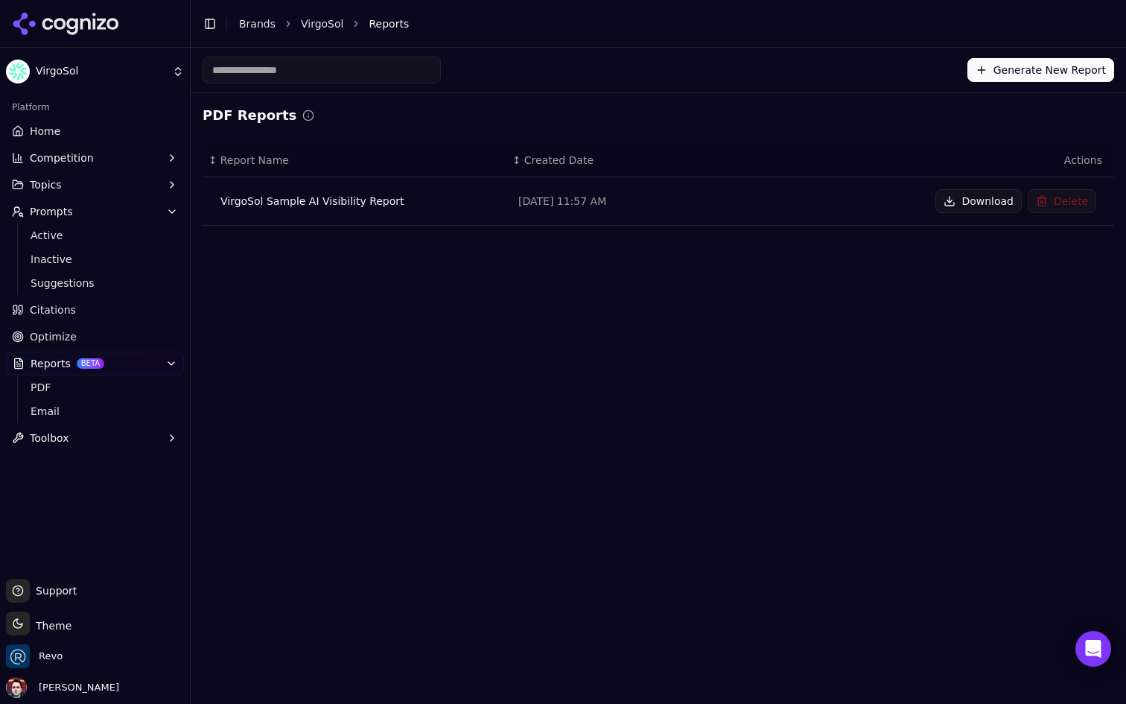
click at [967, 195] on button "Download" at bounding box center [978, 201] width 86 height 24
click at [119, 235] on span "Active" at bounding box center [96, 235] width 130 height 15
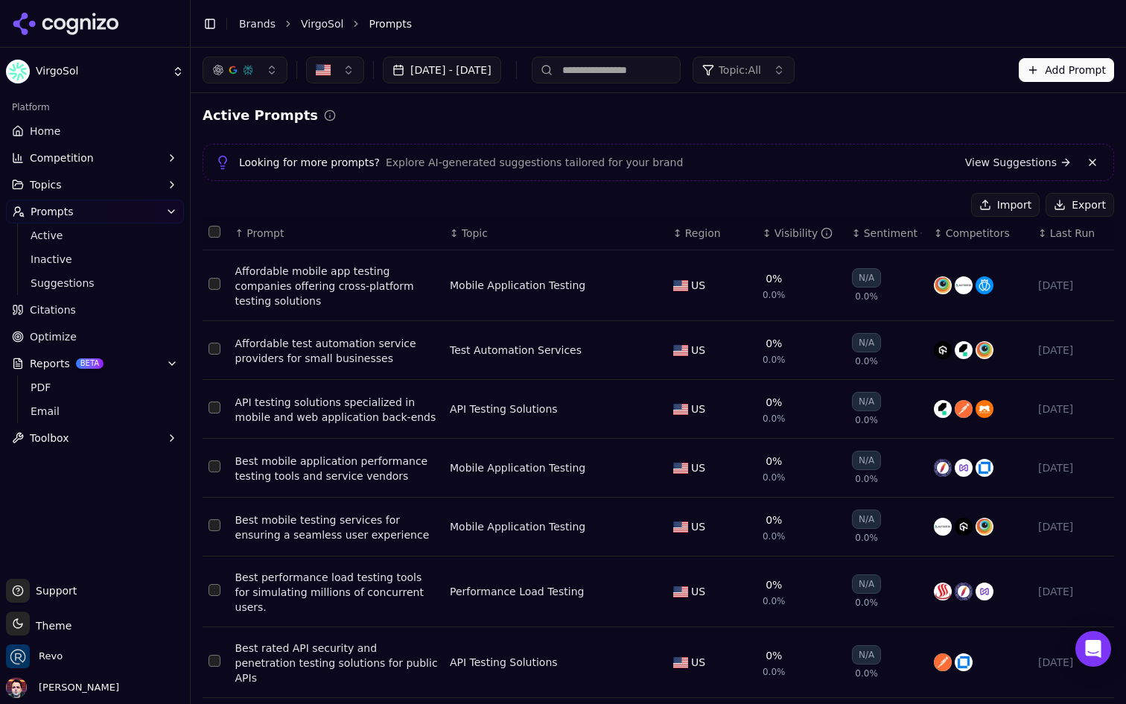
click at [109, 122] on link "Home" at bounding box center [95, 131] width 178 height 24
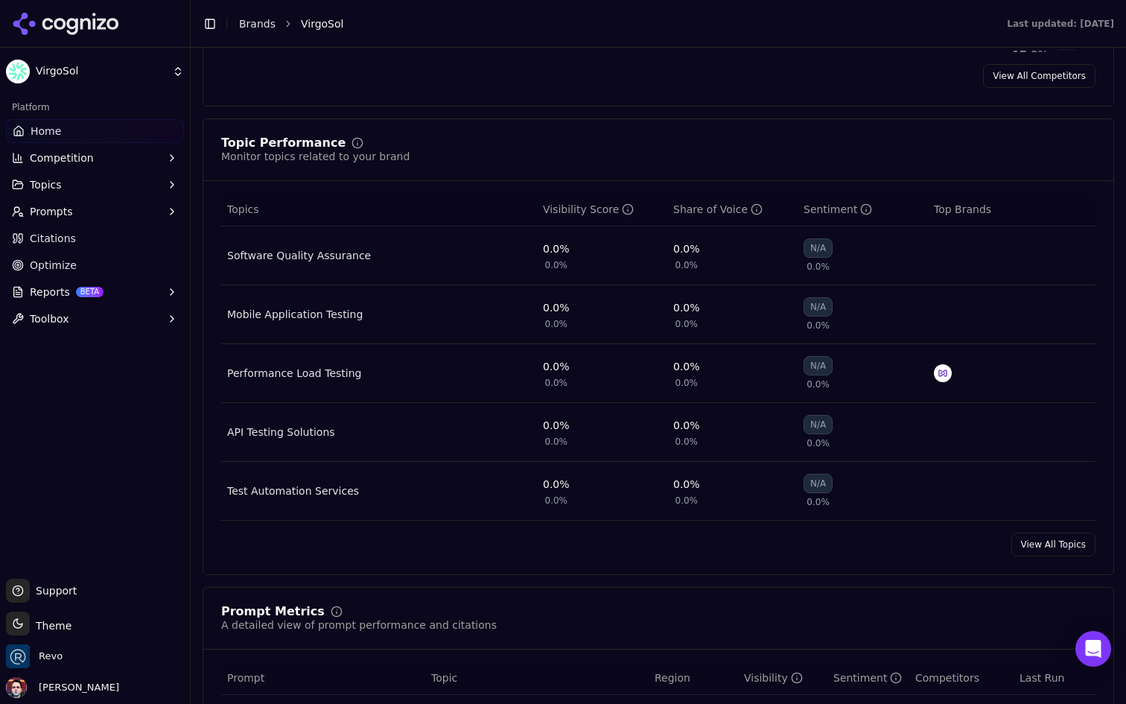
scroll to position [551, 0]
click at [1062, 556] on link "View All Topics" at bounding box center [1053, 544] width 84 height 24
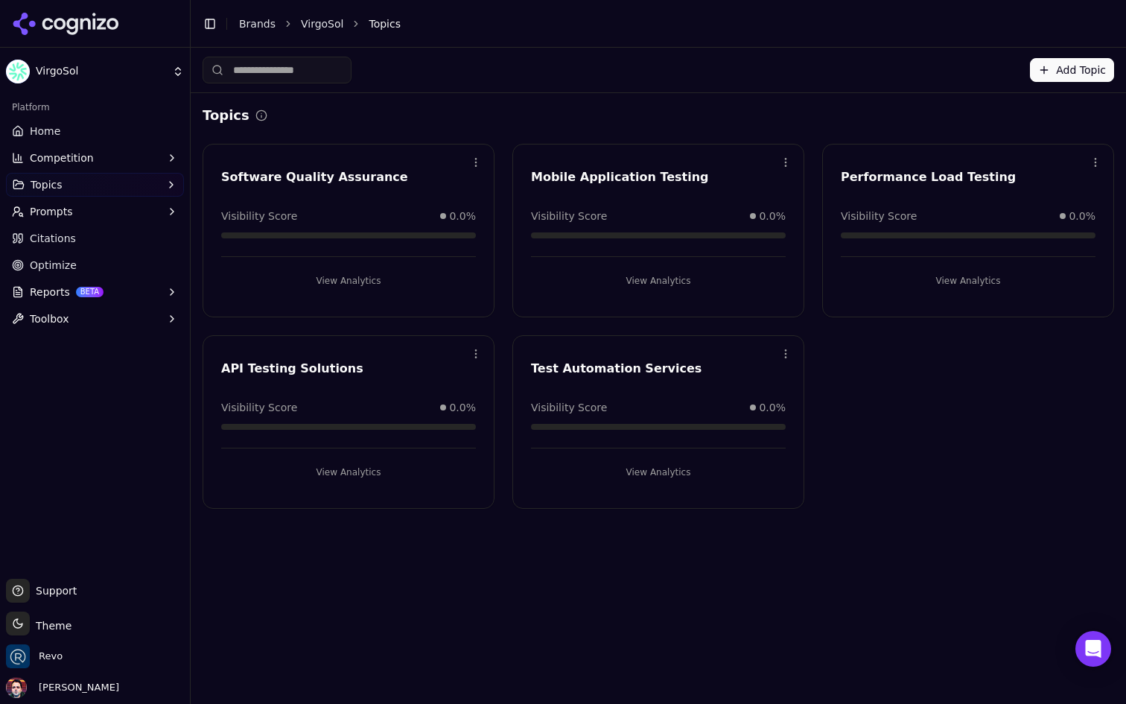
click at [91, 207] on button "Prompts" at bounding box center [95, 212] width 178 height 24
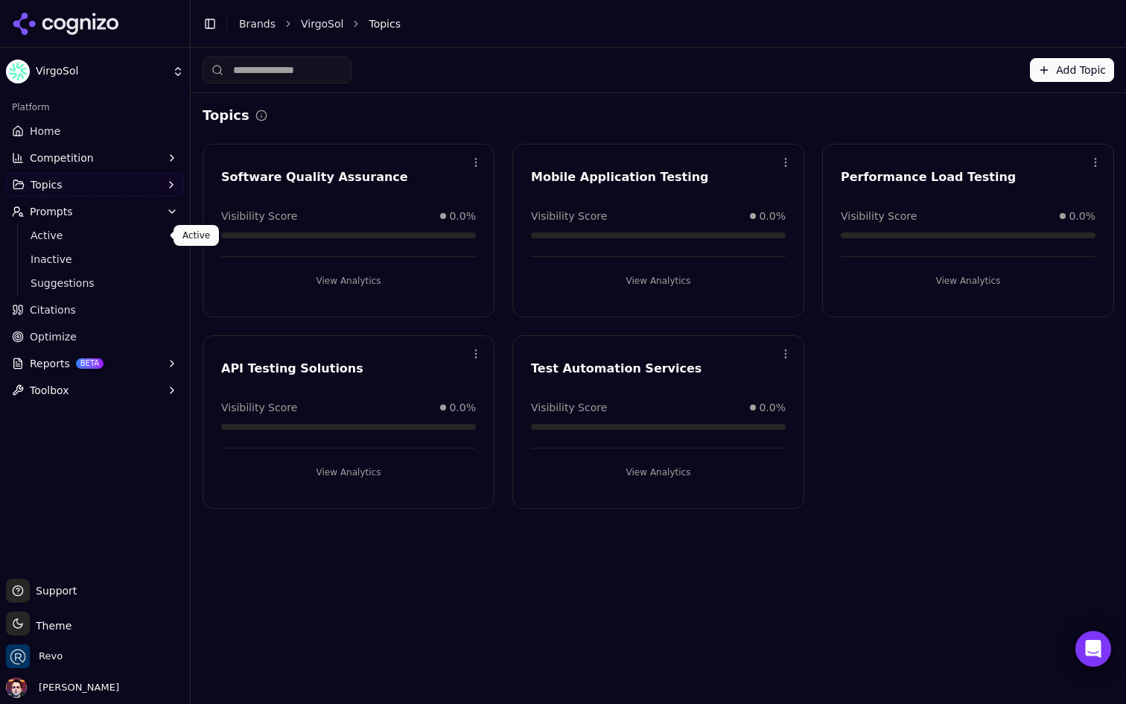
click at [83, 235] on span "Active" at bounding box center [96, 235] width 130 height 15
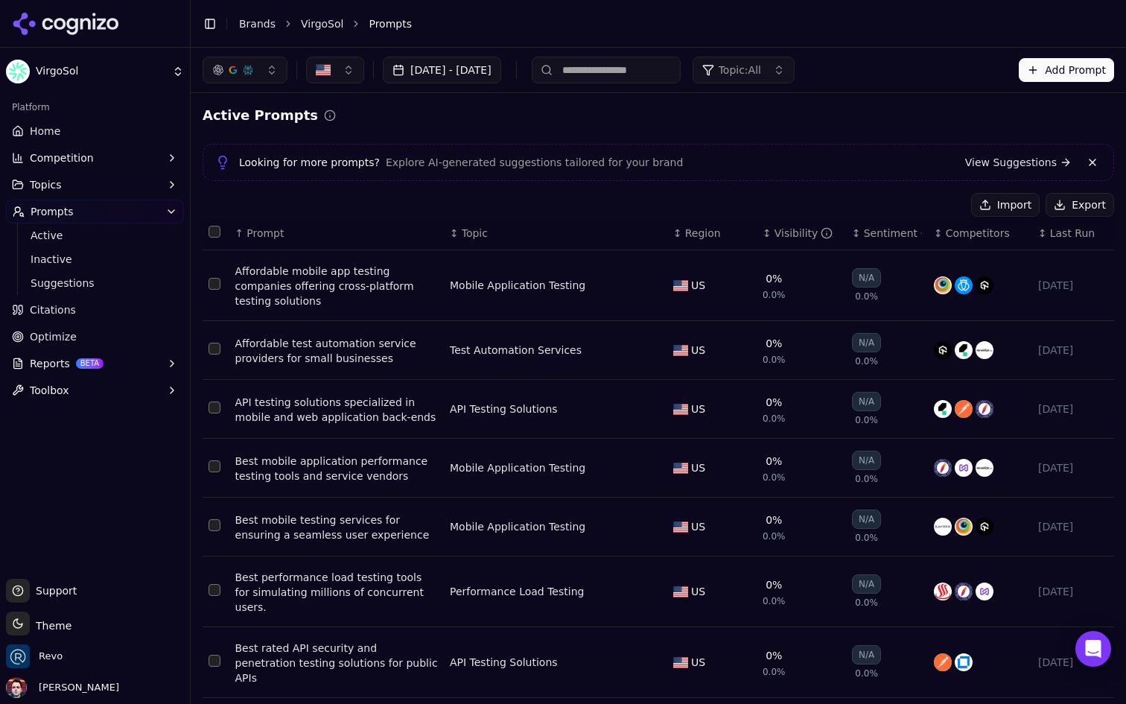
click at [483, 71] on button "[DATE] - [DATE]" at bounding box center [442, 70] width 118 height 27
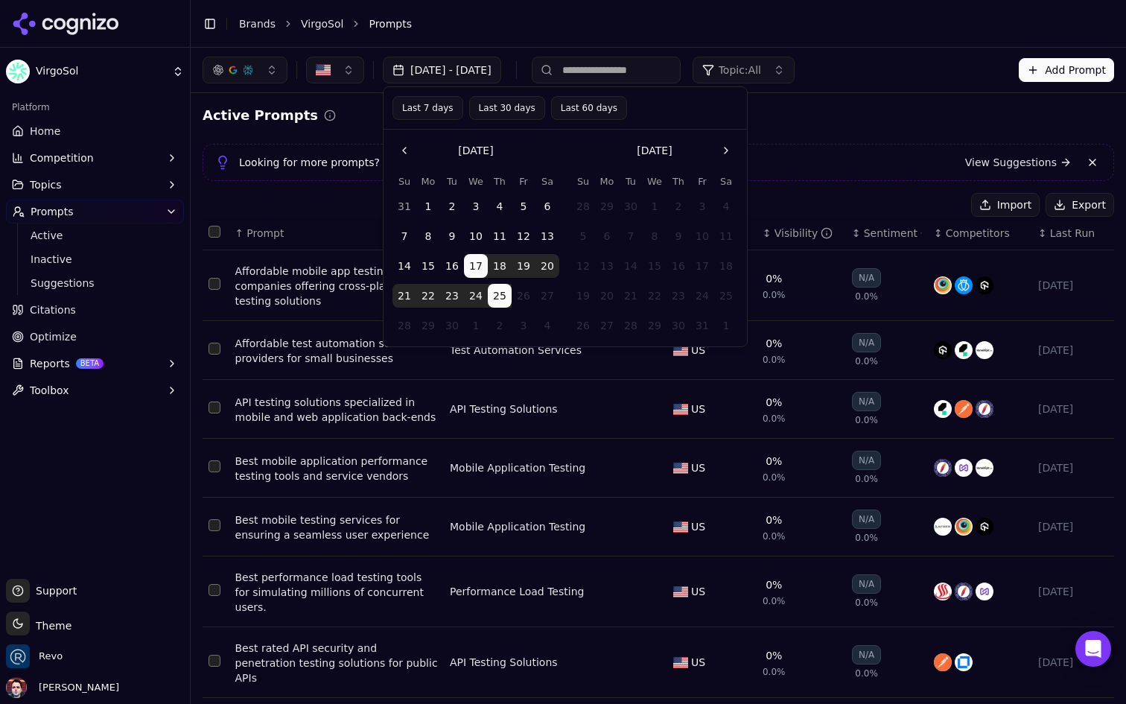
click at [483, 71] on button "[DATE] - [DATE]" at bounding box center [442, 70] width 118 height 27
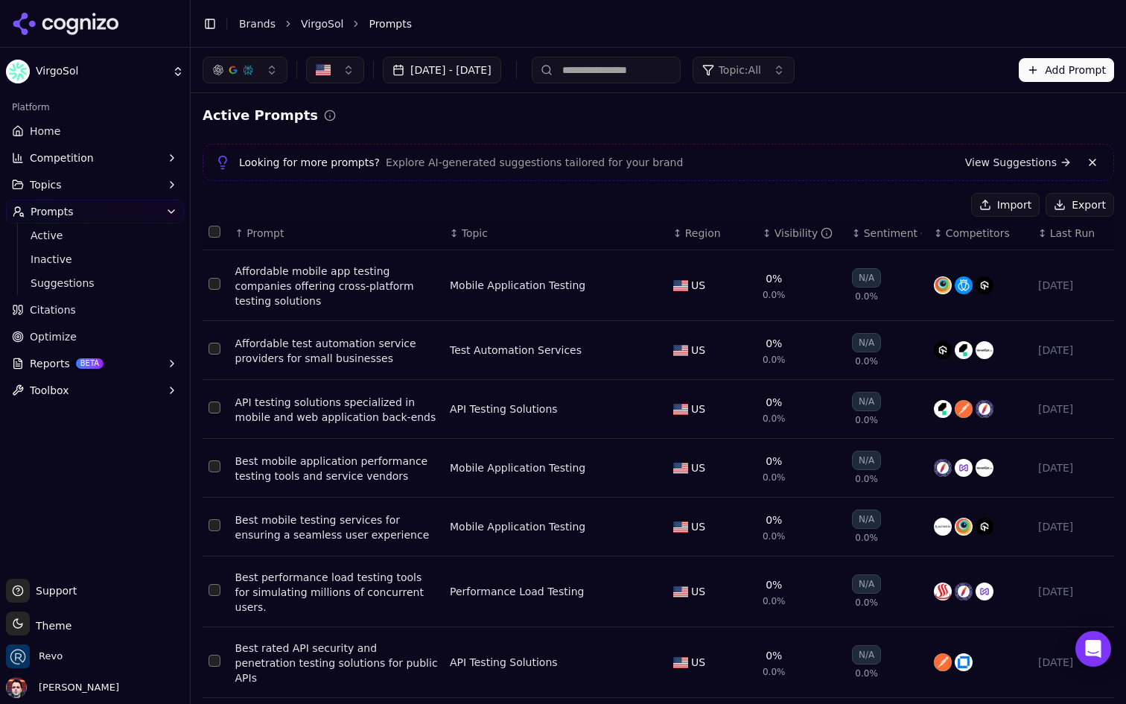
click at [1066, 231] on span "Last Run" at bounding box center [1072, 233] width 45 height 15
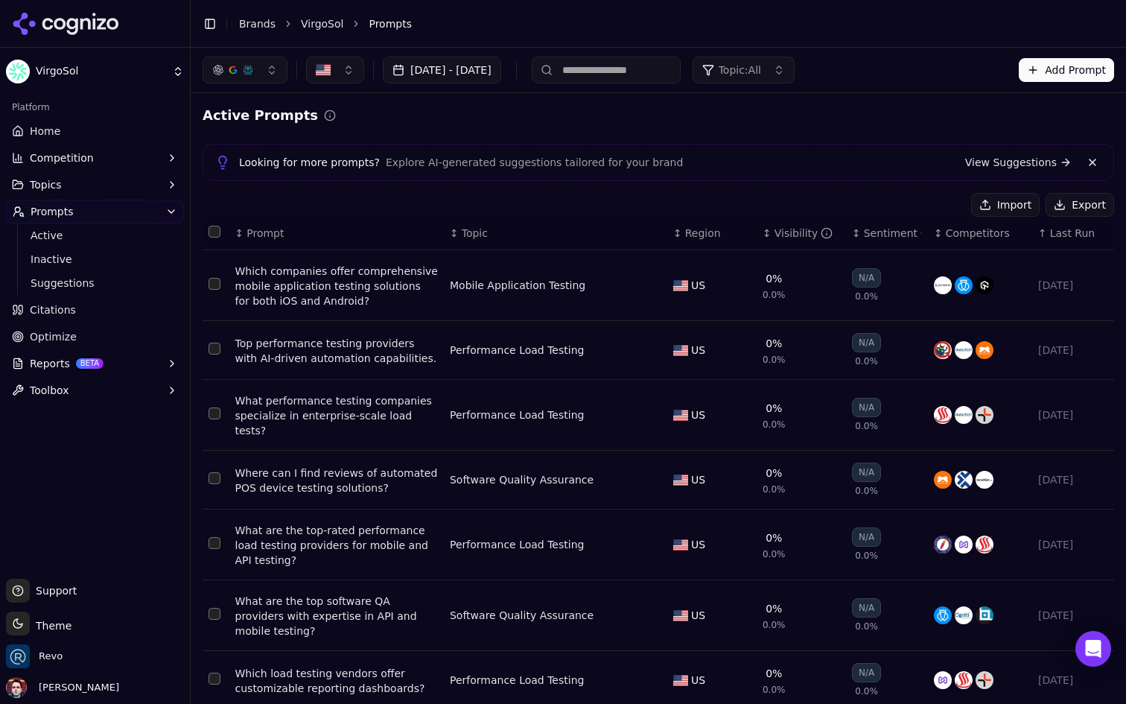
click at [1066, 231] on span "Last Run" at bounding box center [1072, 233] width 45 height 15
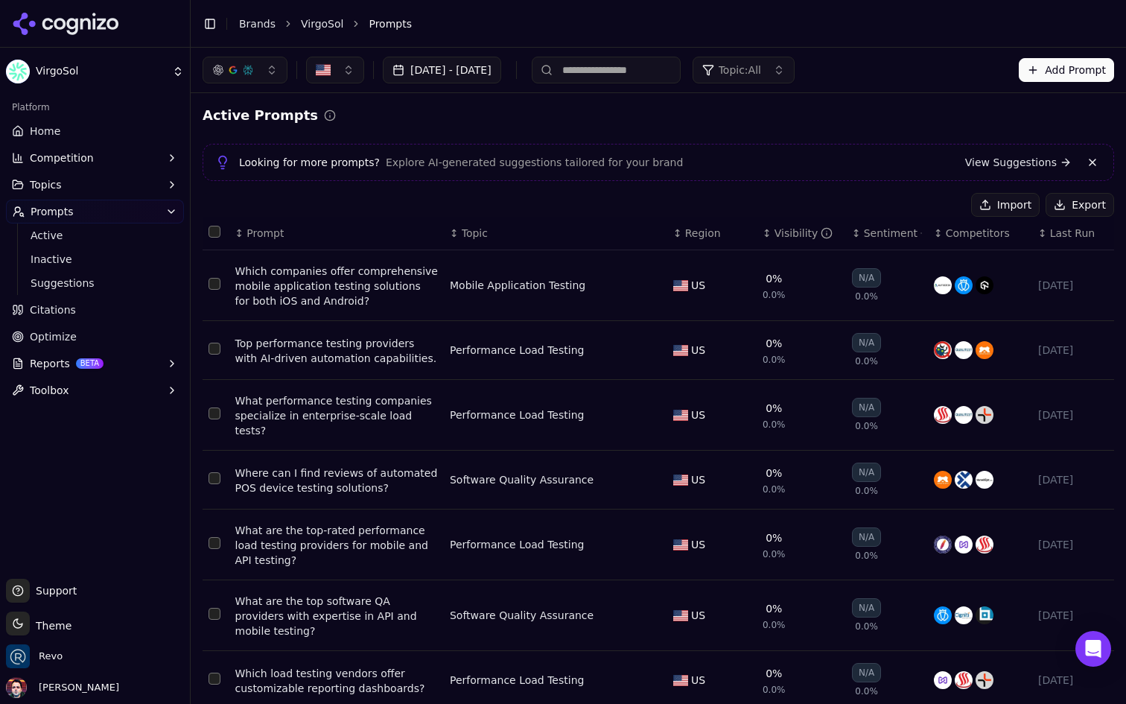
click at [795, 69] on button "Topic: All" at bounding box center [744, 70] width 102 height 27
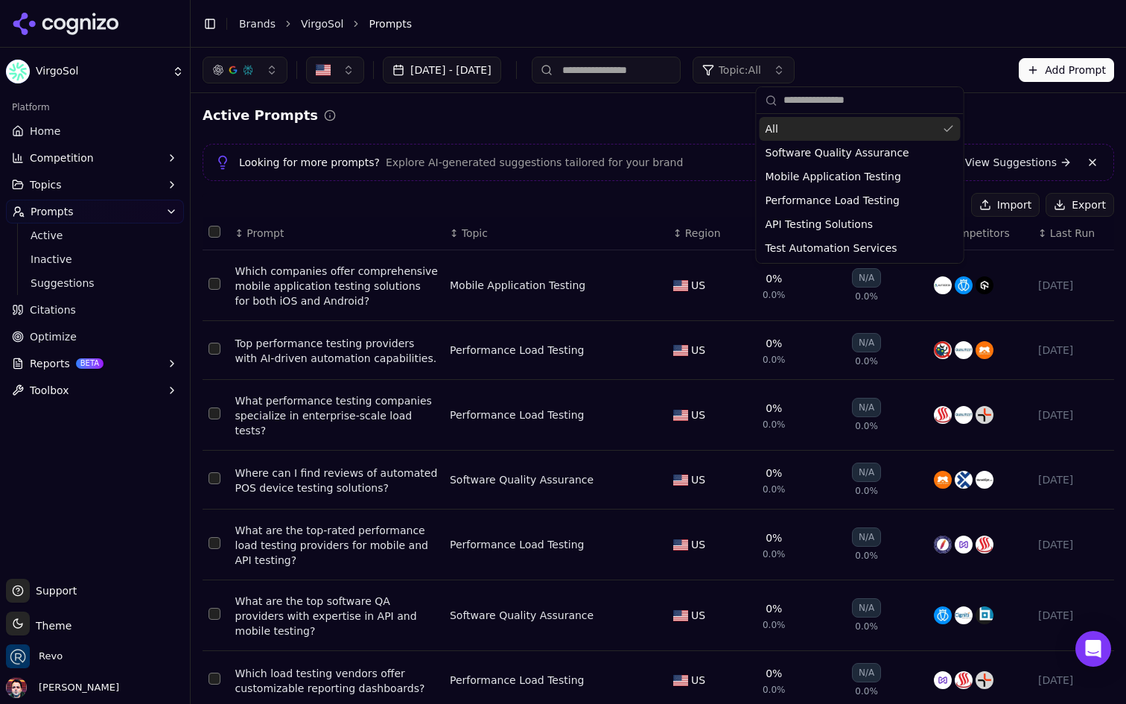
click at [795, 69] on button "Topic: All" at bounding box center [744, 70] width 102 height 27
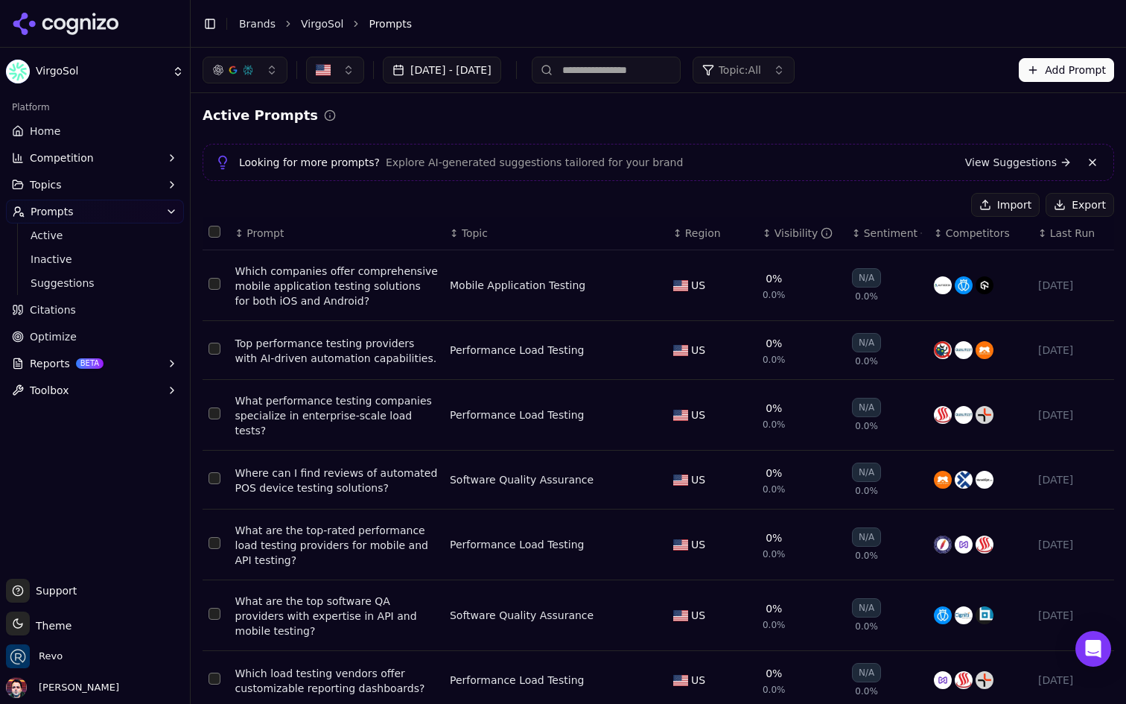
click at [267, 71] on button "button" at bounding box center [245, 70] width 85 height 27
click at [363, 69] on button "button" at bounding box center [335, 70] width 58 height 27
click at [349, 69] on button "button" at bounding box center [335, 70] width 58 height 27
click at [795, 68] on button "Topic: All" at bounding box center [744, 70] width 102 height 27
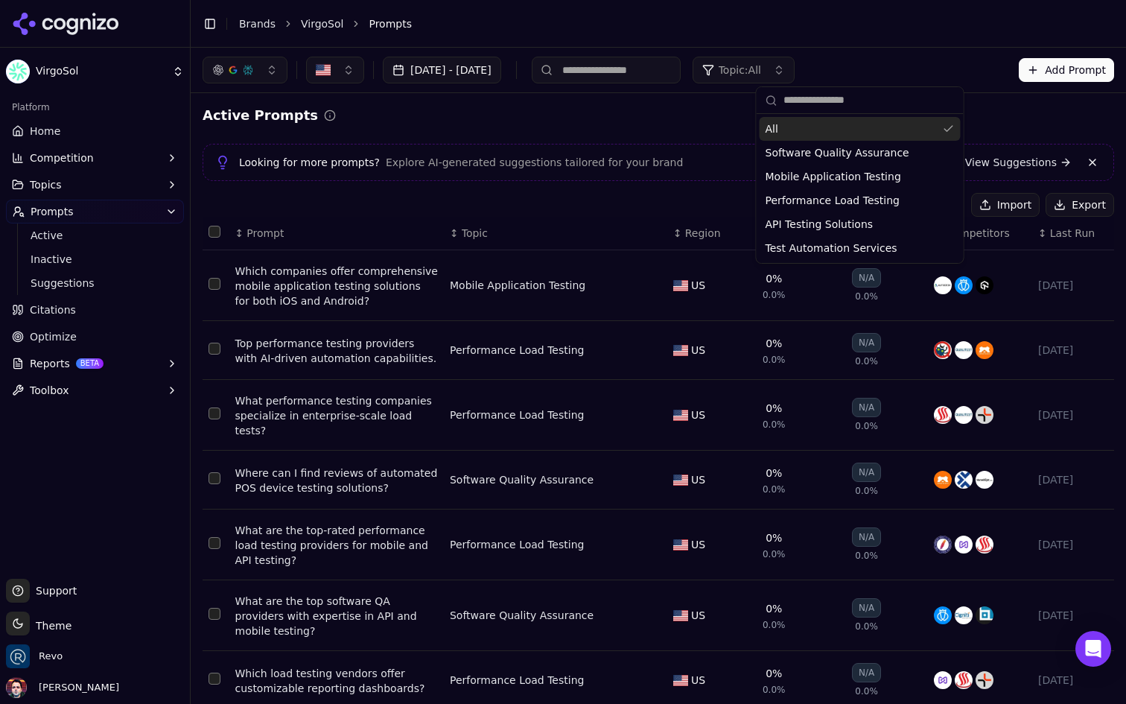
click at [795, 68] on button "Topic: All" at bounding box center [744, 70] width 102 height 27
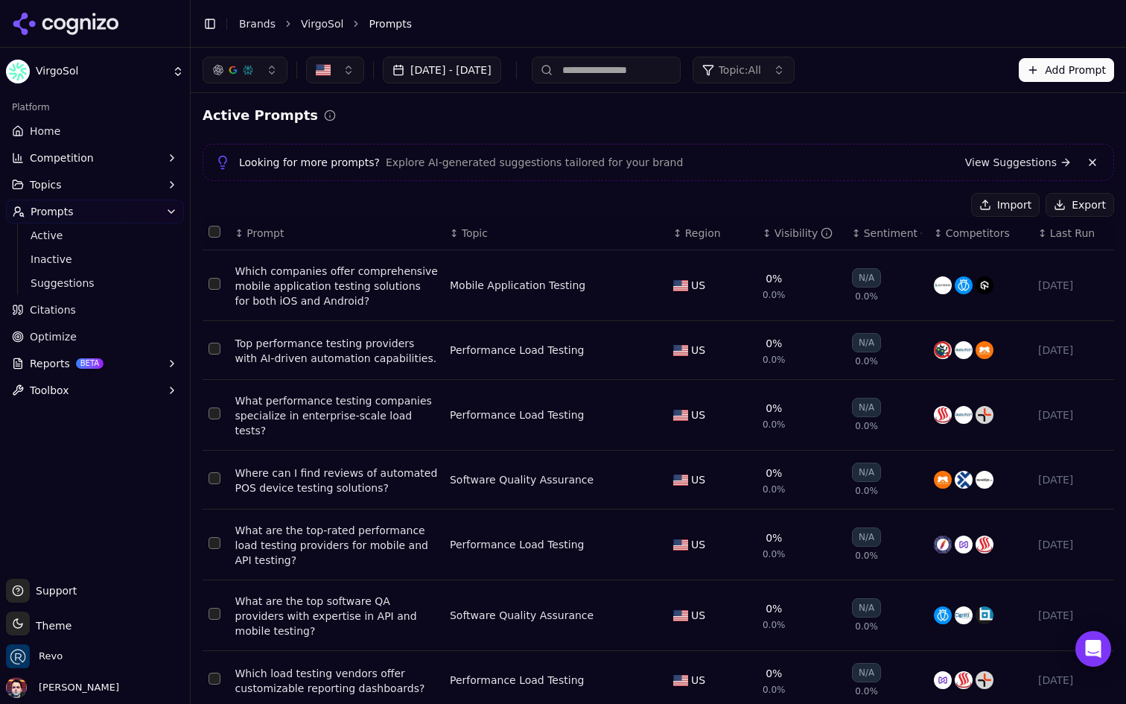
click at [651, 112] on div "Active Prompts" at bounding box center [658, 115] width 911 height 21
click at [690, 228] on span "Region" at bounding box center [703, 233] width 36 height 15
click at [795, 233] on div "Visibility" at bounding box center [803, 233] width 59 height 15
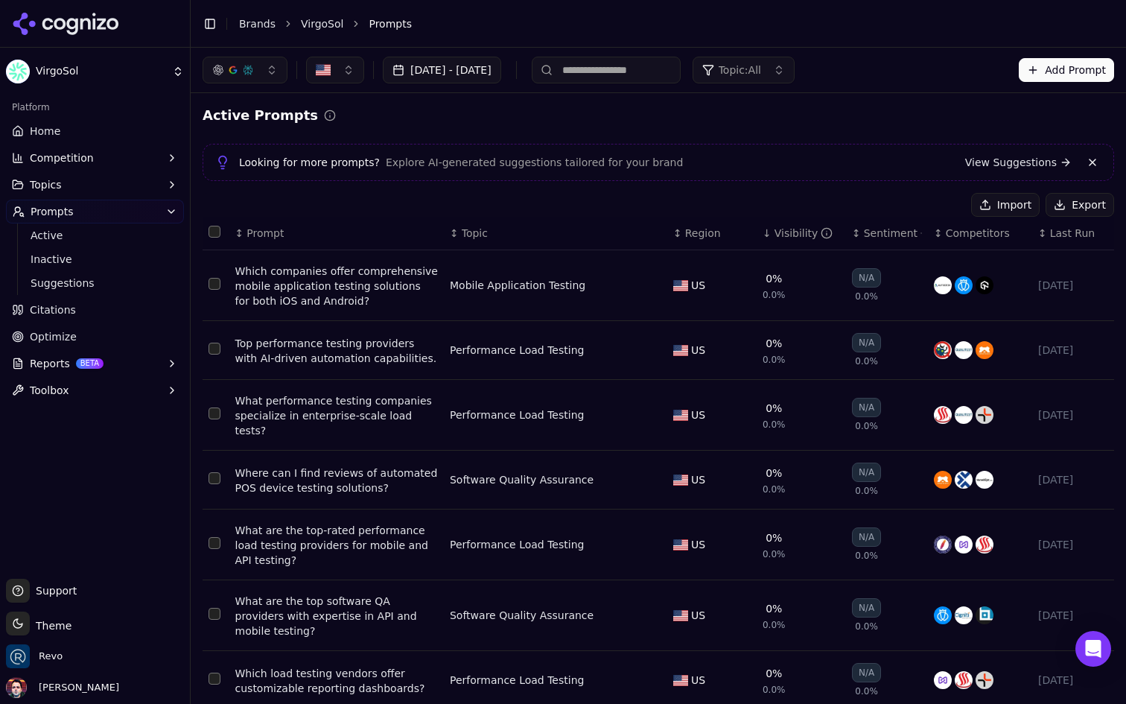
click at [812, 197] on div "Import Export" at bounding box center [658, 205] width 911 height 24
click at [888, 225] on th "↕ Sentiment" at bounding box center [887, 234] width 82 height 34
click at [886, 227] on div "Sentiment" at bounding box center [893, 233] width 58 height 15
click at [986, 227] on span "Competitors" at bounding box center [978, 233] width 64 height 15
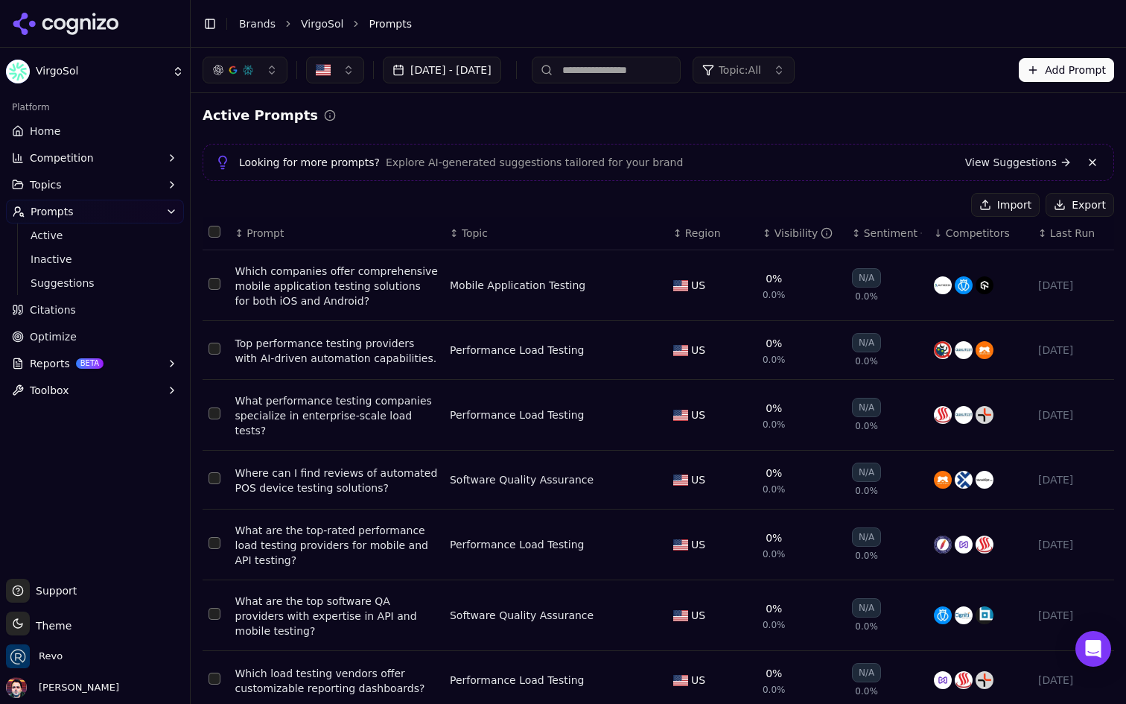
click at [124, 367] on button "Reports BETA" at bounding box center [95, 363] width 178 height 24
click at [112, 384] on span "PDF" at bounding box center [96, 387] width 130 height 15
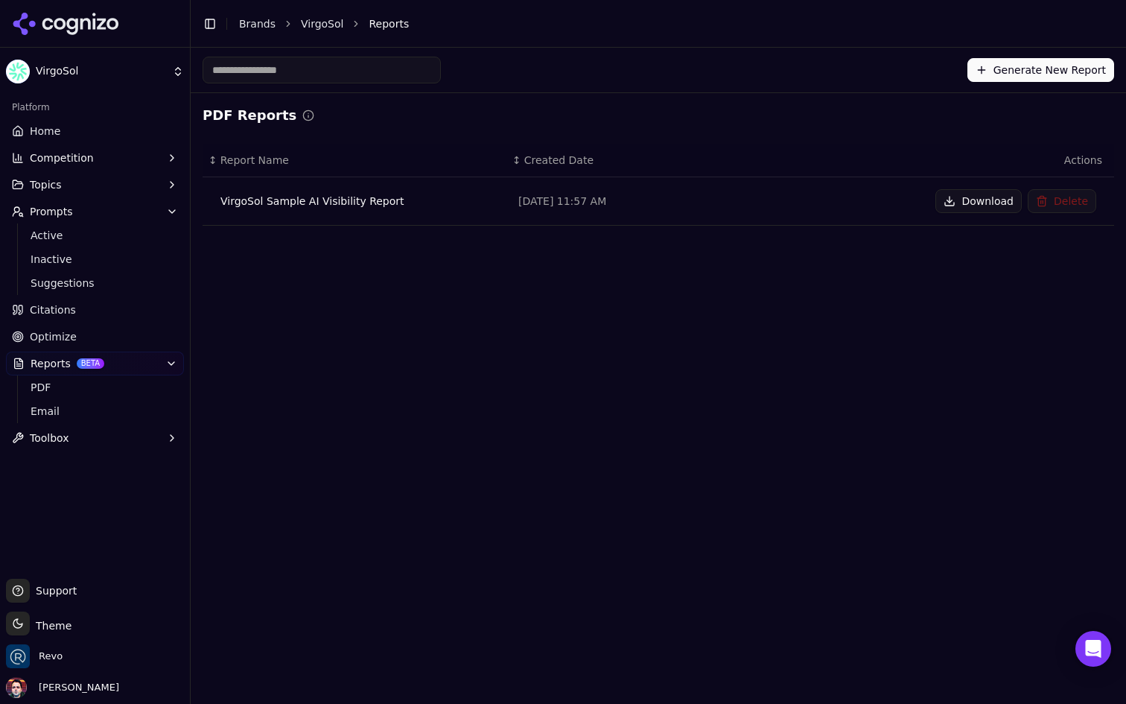
click at [162, 366] on button "Reports BETA" at bounding box center [95, 363] width 178 height 24
click at [159, 356] on button "Reports BETA" at bounding box center [95, 363] width 178 height 24
click at [1051, 206] on button "Delete" at bounding box center [1062, 201] width 69 height 24
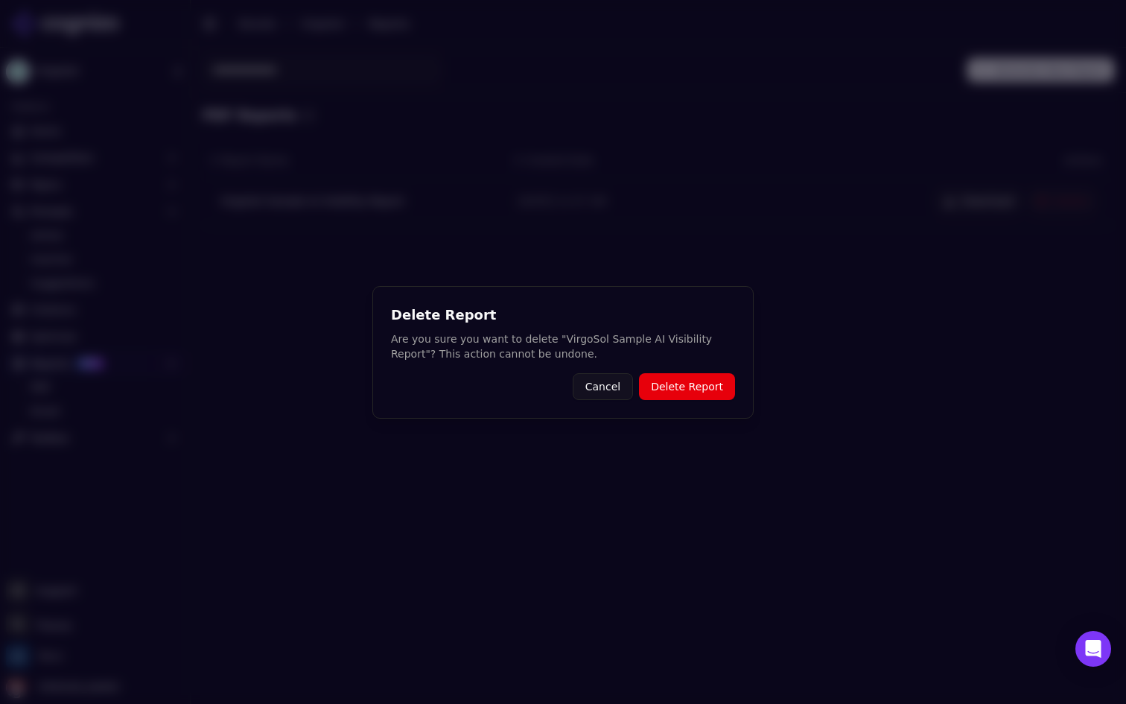
click at [693, 382] on button "Delete Report" at bounding box center [687, 386] width 96 height 27
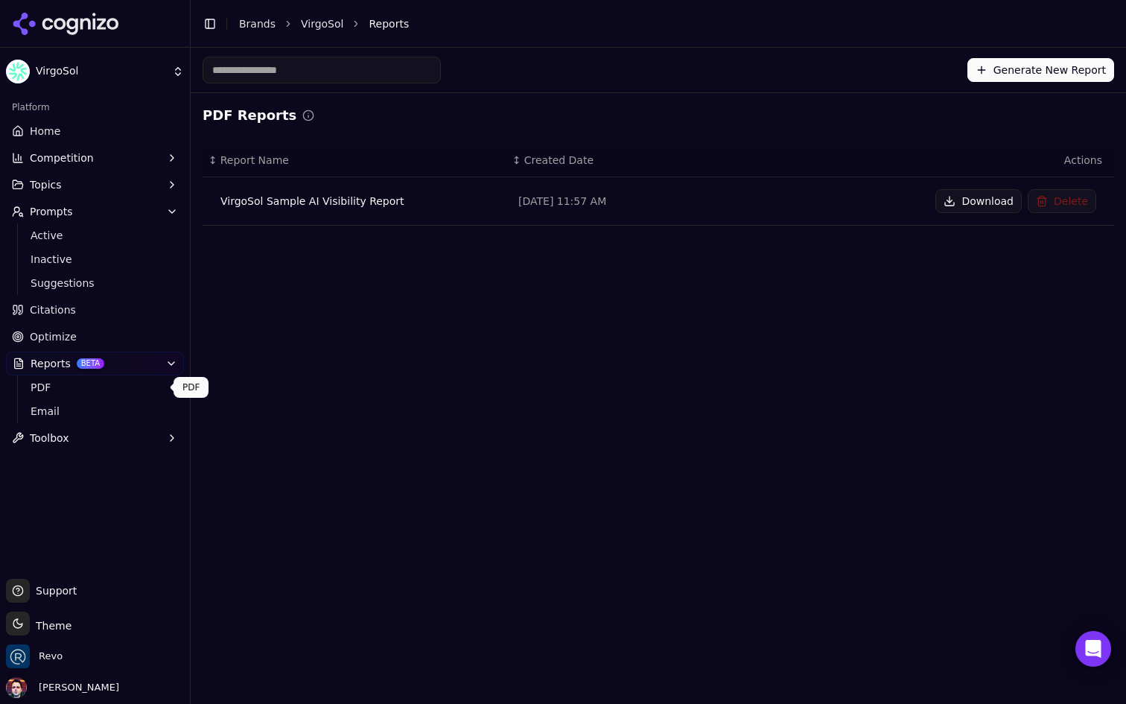
click at [126, 386] on span "PDF" at bounding box center [96, 387] width 130 height 15
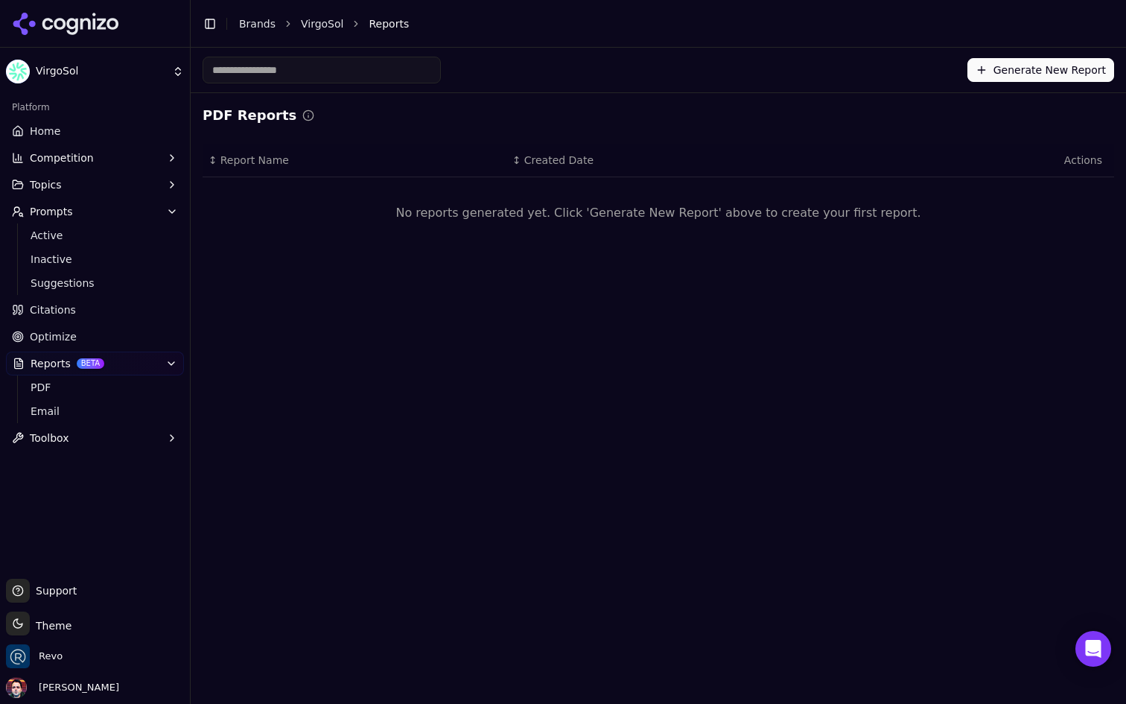
click at [1003, 61] on button "Generate New Report" at bounding box center [1040, 70] width 147 height 24
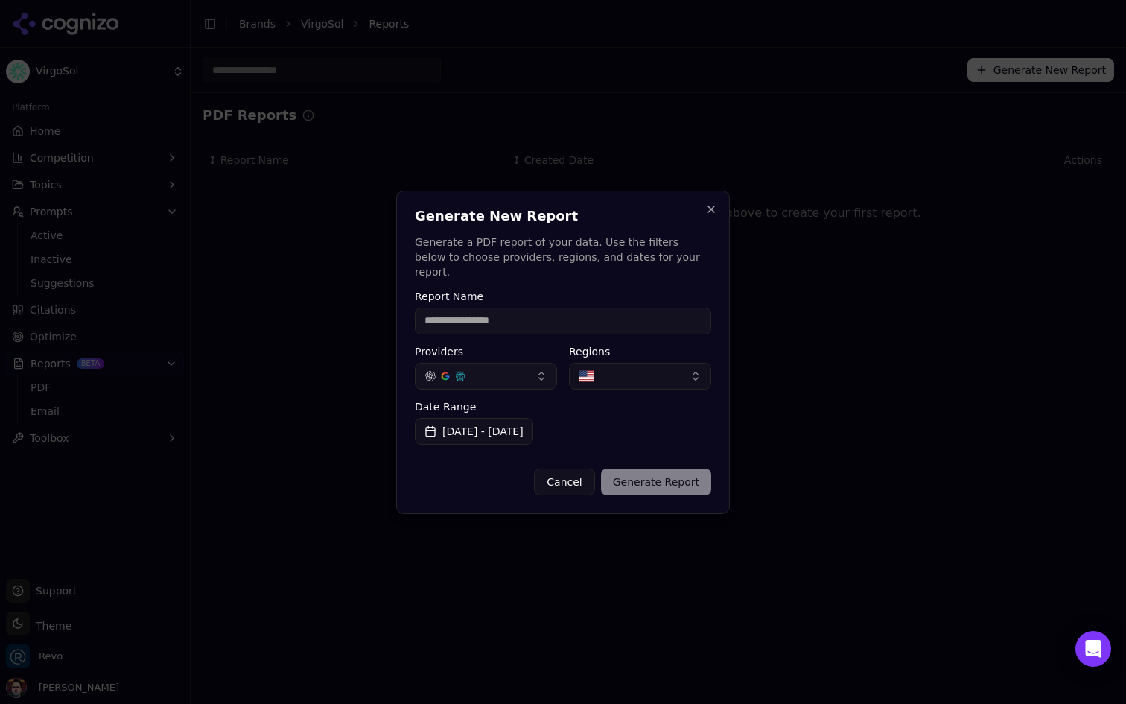
type input "*"
type input "**********"
click at [658, 475] on button "Generate Report" at bounding box center [656, 481] width 110 height 27
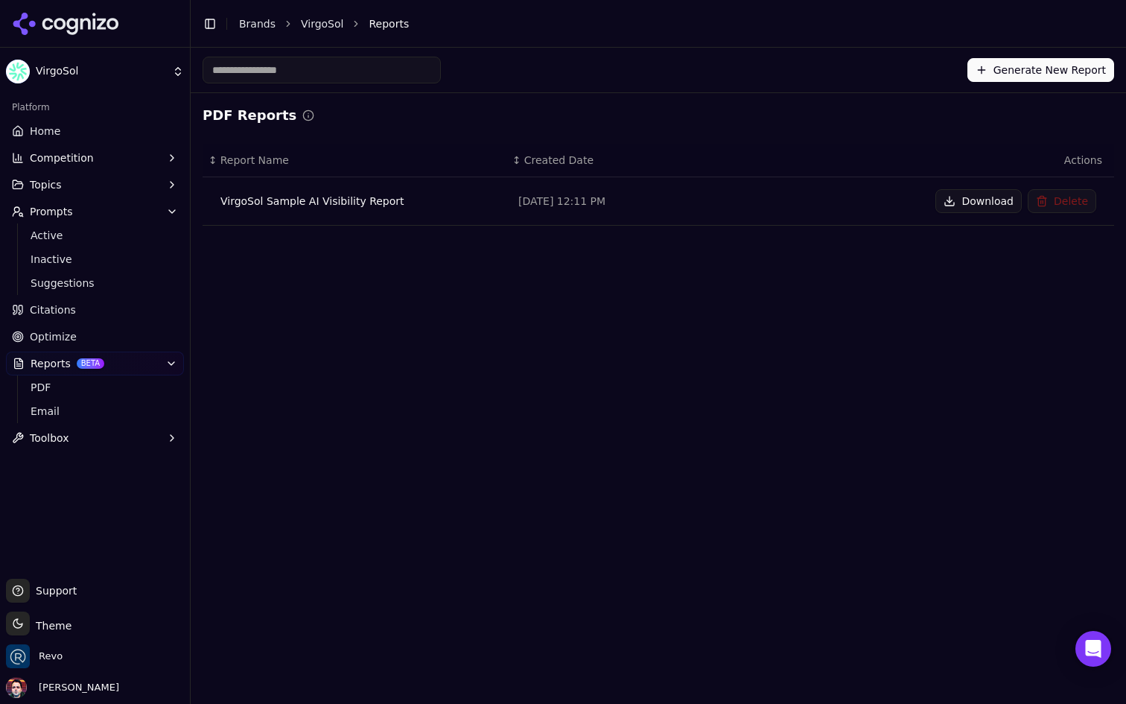
click at [958, 202] on button "Download" at bounding box center [978, 201] width 86 height 24
click at [104, 279] on span "Suggestions" at bounding box center [96, 283] width 130 height 15
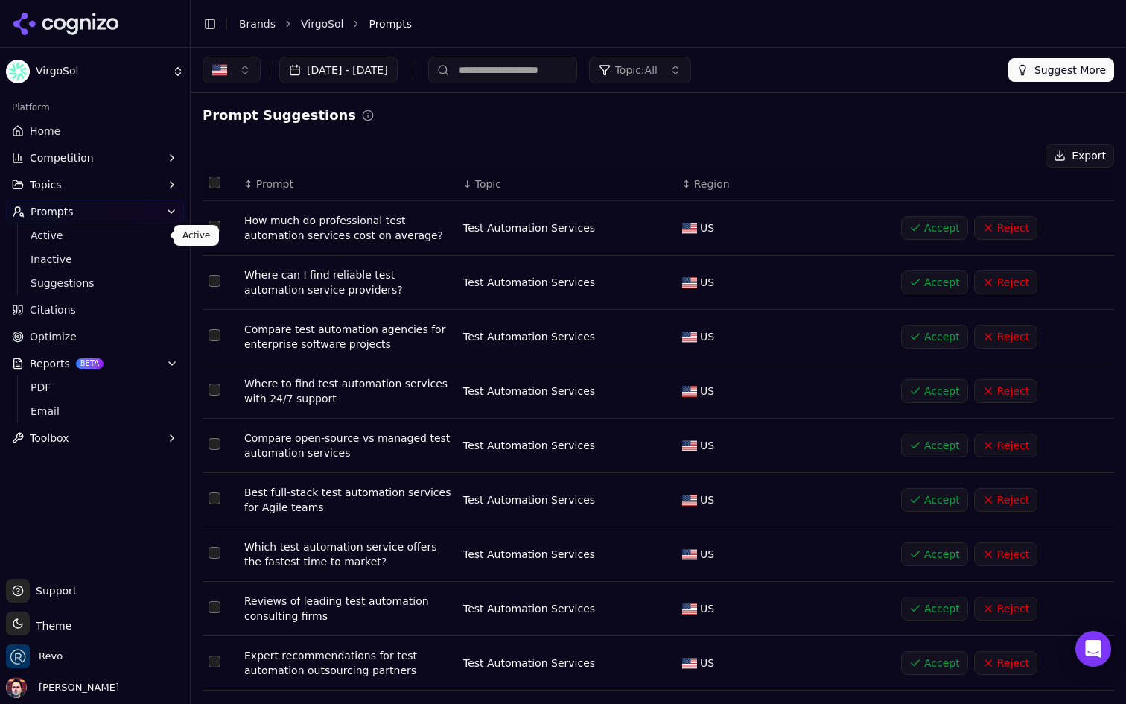
click at [131, 229] on span "Active" at bounding box center [96, 235] width 130 height 15
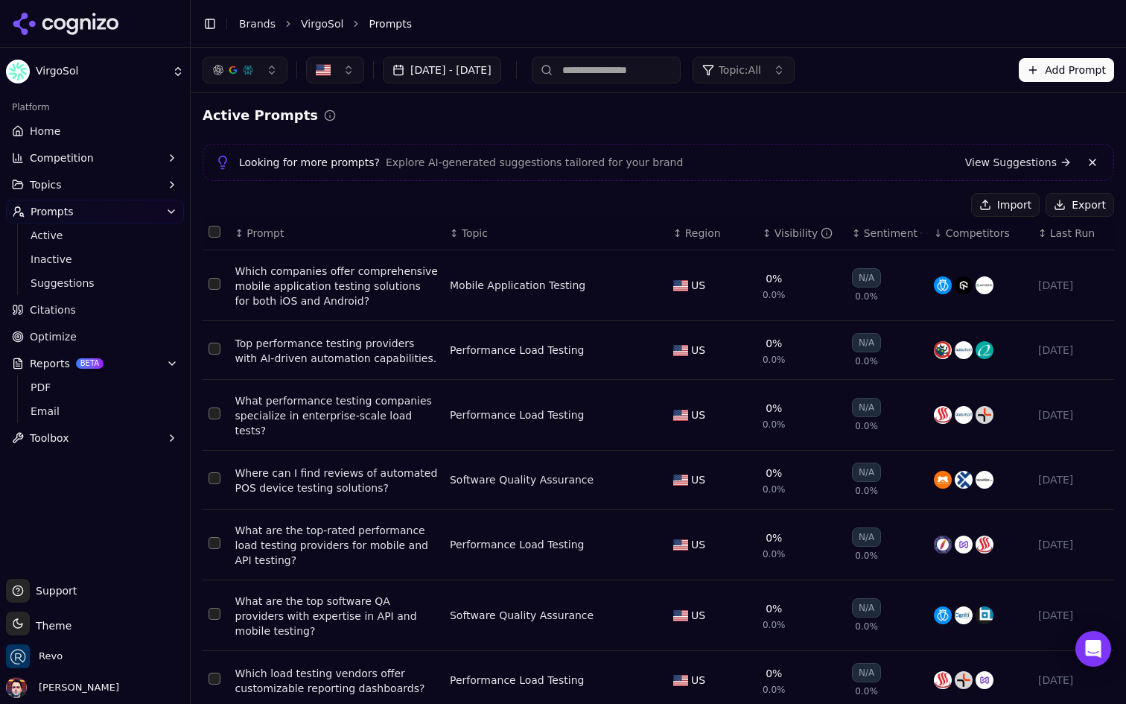
click at [113, 133] on link "Home" at bounding box center [95, 131] width 178 height 24
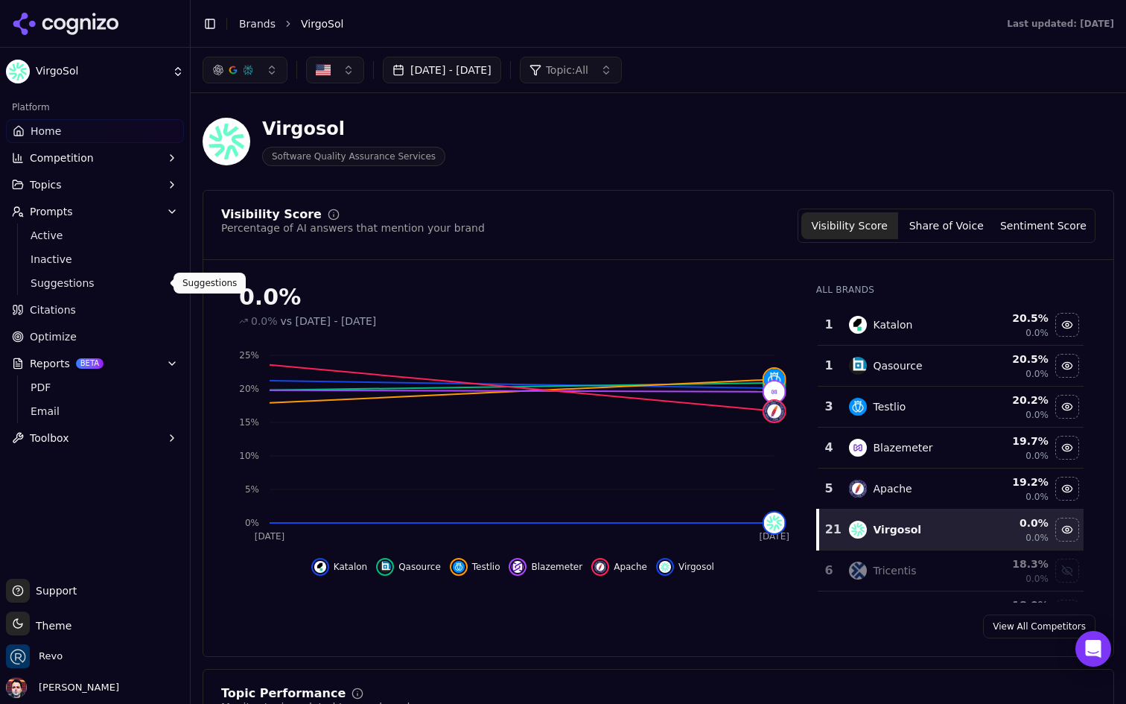
click at [127, 292] on link "Suggestions" at bounding box center [95, 283] width 141 height 21
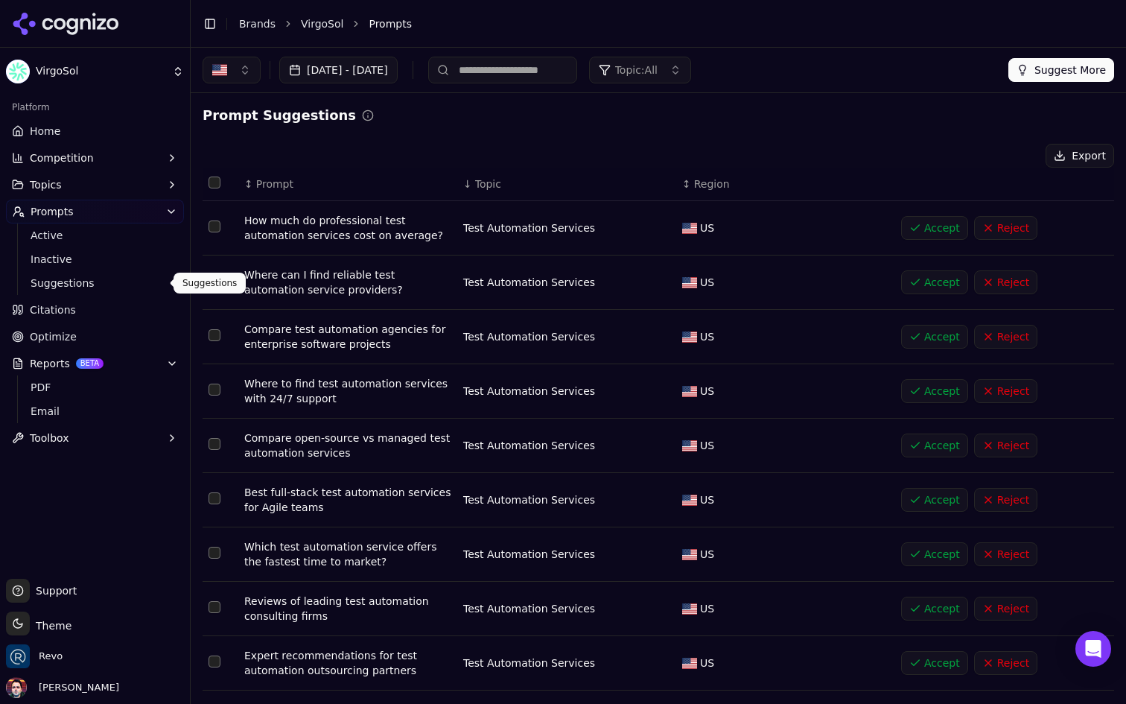
click at [102, 127] on link "Home" at bounding box center [95, 131] width 178 height 24
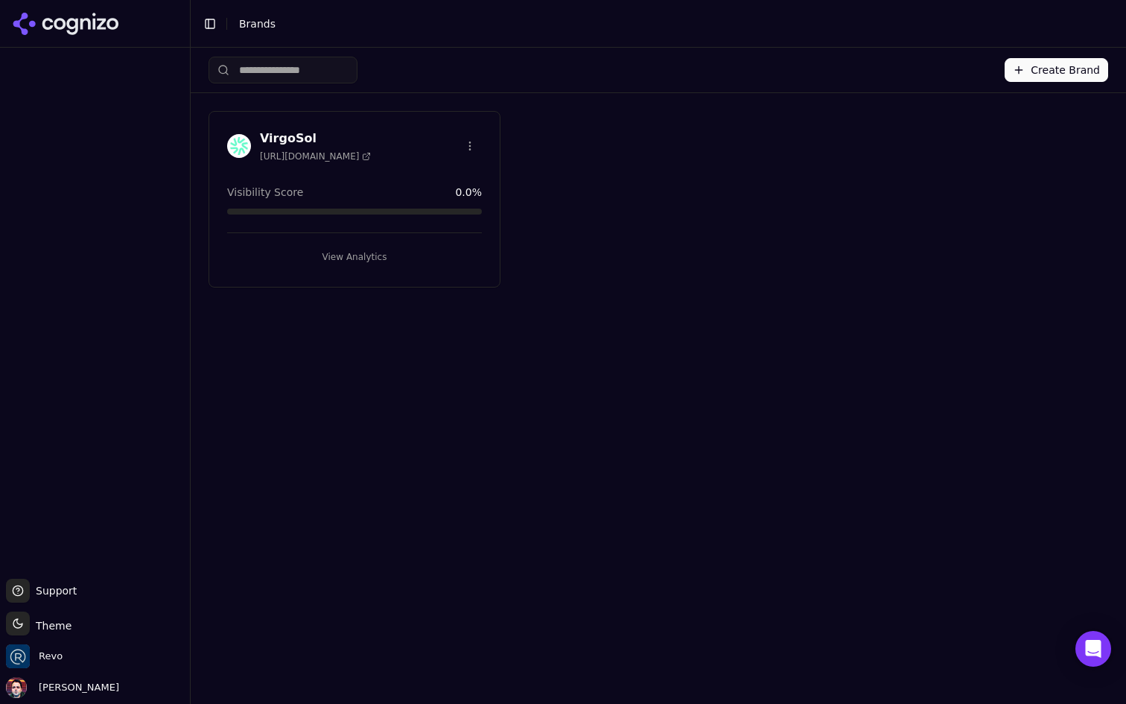
click at [360, 261] on button "View Analytics" at bounding box center [354, 257] width 255 height 24
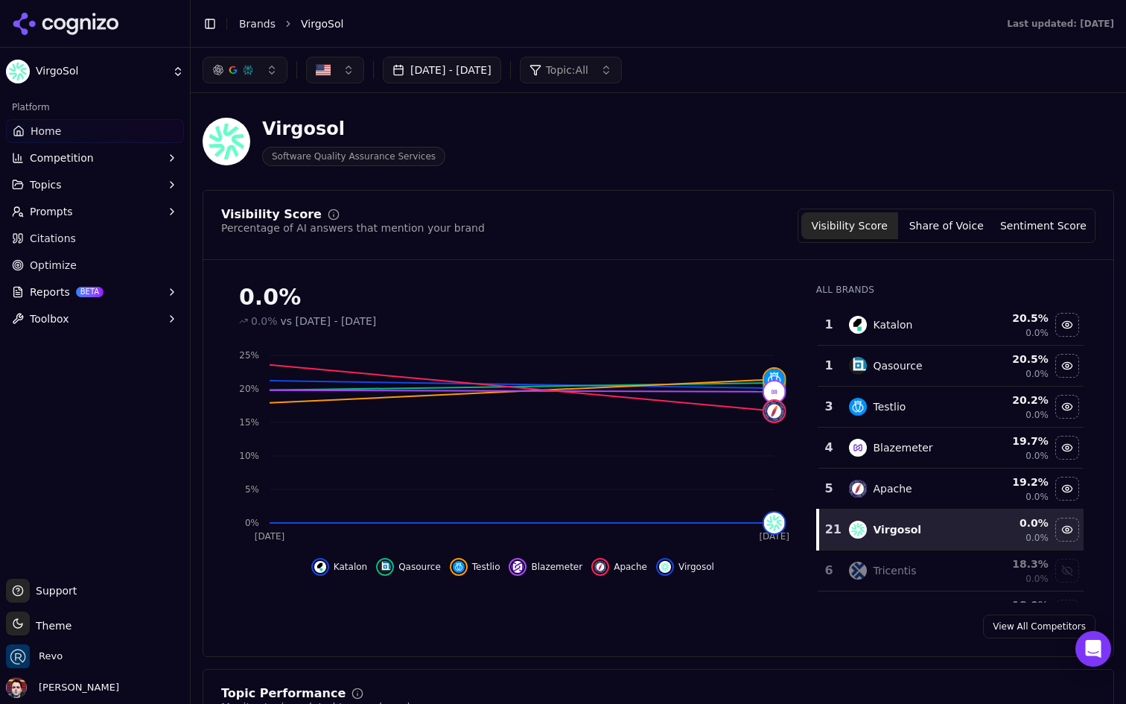
click at [127, 239] on link "Citations" at bounding box center [95, 238] width 178 height 24
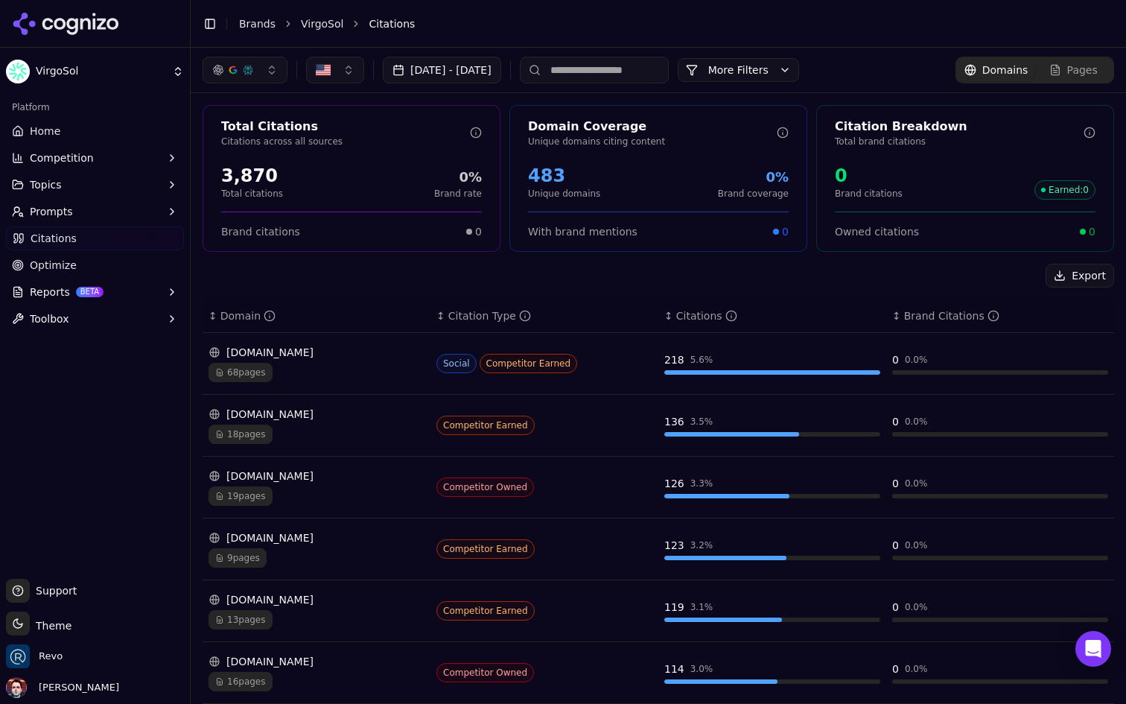
click at [104, 264] on link "Optimize" at bounding box center [95, 265] width 178 height 24
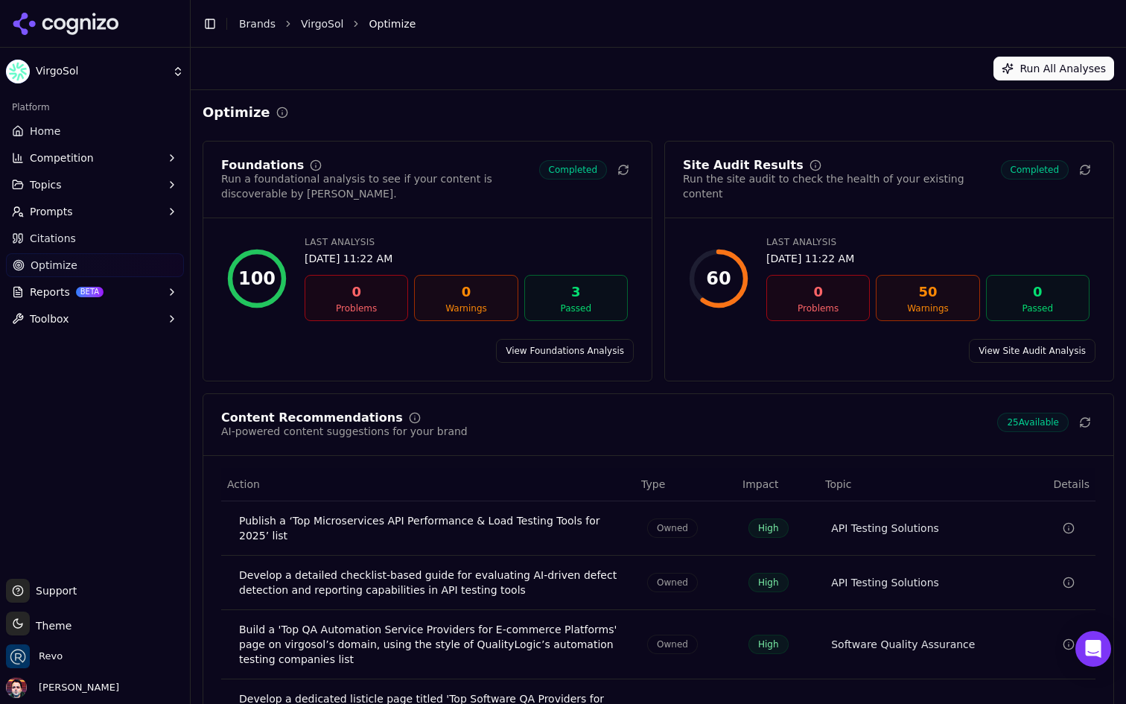
click at [156, 296] on button "Reports BETA" at bounding box center [95, 292] width 178 height 24
click at [141, 326] on ul "PDF Email" at bounding box center [95, 328] width 157 height 48
click at [130, 305] on link "PDF" at bounding box center [95, 315] width 141 height 21
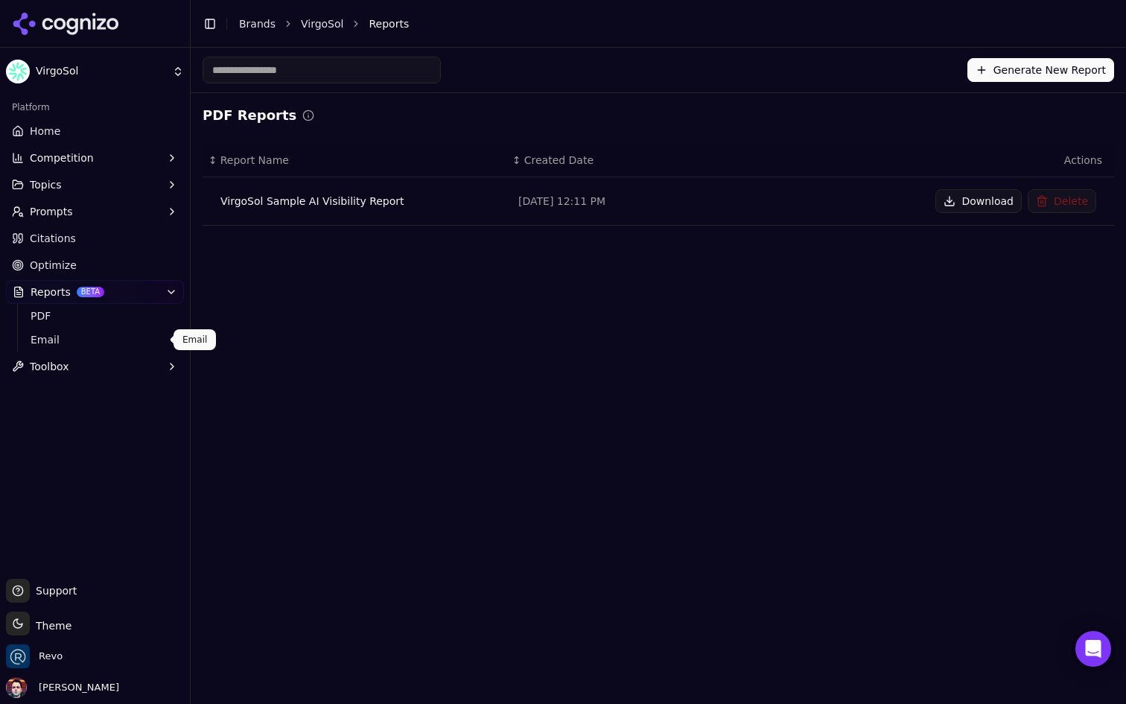
click at [132, 333] on span "Email" at bounding box center [96, 339] width 130 height 15
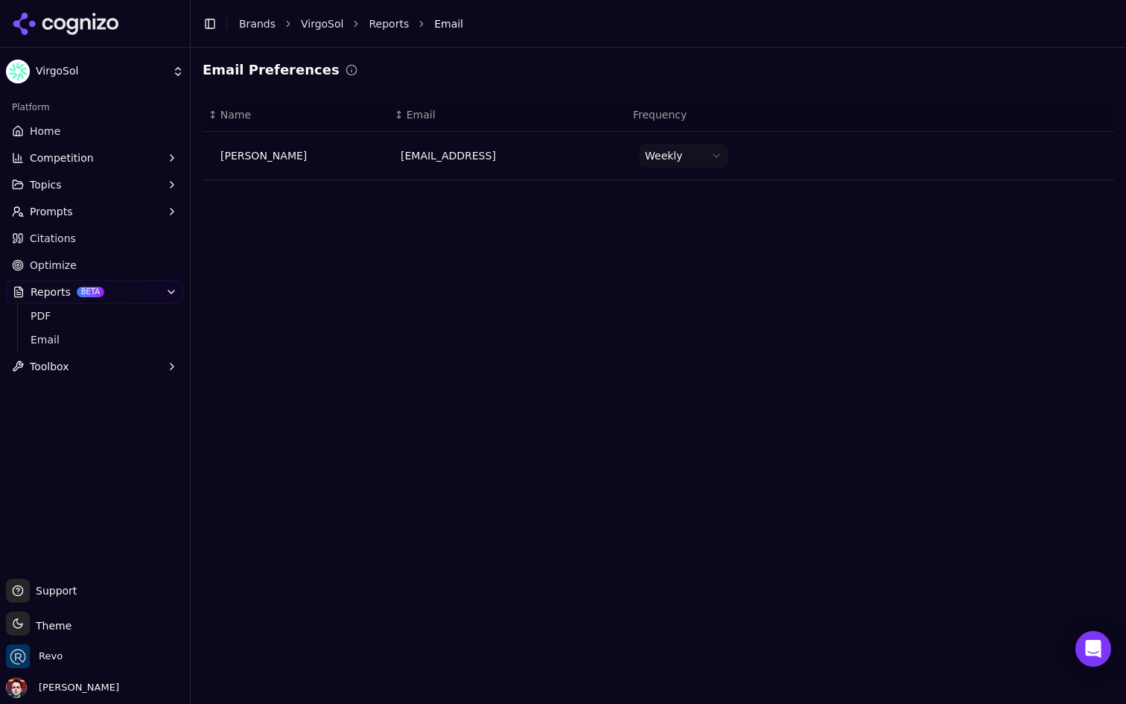
click at [136, 371] on button "Toolbox" at bounding box center [95, 366] width 178 height 24
click at [142, 368] on button "Toolbox" at bounding box center [95, 366] width 178 height 24
click at [141, 143] on ul "Home Competition Topics Prompts Citations Optimize Reports BETA PDF Email Toolb…" at bounding box center [95, 248] width 178 height 259
click at [158, 129] on link "Home" at bounding box center [95, 131] width 178 height 24
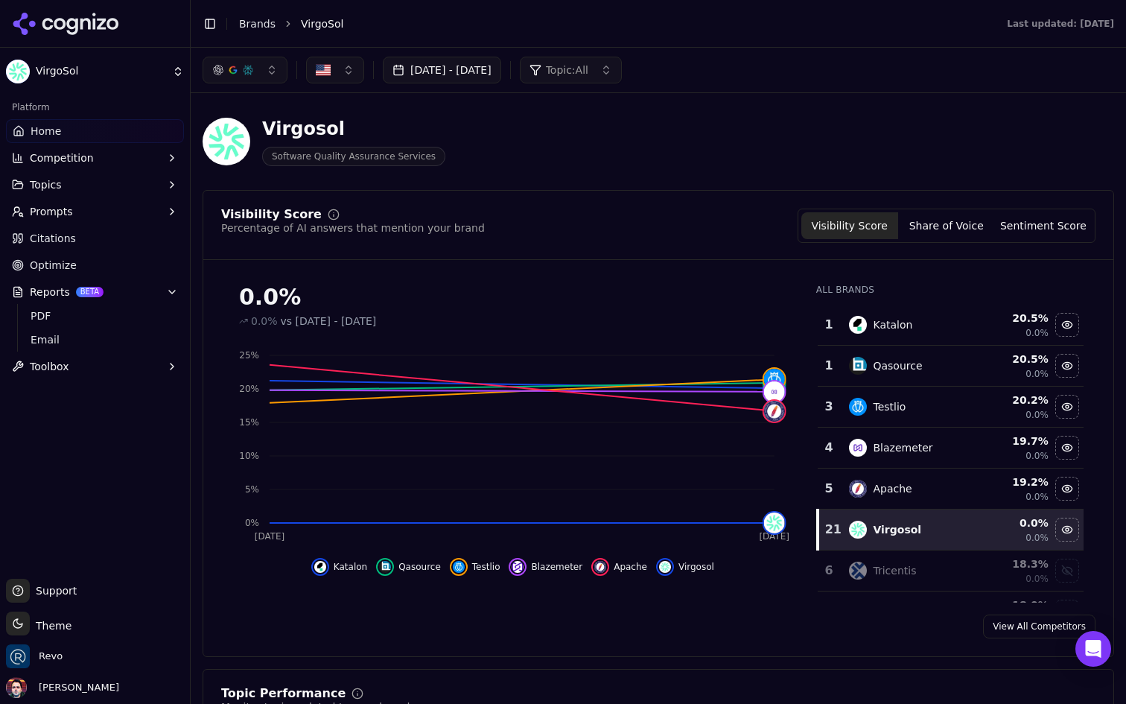
click at [127, 219] on button "Prompts" at bounding box center [95, 212] width 178 height 24
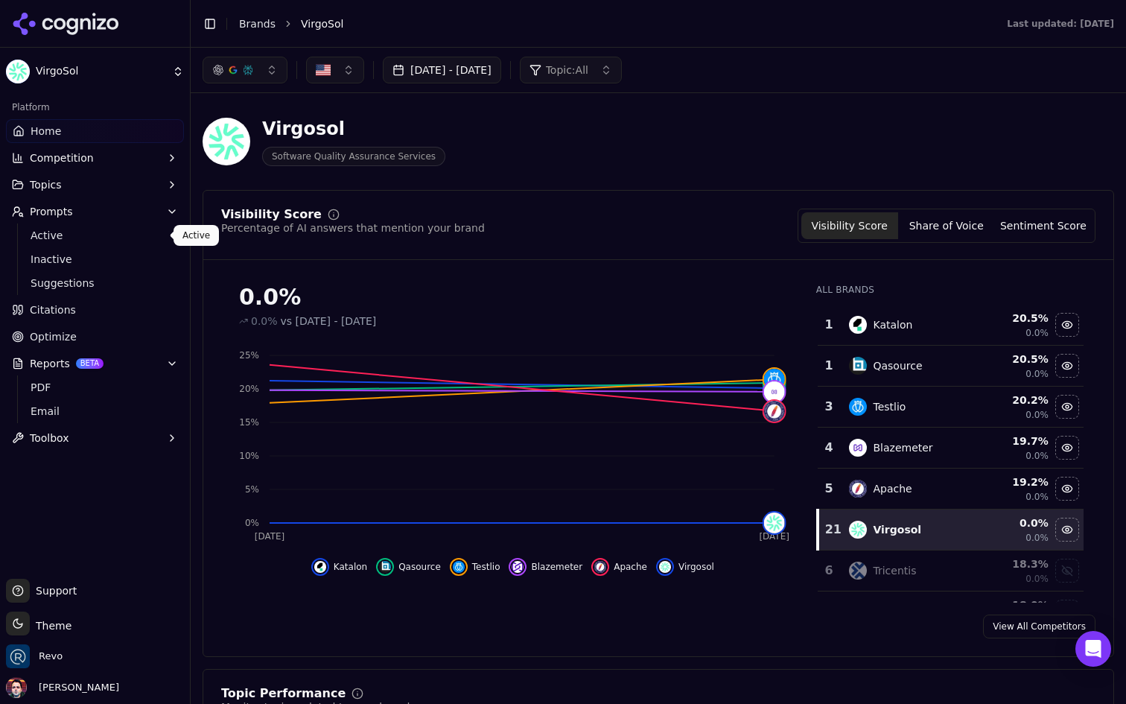
click at [104, 239] on span "Active" at bounding box center [96, 235] width 130 height 15
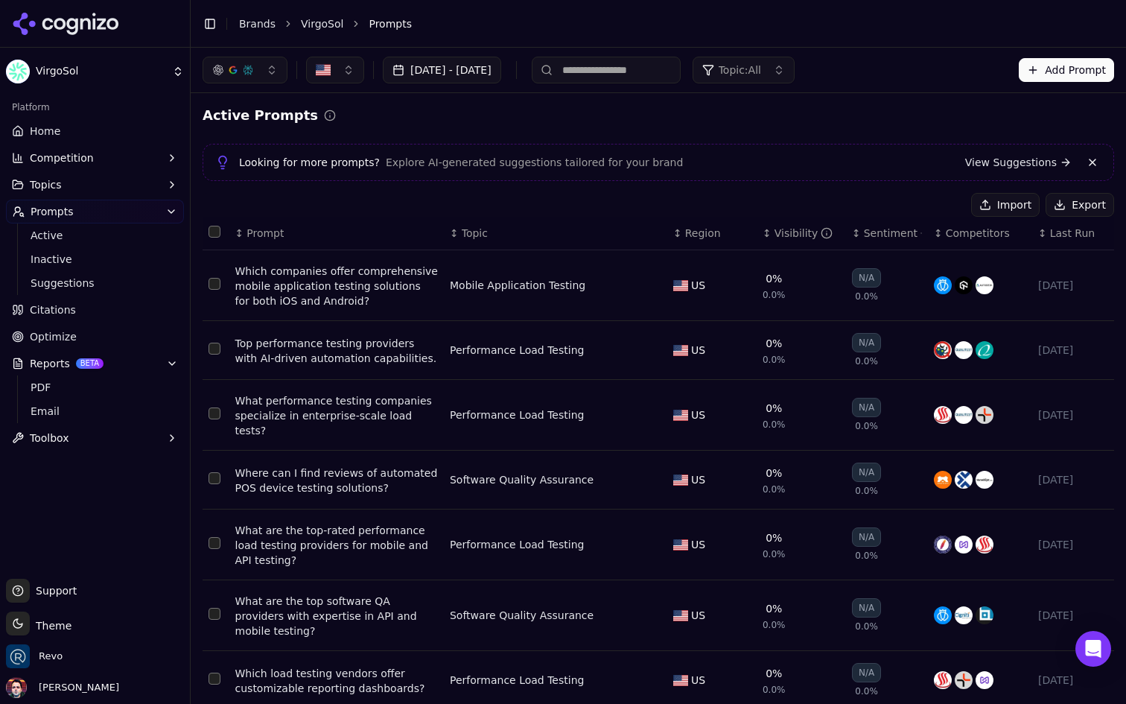
click at [118, 132] on link "Home" at bounding box center [95, 131] width 178 height 24
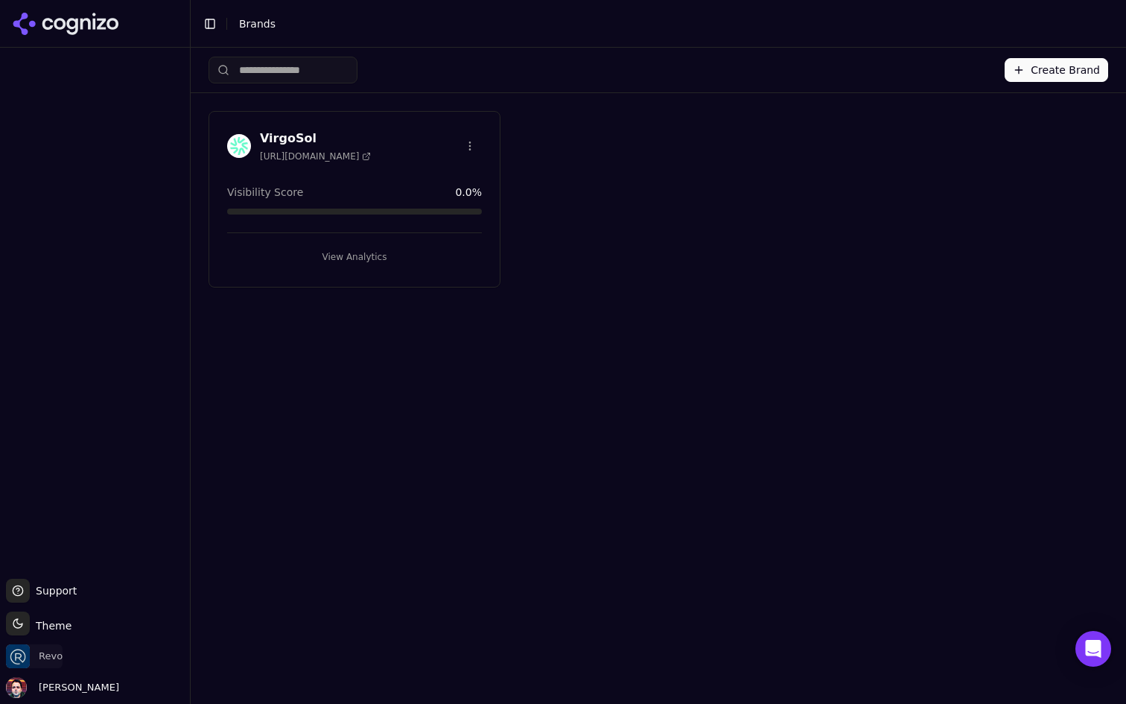
click at [39, 654] on span "Revo" at bounding box center [51, 655] width 24 height 13
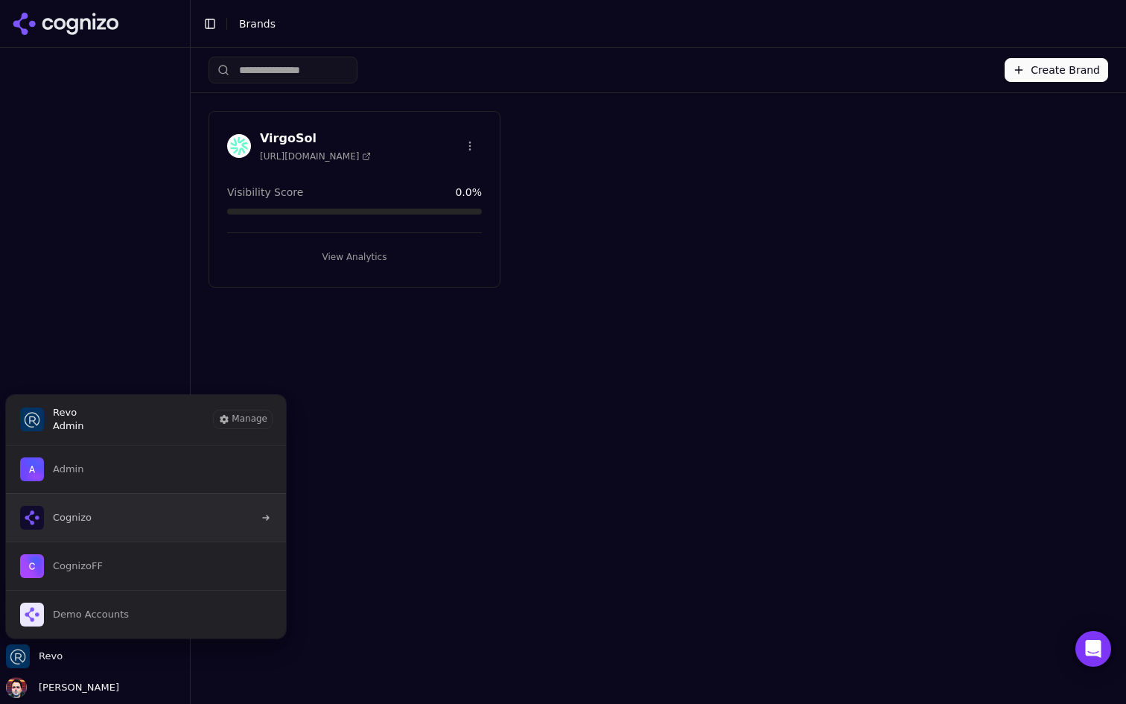
click at [159, 514] on button "Cognizo" at bounding box center [145, 517] width 281 height 48
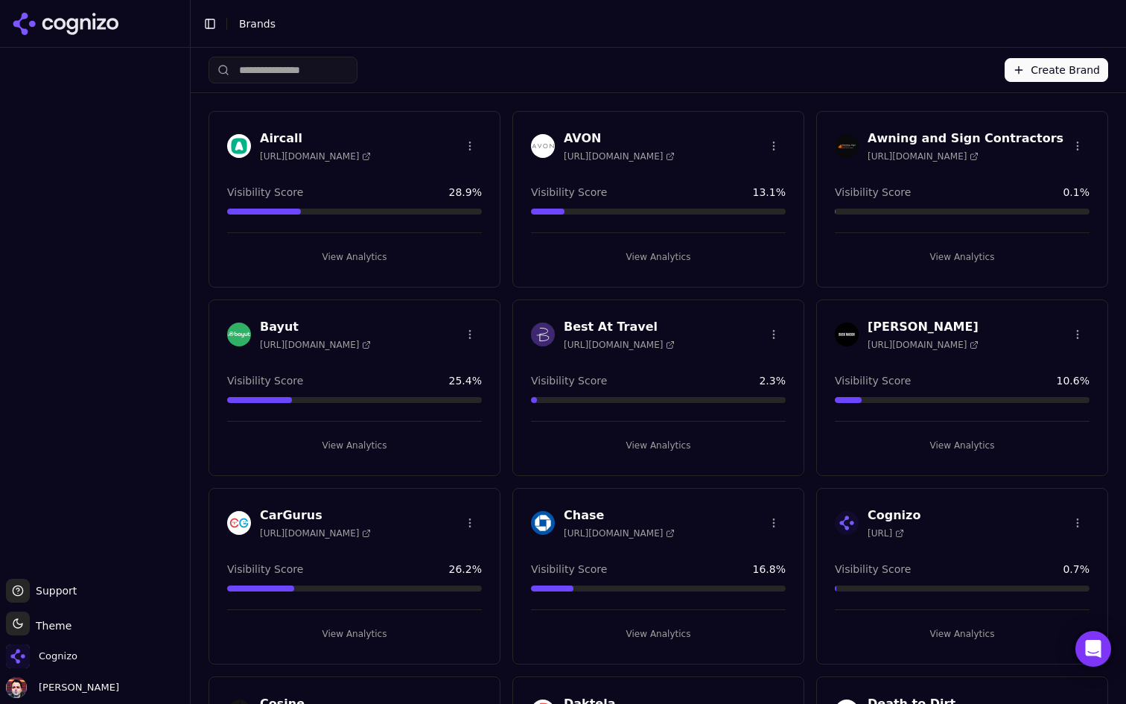
click at [324, 74] on input "search" at bounding box center [283, 70] width 149 height 27
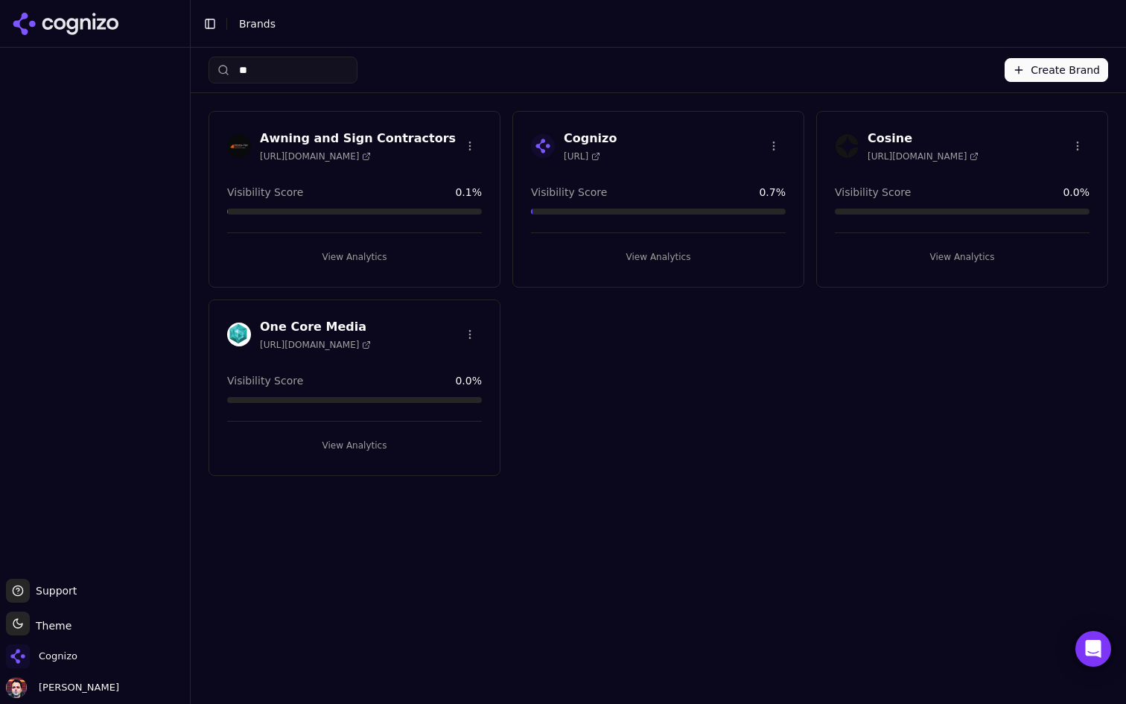
type input "*"
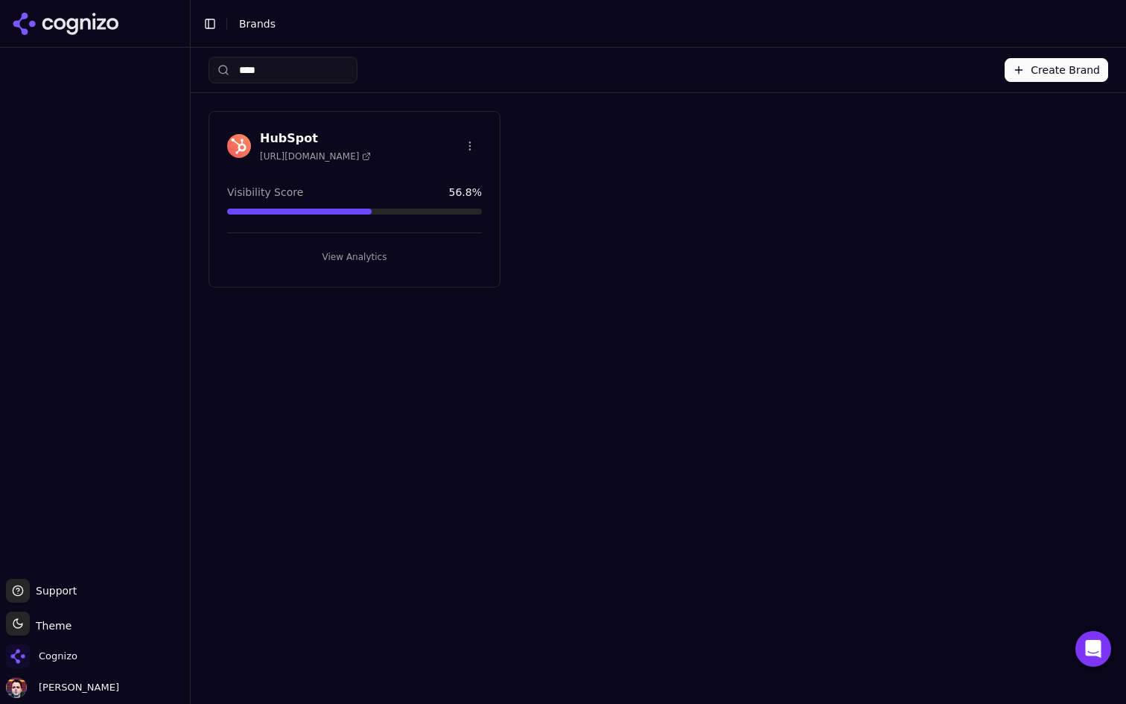
type input "****"
click at [331, 258] on button "View Analytics" at bounding box center [354, 257] width 255 height 24
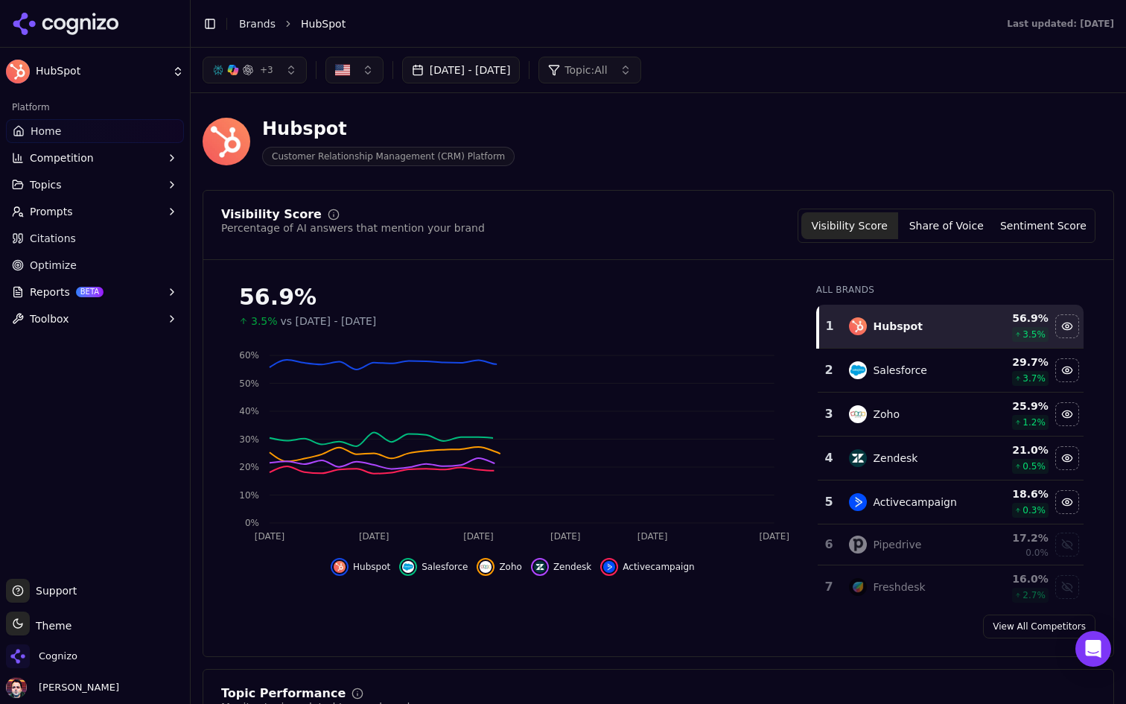
click at [145, 211] on button "Prompts" at bounding box center [95, 212] width 178 height 24
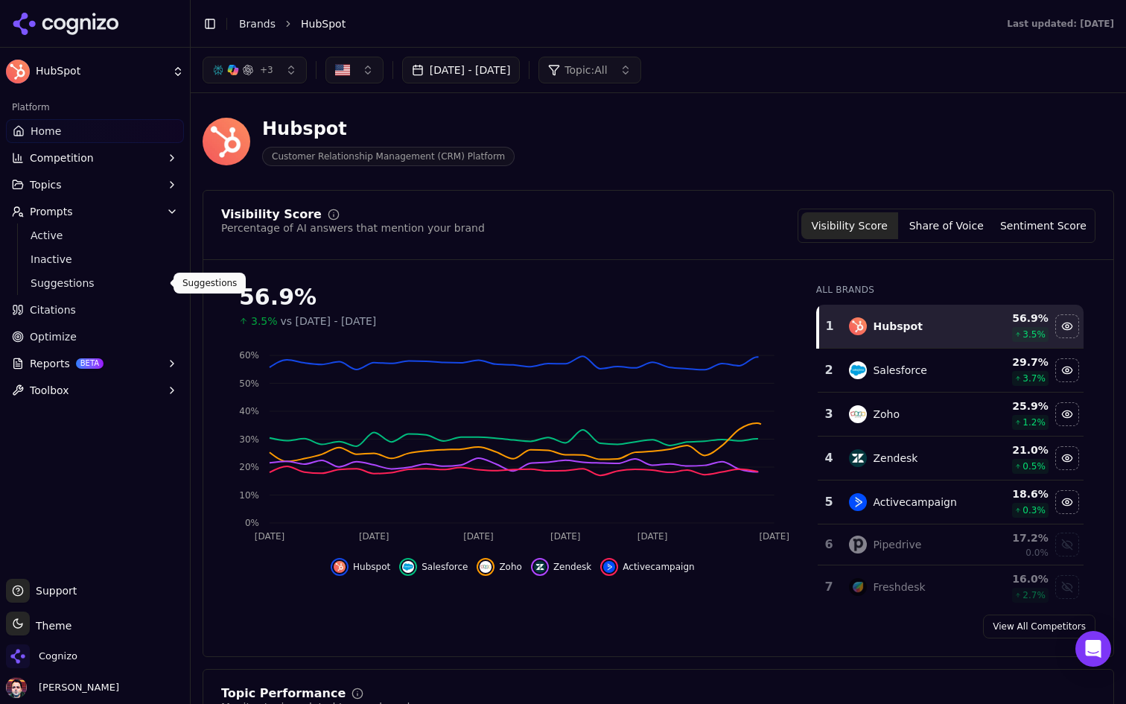
click at [109, 287] on span "Suggestions" at bounding box center [96, 283] width 130 height 15
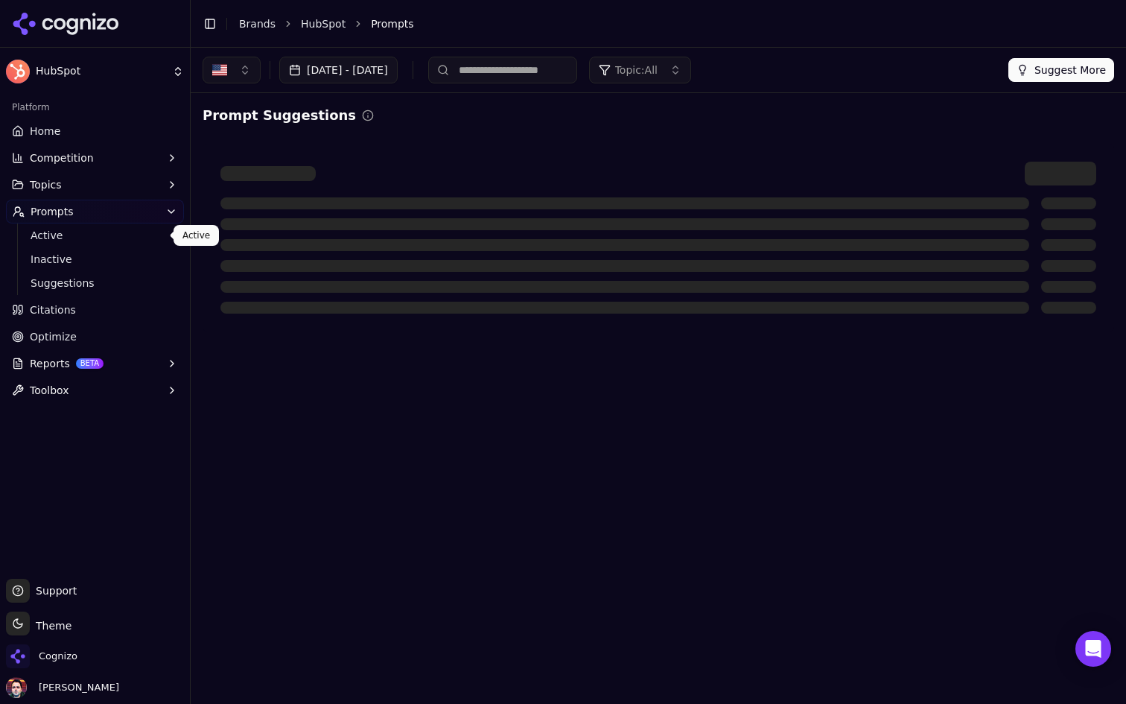
click at [117, 229] on span "Active" at bounding box center [96, 235] width 130 height 15
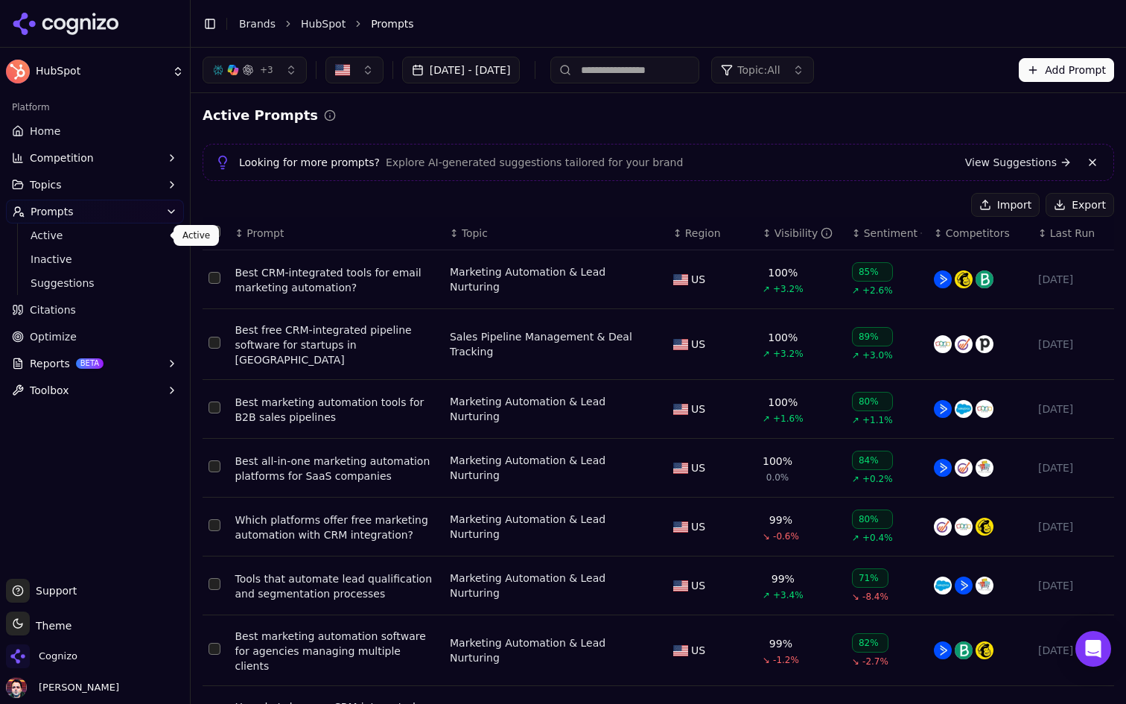
click at [127, 135] on link "Home" at bounding box center [95, 131] width 178 height 24
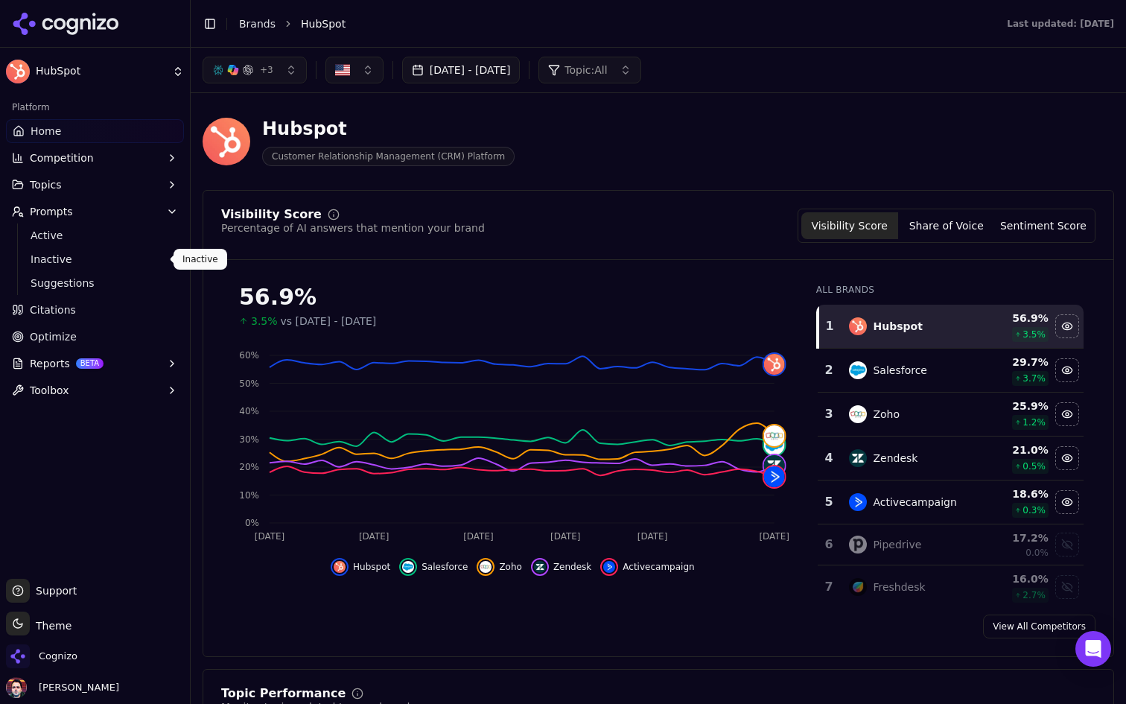
click at [133, 242] on span "Active" at bounding box center [96, 235] width 130 height 15
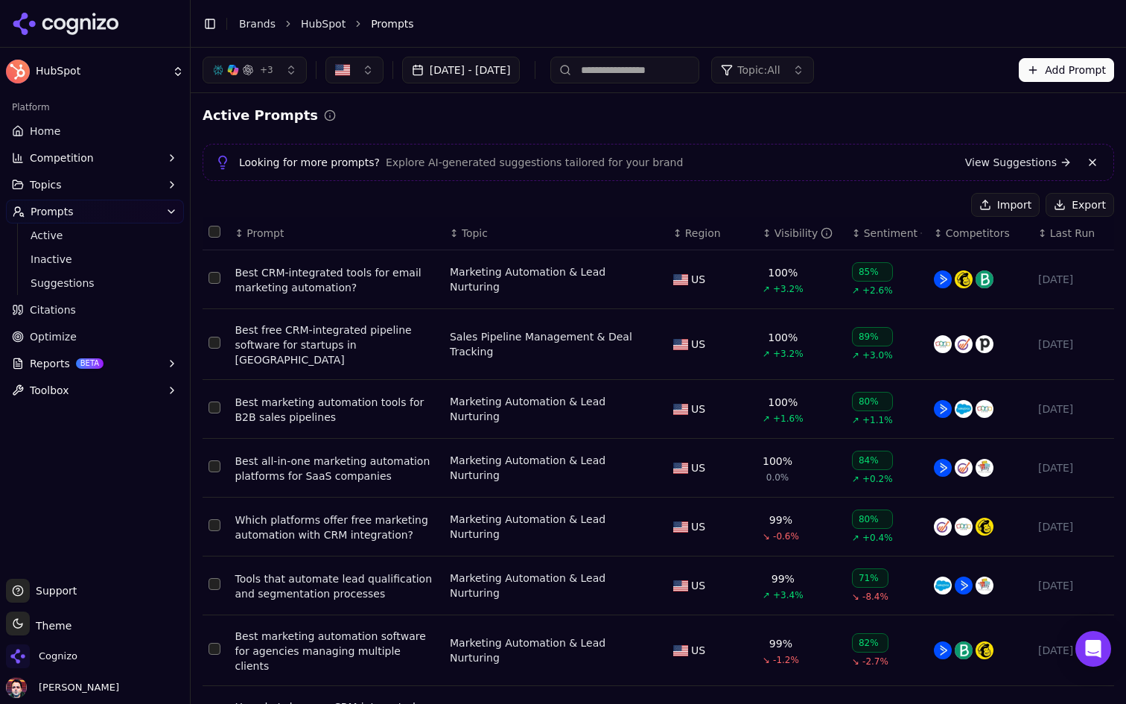
click at [780, 68] on span "Topic: All" at bounding box center [758, 70] width 42 height 15
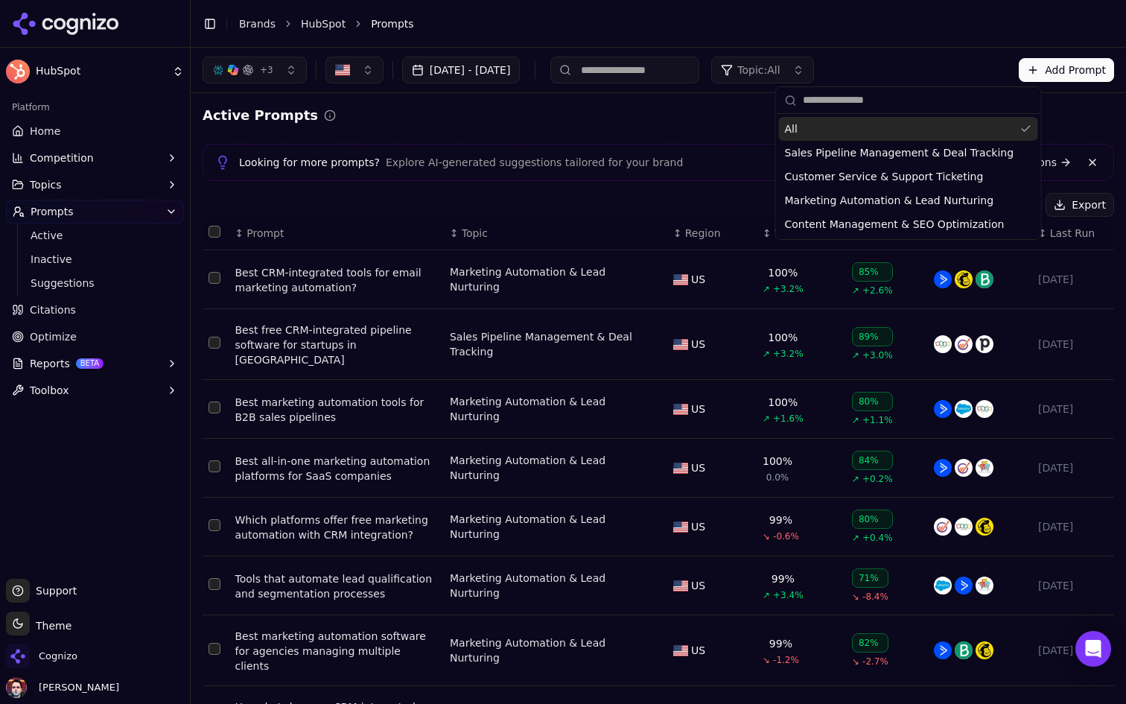
click at [780, 68] on span "Topic: All" at bounding box center [758, 70] width 42 height 15
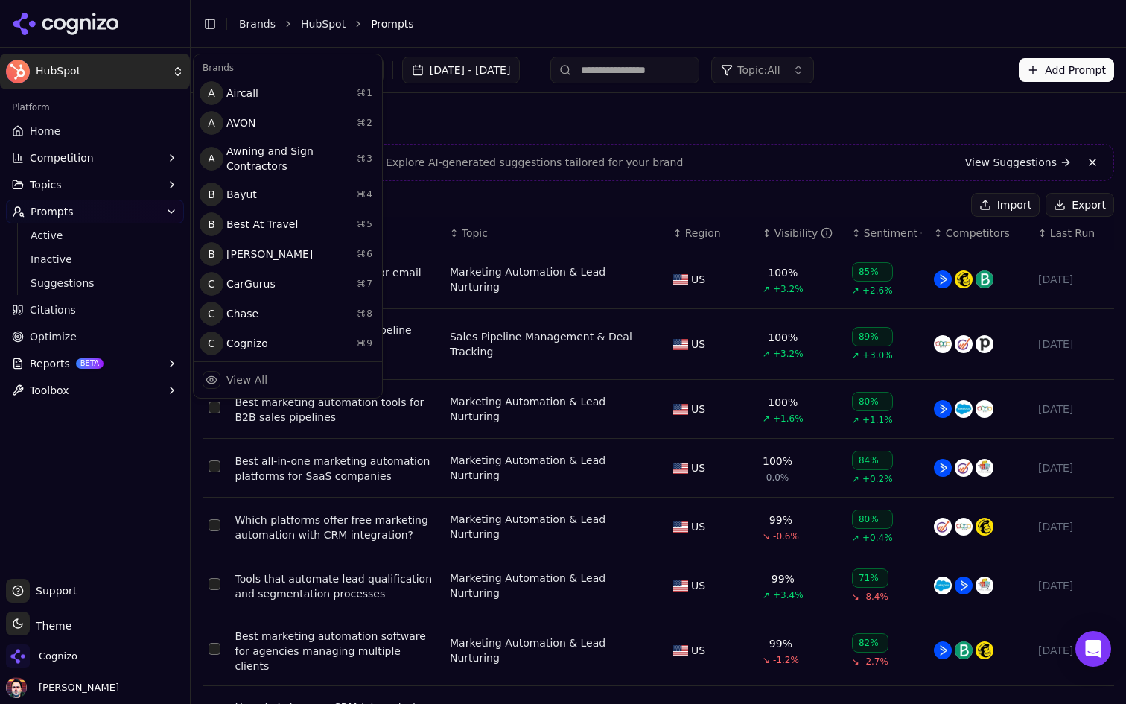
click at [121, 74] on html "HubSpot Platform Home Competition Topics Prompts Active Inactive Suggestions Ci…" at bounding box center [563, 352] width 1126 height 704
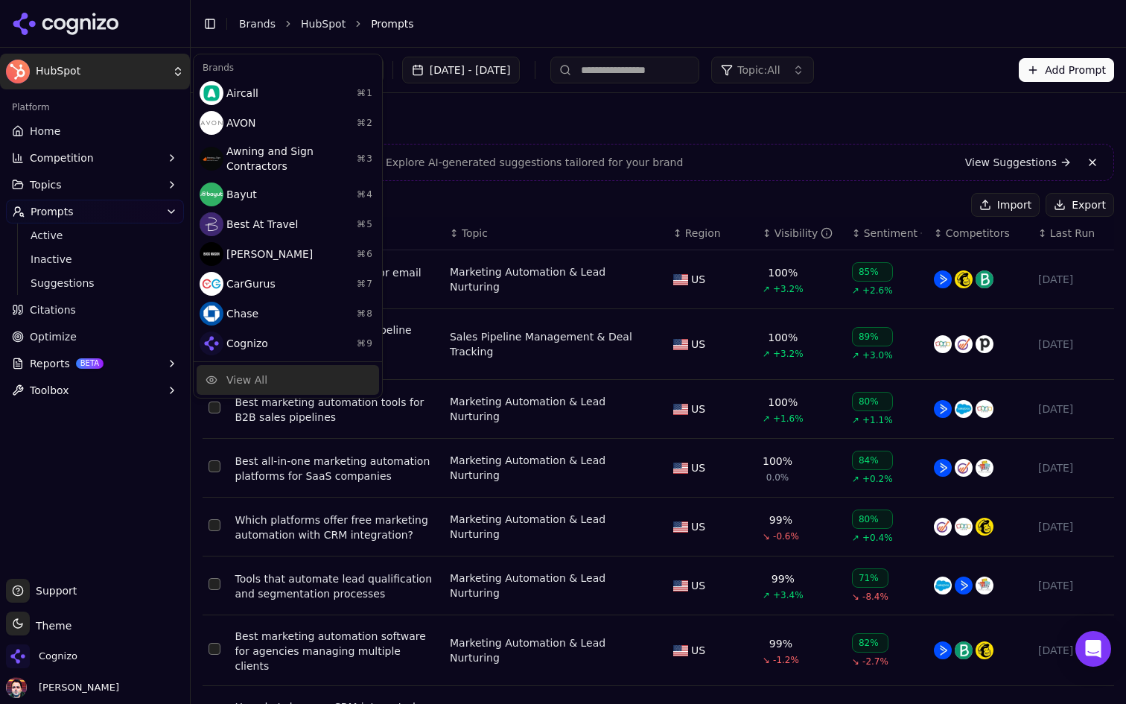
click at [289, 377] on div "View All" at bounding box center [288, 380] width 182 height 30
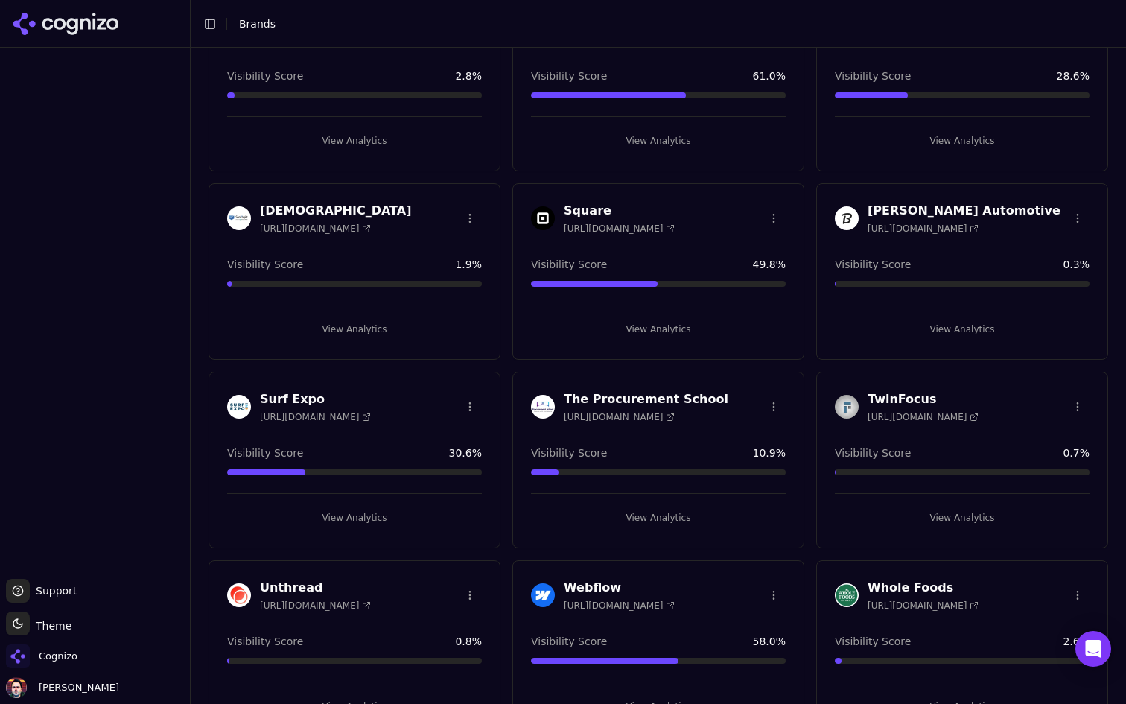
scroll to position [2221, 0]
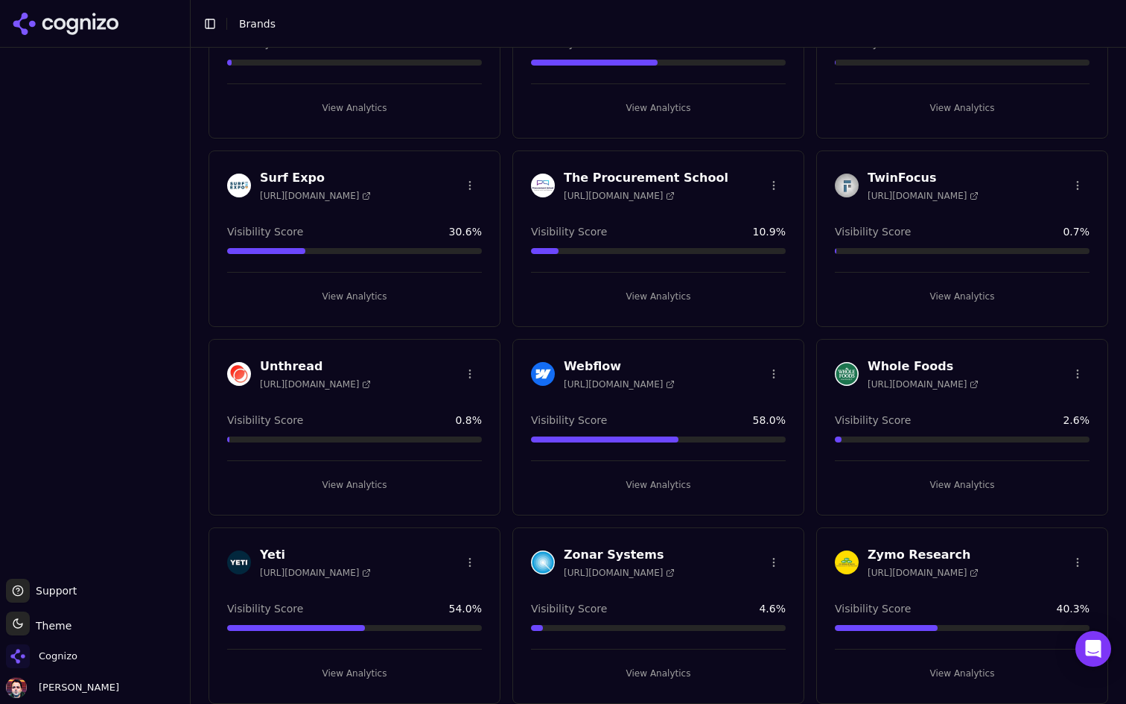
click at [426, 672] on button "View Analytics" at bounding box center [354, 673] width 255 height 24
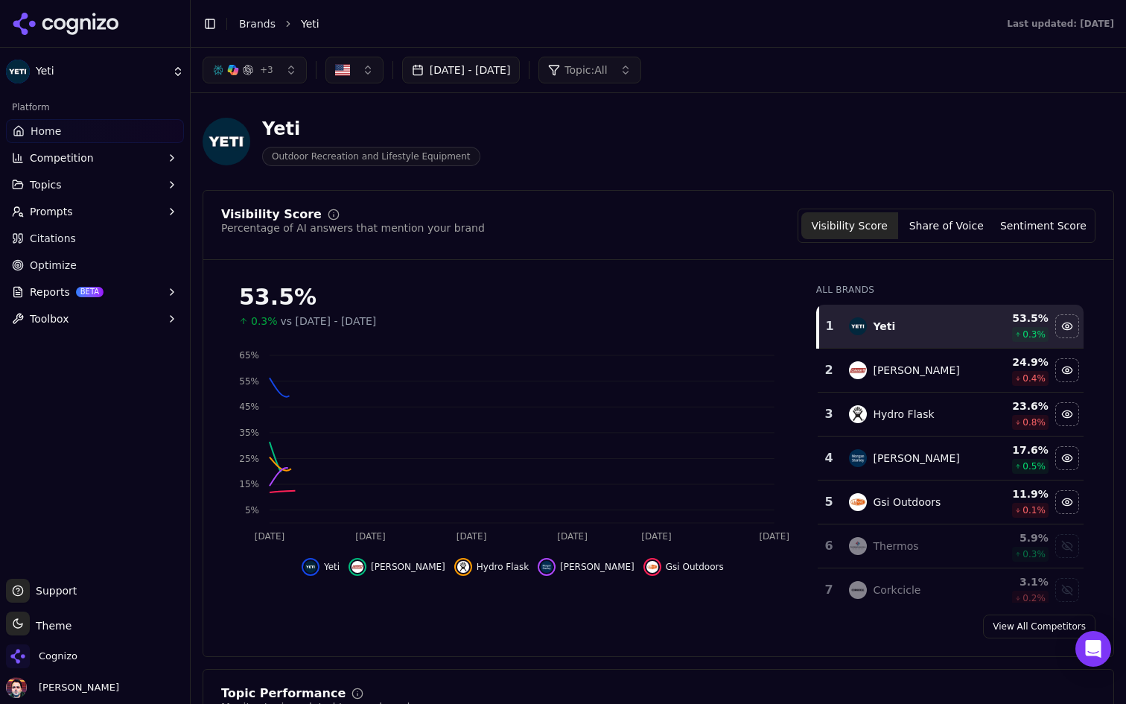
click at [144, 211] on button "Prompts" at bounding box center [95, 212] width 178 height 24
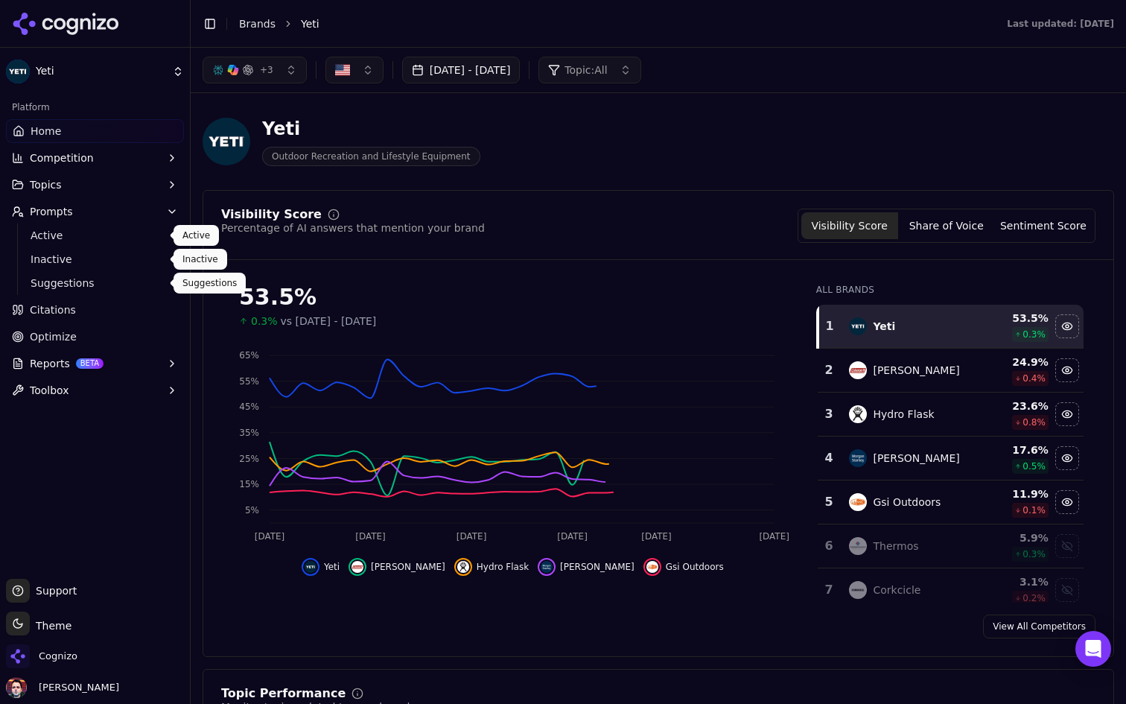
click at [113, 287] on span "Suggestions" at bounding box center [96, 283] width 130 height 15
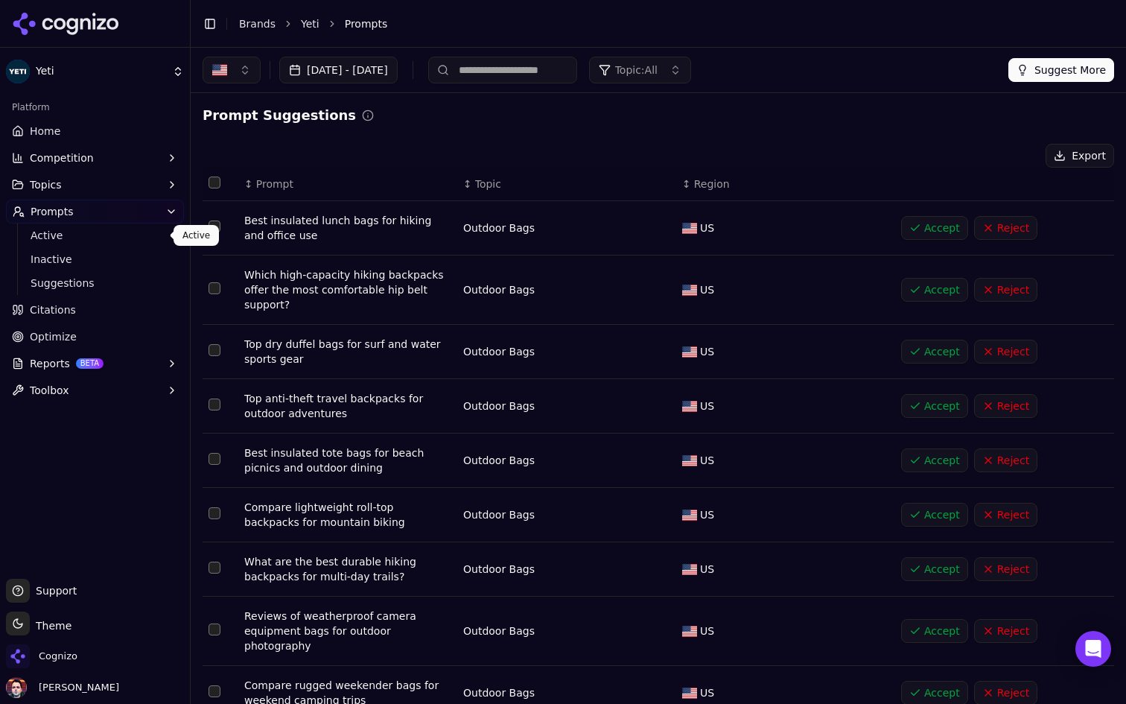
click at [130, 238] on span "Active" at bounding box center [96, 235] width 130 height 15
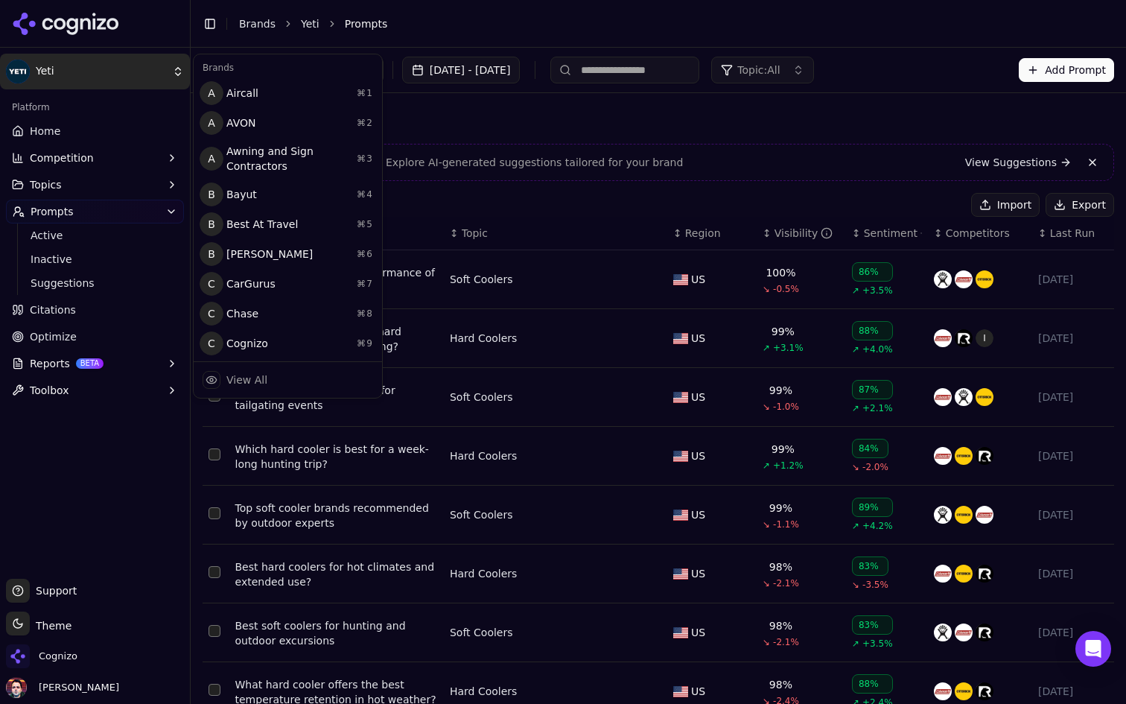
click at [119, 77] on html "Yeti Platform Home Competition Topics Prompts Active Inactive Suggestions Citat…" at bounding box center [563, 352] width 1126 height 704
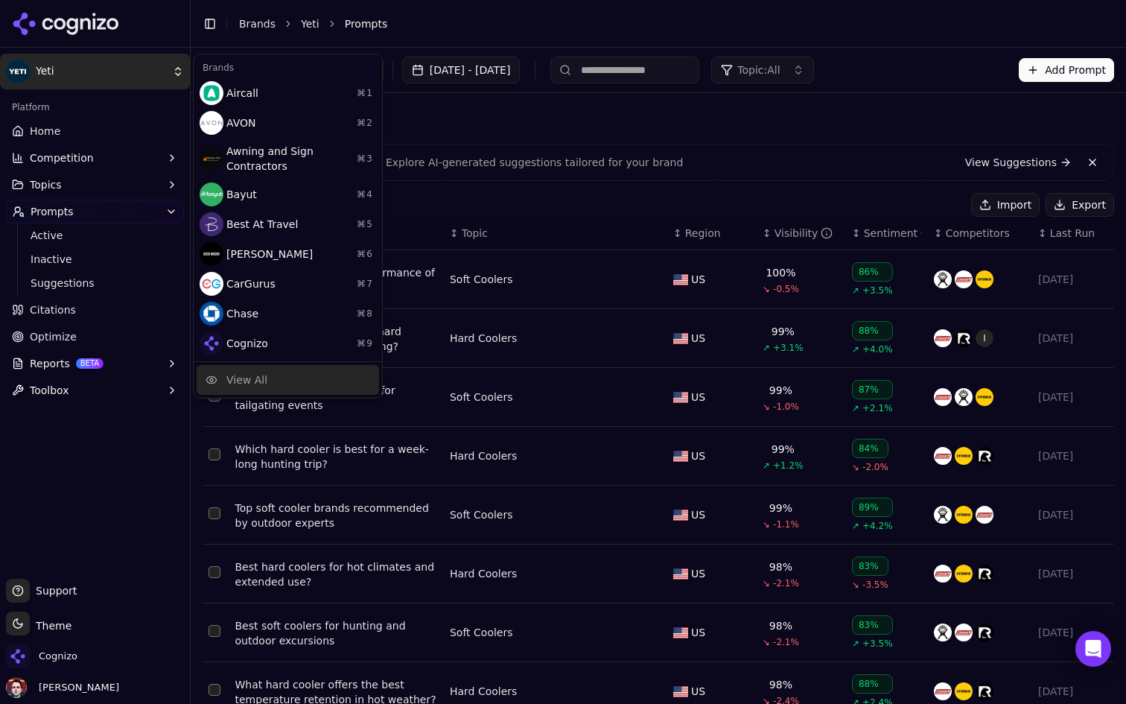
click at [254, 375] on div "View All" at bounding box center [246, 379] width 41 height 15
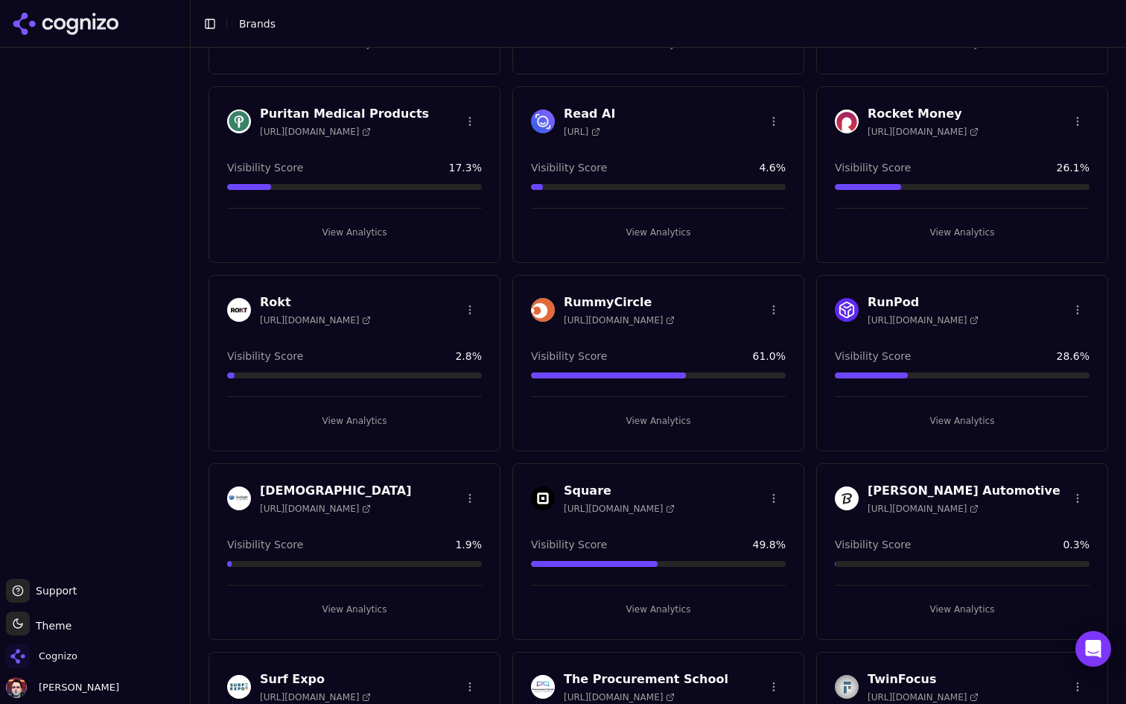
scroll to position [1721, 0]
click at [626, 600] on button "View Analytics" at bounding box center [658, 608] width 255 height 24
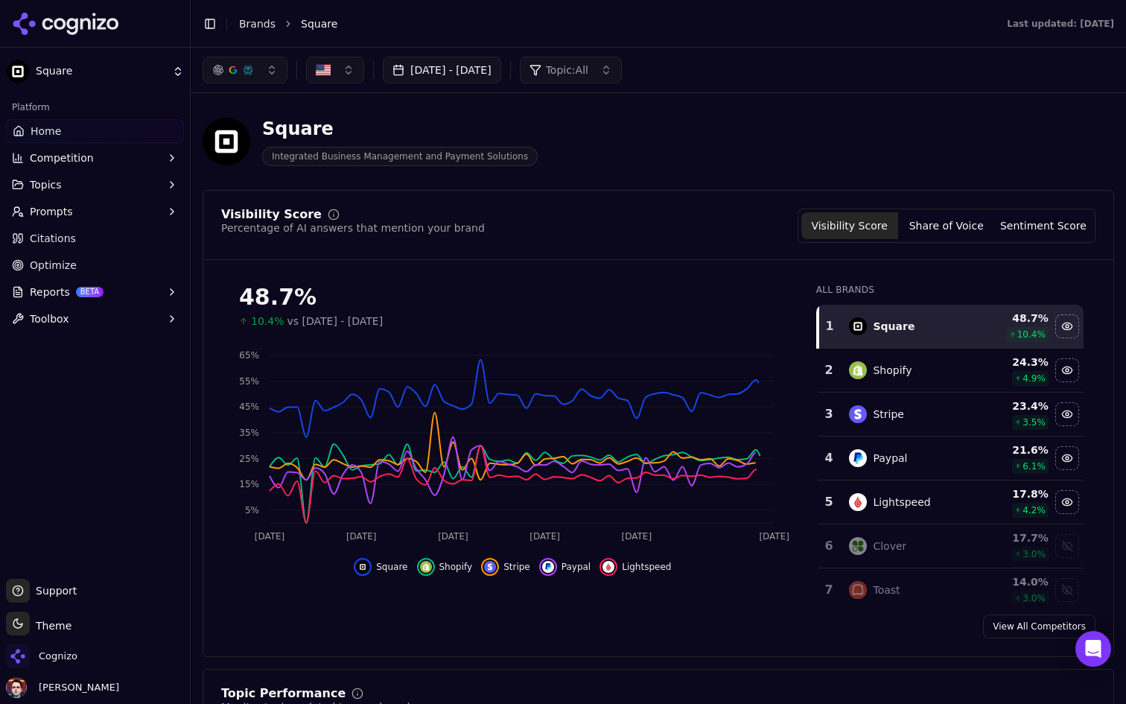
click at [118, 211] on button "Prompts" at bounding box center [95, 212] width 178 height 24
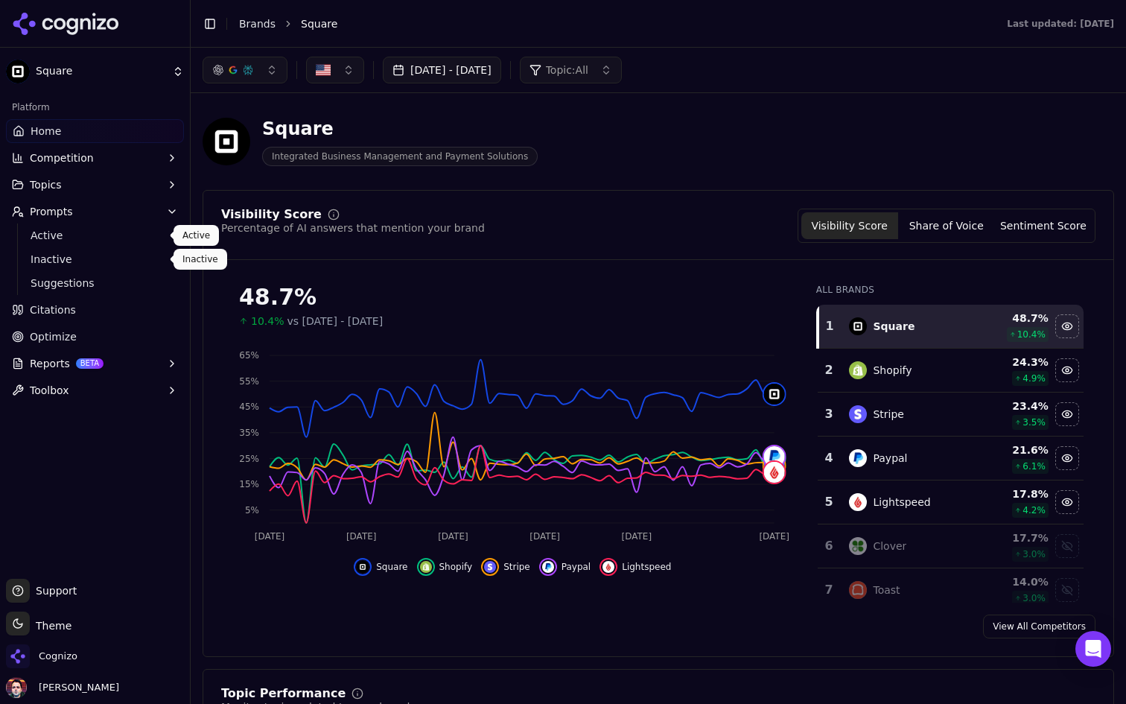
click at [117, 235] on span "Active" at bounding box center [96, 235] width 130 height 15
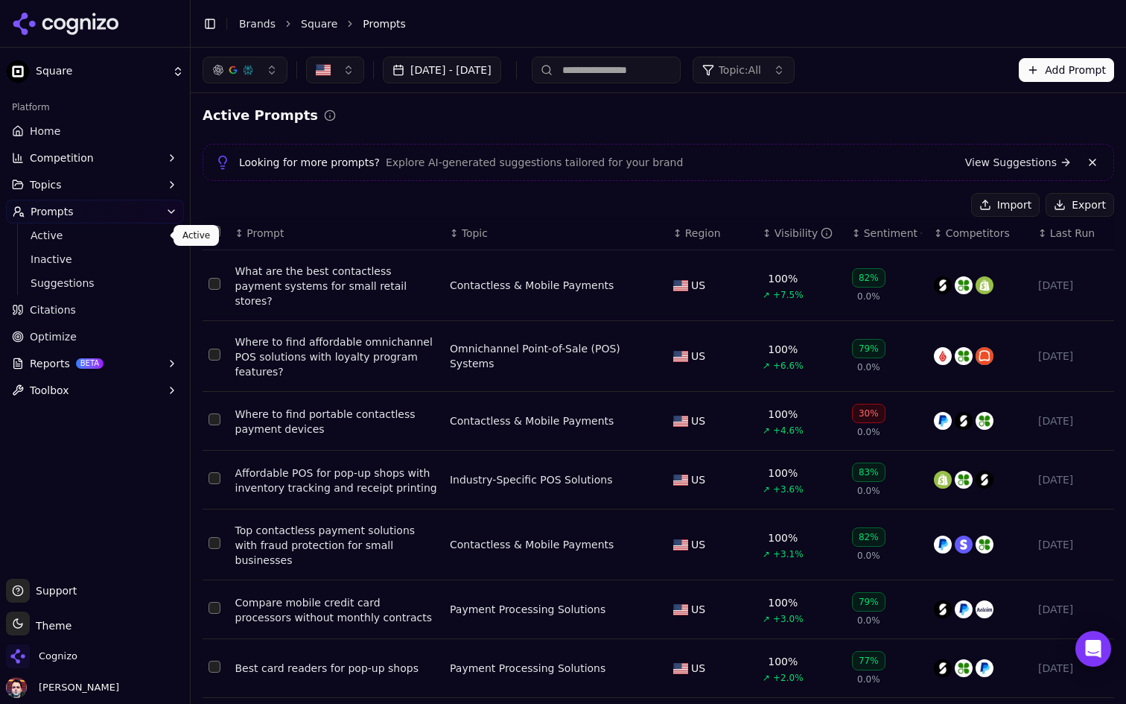
click at [381, 214] on div "Import Export" at bounding box center [658, 205] width 911 height 24
click at [258, 76] on button "button" at bounding box center [245, 70] width 85 height 27
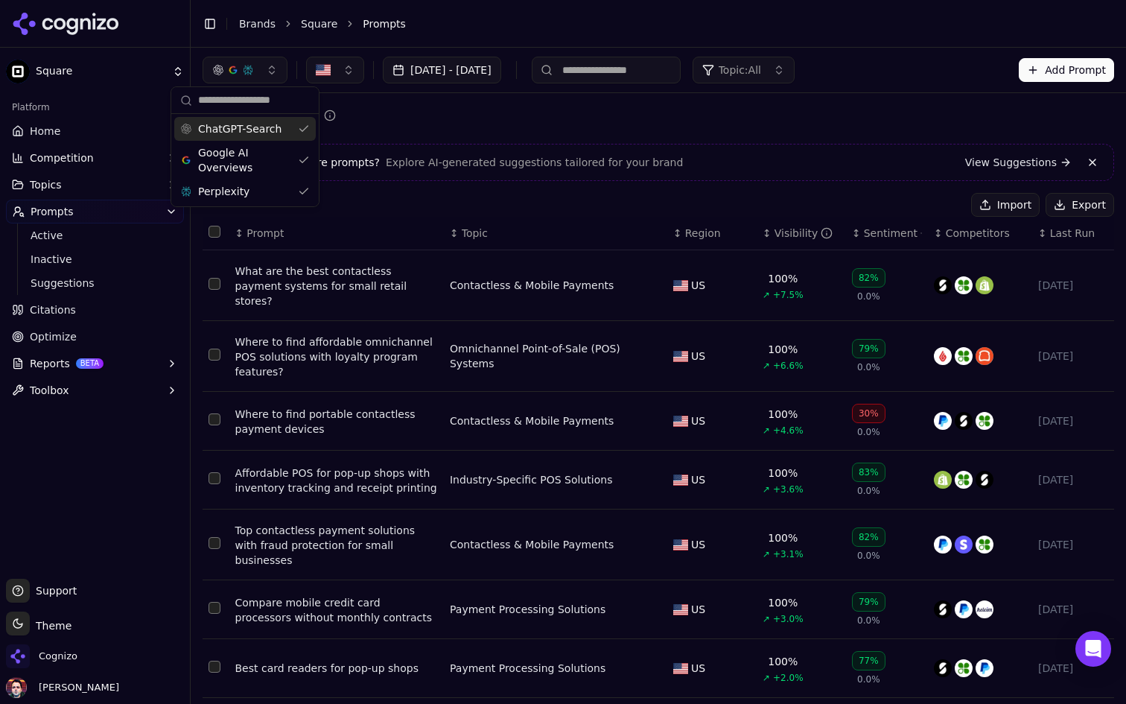
click at [258, 76] on button "button" at bounding box center [245, 70] width 85 height 27
click at [104, 69] on html "Square Platform Home Competition Topics Prompts Active Inactive Suggestions Cit…" at bounding box center [563, 352] width 1126 height 704
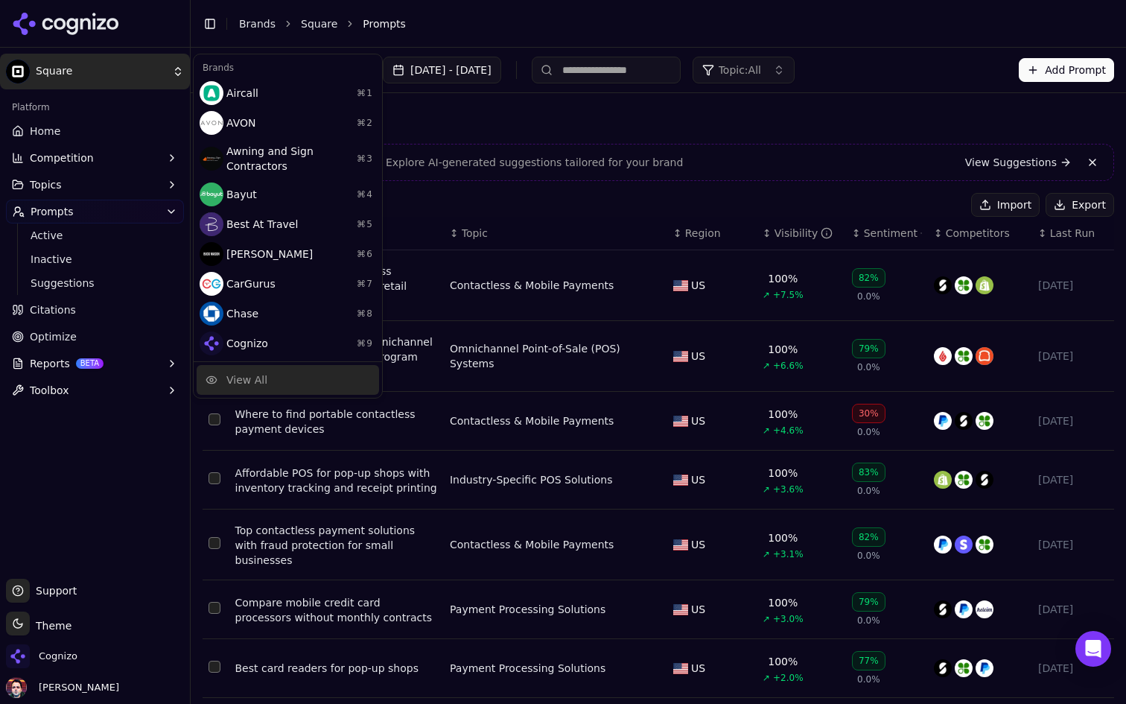
click at [276, 368] on div "View All" at bounding box center [288, 380] width 182 height 30
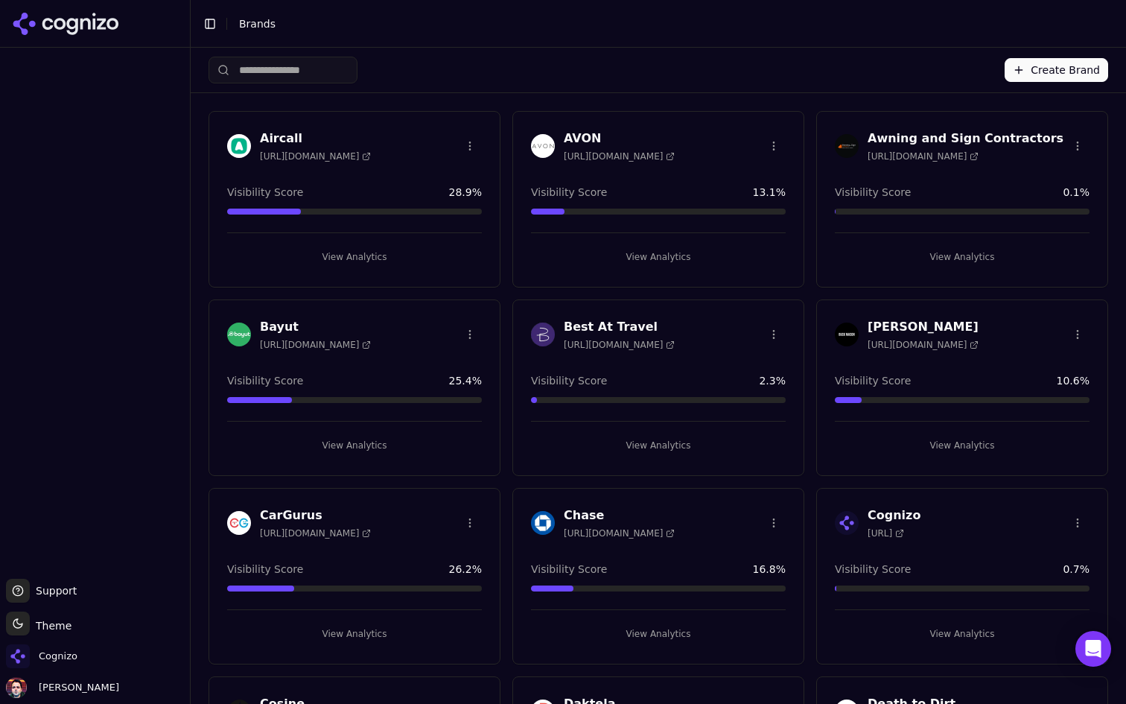
click at [976, 628] on button "View Analytics" at bounding box center [962, 634] width 255 height 24
